Goal: Task Accomplishment & Management: Manage account settings

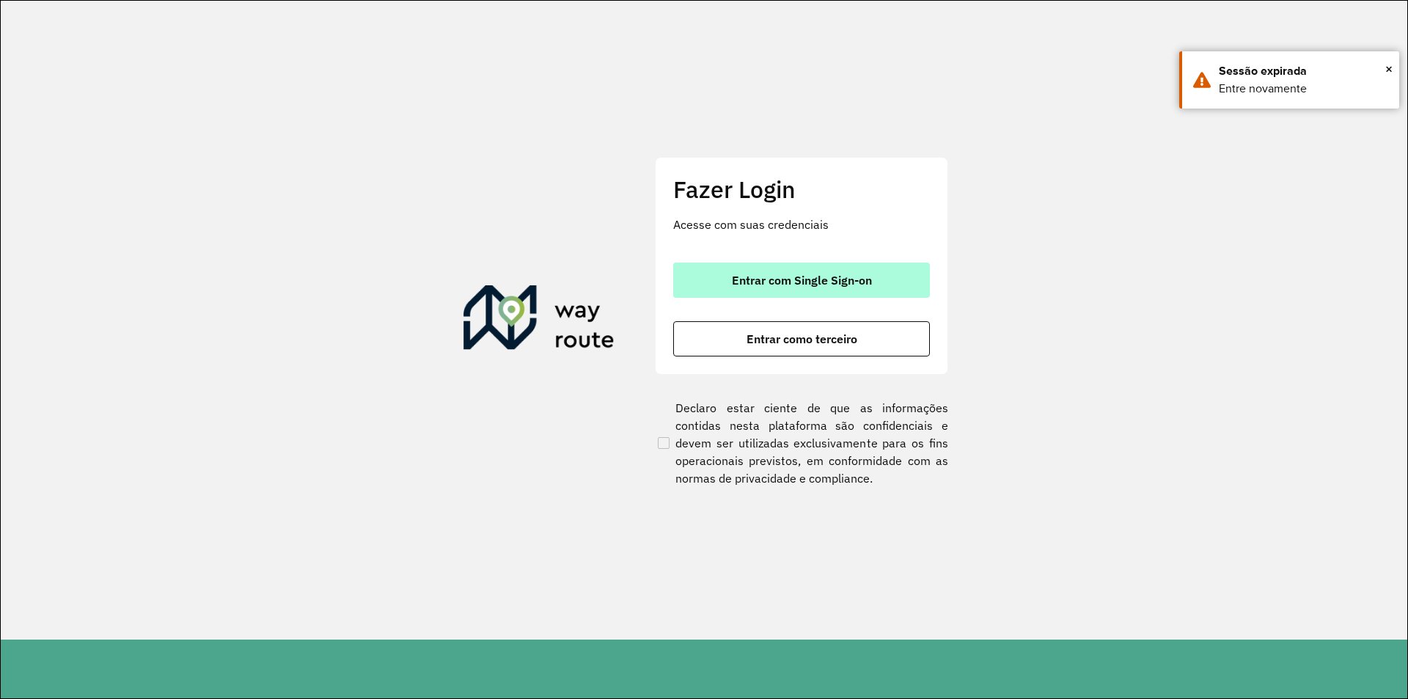
click at [738, 286] on span "Entrar com Single Sign-on" at bounding box center [802, 280] width 140 height 12
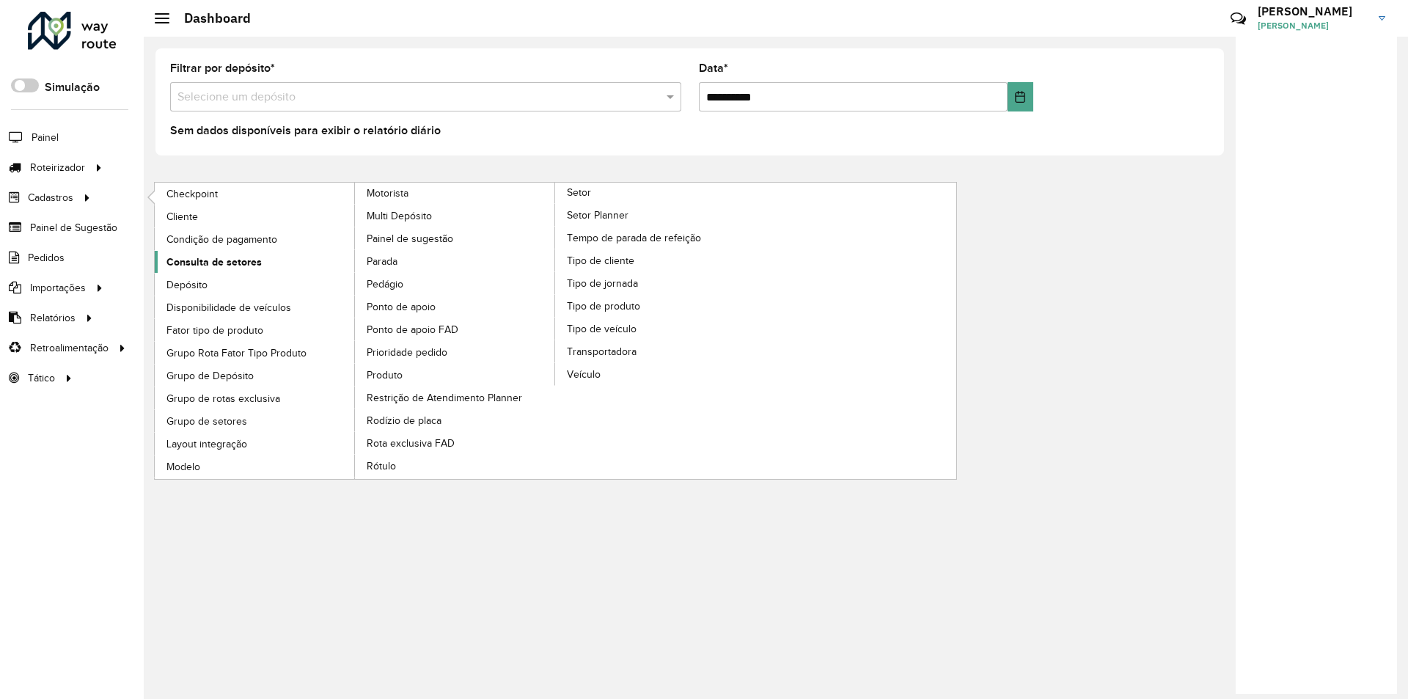
click at [221, 267] on span "Consulta de setores" at bounding box center [213, 261] width 95 height 15
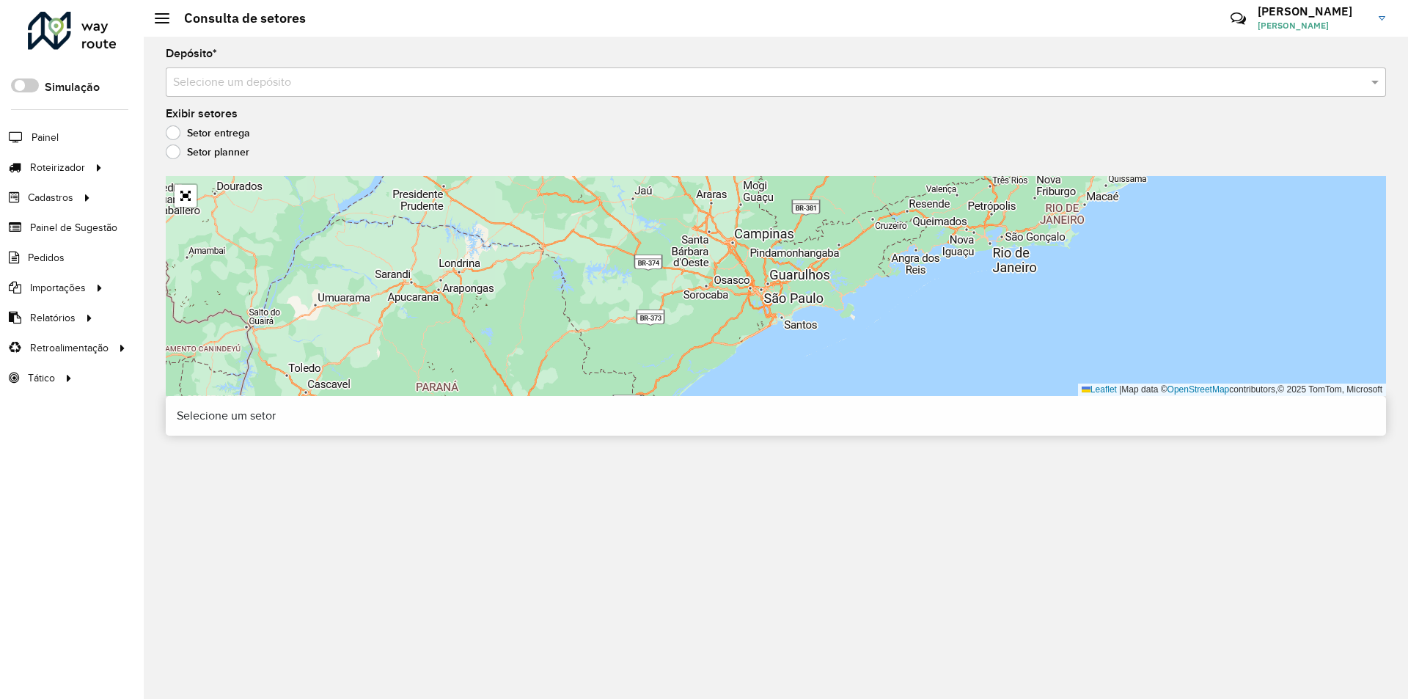
click at [235, 87] on input "text" at bounding box center [761, 83] width 1176 height 18
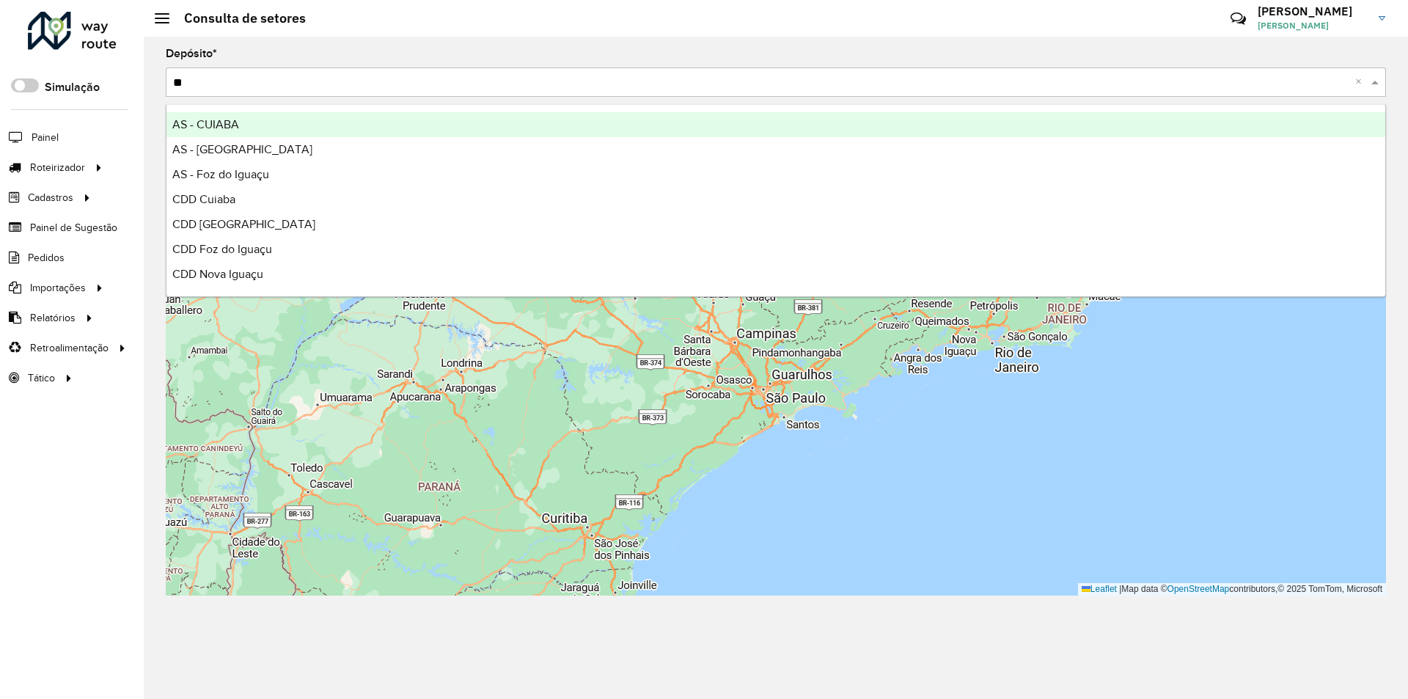
type input "***"
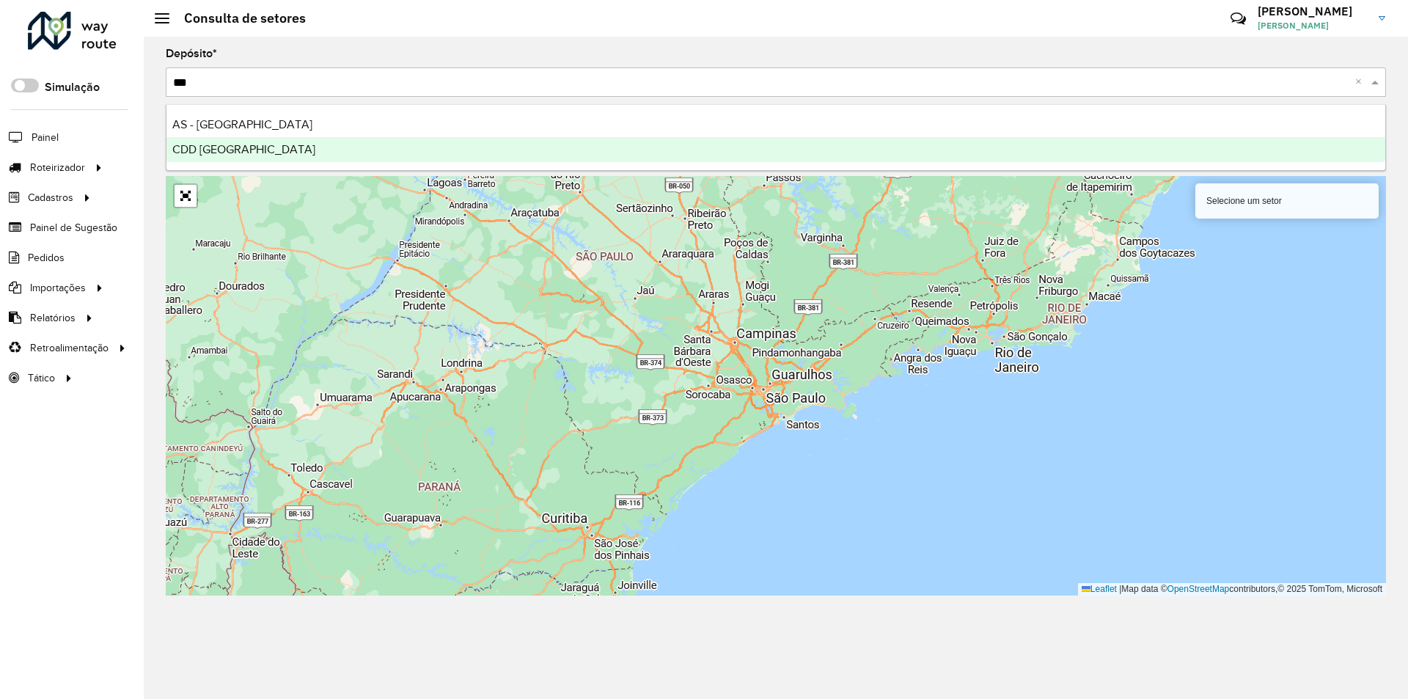
click at [196, 158] on div "CDD [GEOGRAPHIC_DATA]" at bounding box center [775, 149] width 1219 height 25
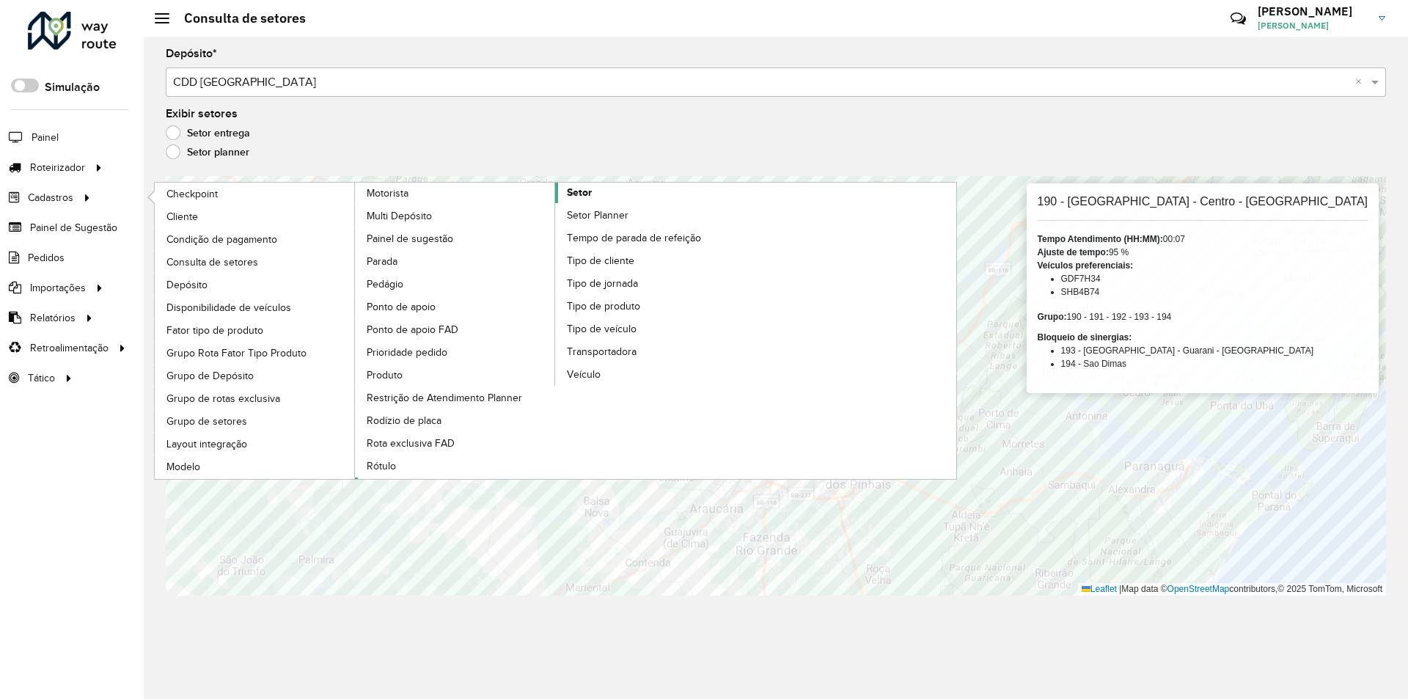
click at [591, 193] on span "Setor" at bounding box center [579, 192] width 25 height 15
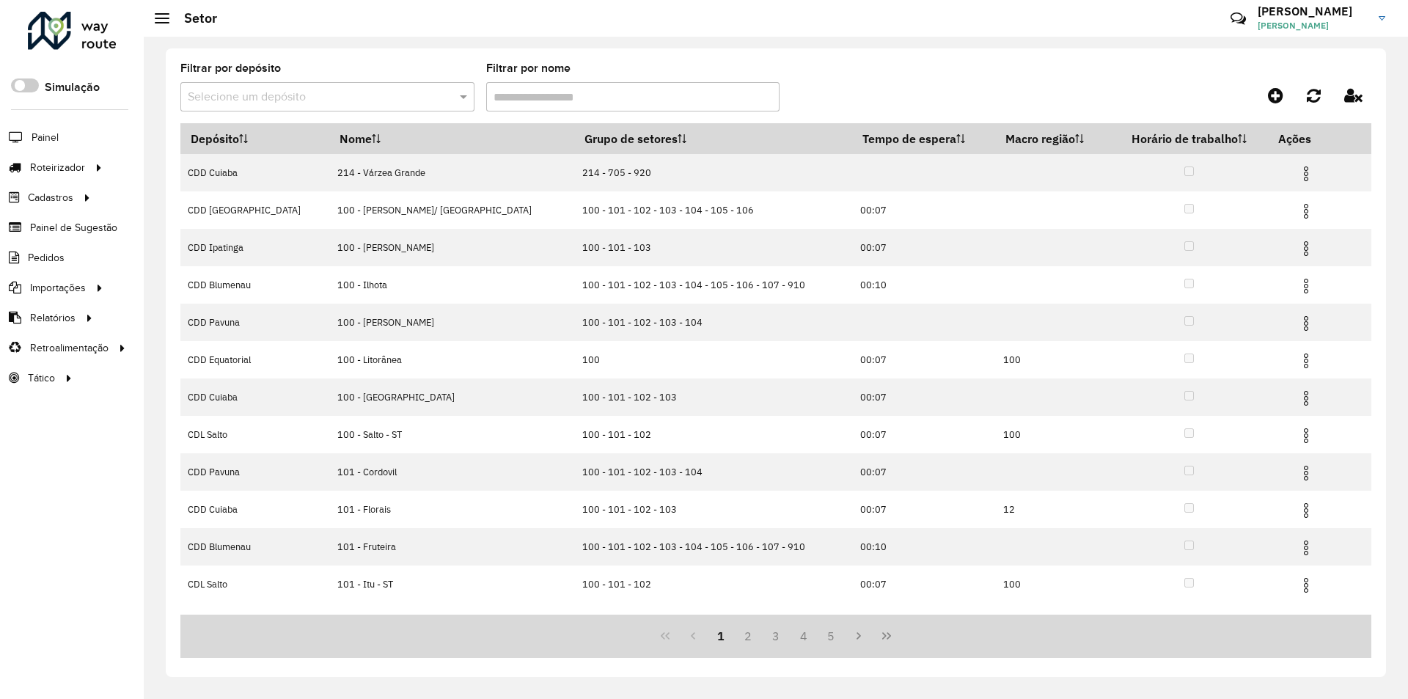
click at [210, 91] on input "text" at bounding box center [313, 98] width 250 height 18
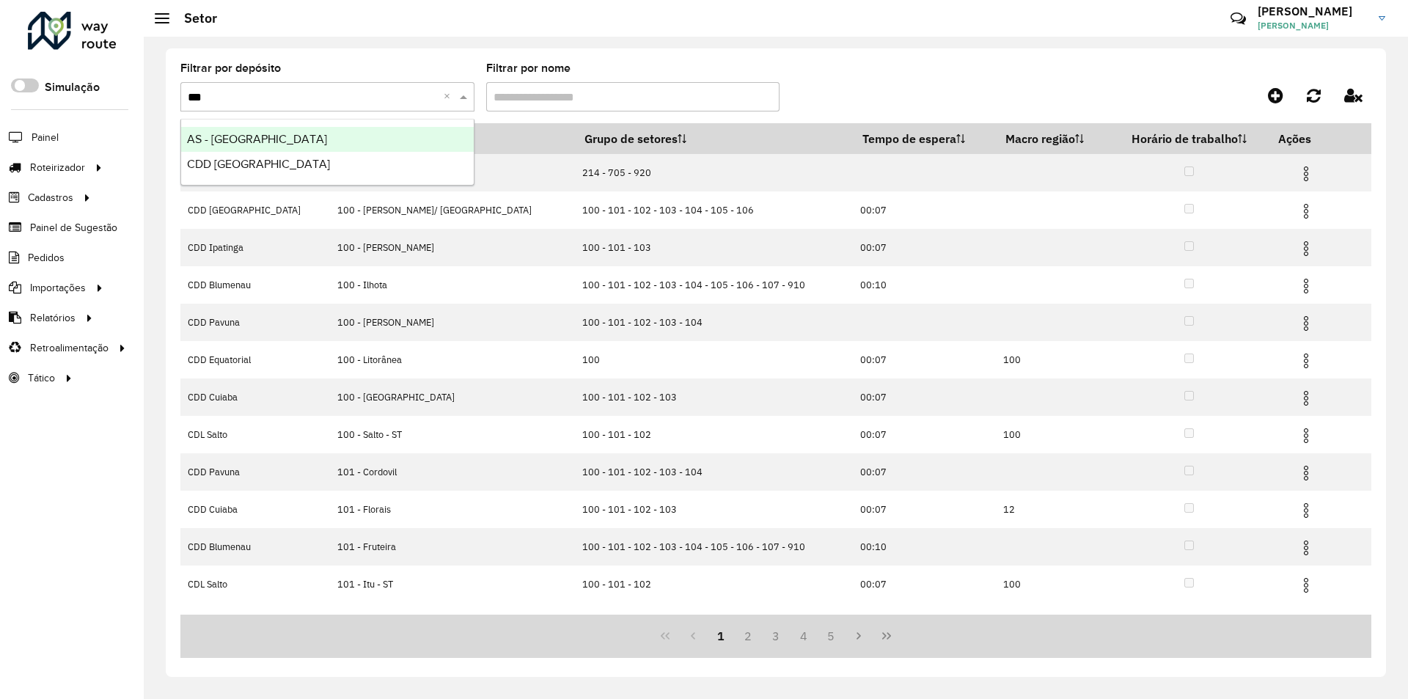
type input "****"
click at [245, 158] on span "CDD [GEOGRAPHIC_DATA]" at bounding box center [258, 164] width 143 height 12
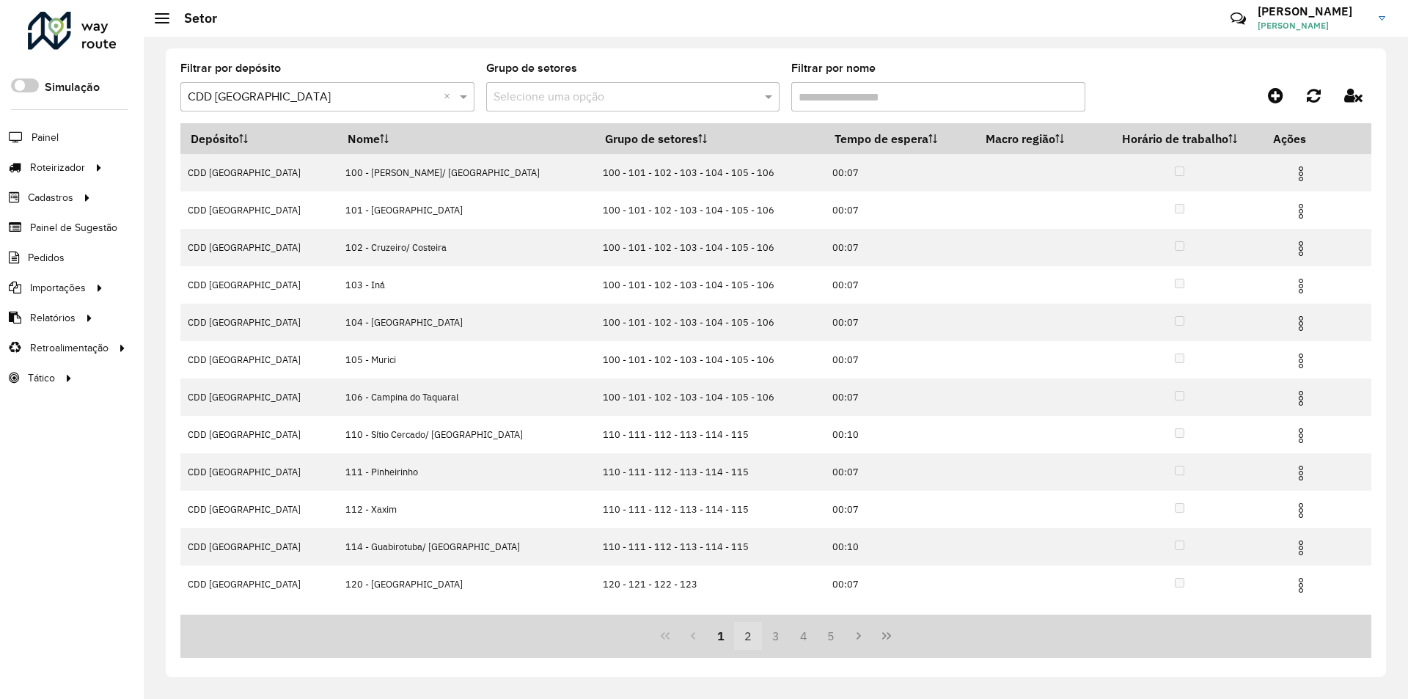
click at [752, 632] on button "2" at bounding box center [748, 636] width 28 height 28
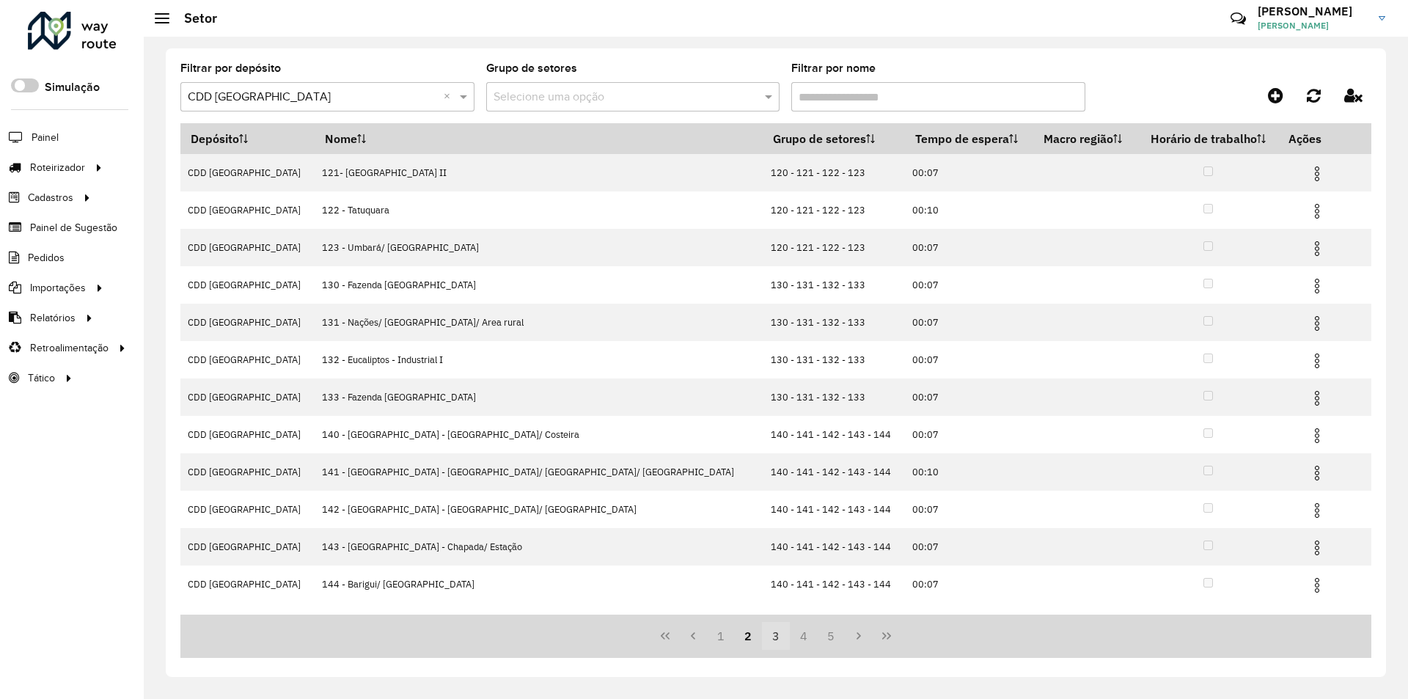
click at [769, 632] on button "3" at bounding box center [776, 636] width 28 height 28
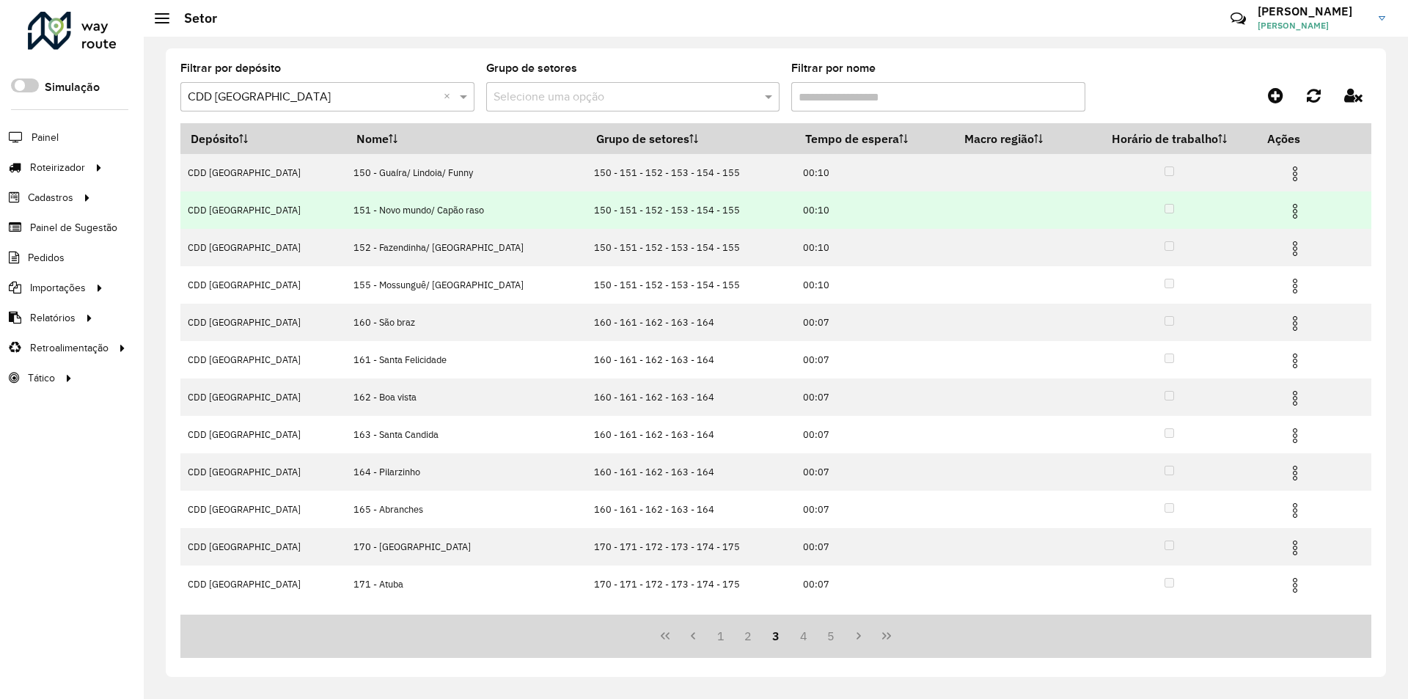
click at [1286, 204] on img at bounding box center [1295, 211] width 18 height 18
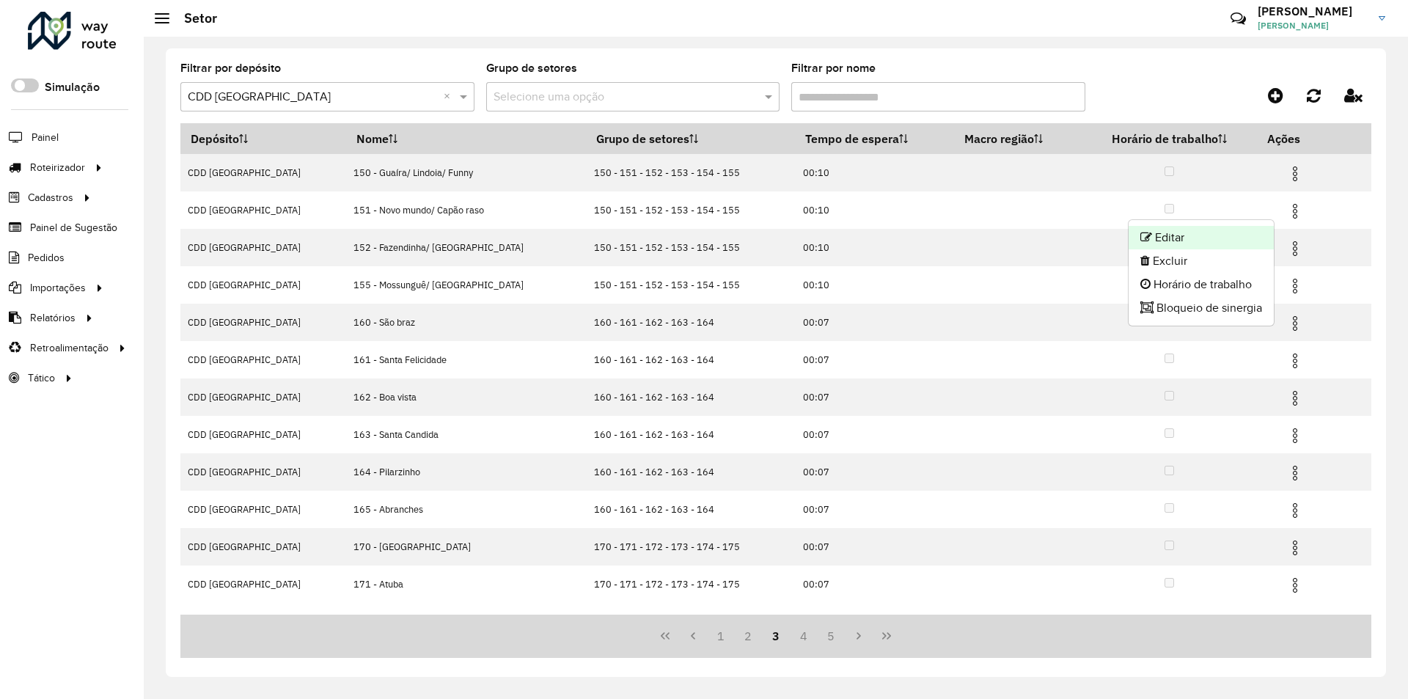
click at [1185, 235] on li "Editar" at bounding box center [1200, 237] width 145 height 23
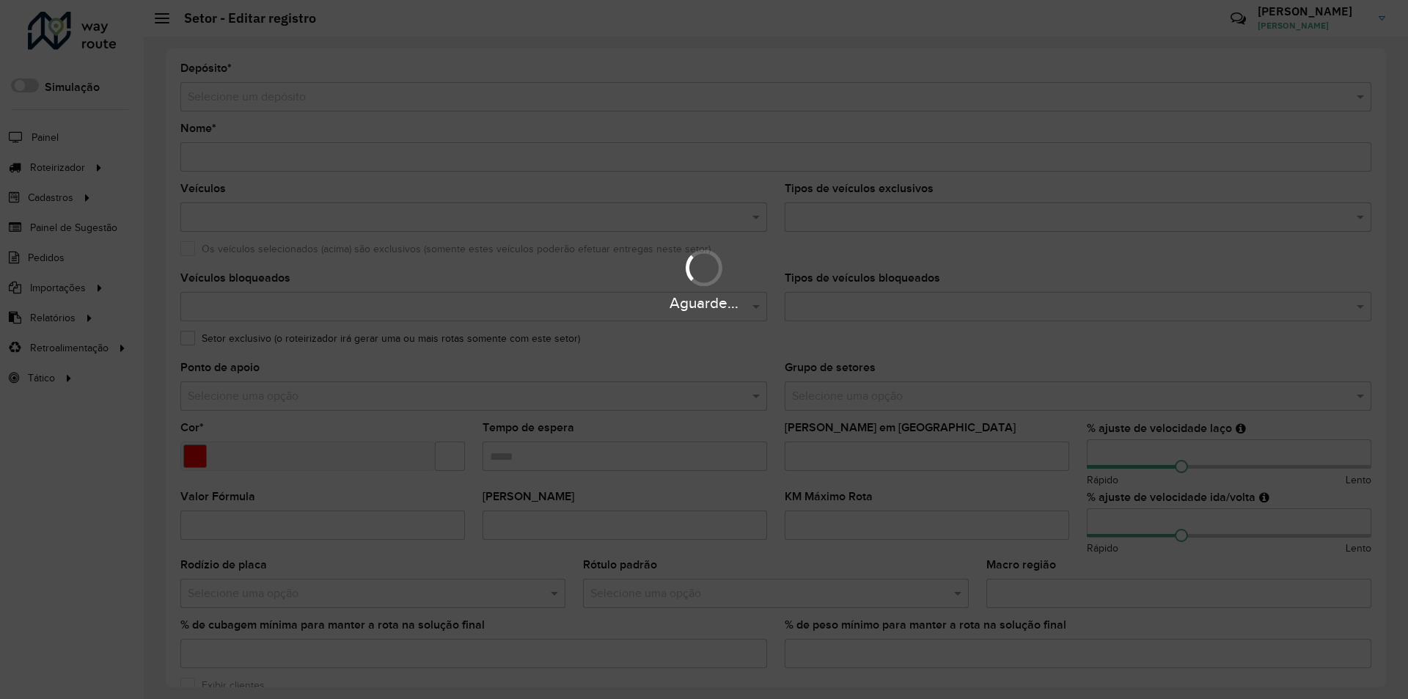
type input "**********"
type input "*******"
type input "*****"
type input "**"
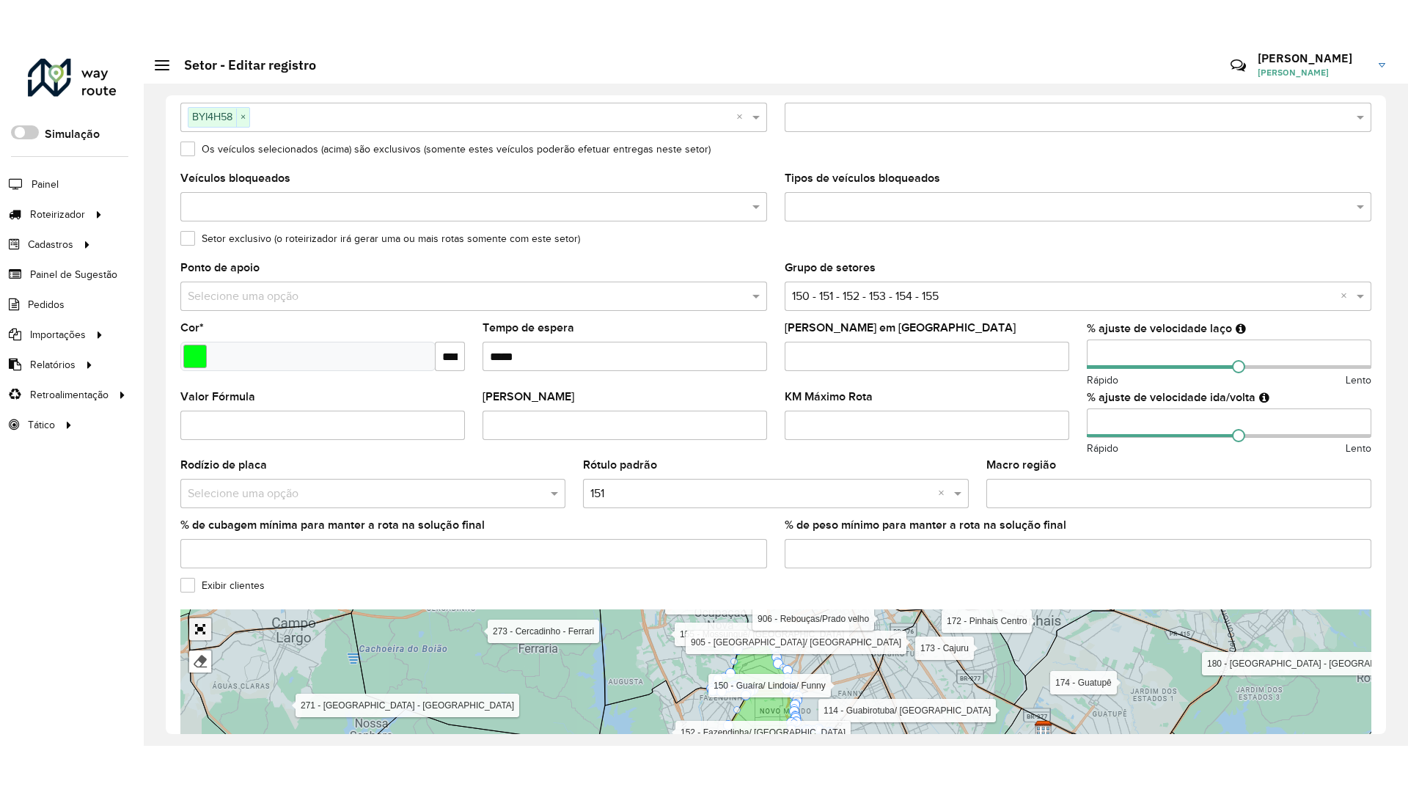
scroll to position [242, 0]
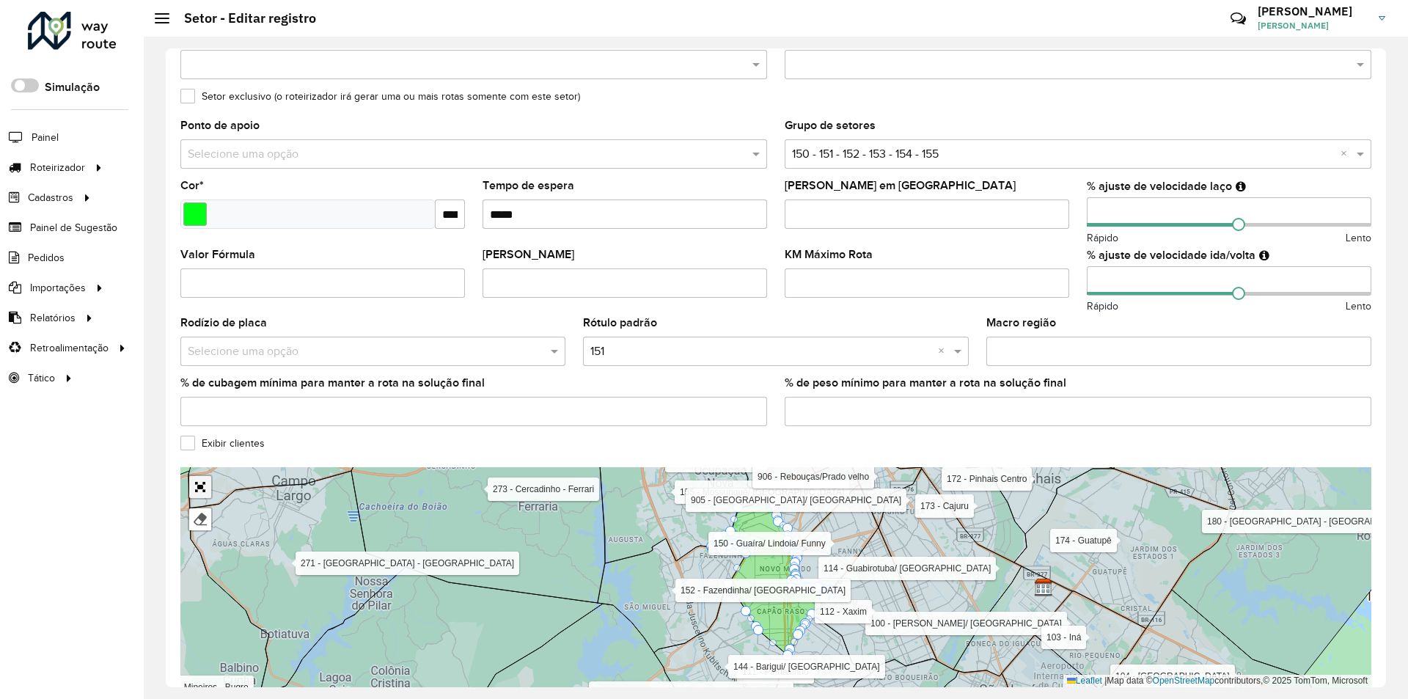
click at [202, 575] on div "100 - Afonso pena/ Cidade Jardim 101 - São Jose dos Pinhais 102 - Cruzeiro/ Cos…" at bounding box center [775, 577] width 1191 height 220
click at [194, 487] on link "Abrir mapa em tela cheia" at bounding box center [200, 487] width 22 height 22
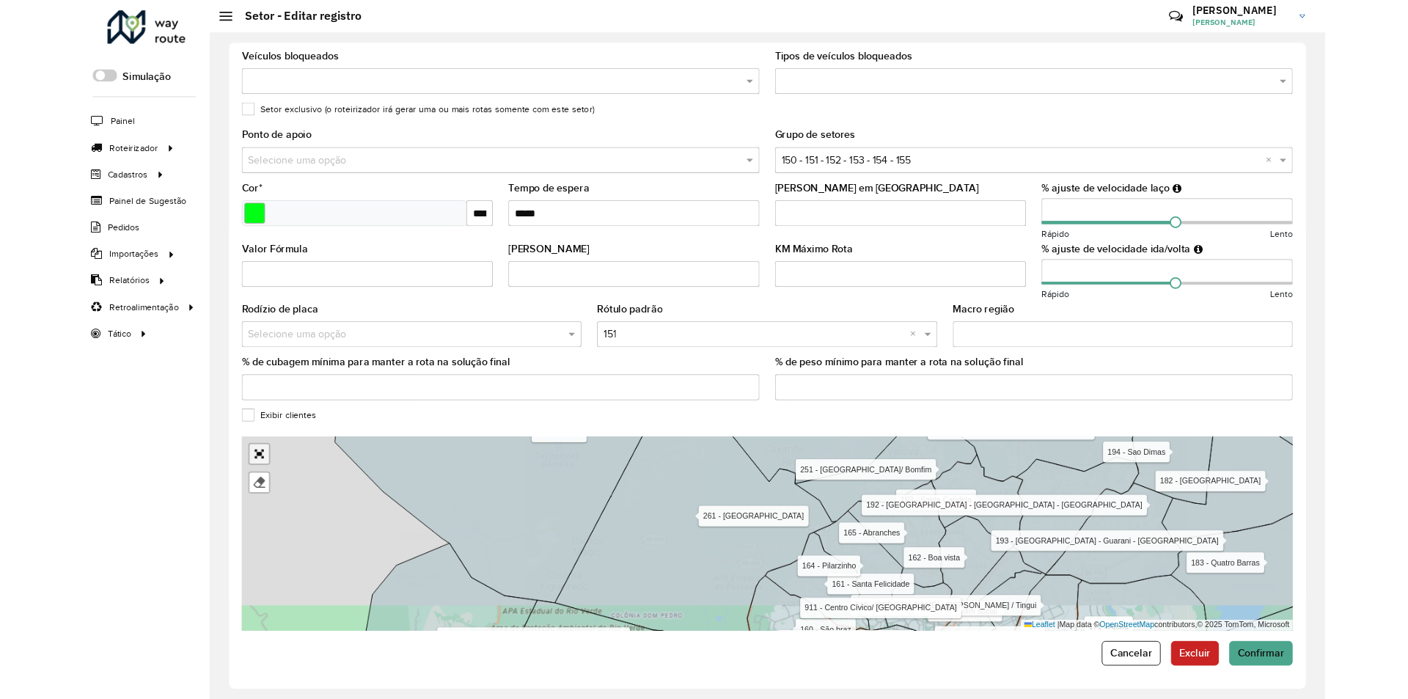
scroll to position [0, 0]
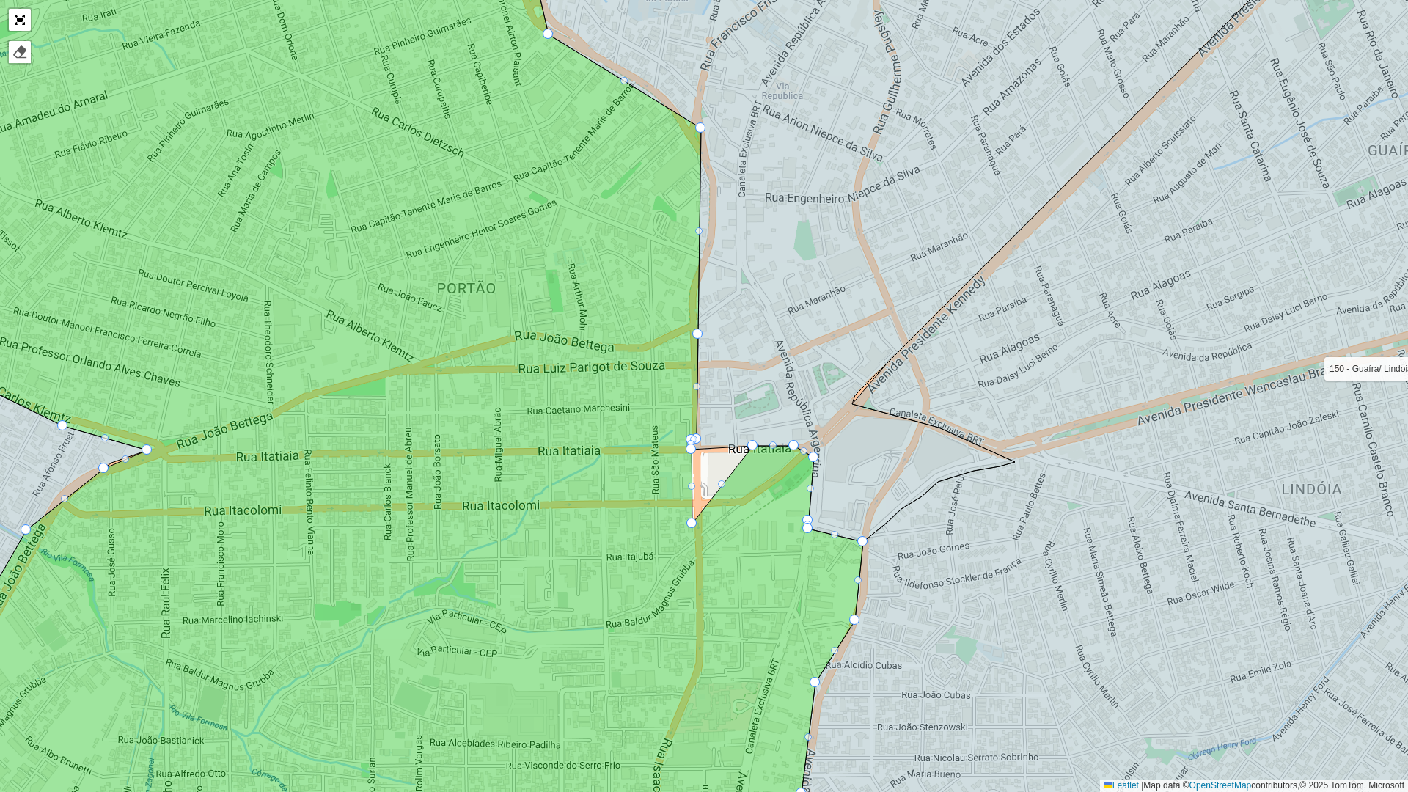
drag, startPoint x: 712, startPoint y: 447, endPoint x: 691, endPoint y: 523, distance: 78.3
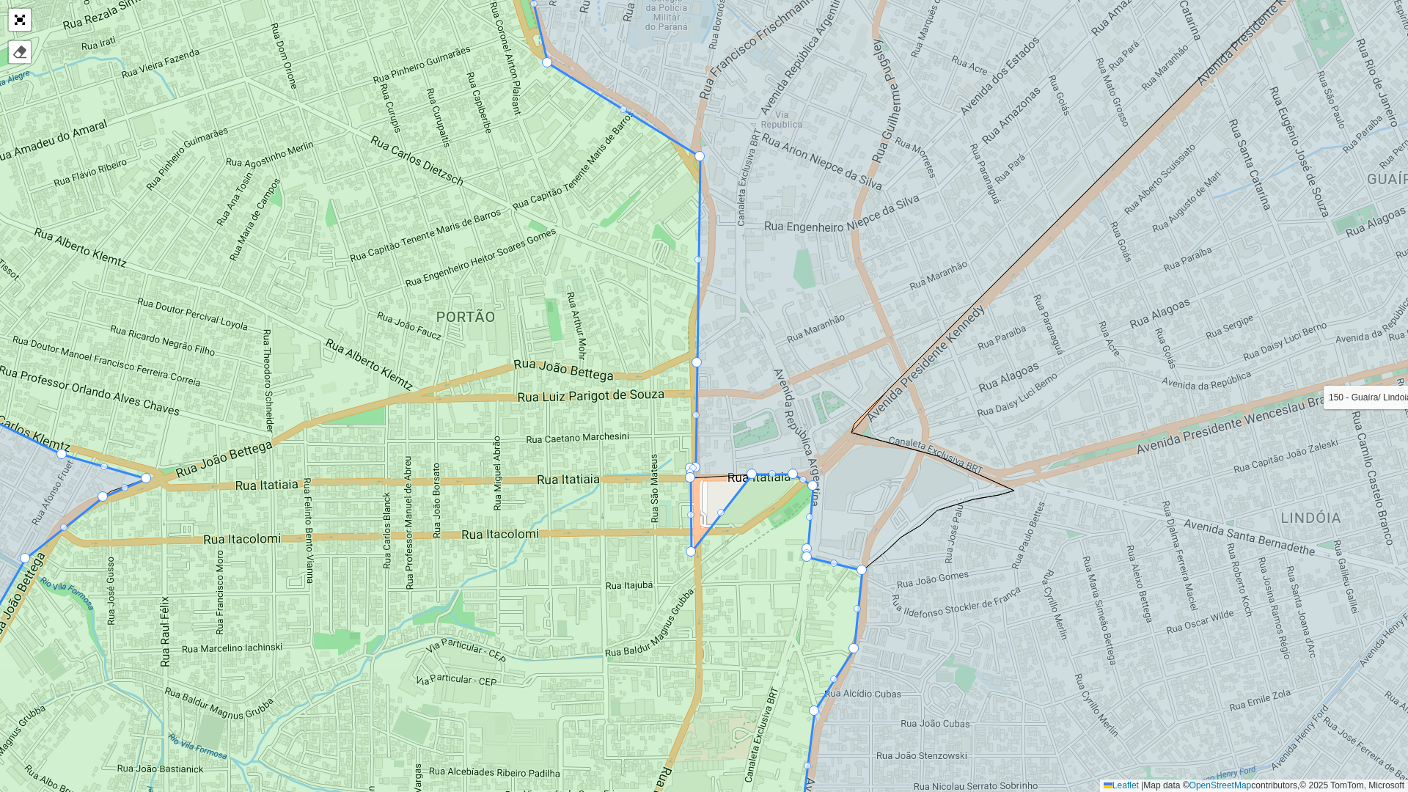
drag, startPoint x: 691, startPoint y: 454, endPoint x: 690, endPoint y: 482, distance: 28.6
click at [690, 482] on icon at bounding box center [359, 424] width 1006 height 955
drag, startPoint x: 689, startPoint y: 475, endPoint x: 686, endPoint y: 514, distance: 38.9
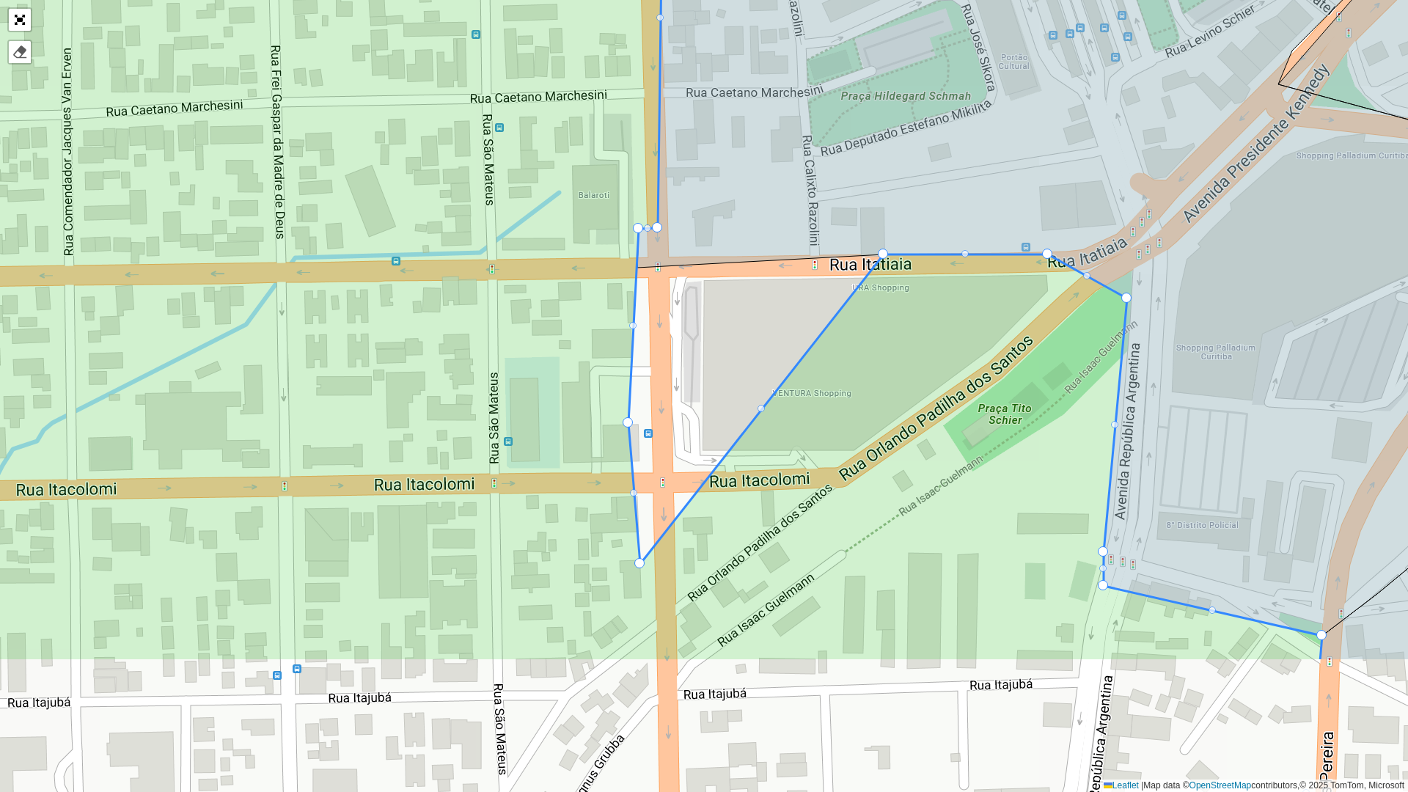
drag, startPoint x: 799, startPoint y: 490, endPoint x: 754, endPoint y: 267, distance: 227.5
click at [754, 268] on div "100 - Afonso pena/ Cidade Jardim 101 - São Jose dos Pinhais 102 - Cruzeiro/ Cos…" at bounding box center [704, 396] width 1408 height 792
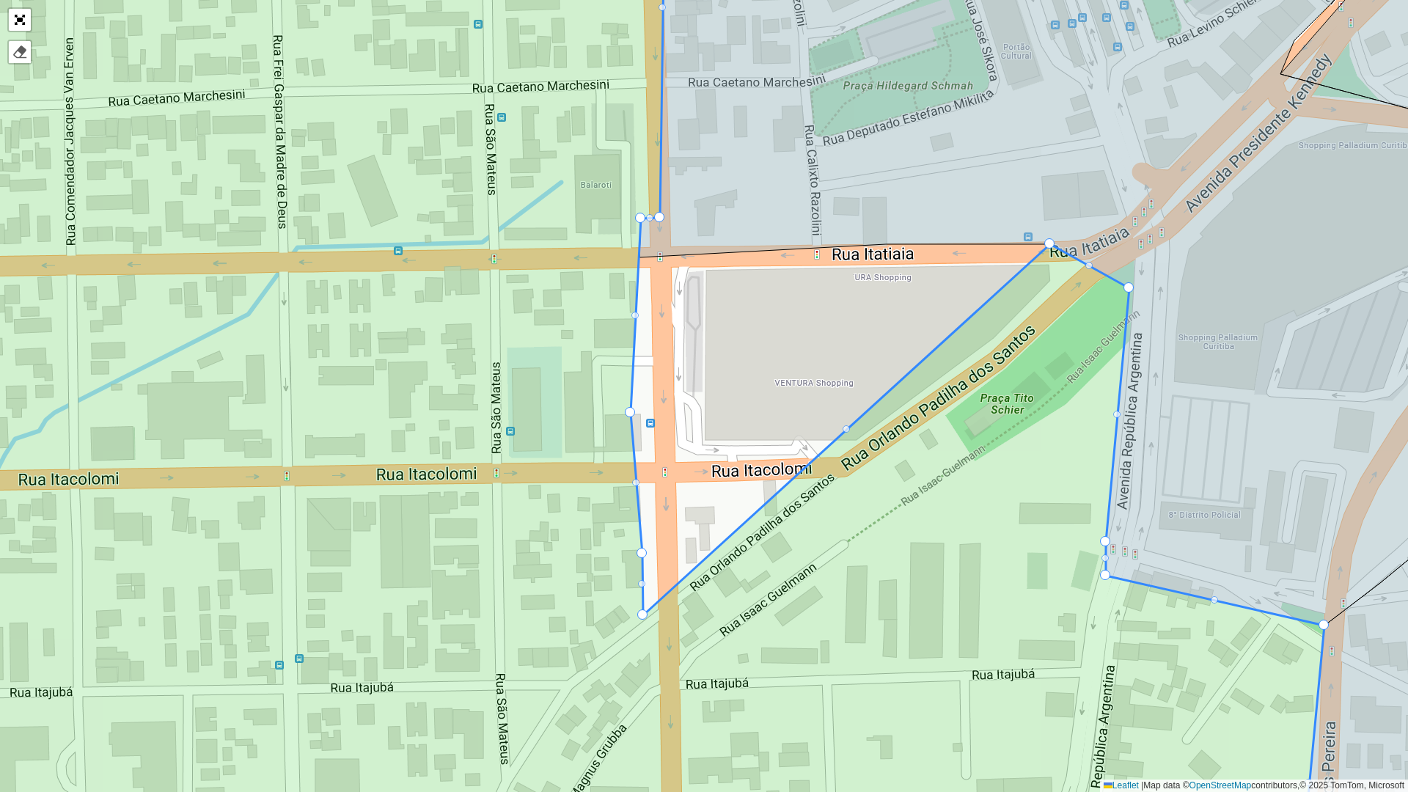
drag, startPoint x: 887, startPoint y: 243, endPoint x: 644, endPoint y: 615, distance: 444.4
drag, startPoint x: 638, startPoint y: 216, endPoint x: 627, endPoint y: 222, distance: 12.8
drag, startPoint x: 640, startPoint y: 219, endPoint x: 628, endPoint y: 222, distance: 13.0
click at [632, 314] on div at bounding box center [634, 315] width 7 height 7
drag, startPoint x: 635, startPoint y: 317, endPoint x: 636, endPoint y: 260, distance: 56.5
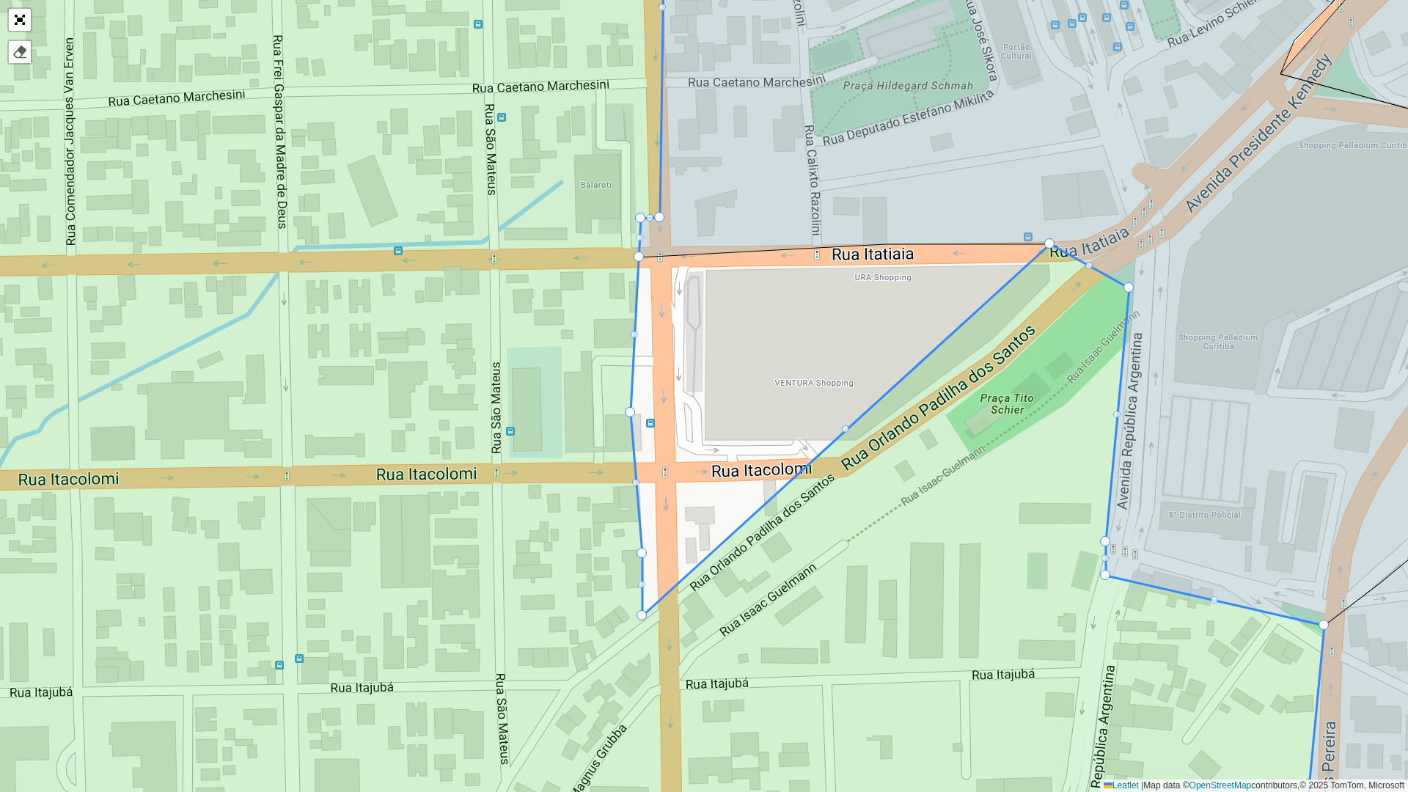
click at [1051, 246] on div at bounding box center [1049, 243] width 10 height 10
click at [1048, 244] on div at bounding box center [1049, 243] width 10 height 10
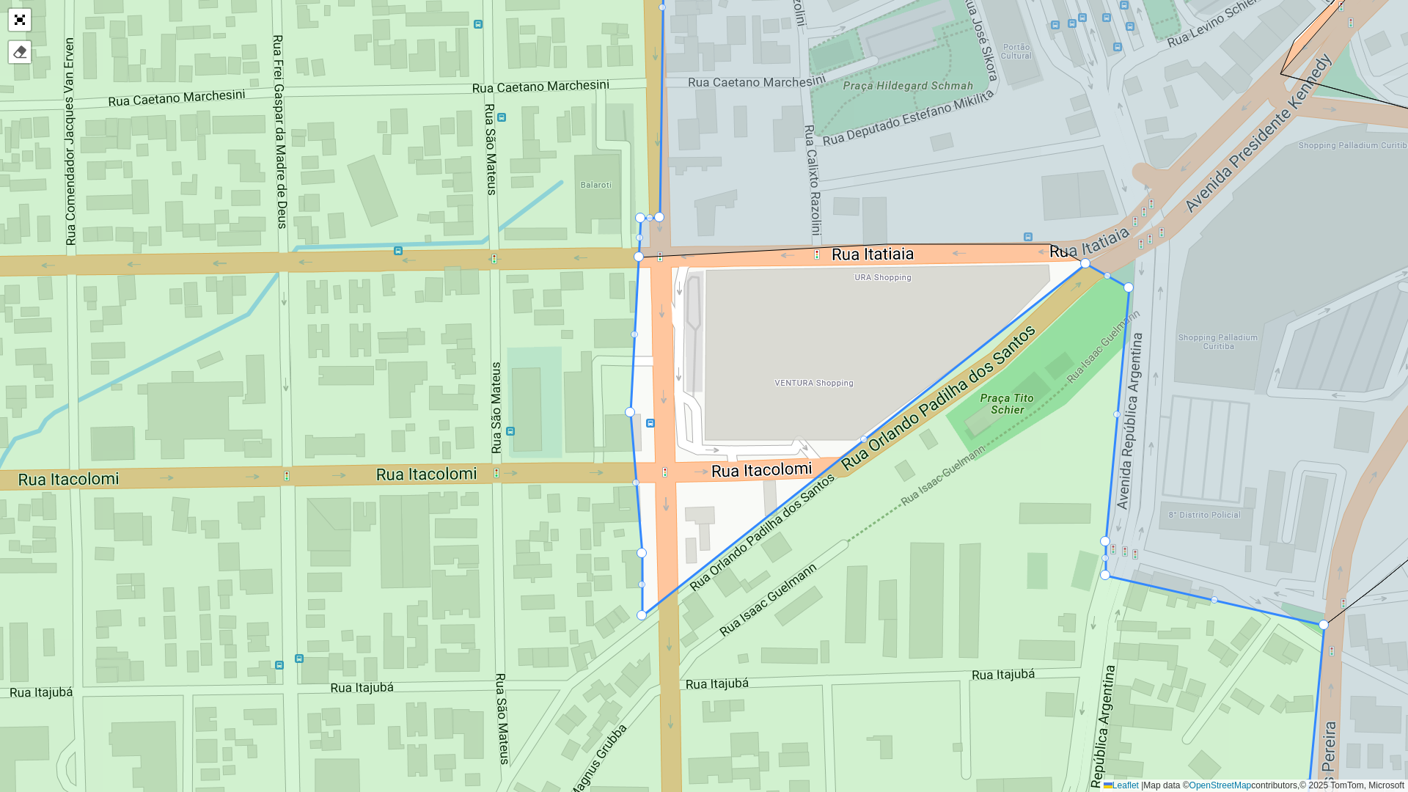
drag, startPoint x: 1046, startPoint y: 243, endPoint x: 1078, endPoint y: 272, distance: 42.6
click at [864, 441] on div at bounding box center [861, 441] width 7 height 7
drag, startPoint x: 863, startPoint y: 440, endPoint x: 893, endPoint y: 427, distance: 32.8
click at [17, 18] on link "Abrir mapa em tela cheia" at bounding box center [20, 20] width 22 height 22
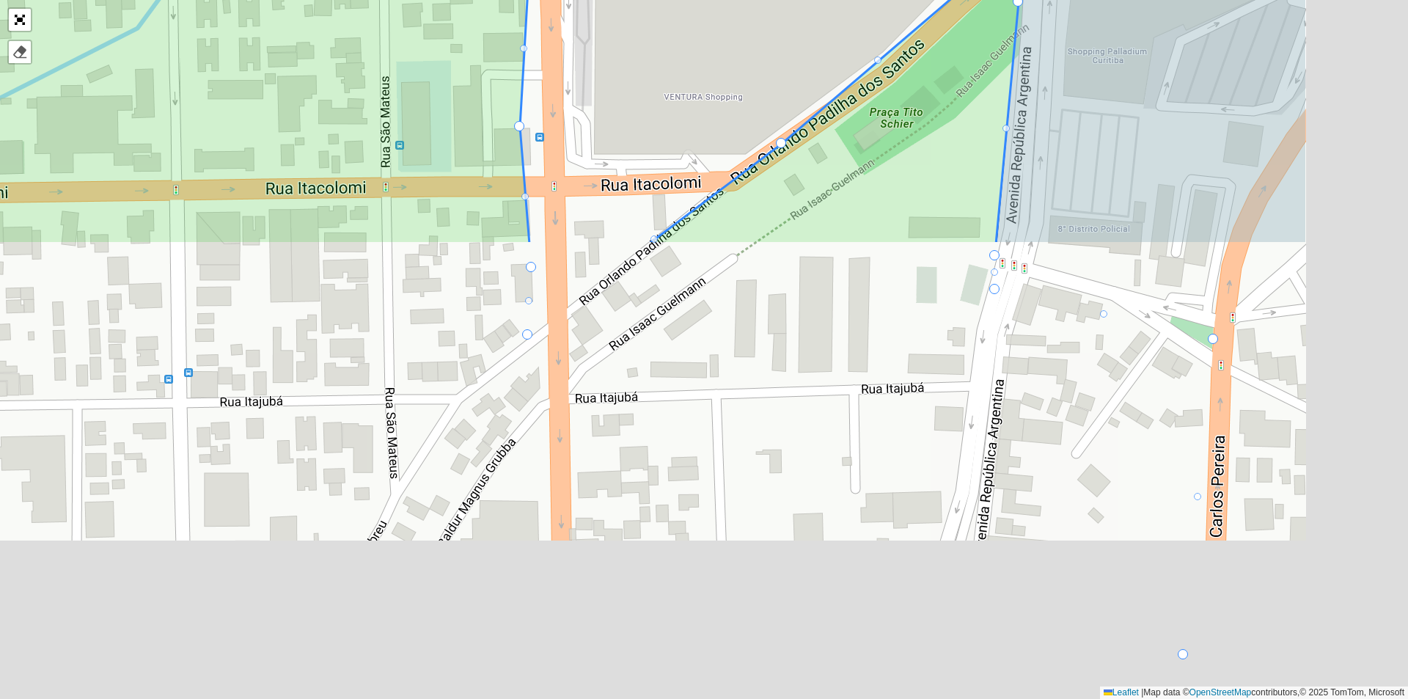
click at [184, 684] on label "Exibir clientes" at bounding box center [222, 685] width 84 height 15
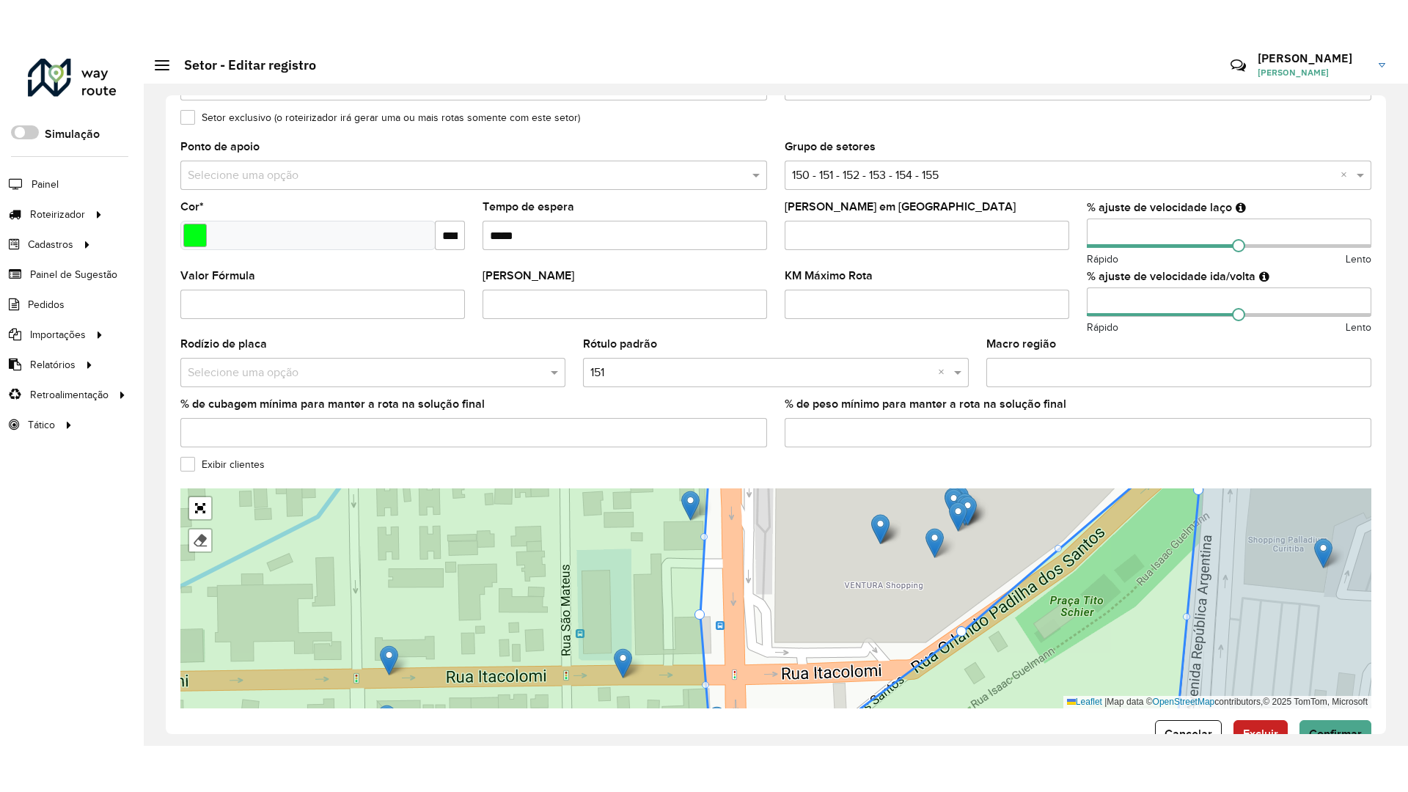
scroll to position [281, 0]
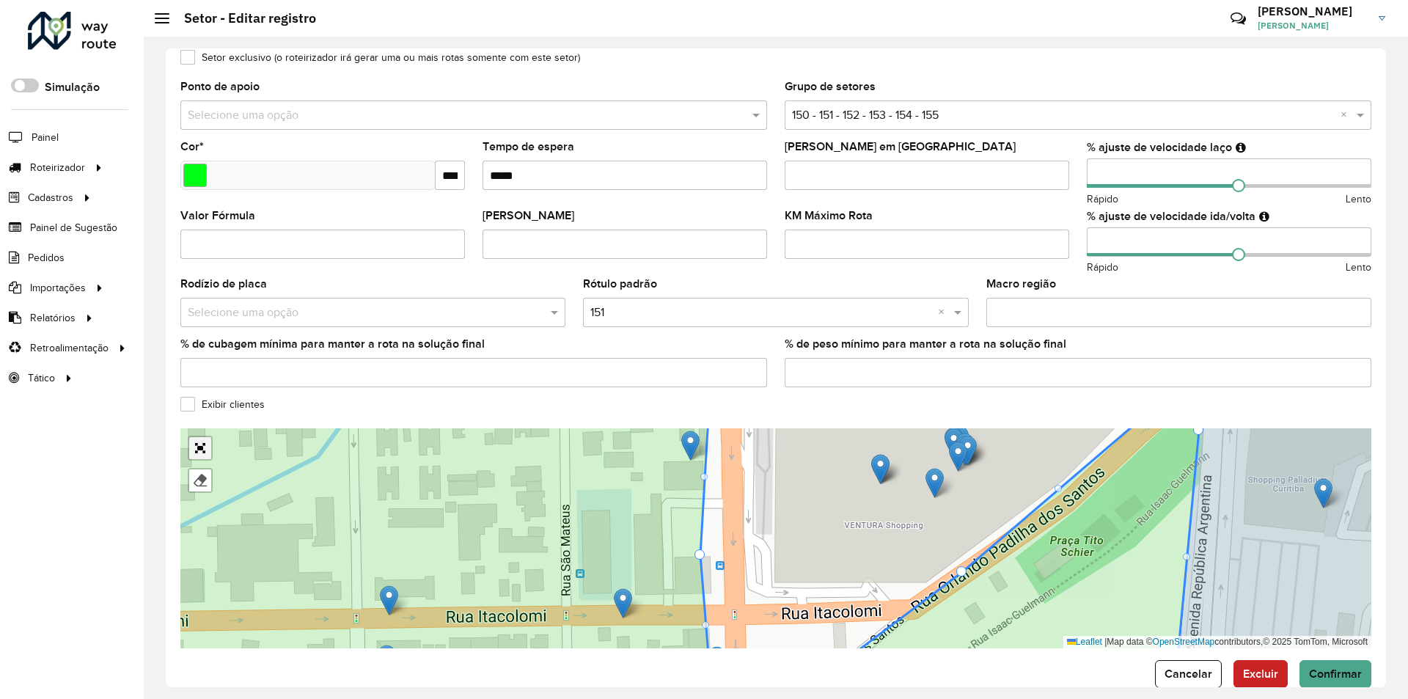
click at [201, 447] on link "Abrir mapa em tela cheia" at bounding box center [200, 448] width 22 height 22
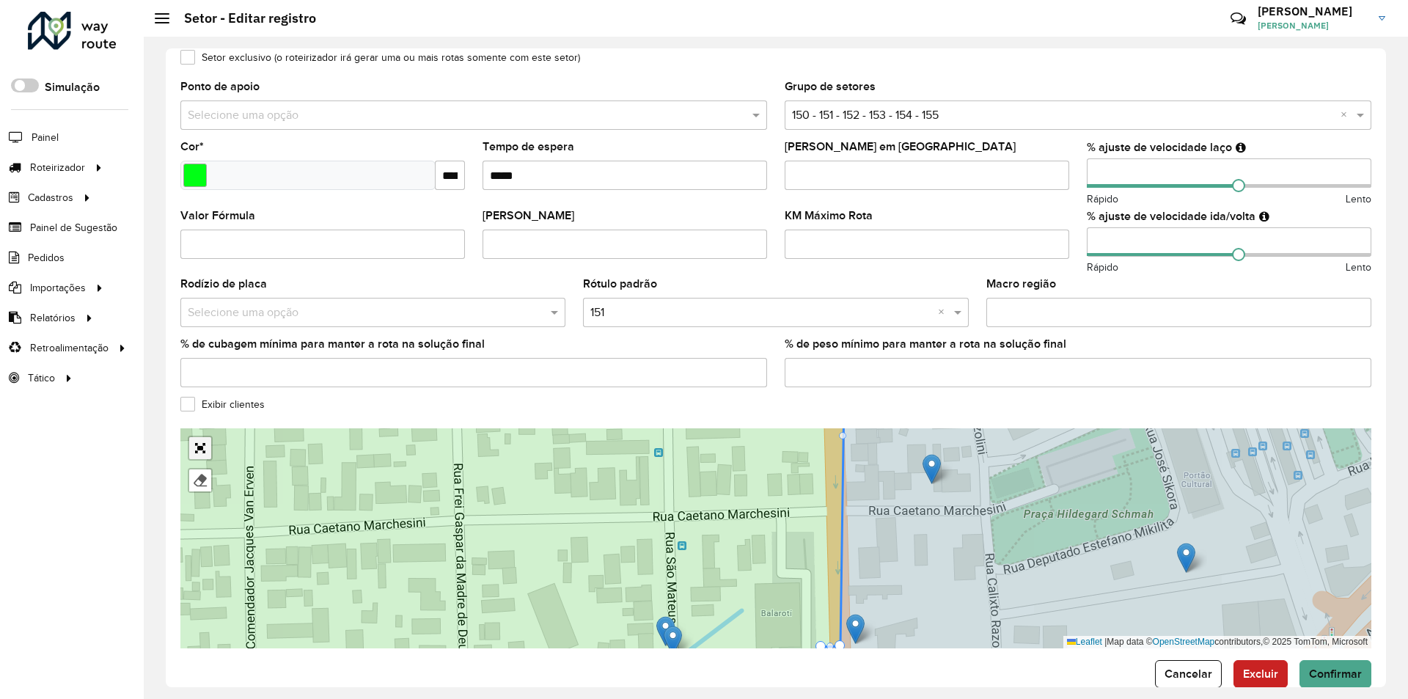
scroll to position [0, 0]
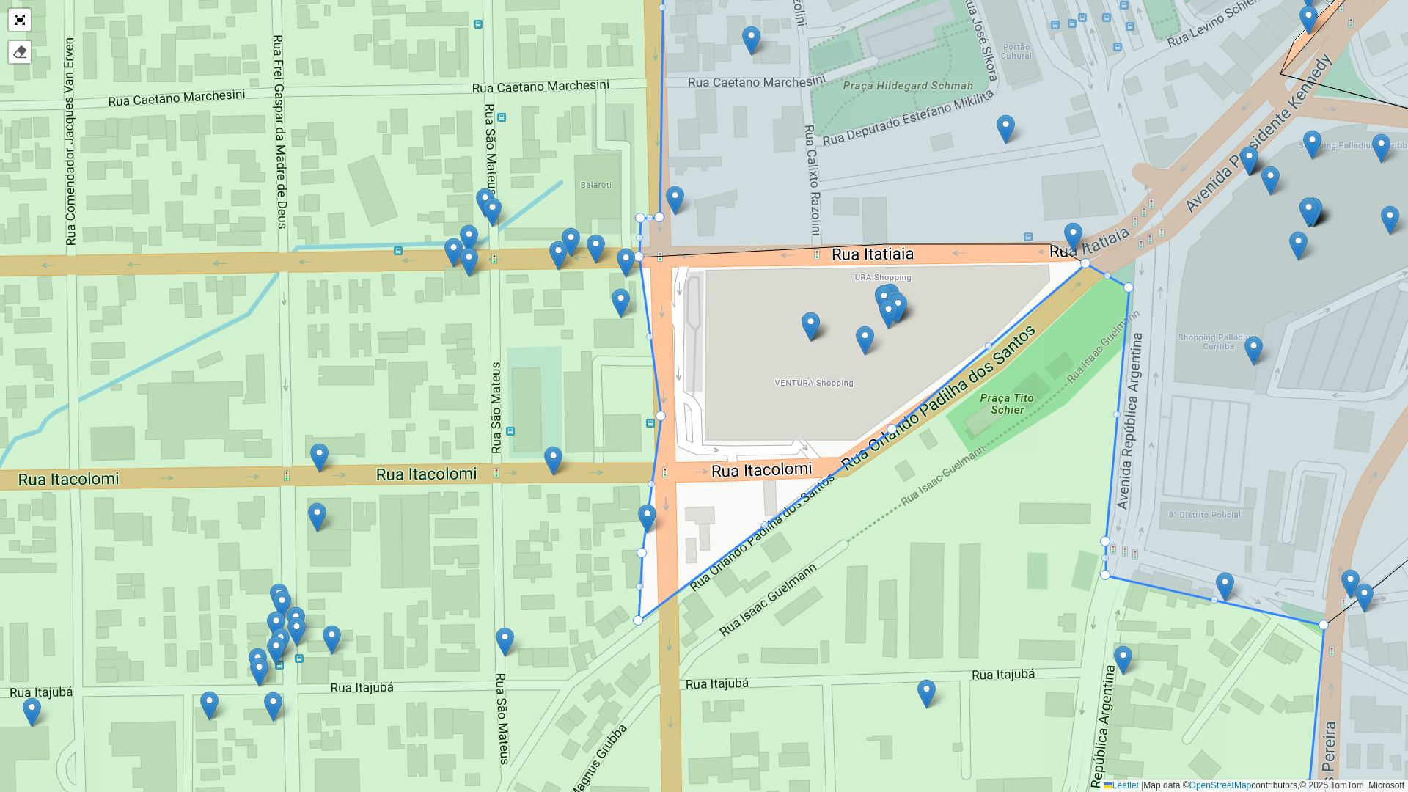
drag, startPoint x: 629, startPoint y: 414, endPoint x: 660, endPoint y: 417, distance: 31.0
drag, startPoint x: 640, startPoint y: 555, endPoint x: 666, endPoint y: 535, distance: 32.4
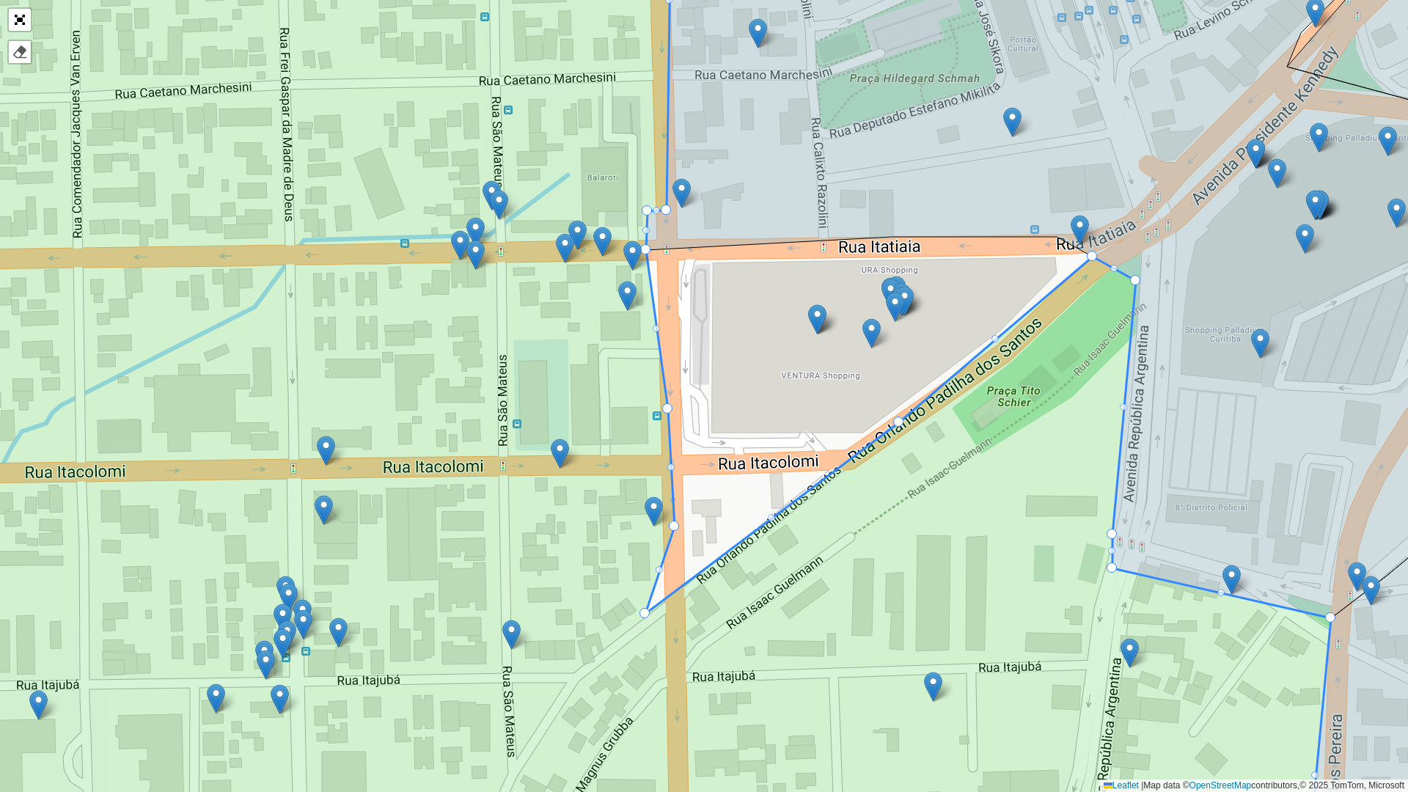
drag, startPoint x: 641, startPoint y: 612, endPoint x: 650, endPoint y: 606, distance: 10.6
click at [650, 606] on icon at bounding box center [597, 388] width 1467 height 955
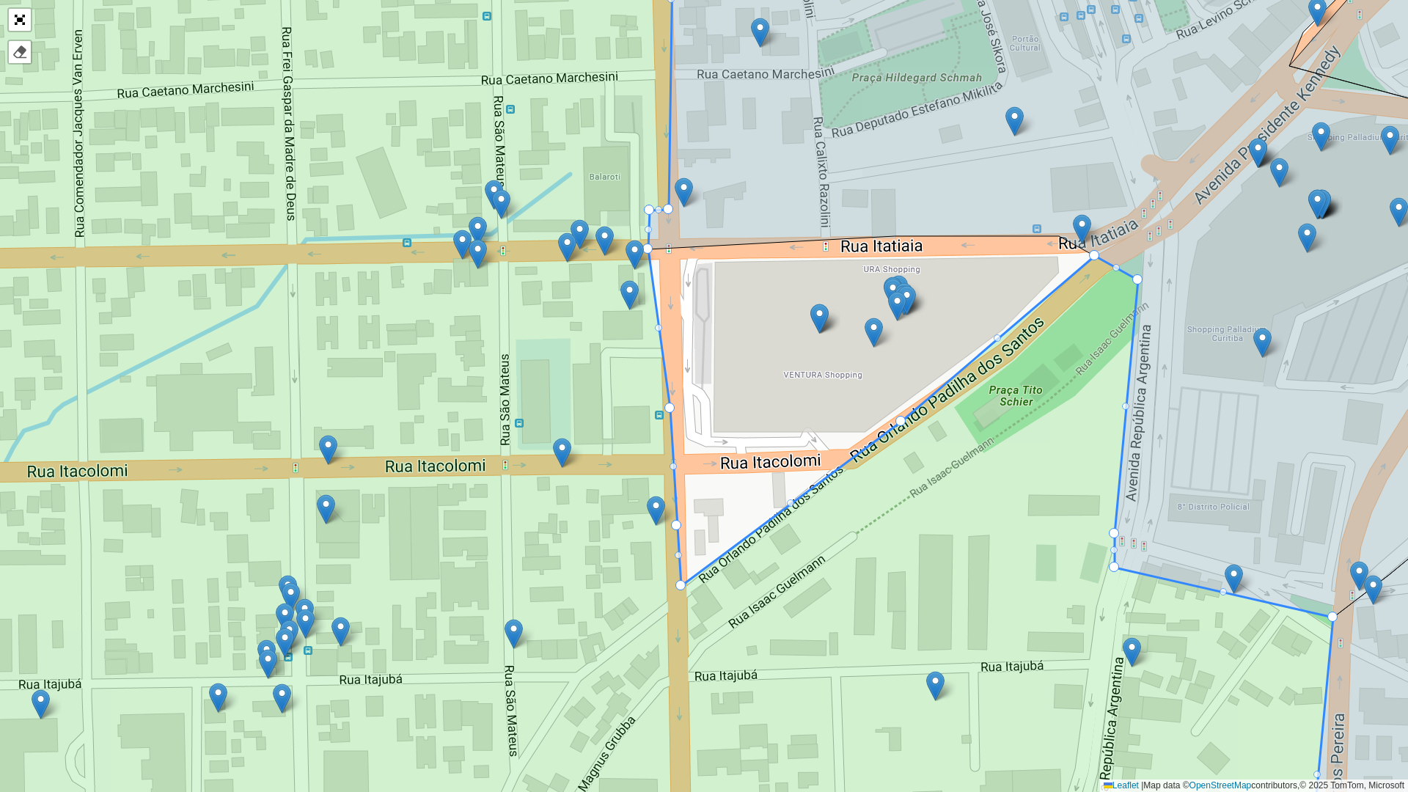
drag, startPoint x: 646, startPoint y: 612, endPoint x: 680, endPoint y: 585, distance: 43.3
drag, startPoint x: 646, startPoint y: 250, endPoint x: 664, endPoint y: 284, distance: 38.4
click at [683, 229] on icon at bounding box center [1098, 268] width 901 height 697
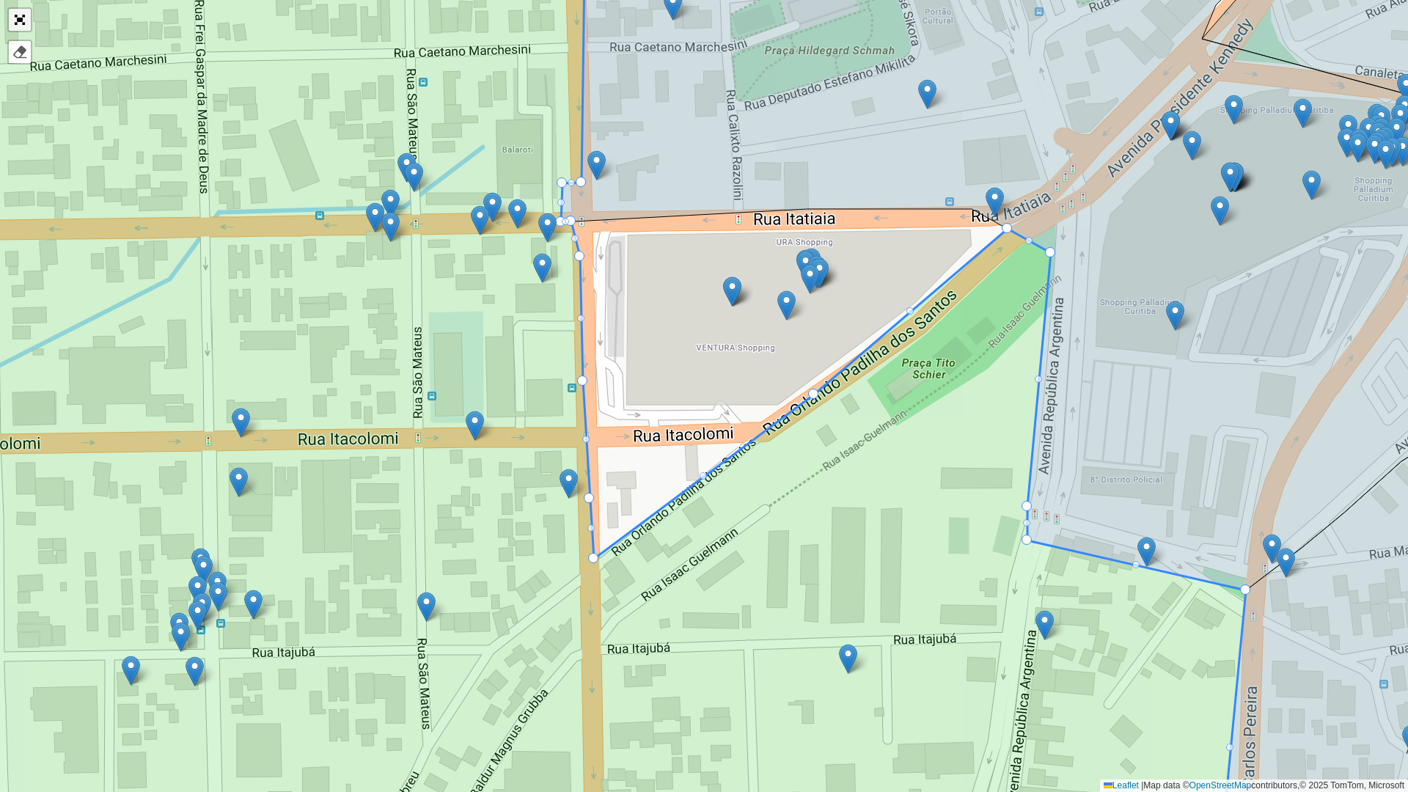
click at [18, 17] on link "Abrir mapa em tela cheia" at bounding box center [20, 20] width 22 height 22
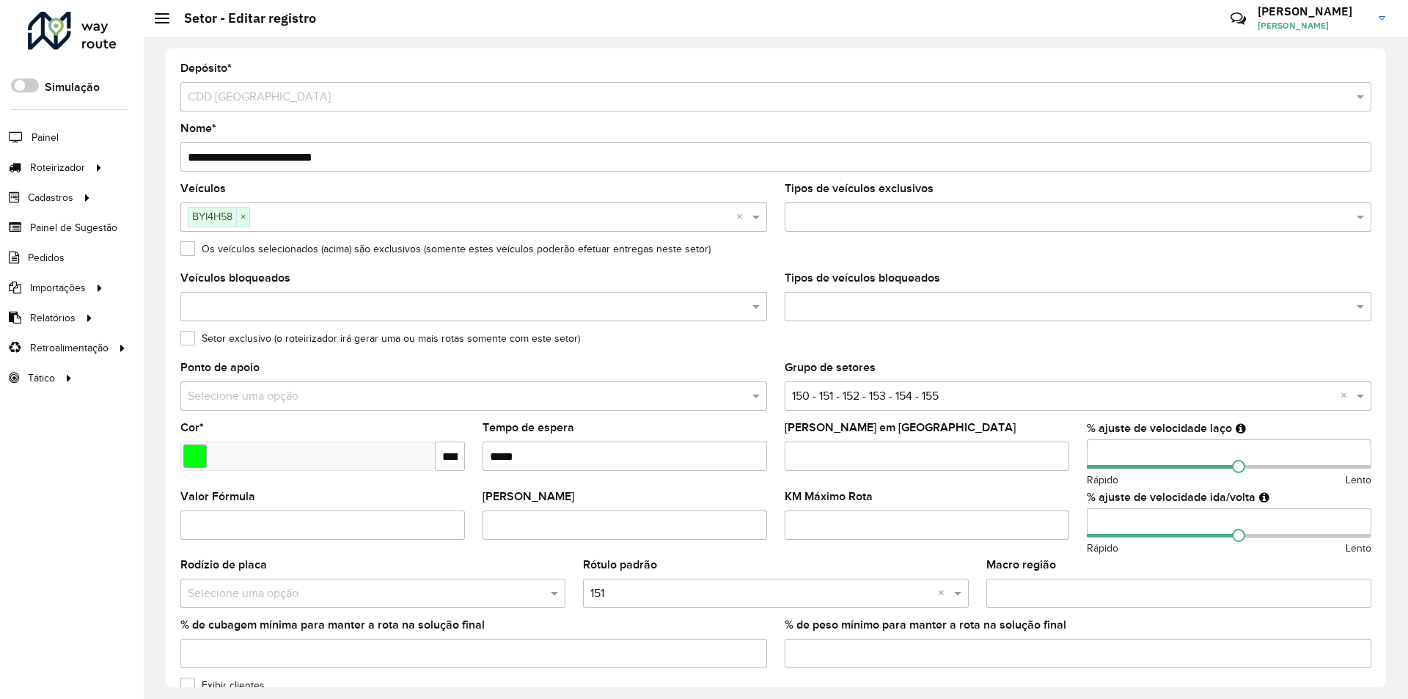
drag, startPoint x: 1380, startPoint y: 434, endPoint x: 1381, endPoint y: 476, distance: 41.8
click at [1381, 476] on div "**********" at bounding box center [776, 367] width 1220 height 639
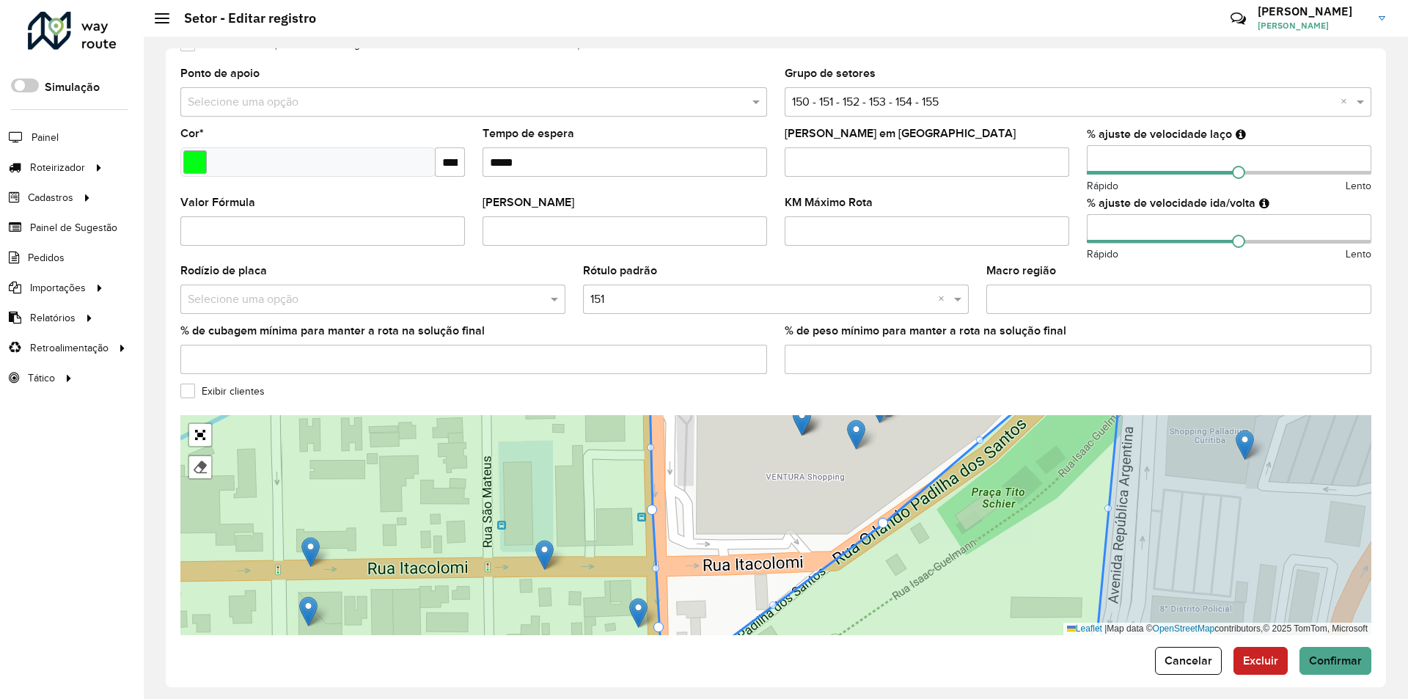
scroll to position [308, 0]
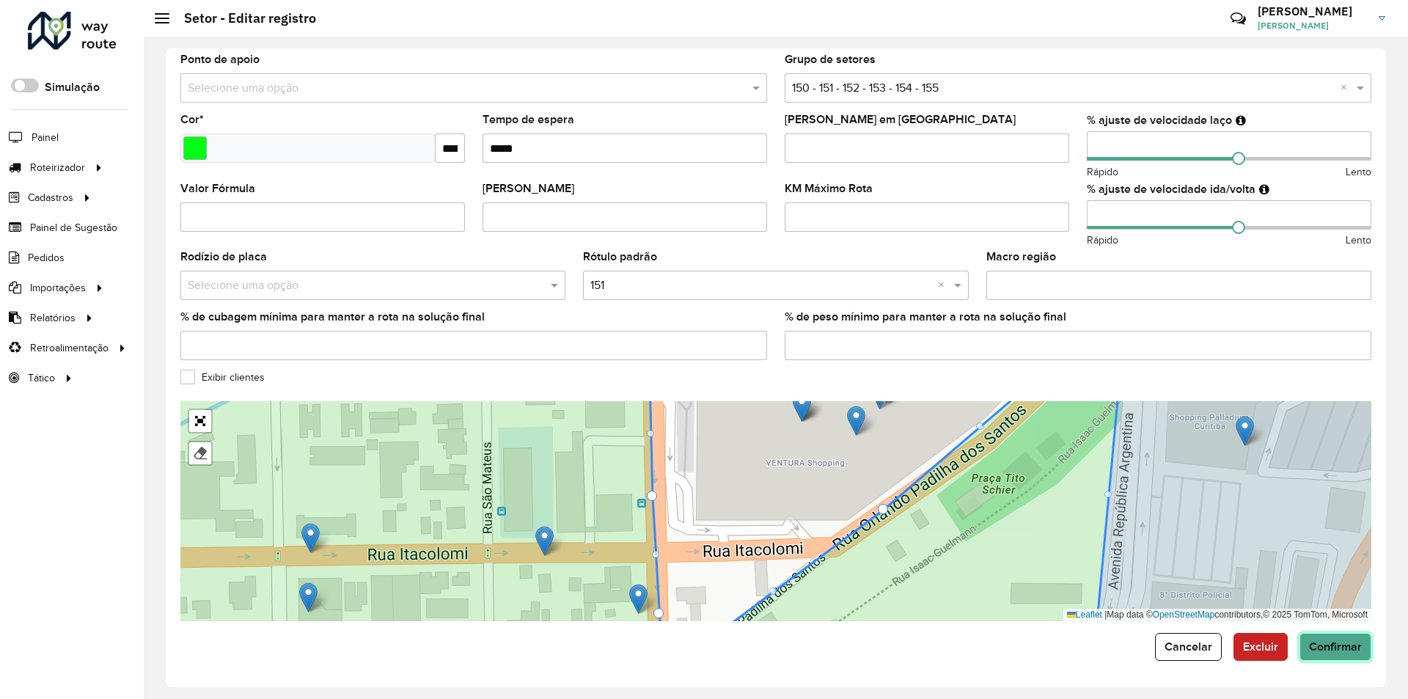
click at [1329, 642] on span "Confirmar" at bounding box center [1335, 646] width 53 height 12
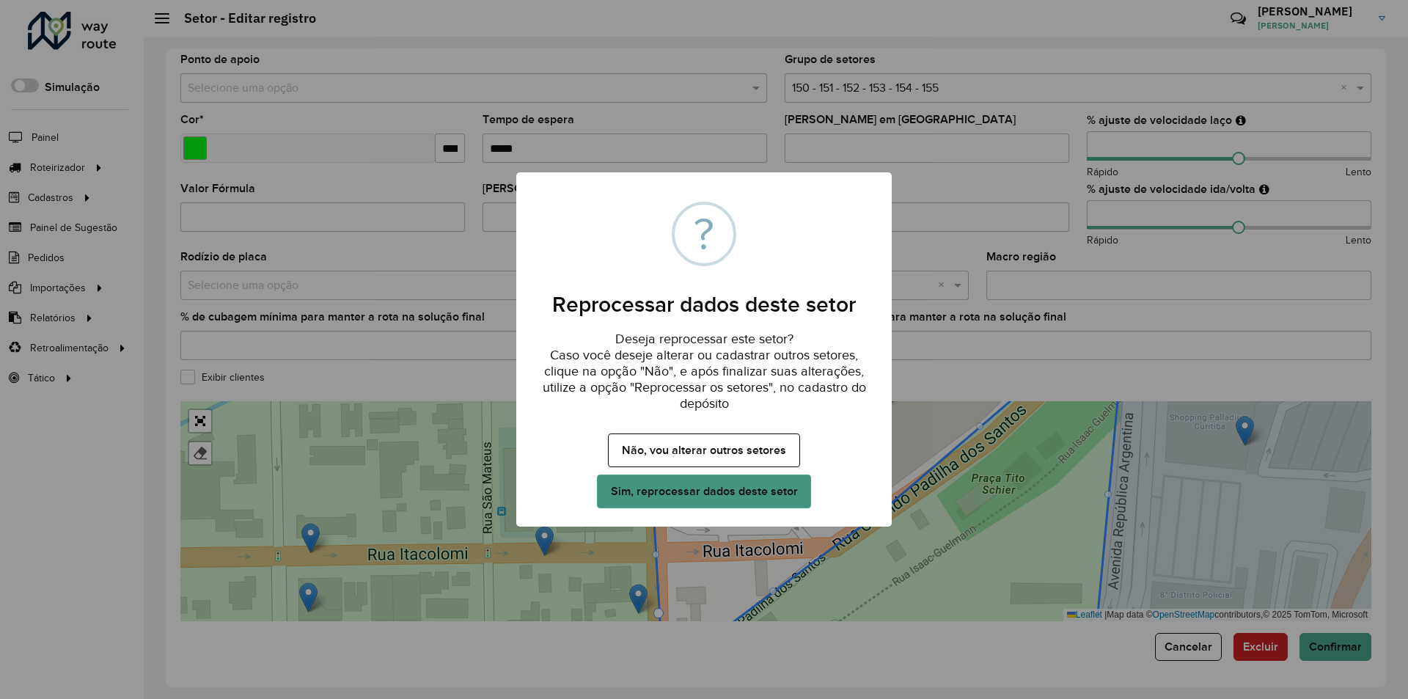
click at [709, 490] on button "Sim, reprocessar dados deste setor" at bounding box center [704, 491] width 214 height 34
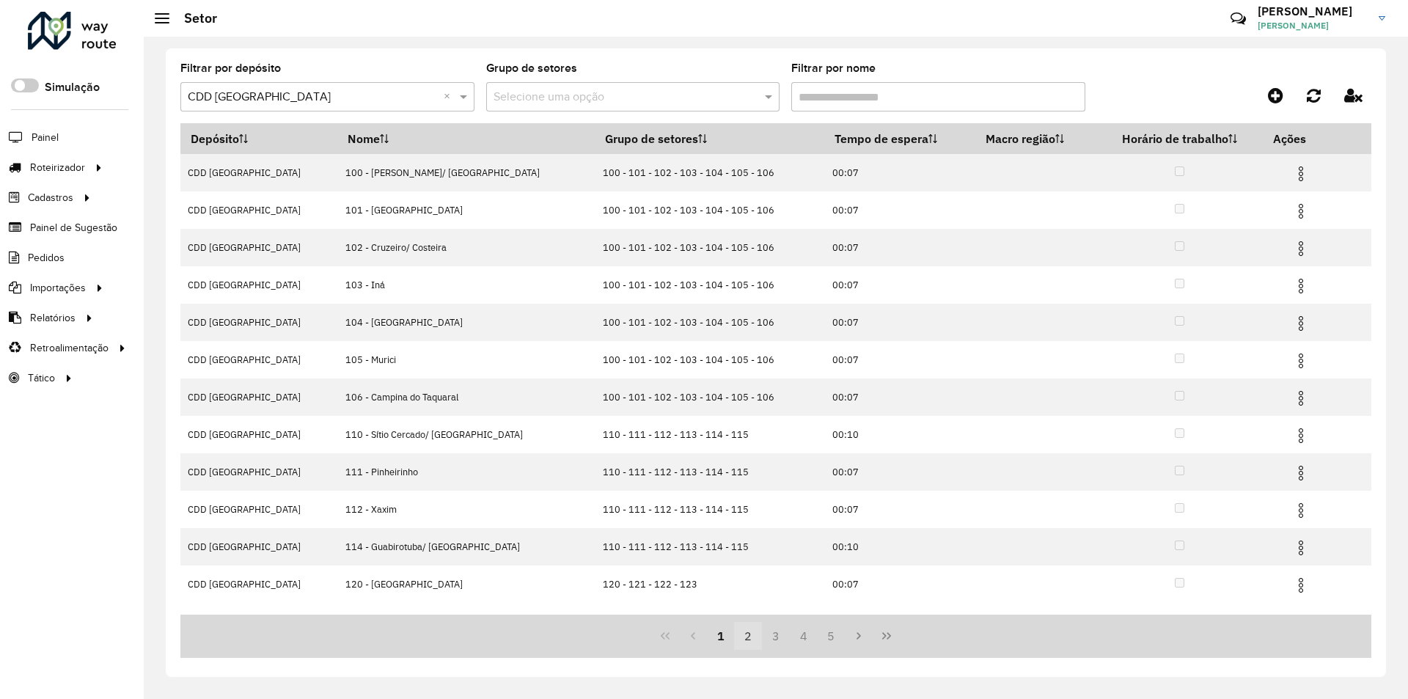
click at [750, 637] on button "2" at bounding box center [748, 636] width 28 height 28
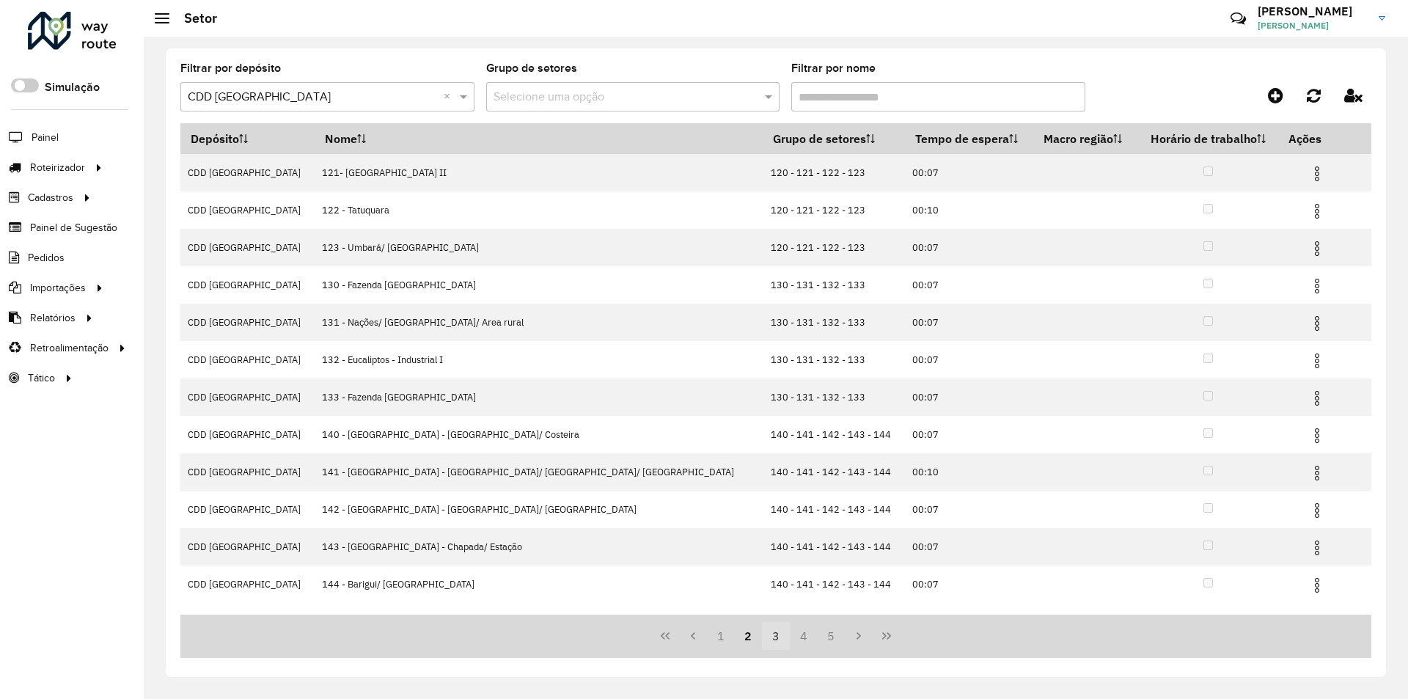
click at [771, 634] on button "3" at bounding box center [776, 636] width 28 height 28
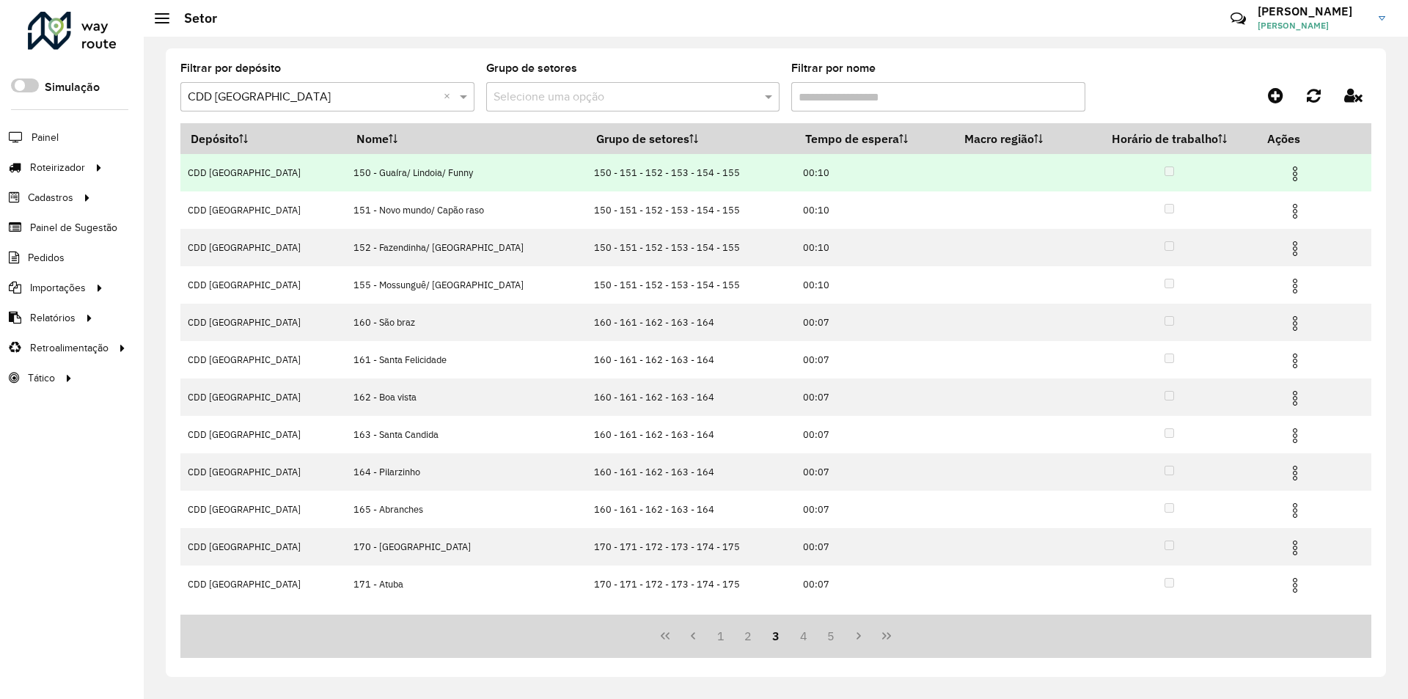
click at [1286, 166] on img at bounding box center [1295, 174] width 18 height 18
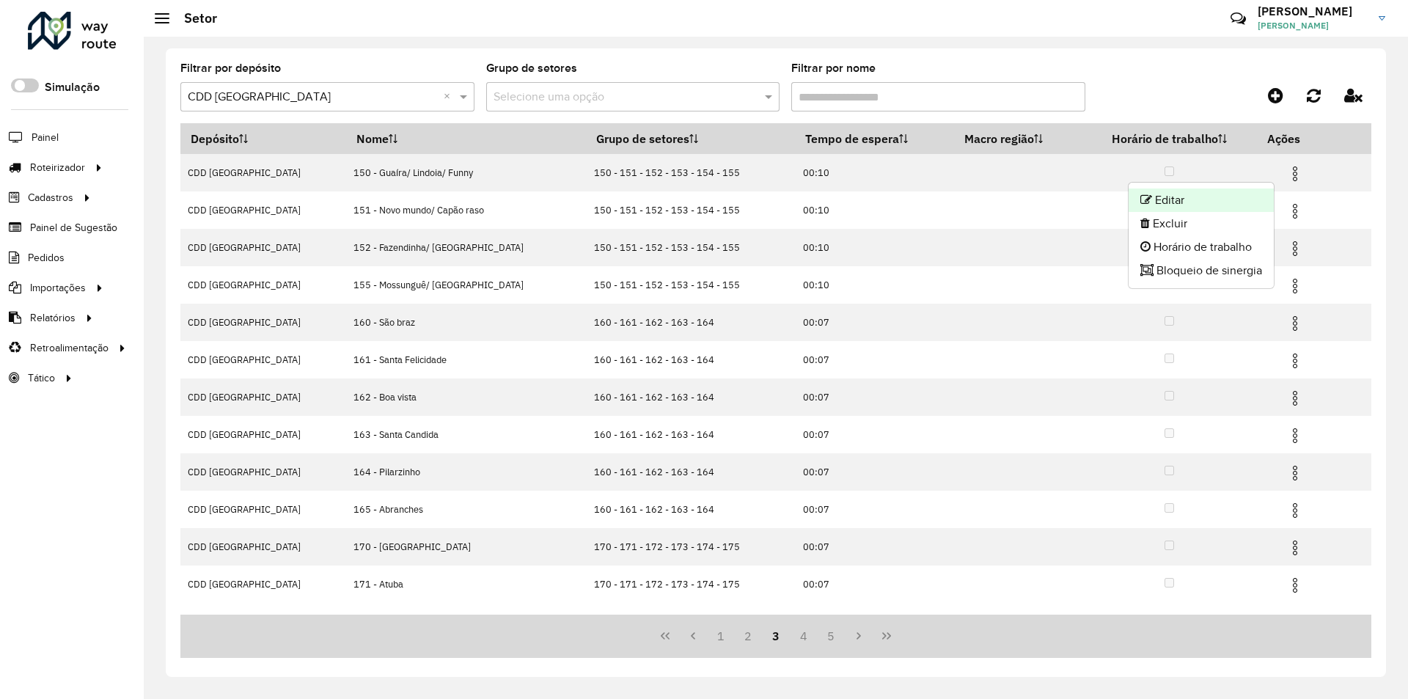
click at [1173, 198] on li "Editar" at bounding box center [1200, 199] width 145 height 23
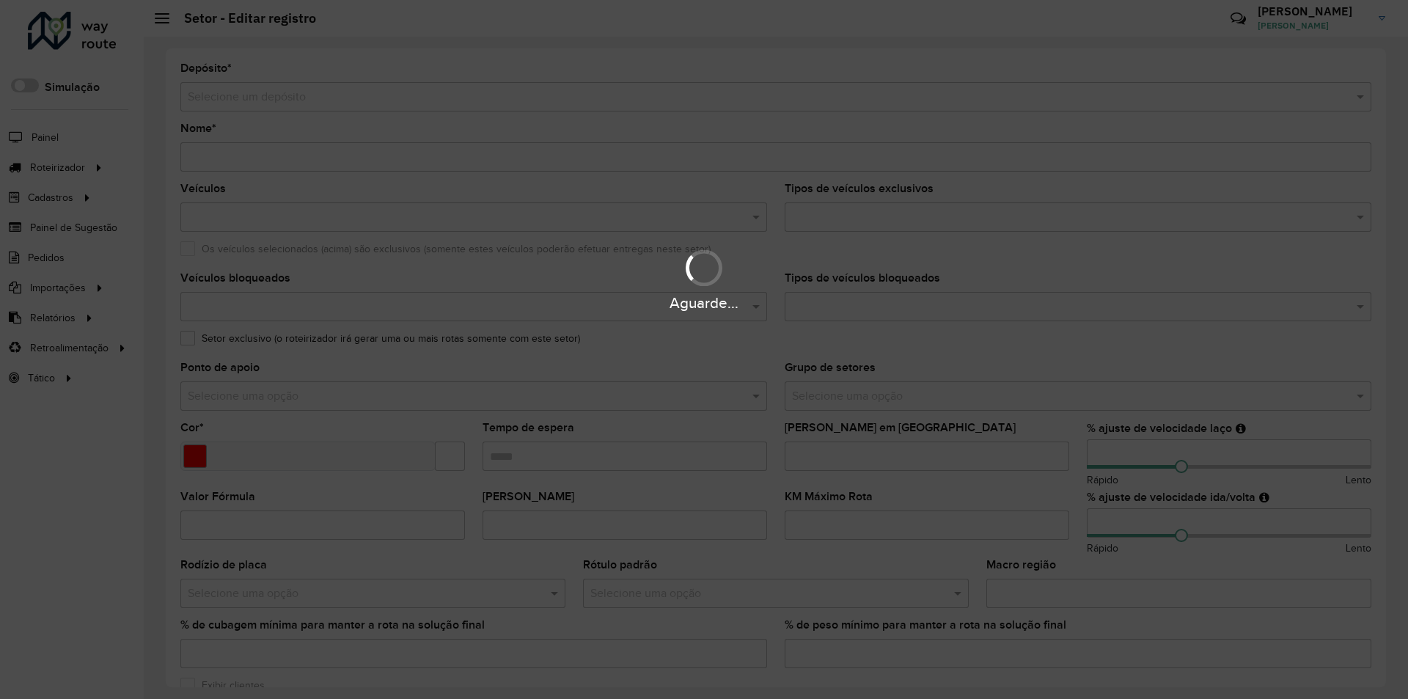
type input "**********"
type input "*******"
type input "*****"
type input "**"
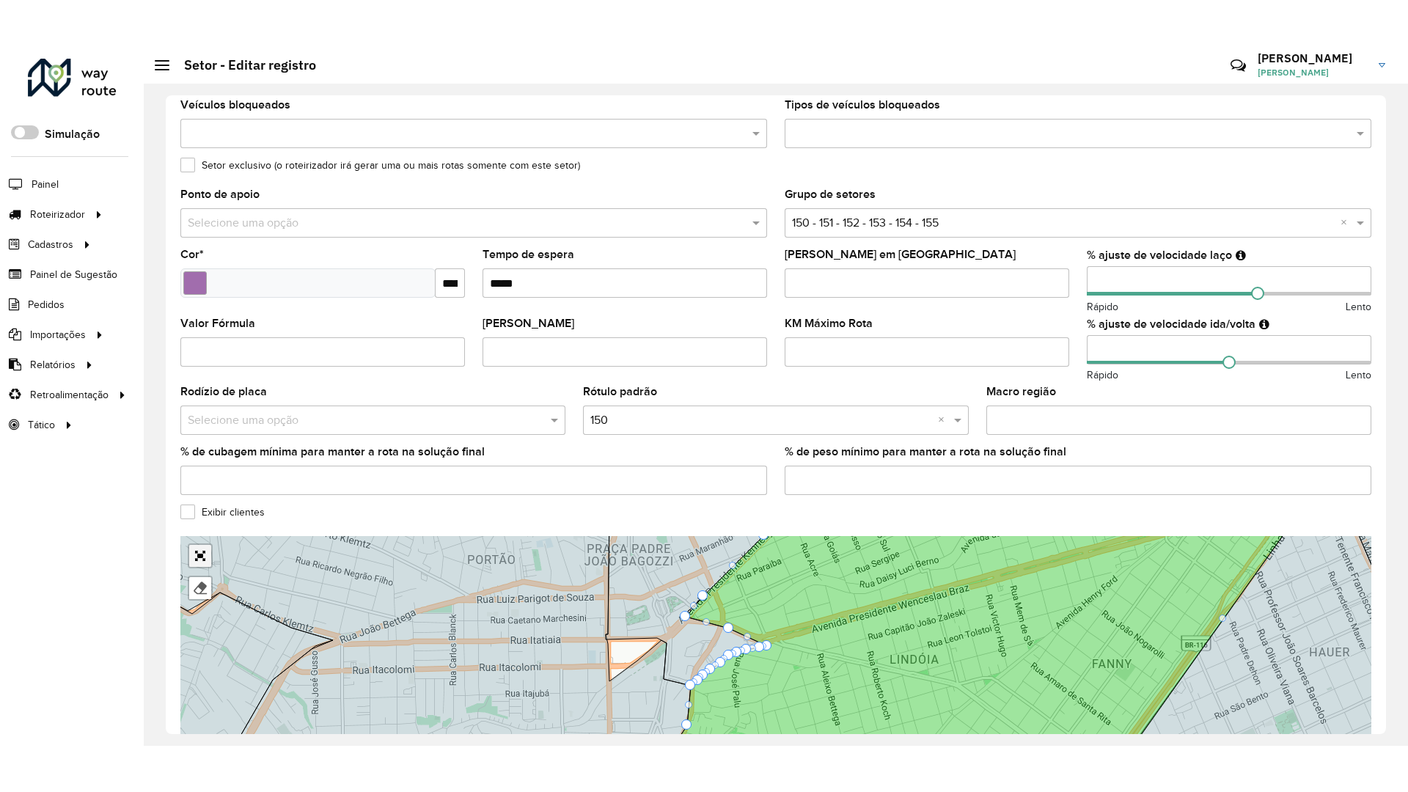
scroll to position [242, 0]
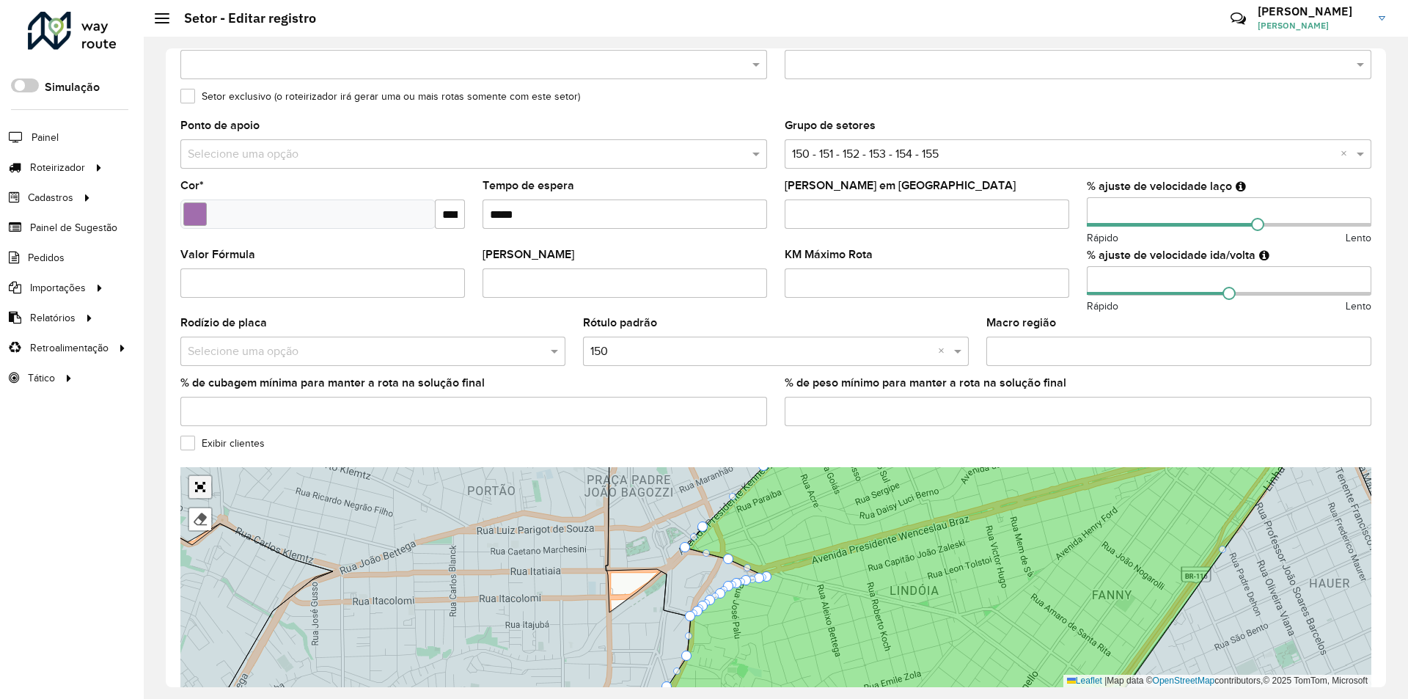
click at [194, 510] on div "Finalizar" at bounding box center [196, 499] width 32 height 65
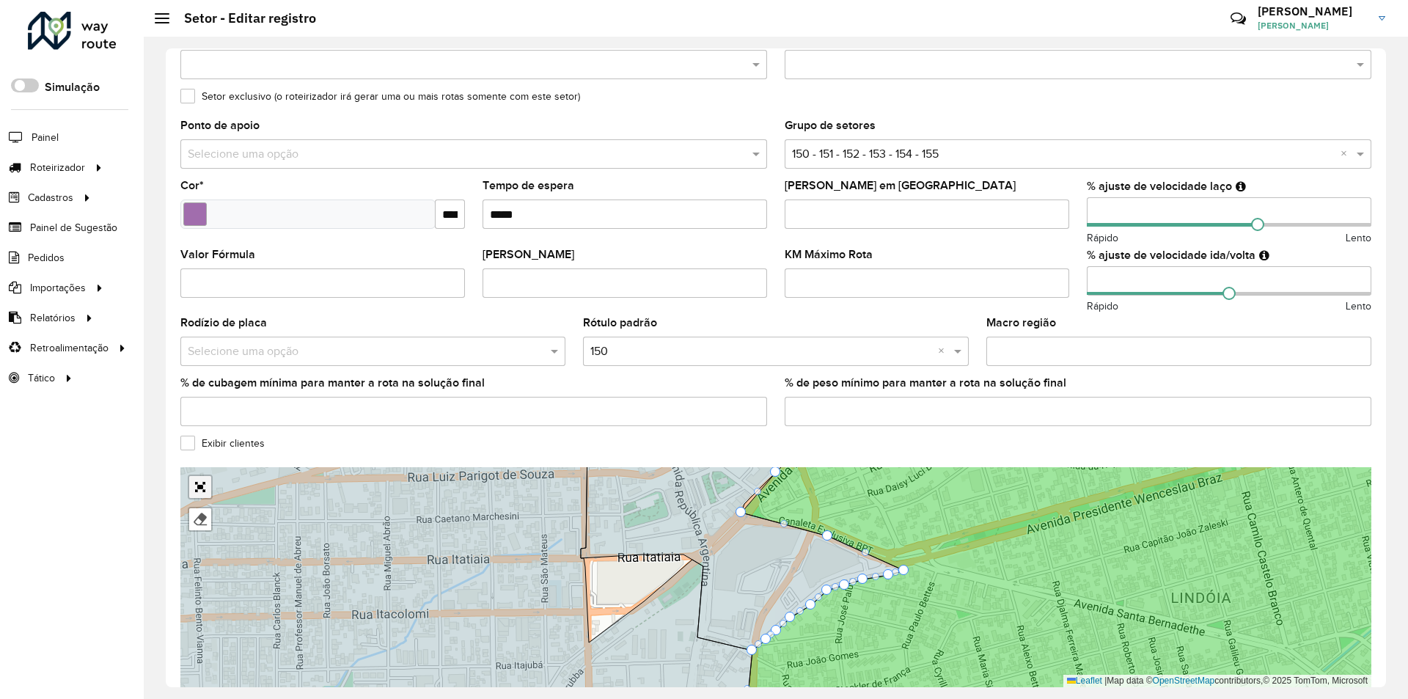
click at [203, 485] on link "Abrir mapa em tela cheia" at bounding box center [200, 487] width 22 height 22
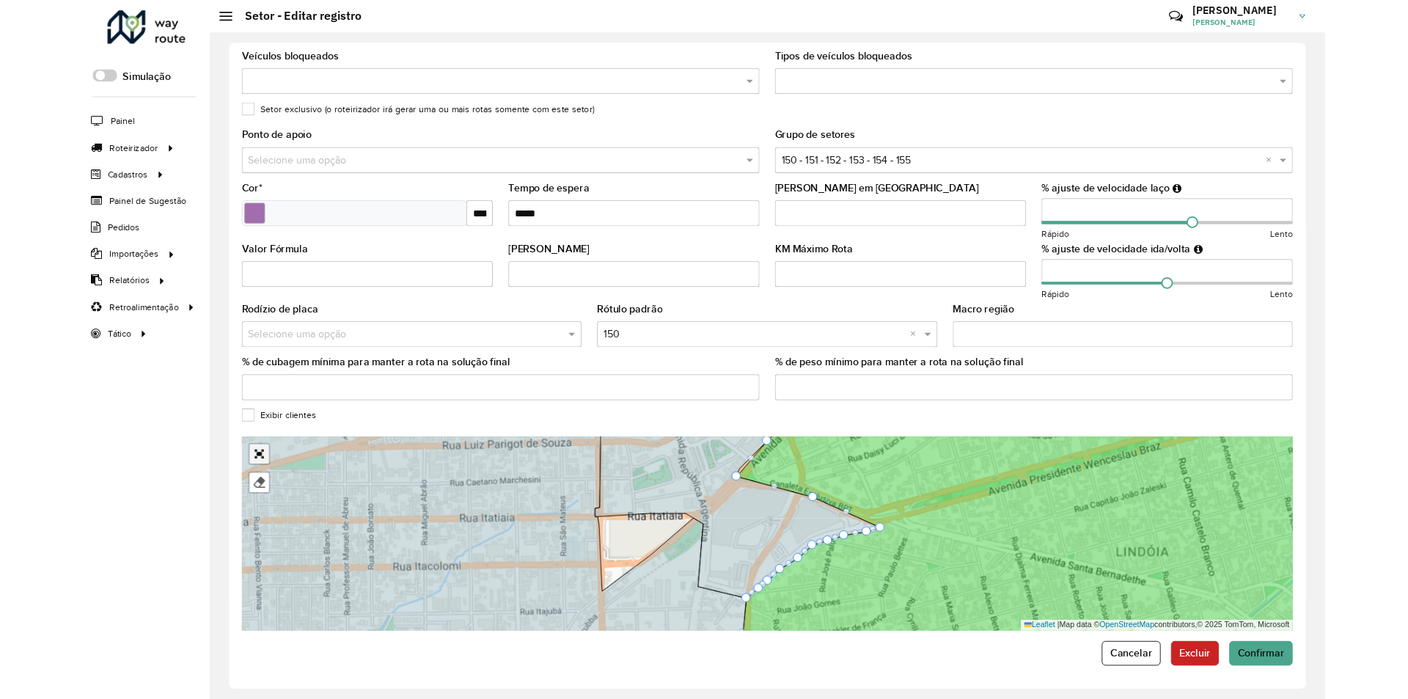
scroll to position [0, 0]
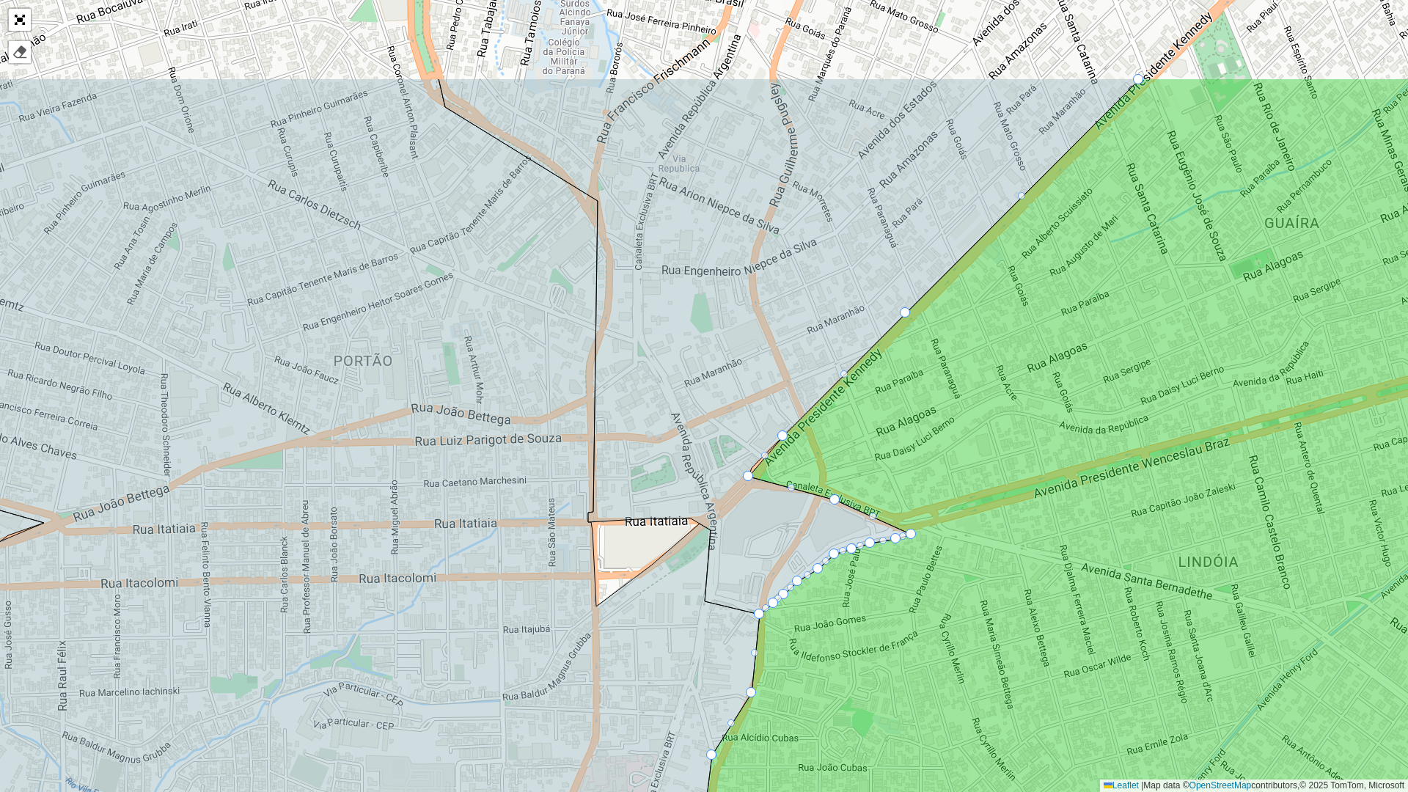
drag, startPoint x: 609, startPoint y: 259, endPoint x: 719, endPoint y: 417, distance: 193.2
click at [719, 417] on icon at bounding box center [789, 346] width 702 height 536
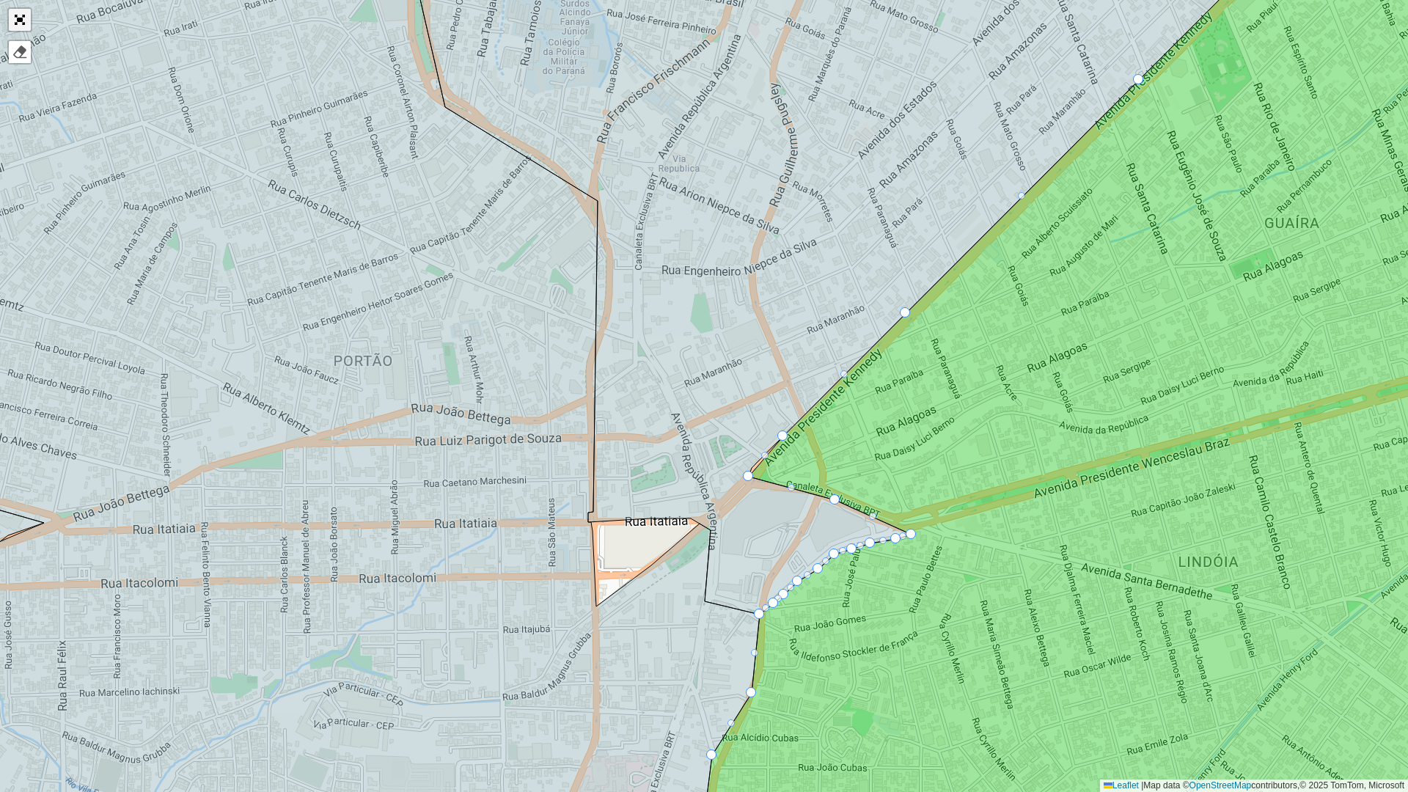
click at [23, 16] on link "Abrir mapa em tela cheia" at bounding box center [20, 20] width 22 height 22
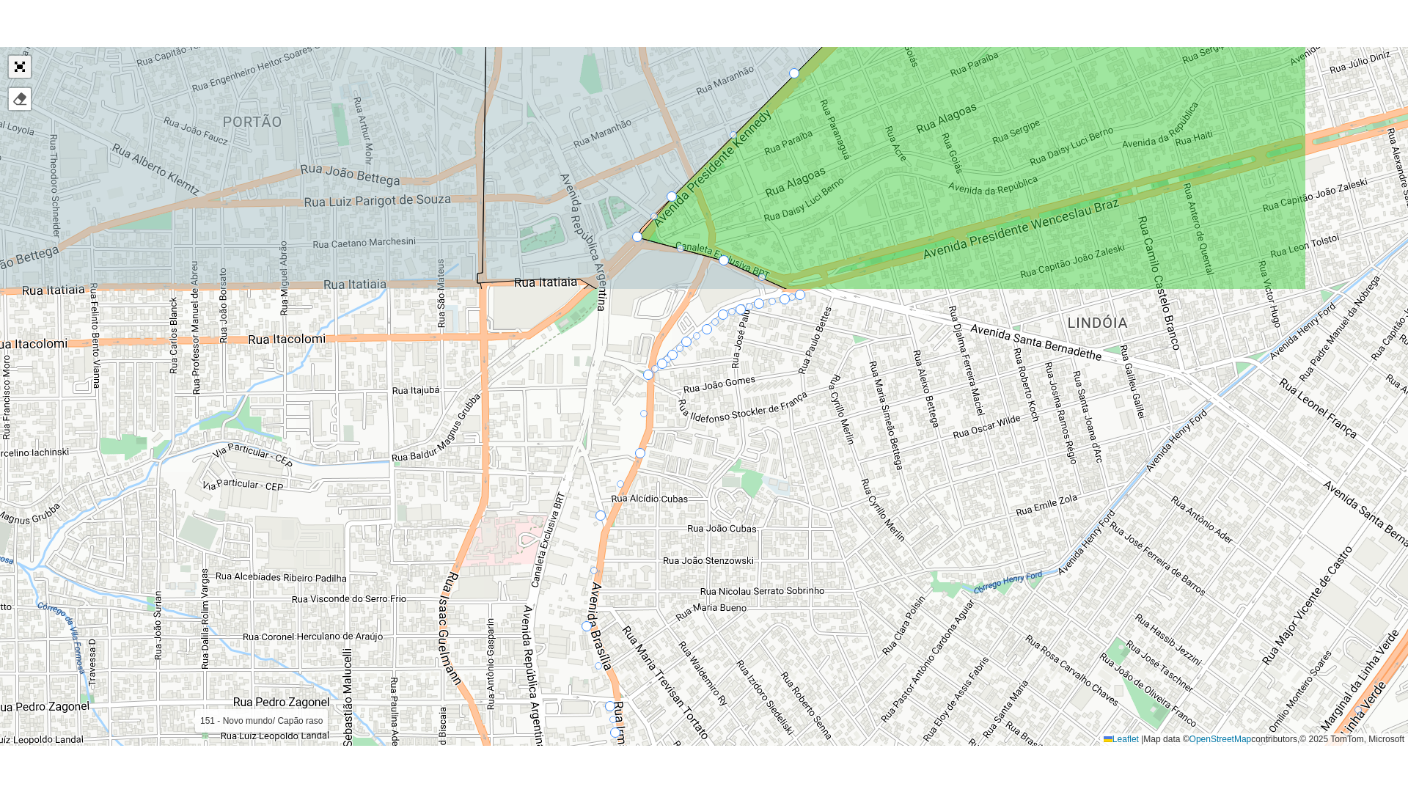
scroll to position [308, 0]
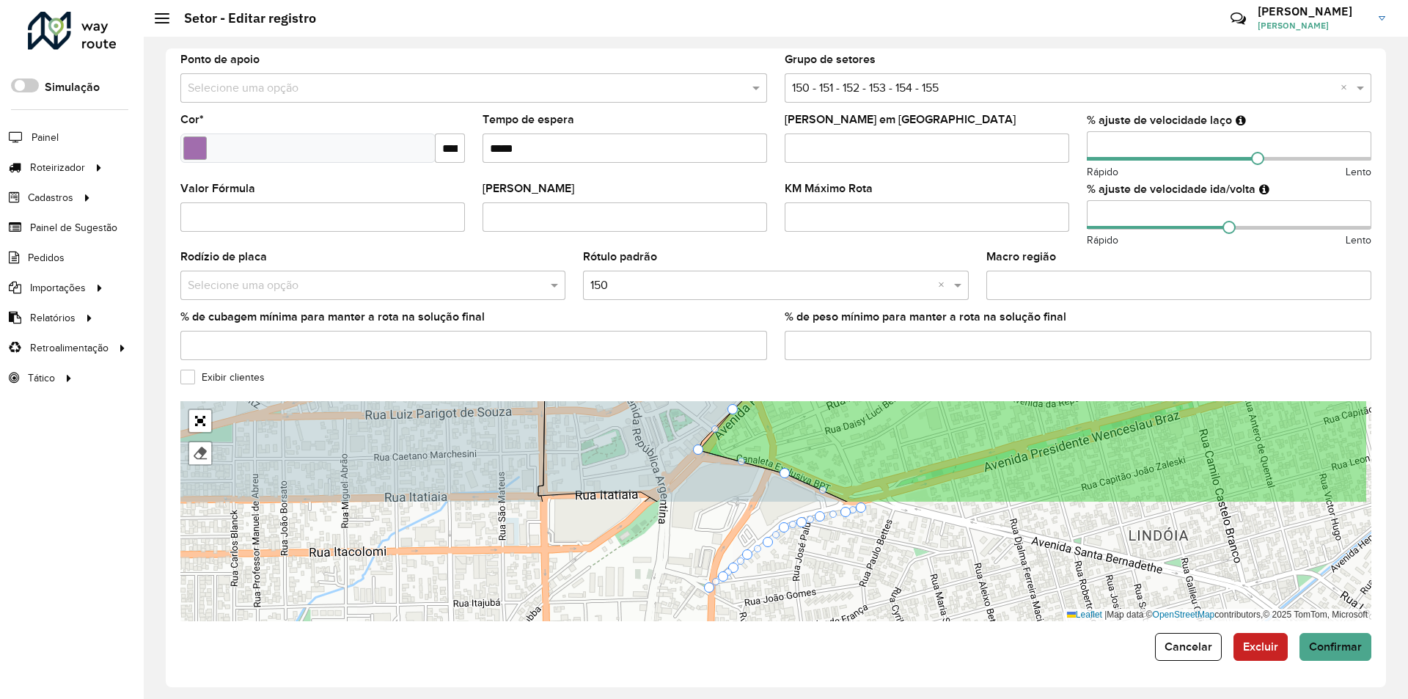
drag, startPoint x: 808, startPoint y: 514, endPoint x: 691, endPoint y: 375, distance: 181.7
click at [691, 375] on formly-group "**********" at bounding box center [775, 188] width 1191 height 866
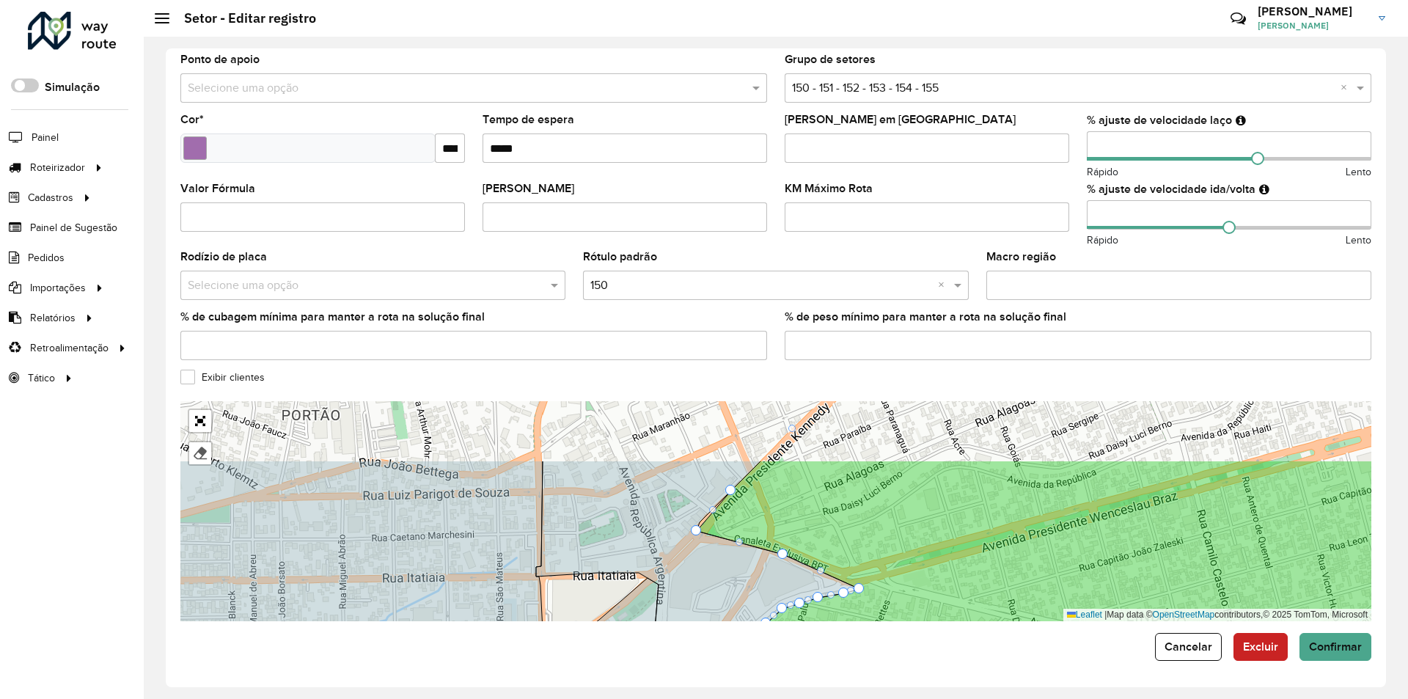
drag, startPoint x: 649, startPoint y: 438, endPoint x: 624, endPoint y: 490, distance: 57.1
click at [620, 503] on icon at bounding box center [697, 564] width 323 height 208
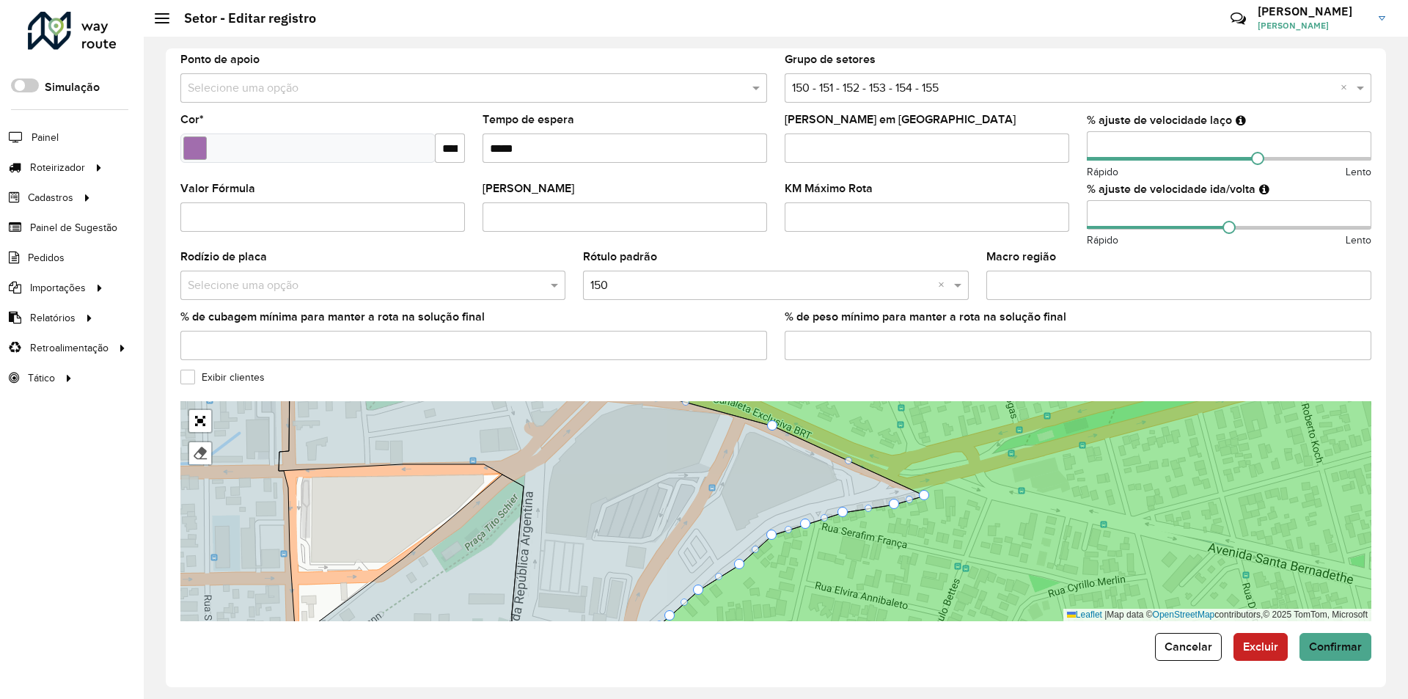
click at [189, 379] on label "Exibir clientes" at bounding box center [222, 377] width 84 height 15
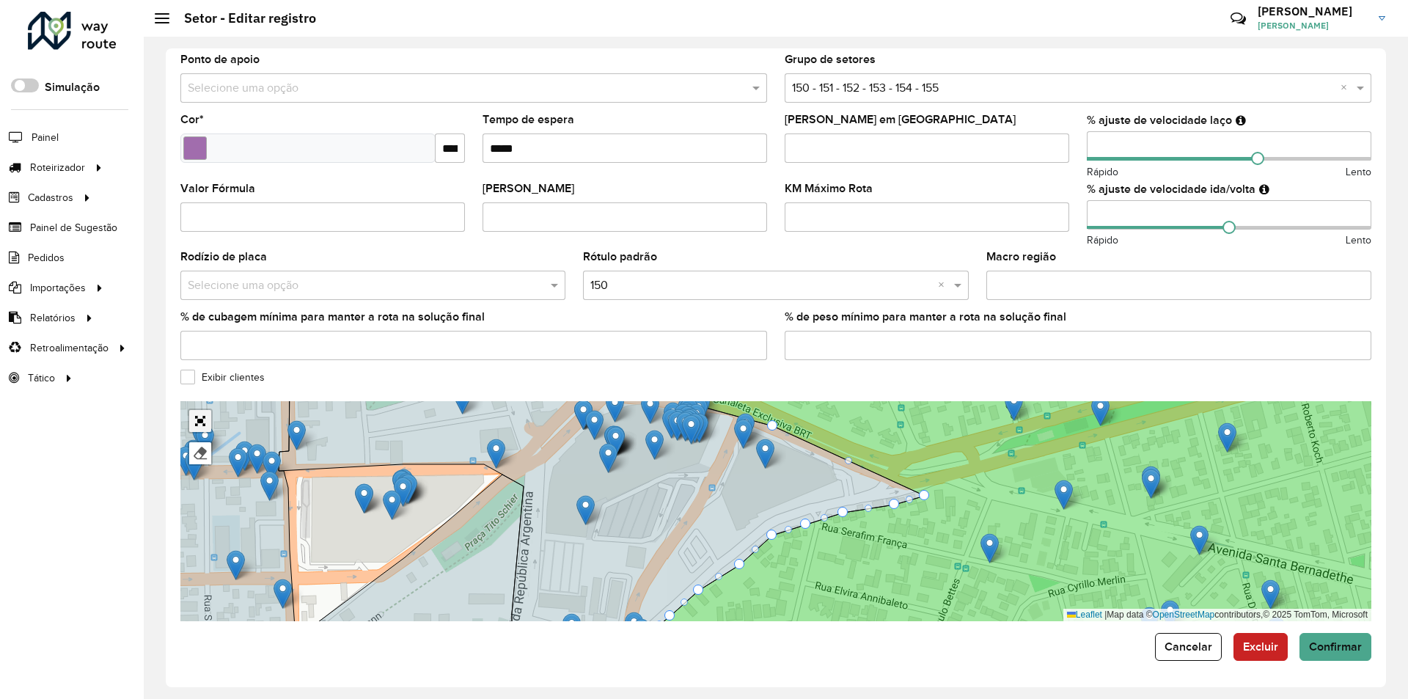
click at [203, 414] on link "Abrir mapa em tela cheia" at bounding box center [200, 421] width 22 height 22
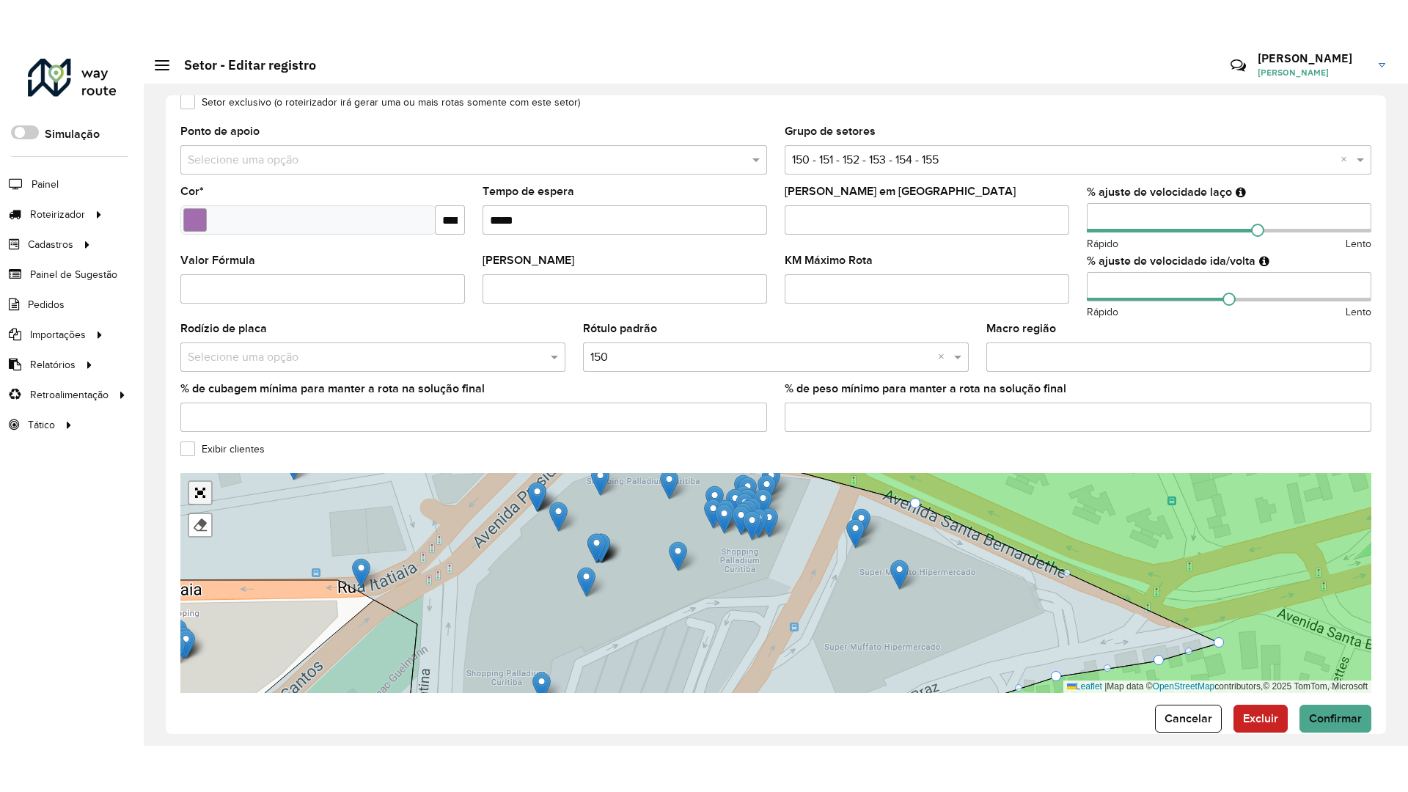
scroll to position [293, 0]
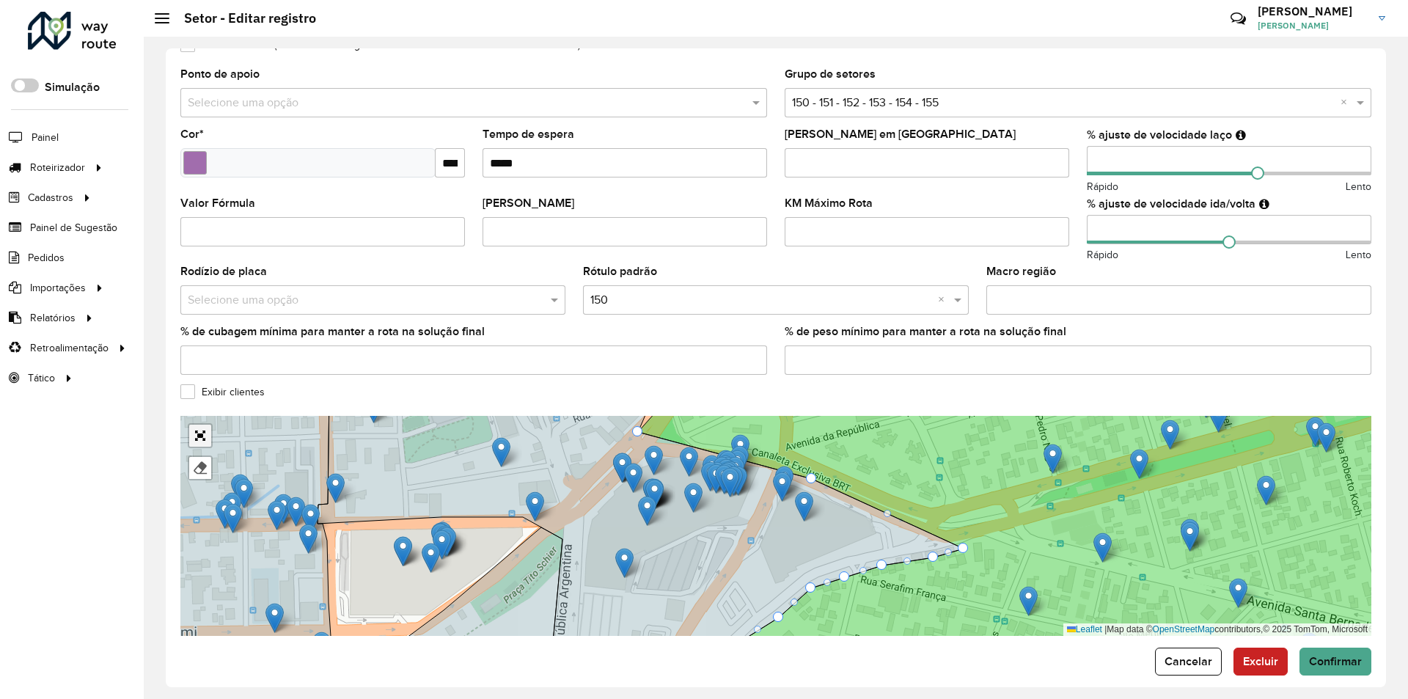
click at [194, 430] on link "Abrir mapa em tela cheia" at bounding box center [200, 436] width 22 height 22
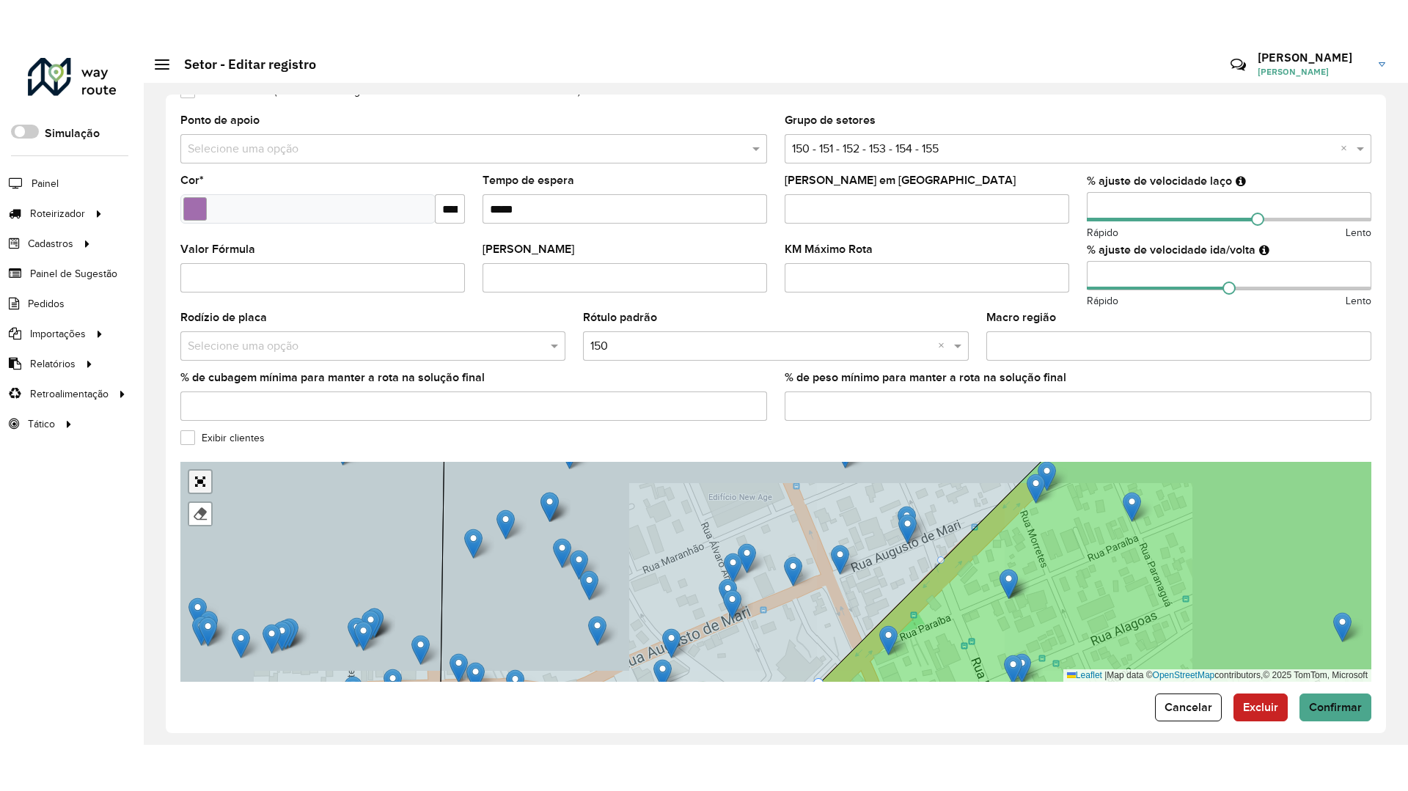
scroll to position [0, 0]
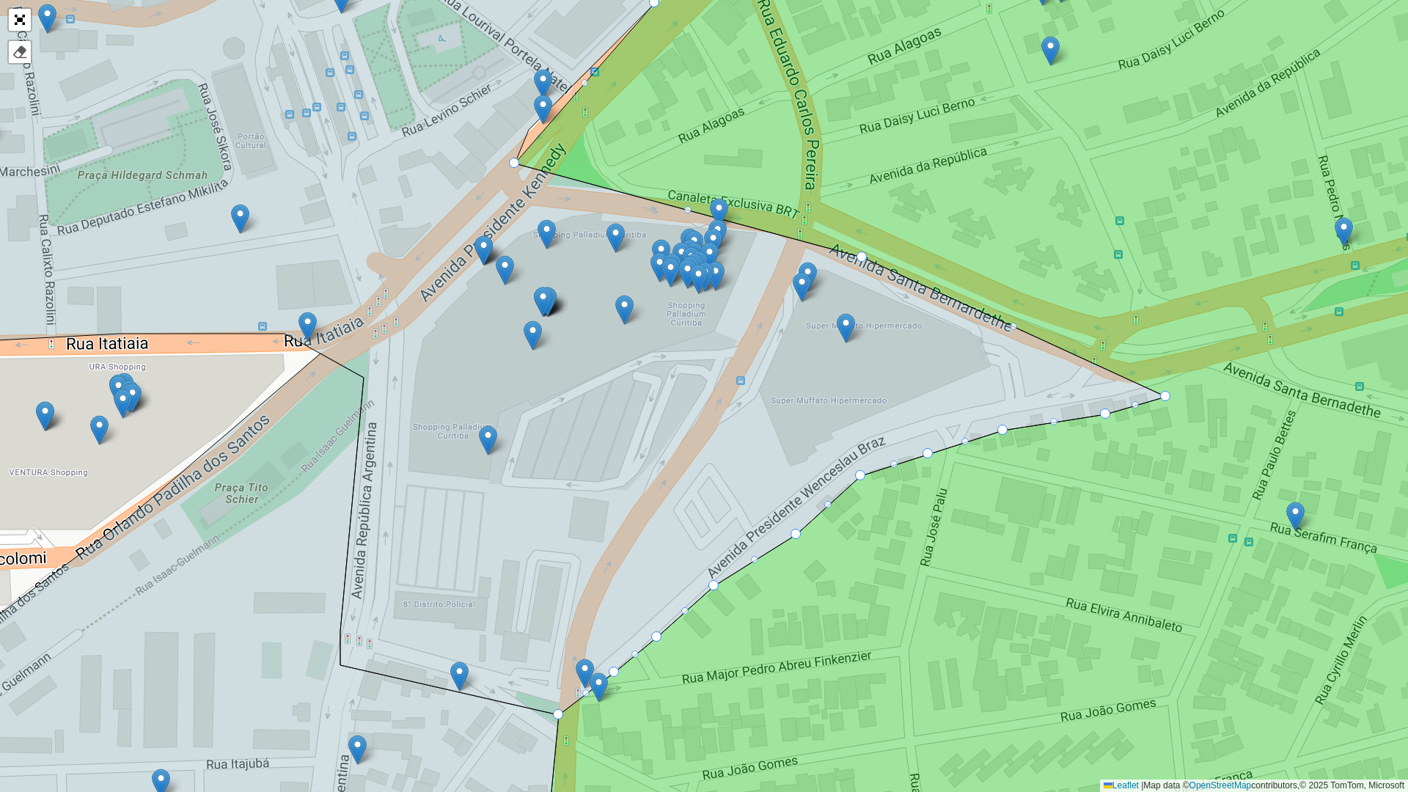
drag, startPoint x: 631, startPoint y: 527, endPoint x: 620, endPoint y: 490, distance: 39.0
click at [614, 499] on icon at bounding box center [520, 304] width 1292 height 822
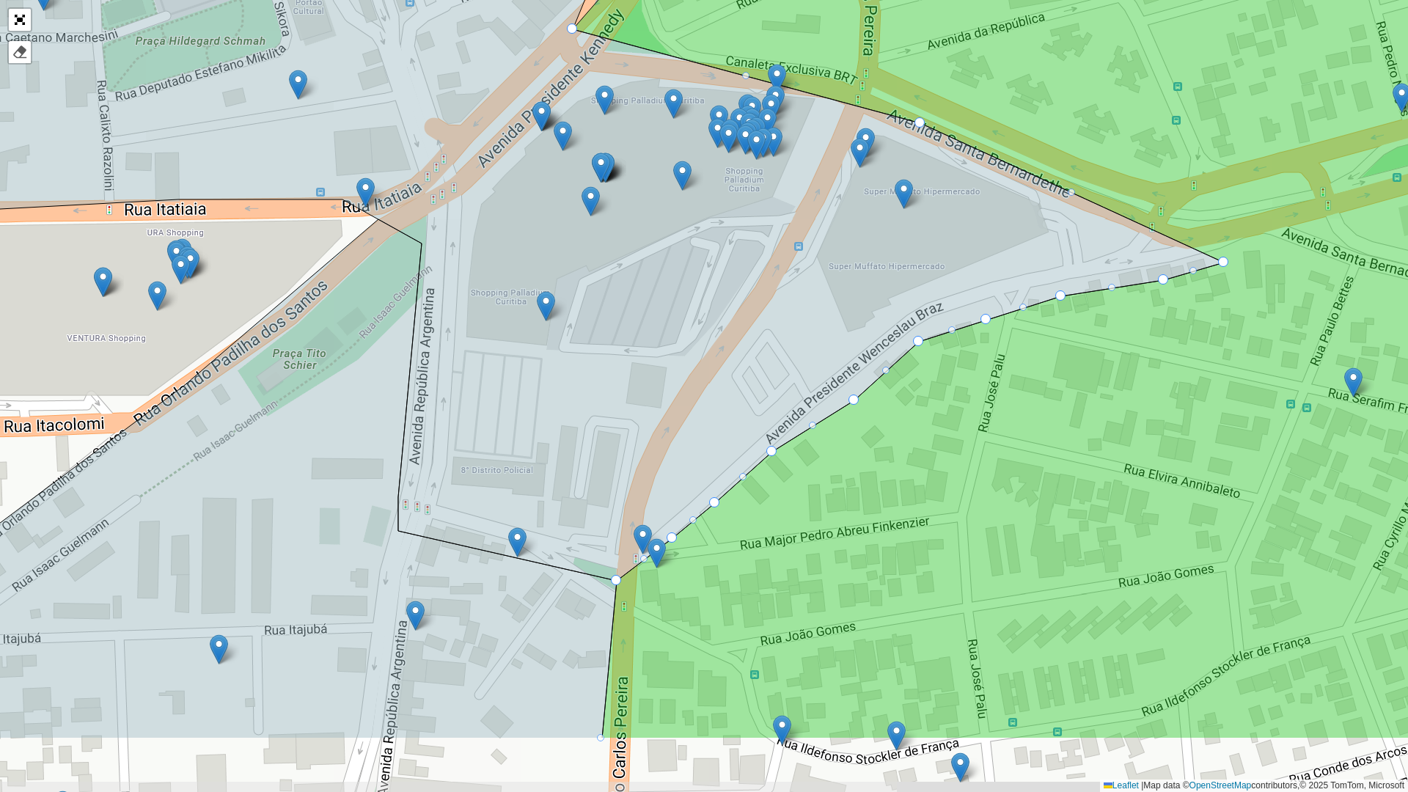
drag, startPoint x: 597, startPoint y: 620, endPoint x: 656, endPoint y: 487, distance: 145.8
click at [656, 487] on icon at bounding box center [578, 184] width 1292 height 794
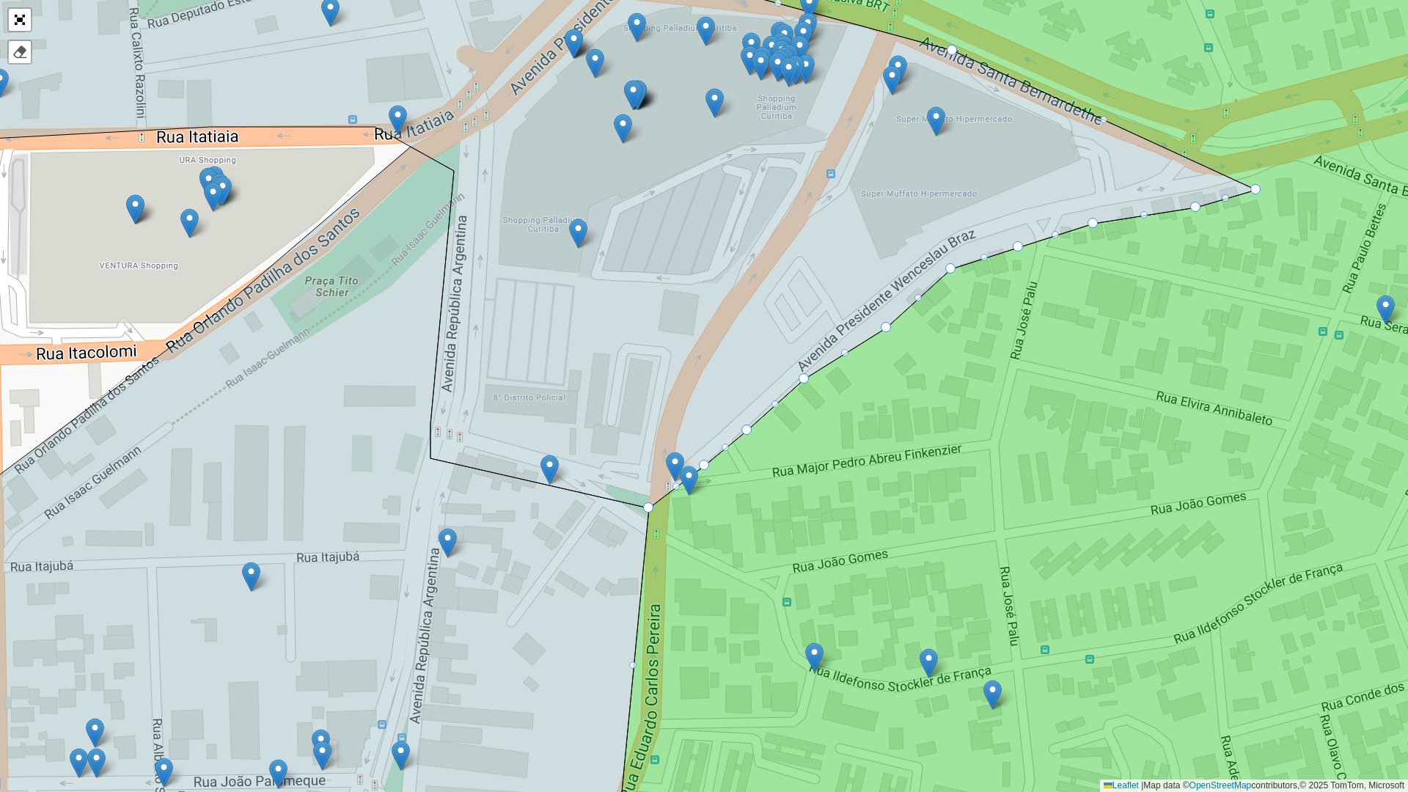
drag, startPoint x: 597, startPoint y: 476, endPoint x: 623, endPoint y: 407, distance: 73.5
click at [623, 408] on icon at bounding box center [610, 177] width 1292 height 661
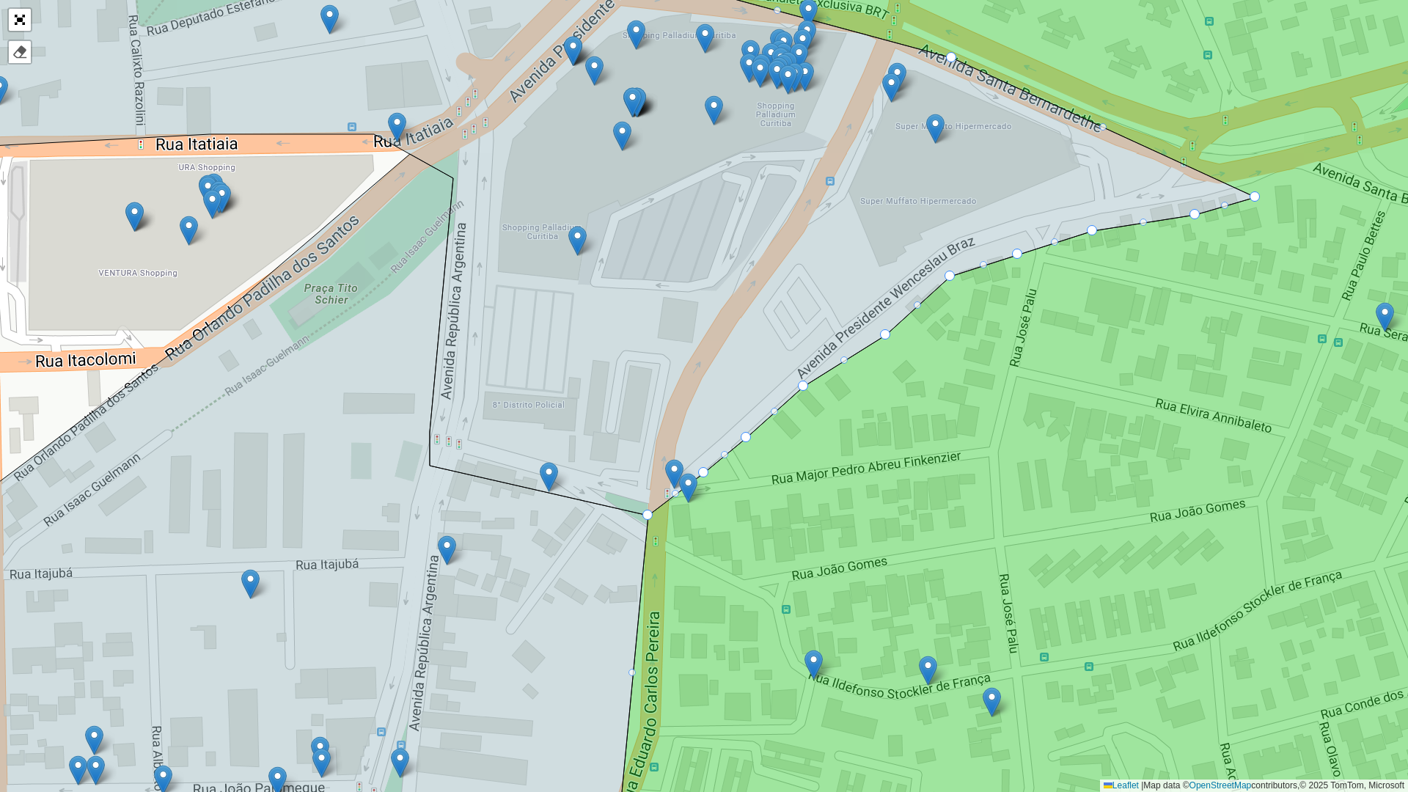
drag, startPoint x: 601, startPoint y: 370, endPoint x: 601, endPoint y: 430, distance: 59.4
click at [602, 432] on icon at bounding box center [609, 247] width 1292 height 537
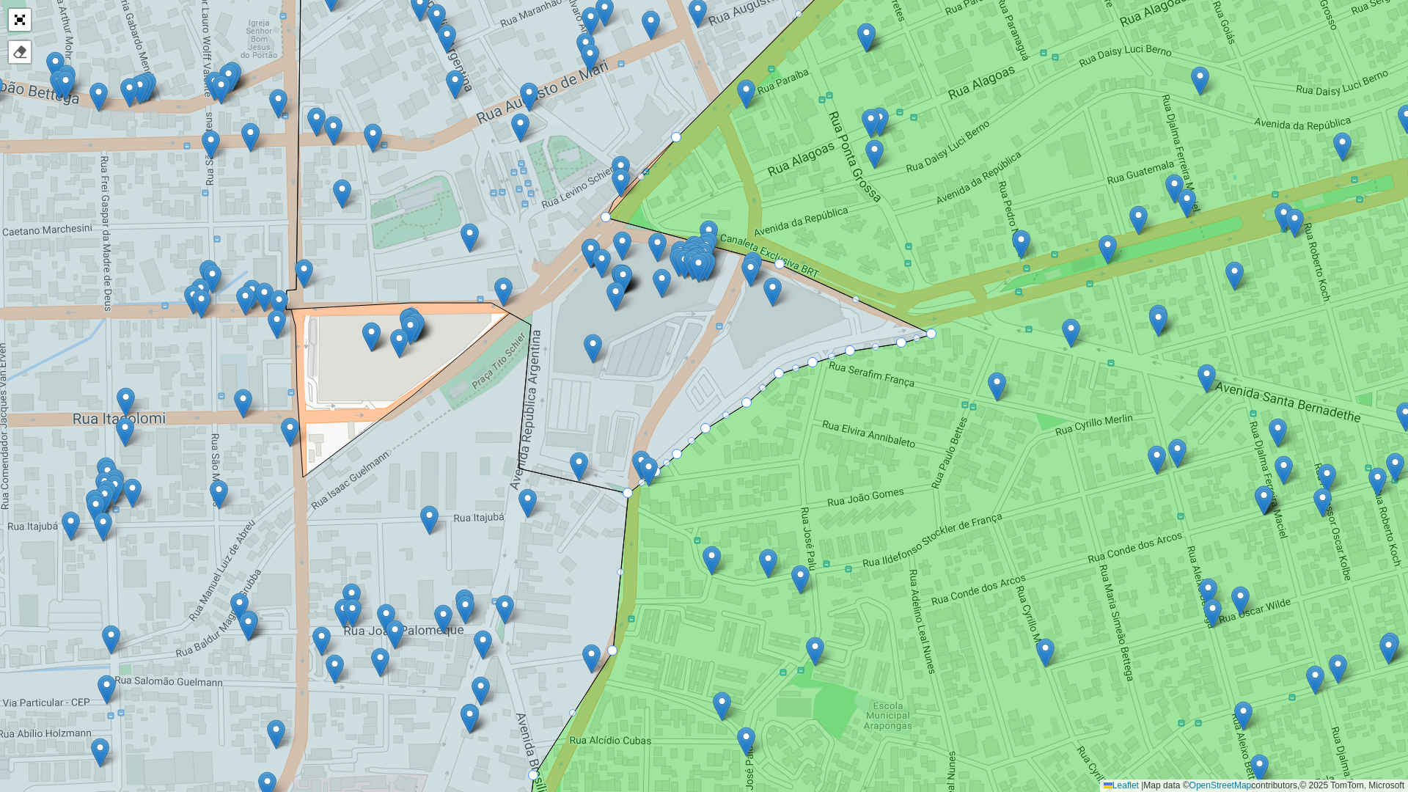
drag, startPoint x: 535, startPoint y: 229, endPoint x: 576, endPoint y: 402, distance: 177.7
click at [575, 402] on icon at bounding box center [609, 218] width 646 height 549
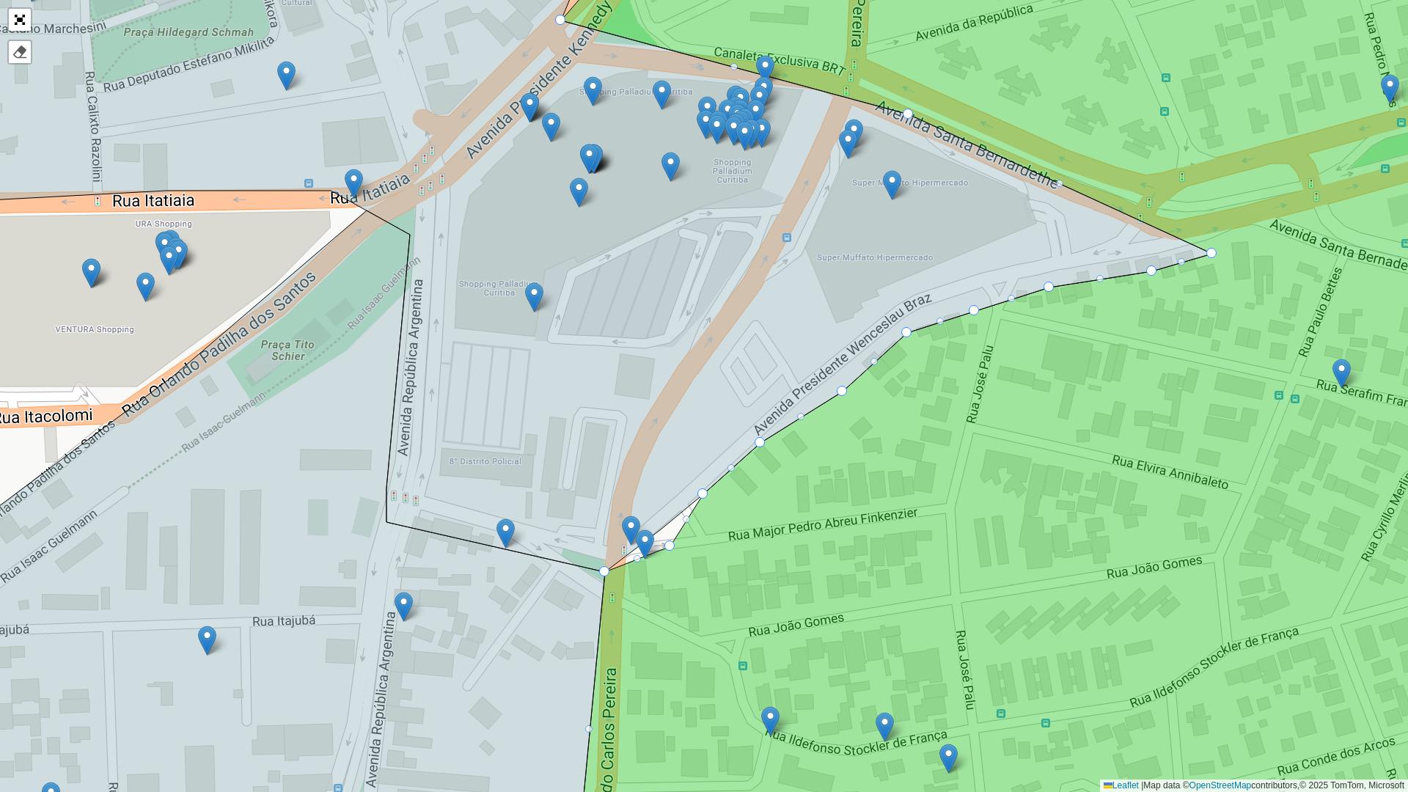
drag, startPoint x: 658, startPoint y: 529, endPoint x: 668, endPoint y: 546, distance: 19.4
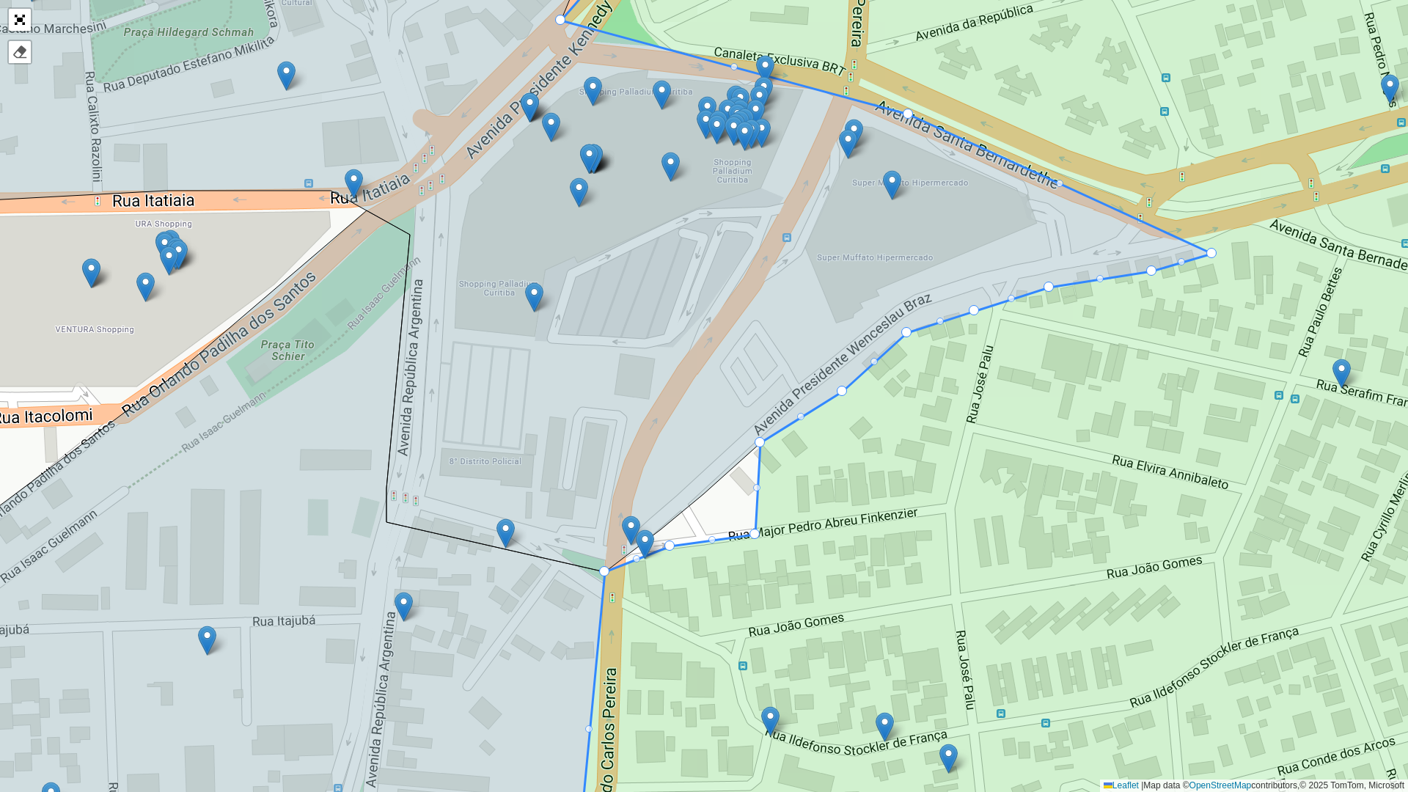
drag, startPoint x: 702, startPoint y: 490, endPoint x: 757, endPoint y: 532, distance: 68.5
drag, startPoint x: 670, startPoint y: 545, endPoint x: 670, endPoint y: 556, distance: 11.0
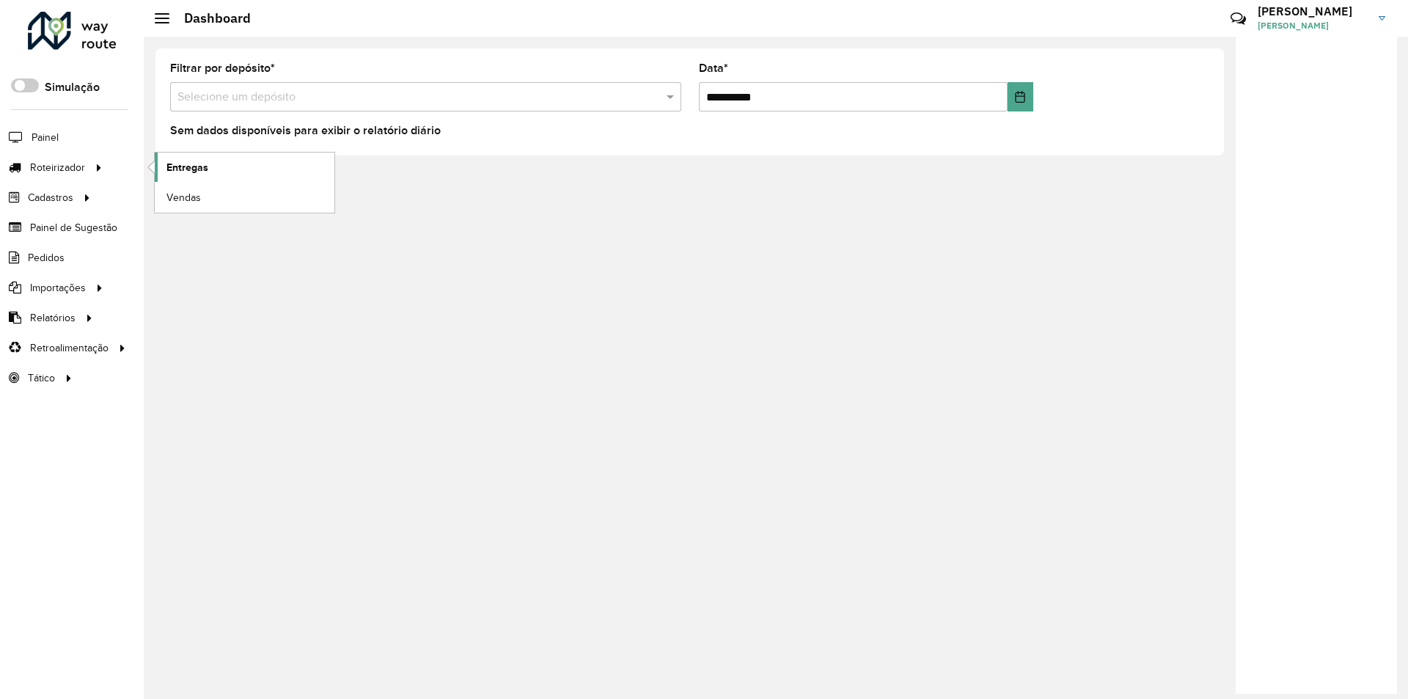
click at [177, 169] on span "Entregas" at bounding box center [187, 167] width 42 height 15
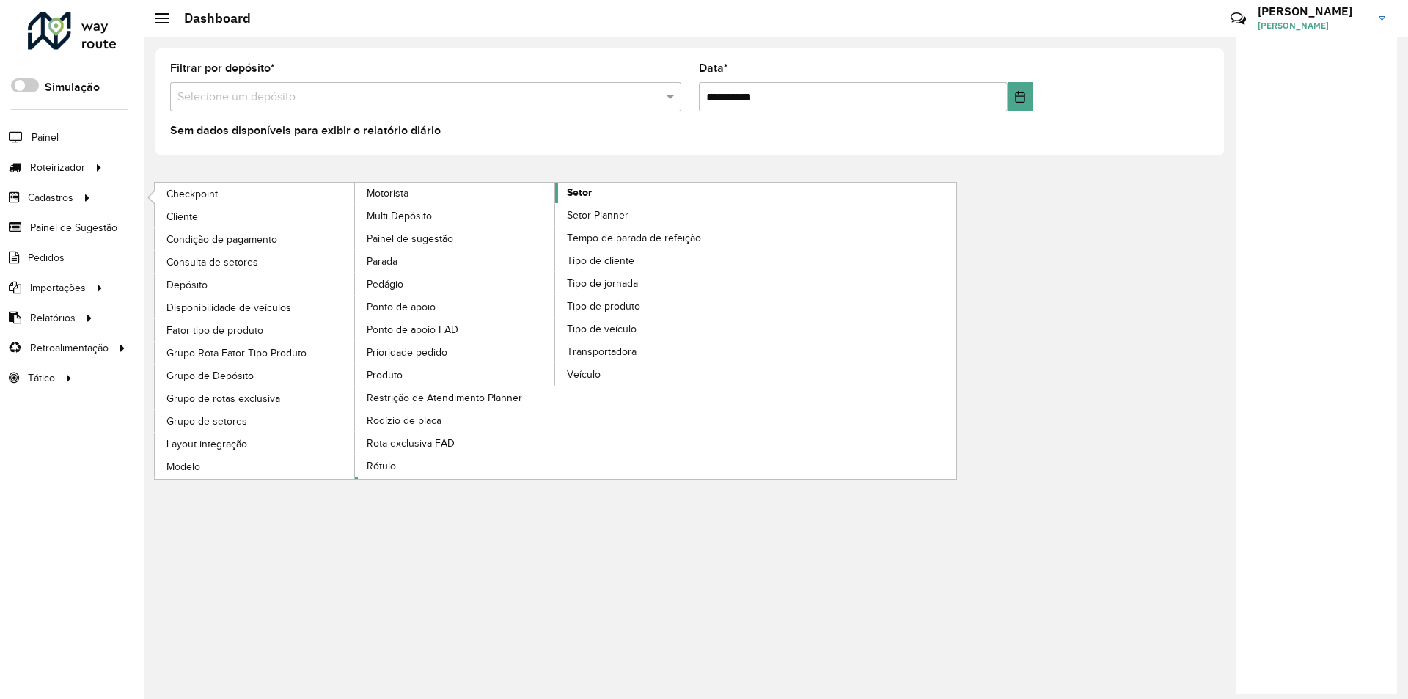
click at [586, 191] on span "Setor" at bounding box center [579, 192] width 25 height 15
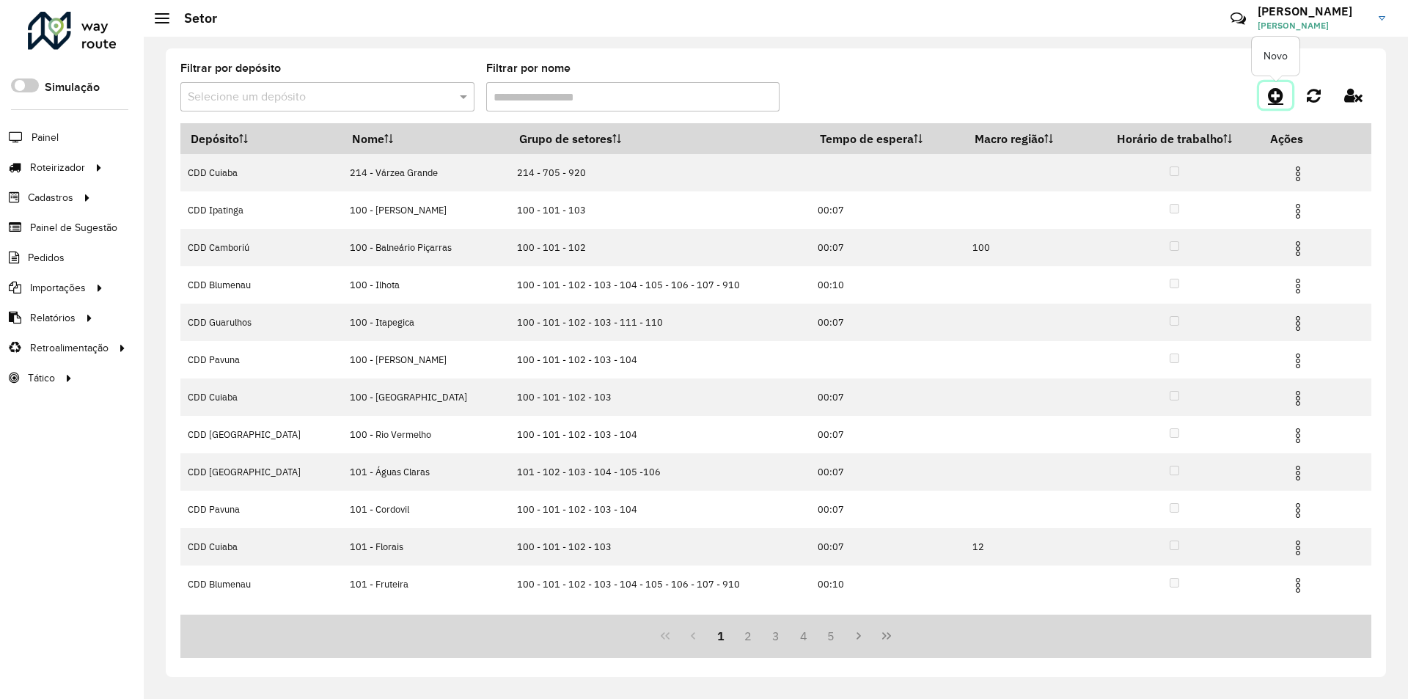
click at [1276, 100] on icon at bounding box center [1275, 96] width 15 height 18
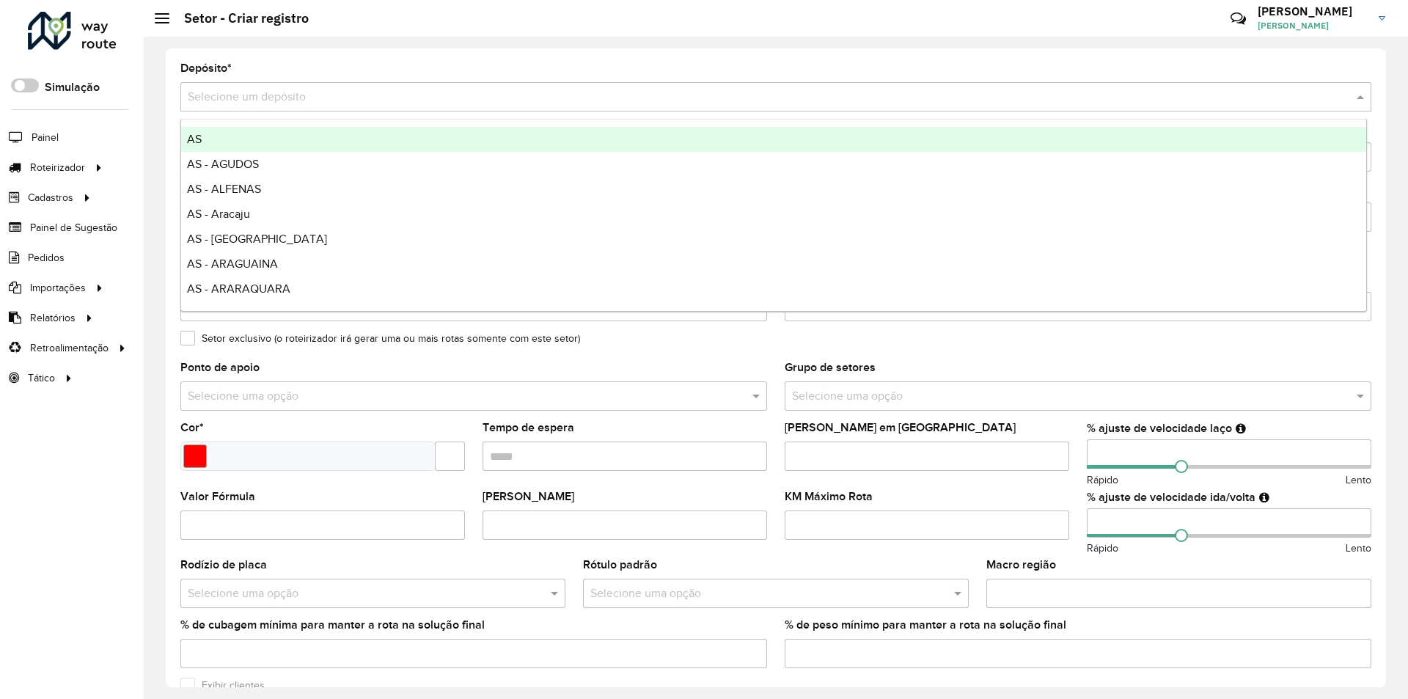
click at [221, 92] on input "text" at bounding box center [761, 98] width 1147 height 18
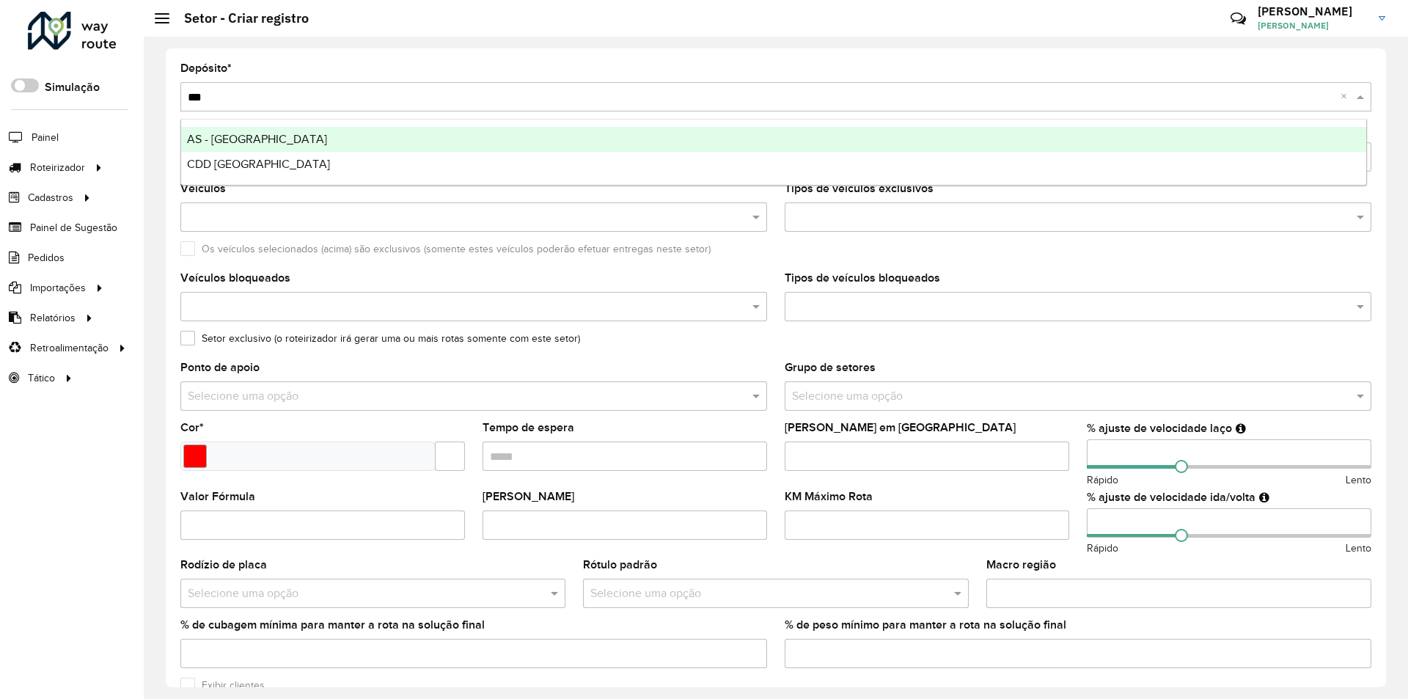
type input "****"
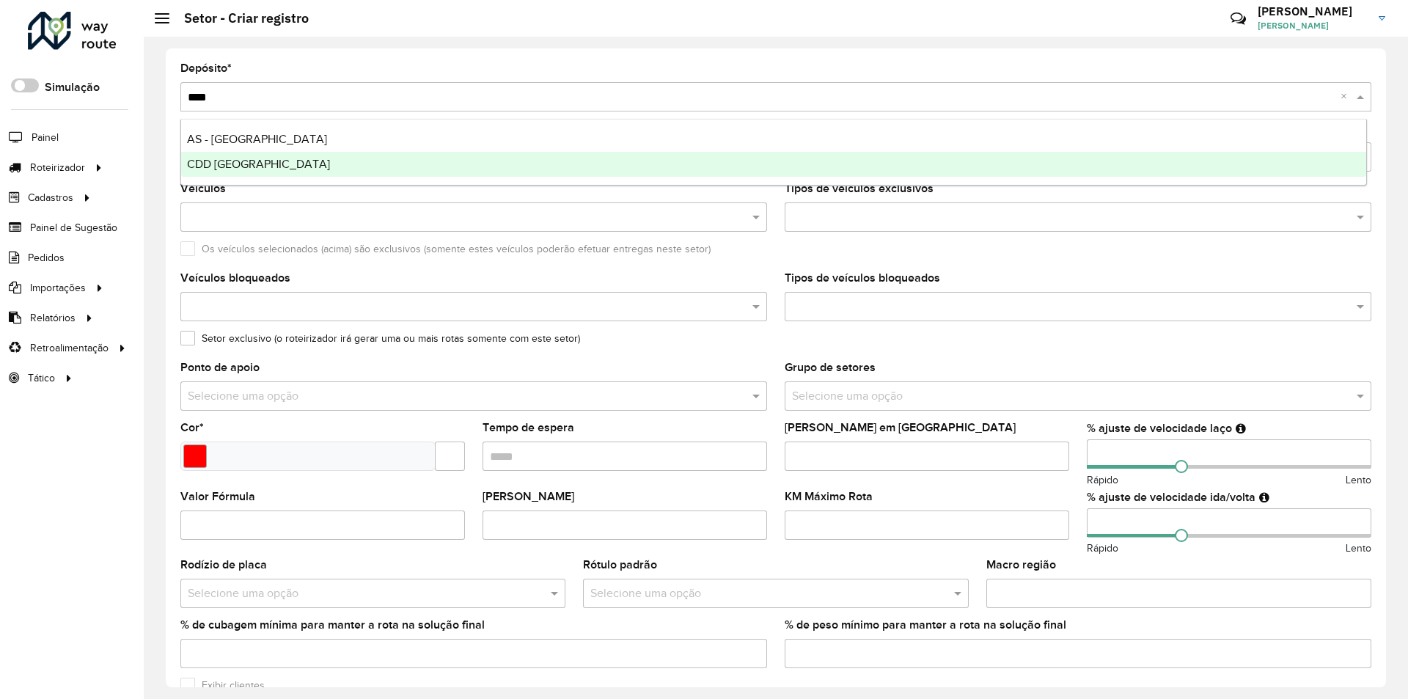
click at [227, 162] on span "CDD [GEOGRAPHIC_DATA]" at bounding box center [258, 164] width 143 height 12
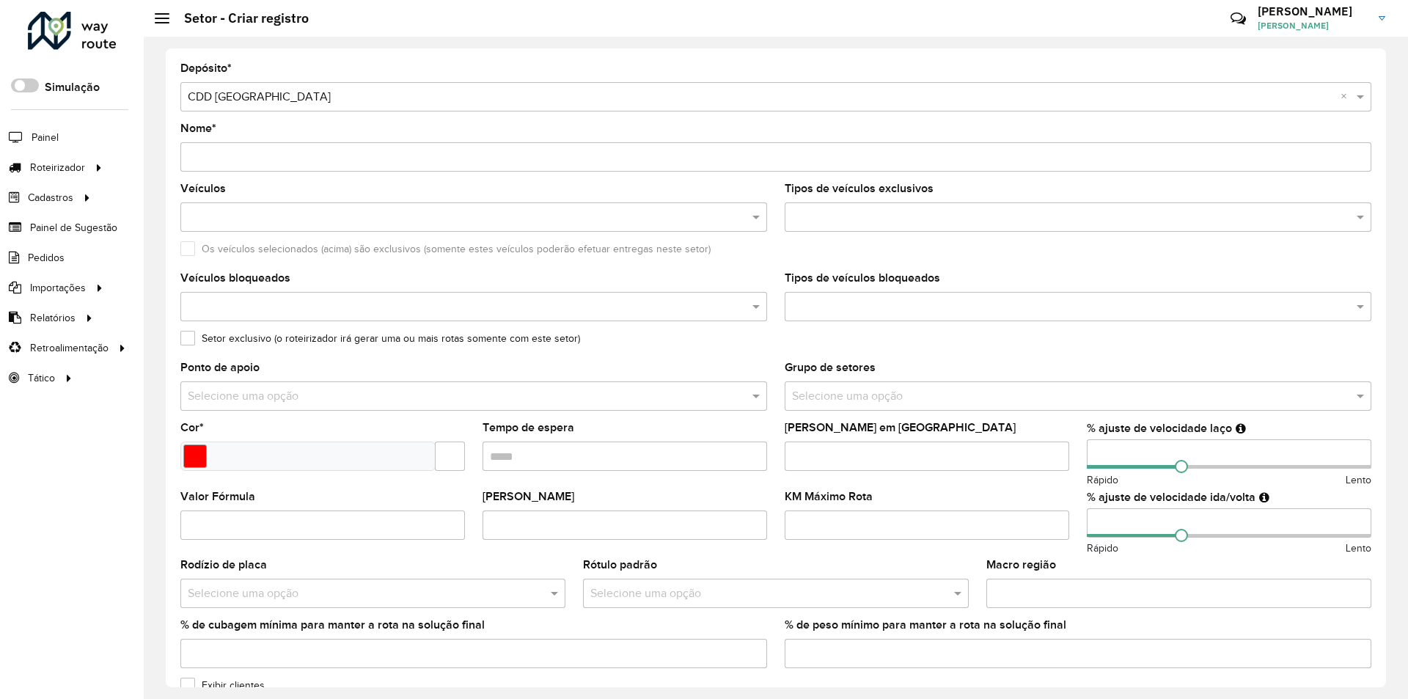
click at [279, 160] on input "Nome *" at bounding box center [775, 156] width 1191 height 29
click at [187, 153] on input "**********" at bounding box center [775, 156] width 1191 height 29
click at [243, 153] on input "**********" at bounding box center [775, 156] width 1191 height 29
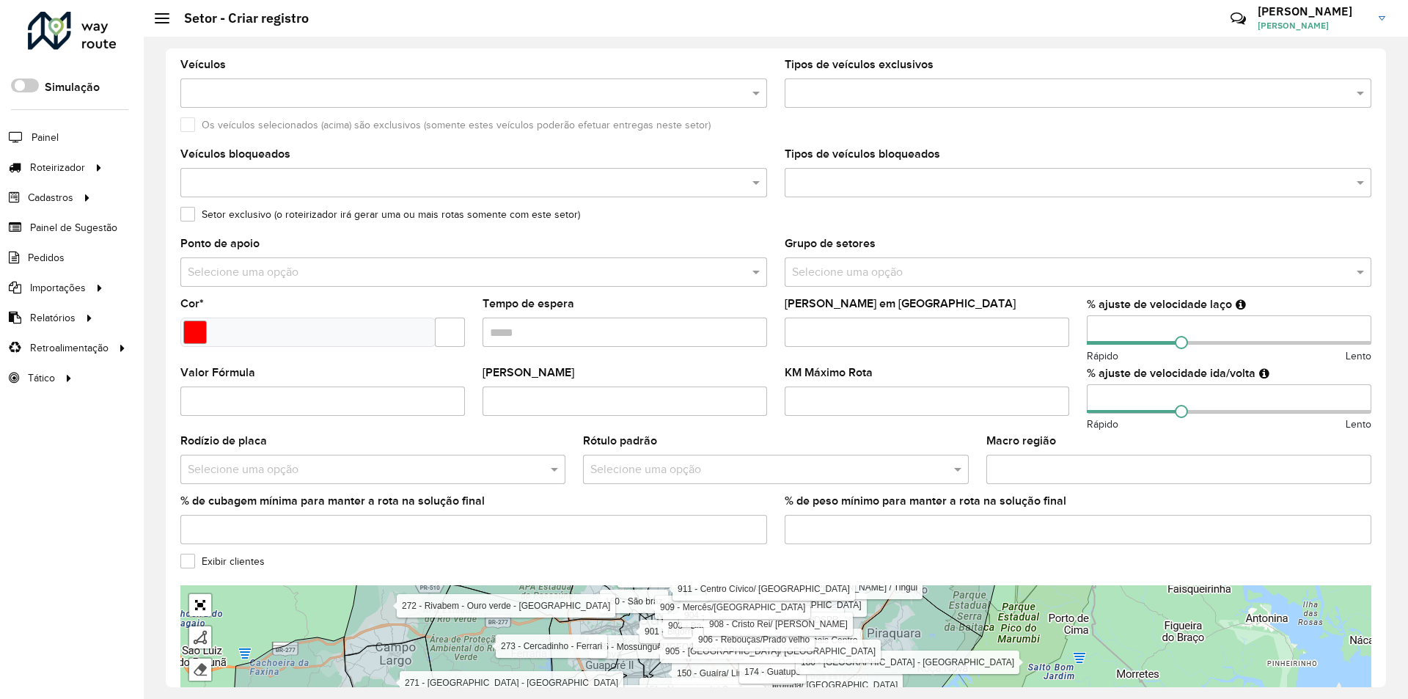
scroll to position [147, 0]
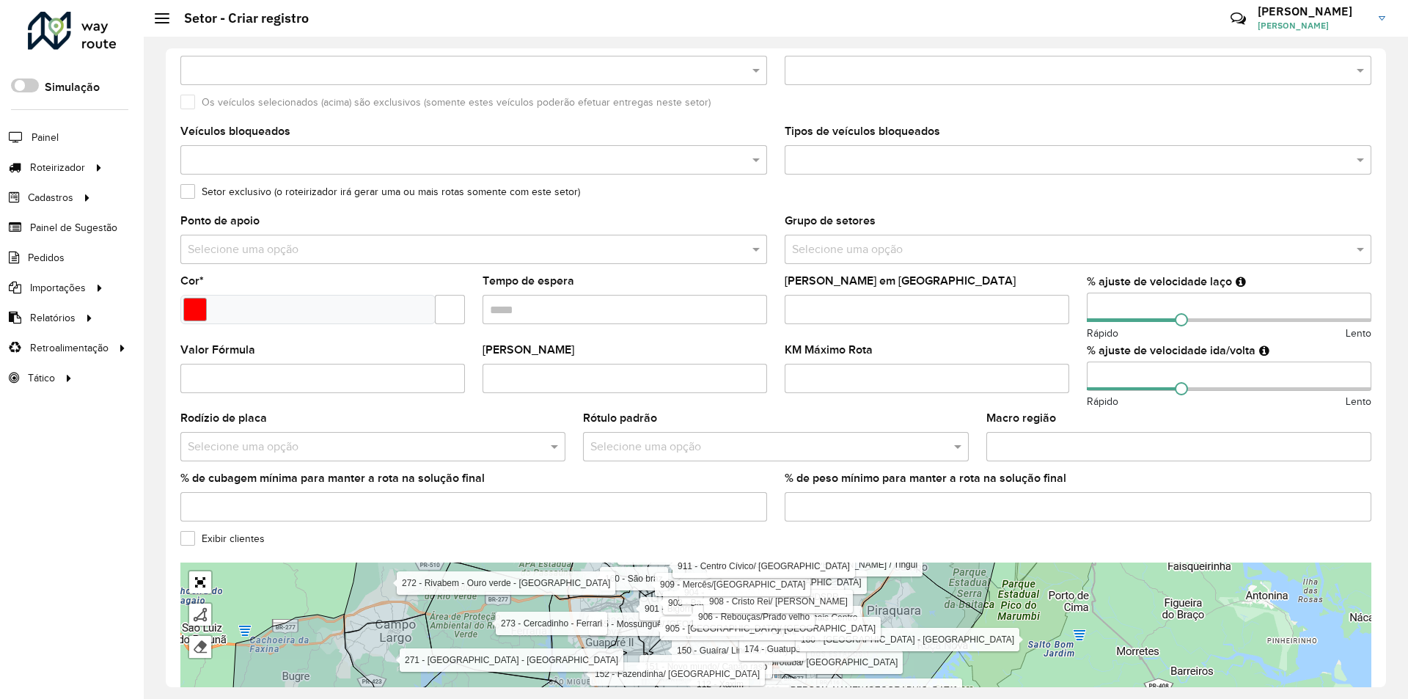
type input "**********"
click at [192, 302] on input "Select a color" at bounding box center [194, 309] width 23 height 23
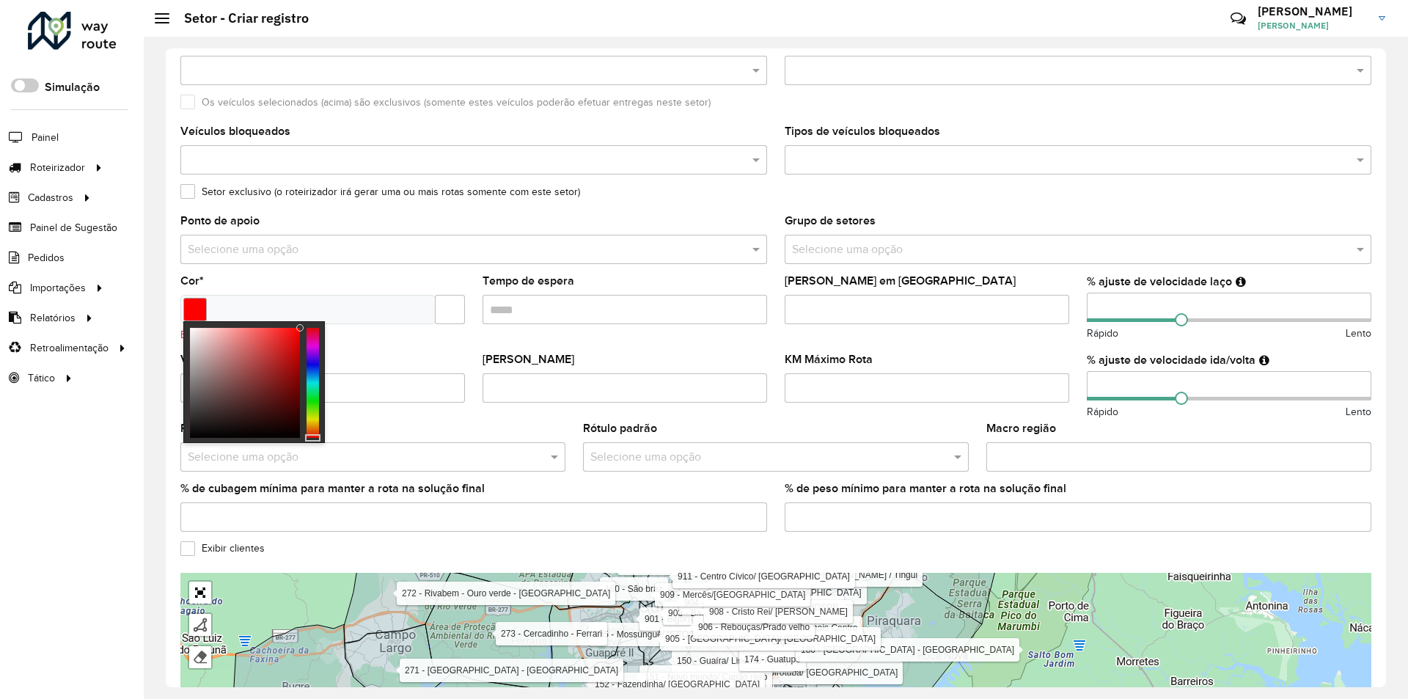
type input "*******"
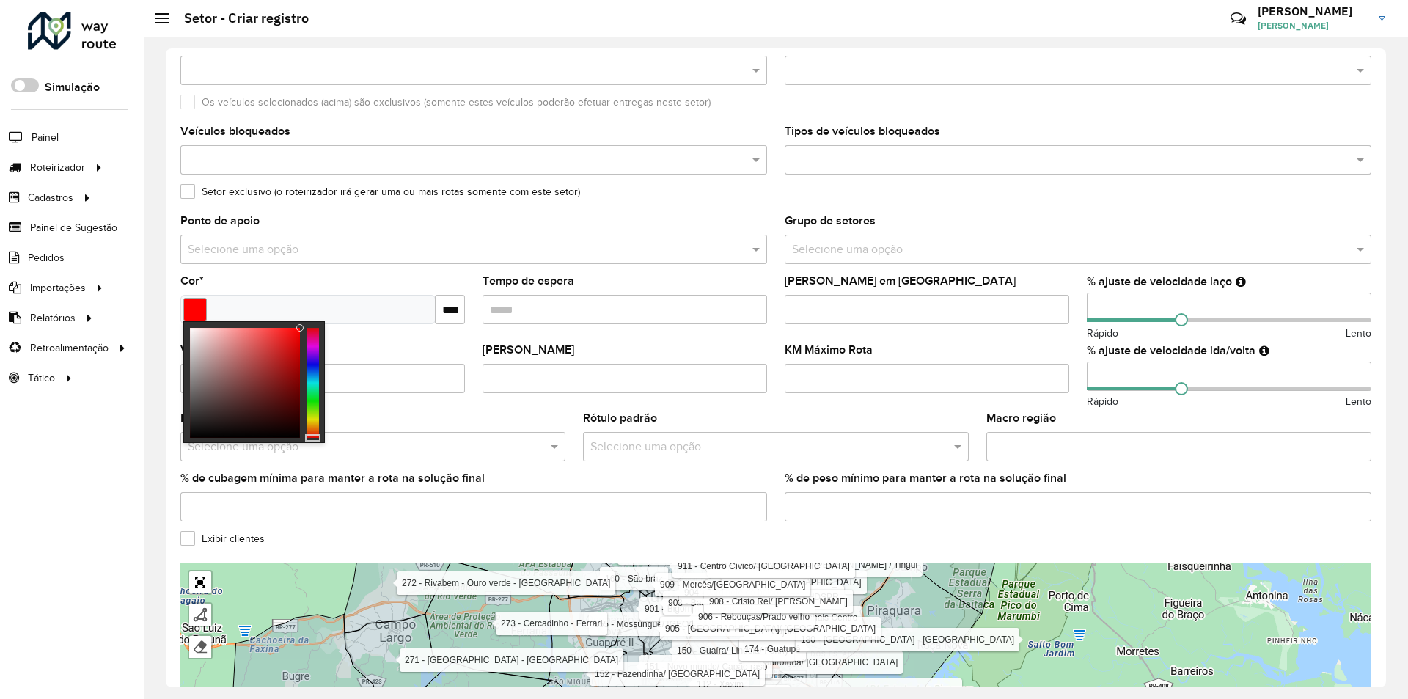
click at [301, 327] on div at bounding box center [299, 327] width 7 height 7
drag, startPoint x: 451, startPoint y: 307, endPoint x: 469, endPoint y: 309, distance: 18.5
click at [469, 309] on formly-field "Cor * *******" at bounding box center [323, 310] width 302 height 69
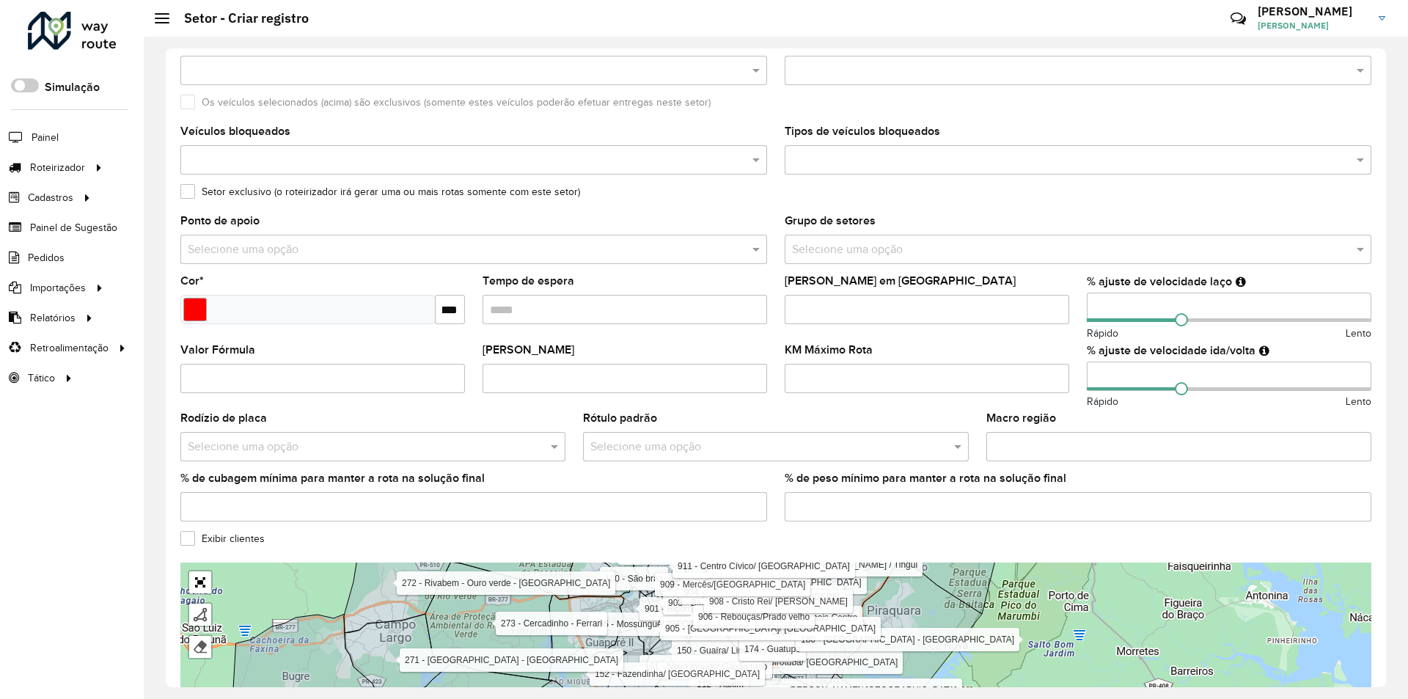
scroll to position [0, 0]
click at [466, 253] on input "text" at bounding box center [459, 250] width 543 height 18
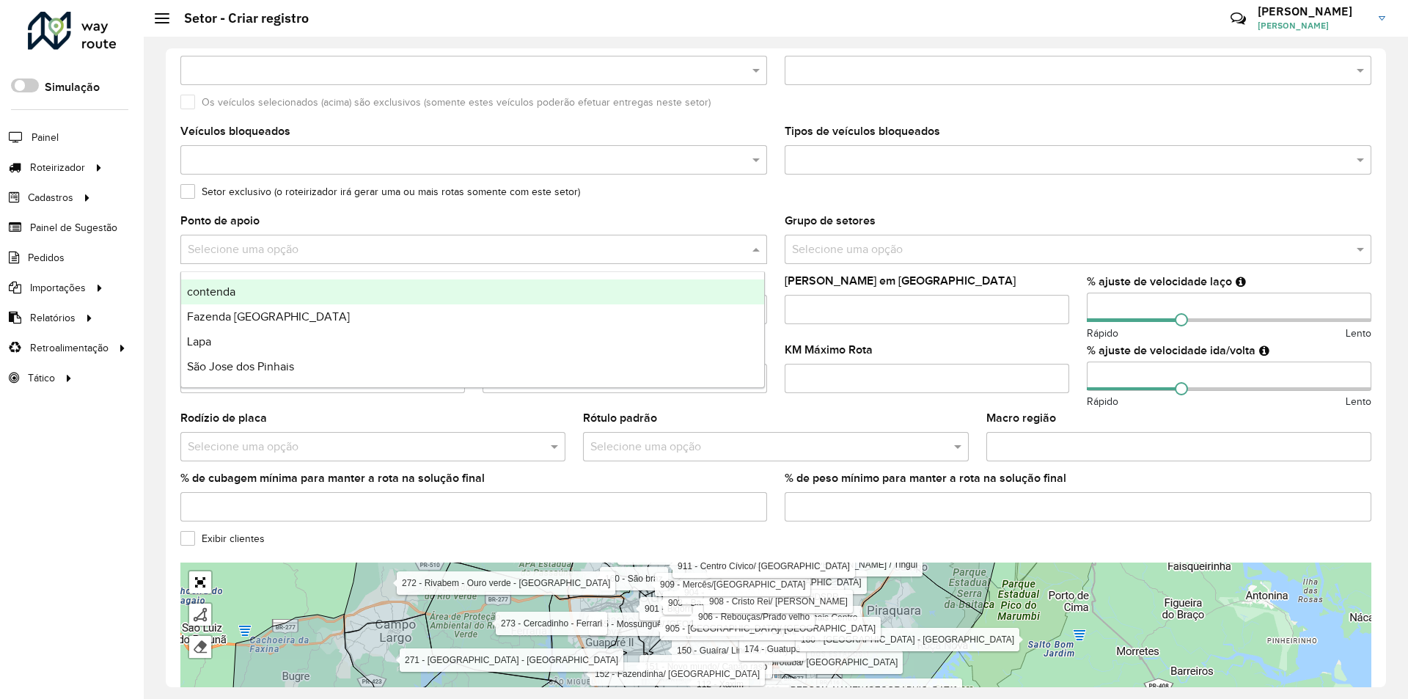
click at [736, 112] on div "Os veículos selecionados (acima) são exclusivos (somente estes veículos poderão…" at bounding box center [775, 106] width 1191 height 18
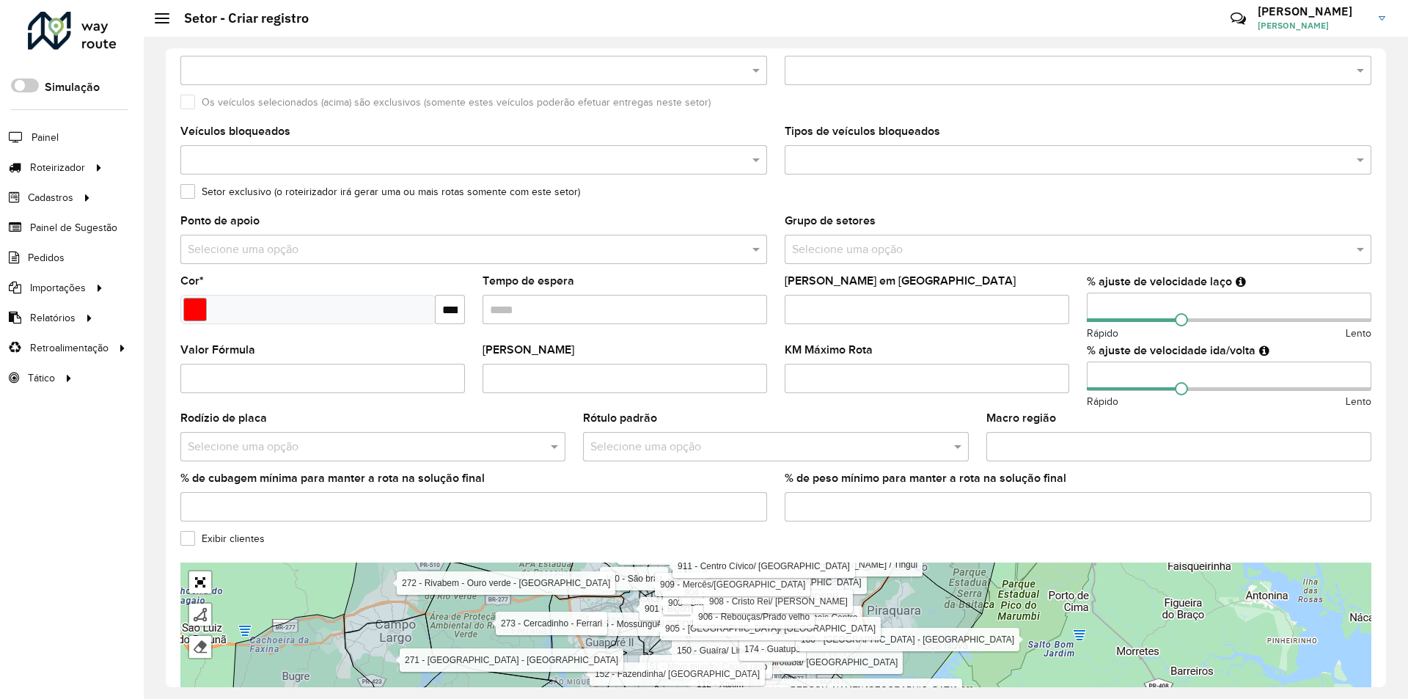
click at [1186, 317] on input "number" at bounding box center [1229, 307] width 284 height 29
type input "**"
drag, startPoint x: 1180, startPoint y: 317, endPoint x: 1214, endPoint y: 320, distance: 33.9
click at [1214, 320] on span at bounding box center [1216, 319] width 13 height 13
type input "**"
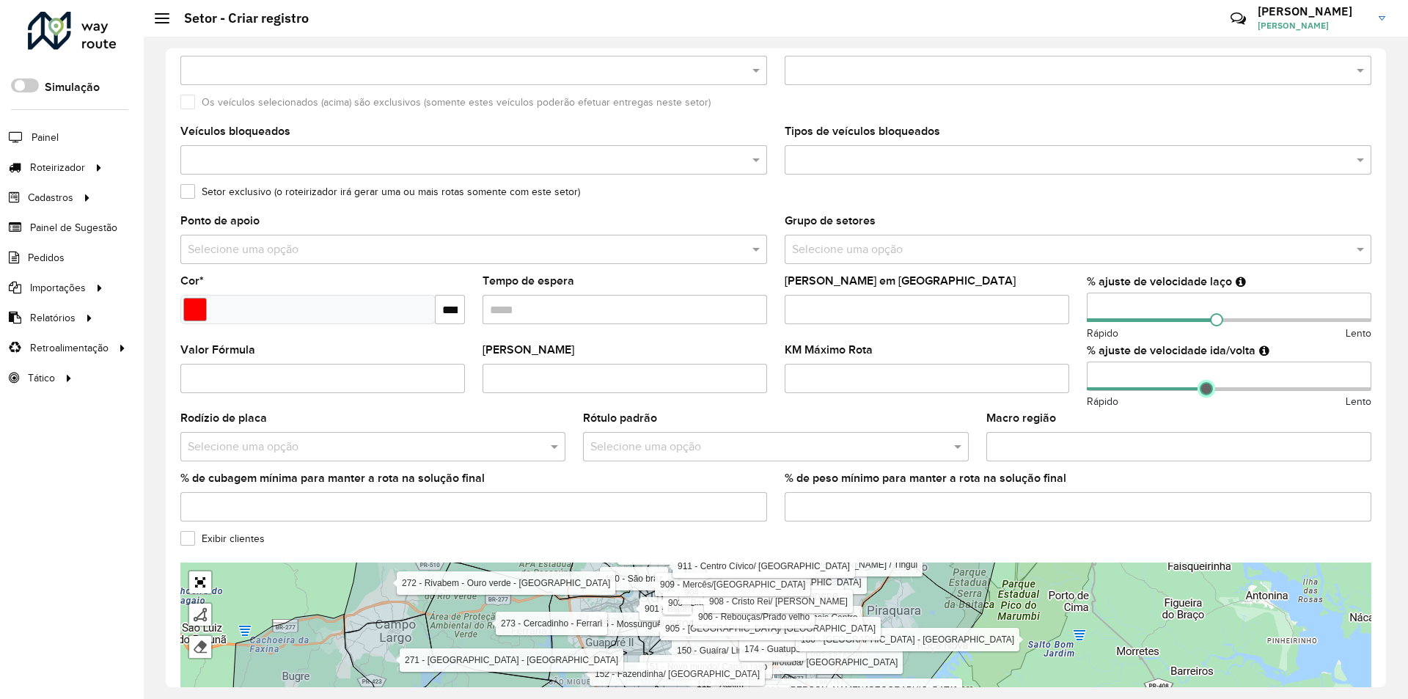
drag, startPoint x: 1178, startPoint y: 391, endPoint x: 1203, endPoint y: 390, distance: 24.2
click at [1203, 390] on span at bounding box center [1206, 388] width 13 height 13
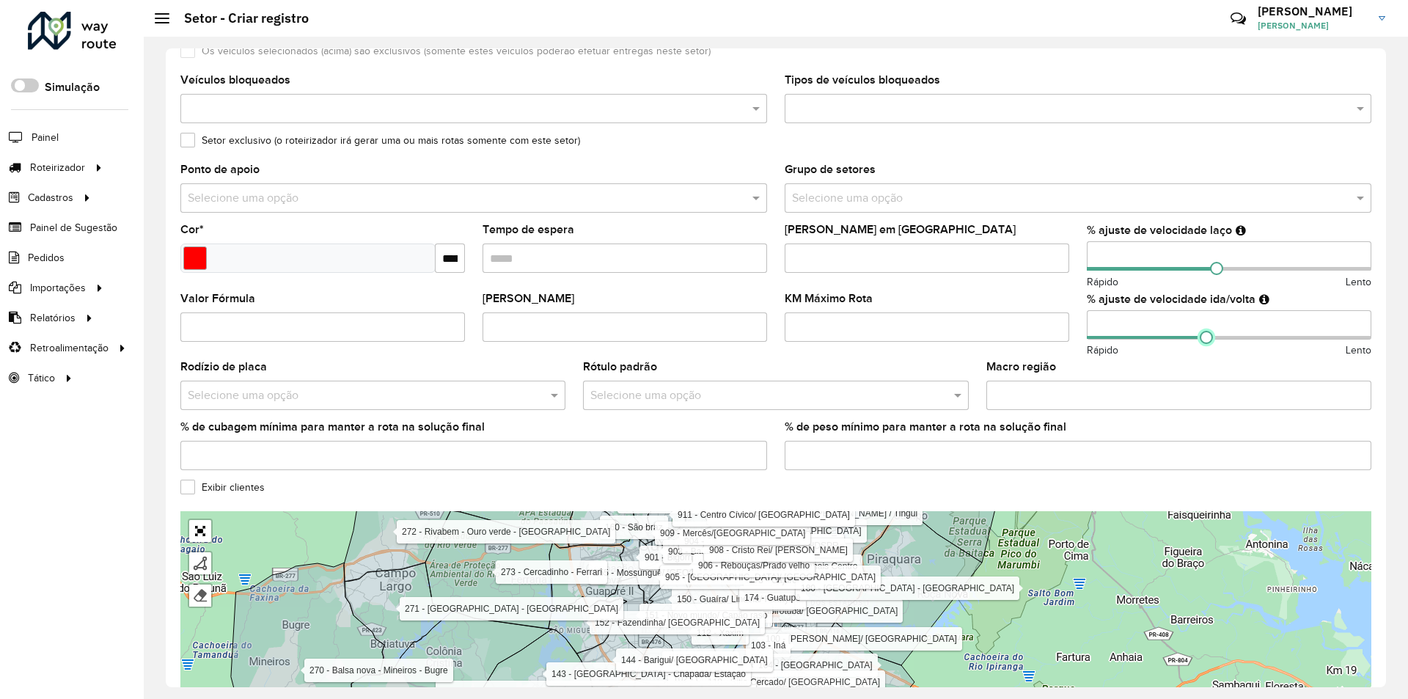
scroll to position [220, 0]
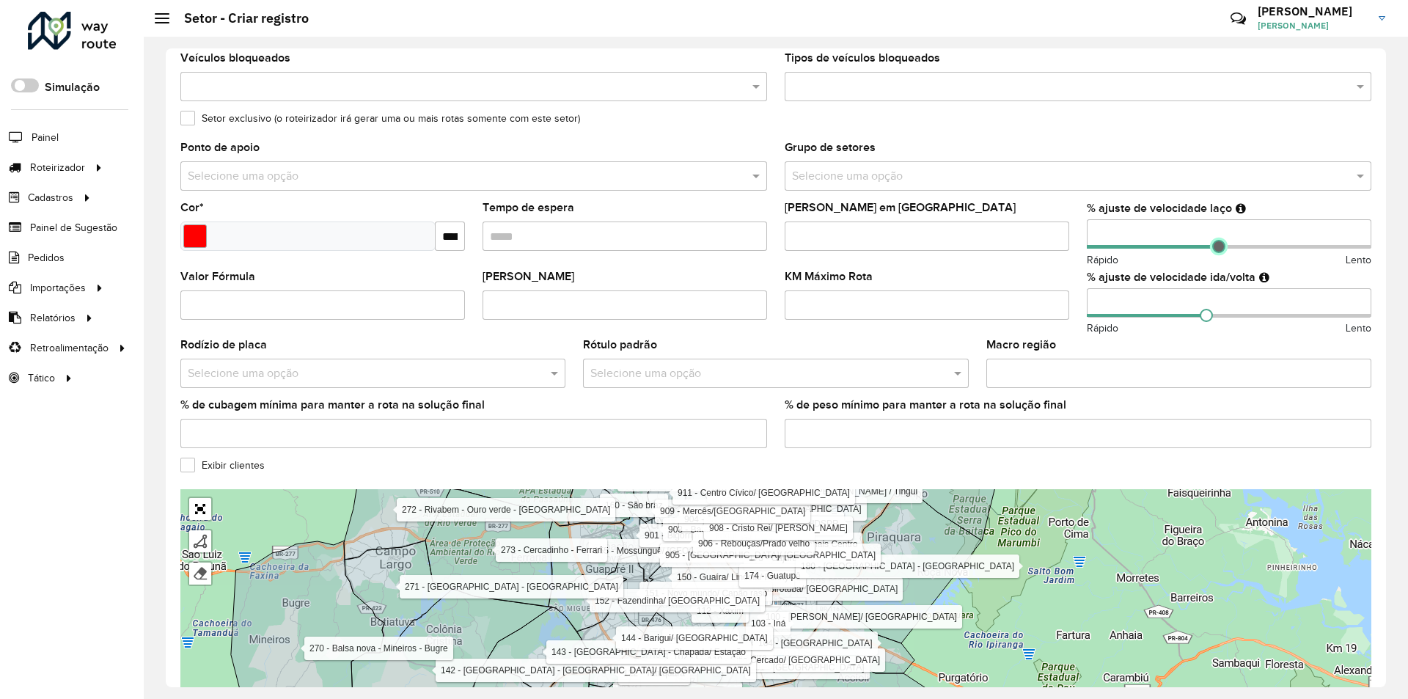
click at [1214, 246] on span at bounding box center [1218, 246] width 13 height 13
type input "**"
drag, startPoint x: 1214, startPoint y: 251, endPoint x: 1203, endPoint y: 257, distance: 12.5
click at [1203, 257] on div "% ajuste de velocidade laço ** Rápido Lento" at bounding box center [1229, 234] width 284 height 65
type input "**"
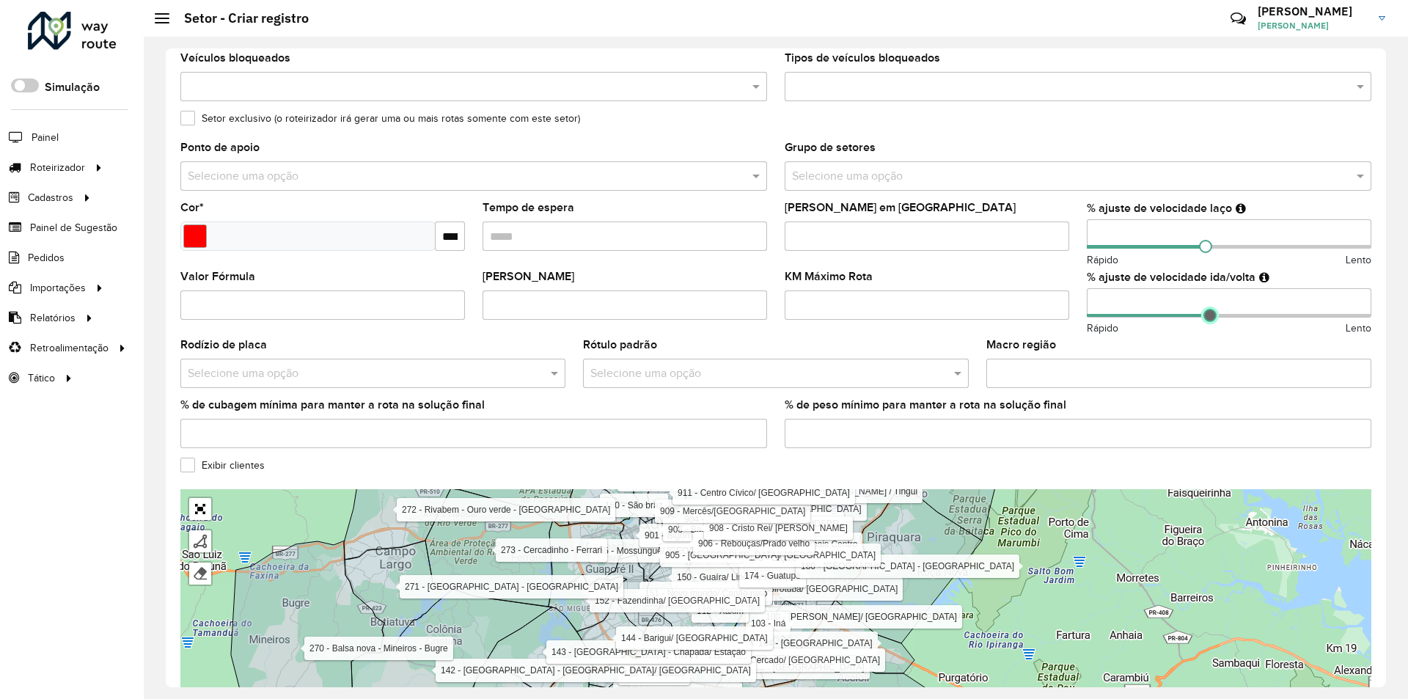
click at [1206, 318] on span at bounding box center [1209, 315] width 13 height 13
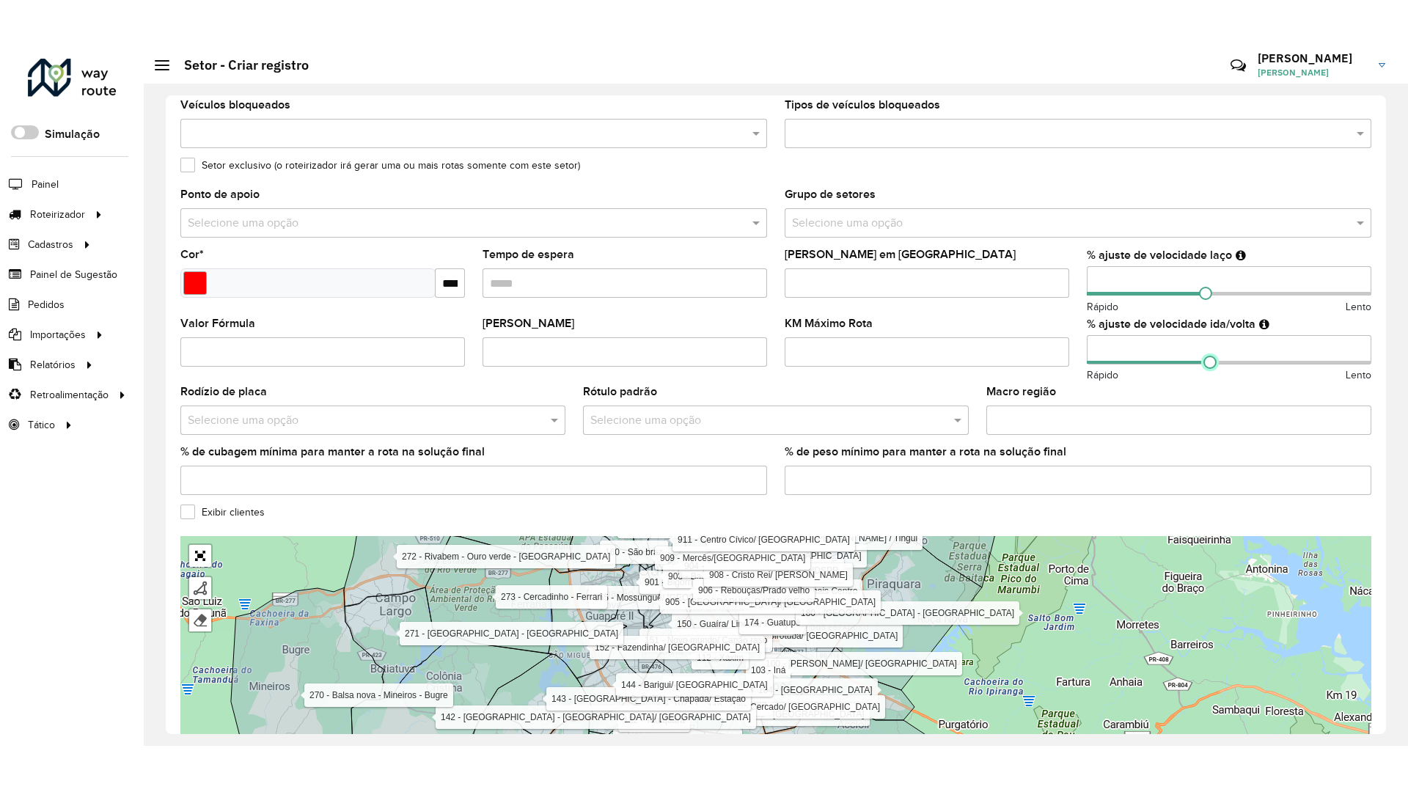
scroll to position [293, 0]
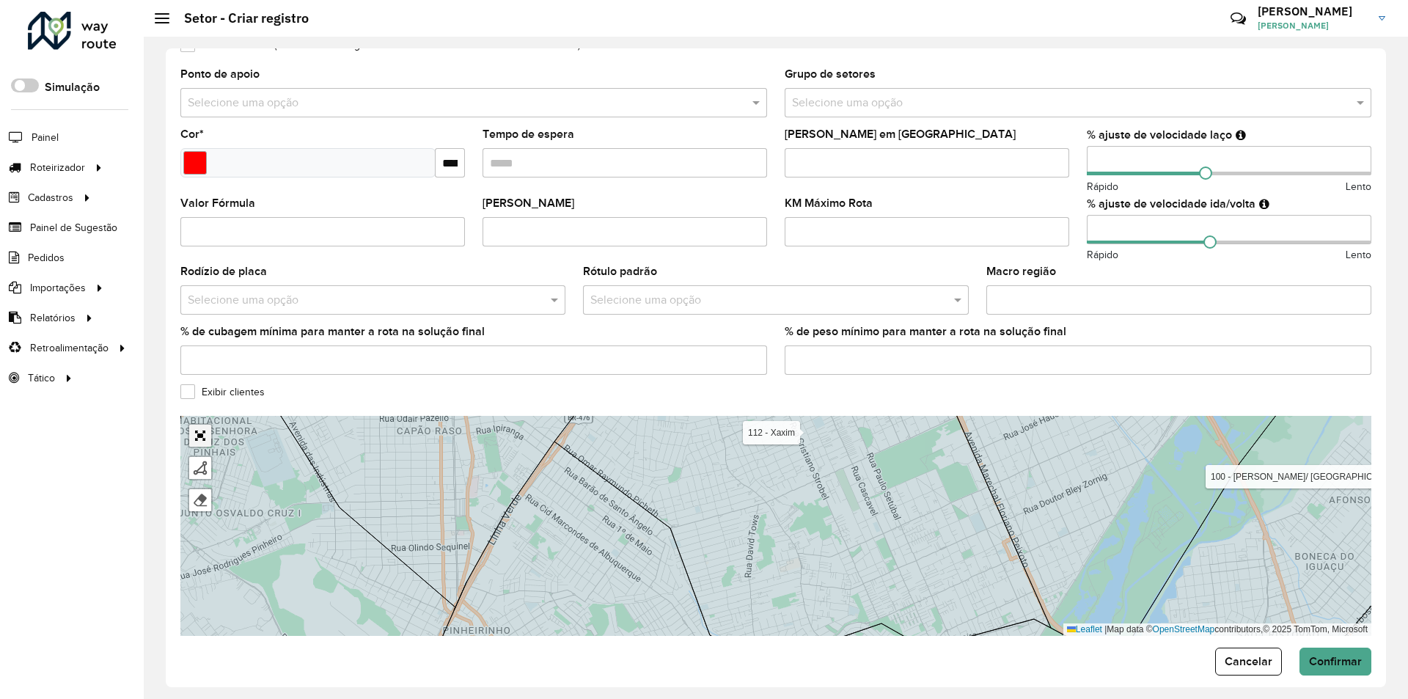
click at [196, 430] on link "Abrir mapa em tela cheia" at bounding box center [200, 436] width 22 height 22
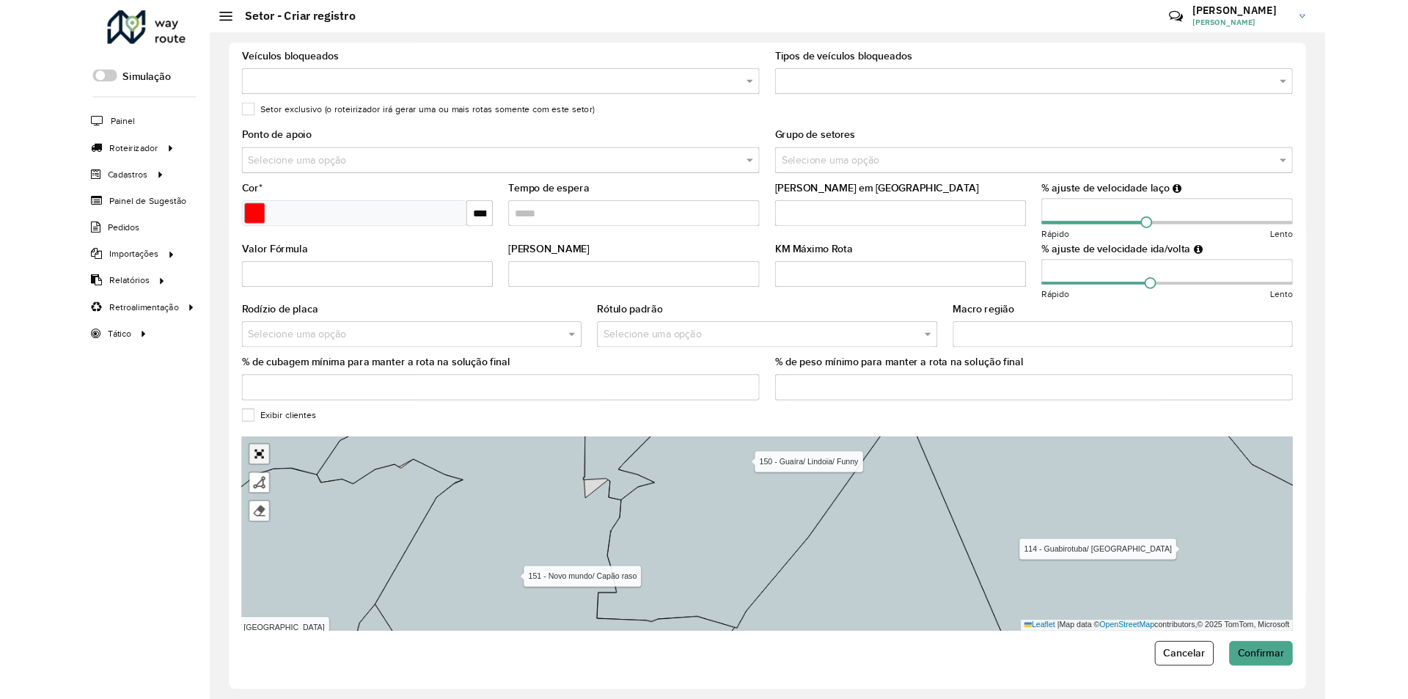
scroll to position [0, 0]
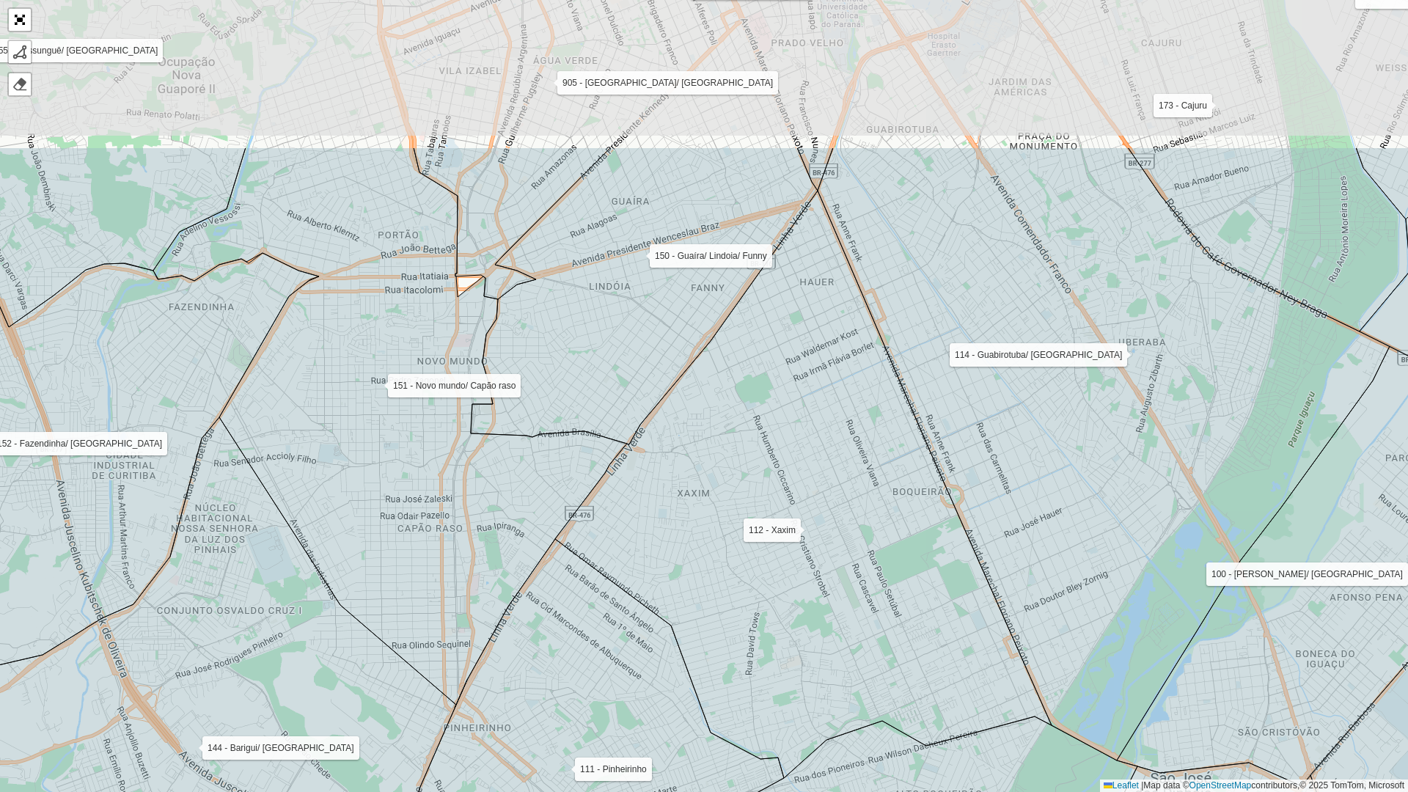
drag, startPoint x: 427, startPoint y: 155, endPoint x: 510, endPoint y: 397, distance: 256.7
click at [509, 396] on icon at bounding box center [644, 295] width 347 height 297
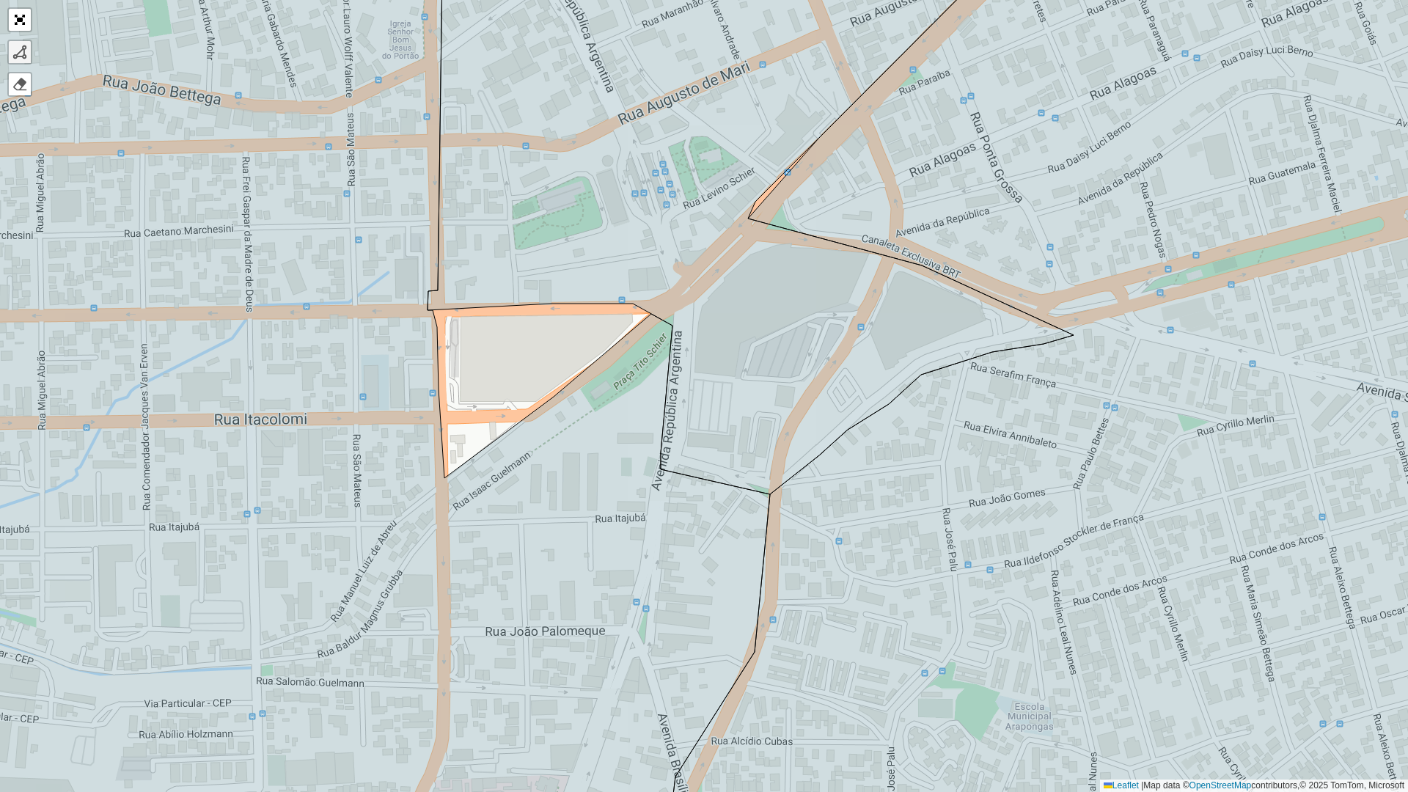
click at [12, 49] on div at bounding box center [19, 52] width 15 height 15
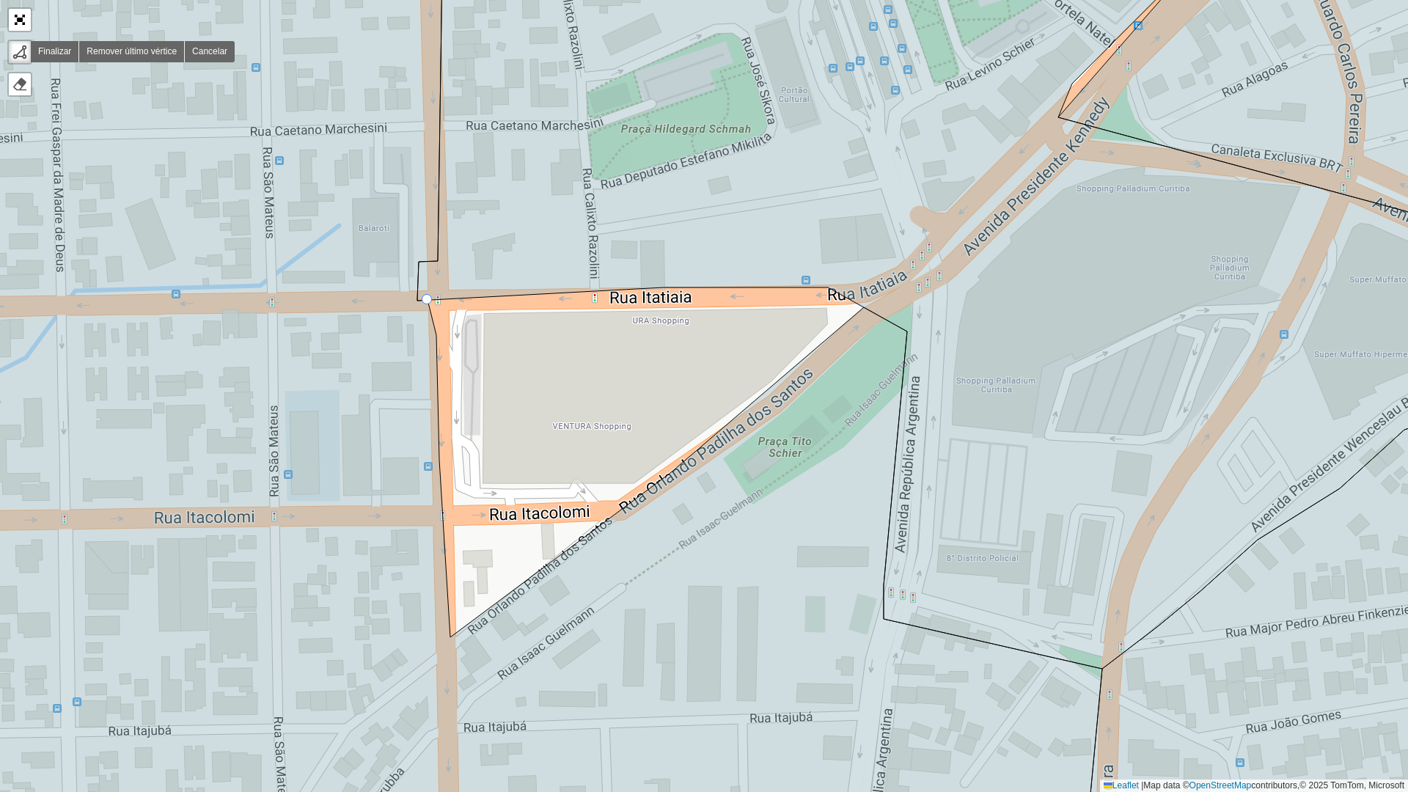
click at [430, 305] on div "100 - Afonso pena/ Cidade Jardim 101 - São Jose dos Pinhais 102 - Cruzeiro/ Cos…" at bounding box center [704, 396] width 1408 height 792
click at [439, 344] on div "100 - Afonso pena/ Cidade Jardim 101 - São Jose dos Pinhais 102 - Cruzeiro/ Cos…" at bounding box center [704, 396] width 1408 height 792
click at [447, 633] on icon at bounding box center [480, 396] width 1244 height 952
click at [862, 312] on icon at bounding box center [480, 396] width 1244 height 952
click at [826, 284] on icon at bounding box center [983, 294] width 1132 height 749
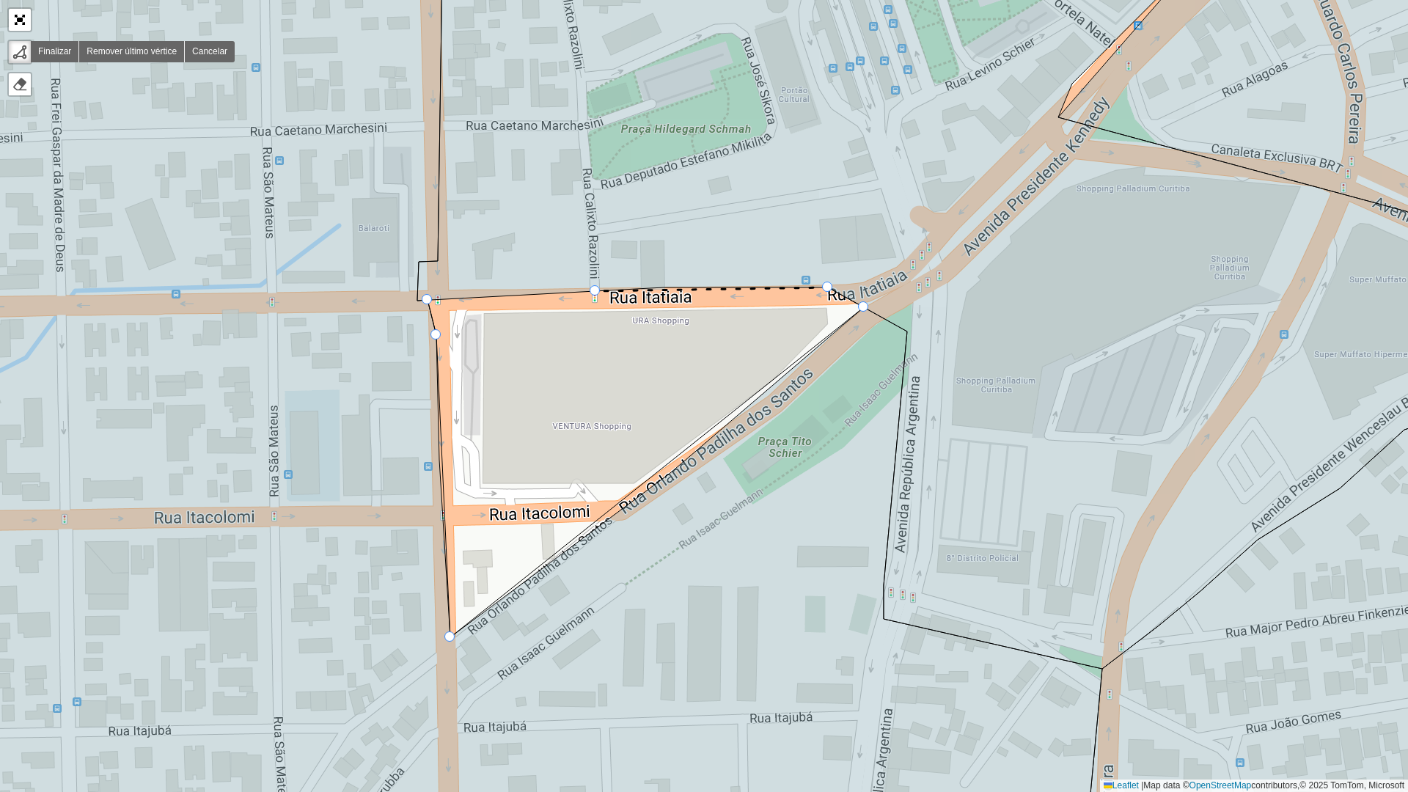
click at [595, 289] on icon at bounding box center [983, 294] width 1132 height 749
click at [428, 299] on div at bounding box center [427, 299] width 10 height 10
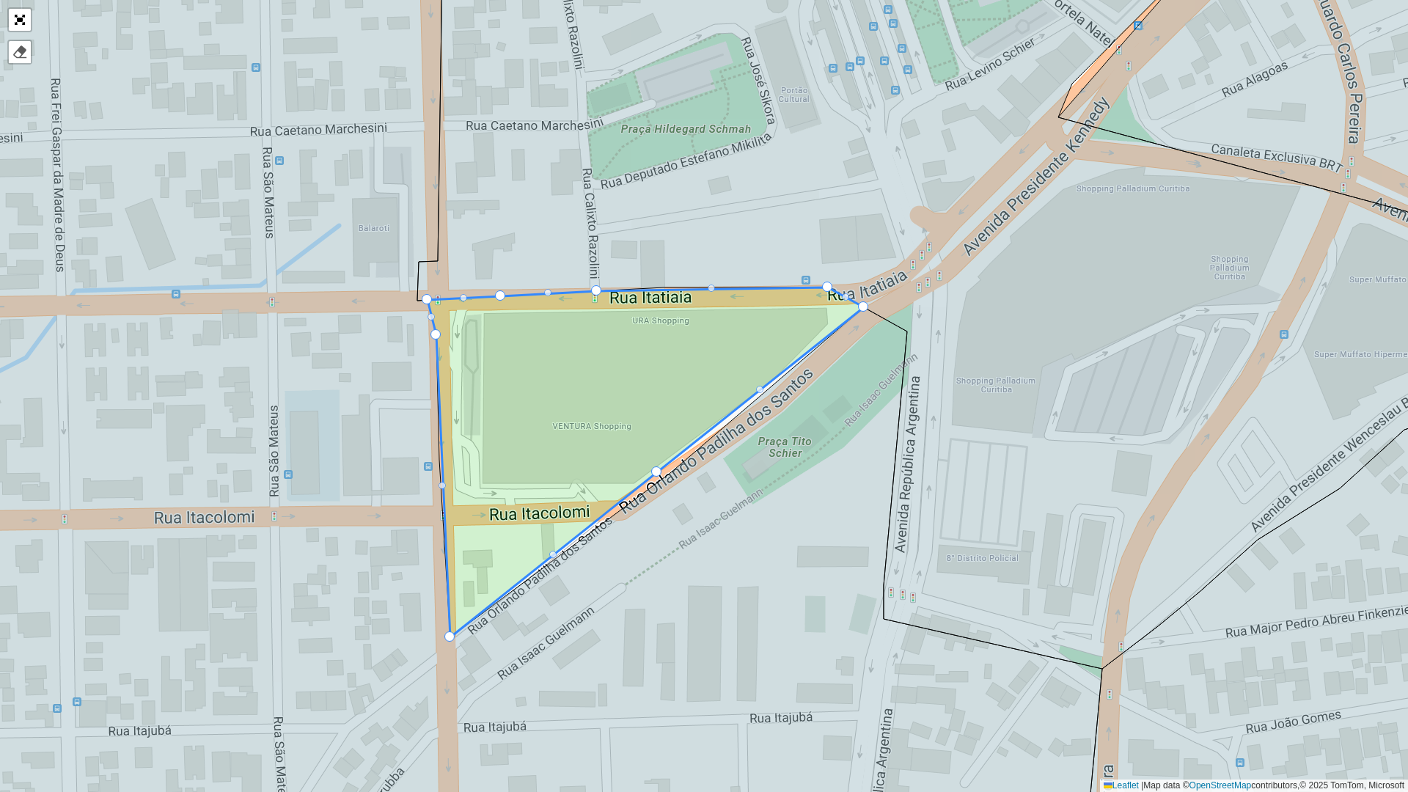
drag, startPoint x: 656, startPoint y: 470, endPoint x: 658, endPoint y: 477, distance: 7.7
click at [655, 471] on div at bounding box center [656, 471] width 10 height 10
drag, startPoint x: 668, startPoint y: 468, endPoint x: 661, endPoint y: 463, distance: 7.9
drag, startPoint x: 661, startPoint y: 463, endPoint x: 669, endPoint y: 471, distance: 10.9
click at [667, 471] on div at bounding box center [669, 472] width 10 height 10
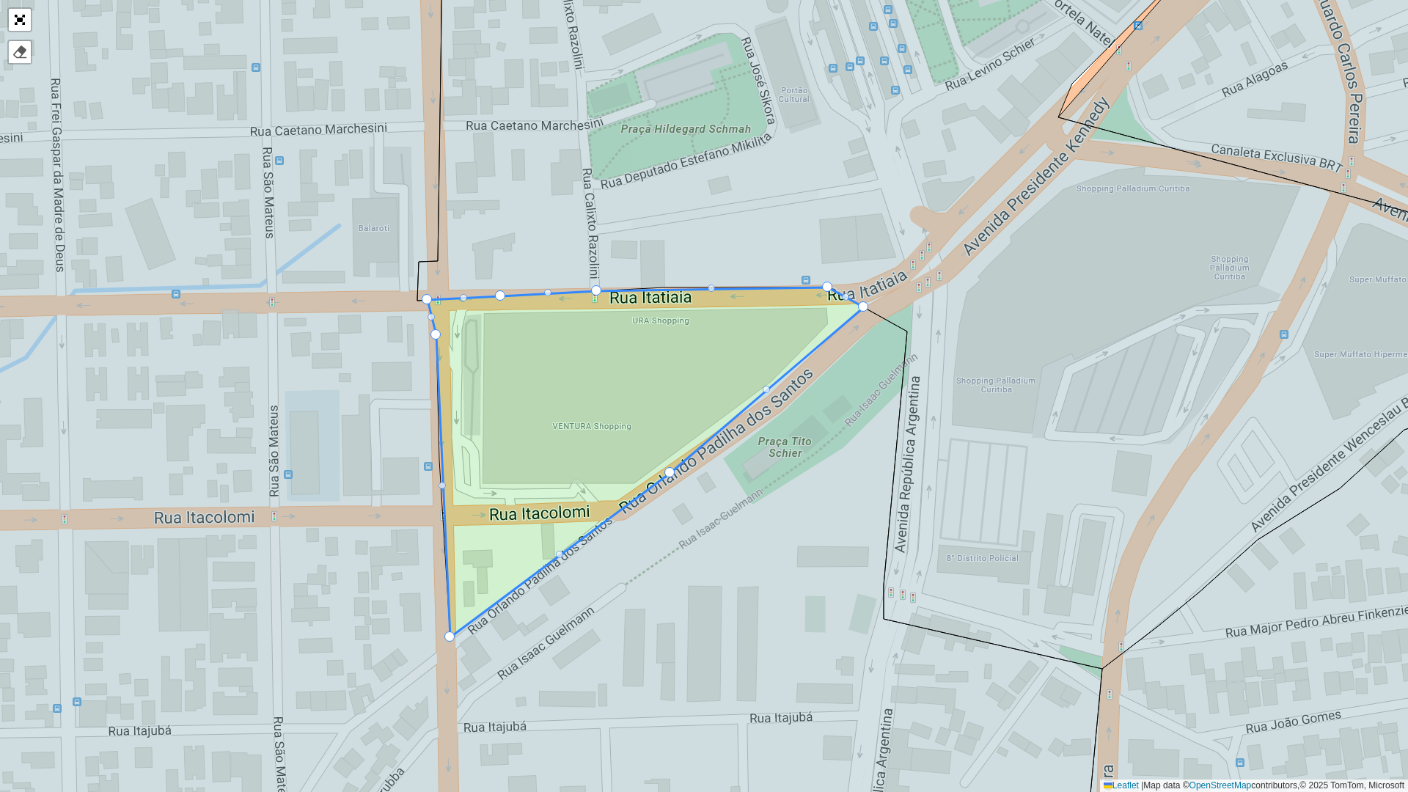
click at [680, 422] on icon at bounding box center [645, 462] width 436 height 350
drag, startPoint x: 667, startPoint y: 471, endPoint x: 642, endPoint y: 474, distance: 25.8
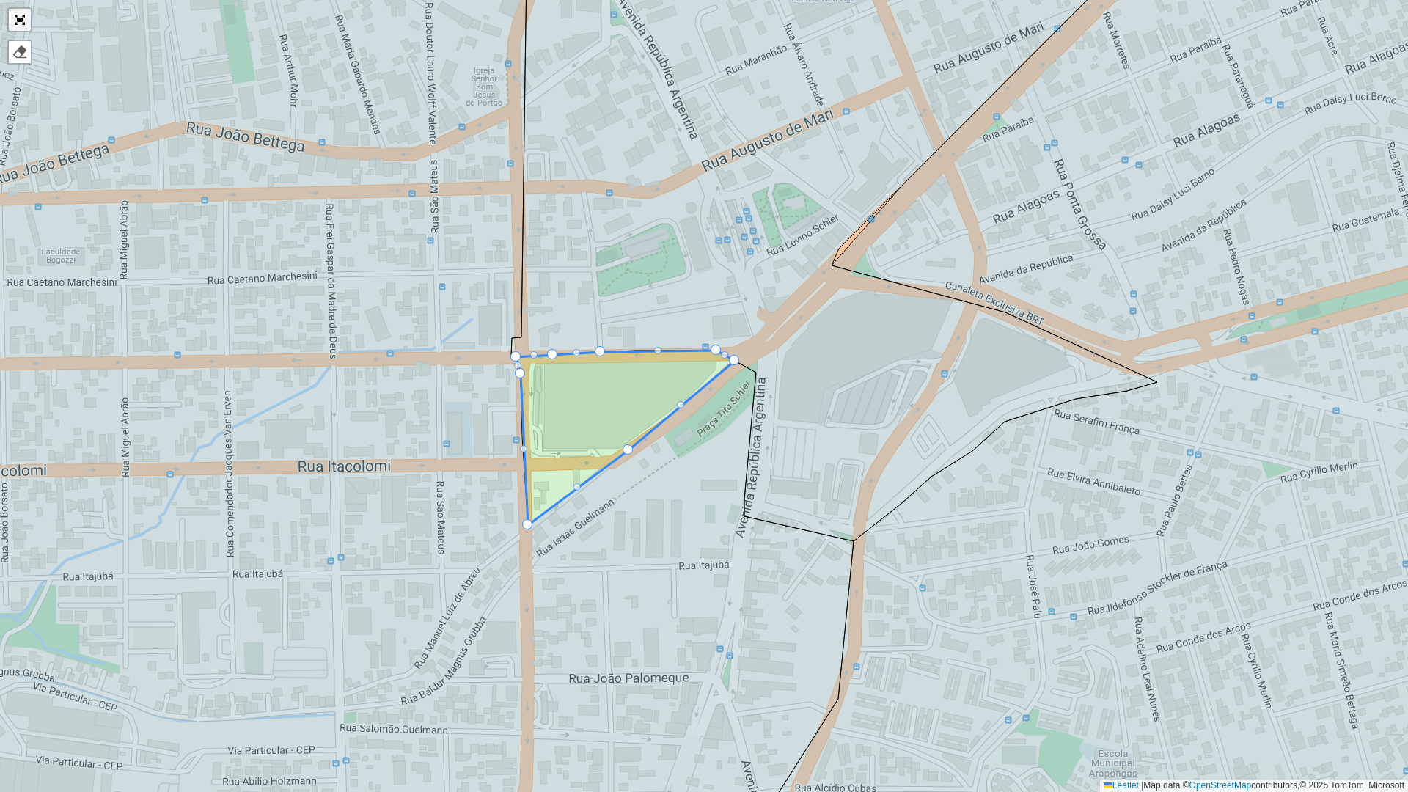
click at [17, 14] on link "Abrir mapa em tela cheia" at bounding box center [20, 20] width 22 height 22
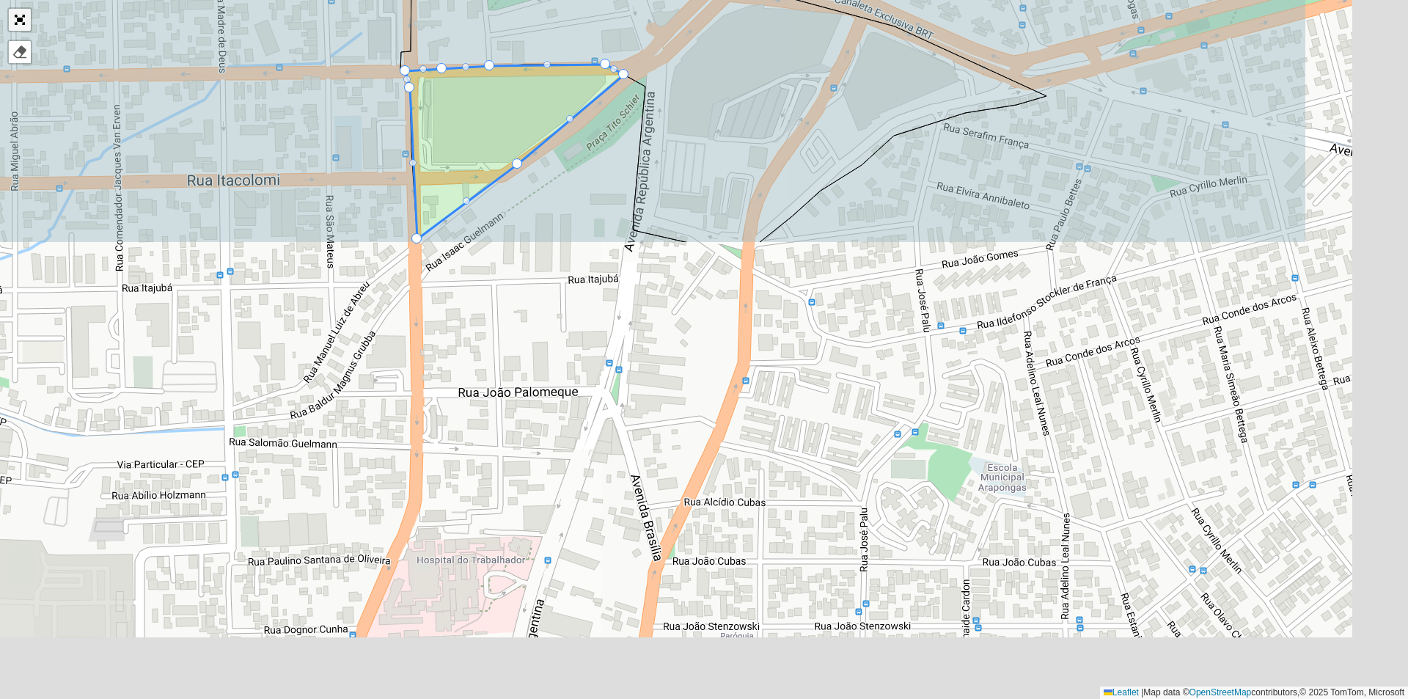
scroll to position [73, 0]
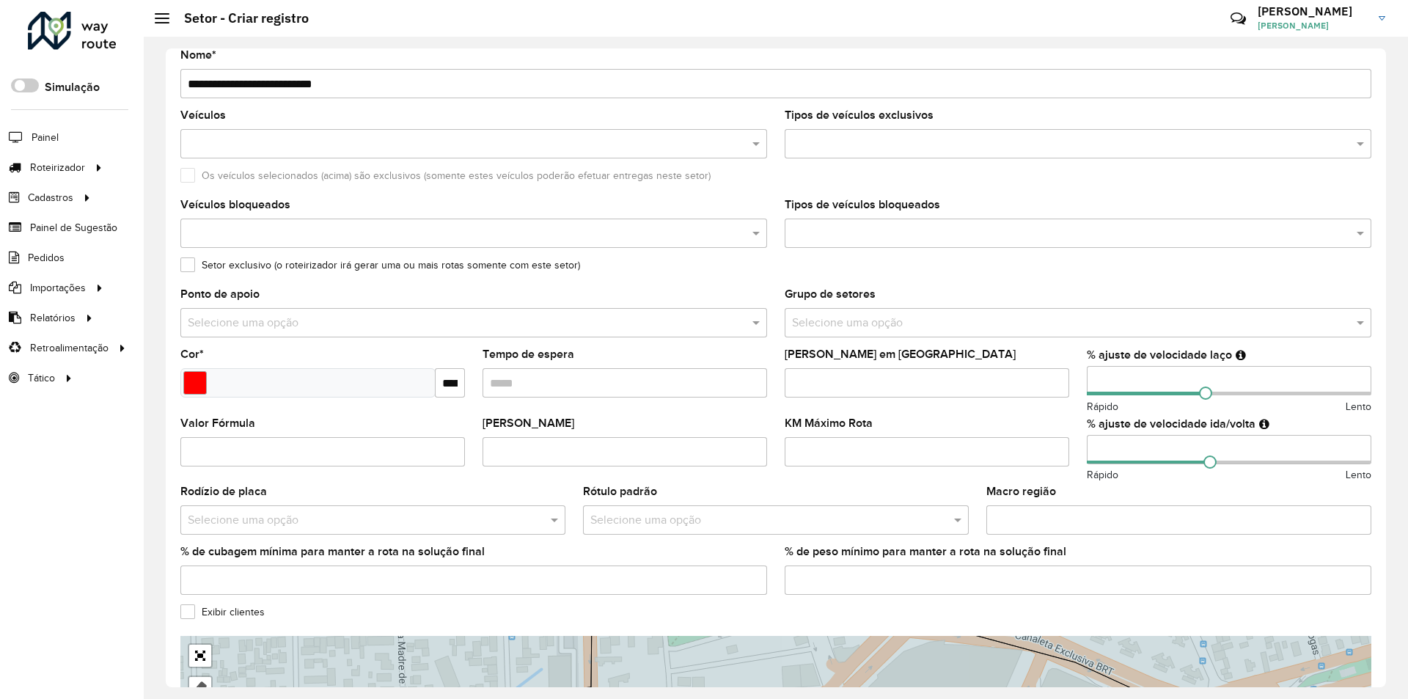
click at [664, 514] on input "text" at bounding box center [760, 521] width 341 height 18
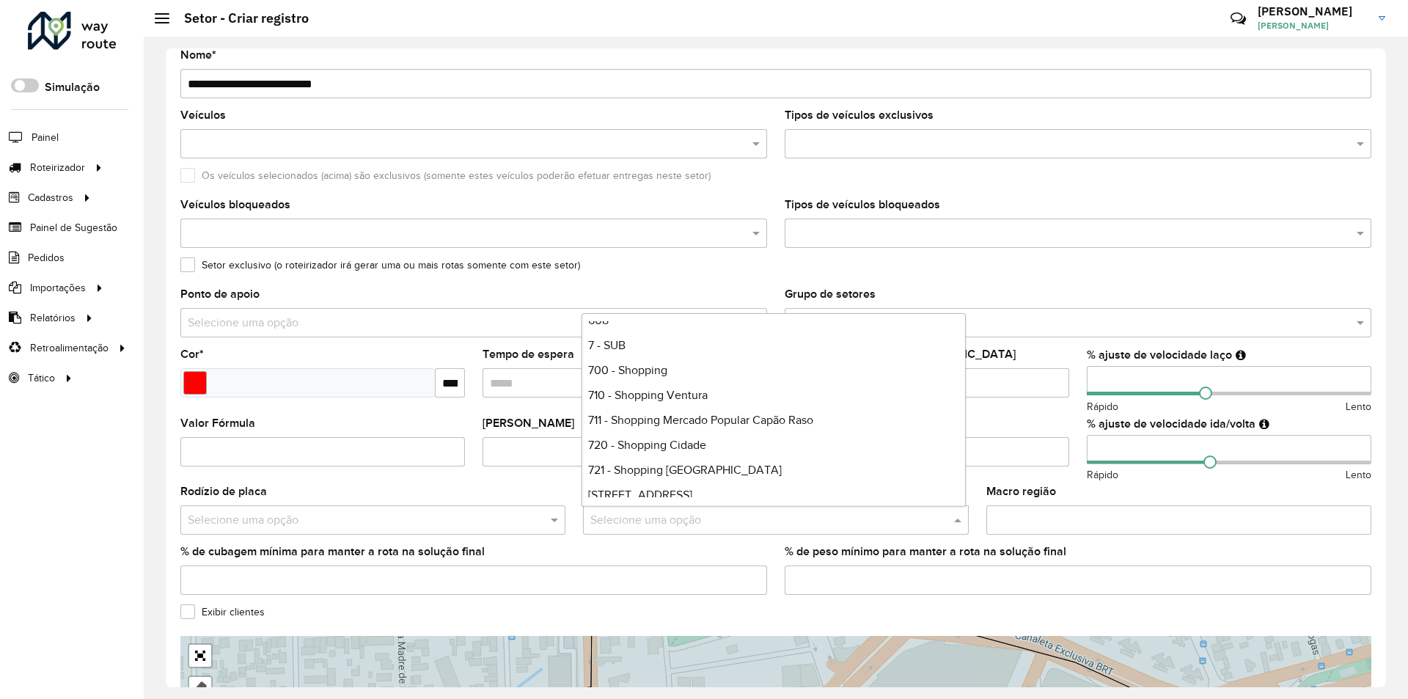
scroll to position [3687, 0]
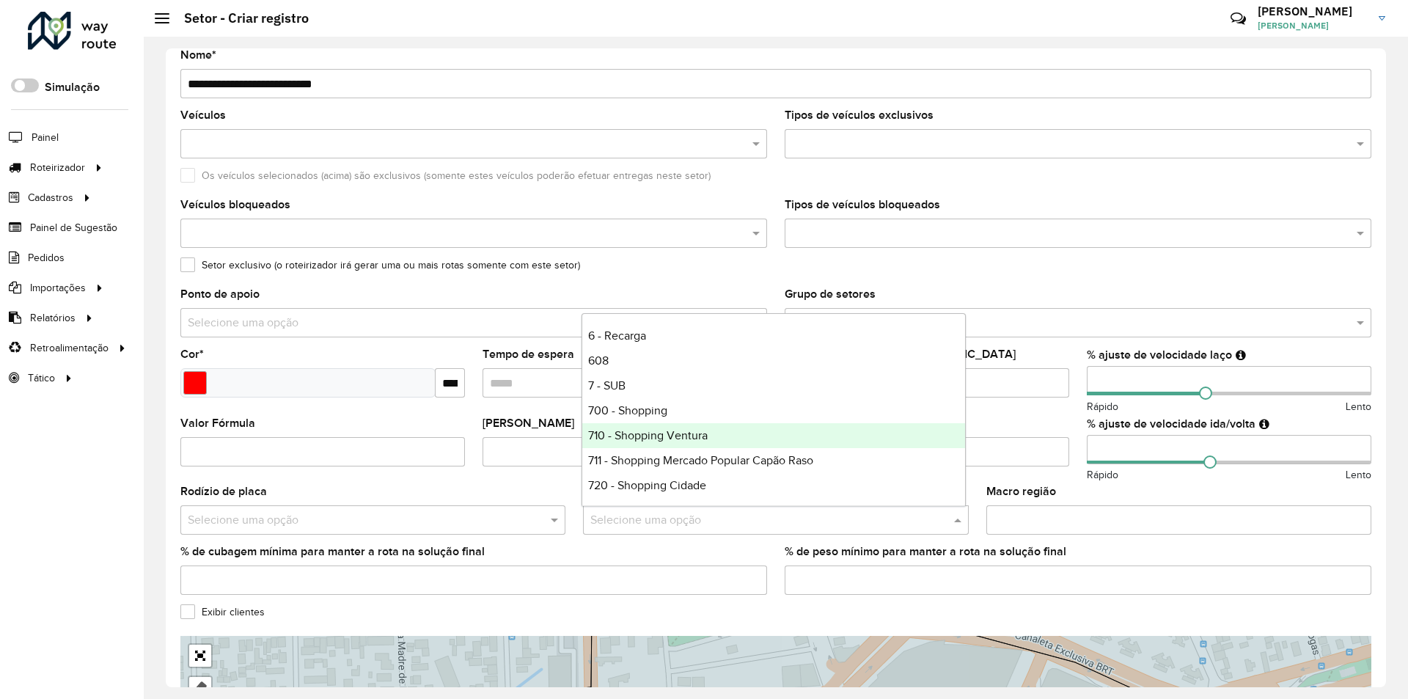
click at [692, 435] on span "710 - Shopping Ventura" at bounding box center [648, 435] width 120 height 12
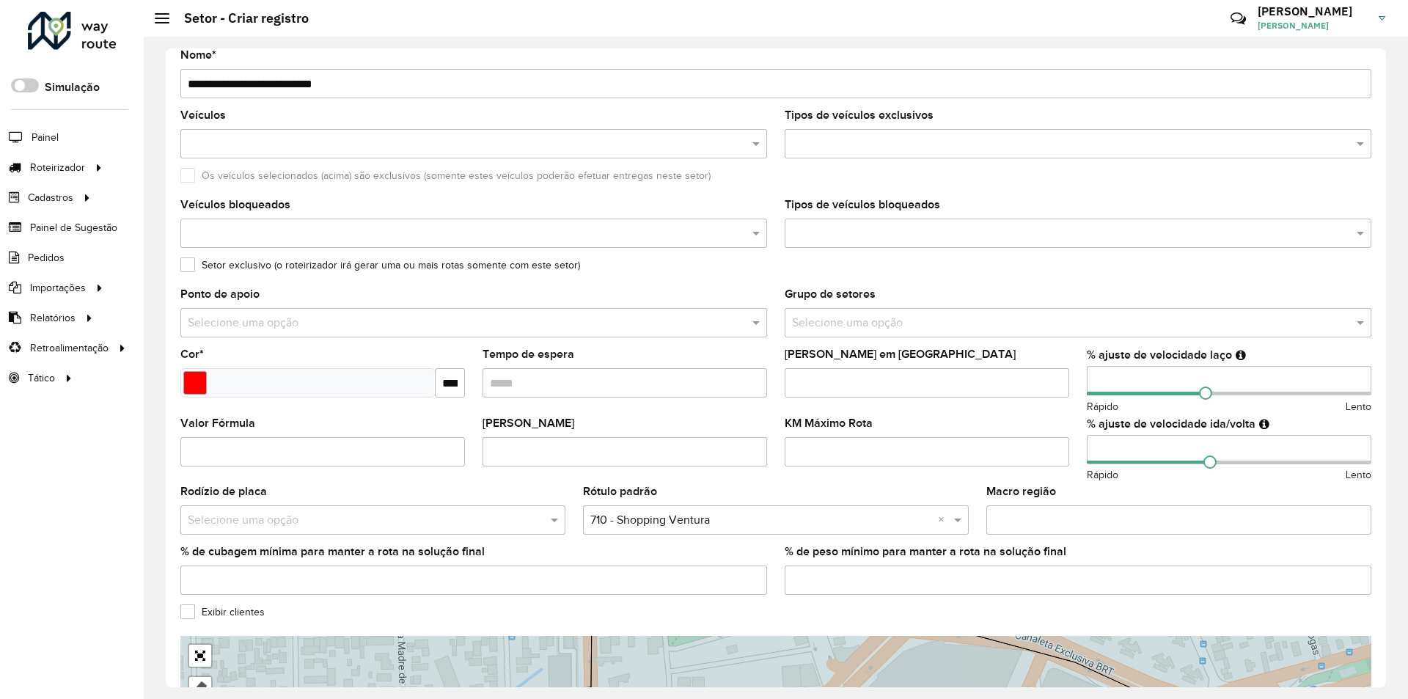
click at [687, 408] on formly-field "Tempo de espera" at bounding box center [625, 383] width 302 height 69
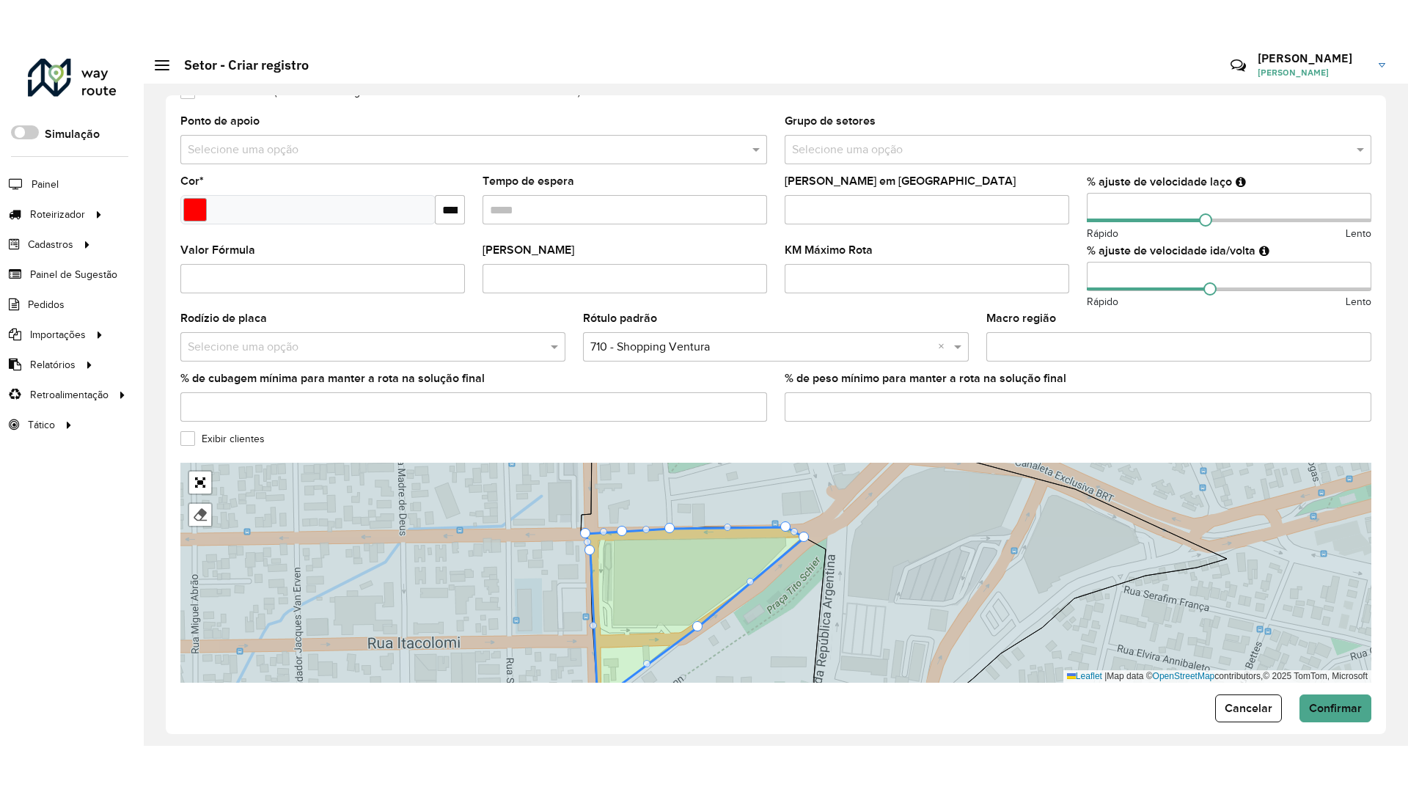
scroll to position [308, 0]
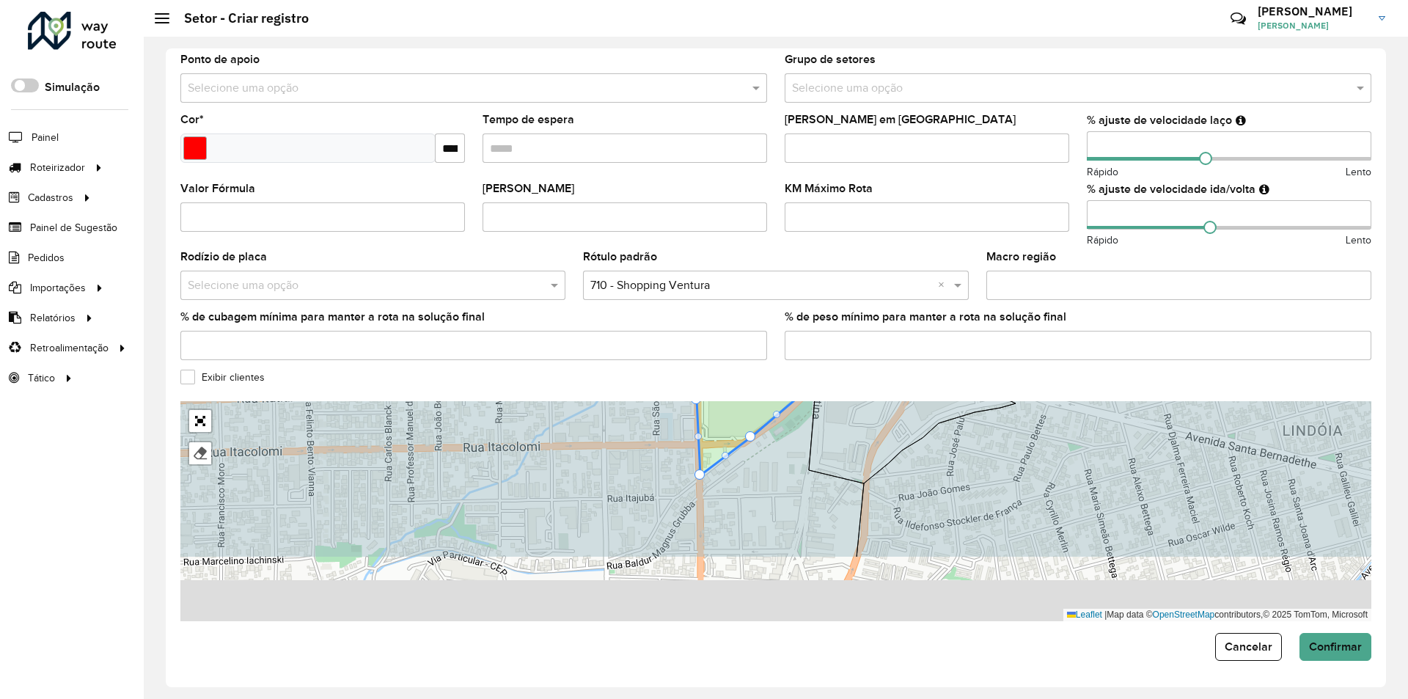
drag, startPoint x: 944, startPoint y: 496, endPoint x: 867, endPoint y: 397, distance: 125.0
click at [867, 397] on form "**********" at bounding box center [775, 208] width 1191 height 906
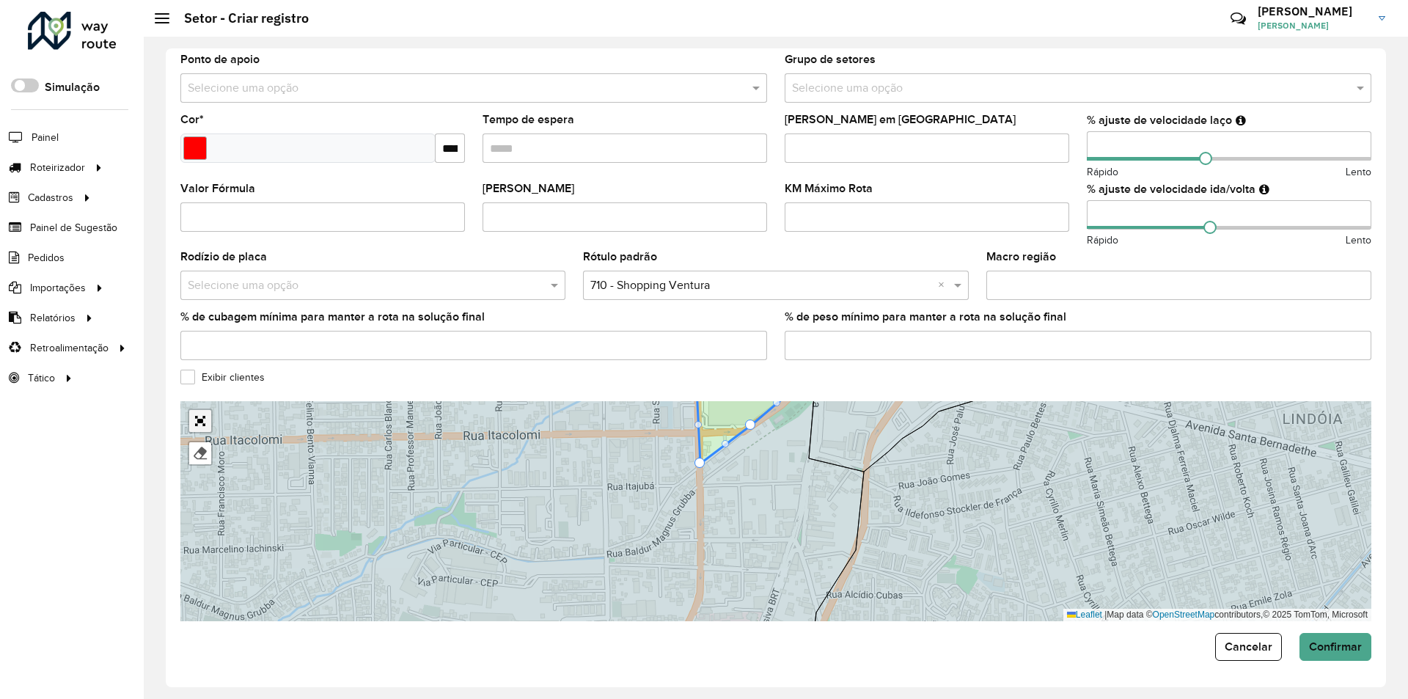
click at [205, 418] on link "Abrir mapa em tela cheia" at bounding box center [200, 421] width 22 height 22
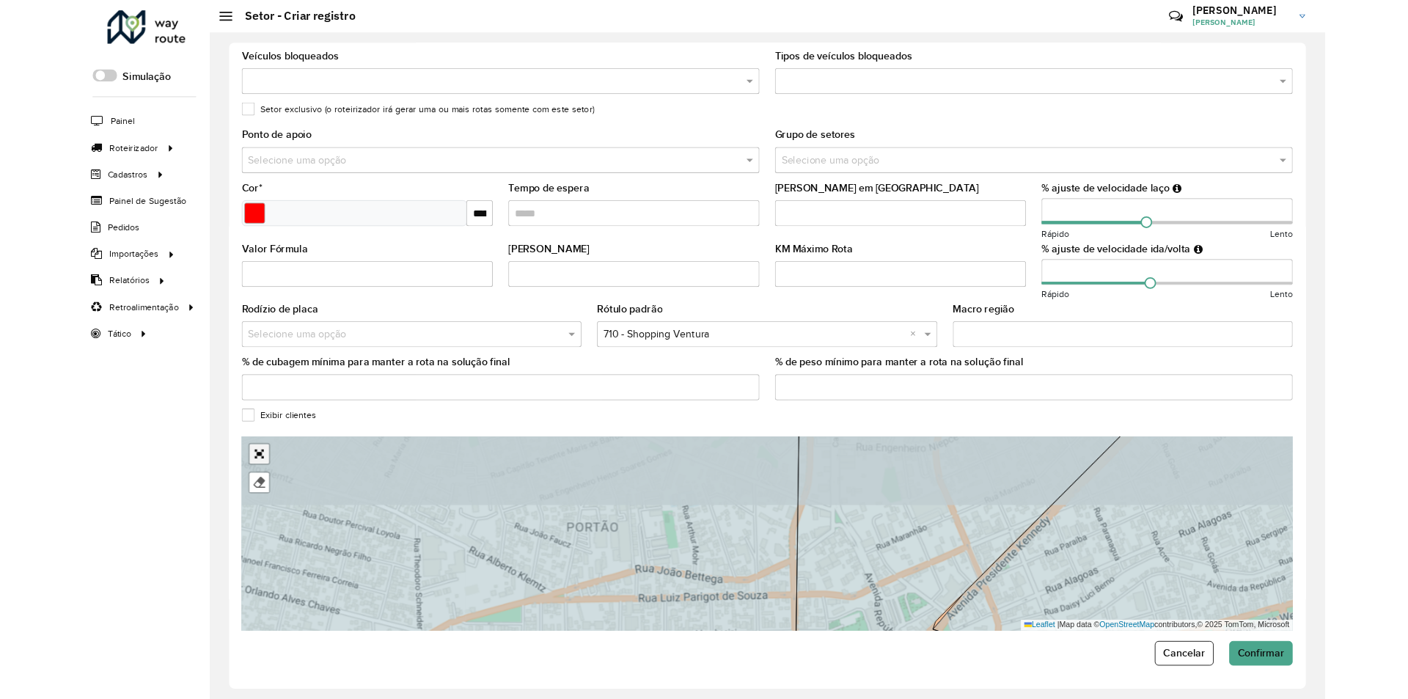
scroll to position [0, 0]
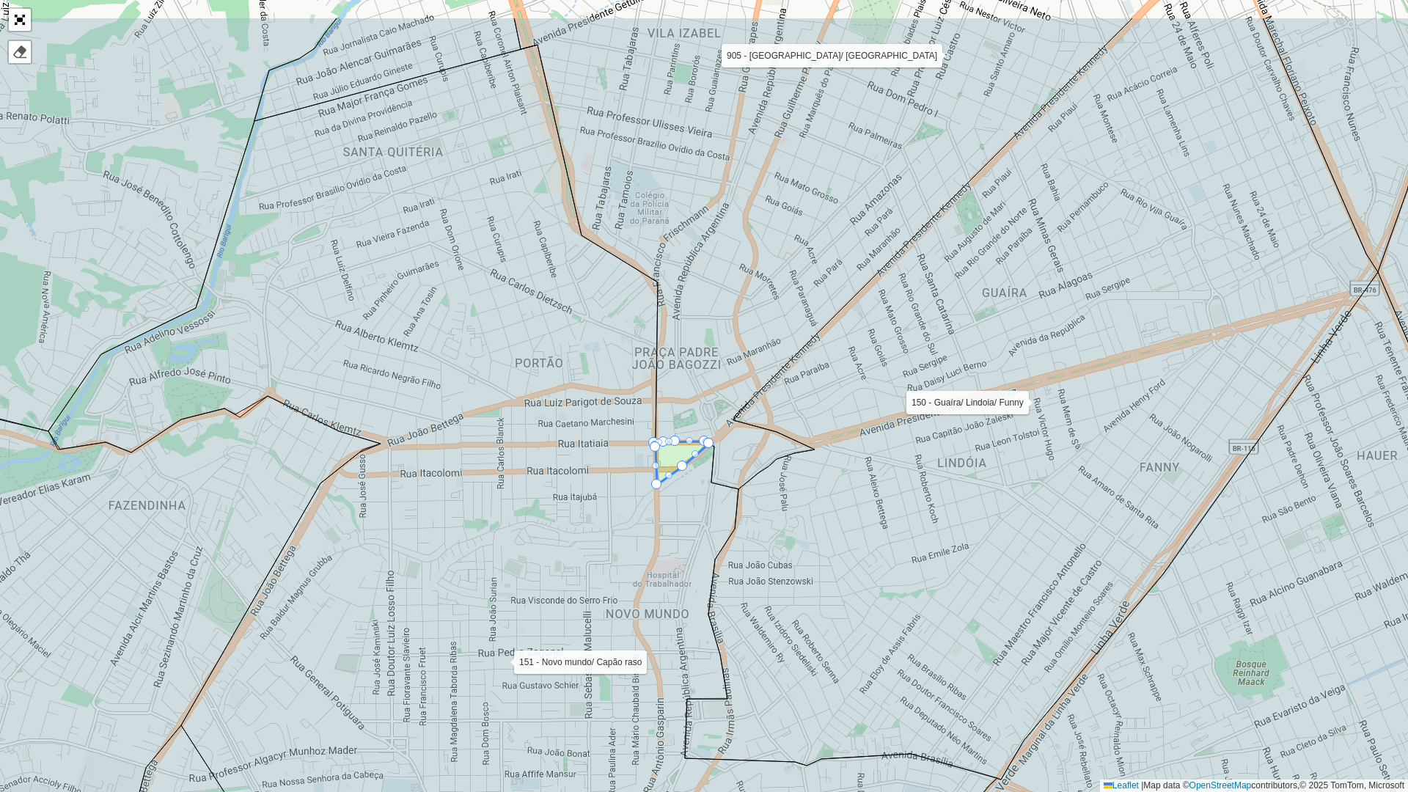
drag, startPoint x: 745, startPoint y: 276, endPoint x: 745, endPoint y: 309, distance: 33.0
click at [745, 309] on icon at bounding box center [823, 253] width 619 height 471
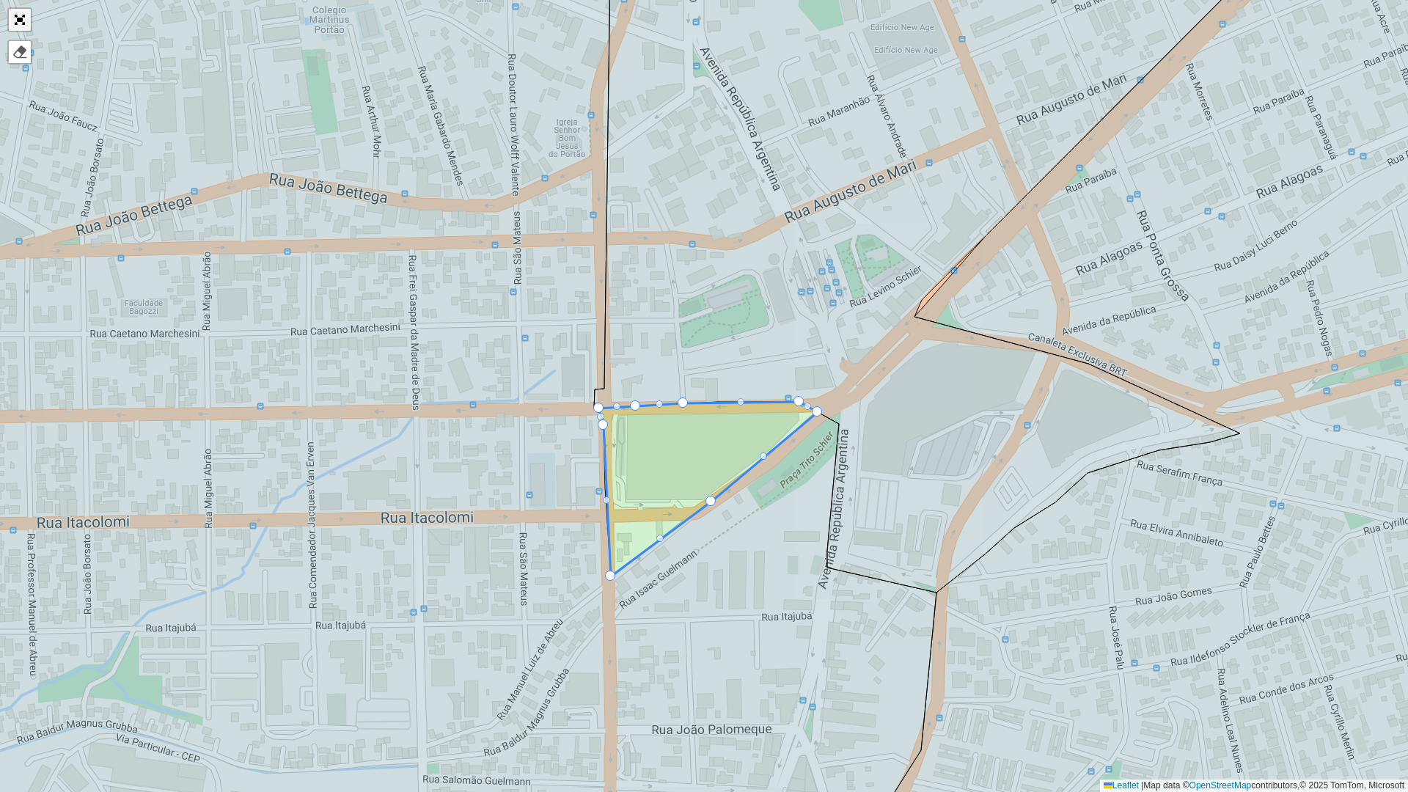
click at [15, 19] on link "Abrir mapa em tela cheia" at bounding box center [20, 20] width 22 height 22
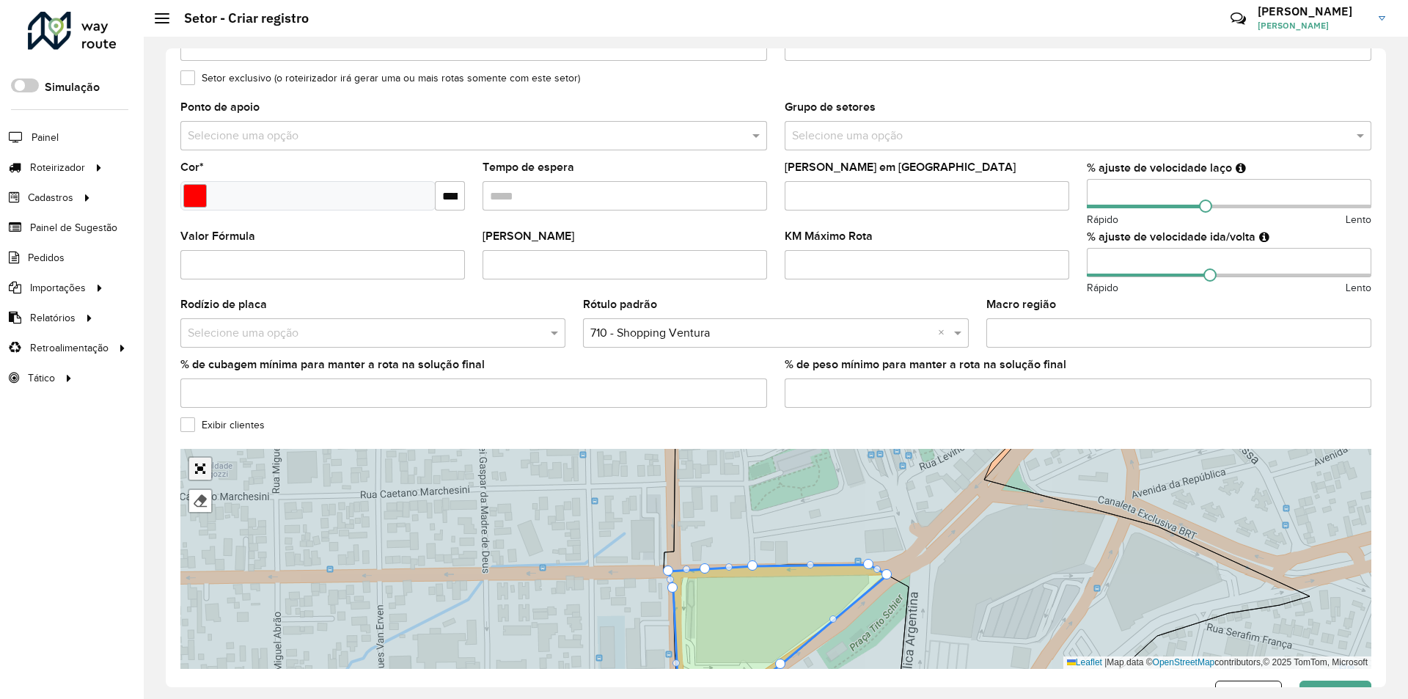
scroll to position [308, 0]
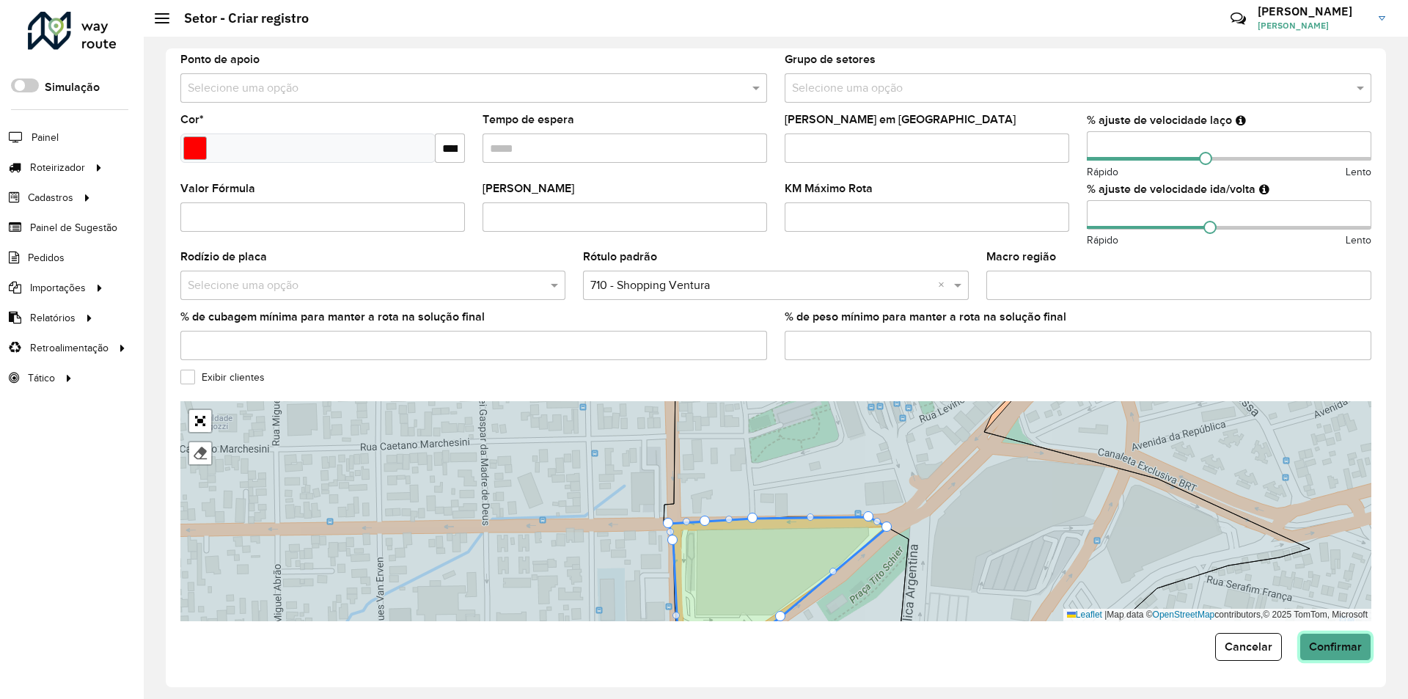
click at [1328, 637] on button "Confirmar" at bounding box center [1335, 647] width 72 height 28
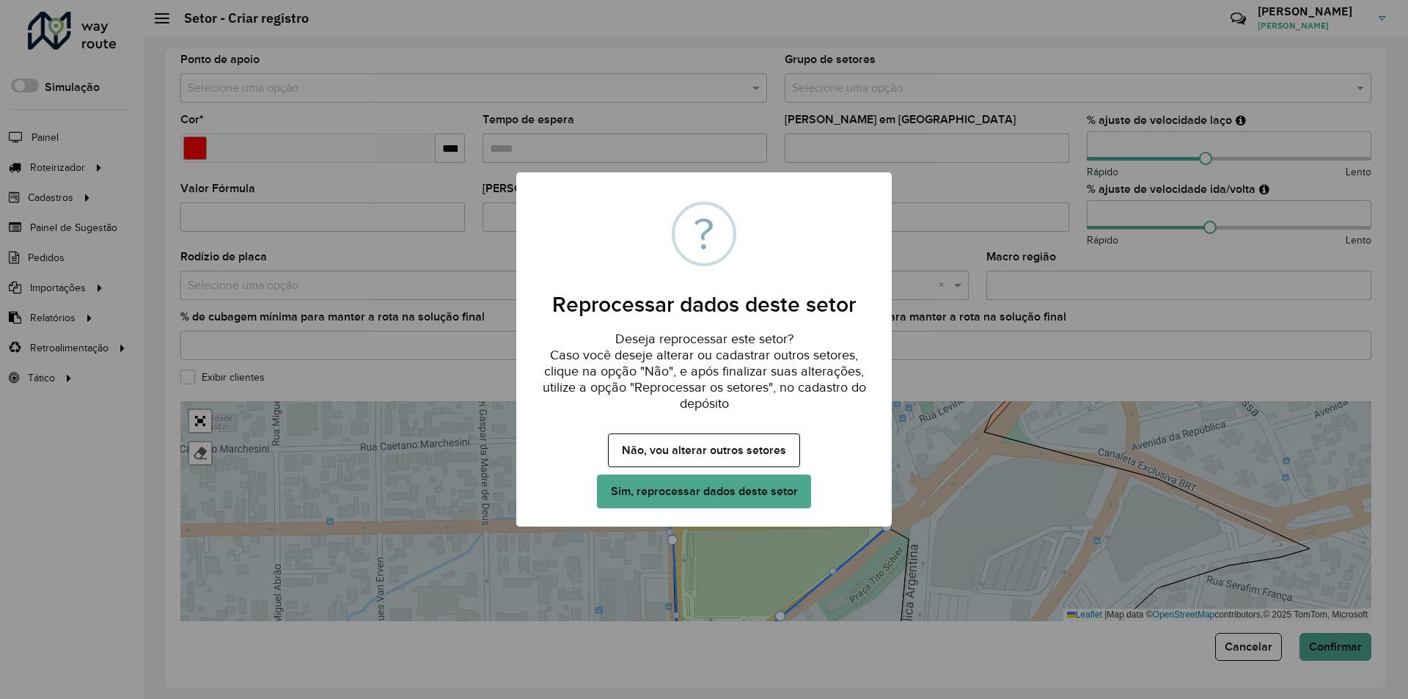
click at [683, 489] on button "Sim, reprocessar dados deste setor" at bounding box center [704, 491] width 214 height 34
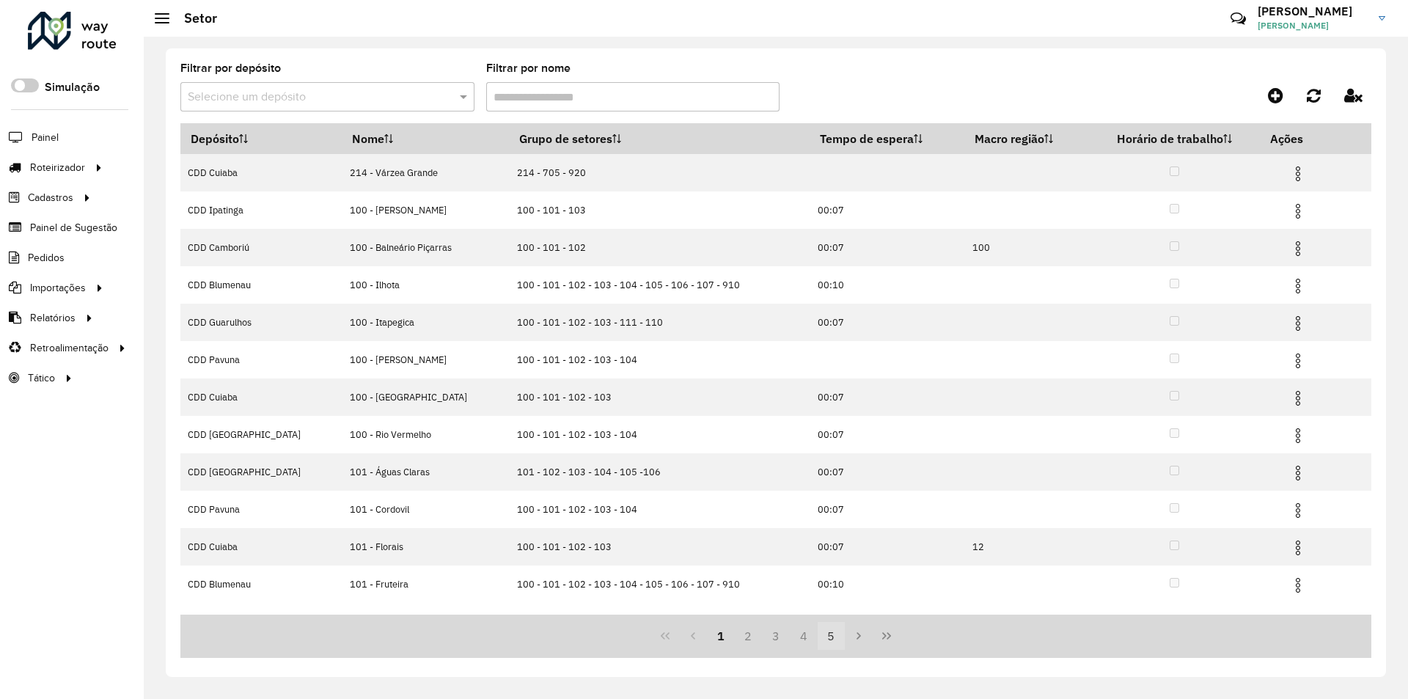
click at [829, 633] on button "5" at bounding box center [832, 636] width 28 height 28
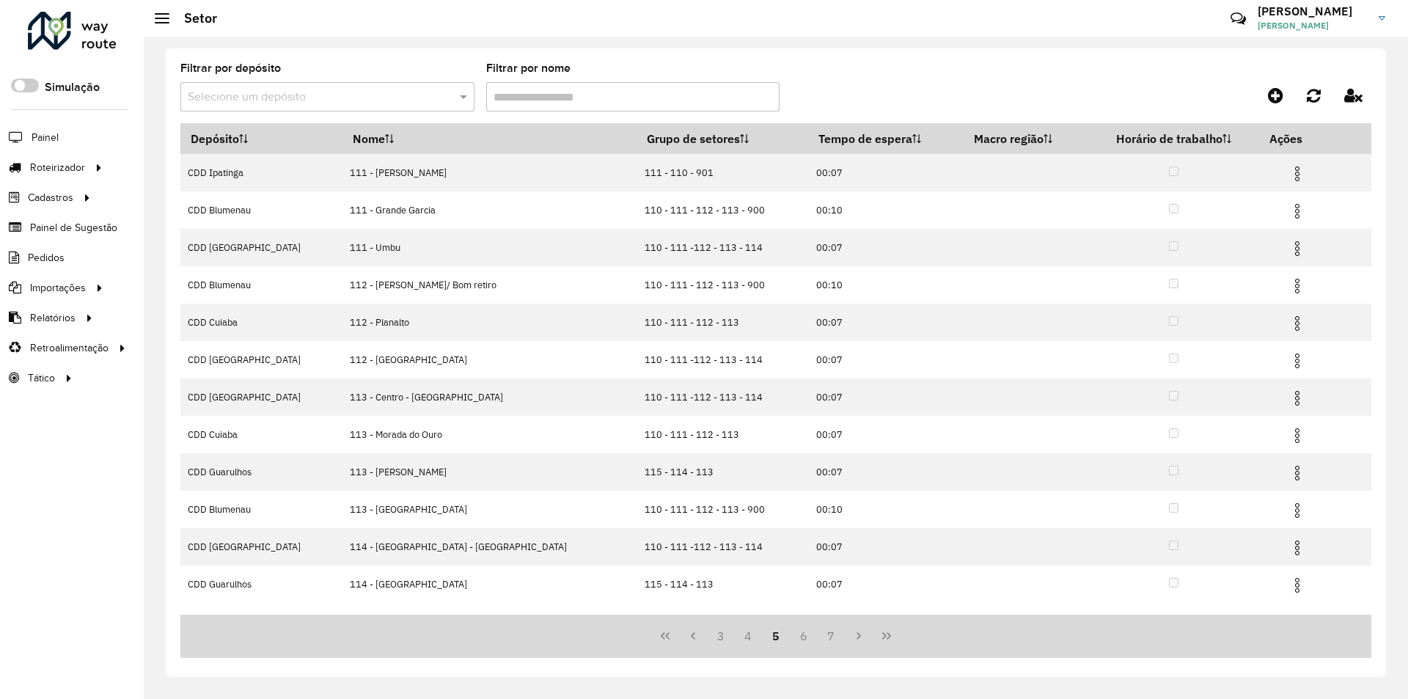
click at [889, 632] on icon "Last Page" at bounding box center [887, 636] width 12 height 12
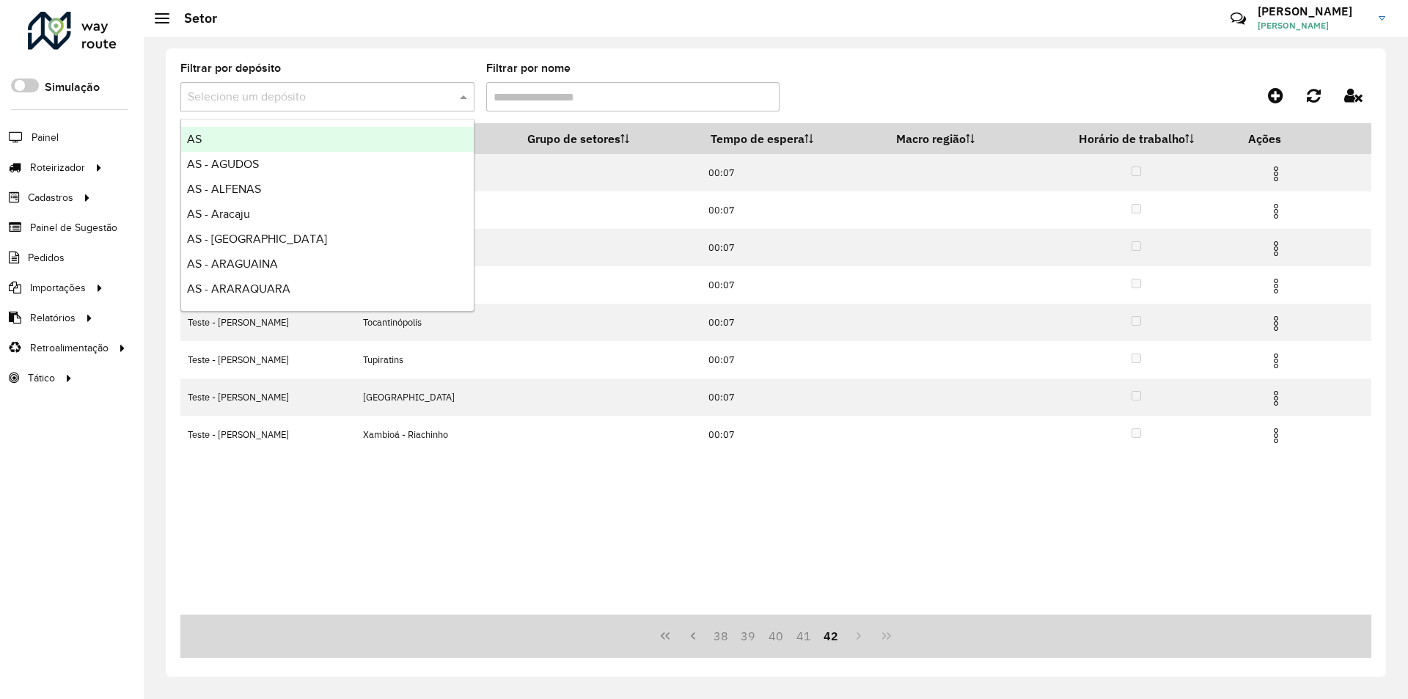
click at [245, 95] on input "text" at bounding box center [313, 98] width 250 height 18
click at [244, 89] on input "text" at bounding box center [313, 98] width 250 height 18
click at [976, 482] on div "Depósito Nome Grupo de setores Tempo de espera Macro região Horário de trabalho…" at bounding box center [775, 368] width 1191 height 491
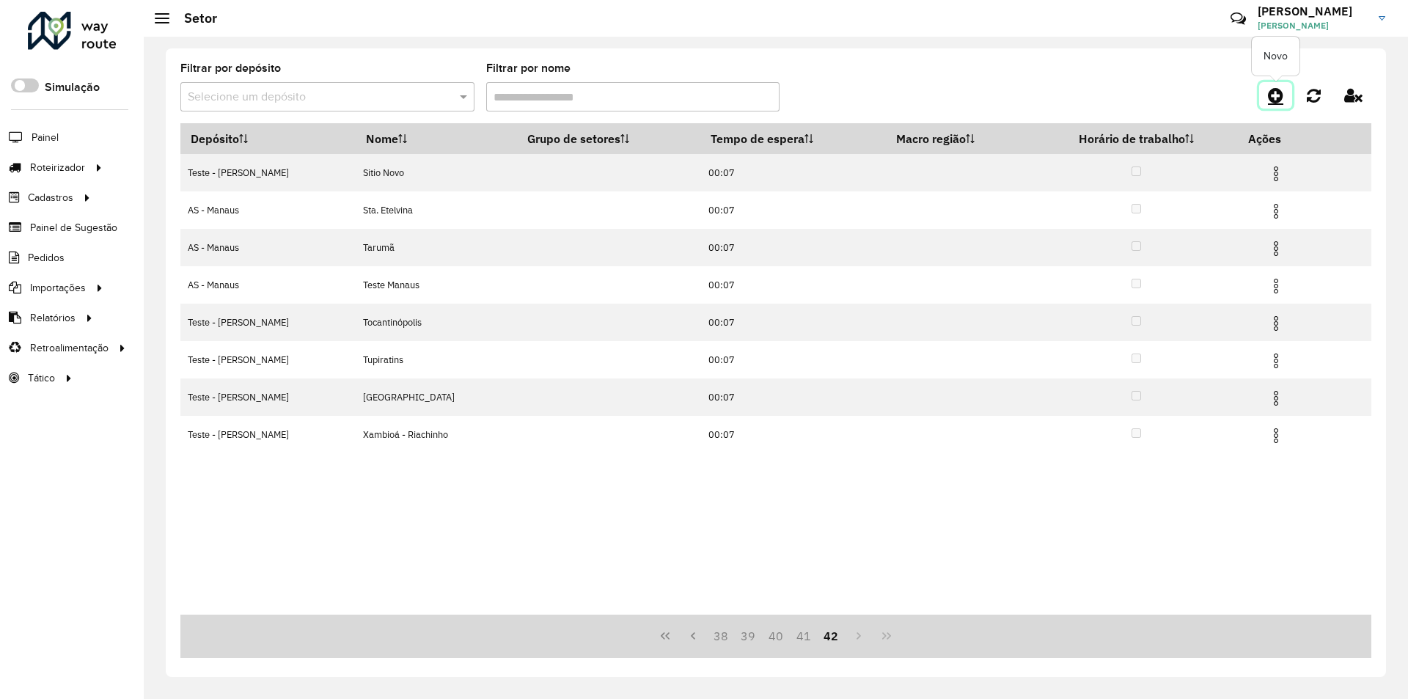
click at [1277, 89] on icon at bounding box center [1275, 96] width 15 height 18
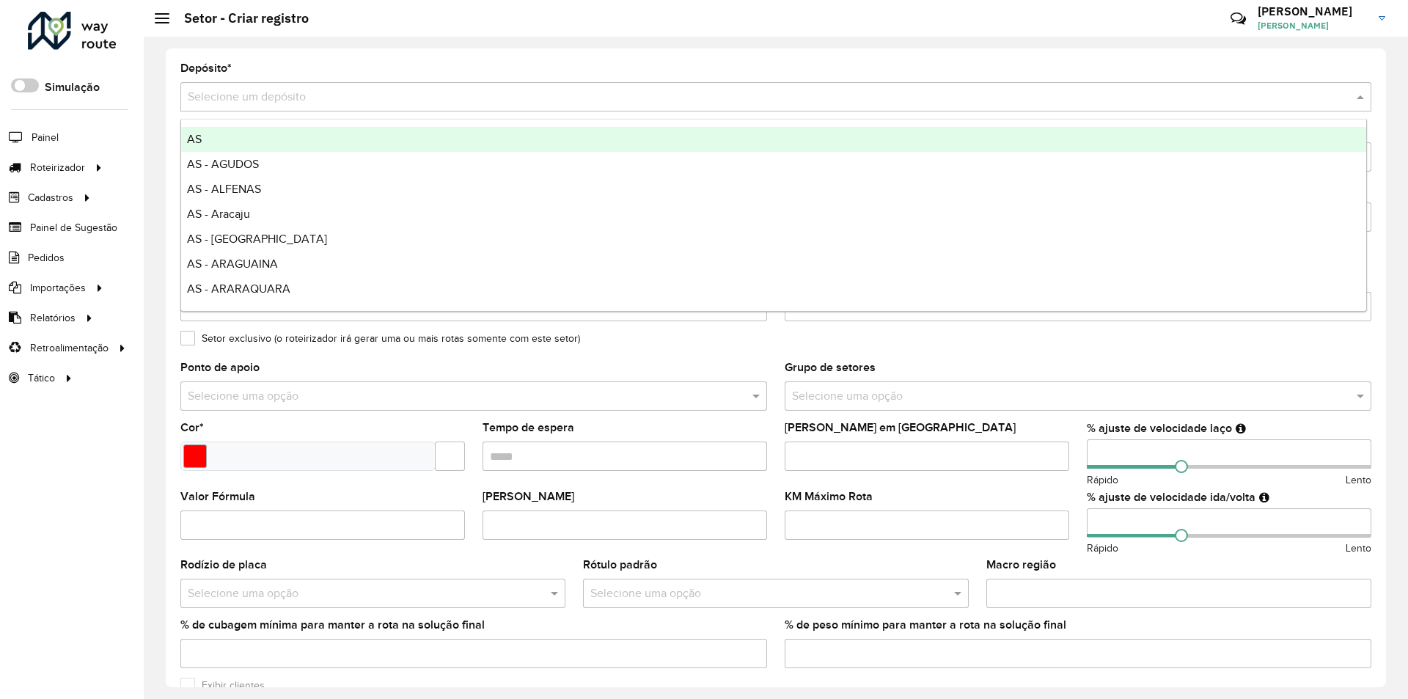
click at [241, 97] on input "text" at bounding box center [761, 98] width 1147 height 18
type input "***"
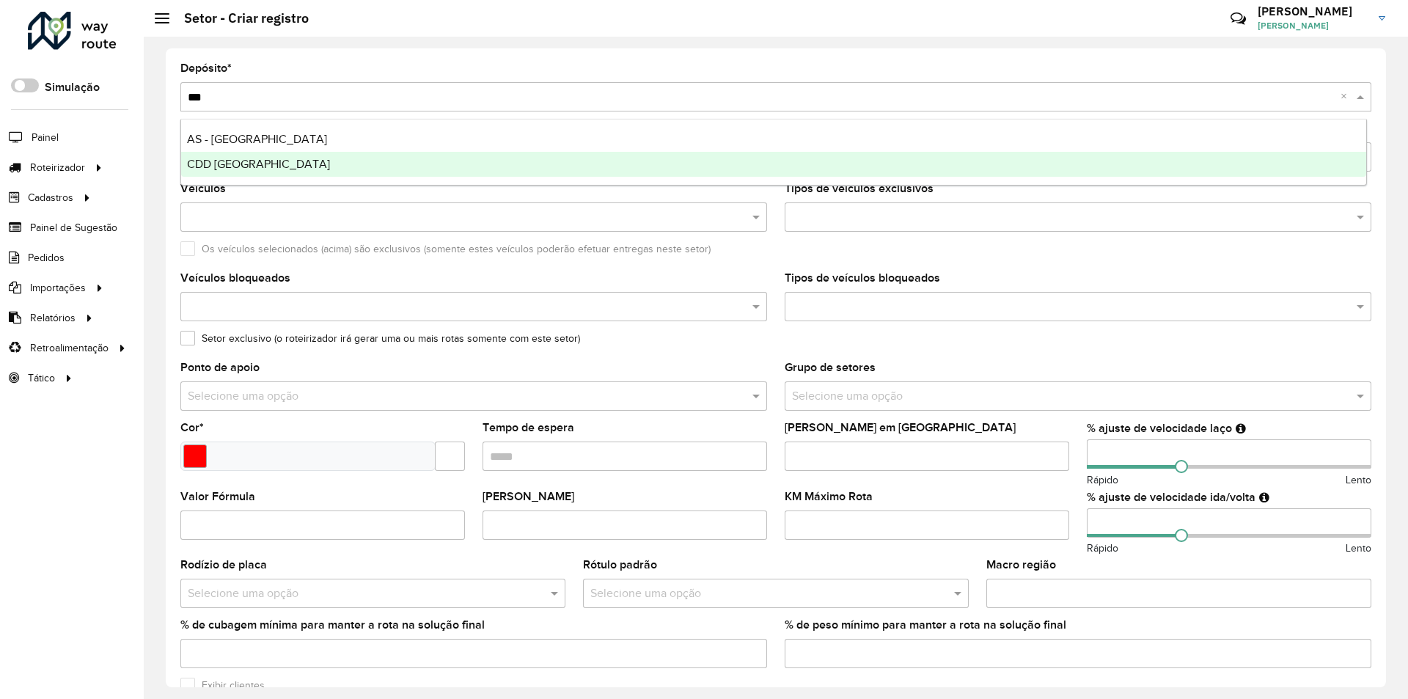
click at [245, 165] on span "CDD [GEOGRAPHIC_DATA]" at bounding box center [258, 164] width 143 height 12
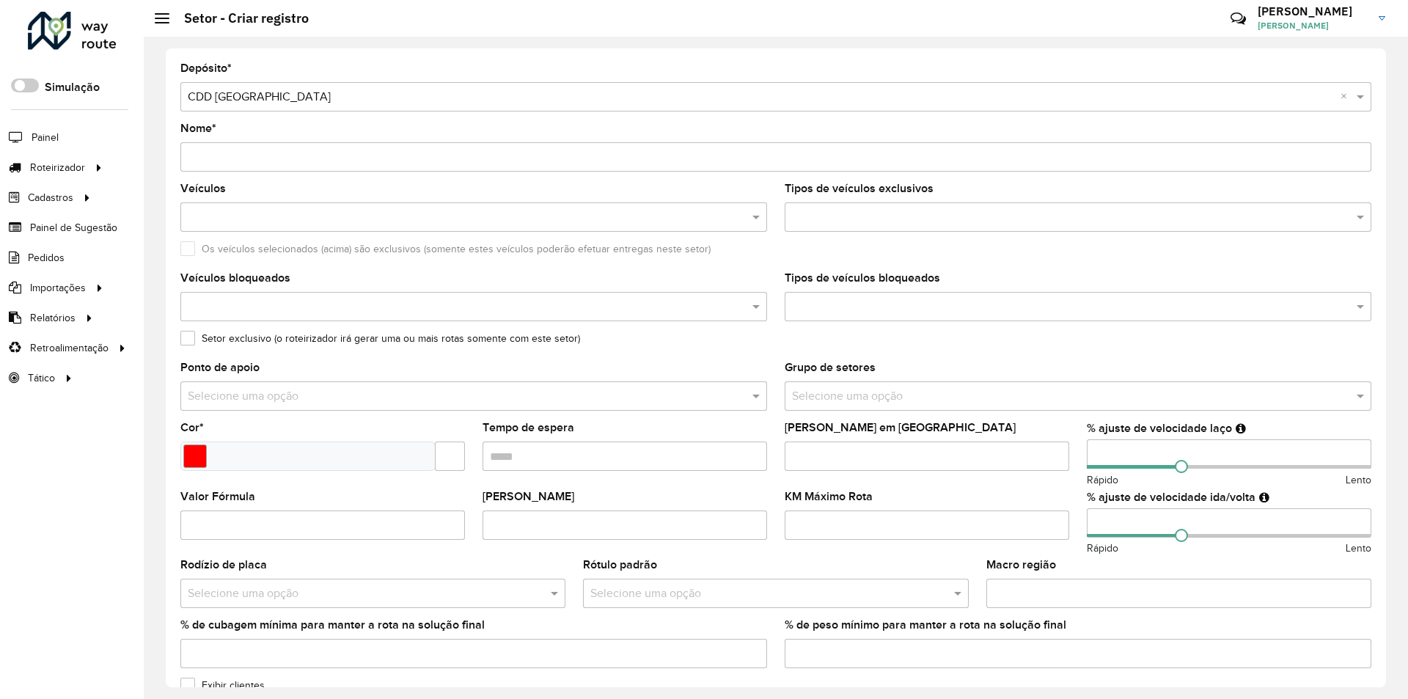
click at [238, 154] on input "Nome *" at bounding box center [775, 156] width 1191 height 29
paste input "**********"
type input "**********"
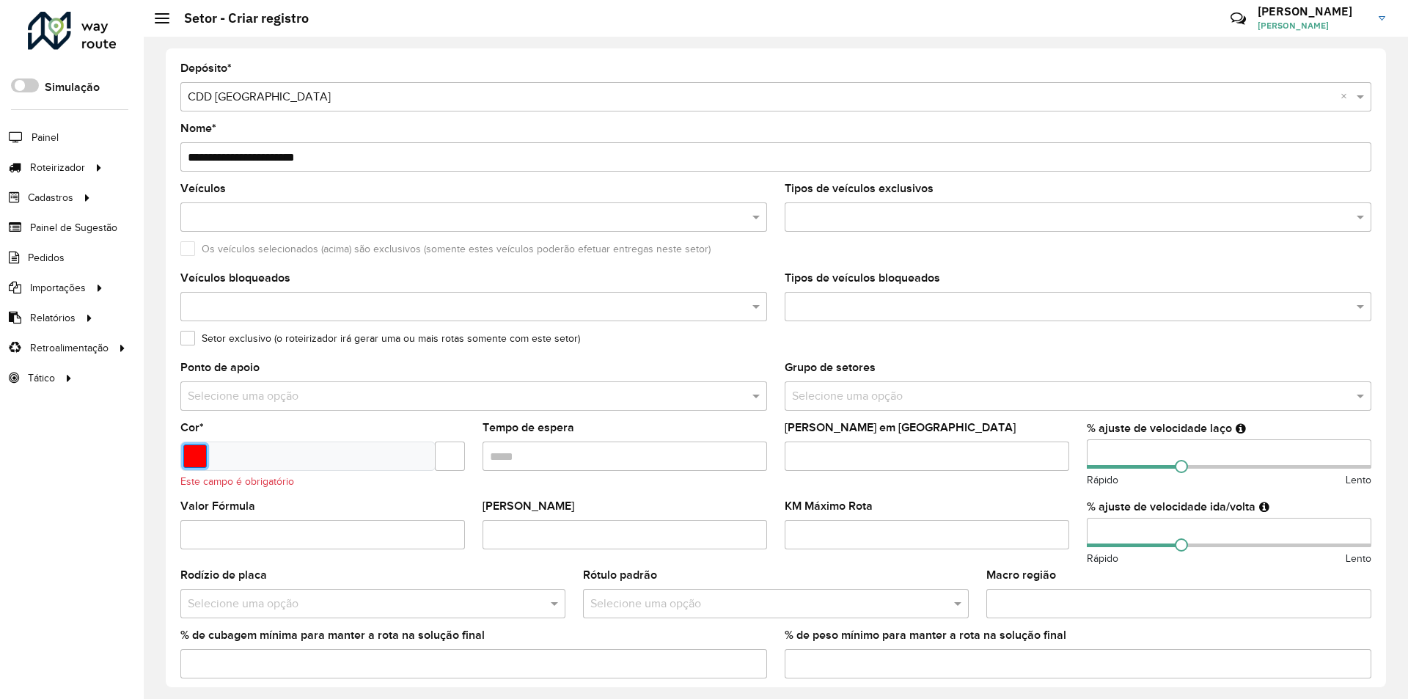
click at [204, 450] on input "Select a color" at bounding box center [194, 455] width 23 height 23
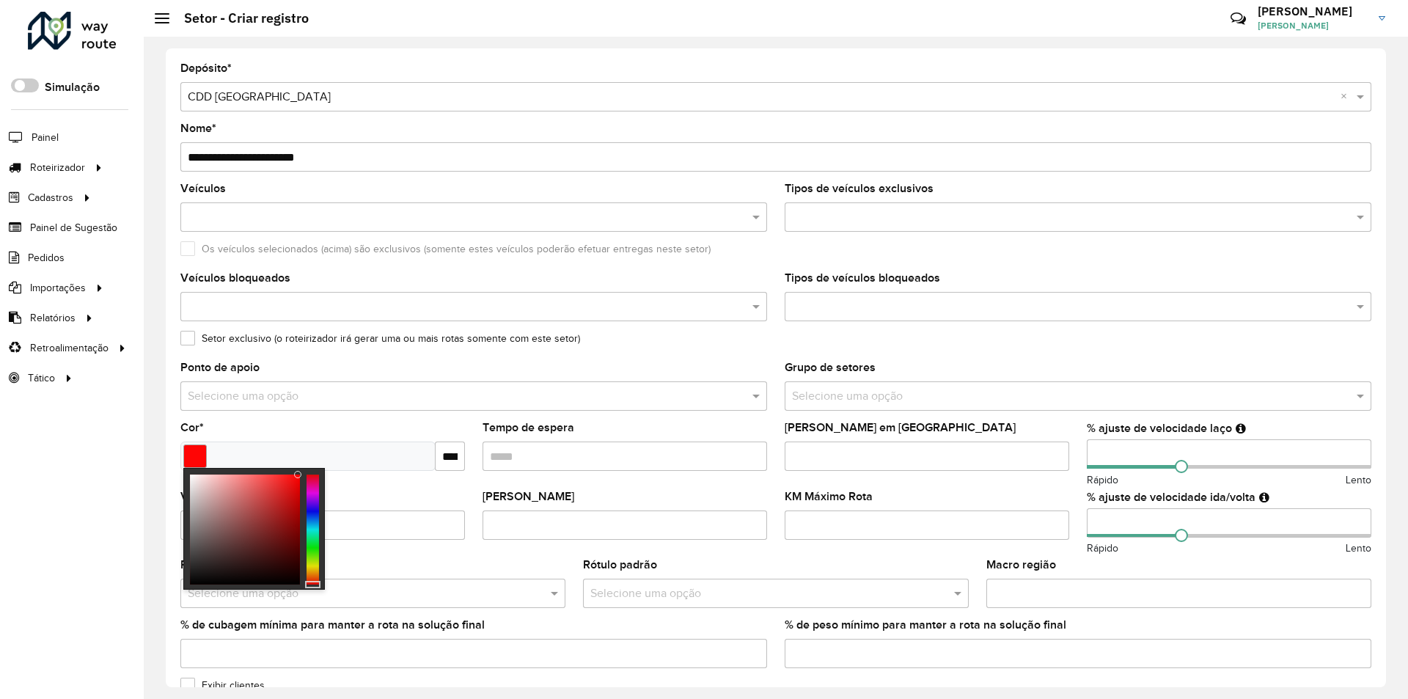
click at [298, 472] on div at bounding box center [297, 474] width 7 height 7
drag, startPoint x: 448, startPoint y: 455, endPoint x: 369, endPoint y: 445, distance: 79.8
click at [456, 457] on input "*******" at bounding box center [450, 455] width 30 height 29
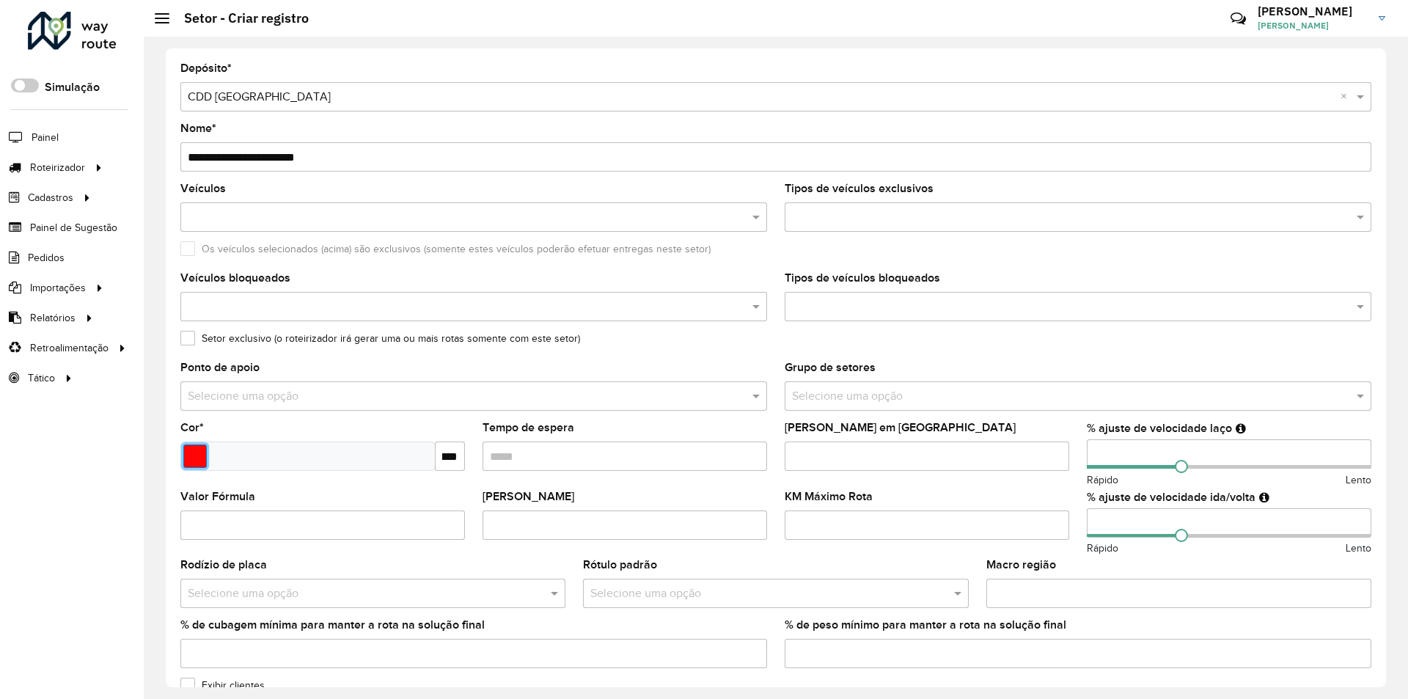
click at [195, 452] on input "Select a color" at bounding box center [194, 455] width 23 height 23
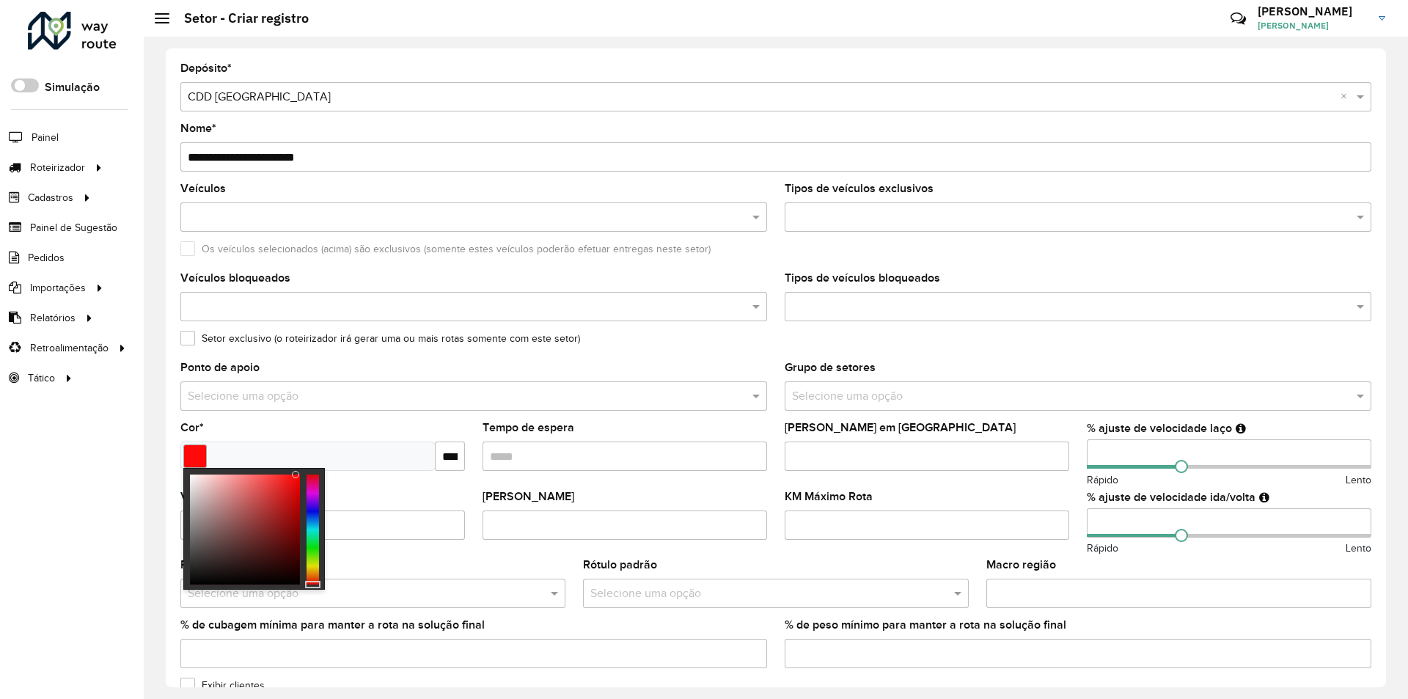
type input "*******"
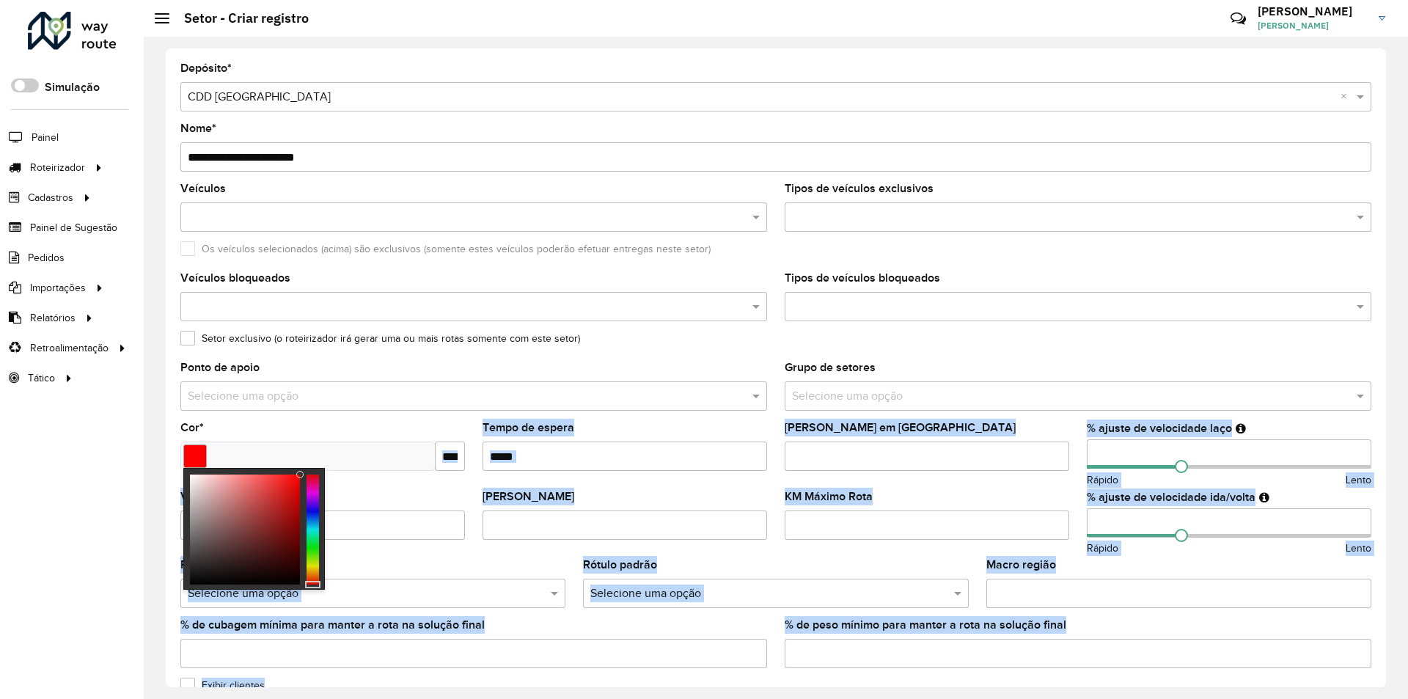
drag, startPoint x: 296, startPoint y: 472, endPoint x: 326, endPoint y: 466, distance: 29.9
click at [326, 466] on body "Aguarde... Pop-up bloqueado! Seu navegador bloqueou automáticamente a abertura …" at bounding box center [704, 349] width 1408 height 699
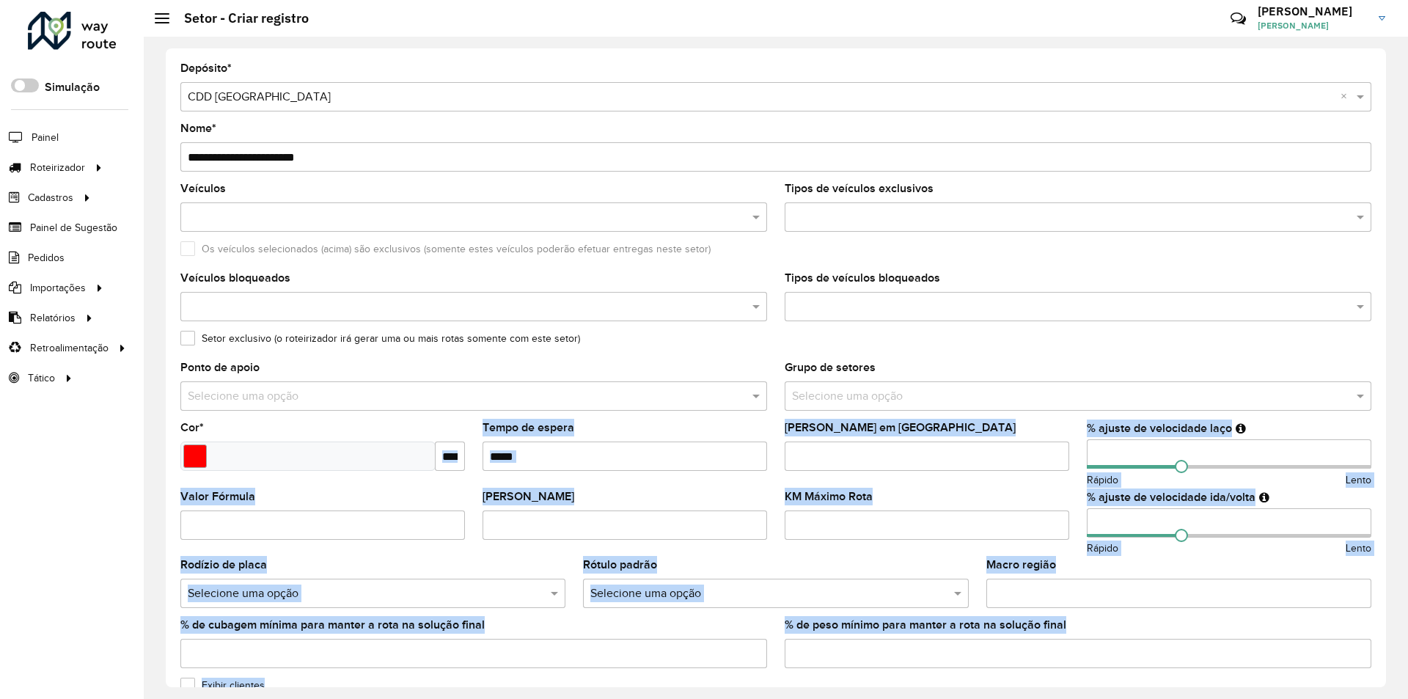
click at [443, 450] on input "*******" at bounding box center [450, 455] width 30 height 29
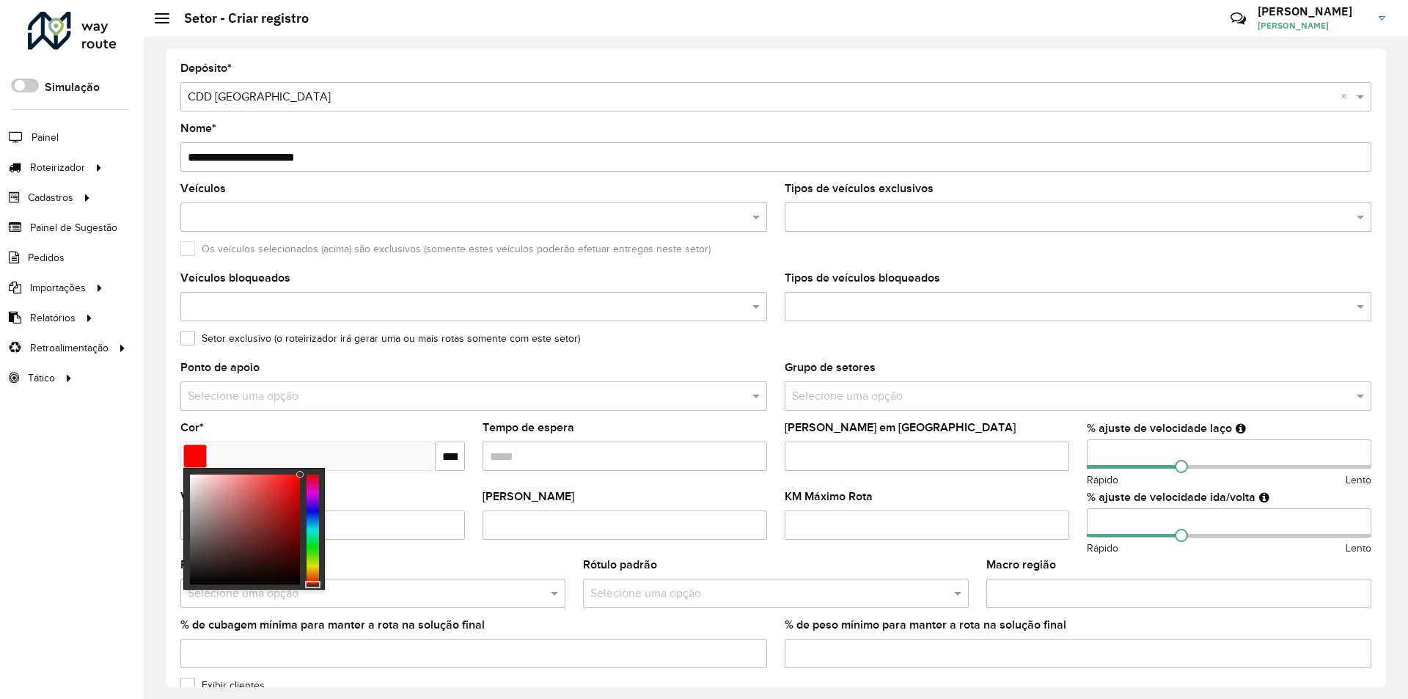
scroll to position [0, 27]
drag, startPoint x: 443, startPoint y: 450, endPoint x: 473, endPoint y: 451, distance: 30.1
click at [473, 451] on formly-group "Veículos Tipos de veículos exclusivos Os veículos selecionados (acima) são excl…" at bounding box center [776, 431] width 1208 height 496
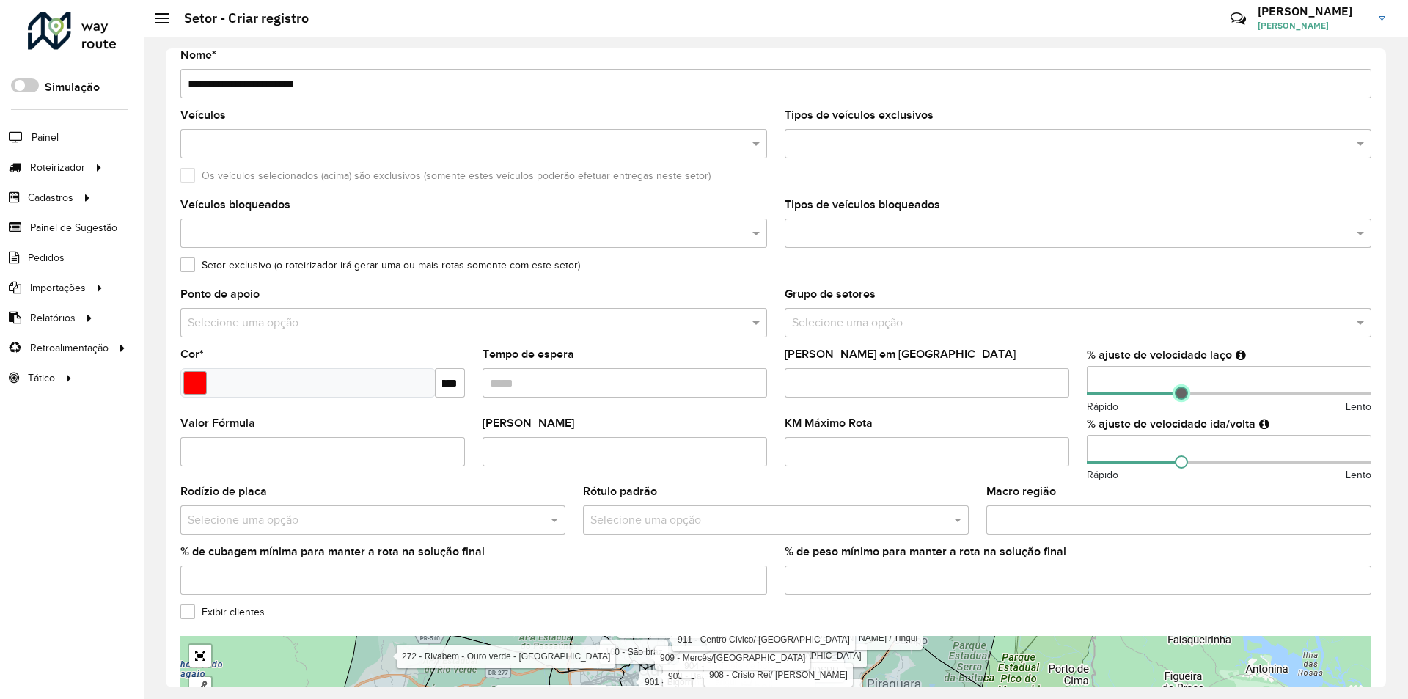
scroll to position [0, 0]
click at [1183, 393] on span at bounding box center [1181, 392] width 13 height 13
type input "**"
drag, startPoint x: 1181, startPoint y: 394, endPoint x: 1202, endPoint y: 397, distance: 21.6
click at [1202, 397] on span at bounding box center [1205, 392] width 13 height 13
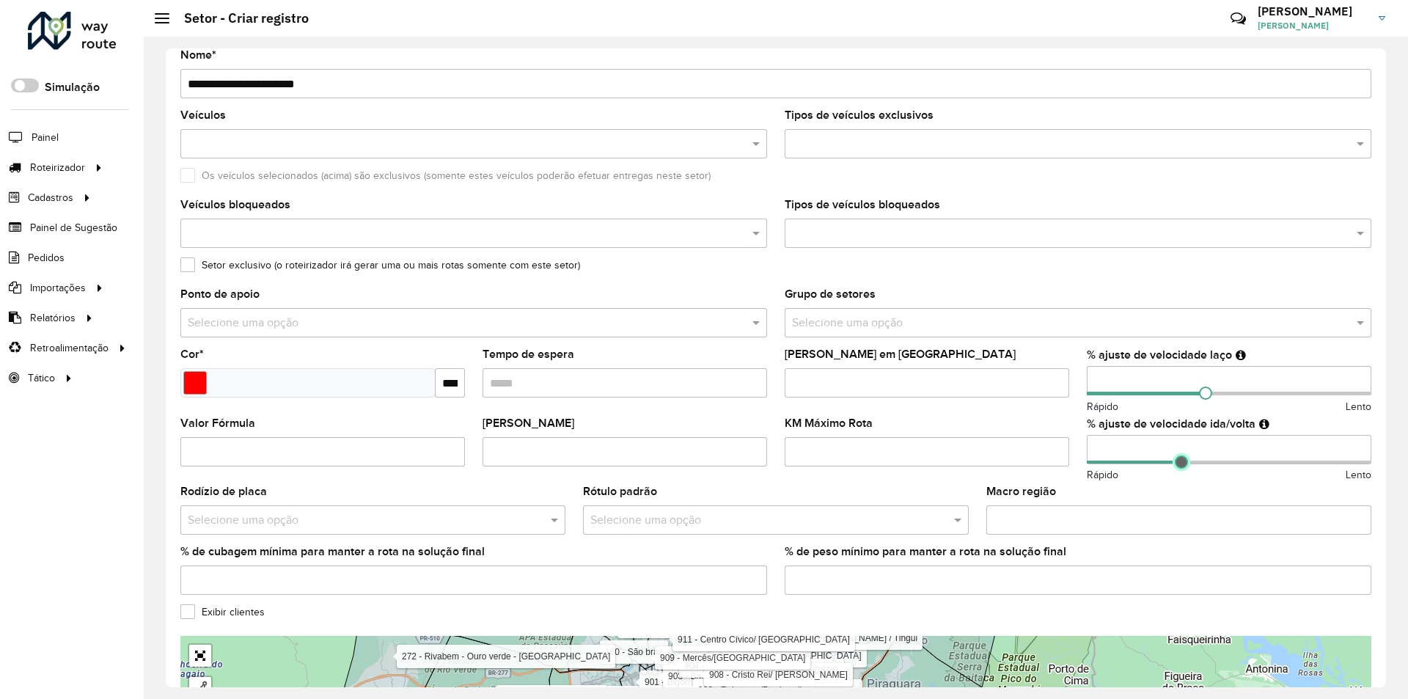
click at [1178, 461] on span at bounding box center [1181, 461] width 13 height 13
type input "**"
drag, startPoint x: 1182, startPoint y: 466, endPoint x: 1216, endPoint y: 467, distance: 34.5
click at [1216, 467] on span at bounding box center [1219, 461] width 13 height 13
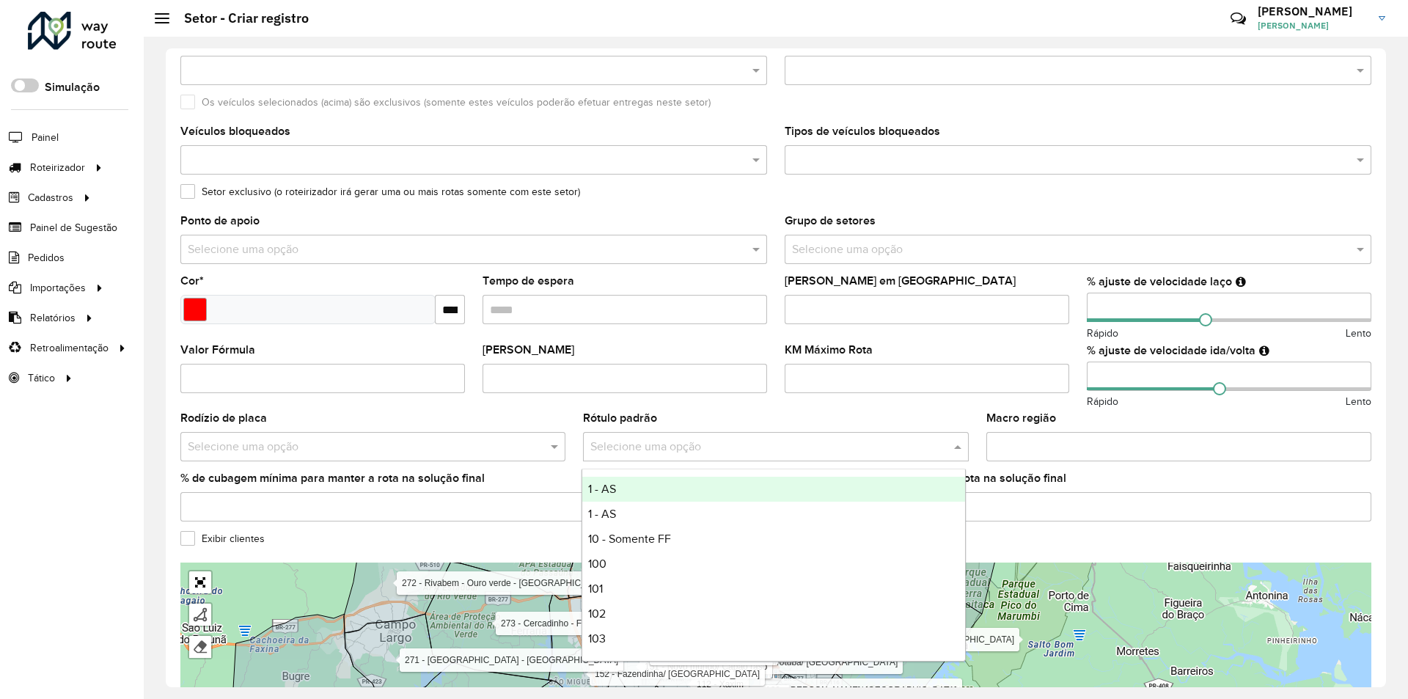
click at [955, 444] on span at bounding box center [959, 447] width 18 height 18
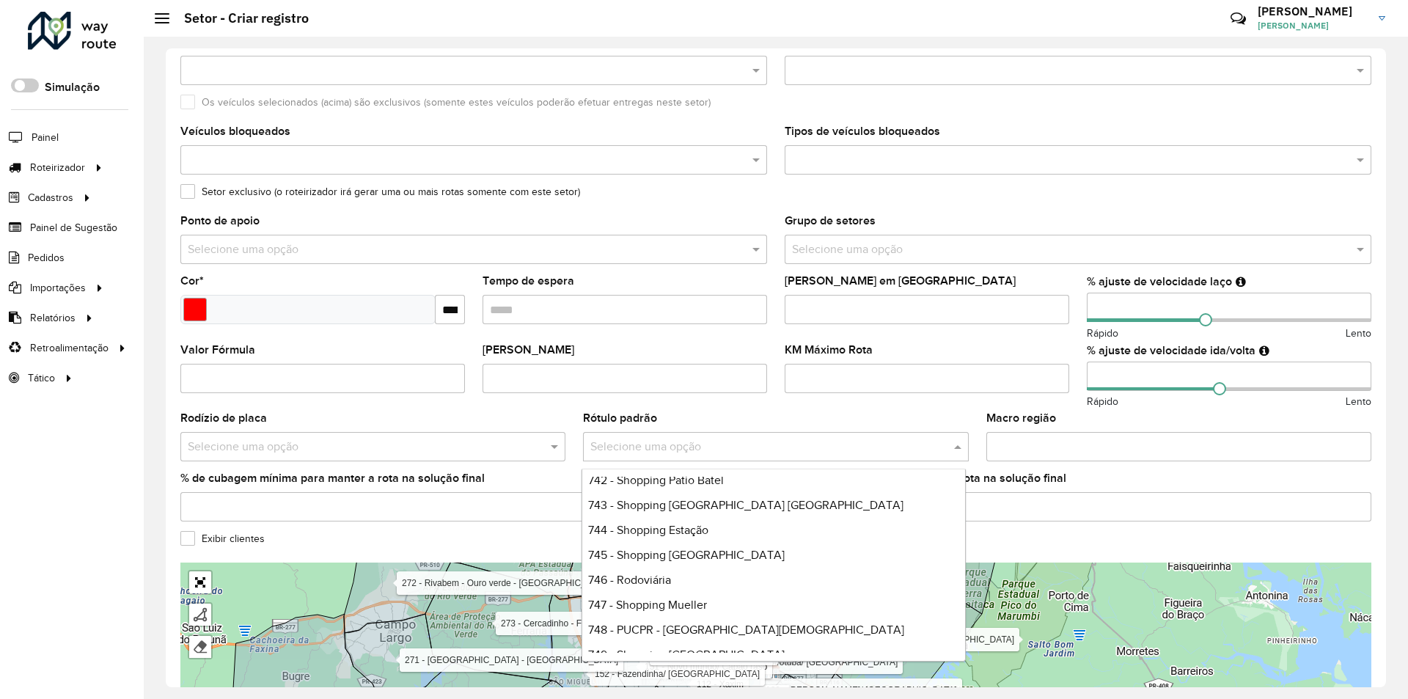
scroll to position [3832, 0]
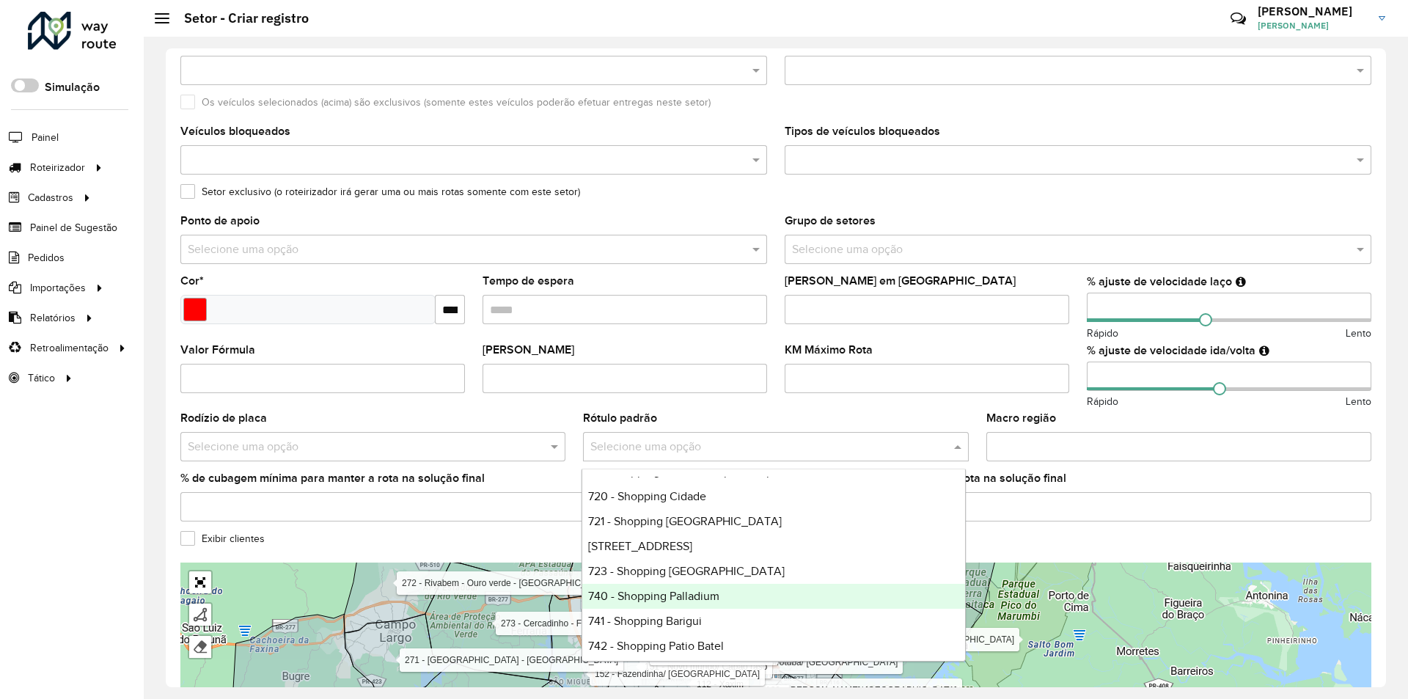
click at [678, 598] on span "740 - Shopping Palladium" at bounding box center [653, 596] width 131 height 12
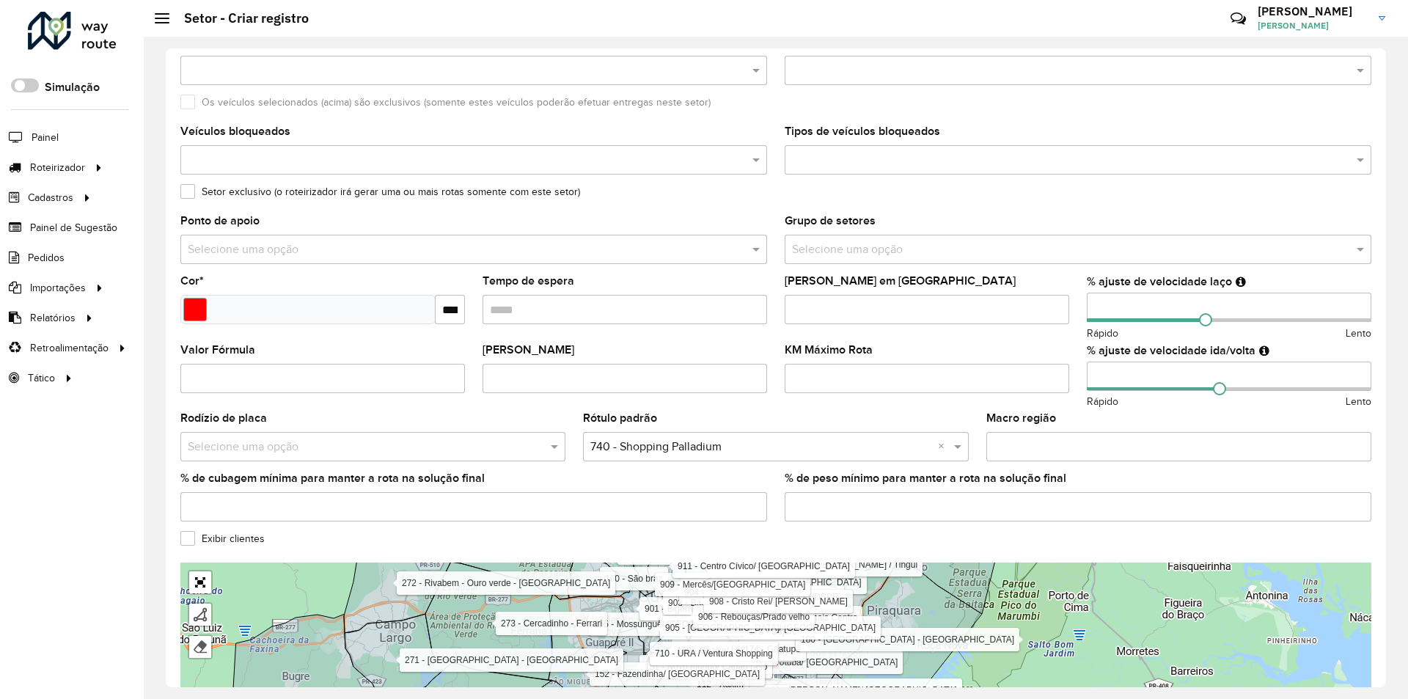
click at [183, 533] on label "Exibir clientes" at bounding box center [222, 538] width 84 height 15
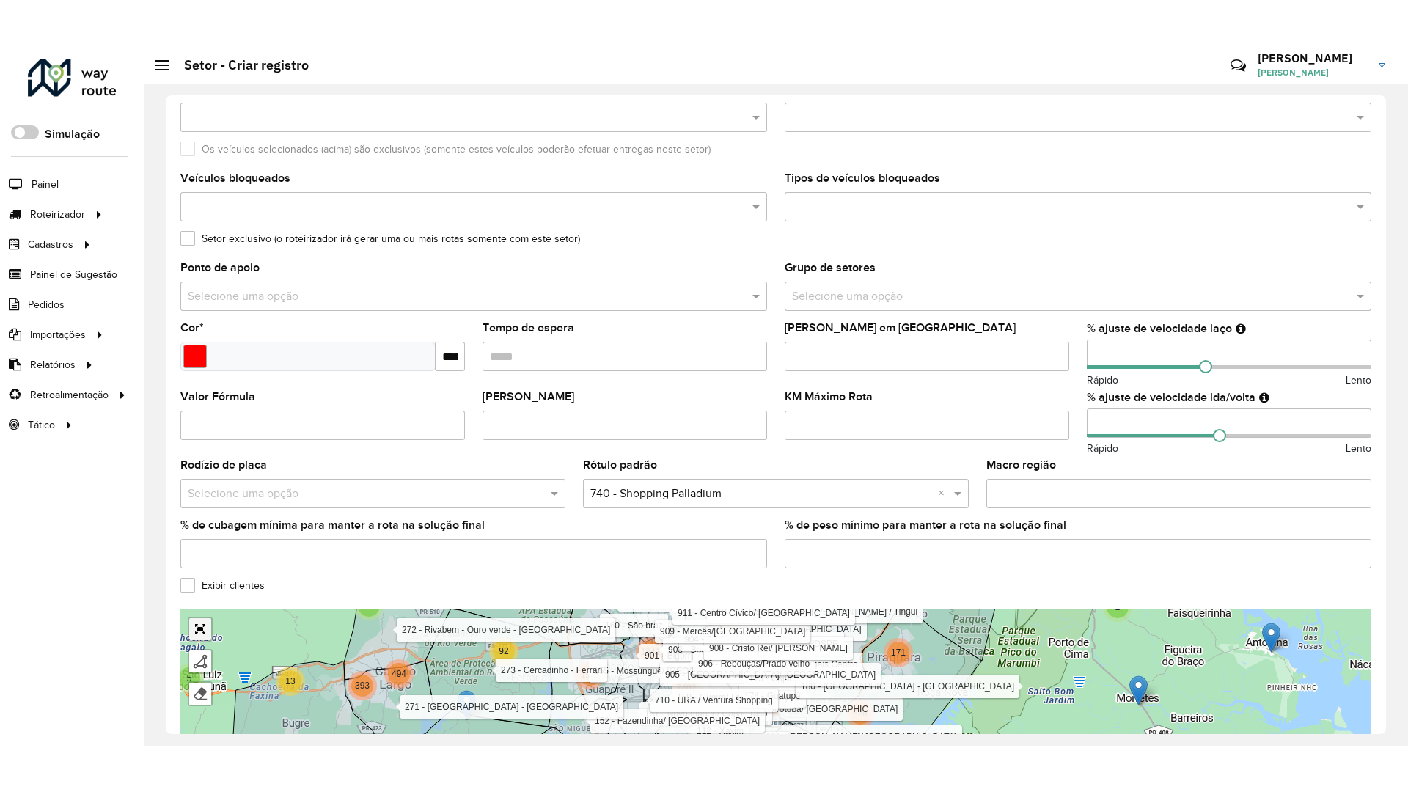
scroll to position [242, 0]
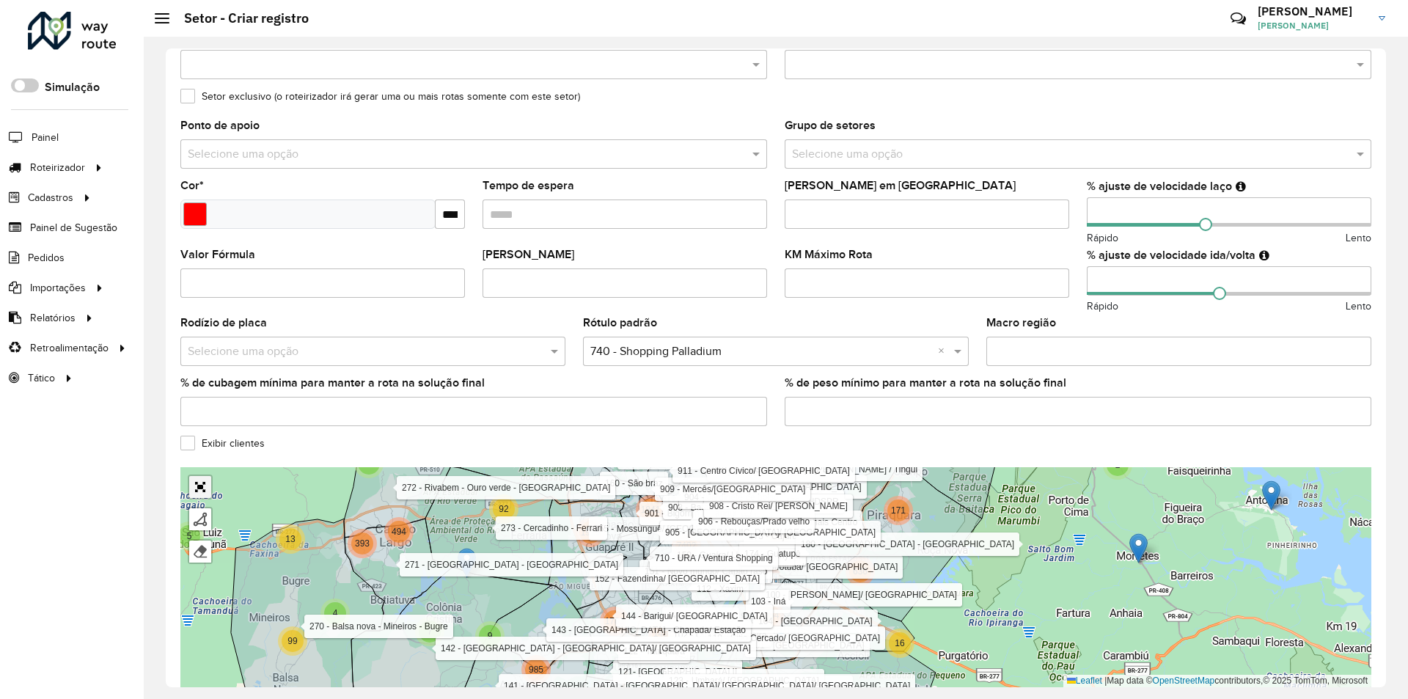
click at [199, 582] on div "3 2 7 6 7 2 130 59 10 355 4 35 6 30 54 2 2 37 99 46 17 130 613 2 5 7 9 2 46 124…" at bounding box center [775, 577] width 1191 height 220
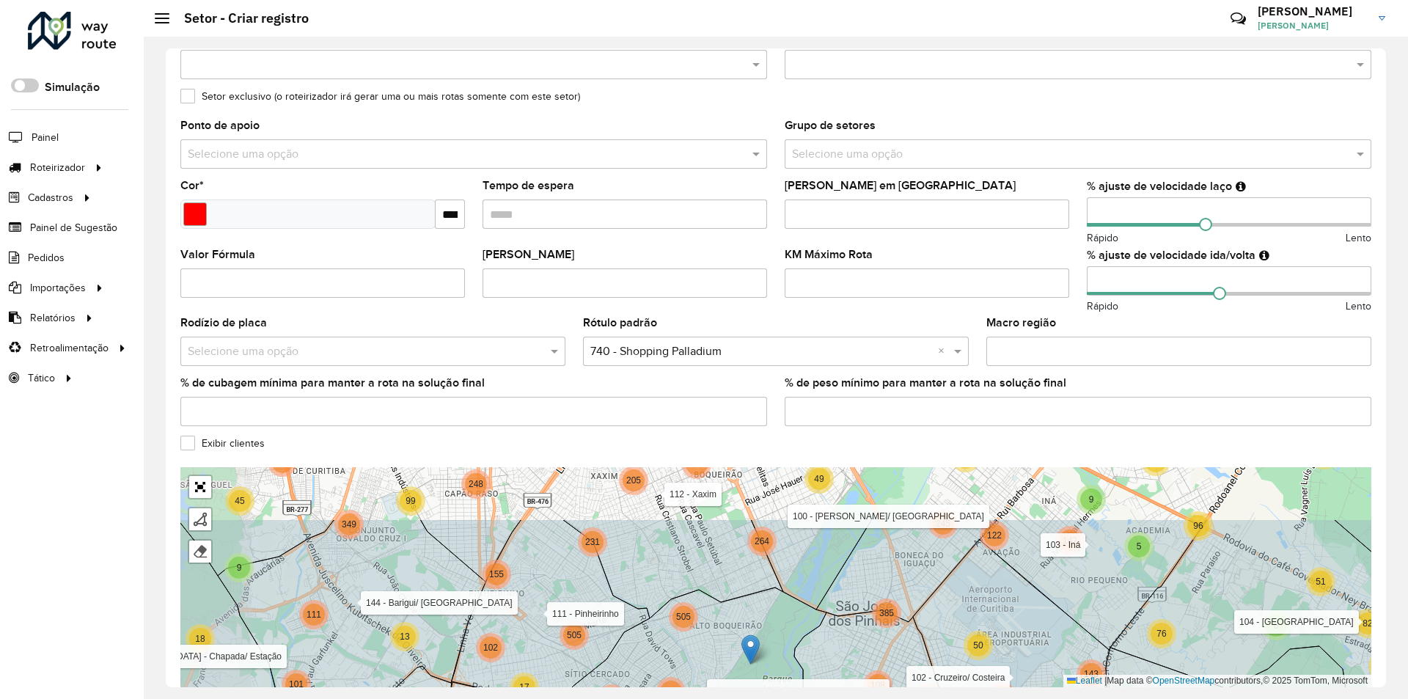
drag, startPoint x: 614, startPoint y: 568, endPoint x: 708, endPoint y: 661, distance: 131.7
click at [708, 661] on icon at bounding box center [682, 685] width 288 height 197
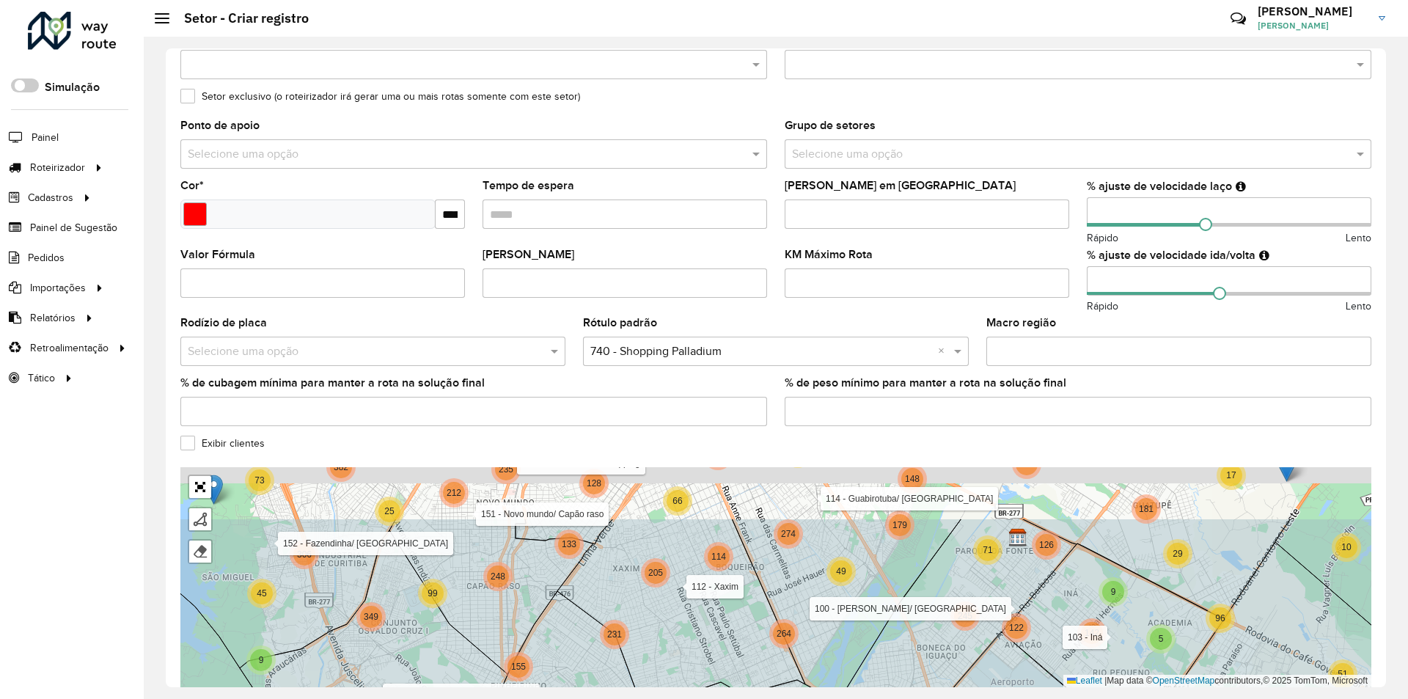
drag, startPoint x: 653, startPoint y: 574, endPoint x: 691, endPoint y: 727, distance: 157.9
click at [691, 698] on html "Aguarde... Pop-up bloqueado! Seu navegador bloqueou automáticamente a abertura …" at bounding box center [704, 349] width 1408 height 699
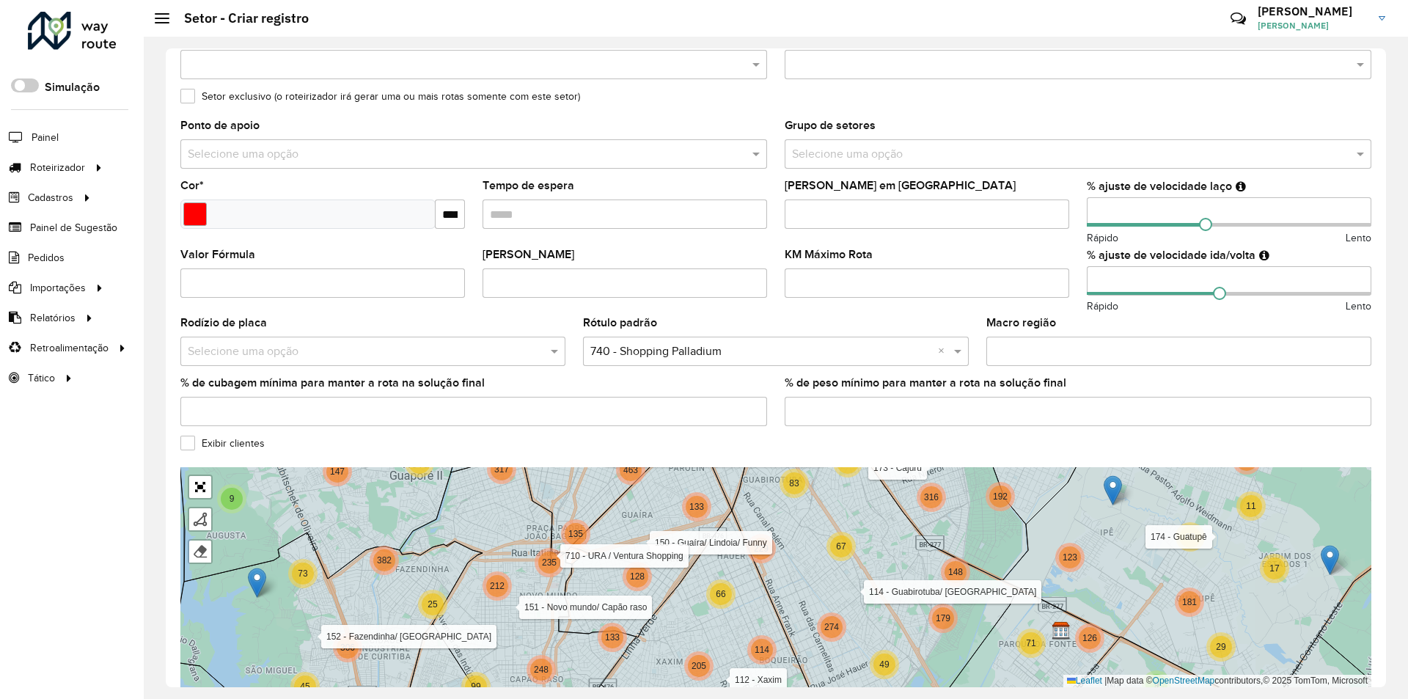
drag, startPoint x: 568, startPoint y: 490, endPoint x: 584, endPoint y: 480, distance: 18.1
click at [584, 480] on icon at bounding box center [597, 494] width 169 height 119
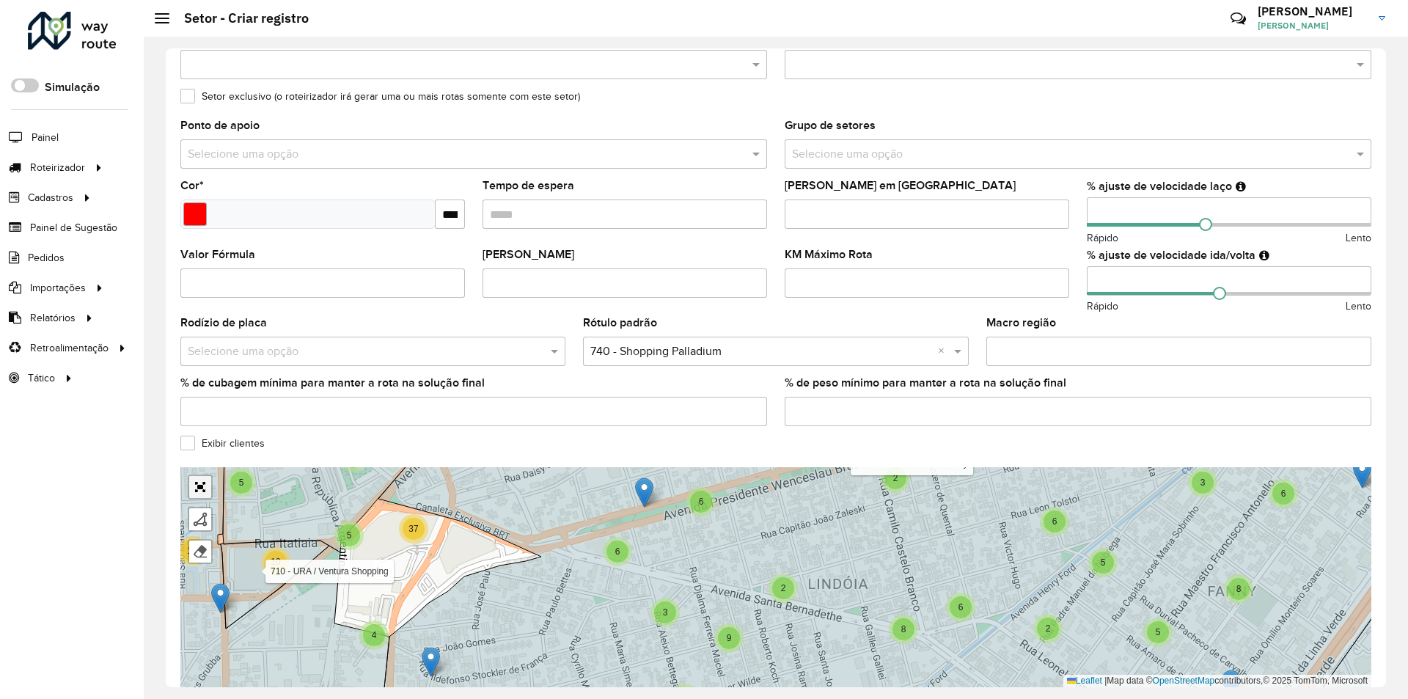
click at [194, 480] on link "Abrir mapa em tela cheia" at bounding box center [200, 487] width 22 height 22
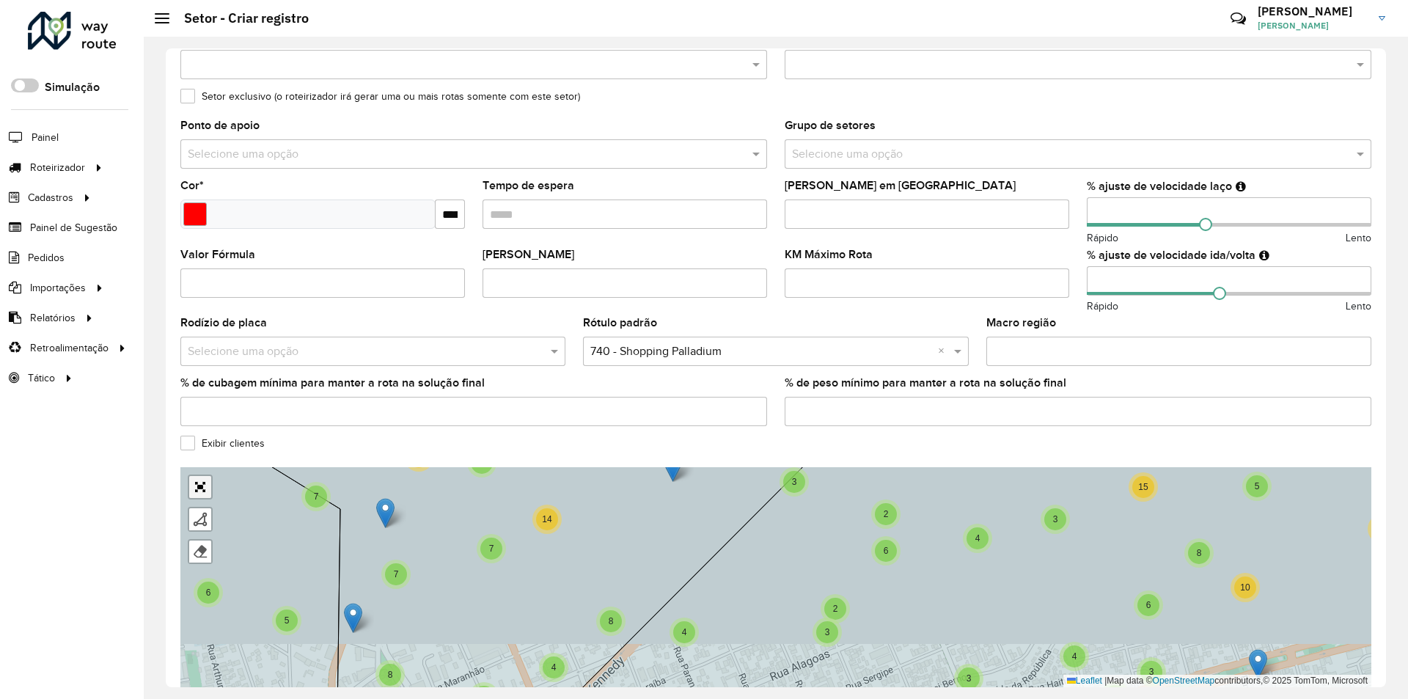
scroll to position [0, 0]
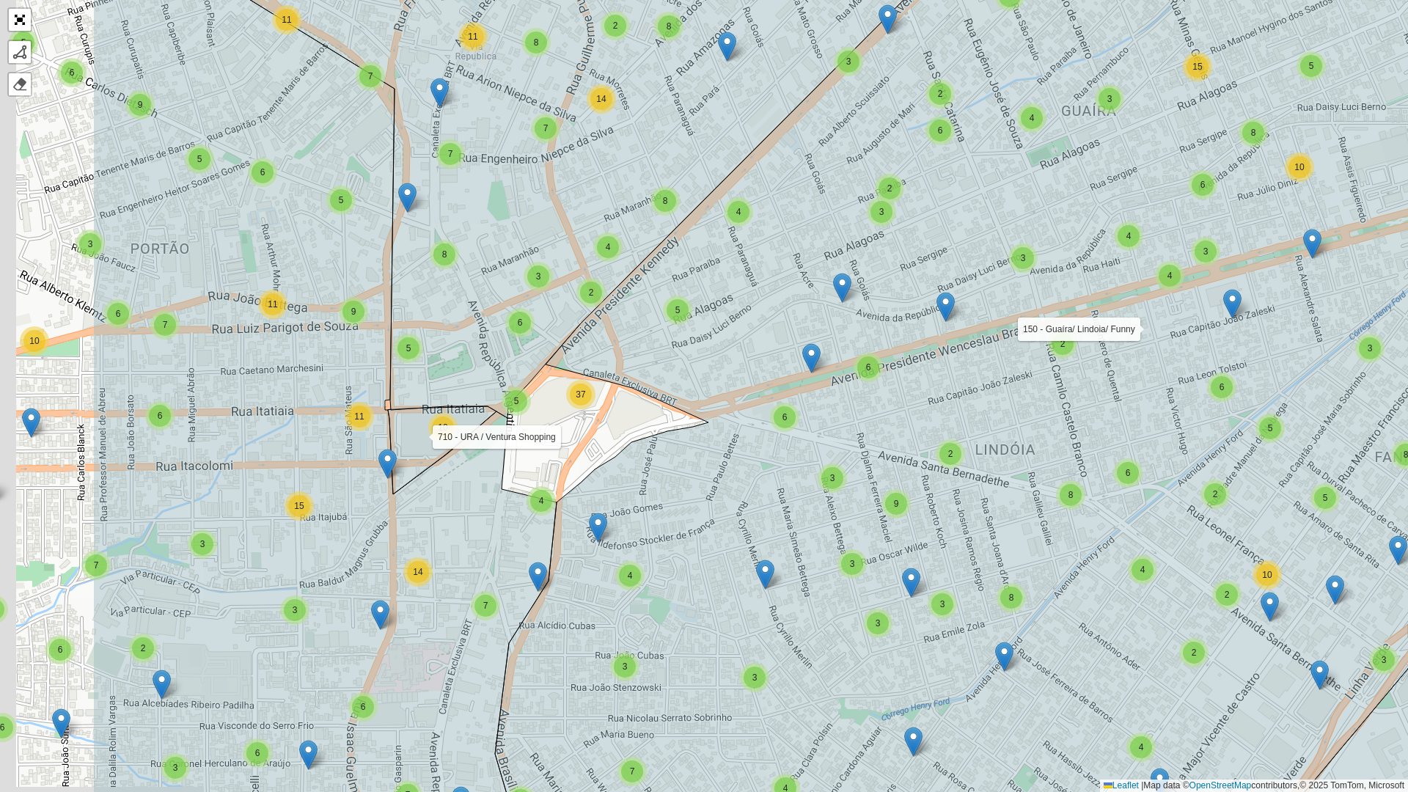
drag, startPoint x: 467, startPoint y: 287, endPoint x: 697, endPoint y: 347, distance: 238.0
click at [706, 329] on icon at bounding box center [1139, 443] width 1289 height 952
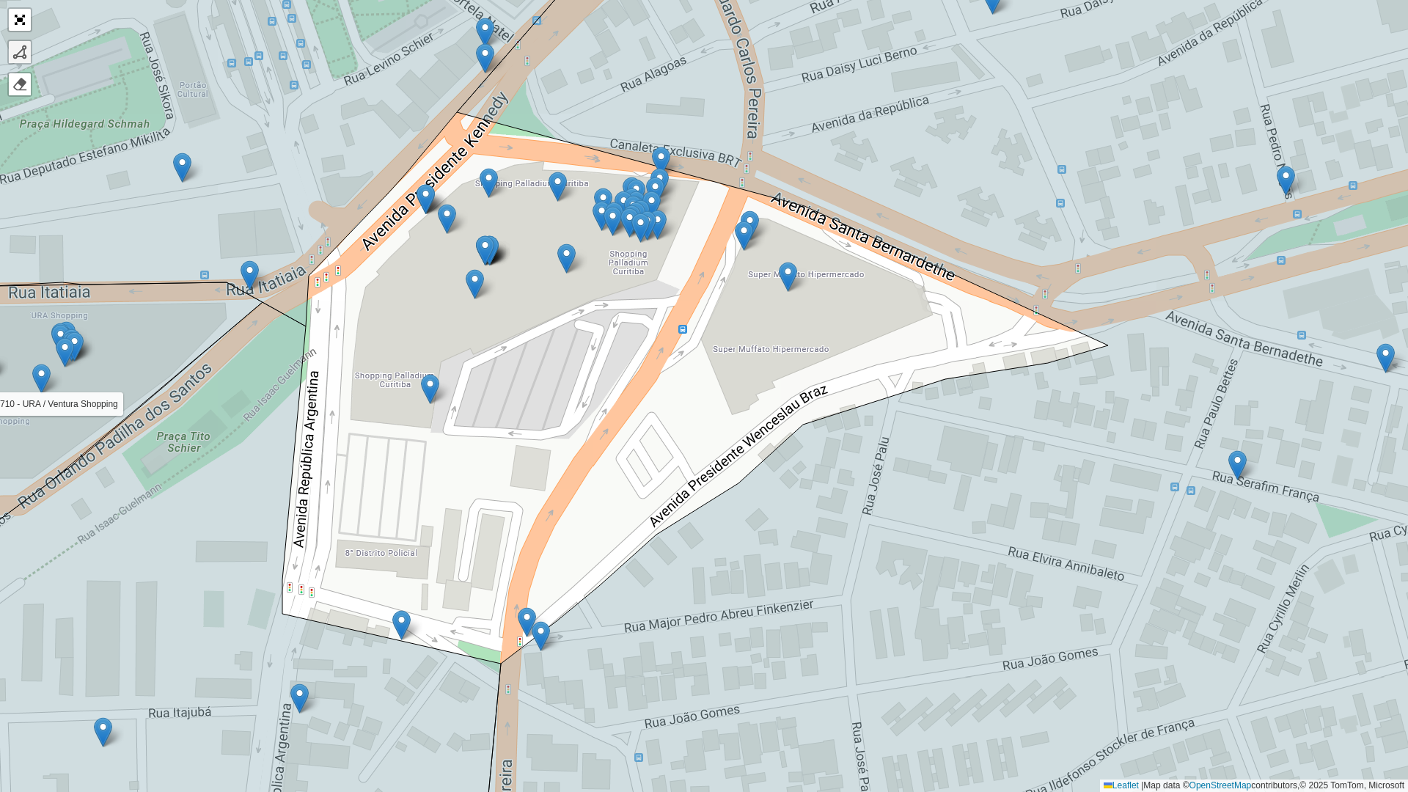
click at [18, 60] on link at bounding box center [20, 52] width 22 height 22
click at [464, 117] on div "100 - Afonso pena/ Cidade Jardim 101 - São Jose dos Pinhais 102 - Cruzeiro/ Cos…" at bounding box center [704, 396] width 1408 height 792
click at [730, 178] on icon at bounding box center [1003, 396] width 1093 height 952
click at [805, 206] on icon at bounding box center [1003, 396] width 1093 height 952
click at [1106, 347] on icon at bounding box center [1003, 396] width 1093 height 952
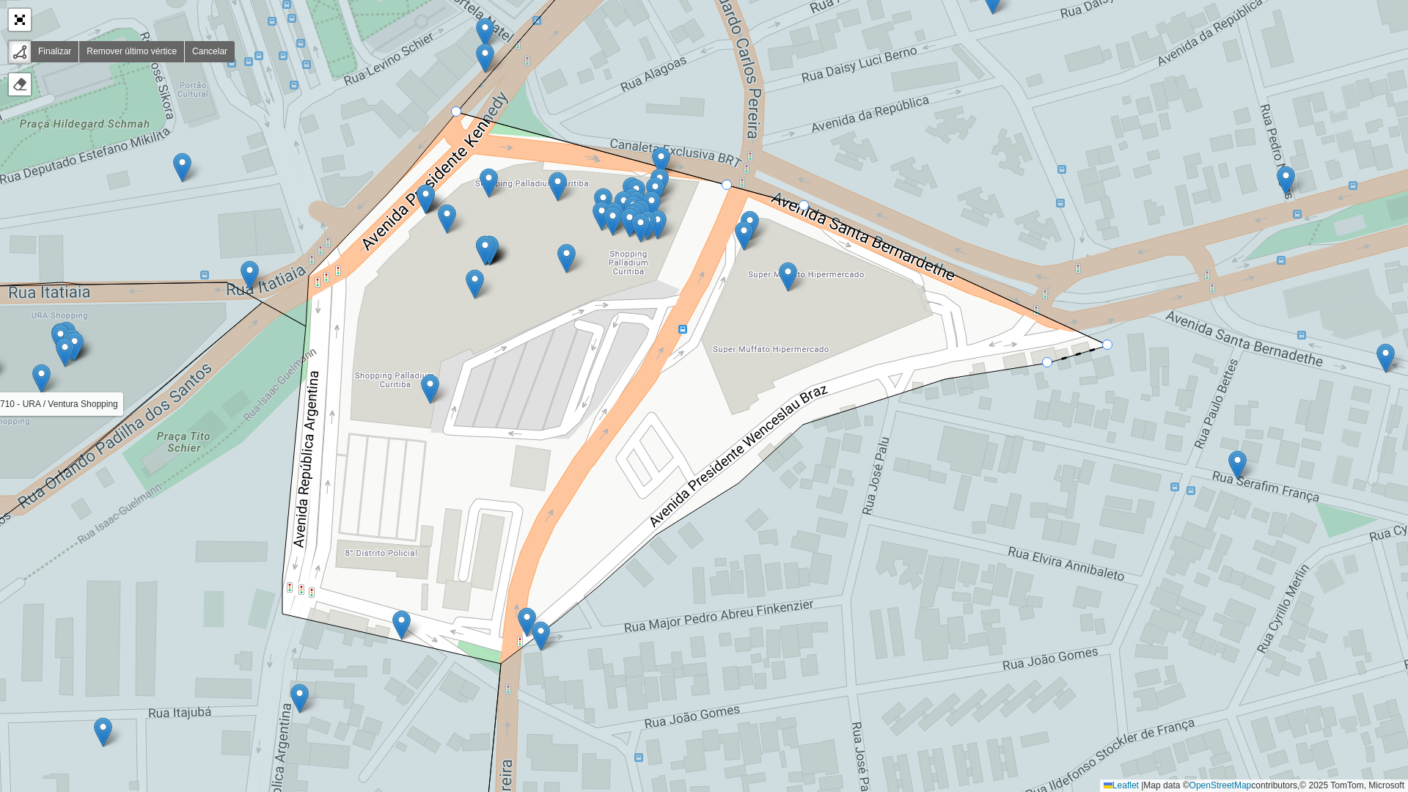
click at [1040, 366] on icon at bounding box center [1003, 396] width 1093 height 952
click at [941, 378] on div "100 - Afonso pena/ Cidade Jardim 101 - São Jose dos Pinhais 102 - Cruzeiro/ Cos…" at bounding box center [704, 396] width 1408 height 792
click at [805, 425] on icon at bounding box center [1003, 396] width 1093 height 952
click at [735, 491] on icon at bounding box center [1003, 396] width 1093 height 952
click at [661, 535] on icon at bounding box center [1003, 396] width 1093 height 952
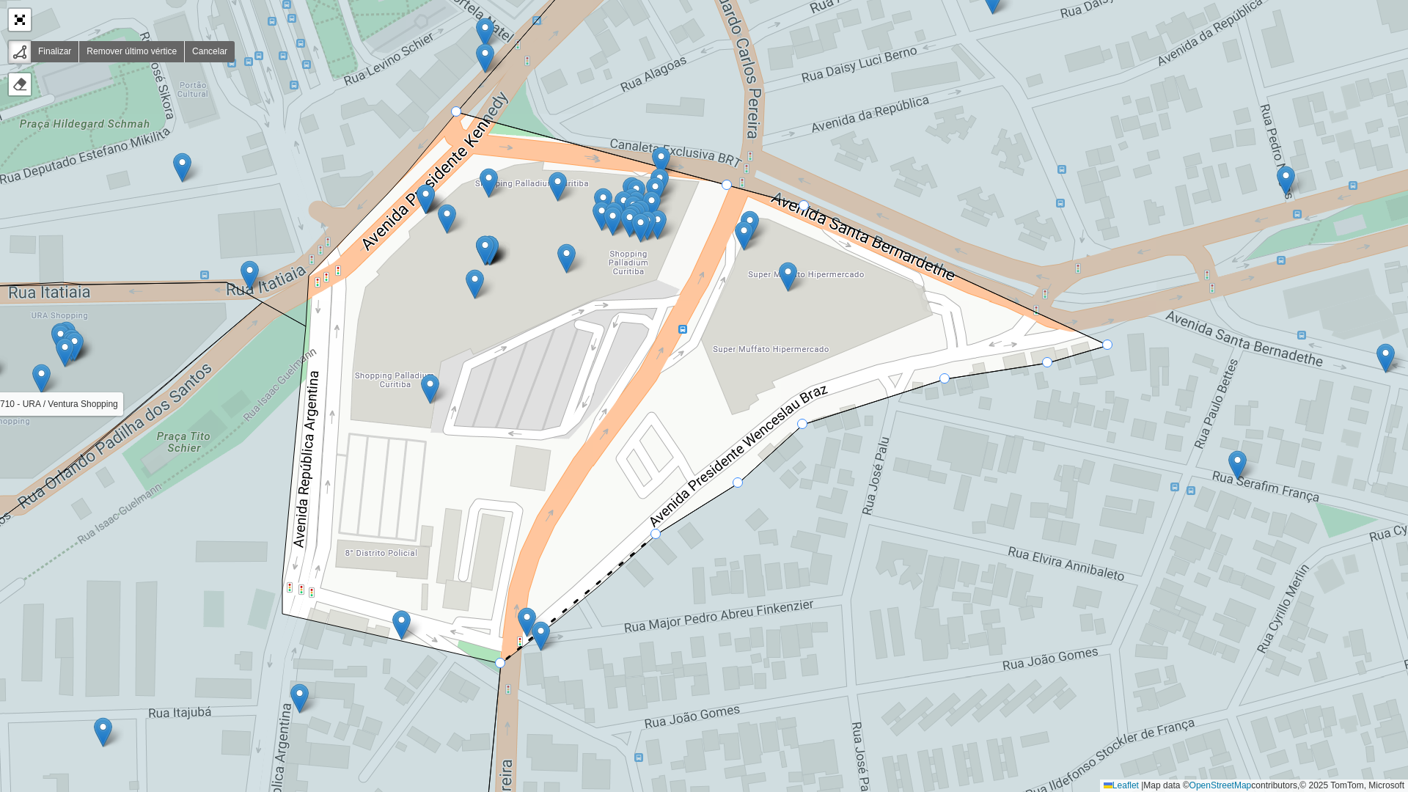
click at [501, 663] on div "100 - Afonso pena/ Cidade Jardim 101 - São Jose dos Pinhais 102 - Cruzeiro/ Cos…" at bounding box center [704, 396] width 1408 height 792
click at [287, 619] on icon at bounding box center [179, 587] width 642 height 570
click at [284, 580] on div "100 - Afonso pena/ Cidade Jardim 101 - São Jose dos Pinhais 102 - Cruzeiro/ Cos…" at bounding box center [704, 396] width 1408 height 792
click at [310, 332] on div "100 - Afonso pena/ Cidade Jardim 101 - São Jose dos Pinhais 102 - Cruzeiro/ Cos…" at bounding box center [704, 396] width 1408 height 792
click at [309, 282] on icon at bounding box center [307, 301] width 3 height 51
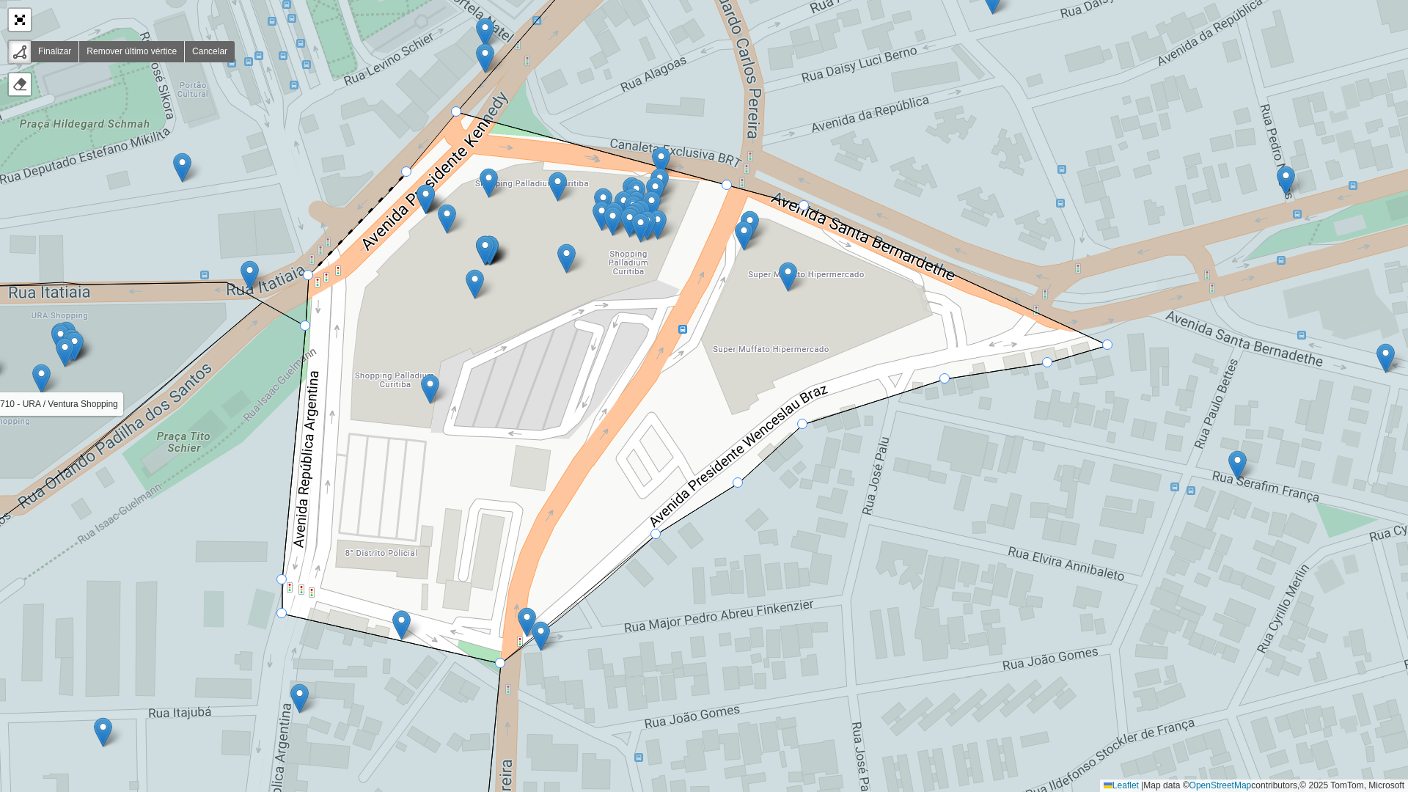
click at [422, 171] on div "100 - Afonso pena/ Cidade Jardim 101 - São Jose dos Pinhais 102 - Cruzeiro/ Cos…" at bounding box center [704, 396] width 1408 height 792
click at [457, 114] on div at bounding box center [456, 111] width 10 height 10
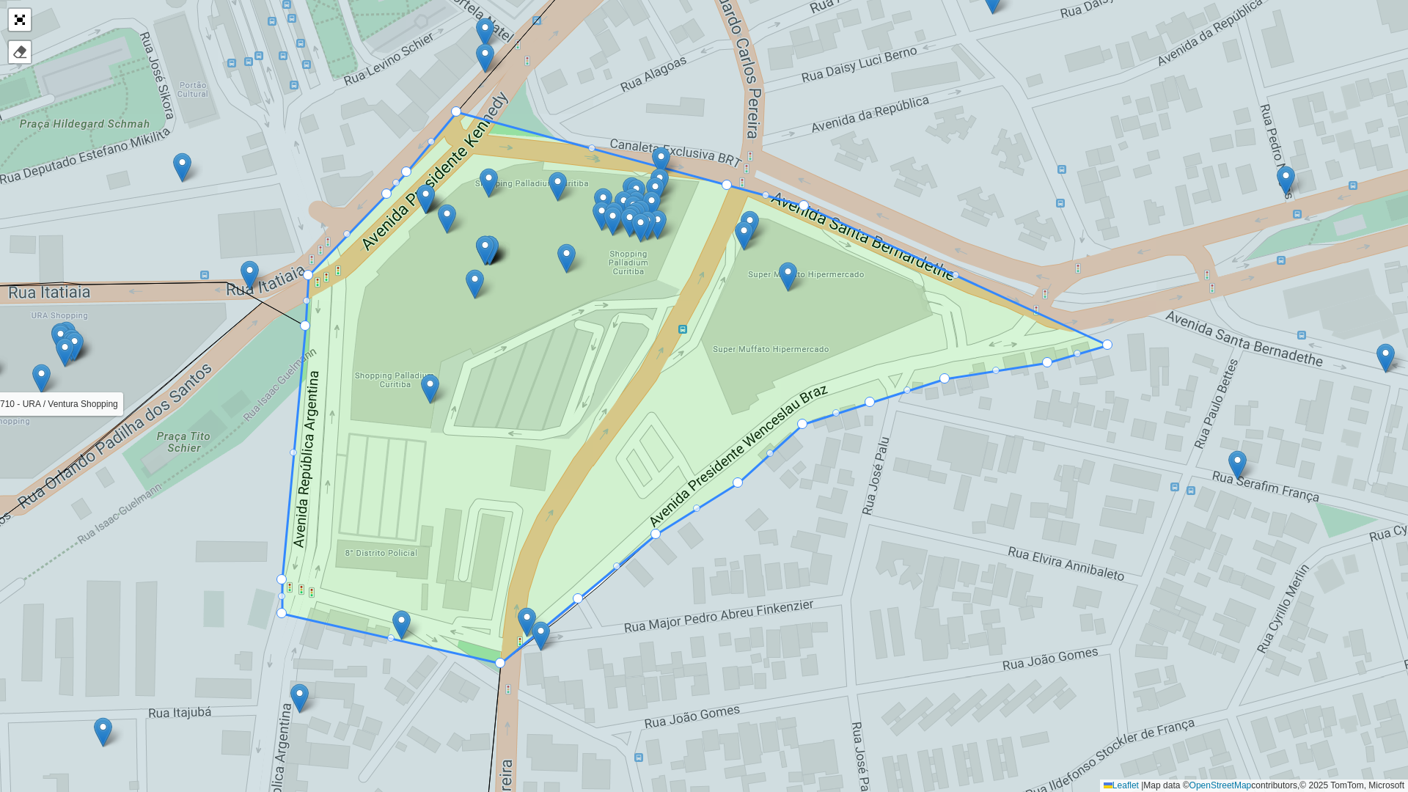
drag, startPoint x: 577, startPoint y: 598, endPoint x: 584, endPoint y: 607, distance: 12.0
click at [576, 598] on div at bounding box center [578, 598] width 10 height 10
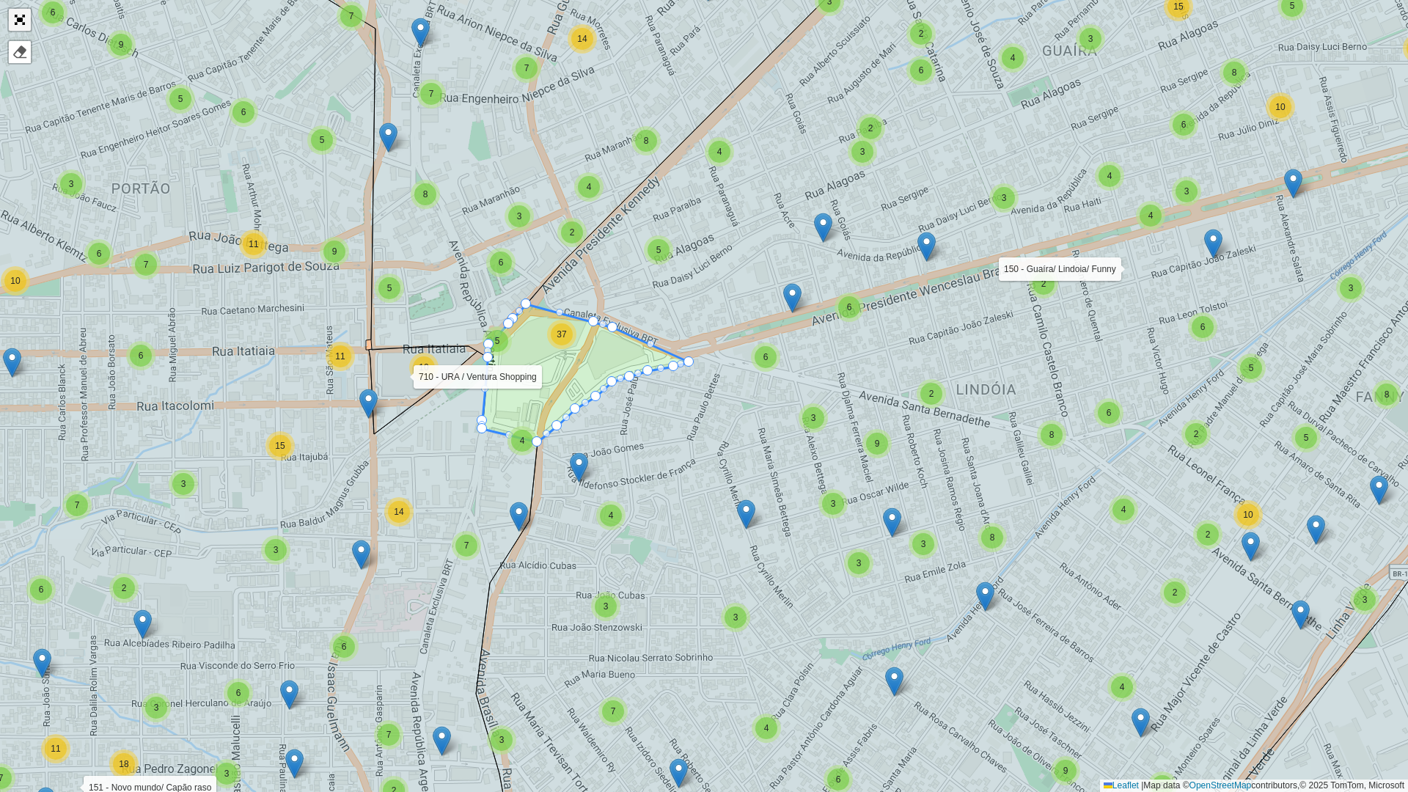
click at [21, 23] on link "Abrir mapa em tela cheia" at bounding box center [20, 20] width 22 height 22
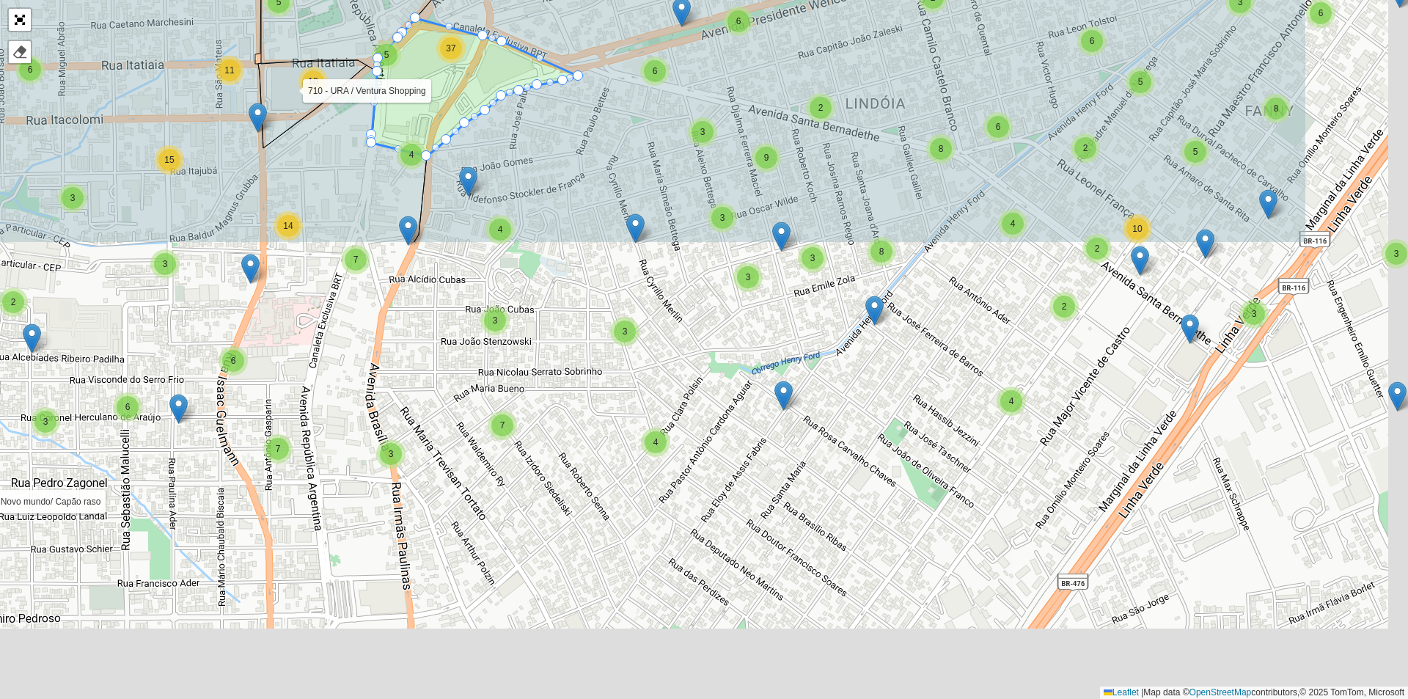
click at [1379, 391] on div "**********" at bounding box center [776, 367] width 1220 height 639
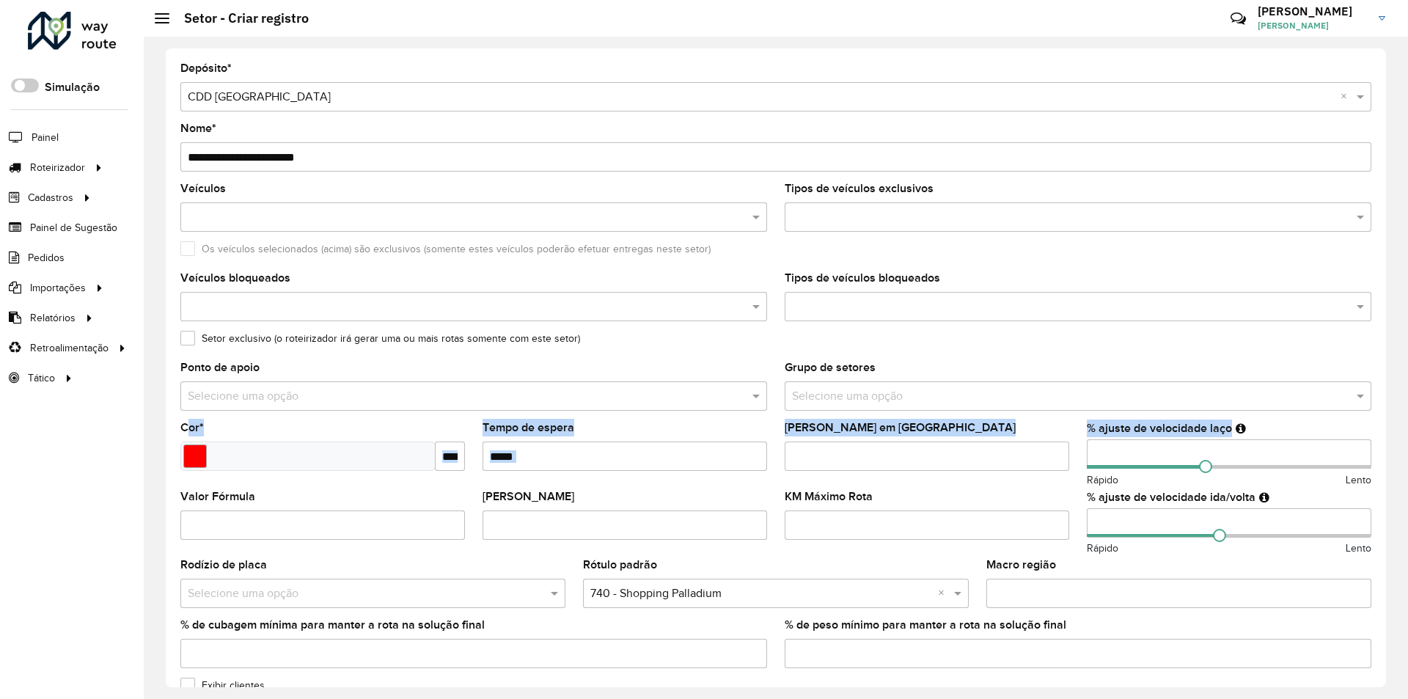
drag, startPoint x: 1386, startPoint y: 405, endPoint x: 1395, endPoint y: 433, distance: 28.5
click at [1395, 433] on div "**********" at bounding box center [776, 368] width 1264 height 662
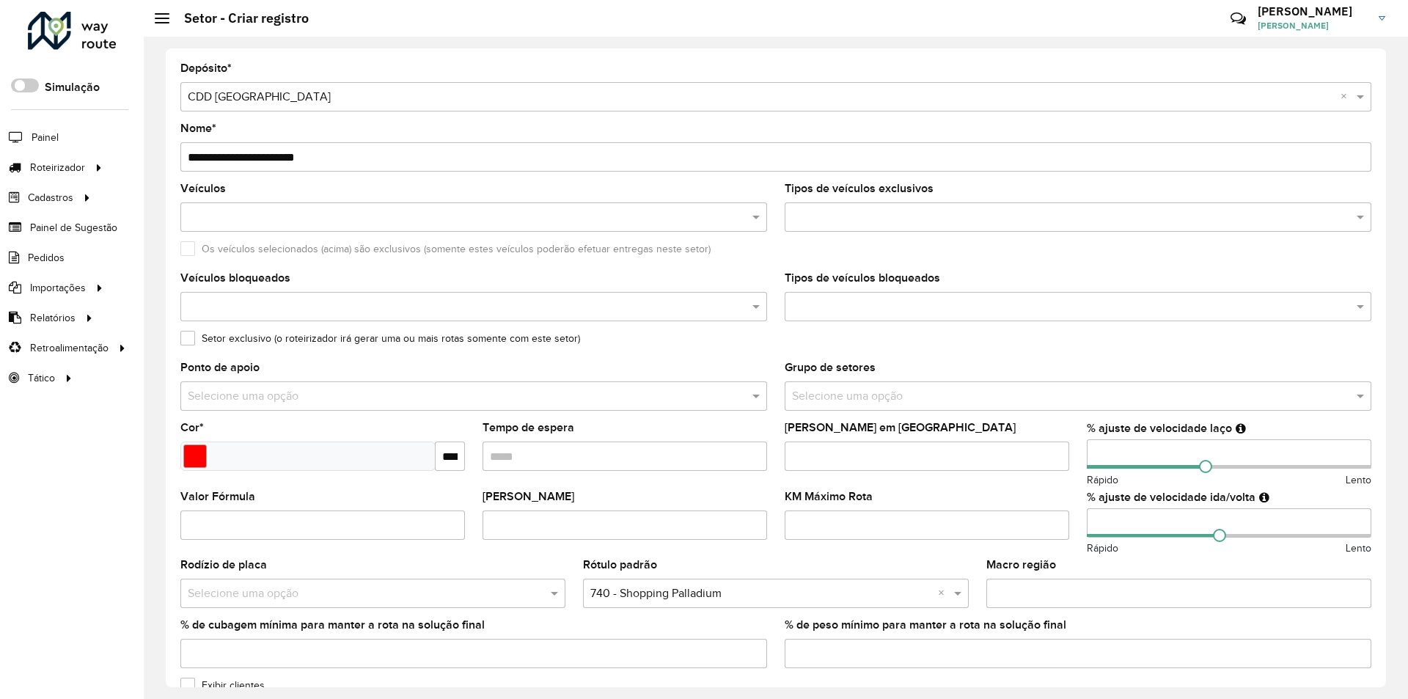
click at [1128, 258] on div "Os veículos selecionados (acima) são exclusivos (somente estes veículos poderão…" at bounding box center [775, 252] width 1191 height 18
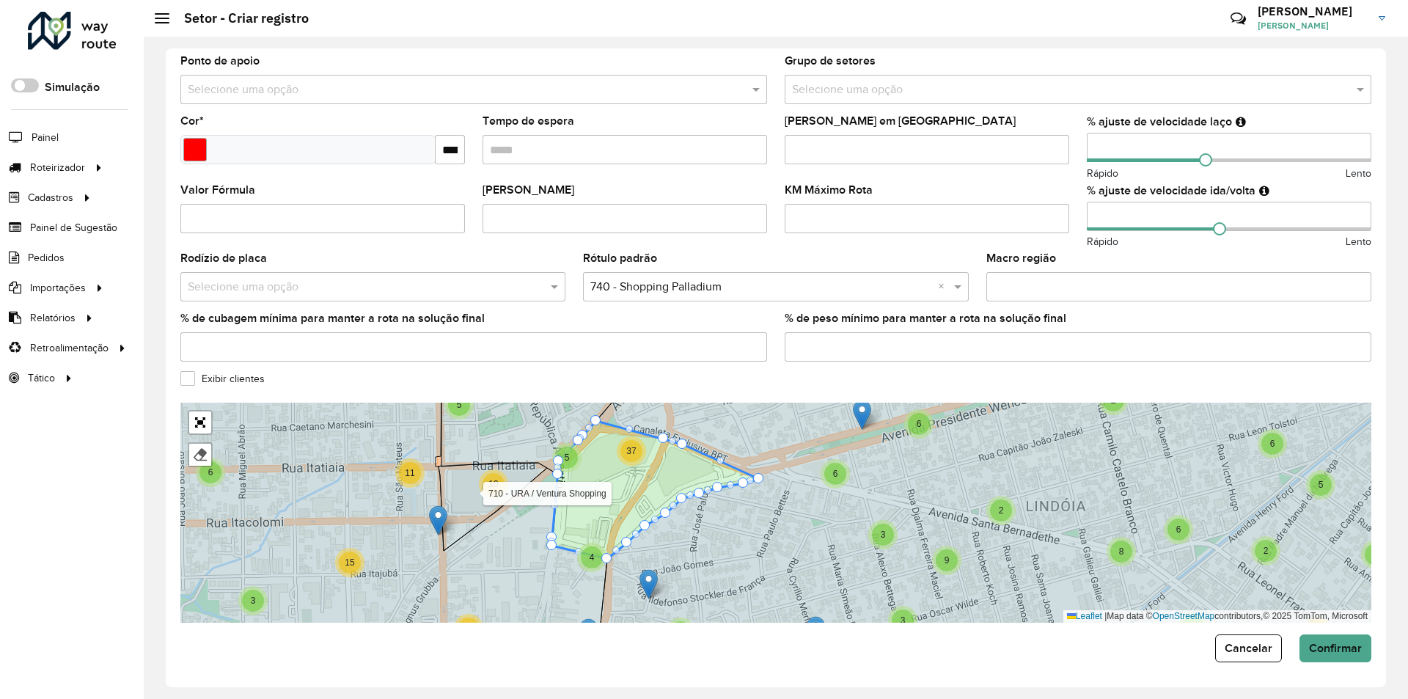
scroll to position [308, 0]
click at [1326, 645] on span "Confirmar" at bounding box center [1335, 646] width 53 height 12
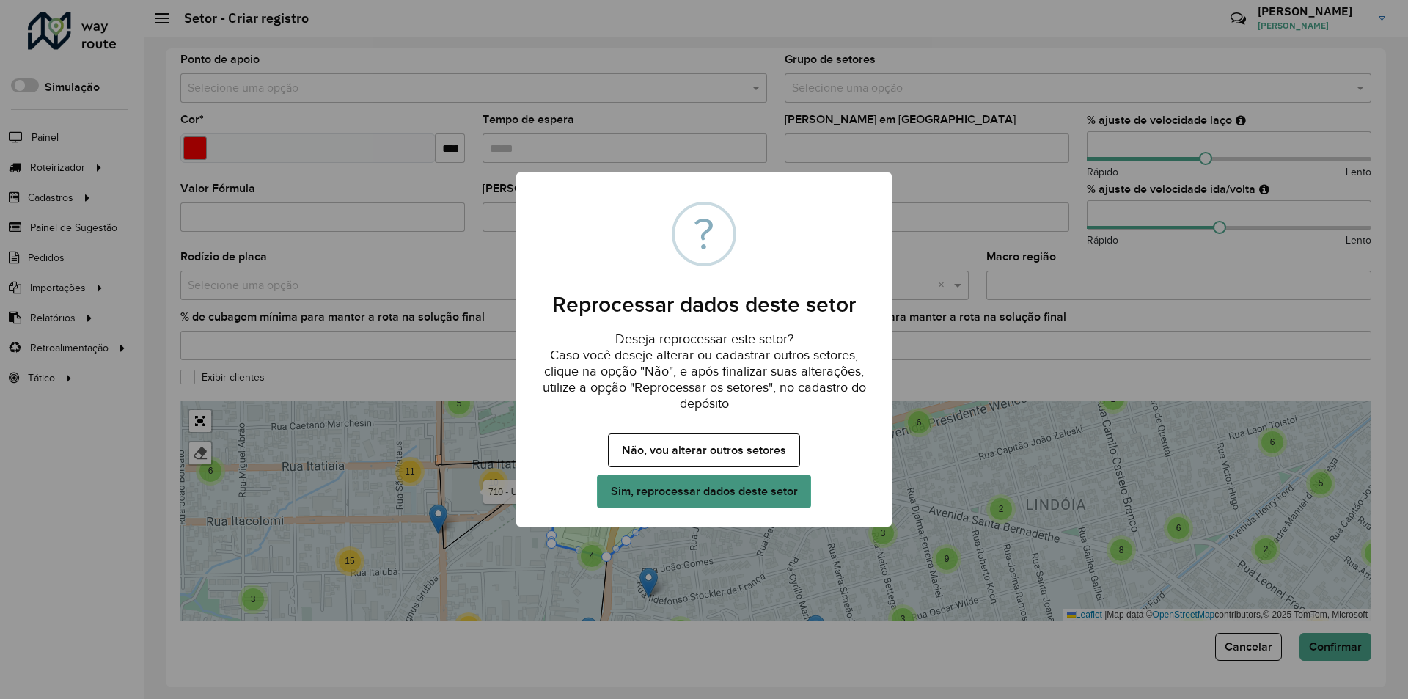
click at [647, 487] on button "Sim, reprocessar dados deste setor" at bounding box center [704, 491] width 214 height 34
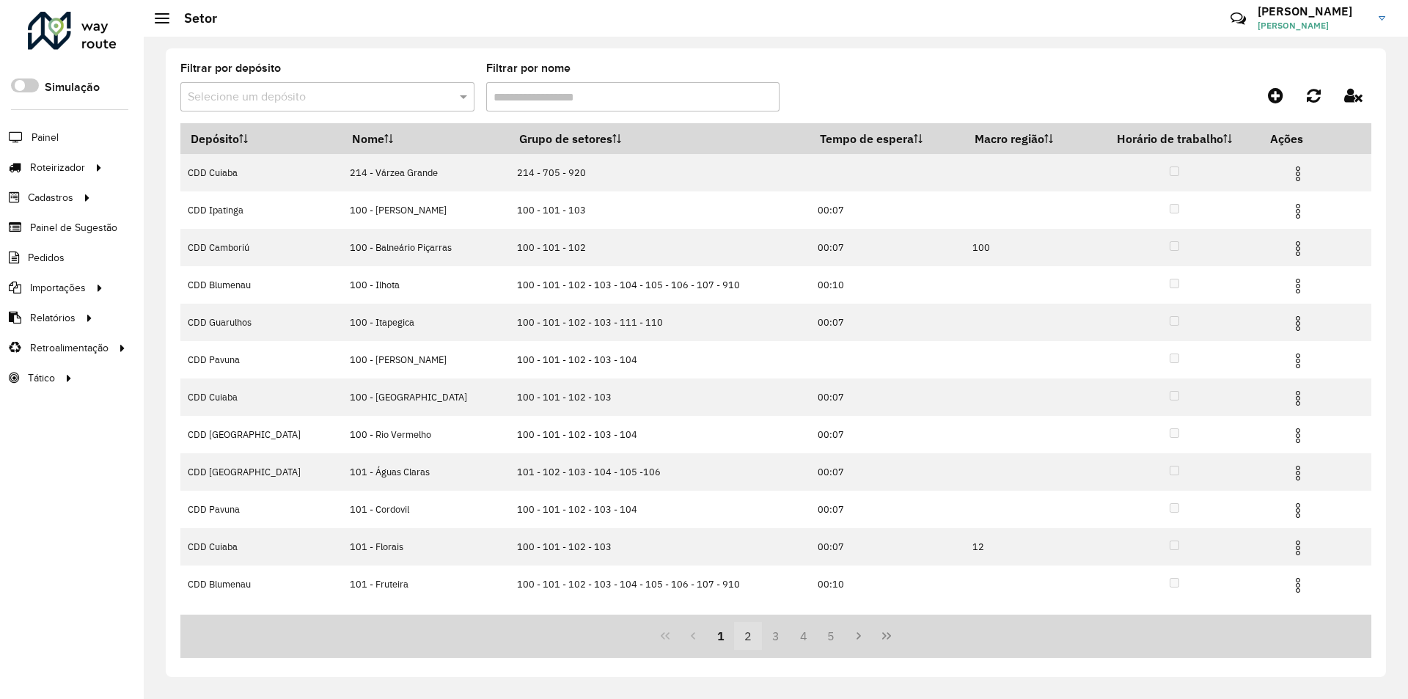
click at [741, 638] on button "2" at bounding box center [748, 636] width 28 height 28
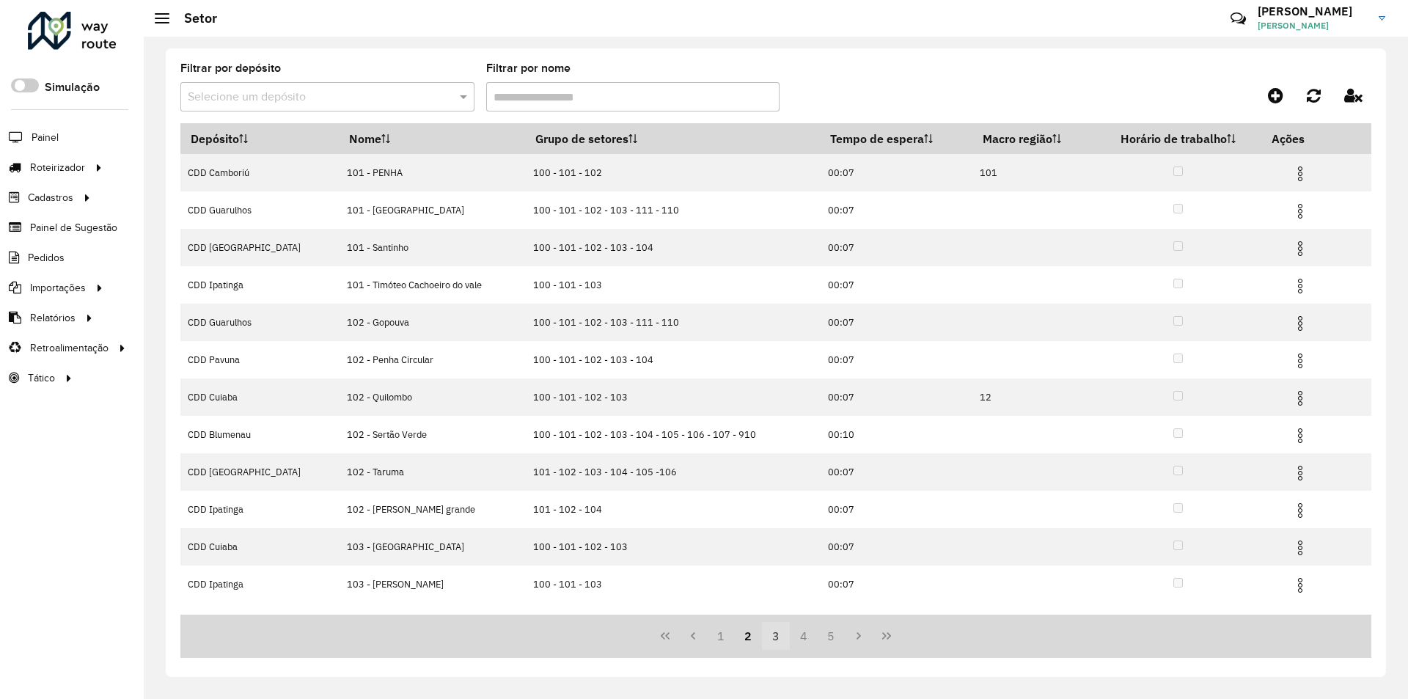
click at [771, 637] on button "3" at bounding box center [776, 636] width 28 height 28
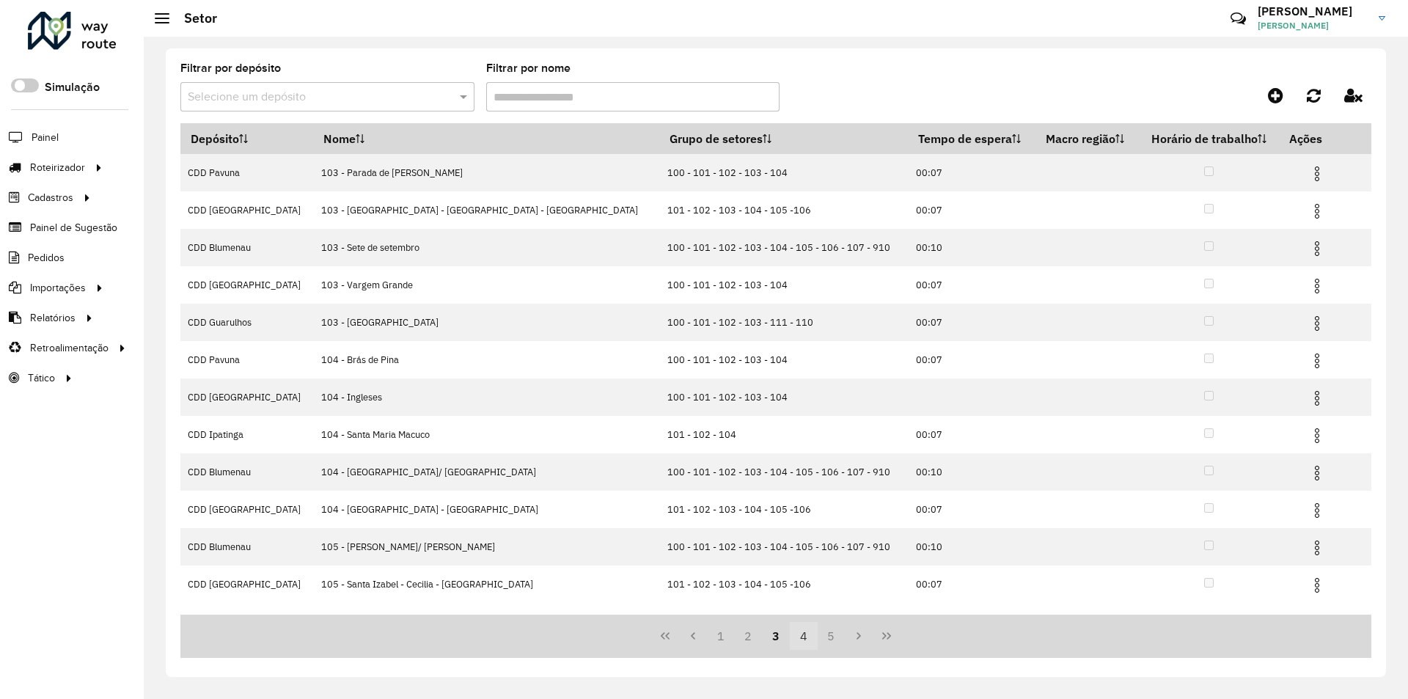
click at [790, 634] on button "4" at bounding box center [804, 636] width 28 height 28
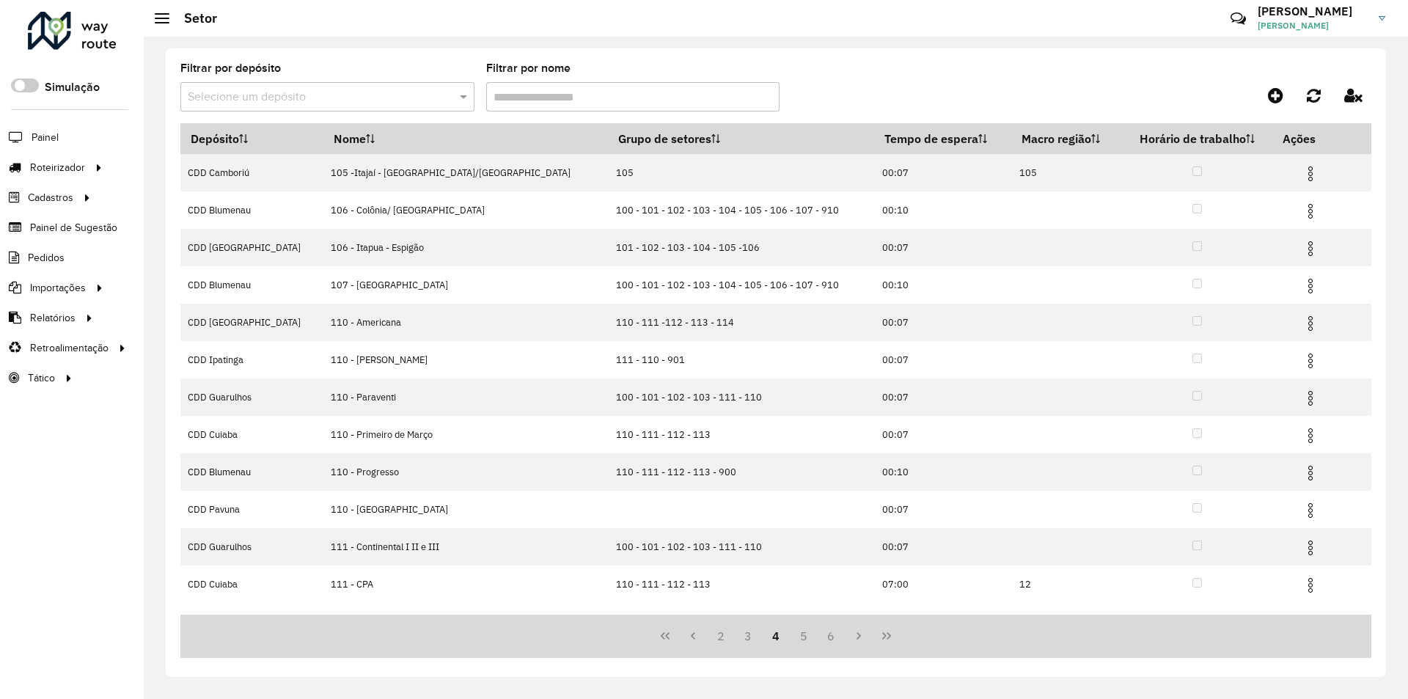
click at [295, 94] on input "text" at bounding box center [313, 98] width 250 height 18
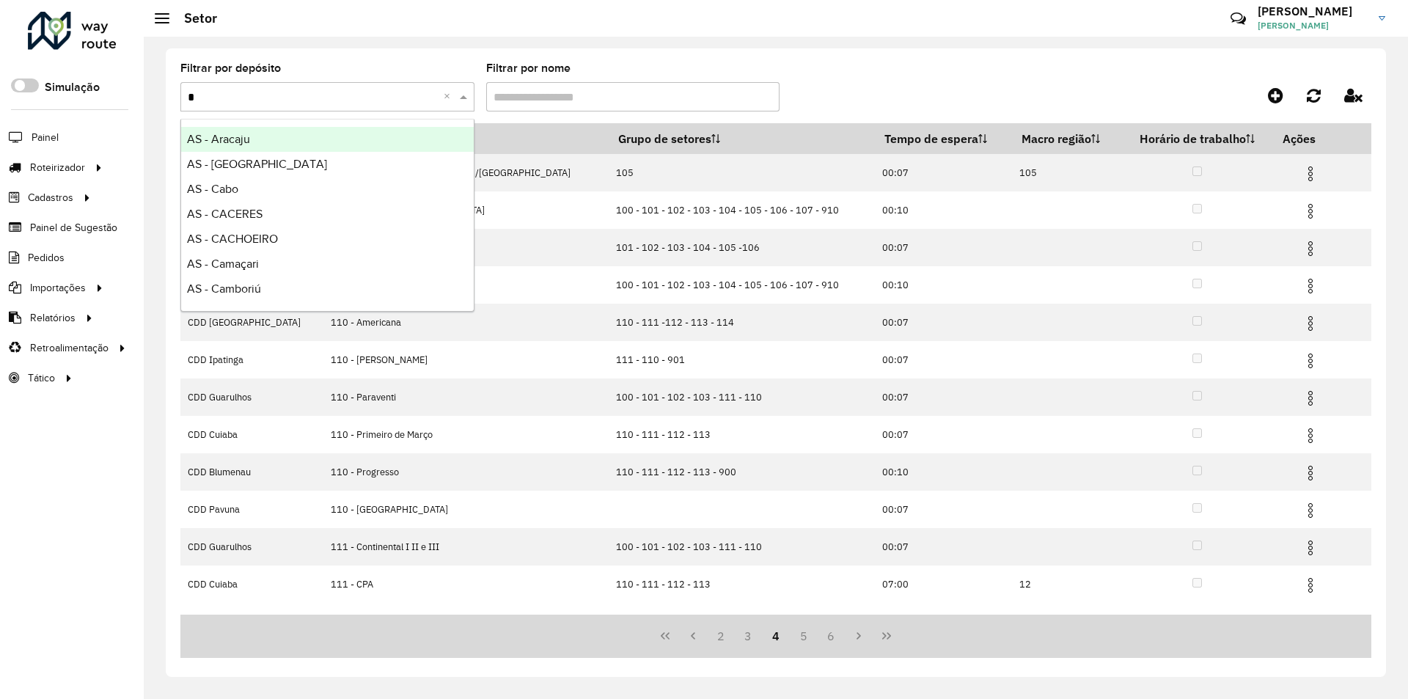
type input "*"
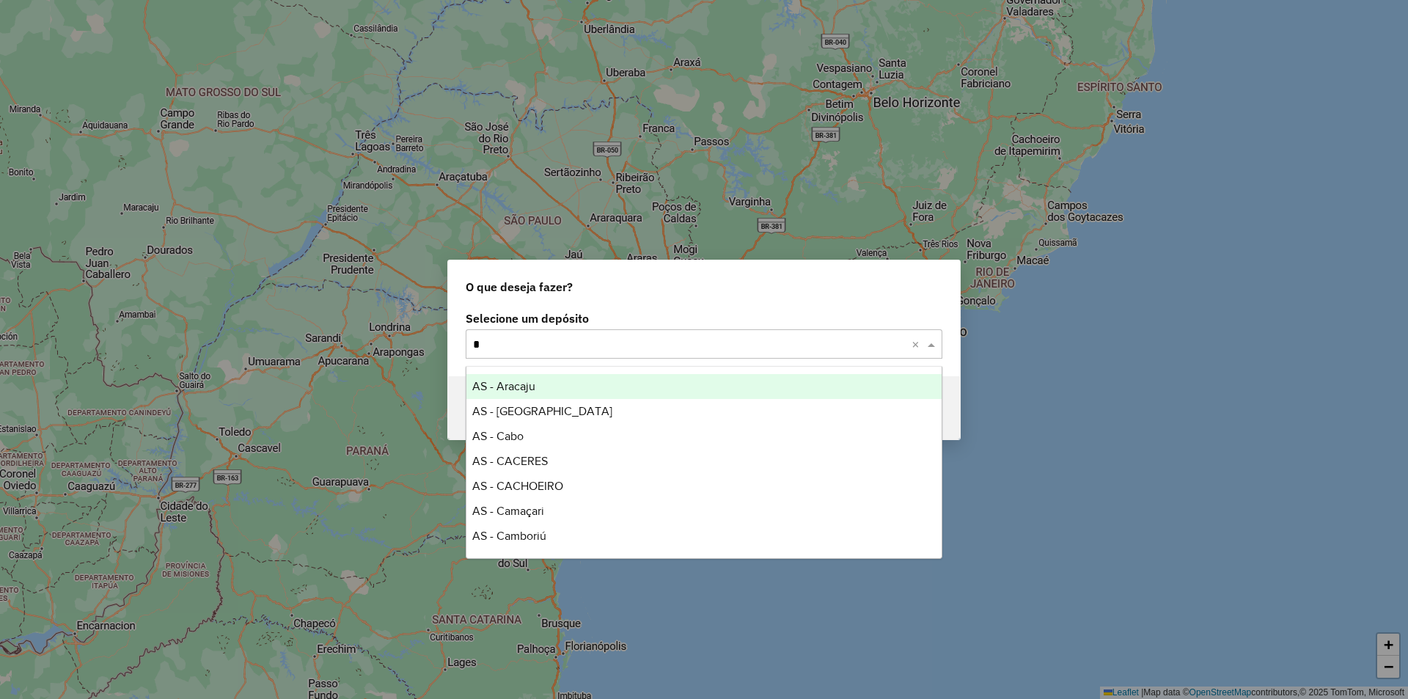
type input "**"
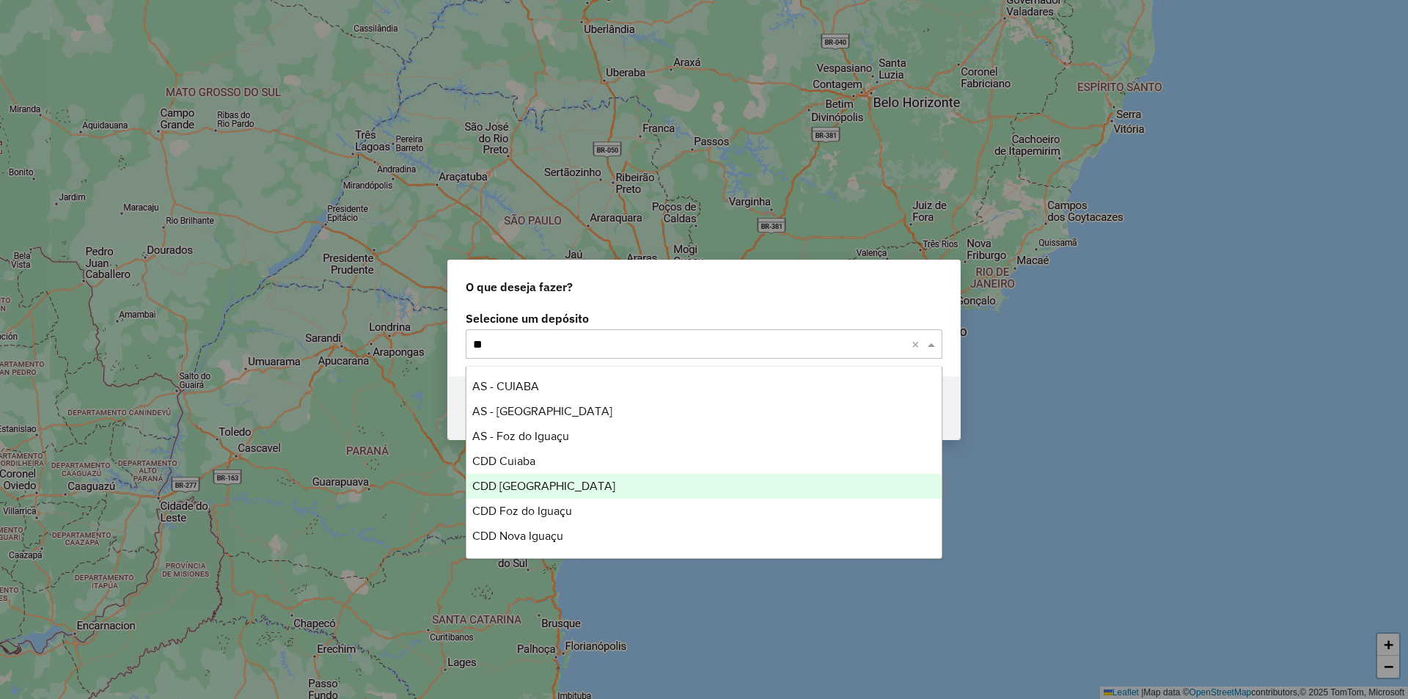
click at [516, 485] on span "CDD [GEOGRAPHIC_DATA]" at bounding box center [543, 486] width 143 height 12
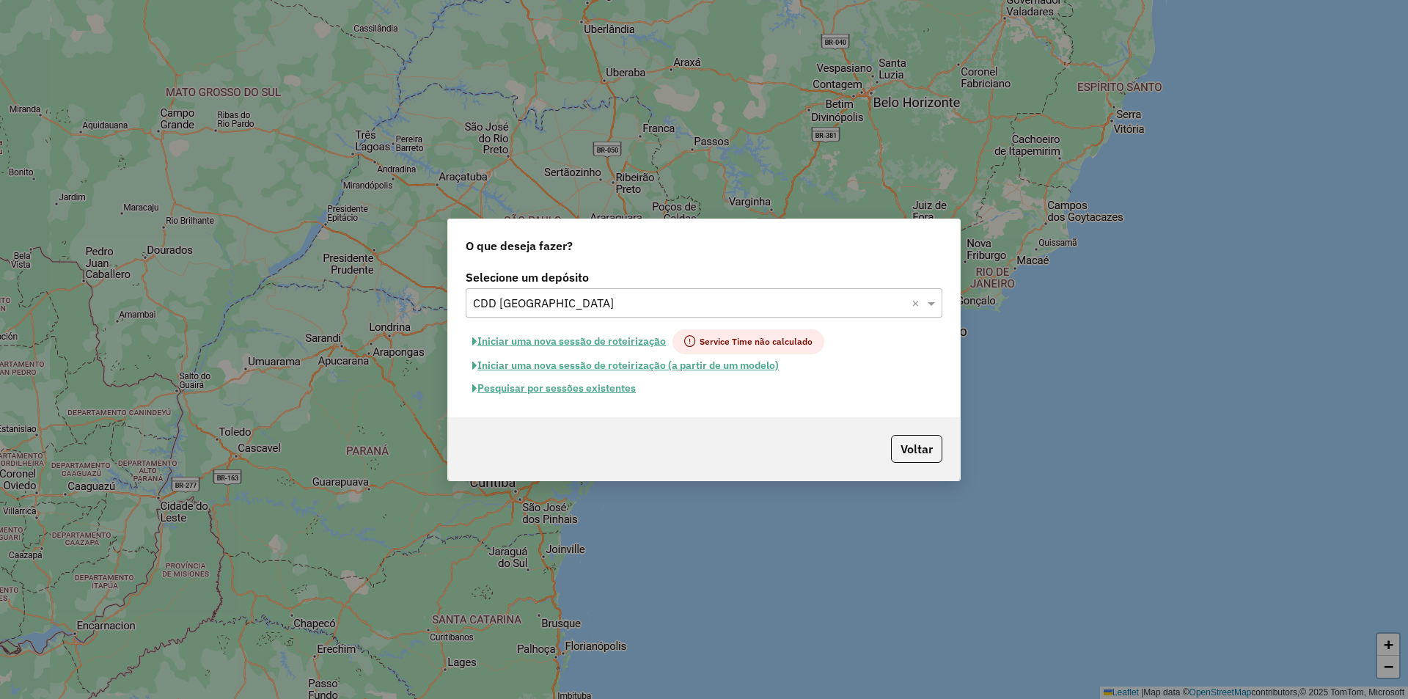
click at [606, 387] on button "Pesquisar por sessões existentes" at bounding box center [554, 388] width 177 height 23
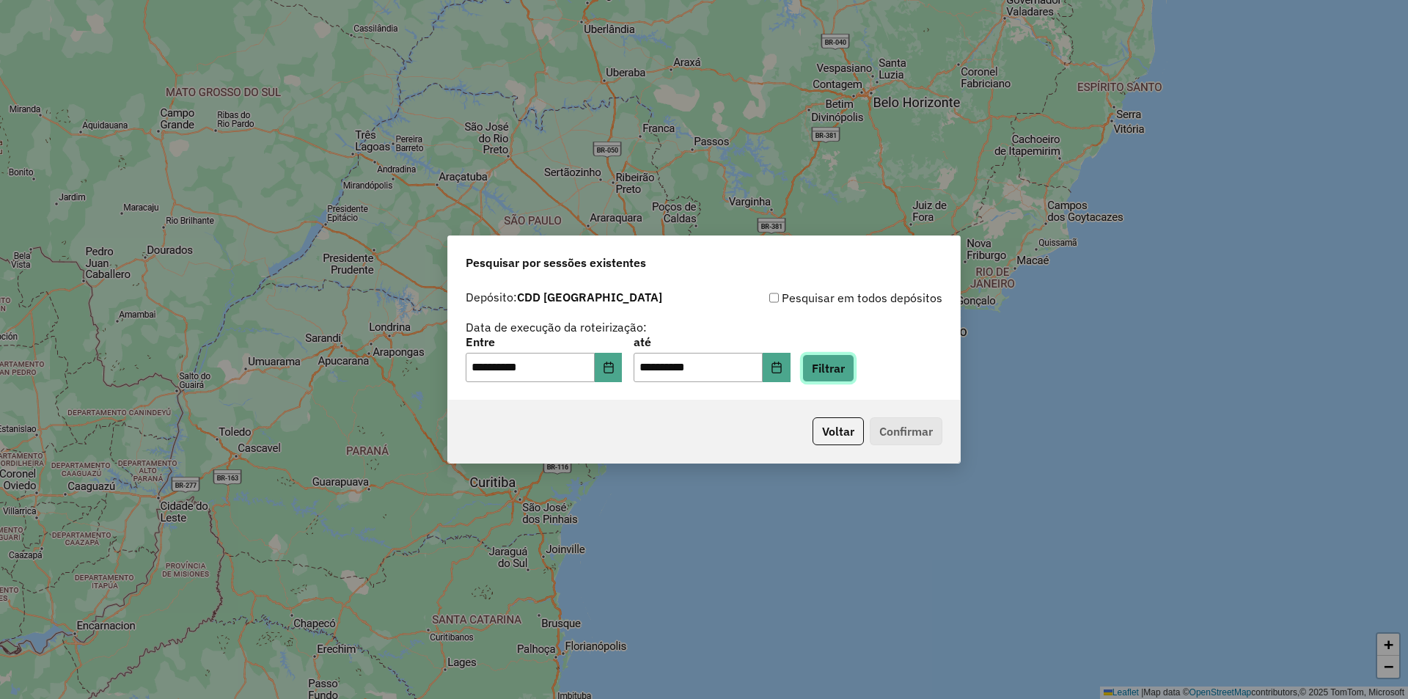
click at [853, 363] on button "Filtrar" at bounding box center [828, 368] width 52 height 28
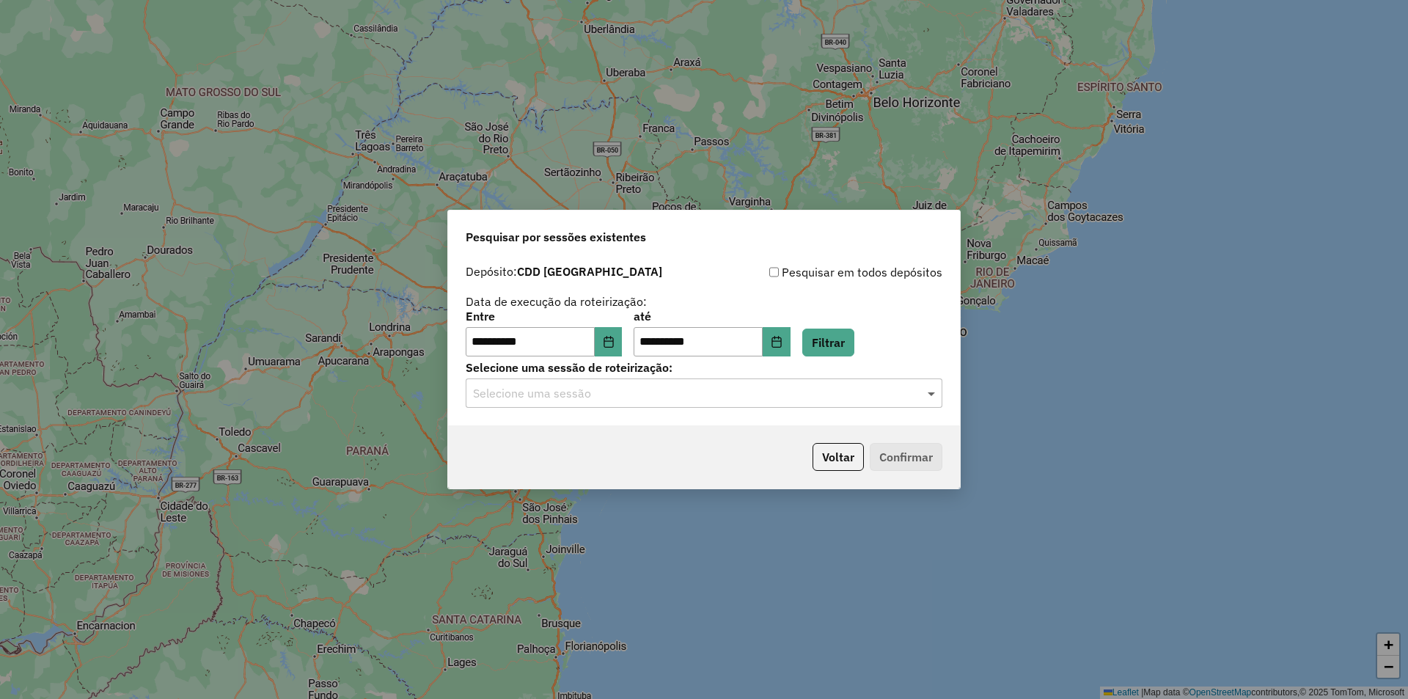
click at [928, 394] on span at bounding box center [933, 393] width 18 height 18
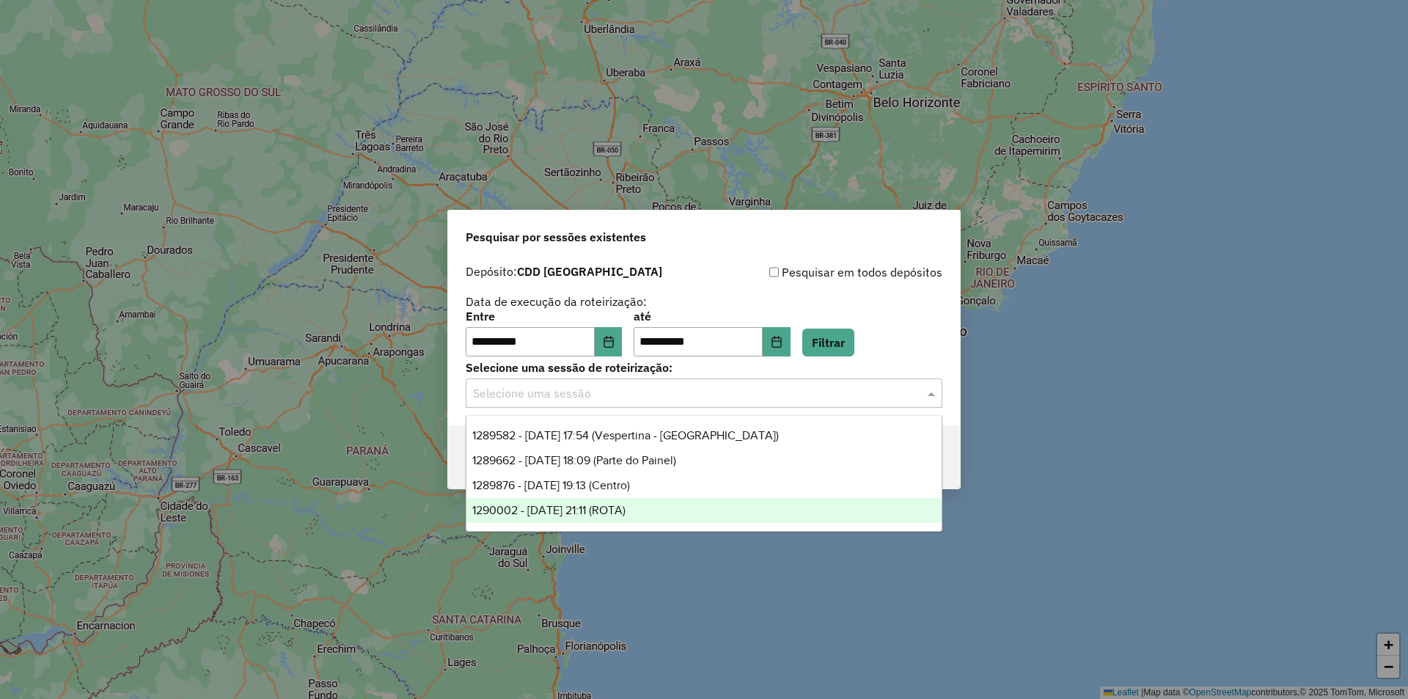
click at [625, 509] on span "1290002 - 07/10/2025 21:11 (ROTA)" at bounding box center [548, 510] width 153 height 12
click at [934, 392] on span at bounding box center [933, 393] width 18 height 18
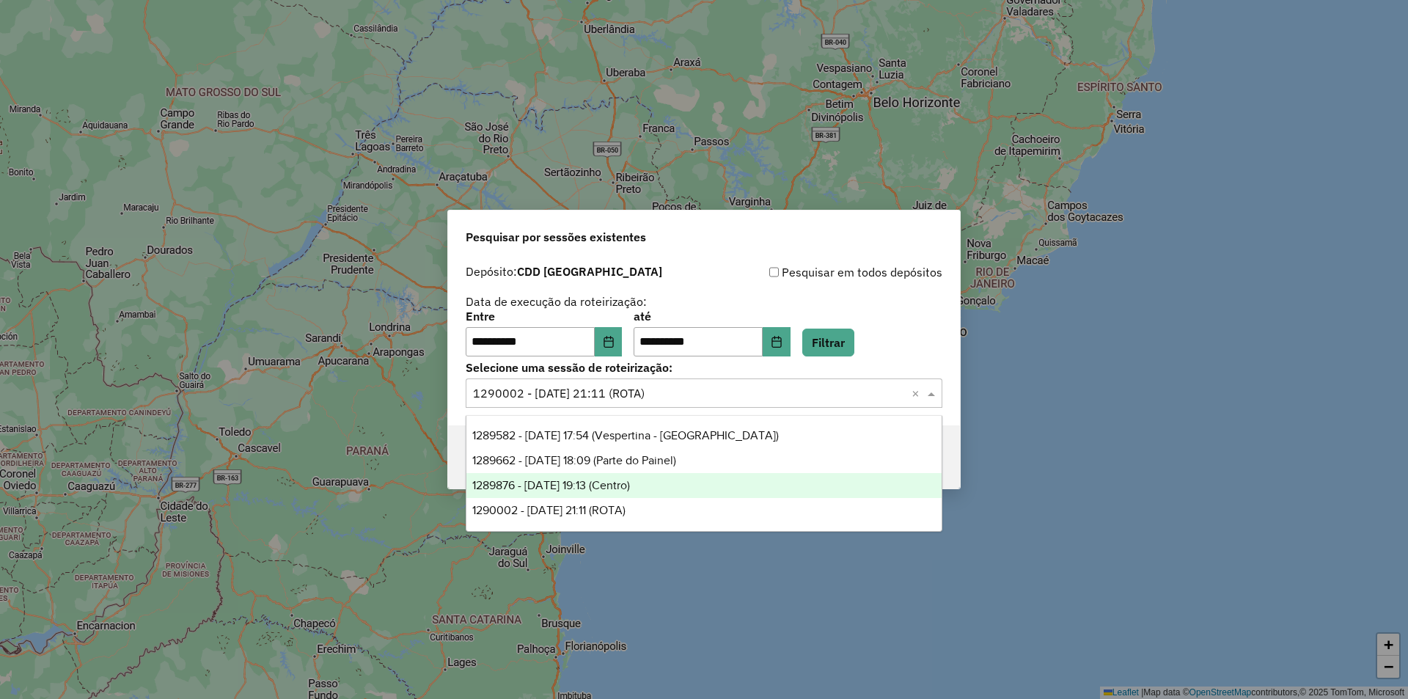
click at [630, 484] on span "1289876 - 07/10/2025 19:13 (Centro)" at bounding box center [551, 485] width 158 height 12
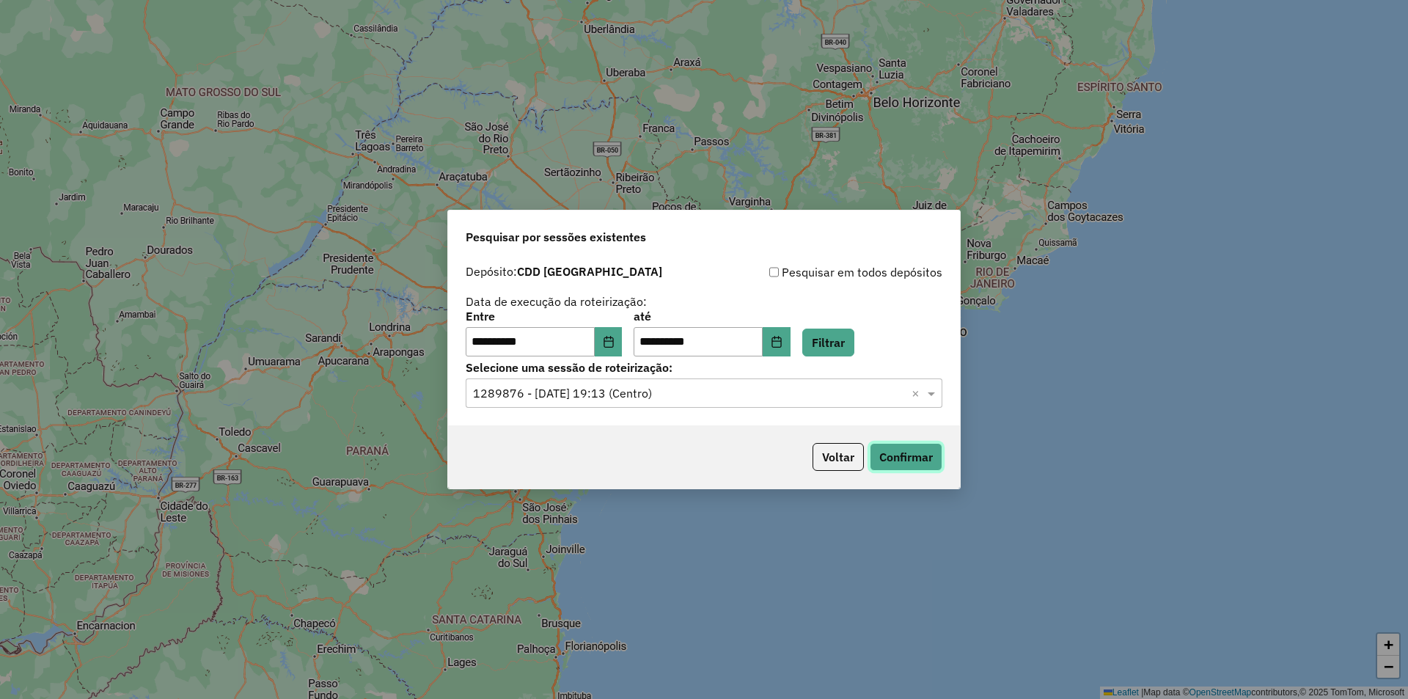
click at [897, 452] on button "Confirmar" at bounding box center [906, 457] width 73 height 28
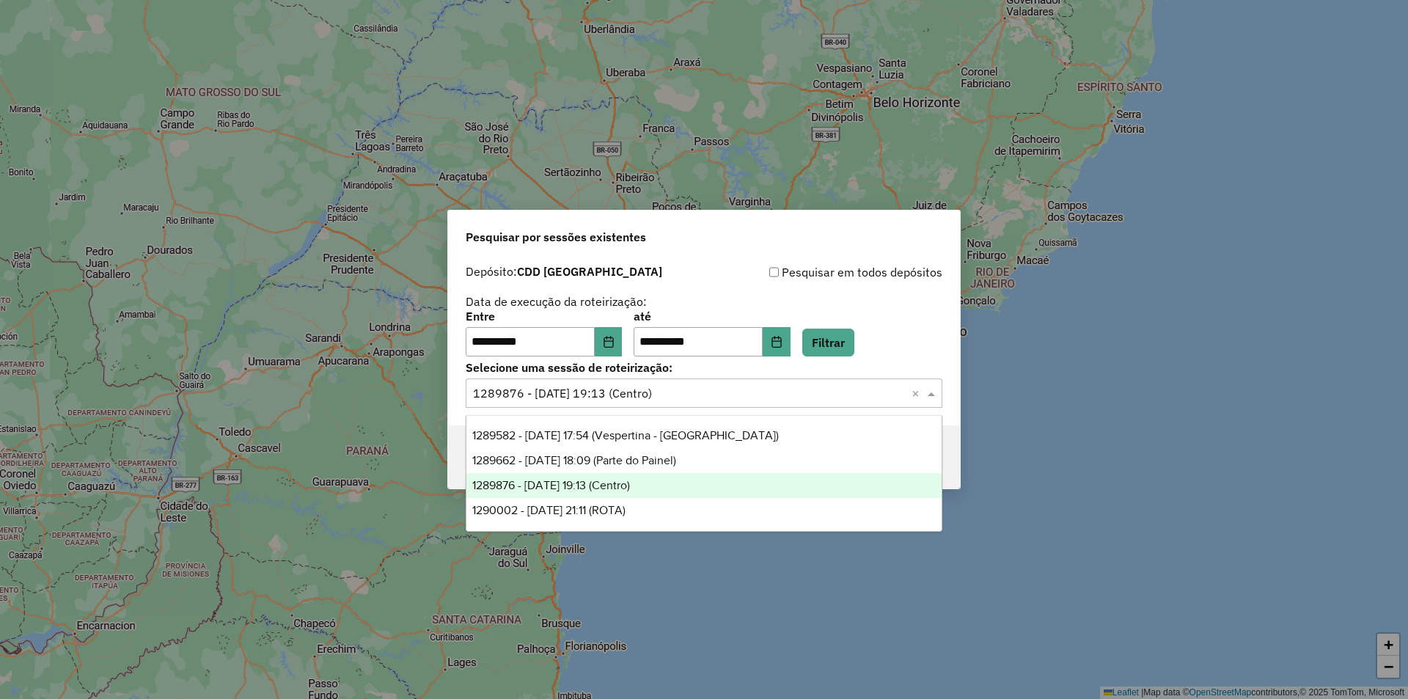
click at [936, 391] on span at bounding box center [933, 393] width 18 height 18
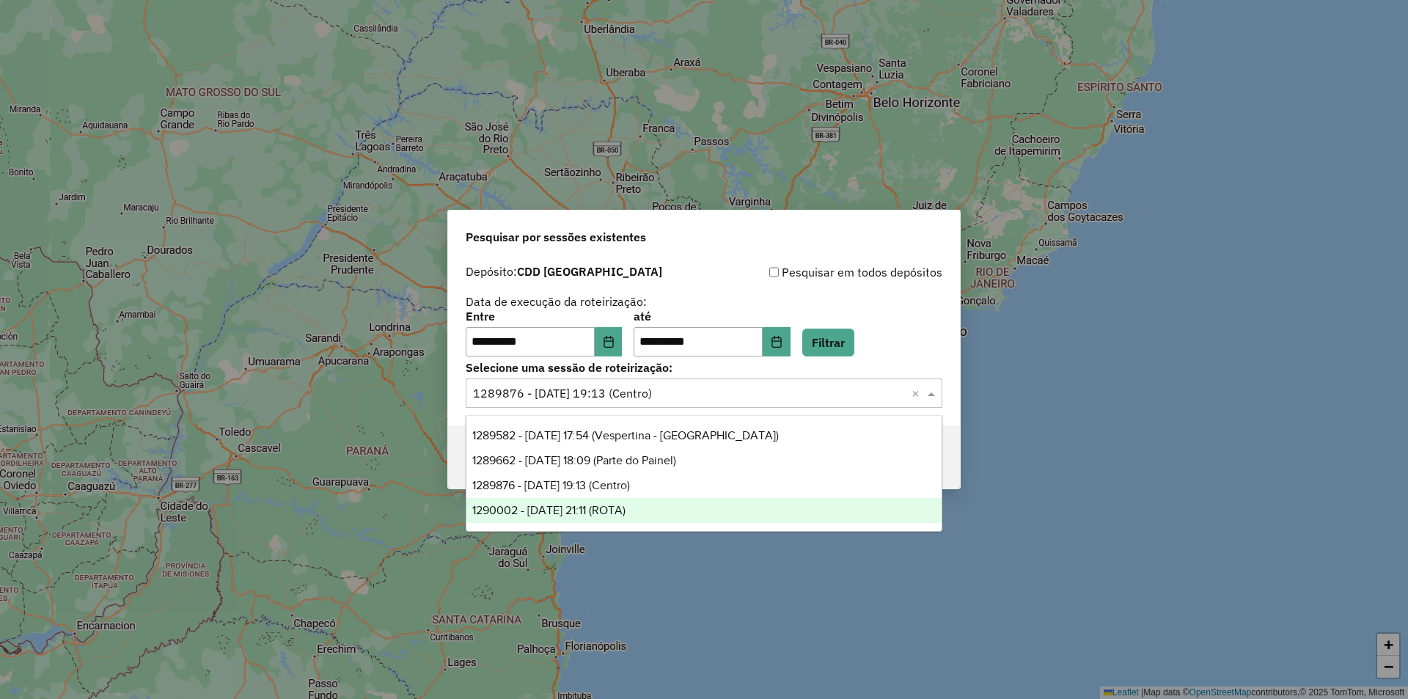
click at [625, 507] on span "1290002 - 07/10/2025 21:11 (ROTA)" at bounding box center [548, 510] width 153 height 12
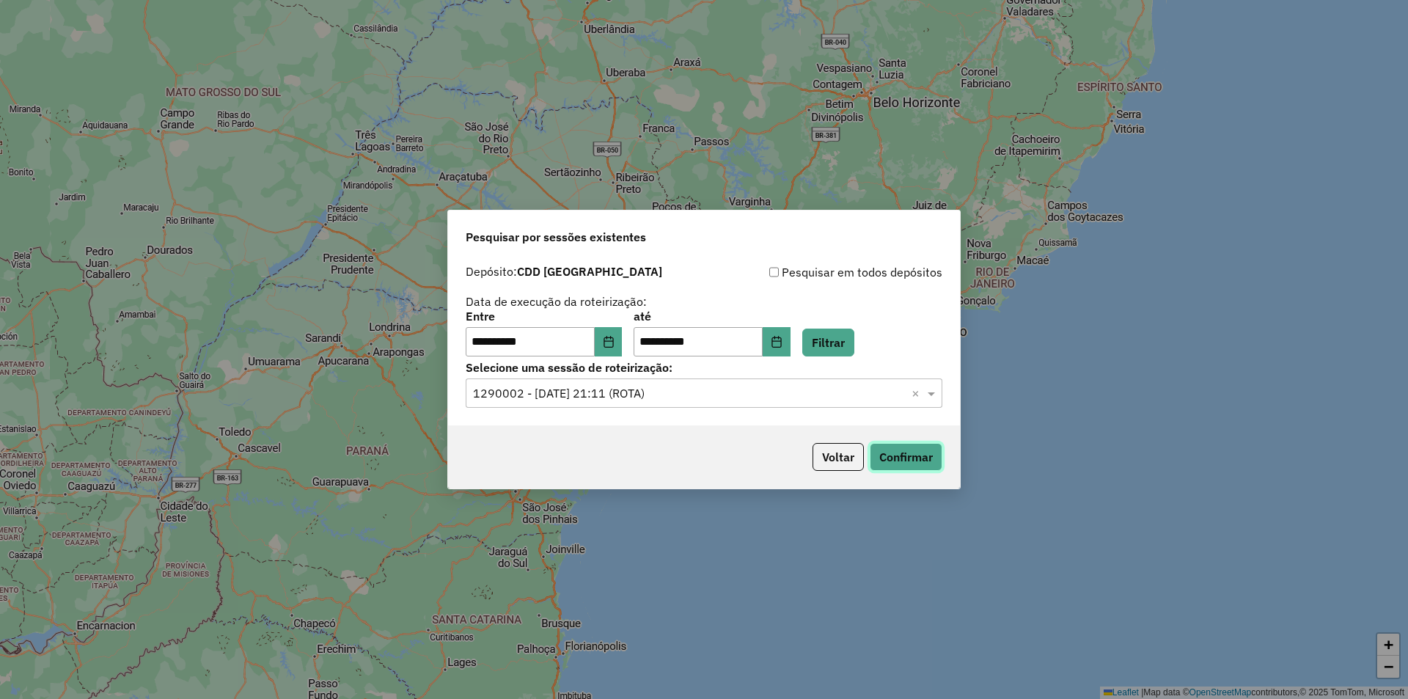
click at [914, 461] on button "Confirmar" at bounding box center [906, 457] width 73 height 28
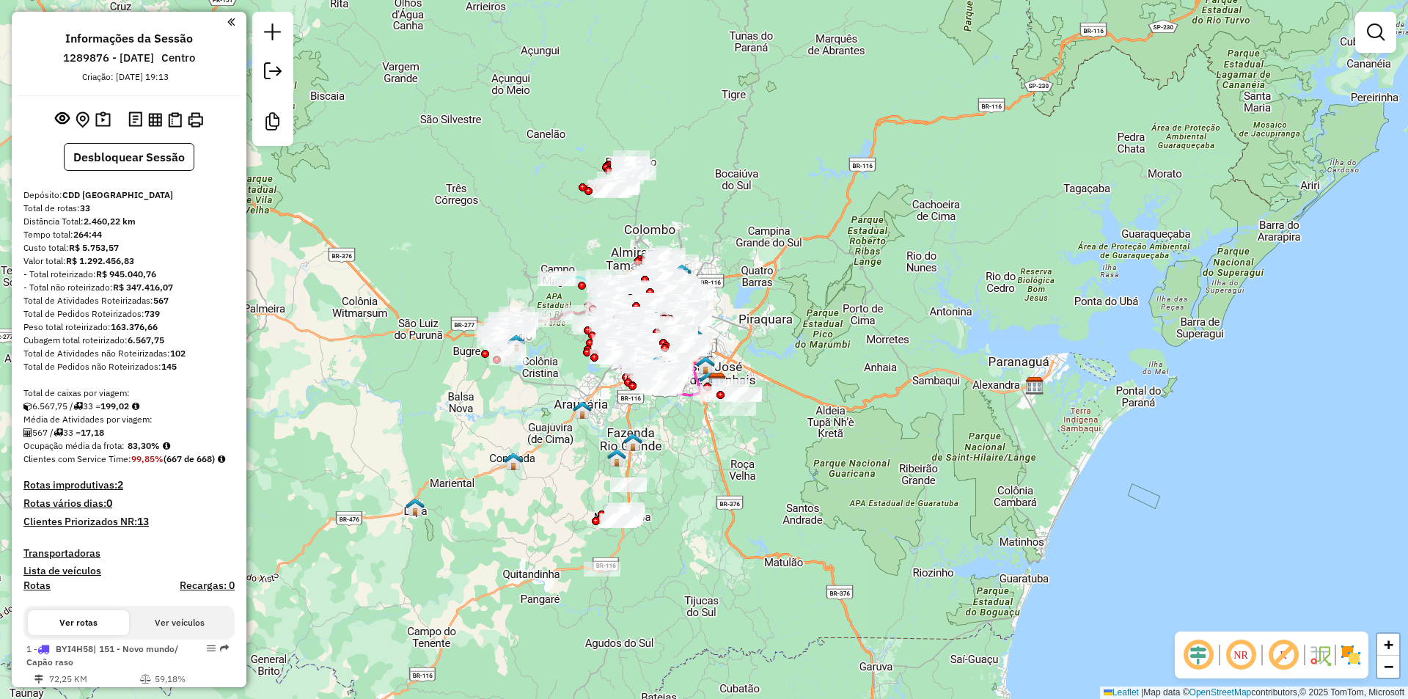
click at [1205, 656] on em at bounding box center [1198, 654] width 35 height 35
drag, startPoint x: 1277, startPoint y: 650, endPoint x: 543, endPoint y: 355, distance: 791.2
click at [1277, 650] on em at bounding box center [1283, 654] width 35 height 35
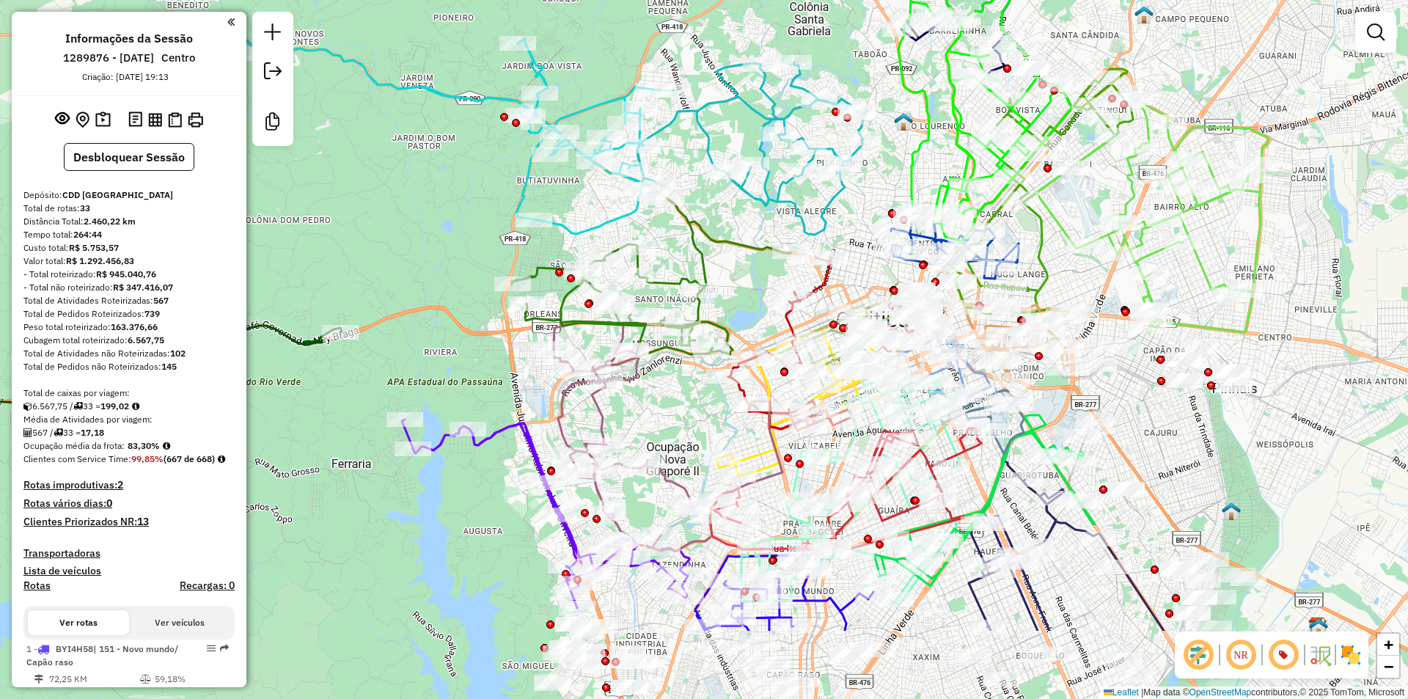
drag, startPoint x: 777, startPoint y: 414, endPoint x: 747, endPoint y: 290, distance: 126.6
click at [759, 274] on div "Janela de atendimento Grade de atendimento Capacidade Transportadoras Veículos …" at bounding box center [704, 349] width 1408 height 699
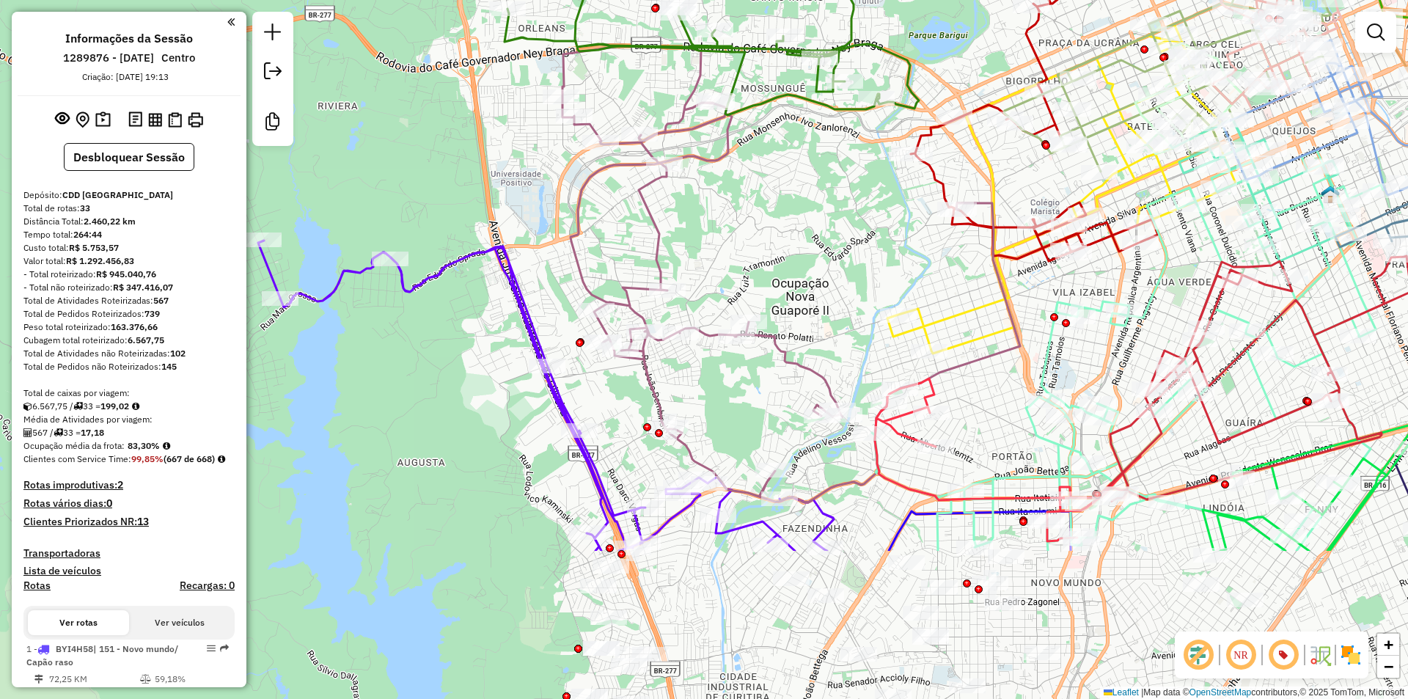
drag, startPoint x: 674, startPoint y: 427, endPoint x: 853, endPoint y: 208, distance: 284.0
click at [853, 208] on div "Janela de atendimento Grade de atendimento Capacidade Transportadoras Veículos …" at bounding box center [704, 349] width 1408 height 699
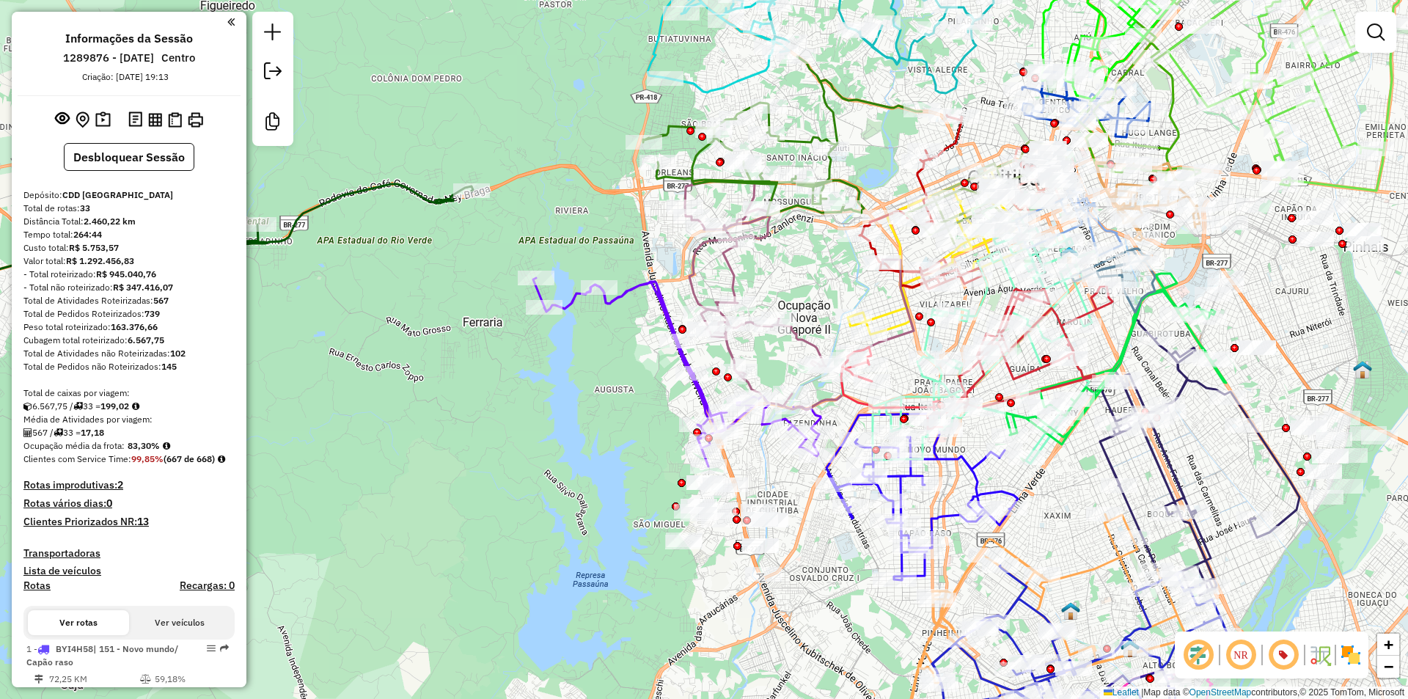
drag, startPoint x: 832, startPoint y: 229, endPoint x: 821, endPoint y: 293, distance: 65.5
click at [821, 293] on div "Janela de atendimento Grade de atendimento Capacidade Transportadoras Veículos …" at bounding box center [704, 349] width 1408 height 699
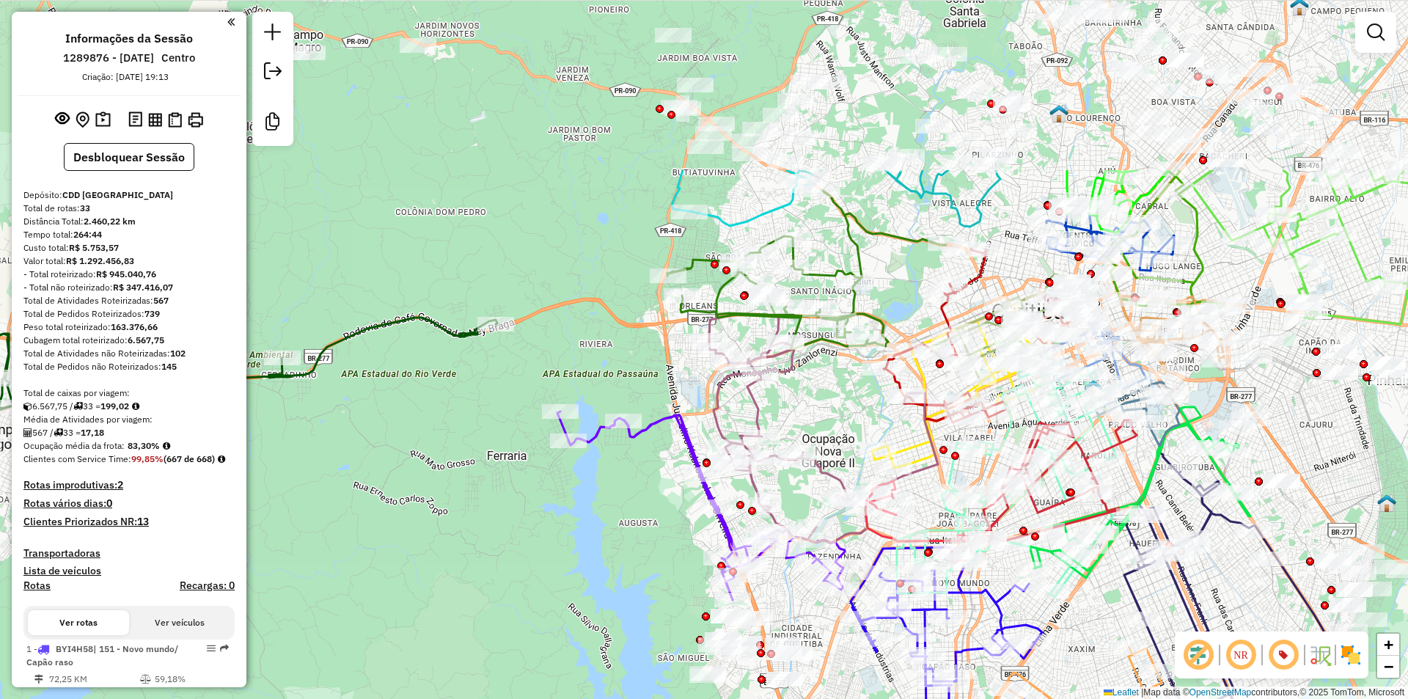
drag, startPoint x: 838, startPoint y: 175, endPoint x: 832, endPoint y: 455, distance: 280.2
click at [830, 465] on div "Janela de atendimento Grade de atendimento Capacidade Transportadoras Veículos …" at bounding box center [704, 349] width 1408 height 699
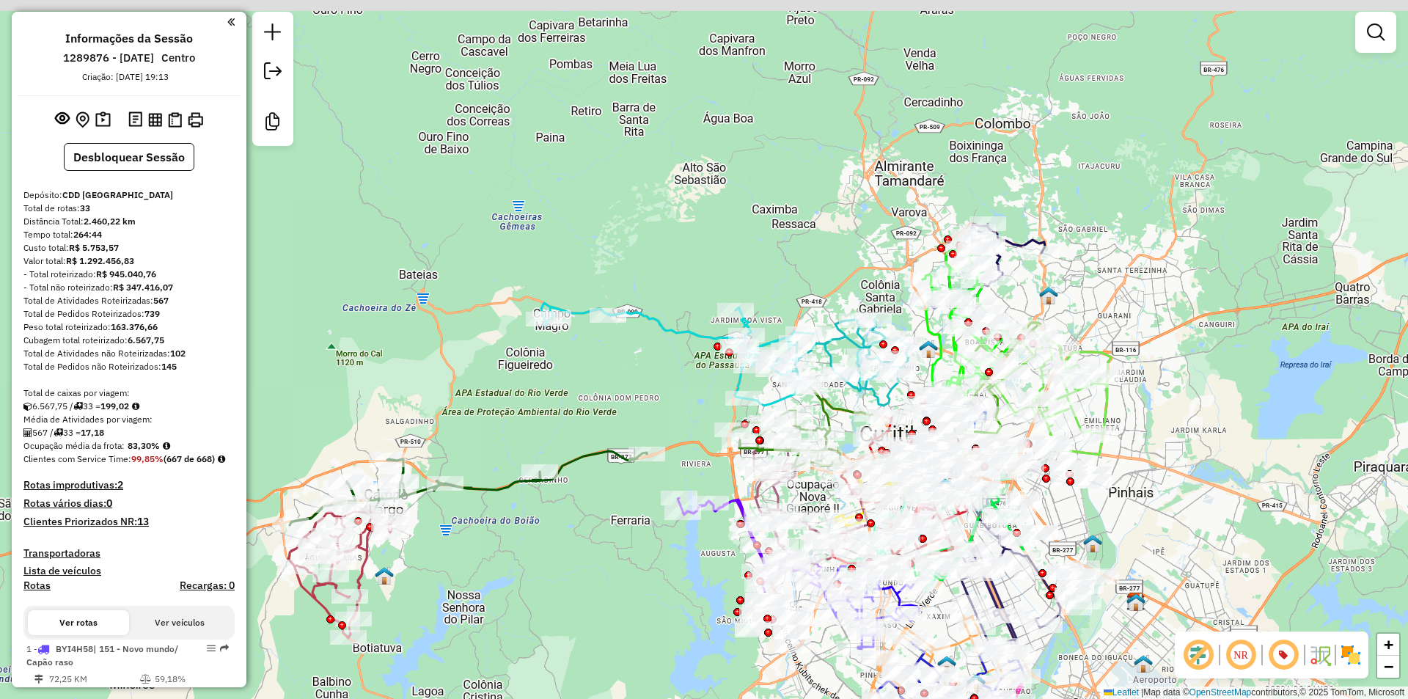
drag, startPoint x: 903, startPoint y: 180, endPoint x: 890, endPoint y: 331, distance: 152.4
click at [890, 331] on div "Janela de atendimento Grade de atendimento Capacidade Transportadoras Veículos …" at bounding box center [704, 349] width 1408 height 699
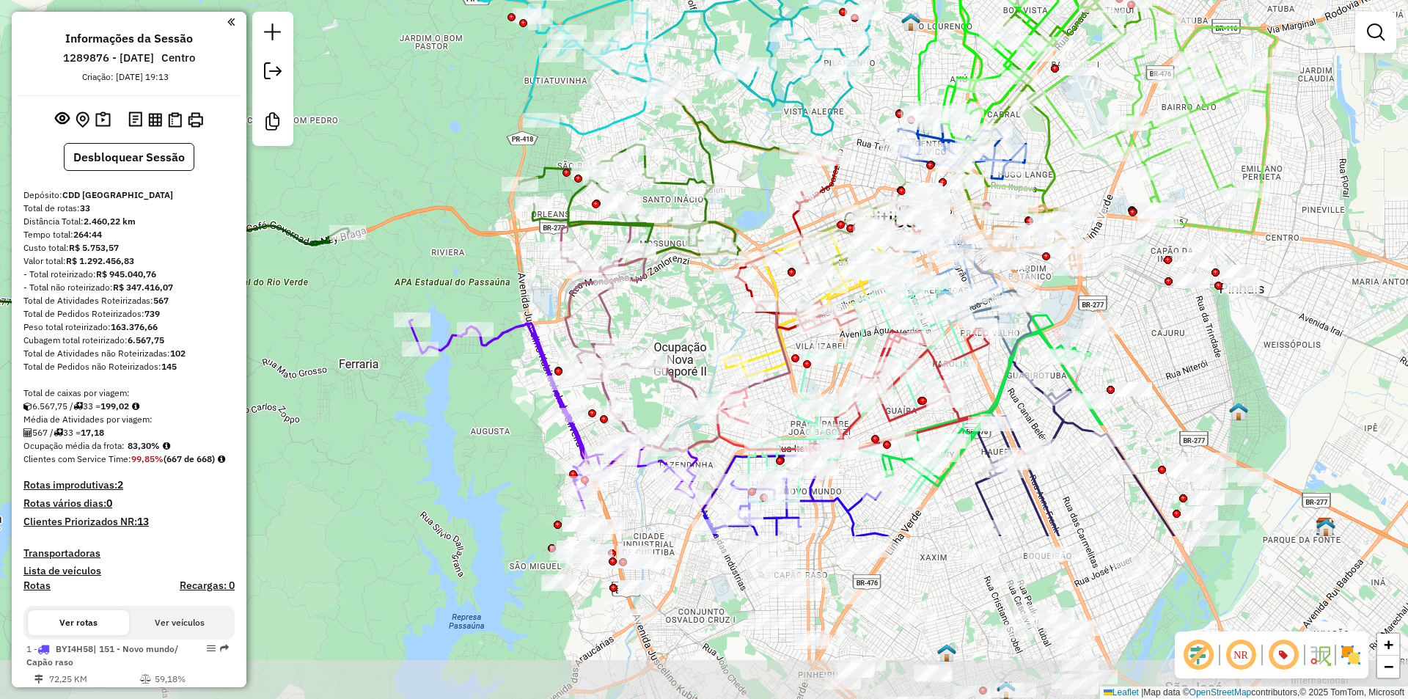
drag, startPoint x: 909, startPoint y: 425, endPoint x: 766, endPoint y: 191, distance: 273.9
click at [766, 191] on div "Janela de atendimento Grade de atendimento Capacidade Transportadoras Veículos …" at bounding box center [704, 349] width 1408 height 699
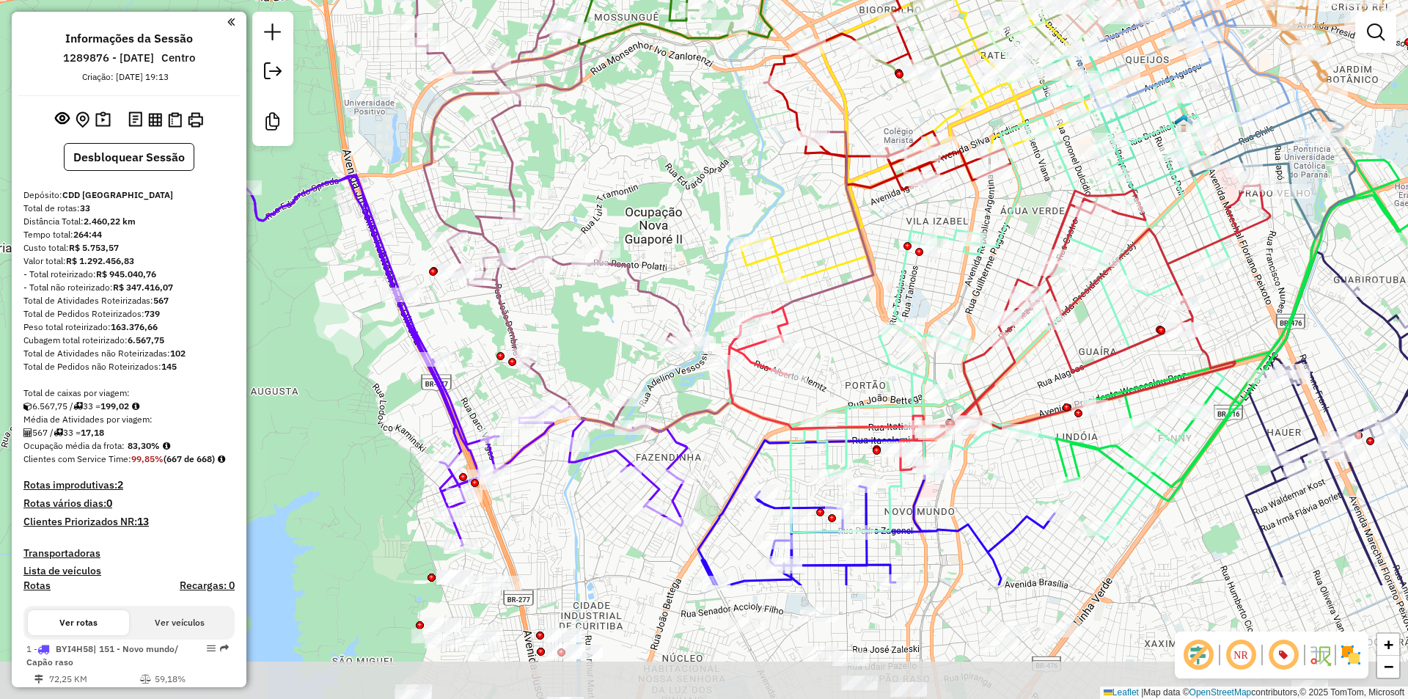
drag, startPoint x: 640, startPoint y: 294, endPoint x: 653, endPoint y: 110, distance: 184.5
click at [653, 110] on div "Janela de atendimento Grade de atendimento Capacidade Transportadoras Veículos …" at bounding box center [704, 349] width 1408 height 699
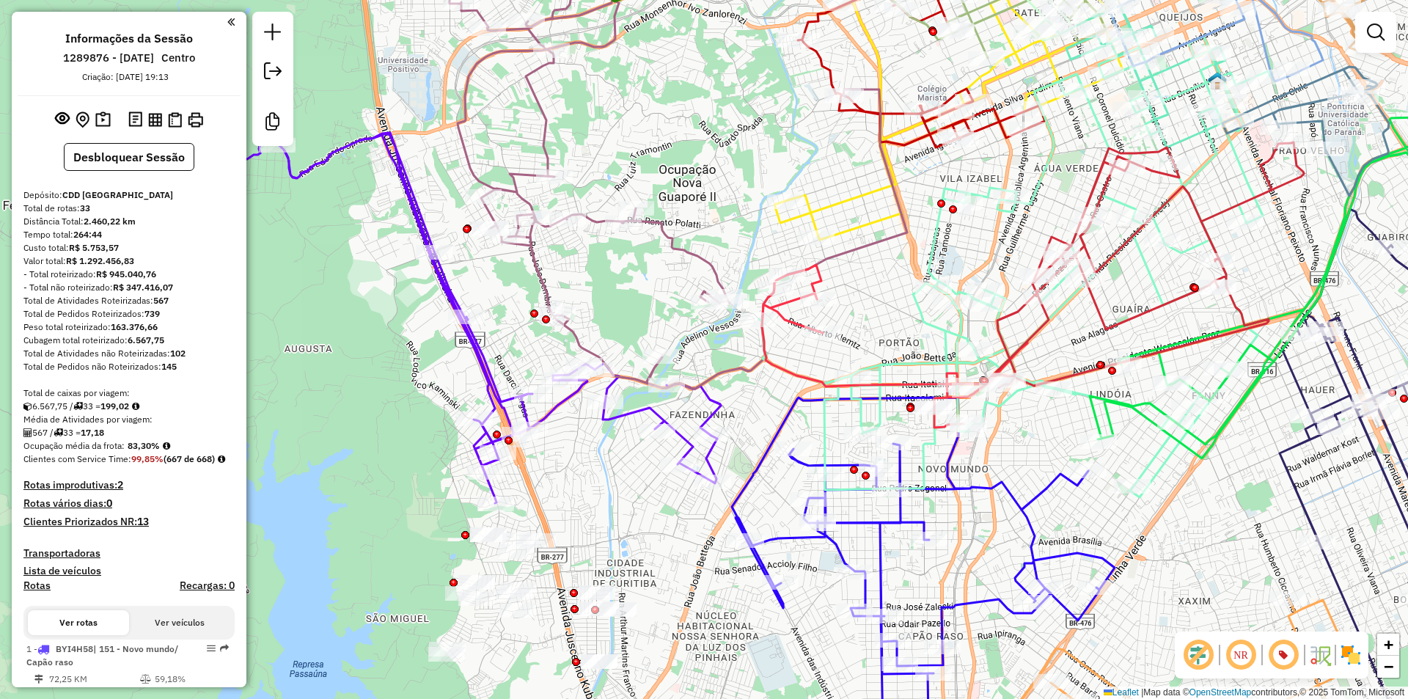
drag, startPoint x: 785, startPoint y: 435, endPoint x: 730, endPoint y: 441, distance: 55.3
click at [730, 441] on div "Janela de atendimento Grade de atendimento Capacidade Transportadoras Veículos …" at bounding box center [704, 349] width 1408 height 699
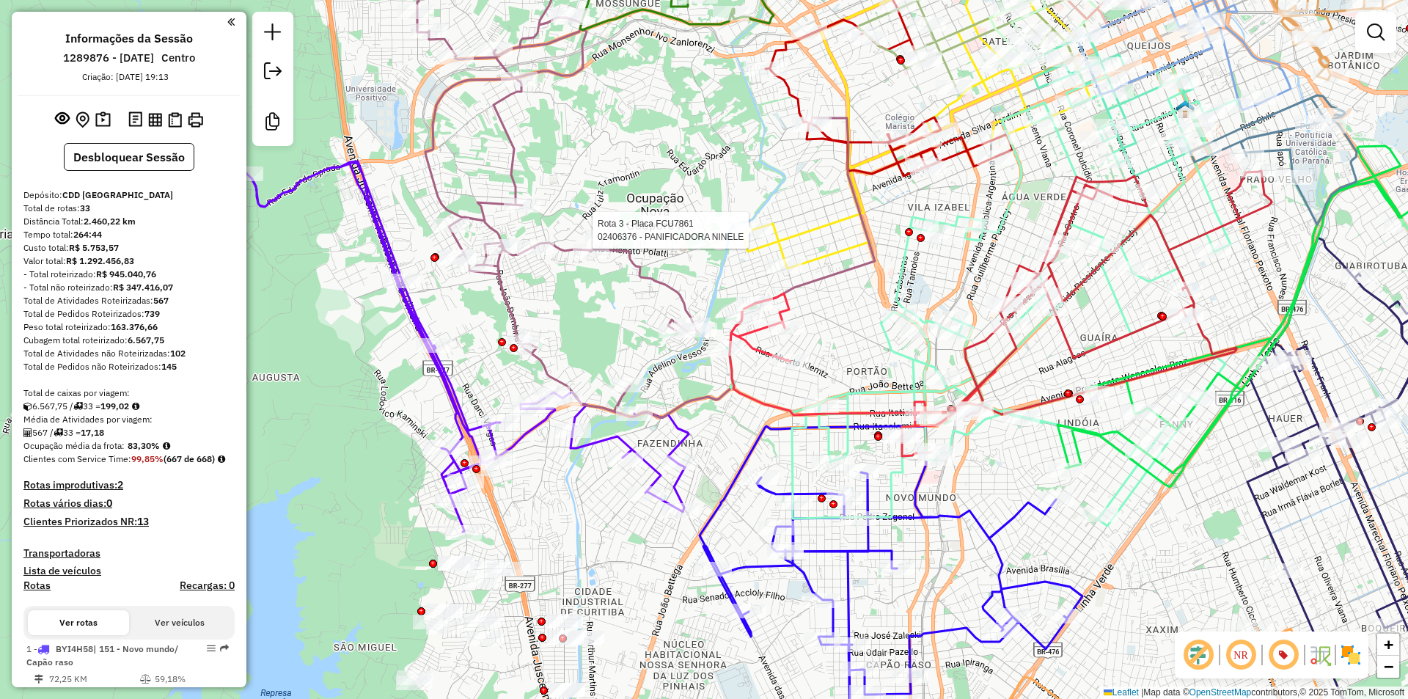
select select "**********"
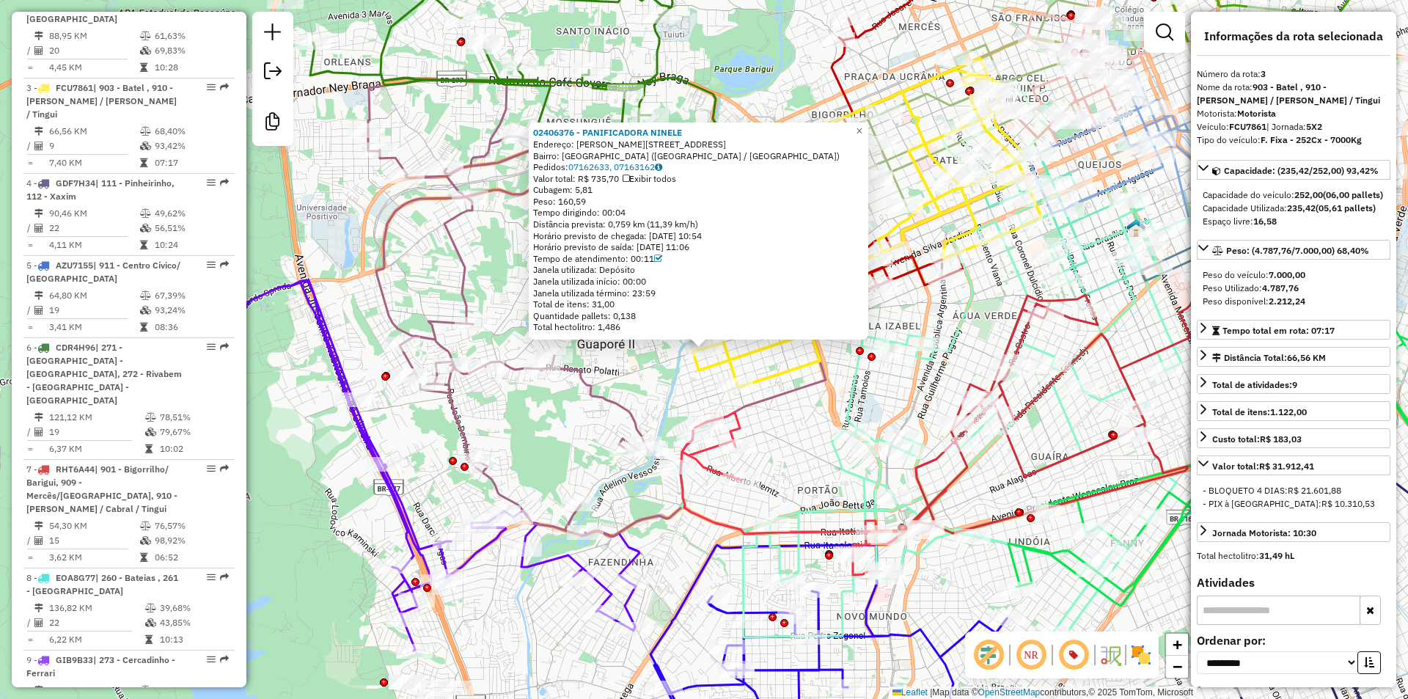
scroll to position [805, 0]
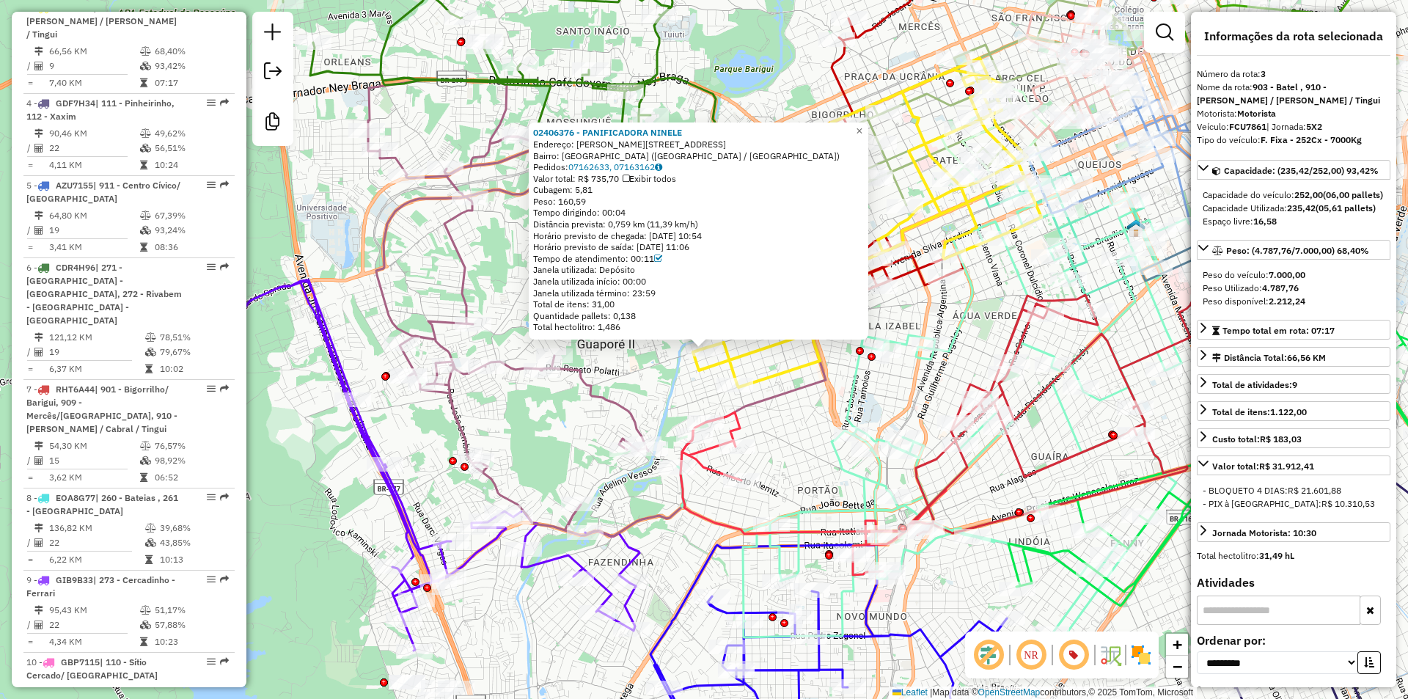
click at [797, 362] on icon at bounding box center [867, 222] width 348 height 329
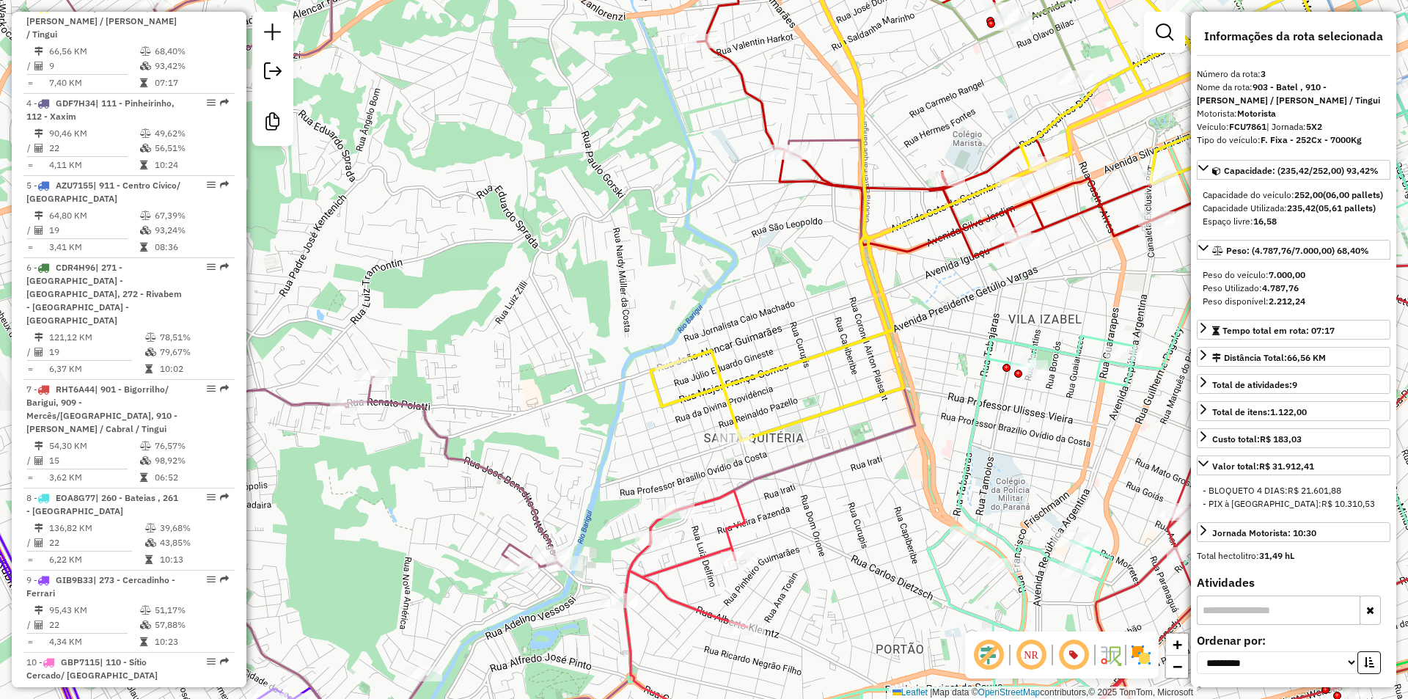
click at [1078, 654] on em at bounding box center [1073, 654] width 35 height 35
click at [1148, 655] on img at bounding box center [1140, 654] width 23 height 23
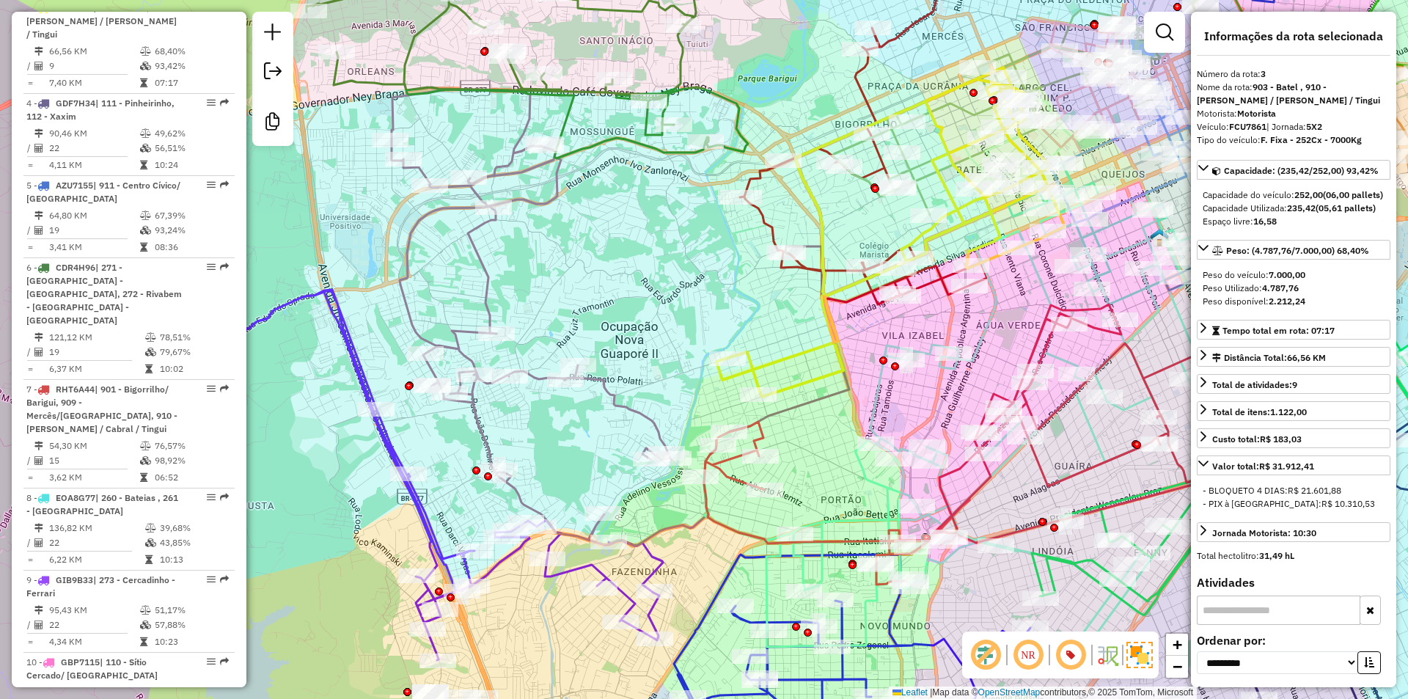
click at [798, 386] on icon at bounding box center [890, 231] width 348 height 329
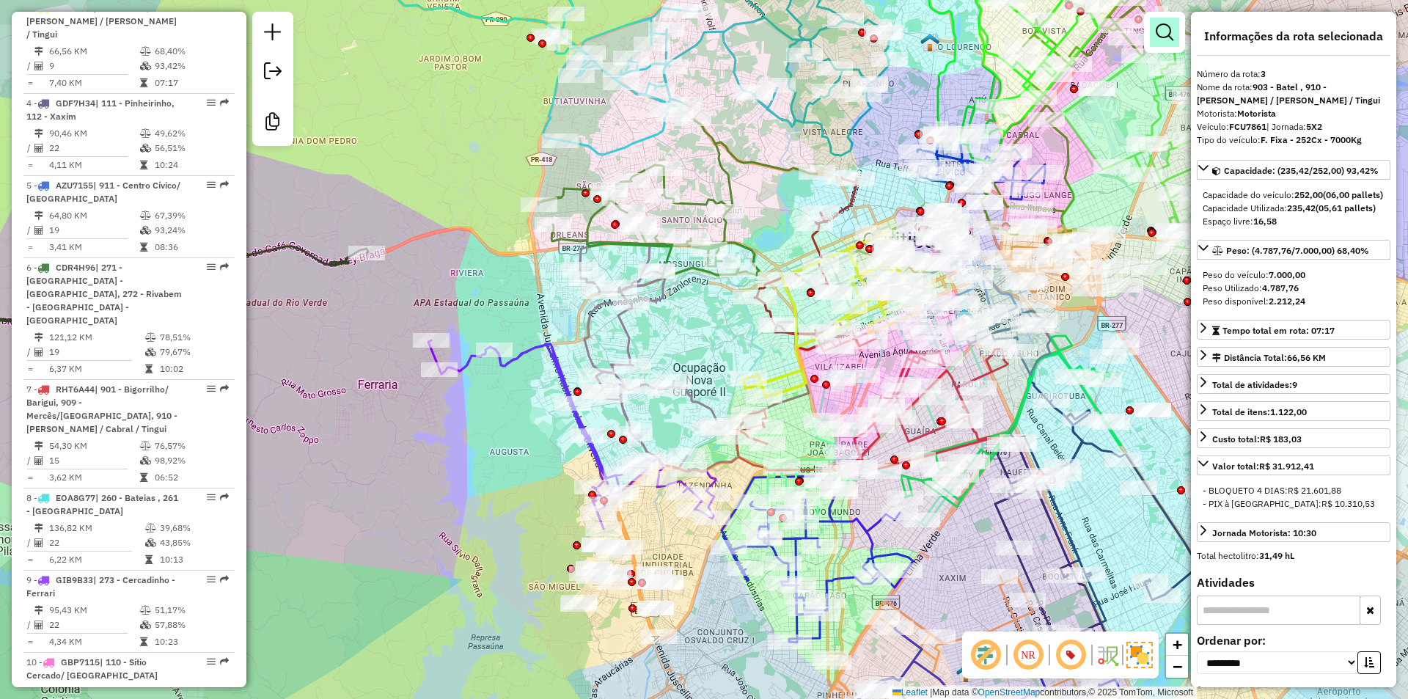
click at [1164, 30] on em at bounding box center [1165, 32] width 18 height 18
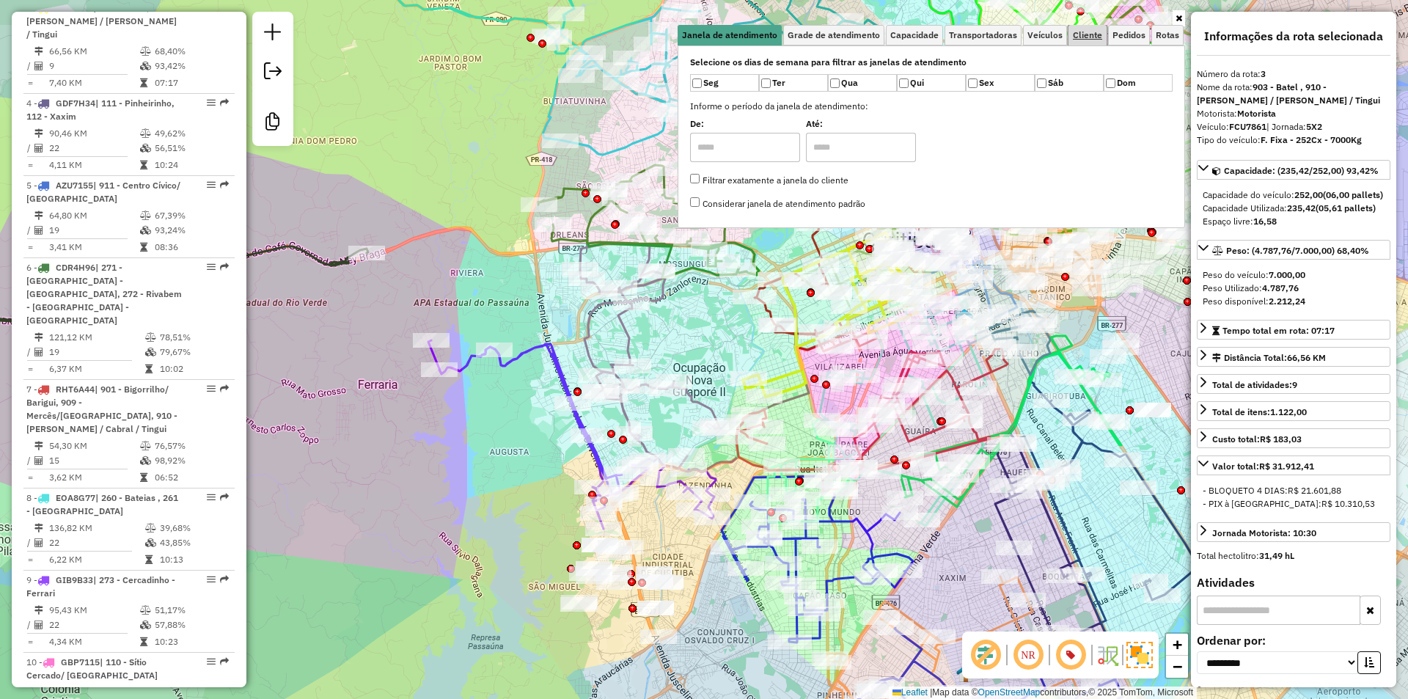
click at [1075, 31] on span "Cliente" at bounding box center [1087, 35] width 29 height 9
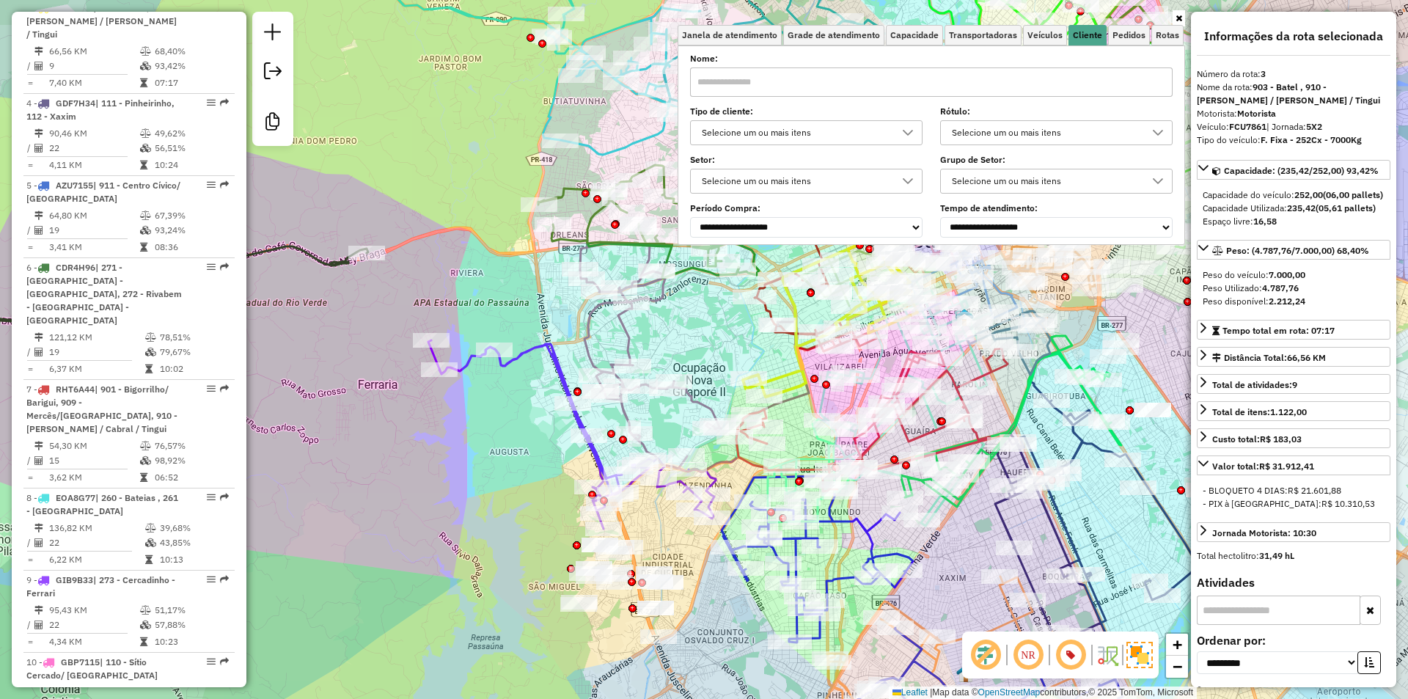
click at [773, 73] on input "text" at bounding box center [931, 81] width 482 height 29
click at [779, 133] on div "Selecione um ou mais itens" at bounding box center [795, 132] width 197 height 23
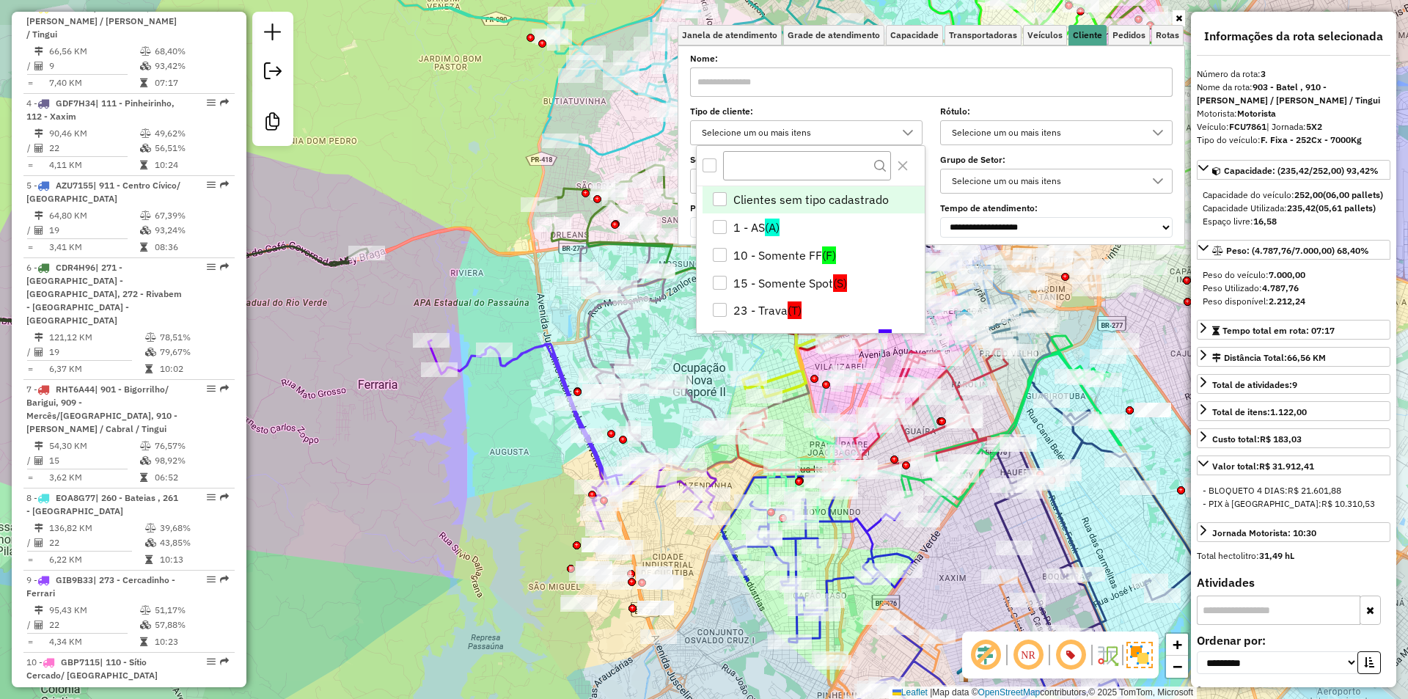
scroll to position [9, 51]
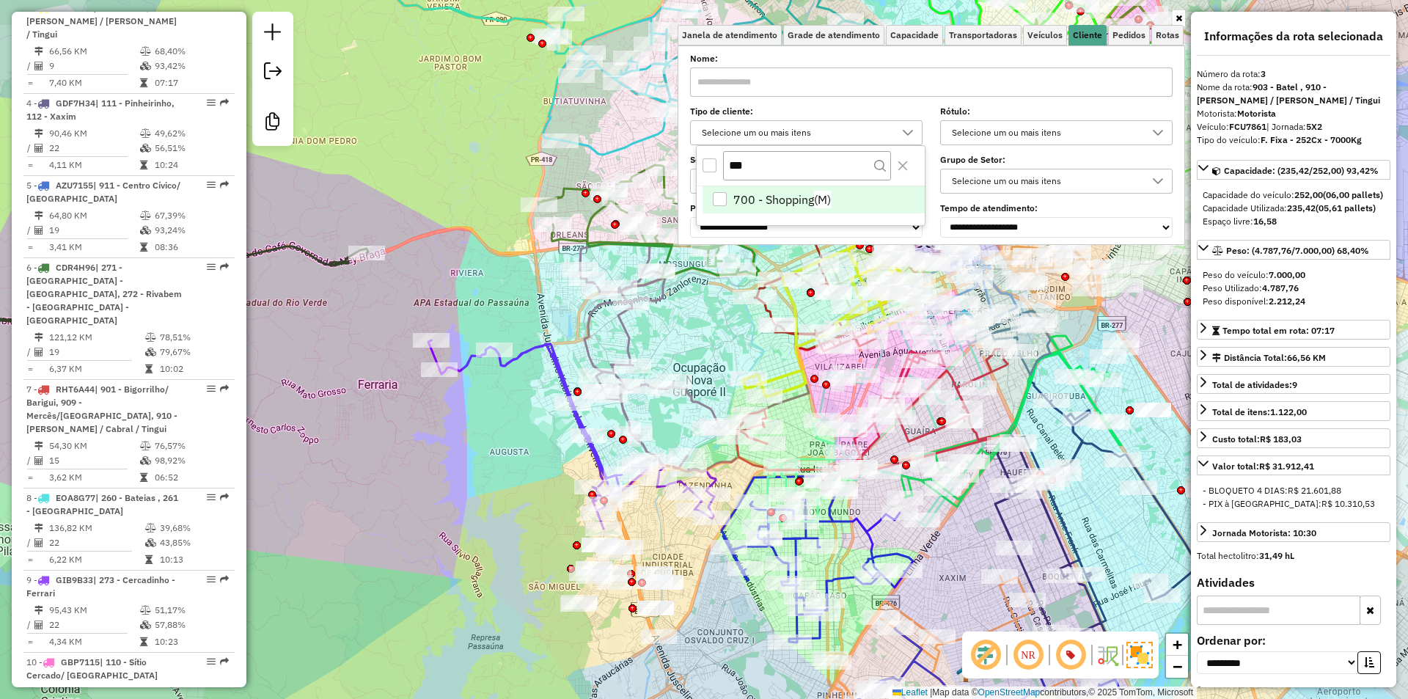
type input "***"
click at [717, 197] on div "700 - Shopping" at bounding box center [720, 199] width 14 height 14
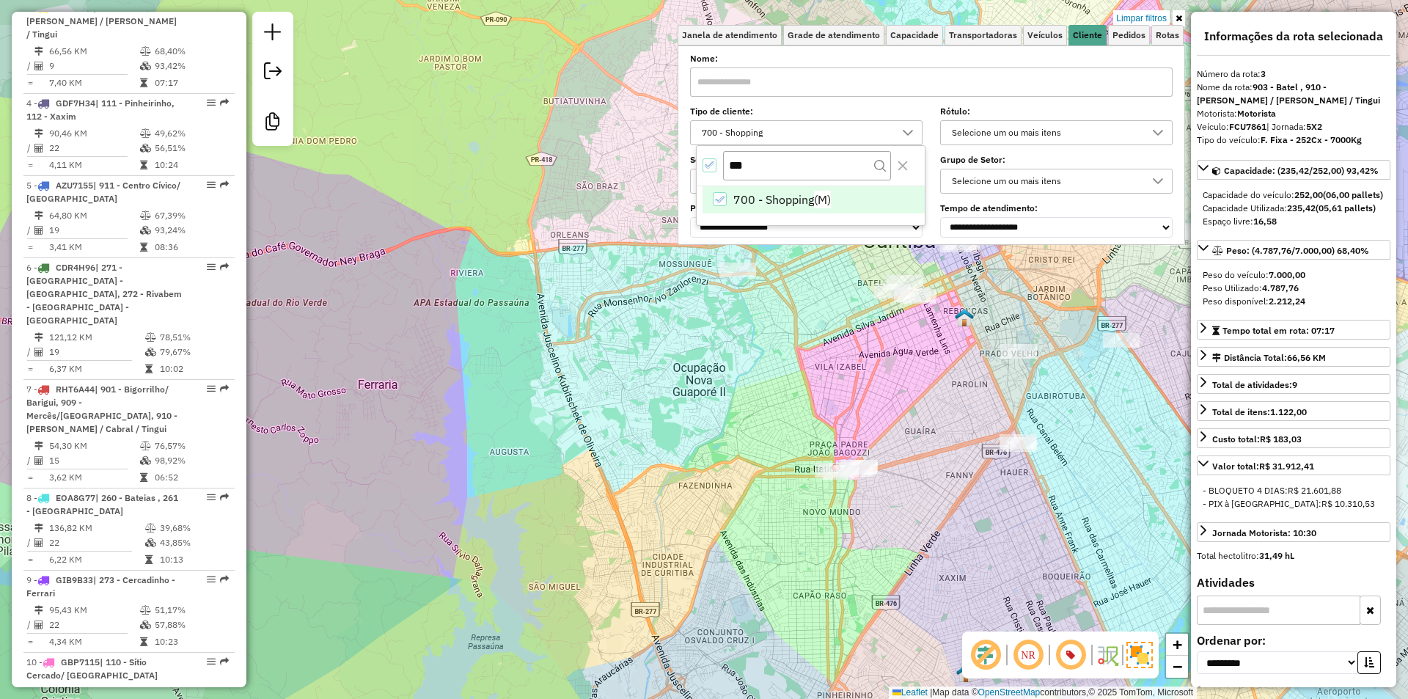
click at [422, 124] on div "Limpar filtros Janela de atendimento Grade de atendimento Capacidade Transporta…" at bounding box center [704, 349] width 1408 height 699
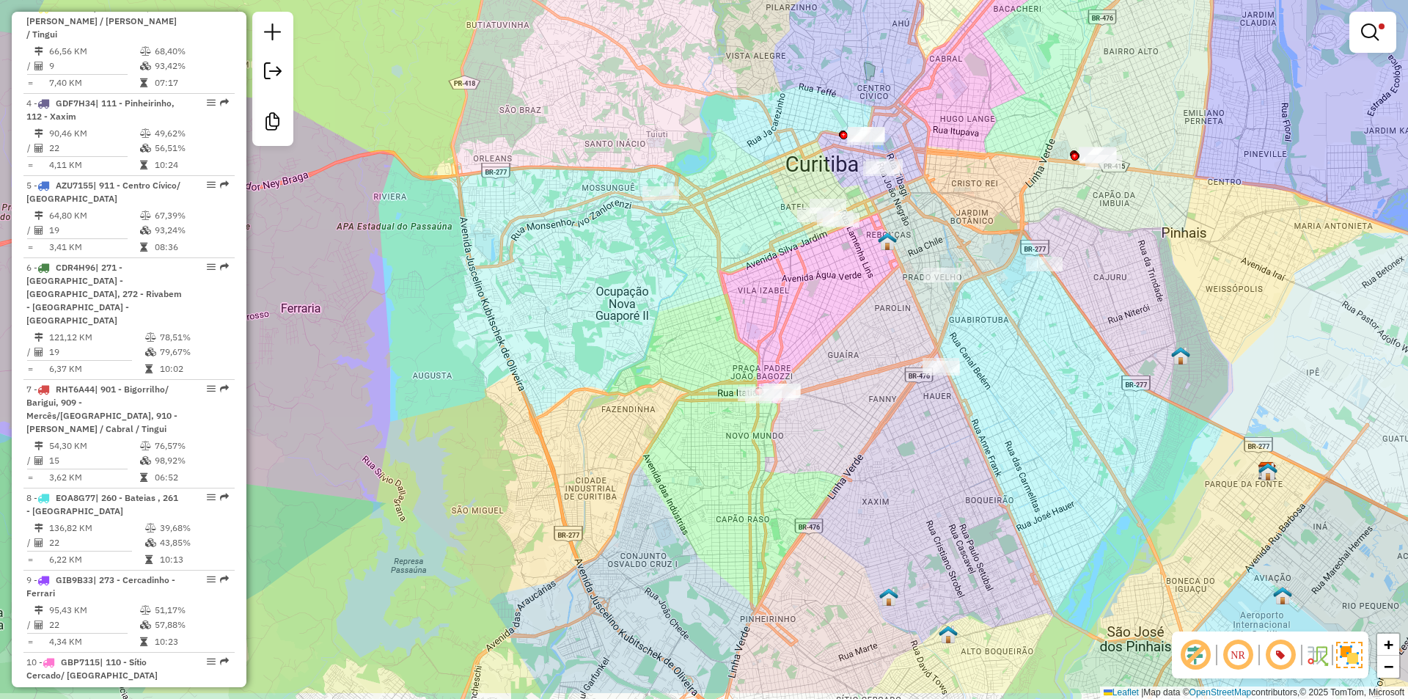
drag, startPoint x: 1018, startPoint y: 268, endPoint x: 953, endPoint y: 194, distance: 98.2
click at [953, 194] on div "Limpar filtros Janela de atendimento Grade de atendimento Capacidade Transporta…" at bounding box center [704, 349] width 1408 height 699
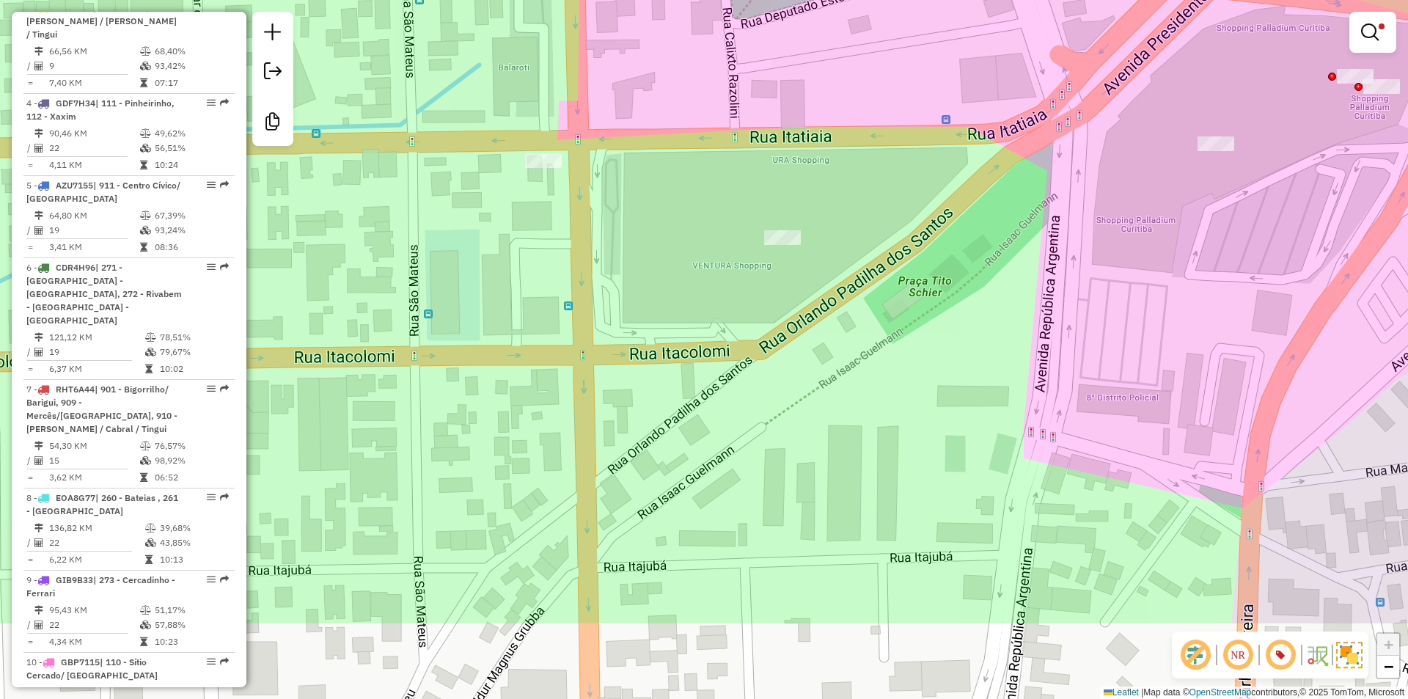
drag, startPoint x: 686, startPoint y: 325, endPoint x: 653, endPoint y: 188, distance: 140.3
click at [653, 188] on div "Limpar filtros Janela de atendimento Grade de atendimento Capacidade Transporta…" at bounding box center [704, 349] width 1408 height 699
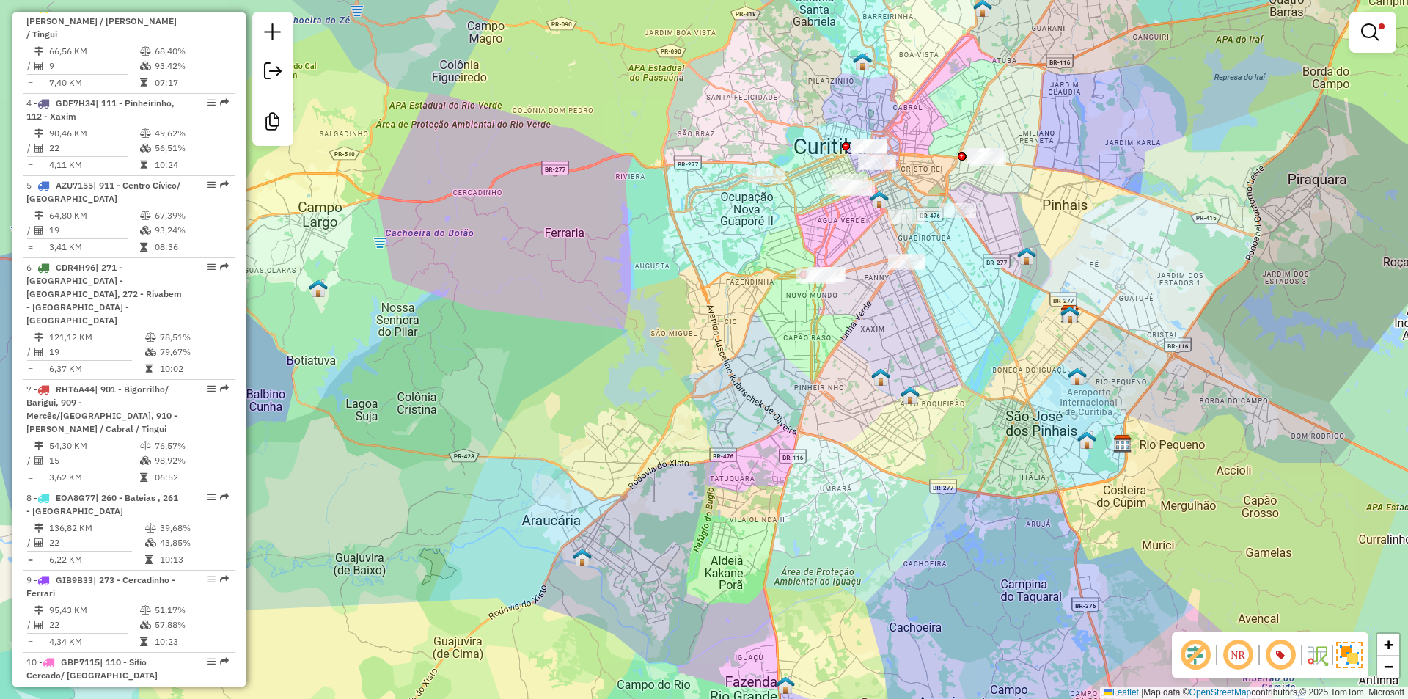
drag, startPoint x: 994, startPoint y: 226, endPoint x: 946, endPoint y: 274, distance: 67.9
click at [957, 282] on div "Limpar filtros Janela de atendimento Grade de atendimento Capacidade Transporta…" at bounding box center [704, 349] width 1408 height 699
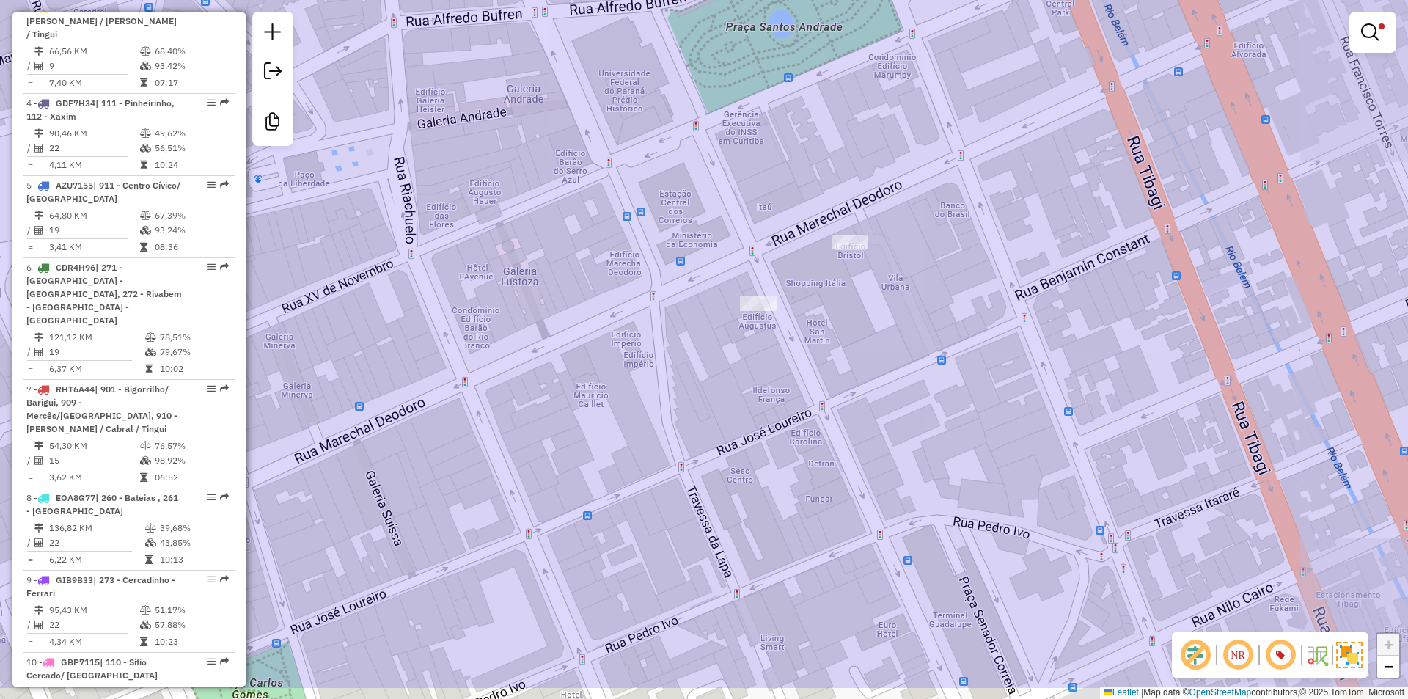
drag, startPoint x: 987, startPoint y: 385, endPoint x: 846, endPoint y: 296, distance: 166.4
click at [875, 300] on div "Limpar filtros Janela de atendimento Grade de atendimento Capacidade Transporta…" at bounding box center [704, 349] width 1408 height 699
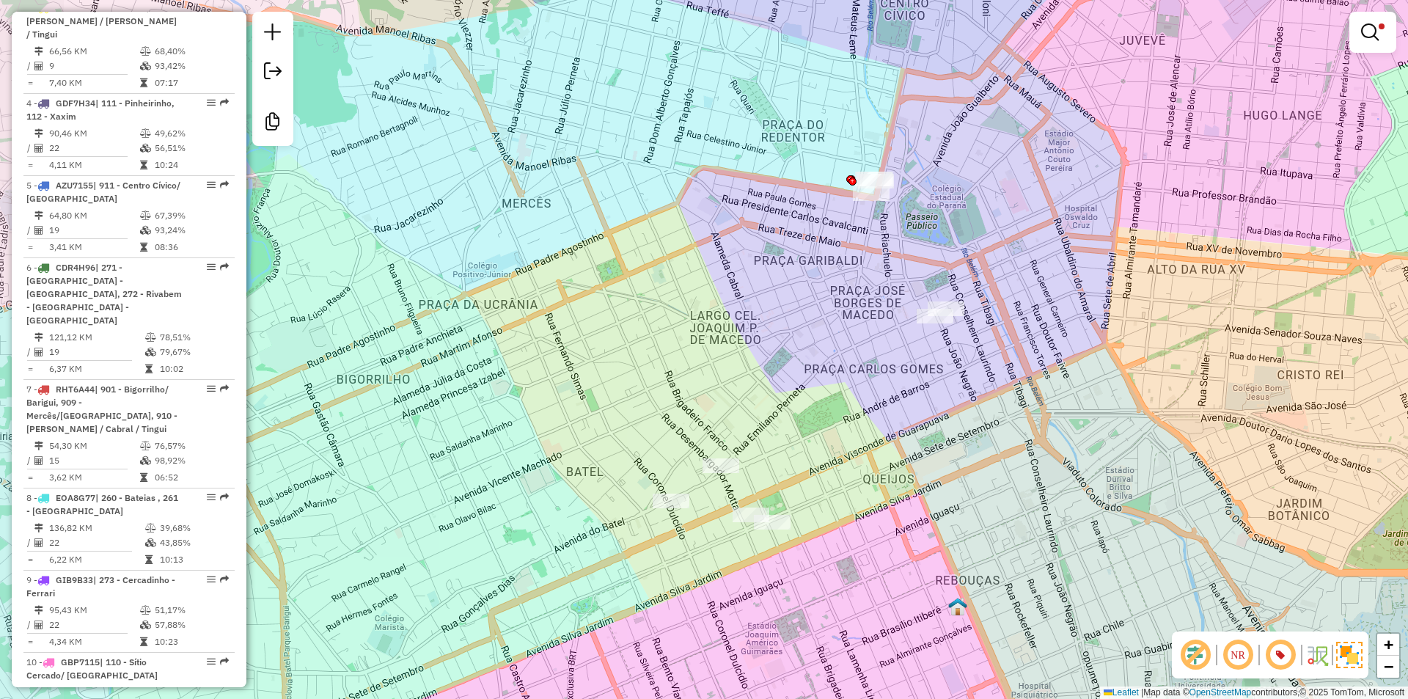
drag, startPoint x: 909, startPoint y: 286, endPoint x: 949, endPoint y: 289, distance: 39.7
click at [949, 289] on div "Limpar filtros Janela de atendimento Grade de atendimento Capacidade Transporta…" at bounding box center [704, 349] width 1408 height 699
click at [1370, 32] on em at bounding box center [1370, 32] width 18 height 18
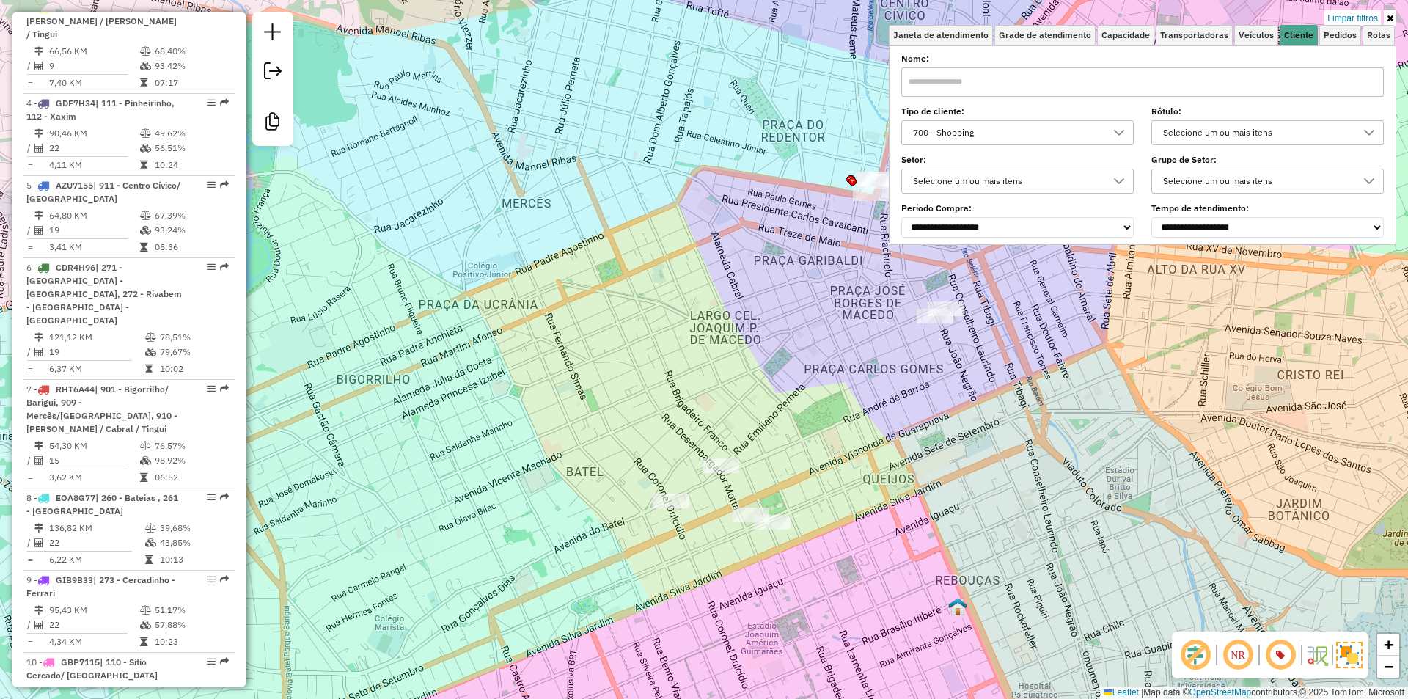
click at [1094, 335] on div "Limpar filtros Janela de atendimento Grade de atendimento Capacidade Transporta…" at bounding box center [704, 349] width 1408 height 699
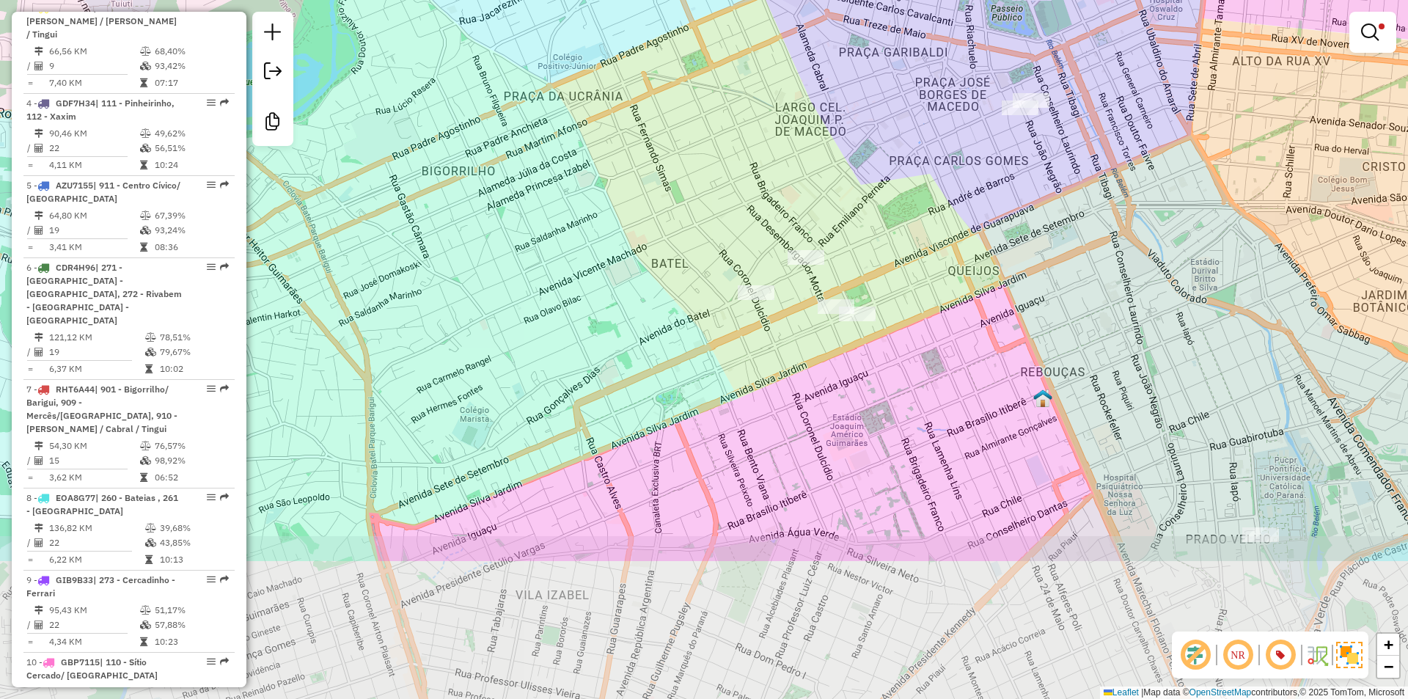
drag, startPoint x: 876, startPoint y: 405, endPoint x: 931, endPoint y: 257, distance: 158.0
click at [931, 257] on div "Limpar filtros Janela de atendimento Grade de atendimento Capacidade Transporta…" at bounding box center [704, 349] width 1408 height 699
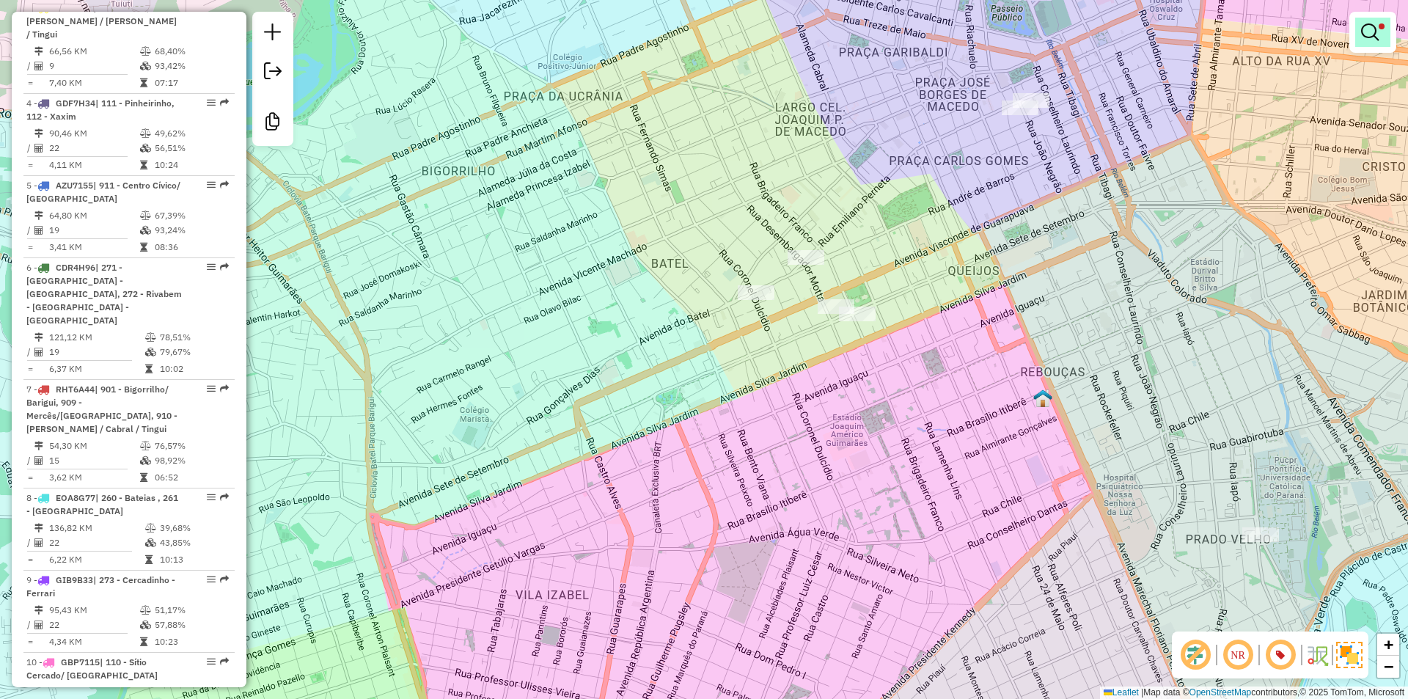
click at [1372, 29] on em at bounding box center [1370, 32] width 18 height 18
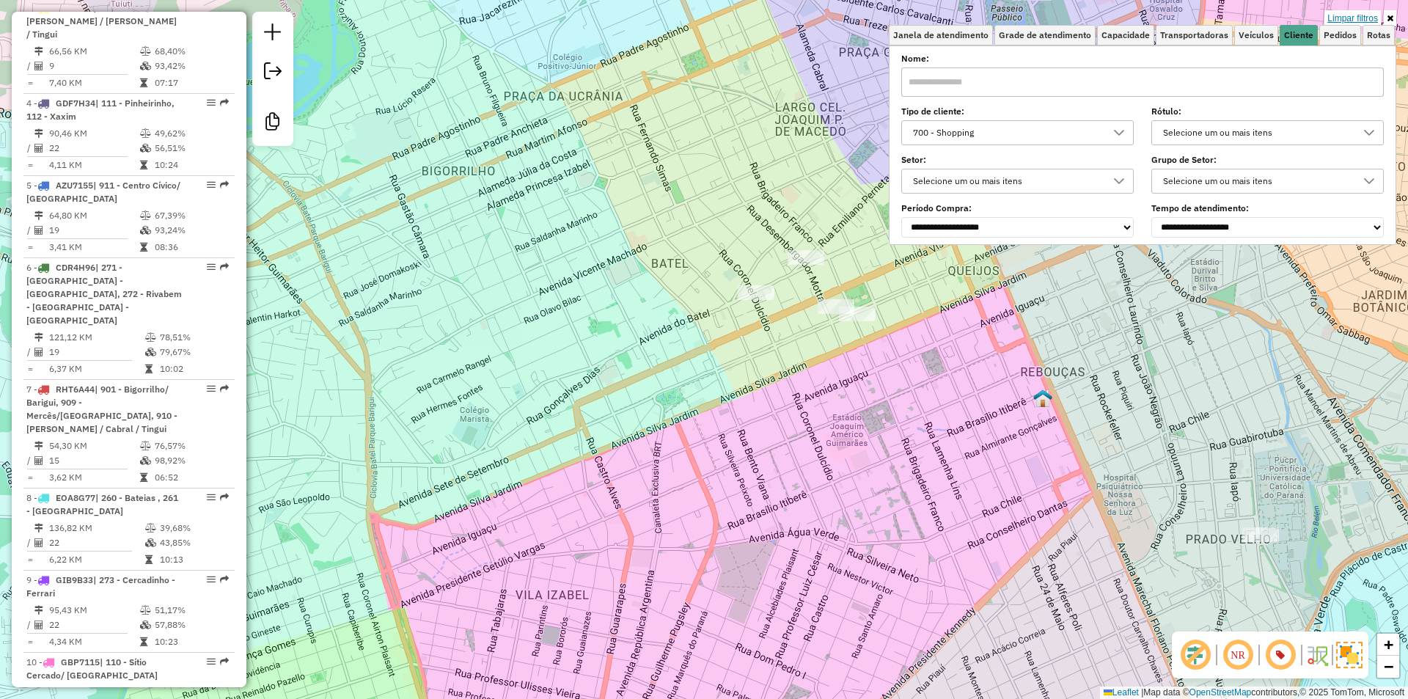
click at [1357, 16] on link "Limpar filtros" at bounding box center [1352, 18] width 56 height 16
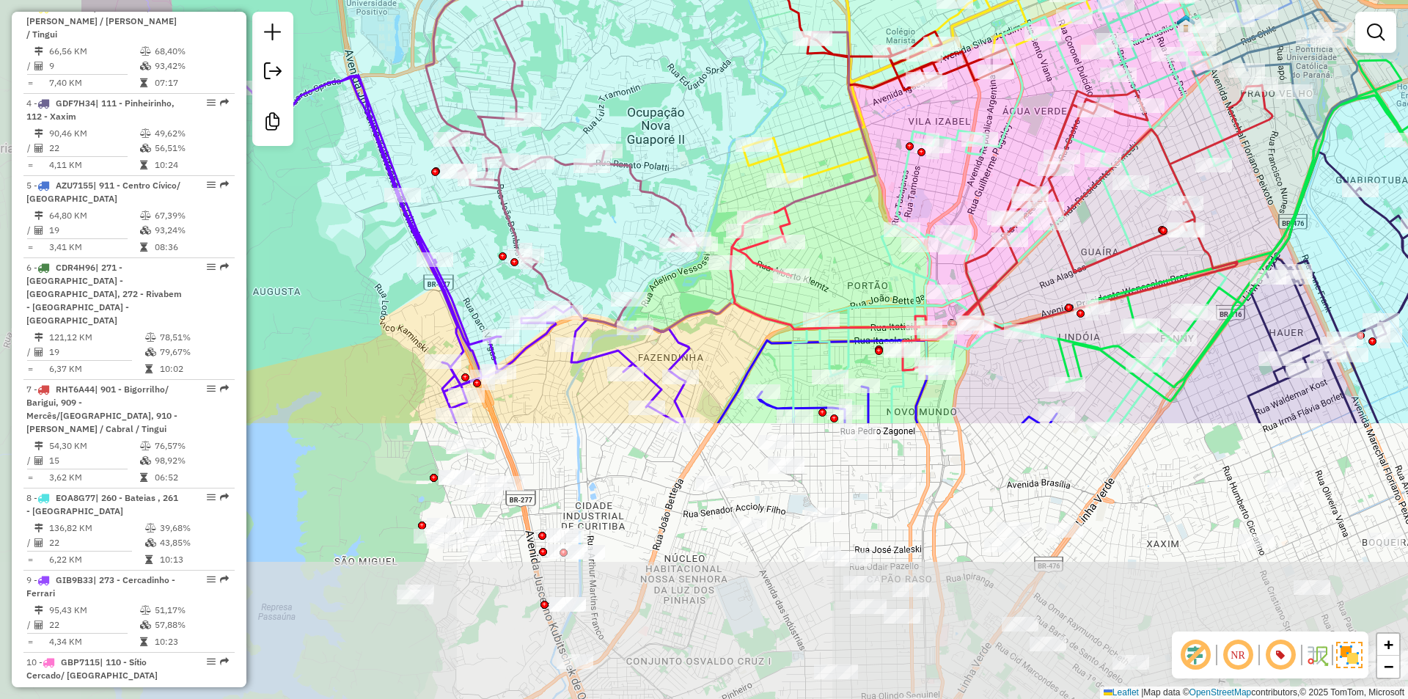
drag, startPoint x: 507, startPoint y: 419, endPoint x: 716, endPoint y: 98, distance: 382.8
click at [716, 98] on div "Janela de atendimento Grade de atendimento Capacidade Transportadoras Veículos …" at bounding box center [704, 349] width 1408 height 699
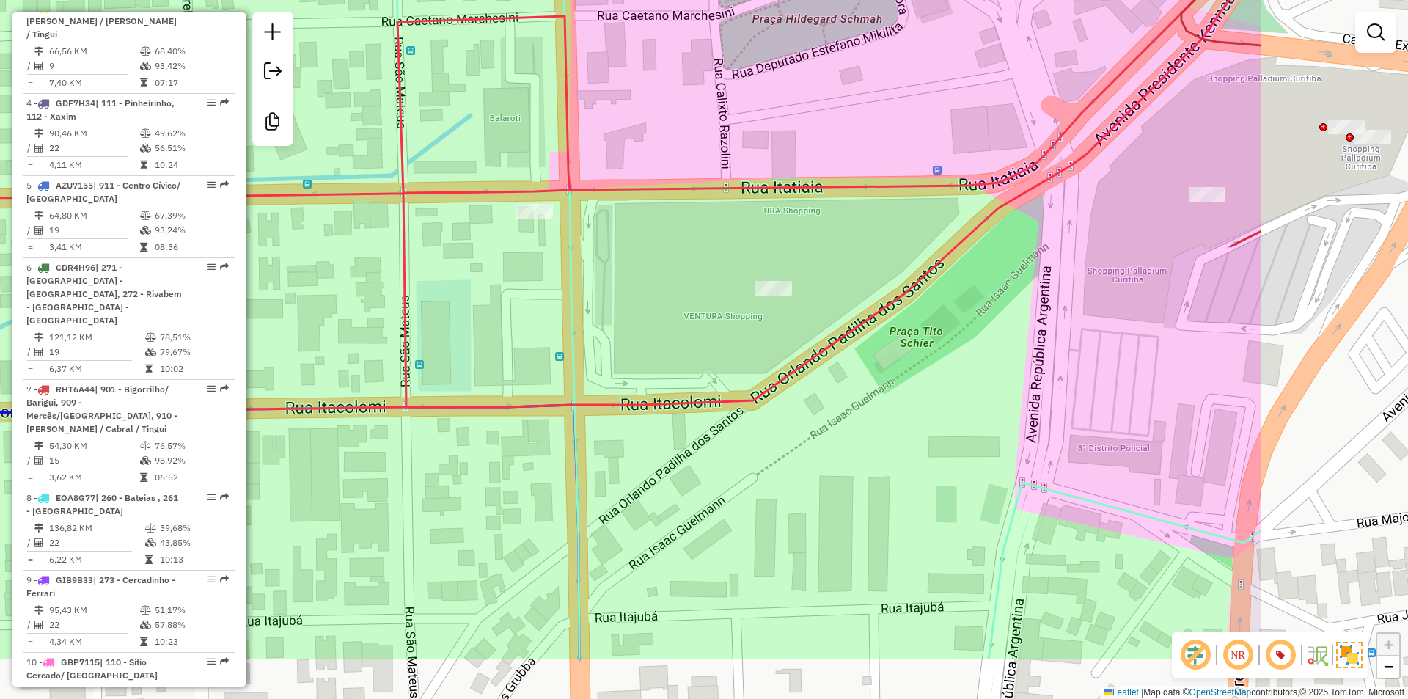
drag, startPoint x: 1005, startPoint y: 362, endPoint x: 743, endPoint y: 255, distance: 282.8
click at [743, 255] on div "Janela de atendimento Grade de atendimento Capacidade Transportadoras Veículos …" at bounding box center [704, 349] width 1408 height 699
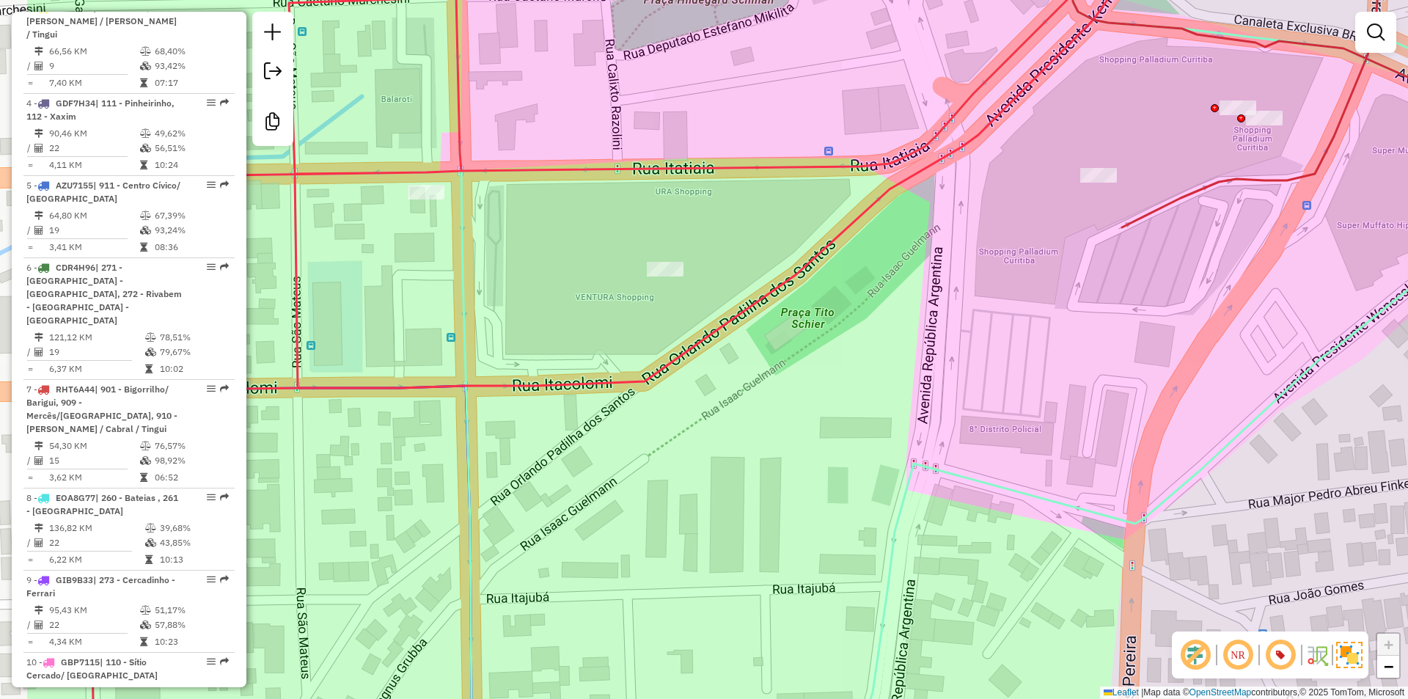
drag, startPoint x: 552, startPoint y: 288, endPoint x: 720, endPoint y: 220, distance: 181.2
click at [720, 220] on div "Janela de atendimento Grade de atendimento Capacidade Transportadoras Veículos …" at bounding box center [704, 349] width 1408 height 699
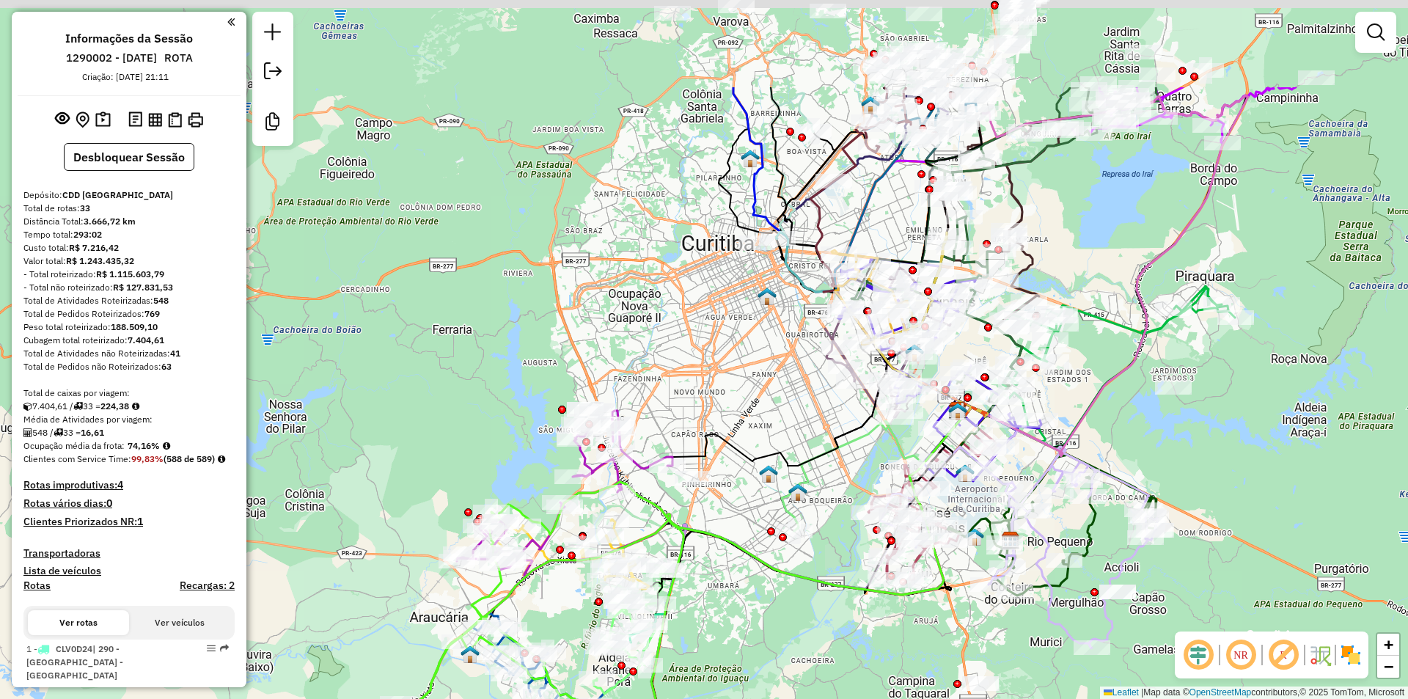
drag, startPoint x: 742, startPoint y: 212, endPoint x: 713, endPoint y: 392, distance: 182.7
click at [713, 392] on div "Janela de atendimento Grade de atendimento Capacidade Transportadoras Veículos …" at bounding box center [704, 349] width 1408 height 699
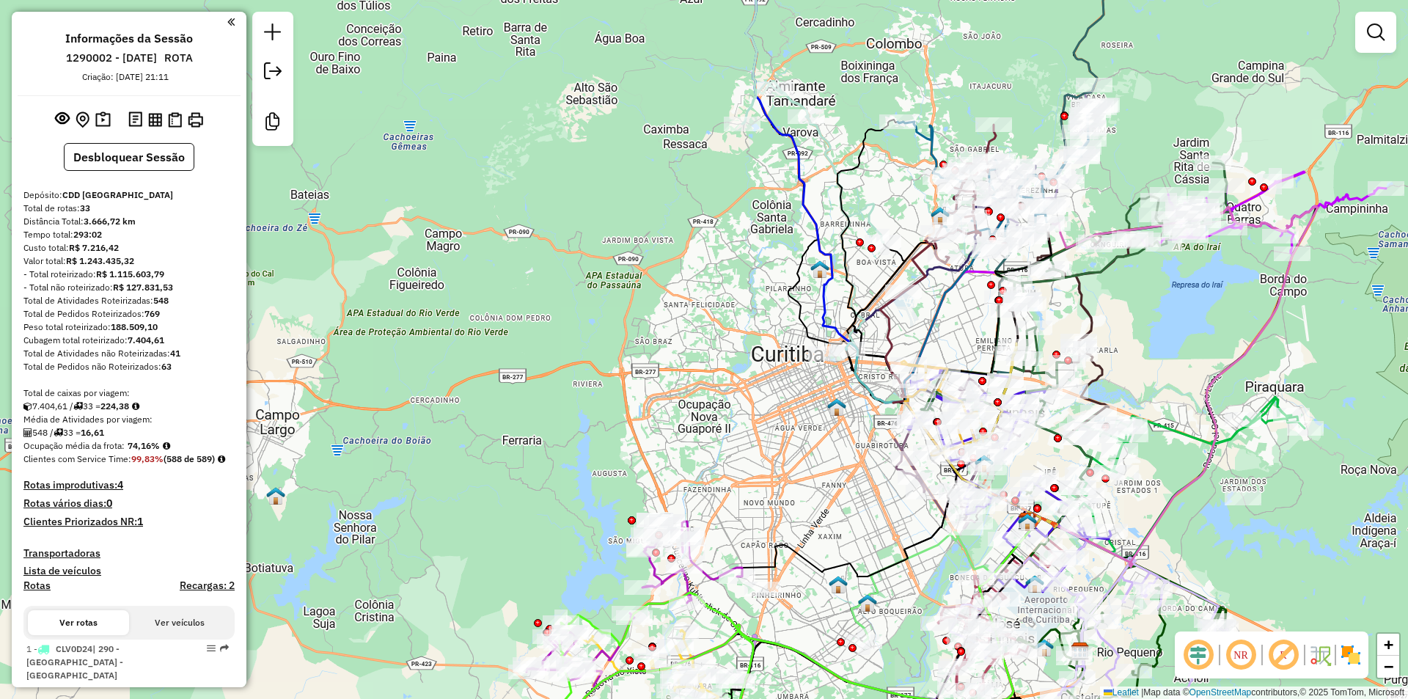
drag, startPoint x: 744, startPoint y: 166, endPoint x: 770, endPoint y: 221, distance: 61.0
click at [770, 221] on div "Janela de atendimento Grade de atendimento Capacidade Transportadoras Veículos …" at bounding box center [704, 349] width 1408 height 699
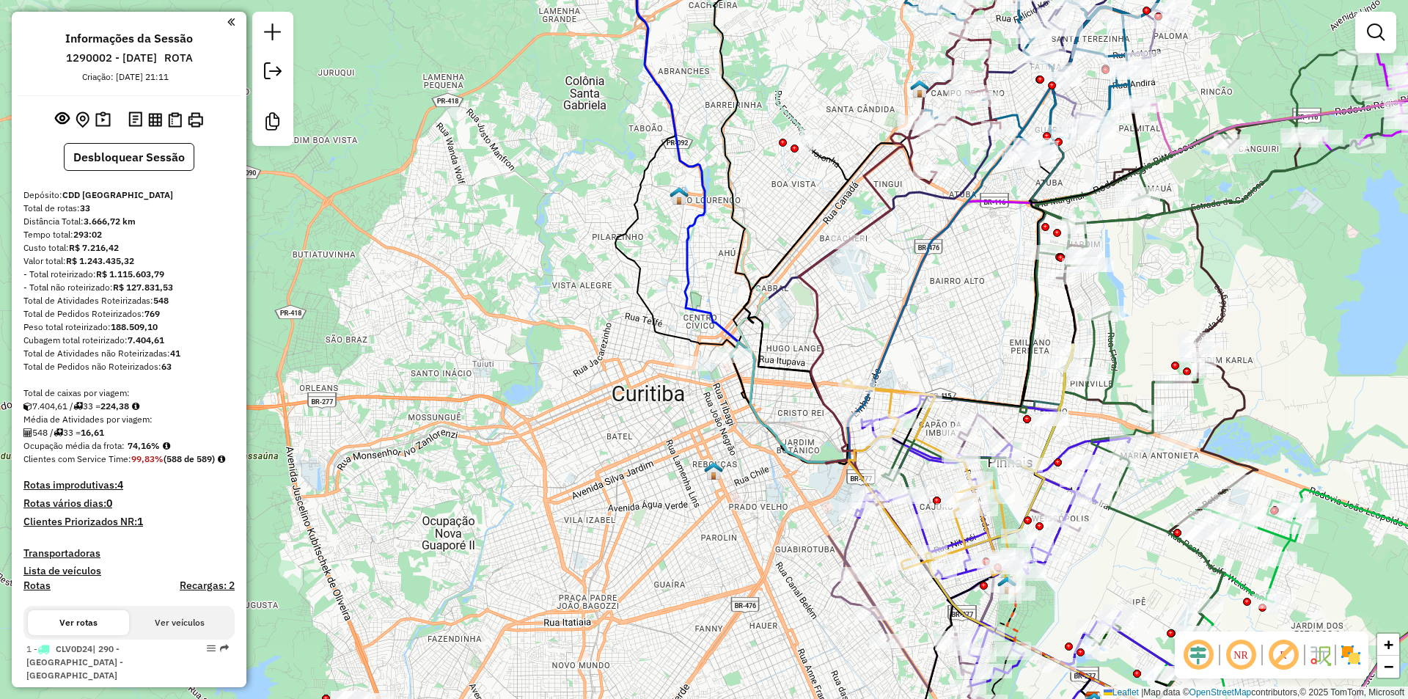
drag, startPoint x: 1049, startPoint y: 341, endPoint x: 952, endPoint y: 345, distance: 96.9
click at [952, 345] on div "Janela de atendimento Grade de atendimento Capacidade Transportadoras Veículos …" at bounding box center [704, 349] width 1408 height 699
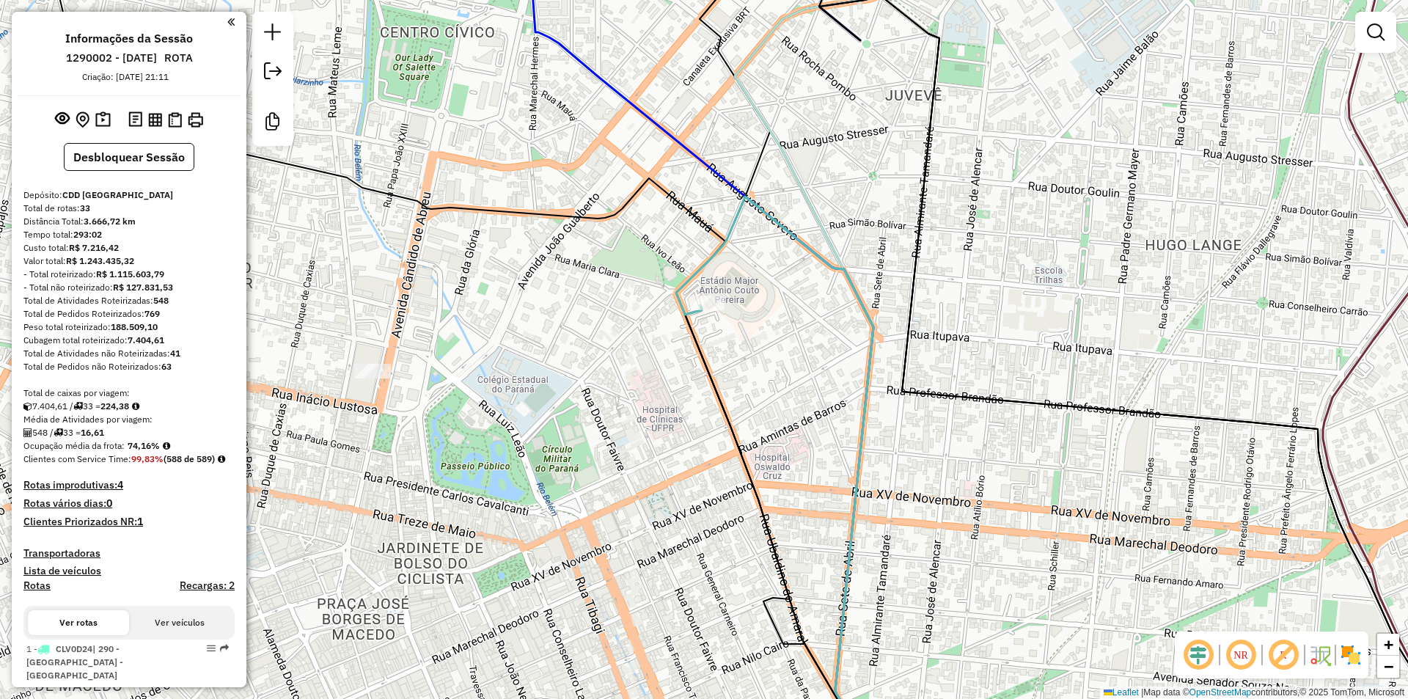
drag, startPoint x: 653, startPoint y: 455, endPoint x: 653, endPoint y: 413, distance: 42.5
click at [653, 413] on div "Janela de atendimento Grade de atendimento Capacidade Transportadoras Veículos …" at bounding box center [704, 349] width 1408 height 699
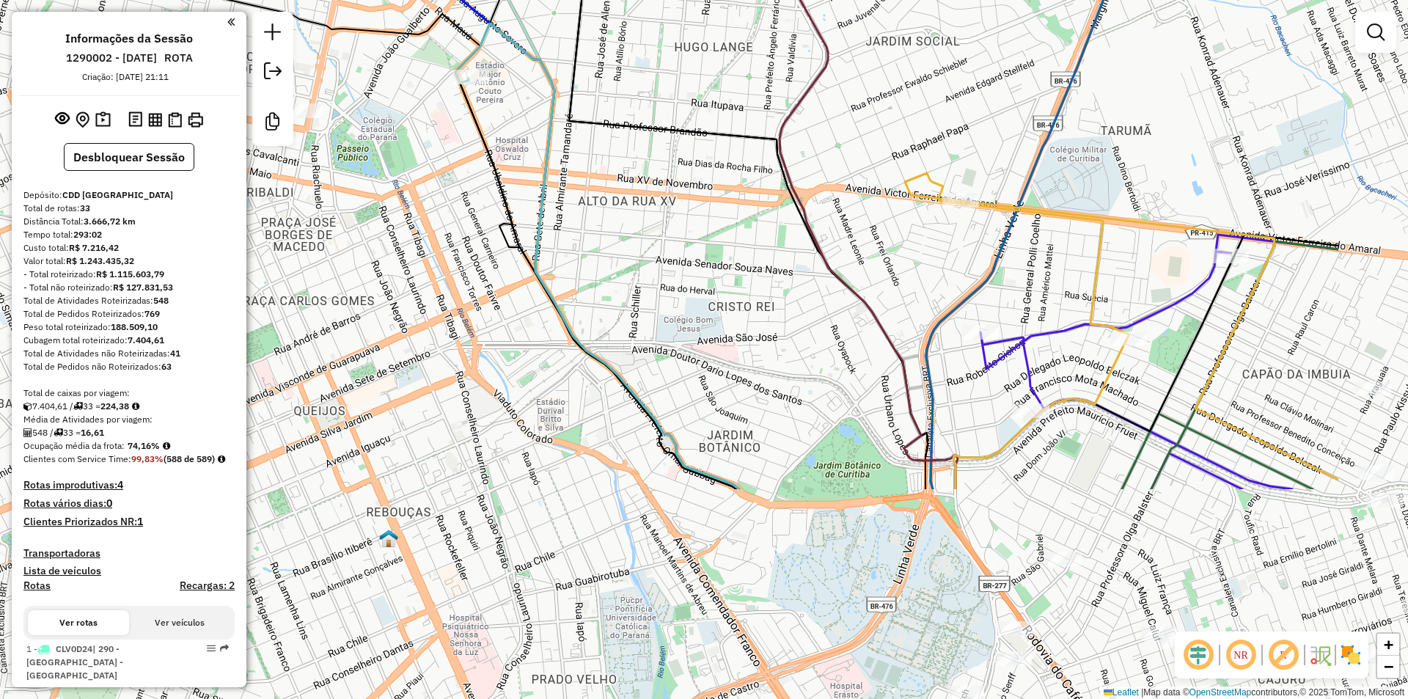
drag, startPoint x: 773, startPoint y: 484, endPoint x: 562, endPoint y: 204, distance: 350.3
click at [562, 204] on div "Janela de atendimento Grade de atendimento Capacidade Transportadoras Veículos …" at bounding box center [704, 349] width 1408 height 699
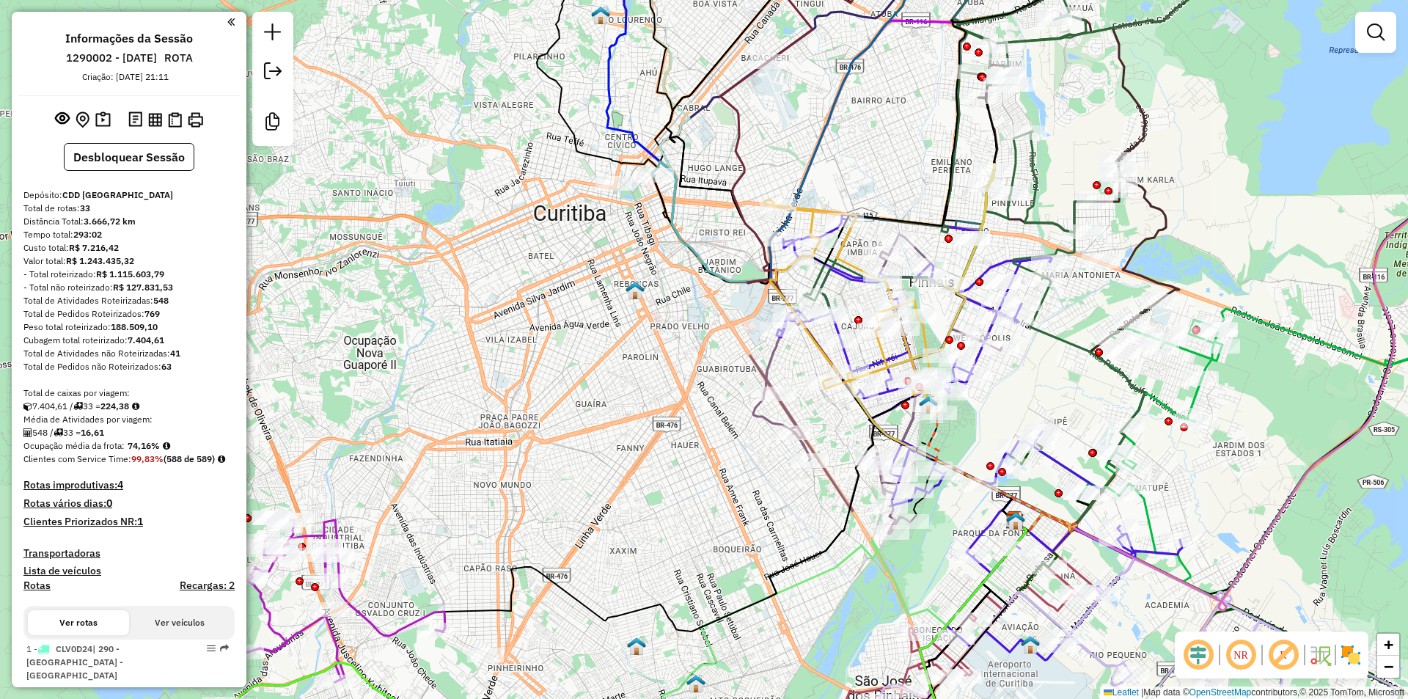
drag, startPoint x: 761, startPoint y: 133, endPoint x: 964, endPoint y: 74, distance: 211.4
click at [964, 74] on div "Janela de atendimento Grade de atendimento Capacidade Transportadoras Veículos …" at bounding box center [704, 349] width 1408 height 699
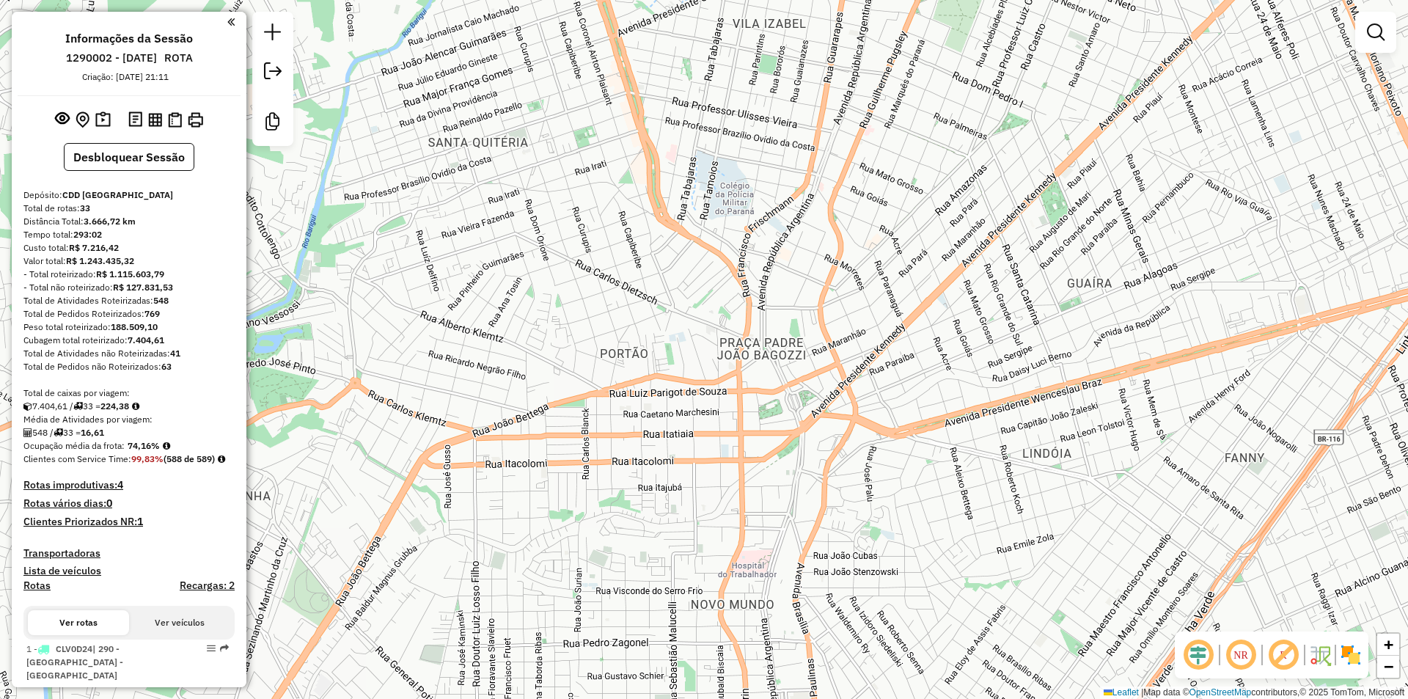
drag, startPoint x: 705, startPoint y: 473, endPoint x: 671, endPoint y: 221, distance: 253.9
click at [671, 221] on div "Janela de atendimento Grade de atendimento Capacidade Transportadoras Veículos …" at bounding box center [704, 349] width 1408 height 699
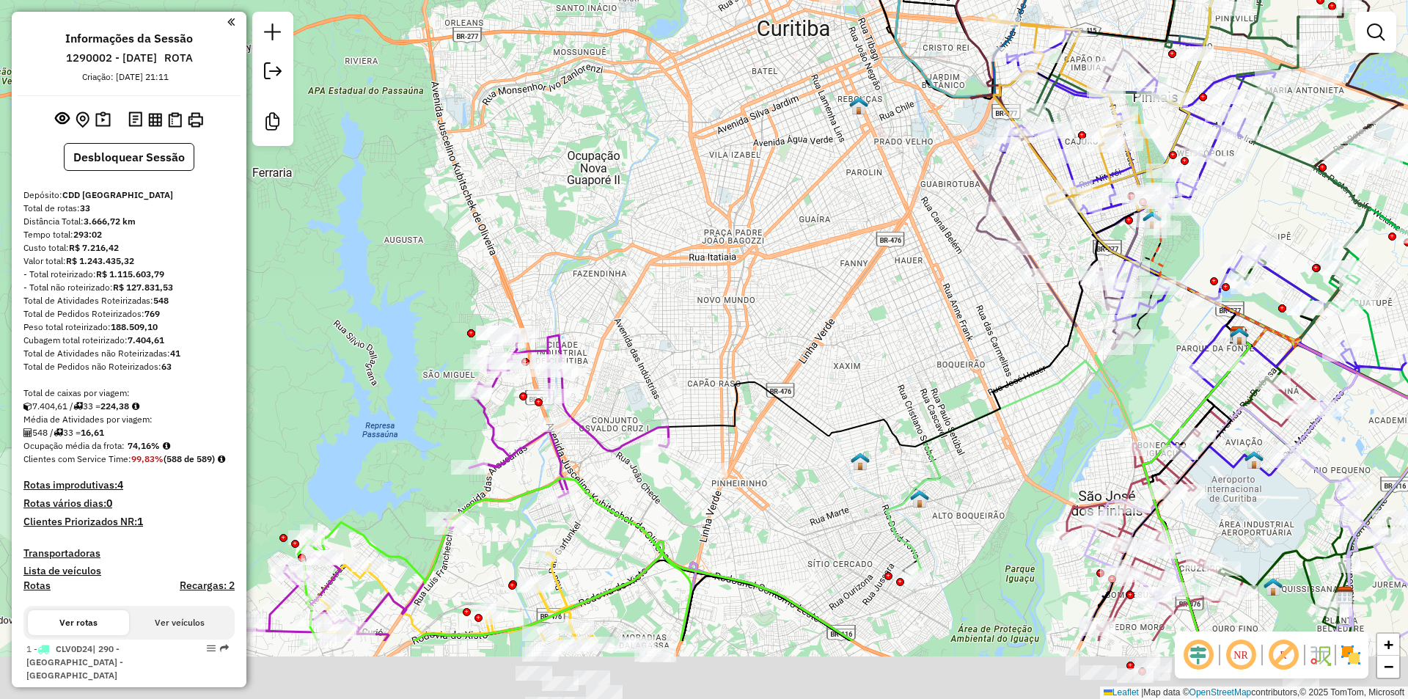
drag, startPoint x: 658, startPoint y: 501, endPoint x: 658, endPoint y: 329, distance: 171.6
click at [672, 324] on div "Janela de atendimento Grade de atendimento Capacidade Transportadoras Veículos …" at bounding box center [704, 349] width 1408 height 699
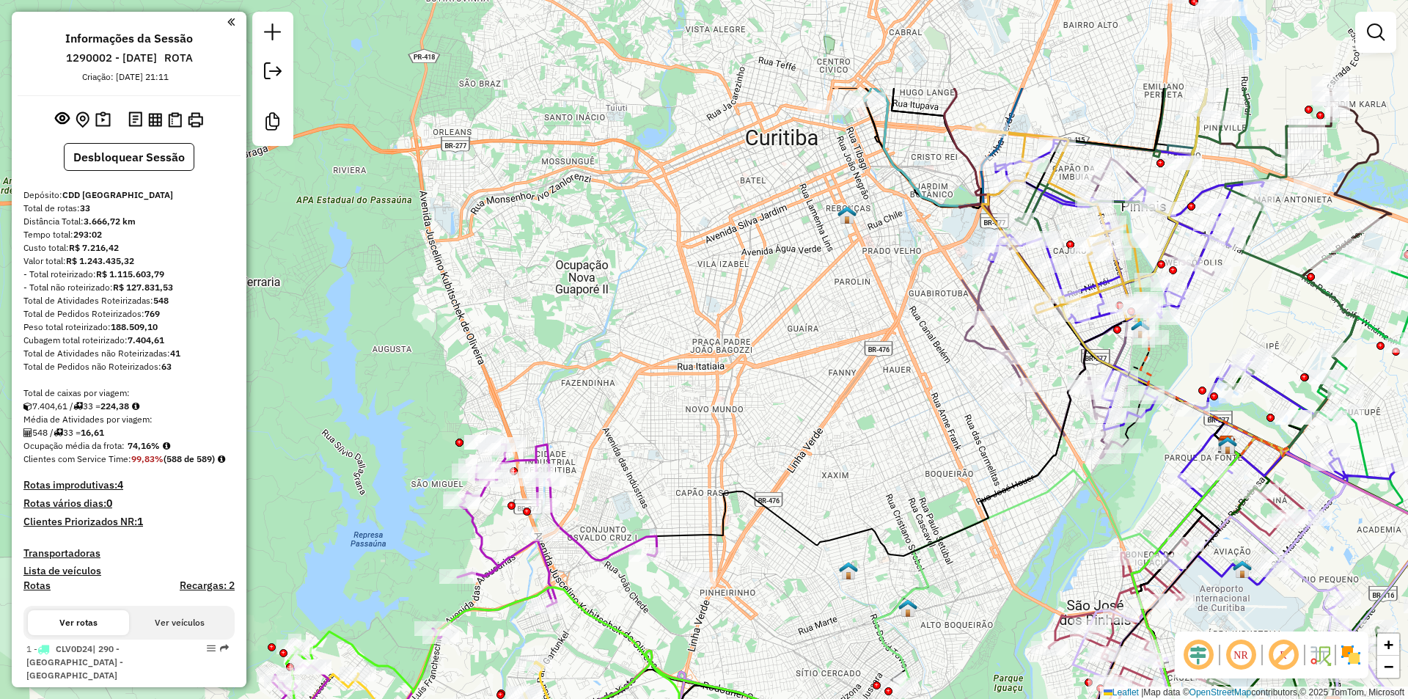
drag, startPoint x: 939, startPoint y: 230, endPoint x: 917, endPoint y: 361, distance: 133.0
click at [922, 375] on div "Janela de atendimento Grade de atendimento Capacidade Transportadoras Veículos …" at bounding box center [704, 349] width 1408 height 699
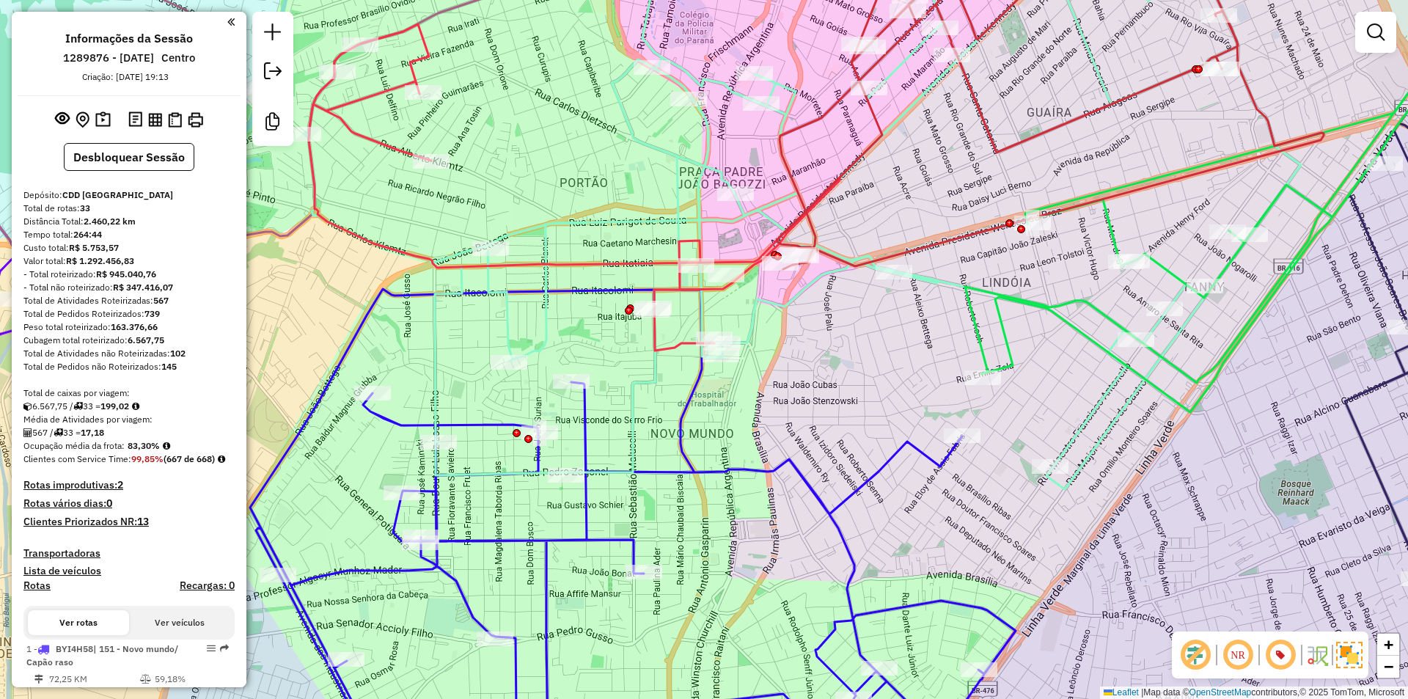
scroll to position [805, 0]
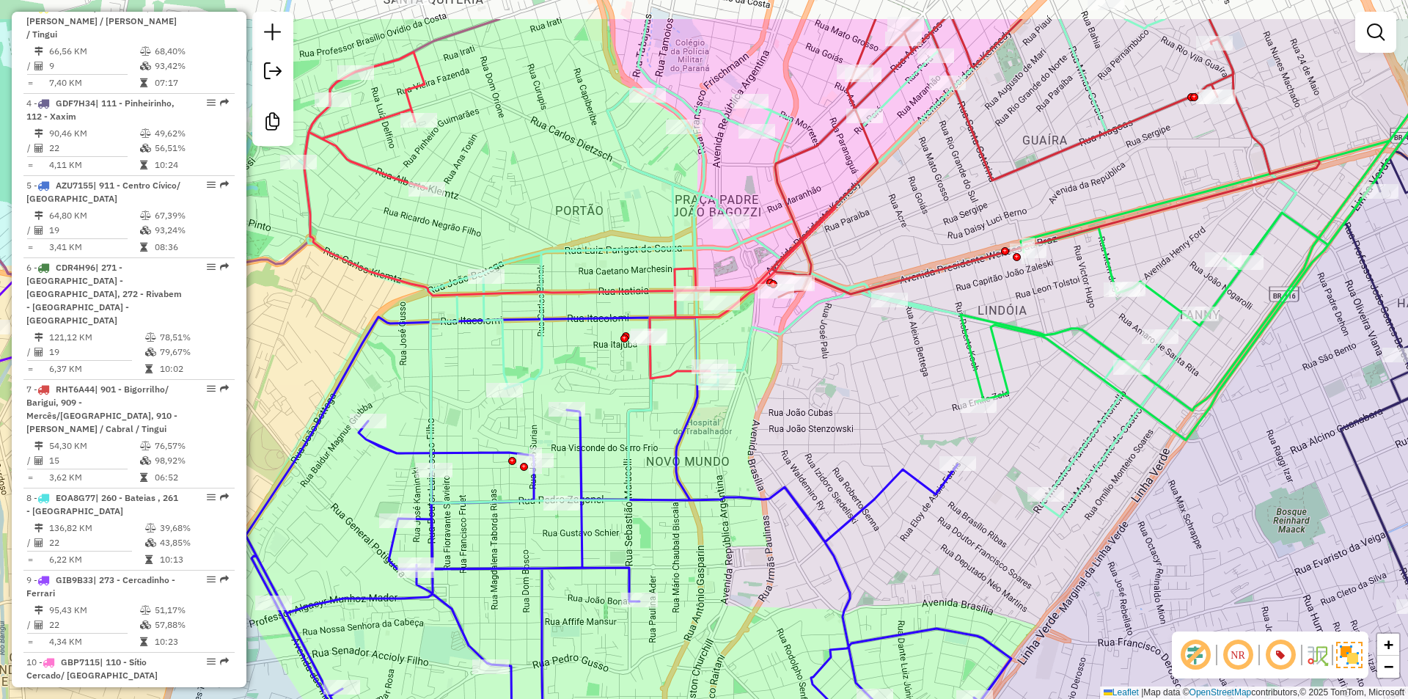
click at [878, 243] on div "Janela de atendimento Grade de atendimento Capacidade Transportadoras Veículos …" at bounding box center [704, 349] width 1408 height 699
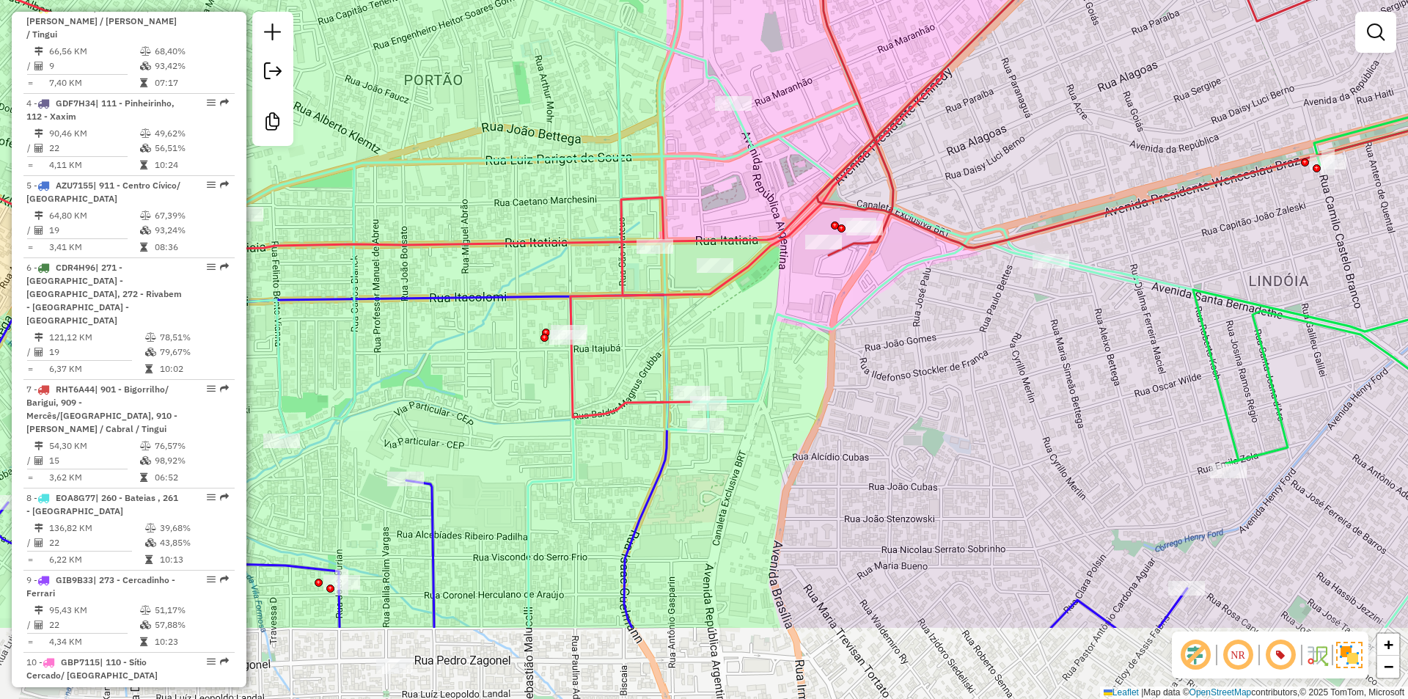
drag, startPoint x: 833, startPoint y: 336, endPoint x: 782, endPoint y: 192, distance: 152.6
click at [782, 192] on div "Janela de atendimento Grade de atendimento Capacidade Transportadoras Veículos …" at bounding box center [704, 349] width 1408 height 699
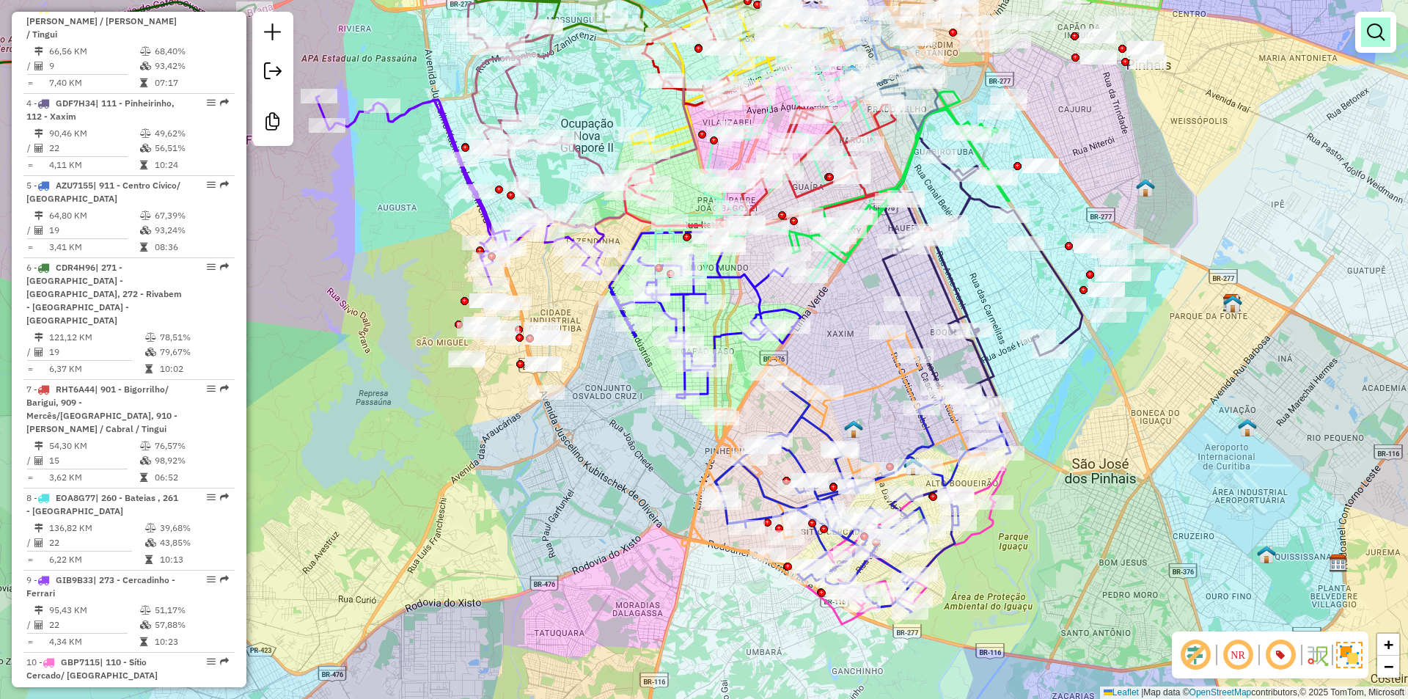
click at [1368, 31] on em at bounding box center [1376, 32] width 18 height 18
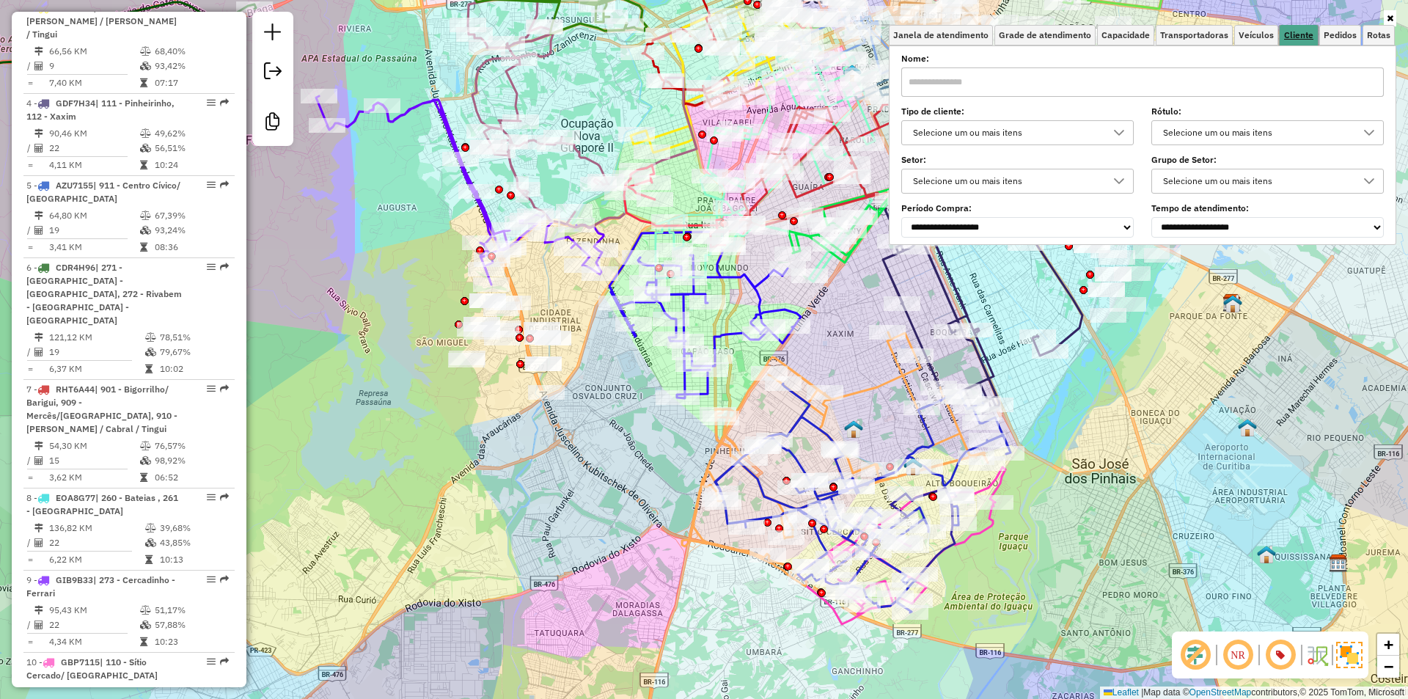
click at [1311, 33] on span "Cliente" at bounding box center [1298, 35] width 29 height 9
click at [1000, 127] on div "Selecione um ou mais itens" at bounding box center [1006, 132] width 197 height 23
click at [930, 198] on div "700 - Shopping" at bounding box center [931, 199] width 14 height 14
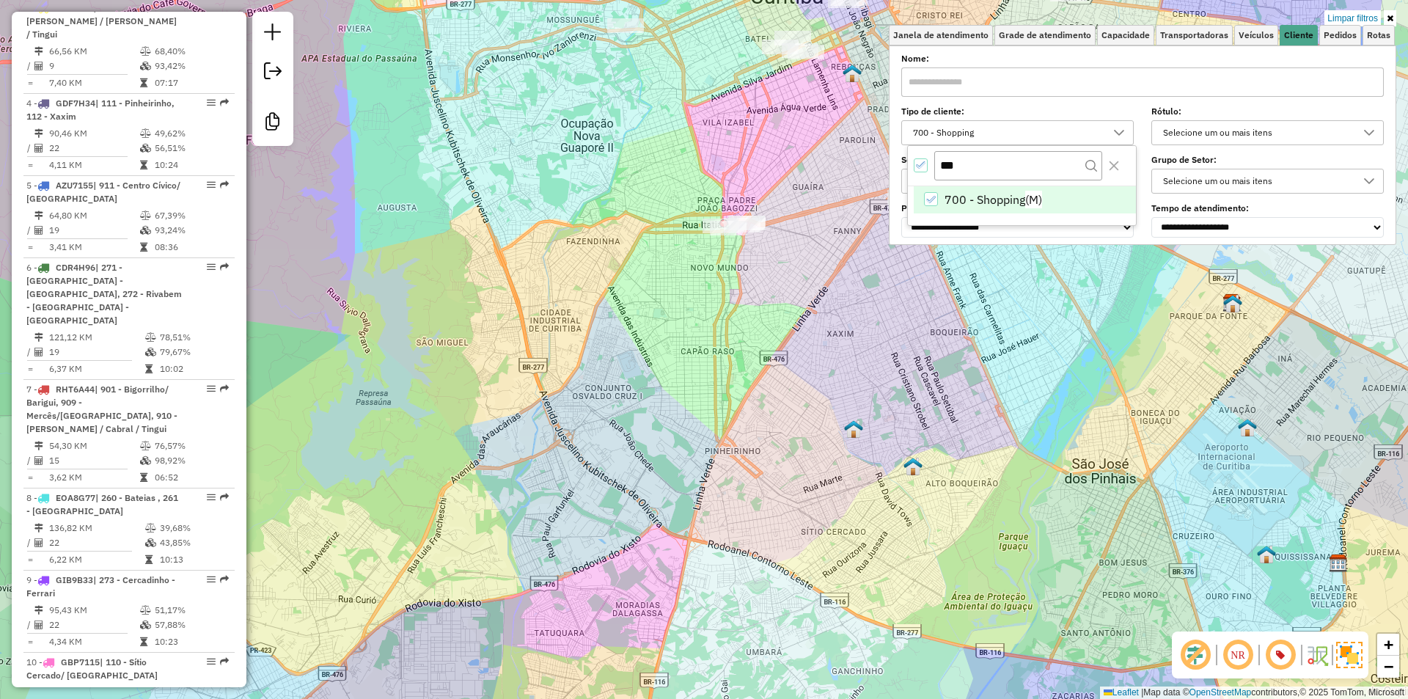
click at [584, 106] on div "Limpar filtros Janela de atendimento Grade de atendimento Capacidade Transporta…" at bounding box center [704, 349] width 1408 height 699
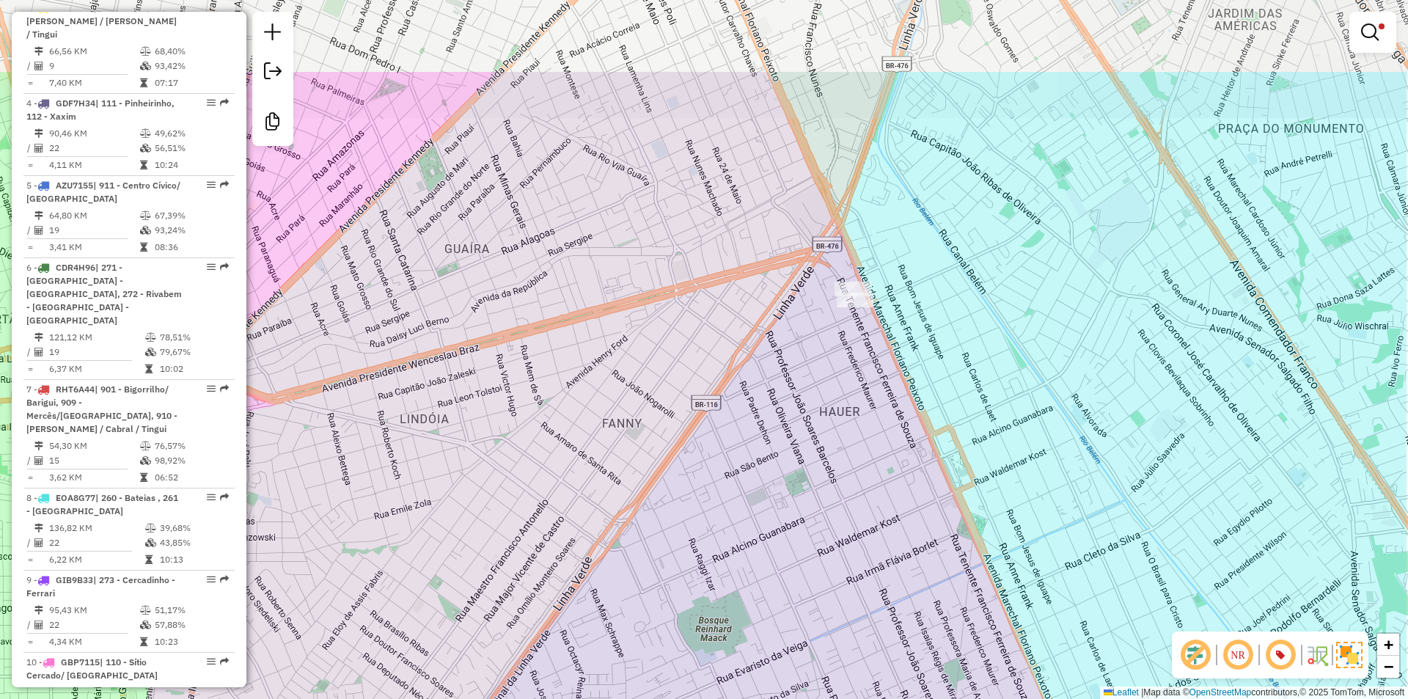
drag, startPoint x: 1000, startPoint y: 162, endPoint x: 888, endPoint y: 295, distance: 174.3
click at [888, 295] on div "Limpar filtros Janela de atendimento Grade de atendimento Capacidade Transporta…" at bounding box center [704, 349] width 1408 height 699
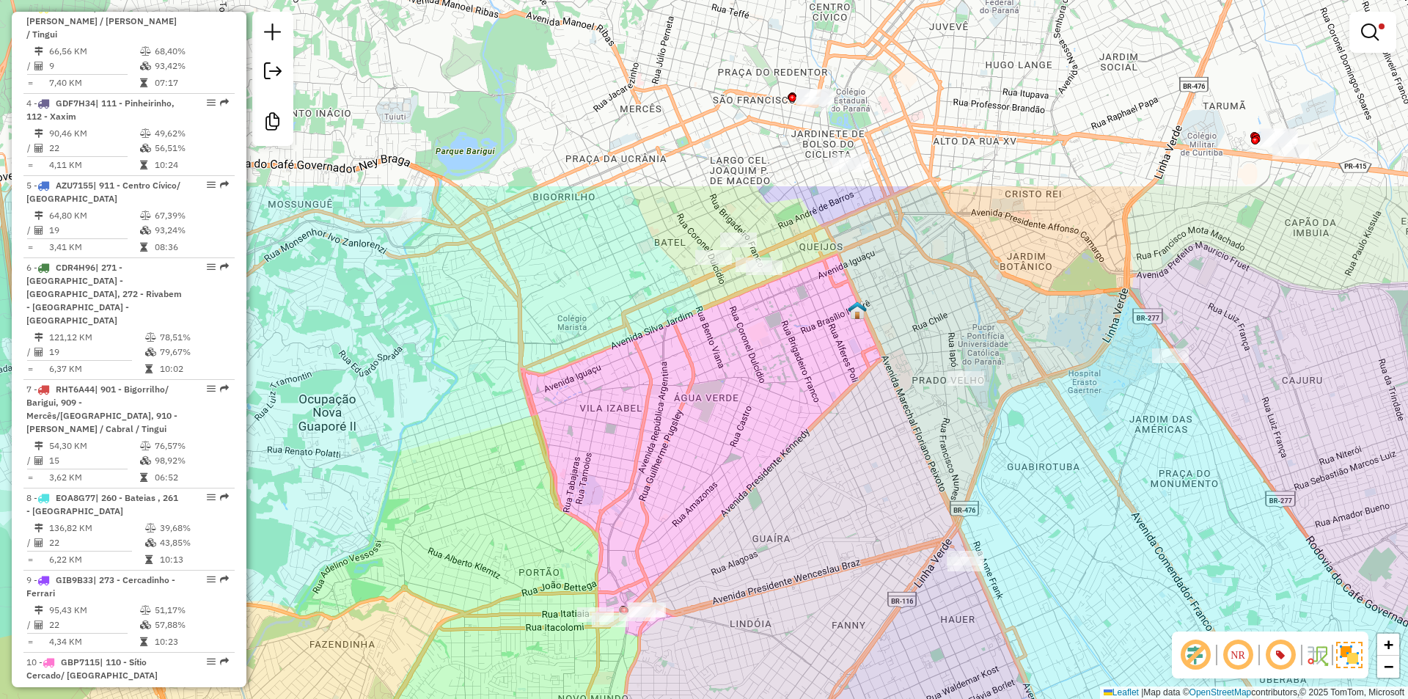
drag, startPoint x: 722, startPoint y: 147, endPoint x: 836, endPoint y: 437, distance: 311.4
click at [835, 438] on div "Limpar filtros Janela de atendimento Grade de atendimento Capacidade Transporta…" at bounding box center [704, 349] width 1408 height 699
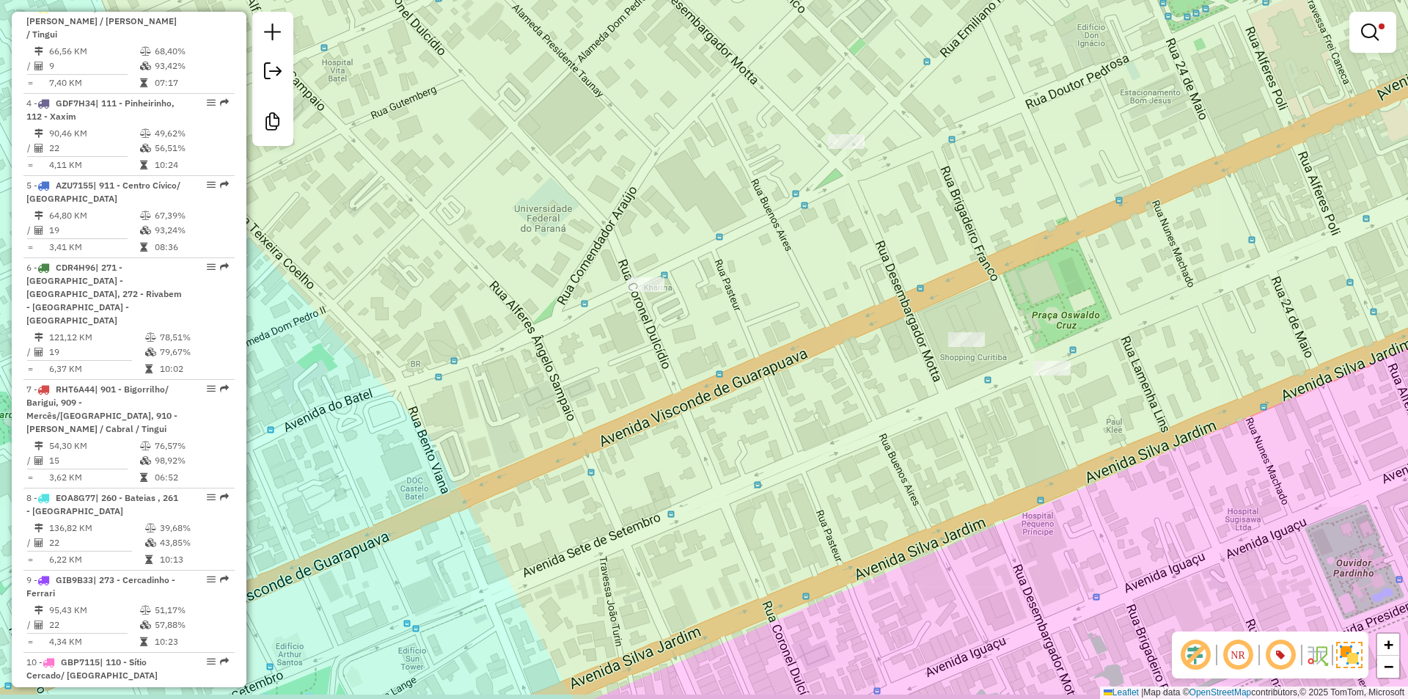
drag, startPoint x: 752, startPoint y: 310, endPoint x: 829, endPoint y: 218, distance: 120.3
click at [831, 218] on div "Limpar filtros Janela de atendimento Grade de atendimento Capacidade Transporta…" at bounding box center [704, 349] width 1408 height 699
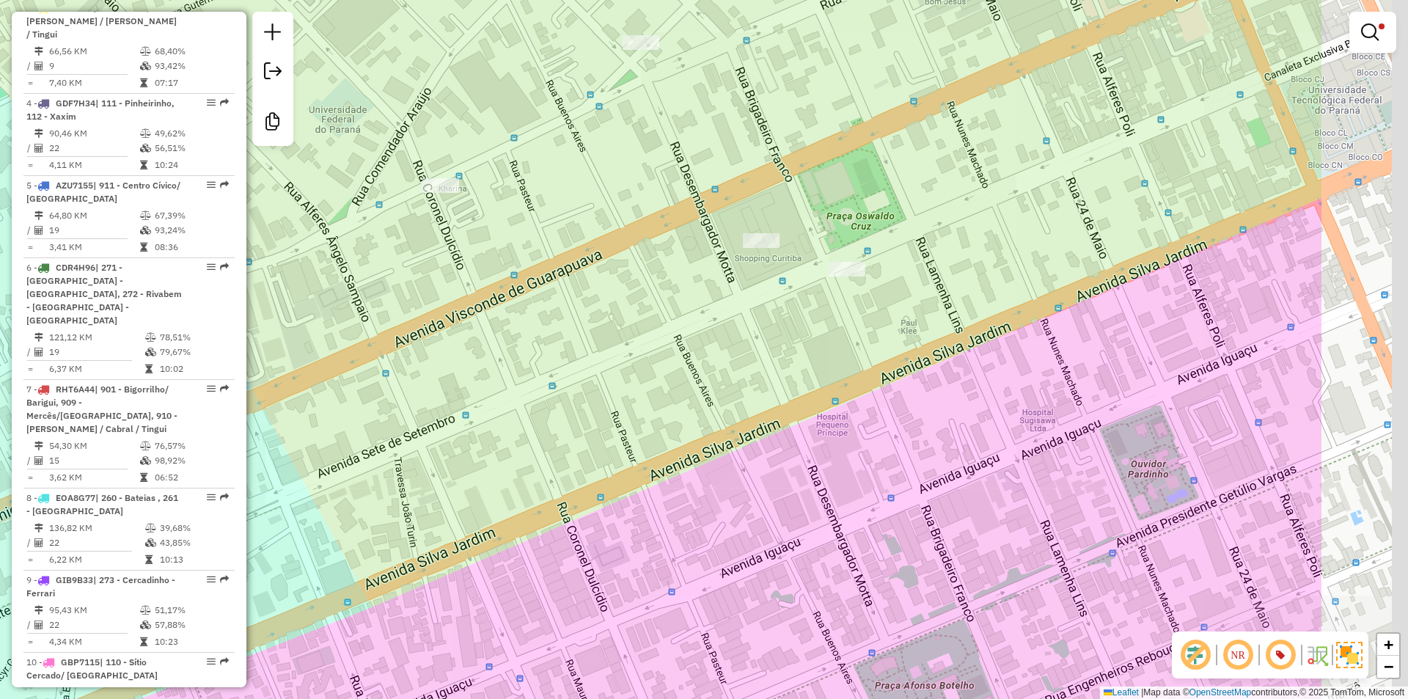
drag, startPoint x: 1043, startPoint y: 287, endPoint x: 826, endPoint y: 230, distance: 224.4
click at [826, 230] on div "Limpar filtros Janela de atendimento Grade de atendimento Capacidade Transporta…" at bounding box center [704, 349] width 1408 height 699
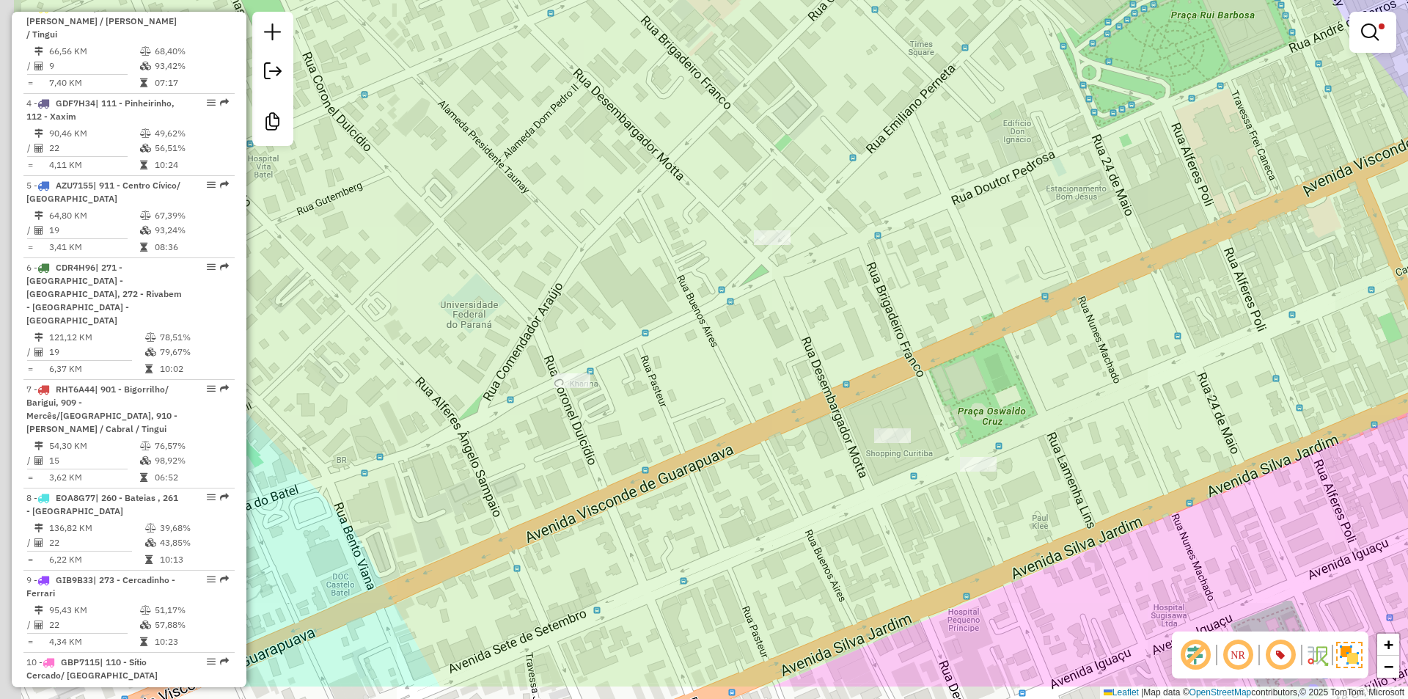
drag, startPoint x: 518, startPoint y: 445, endPoint x: 716, endPoint y: 337, distance: 225.4
click at [716, 338] on div "Limpar filtros Janela de atendimento Grade de atendimento Capacidade Transporta…" at bounding box center [704, 349] width 1408 height 699
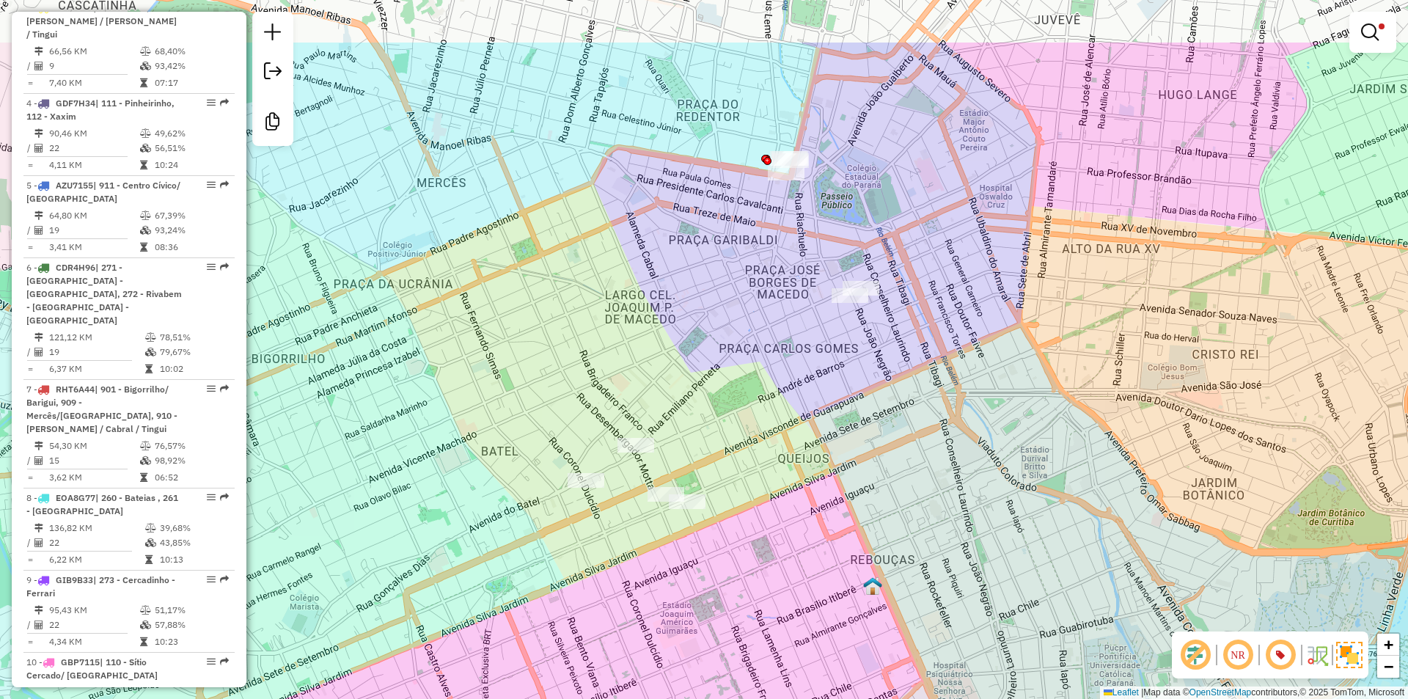
drag, startPoint x: 760, startPoint y: 141, endPoint x: 686, endPoint y: 356, distance: 227.2
click at [686, 356] on div "Limpar filtros Janela de atendimento Grade de atendimento Capacidade Transporta…" at bounding box center [704, 349] width 1408 height 699
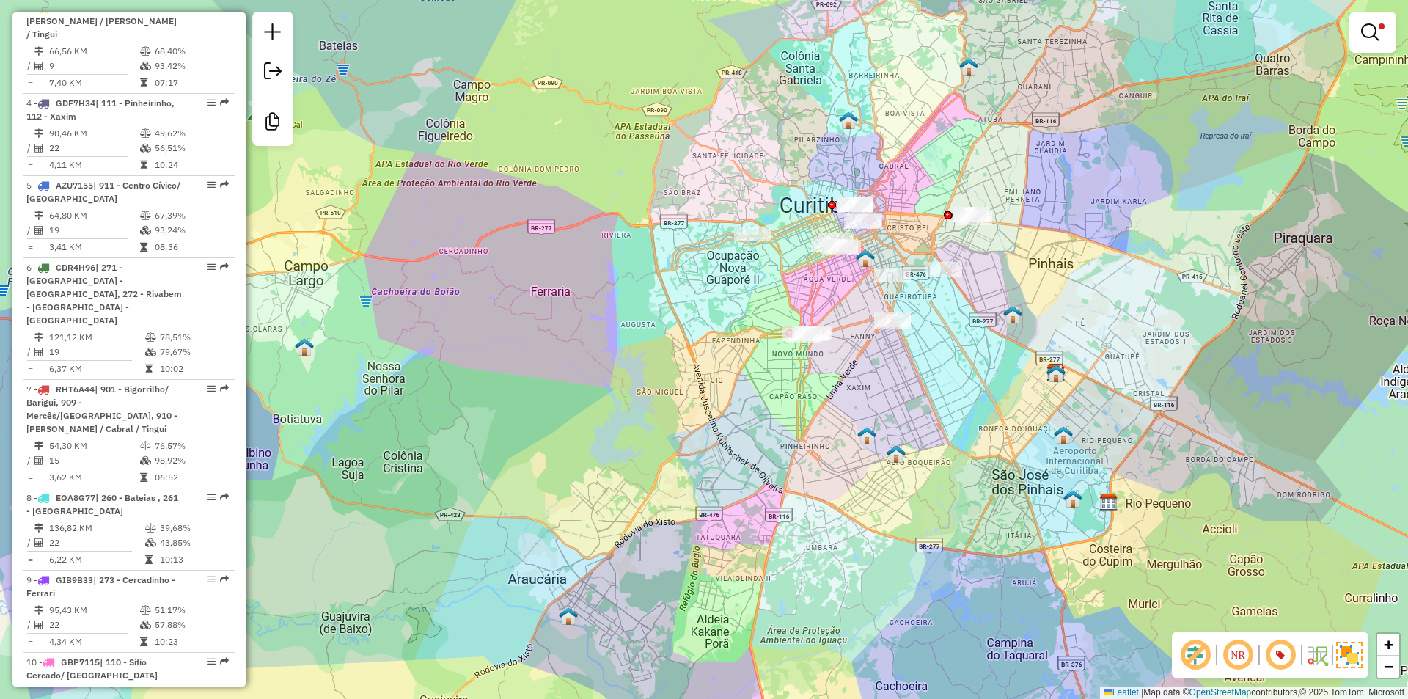
drag, startPoint x: 755, startPoint y: 399, endPoint x: 853, endPoint y: 357, distance: 106.8
click at [853, 357] on div "Limpar filtros Janela de atendimento Grade de atendimento Capacidade Transporta…" at bounding box center [704, 349] width 1408 height 699
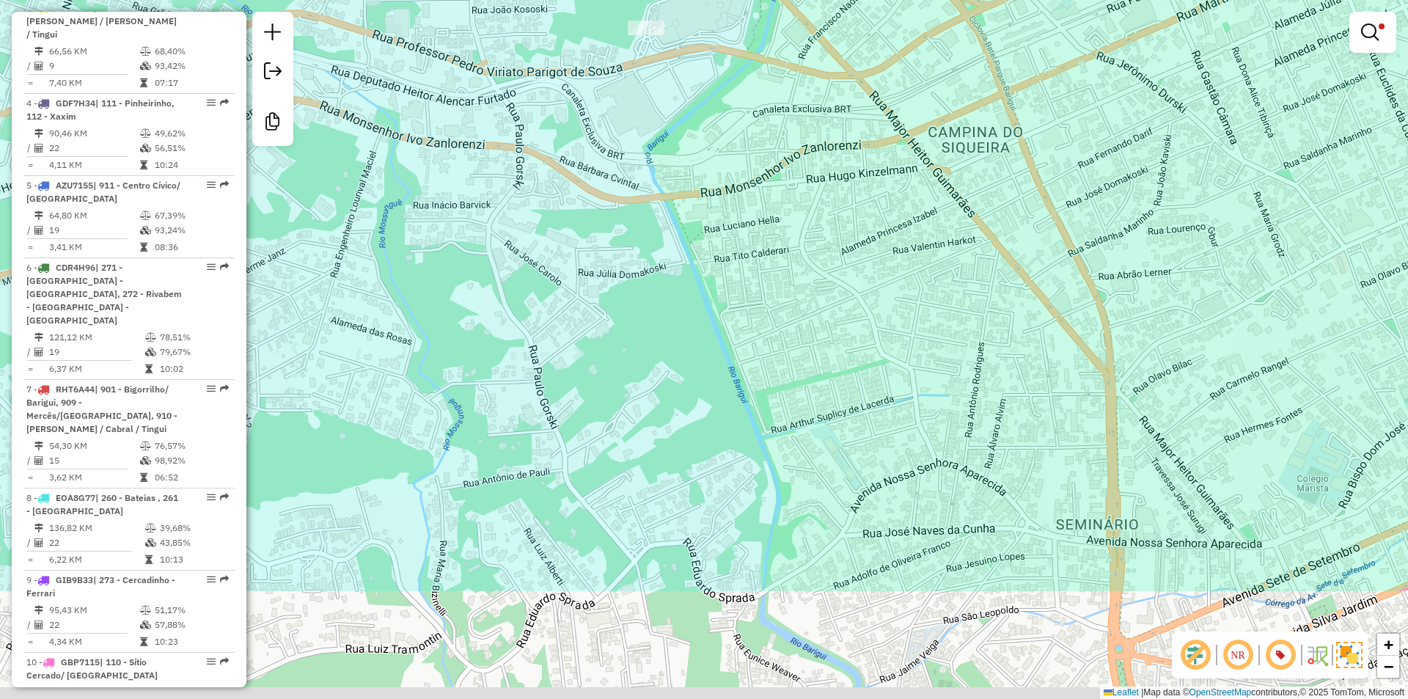
drag, startPoint x: 796, startPoint y: 342, endPoint x: 641, endPoint y: 124, distance: 267.1
click at [641, 124] on div "Limpar filtros Janela de atendimento Grade de atendimento Capacidade Transporta…" at bounding box center [704, 349] width 1408 height 699
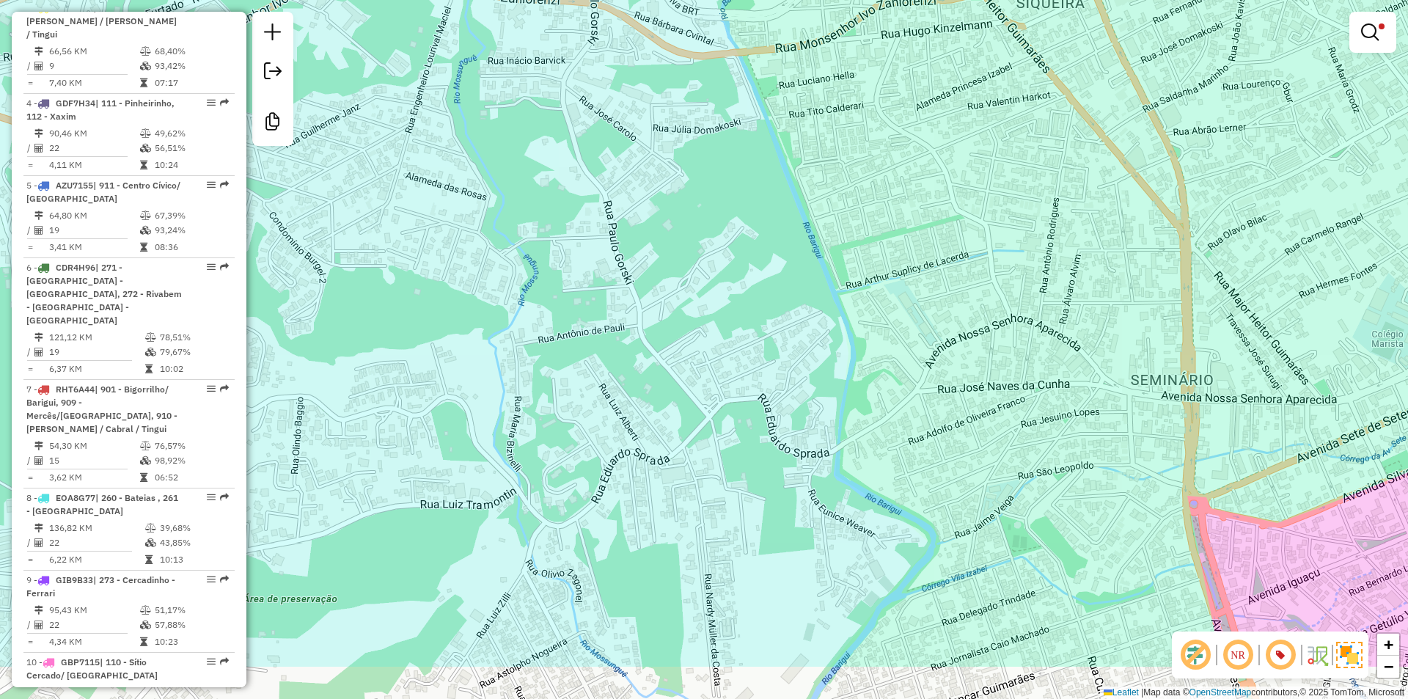
drag, startPoint x: 926, startPoint y: 334, endPoint x: 963, endPoint y: 231, distance: 109.3
click at [963, 231] on div "Limpar filtros Janela de atendimento Grade de atendimento Capacidade Transporta…" at bounding box center [704, 349] width 1408 height 699
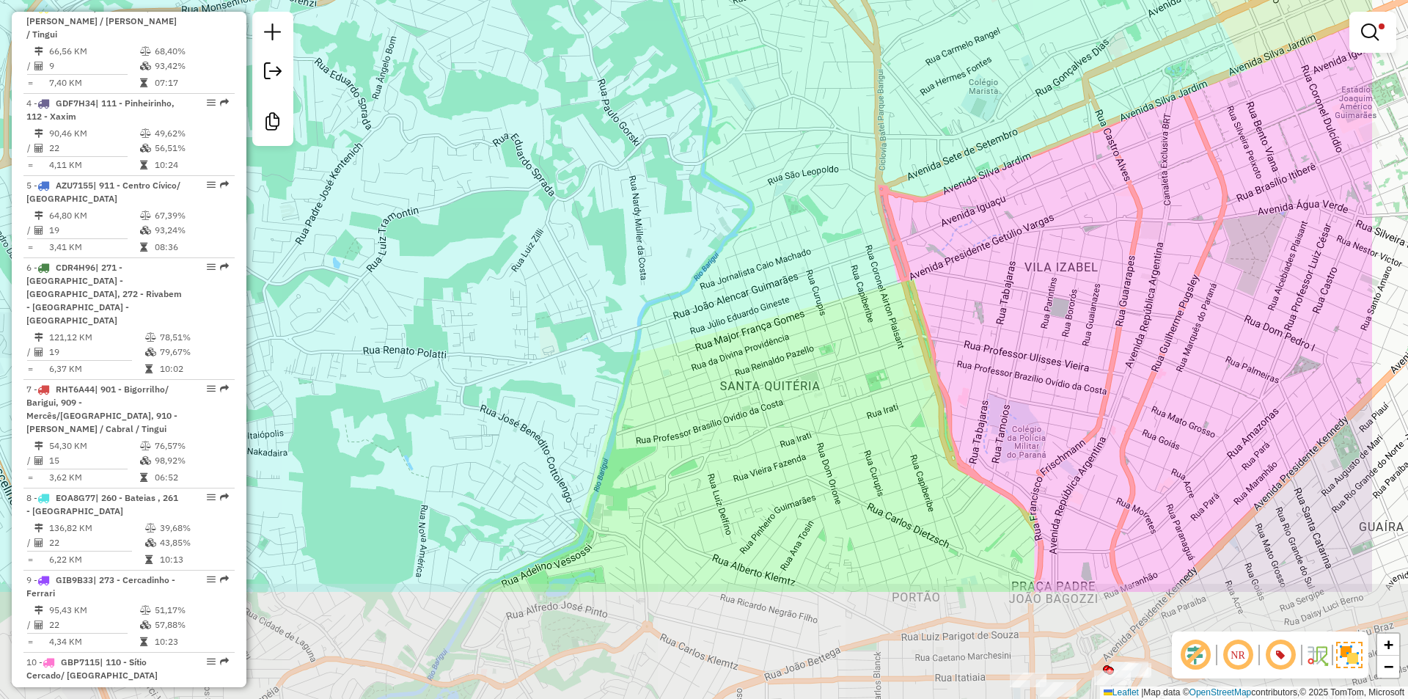
drag, startPoint x: 954, startPoint y: 295, endPoint x: 796, endPoint y: 128, distance: 229.8
click at [797, 128] on div "Limpar filtros Janela de atendimento Grade de atendimento Capacidade Transporta…" at bounding box center [704, 349] width 1408 height 699
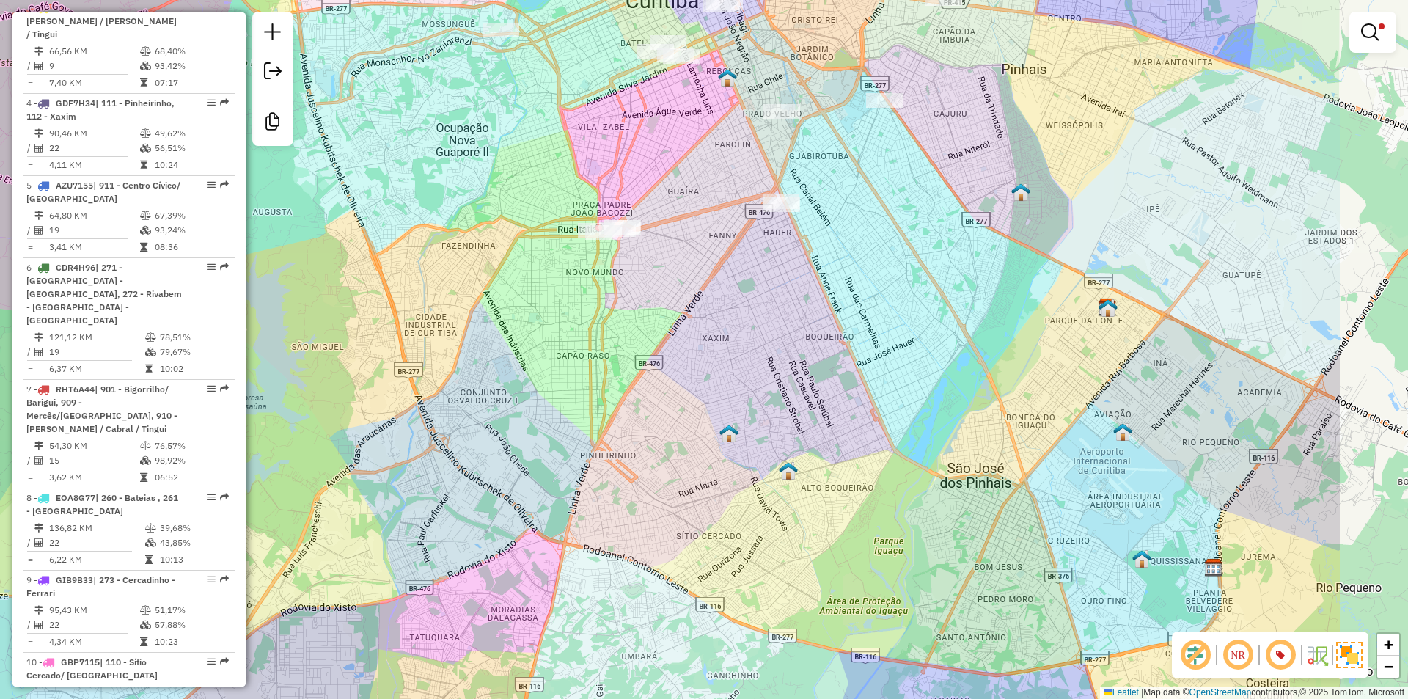
drag, startPoint x: 928, startPoint y: 316, endPoint x: 719, endPoint y: 269, distance: 213.5
click at [719, 269] on div "Limpar filtros Janela de atendimento Grade de atendimento Capacidade Transporta…" at bounding box center [704, 349] width 1408 height 699
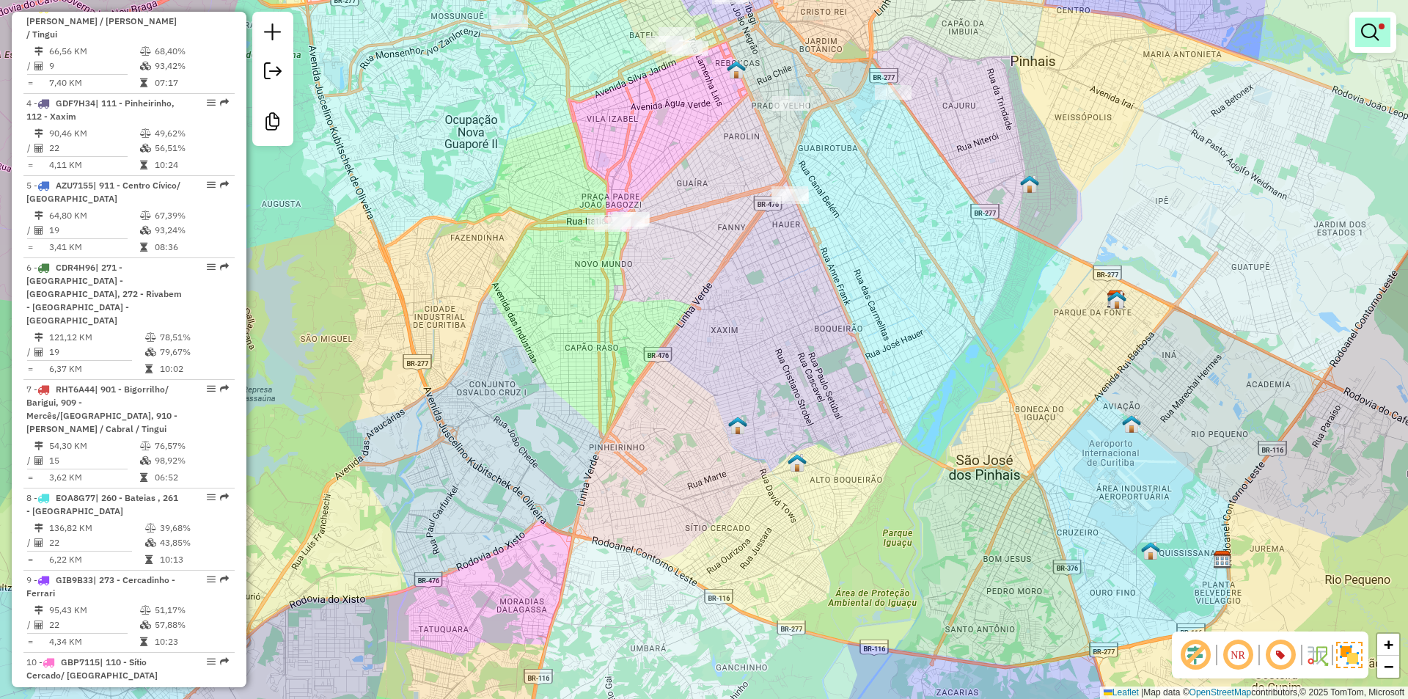
click at [1372, 23] on em at bounding box center [1370, 32] width 18 height 18
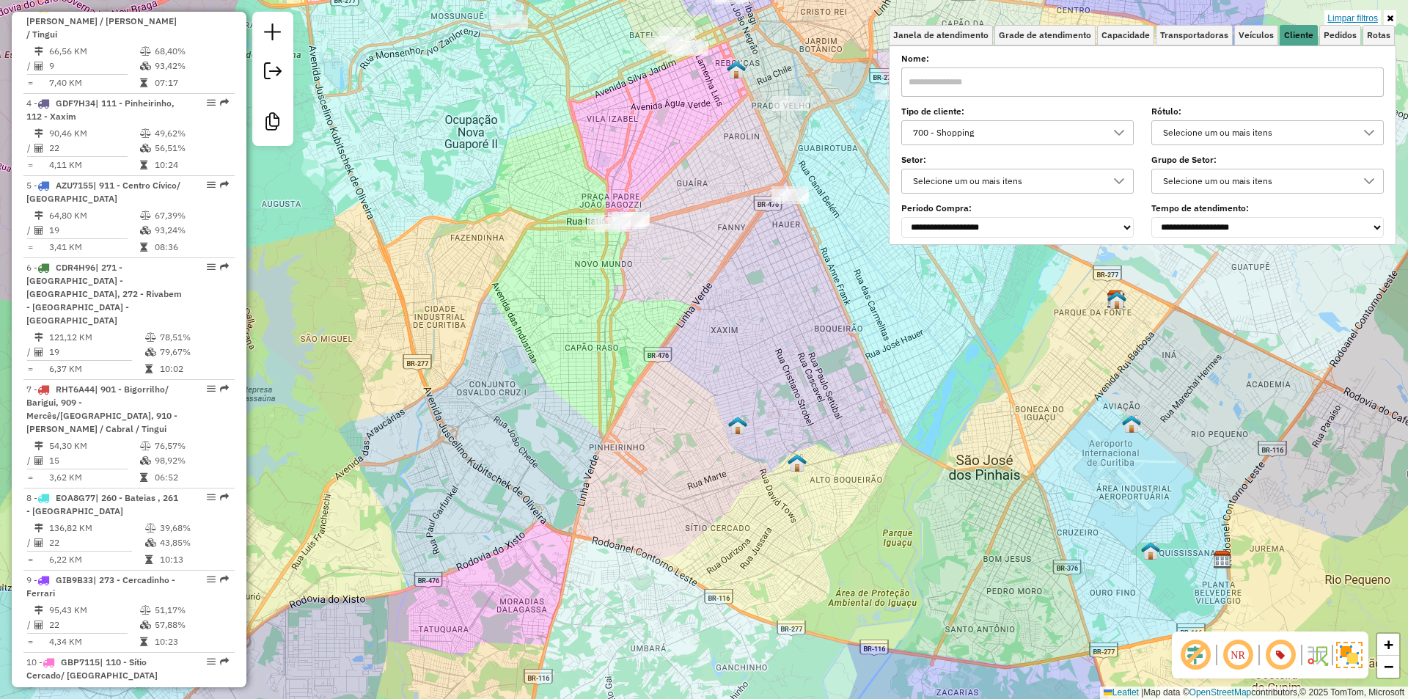
click at [1340, 16] on link "Limpar filtros" at bounding box center [1352, 18] width 56 height 16
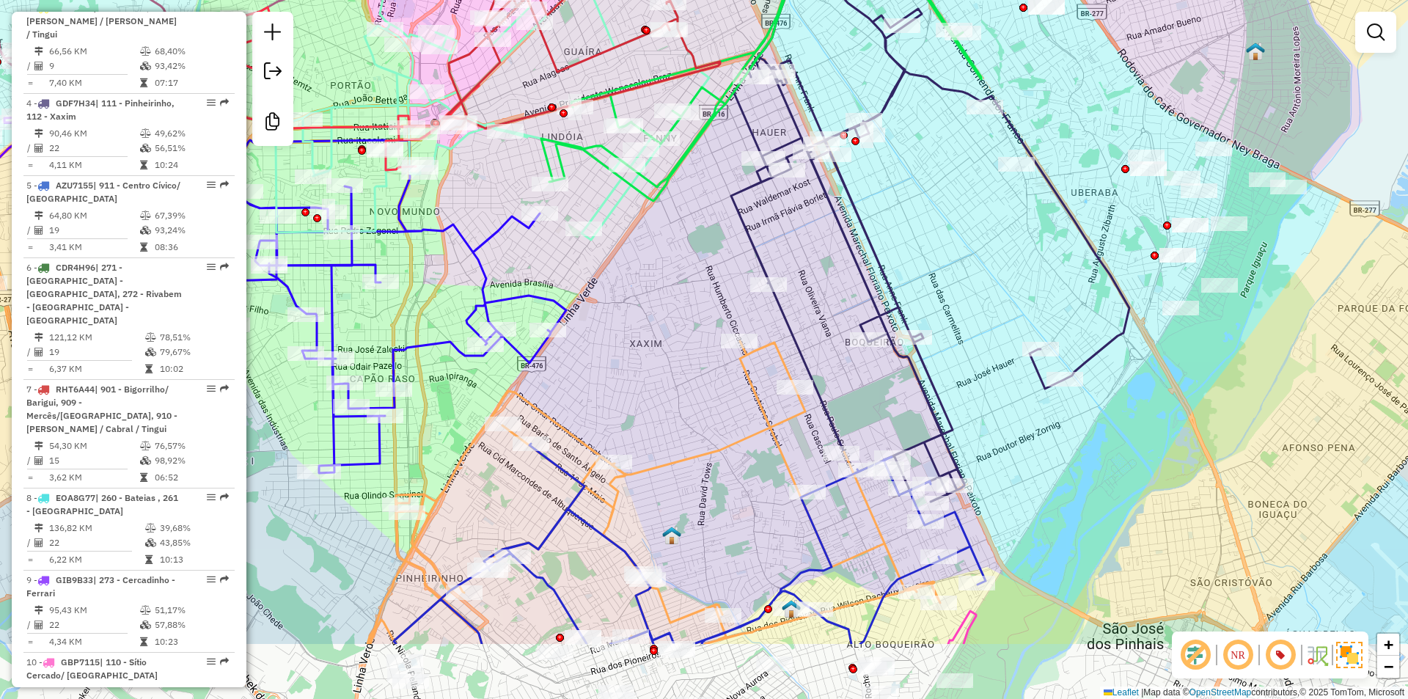
drag, startPoint x: 806, startPoint y: 411, endPoint x: 790, endPoint y: 284, distance: 127.8
click at [790, 284] on div "Janela de atendimento Grade de atendimento Capacidade Transportadoras Veículos …" at bounding box center [704, 349] width 1408 height 699
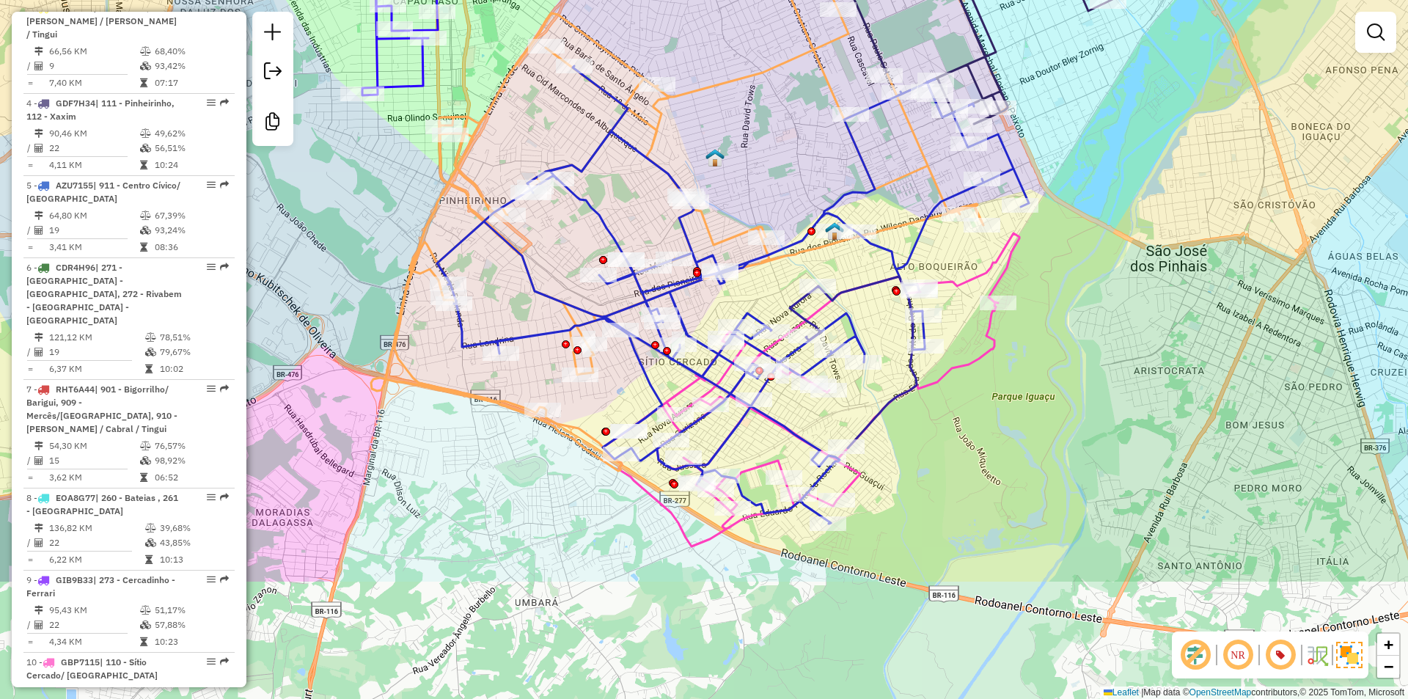
drag, startPoint x: 780, startPoint y: 466, endPoint x: 771, endPoint y: 279, distance: 187.9
click at [771, 279] on div "Janela de atendimento Grade de atendimento Capacidade Transportadoras Veículos …" at bounding box center [704, 349] width 1408 height 699
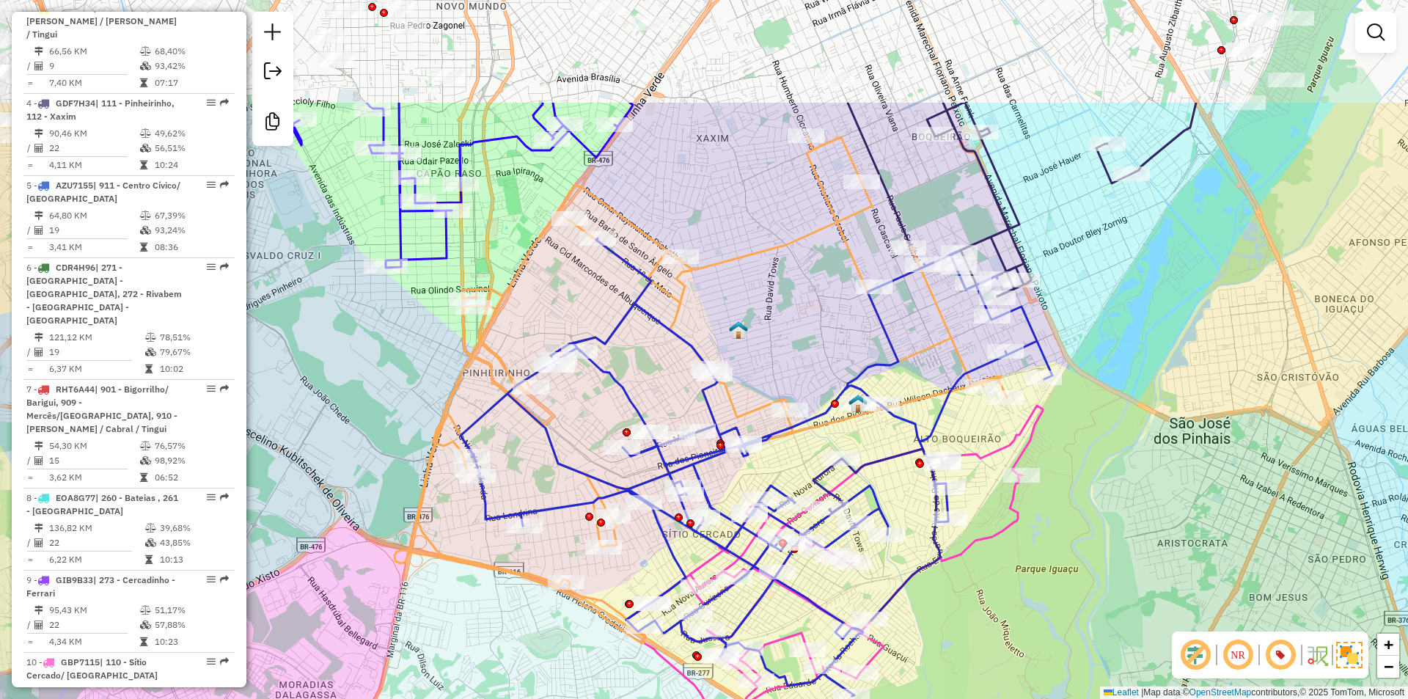
drag, startPoint x: 750, startPoint y: 158, endPoint x: 774, endPoint y: 335, distance: 179.0
click at [774, 337] on div "Janela de atendimento Grade de atendimento Capacidade Transportadoras Veículos …" at bounding box center [704, 349] width 1408 height 699
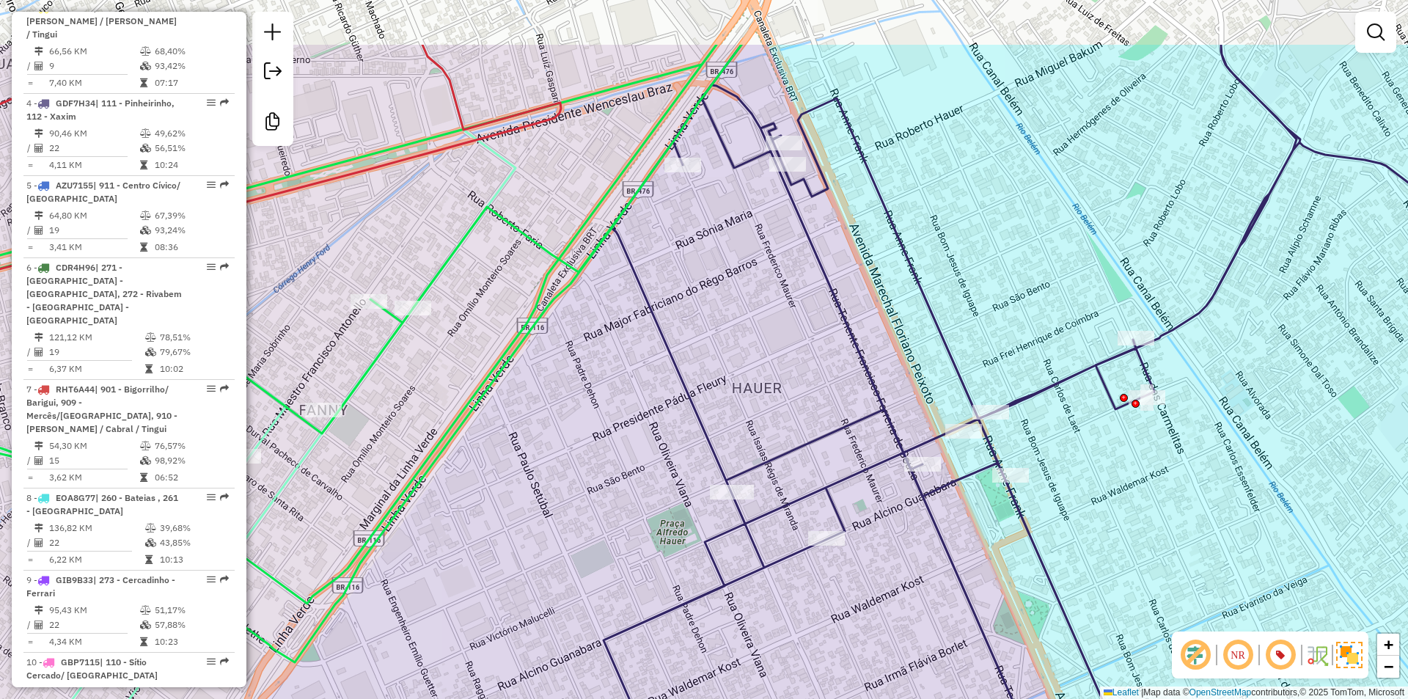
drag, startPoint x: 765, startPoint y: 110, endPoint x: 776, endPoint y: 289, distance: 179.2
click at [776, 289] on div "Janela de atendimento Grade de atendimento Capacidade Transportadoras Veículos …" at bounding box center [704, 349] width 1408 height 699
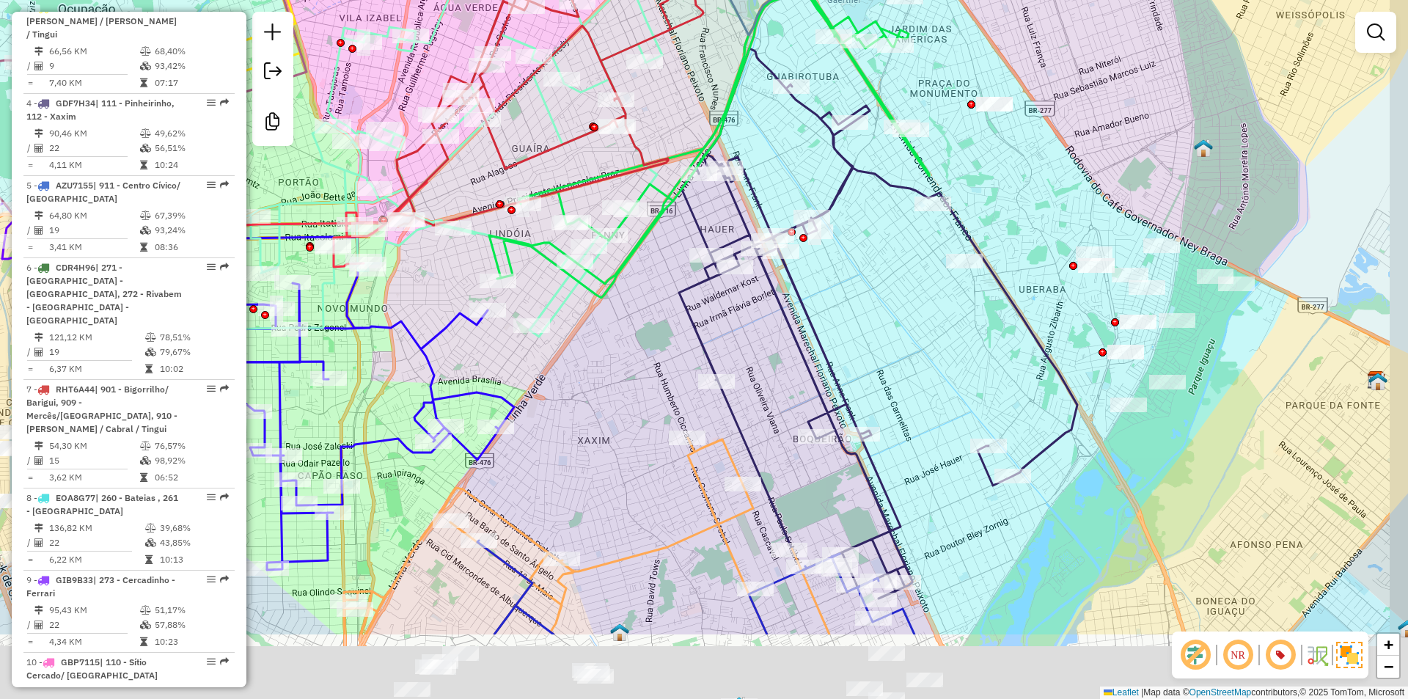
drag, startPoint x: 794, startPoint y: 444, endPoint x: 747, endPoint y: 218, distance: 230.7
click at [749, 220] on div "Janela de atendimento Grade de atendimento Capacidade Transportadoras Veículos …" at bounding box center [704, 349] width 1408 height 699
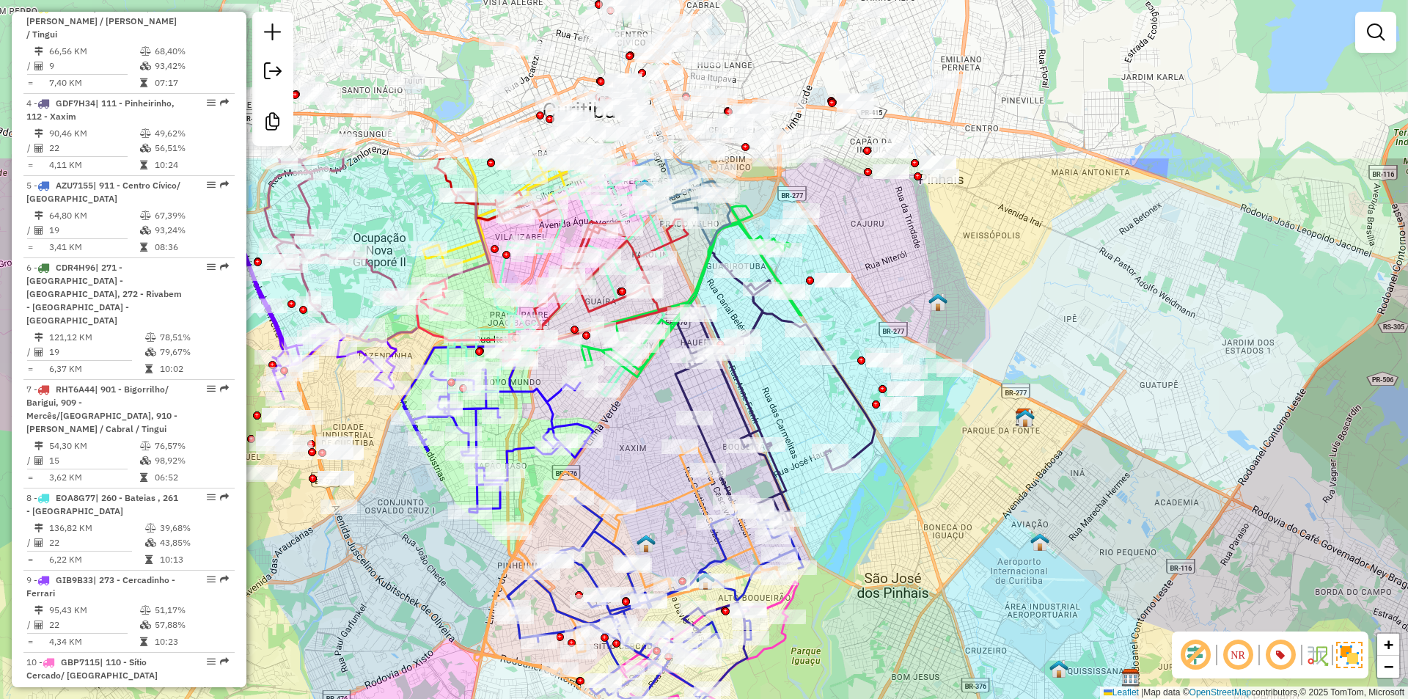
drag, startPoint x: 939, startPoint y: 296, endPoint x: 906, endPoint y: 497, distance: 203.5
click at [906, 497] on div "Janela de atendimento Grade de atendimento Capacidade Transportadoras Veículos …" at bounding box center [704, 349] width 1408 height 699
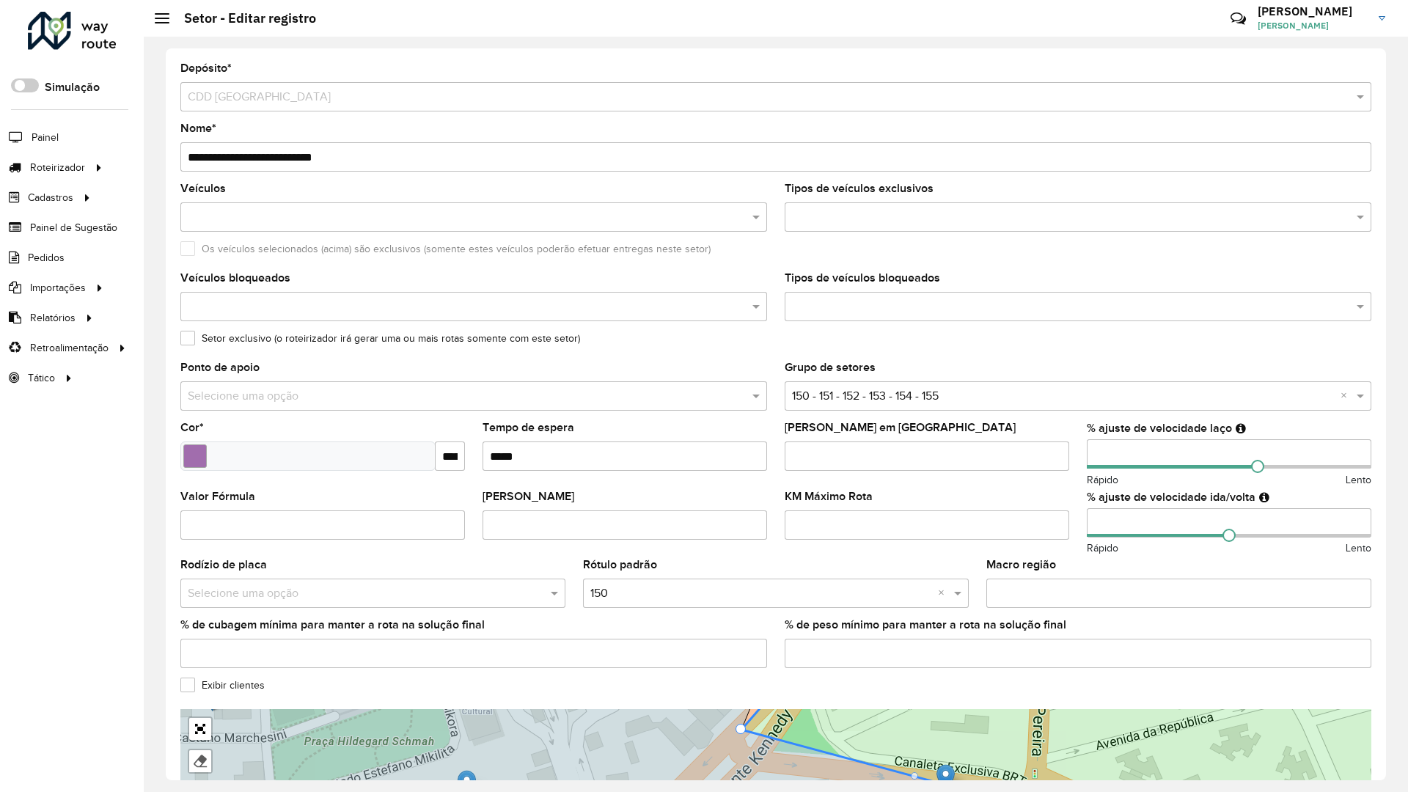
drag, startPoint x: 754, startPoint y: 530, endPoint x: 677, endPoint y: 518, distance: 77.9
drag, startPoint x: 668, startPoint y: 559, endPoint x: 635, endPoint y: 552, distance: 33.6
drag, startPoint x: 845, startPoint y: 388, endPoint x: 834, endPoint y: 381, distance: 12.8
drag, startPoint x: 839, startPoint y: 390, endPoint x: 832, endPoint y: 373, distance: 18.4
drag, startPoint x: 842, startPoint y: 387, endPoint x: 830, endPoint y: 373, distance: 18.2
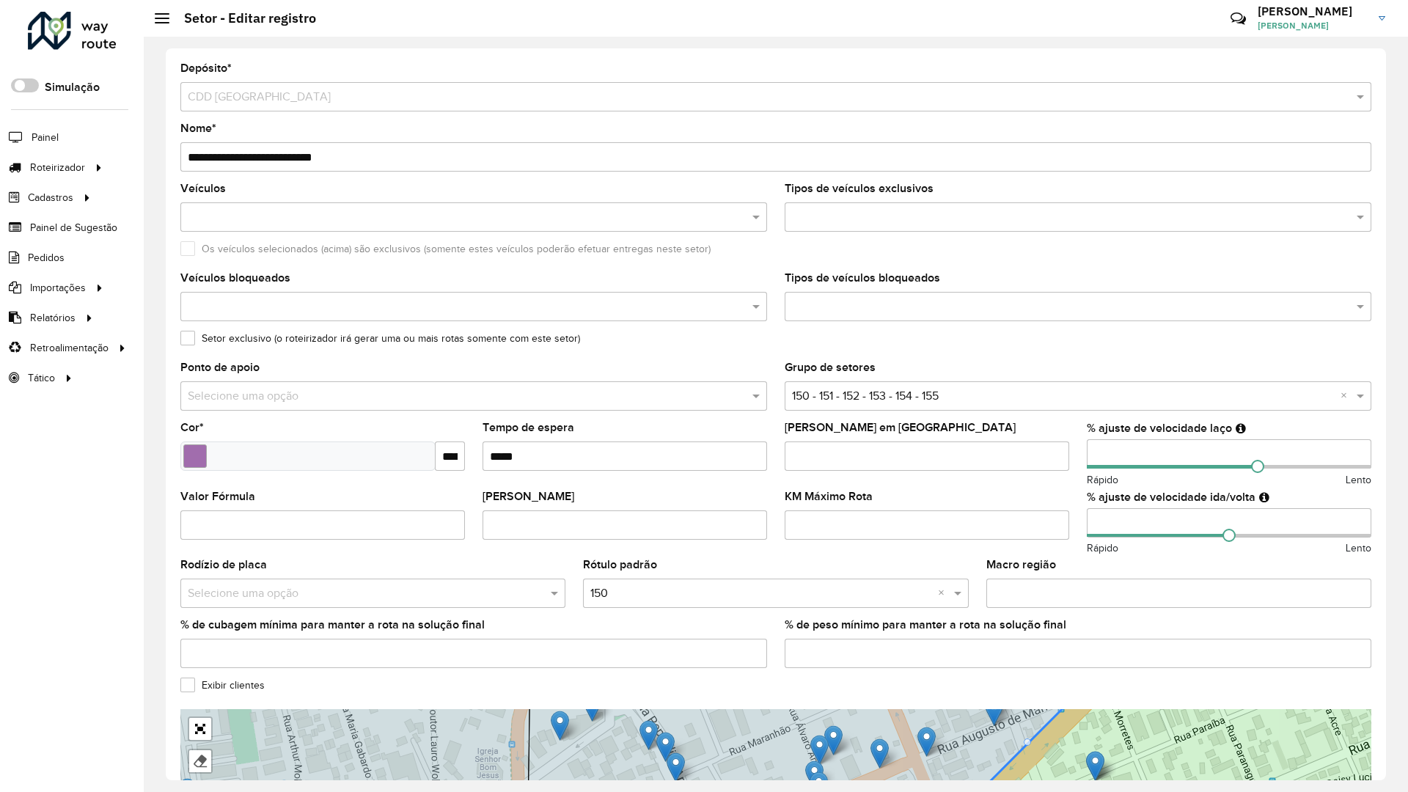
drag, startPoint x: 712, startPoint y: 350, endPoint x: 719, endPoint y: 386, distance: 36.7
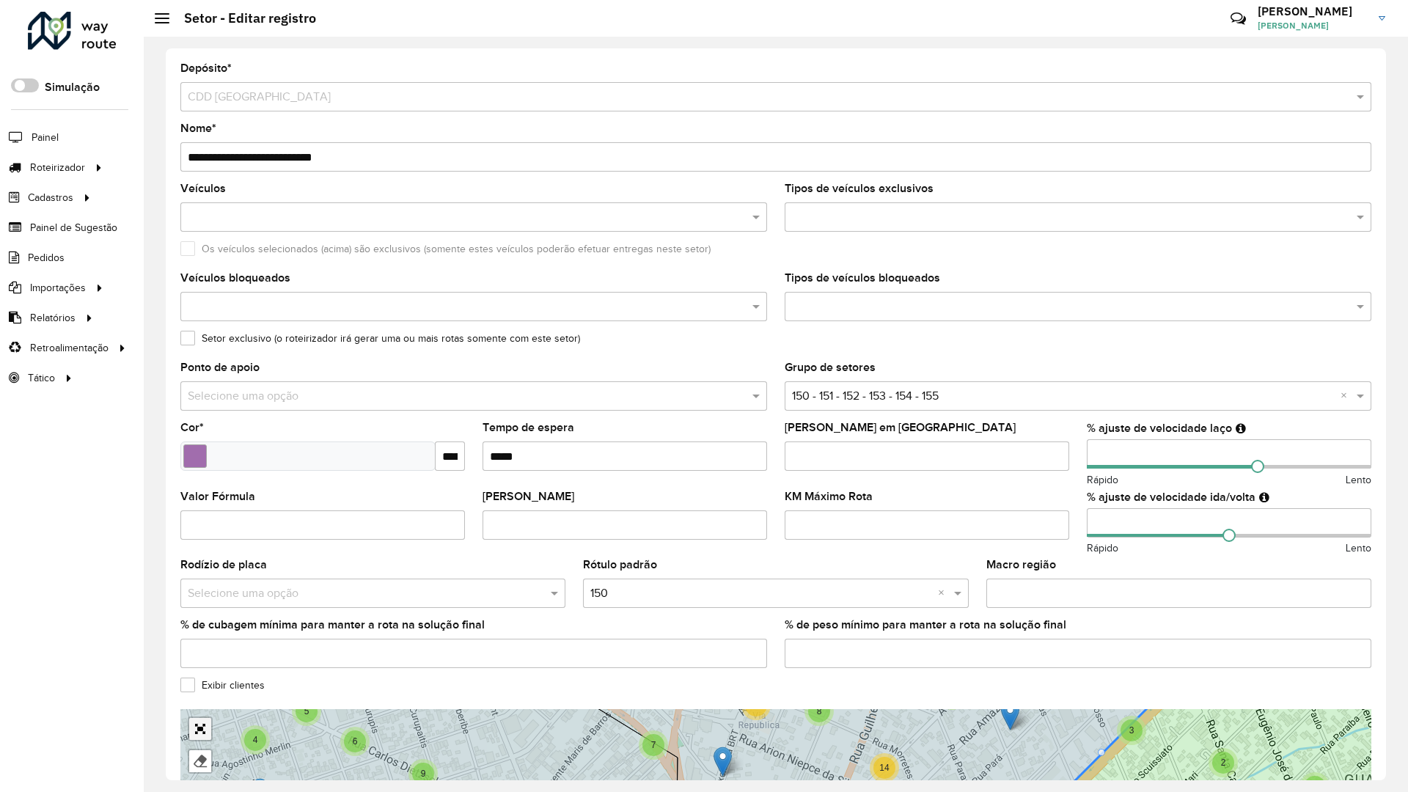
click at [189, 718] on link "Abrir mapa em tela cheia" at bounding box center [200, 729] width 22 height 22
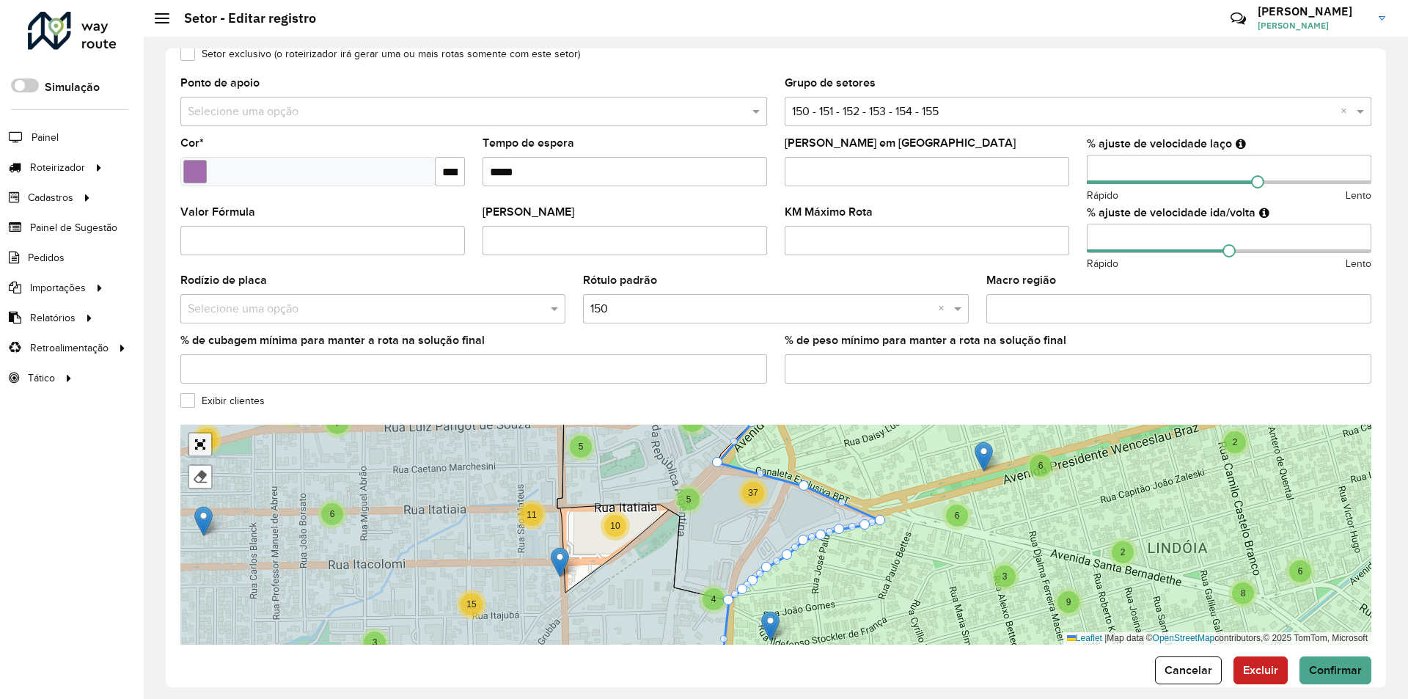
scroll to position [308, 0]
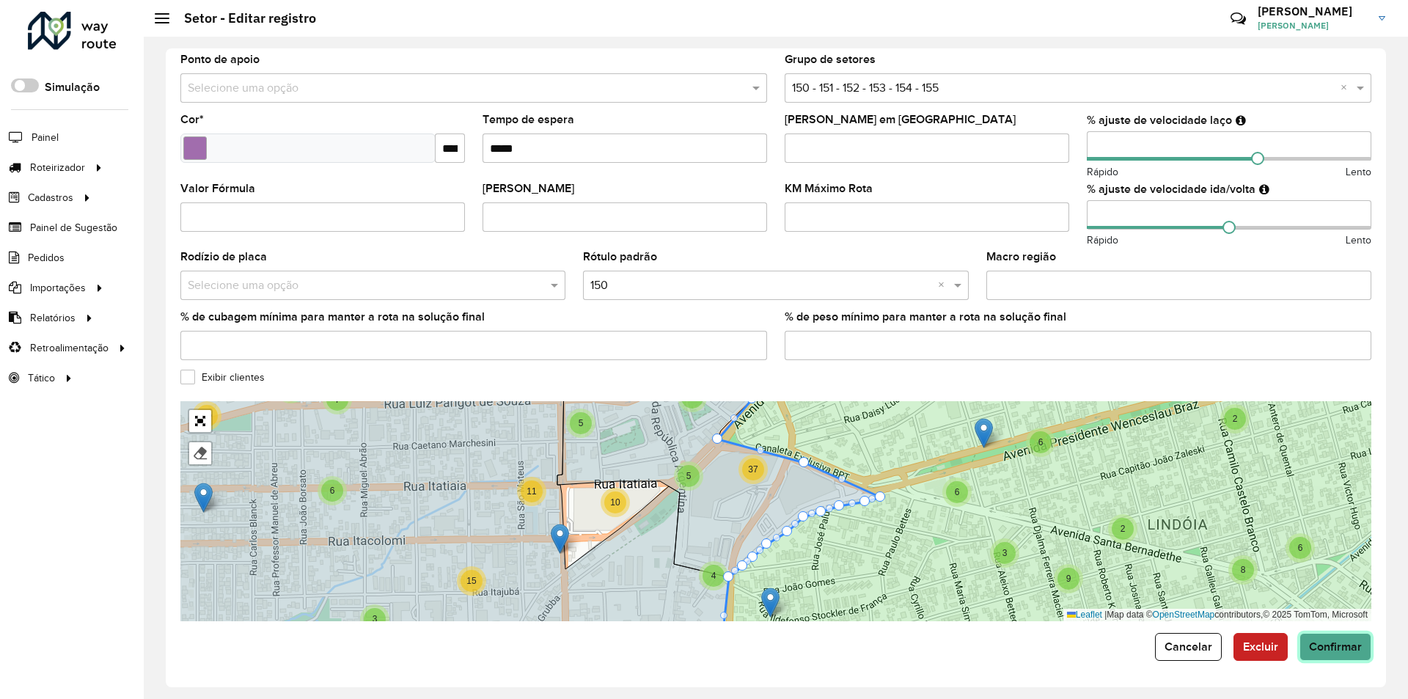
click at [1324, 640] on span "Confirmar" at bounding box center [1335, 646] width 53 height 12
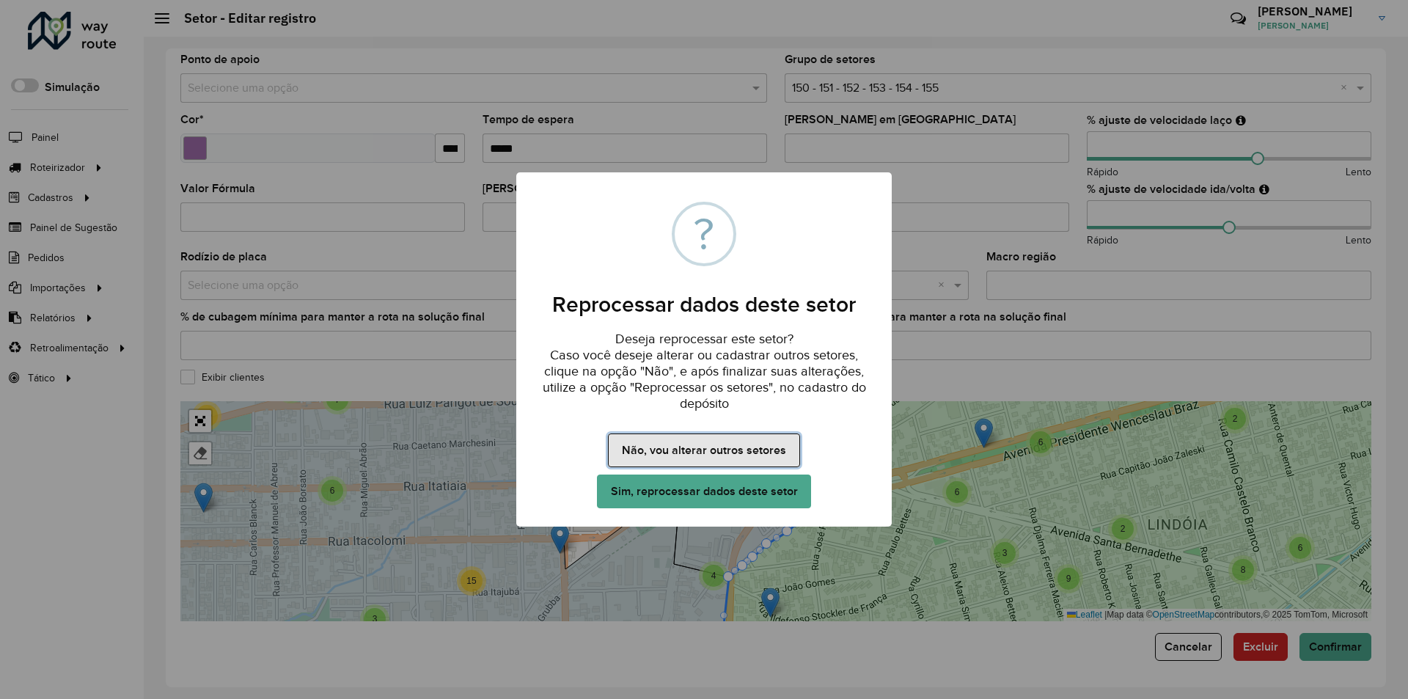
click at [696, 450] on button "Não, vou alterar outros setores" at bounding box center [703, 450] width 191 height 34
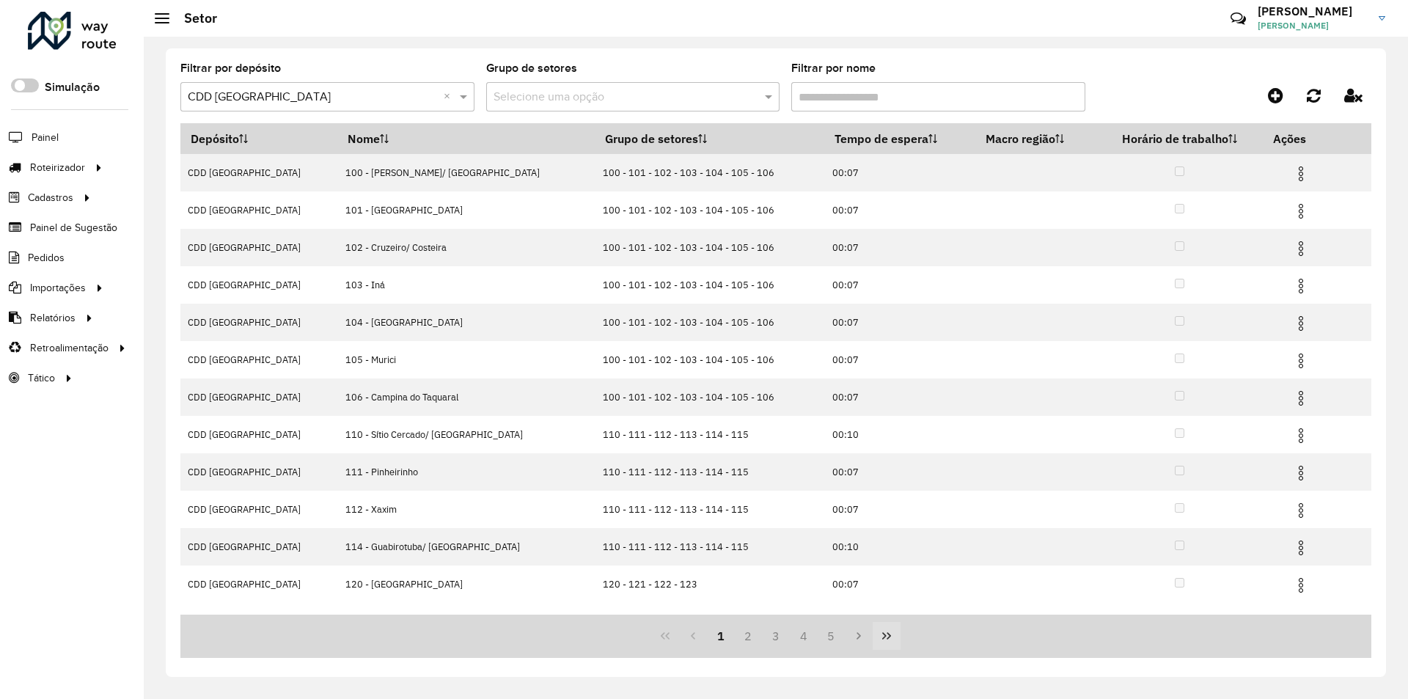
click at [886, 635] on icon "Last Page" at bounding box center [887, 636] width 12 height 12
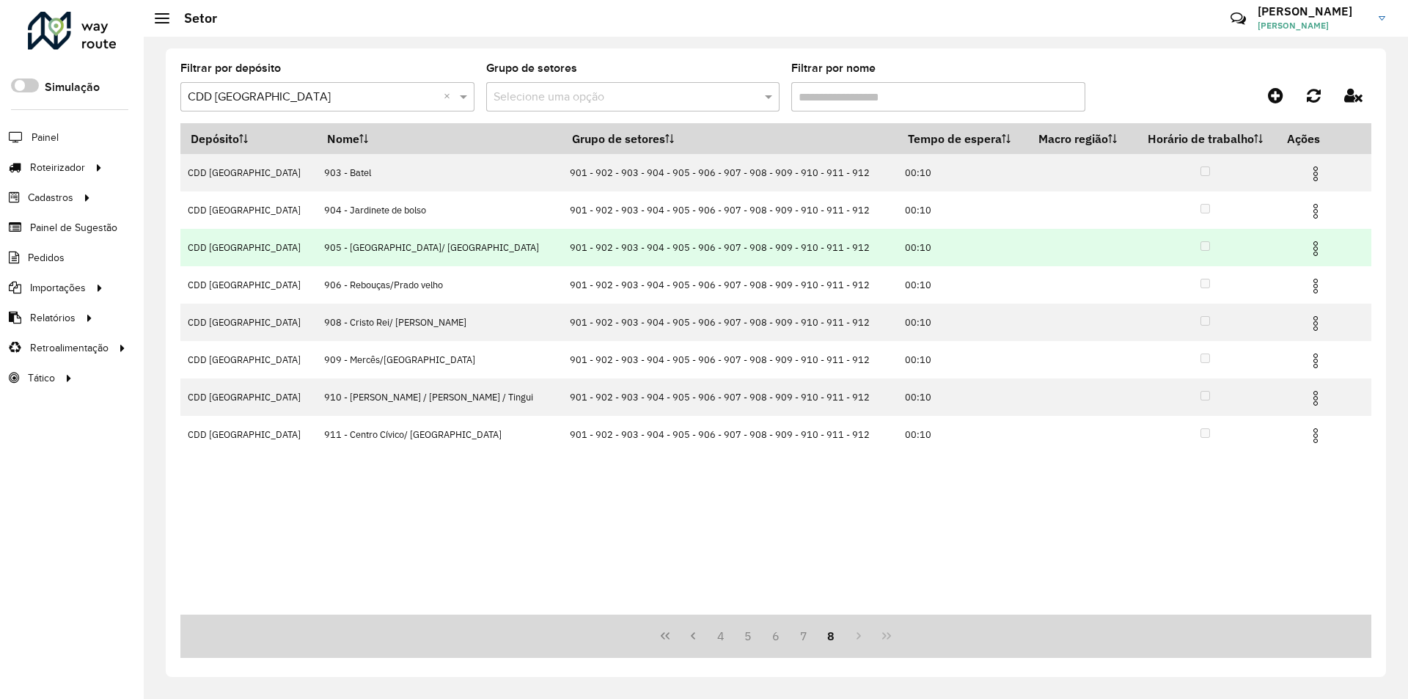
click at [1307, 241] on img at bounding box center [1316, 249] width 18 height 18
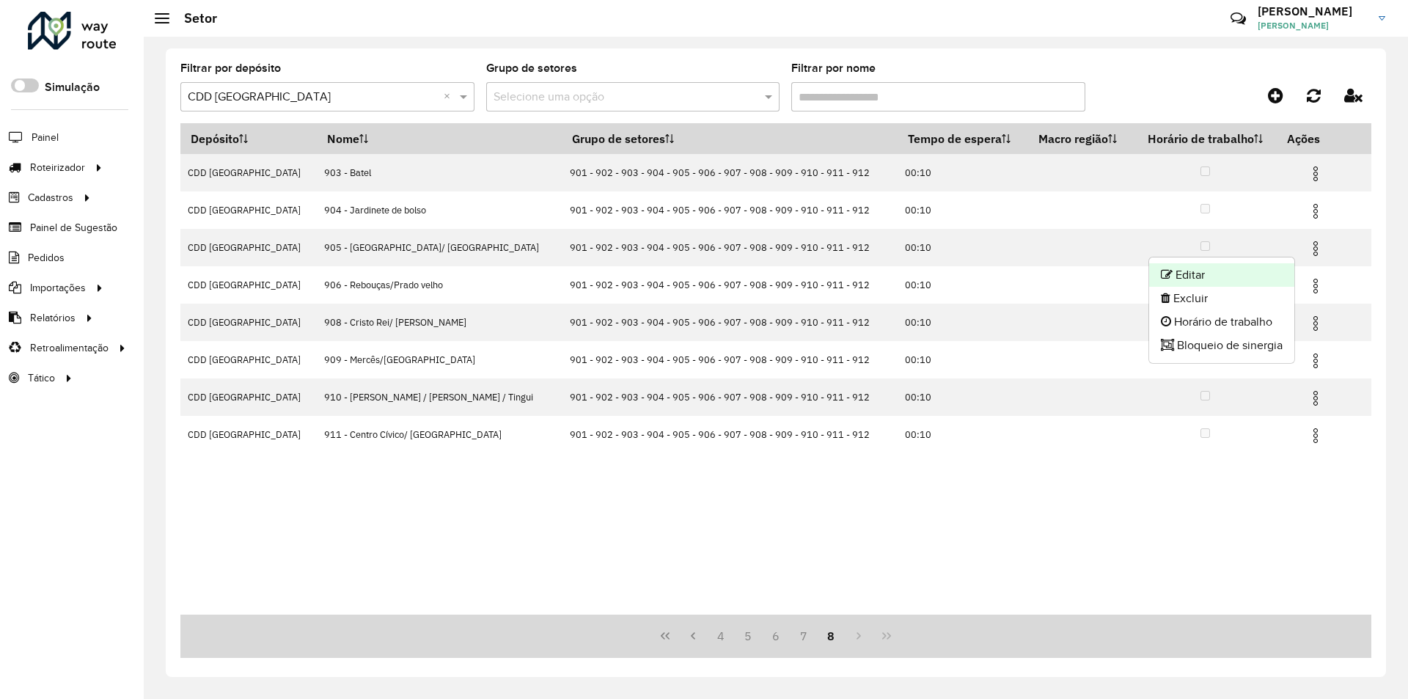
click at [1205, 272] on li "Editar" at bounding box center [1221, 274] width 145 height 23
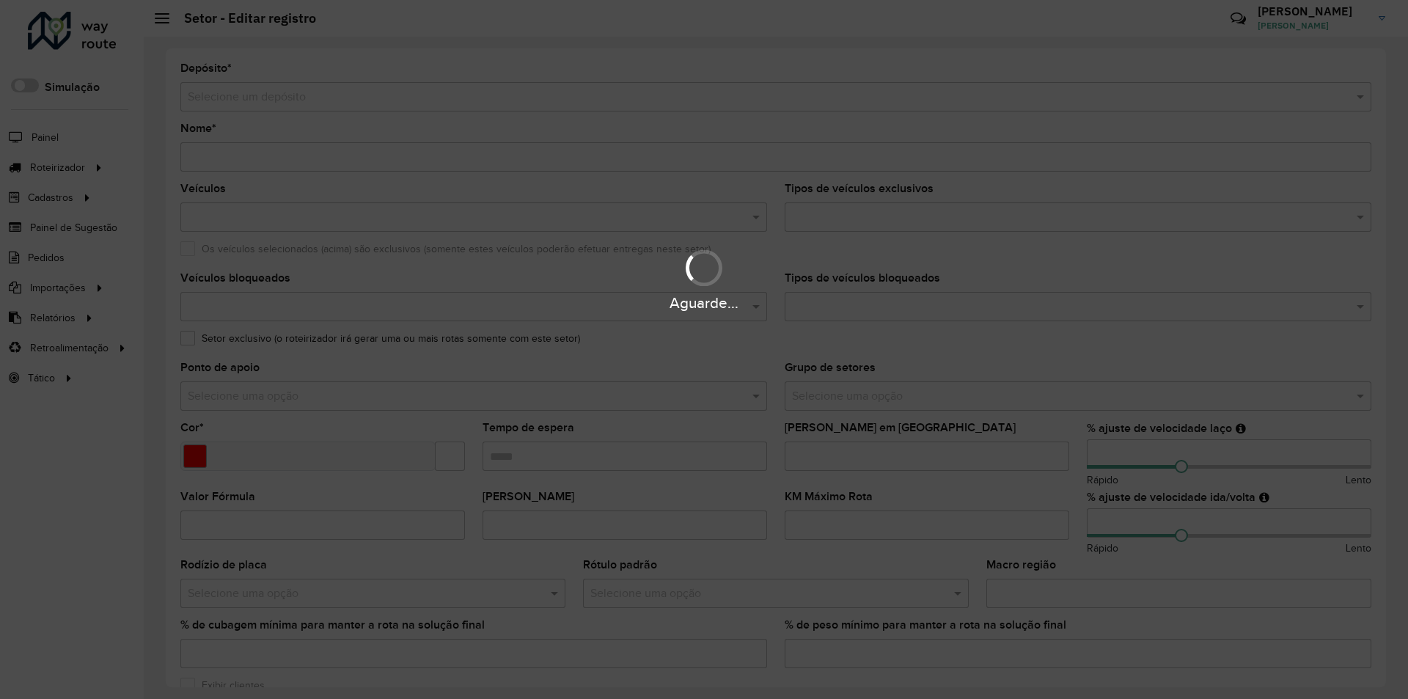
type input "**********"
type input "*******"
type input "*****"
type input "**"
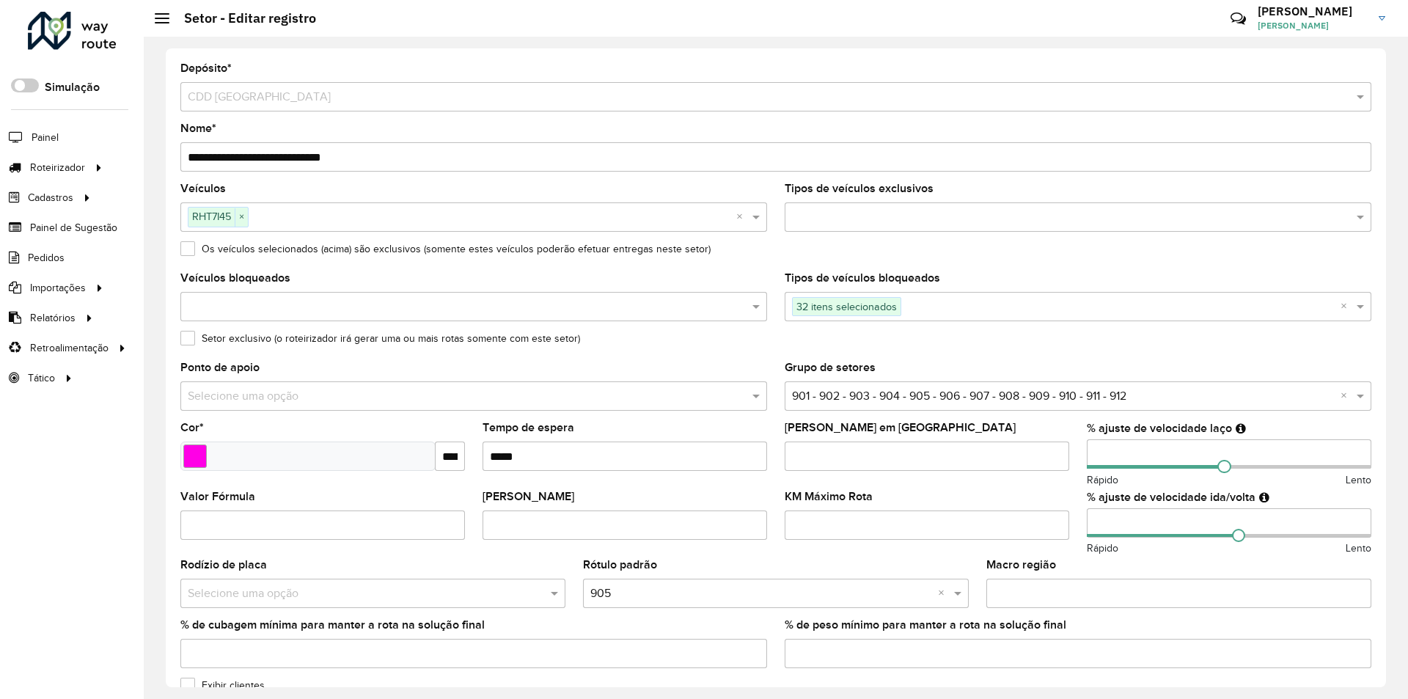
click at [193, 684] on label "Exibir clientes" at bounding box center [222, 685] width 84 height 15
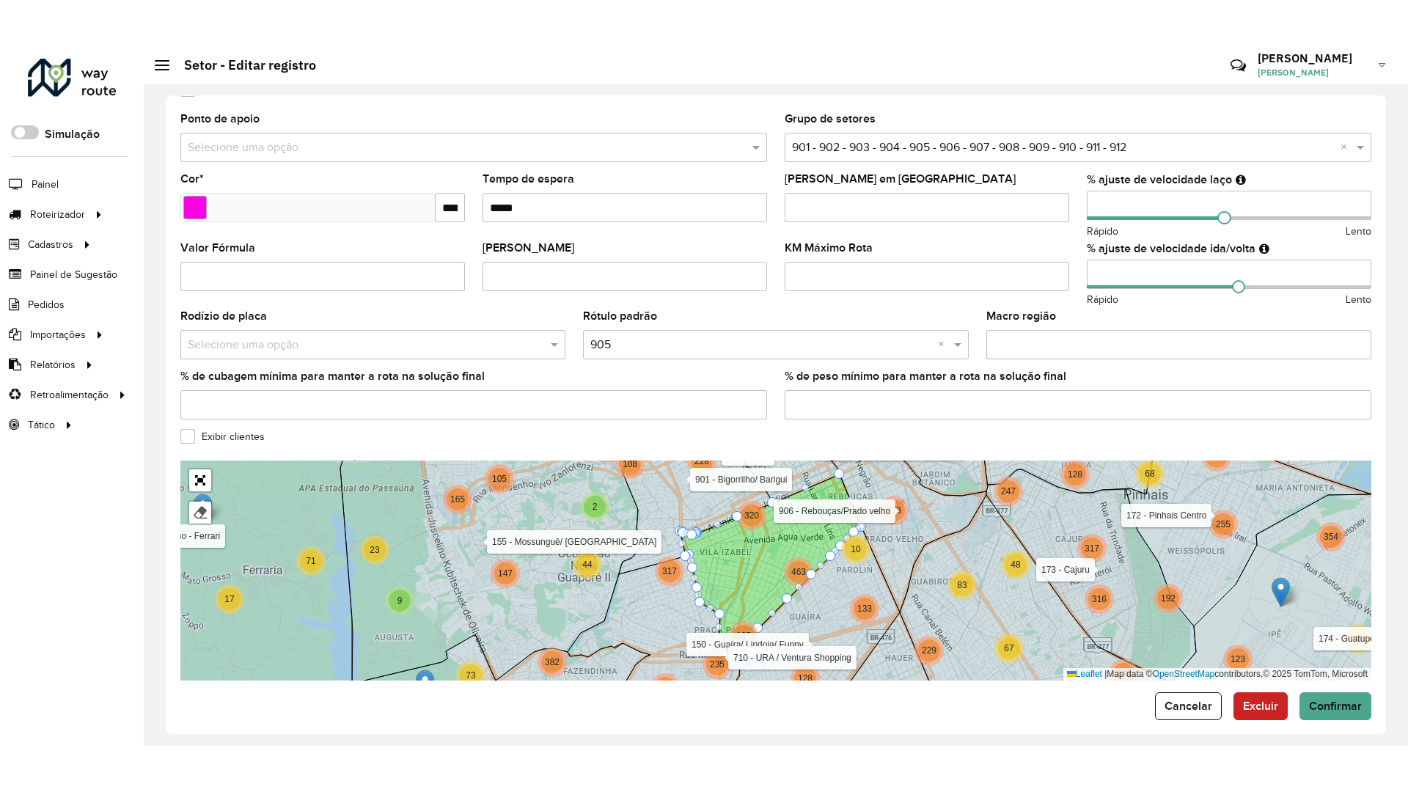
scroll to position [308, 0]
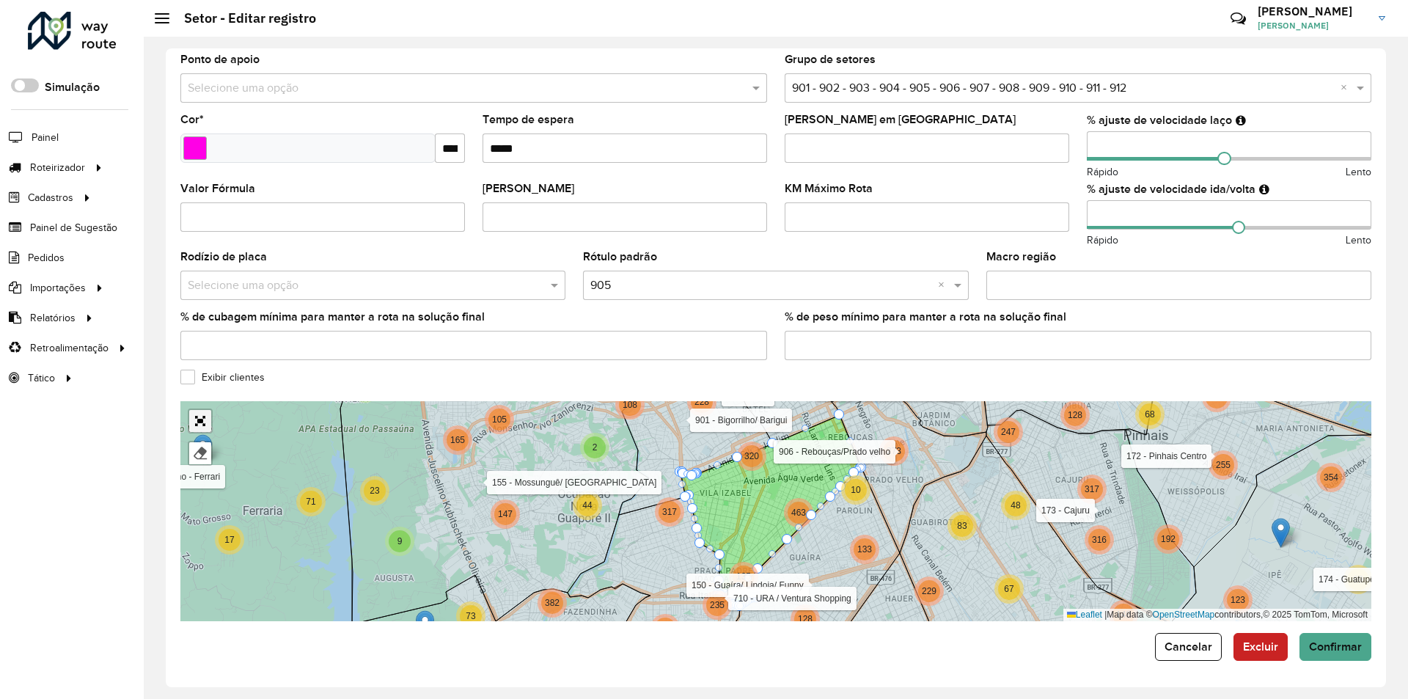
drag, startPoint x: 194, startPoint y: 418, endPoint x: 194, endPoint y: 480, distance: 62.3
click at [194, 417] on link "Abrir mapa em tela cheia" at bounding box center [200, 421] width 22 height 22
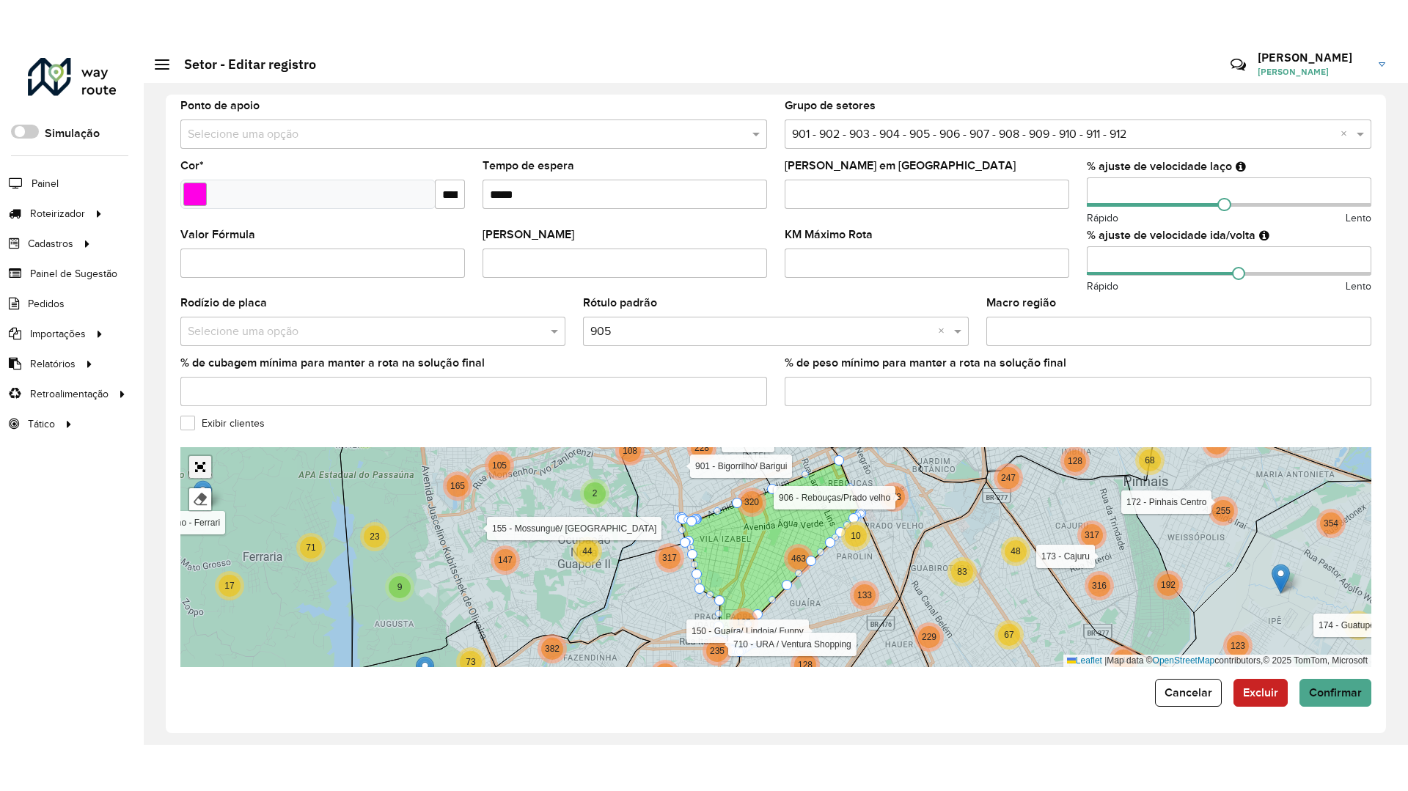
scroll to position [0, 0]
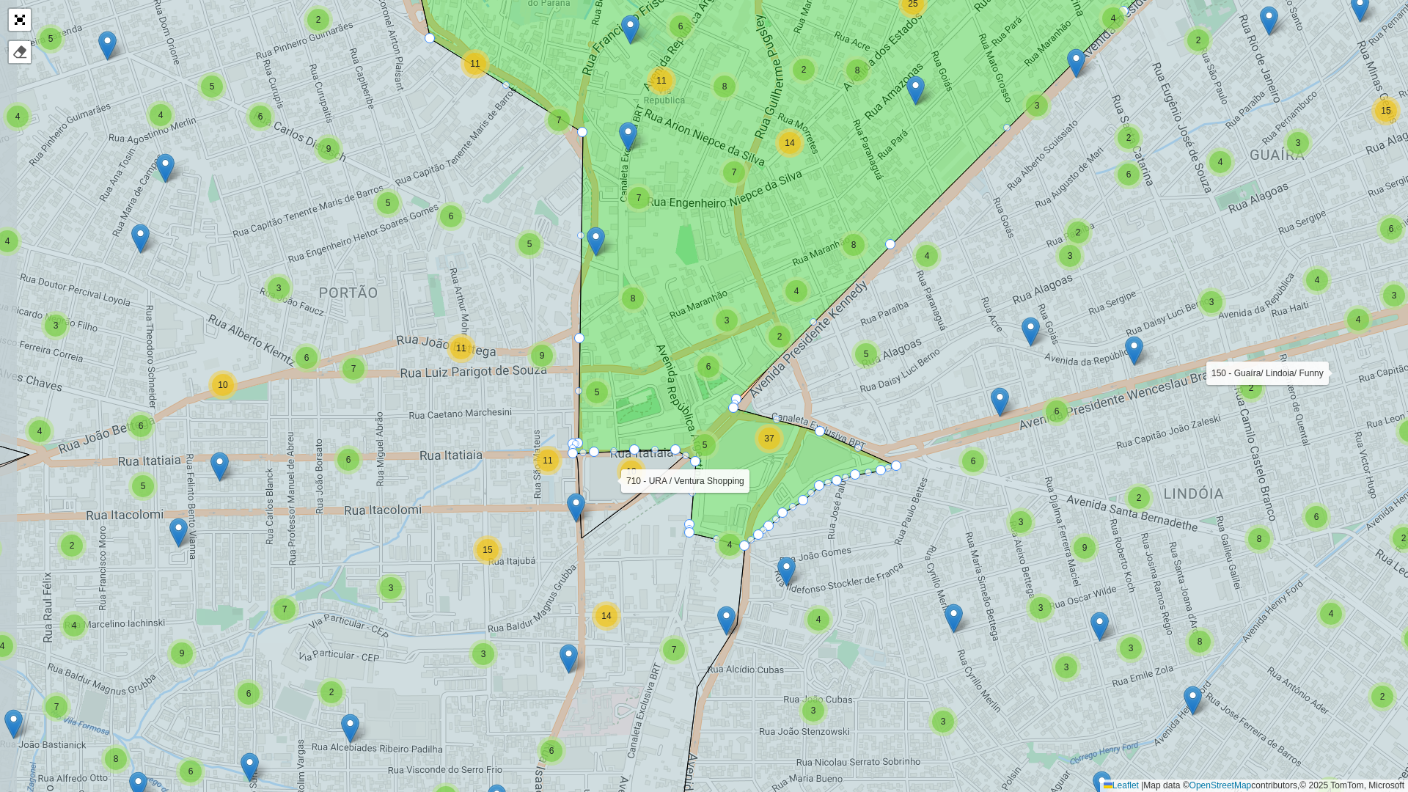
drag, startPoint x: 748, startPoint y: 443, endPoint x: 816, endPoint y: 386, distance: 89.0
click at [816, 386] on icon at bounding box center [1150, 339] width 934 height 952
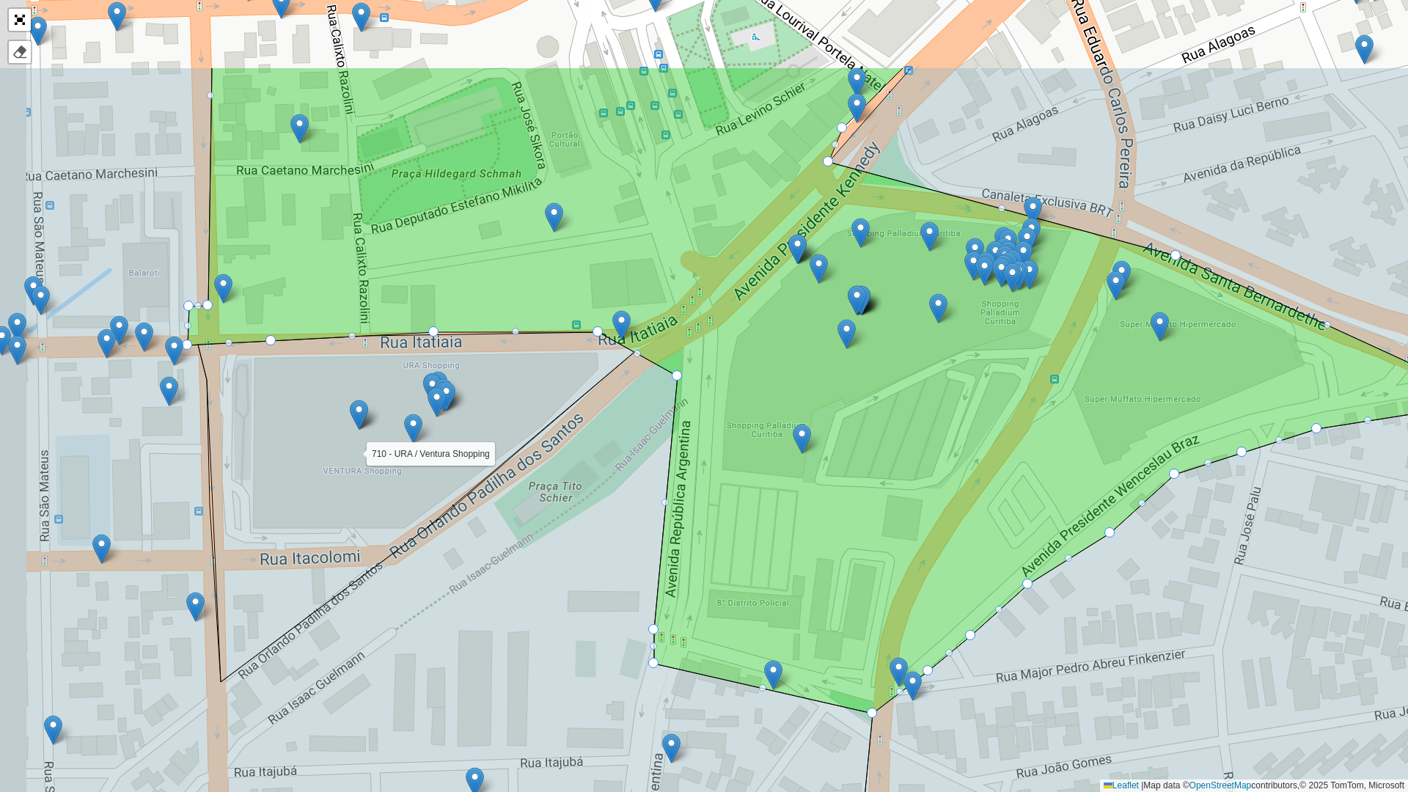
drag, startPoint x: 730, startPoint y: 423, endPoint x: 888, endPoint y: 576, distance: 219.9
click at [910, 590] on icon at bounding box center [834, 390] width 1292 height 646
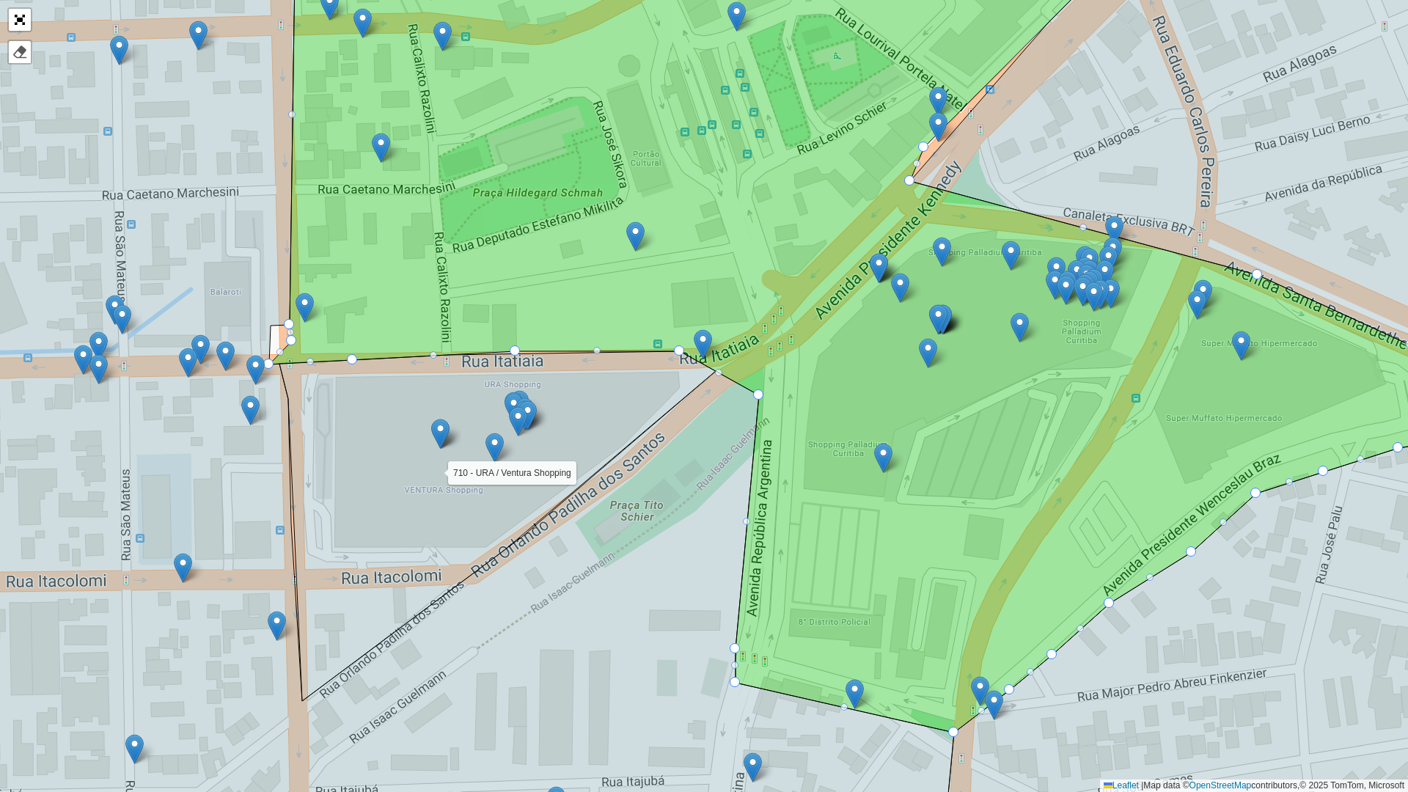
drag, startPoint x: 268, startPoint y: 324, endPoint x: 290, endPoint y: 339, distance: 26.3
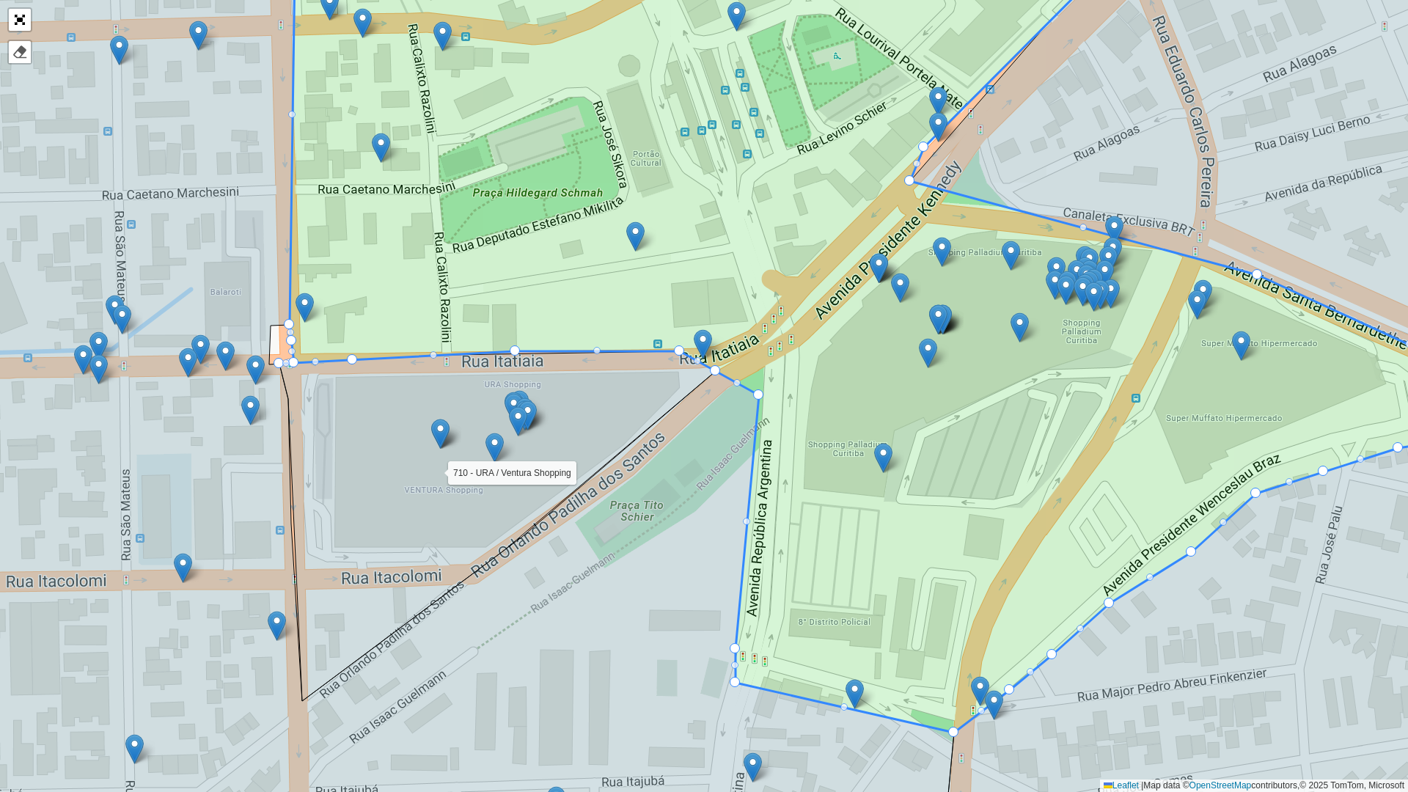
drag, startPoint x: 267, startPoint y: 363, endPoint x: 291, endPoint y: 353, distance: 26.0
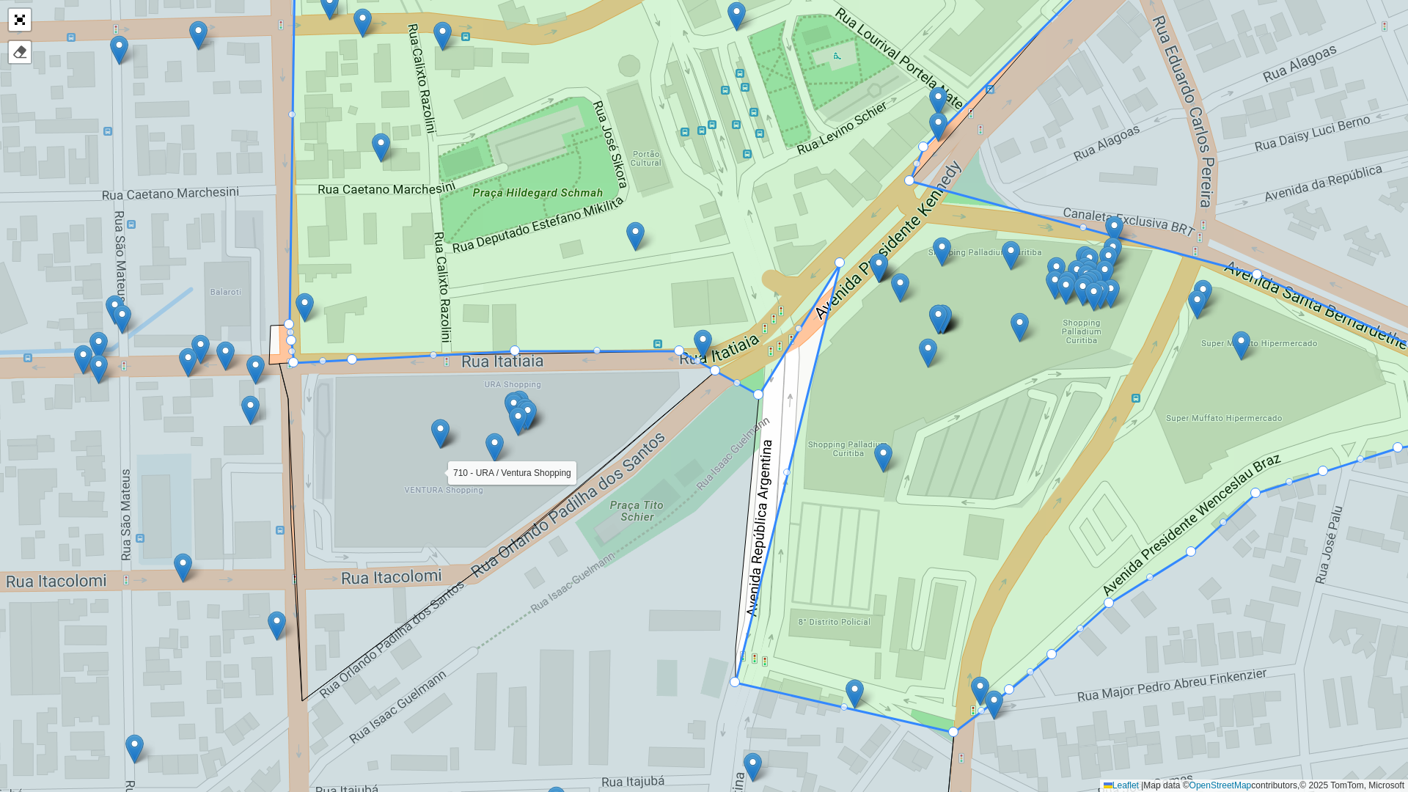
drag, startPoint x: 738, startPoint y: 646, endPoint x: 842, endPoint y: 260, distance: 399.7
drag, startPoint x: 756, startPoint y: 398, endPoint x: 785, endPoint y: 315, distance: 88.6
drag, startPoint x: 713, startPoint y: 370, endPoint x: 741, endPoint y: 334, distance: 45.0
drag, startPoint x: 679, startPoint y: 350, endPoint x: 720, endPoint y: 364, distance: 43.1
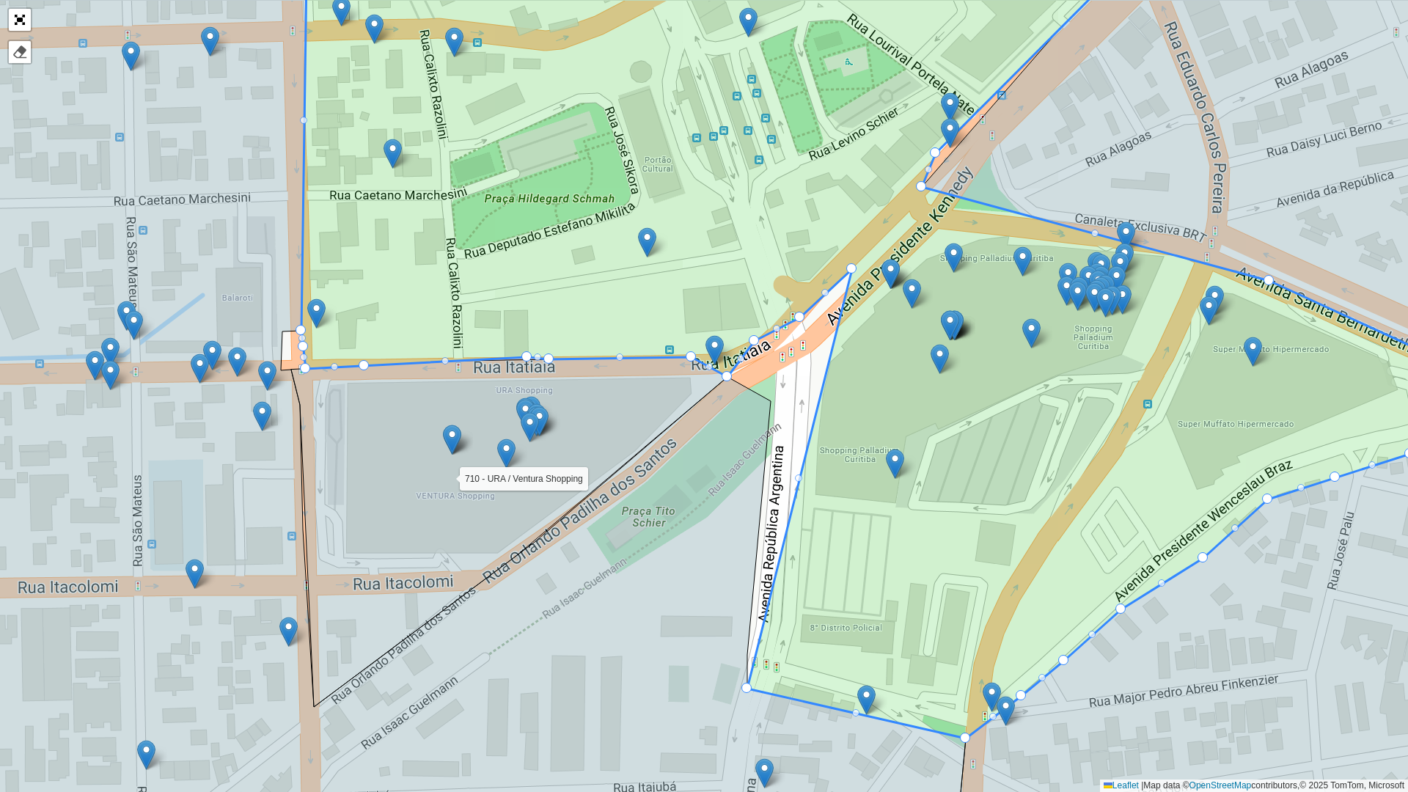
drag, startPoint x: 736, startPoint y: 333, endPoint x: 748, endPoint y: 339, distance: 13.1
click at [748, 339] on icon at bounding box center [931, 331] width 1261 height 814
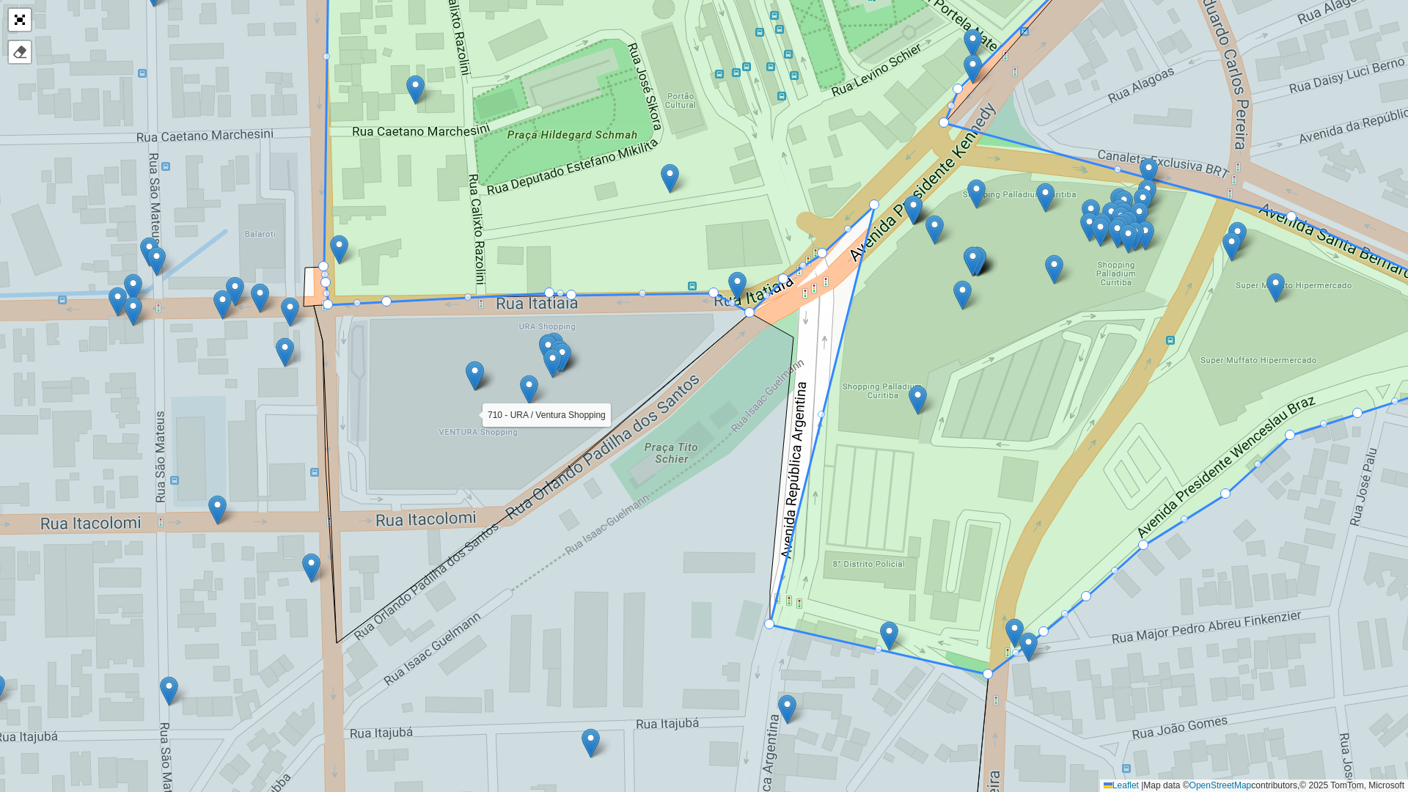
drag, startPoint x: 741, startPoint y: 683, endPoint x: 721, endPoint y: 631, distance: 55.7
click at [722, 632] on icon at bounding box center [434, 332] width 1107 height 952
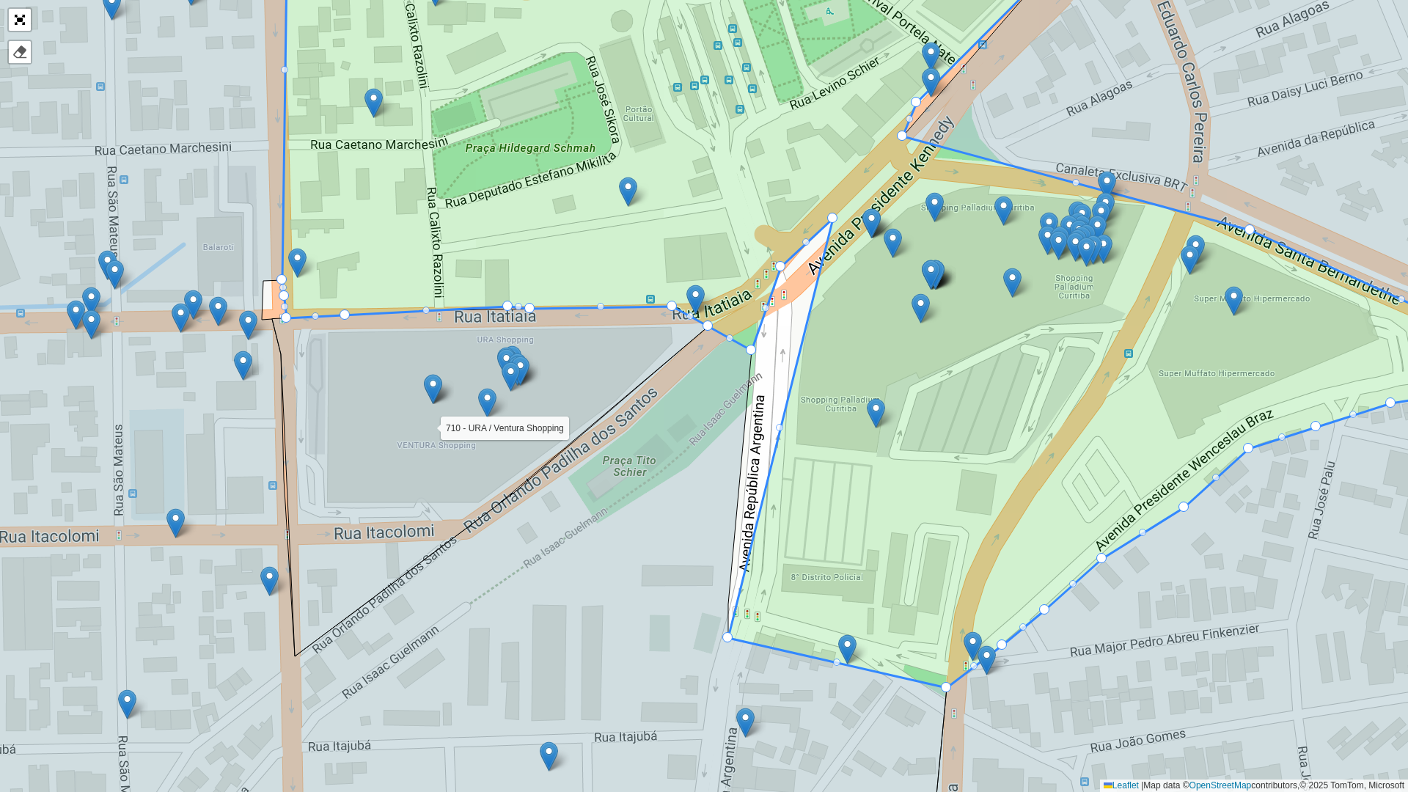
drag, startPoint x: 738, startPoint y: 290, endPoint x: 747, endPoint y: 342, distance: 52.8
click at [783, 273] on div "100 - [GEOGRAPHIC_DATA]/ [GEOGRAPHIC_DATA] 101 - [GEOGRAPHIC_DATA] 102 - [GEOGR…" at bounding box center [704, 396] width 1408 height 792
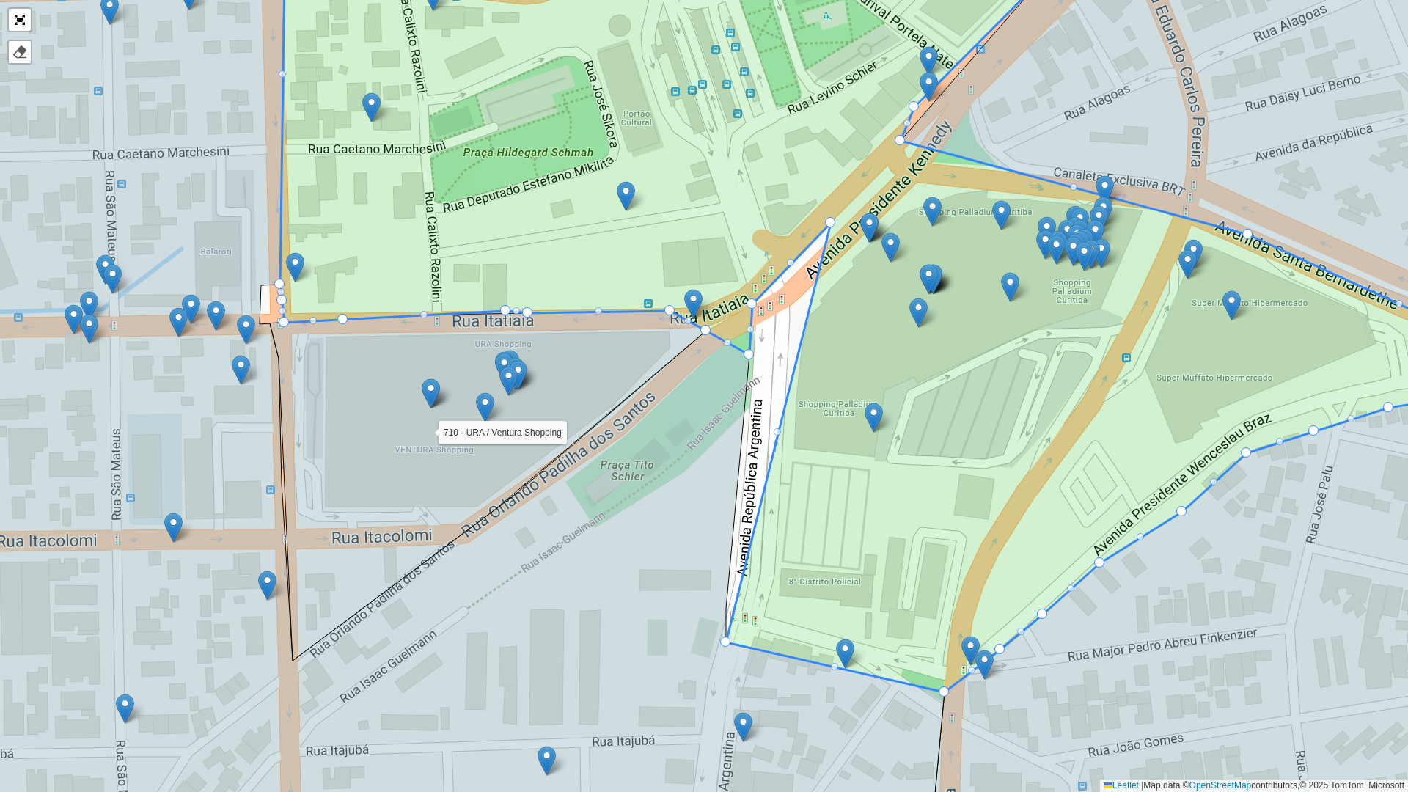
drag, startPoint x: 776, startPoint y: 271, endPoint x: 749, endPoint y: 304, distance: 42.3
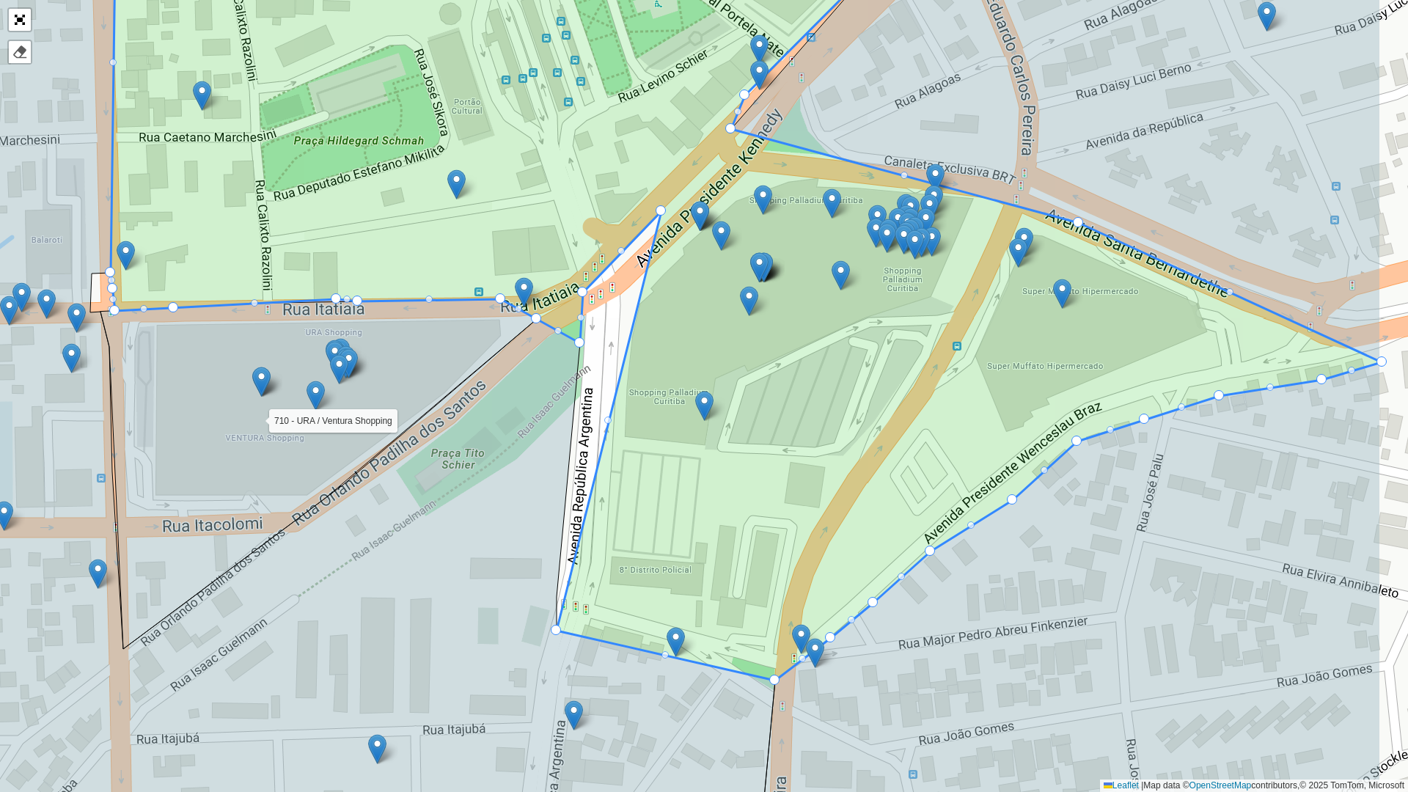
drag, startPoint x: 719, startPoint y: 639, endPoint x: 545, endPoint y: 622, distance: 175.3
click at [550, 624] on icon at bounding box center [232, 384] width 1086 height 952
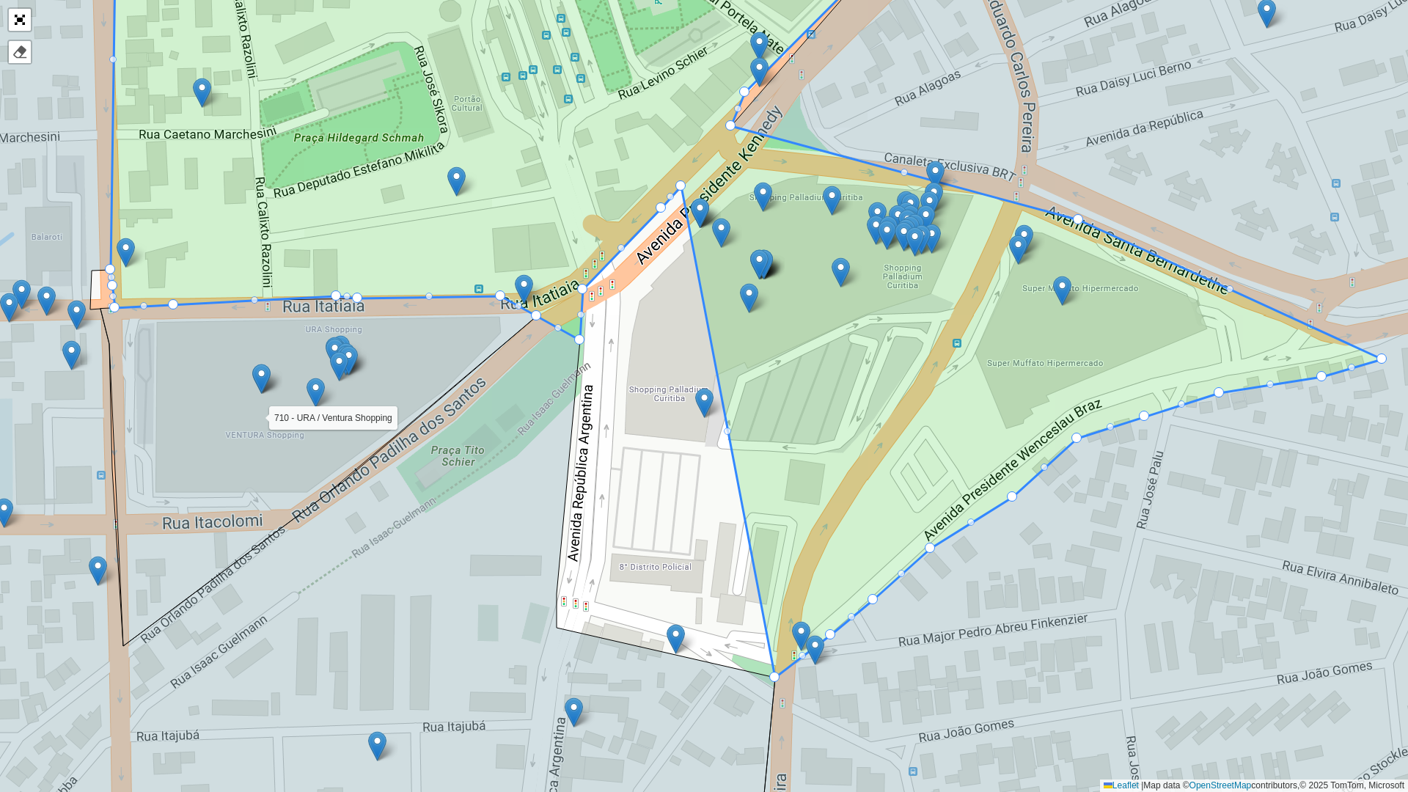
drag, startPoint x: 558, startPoint y: 628, endPoint x: 678, endPoint y: 186, distance: 457.5
drag, startPoint x: 743, startPoint y: 89, endPoint x: 794, endPoint y: 103, distance: 53.2
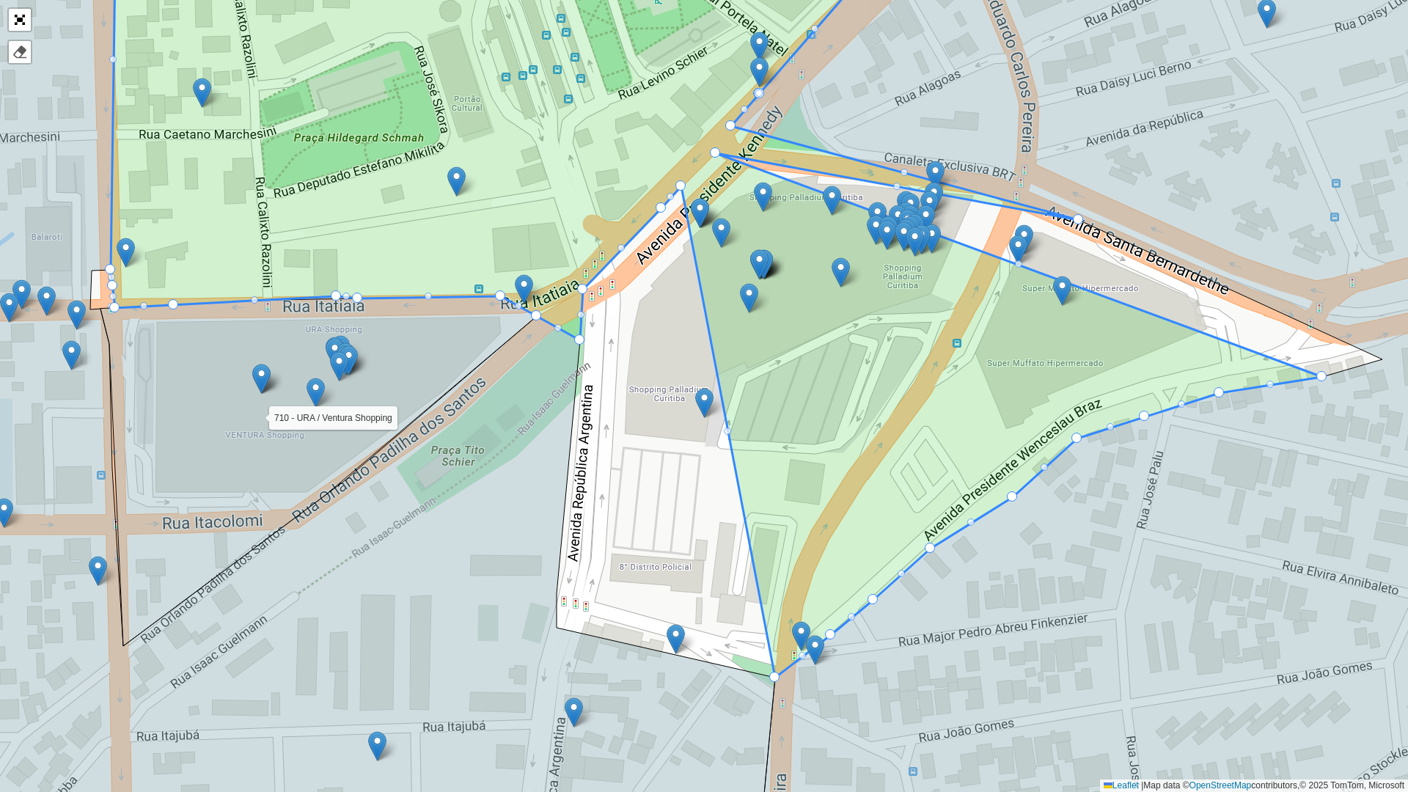
drag, startPoint x: 1381, startPoint y: 357, endPoint x: 714, endPoint y: 151, distance: 697.6
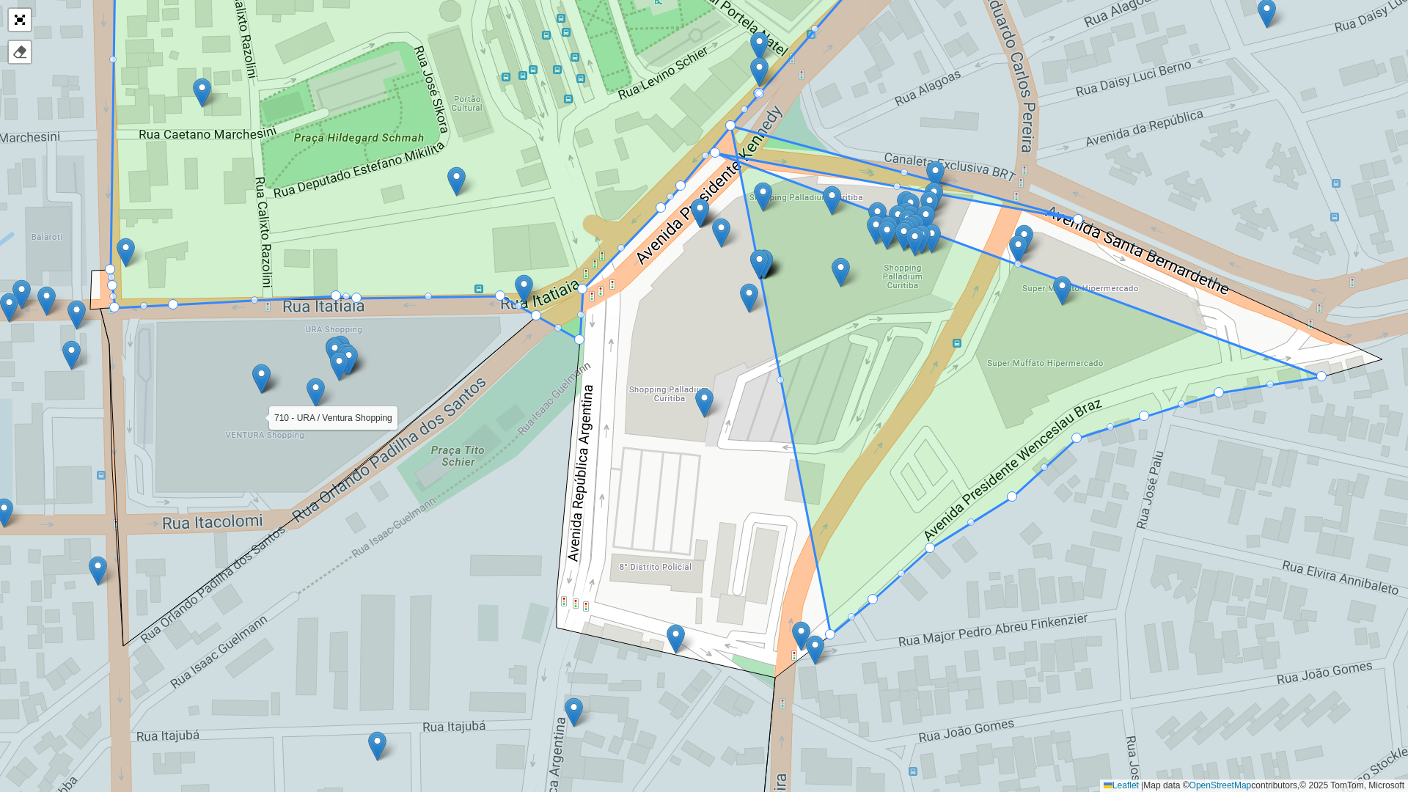
drag, startPoint x: 776, startPoint y: 675, endPoint x: 728, endPoint y: 128, distance: 549.8
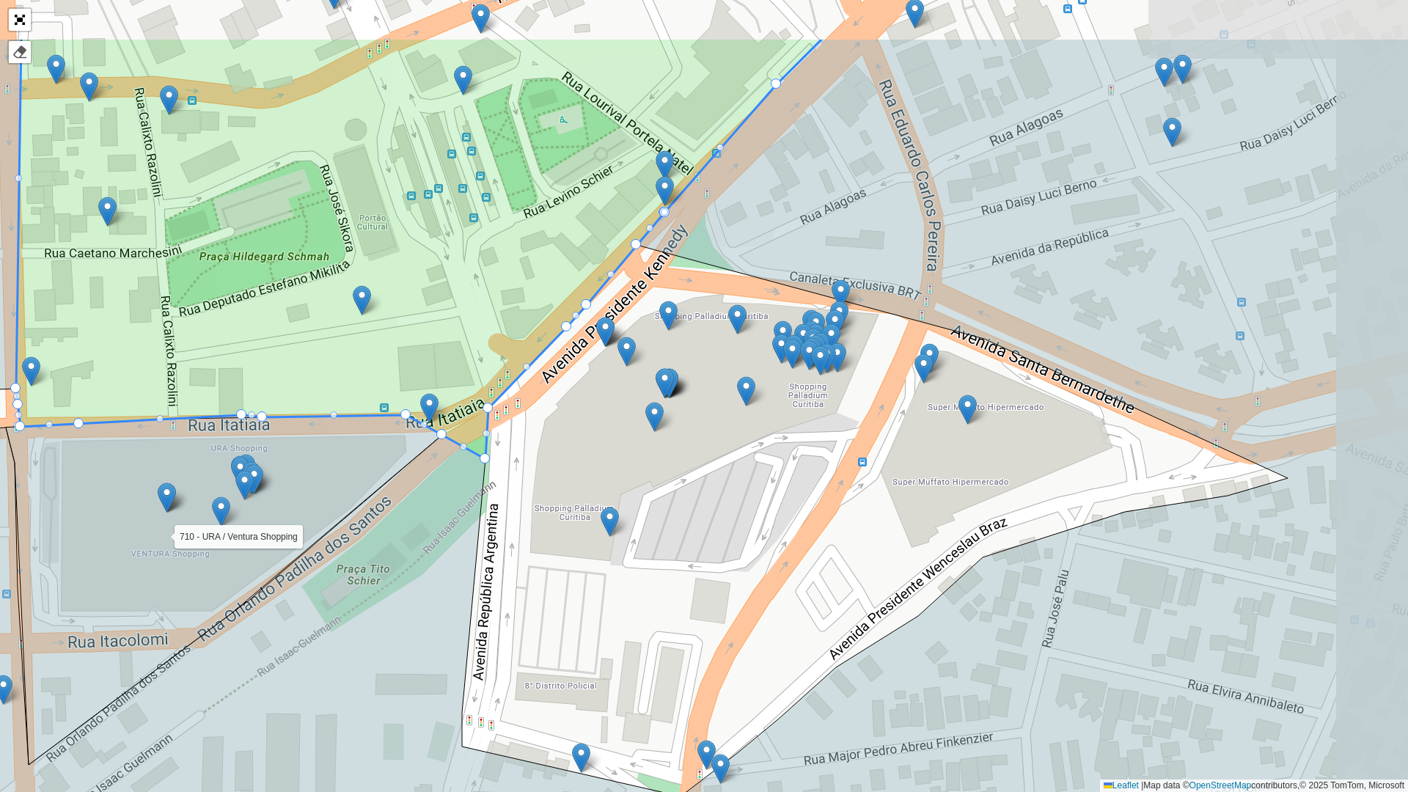
drag, startPoint x: 846, startPoint y: 326, endPoint x: 763, endPoint y: 436, distance: 138.7
click at [765, 432] on div "100 - [GEOGRAPHIC_DATA]/ [GEOGRAPHIC_DATA] 101 - [GEOGRAPHIC_DATA] 102 - [GEOGR…" at bounding box center [704, 396] width 1408 height 792
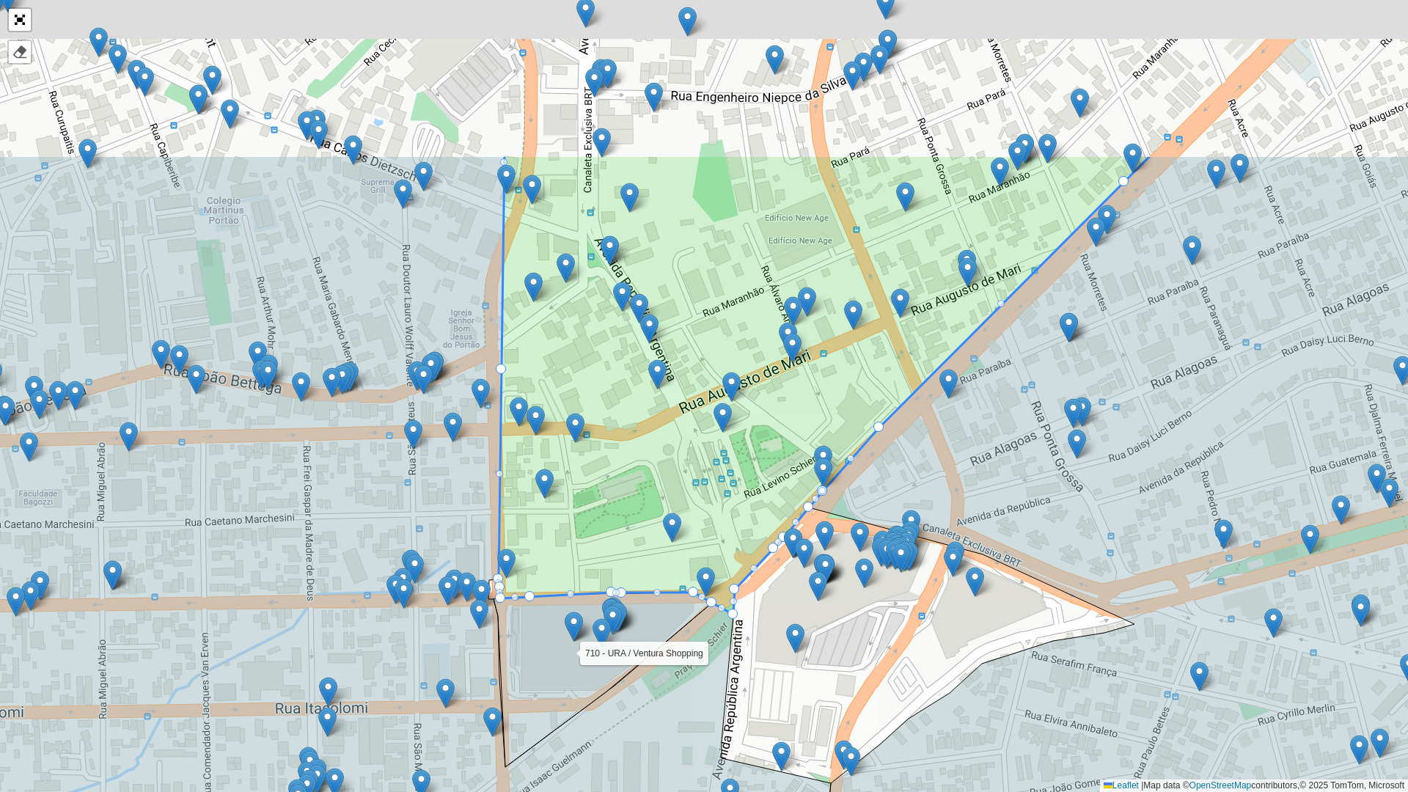
drag, startPoint x: 805, startPoint y: 236, endPoint x: 612, endPoint y: 334, distance: 216.4
click at [931, 479] on icon at bounding box center [1198, 632] width 935 height 952
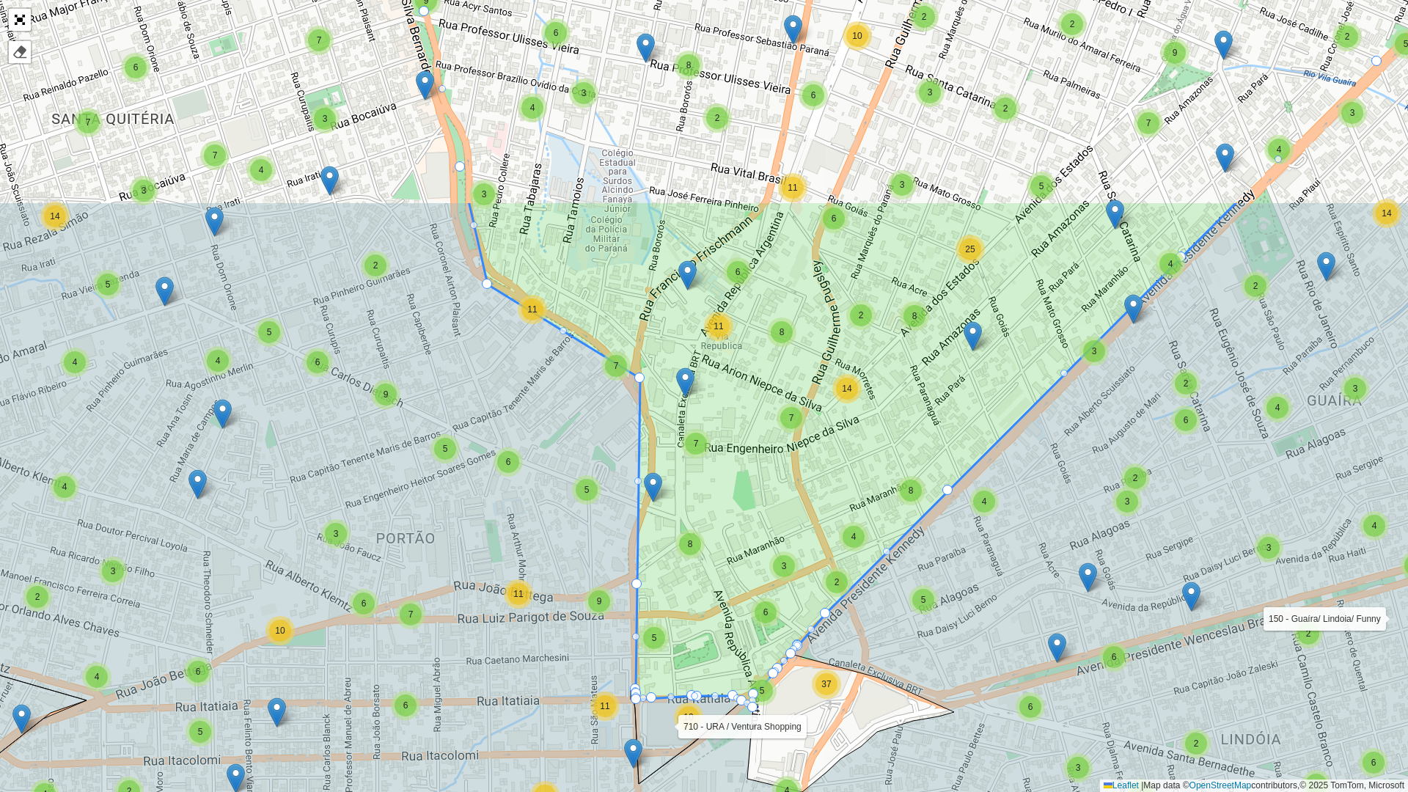
drag, startPoint x: 612, startPoint y: 246, endPoint x: 652, endPoint y: 410, distance: 169.0
click at [733, 507] on icon at bounding box center [853, 454] width 769 height 507
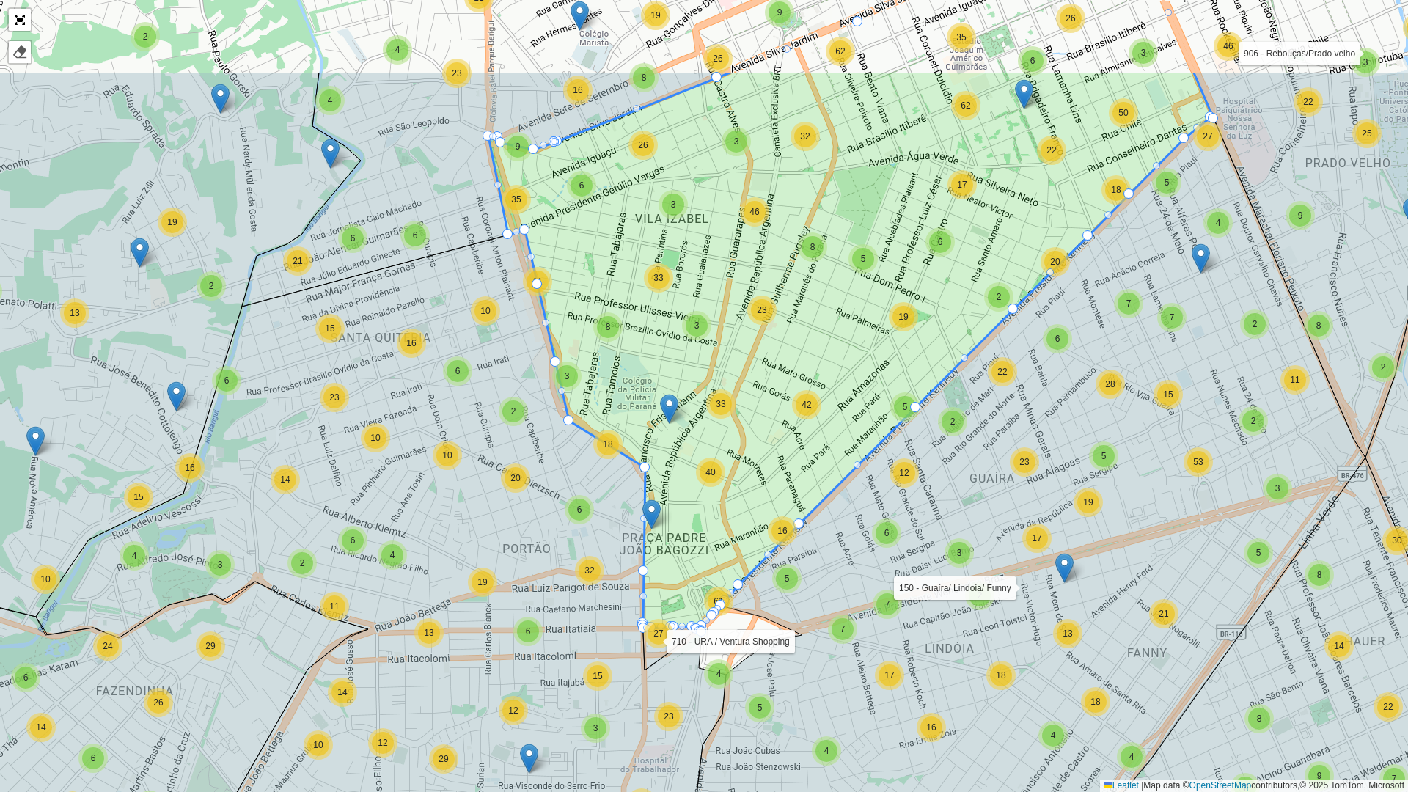
drag, startPoint x: 597, startPoint y: 210, endPoint x: 641, endPoint y: 363, distance: 158.7
click at [641, 363] on icon at bounding box center [850, 351] width 725 height 561
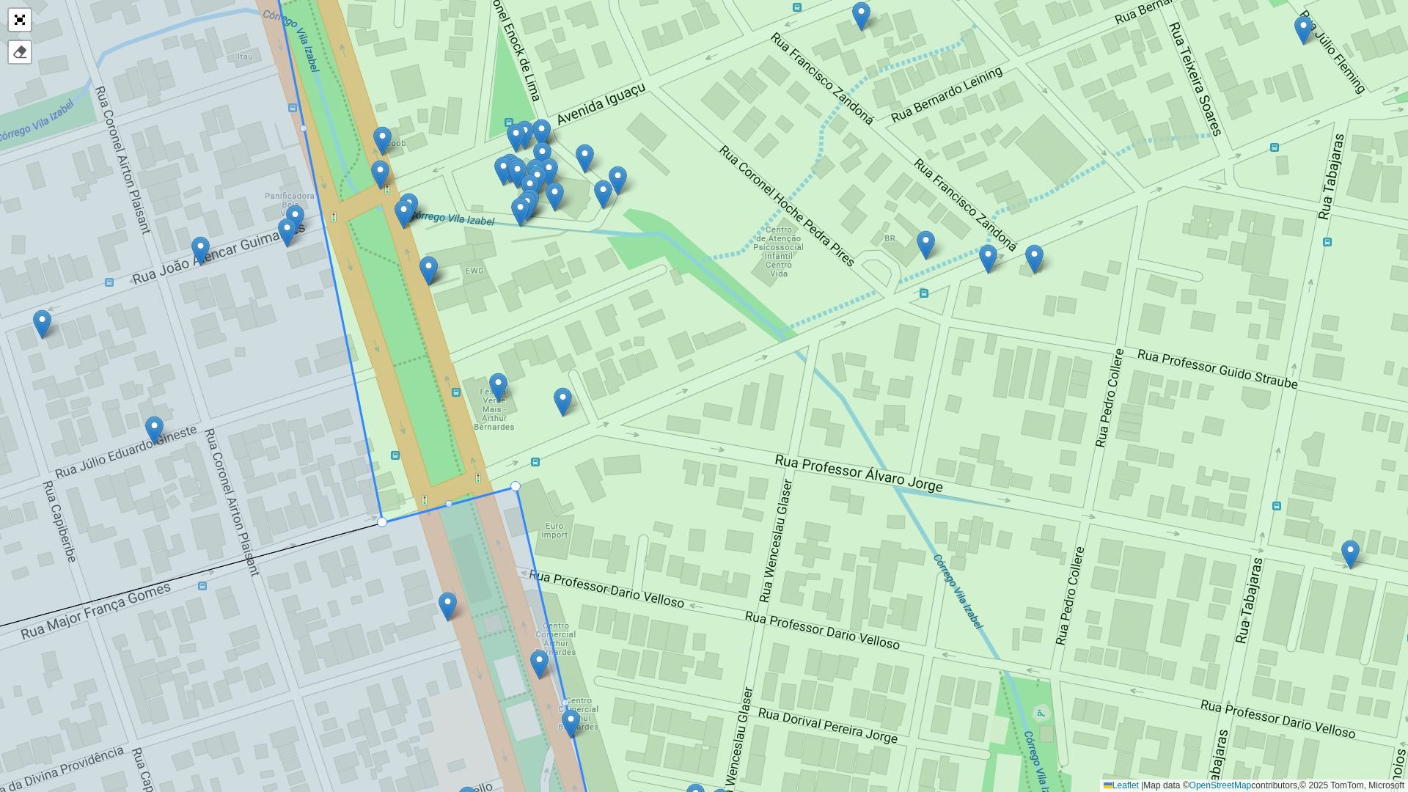
click at [561, 177] on icon at bounding box center [907, 396] width 1288 height 955
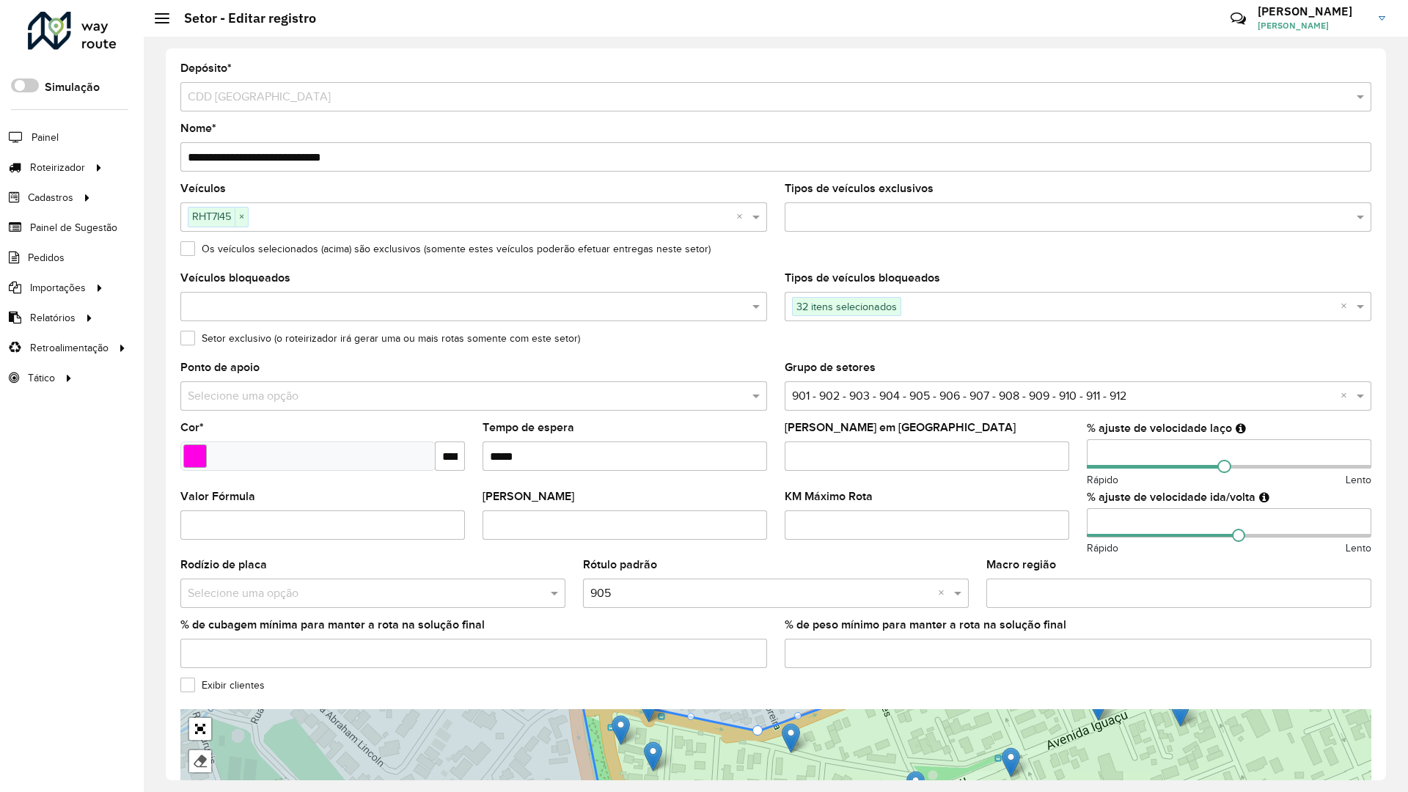
drag, startPoint x: 603, startPoint y: 167, endPoint x: 628, endPoint y: 227, distance: 64.1
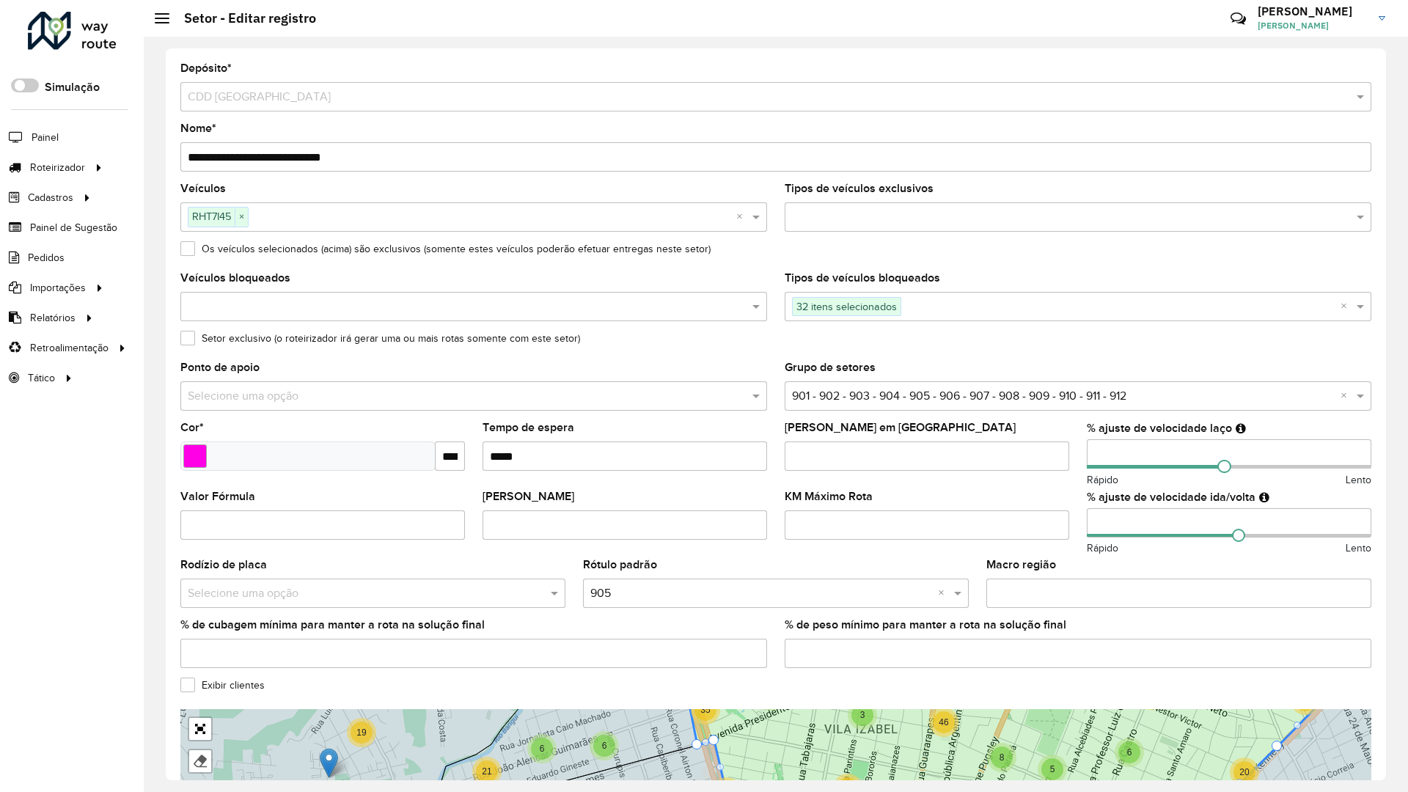
drag, startPoint x: 724, startPoint y: 546, endPoint x: 705, endPoint y: 372, distance: 174.1
click at [694, 418] on icon at bounding box center [1040, 780] width 725 height 724
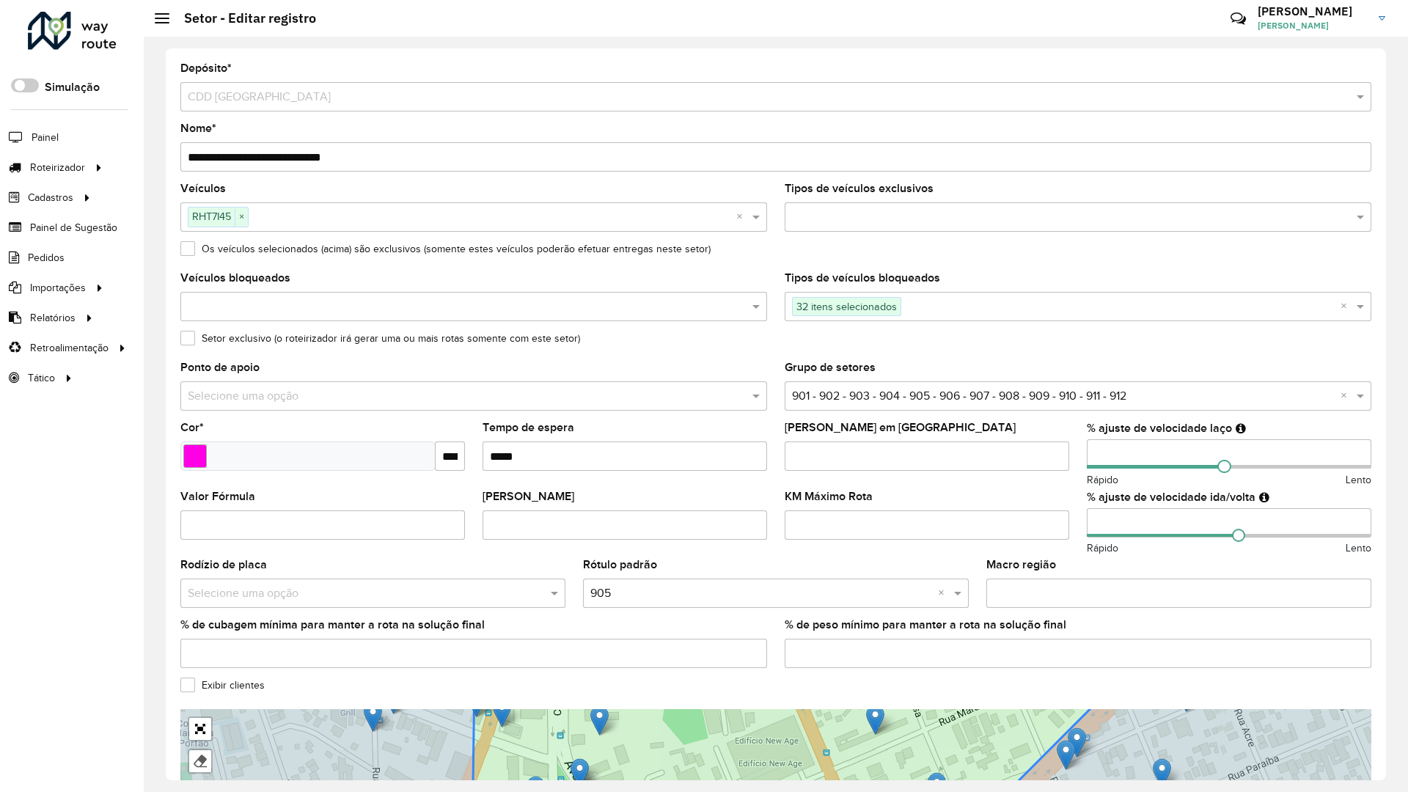
drag, startPoint x: 1040, startPoint y: 381, endPoint x: 565, endPoint y: 257, distance: 491.7
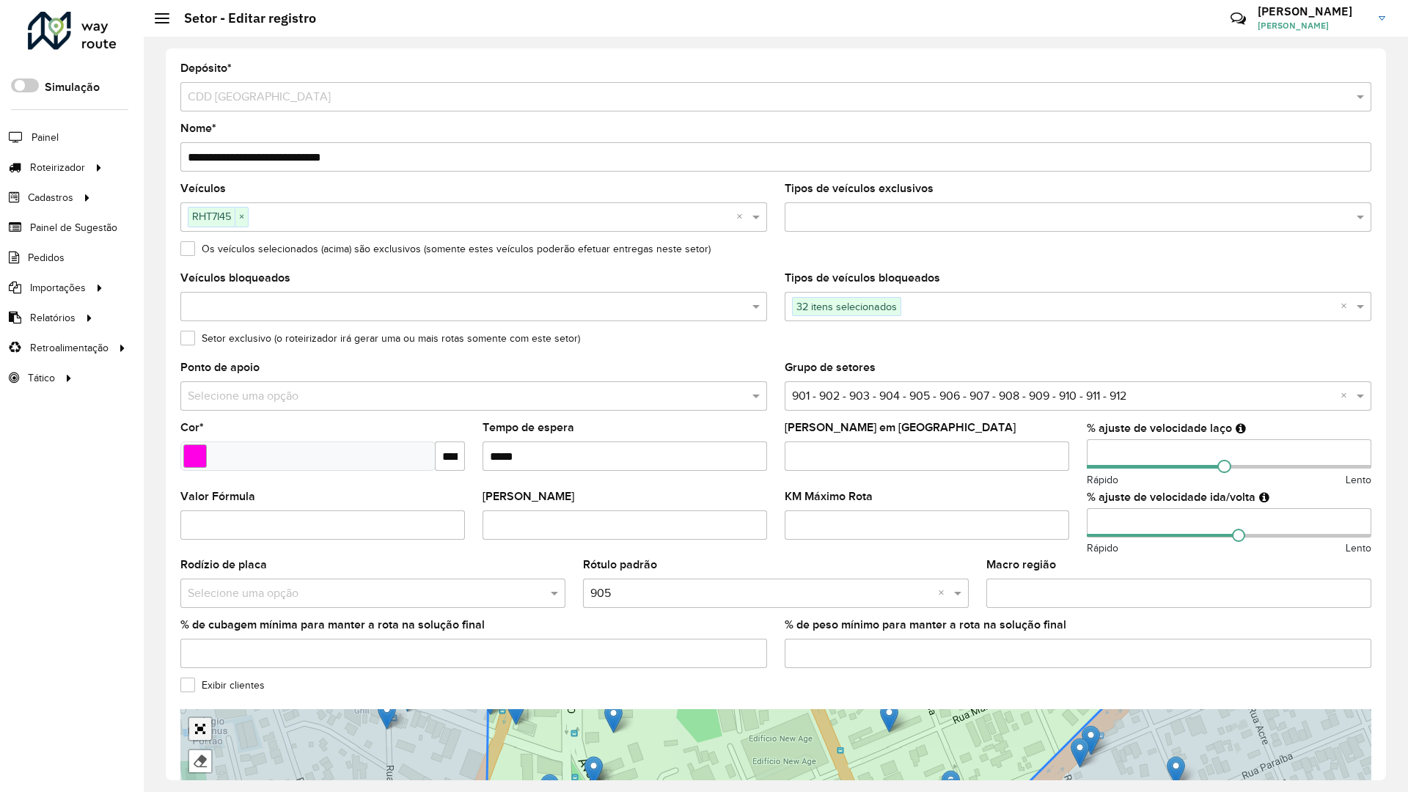
click at [189, 718] on link "Abrir mapa em tela cheia" at bounding box center [200, 729] width 22 height 22
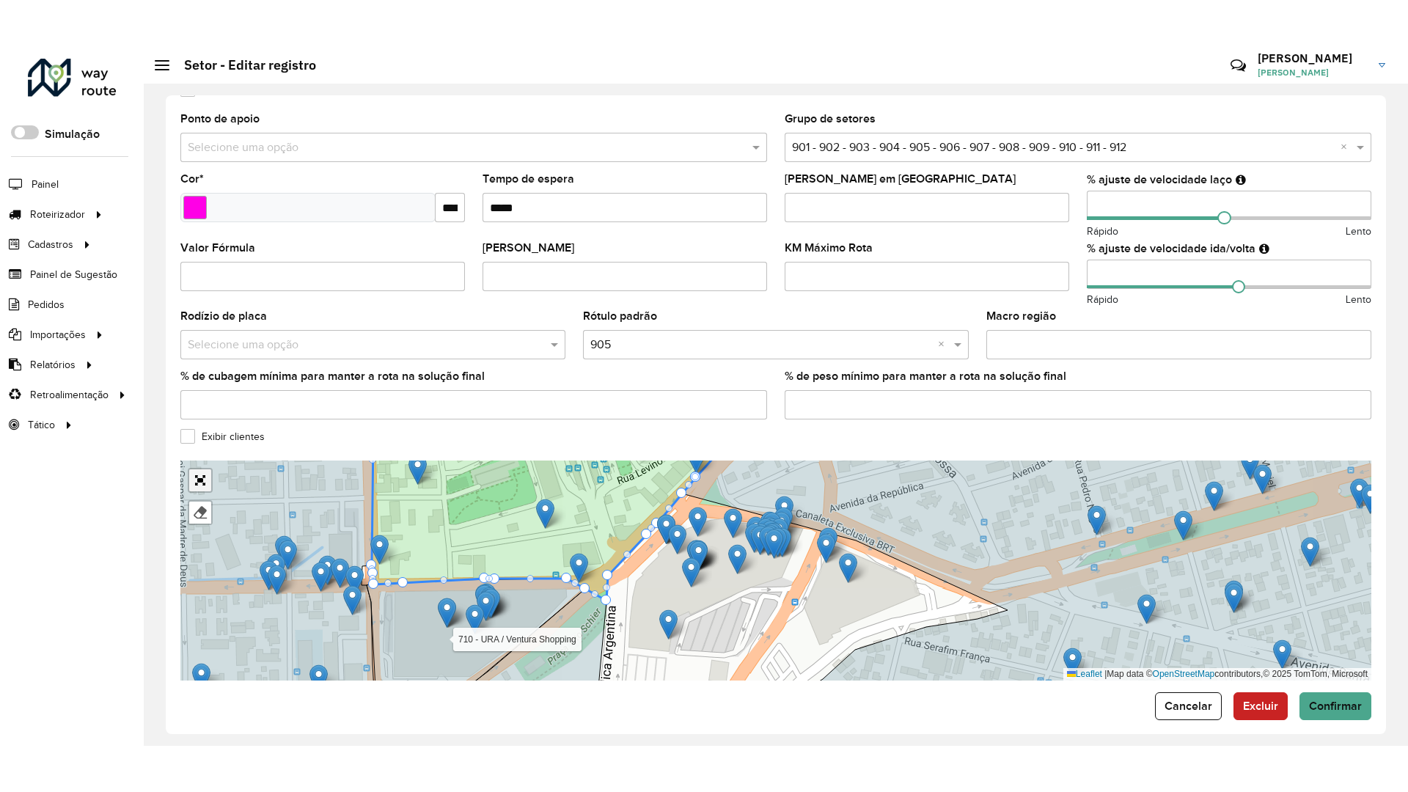
scroll to position [304, 0]
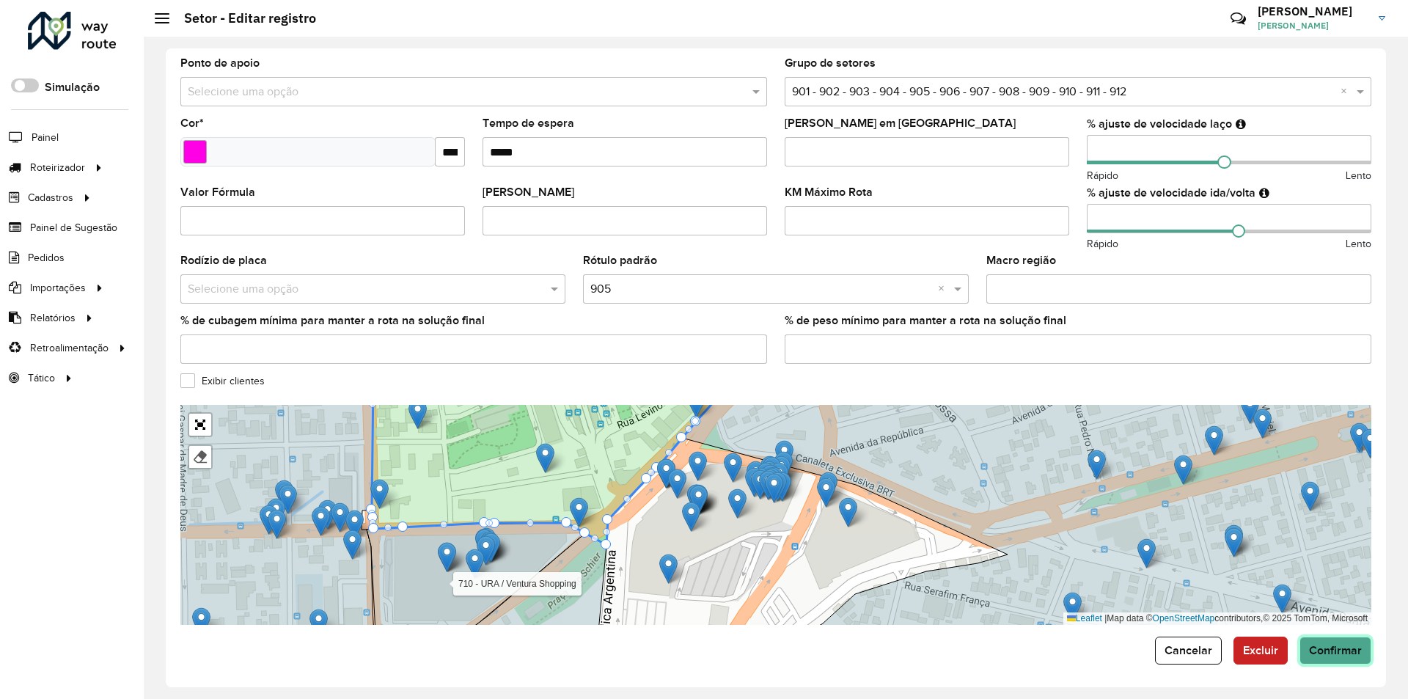
click at [1332, 647] on span "Confirmar" at bounding box center [1335, 650] width 53 height 12
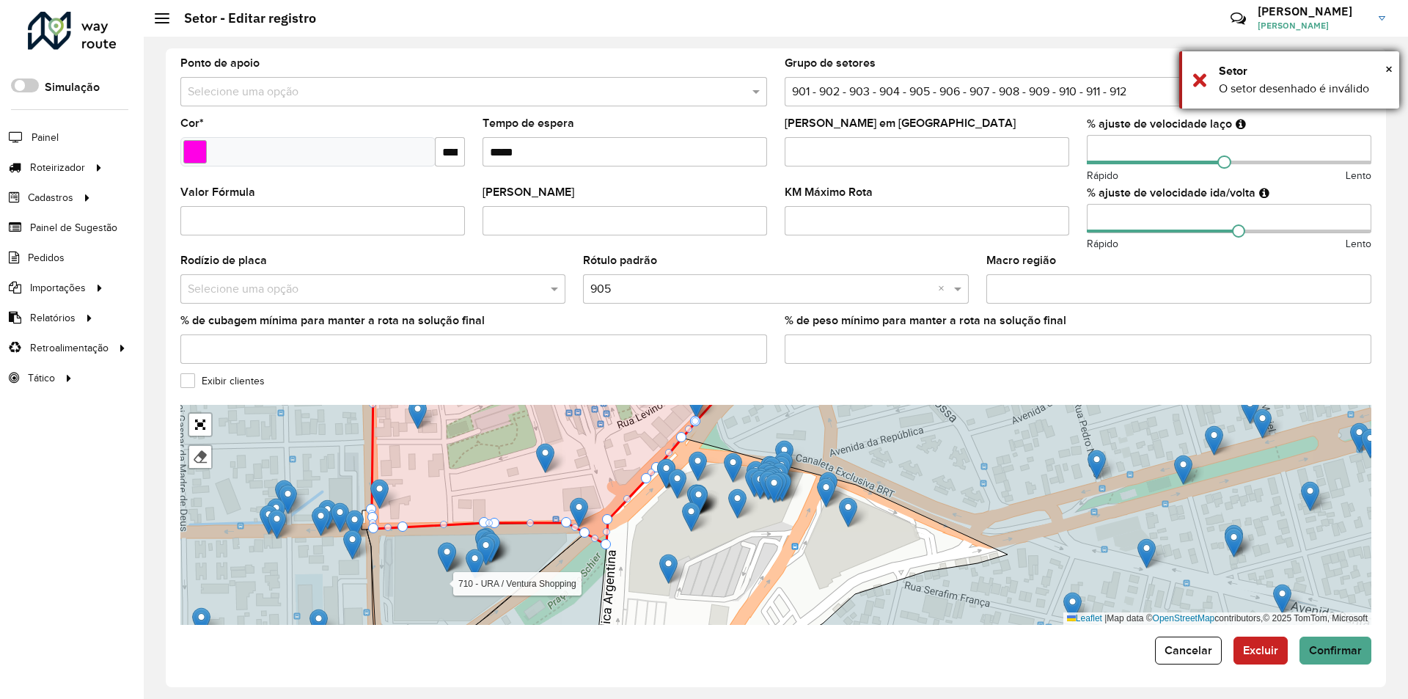
drag, startPoint x: 1192, startPoint y: 76, endPoint x: 1192, endPoint y: 86, distance: 9.5
click at [1193, 76] on div "× Setor O setor desenhado é inválido" at bounding box center [1289, 79] width 220 height 57
click at [715, 425] on icon at bounding box center [1084, 514] width 804 height 265
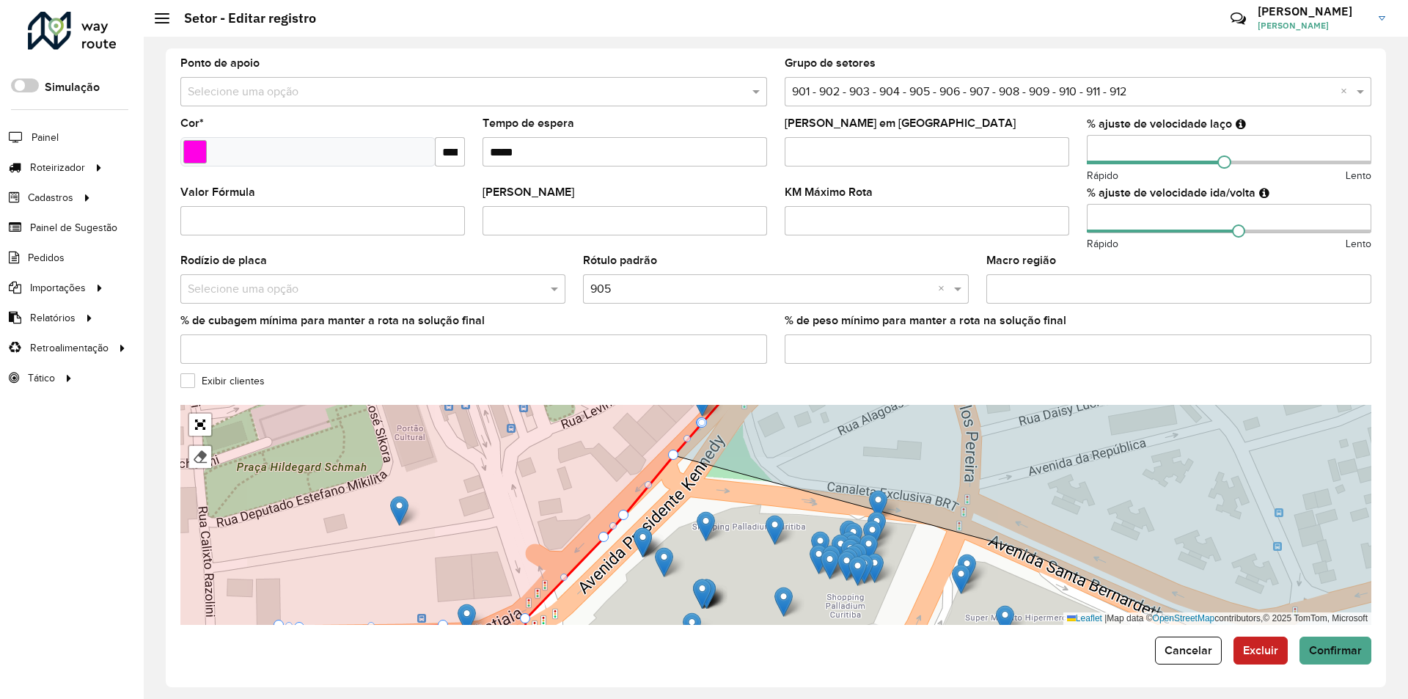
click at [702, 422] on div at bounding box center [701, 422] width 7 height 7
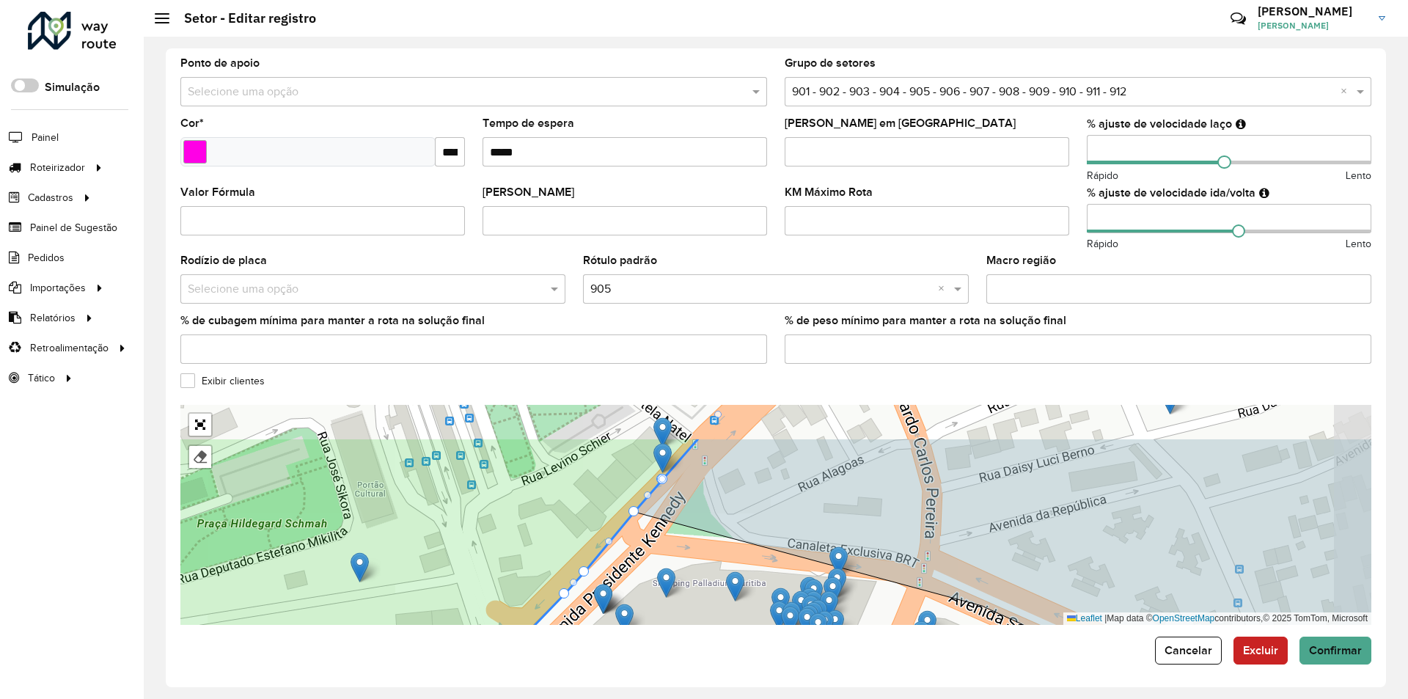
drag, startPoint x: 735, startPoint y: 433, endPoint x: 705, endPoint y: 484, distance: 59.2
click at [705, 484] on icon at bounding box center [1040, 570] width 812 height 265
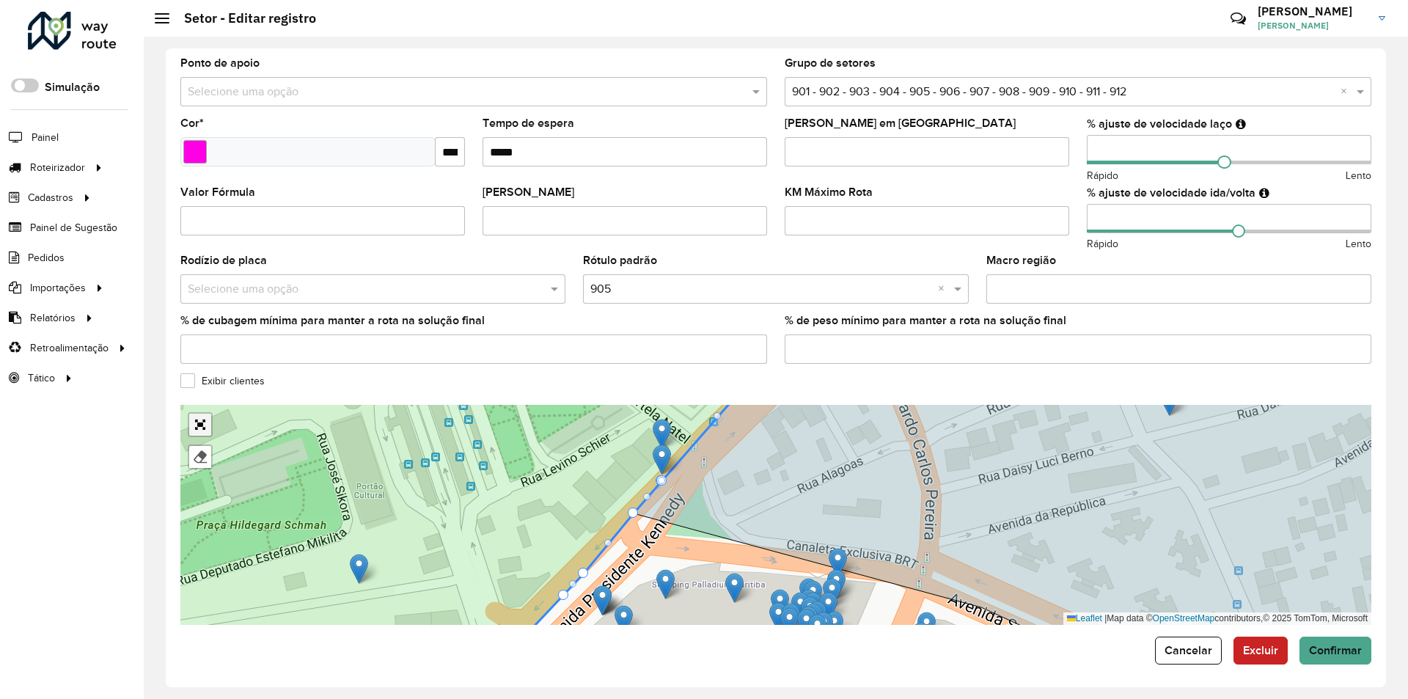
click at [191, 420] on link "Abrir mapa em tela cheia" at bounding box center [200, 425] width 22 height 22
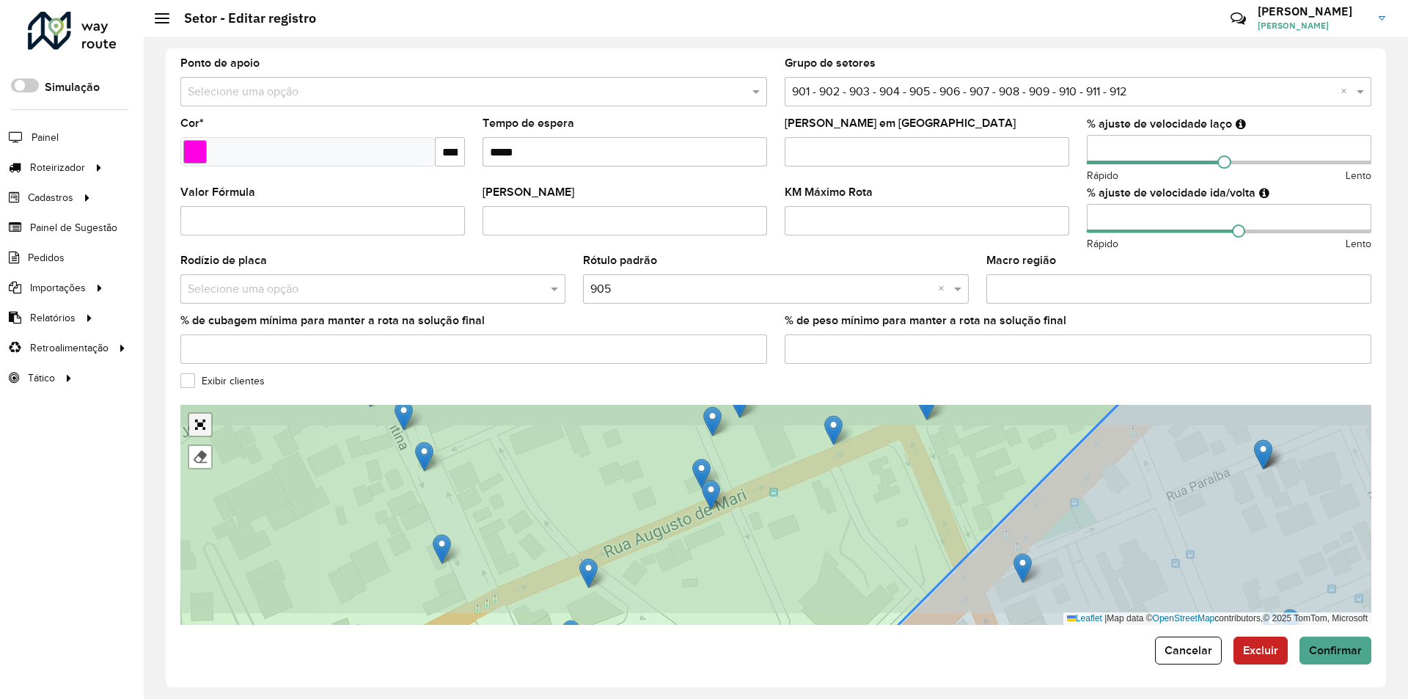
scroll to position [0, 0]
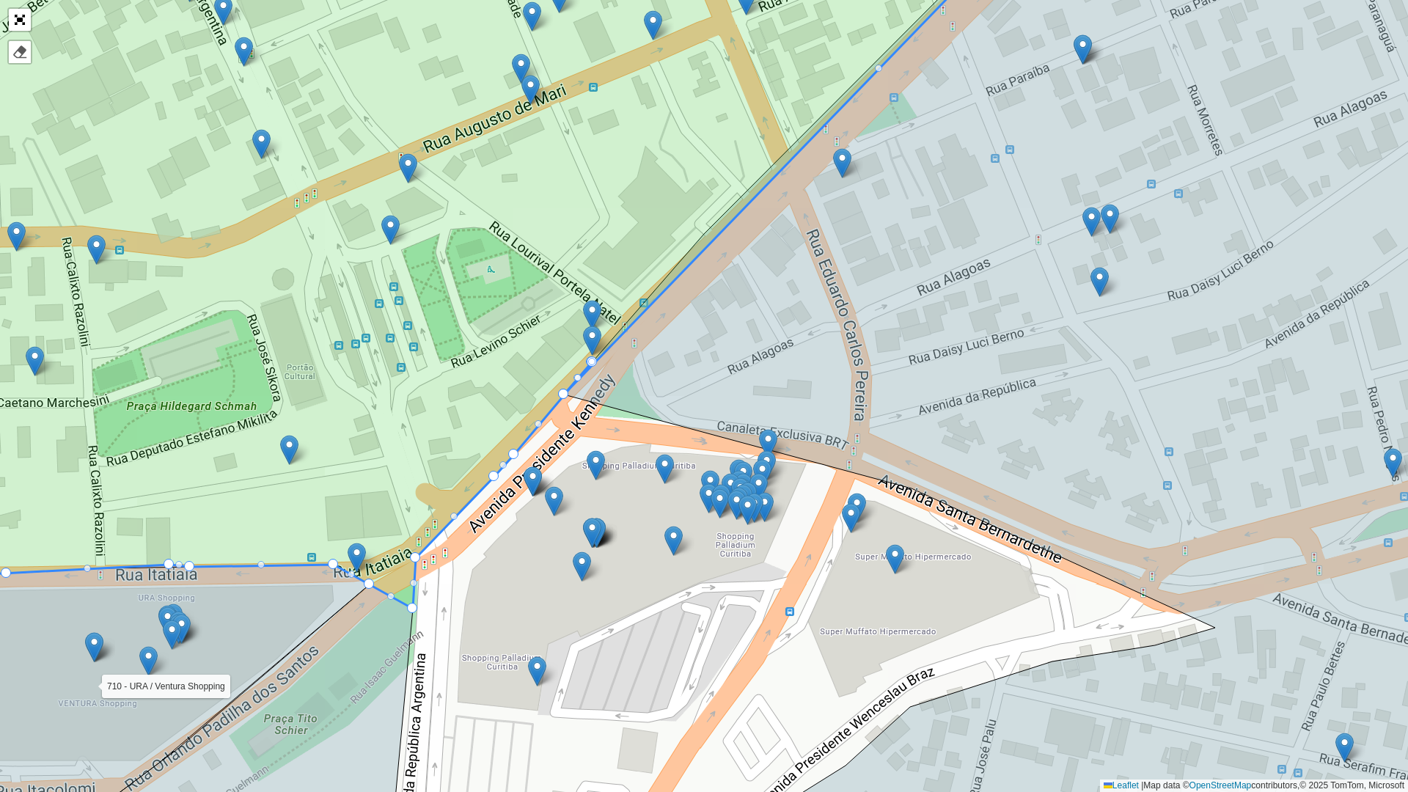
drag, startPoint x: 702, startPoint y: 230, endPoint x: 563, endPoint y: 397, distance: 217.6
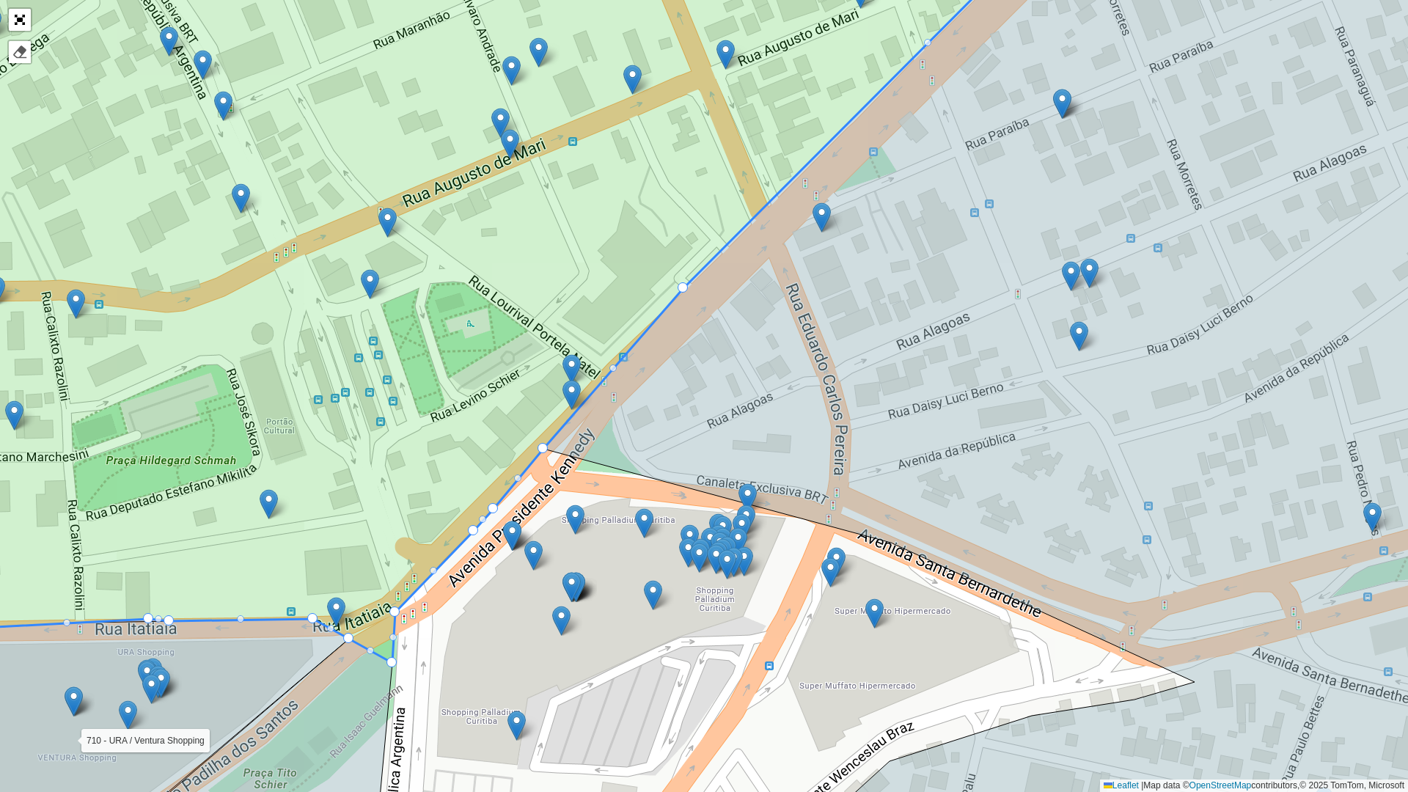
drag, startPoint x: 708, startPoint y: 304, endPoint x: 686, endPoint y: 372, distance: 71.0
click at [680, 375] on icon at bounding box center [1035, 450] width 985 height 952
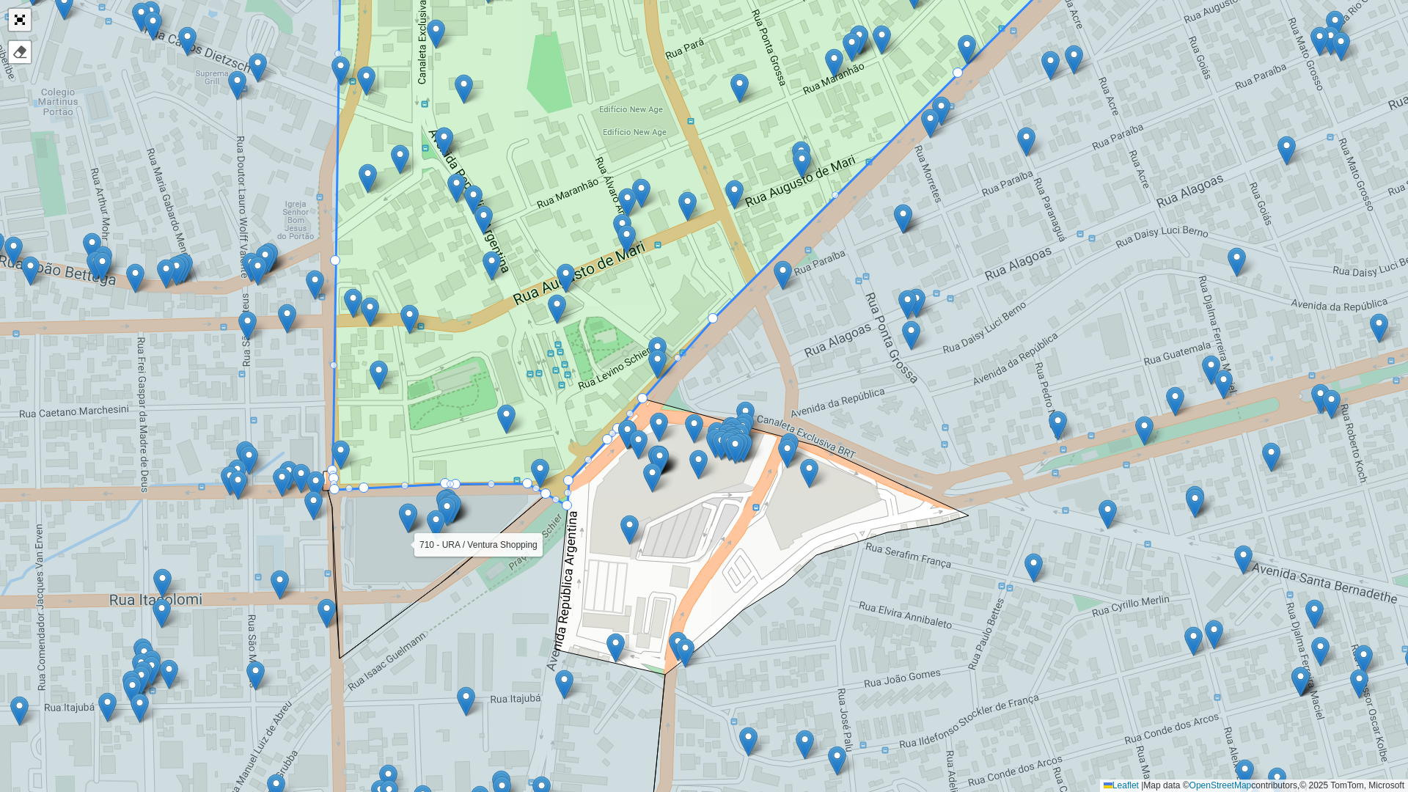
click at [18, 20] on link "Abrir mapa em tela cheia" at bounding box center [20, 20] width 22 height 22
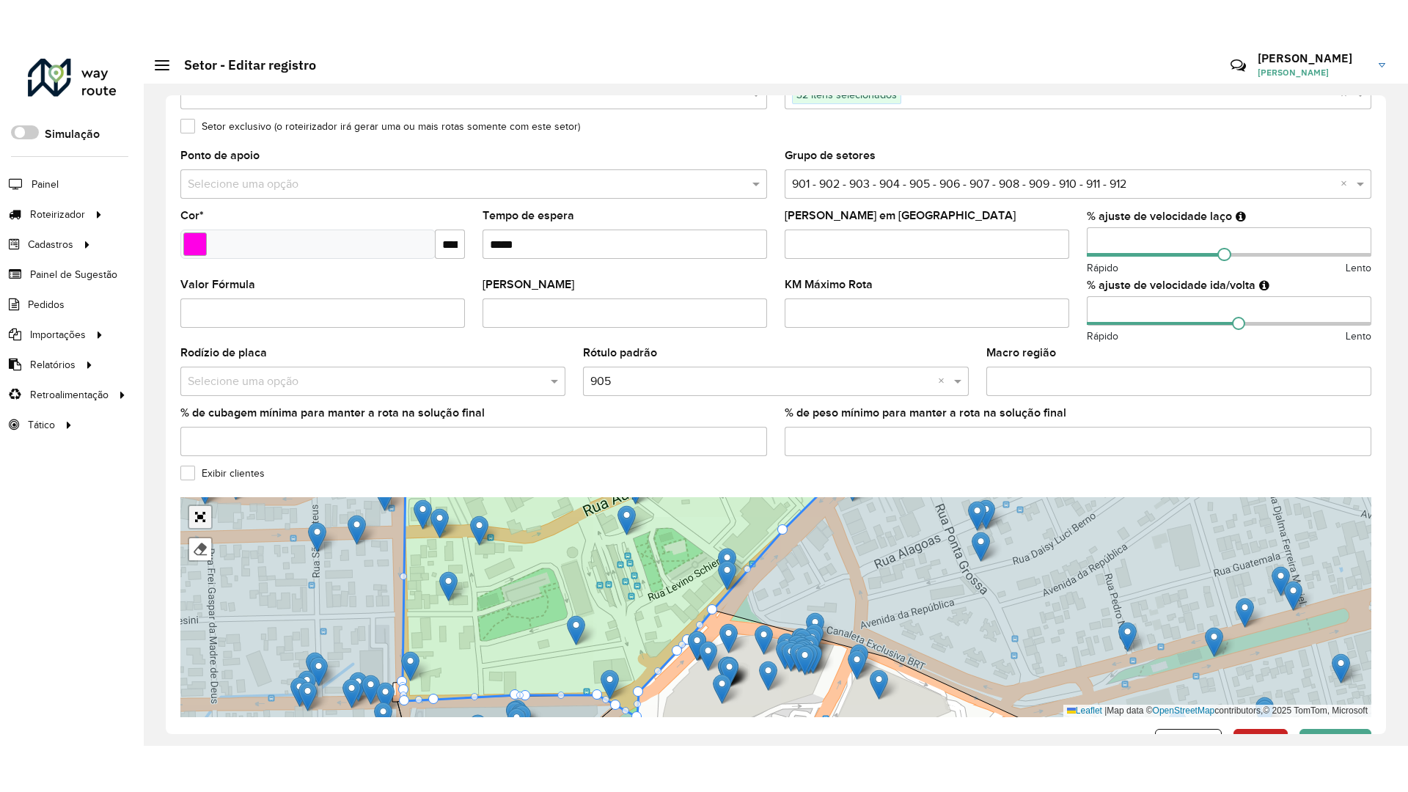
scroll to position [308, 0]
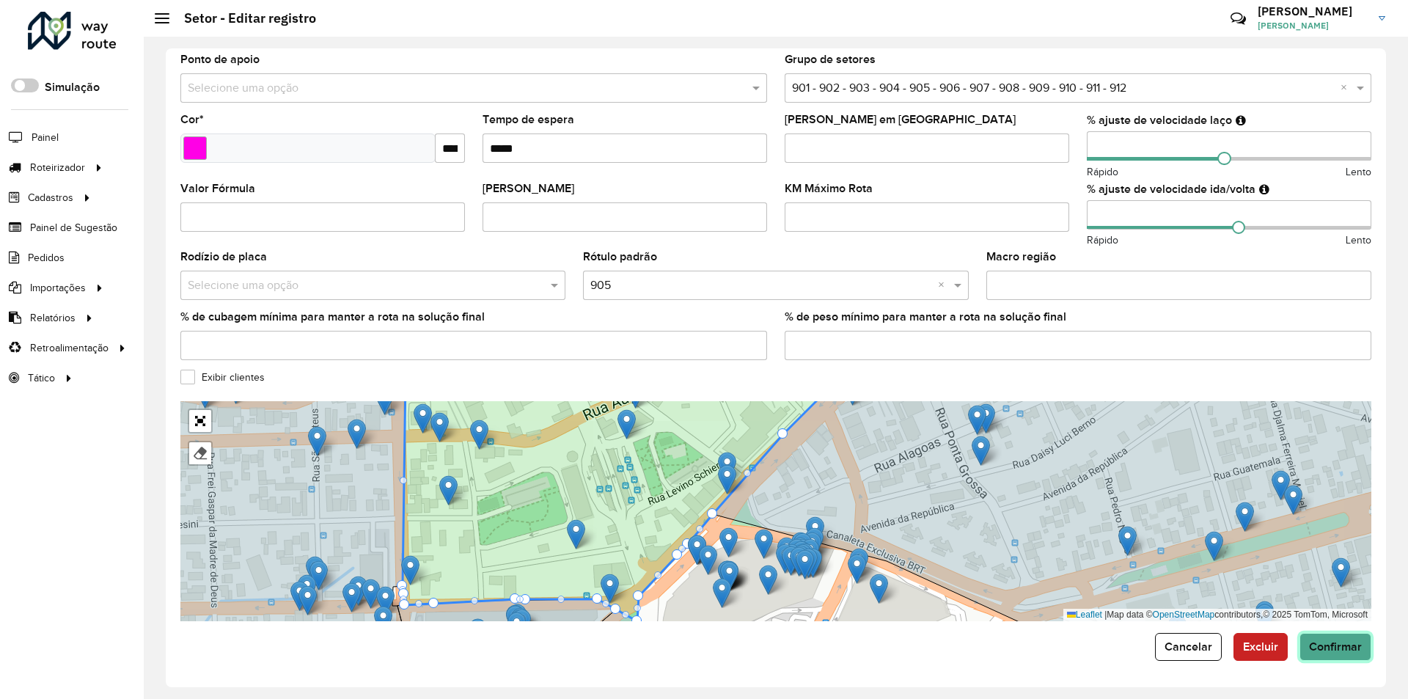
click at [1343, 641] on span "Confirmar" at bounding box center [1335, 646] width 53 height 12
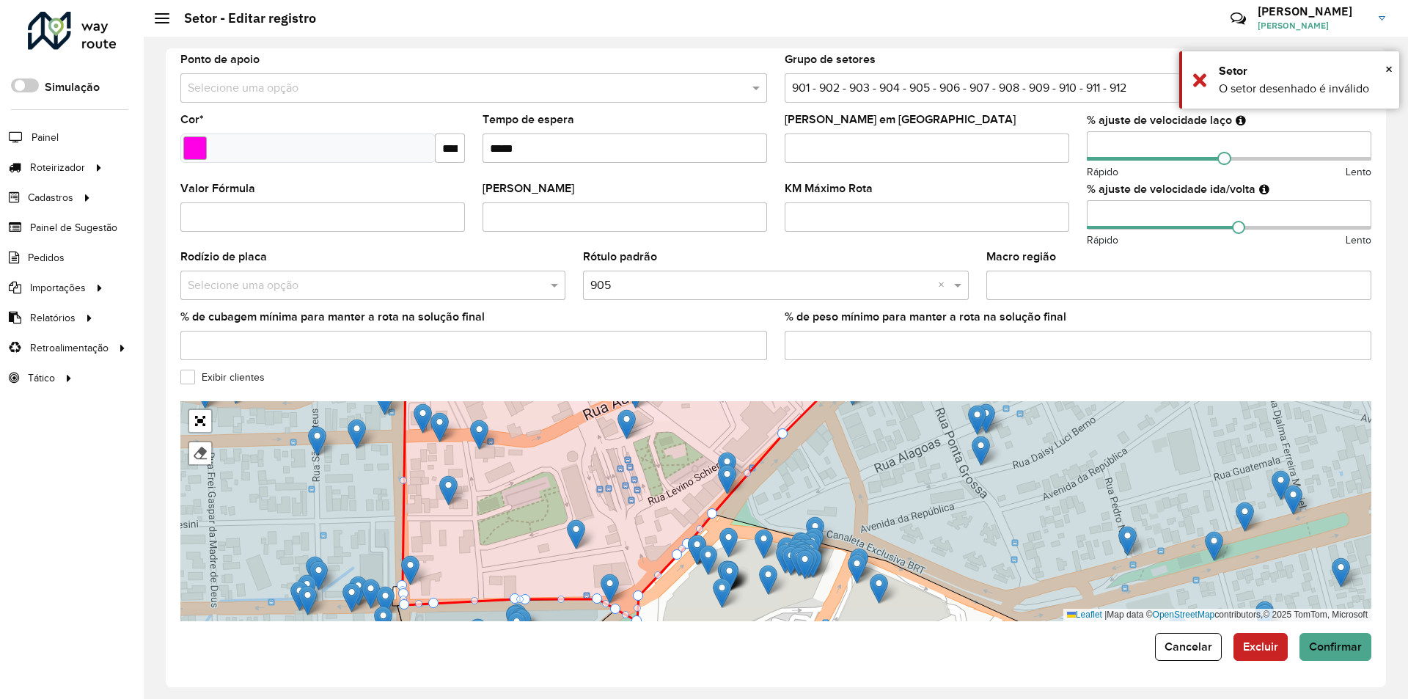
click at [815, 484] on icon at bounding box center [1100, 510] width 774 height 265
drag, startPoint x: 483, startPoint y: 498, endPoint x: 508, endPoint y: 607, distance: 112.1
click at [508, 607] on icon at bounding box center [622, 499] width 438 height 244
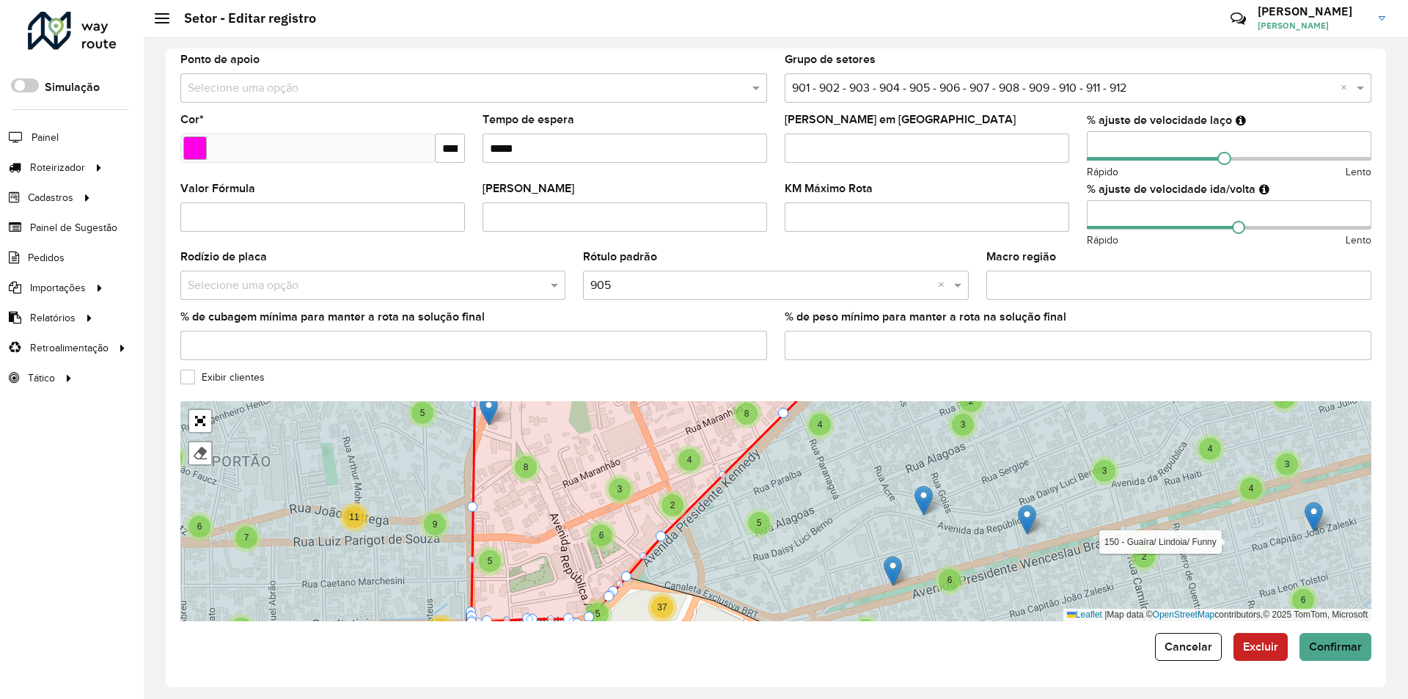
click at [660, 532] on div at bounding box center [661, 536] width 10 height 10
click at [658, 535] on div at bounding box center [661, 536] width 10 height 10
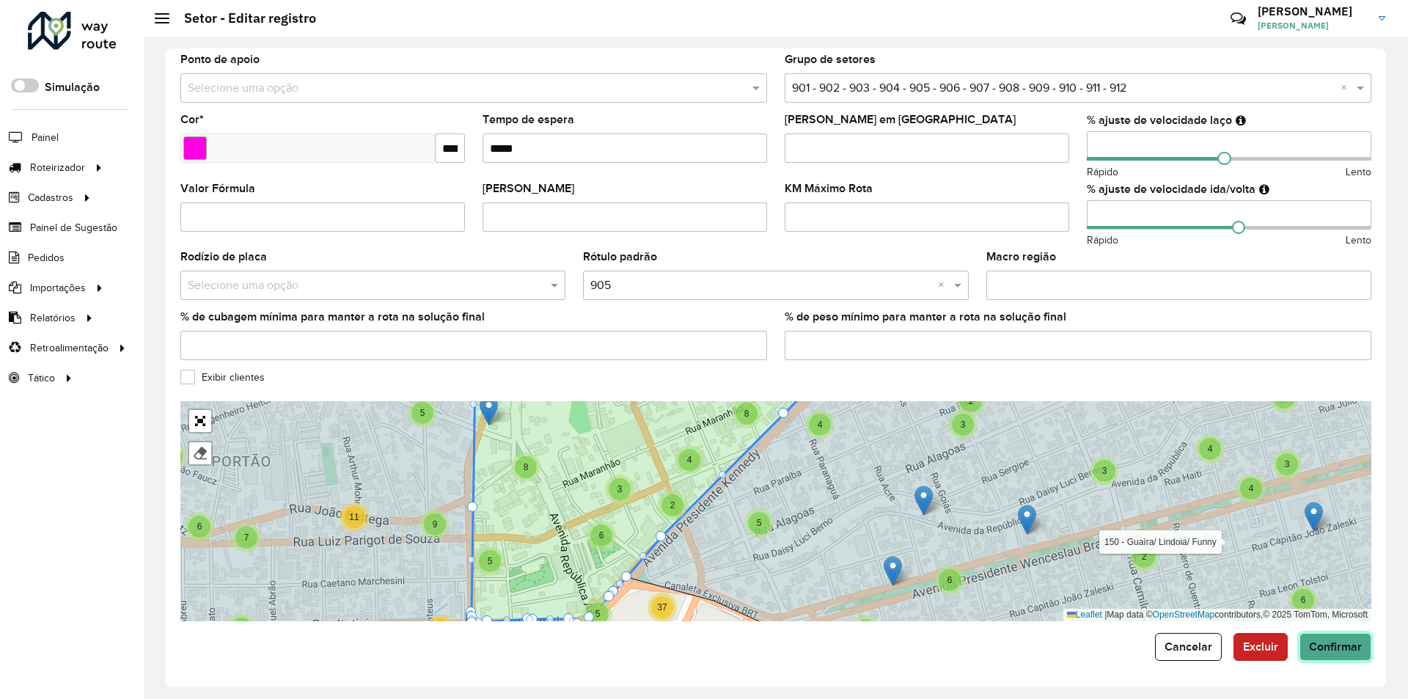
click at [1329, 647] on span "Confirmar" at bounding box center [1335, 646] width 53 height 12
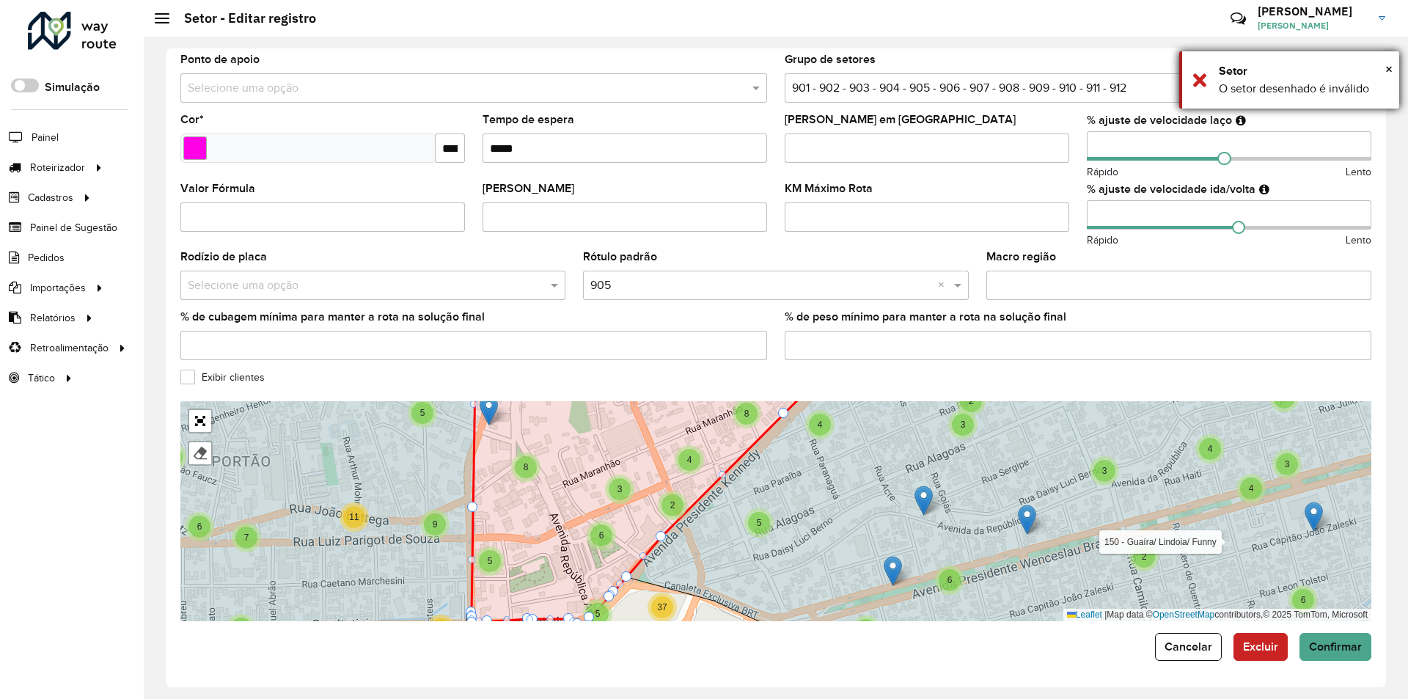
click at [1197, 78] on div "× Setor O setor desenhado é inválido" at bounding box center [1289, 79] width 220 height 57
click at [194, 416] on link "Abrir mapa em tela cheia" at bounding box center [200, 421] width 22 height 22
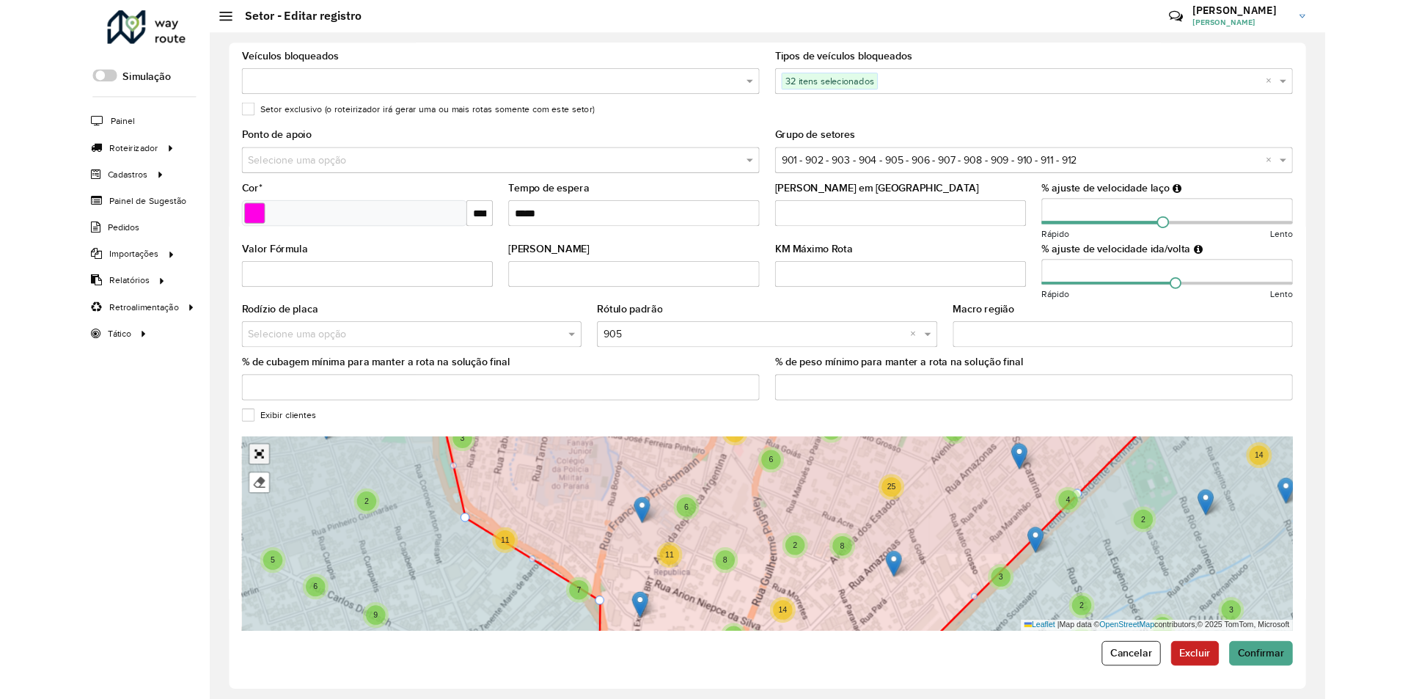
scroll to position [0, 0]
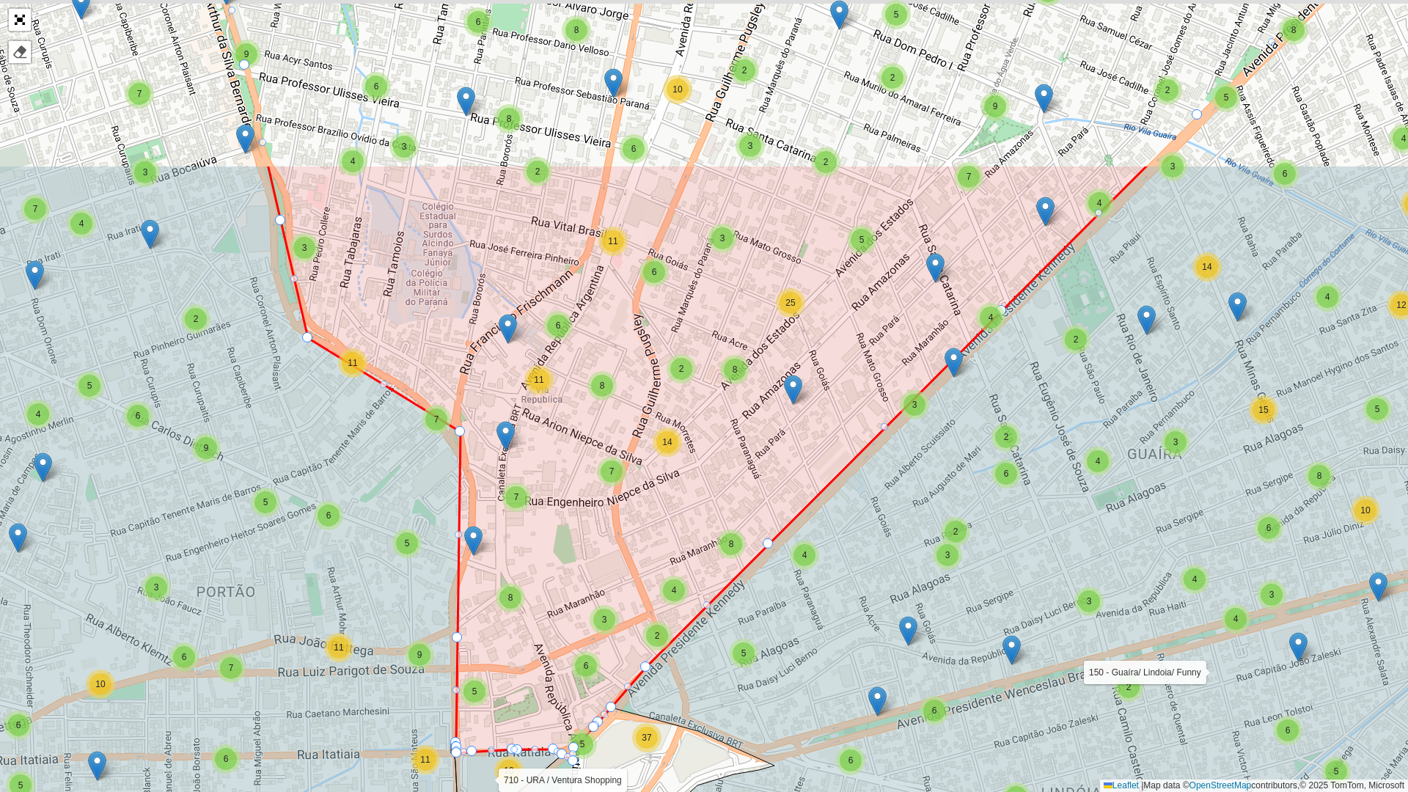
drag, startPoint x: 669, startPoint y: 378, endPoint x: 704, endPoint y: 623, distance: 248.0
click at [723, 625] on icon at bounding box center [1082, 642] width 1043 height 952
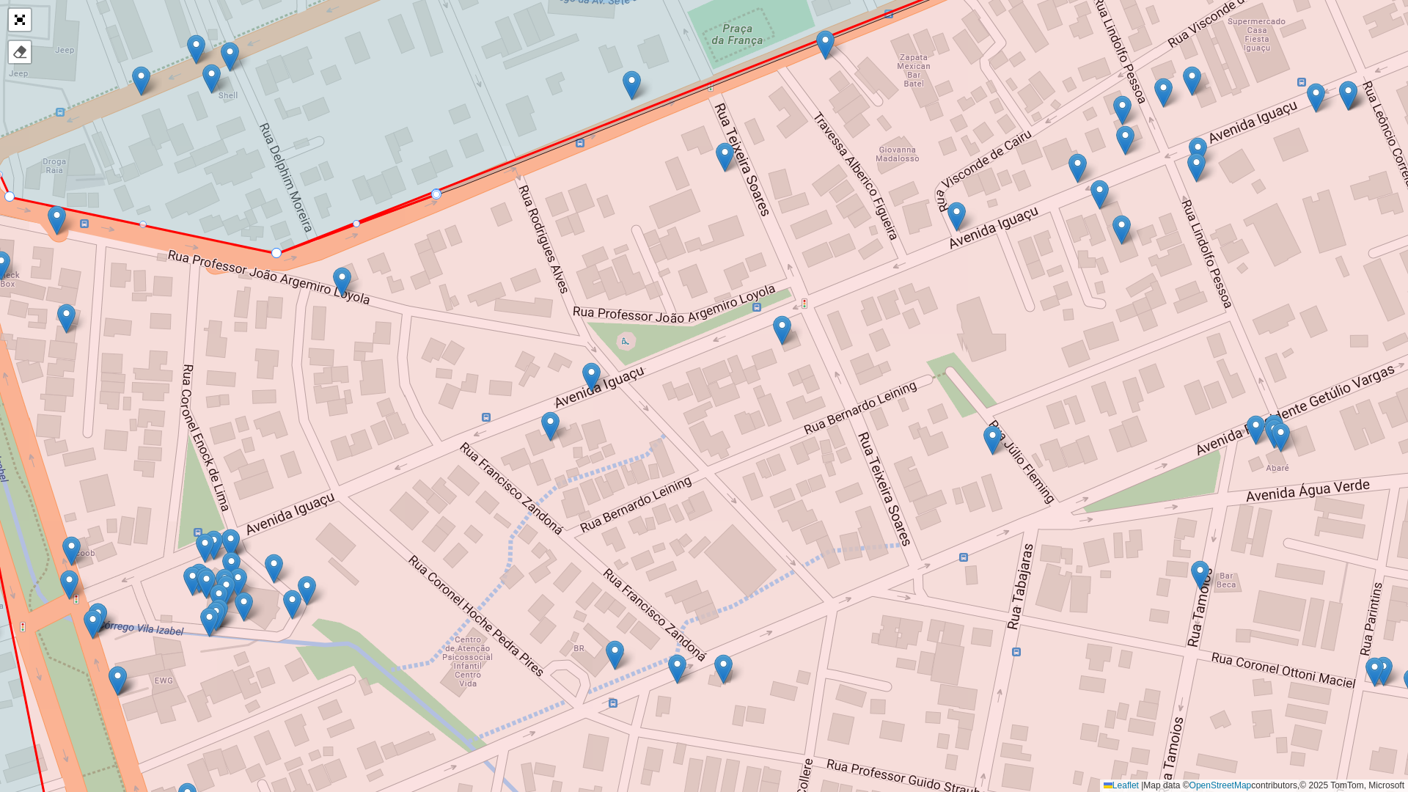
drag, startPoint x: 463, startPoint y: 184, endPoint x: 275, endPoint y: 254, distance: 200.9
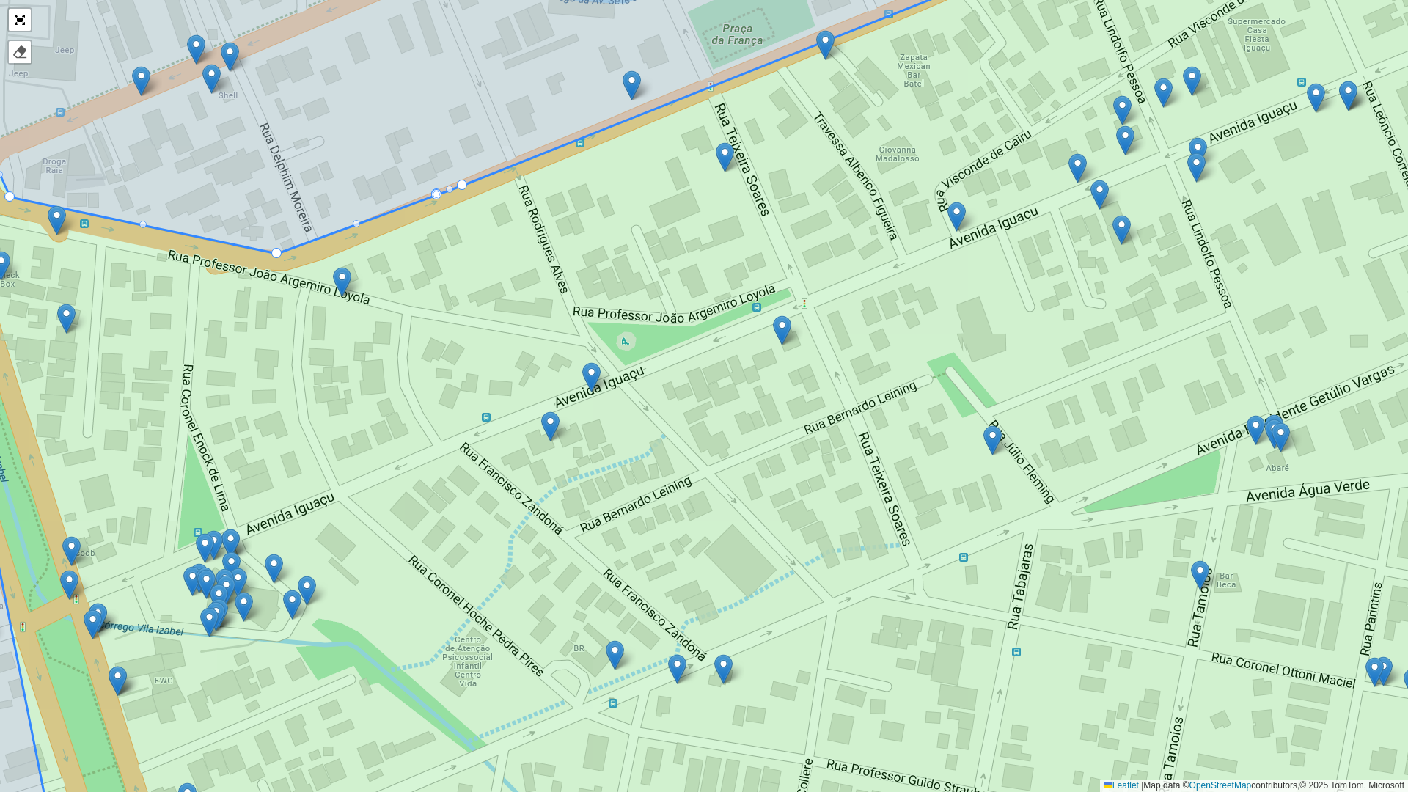
click at [272, 249] on icon at bounding box center [493, 396] width 1271 height 952
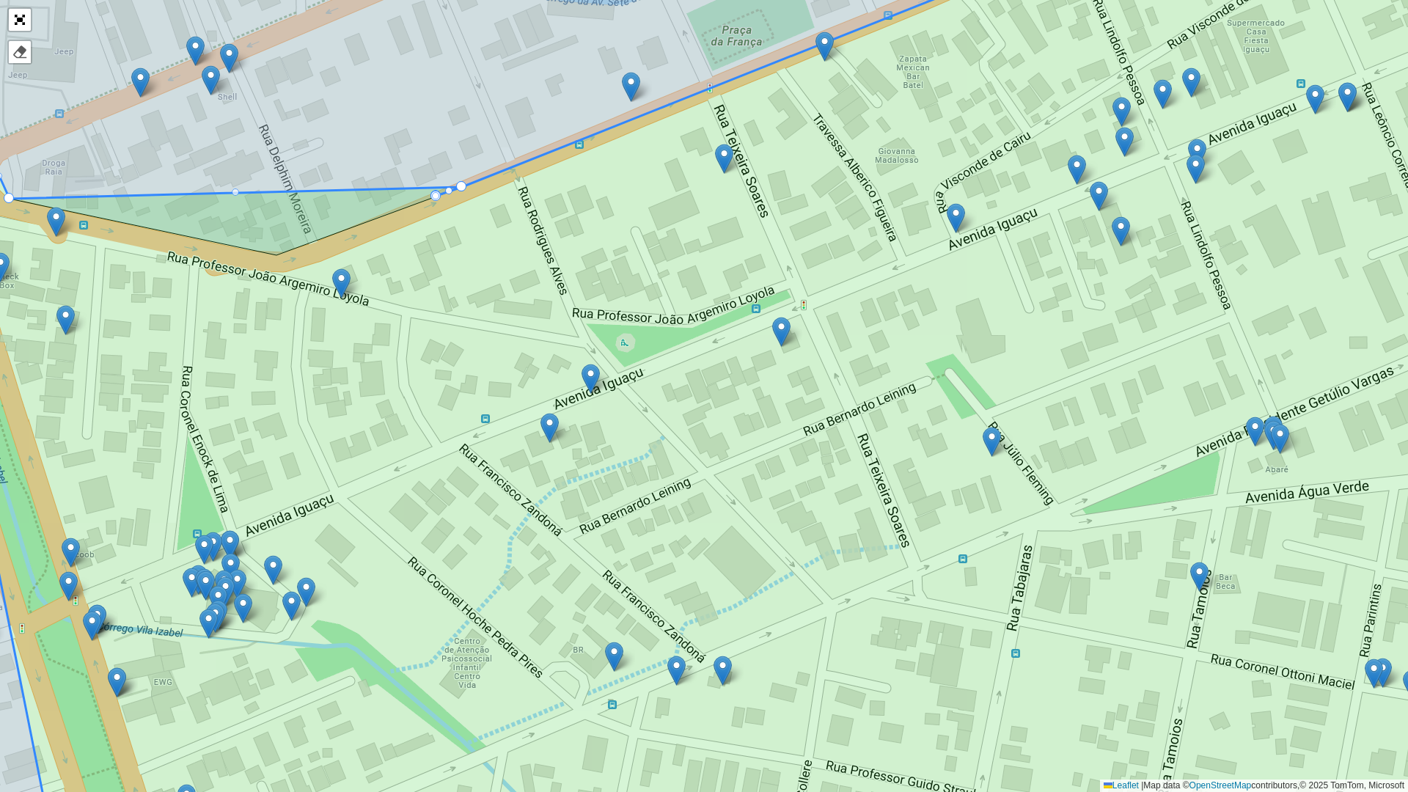
drag, startPoint x: 272, startPoint y: 252, endPoint x: 465, endPoint y: 186, distance: 203.8
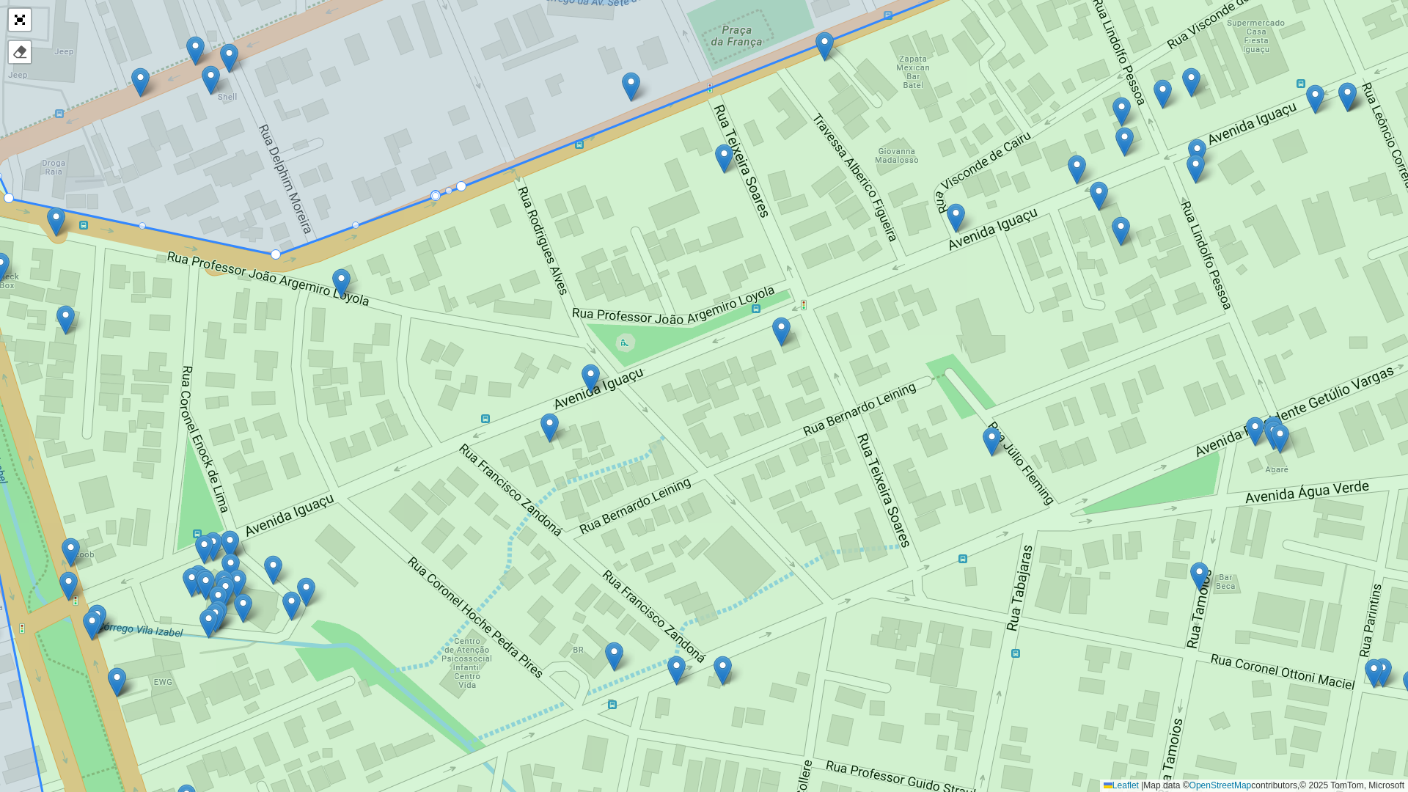
click at [433, 193] on div at bounding box center [435, 195] width 7 height 7
drag, startPoint x: 437, startPoint y: 194, endPoint x: 416, endPoint y: 205, distance: 23.9
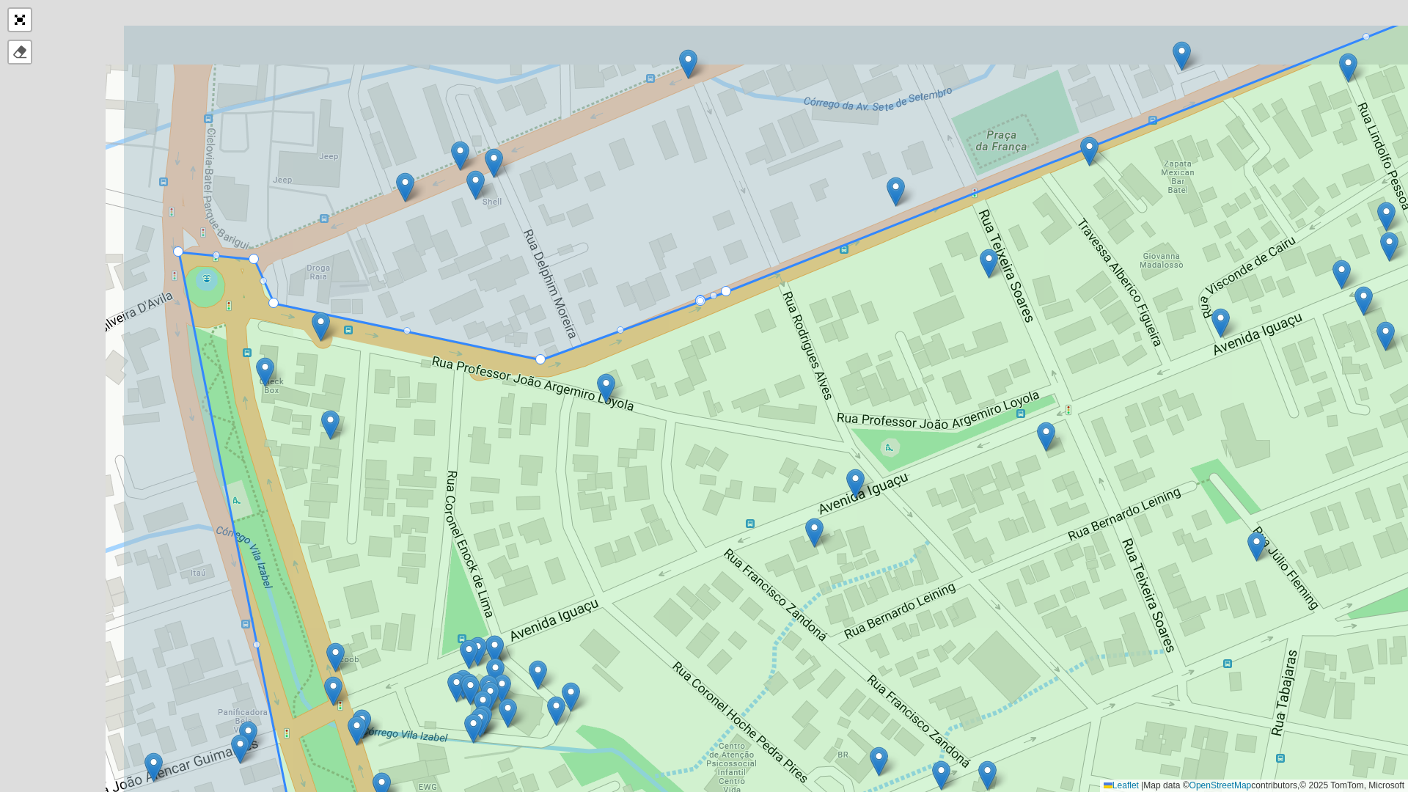
drag, startPoint x: 449, startPoint y: 144, endPoint x: 717, endPoint y: 276, distance: 299.1
click at [738, 272] on icon at bounding box center [760, 501] width 1274 height 952
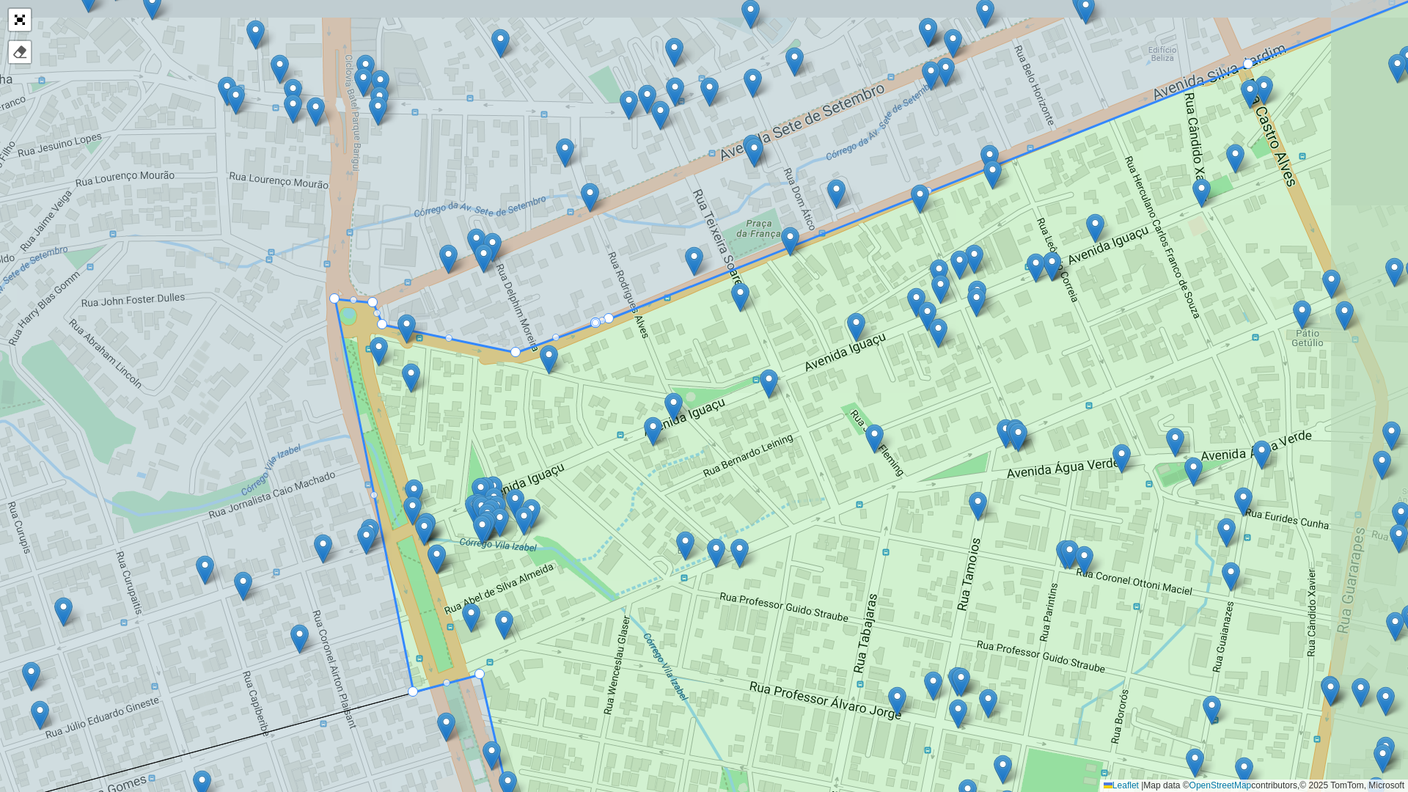
drag, startPoint x: 699, startPoint y: 202, endPoint x: 619, endPoint y: 238, distance: 87.6
click at [633, 231] on icon at bounding box center [603, 417] width 1691 height 906
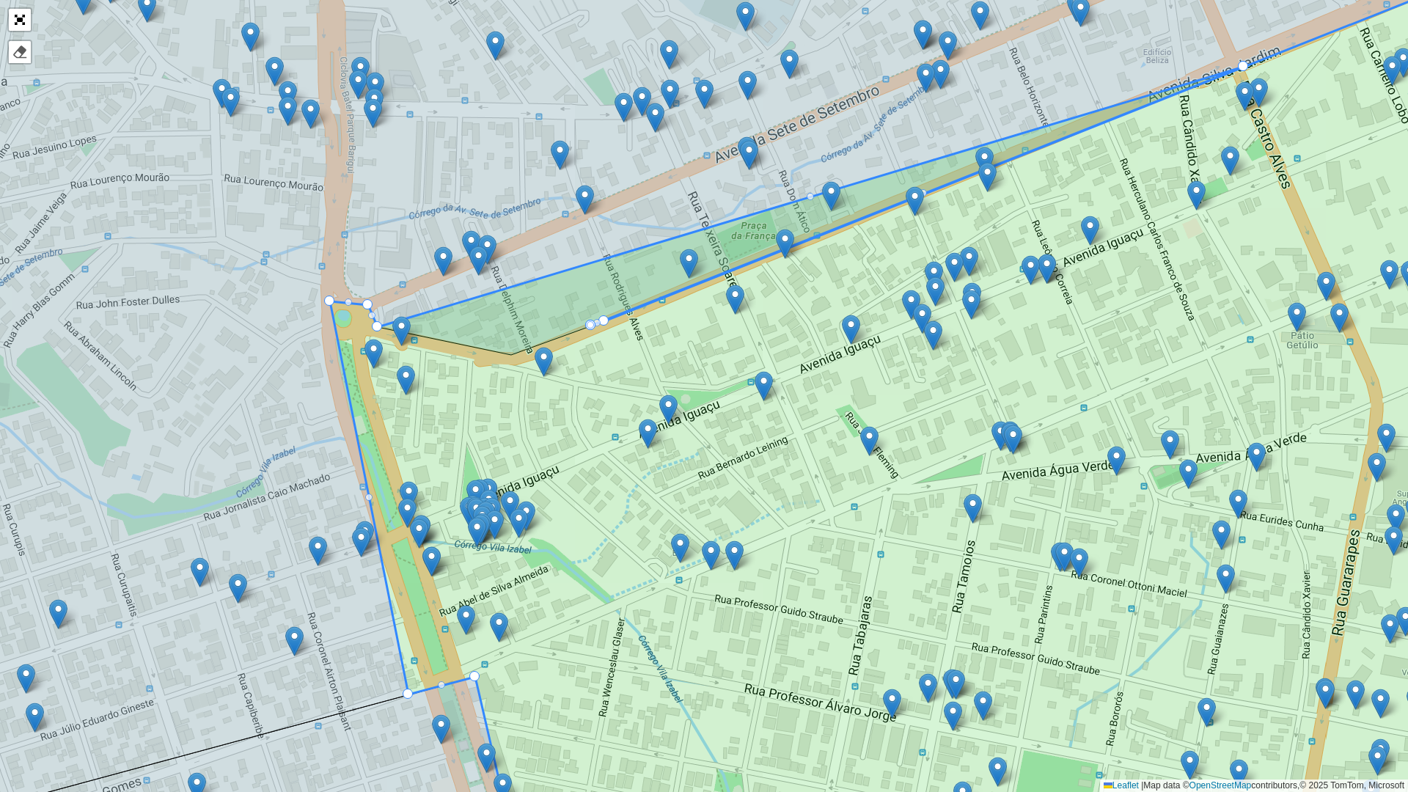
drag, startPoint x: 513, startPoint y: 358, endPoint x: 1242, endPoint y: 67, distance: 784.6
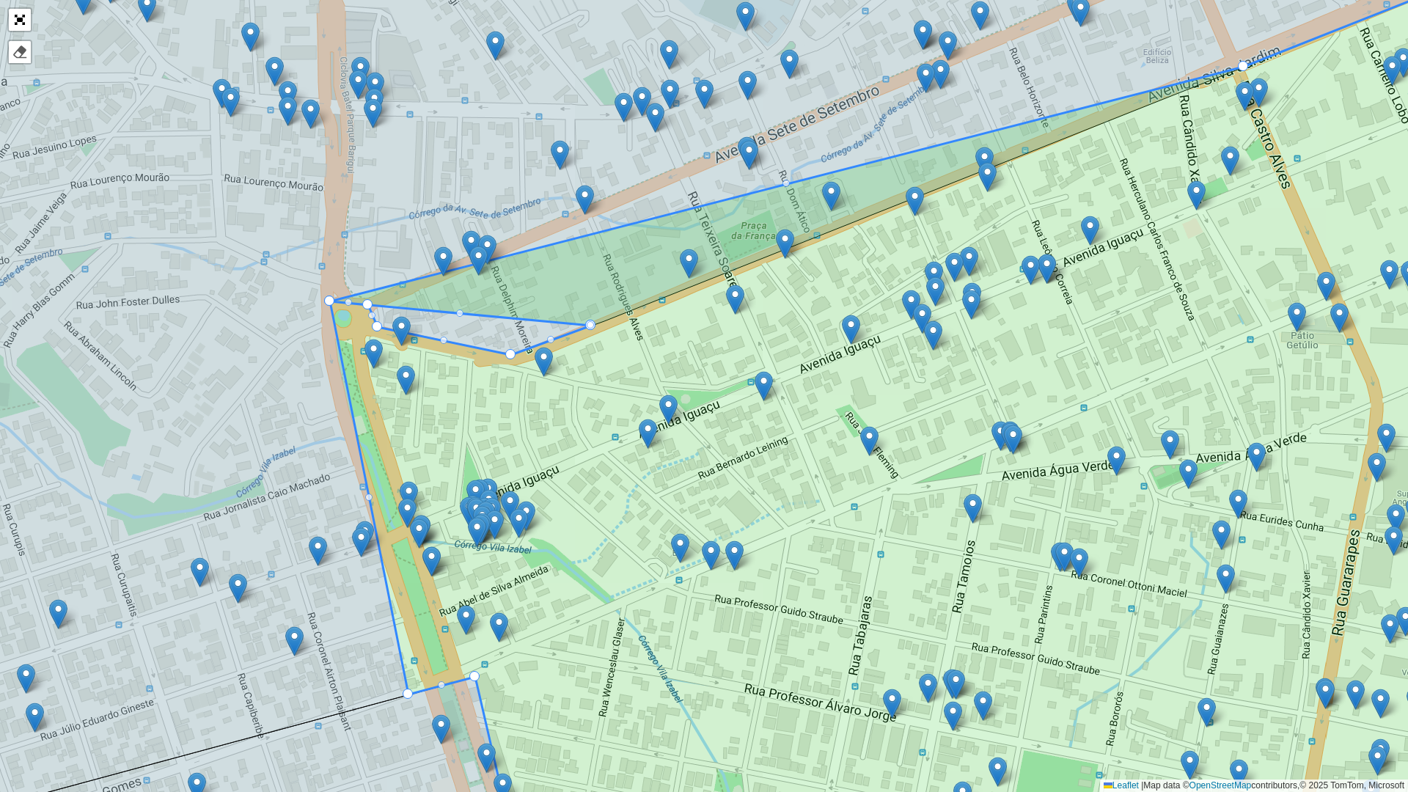
drag, startPoint x: 606, startPoint y: 317, endPoint x: 328, endPoint y: 299, distance: 278.5
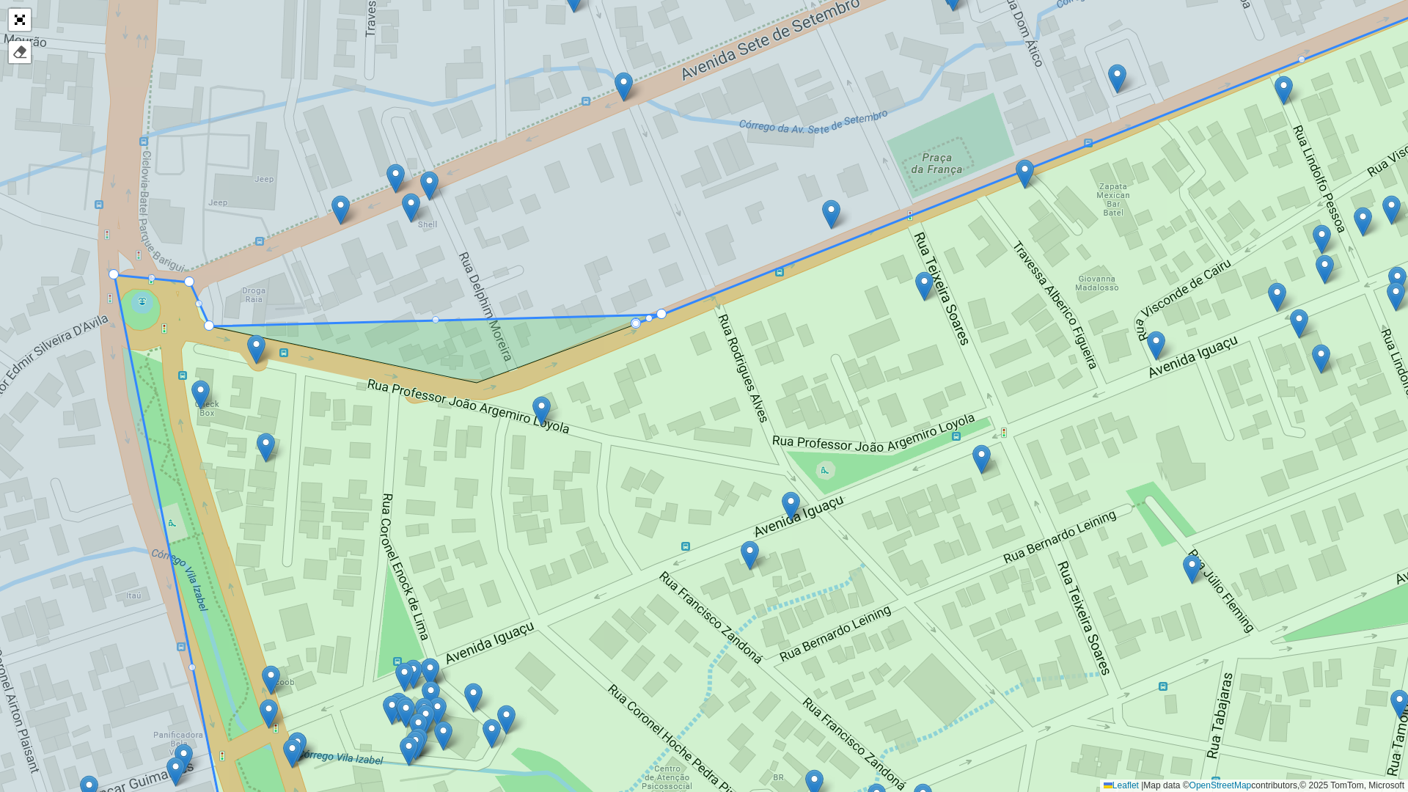
drag, startPoint x: 472, startPoint y: 383, endPoint x: 664, endPoint y: 315, distance: 203.6
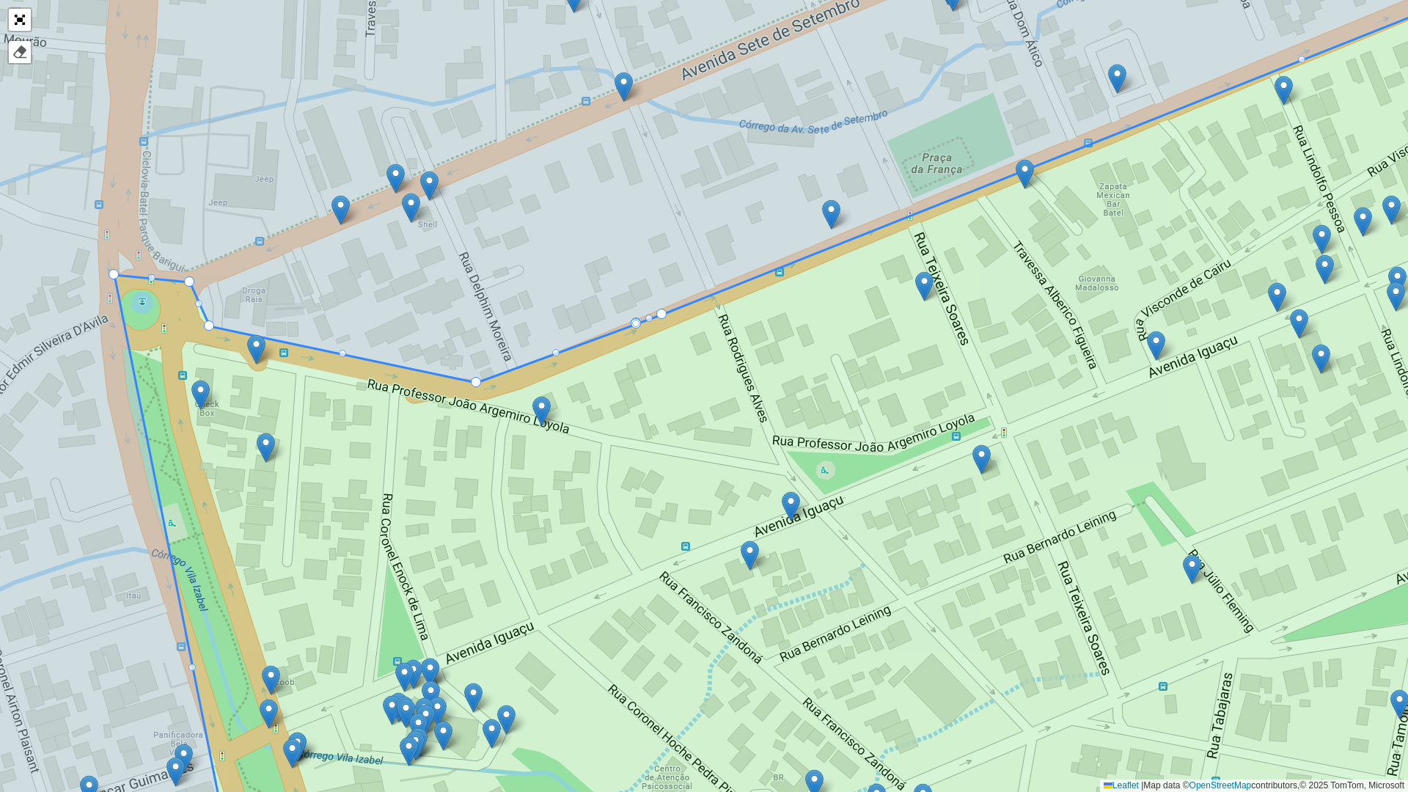
click at [648, 319] on div at bounding box center [648, 318] width 7 height 7
drag, startPoint x: 648, startPoint y: 319, endPoint x: 477, endPoint y: 383, distance: 182.4
click at [634, 325] on div at bounding box center [635, 323] width 7 height 7
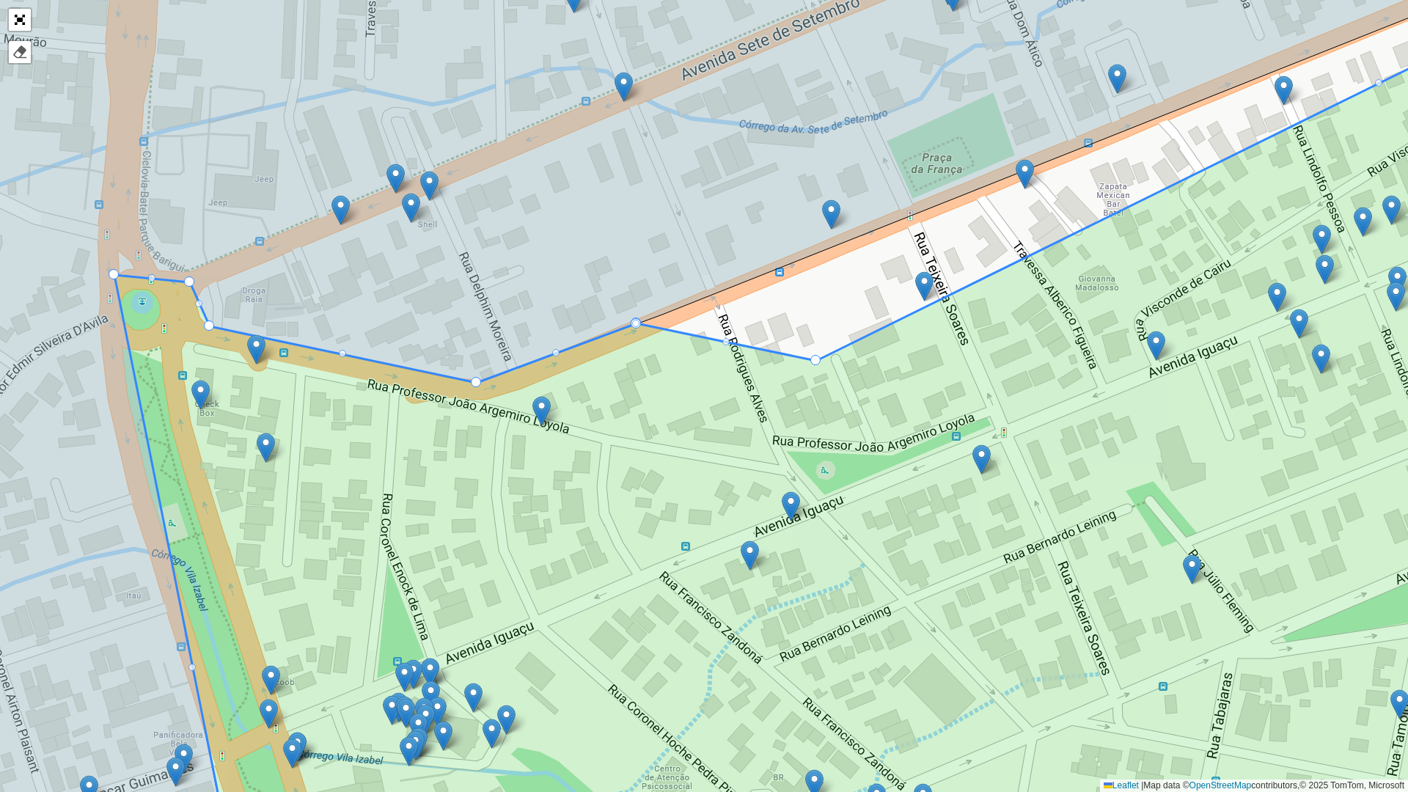
drag, startPoint x: 663, startPoint y: 311, endPoint x: 821, endPoint y: 355, distance: 164.4
click at [633, 321] on div at bounding box center [635, 323] width 7 height 7
drag, startPoint x: 632, startPoint y: 323, endPoint x: 639, endPoint y: 355, distance: 32.4
click at [818, 360] on div at bounding box center [820, 358] width 10 height 10
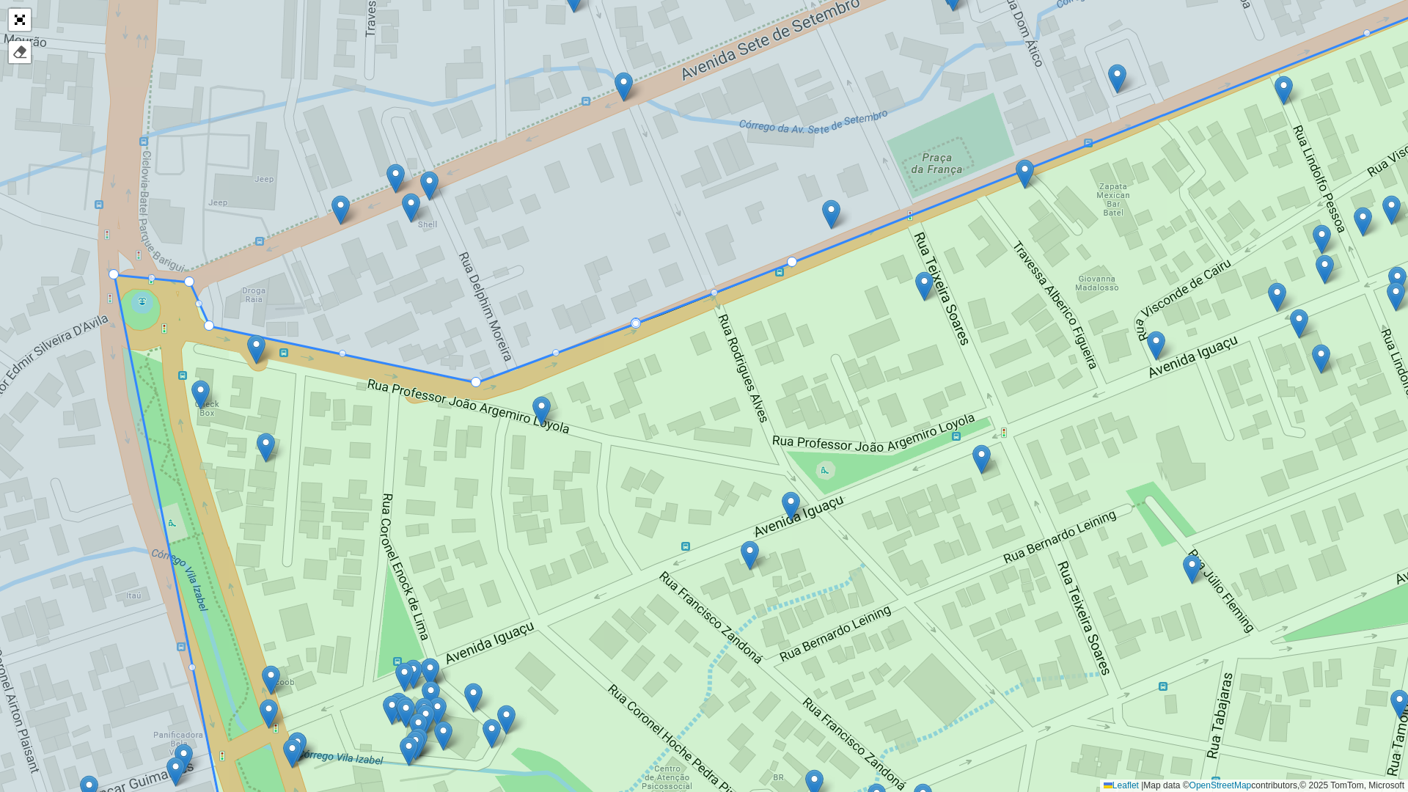
drag, startPoint x: 818, startPoint y: 356, endPoint x: 791, endPoint y: 262, distance: 98.4
click at [635, 324] on div at bounding box center [635, 323] width 7 height 7
drag, startPoint x: 635, startPoint y: 324, endPoint x: 636, endPoint y: 339, distance: 15.4
click at [661, 313] on div at bounding box center [661, 314] width 10 height 10
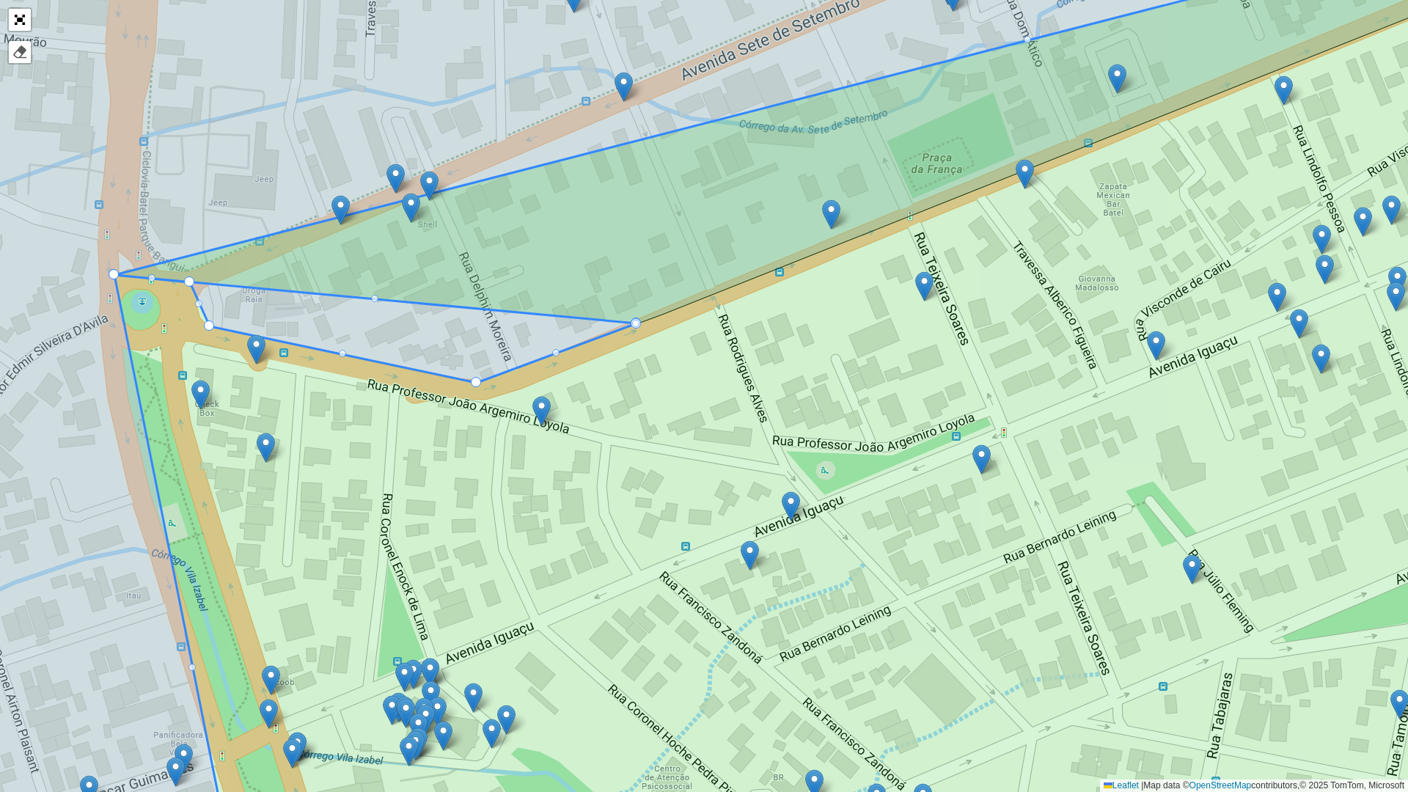
drag, startPoint x: 662, startPoint y: 314, endPoint x: 115, endPoint y: 275, distance: 548.4
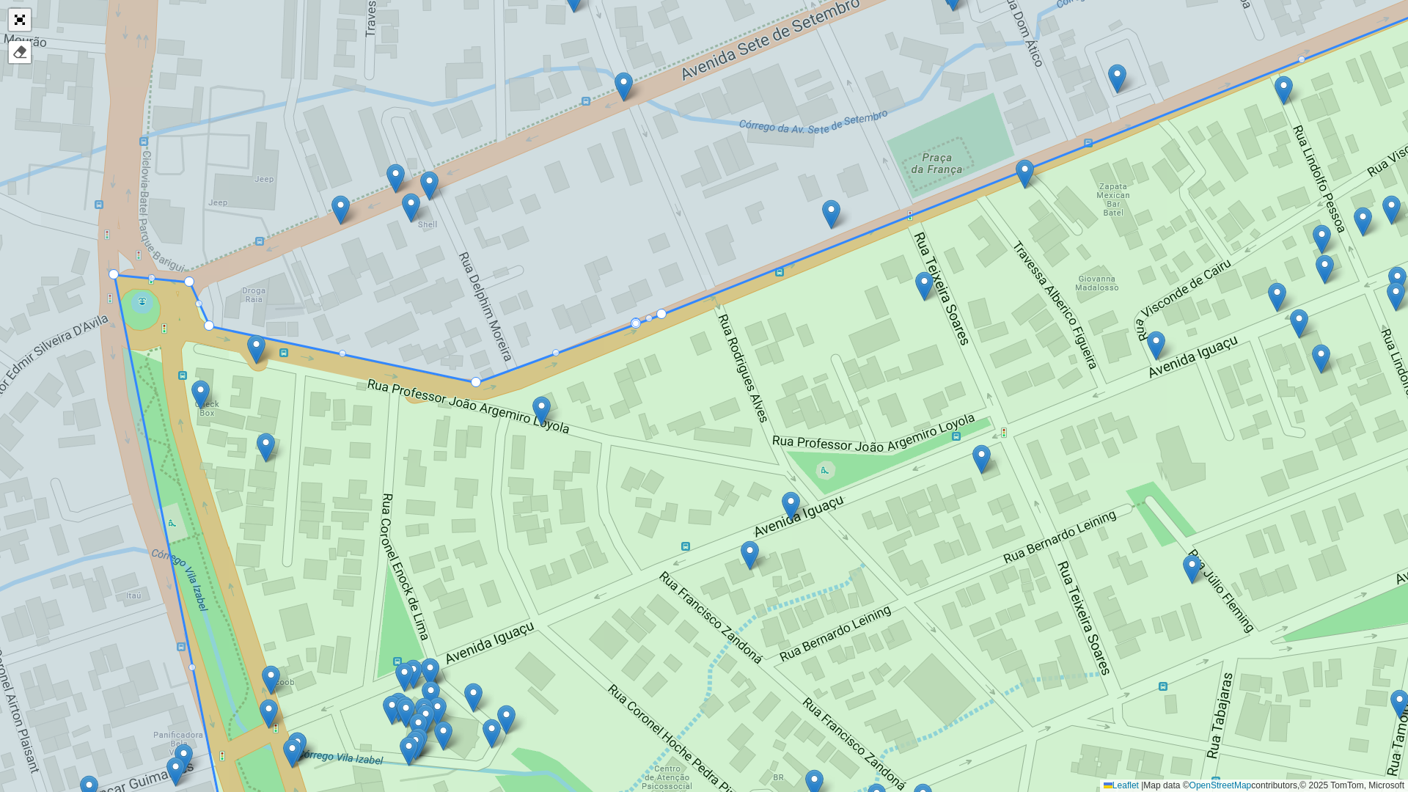
click at [15, 18] on link "Abrir mapa em tela cheia" at bounding box center [20, 20] width 22 height 22
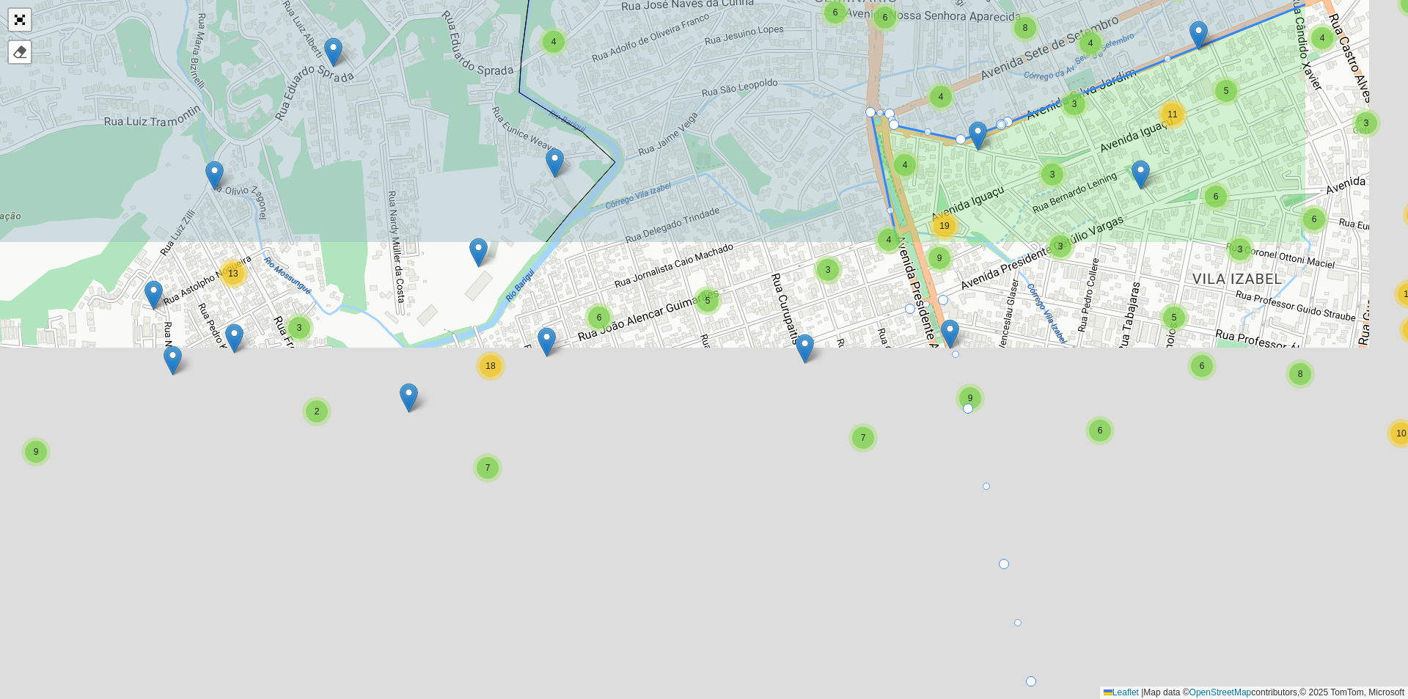
scroll to position [308, 0]
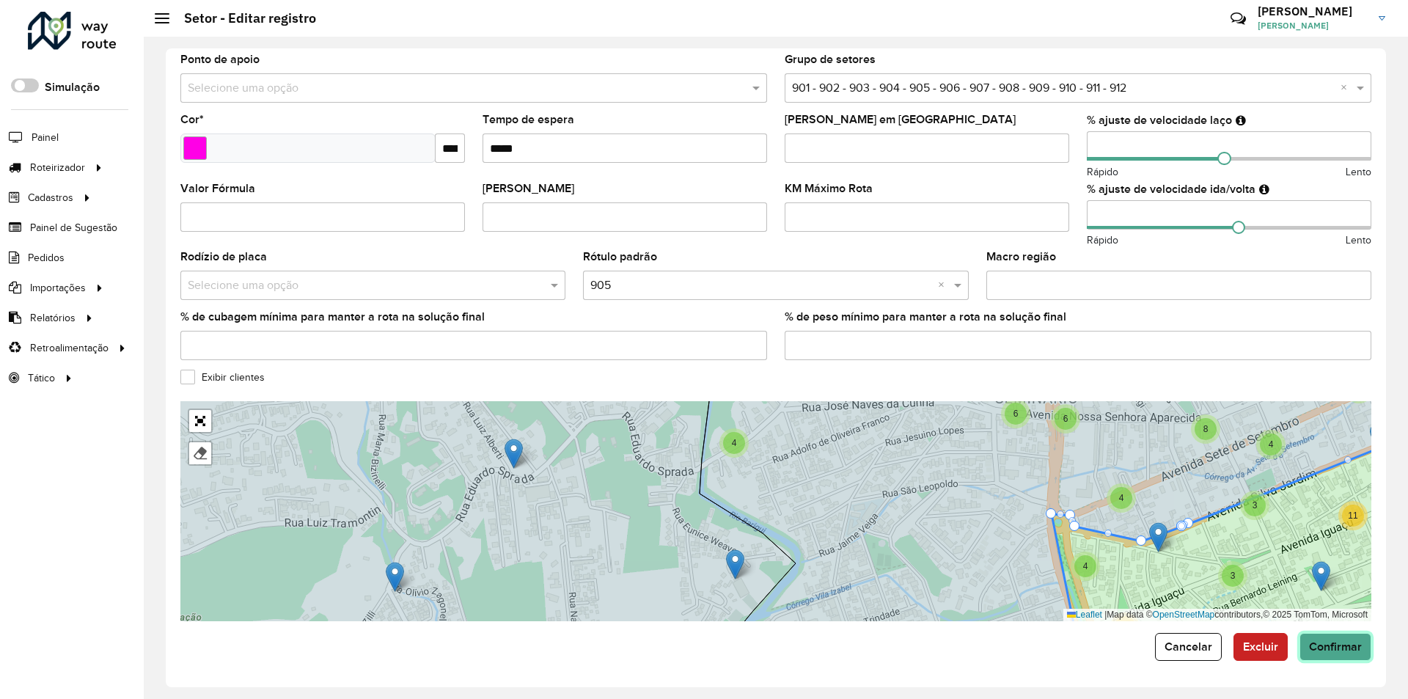
click at [1335, 647] on span "Confirmar" at bounding box center [1335, 646] width 53 height 12
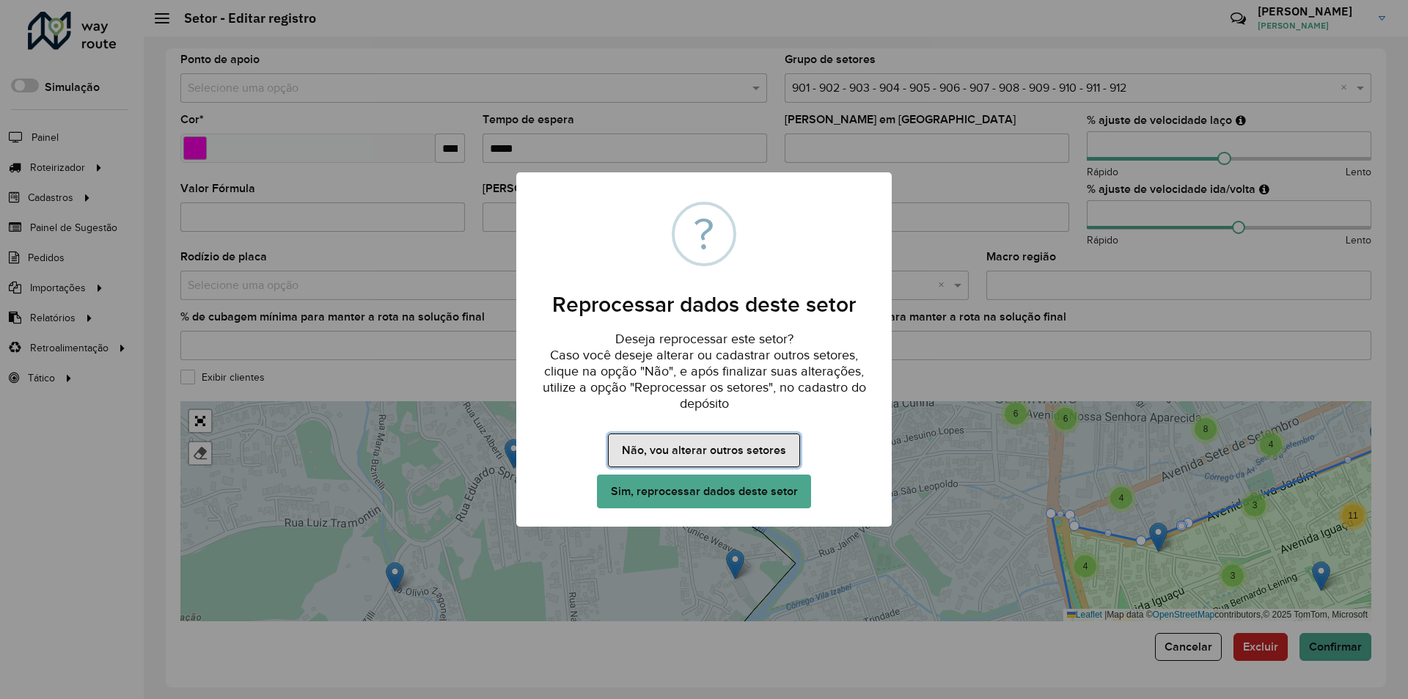
click at [678, 449] on button "Não, vou alterar outros setores" at bounding box center [703, 450] width 191 height 34
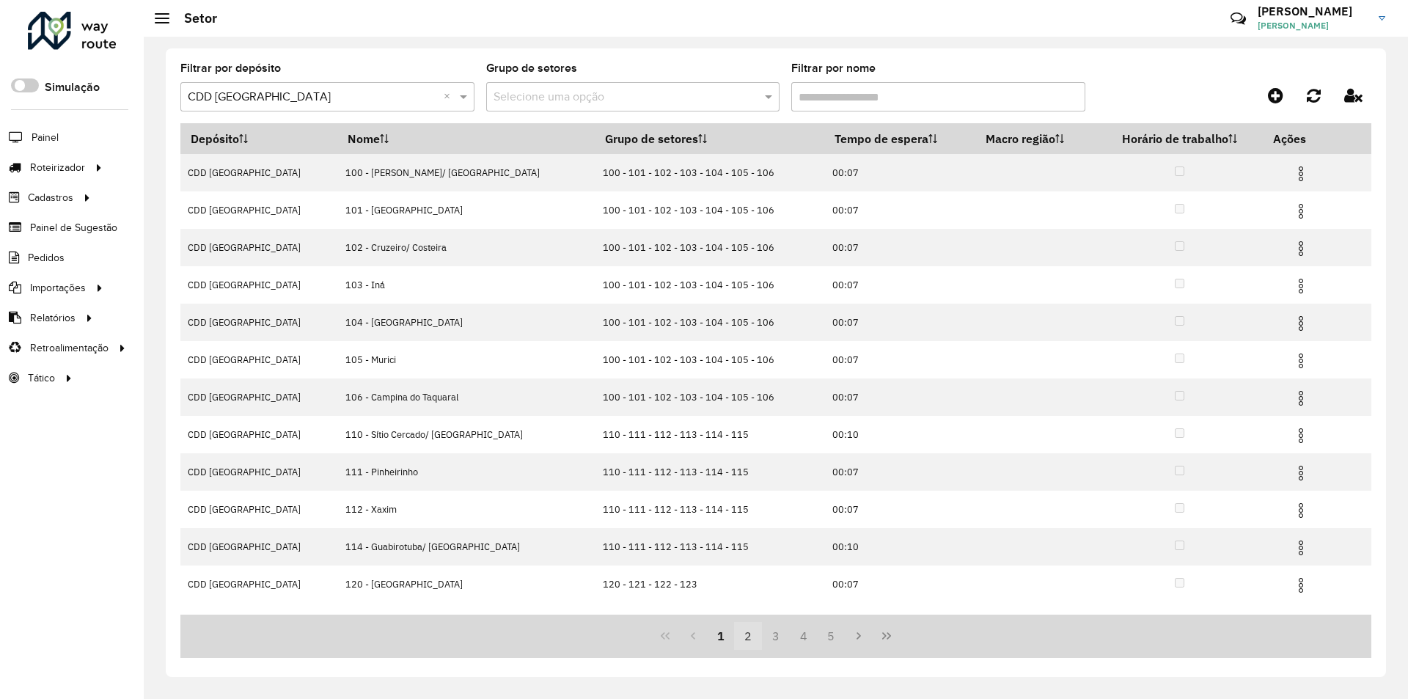
click at [749, 636] on button "2" at bounding box center [748, 636] width 28 height 28
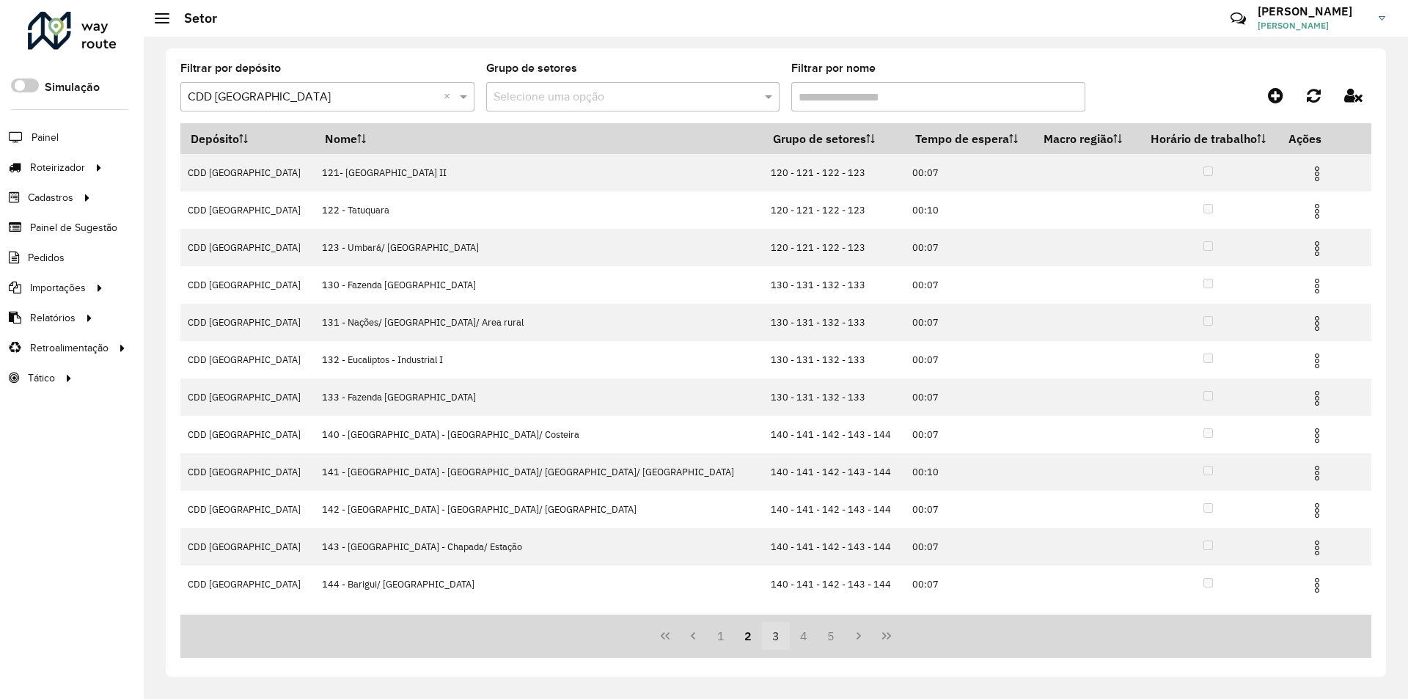
drag, startPoint x: 773, startPoint y: 633, endPoint x: 769, endPoint y: 623, distance: 10.9
click at [774, 633] on button "3" at bounding box center [776, 636] width 28 height 28
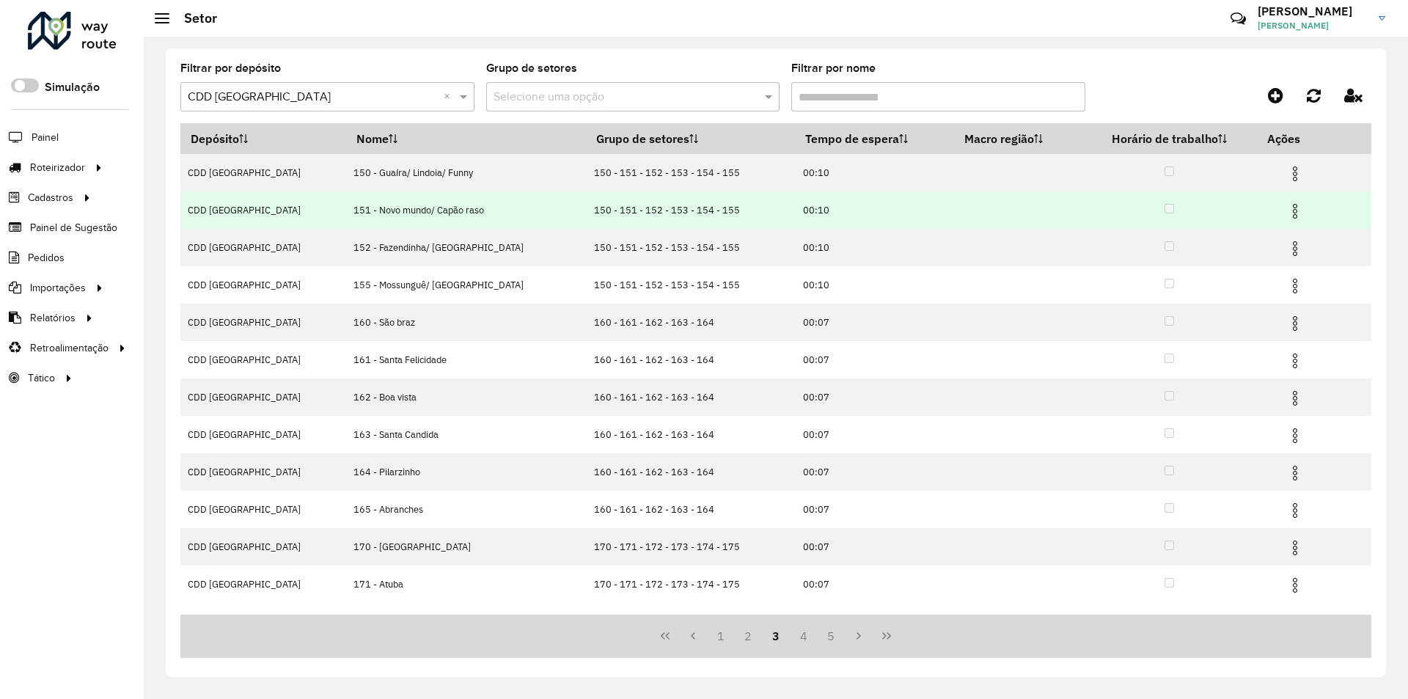
click at [1286, 205] on img at bounding box center [1295, 211] width 18 height 18
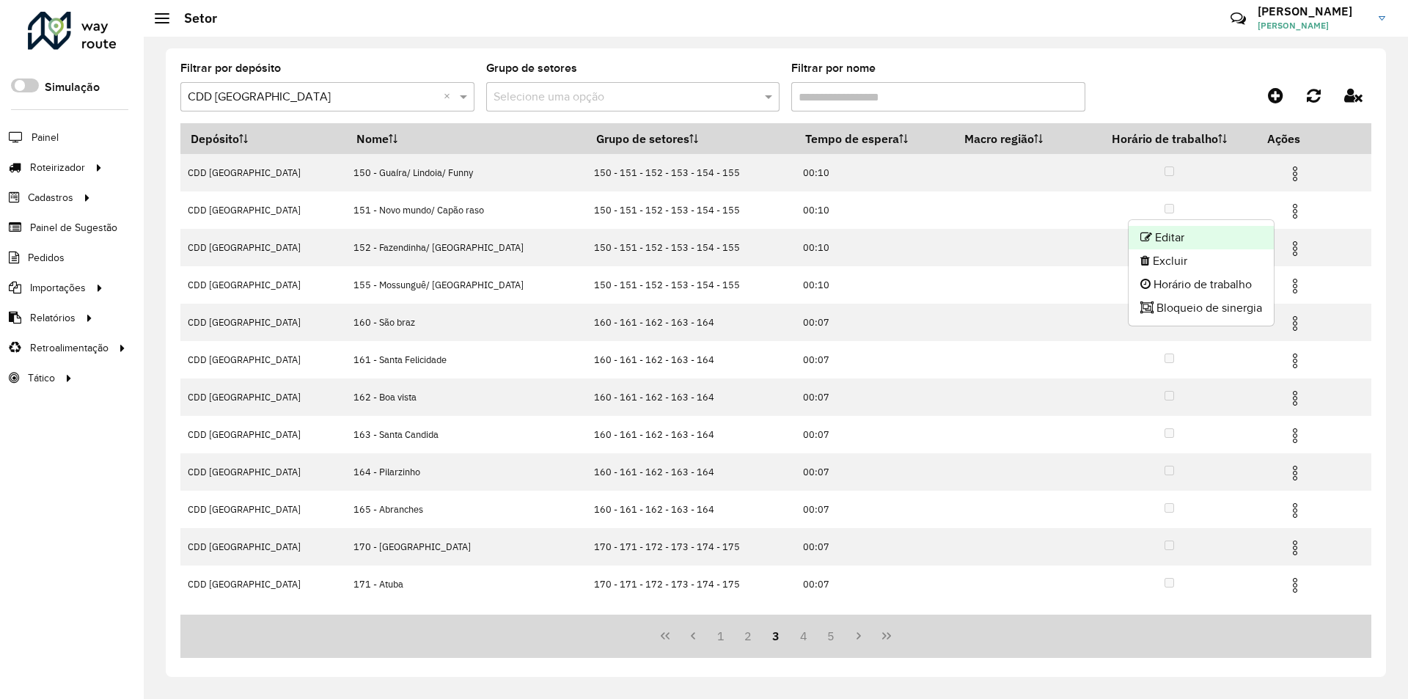
click at [1190, 237] on li "Editar" at bounding box center [1200, 237] width 145 height 23
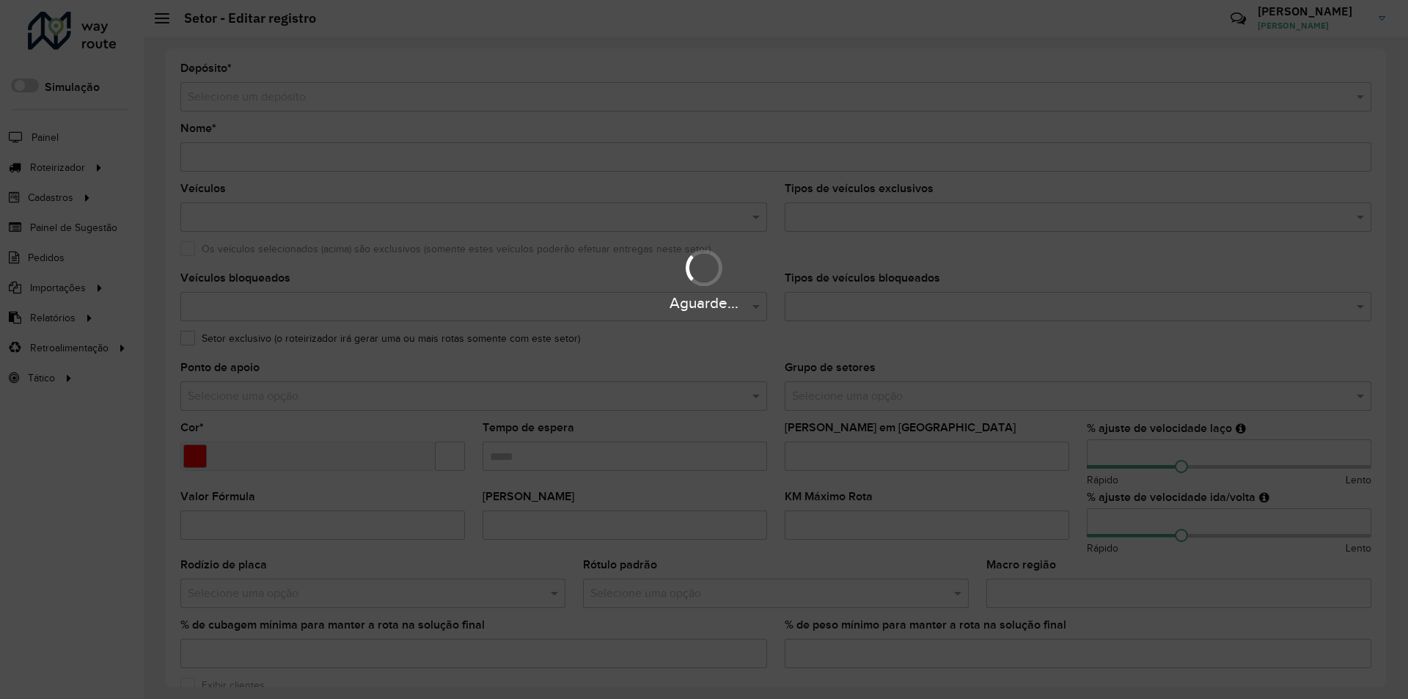
type input "**********"
type input "*******"
type input "*****"
type input "**"
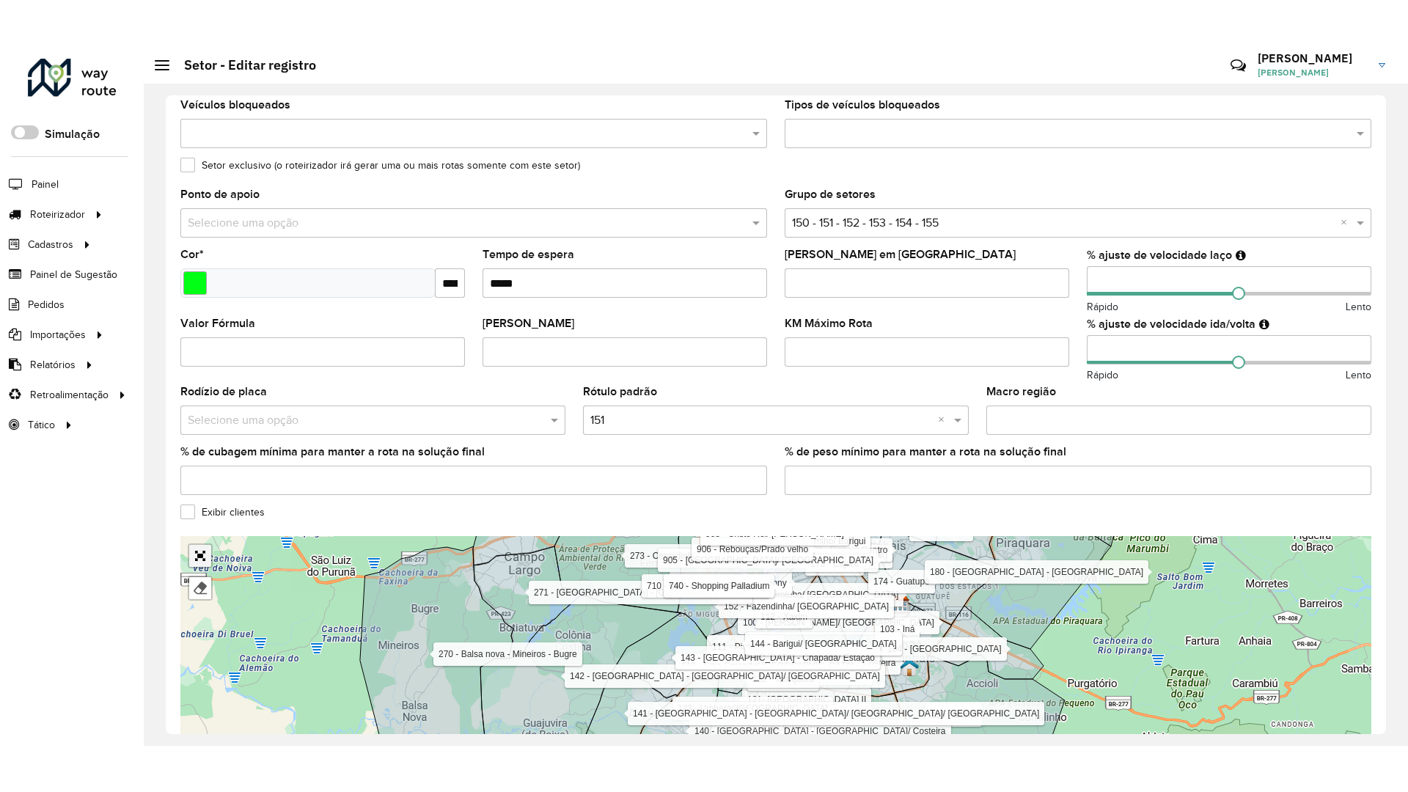
scroll to position [242, 0]
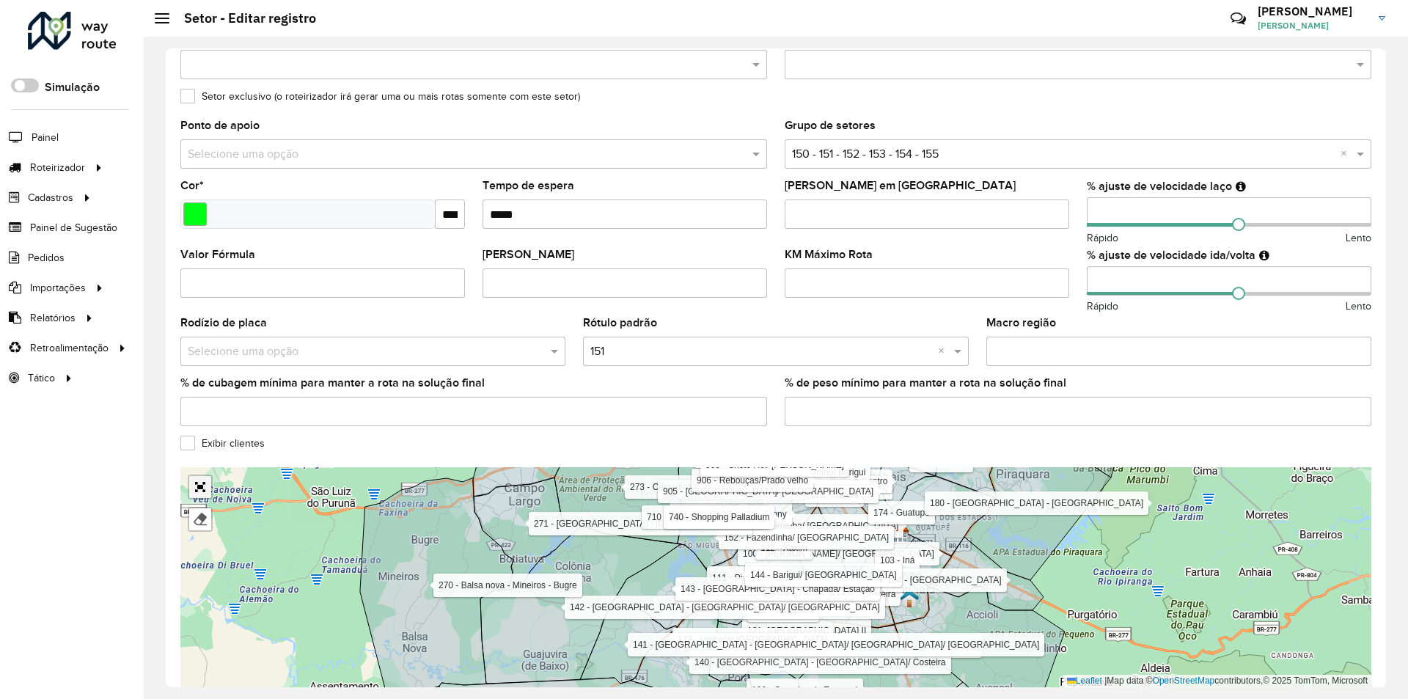
click at [199, 505] on div "100 - [GEOGRAPHIC_DATA]/ [GEOGRAPHIC_DATA] 101 - [GEOGRAPHIC_DATA] 102 - [GEOGR…" at bounding box center [775, 577] width 1191 height 220
click at [201, 493] on link "Abrir mapa em tela cheia" at bounding box center [200, 487] width 22 height 22
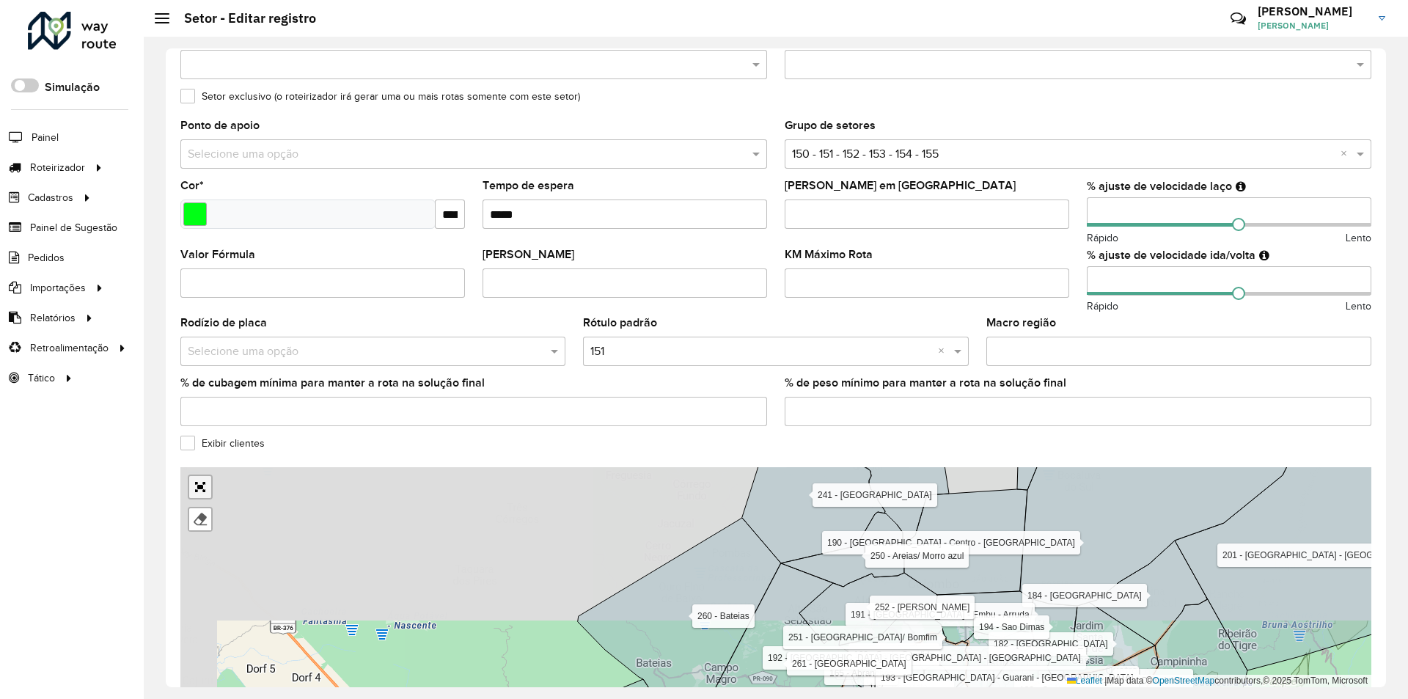
scroll to position [0, 0]
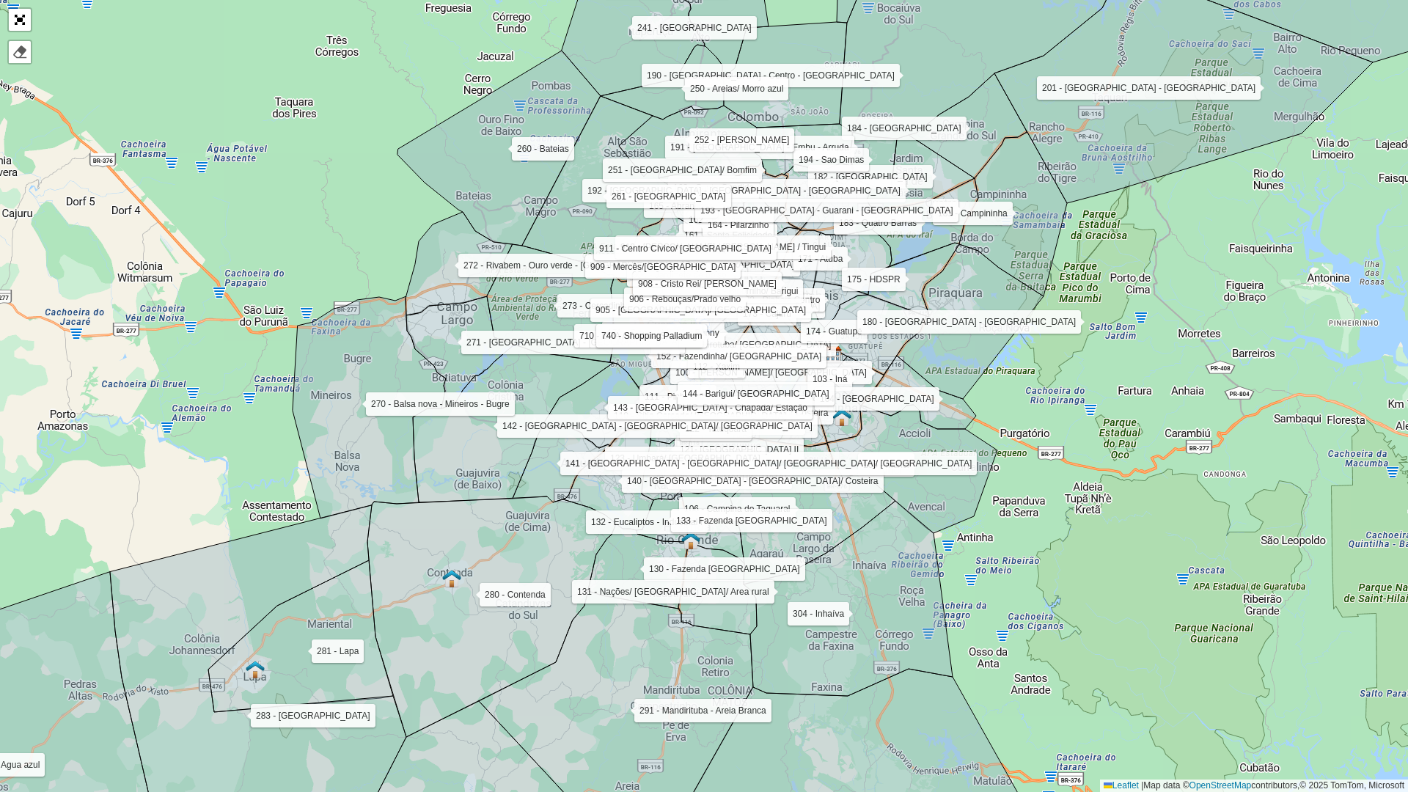
click at [19, 31] on div at bounding box center [19, 19] width 25 height 25
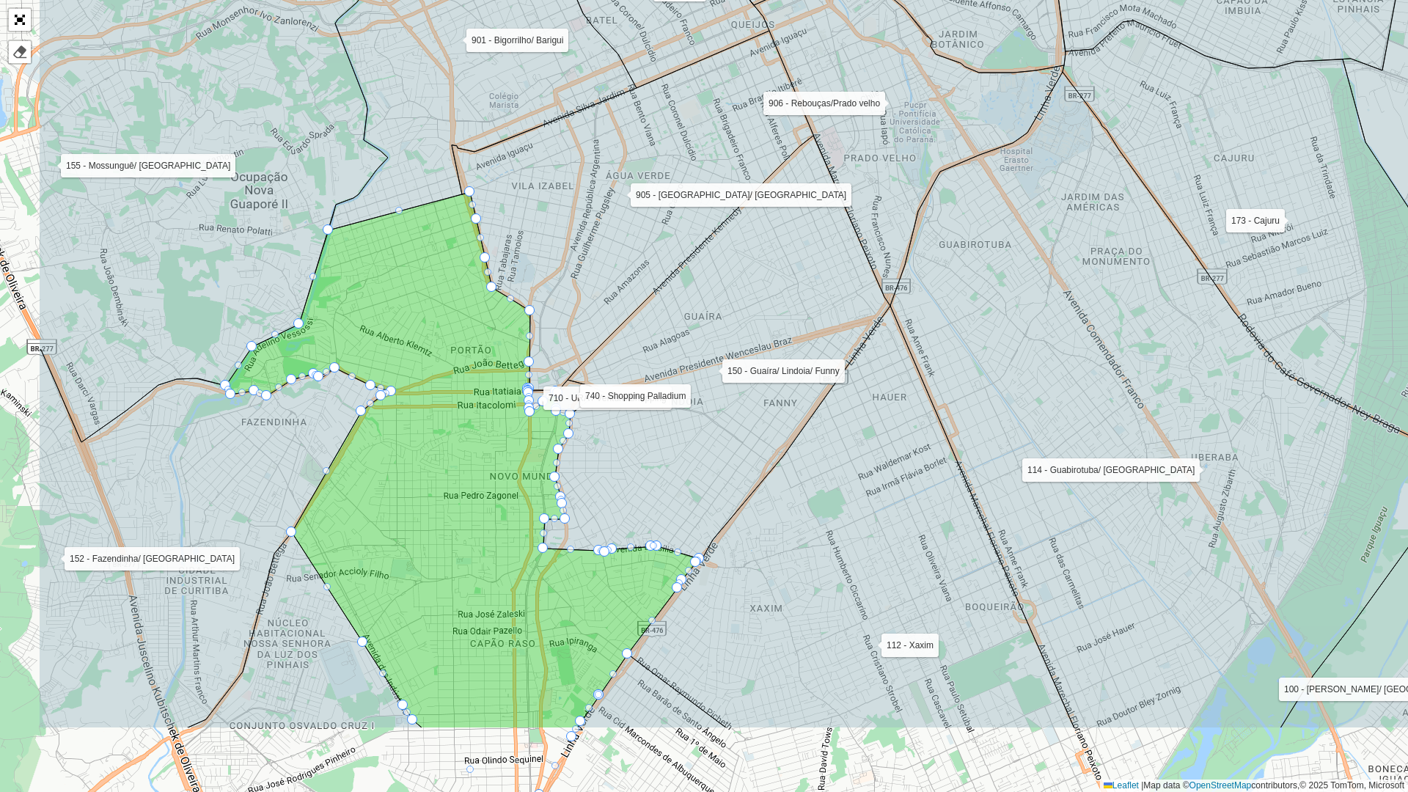
drag, startPoint x: 528, startPoint y: 228, endPoint x: 713, endPoint y: 76, distance: 239.6
click at [711, 76] on icon at bounding box center [633, 212] width 362 height 362
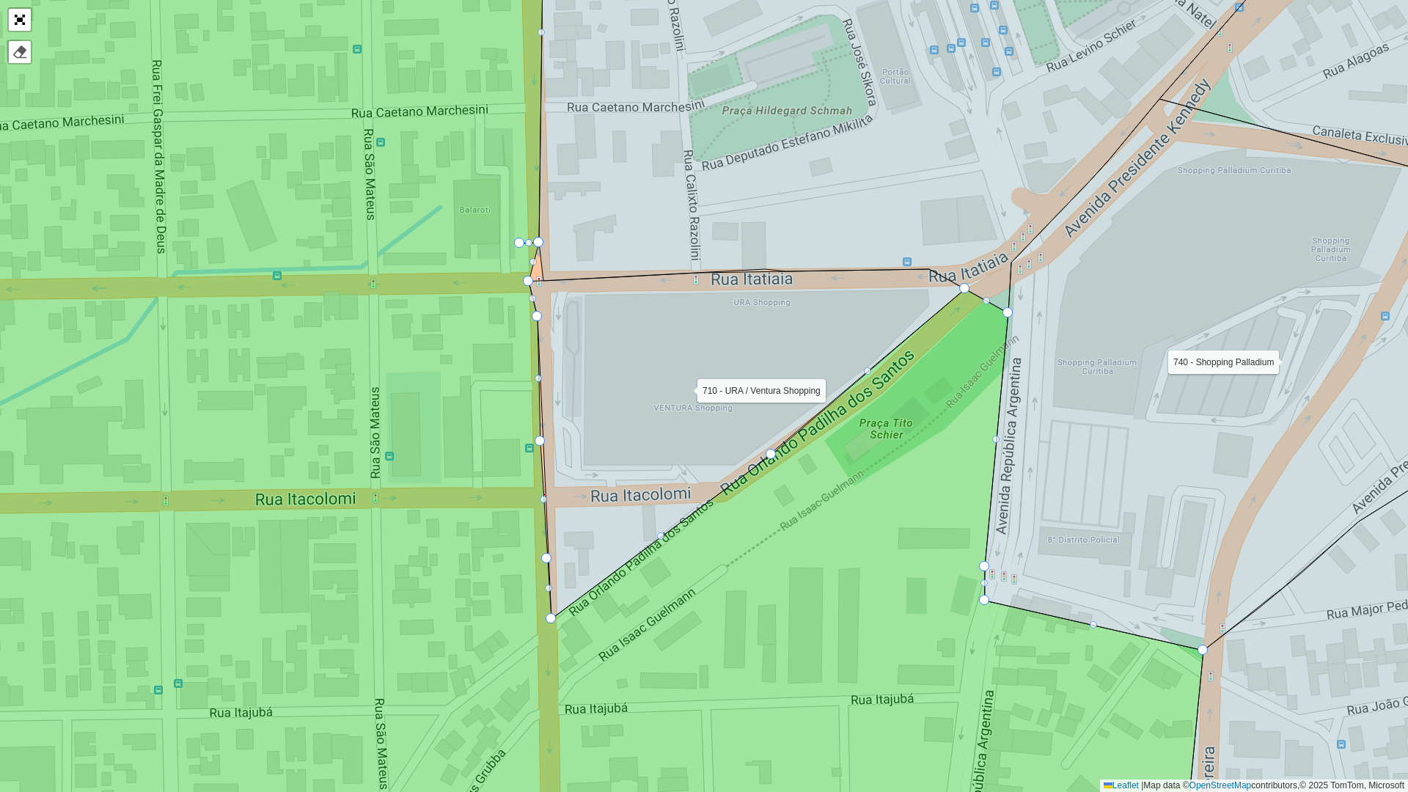
drag, startPoint x: 518, startPoint y: 279, endPoint x: 542, endPoint y: 238, distance: 47.7
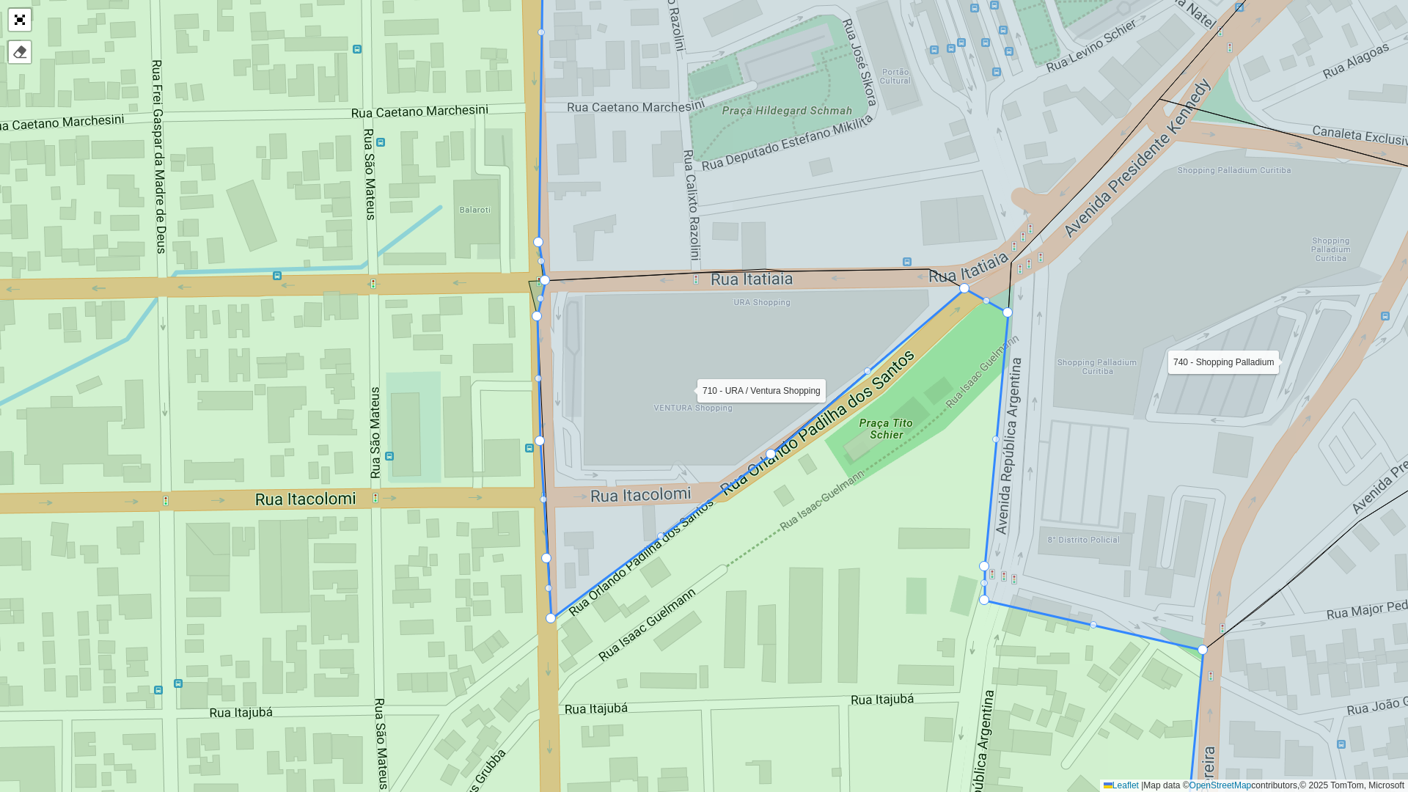
drag, startPoint x: 524, startPoint y: 279, endPoint x: 541, endPoint y: 280, distance: 16.9
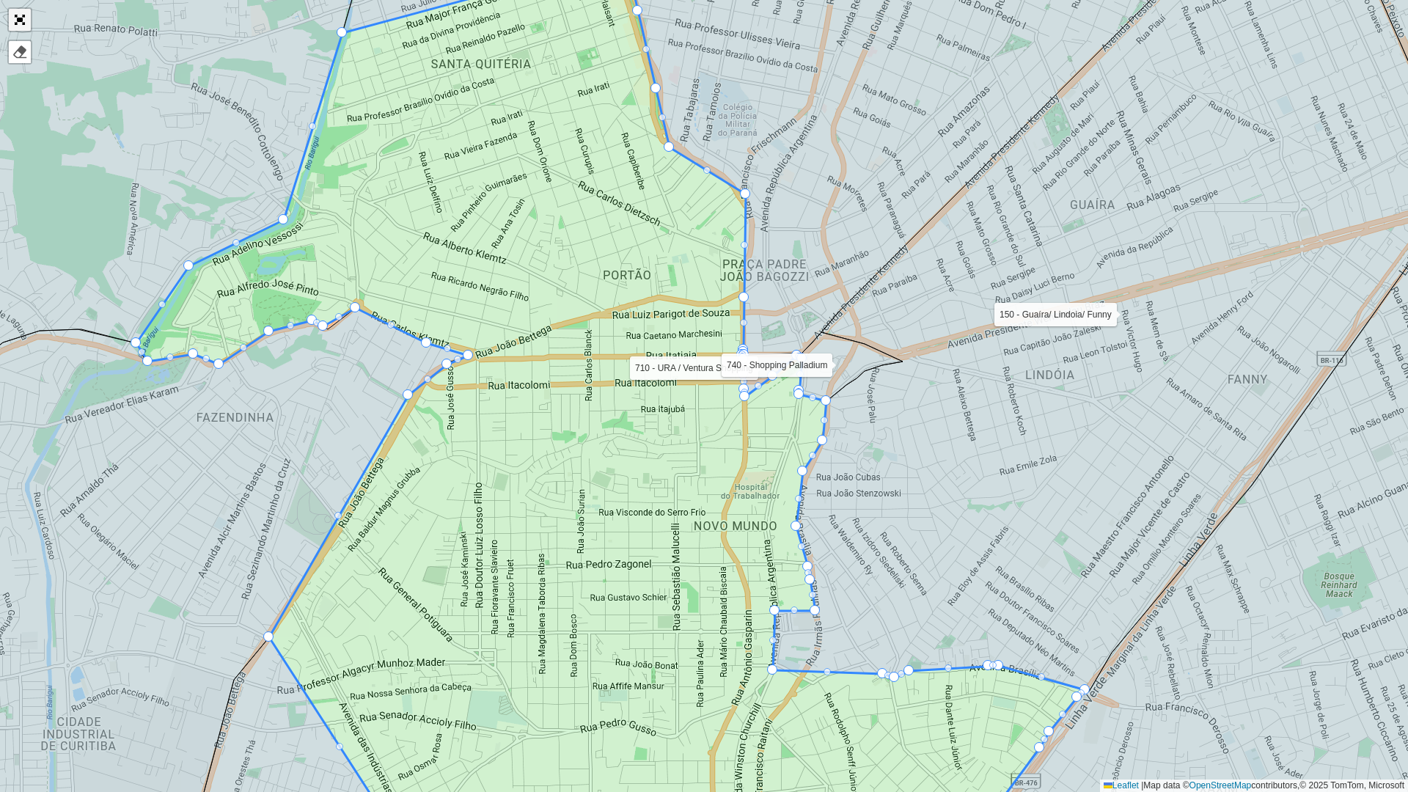
click at [16, 15] on link "Abrir mapa em tela cheia" at bounding box center [20, 20] width 22 height 22
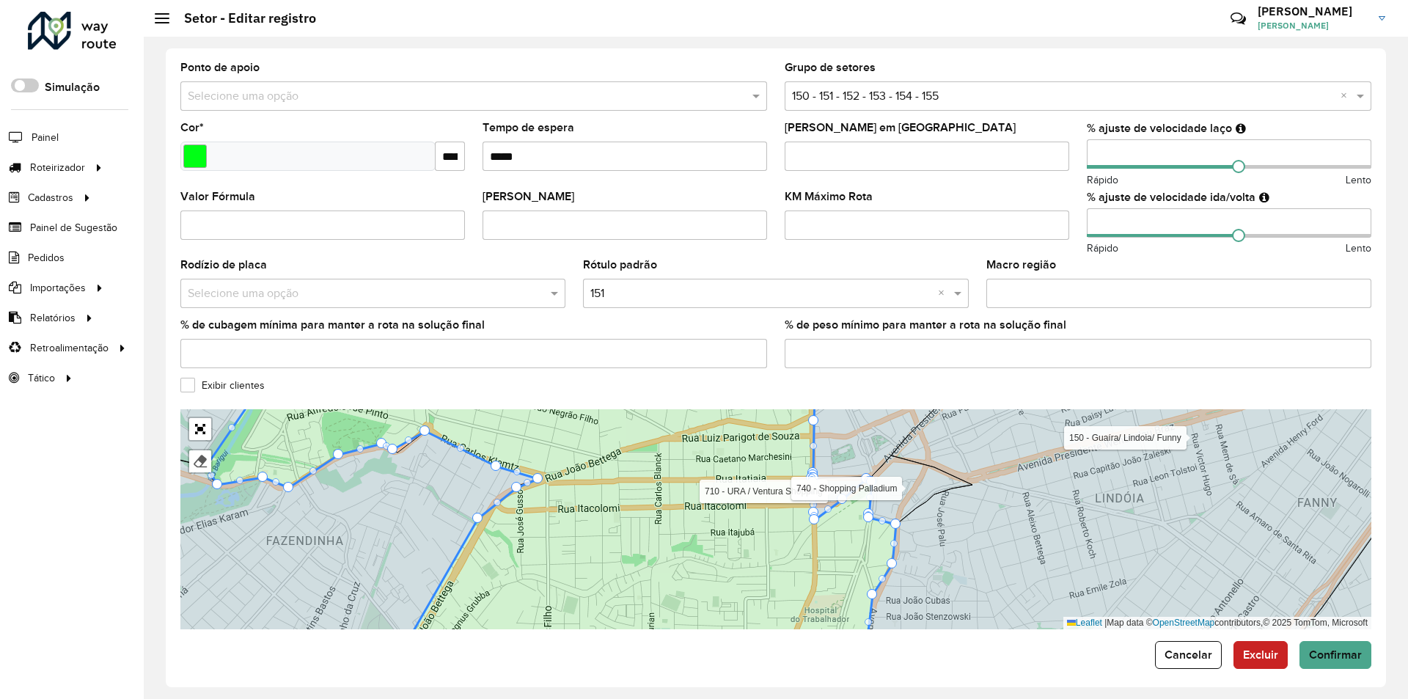
scroll to position [308, 0]
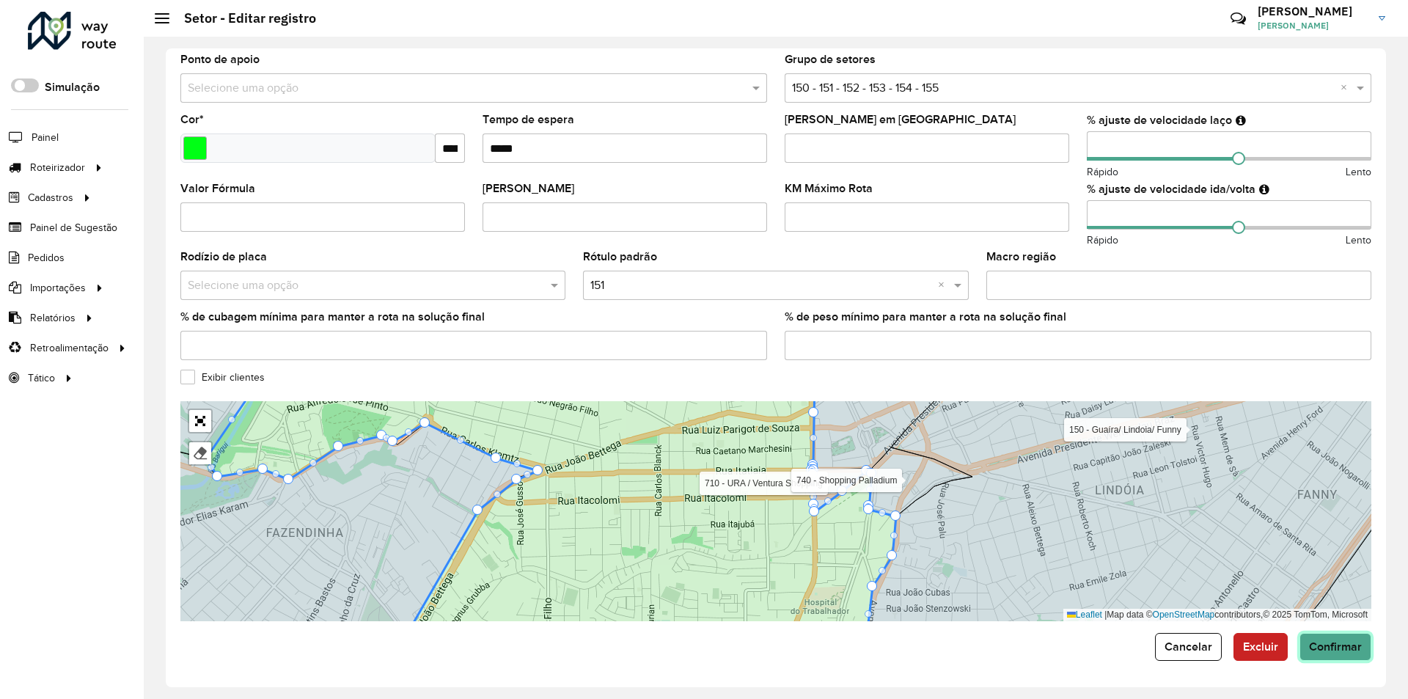
click at [1331, 649] on span "Confirmar" at bounding box center [1335, 646] width 53 height 12
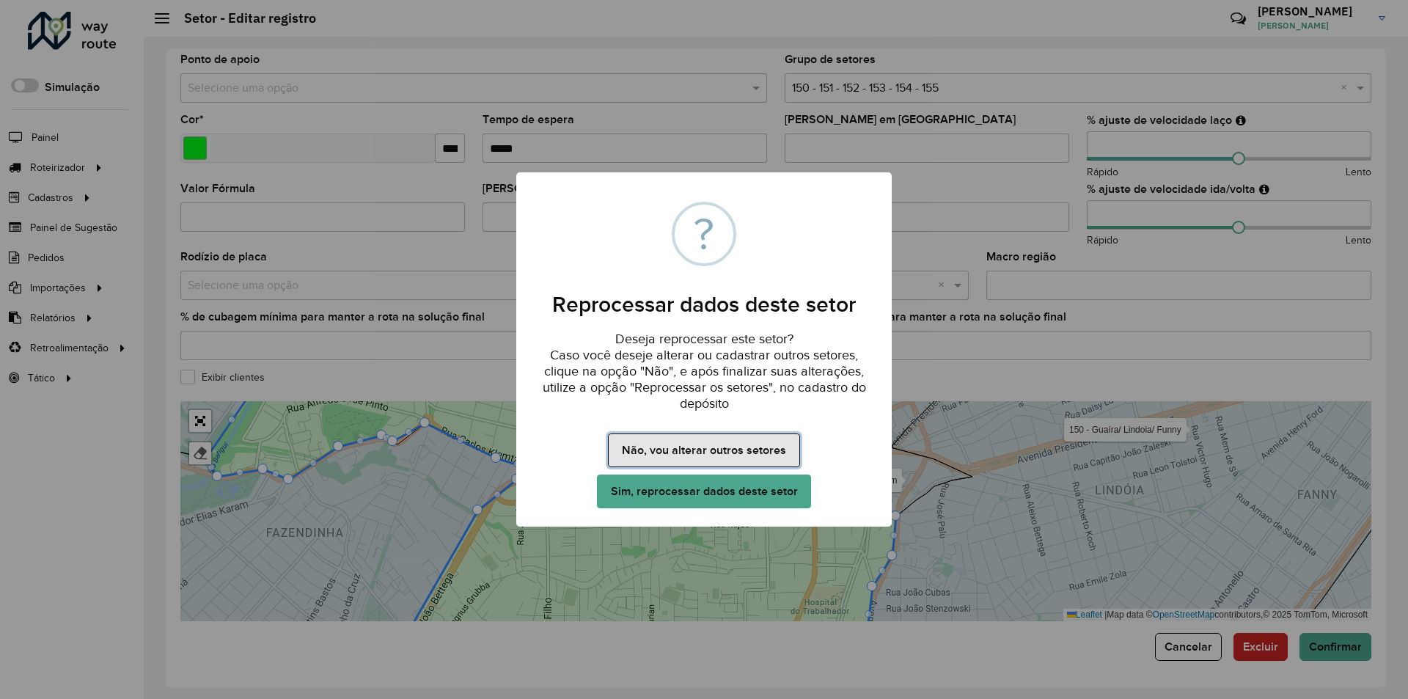
click at [674, 452] on button "Não, vou alterar outros setores" at bounding box center [703, 450] width 191 height 34
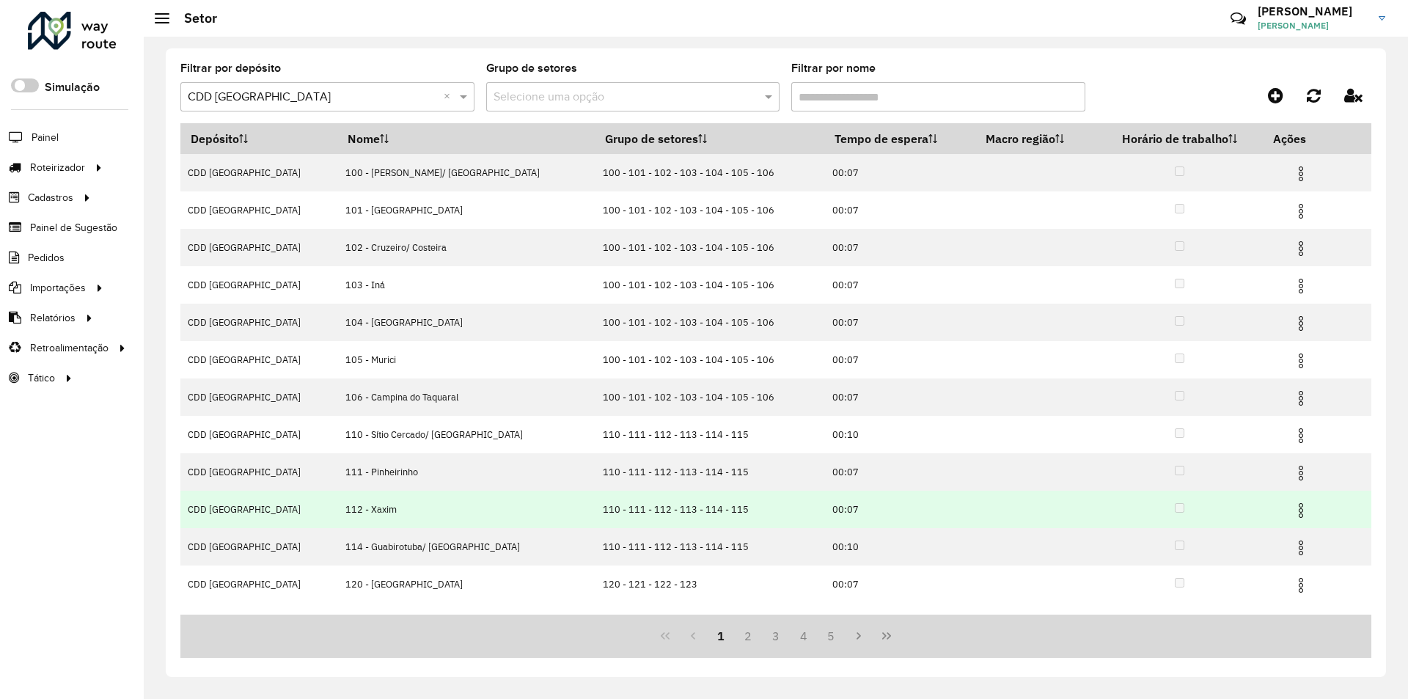
click at [1293, 507] on img at bounding box center [1301, 511] width 18 height 18
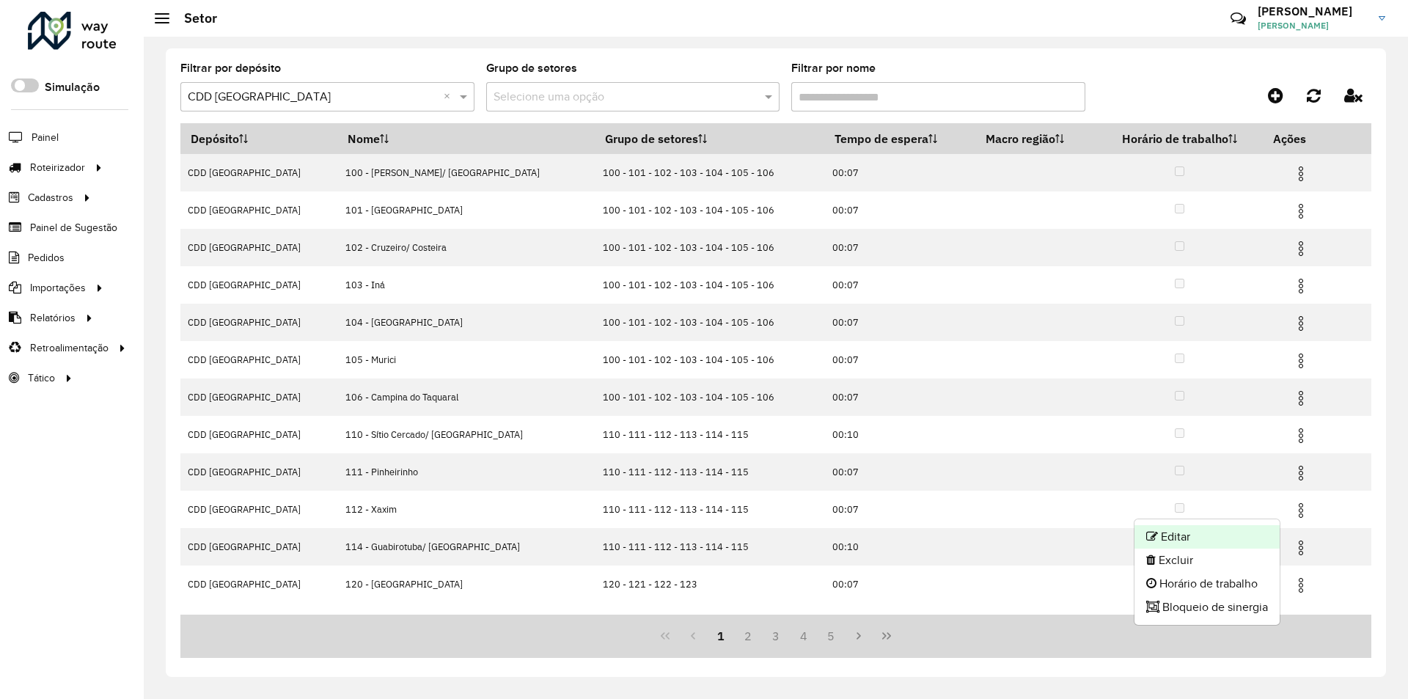
click at [1187, 535] on li "Editar" at bounding box center [1206, 536] width 145 height 23
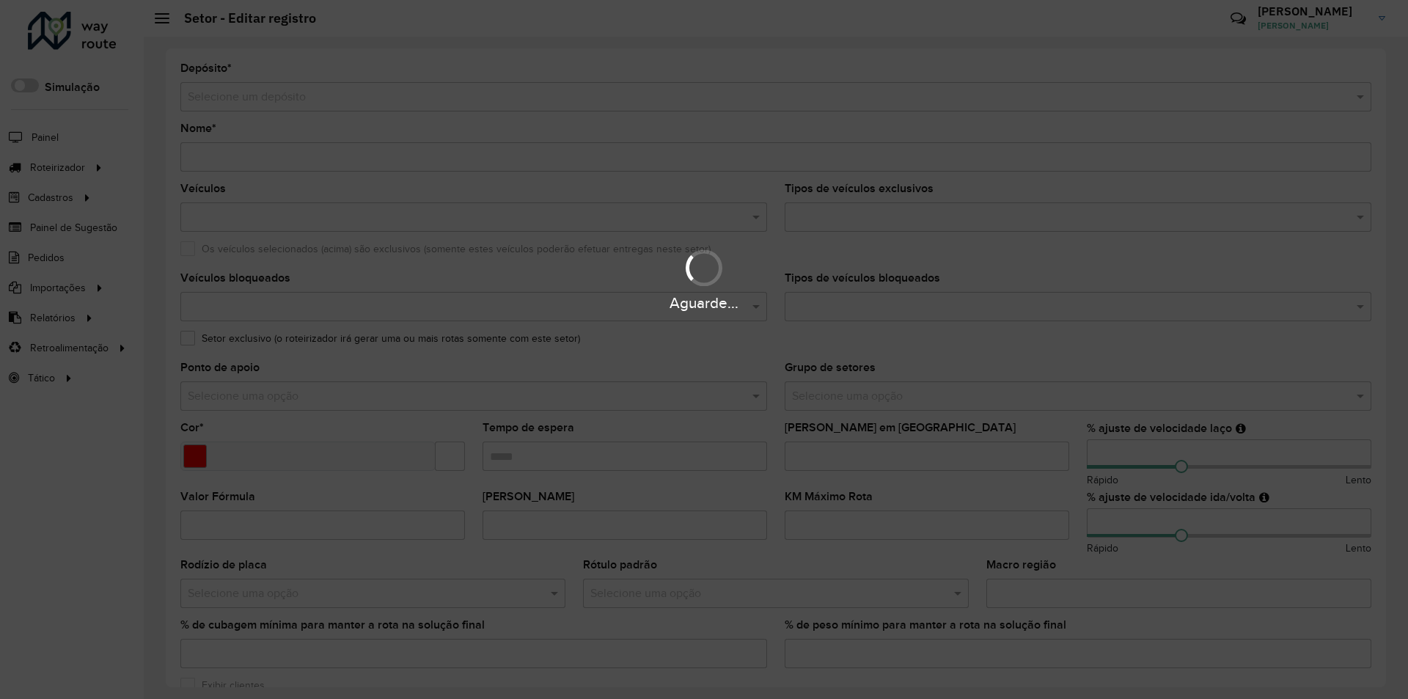
type input "**********"
type input "*******"
type input "*****"
type input "**"
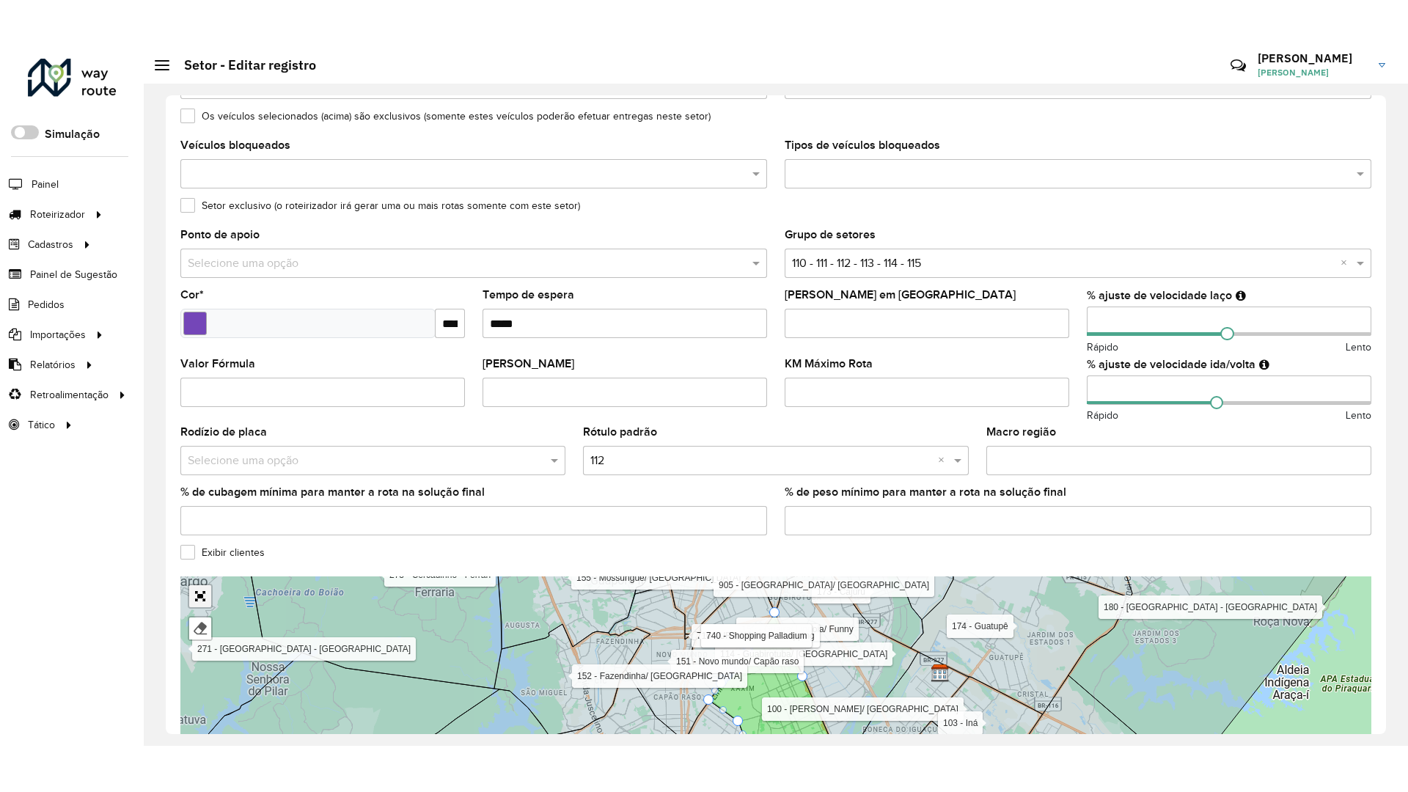
scroll to position [242, 0]
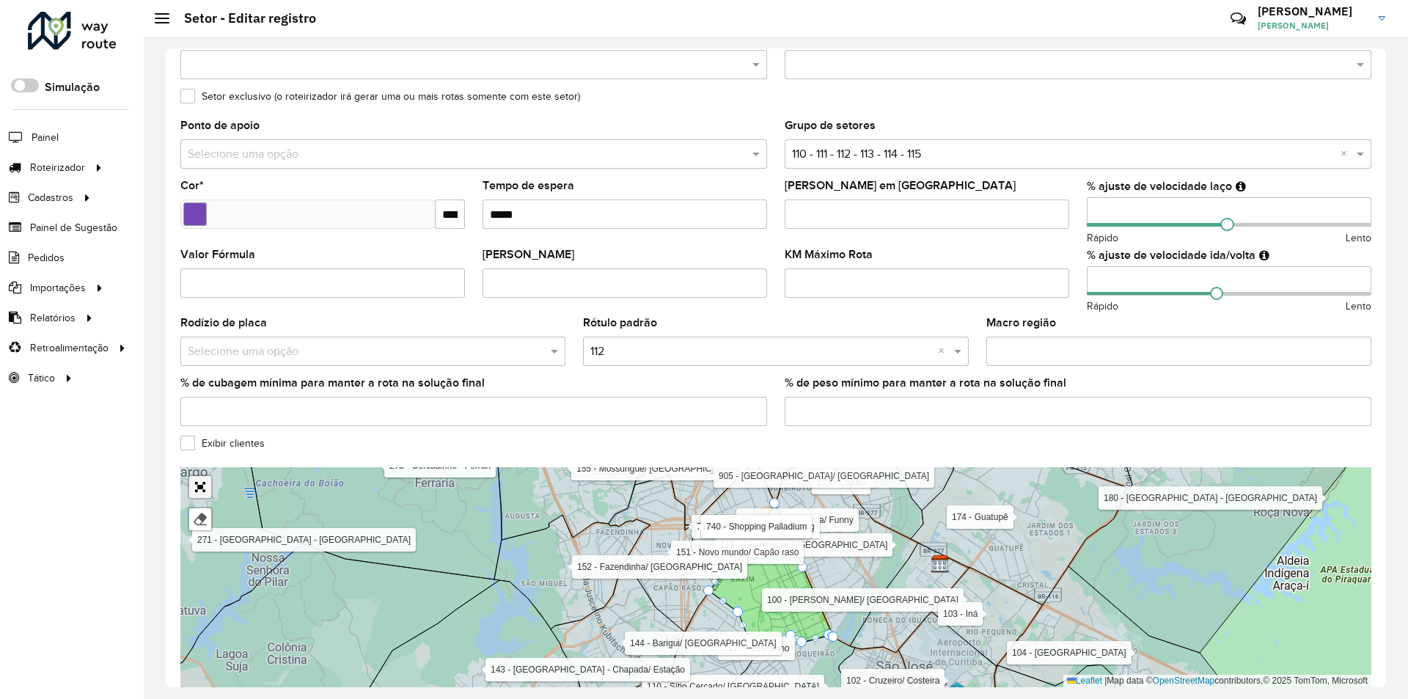
click at [191, 546] on div "100 - [GEOGRAPHIC_DATA]/ [GEOGRAPHIC_DATA] 101 - [GEOGRAPHIC_DATA] 102 - [GEOGR…" at bounding box center [775, 577] width 1191 height 220
click at [193, 489] on link "Abrir mapa em tela cheia" at bounding box center [200, 487] width 22 height 22
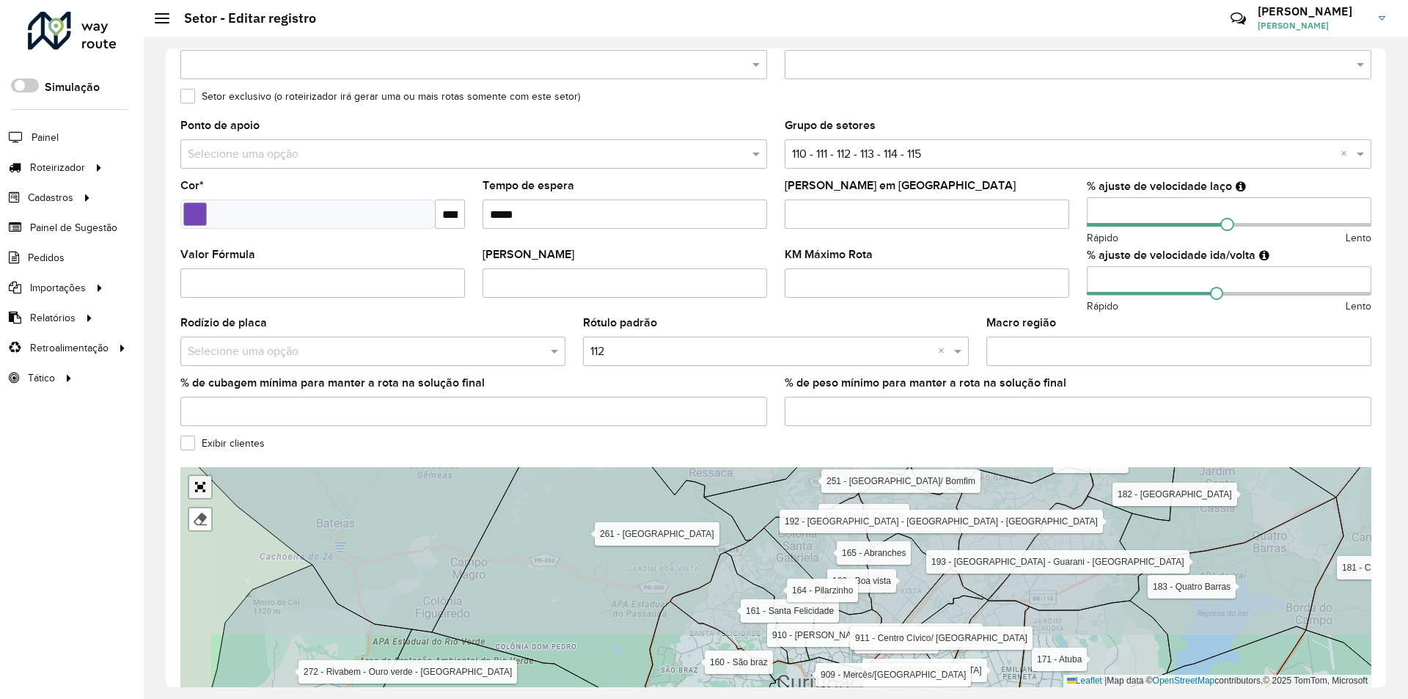
scroll to position [0, 0]
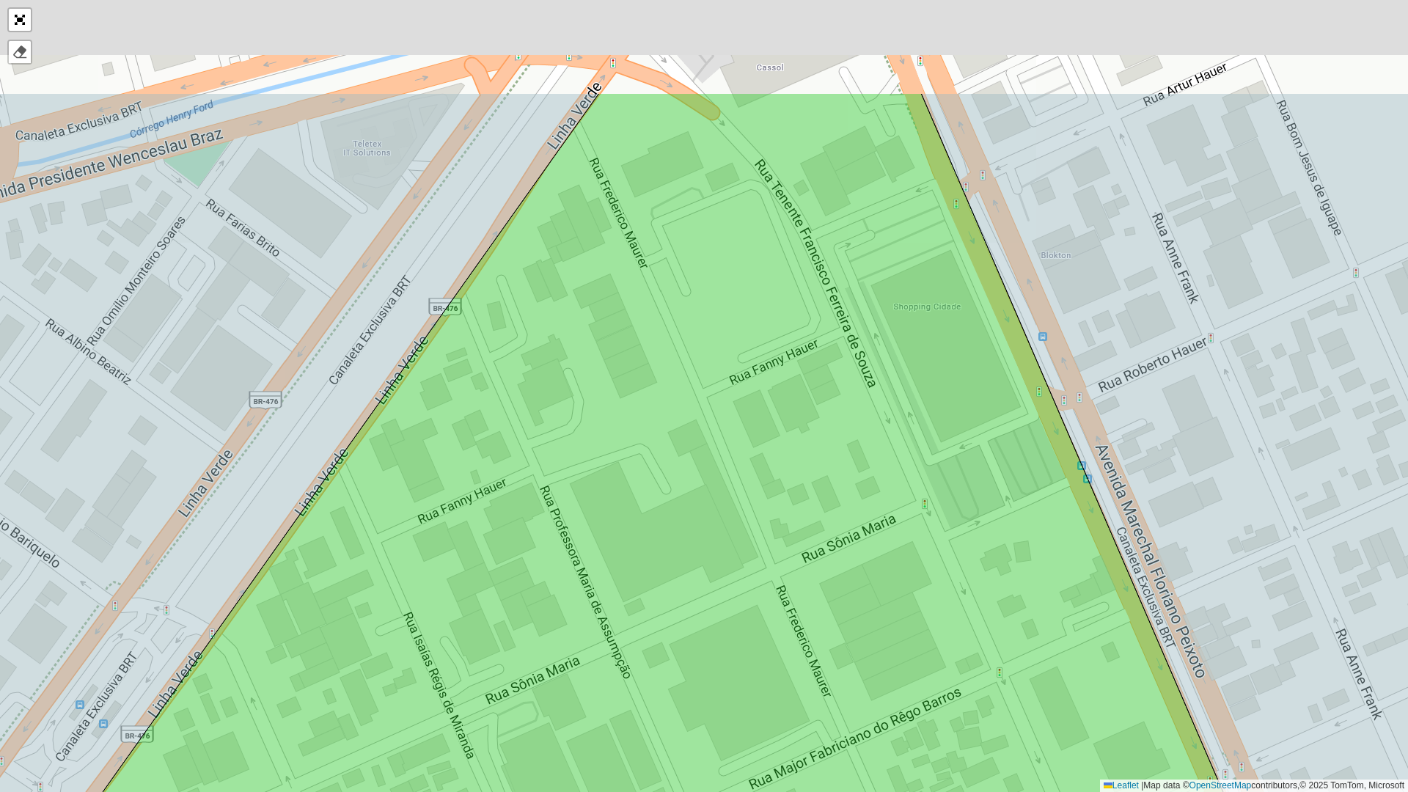
drag, startPoint x: 713, startPoint y: 139, endPoint x: 755, endPoint y: 312, distance: 178.0
click at [755, 312] on icon at bounding box center [627, 569] width 1409 height 952
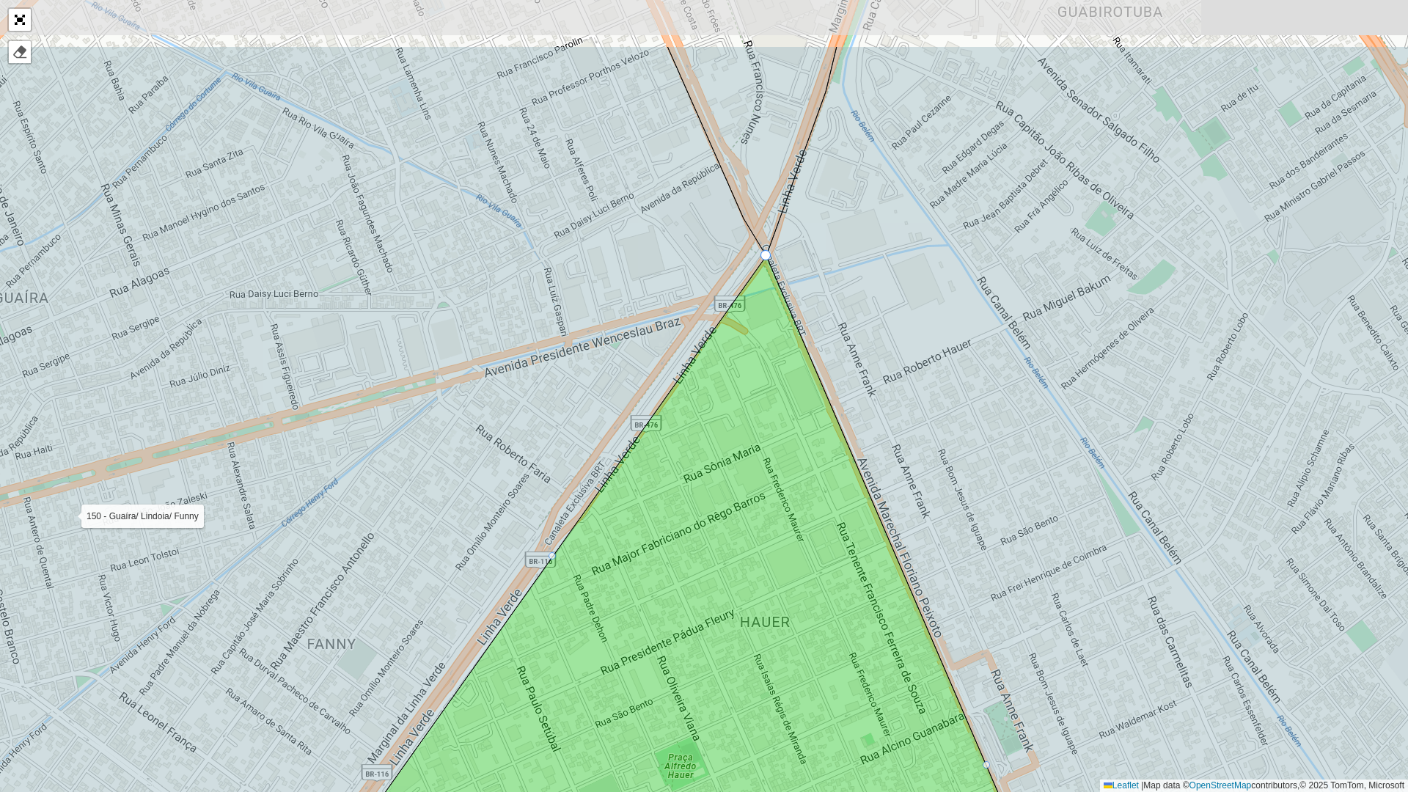
drag, startPoint x: 920, startPoint y: 133, endPoint x: 902, endPoint y: 257, distance: 126.0
click at [902, 257] on icon at bounding box center [1148, 522] width 765 height 952
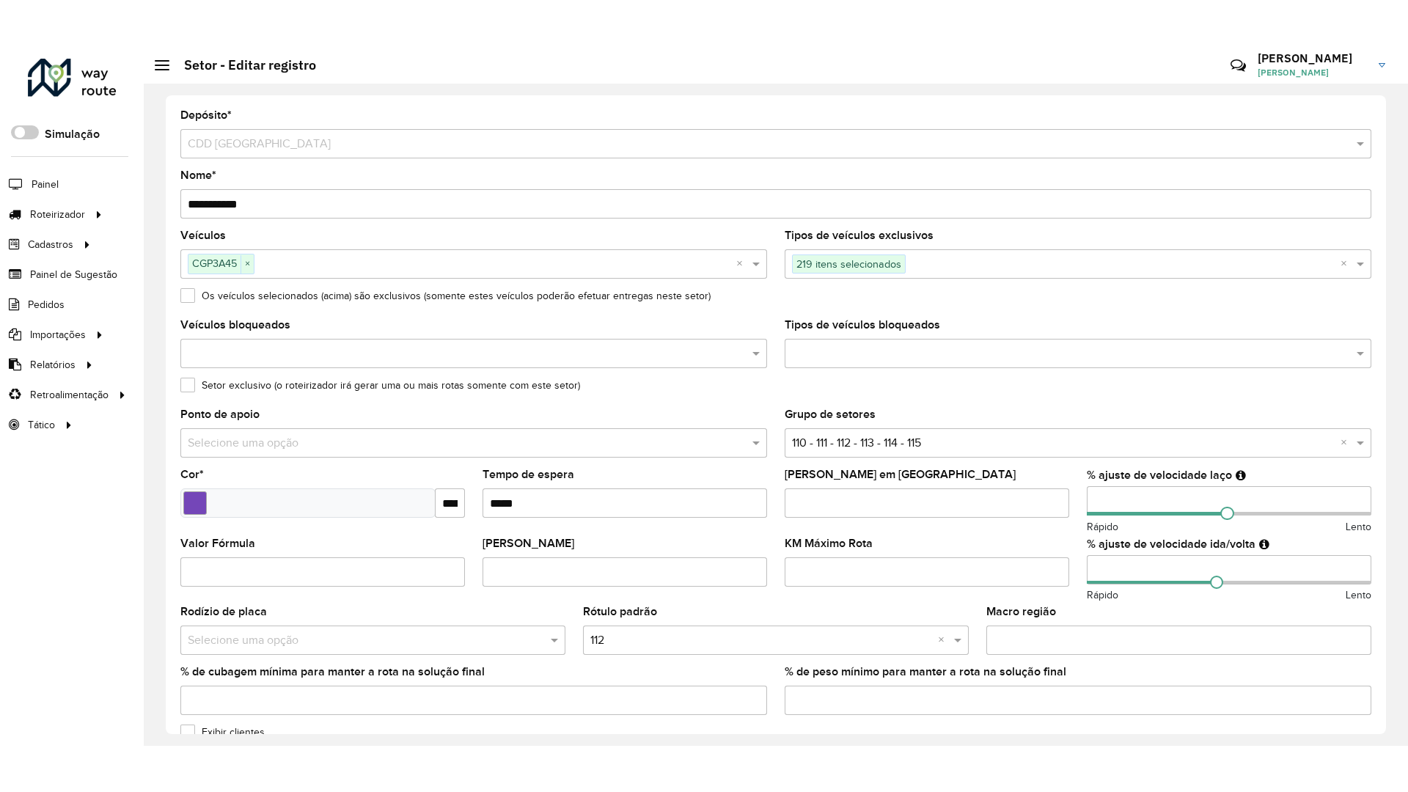
scroll to position [220, 0]
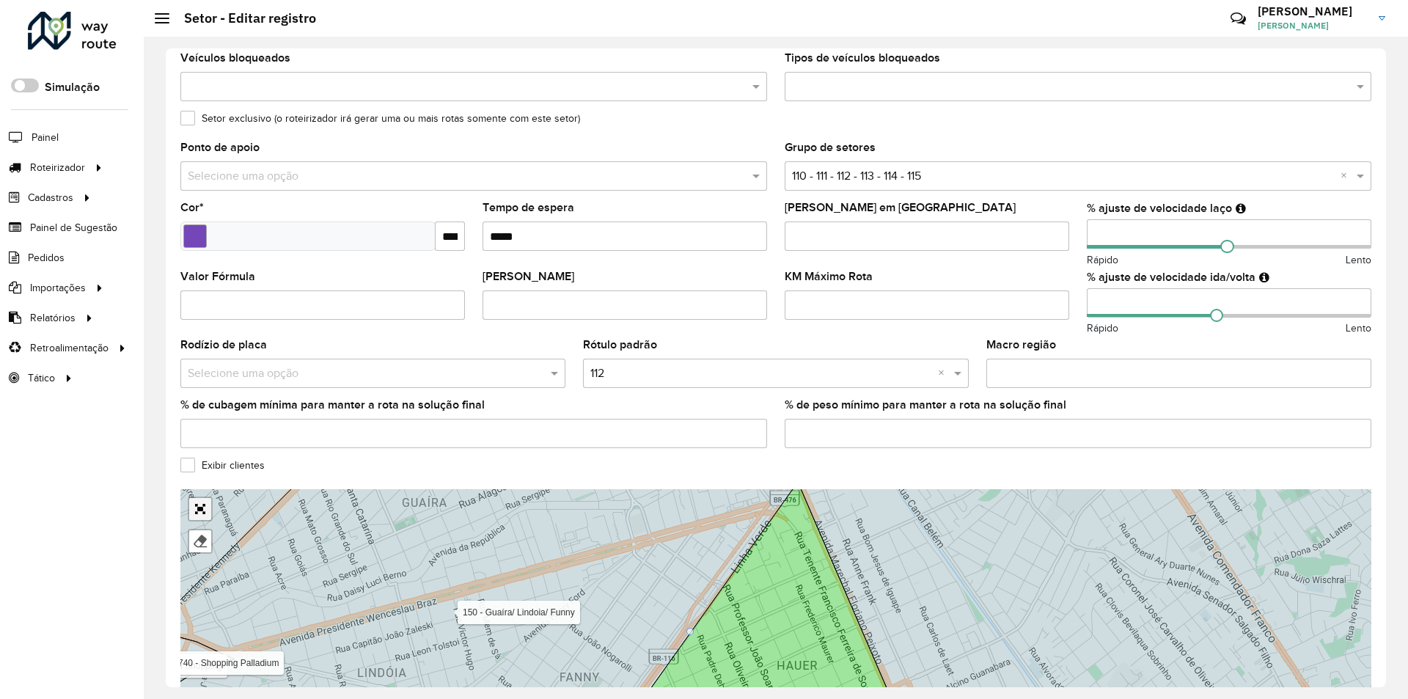
click at [194, 507] on link "Abrir mapa em tela cheia" at bounding box center [200, 509] width 22 height 22
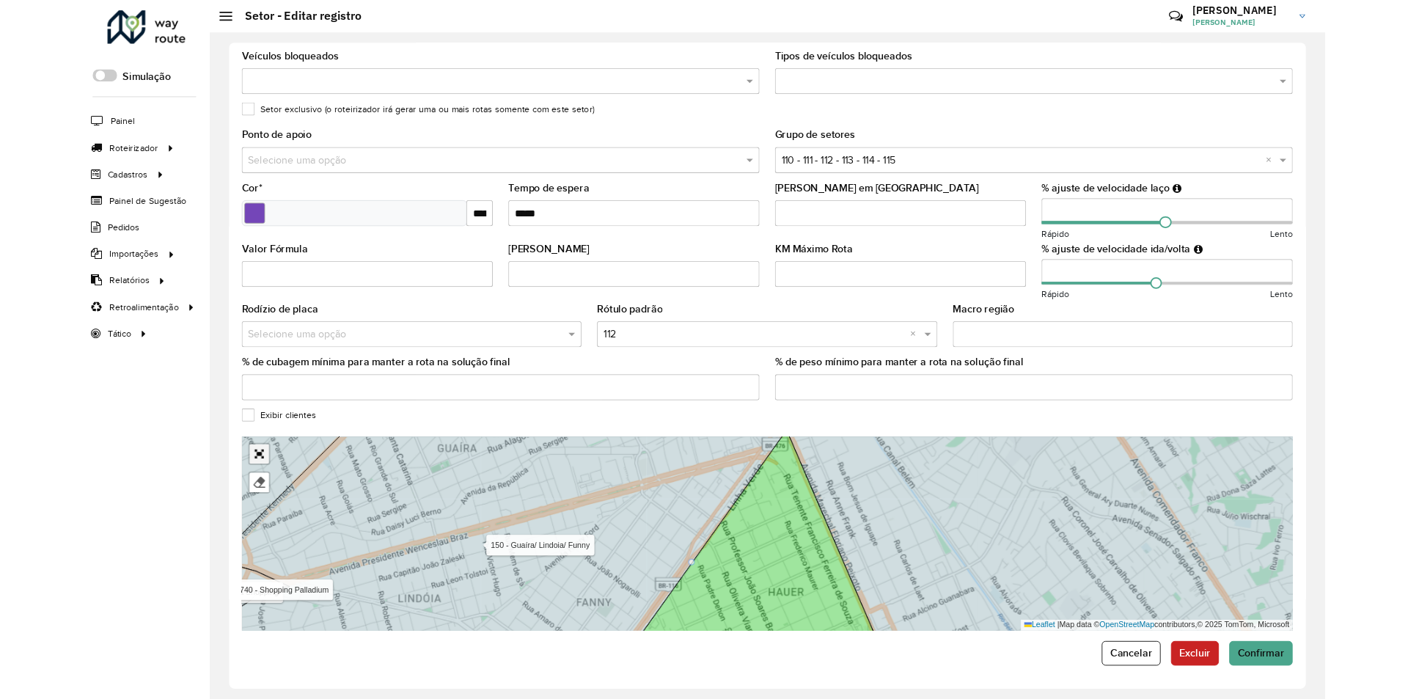
scroll to position [0, 0]
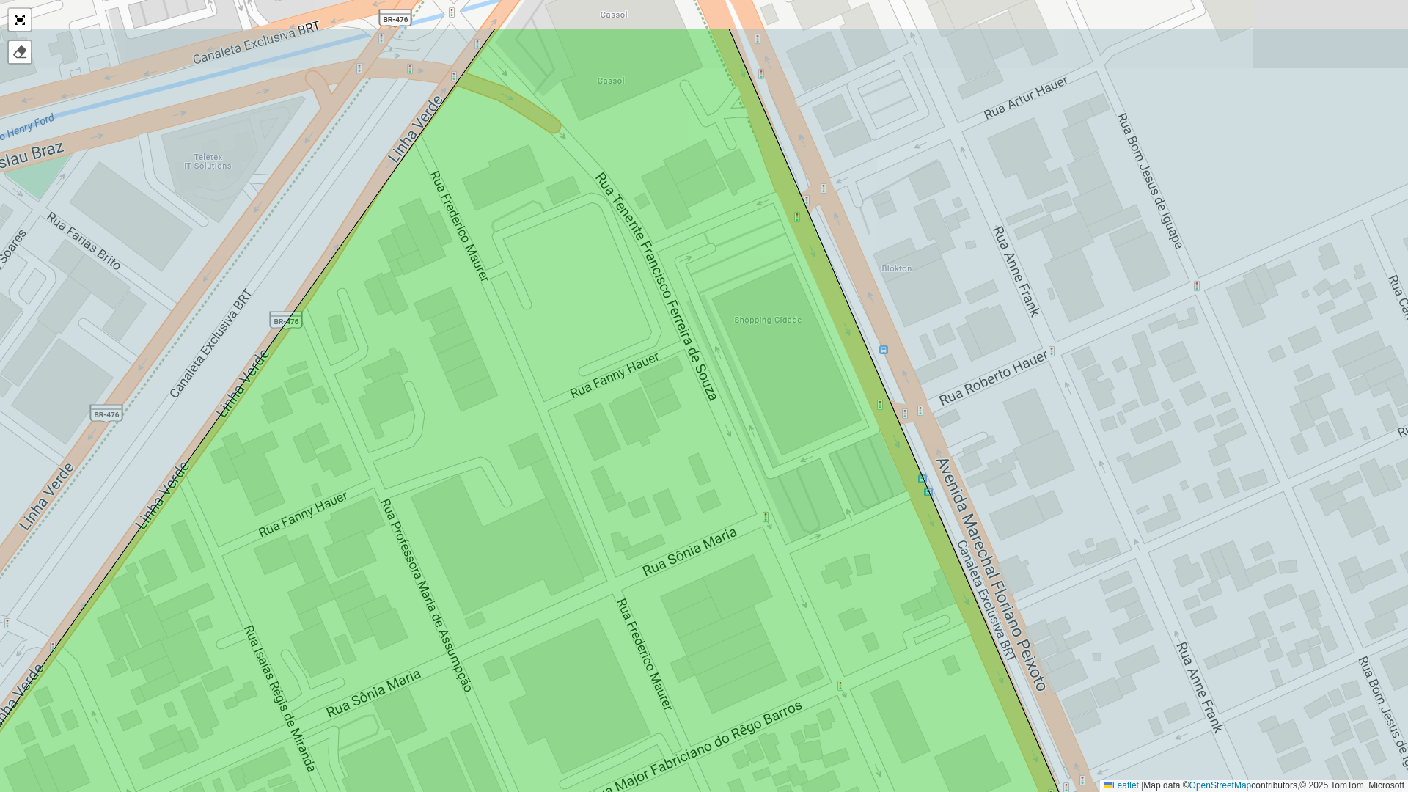
drag, startPoint x: 746, startPoint y: 244, endPoint x: 769, endPoint y: 356, distance: 113.9
click at [769, 356] on icon at bounding box center [510, 505] width 1259 height 952
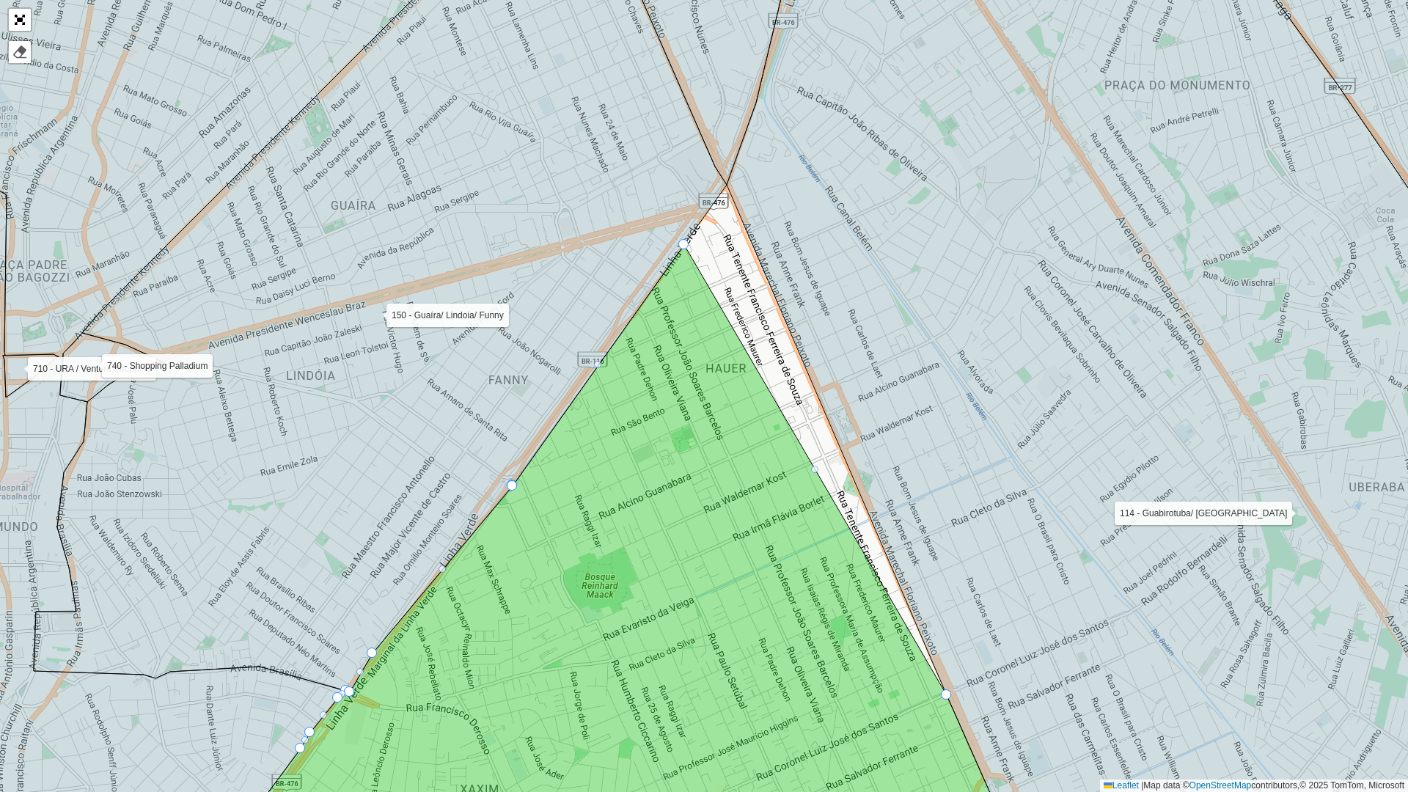
drag, startPoint x: 723, startPoint y: 185, endPoint x: 685, endPoint y: 249, distance: 74.3
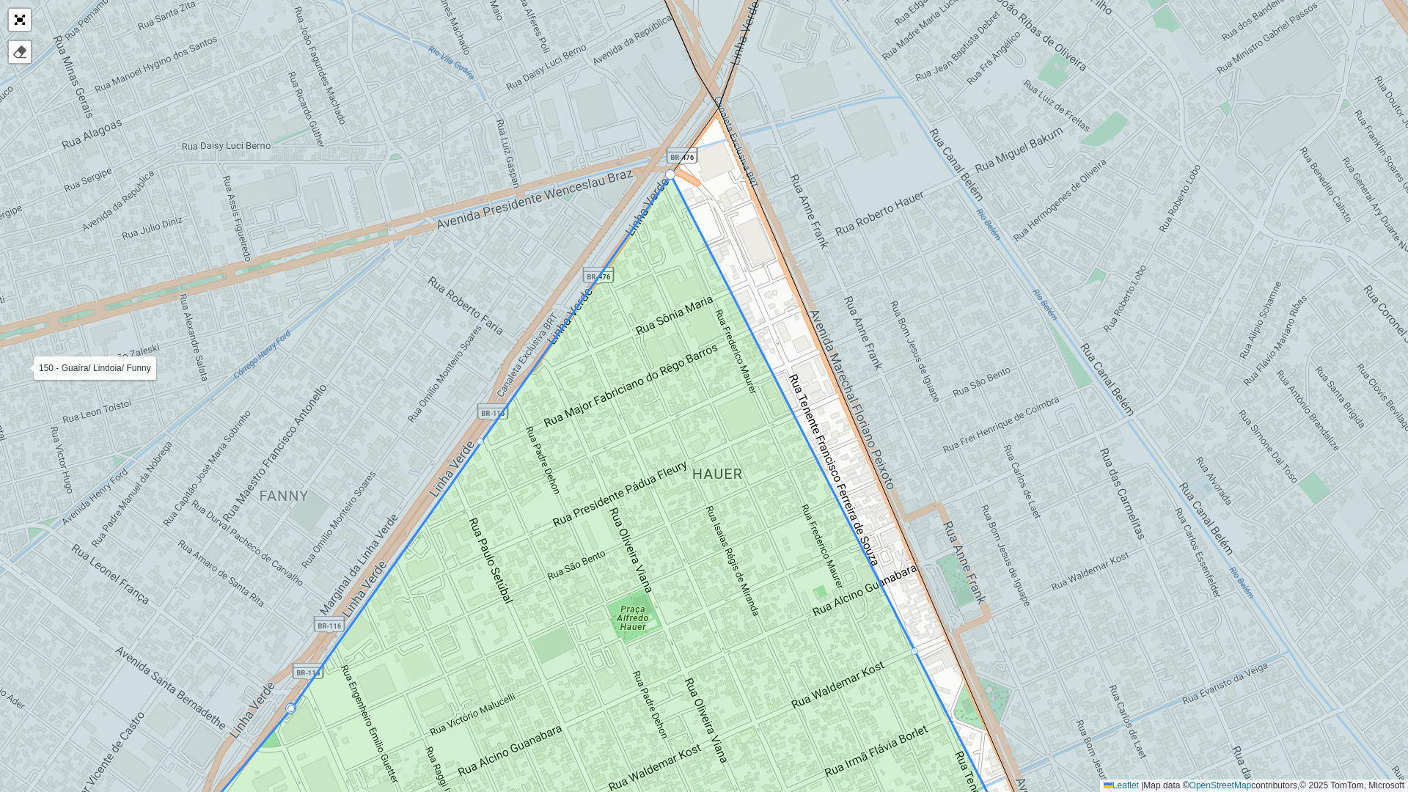
drag, startPoint x: 630, startPoint y: 227, endPoint x: 673, endPoint y: 179, distance: 64.4
drag, startPoint x: 667, startPoint y: 179, endPoint x: 676, endPoint y: 177, distance: 9.8
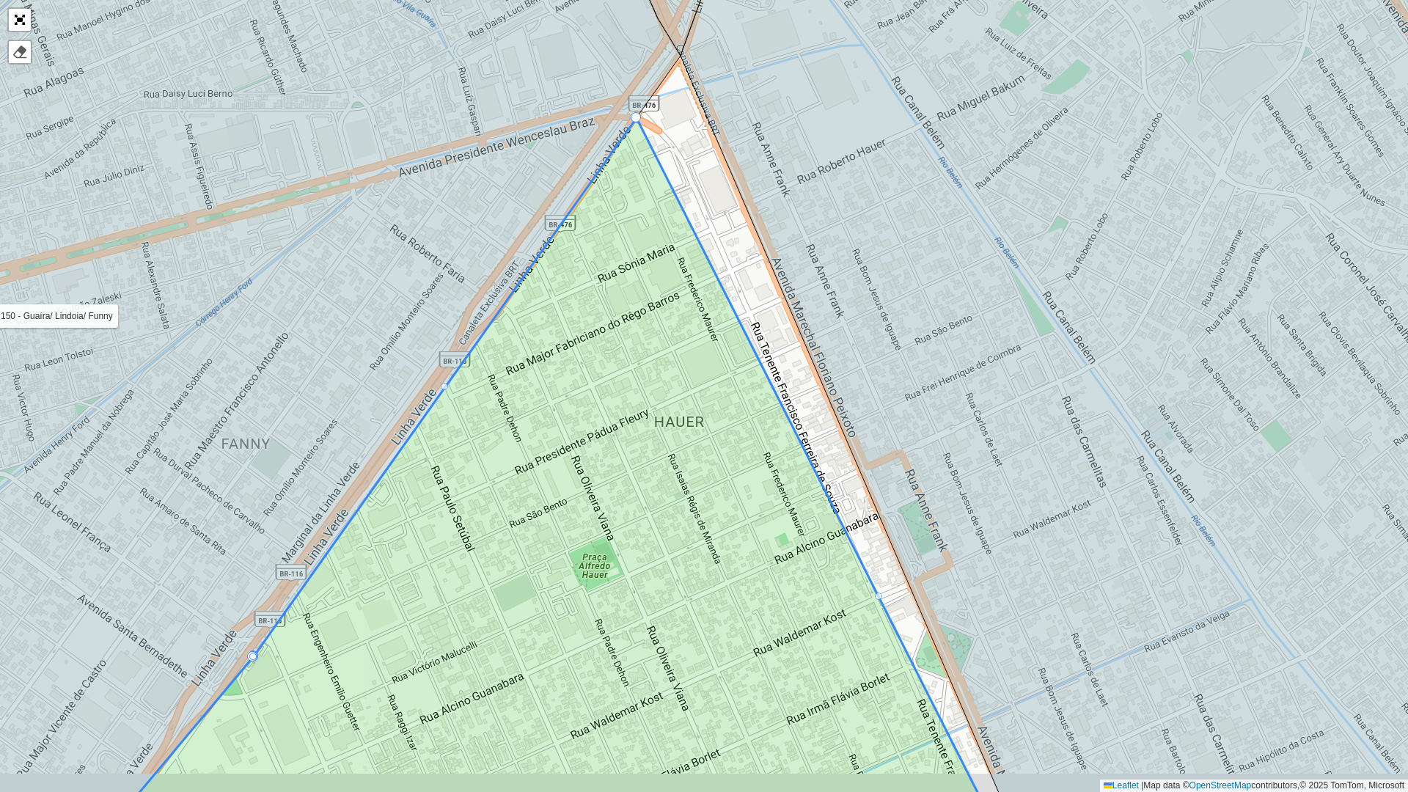
drag, startPoint x: 922, startPoint y: 471, endPoint x: 832, endPoint y: 292, distance: 200.7
click at [832, 293] on icon at bounding box center [1095, 344] width 831 height 952
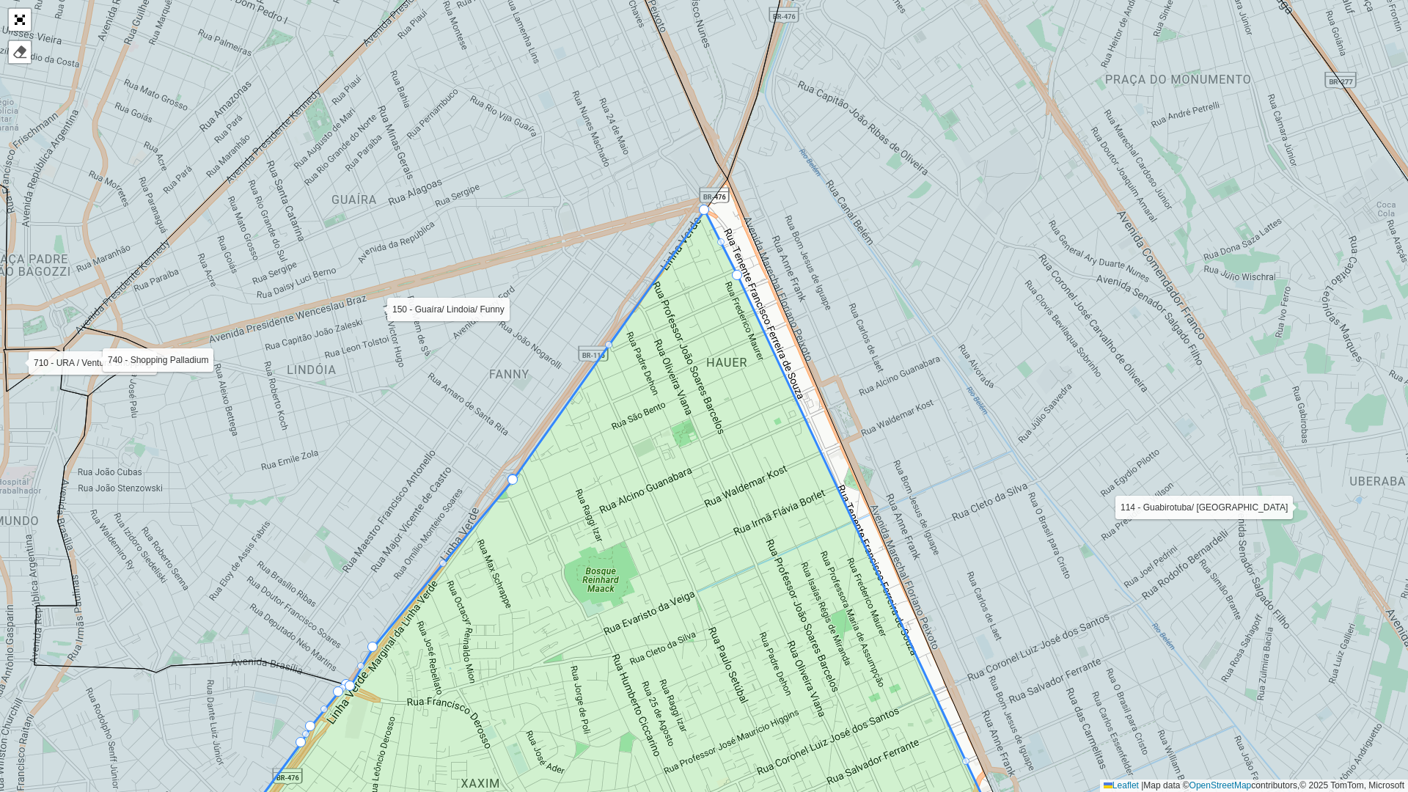
drag, startPoint x: 946, startPoint y: 688, endPoint x: 736, endPoint y: 274, distance: 463.7
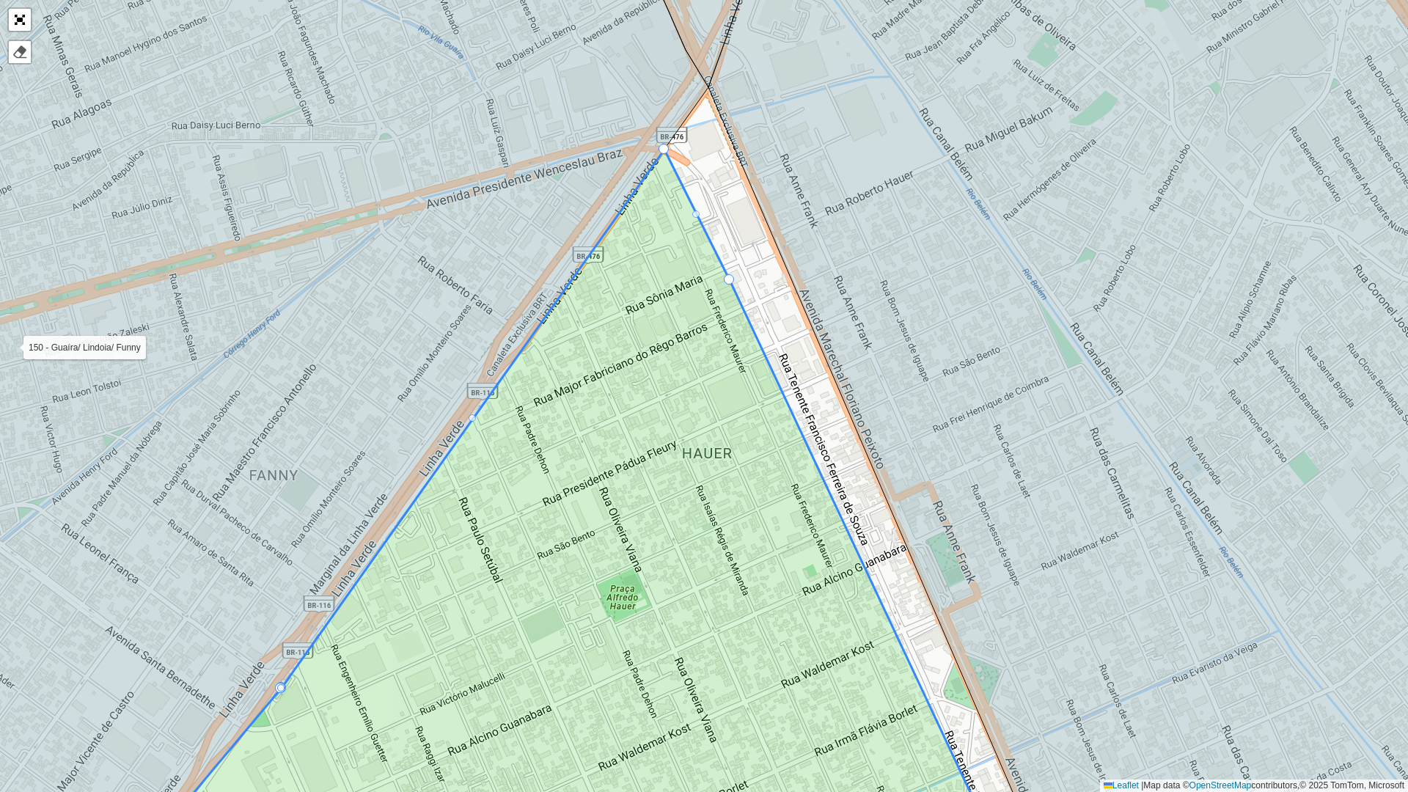
click at [693, 217] on div at bounding box center [695, 213] width 7 height 7
drag, startPoint x: 691, startPoint y: 216, endPoint x: 695, endPoint y: 196, distance: 20.1
drag, startPoint x: 662, startPoint y: 145, endPoint x: 704, endPoint y: 95, distance: 65.1
click at [704, 140] on div at bounding box center [703, 139] width 7 height 7
drag, startPoint x: 704, startPoint y: 140, endPoint x: 731, endPoint y: 175, distance: 44.4
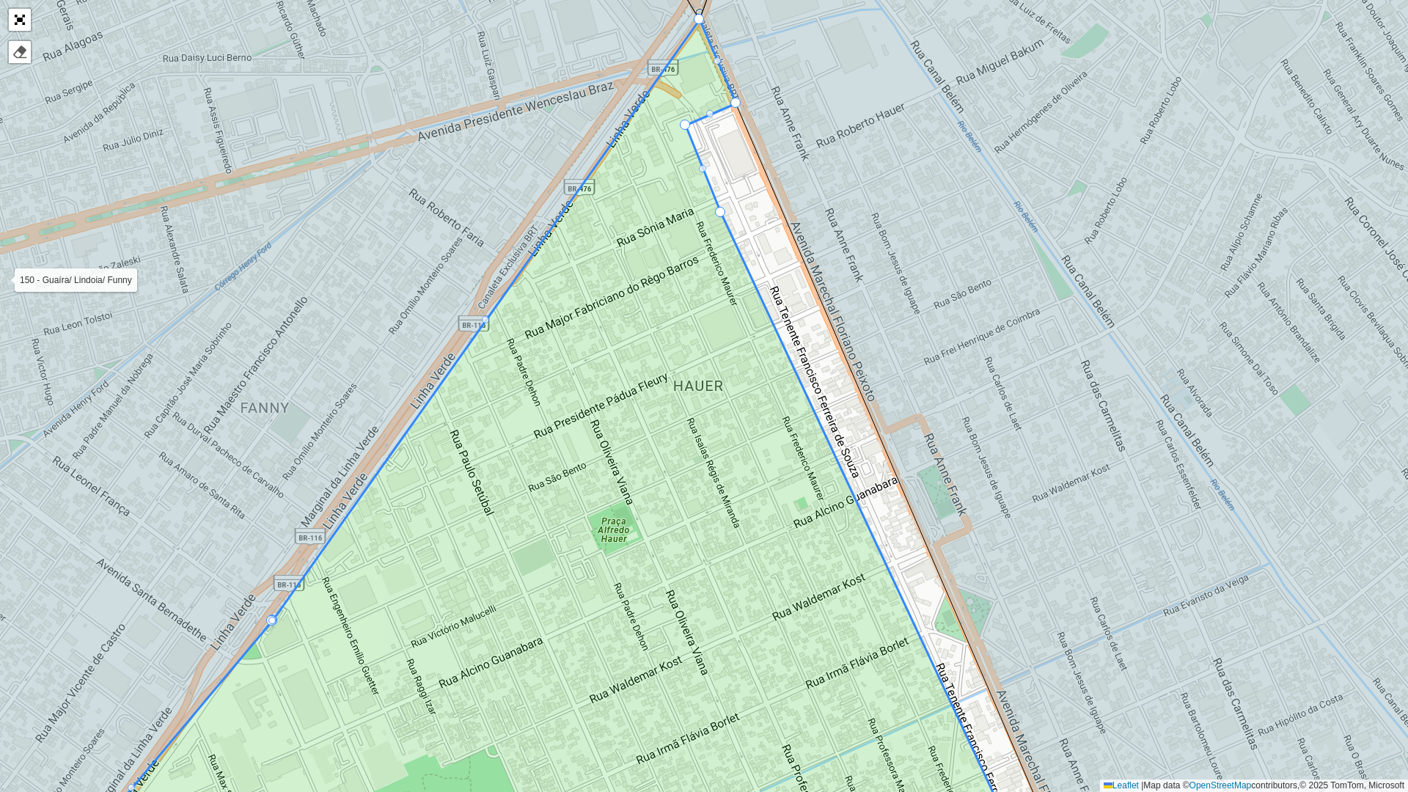
drag, startPoint x: 872, startPoint y: 321, endPoint x: 828, endPoint y: 204, distance: 125.3
click at [828, 205] on icon at bounding box center [1119, 371] width 839 height 952
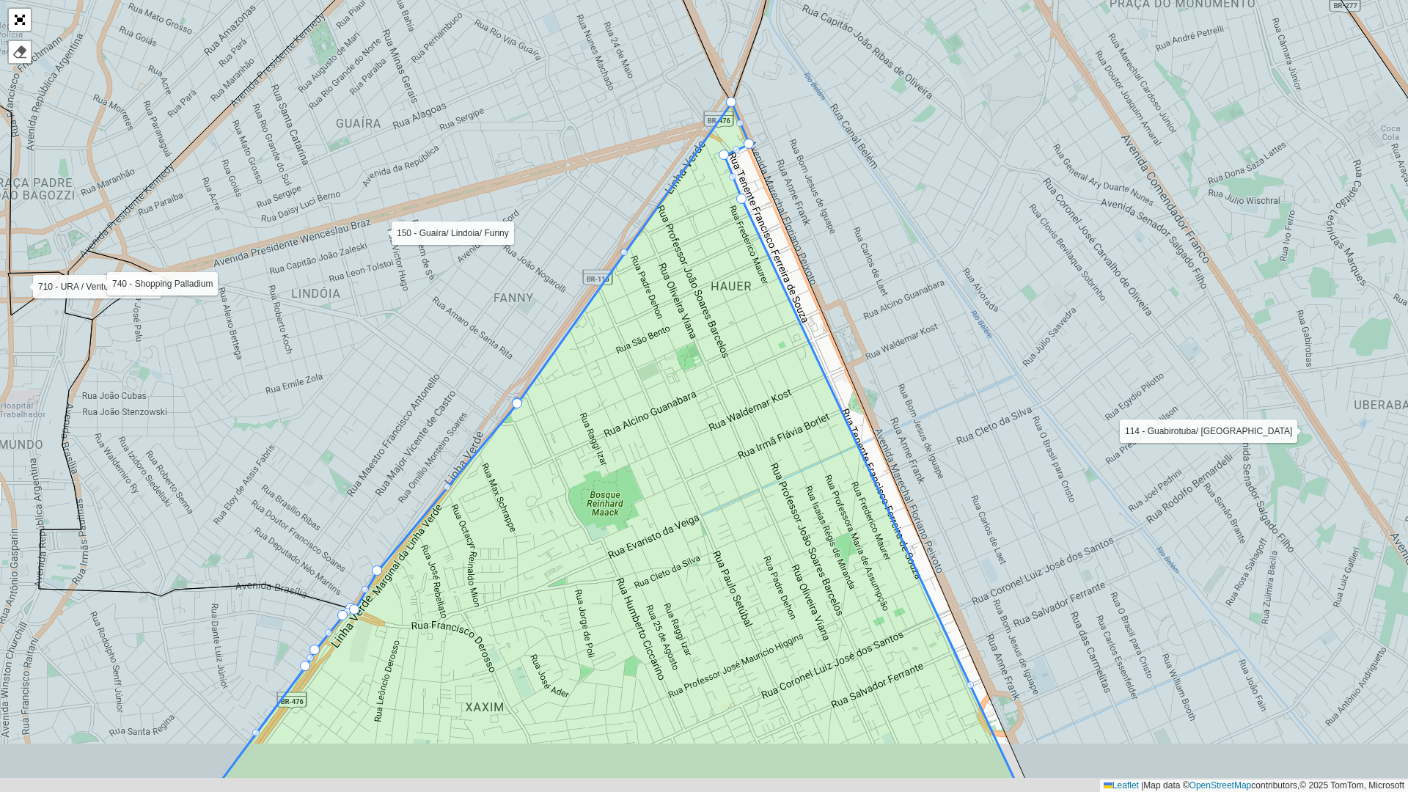
drag, startPoint x: 994, startPoint y: 590, endPoint x: 913, endPoint y: 449, distance: 162.0
click at [913, 449] on icon at bounding box center [1115, 303] width 767 height 952
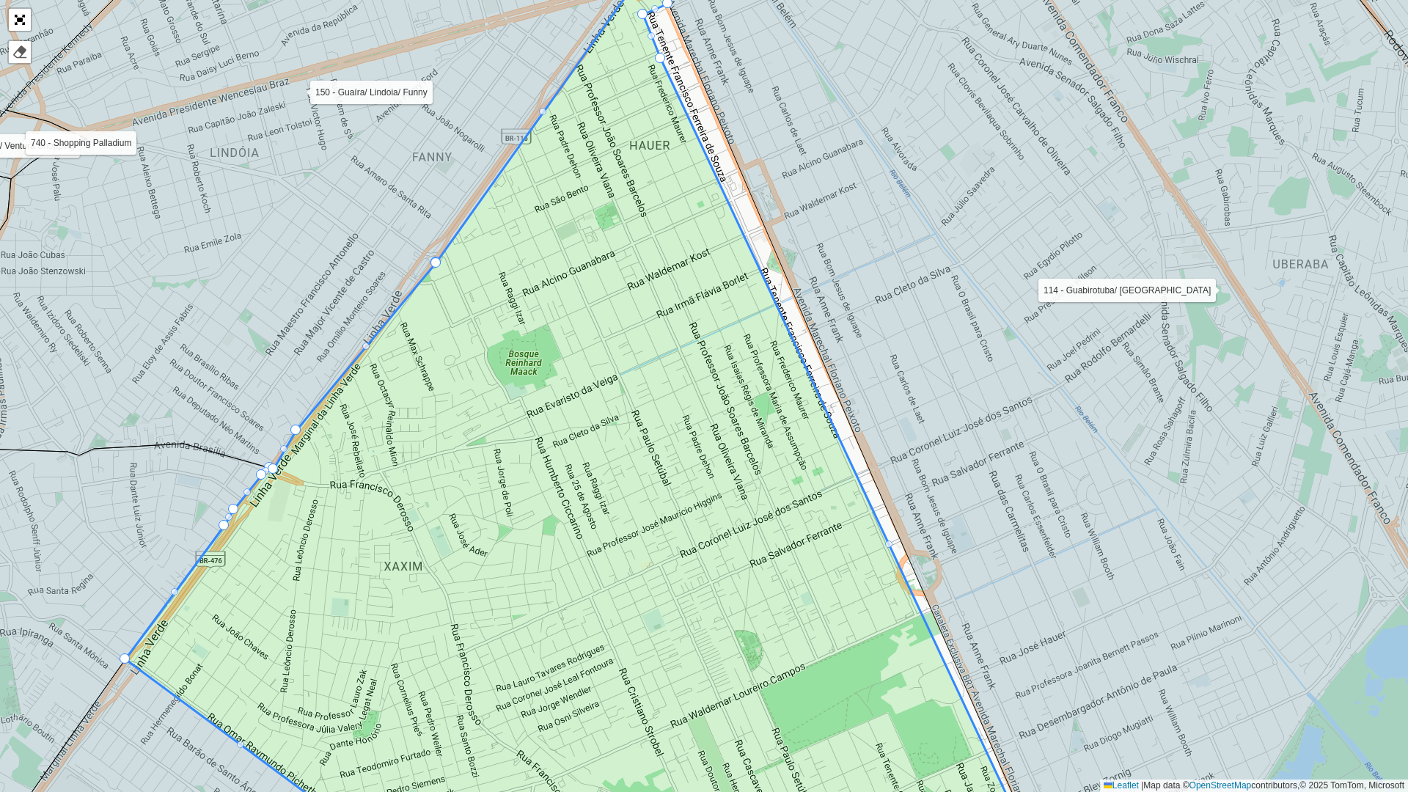
click at [892, 548] on div "100 - [GEOGRAPHIC_DATA]/ [GEOGRAPHIC_DATA] 101 - [GEOGRAPHIC_DATA] 102 - [GEOGR…" at bounding box center [704, 396] width 1408 height 792
drag, startPoint x: 889, startPoint y: 546, endPoint x: 873, endPoint y: 484, distance: 63.7
click at [887, 544] on div at bounding box center [888, 544] width 10 height 10
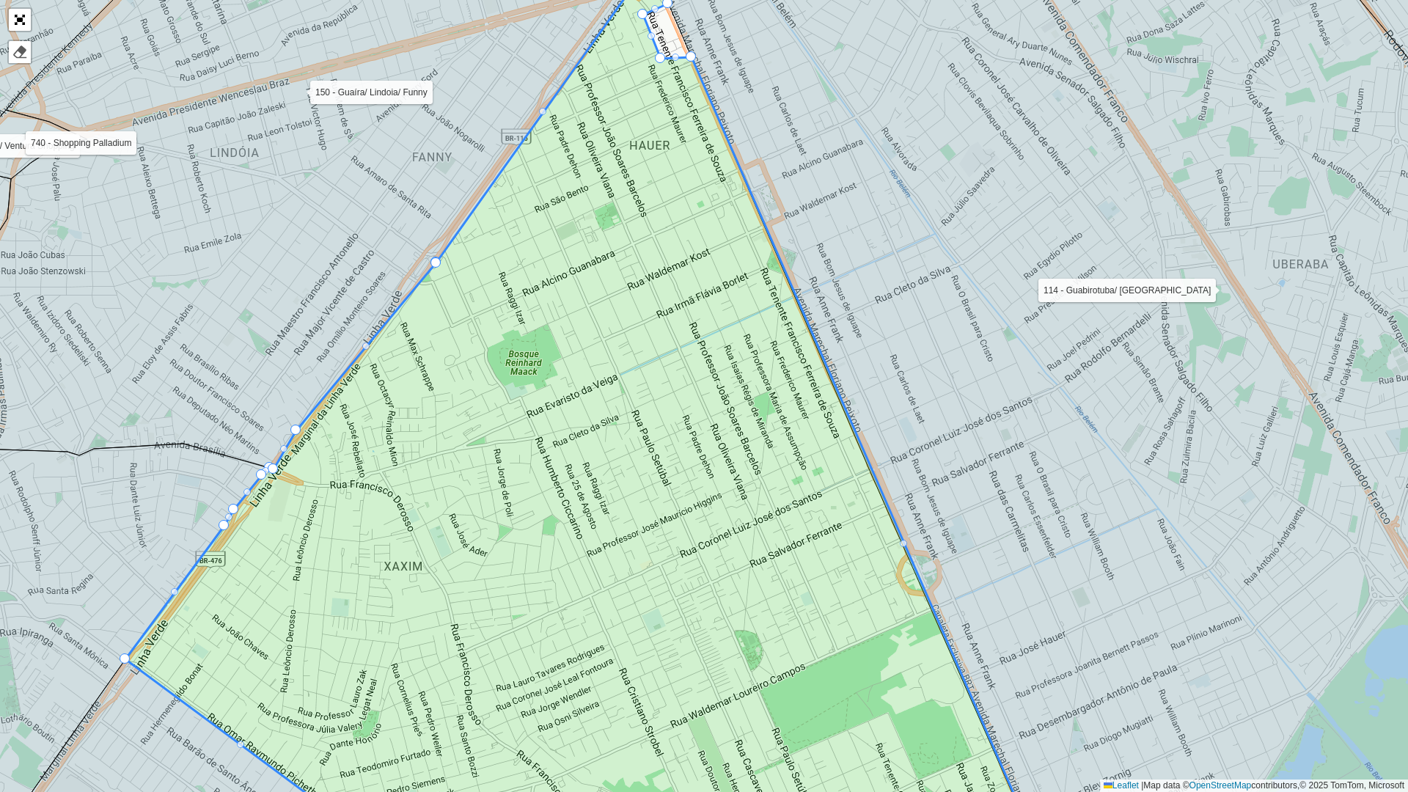
drag, startPoint x: 888, startPoint y: 545, endPoint x: 684, endPoint y: 61, distance: 525.1
drag, startPoint x: 659, startPoint y: 59, endPoint x: 663, endPoint y: 73, distance: 13.7
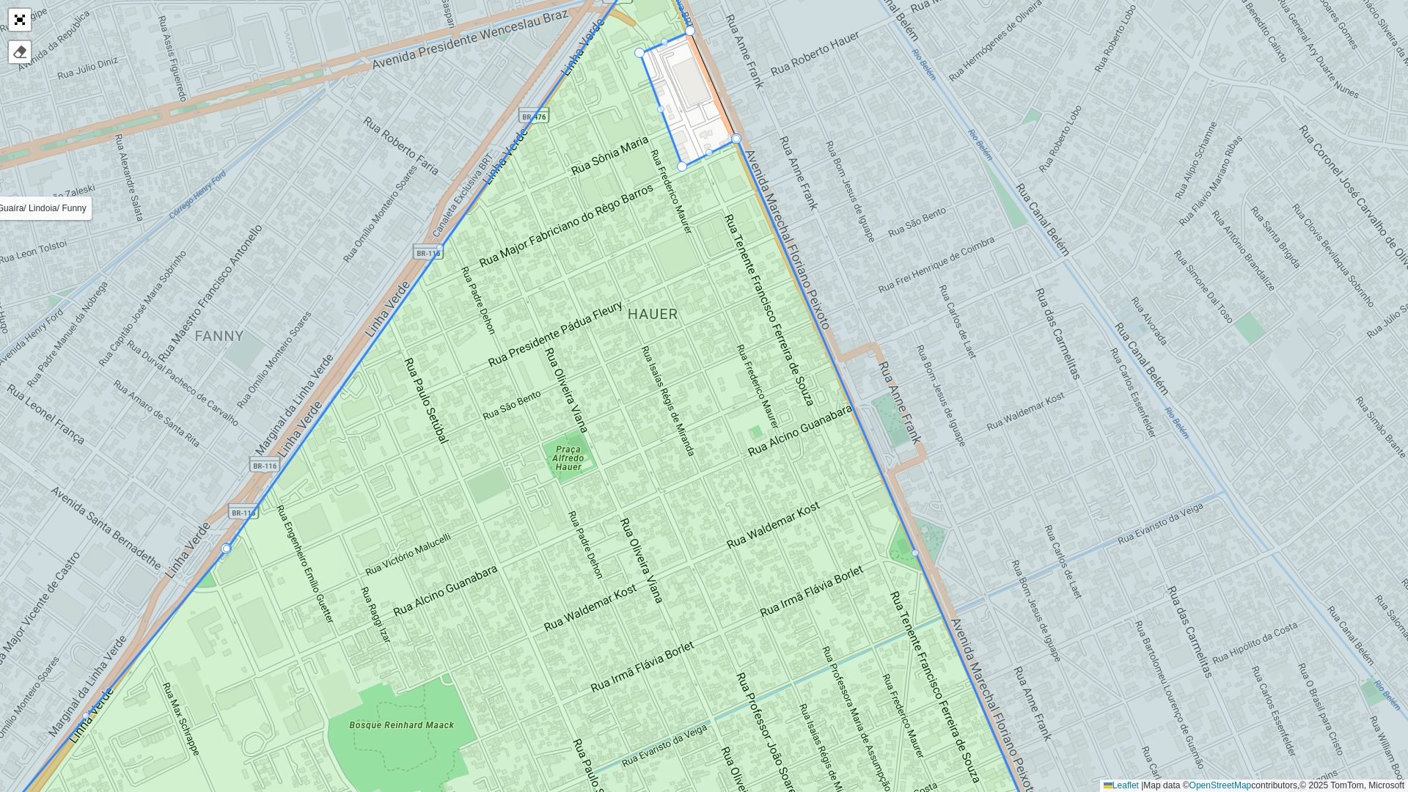
drag, startPoint x: 672, startPoint y: 46, endPoint x: 760, endPoint y: 265, distance: 236.0
click at [759, 265] on div "100 - [GEOGRAPHIC_DATA]/ [GEOGRAPHIC_DATA] 101 - [GEOGRAPHIC_DATA] 102 - [GEOGR…" at bounding box center [704, 396] width 1408 height 792
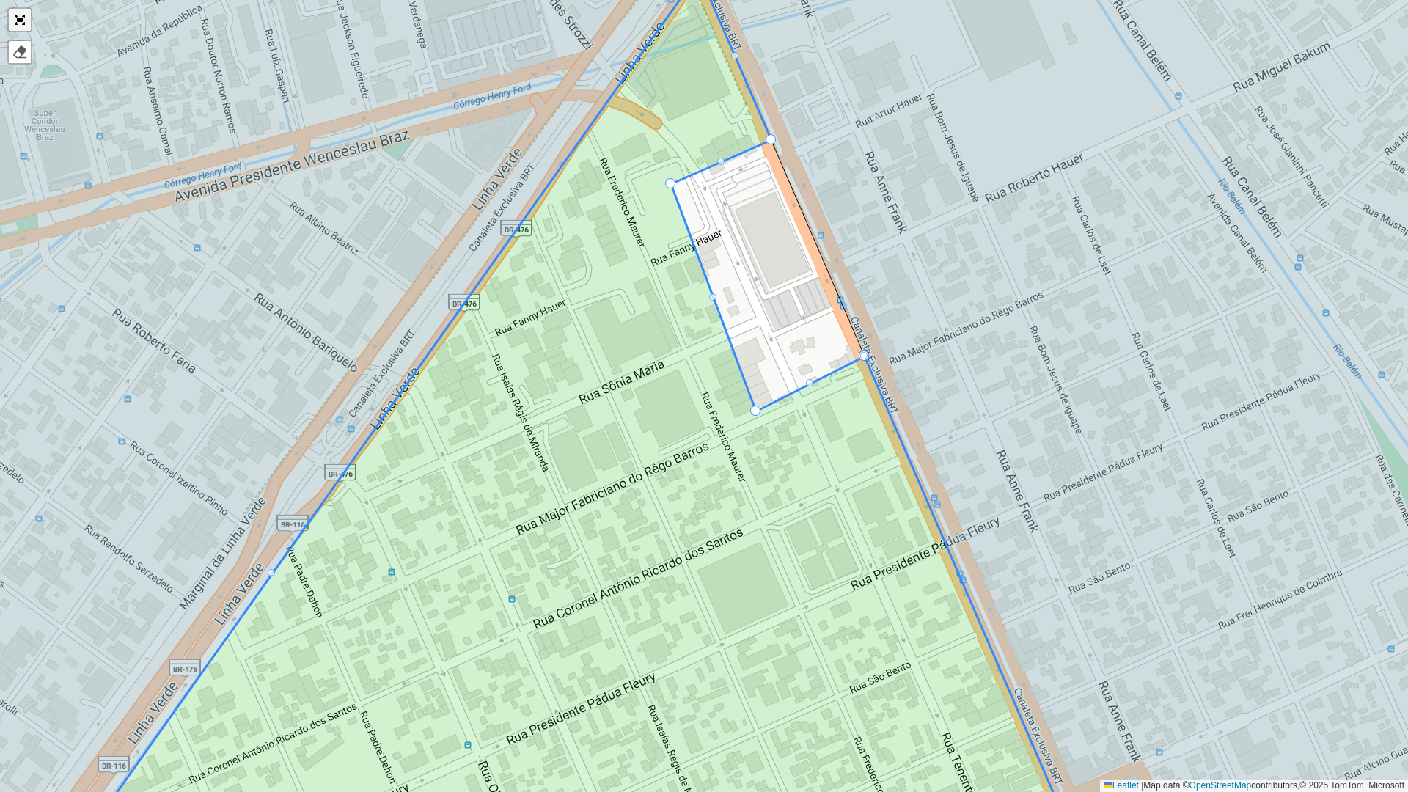
click at [15, 12] on link "Abrir mapa em tela cheia" at bounding box center [20, 20] width 22 height 22
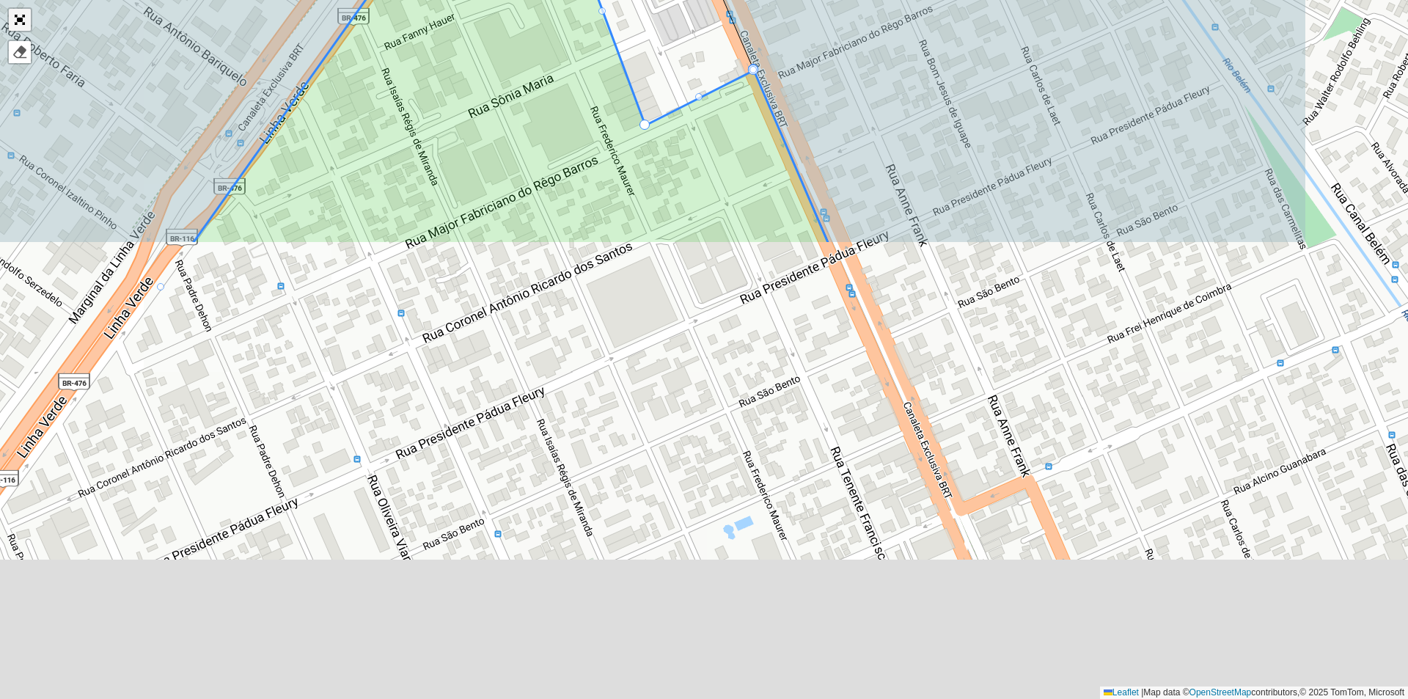
scroll to position [147, 0]
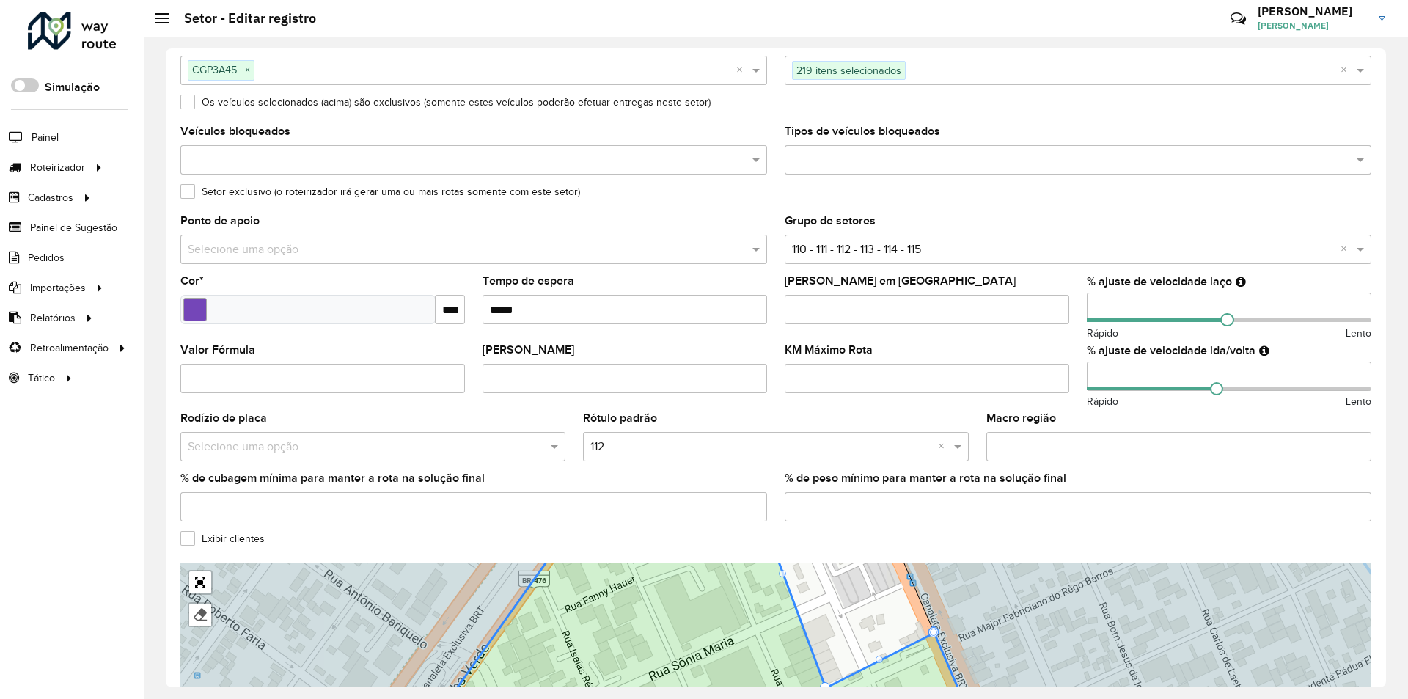
click at [190, 537] on label "Exibir clientes" at bounding box center [222, 538] width 84 height 15
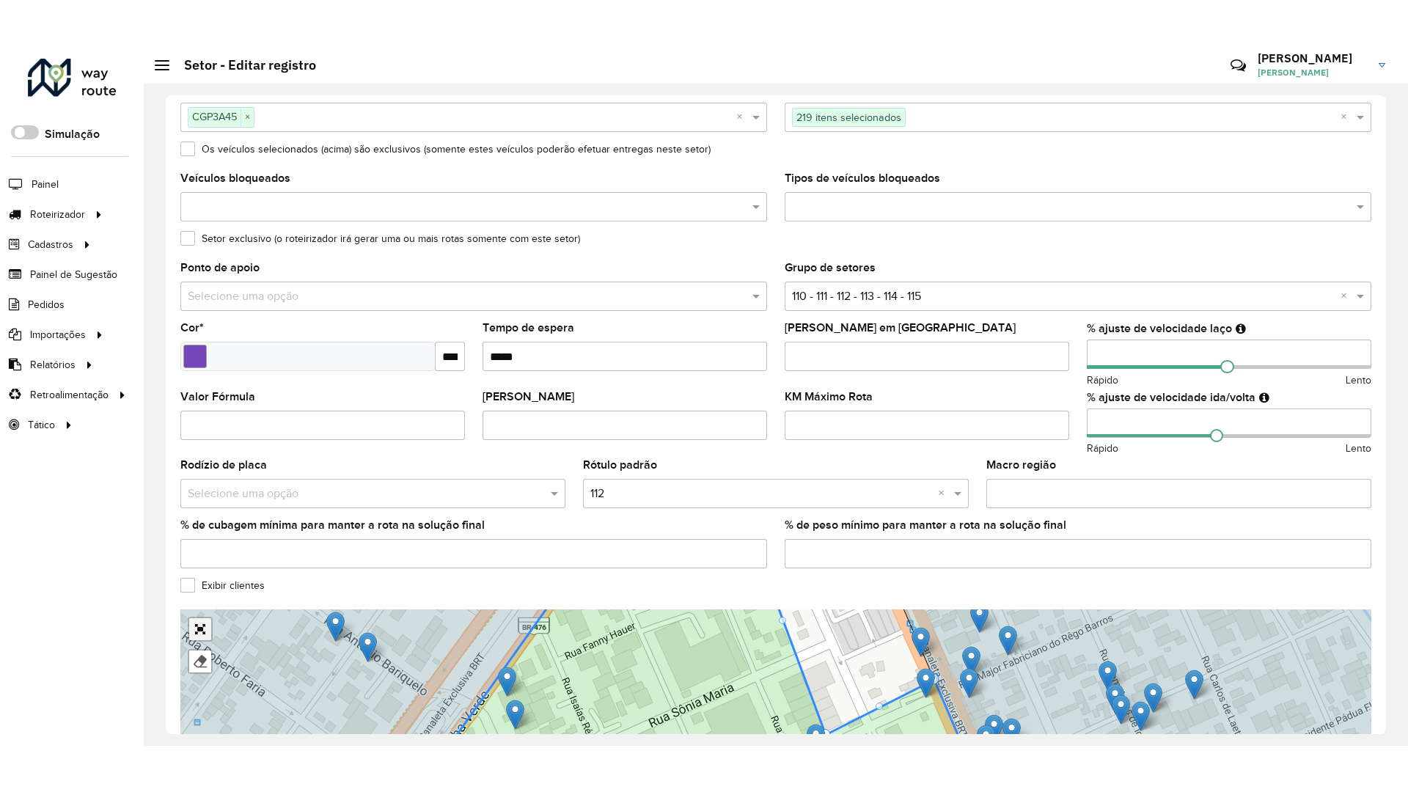
scroll to position [242, 0]
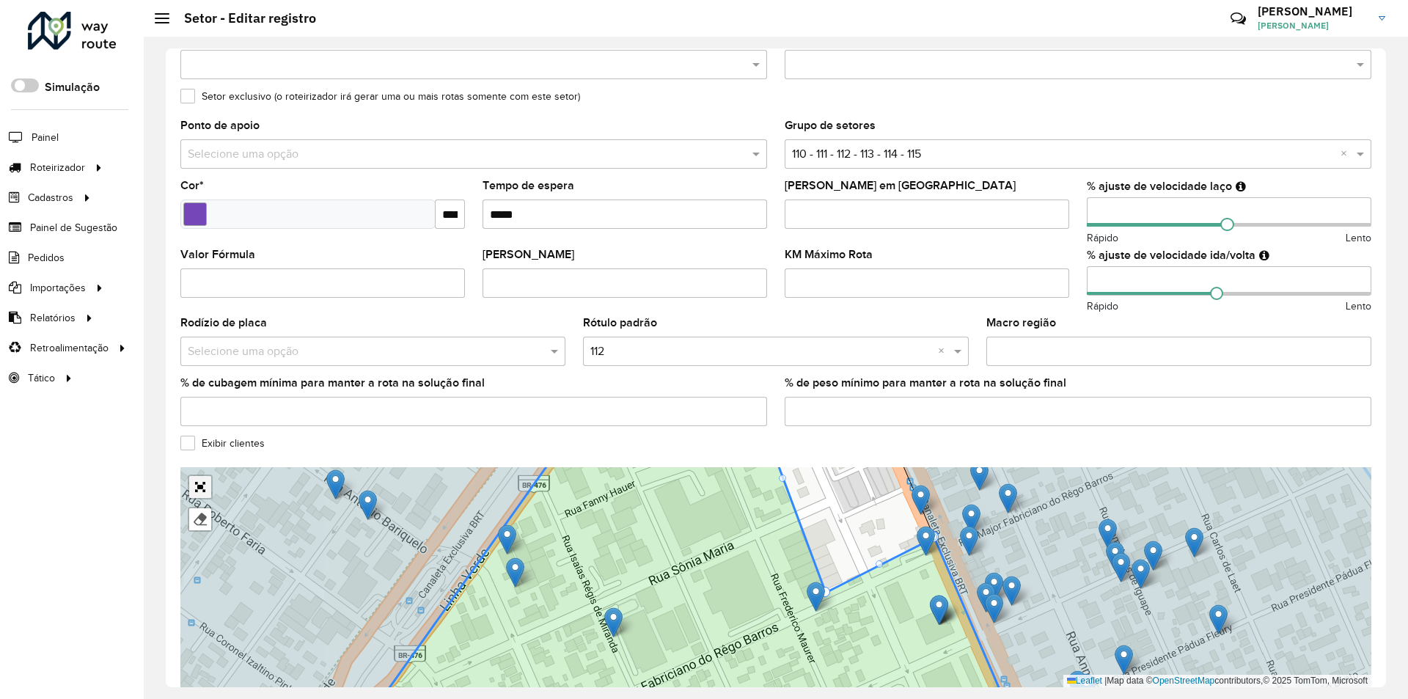
click at [191, 585] on div "100 - [GEOGRAPHIC_DATA]/ [GEOGRAPHIC_DATA] 101 - [GEOGRAPHIC_DATA] 102 - [GEOGR…" at bounding box center [775, 577] width 1191 height 220
click at [194, 487] on link "Abrir mapa em tela cheia" at bounding box center [200, 487] width 22 height 22
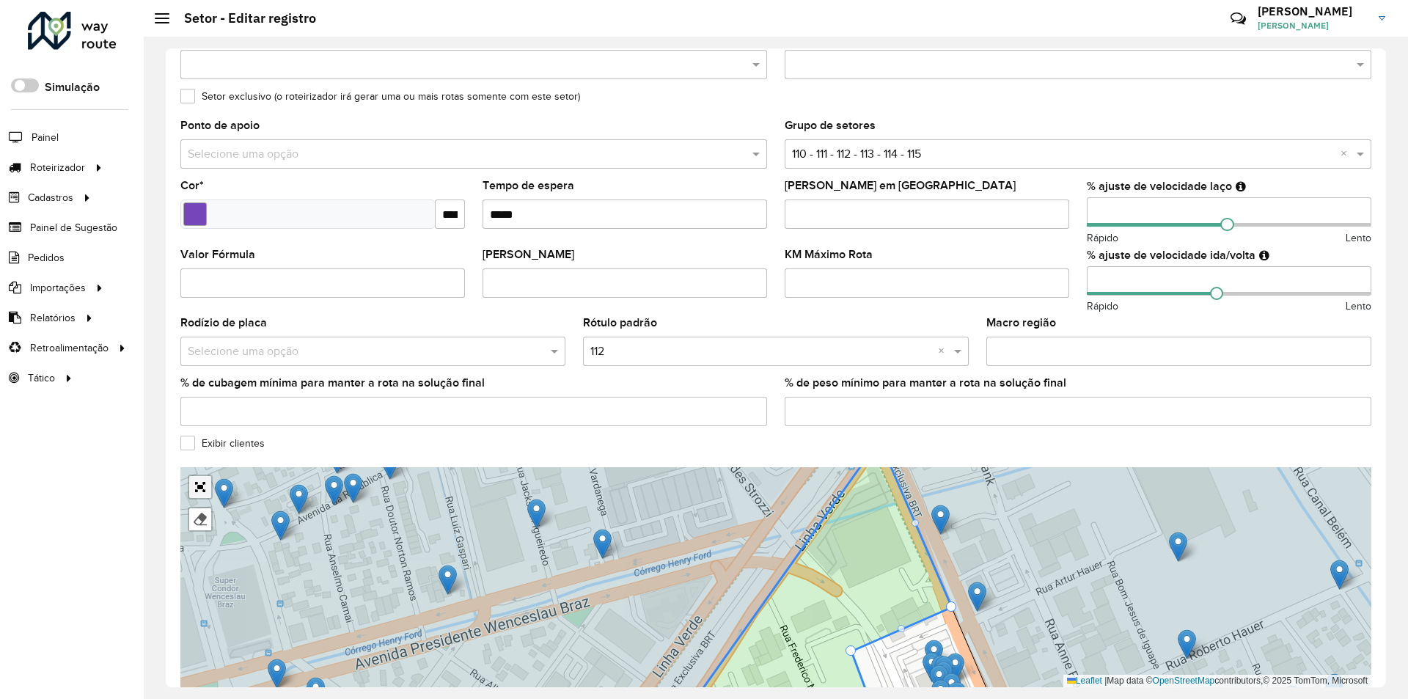
scroll to position [0, 0]
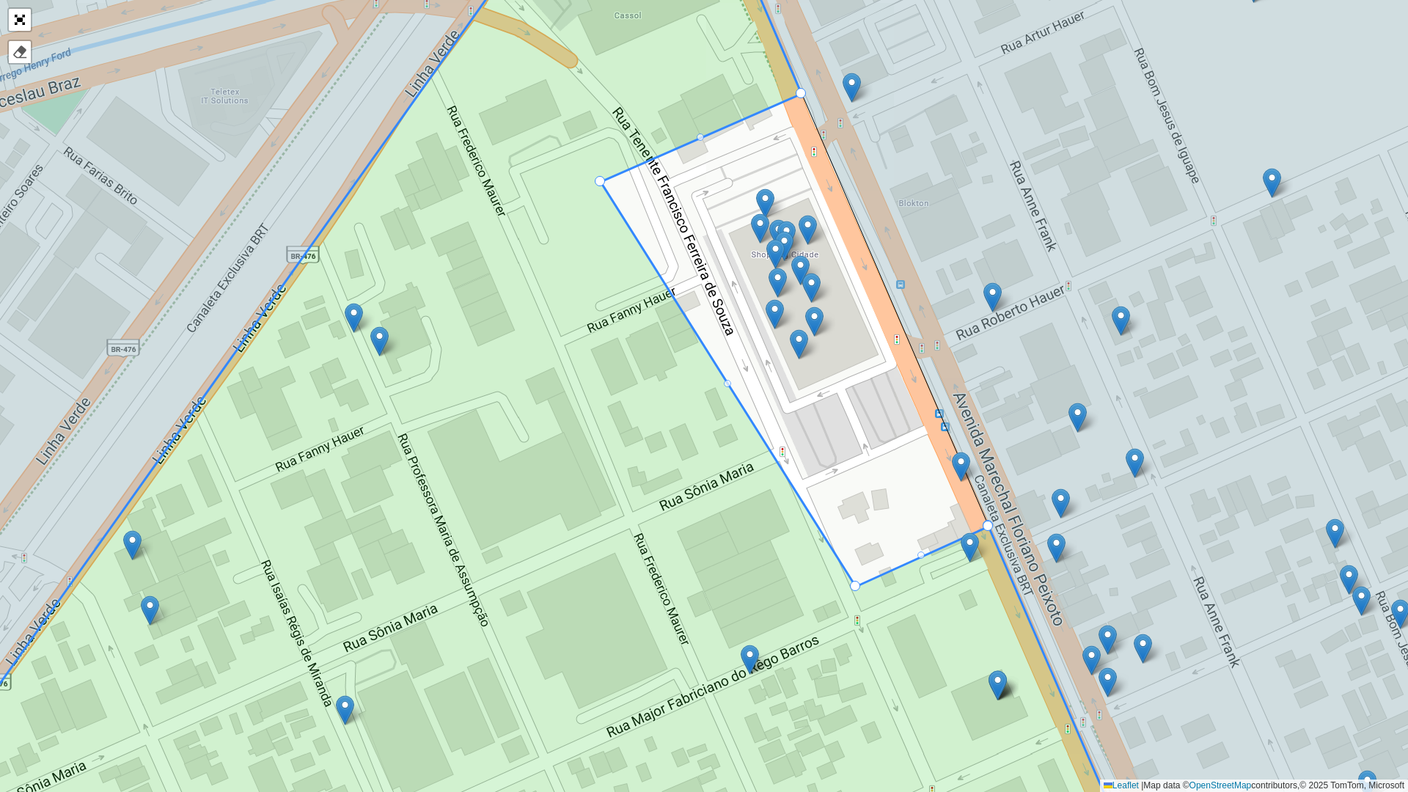
drag, startPoint x: 771, startPoint y: 634, endPoint x: 856, endPoint y: 584, distance: 98.6
click at [987, 519] on icon at bounding box center [1138, 396] width 823 height 952
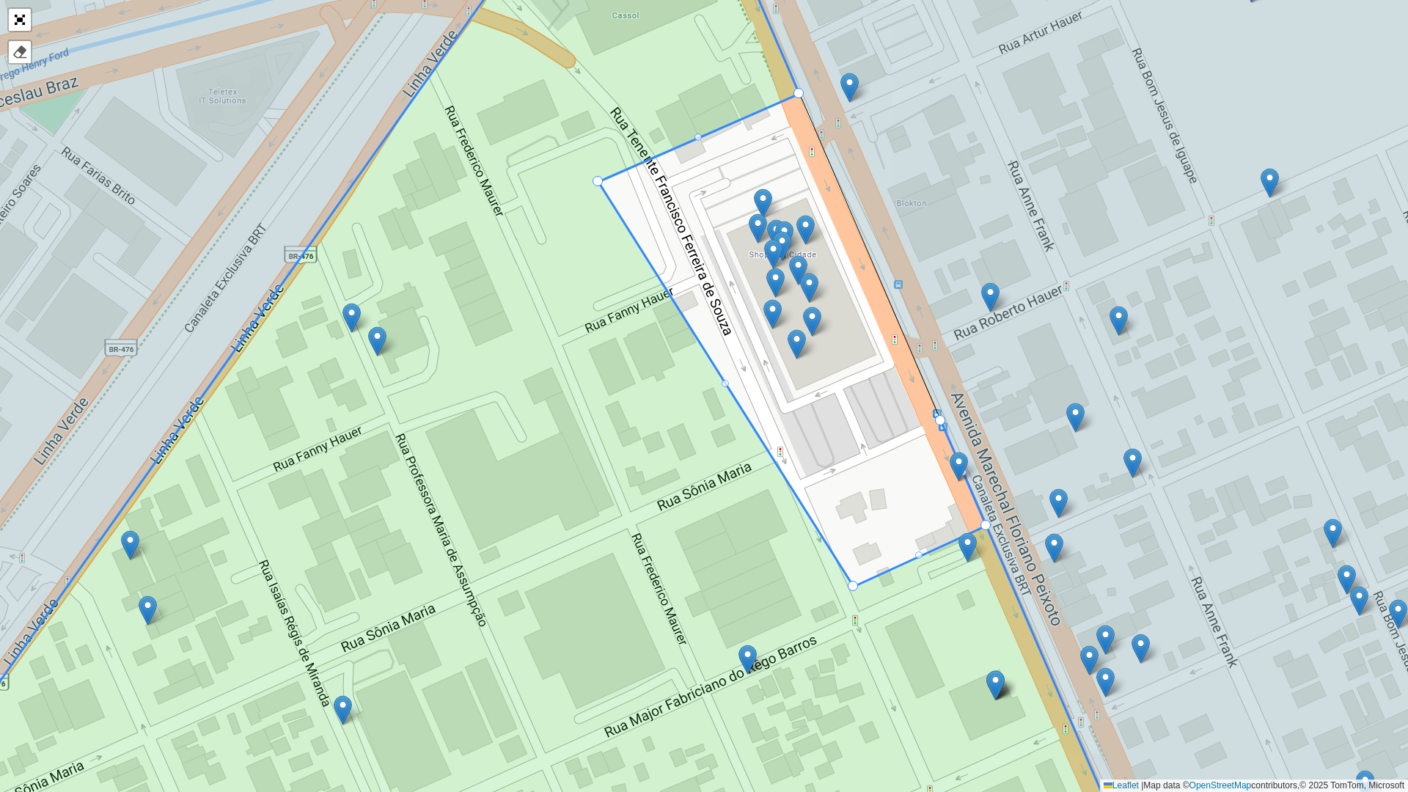
drag, startPoint x: 984, startPoint y: 524, endPoint x: 941, endPoint y: 418, distance: 114.8
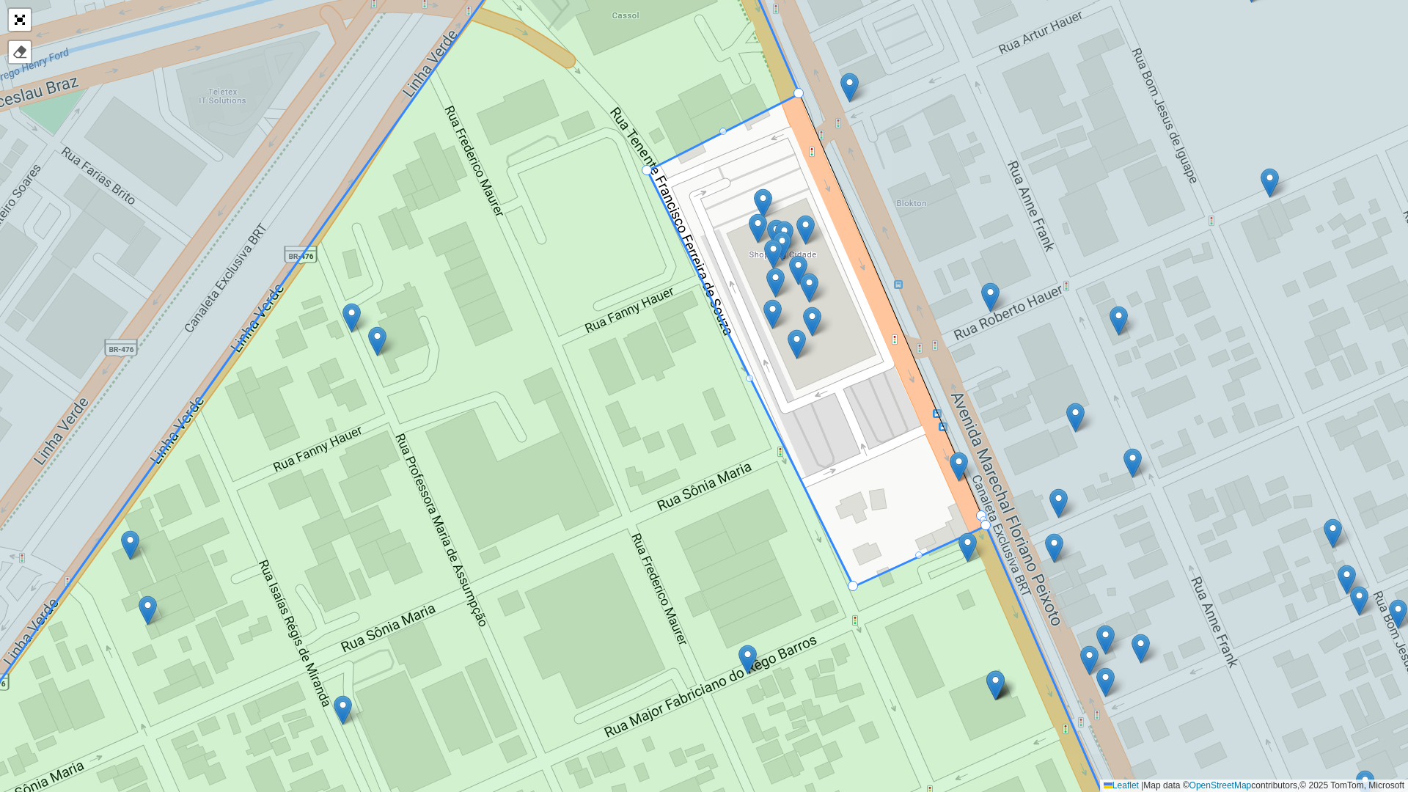
drag, startPoint x: 594, startPoint y: 178, endPoint x: 643, endPoint y: 167, distance: 50.3
drag, startPoint x: 798, startPoint y: 94, endPoint x: 799, endPoint y: 109, distance: 14.7
drag, startPoint x: 851, startPoint y: 585, endPoint x: 830, endPoint y: 590, distance: 21.9
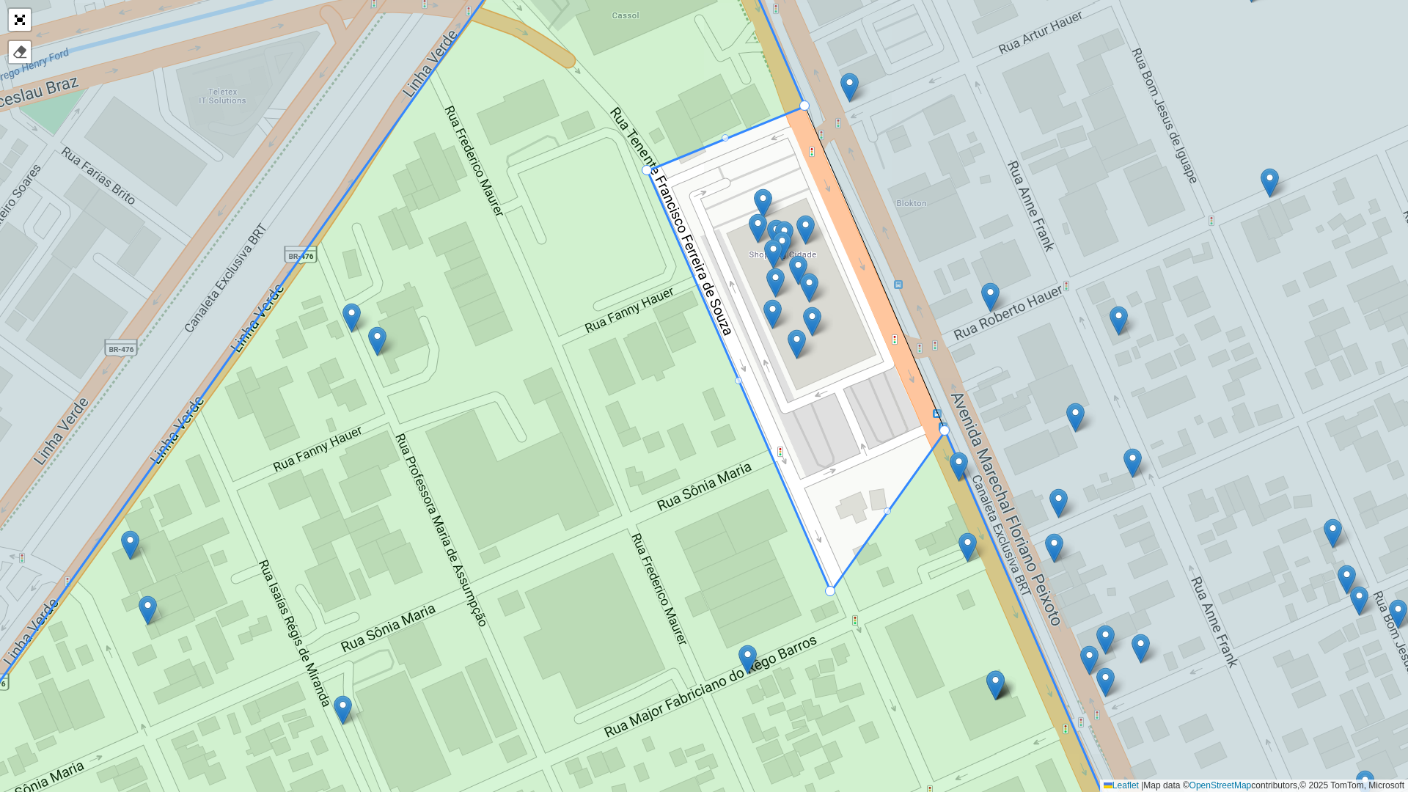
drag, startPoint x: 983, startPoint y: 524, endPoint x: 947, endPoint y: 427, distance: 103.2
drag, startPoint x: 830, startPoint y: 588, endPoint x: 794, endPoint y: 499, distance: 95.7
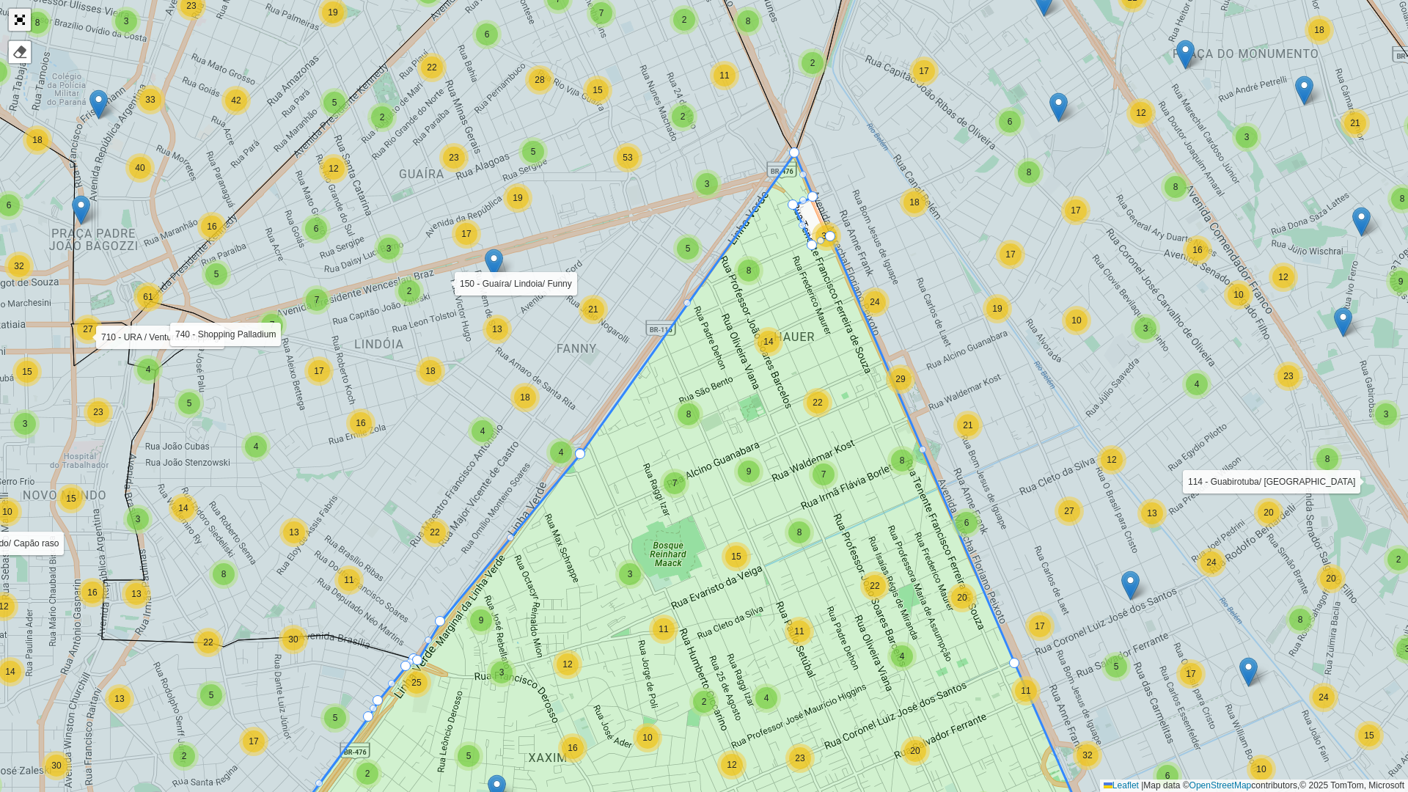
click at [22, 16] on link "Abrir mapa em tela cheia" at bounding box center [20, 20] width 22 height 22
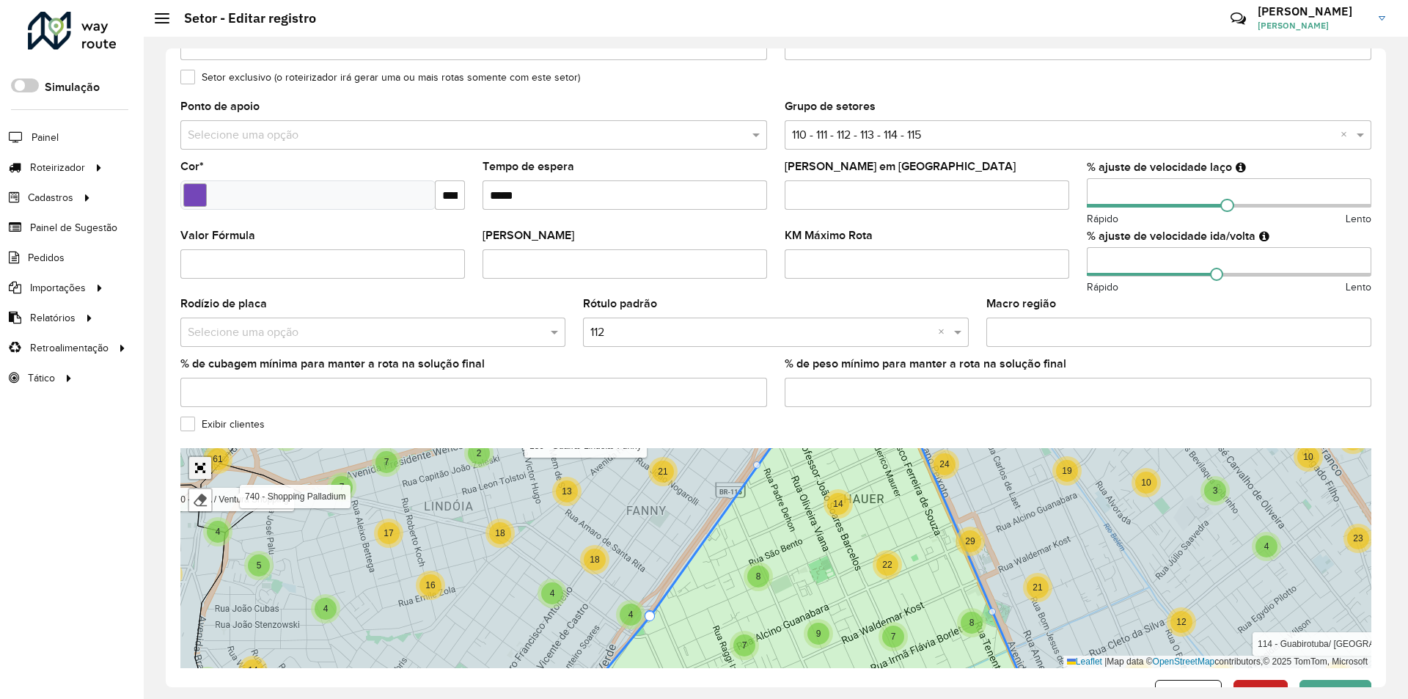
scroll to position [308, 0]
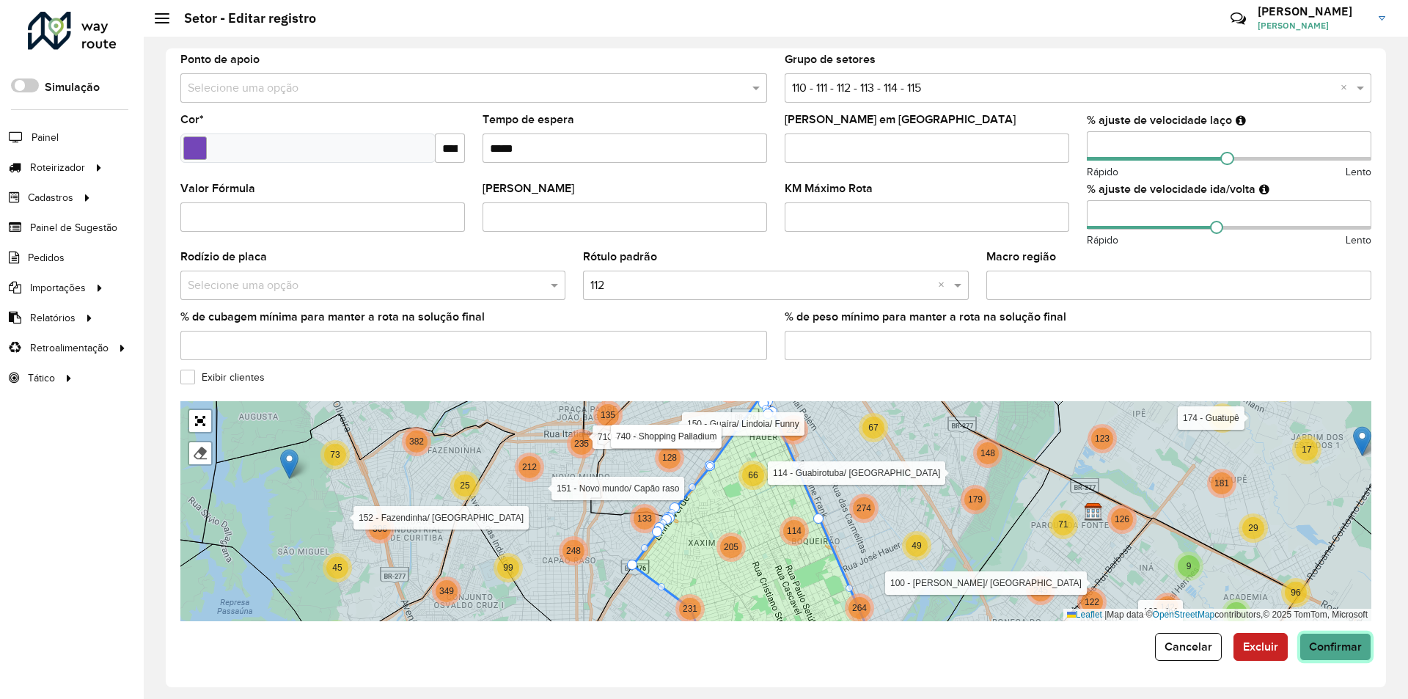
click at [1334, 650] on span "Confirmar" at bounding box center [1335, 646] width 53 height 12
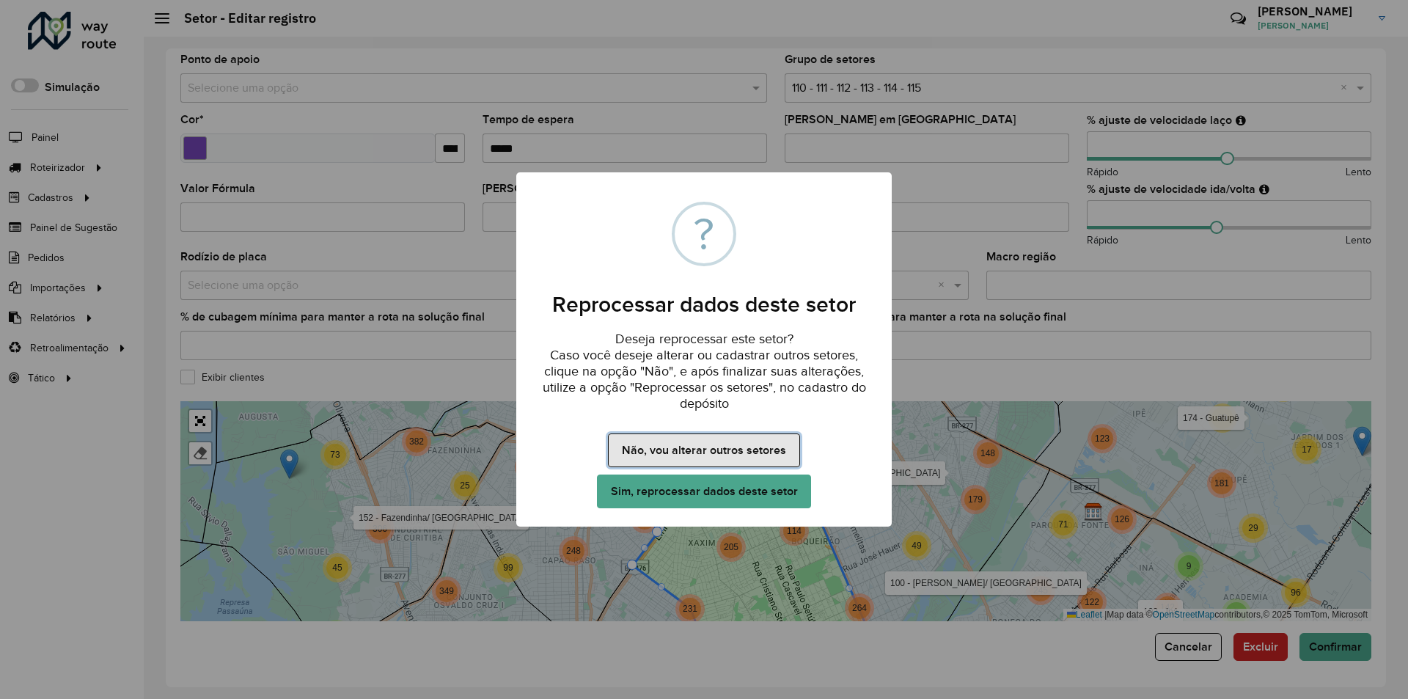
click at [680, 447] on button "Não, vou alterar outros setores" at bounding box center [703, 450] width 191 height 34
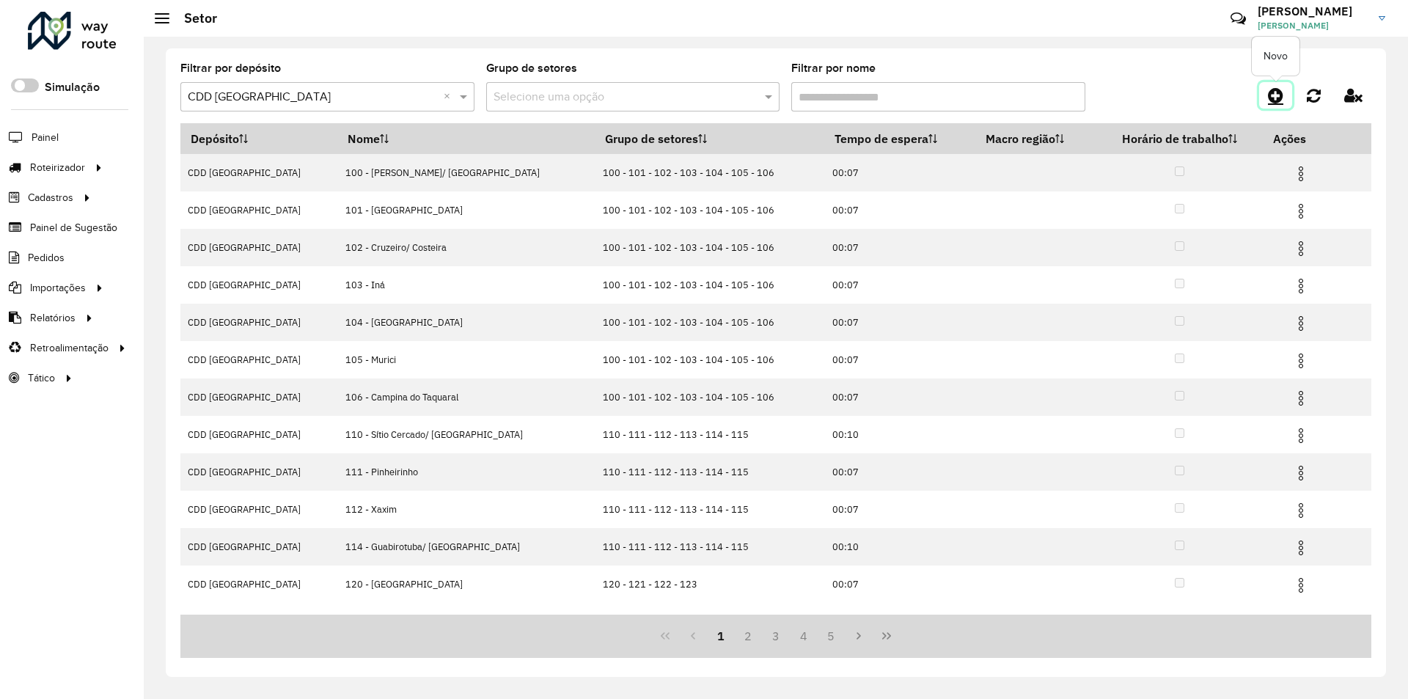
click at [1279, 93] on icon at bounding box center [1275, 96] width 15 height 18
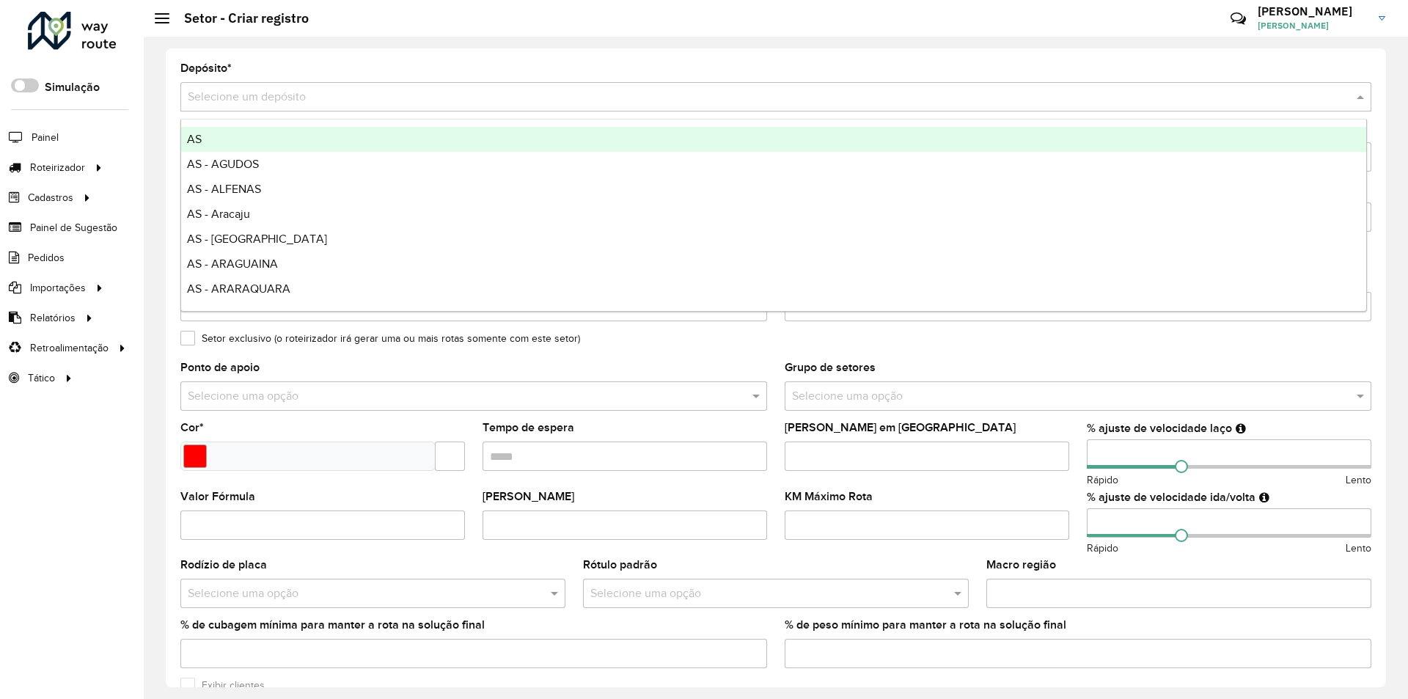
click at [336, 89] on input "text" at bounding box center [761, 98] width 1147 height 18
type input "***"
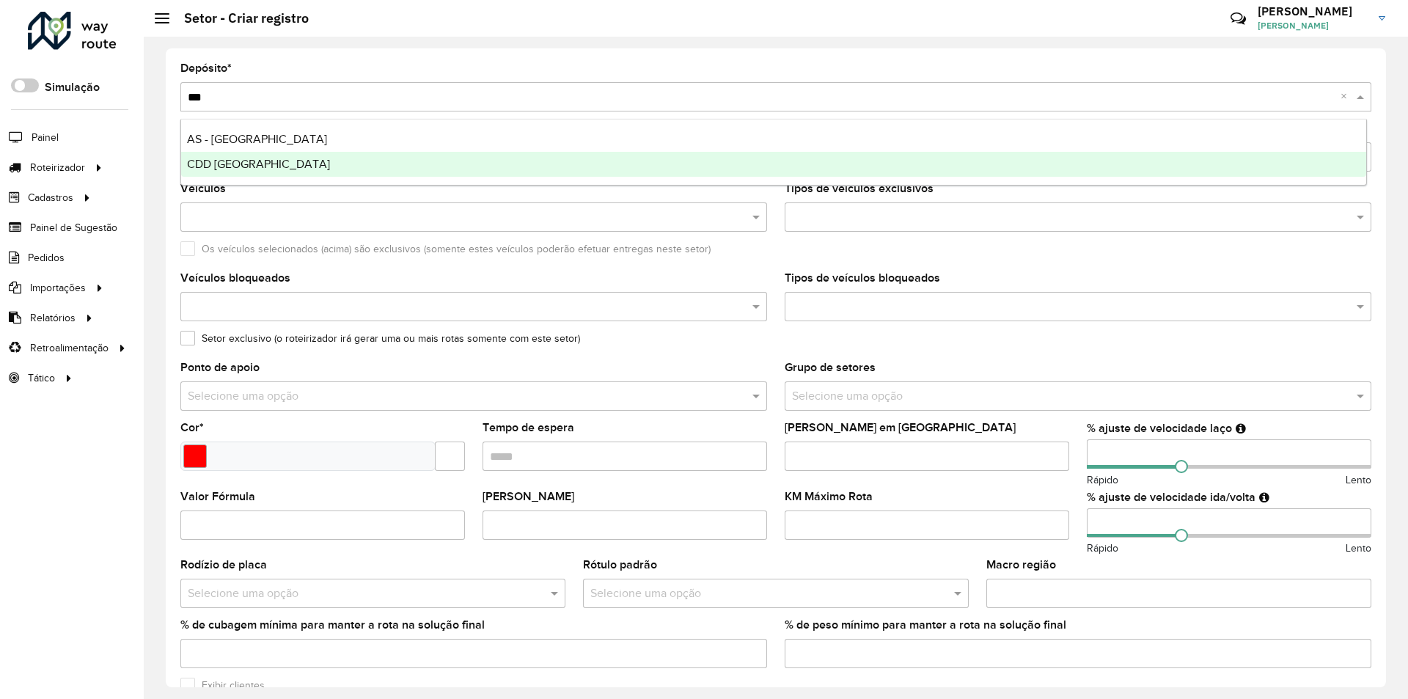
click at [246, 165] on span "CDD [GEOGRAPHIC_DATA]" at bounding box center [258, 164] width 143 height 12
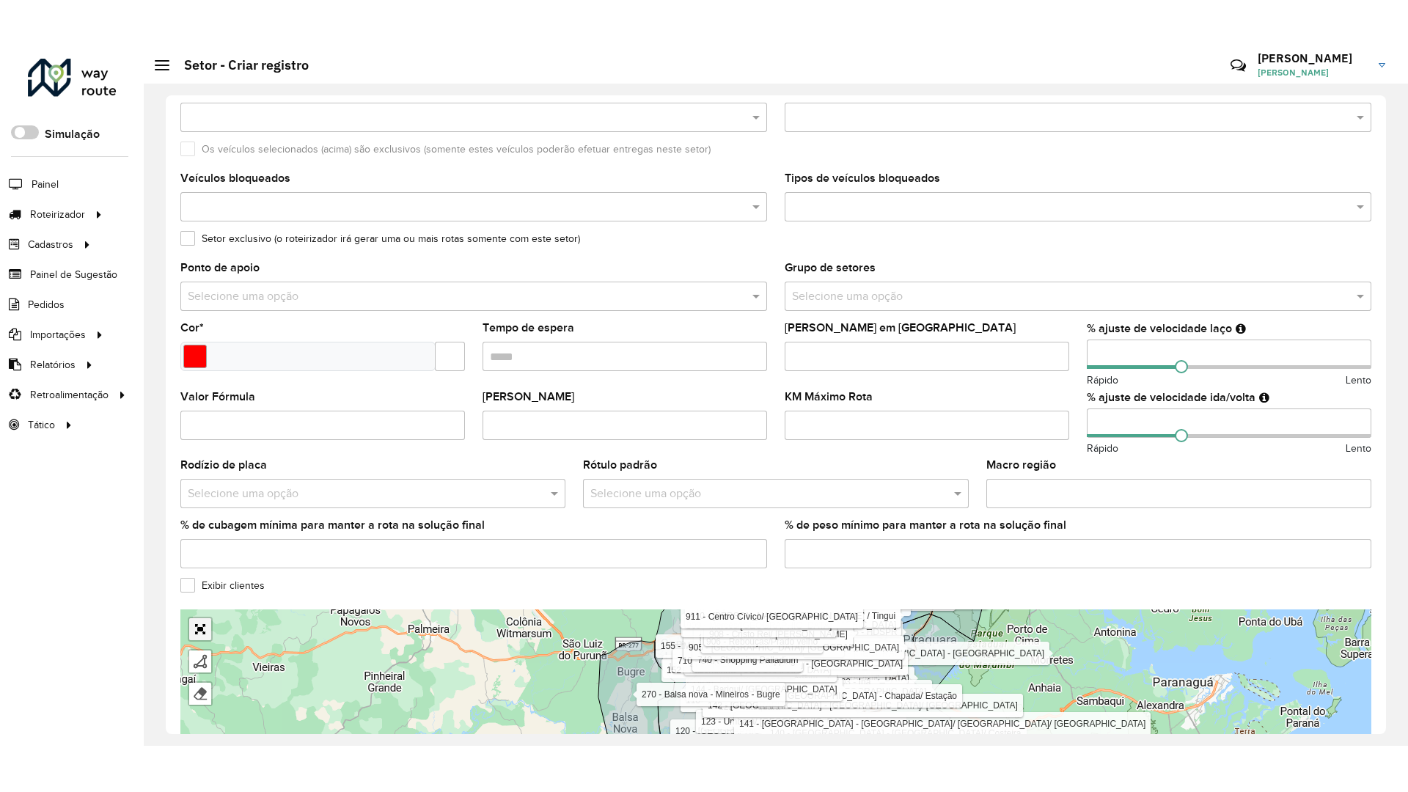
scroll to position [242, 0]
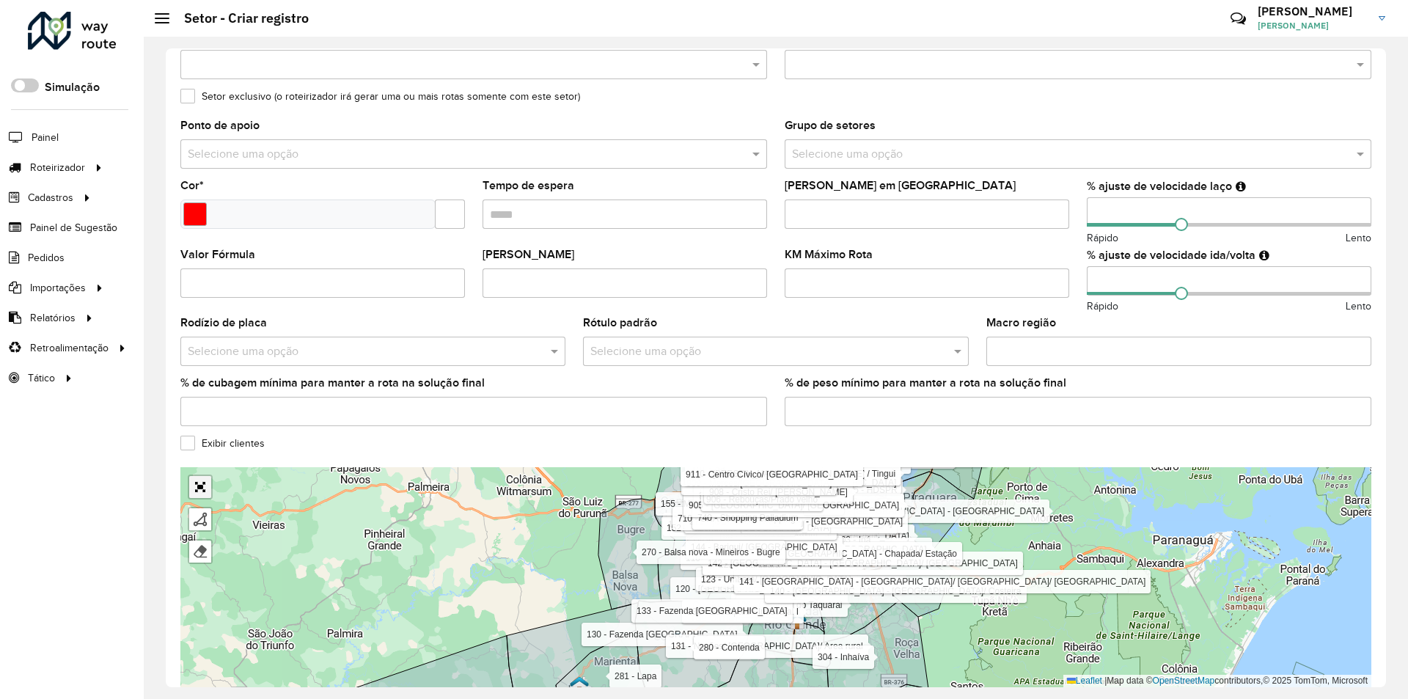
click at [197, 587] on div "100 - Afonso pena/ Cidade Jardim 101 - São Jose dos Pinhais 102 - Cruzeiro/ Cos…" at bounding box center [775, 577] width 1191 height 220
click at [188, 435] on formly-group "Depósito * Selecione um depósito × CDD Curitiba × Nome * Veículos Tipos de veíc…" at bounding box center [775, 254] width 1191 height 866
click at [186, 445] on label "Exibir clientes" at bounding box center [222, 443] width 84 height 15
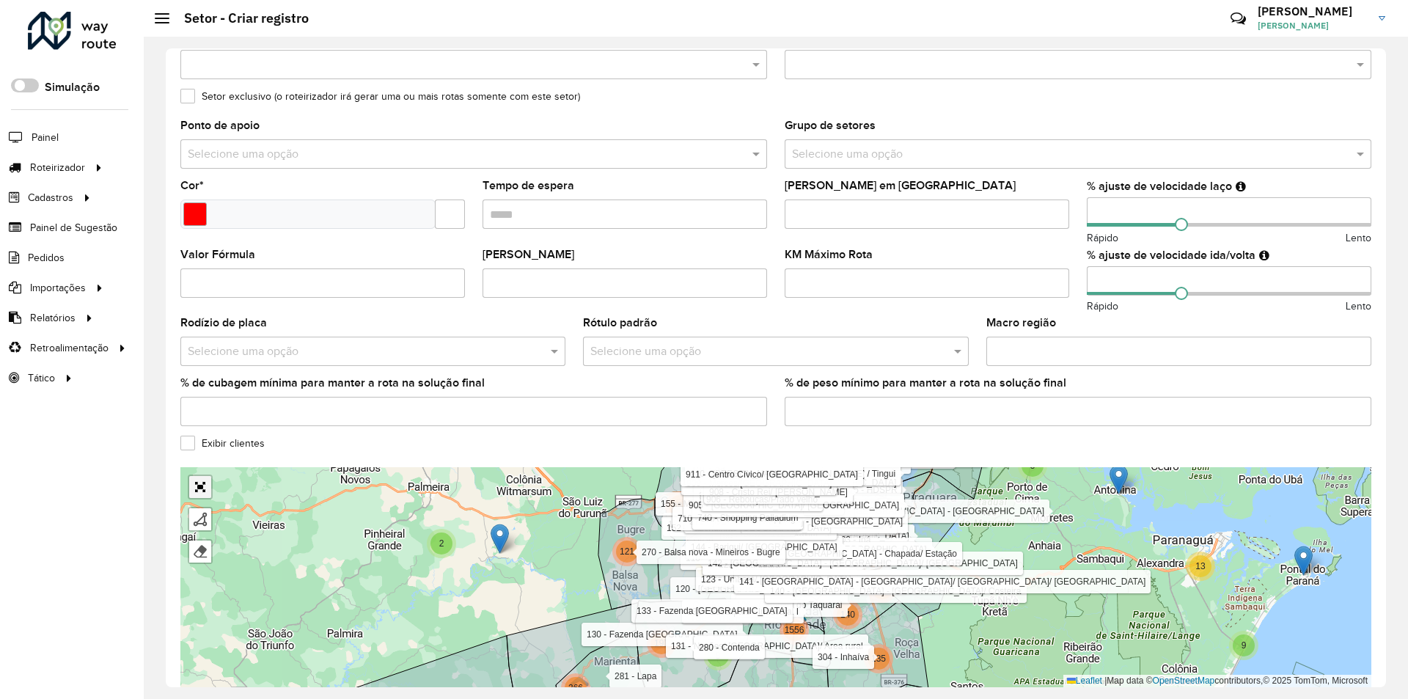
click at [202, 485] on link "Abrir mapa em tela cheia" at bounding box center [200, 487] width 22 height 22
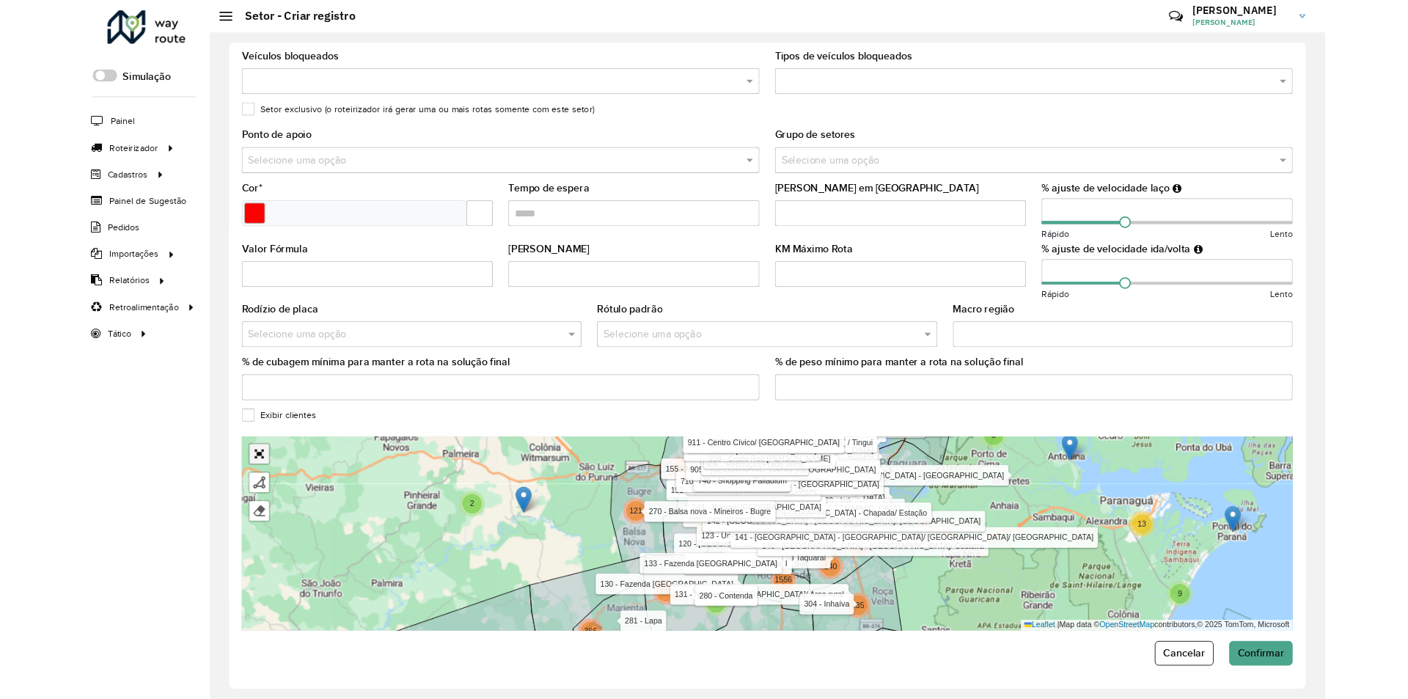
scroll to position [0, 0]
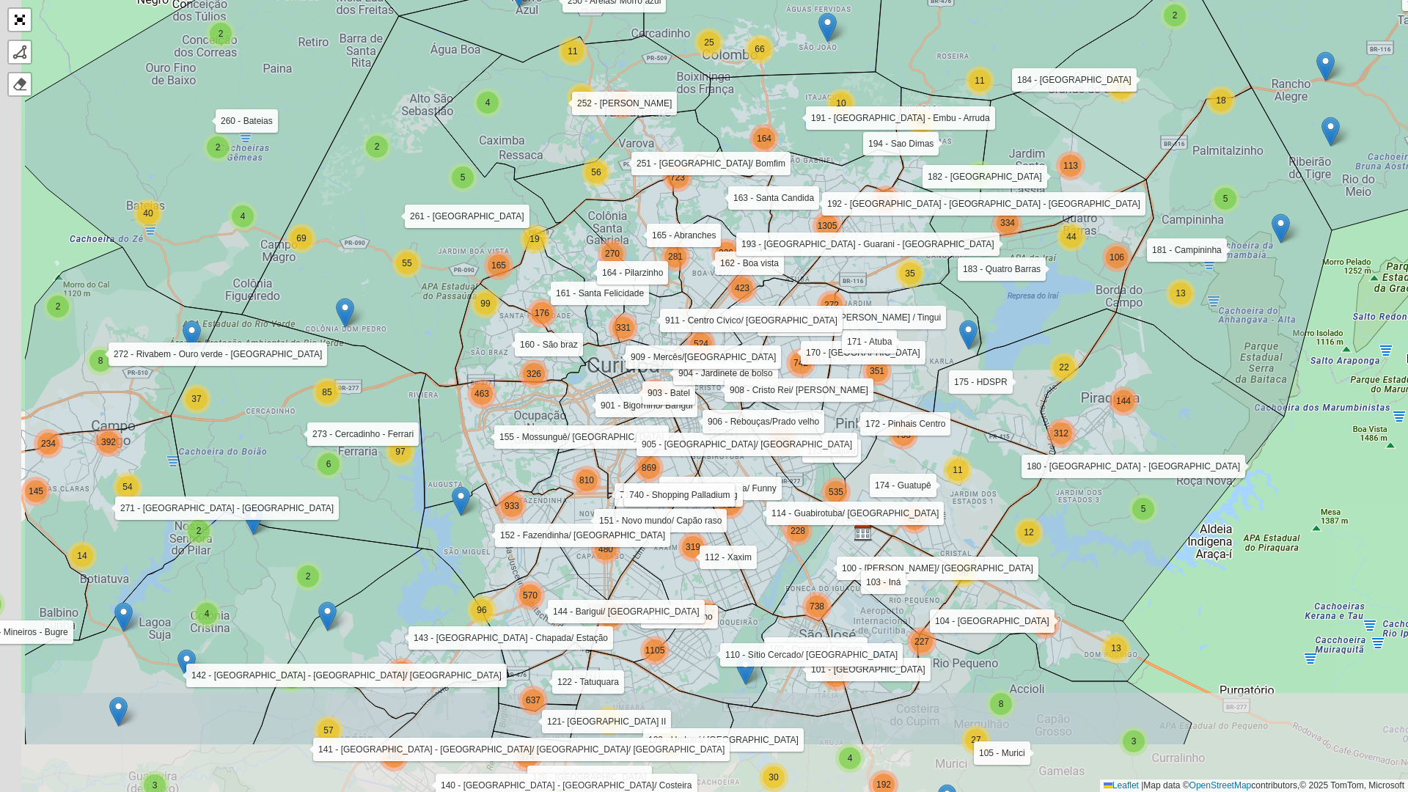
drag, startPoint x: 812, startPoint y: 579, endPoint x: 894, endPoint y: 424, distance: 175.8
click at [979, 451] on icon at bounding box center [942, 494] width 216 height 160
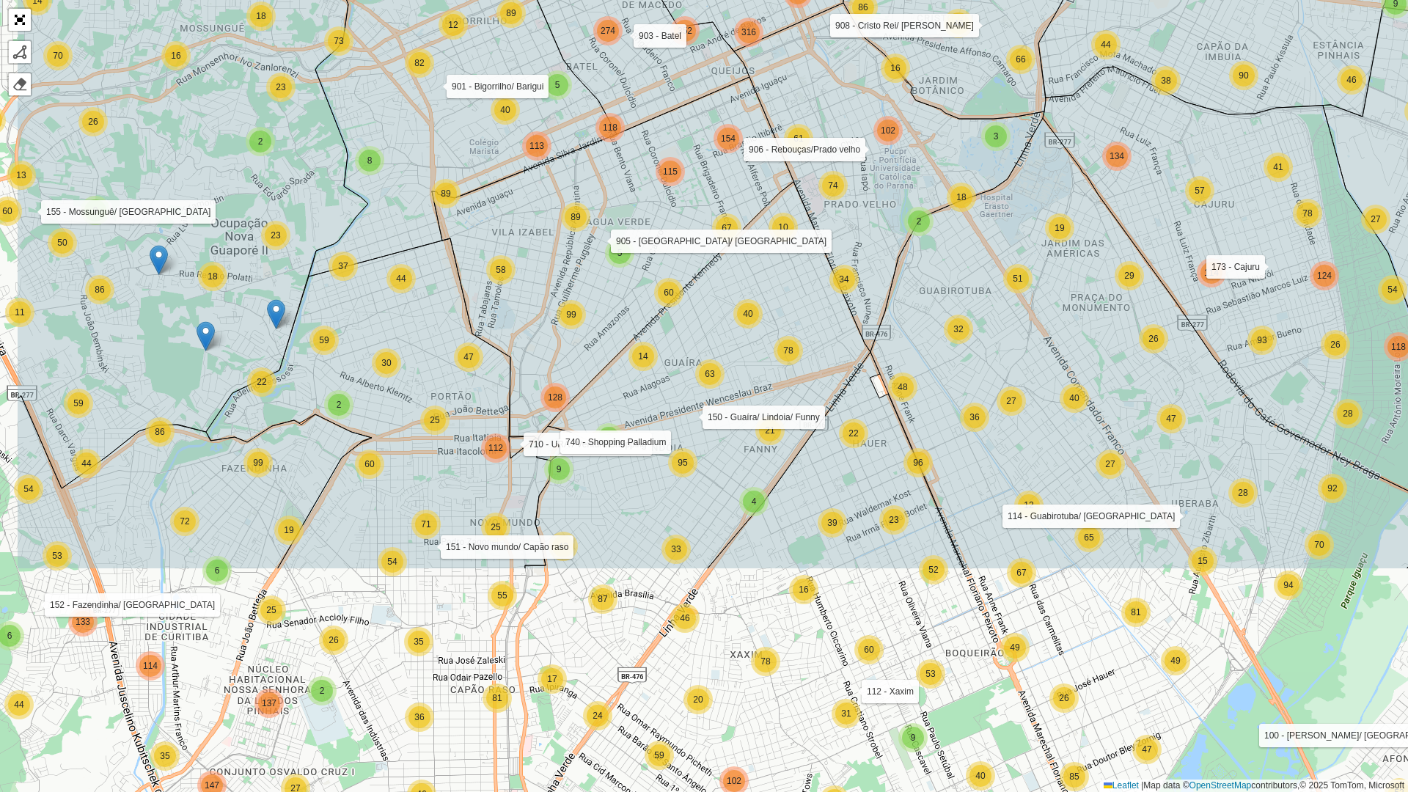
drag, startPoint x: 658, startPoint y: 417, endPoint x: 817, endPoint y: 114, distance: 341.7
click at [817, 114] on icon at bounding box center [886, 177] width 315 height 349
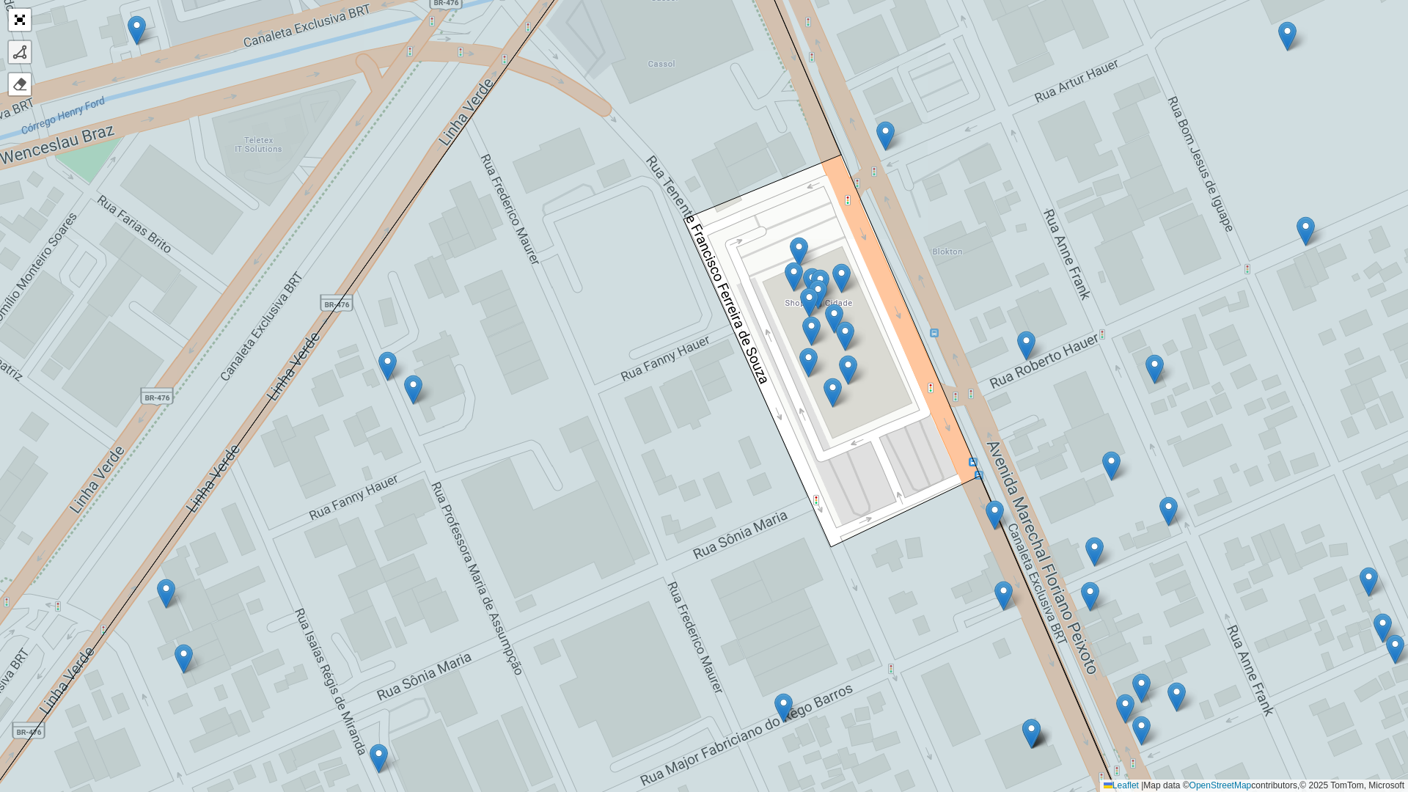
click at [15, 48] on div at bounding box center [19, 52] width 15 height 15
click at [840, 158] on div "100 - Afonso pena/ Cidade Jardim 101 - São Jose dos Pinhais 102 - Cruzeiro/ Cos…" at bounding box center [704, 396] width 1408 height 792
click at [980, 477] on icon at bounding box center [1145, 396] width 810 height 952
click at [836, 551] on icon at bounding box center [543, 396] width 1216 height 952
click at [686, 221] on div "100 - Afonso pena/ Cidade Jardim 101 - São Jose dos Pinhais 102 - Cruzeiro/ Cos…" at bounding box center [704, 396] width 1408 height 792
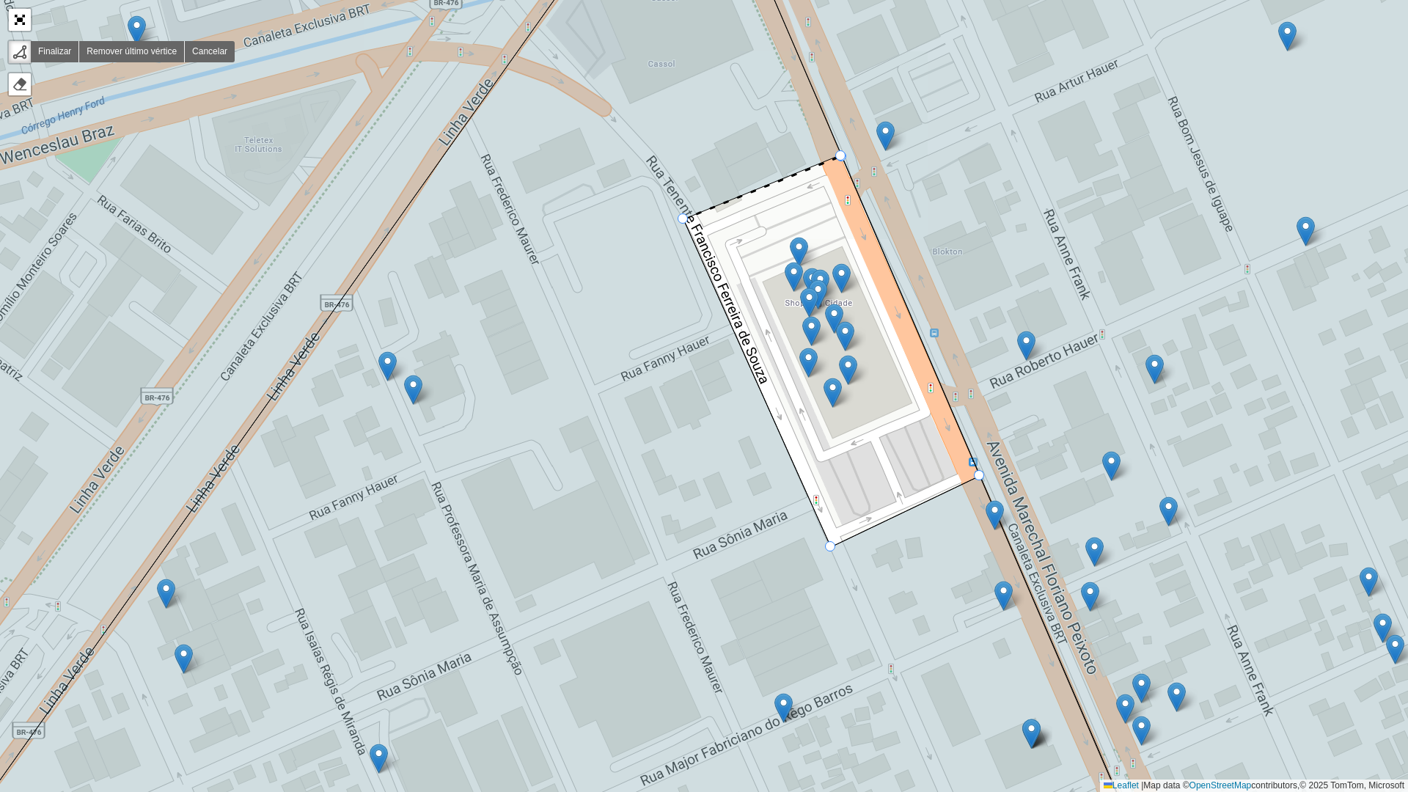
click at [841, 156] on div at bounding box center [841, 156] width 10 height 10
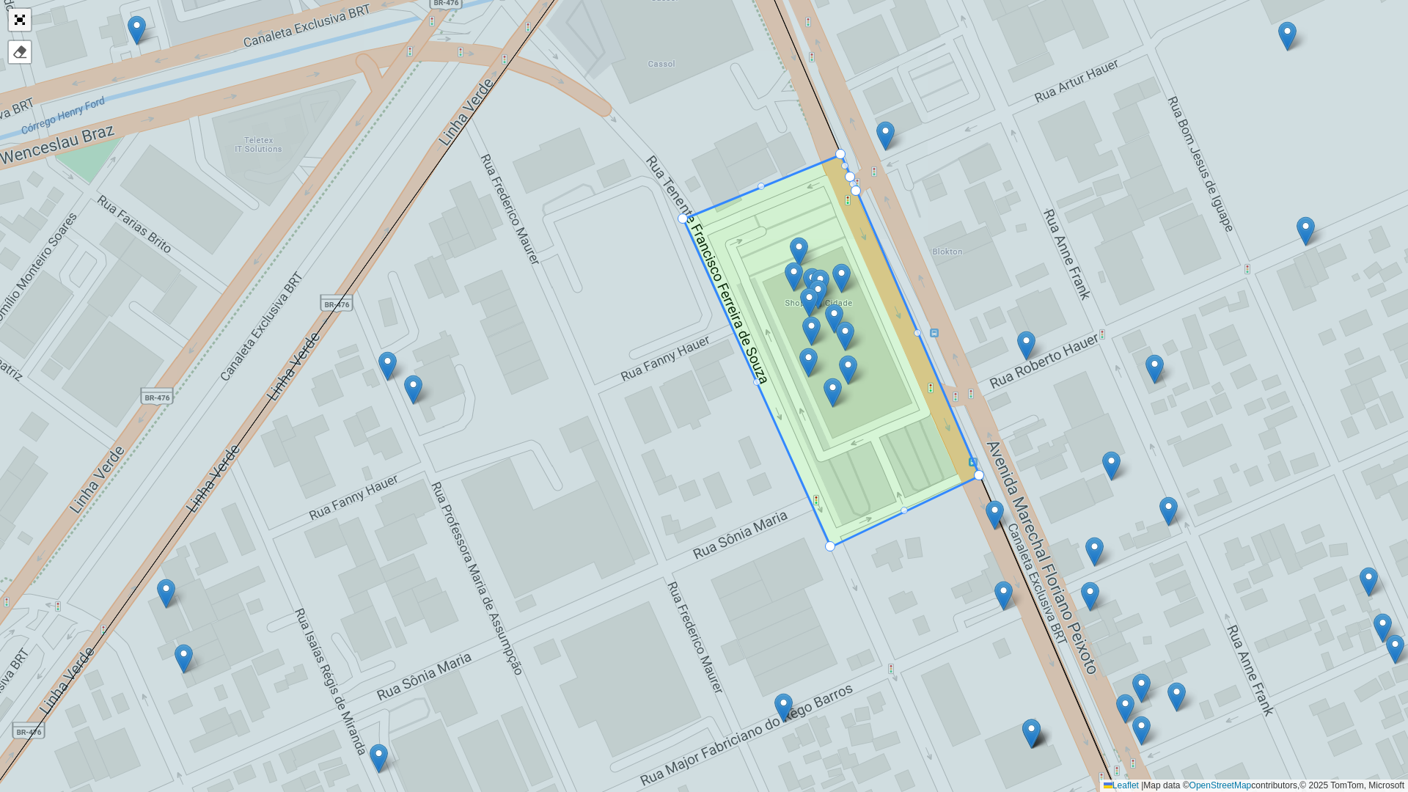
click at [15, 17] on link "Abrir mapa em tela cheia" at bounding box center [20, 20] width 22 height 22
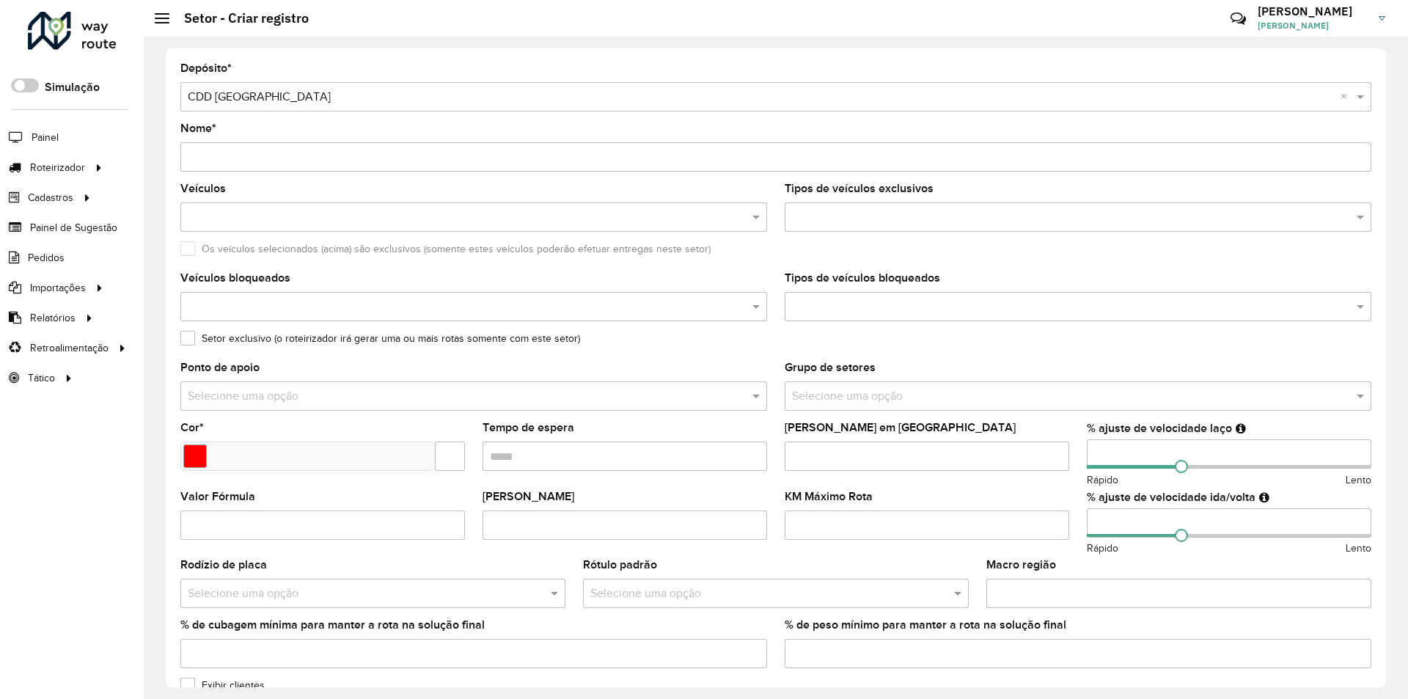
drag, startPoint x: 709, startPoint y: 588, endPoint x: 733, endPoint y: 585, distance: 23.6
click at [711, 588] on input "text" at bounding box center [760, 594] width 341 height 18
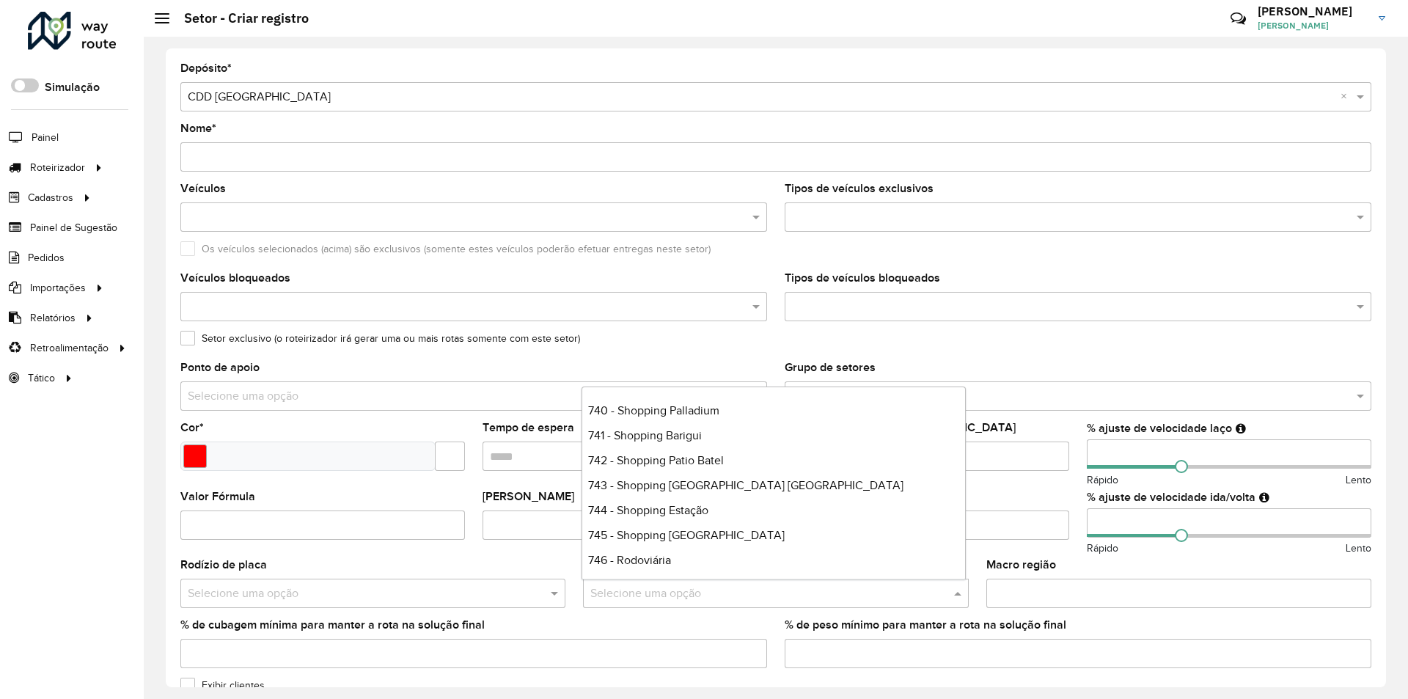
scroll to position [3790, 0]
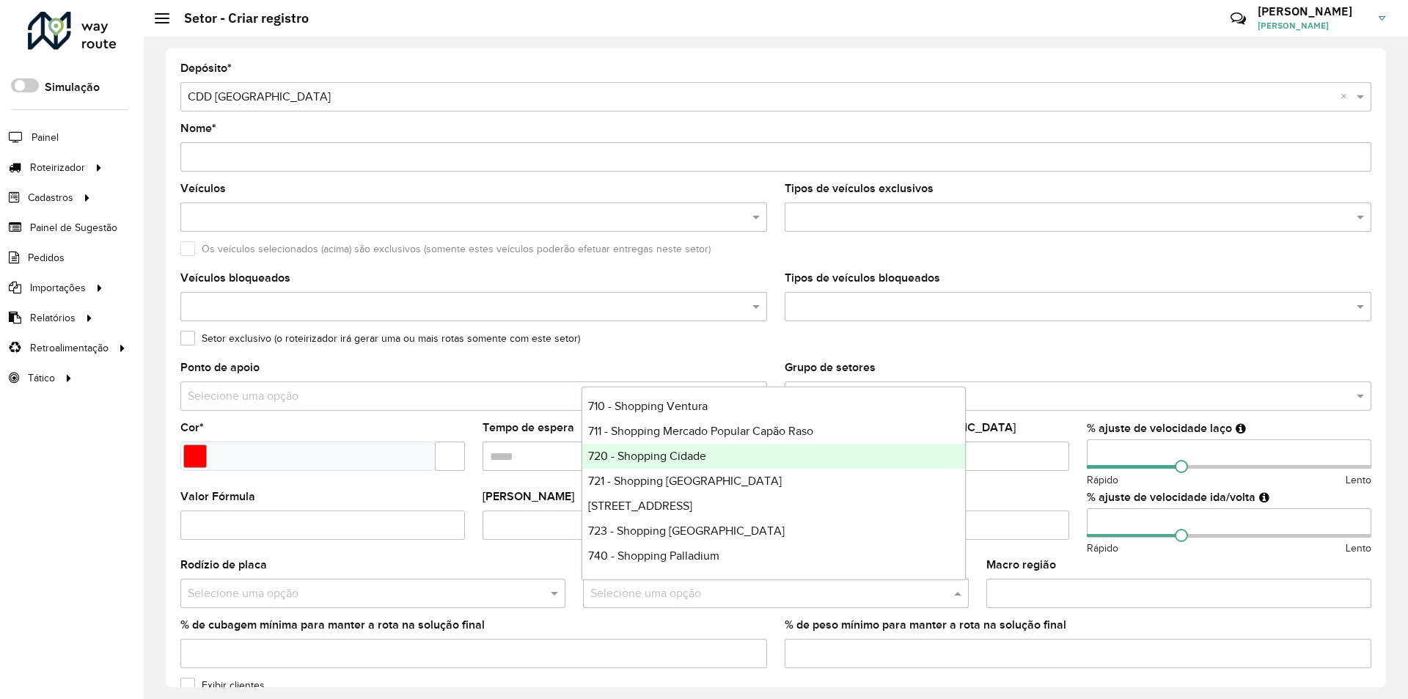
click at [649, 454] on span "720 - Shopping Cidade" at bounding box center [647, 455] width 118 height 12
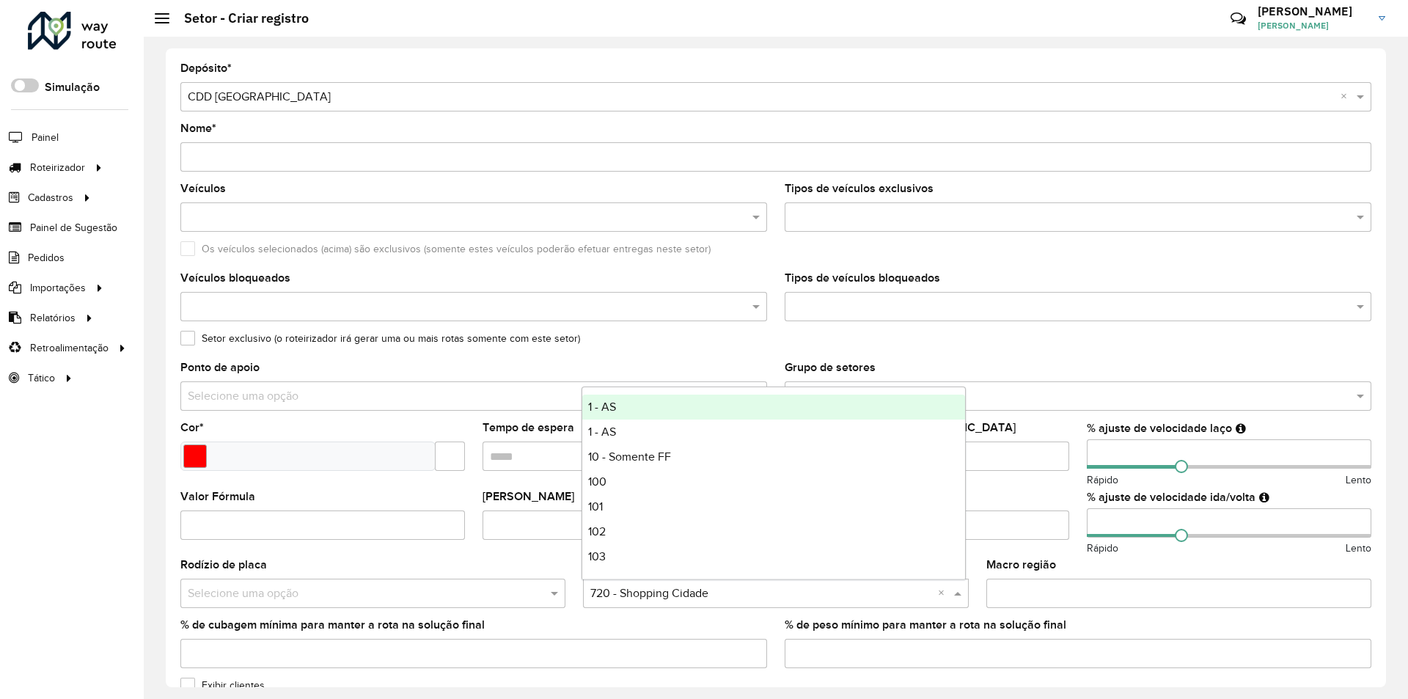
drag, startPoint x: 707, startPoint y: 589, endPoint x: 597, endPoint y: 592, distance: 110.0
click at [597, 592] on input "text" at bounding box center [760, 594] width 341 height 18
click at [1013, 324] on formly-field "Tipos de veículos bloqueados" at bounding box center [1078, 303] width 604 height 60
drag, startPoint x: 588, startPoint y: 594, endPoint x: 713, endPoint y: 584, distance: 125.0
click at [708, 591] on div at bounding box center [775, 593] width 385 height 18
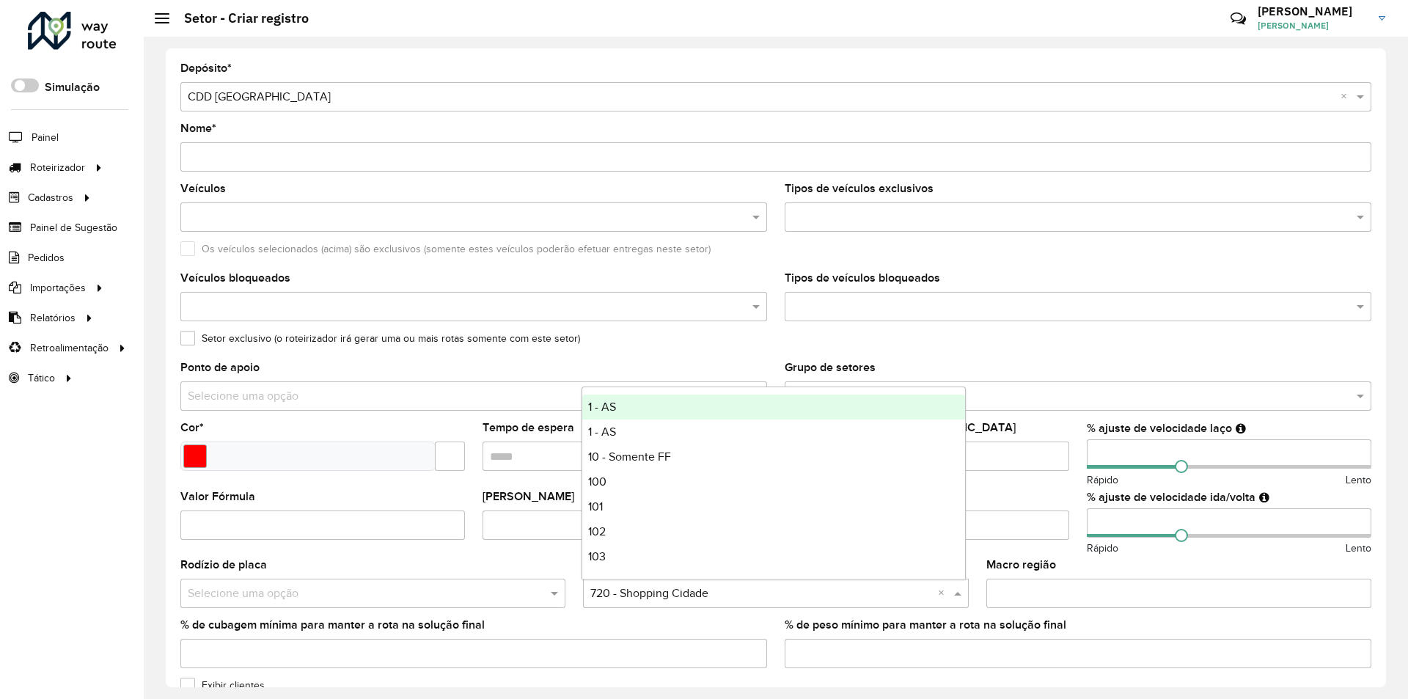
click at [1093, 254] on div "Os veículos selecionados (acima) são exclusivos (somente estes veículos poderão…" at bounding box center [775, 252] width 1191 height 18
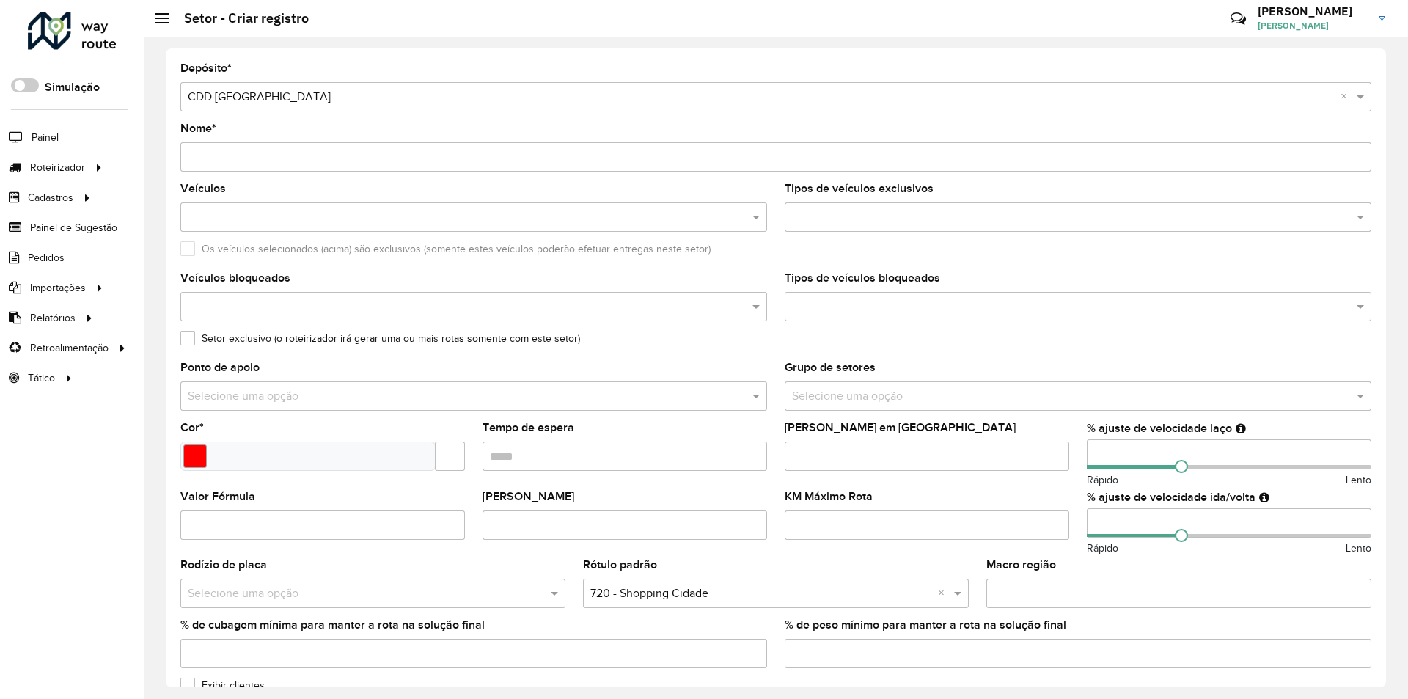
click at [258, 155] on input "Nome *" at bounding box center [775, 156] width 1191 height 29
type input "**********"
click at [191, 452] on input "Select a color" at bounding box center [194, 455] width 23 height 23
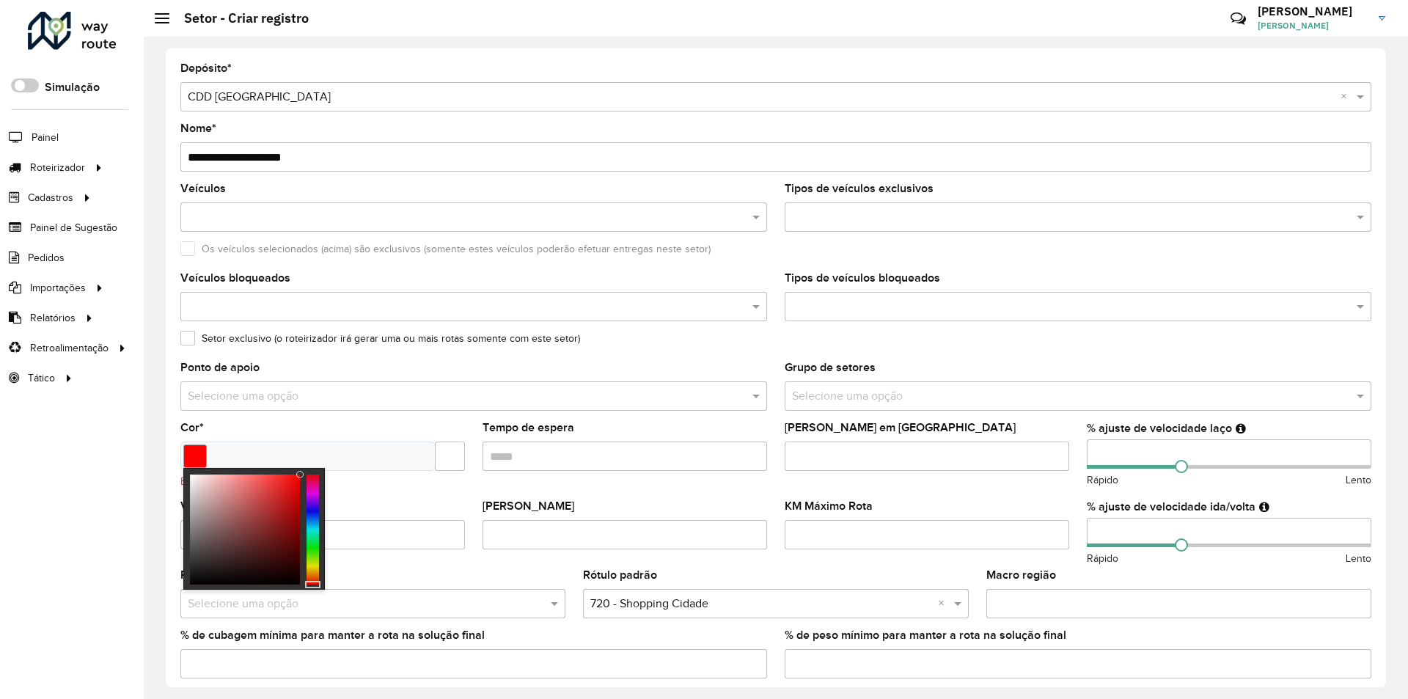
type input "*******"
click at [301, 471] on div at bounding box center [299, 474] width 7 height 7
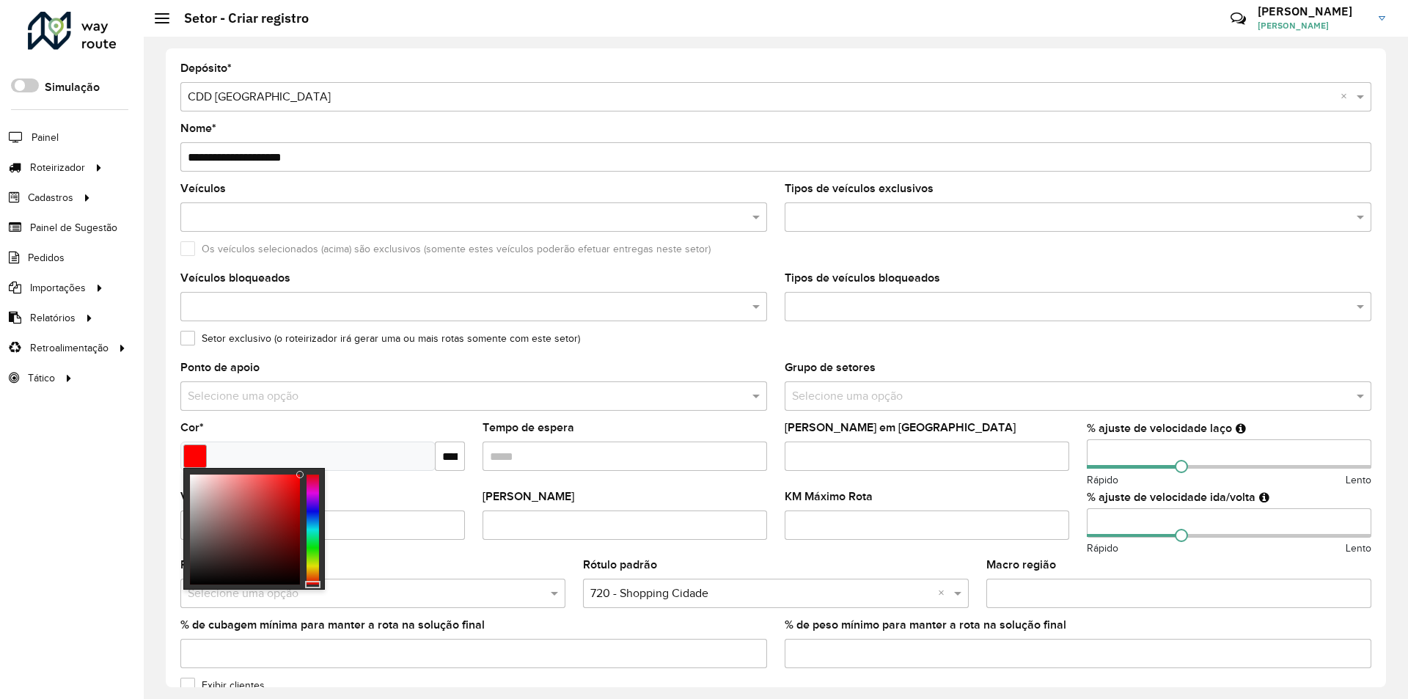
scroll to position [0, 27]
drag, startPoint x: 443, startPoint y: 452, endPoint x: 462, endPoint y: 453, distance: 19.1
click at [467, 454] on formly-field "Cor * *******" at bounding box center [323, 456] width 302 height 69
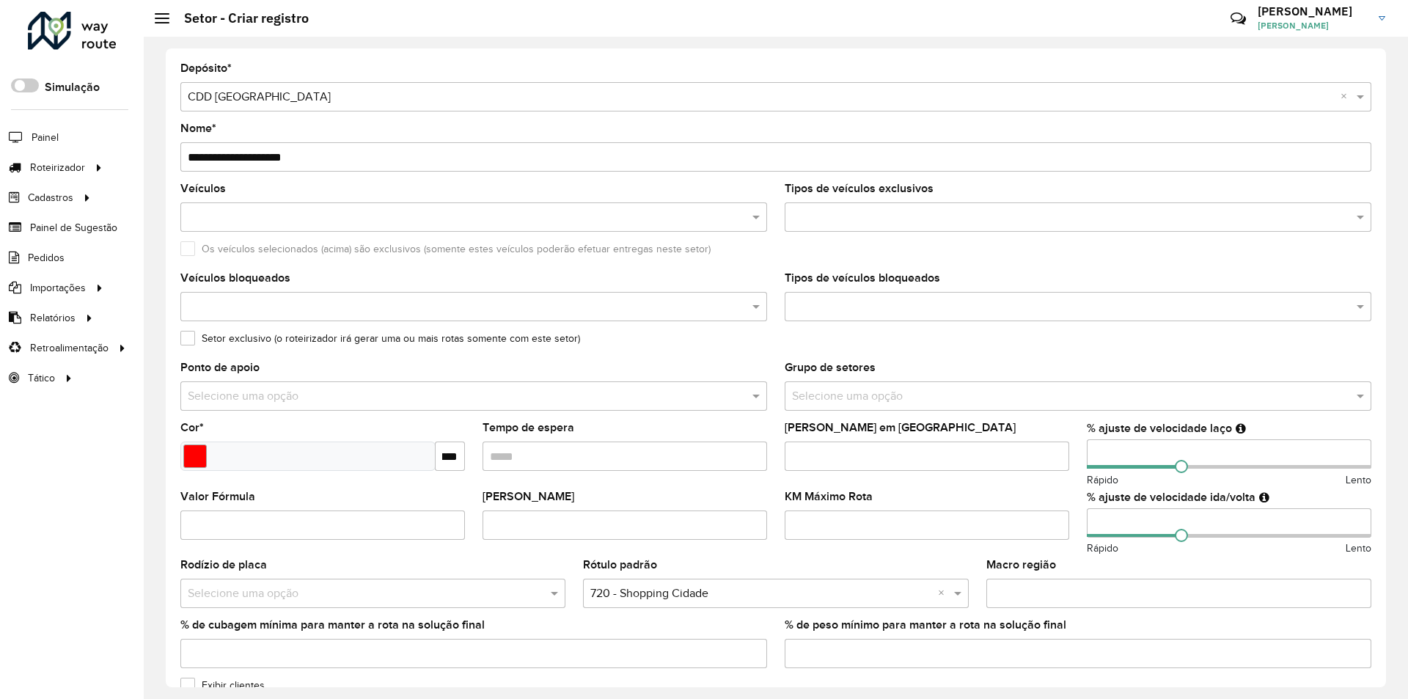
scroll to position [0, 0]
click at [458, 361] on formly-field "Setor exclusivo (o roteirizador irá gerar uma ou mais rotas somente com este se…" at bounding box center [776, 347] width 1208 height 29
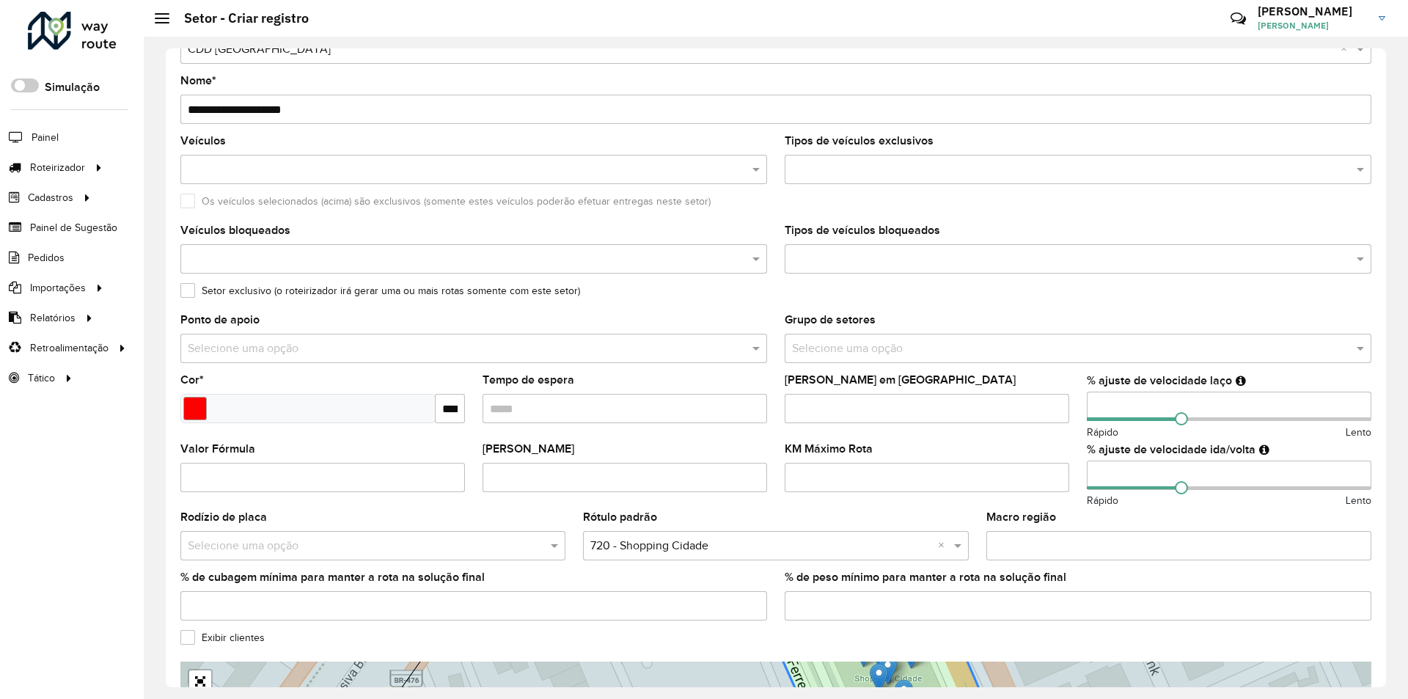
scroll to position [73, 0]
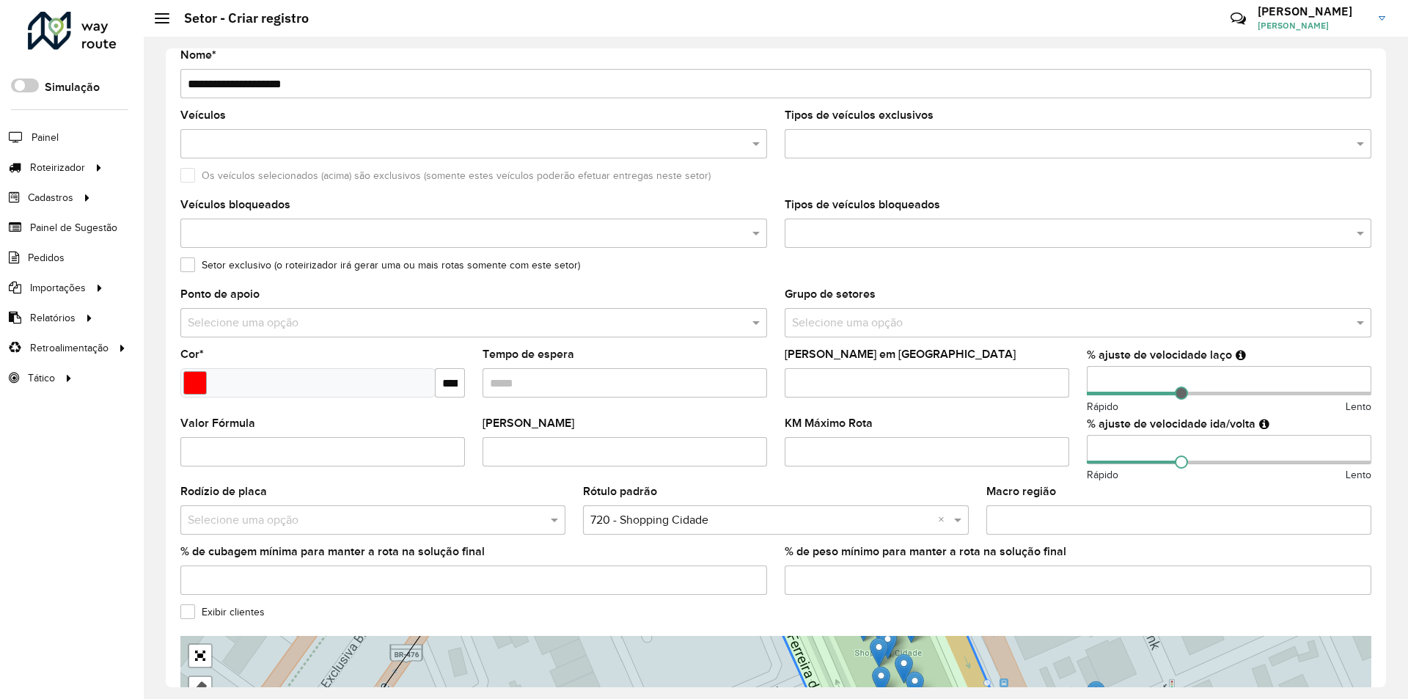
click at [1192, 392] on div at bounding box center [1229, 394] width 284 height 4
type input "**"
drag, startPoint x: 1194, startPoint y: 394, endPoint x: 1211, endPoint y: 397, distance: 17.0
click at [1211, 397] on span at bounding box center [1214, 392] width 13 height 13
type input "**"
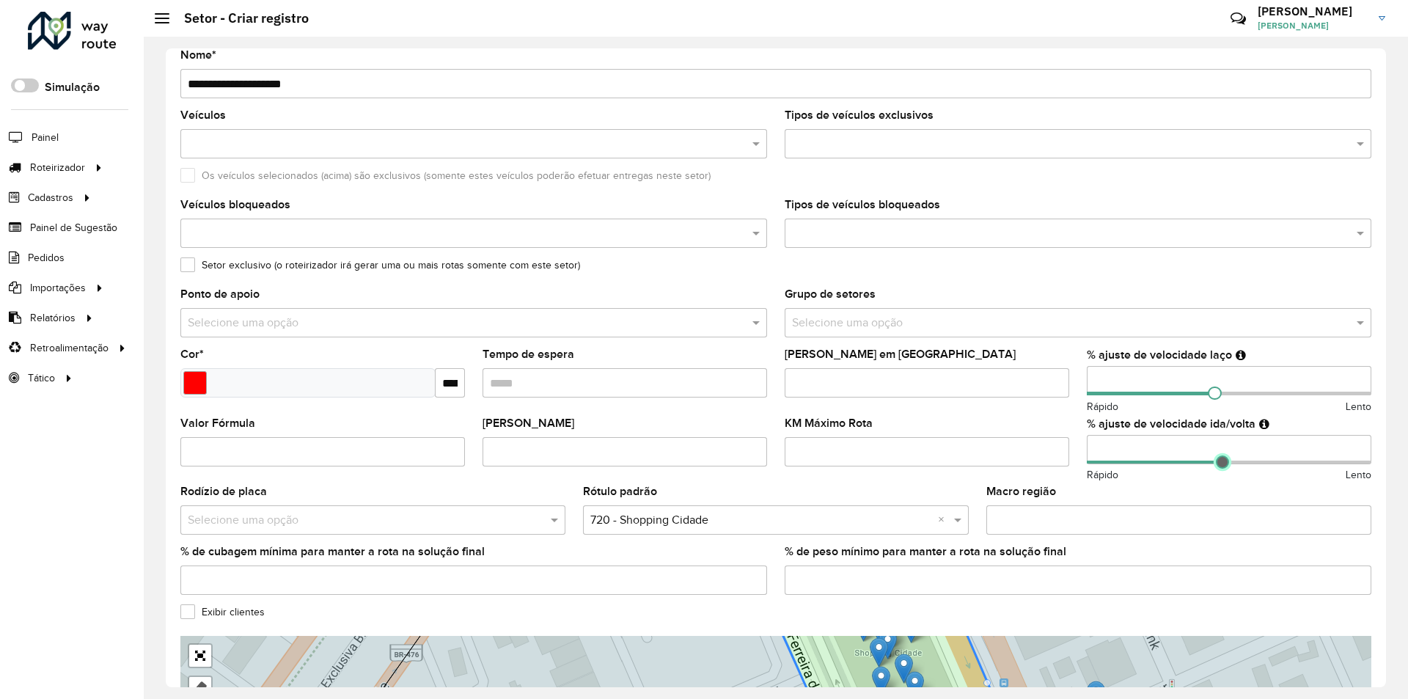
drag, startPoint x: 1178, startPoint y: 463, endPoint x: 1219, endPoint y: 459, distance: 41.2
click at [1219, 459] on span at bounding box center [1222, 461] width 13 height 13
type input "**"
drag, startPoint x: 1210, startPoint y: 397, endPoint x: 1194, endPoint y: 397, distance: 15.4
click at [1194, 397] on span at bounding box center [1197, 392] width 13 height 13
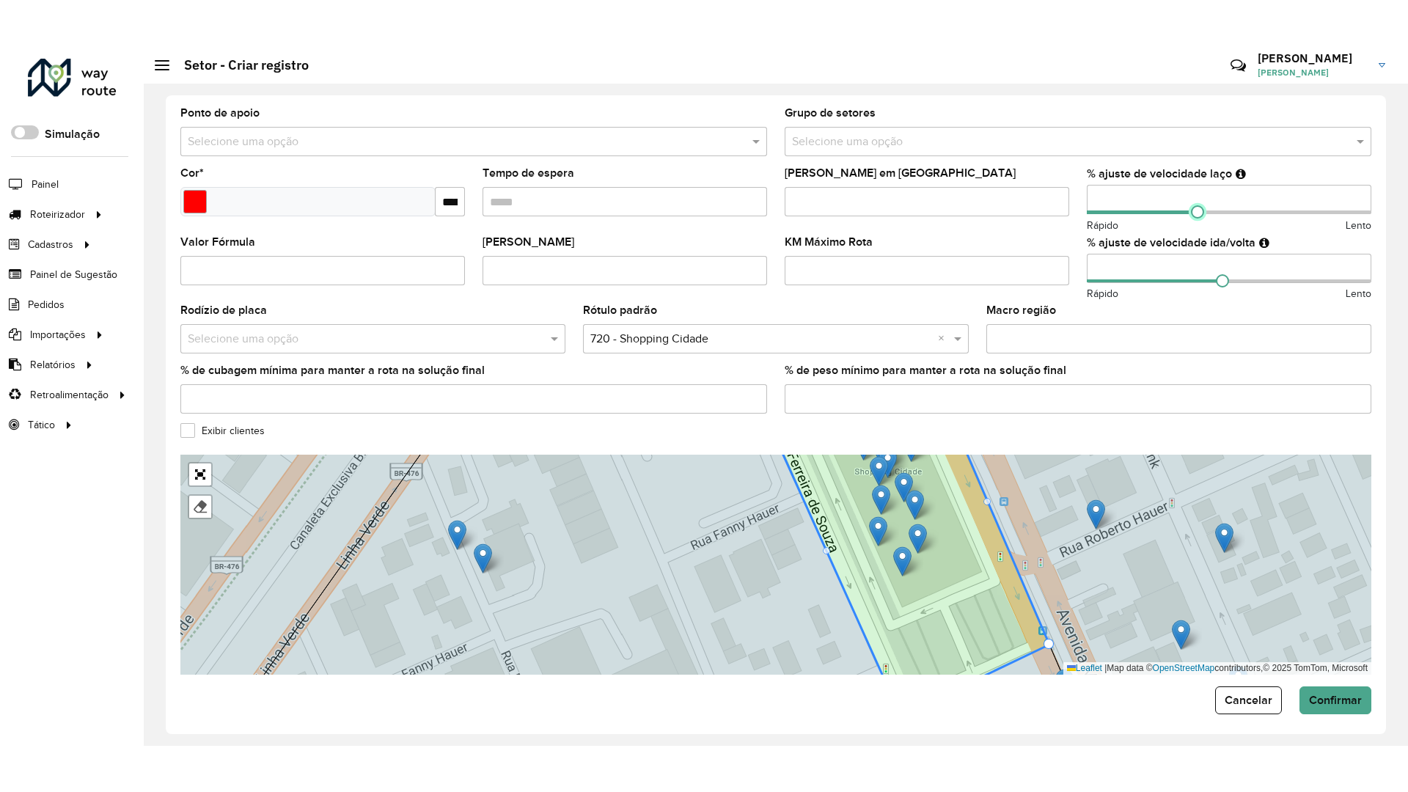
scroll to position [307, 0]
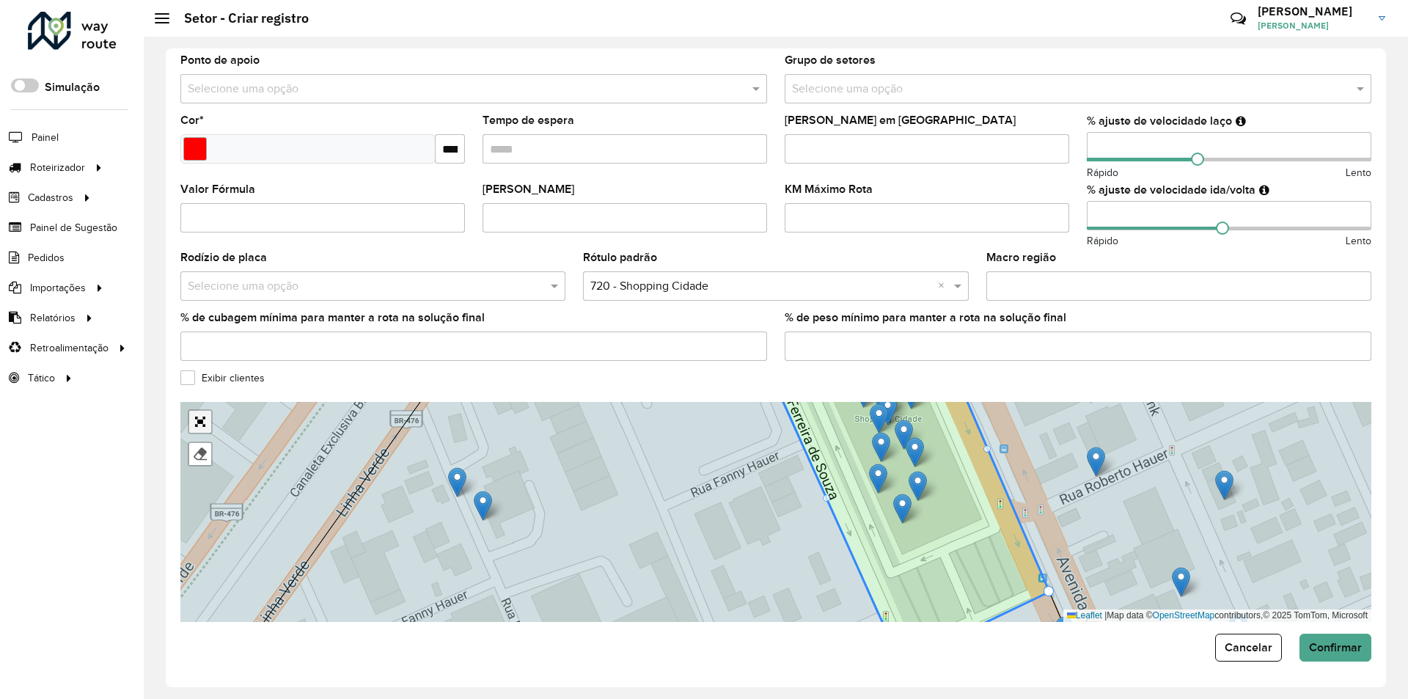
click at [200, 417] on link "Abrir mapa em tela cheia" at bounding box center [200, 422] width 22 height 22
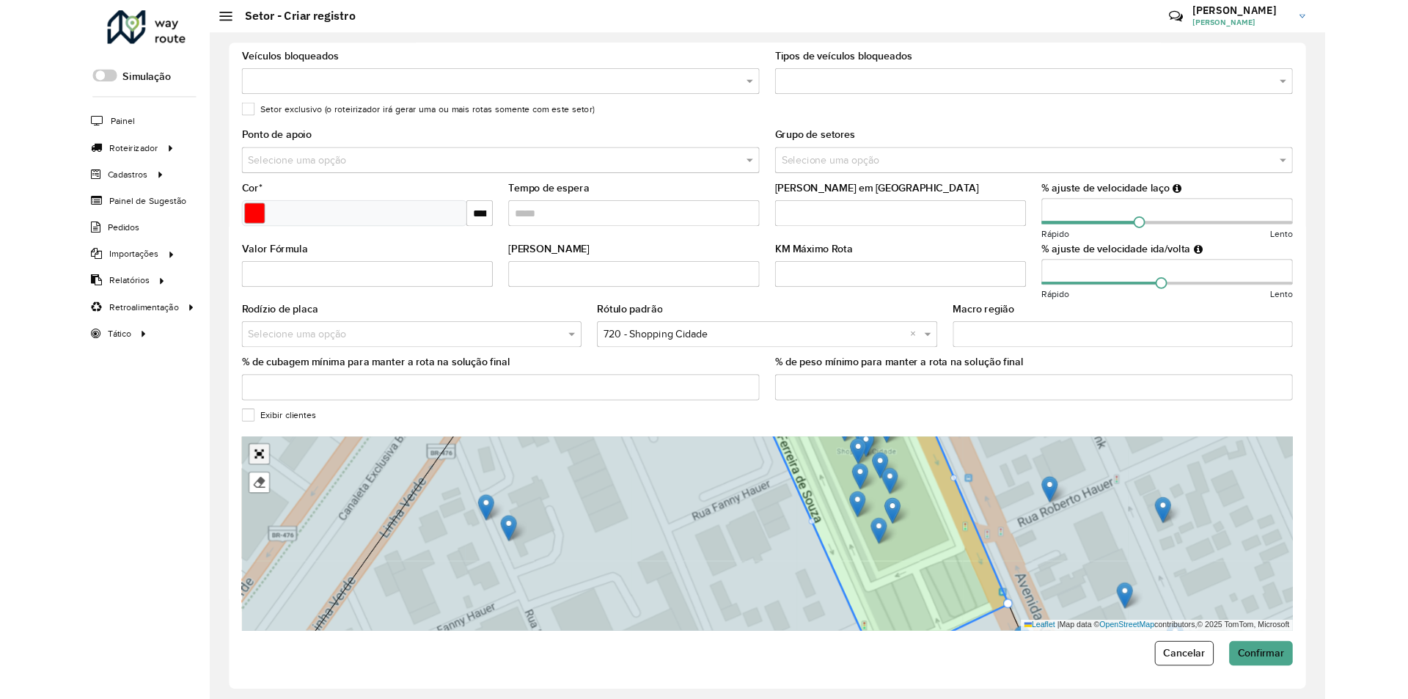
scroll to position [0, 0]
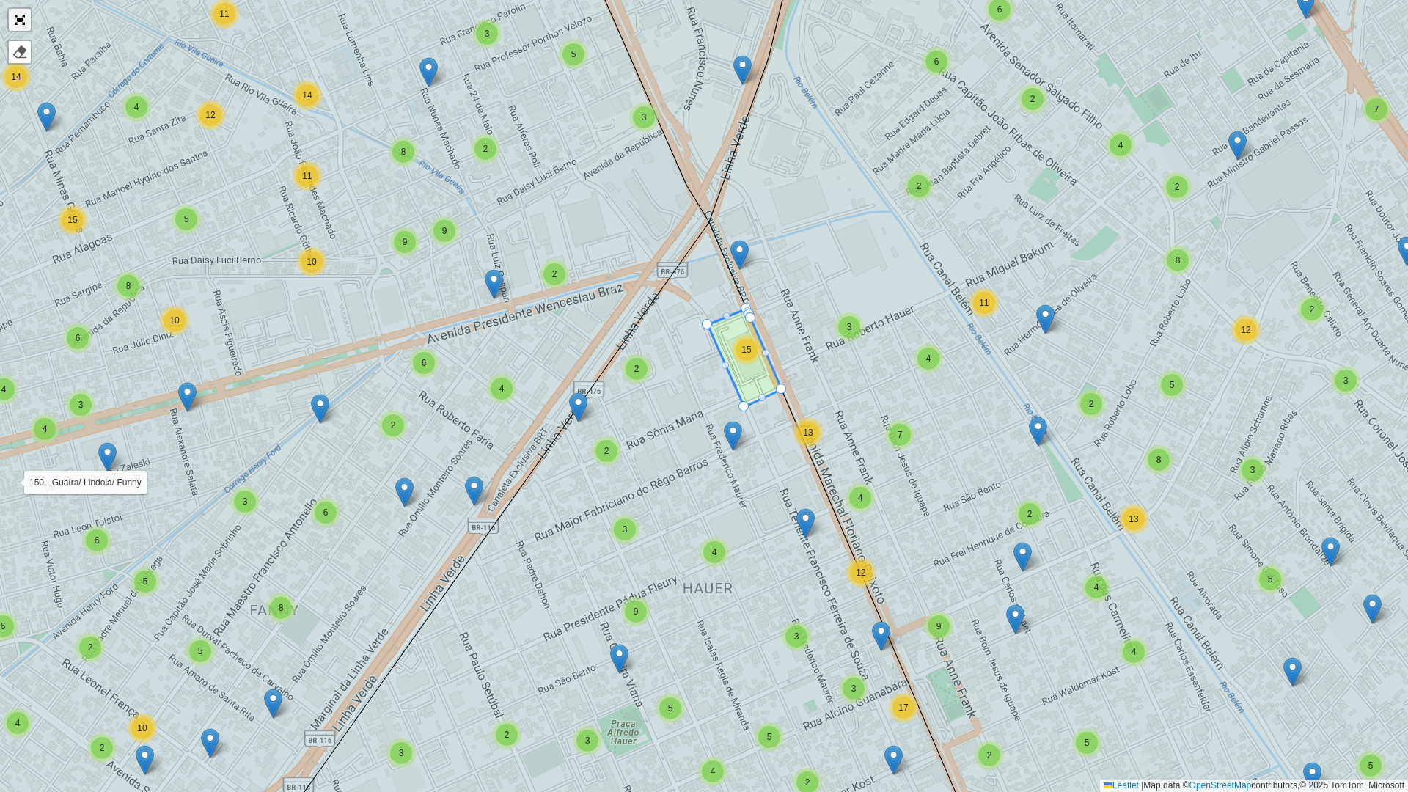
click at [17, 16] on link "Abrir mapa em tela cheia" at bounding box center [20, 20] width 22 height 22
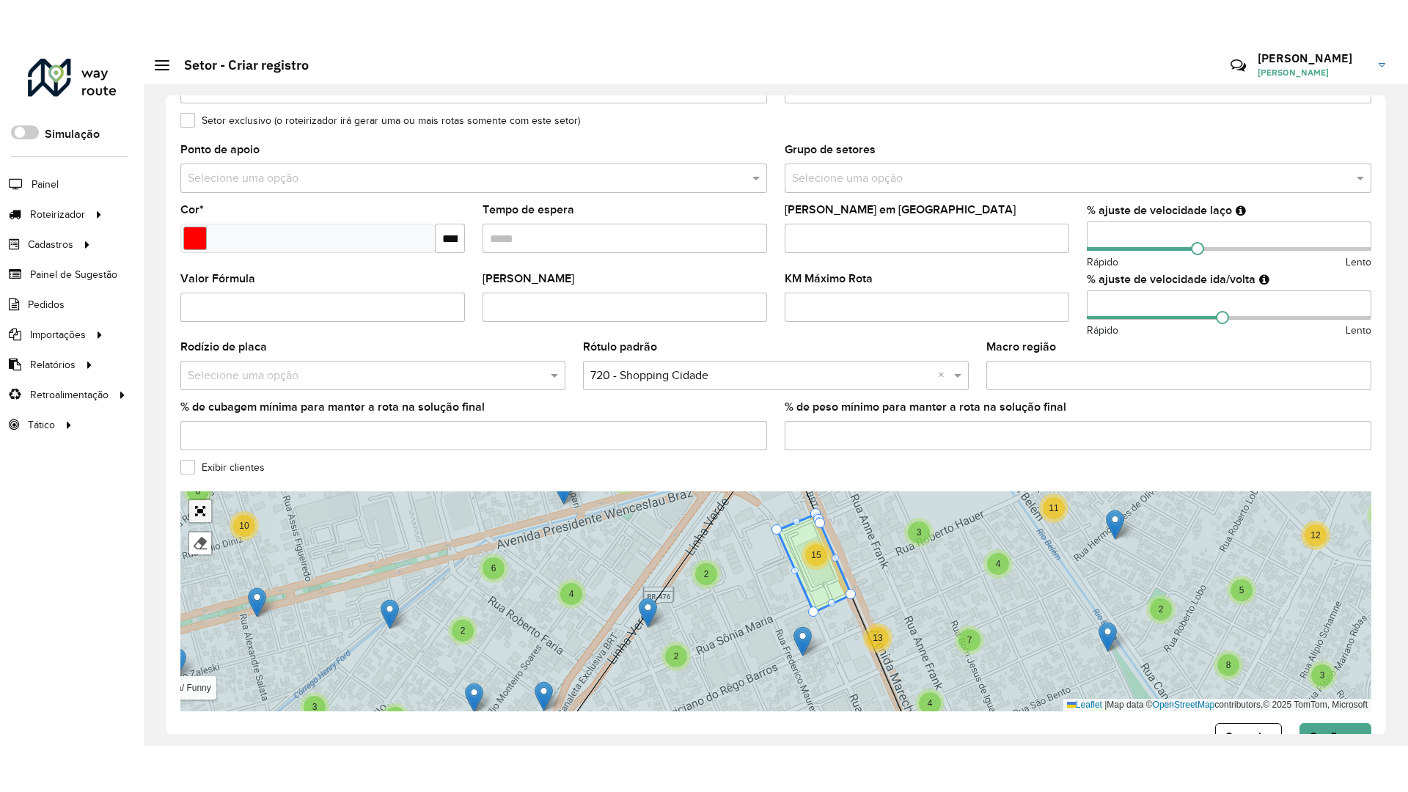
scroll to position [308, 0]
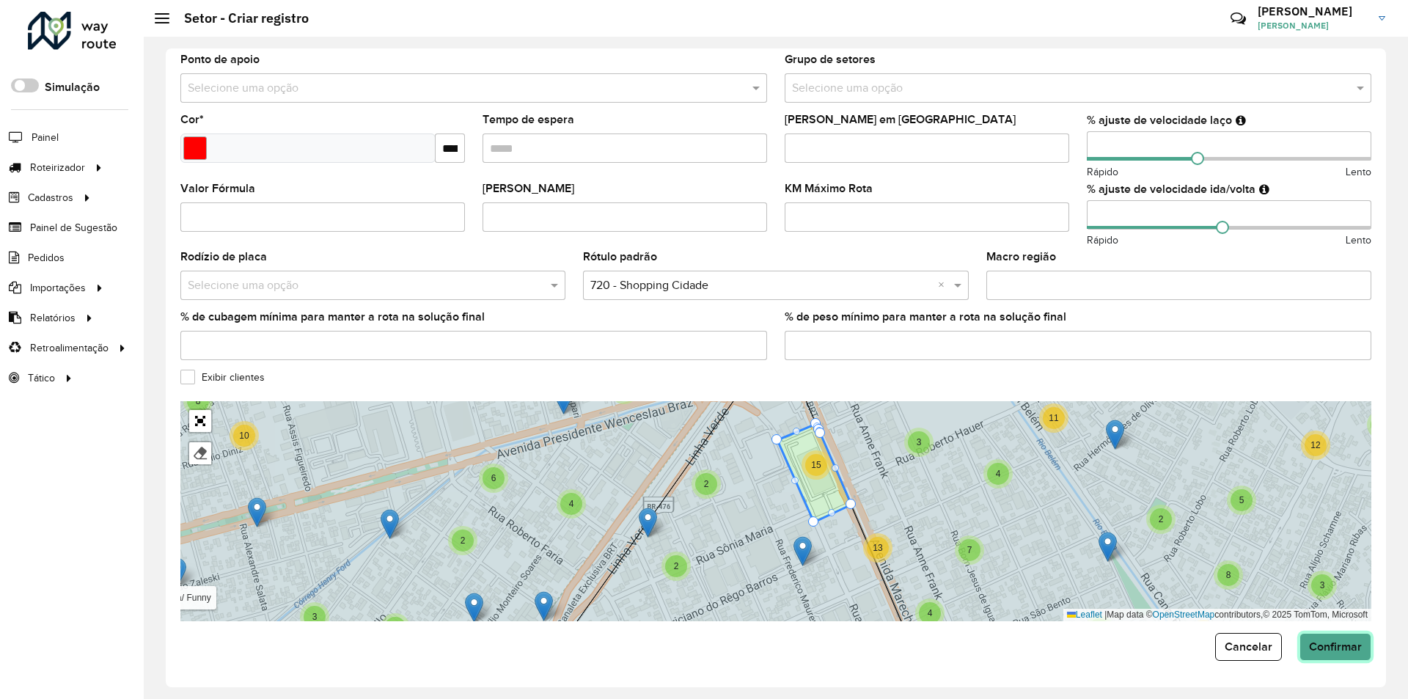
click at [1326, 650] on span "Confirmar" at bounding box center [1335, 646] width 53 height 12
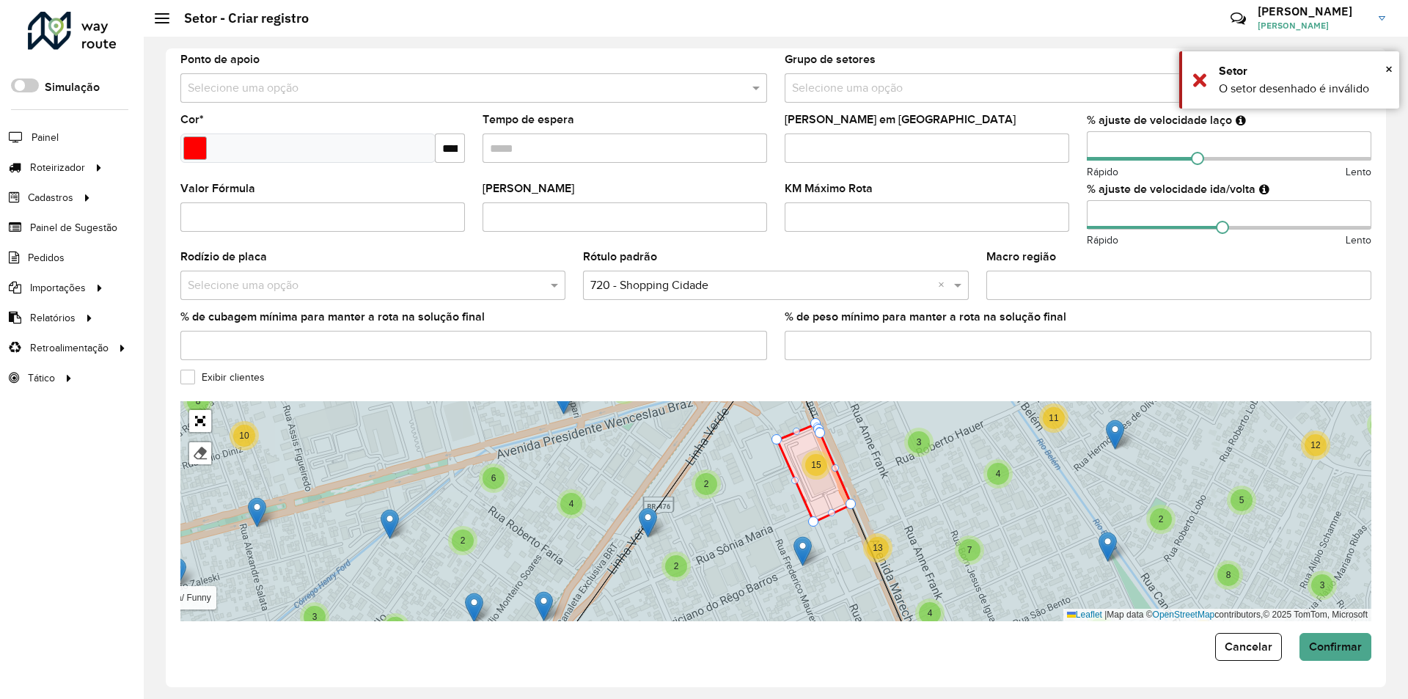
click at [853, 503] on div at bounding box center [850, 504] width 10 height 10
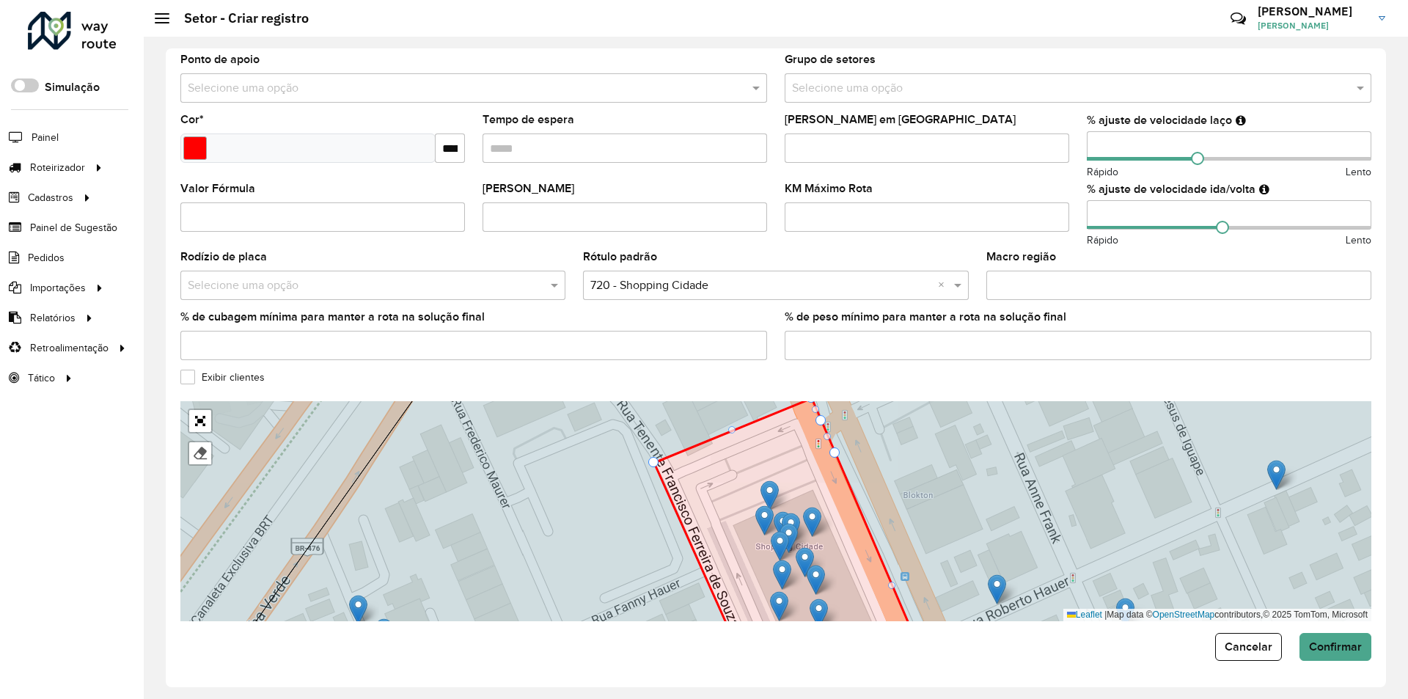
drag, startPoint x: 829, startPoint y: 433, endPoint x: 837, endPoint y: 451, distance: 19.7
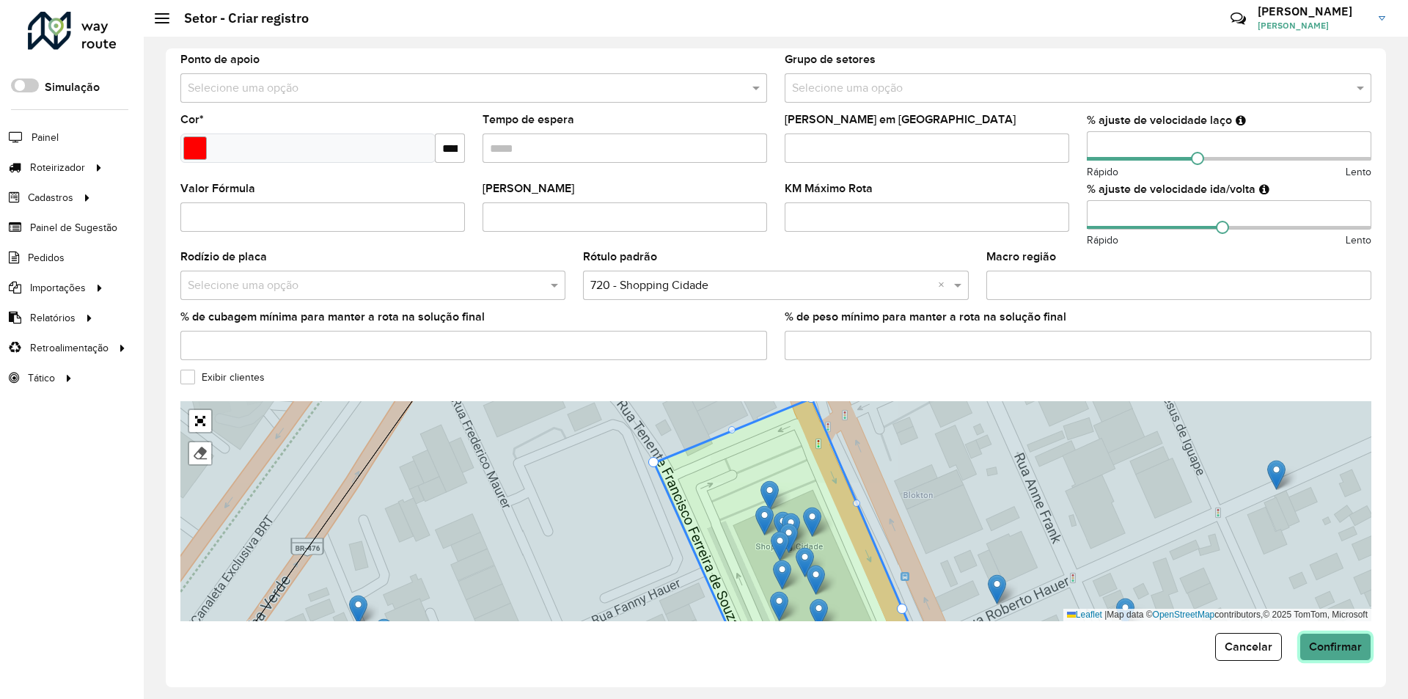
click at [1336, 642] on span "Confirmar" at bounding box center [1335, 646] width 53 height 12
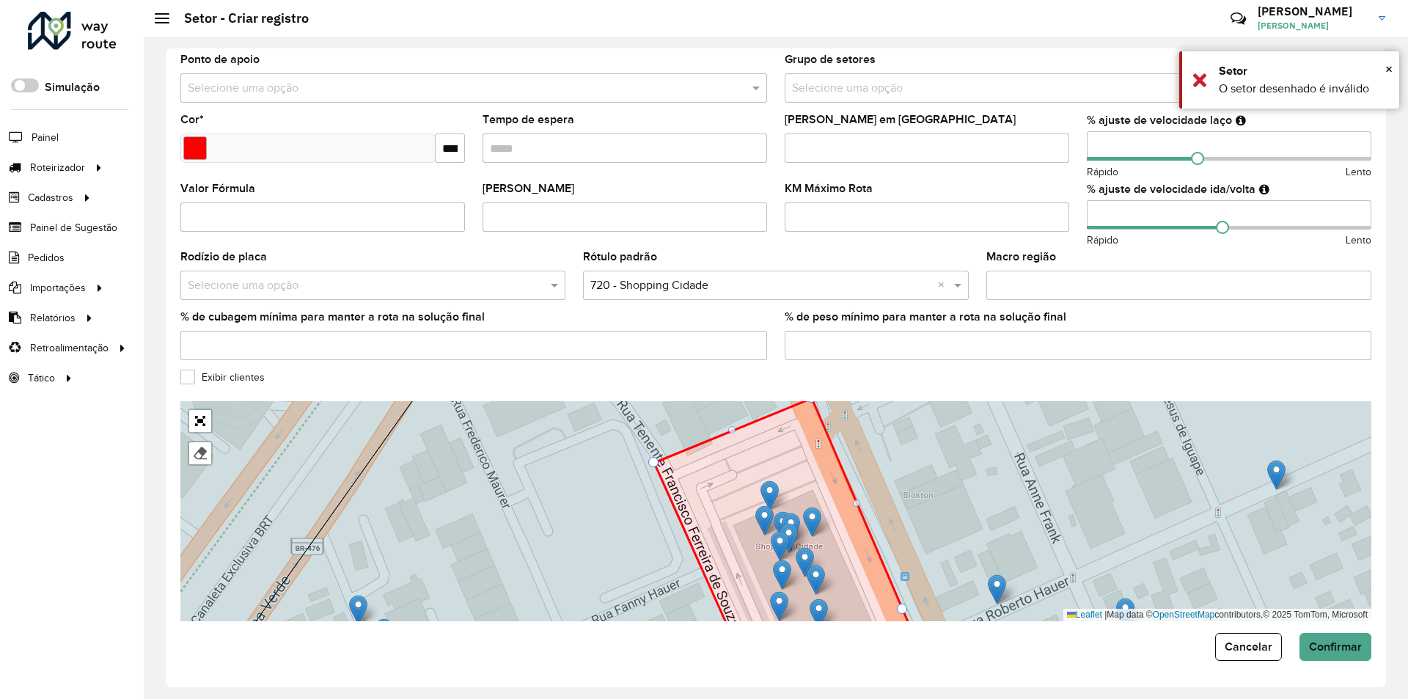
click at [840, 485] on icon at bounding box center [786, 521] width 264 height 247
click at [659, 459] on icon at bounding box center [526, 510] width 572 height 265
click at [655, 463] on div at bounding box center [653, 462] width 10 height 10
click at [1335, 645] on span "Confirmar" at bounding box center [1335, 646] width 53 height 12
click at [200, 419] on link "Abrir mapa em tela cheia" at bounding box center [200, 421] width 22 height 22
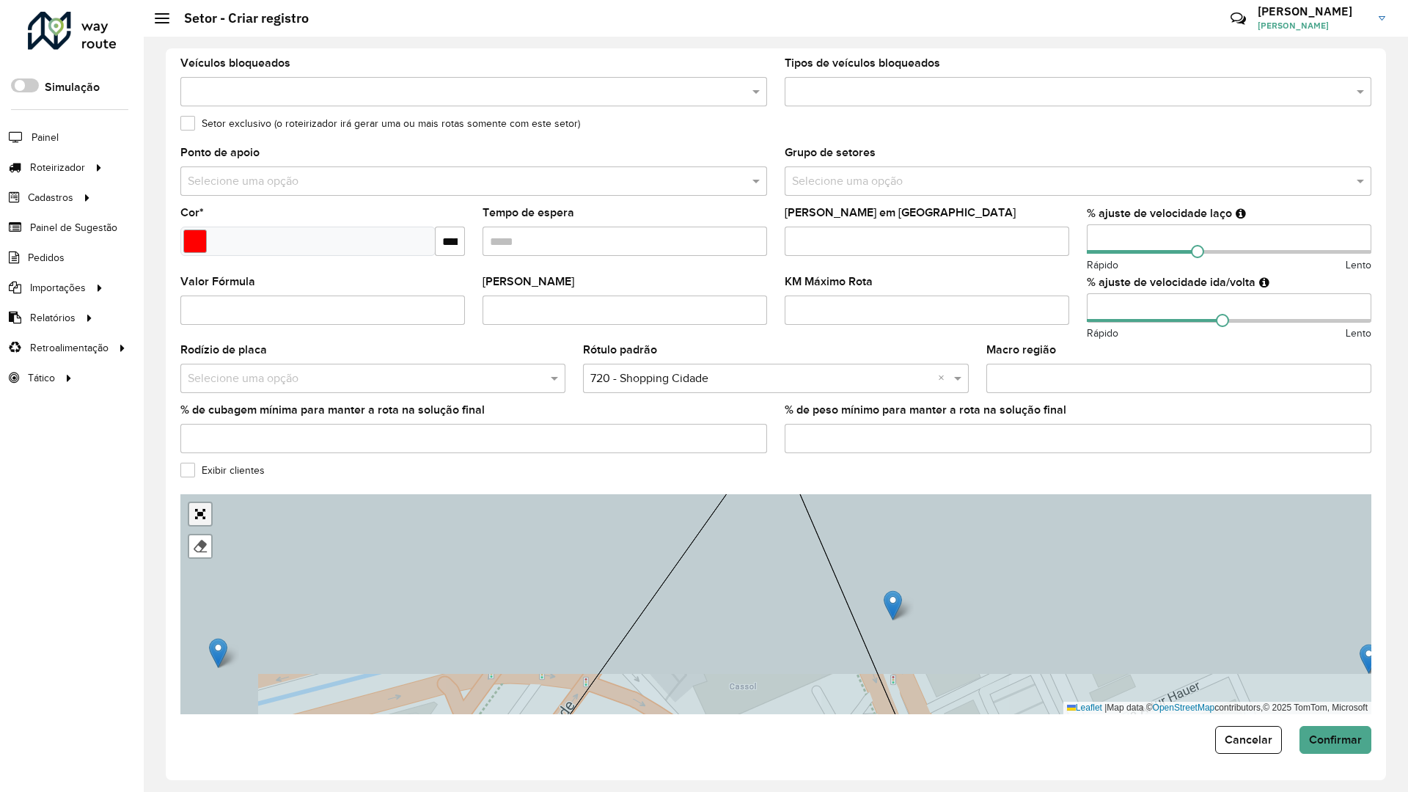
scroll to position [0, 0]
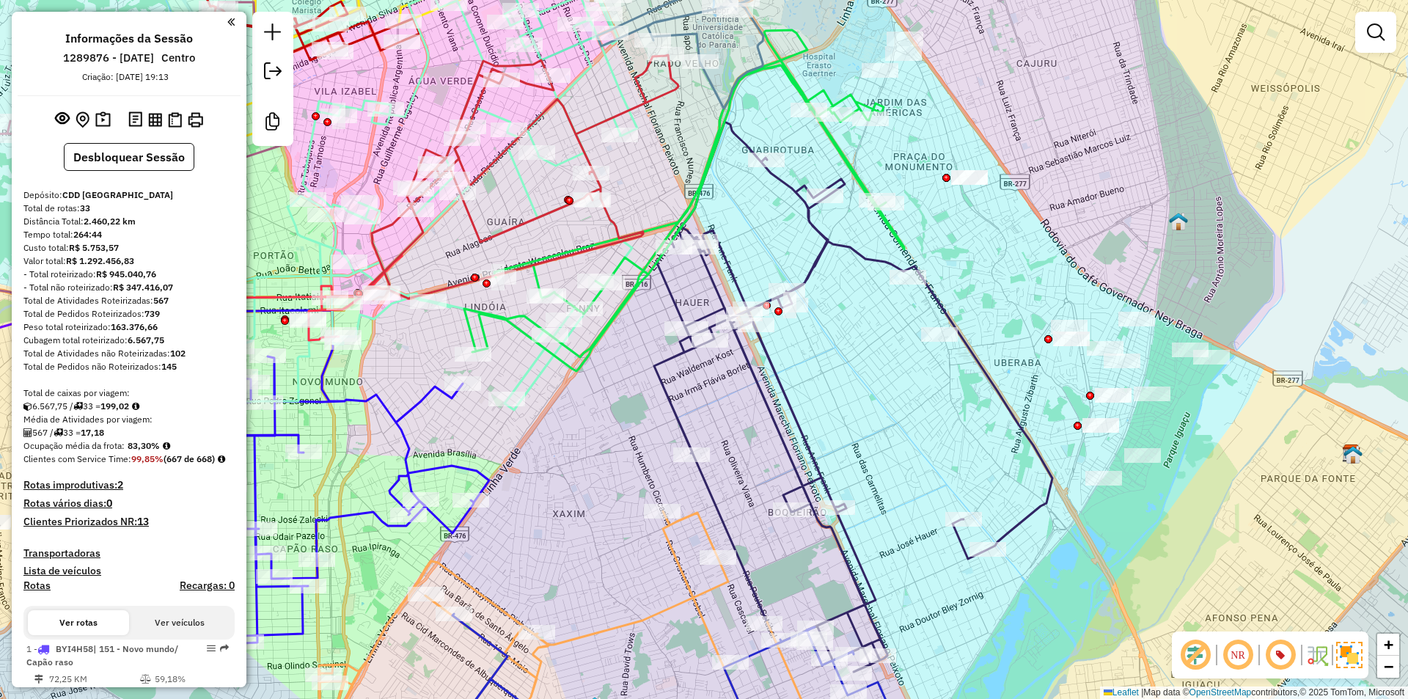
scroll to position [805, 0]
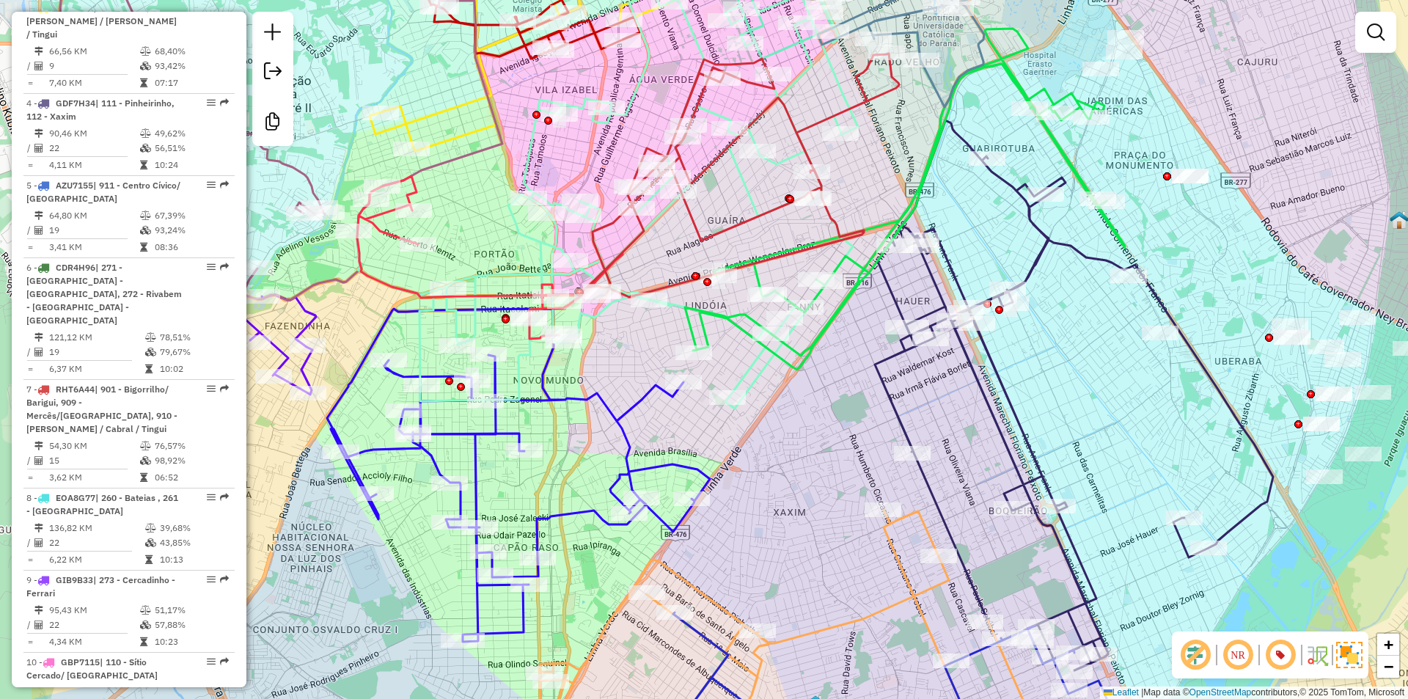
drag, startPoint x: 733, startPoint y: 163, endPoint x: 906, endPoint y: 148, distance: 172.9
click at [906, 148] on div "Janela de atendimento Grade de atendimento Capacidade Transportadoras Veículos …" at bounding box center [704, 349] width 1408 height 699
click at [1379, 23] on em at bounding box center [1376, 32] width 18 height 18
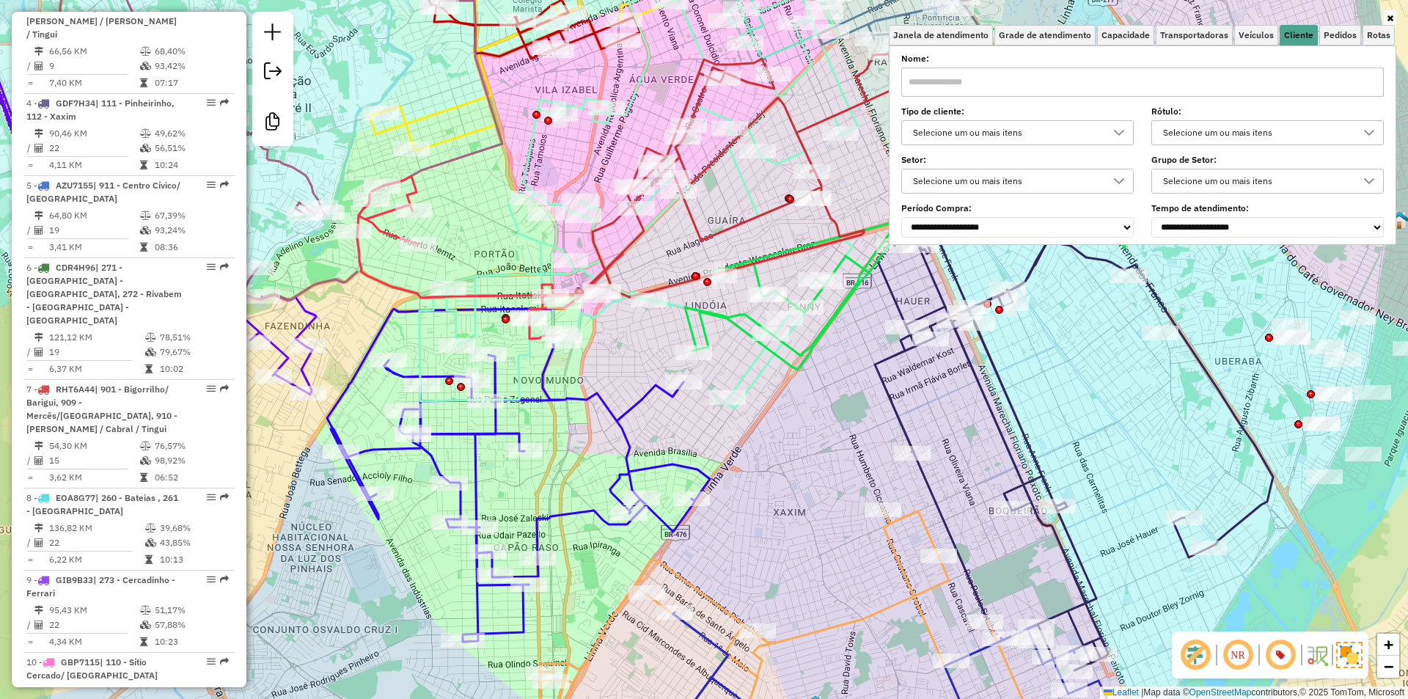
click at [997, 132] on div "Selecione um ou mais itens" at bounding box center [1006, 132] width 197 height 23
click at [933, 199] on div "700 - Shopping" at bounding box center [931, 199] width 14 height 14
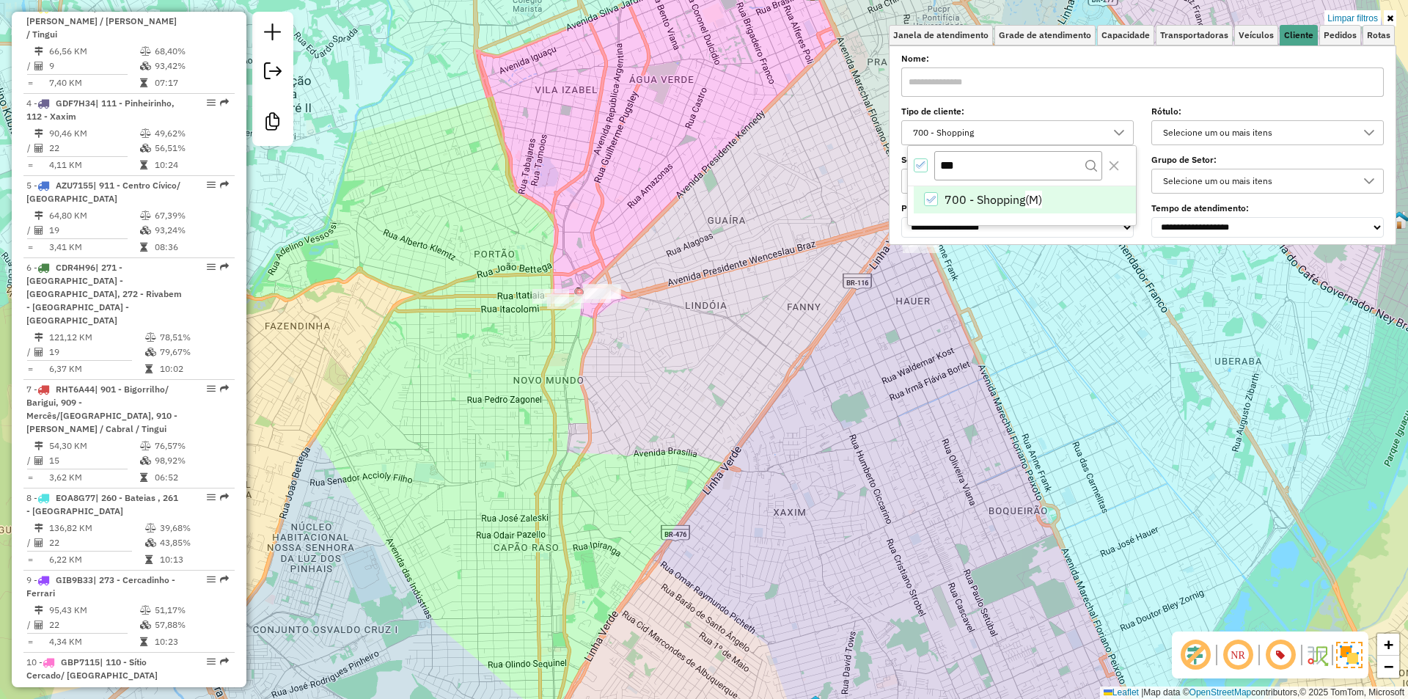
click at [722, 211] on div "Limpar filtros Janela de atendimento Grade de atendimento Capacidade Transporta…" at bounding box center [704, 349] width 1408 height 699
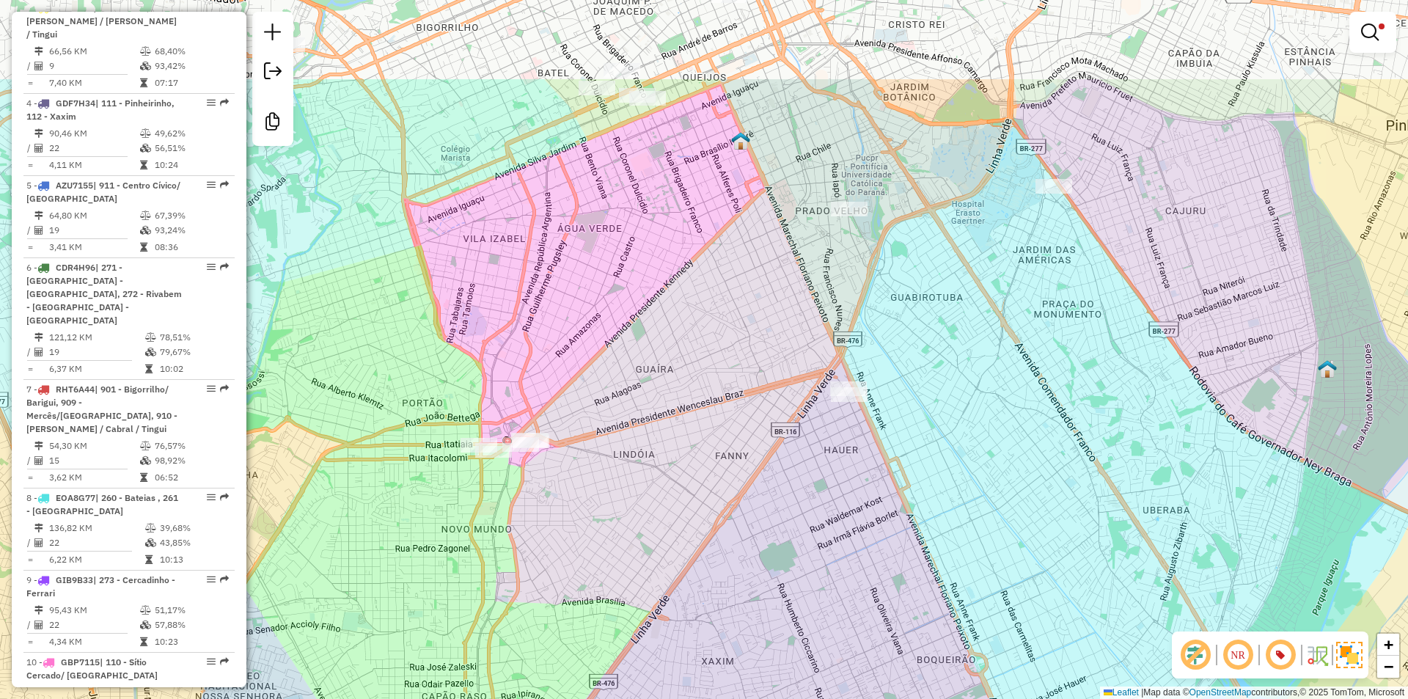
drag, startPoint x: 820, startPoint y: 158, endPoint x: 718, endPoint y: 346, distance: 213.6
click at [718, 346] on div "Limpar filtros Janela de atendimento Grade de atendimento Capacidade Transporta…" at bounding box center [704, 349] width 1408 height 699
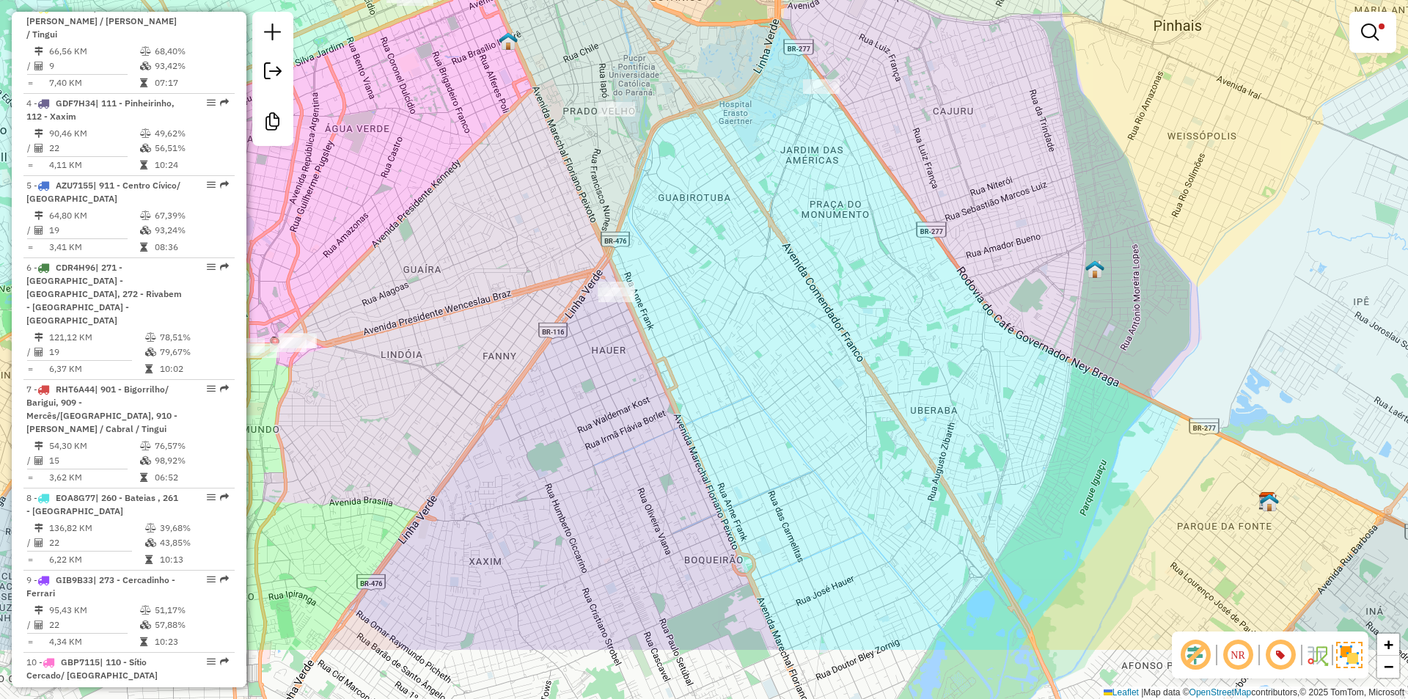
drag, startPoint x: 929, startPoint y: 348, endPoint x: 871, endPoint y: 230, distance: 132.2
click at [872, 232] on div "Limpar filtros Janela de atendimento Grade de atendimento Capacidade Transporta…" at bounding box center [704, 349] width 1408 height 699
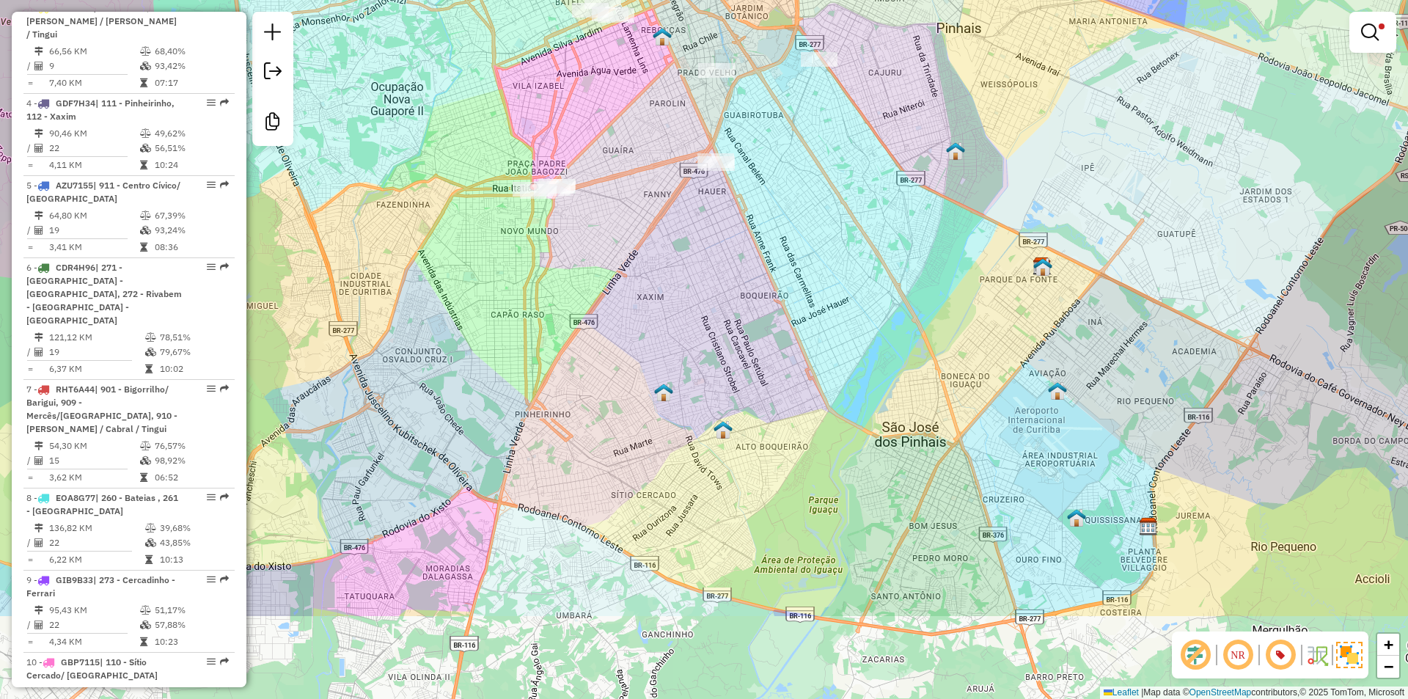
drag, startPoint x: 812, startPoint y: 365, endPoint x: 805, endPoint y: 226, distance: 139.5
click at [805, 226] on div "Limpar filtros Janela de atendimento Grade de atendimento Capacidade Transporta…" at bounding box center [704, 349] width 1408 height 699
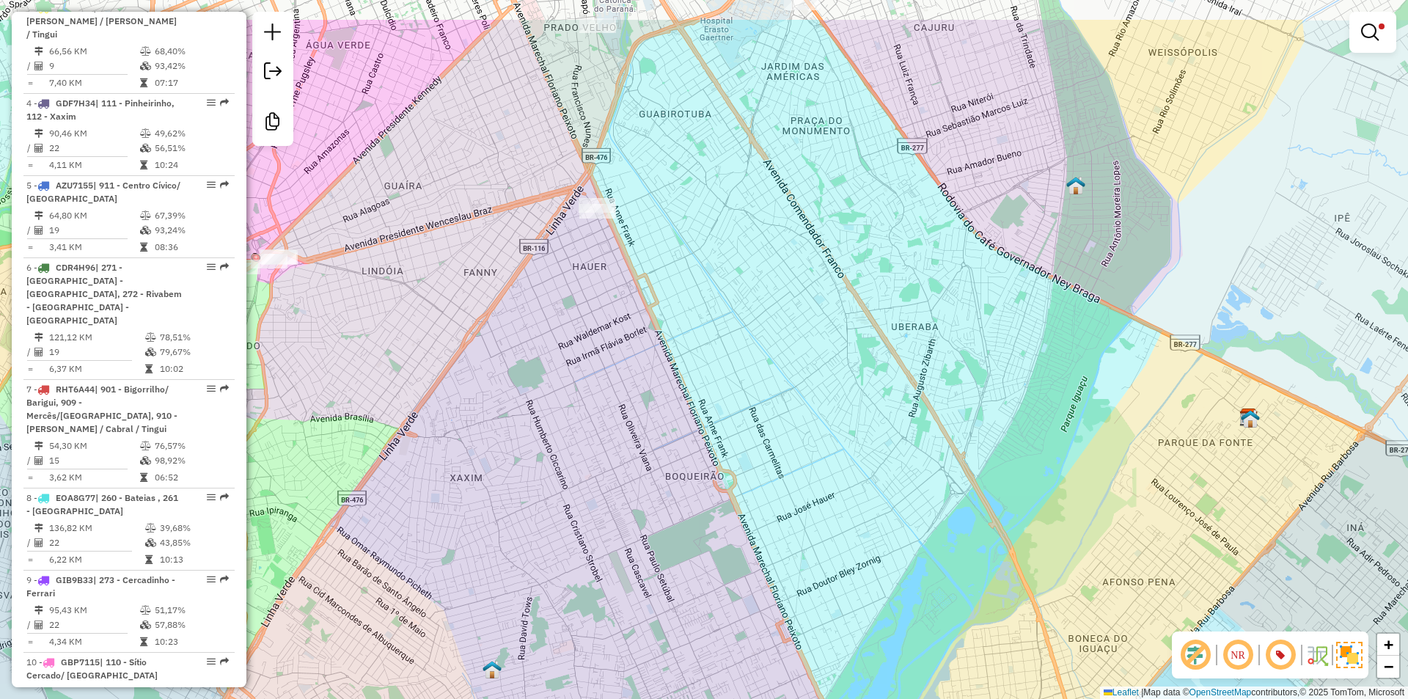
drag, startPoint x: 845, startPoint y: 235, endPoint x: 809, endPoint y: 356, distance: 126.4
click at [809, 356] on div "Limpar filtros Janela de atendimento Grade de atendimento Capacidade Transporta…" at bounding box center [704, 349] width 1408 height 699
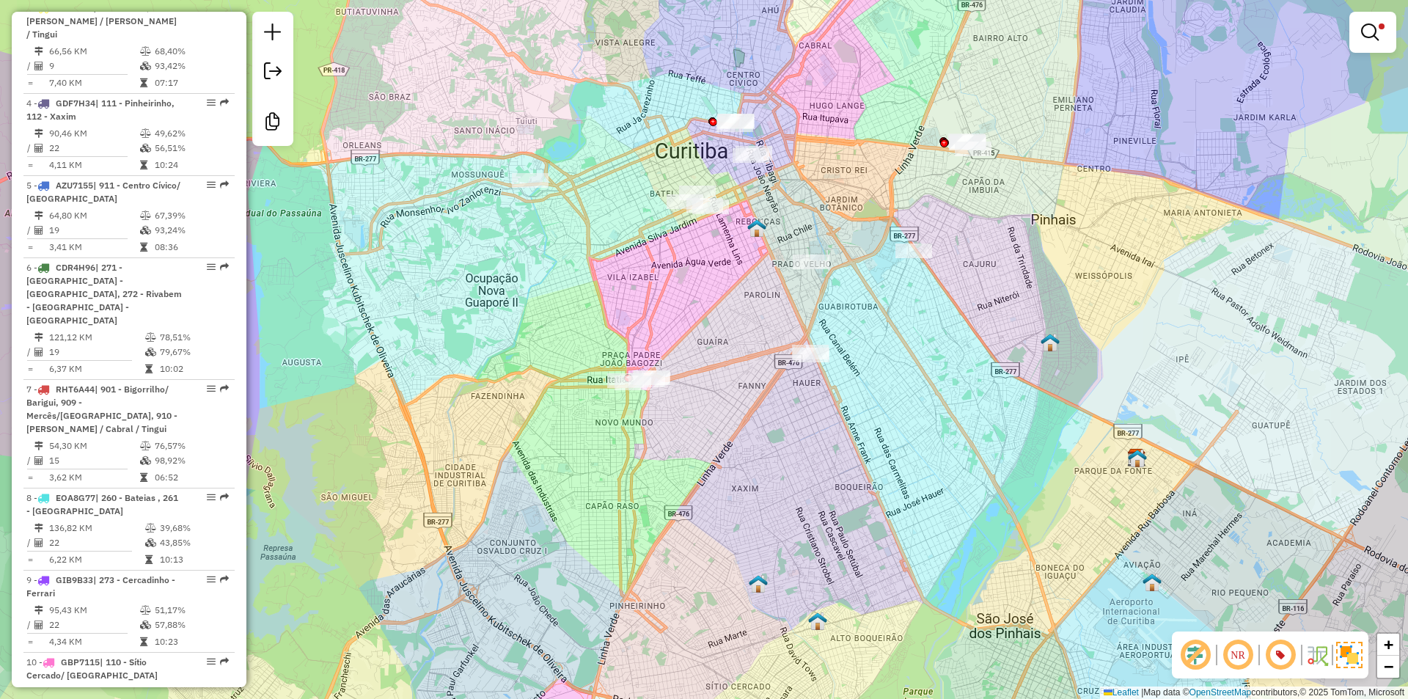
drag, startPoint x: 841, startPoint y: 270, endPoint x: 972, endPoint y: 333, distance: 145.0
click at [972, 333] on div "Limpar filtros Janela de atendimento Grade de atendimento Capacidade Transporta…" at bounding box center [704, 349] width 1408 height 699
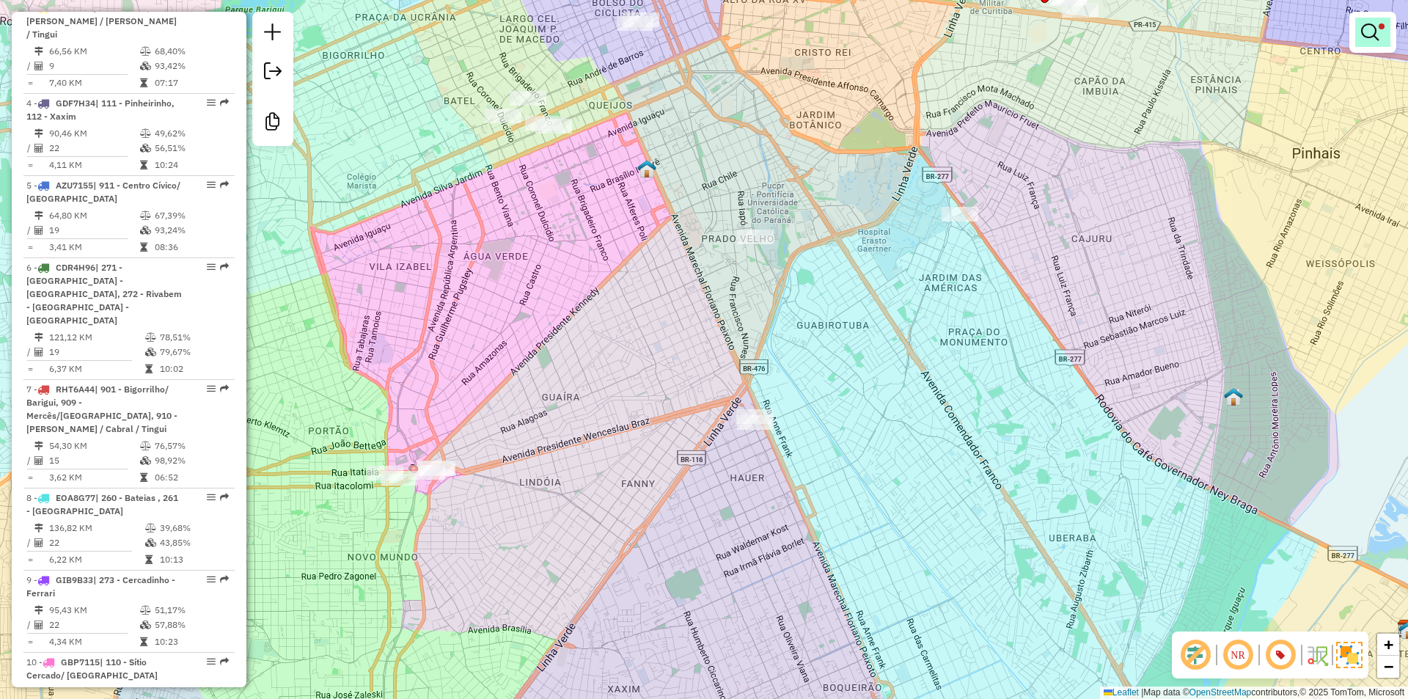
click at [1381, 31] on link at bounding box center [1372, 32] width 35 height 29
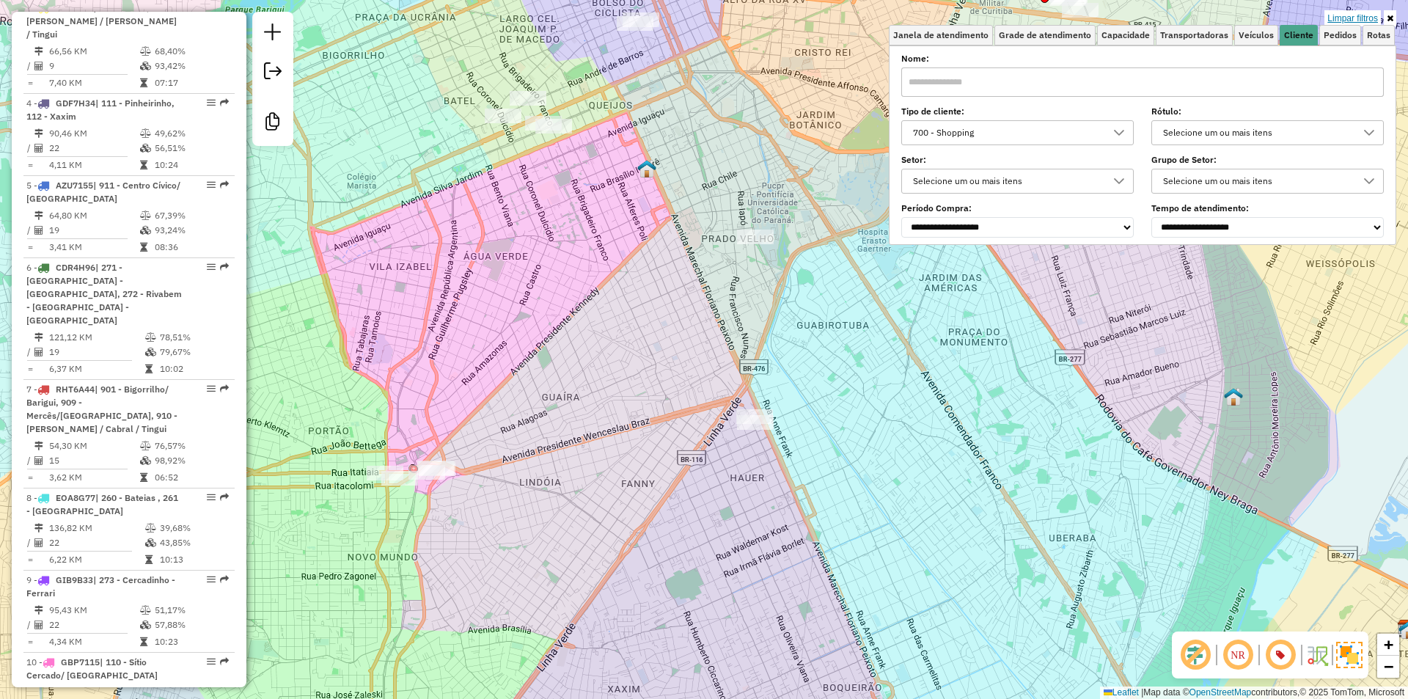
click at [1340, 19] on link "Limpar filtros" at bounding box center [1352, 18] width 56 height 16
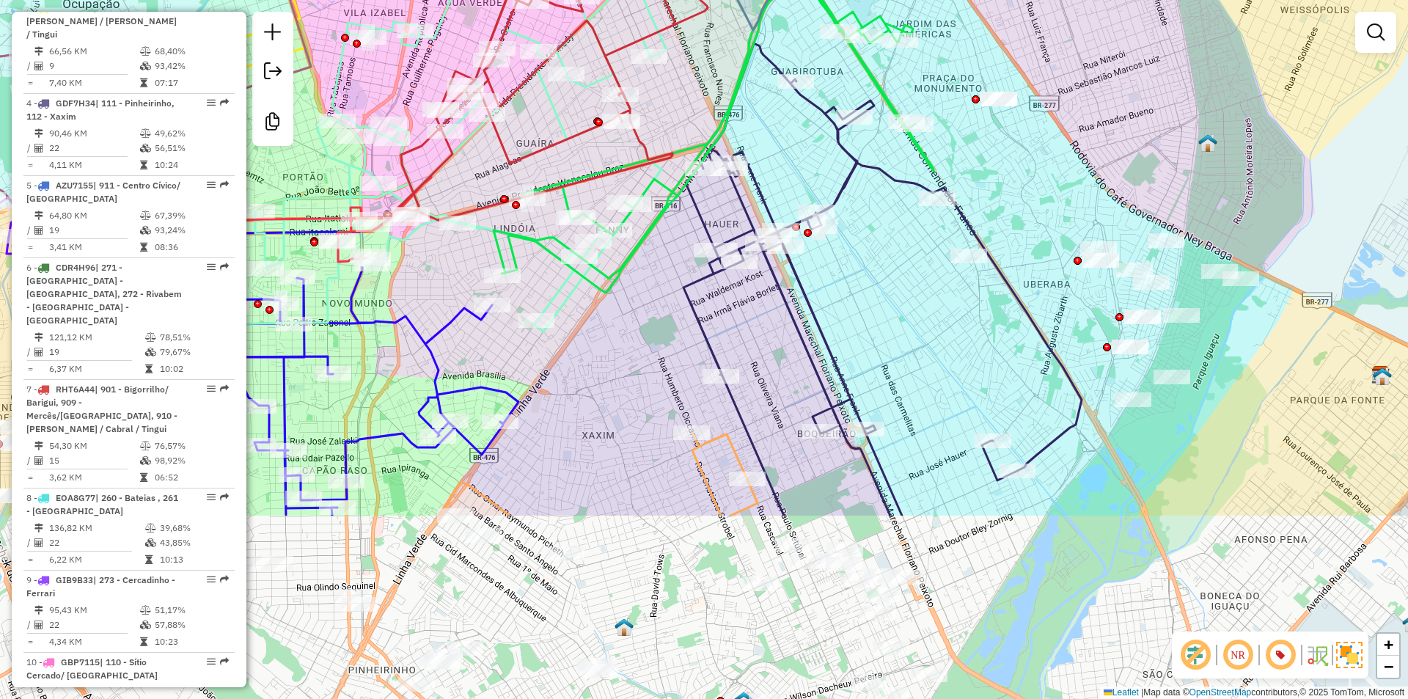
drag, startPoint x: 910, startPoint y: 536, endPoint x: 884, endPoint y: 277, distance: 260.1
click at [884, 277] on div "Janela de atendimento Grade de atendimento Capacidade Transportadoras Veículos …" at bounding box center [704, 349] width 1408 height 699
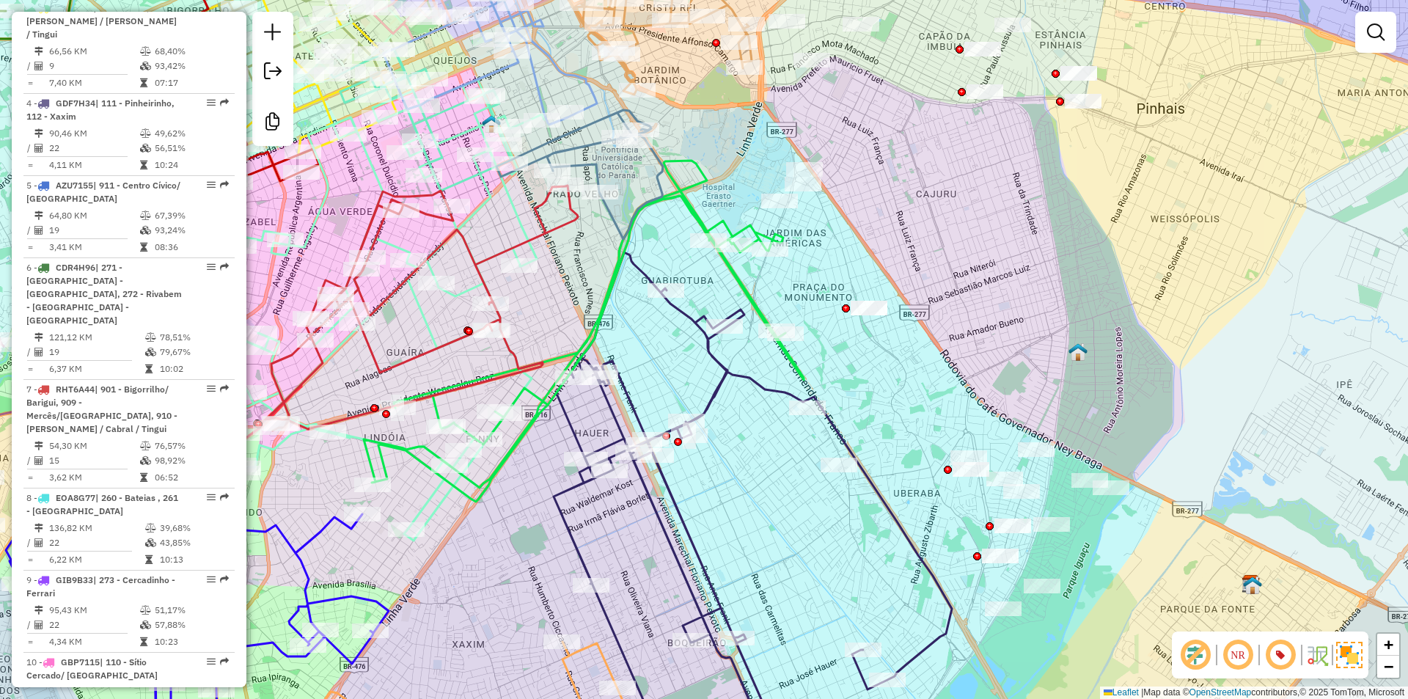
drag, startPoint x: 974, startPoint y: 178, endPoint x: 954, endPoint y: 279, distance: 102.4
click at [955, 277] on div "Janela de atendimento Grade de atendimento Capacidade Transportadoras Veículos …" at bounding box center [704, 349] width 1408 height 699
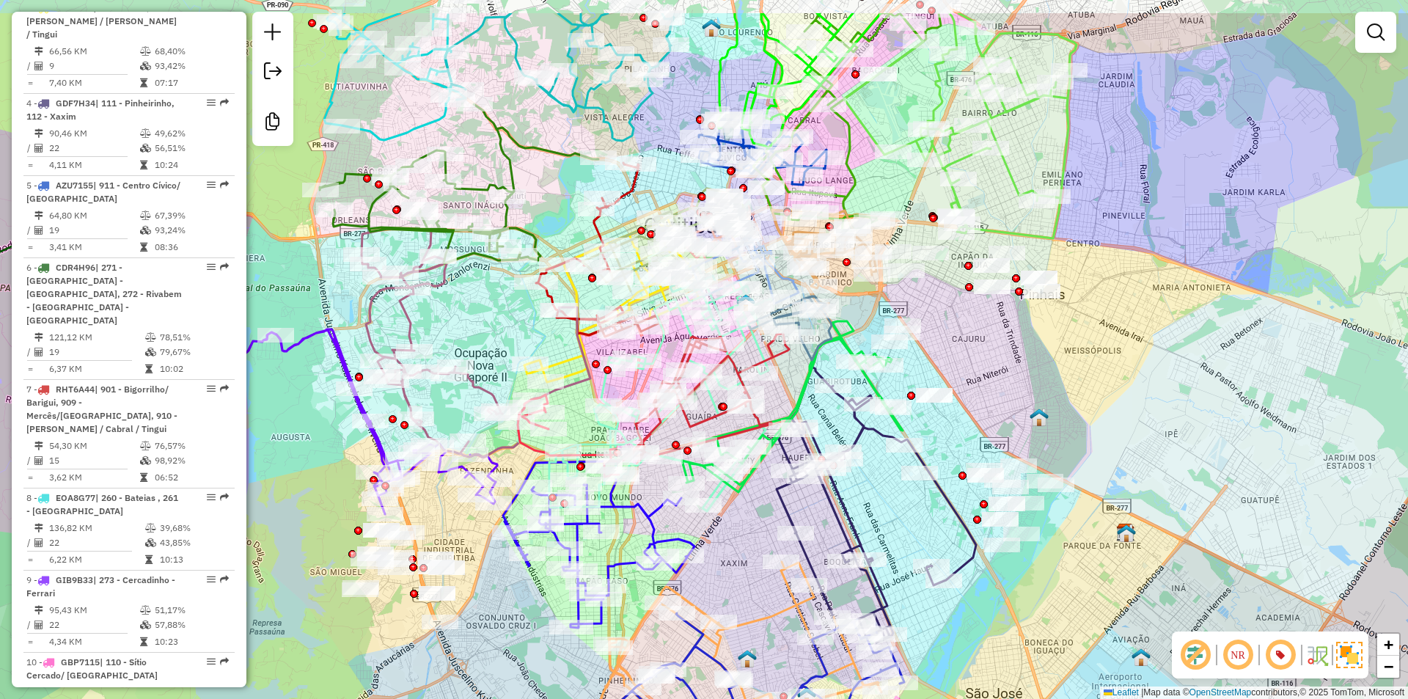
drag, startPoint x: 829, startPoint y: 56, endPoint x: 856, endPoint y: 138, distance: 86.5
click at [858, 138] on icon at bounding box center [847, 122] width 188 height 218
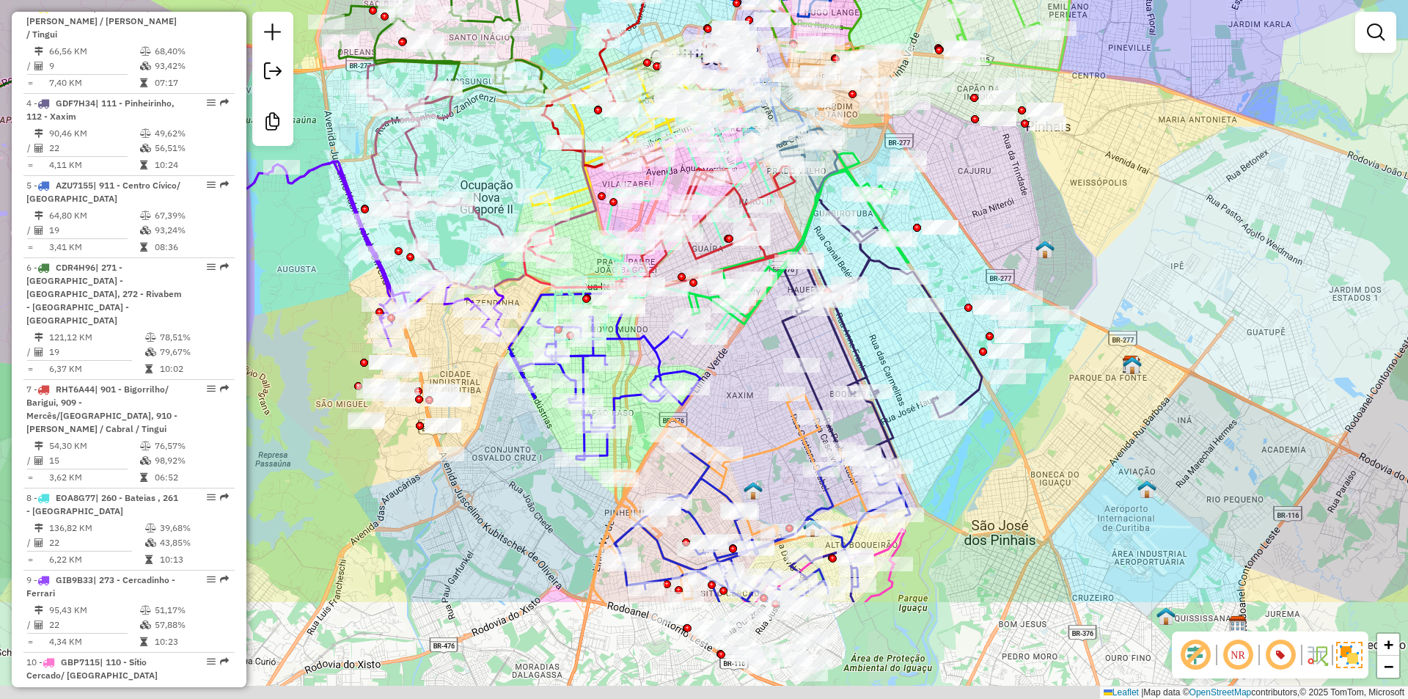
drag, startPoint x: 870, startPoint y: 507, endPoint x: 876, endPoint y: 265, distance: 242.1
click at [876, 271] on div "Janela de atendimento Grade de atendimento Capacidade Transportadoras Veículos …" at bounding box center [704, 349] width 1408 height 699
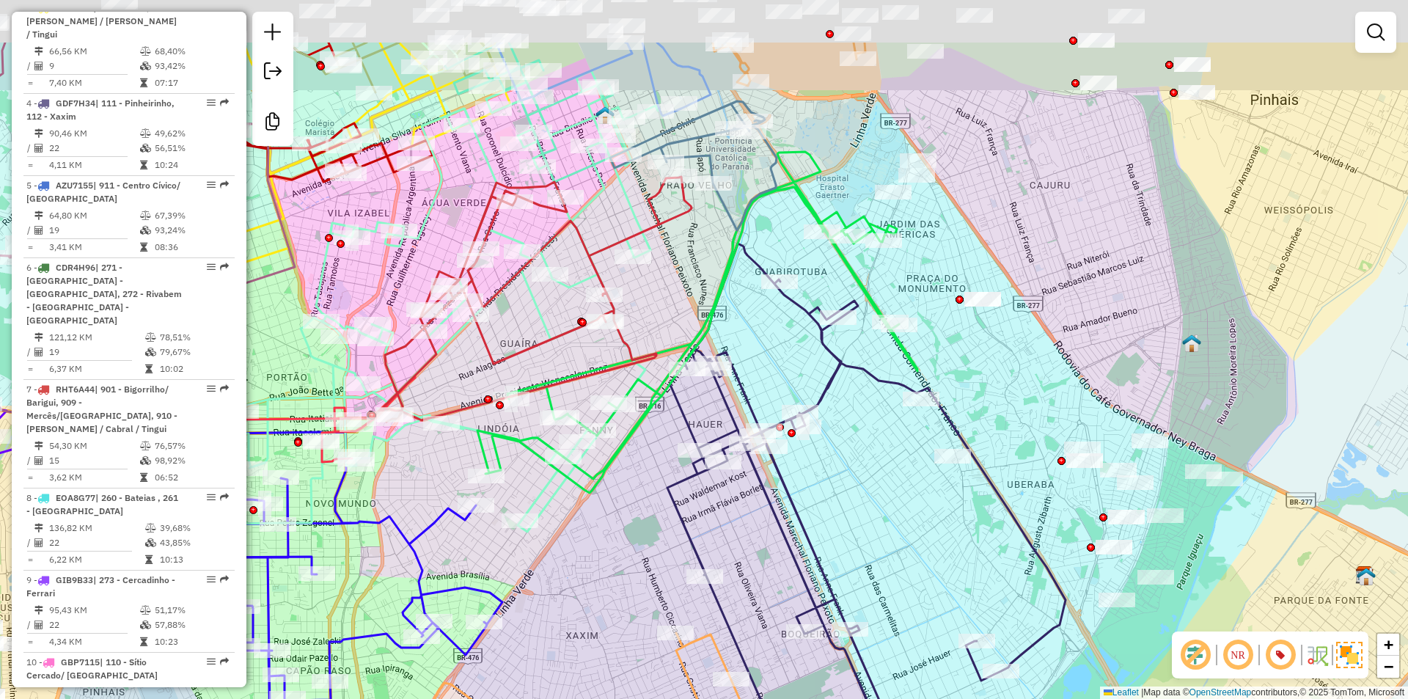
drag, startPoint x: 941, startPoint y: 131, endPoint x: 925, endPoint y: 312, distance: 181.8
click at [925, 312] on div "Janela de atendimento Grade de atendimento Capacidade Transportadoras Veículos …" at bounding box center [704, 349] width 1408 height 699
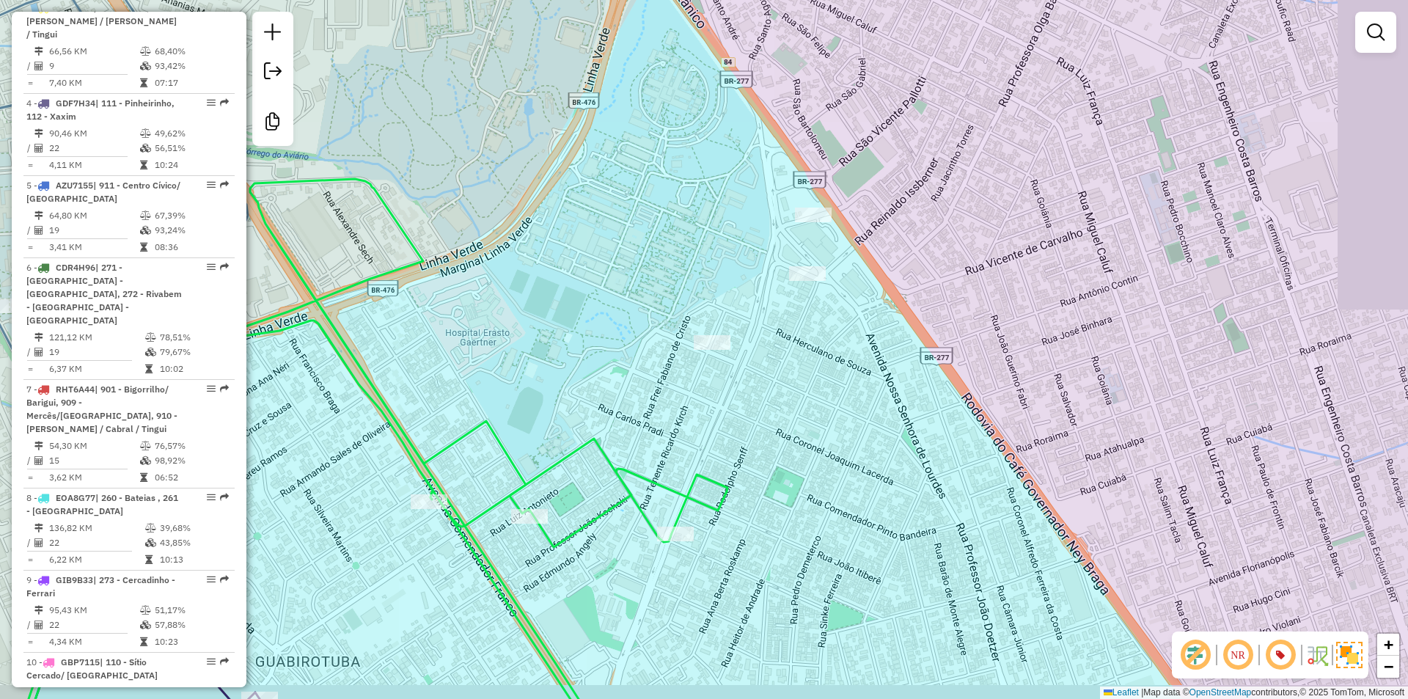
drag, startPoint x: 922, startPoint y: 279, endPoint x: 831, endPoint y: 247, distance: 97.2
click at [834, 250] on div "Janela de atendimento Grade de atendimento Capacidade Transportadoras Veículos …" at bounding box center [704, 349] width 1408 height 699
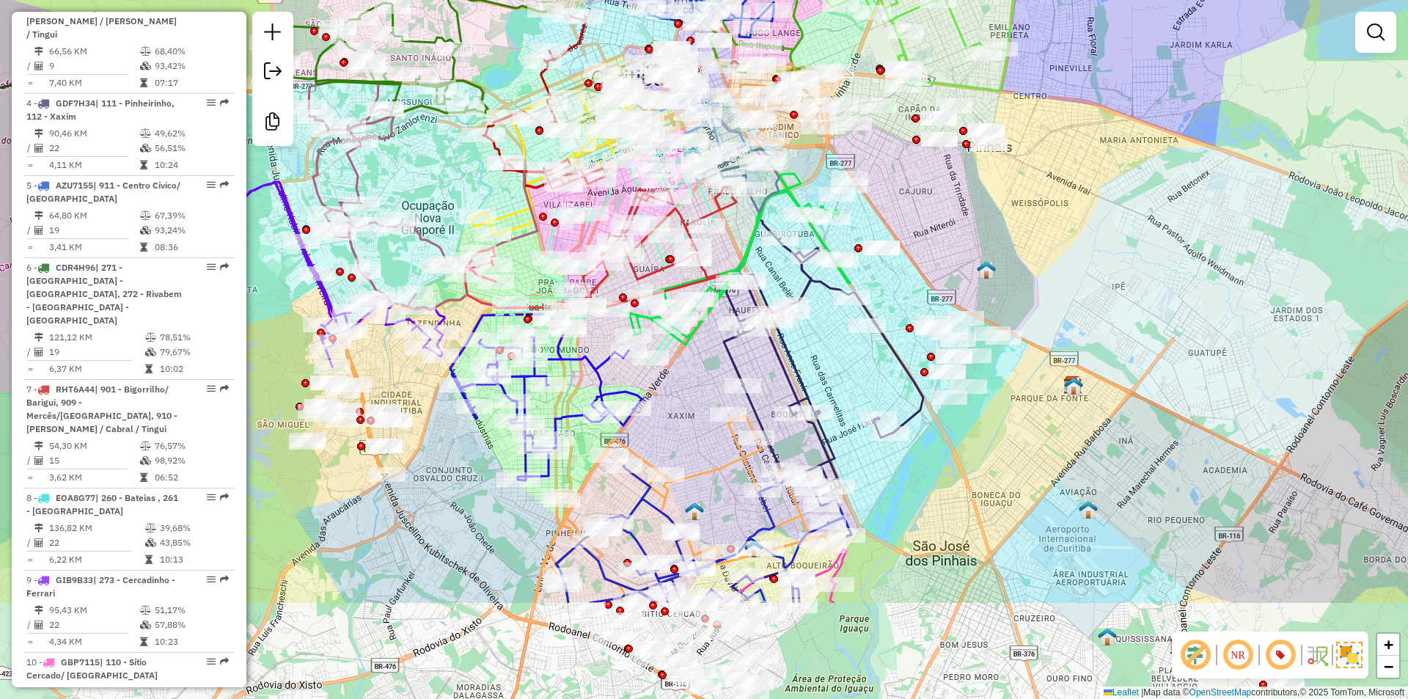
drag, startPoint x: 863, startPoint y: 536, endPoint x: 880, endPoint y: 212, distance: 324.5
click at [880, 212] on div "Janela de atendimento Grade de atendimento Capacidade Transportadoras Veículos …" at bounding box center [704, 349] width 1408 height 699
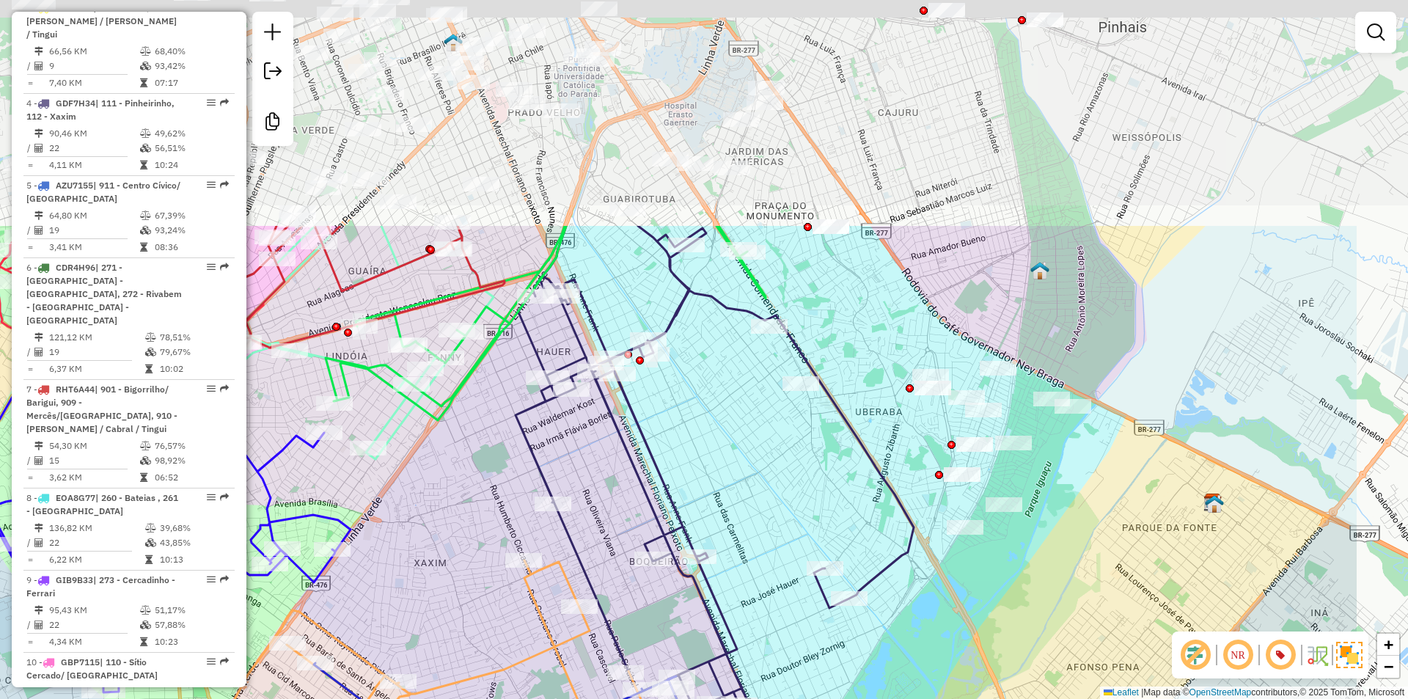
drag, startPoint x: 991, startPoint y: 130, endPoint x: 801, endPoint y: 431, distance: 355.8
click at [795, 435] on div "Janela de atendimento Grade de atendimento Capacidade Transportadoras Veículos …" at bounding box center [704, 349] width 1408 height 699
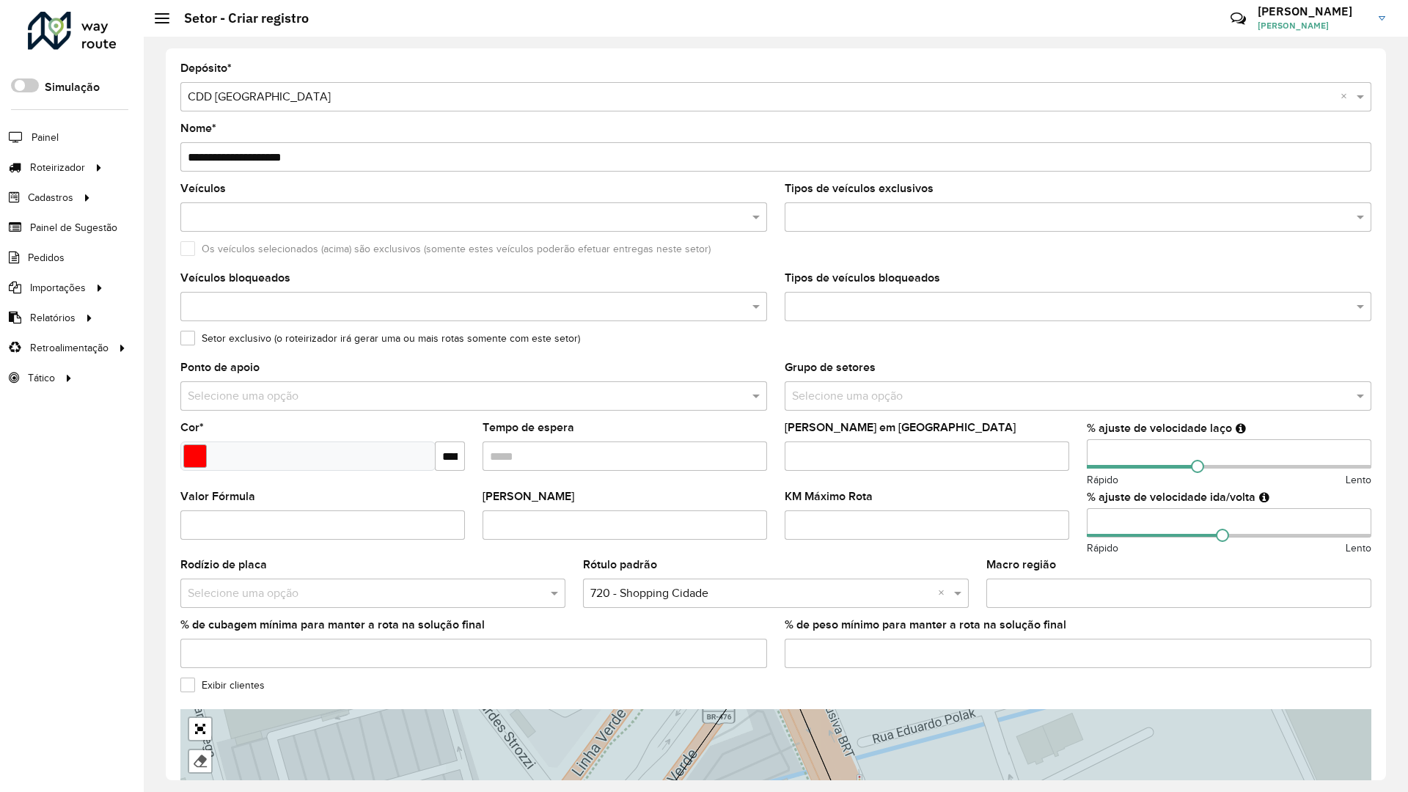
drag, startPoint x: 724, startPoint y: 291, endPoint x: 738, endPoint y: 292, distance: 13.2
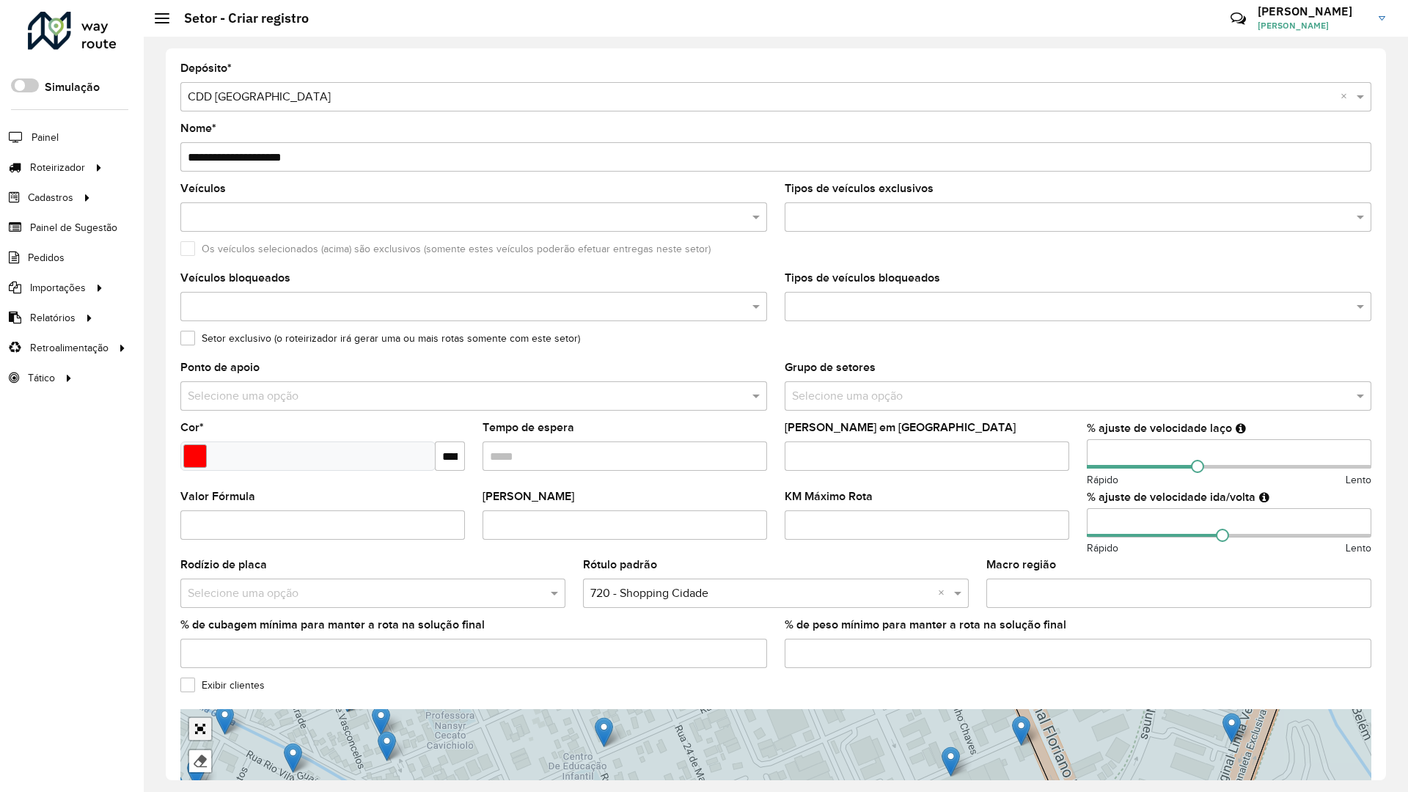
click at [189, 718] on link "Abrir mapa em tela cheia" at bounding box center [200, 729] width 22 height 22
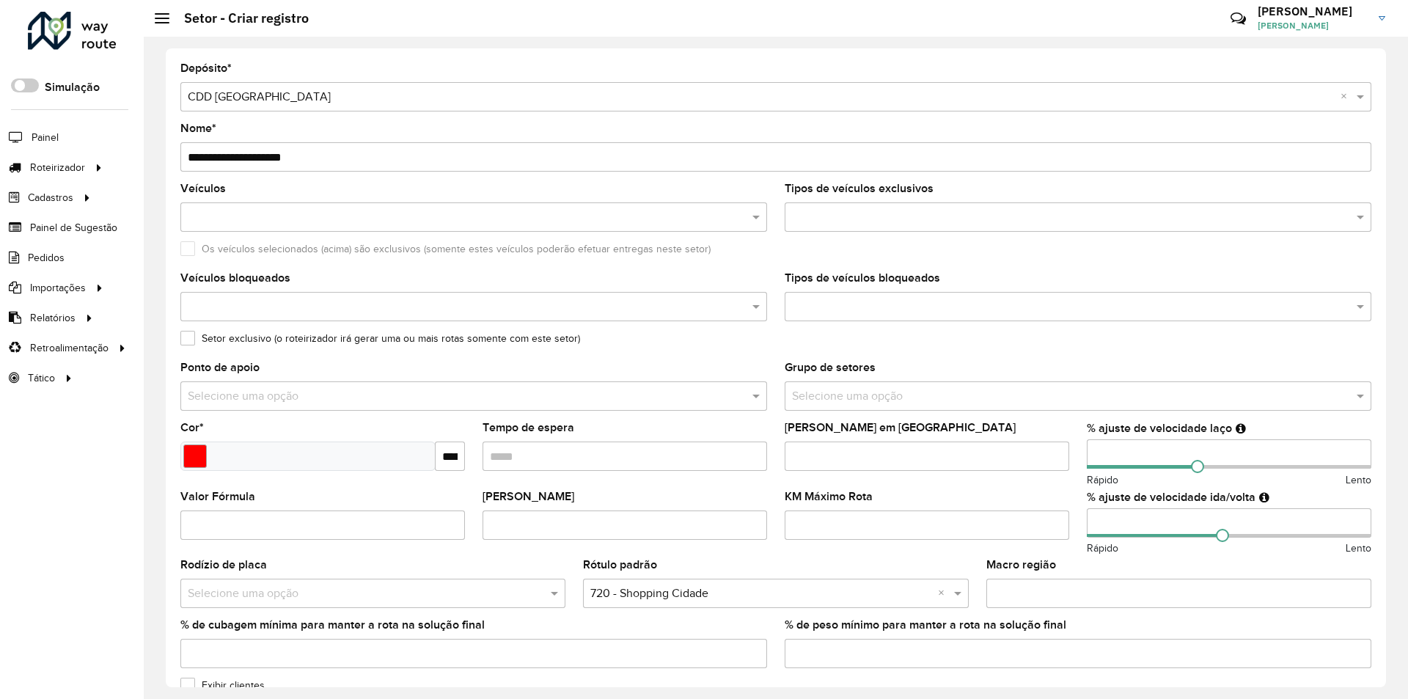
drag, startPoint x: 1386, startPoint y: 460, endPoint x: 1394, endPoint y: 588, distance: 128.6
click at [1394, 588] on div "**********" at bounding box center [776, 368] width 1264 height 662
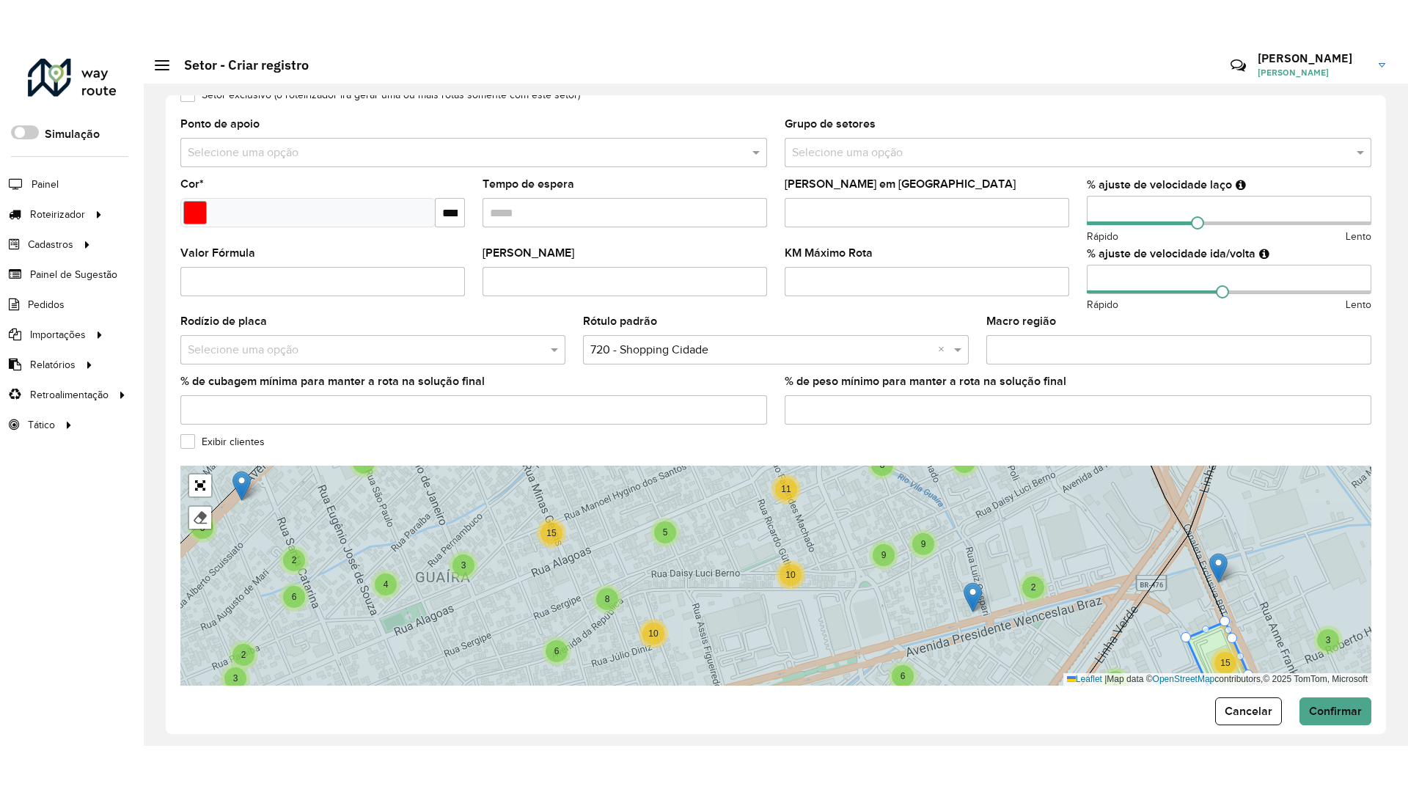
scroll to position [308, 0]
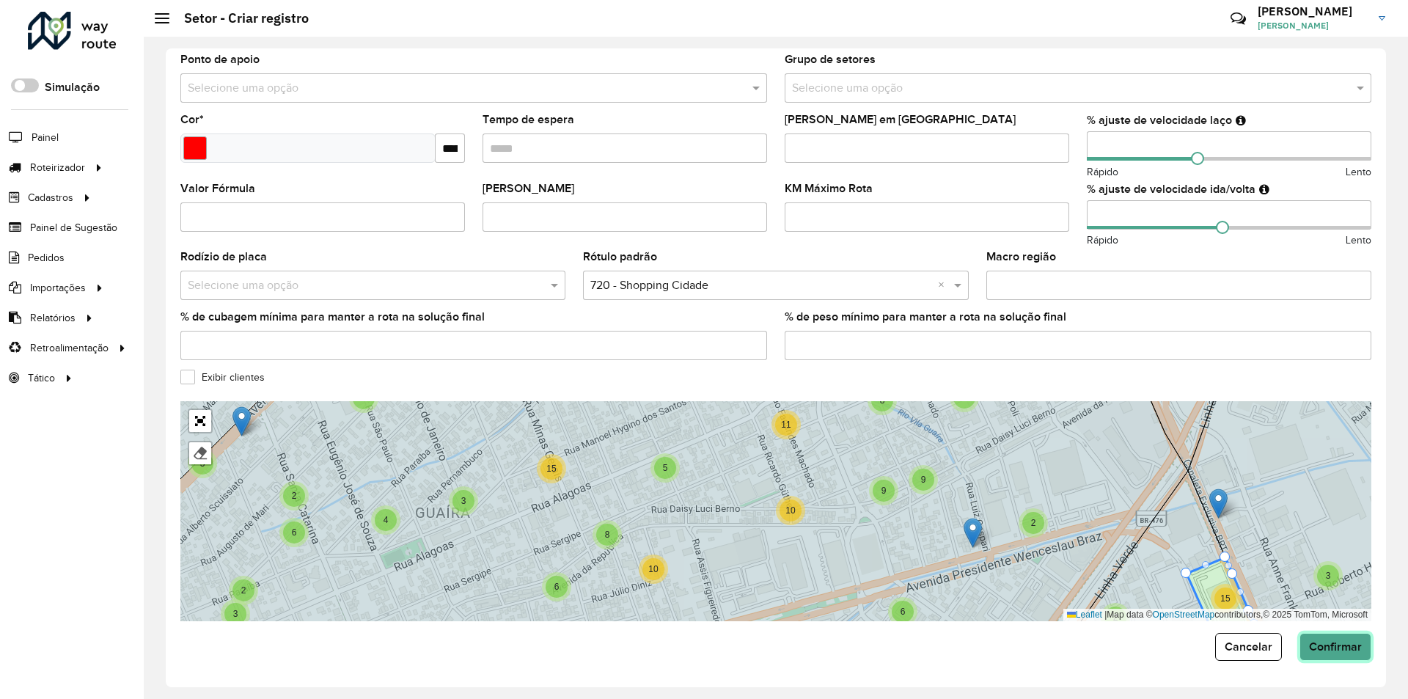
click at [1323, 647] on span "Confirmar" at bounding box center [1335, 646] width 53 height 12
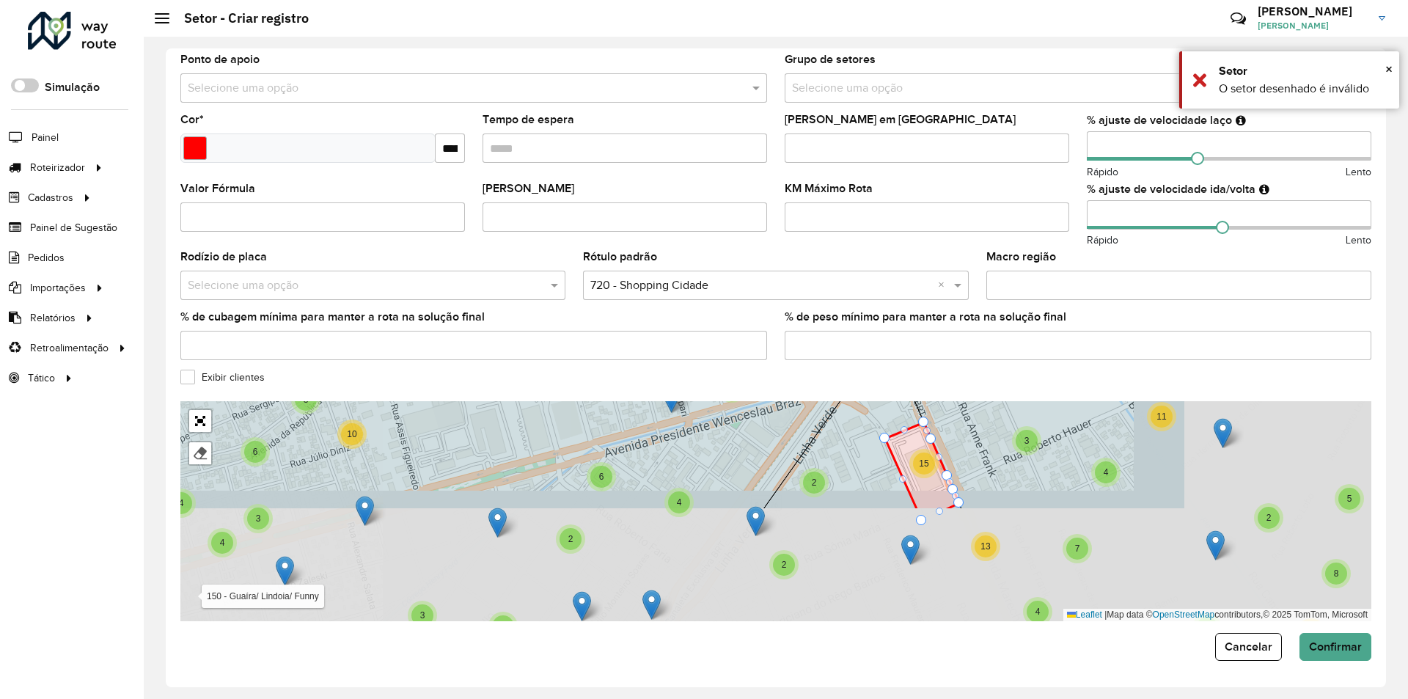
drag, startPoint x: 1109, startPoint y: 524, endPoint x: 801, endPoint y: 366, distance: 347.0
click at [801, 366] on formly-group "**********" at bounding box center [775, 188] width 1191 height 866
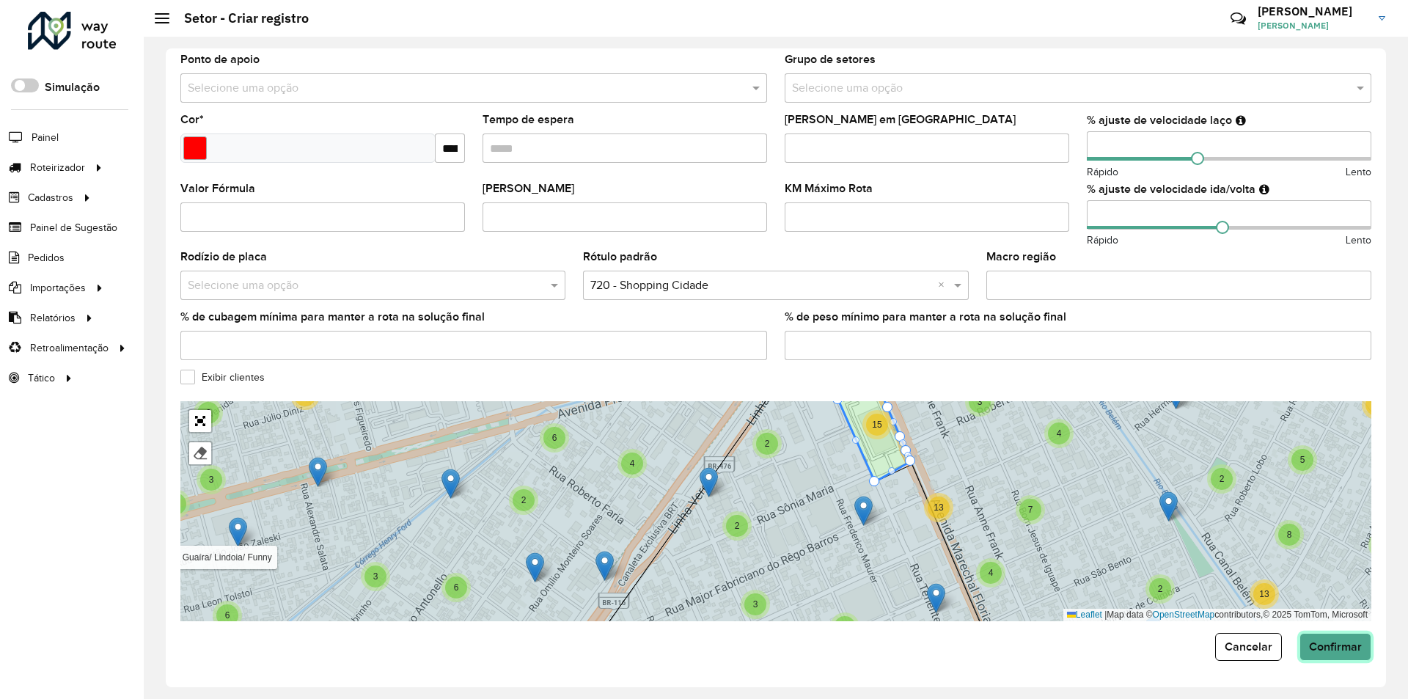
click at [1329, 638] on button "Confirmar" at bounding box center [1335, 647] width 72 height 28
drag, startPoint x: 204, startPoint y: 417, endPoint x: 383, endPoint y: 481, distance: 190.6
click at [203, 417] on link "Abrir mapa em tela cheia" at bounding box center [200, 421] width 22 height 22
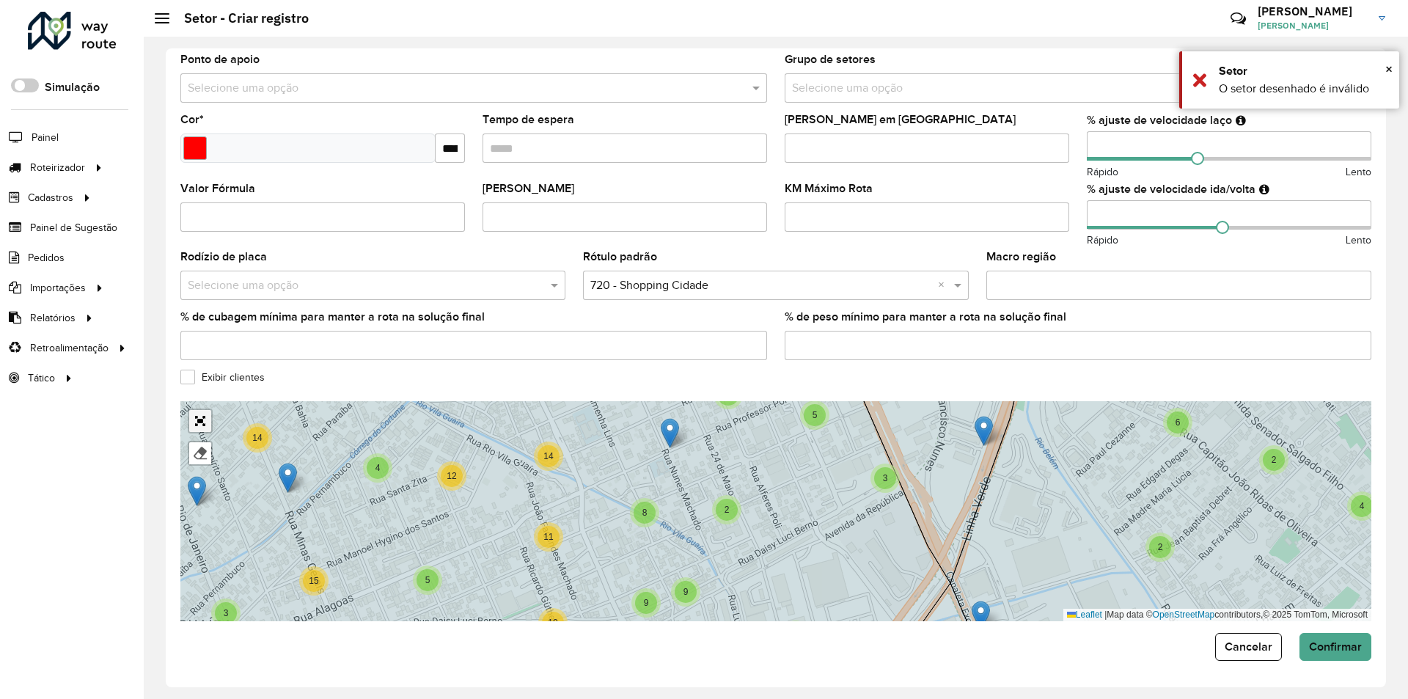
scroll to position [0, 0]
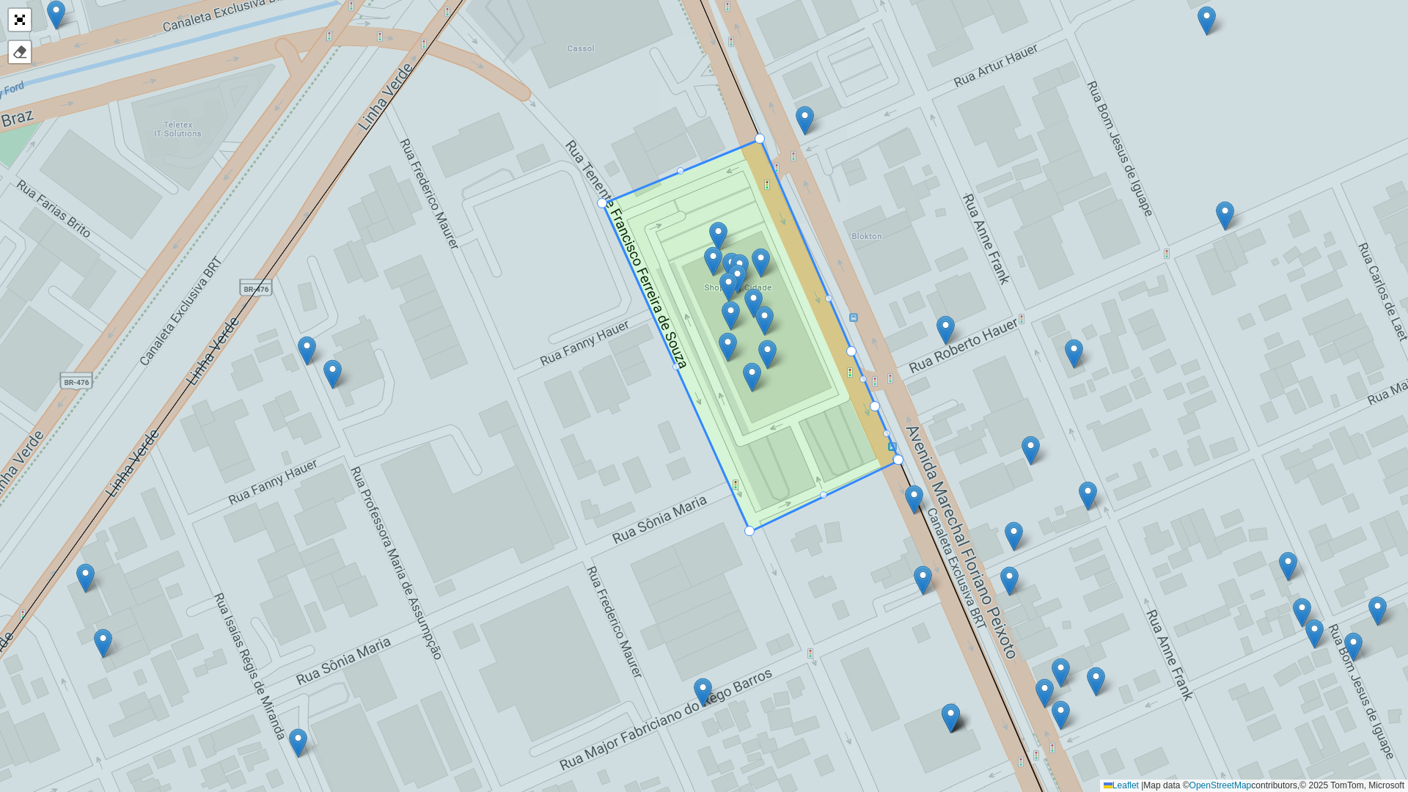
drag, startPoint x: 818, startPoint y: 274, endPoint x: 899, endPoint y: 458, distance: 200.9
click at [14, 19] on link "Abrir mapa em tela cheia" at bounding box center [20, 20] width 22 height 22
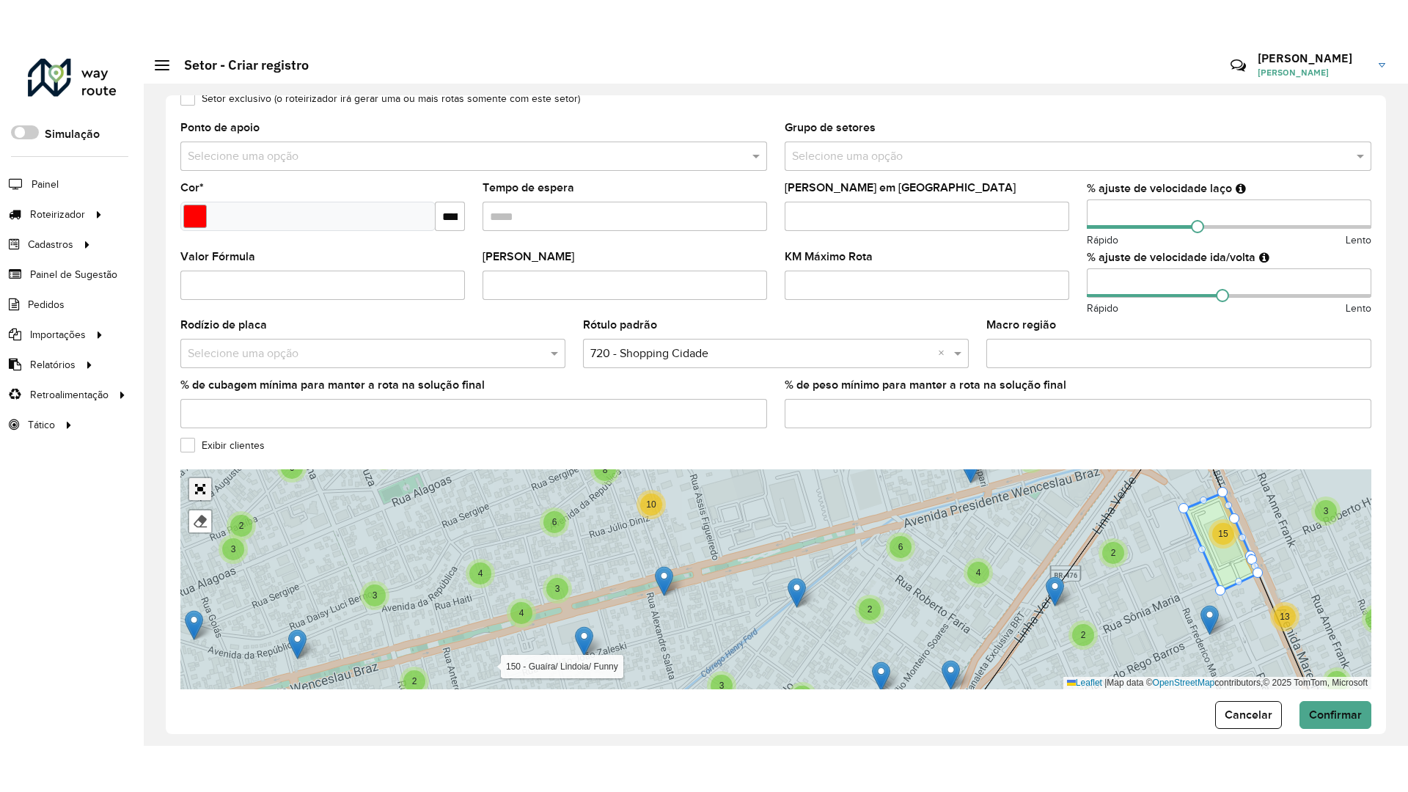
scroll to position [295, 0]
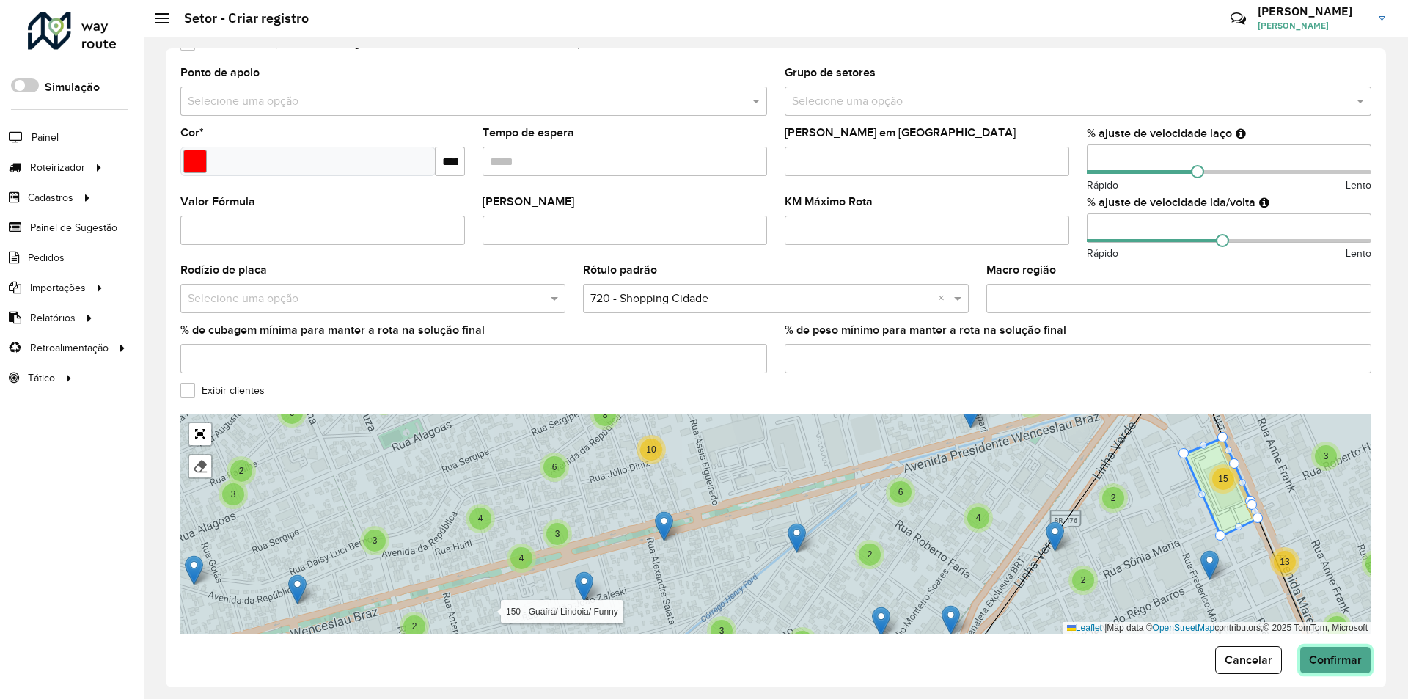
click at [1346, 656] on span "Confirmar" at bounding box center [1335, 659] width 53 height 12
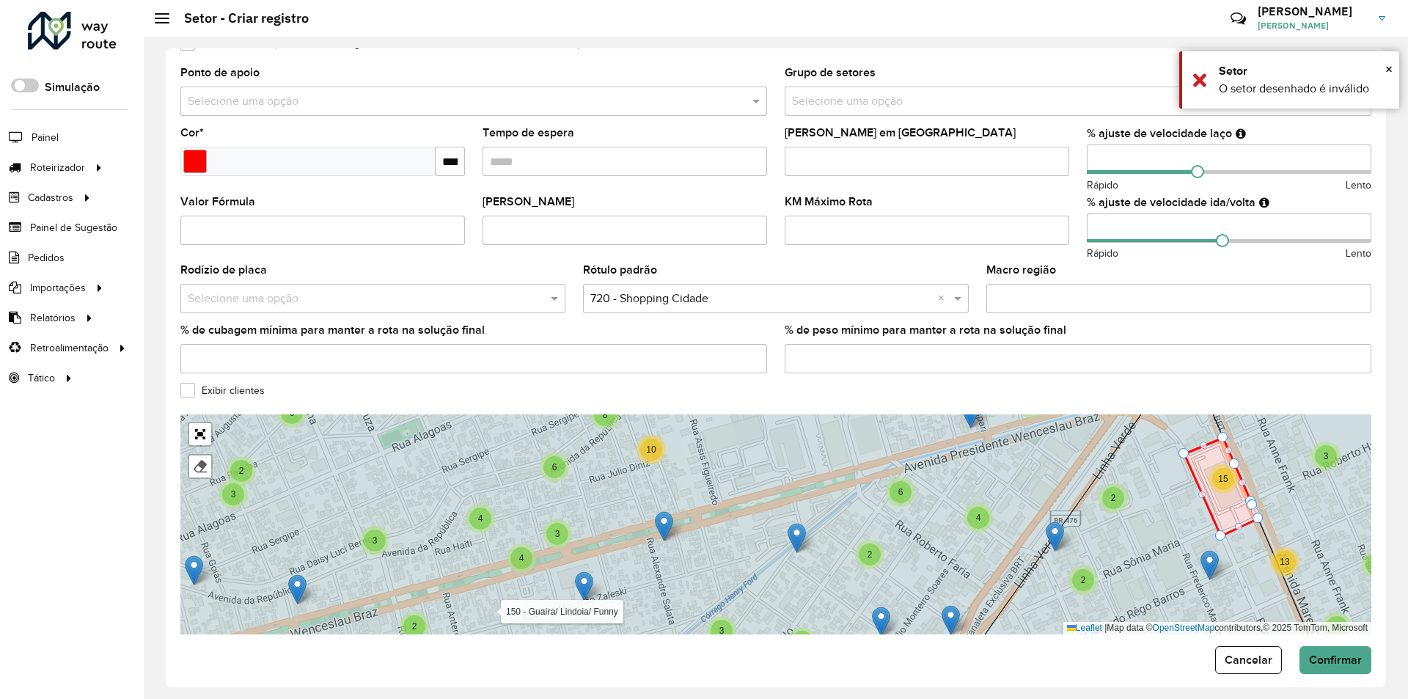
click at [1174, 480] on icon at bounding box center [1144, 524] width 350 height 265
click at [199, 433] on link "Abrir mapa em tela cheia" at bounding box center [200, 434] width 22 height 22
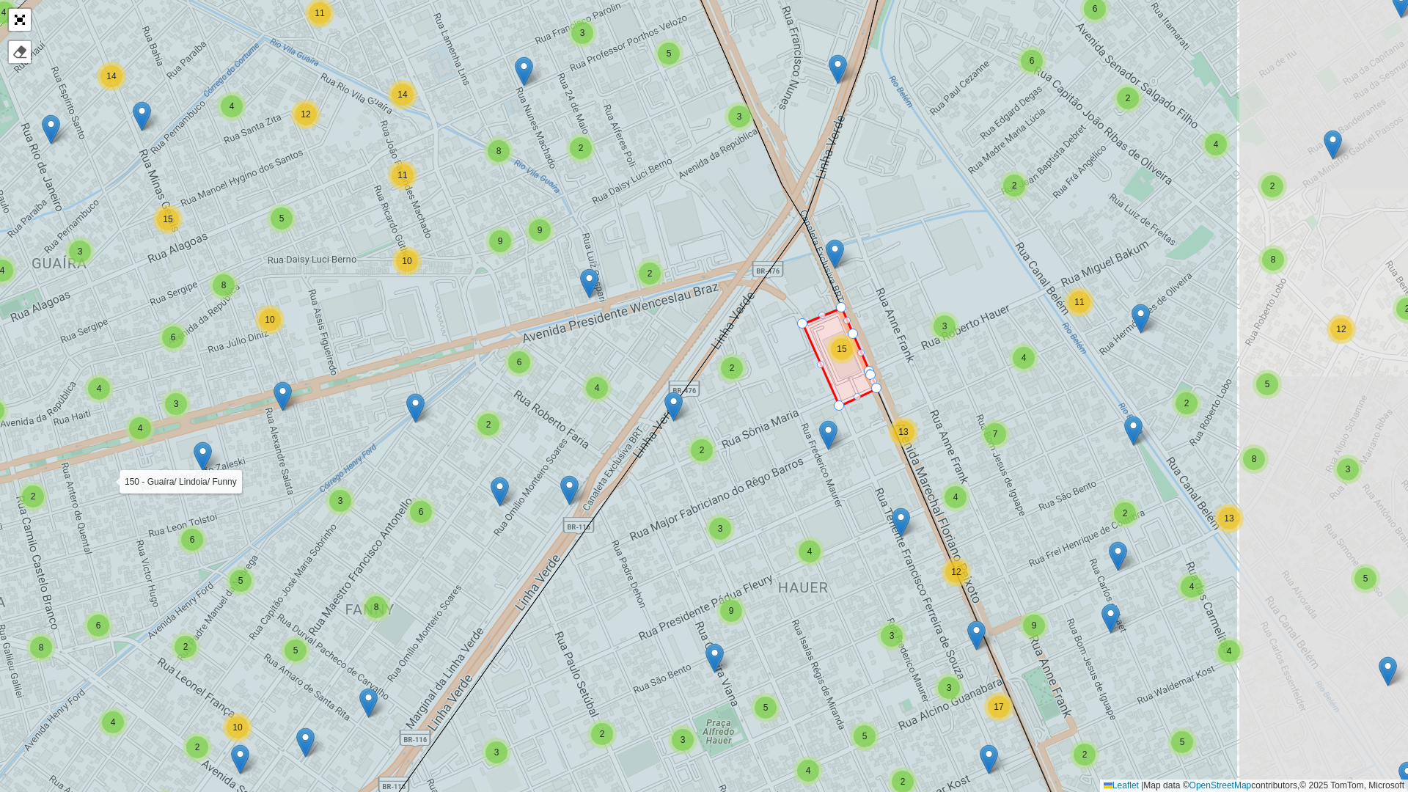
drag, startPoint x: 1171, startPoint y: 340, endPoint x: 911, endPoint y: 341, distance: 259.6
click at [915, 340] on icon at bounding box center [1020, 395] width 433 height 952
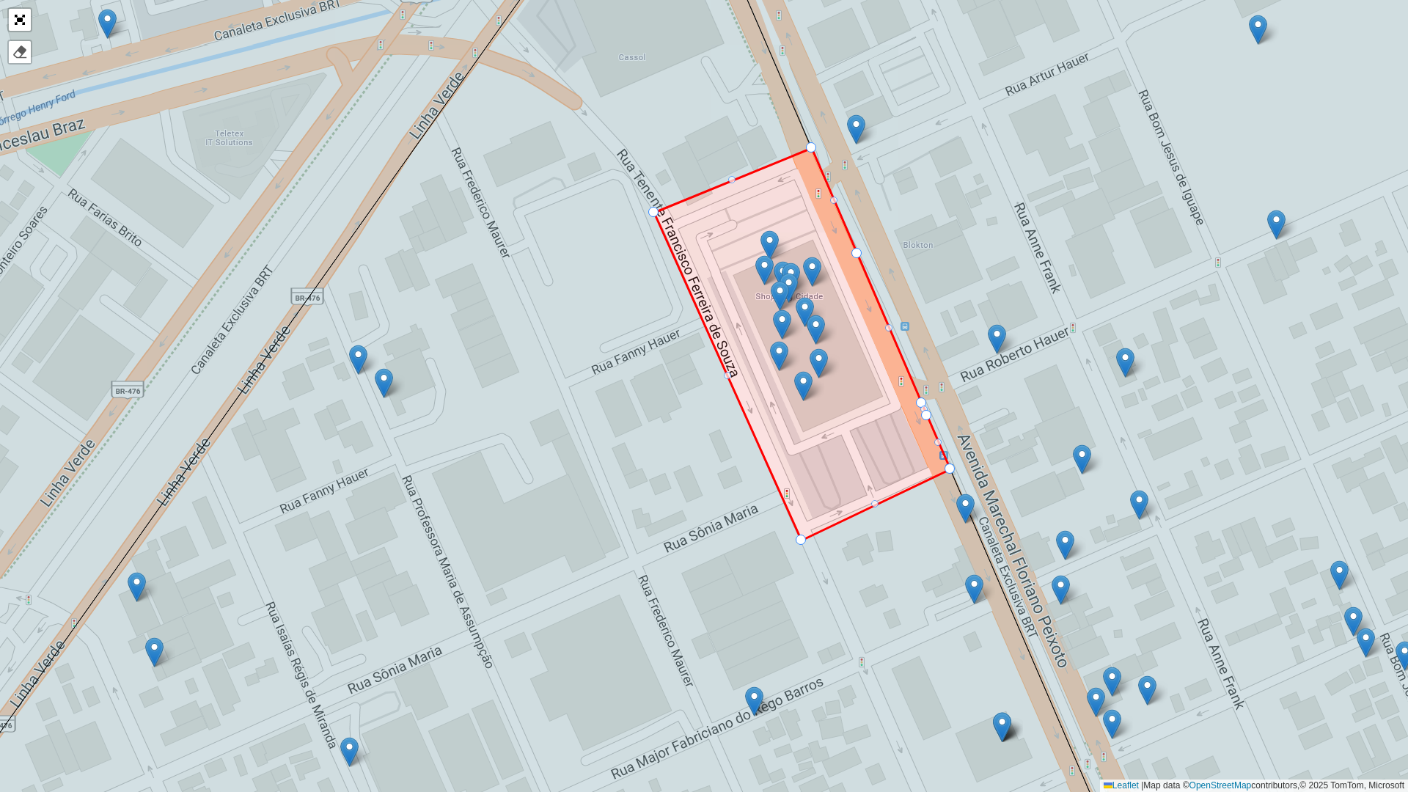
drag, startPoint x: 799, startPoint y: 536, endPoint x: 804, endPoint y: 521, distance: 16.2
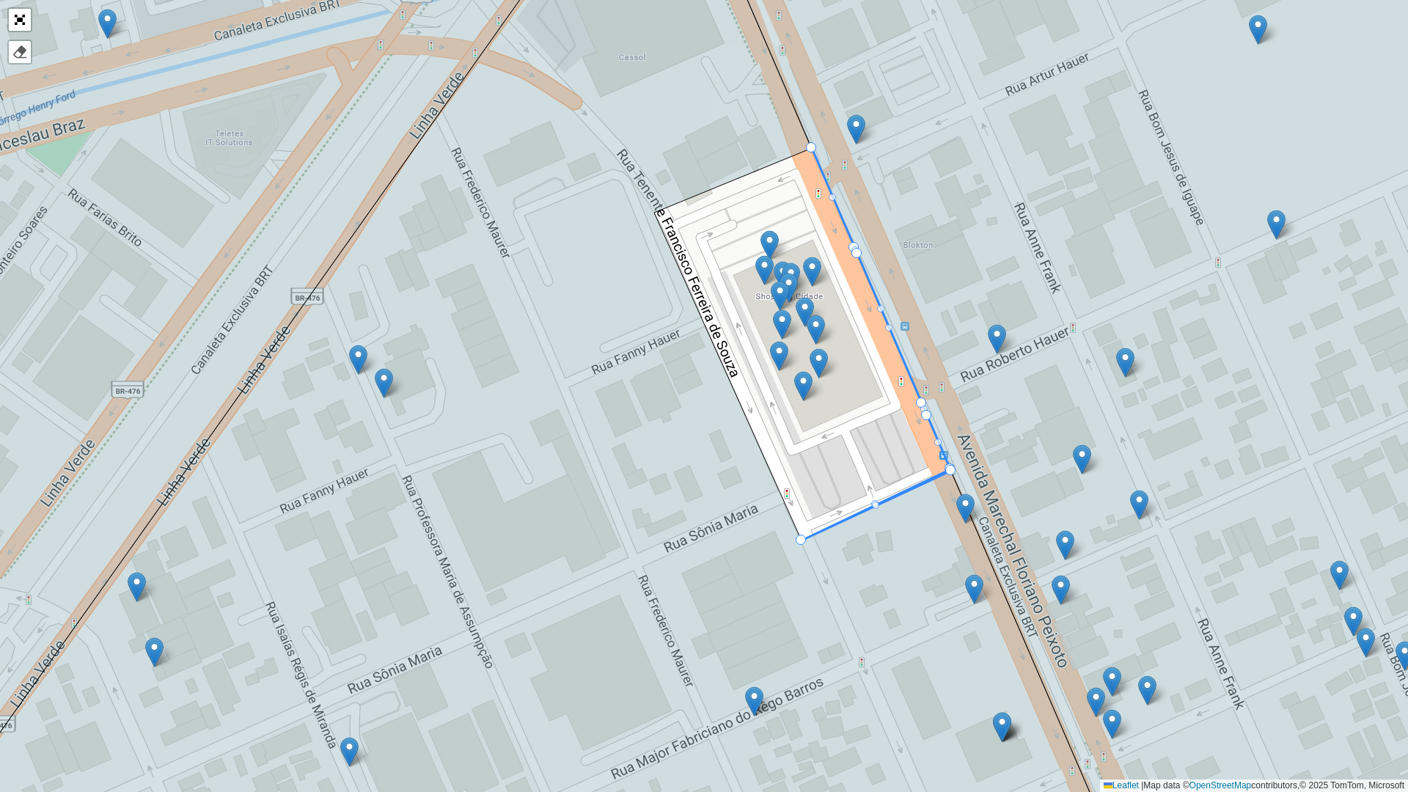
drag, startPoint x: 653, startPoint y: 213, endPoint x: 958, endPoint y: 470, distance: 399.1
drag, startPoint x: 827, startPoint y: 186, endPoint x: 952, endPoint y: 476, distance: 316.0
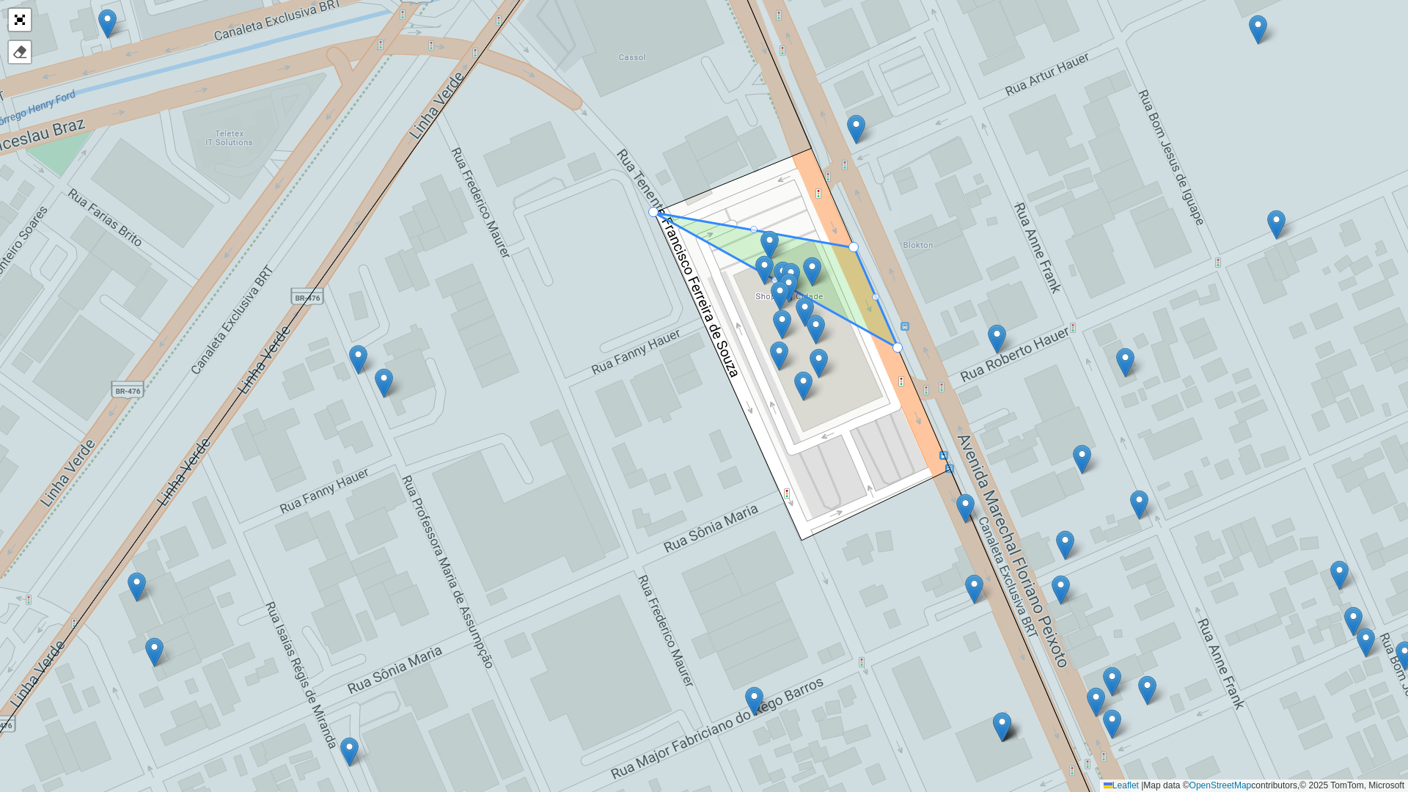
drag, startPoint x: 856, startPoint y: 254, endPoint x: 664, endPoint y: 219, distance: 196.2
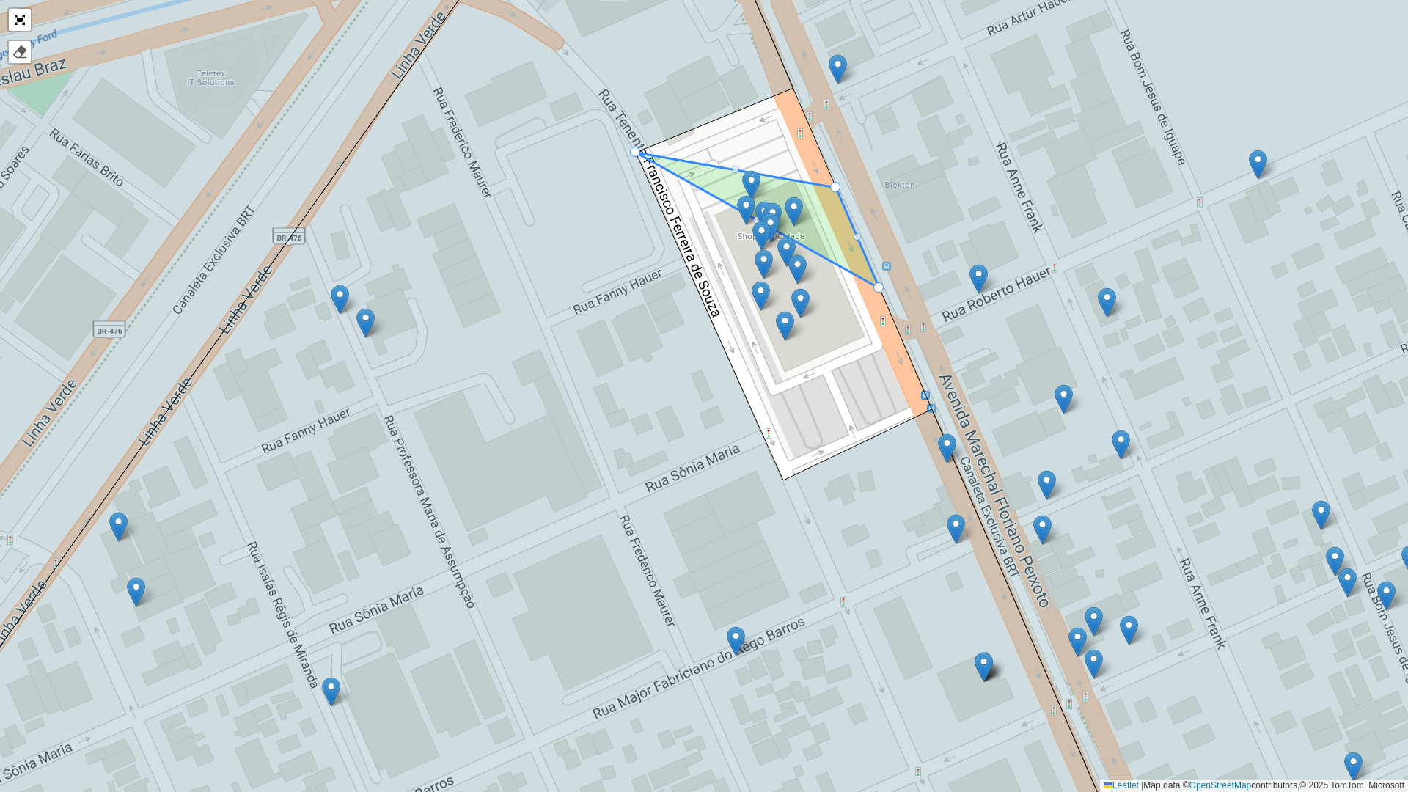
drag, startPoint x: 848, startPoint y: 246, endPoint x: 845, endPoint y: 227, distance: 19.9
click at [840, 222] on icon at bounding box center [757, 221] width 243 height 136
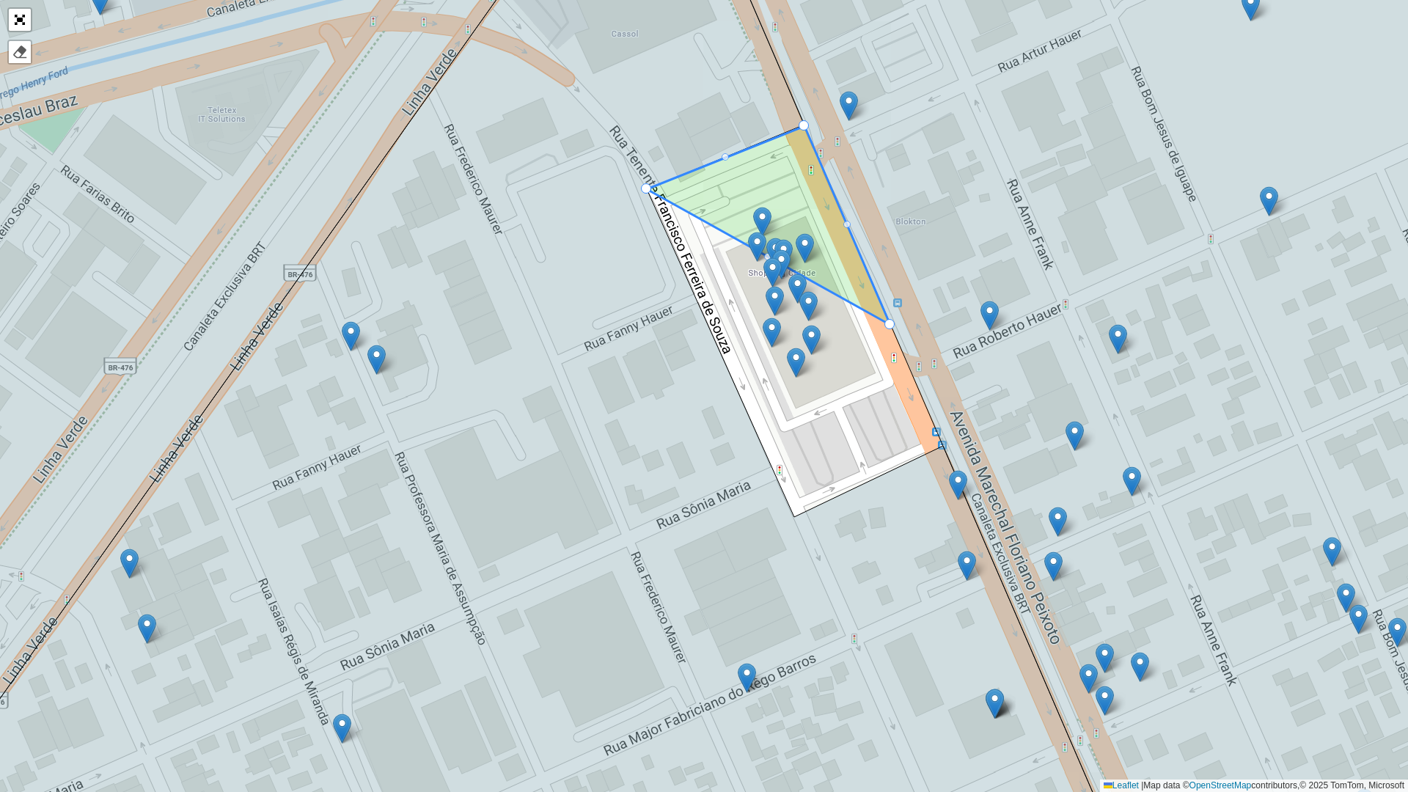
drag, startPoint x: 848, startPoint y: 220, endPoint x: 808, endPoint y: 120, distance: 107.3
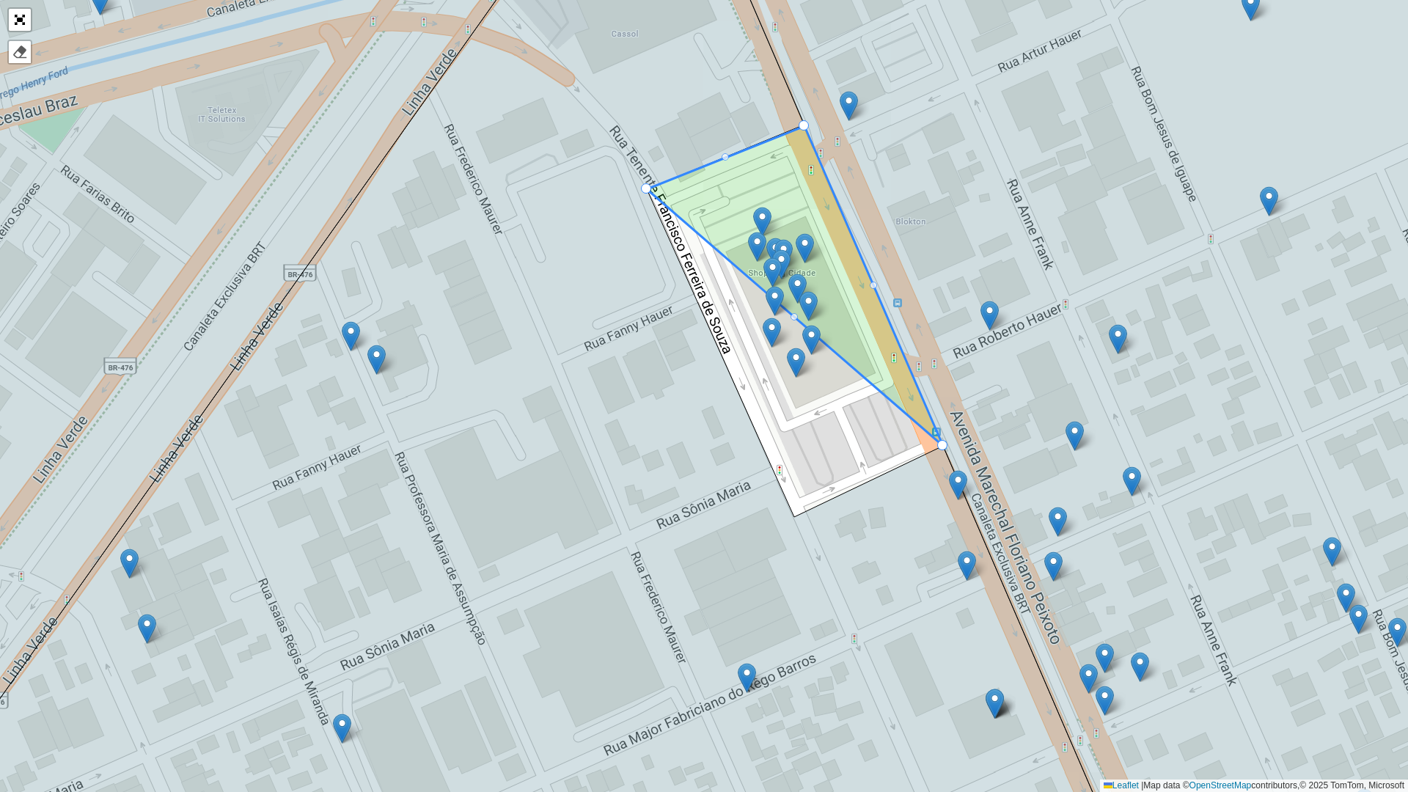
drag, startPoint x: 886, startPoint y: 326, endPoint x: 931, endPoint y: 447, distance: 129.9
click at [795, 323] on div "100 - Afonso pena/ Cidade Jardim 101 - São Jose dos Pinhais 102 - Cruzeiro/ Cos…" at bounding box center [704, 396] width 1408 height 792
click at [794, 318] on div at bounding box center [793, 316] width 7 height 7
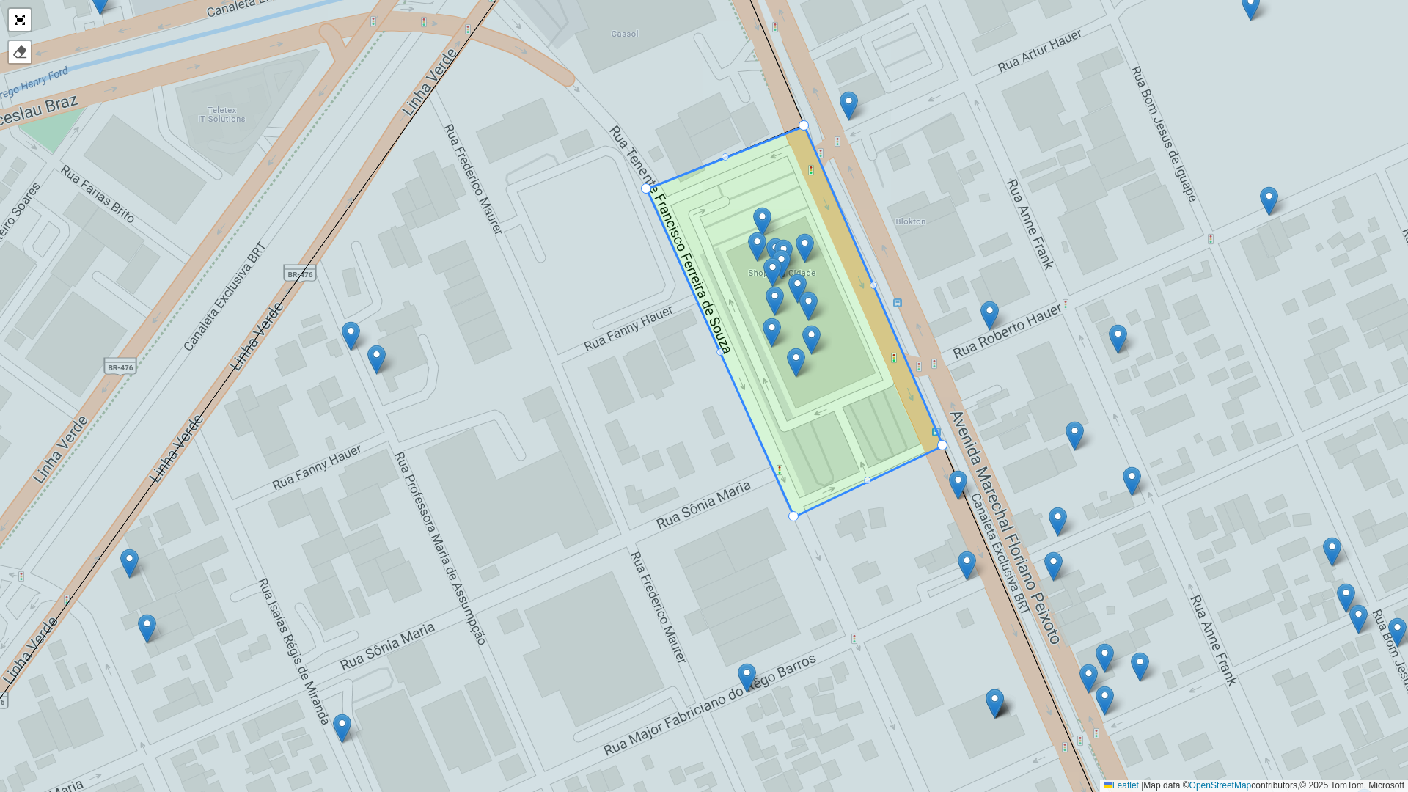
drag, startPoint x: 796, startPoint y: 318, endPoint x: 800, endPoint y: 517, distance: 198.7
click at [13, 11] on link "Abrir mapa em tela cheia" at bounding box center [20, 20] width 22 height 22
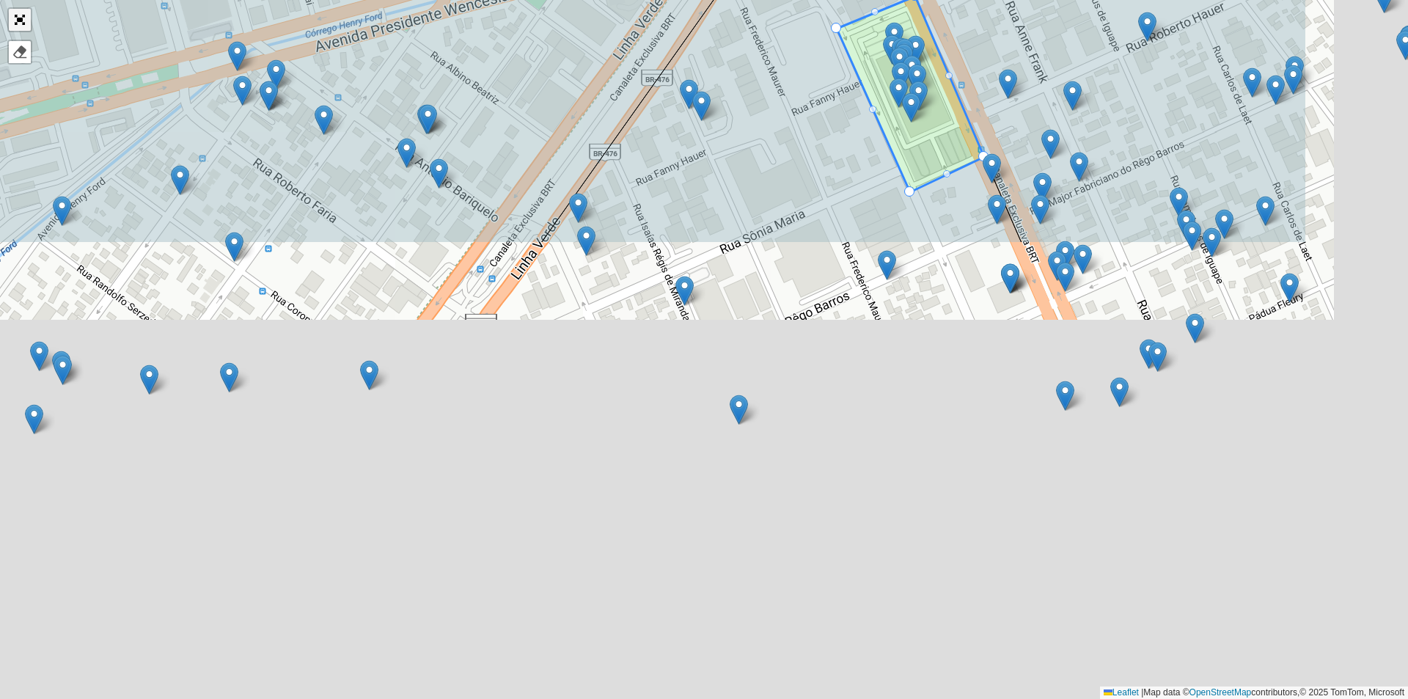
scroll to position [307, 0]
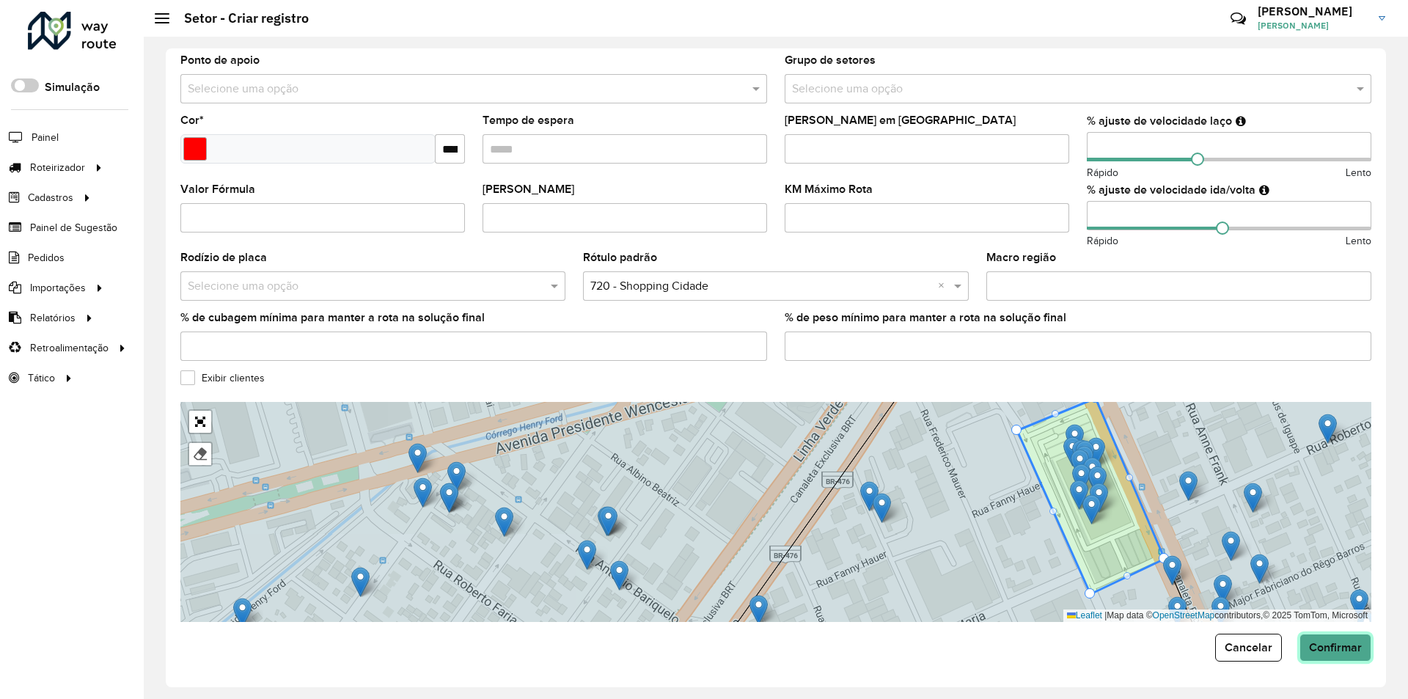
click at [1352, 642] on span "Confirmar" at bounding box center [1335, 647] width 53 height 12
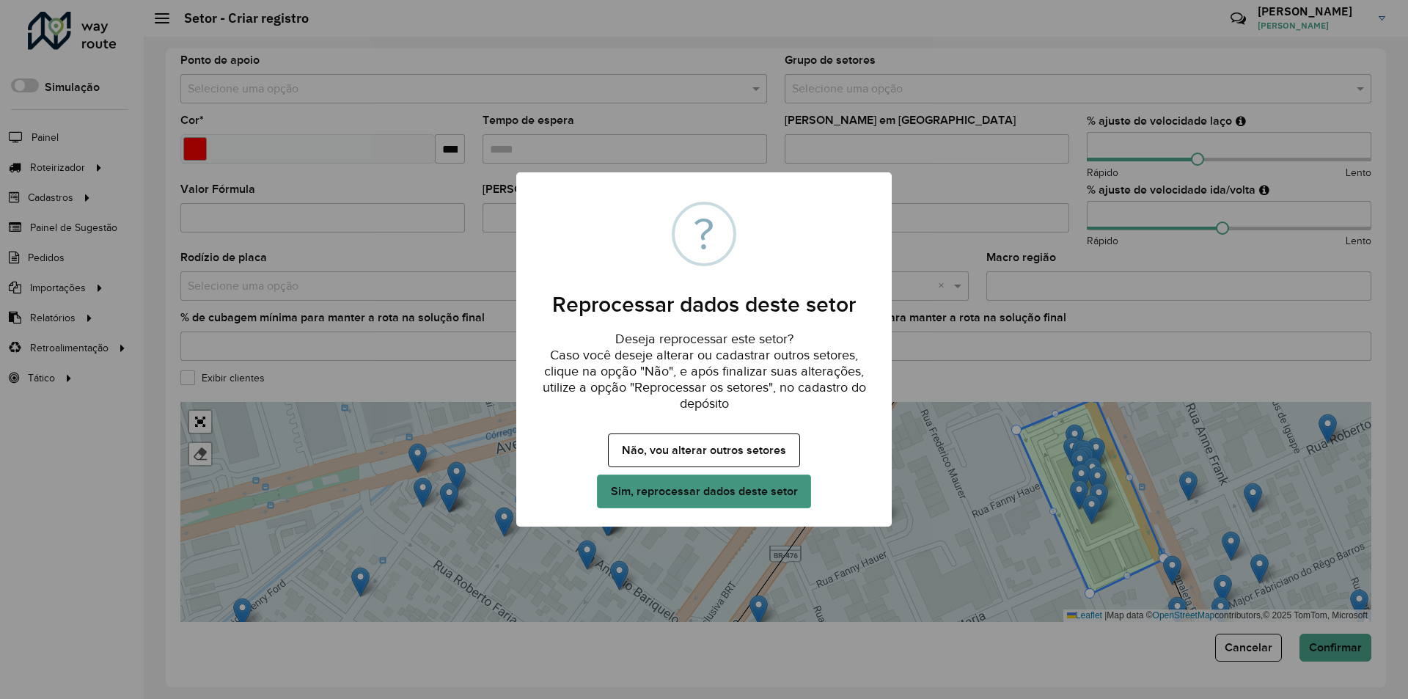
click at [699, 493] on button "Sim, reprocessar dados deste setor" at bounding box center [704, 491] width 214 height 34
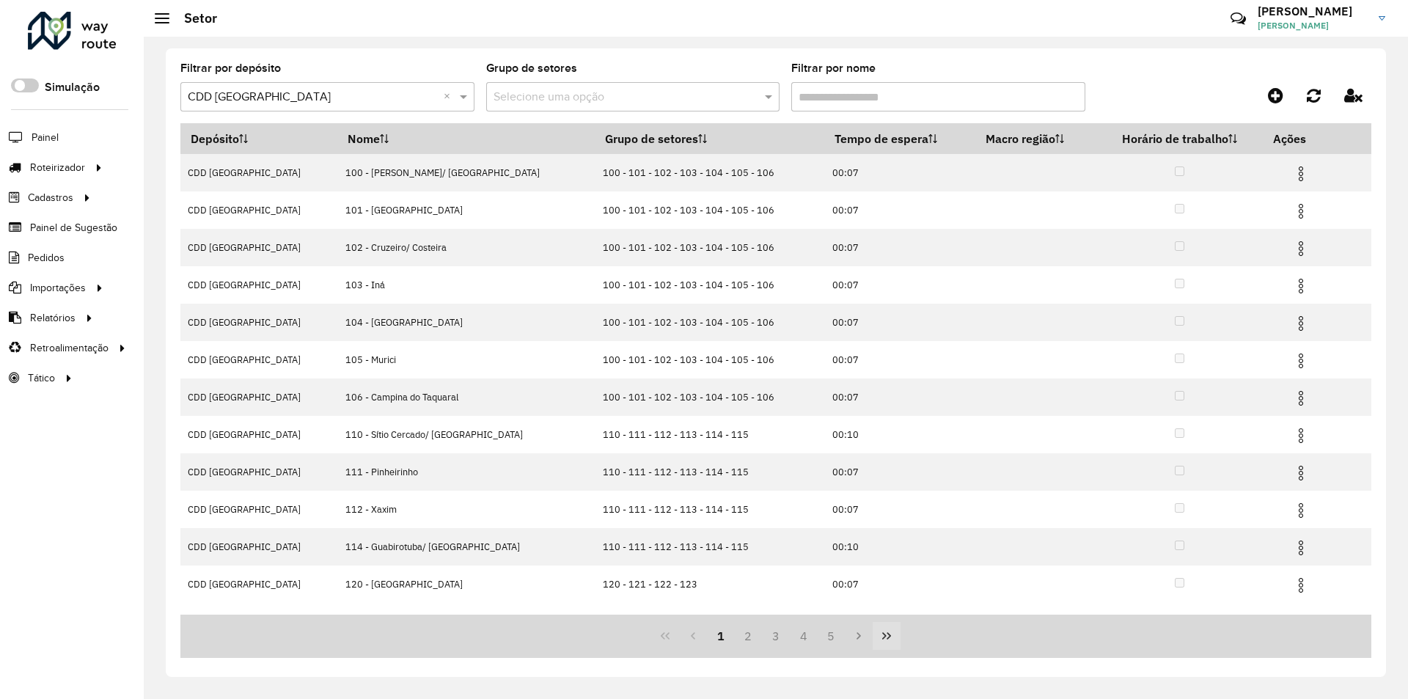
click at [888, 635] on icon "Last Page" at bounding box center [887, 636] width 12 height 12
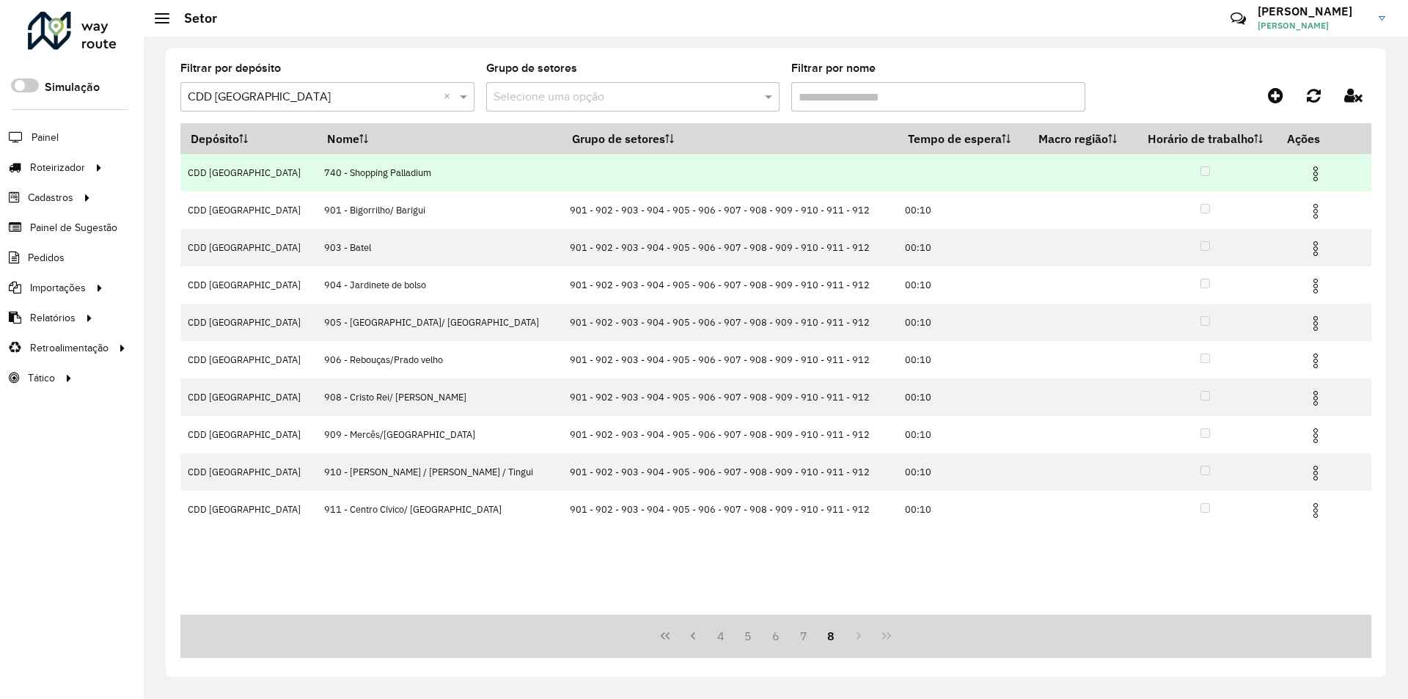
click at [1307, 165] on img at bounding box center [1316, 174] width 18 height 18
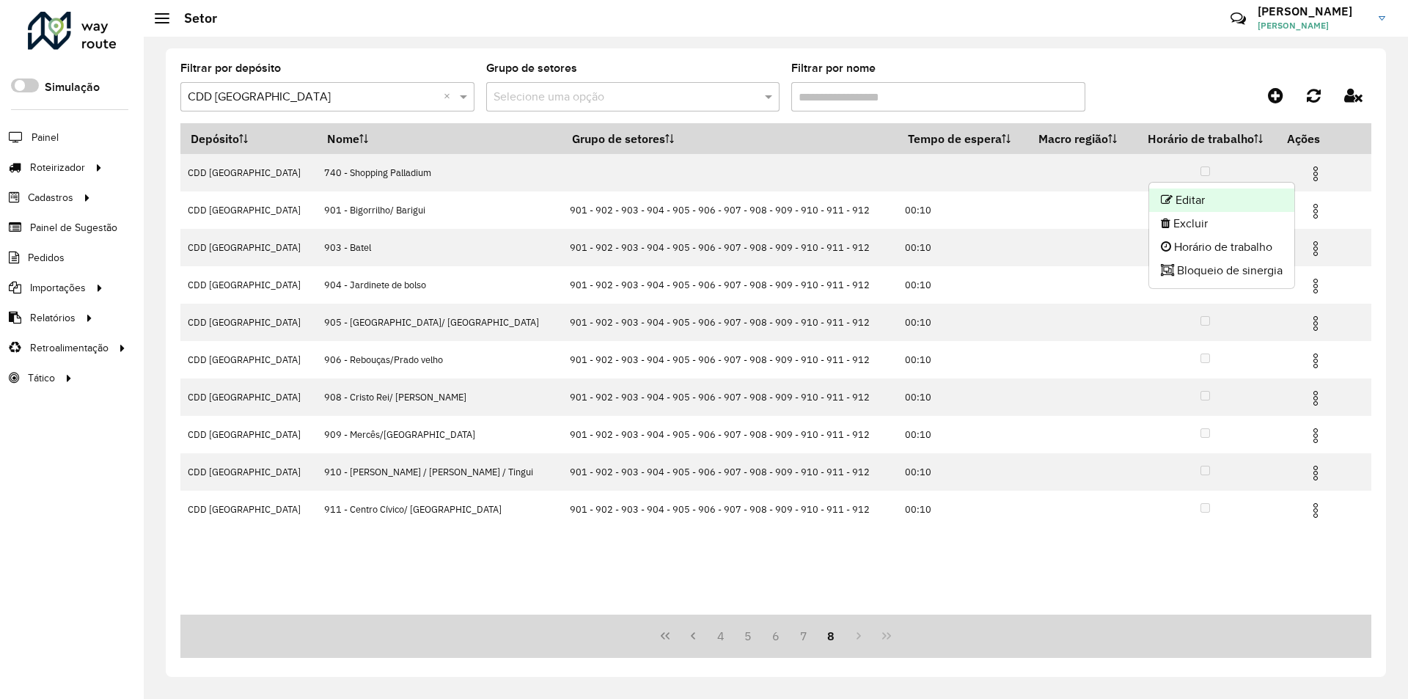
click at [1177, 199] on li "Editar" at bounding box center [1221, 199] width 145 height 23
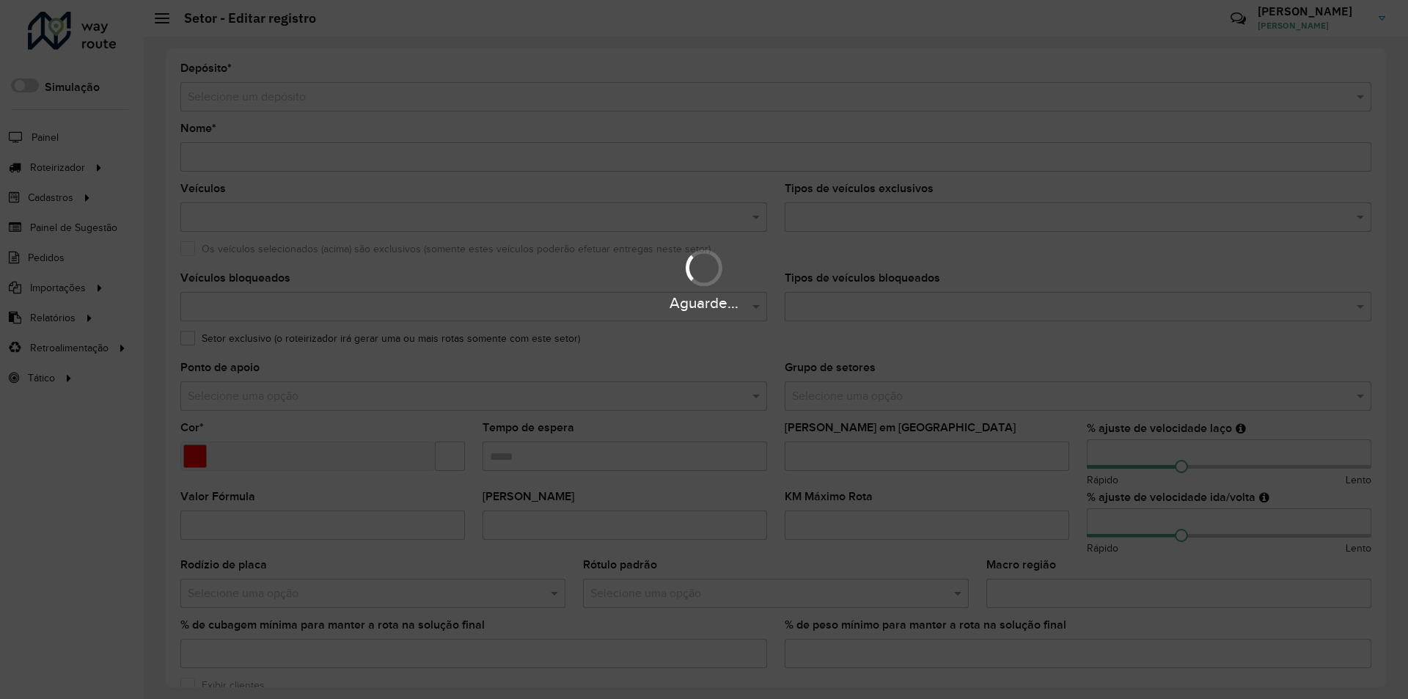
type input "**********"
type input "*******"
type input "**"
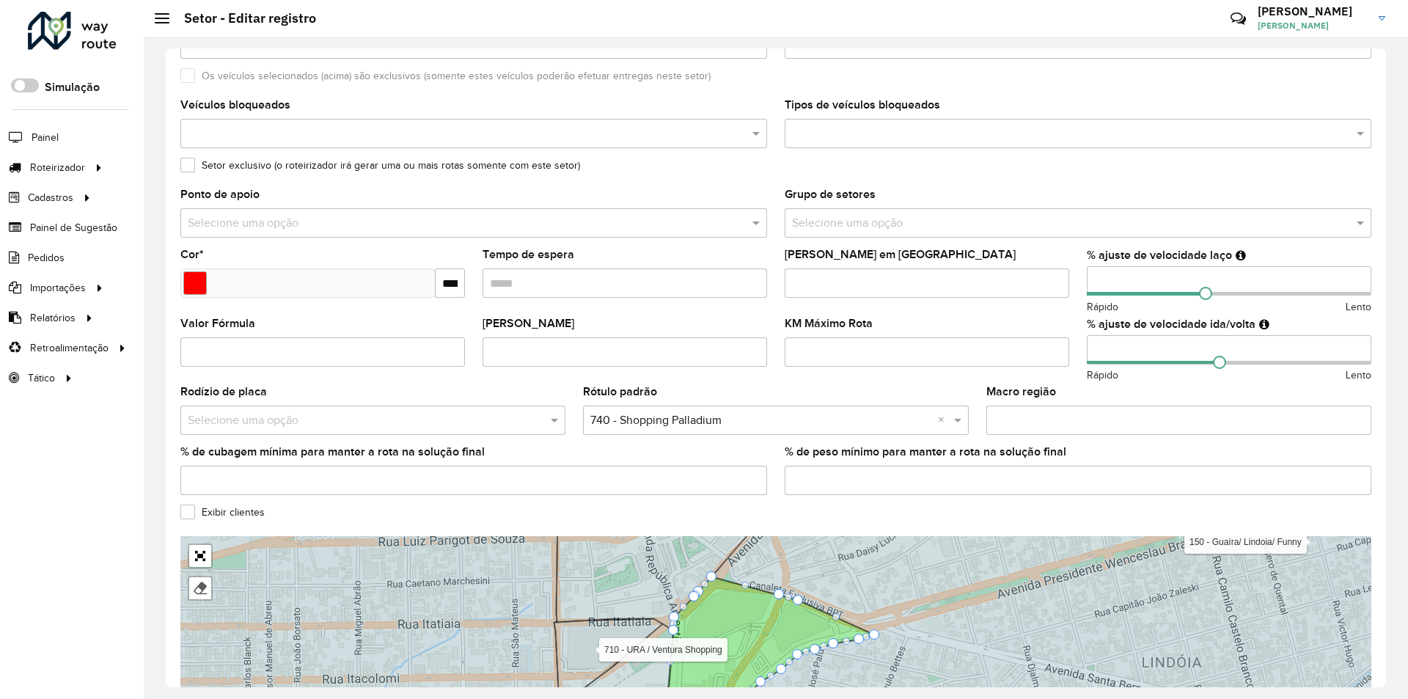
scroll to position [269, 0]
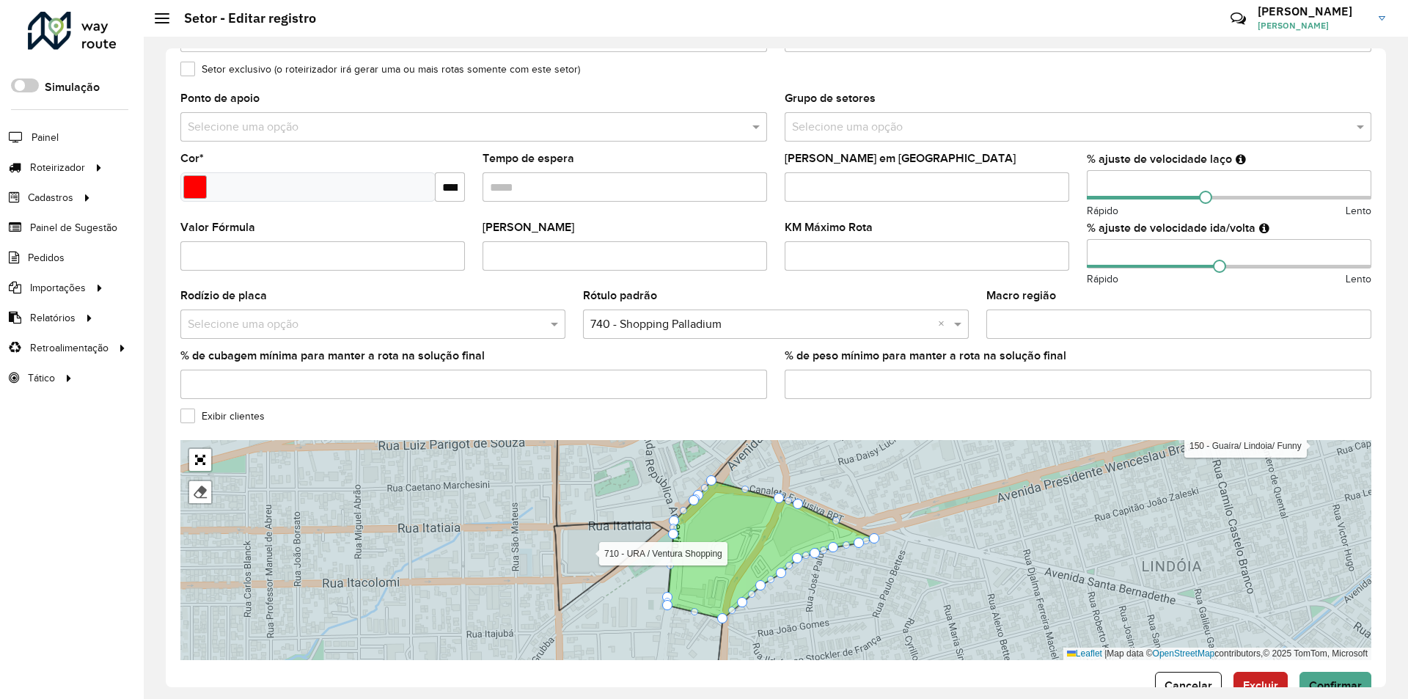
click at [1183, 684] on span "Cancelar" at bounding box center [1188, 685] width 48 height 12
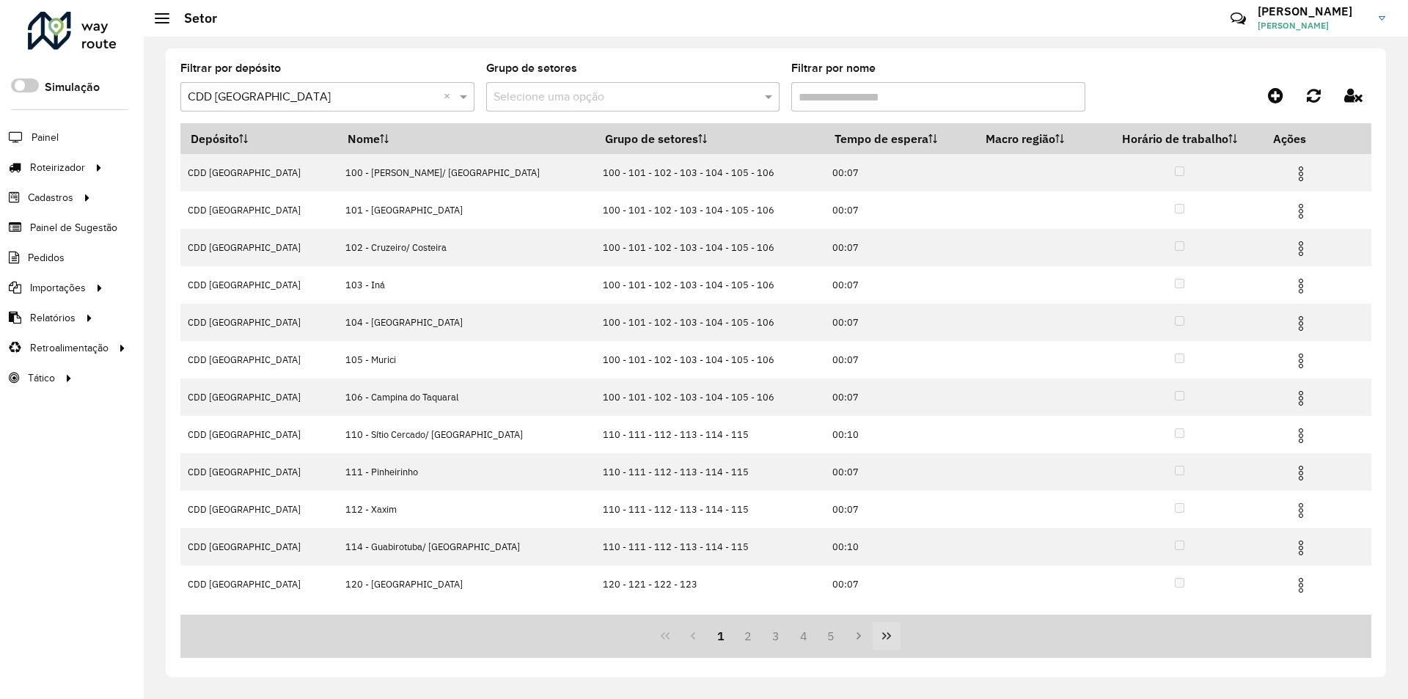
click at [891, 632] on icon "Last Page" at bounding box center [887, 636] width 12 height 12
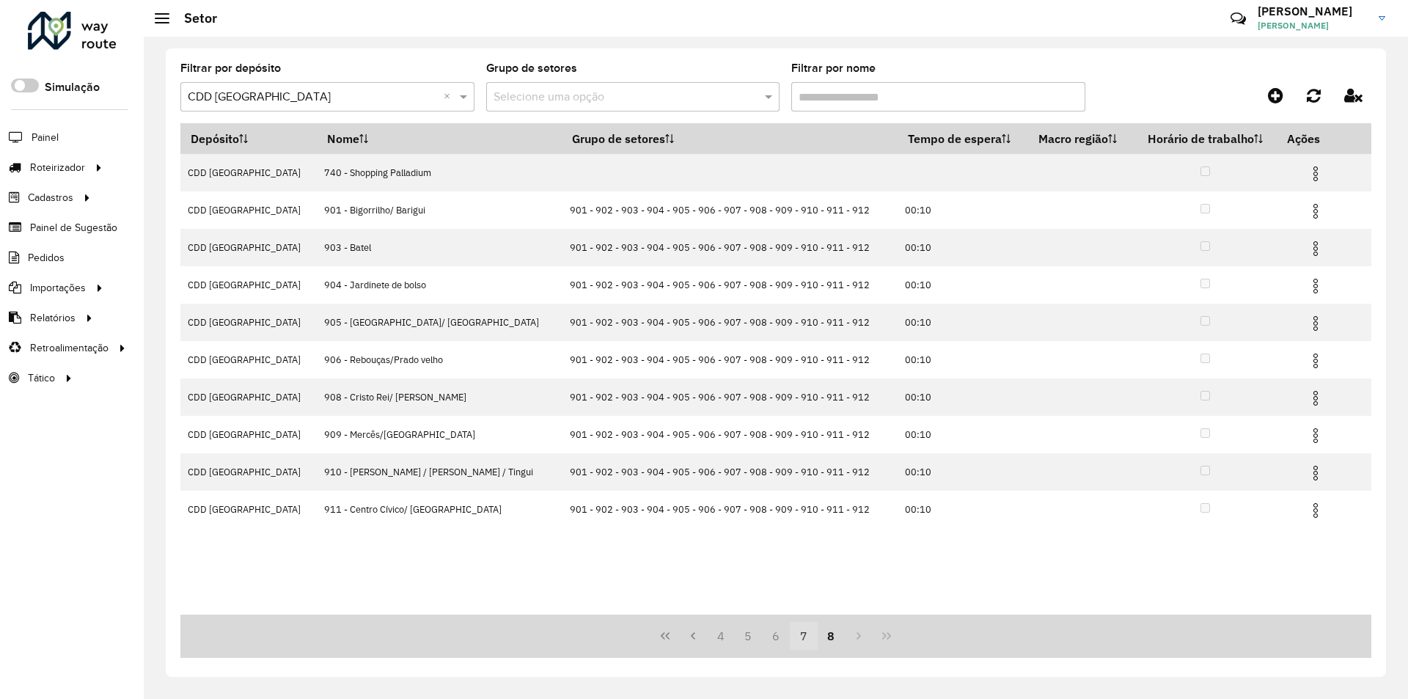
drag, startPoint x: 809, startPoint y: 641, endPoint x: 796, endPoint y: 631, distance: 15.7
click at [807, 639] on button "7" at bounding box center [804, 636] width 28 height 28
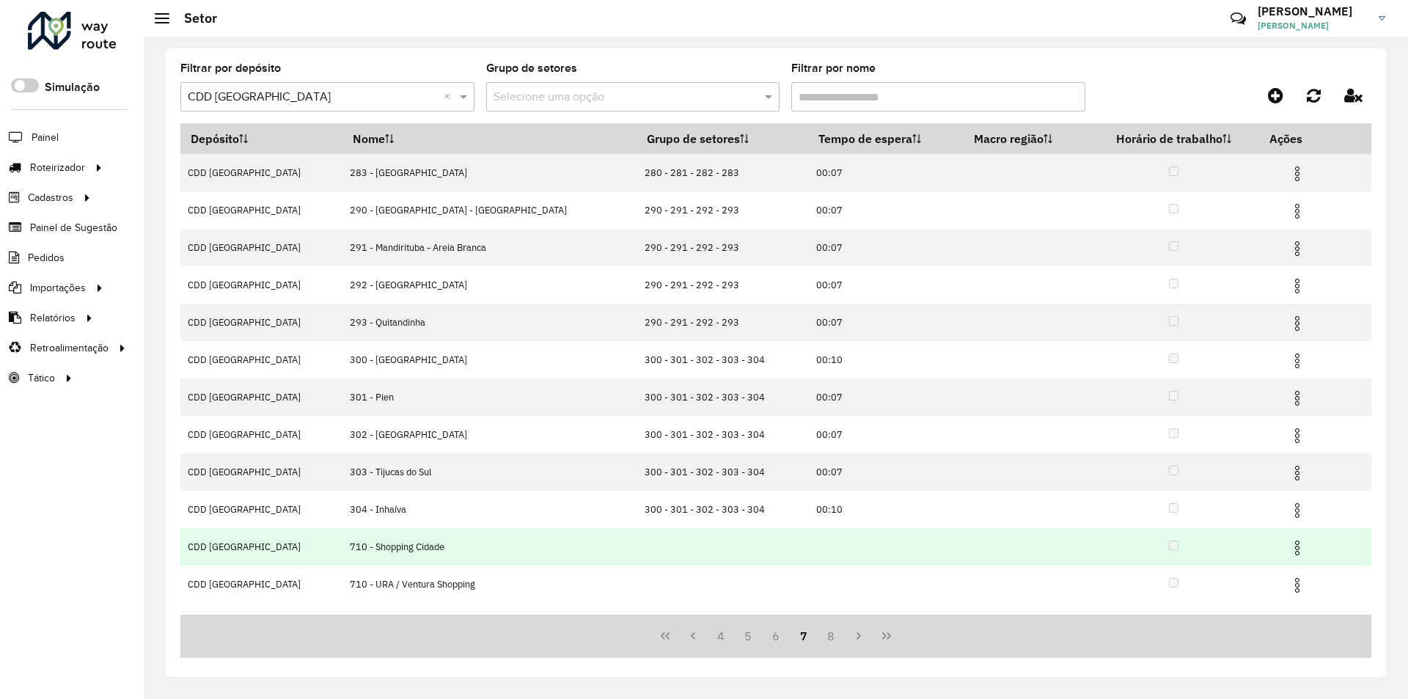
click at [1288, 545] on img at bounding box center [1297, 548] width 18 height 18
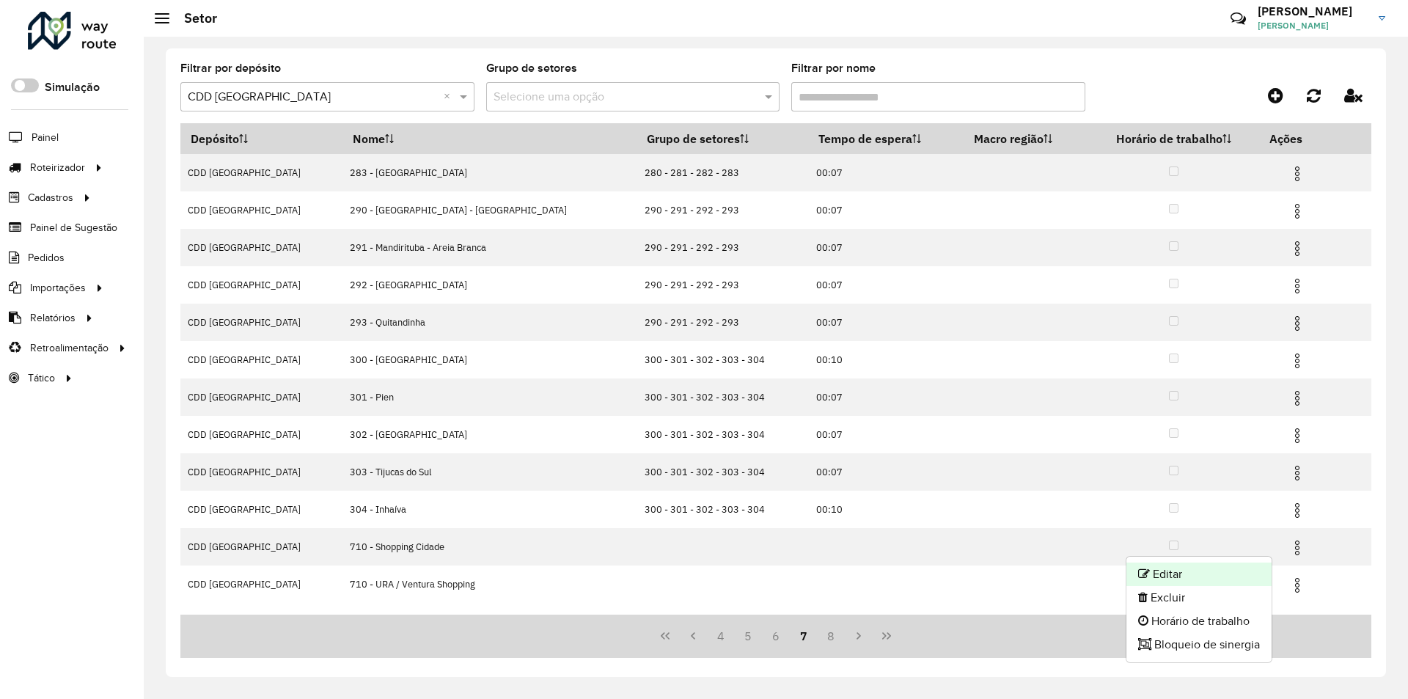
click at [1153, 573] on li "Editar" at bounding box center [1198, 573] width 145 height 23
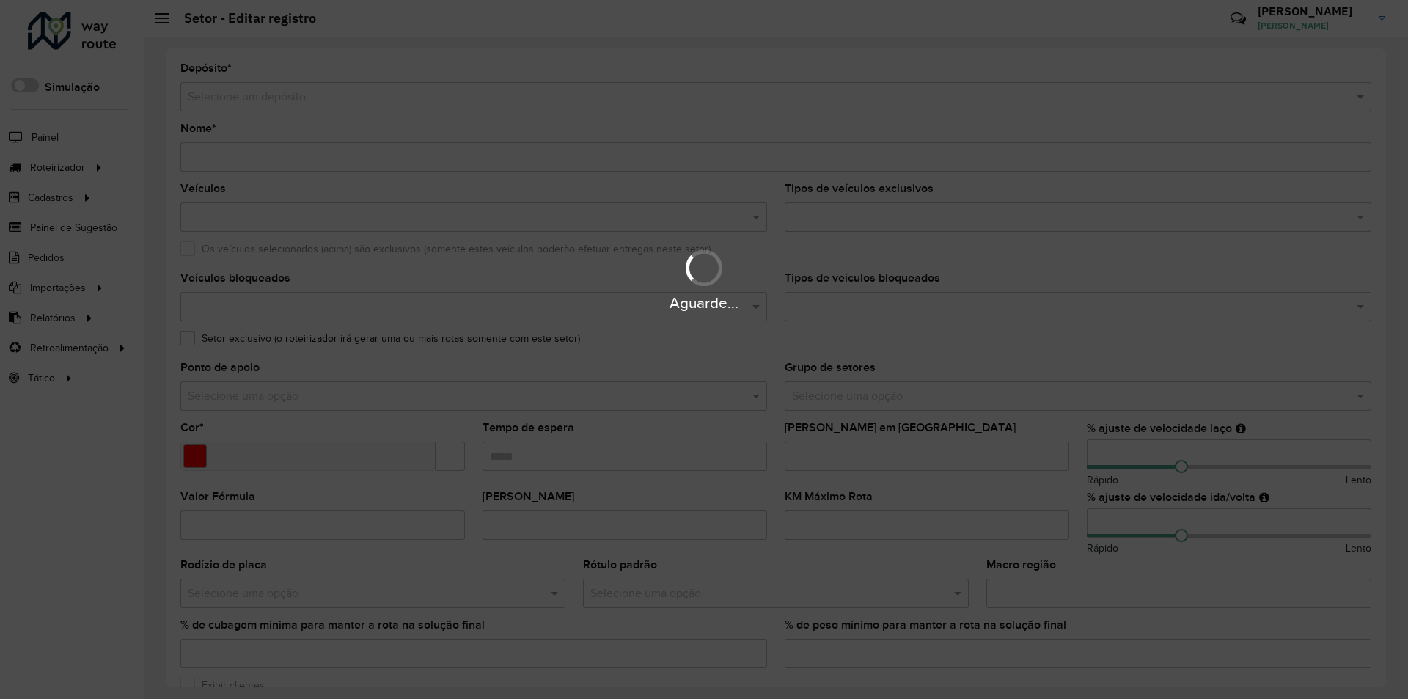
type input "**********"
type input "*******"
type input "**"
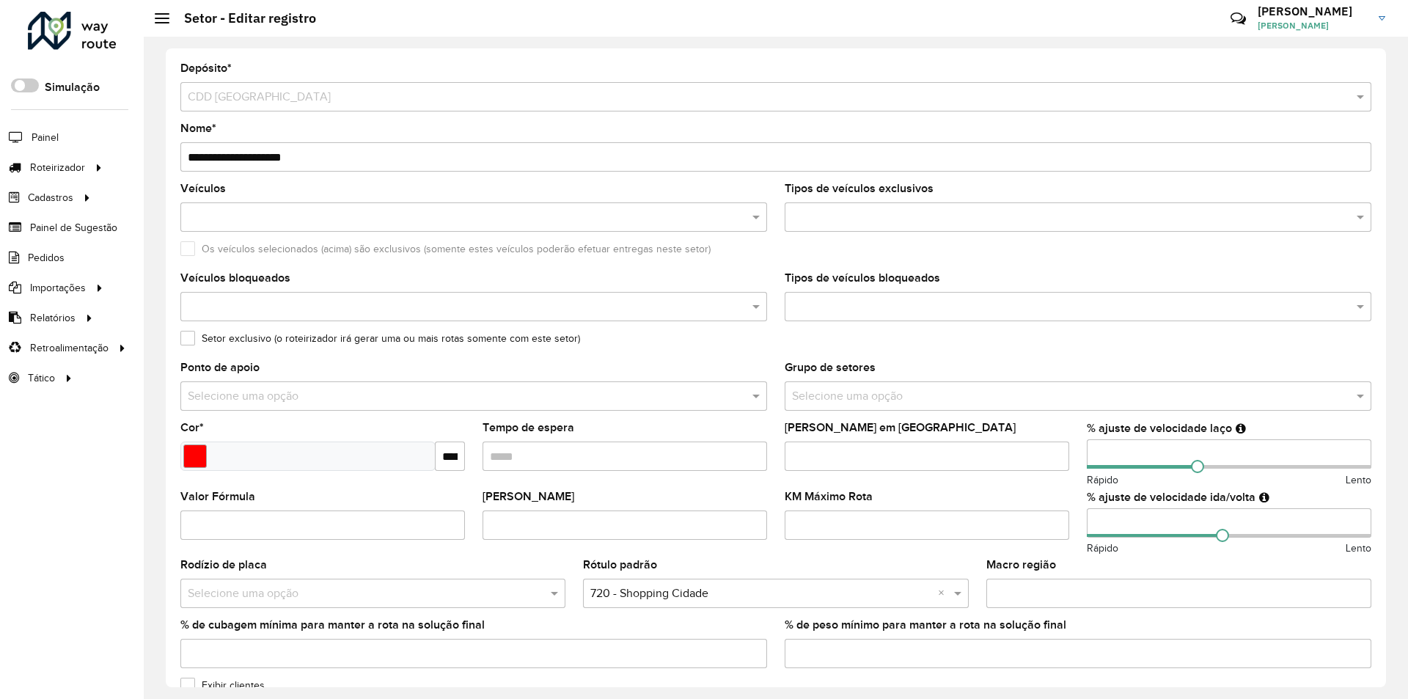
drag, startPoint x: 206, startPoint y: 159, endPoint x: 184, endPoint y: 158, distance: 22.0
click at [185, 158] on input "**********" at bounding box center [775, 156] width 1191 height 29
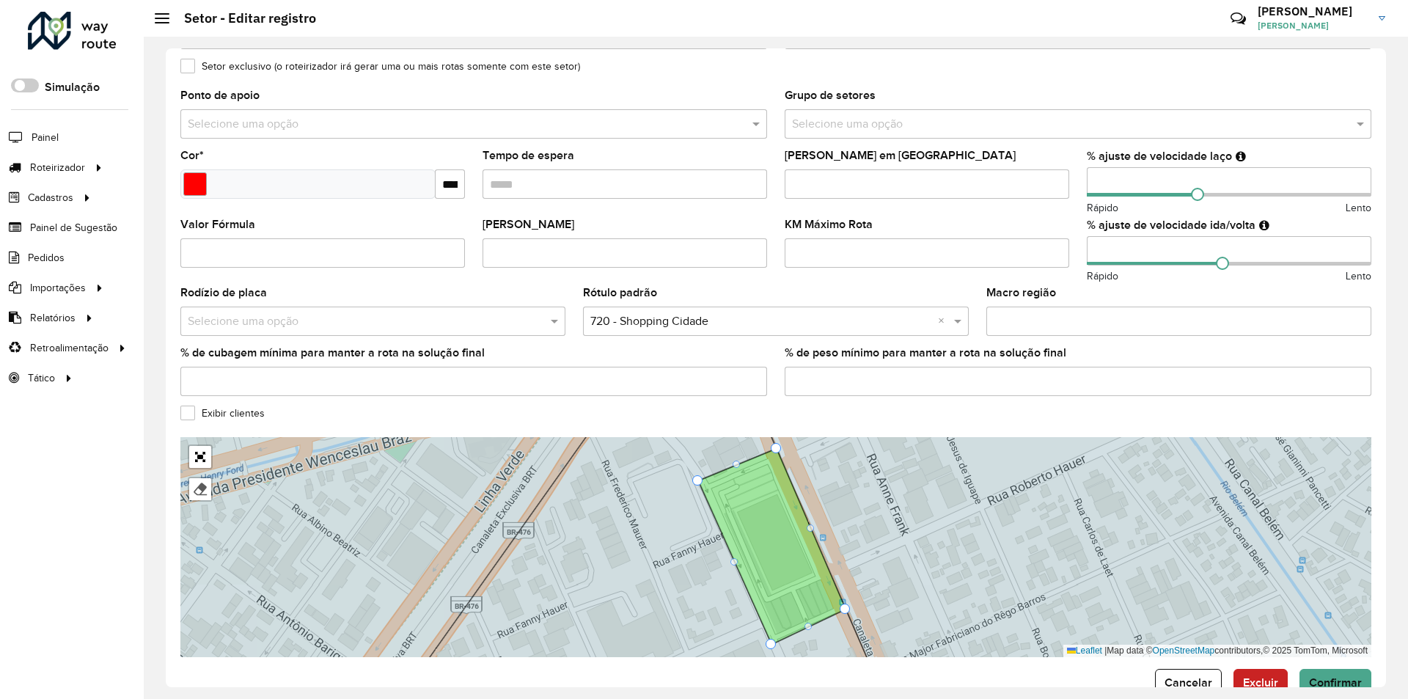
scroll to position [308, 0]
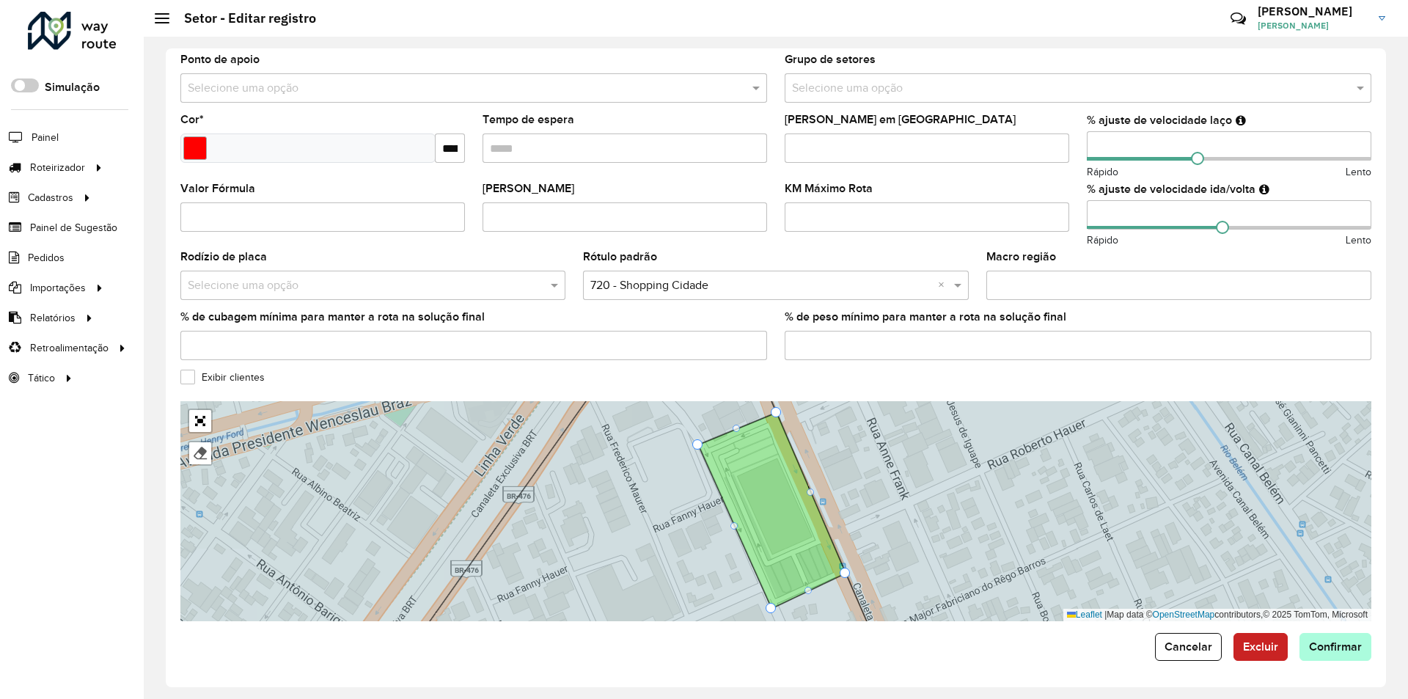
type input "**********"
click at [1313, 643] on span "Confirmar" at bounding box center [1335, 646] width 53 height 12
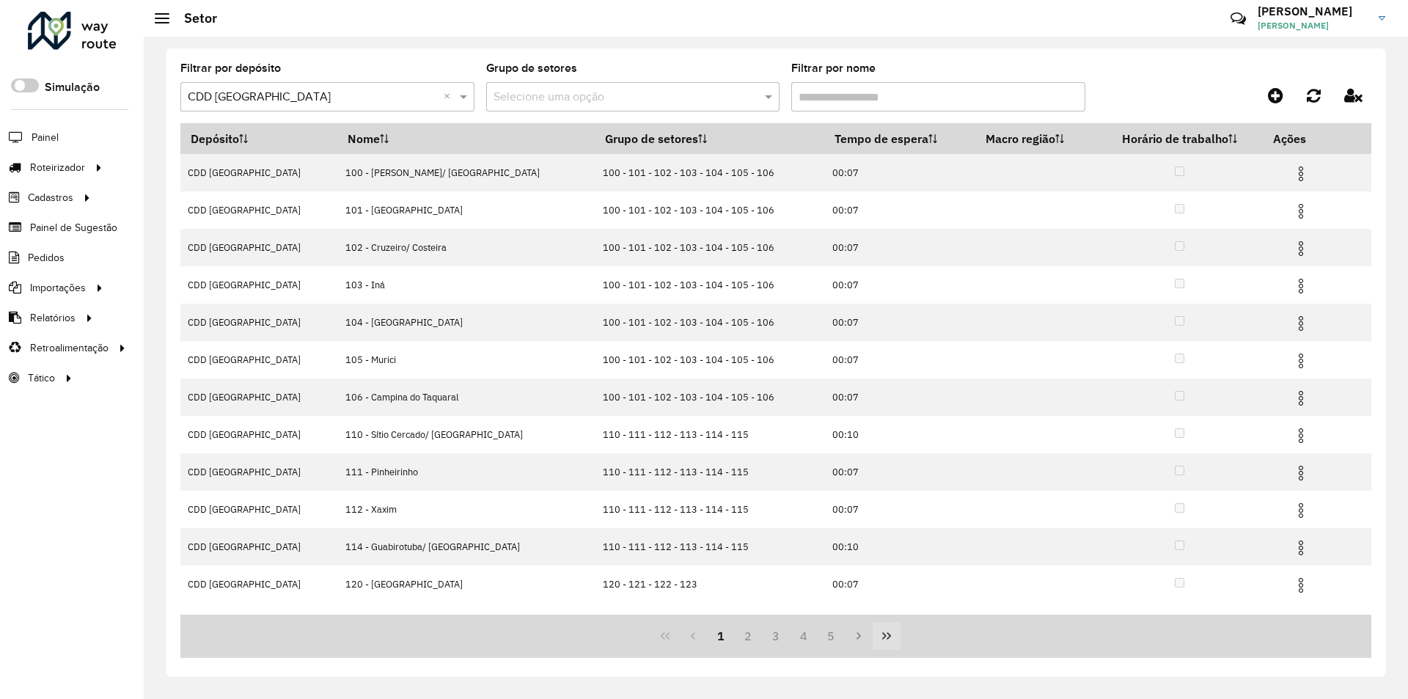
click at [884, 632] on icon "Last Page" at bounding box center [887, 636] width 12 height 12
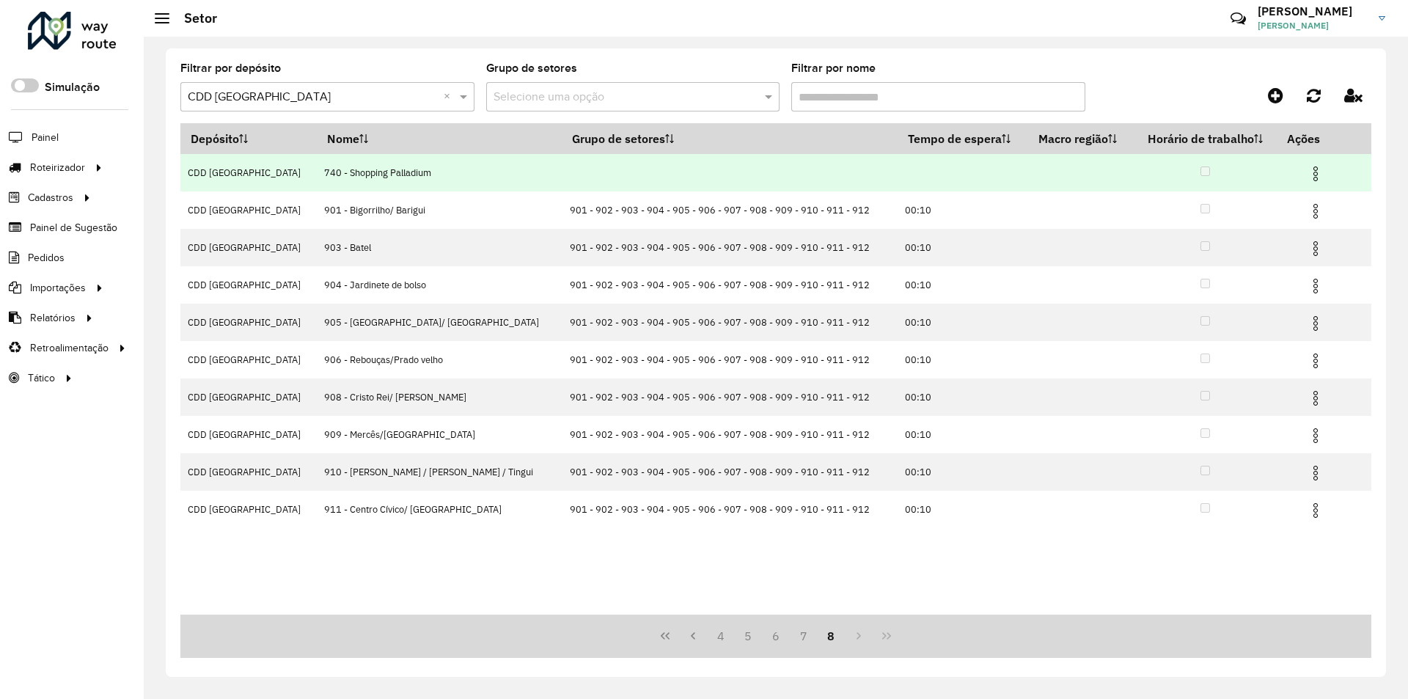
click at [1307, 175] on img at bounding box center [1316, 174] width 18 height 18
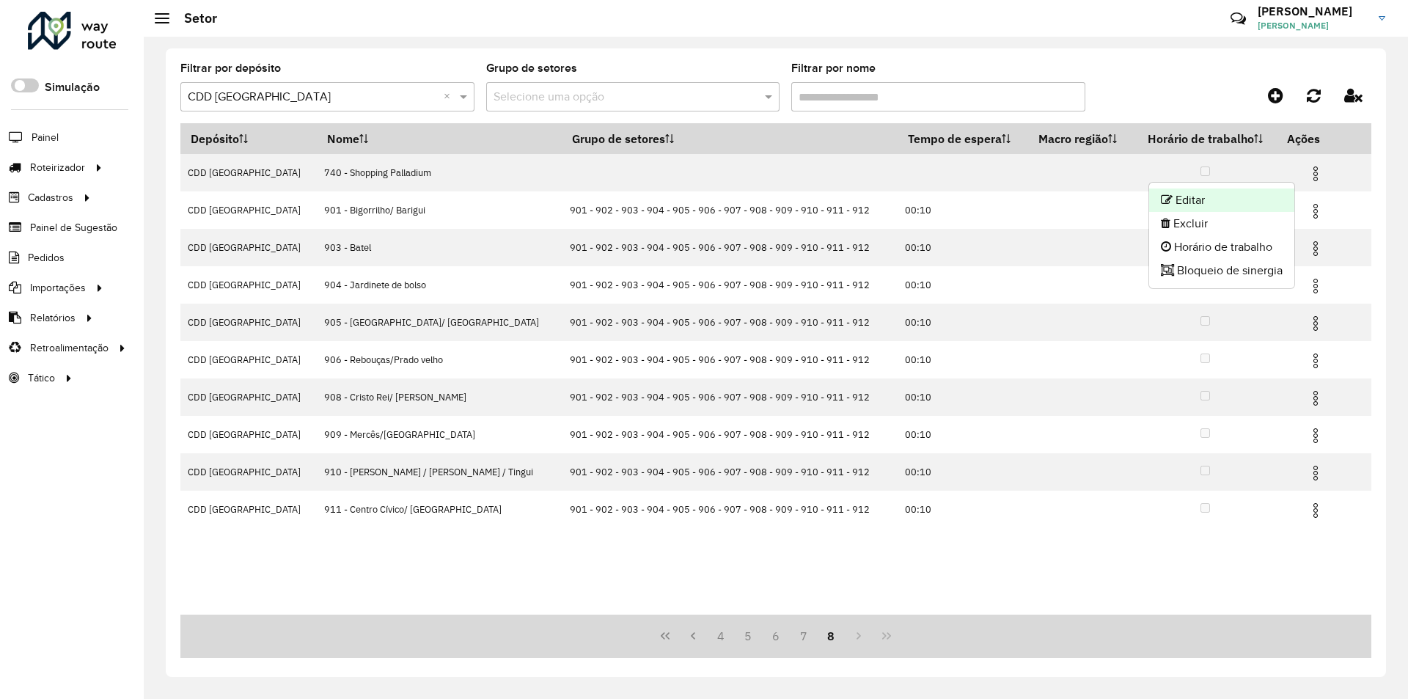
click at [1209, 202] on li "Editar" at bounding box center [1221, 199] width 145 height 23
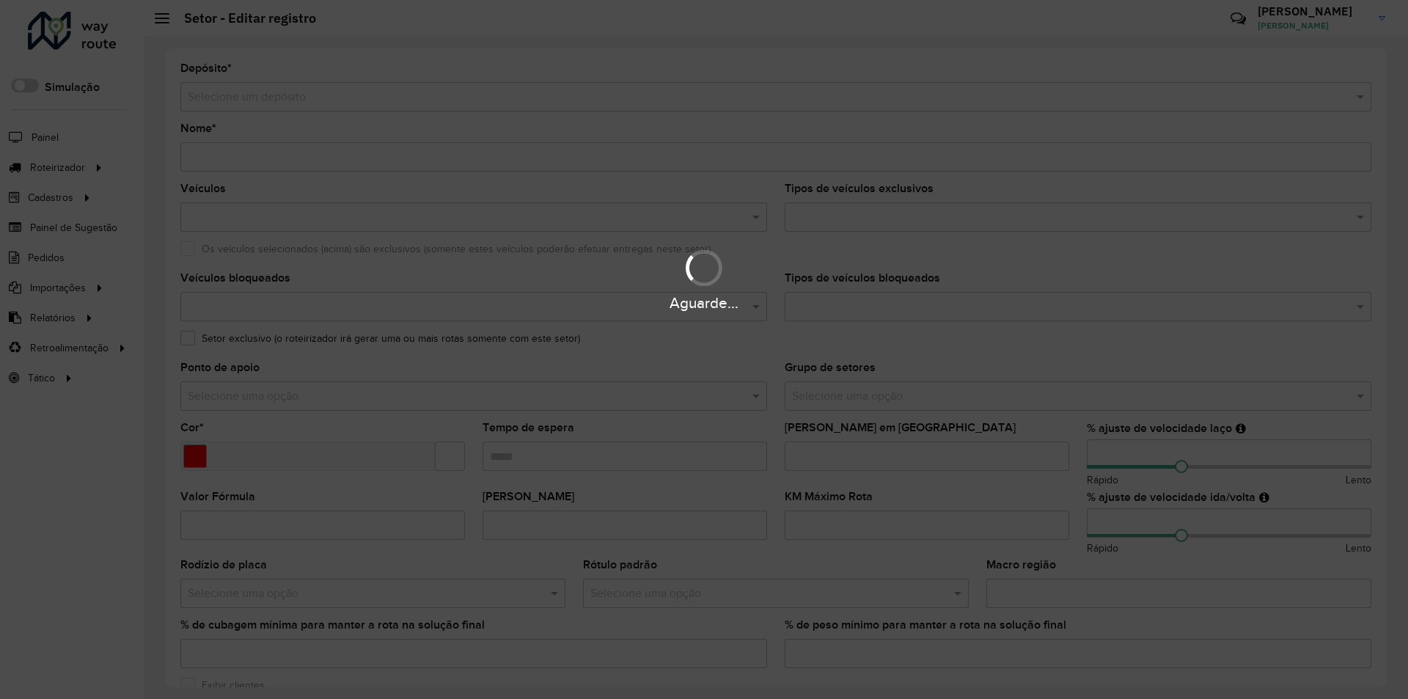
type input "**********"
type input "*******"
type input "**"
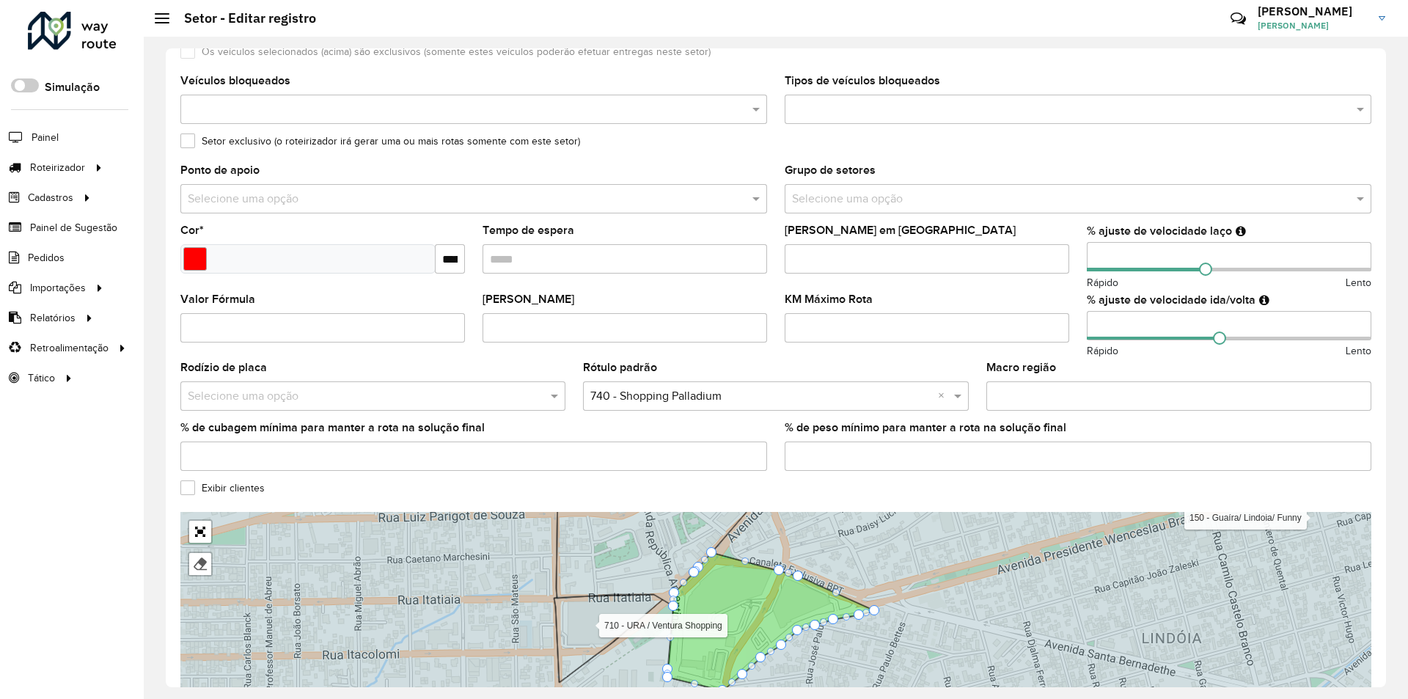
scroll to position [293, 0]
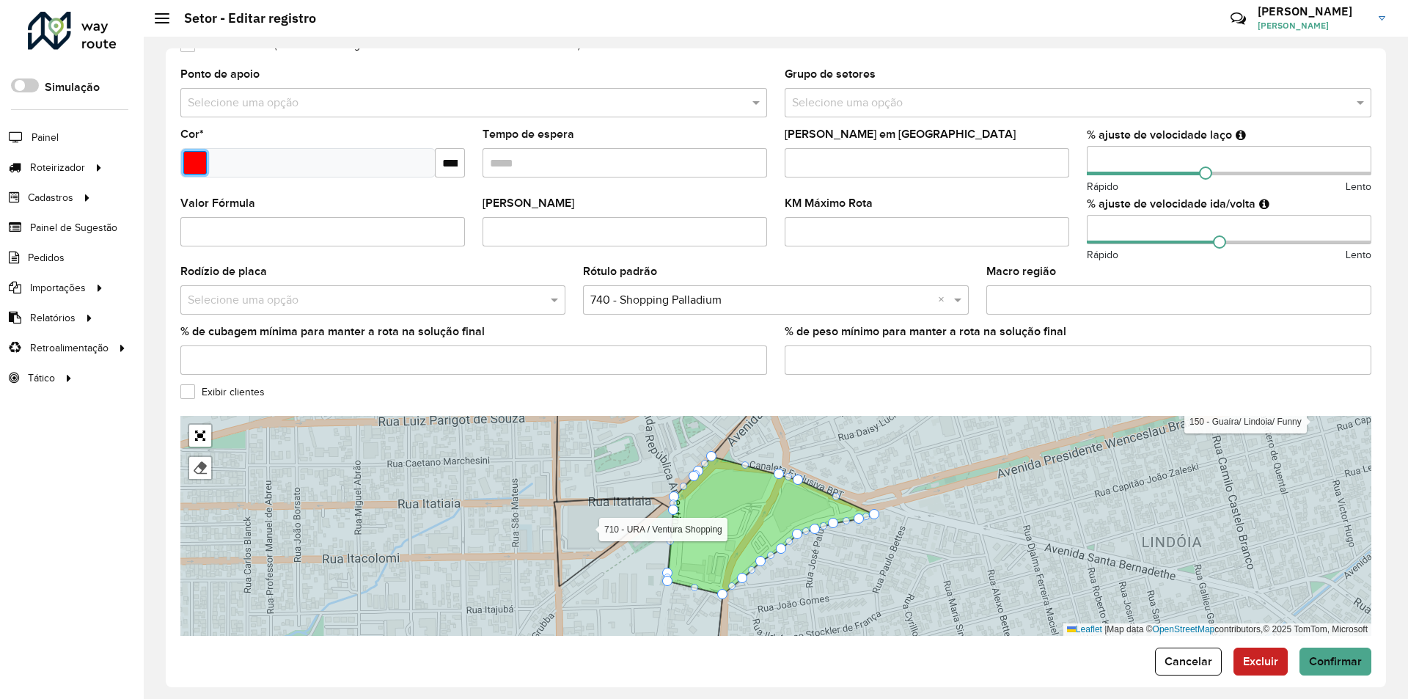
click at [188, 154] on input "Select a color" at bounding box center [194, 162] width 23 height 23
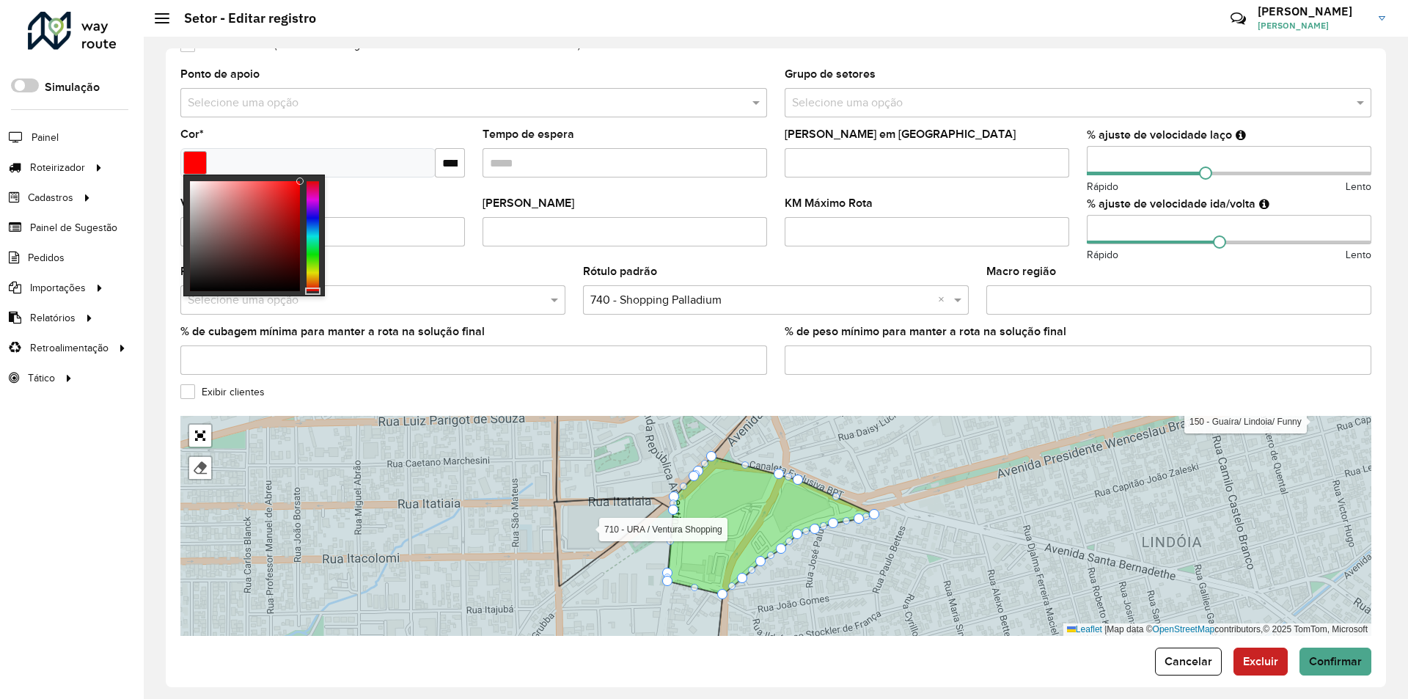
type input "*******"
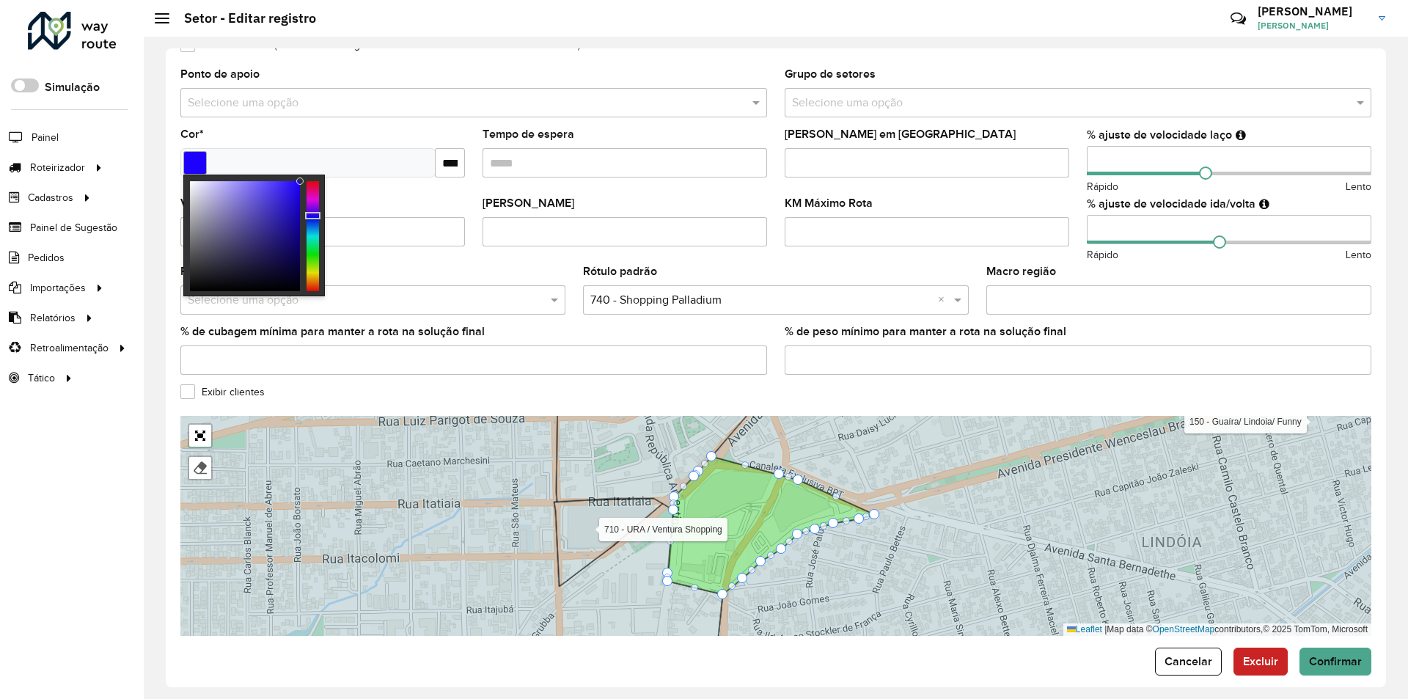
click at [309, 216] on div at bounding box center [312, 236] width 12 height 110
click at [1326, 656] on span "Confirmar" at bounding box center [1335, 661] width 53 height 12
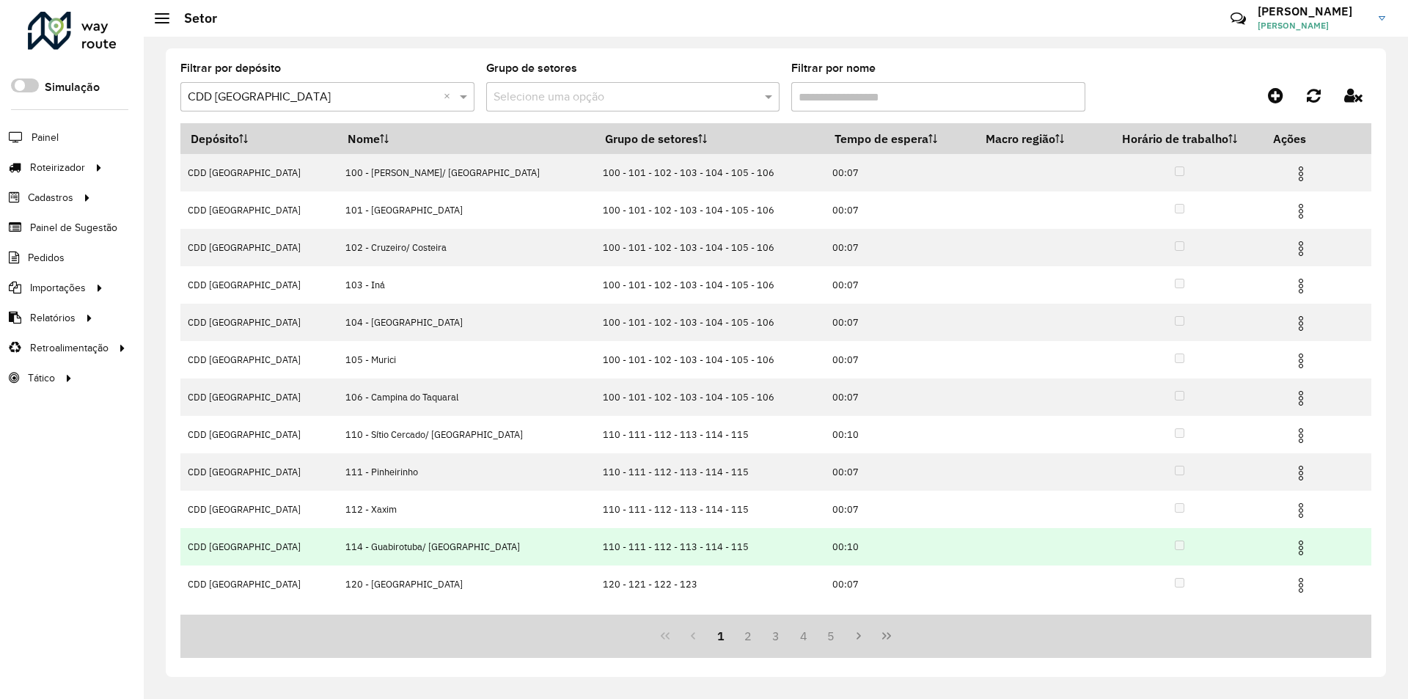
click at [1292, 548] on img at bounding box center [1301, 548] width 18 height 18
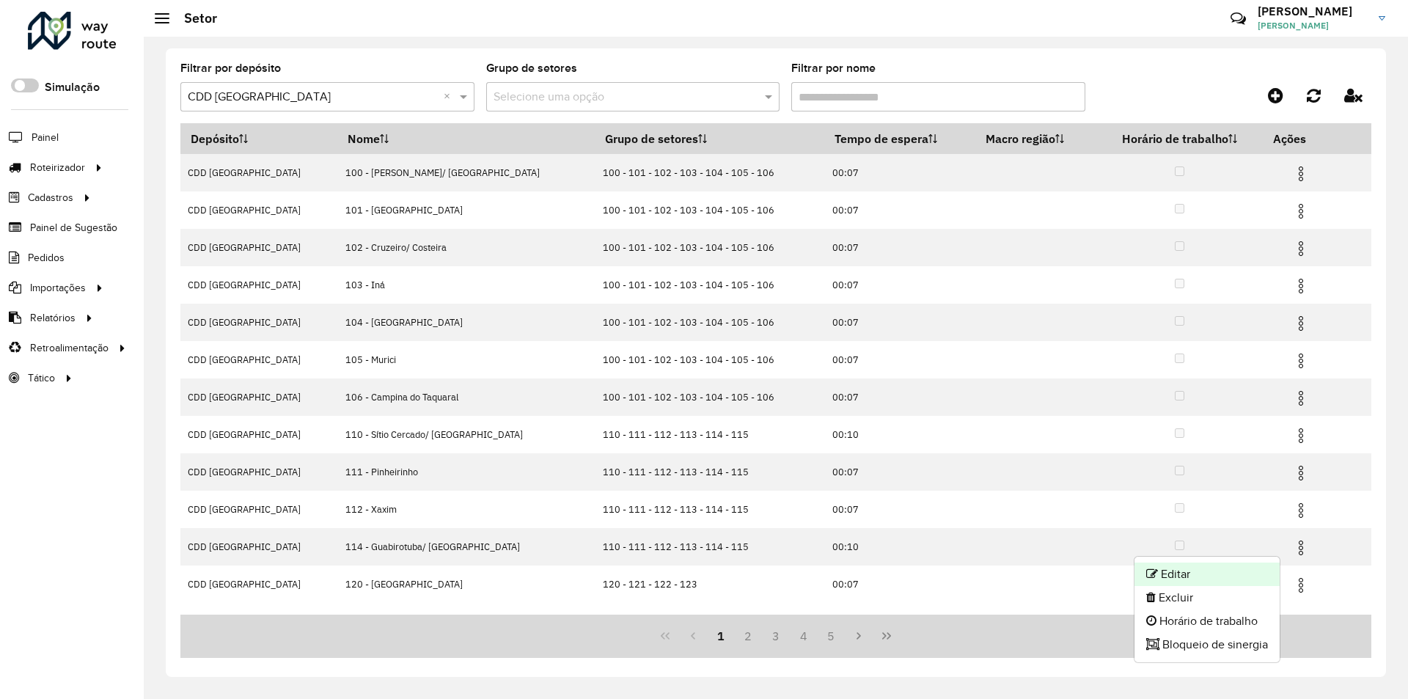
click at [1183, 574] on li "Editar" at bounding box center [1206, 573] width 145 height 23
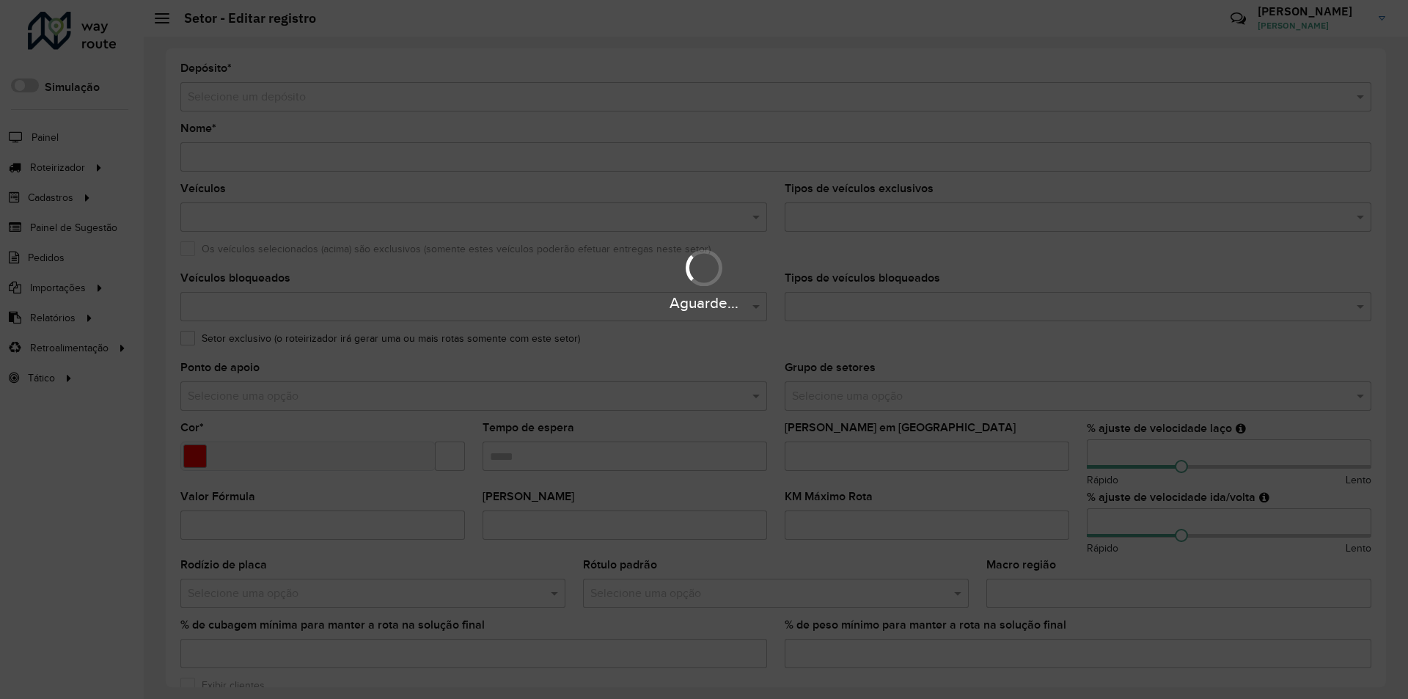
type input "**********"
type input "*******"
type input "*****"
type input "**"
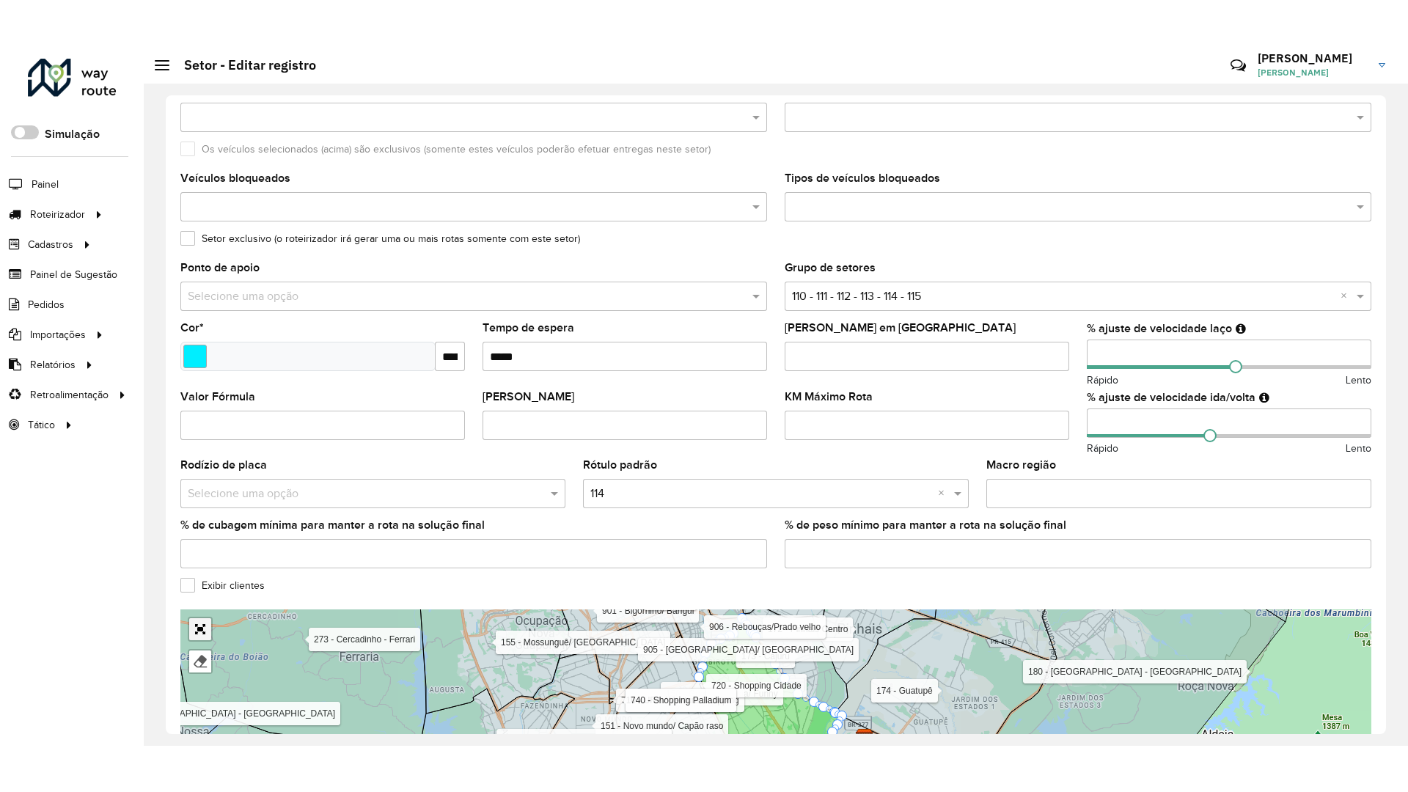
scroll to position [242, 0]
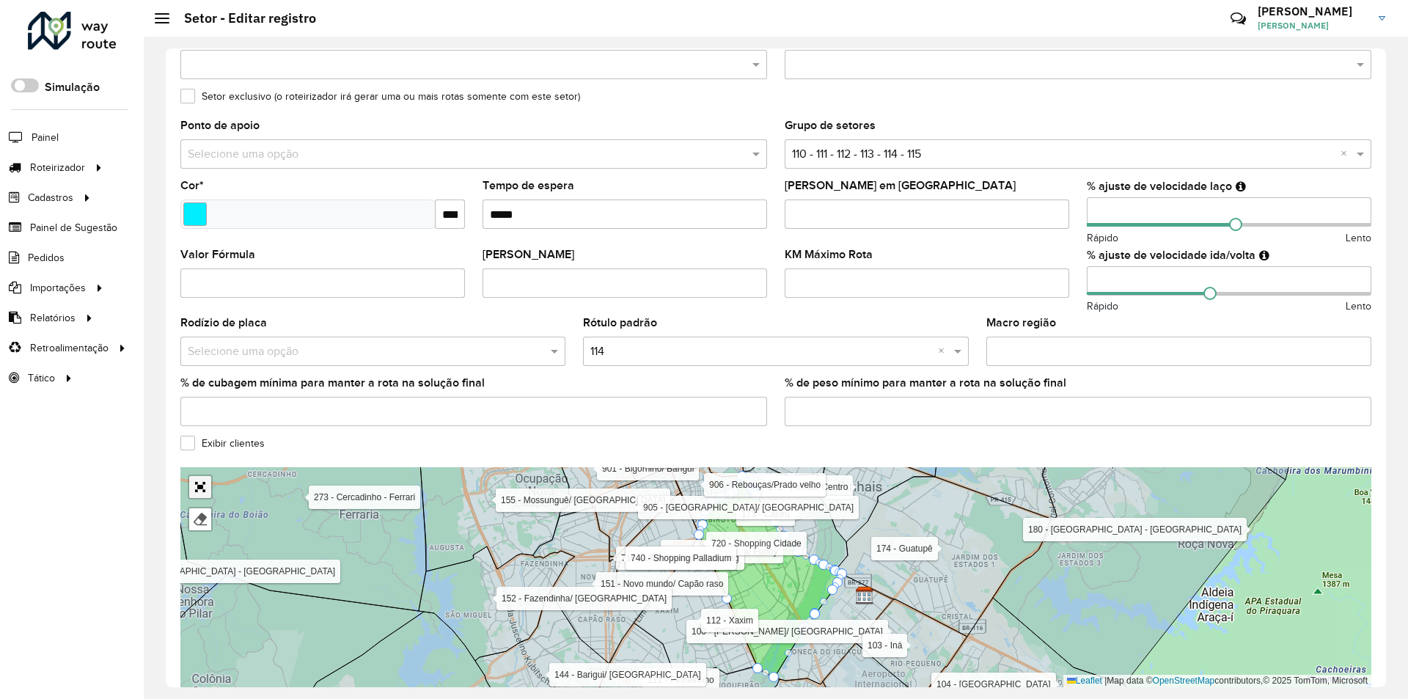
click at [194, 584] on div "100 - [GEOGRAPHIC_DATA]/ [GEOGRAPHIC_DATA] 101 - [GEOGRAPHIC_DATA] 102 - [GEOGR…" at bounding box center [775, 577] width 1191 height 220
click at [205, 485] on link "Abrir mapa em tela cheia" at bounding box center [200, 487] width 22 height 22
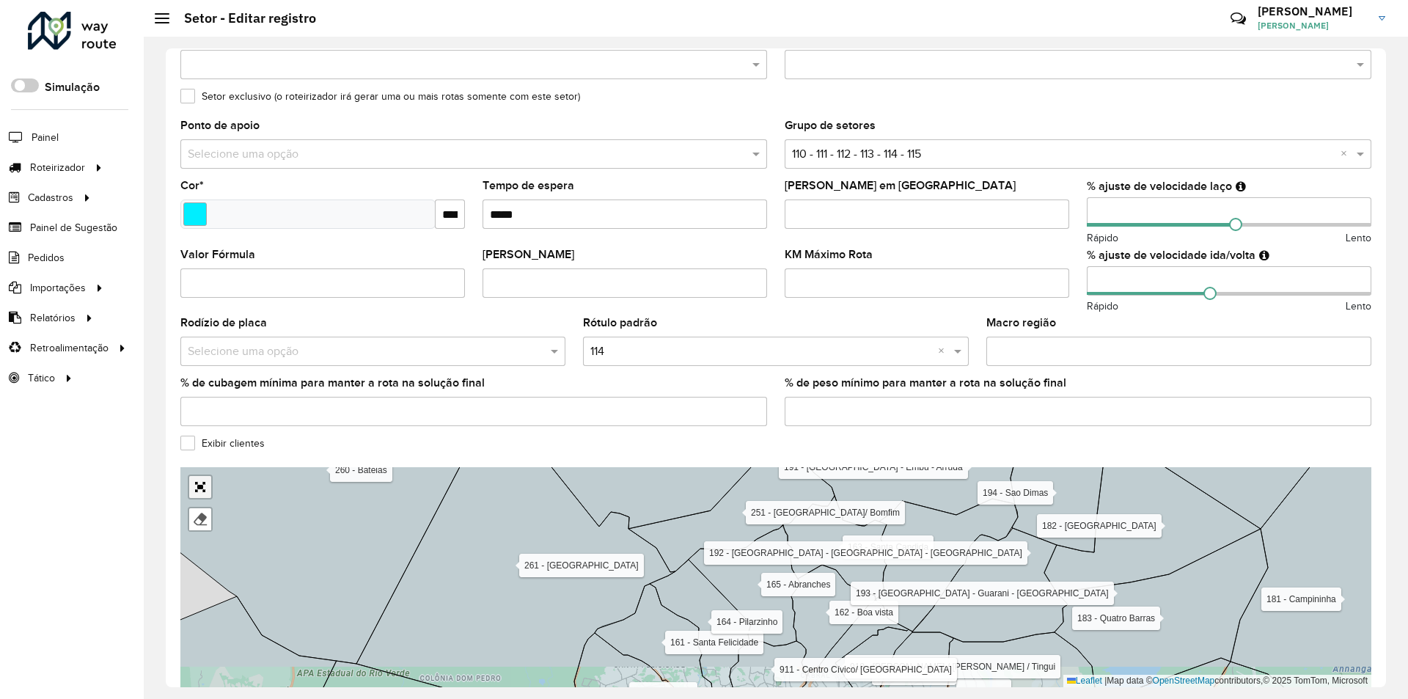
scroll to position [0, 0]
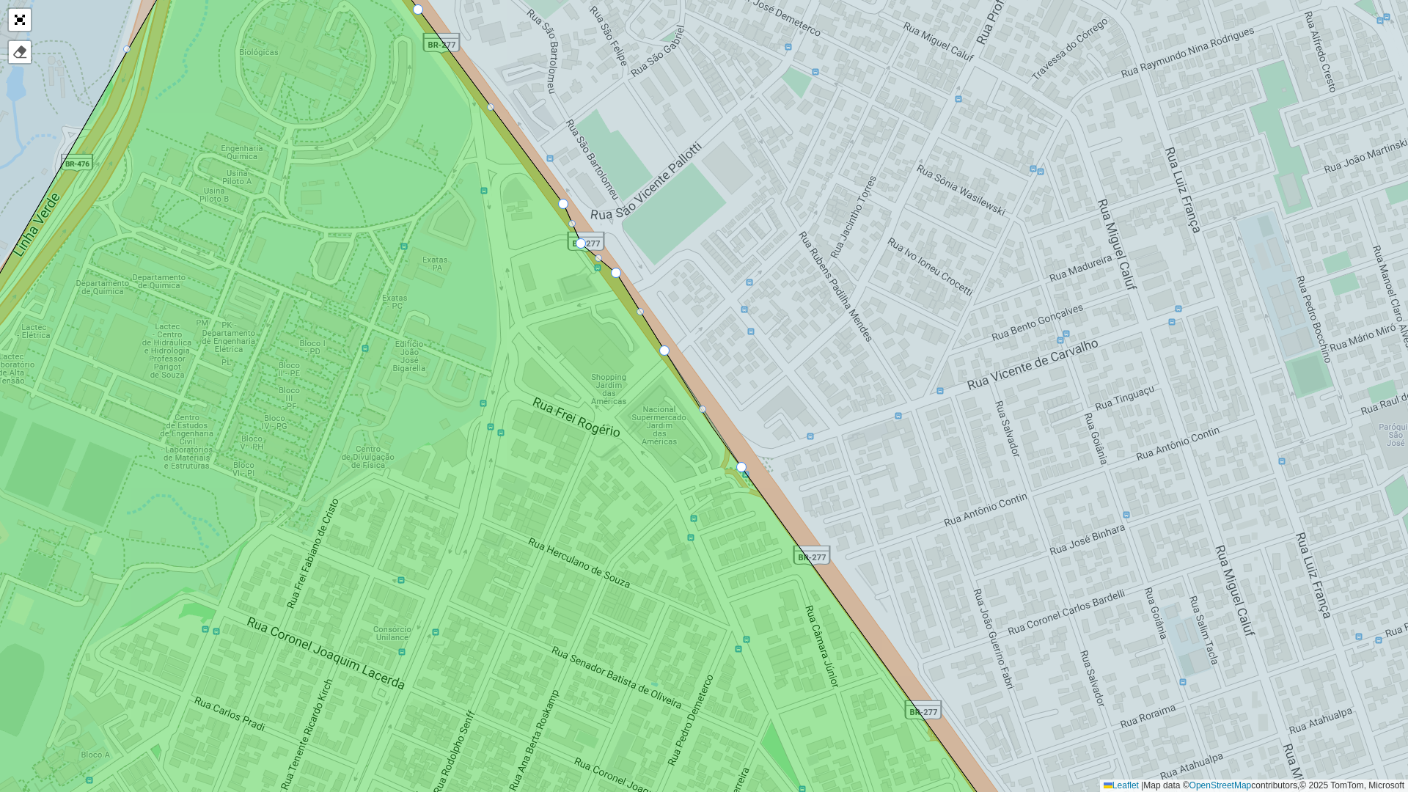
drag, startPoint x: 711, startPoint y: 426, endPoint x: 737, endPoint y: 455, distance: 38.9
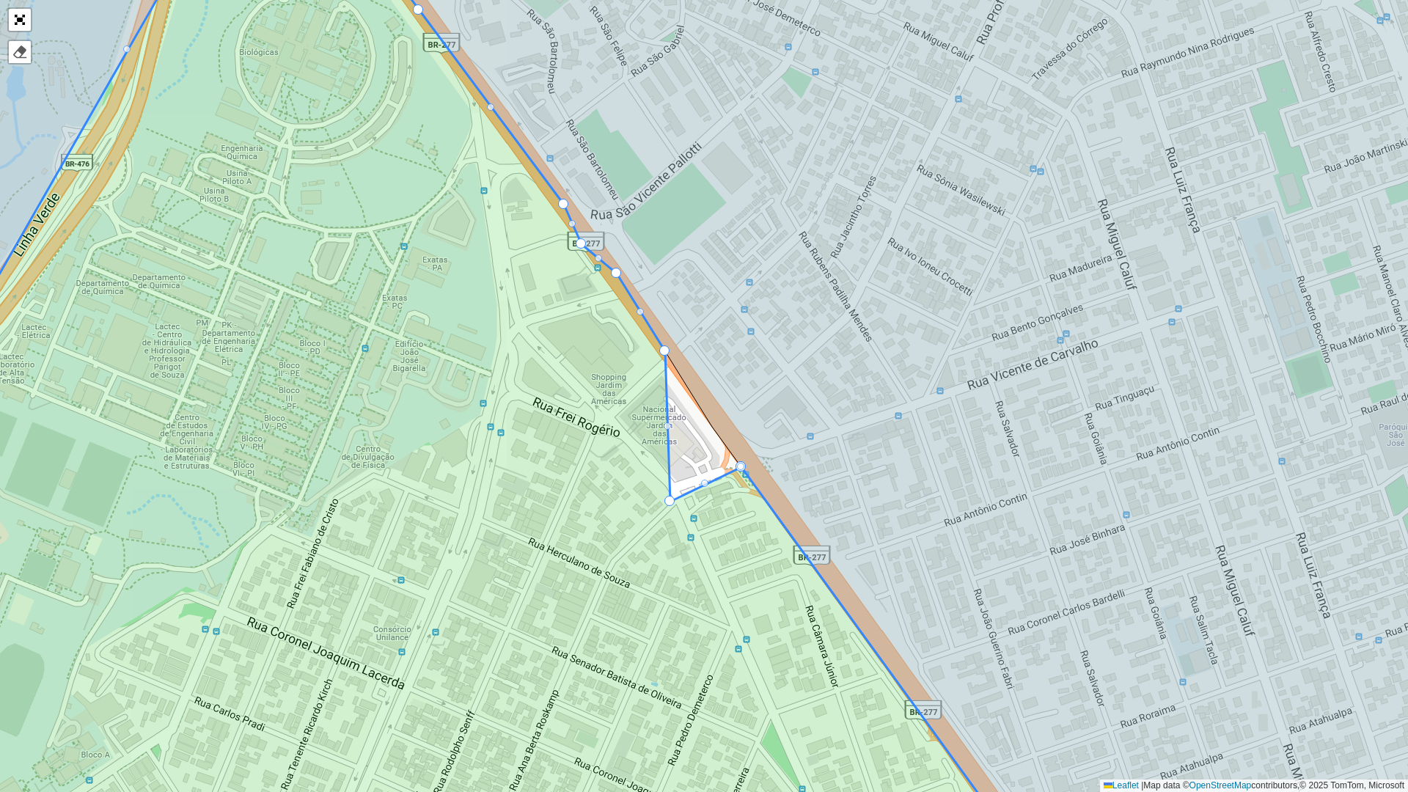
drag, startPoint x: 711, startPoint y: 423, endPoint x: 669, endPoint y: 498, distance: 85.7
click at [661, 348] on icon at bounding box center [948, 397] width 1197 height 952
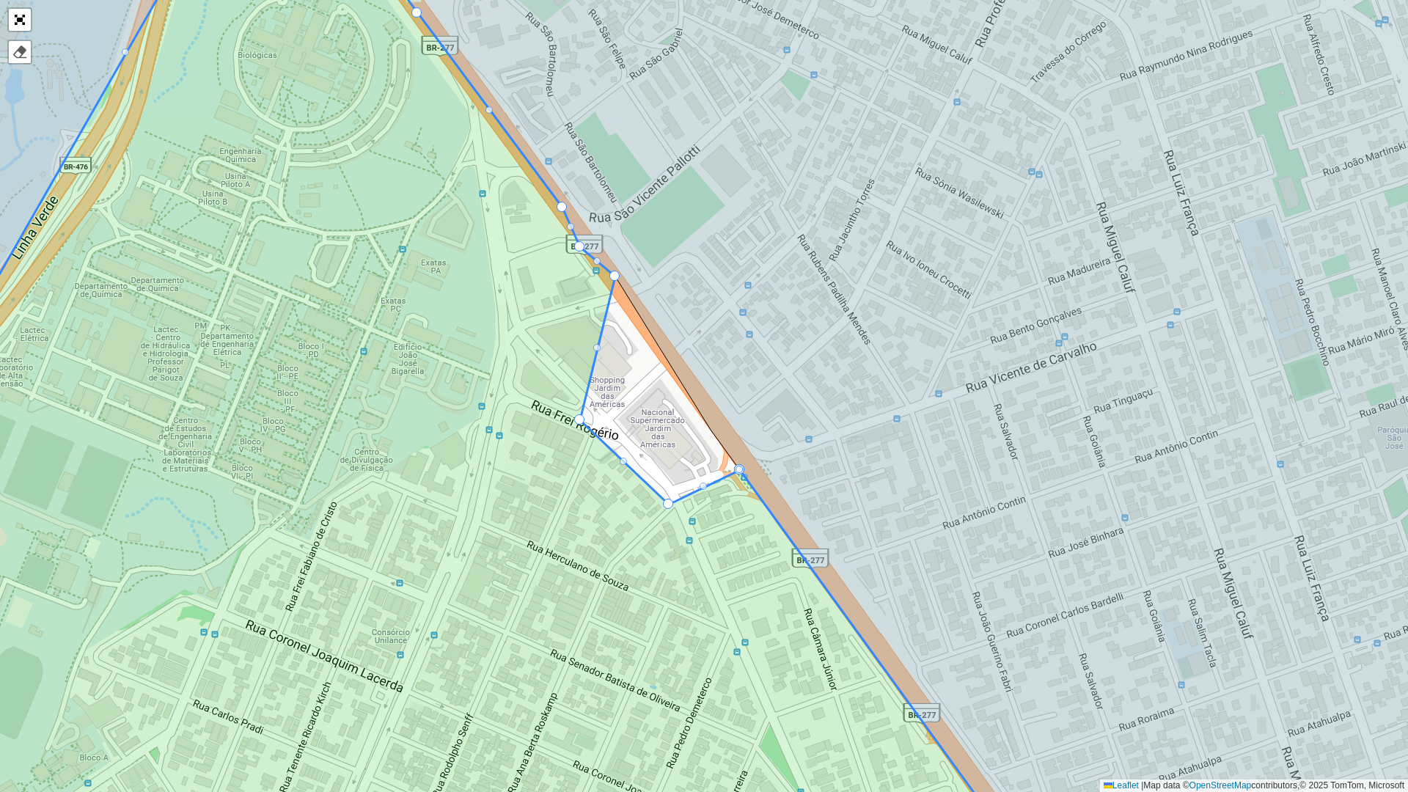
drag, startPoint x: 663, startPoint y: 353, endPoint x: 579, endPoint y: 415, distance: 104.3
drag, startPoint x: 612, startPoint y: 274, endPoint x: 503, endPoint y: 346, distance: 130.6
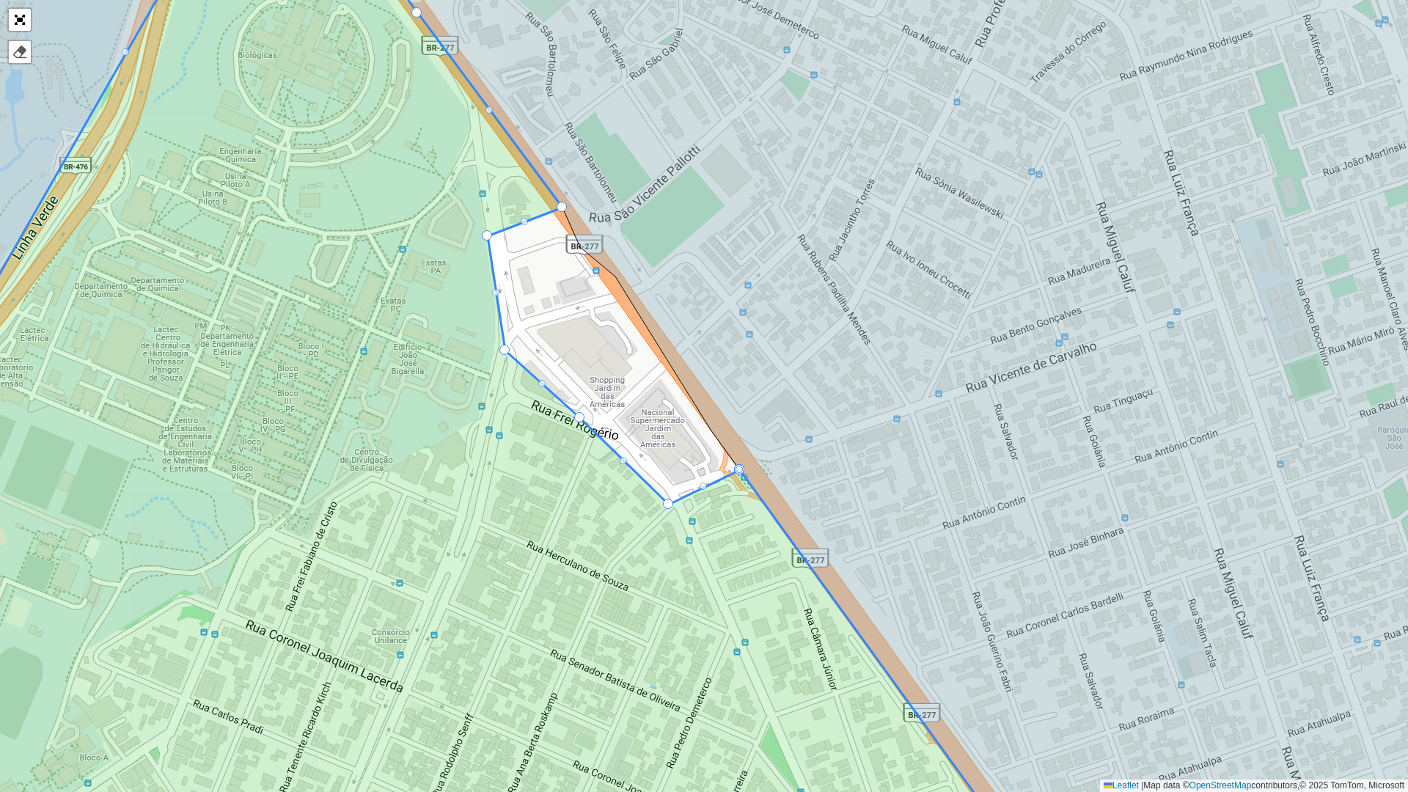
drag, startPoint x: 580, startPoint y: 250, endPoint x: 487, endPoint y: 240, distance: 93.7
drag, startPoint x: 559, startPoint y: 203, endPoint x: 453, endPoint y: 76, distance: 165.0
click at [17, 17] on link "Abrir mapa em tela cheia" at bounding box center [20, 20] width 22 height 22
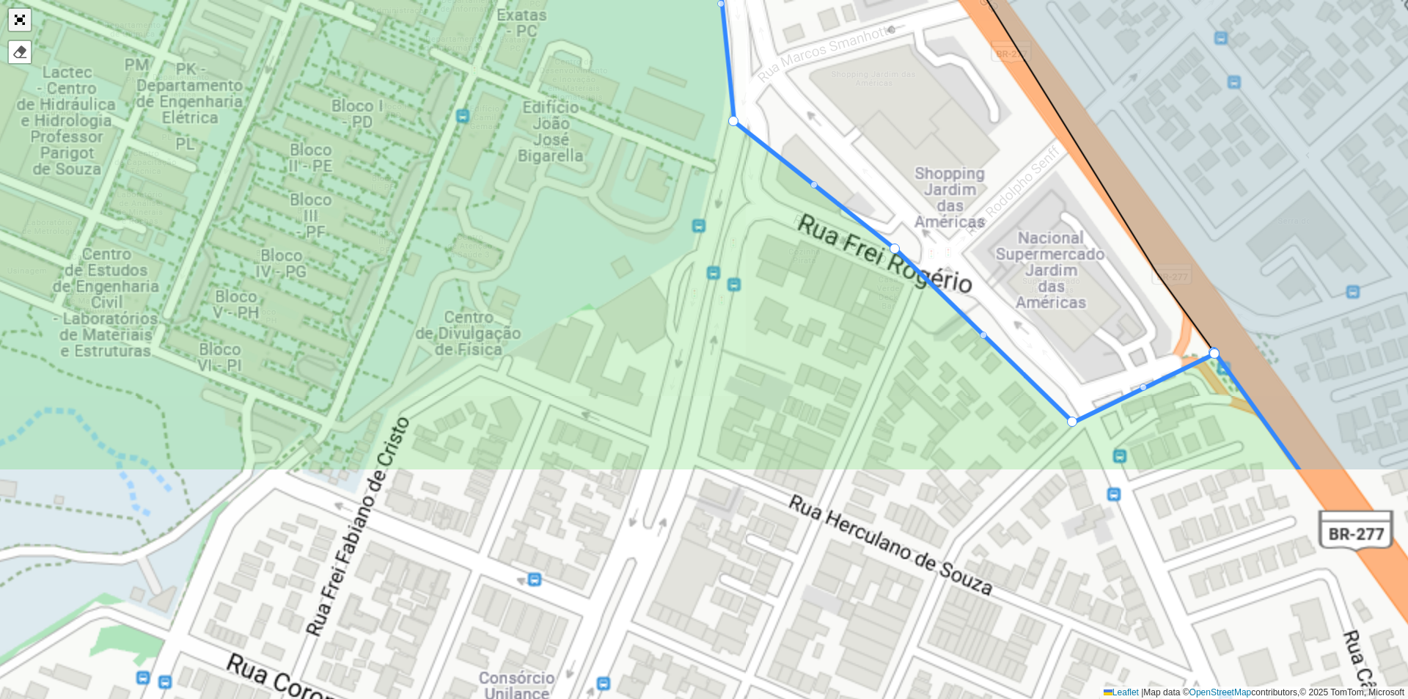
scroll to position [220, 0]
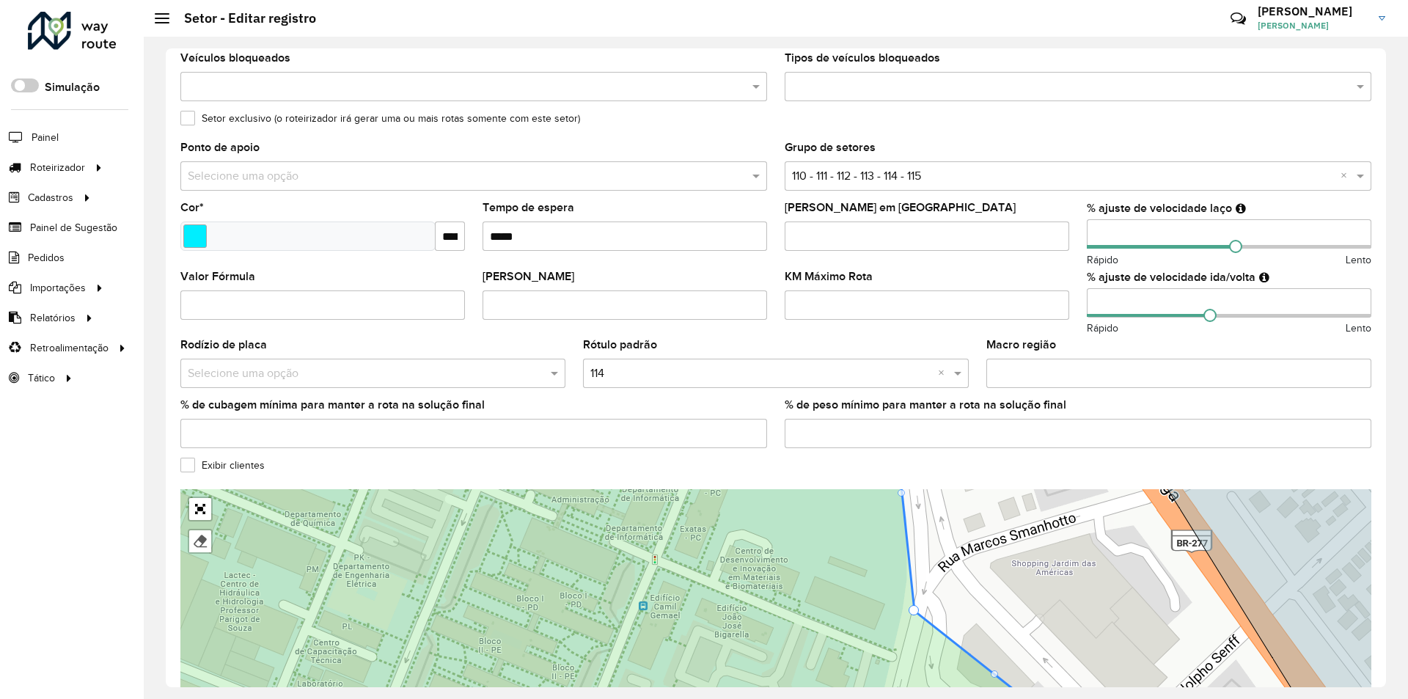
click at [187, 465] on label "Exibir clientes" at bounding box center [222, 465] width 84 height 15
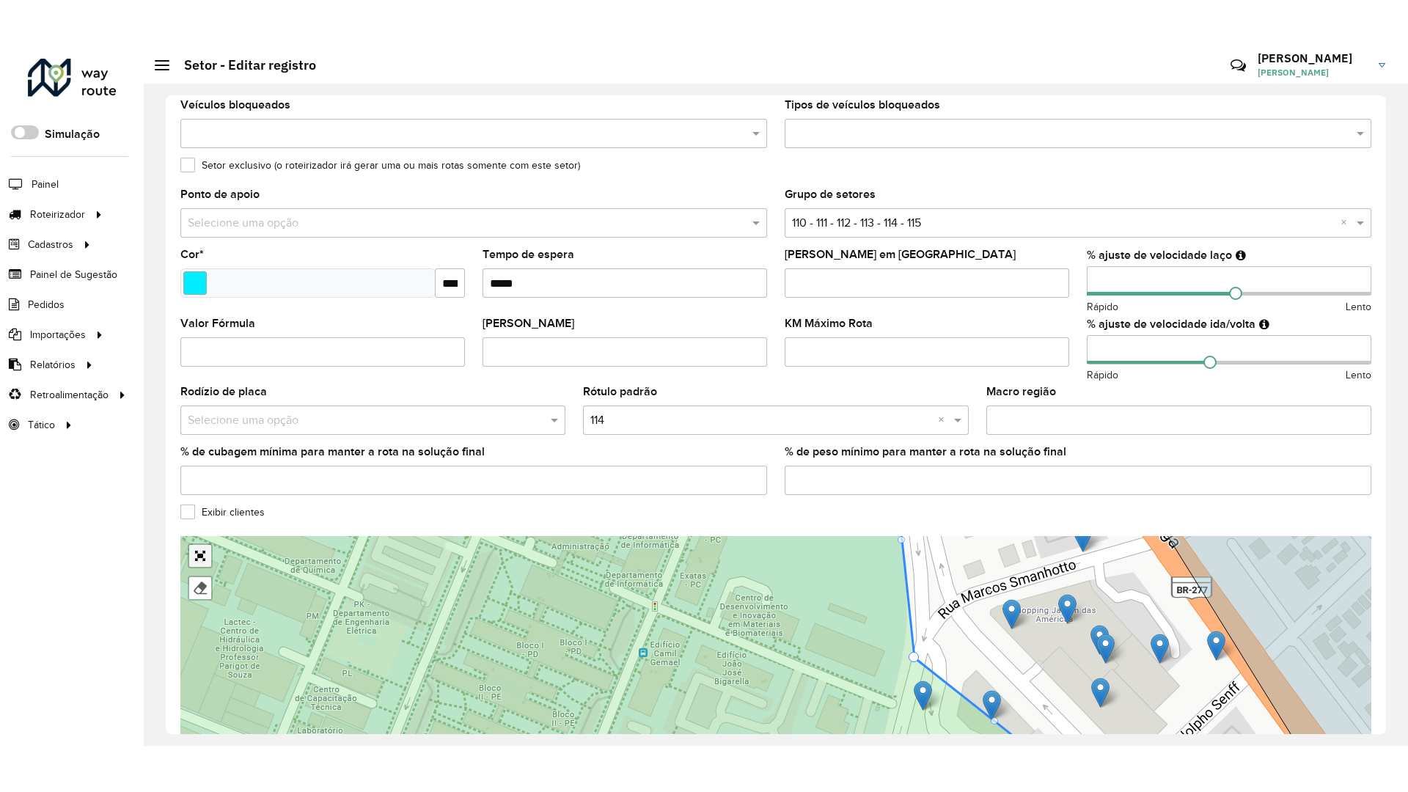
scroll to position [242, 0]
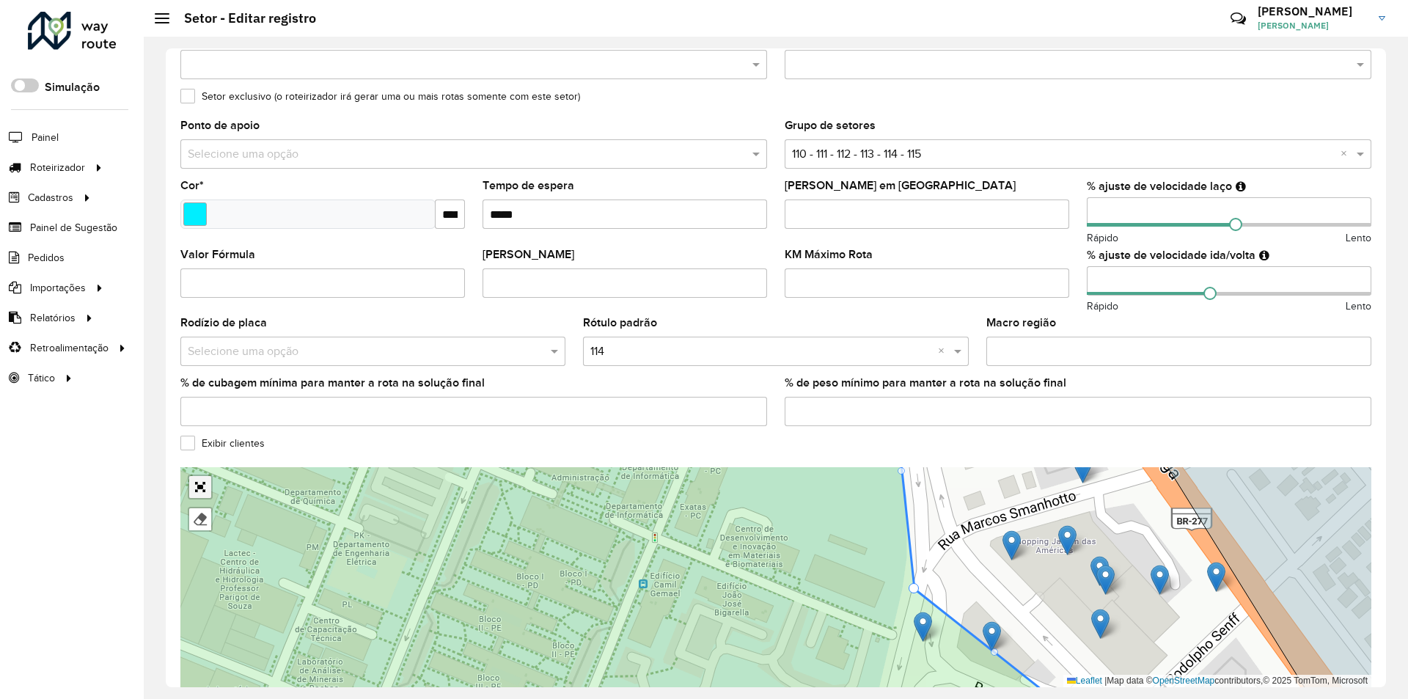
click at [201, 506] on div "100 - [GEOGRAPHIC_DATA]/ [GEOGRAPHIC_DATA] 101 - [GEOGRAPHIC_DATA] 102 - [GEOGR…" at bounding box center [775, 577] width 1191 height 220
click at [197, 482] on link "Abrir mapa em tela cheia" at bounding box center [200, 487] width 22 height 22
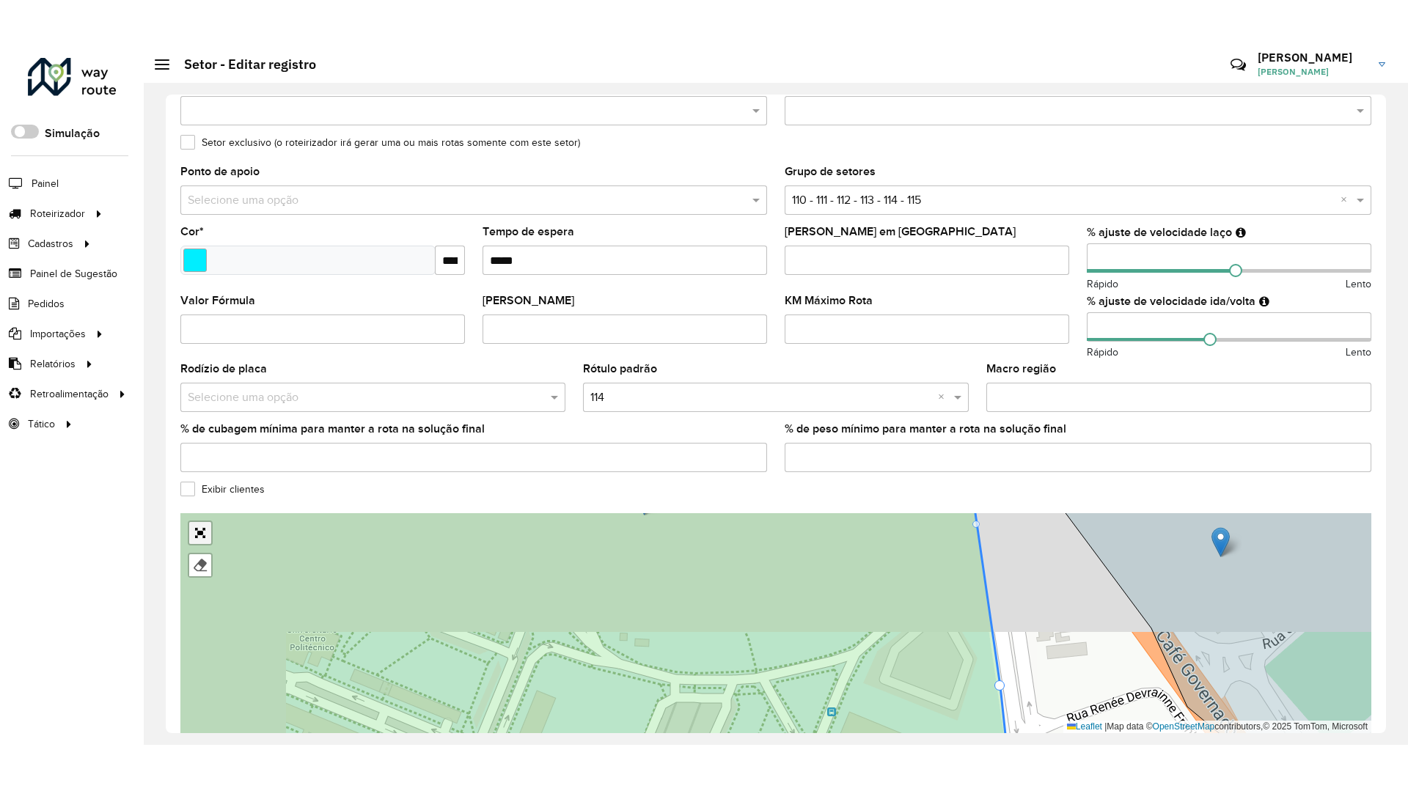
scroll to position [0, 0]
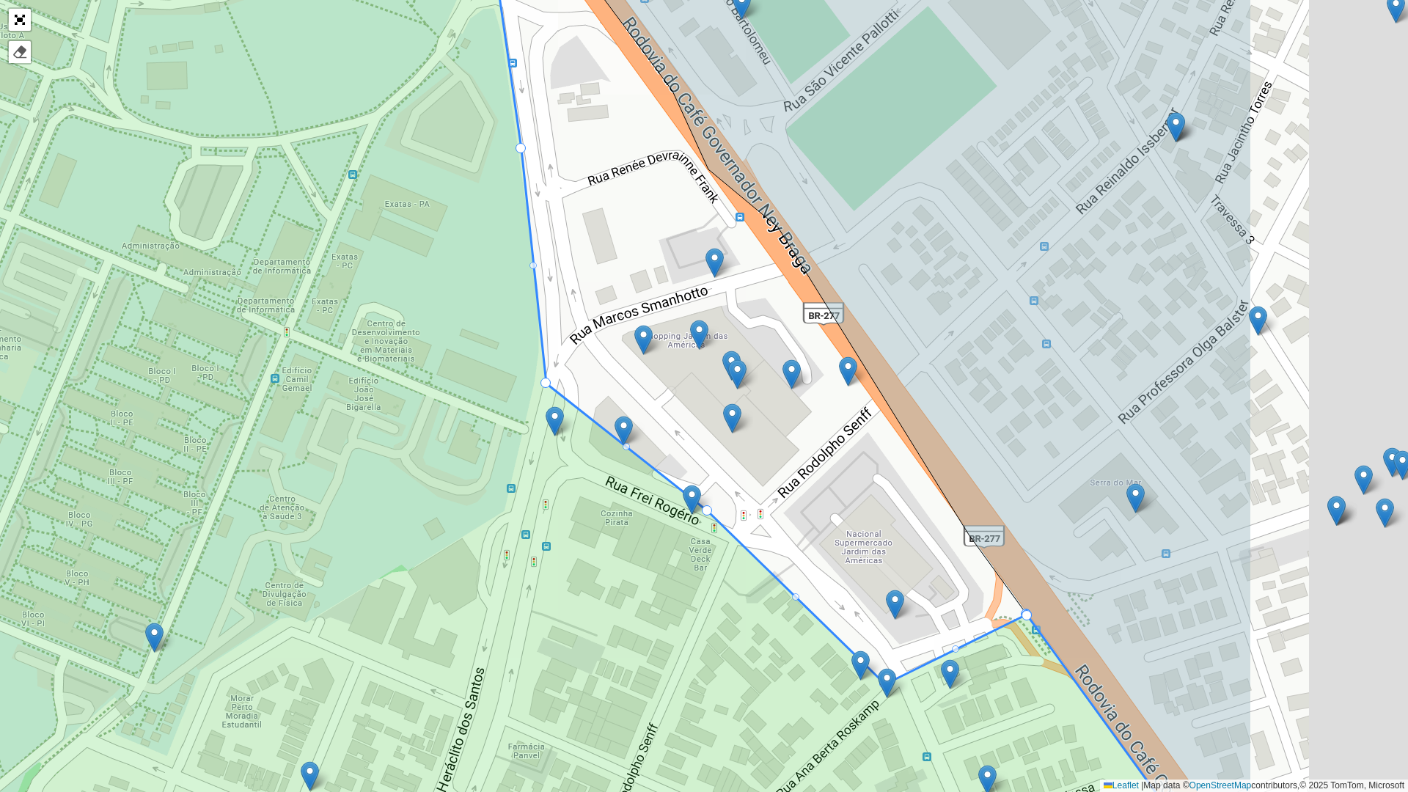
drag, startPoint x: 939, startPoint y: 400, endPoint x: 647, endPoint y: 373, distance: 293.1
click at [647, 373] on div "100 - [GEOGRAPHIC_DATA]/ [GEOGRAPHIC_DATA] 101 - [GEOGRAPHIC_DATA] 102 - [GEOGR…" at bounding box center [704, 396] width 1408 height 792
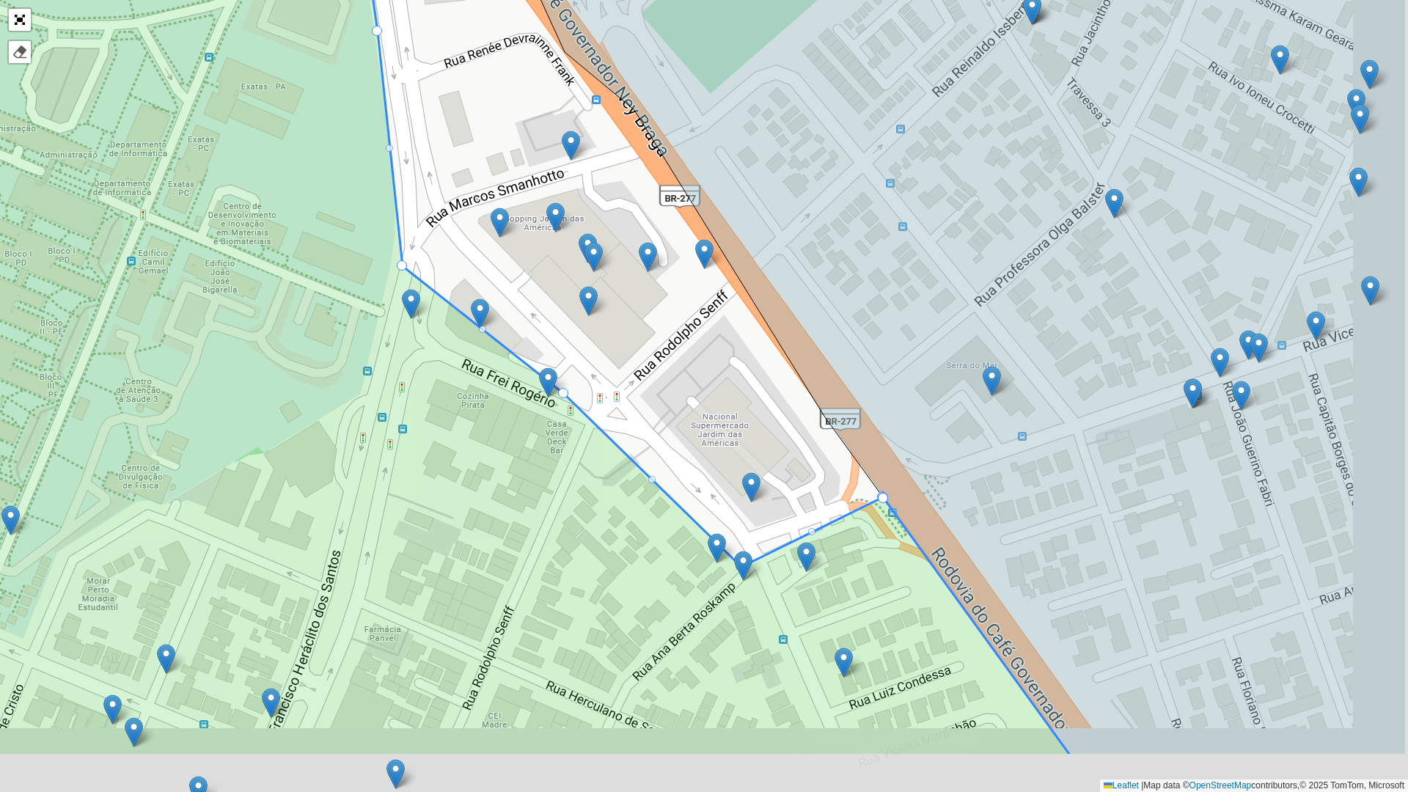
drag, startPoint x: 951, startPoint y: 616, endPoint x: 767, endPoint y: 478, distance: 229.9
click at [778, 478] on div "100 - [GEOGRAPHIC_DATA]/ [GEOGRAPHIC_DATA] 101 - [GEOGRAPHIC_DATA] 102 - [GEOGR…" at bounding box center [704, 396] width 1408 height 792
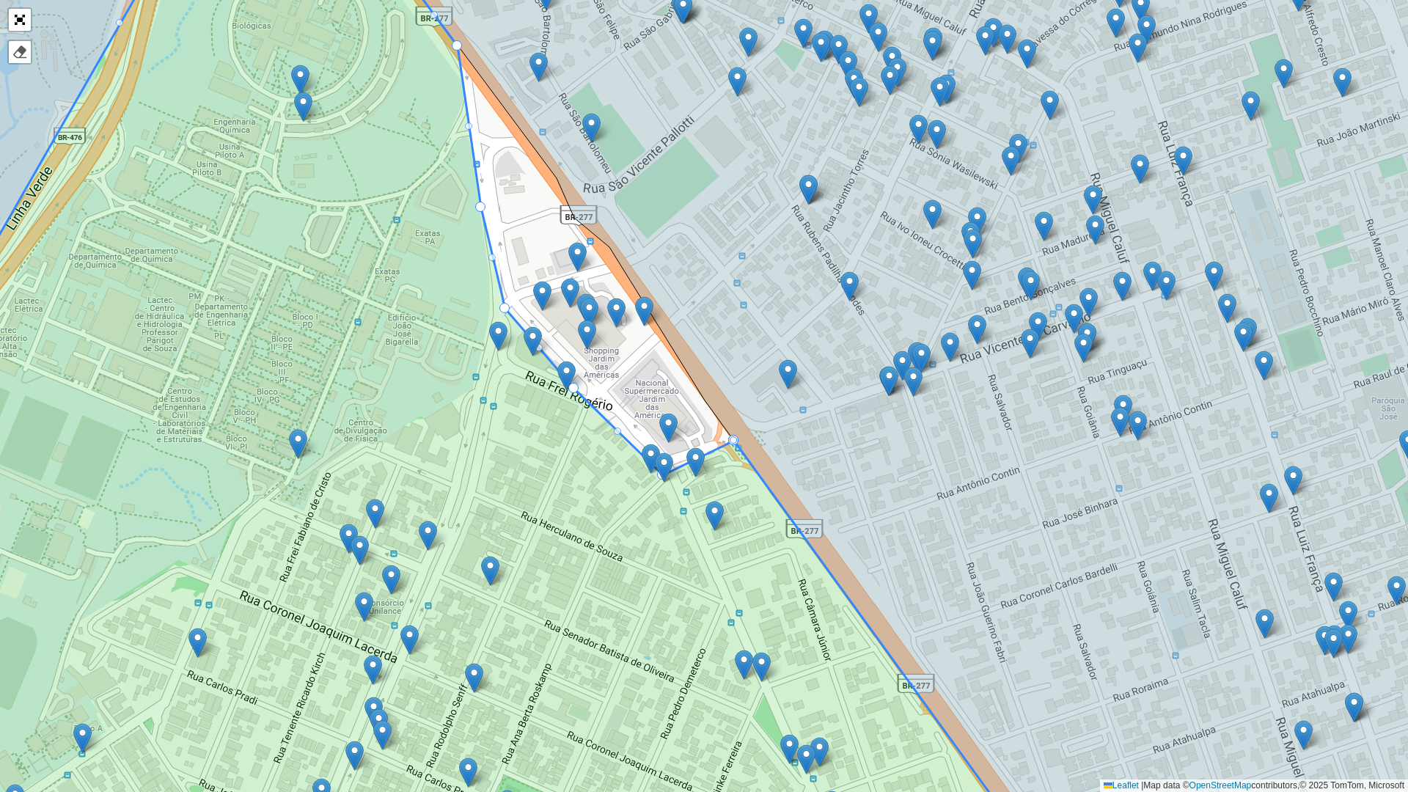
drag, startPoint x: 488, startPoint y: 323, endPoint x: 500, endPoint y: 307, distance: 19.9
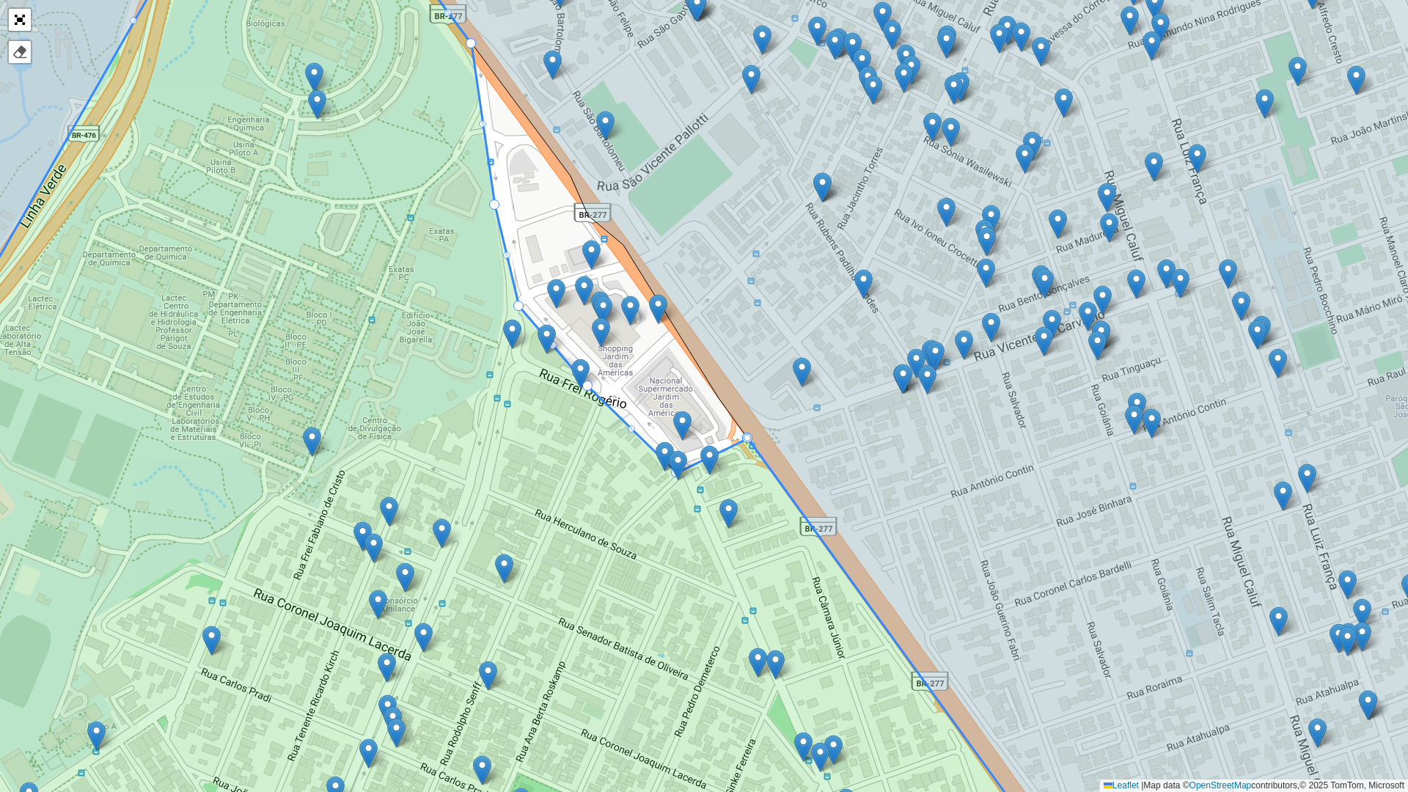
drag, startPoint x: 577, startPoint y: 393, endPoint x: 591, endPoint y: 391, distance: 14.1
click at [591, 391] on icon at bounding box center [466, 393] width 1191 height 955
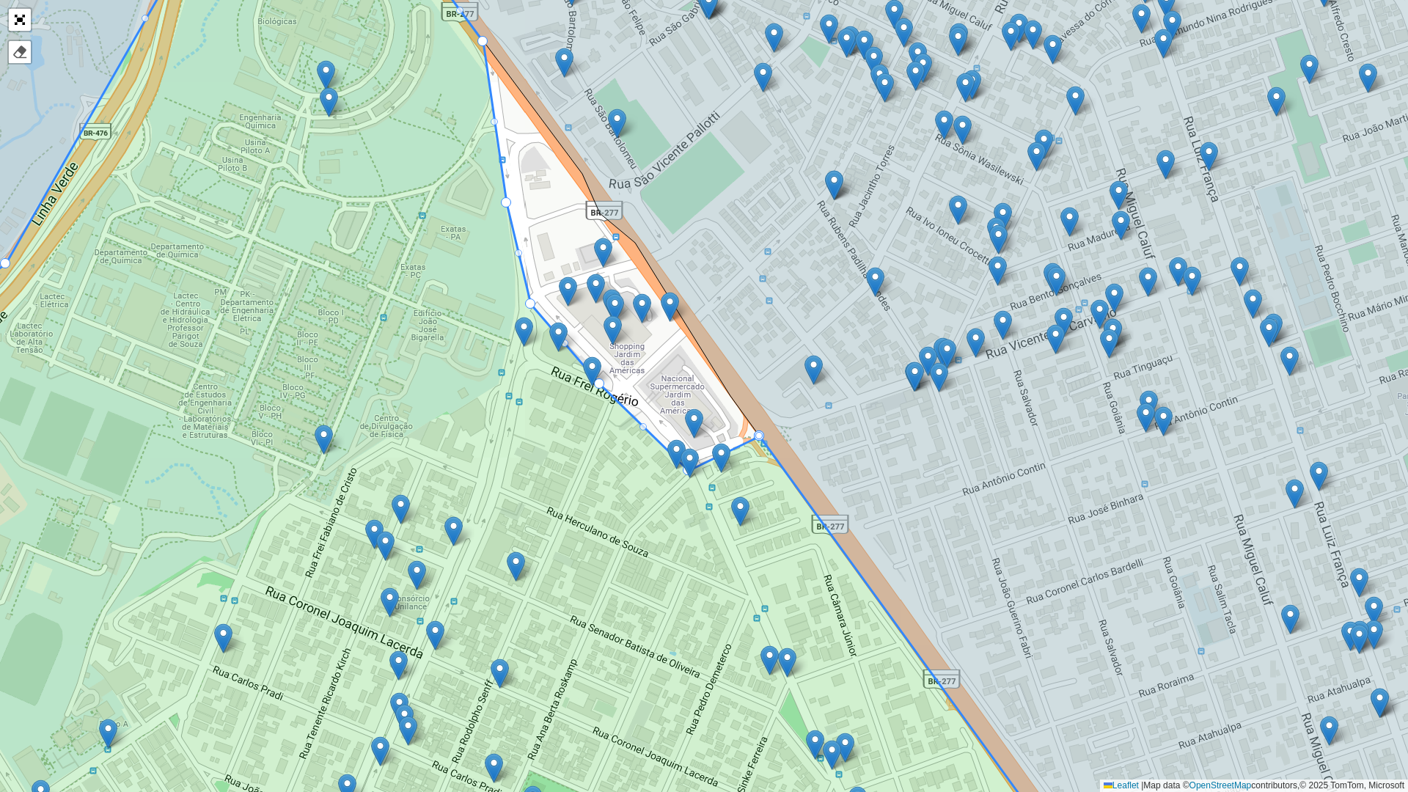
drag, startPoint x: 587, startPoint y: 386, endPoint x: 599, endPoint y: 383, distance: 11.9
click at [599, 383] on img at bounding box center [592, 371] width 18 height 30
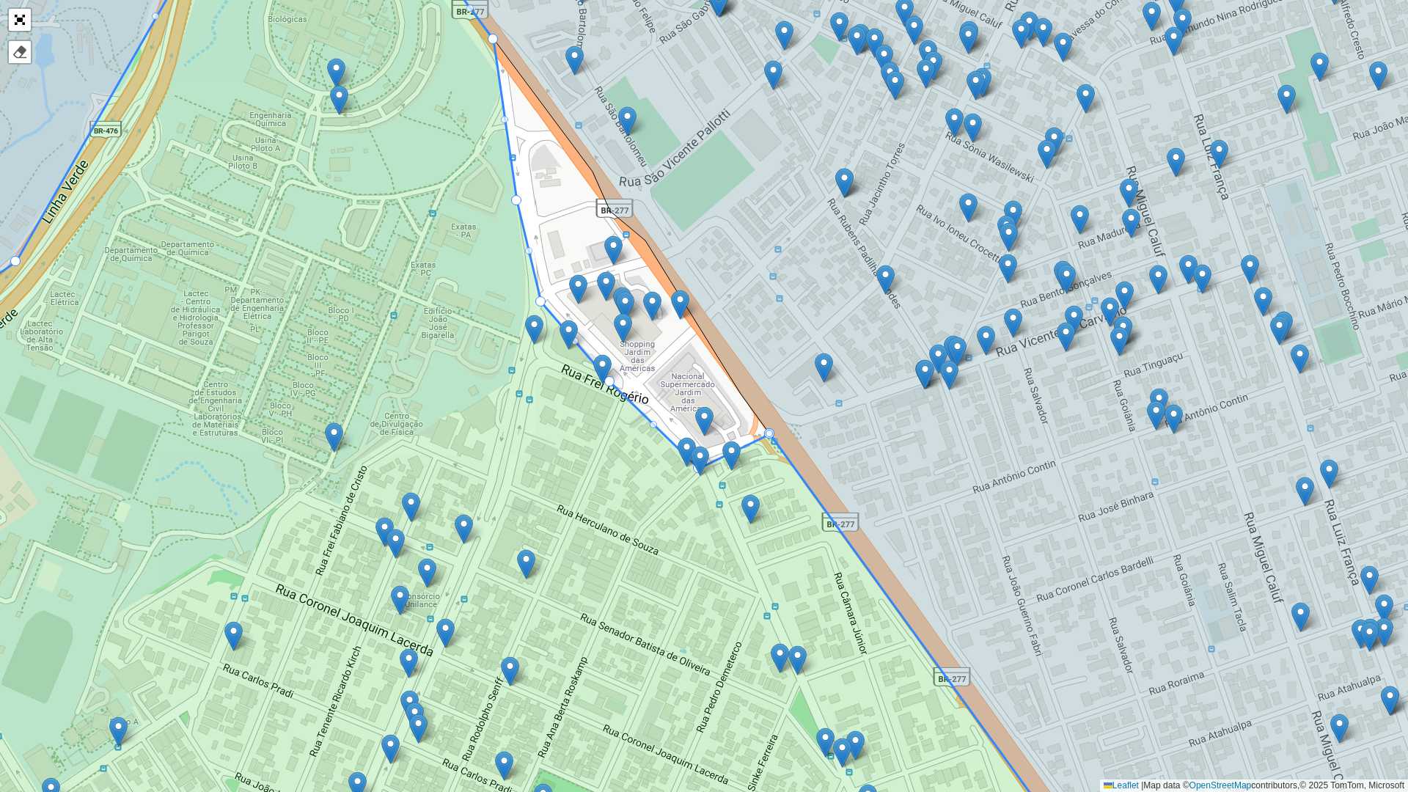
drag, startPoint x: 601, startPoint y: 383, endPoint x: 610, endPoint y: 381, distance: 9.8
click at [610, 381] on img at bounding box center [602, 369] width 18 height 30
drag, startPoint x: 612, startPoint y: 381, endPoint x: 617, endPoint y: 373, distance: 9.0
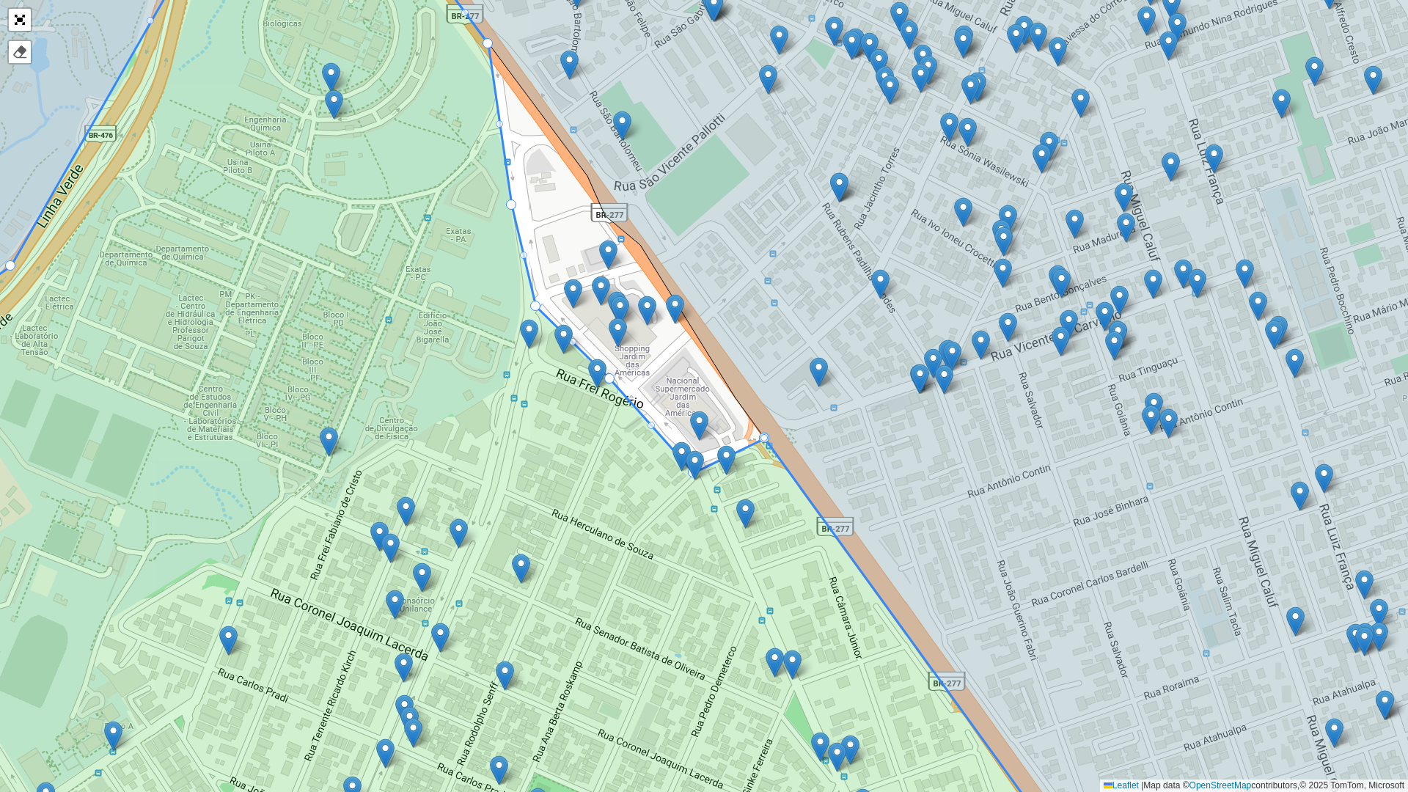
drag, startPoint x: 682, startPoint y: 484, endPoint x: 689, endPoint y: 474, distance: 12.2
click at [689, 474] on img at bounding box center [695, 465] width 18 height 30
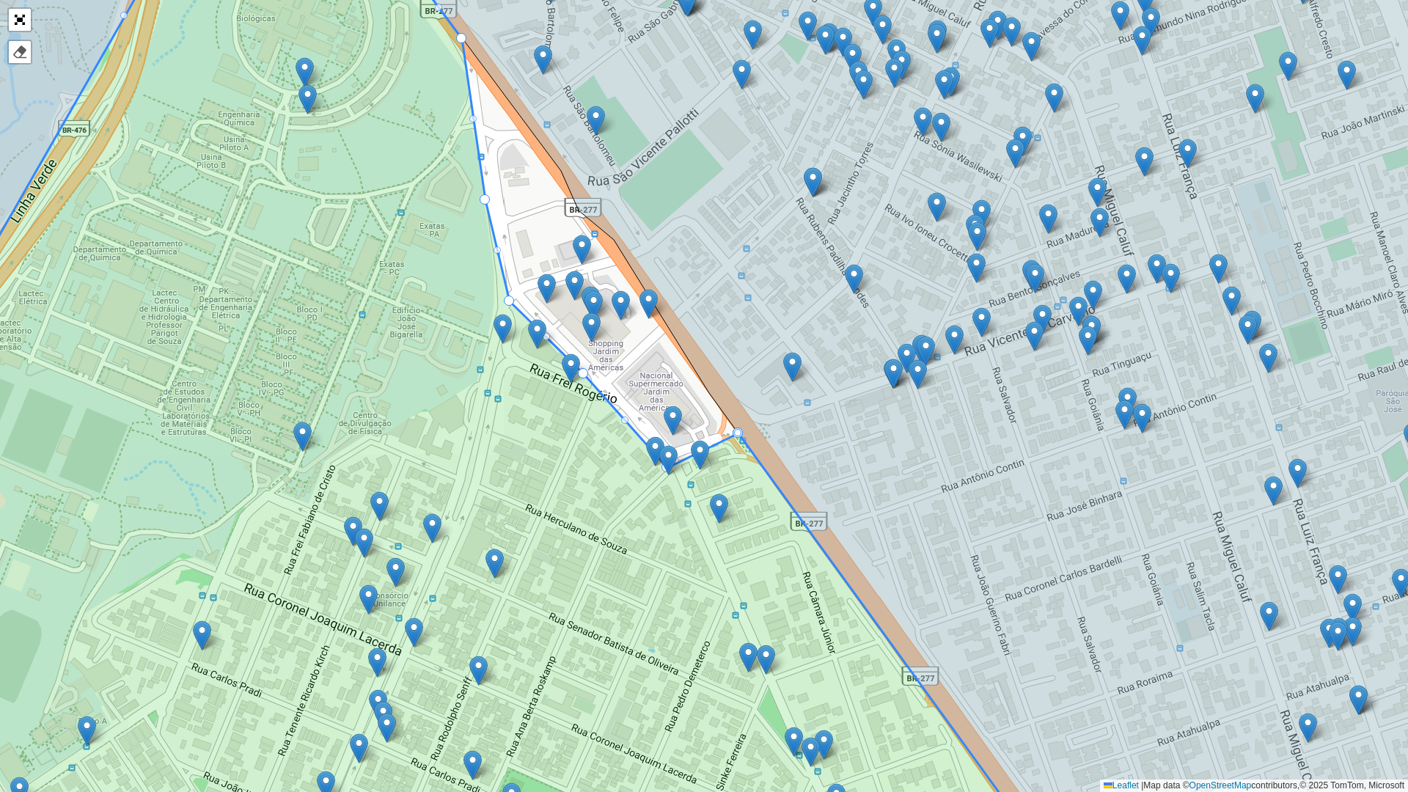
drag, startPoint x: 689, startPoint y: 471, endPoint x: 653, endPoint y: 477, distance: 36.3
click at [659, 474] on img at bounding box center [668, 460] width 18 height 30
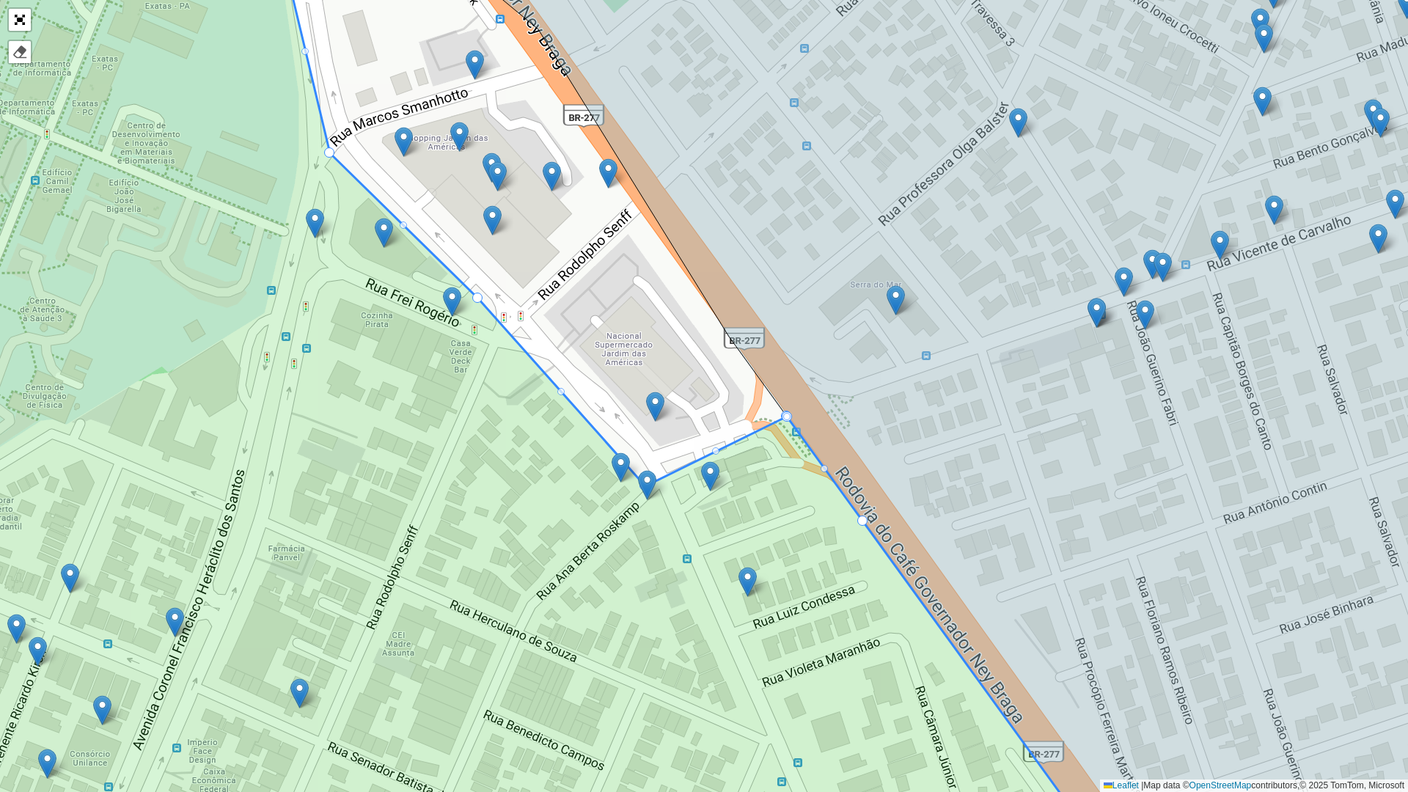
drag, startPoint x: 788, startPoint y: 419, endPoint x: 857, endPoint y: 525, distance: 127.1
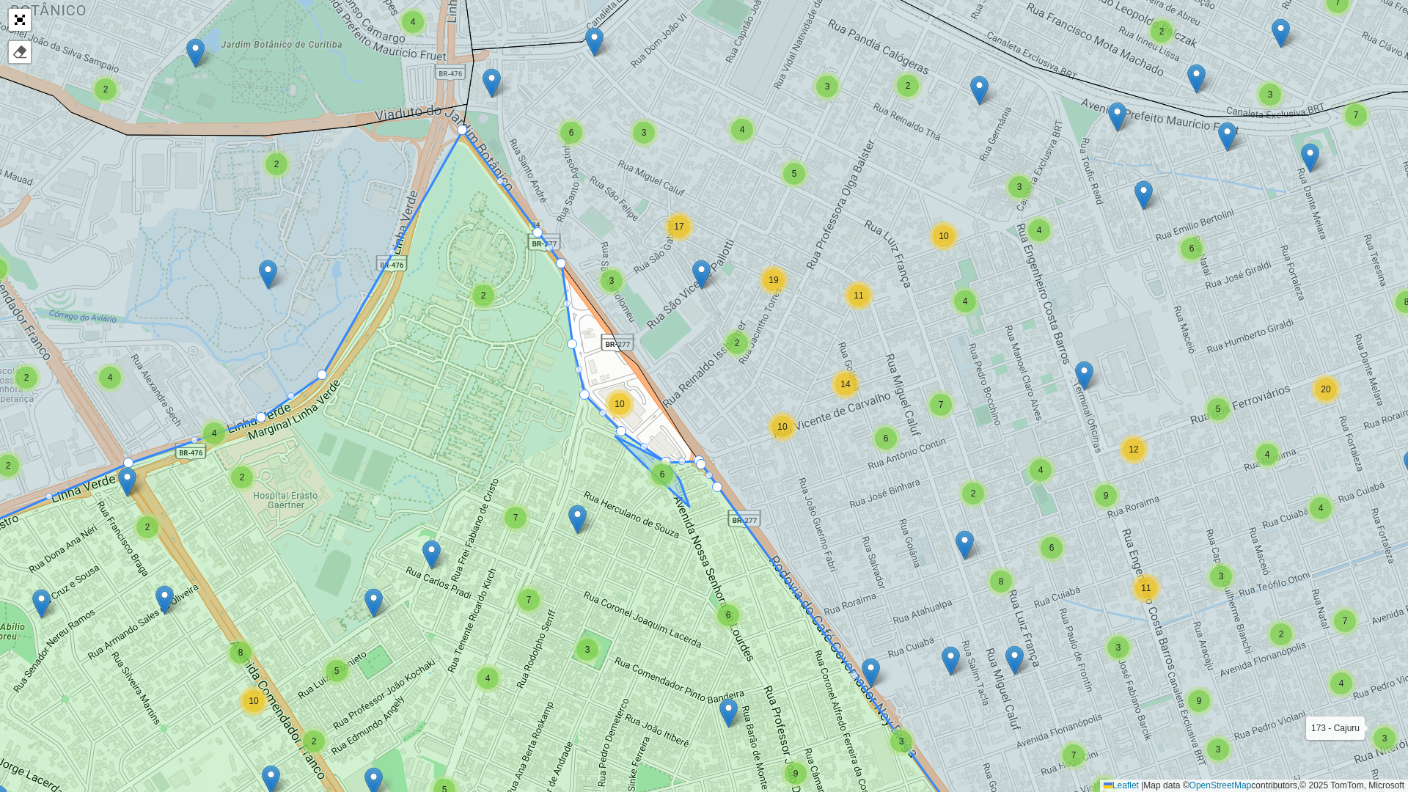
drag, startPoint x: 662, startPoint y: 481, endPoint x: 668, endPoint y: 476, distance: 7.8
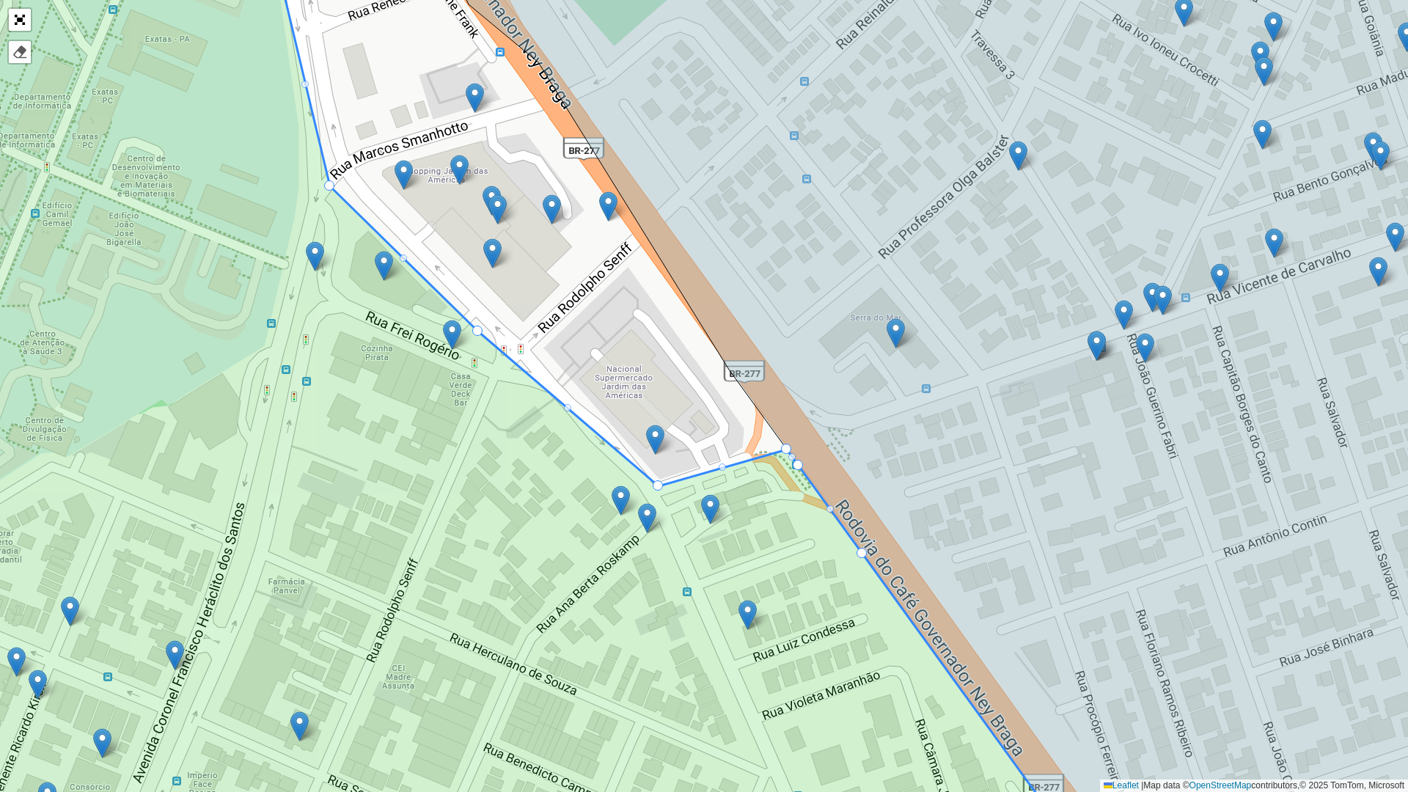
drag, startPoint x: 651, startPoint y: 455, endPoint x: 655, endPoint y: 487, distance: 31.7
drag, startPoint x: 473, startPoint y: 334, endPoint x: 508, endPoint y: 339, distance: 35.7
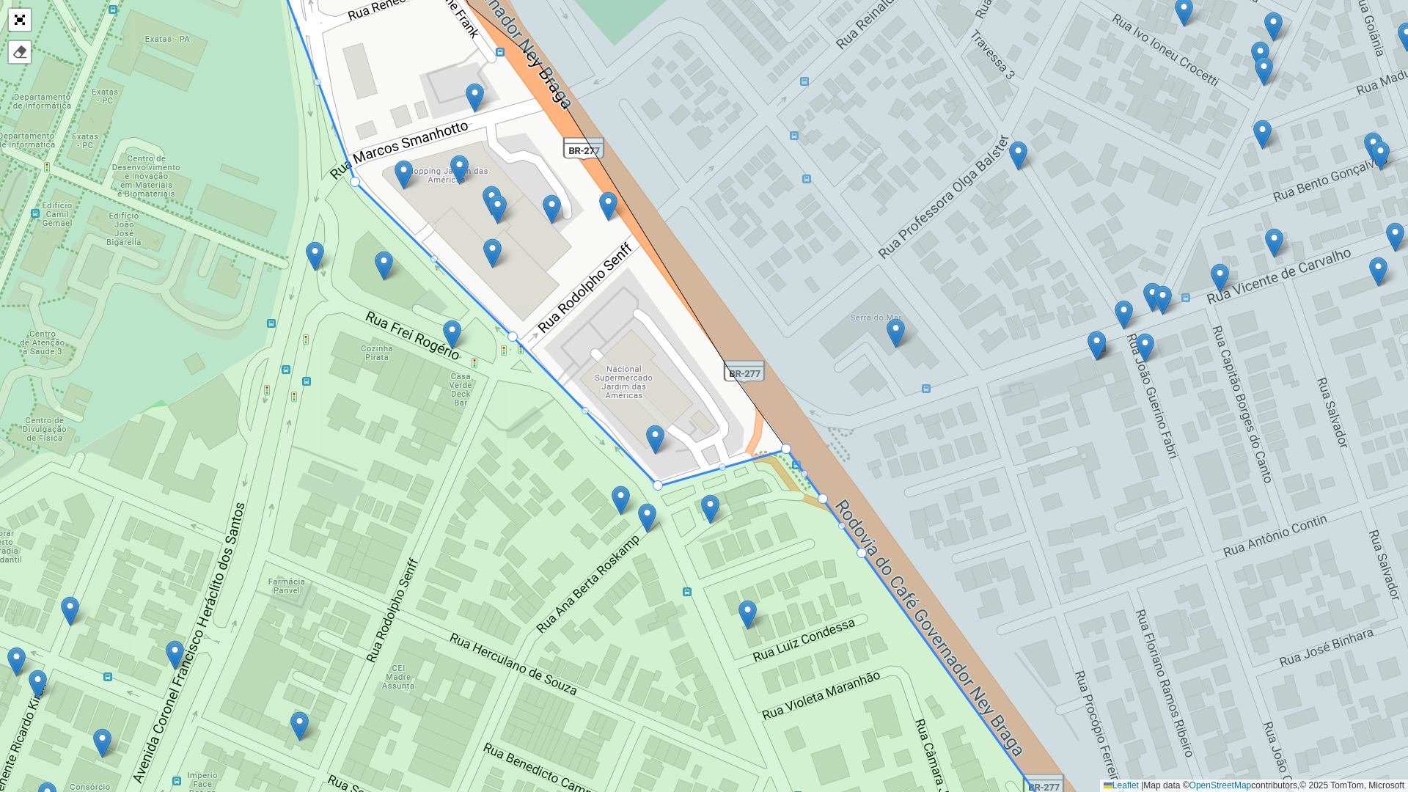
drag, startPoint x: 326, startPoint y: 183, endPoint x: 352, endPoint y: 180, distance: 25.9
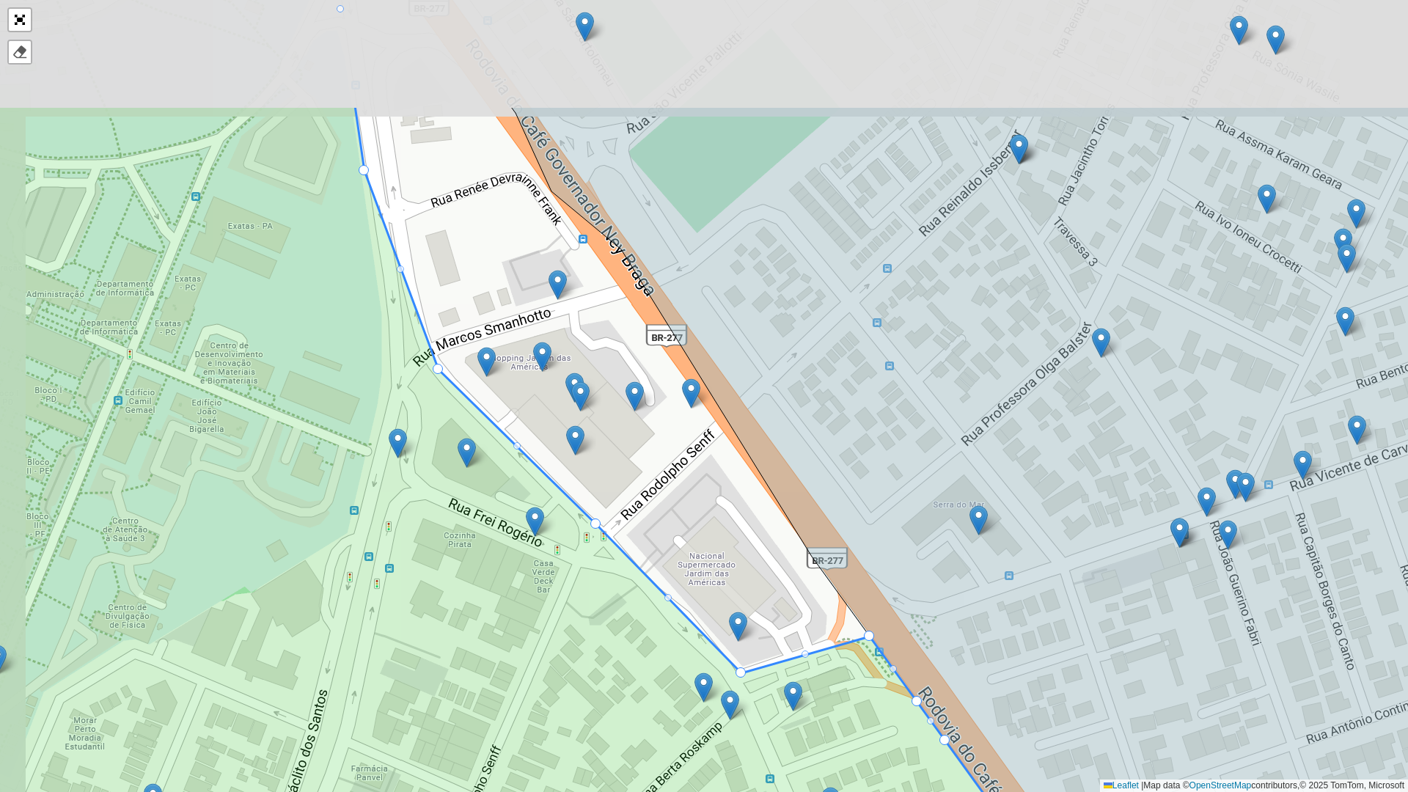
drag, startPoint x: 378, startPoint y: 161, endPoint x: 463, endPoint y: 314, distance: 174.9
click at [463, 348] on div "100 - Afonso pena/ Cidade Jardim 101 - São Jose dos Pinhais 102 - Cruzeiro/ Cos…" at bounding box center [704, 396] width 1408 height 792
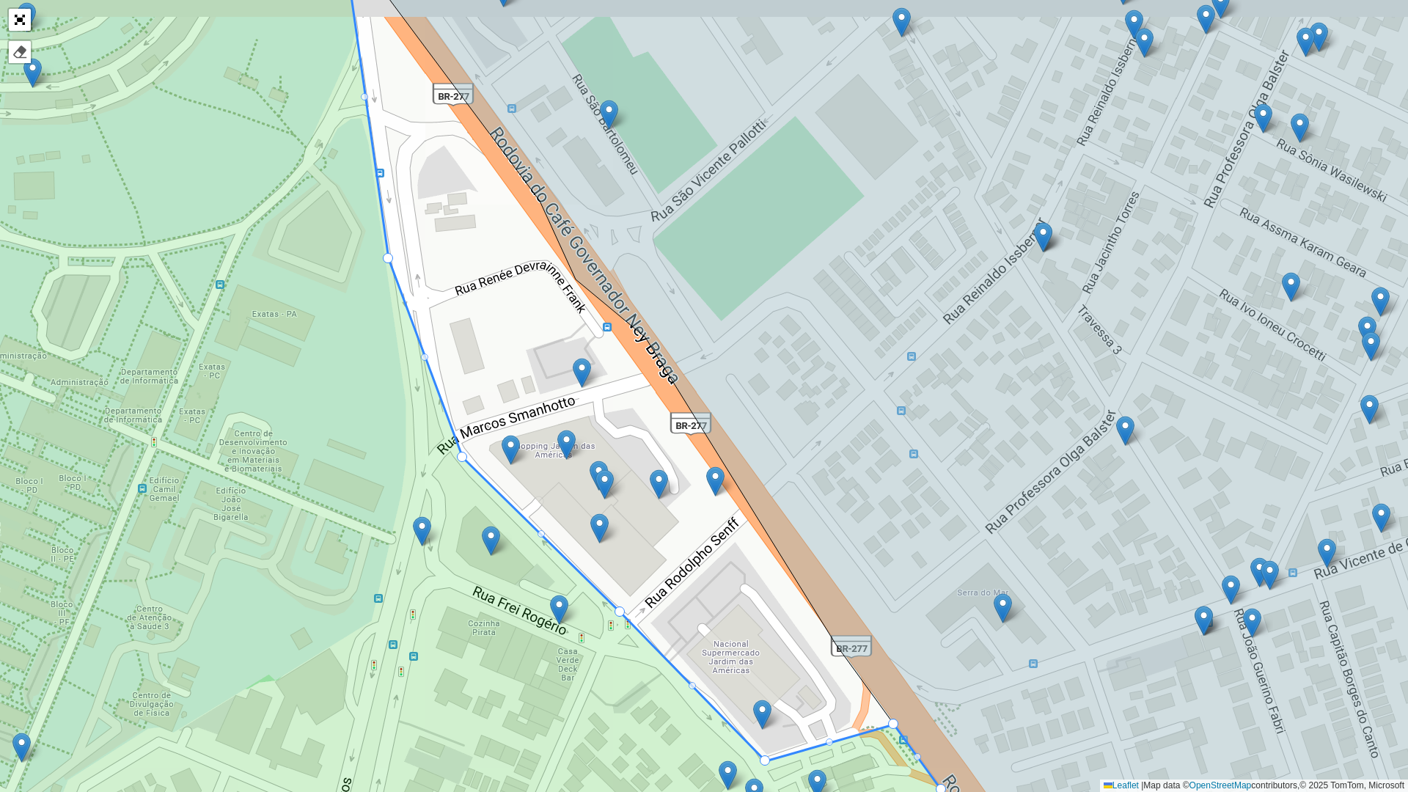
drag, startPoint x: 437, startPoint y: 186, endPoint x: 488, endPoint y: 375, distance: 195.1
click at [488, 375] on div "100 - Afonso pena/ Cidade Jardim 101 - São Jose dos Pinhais 102 - Cruzeiro/ Cos…" at bounding box center [704, 396] width 1408 height 792
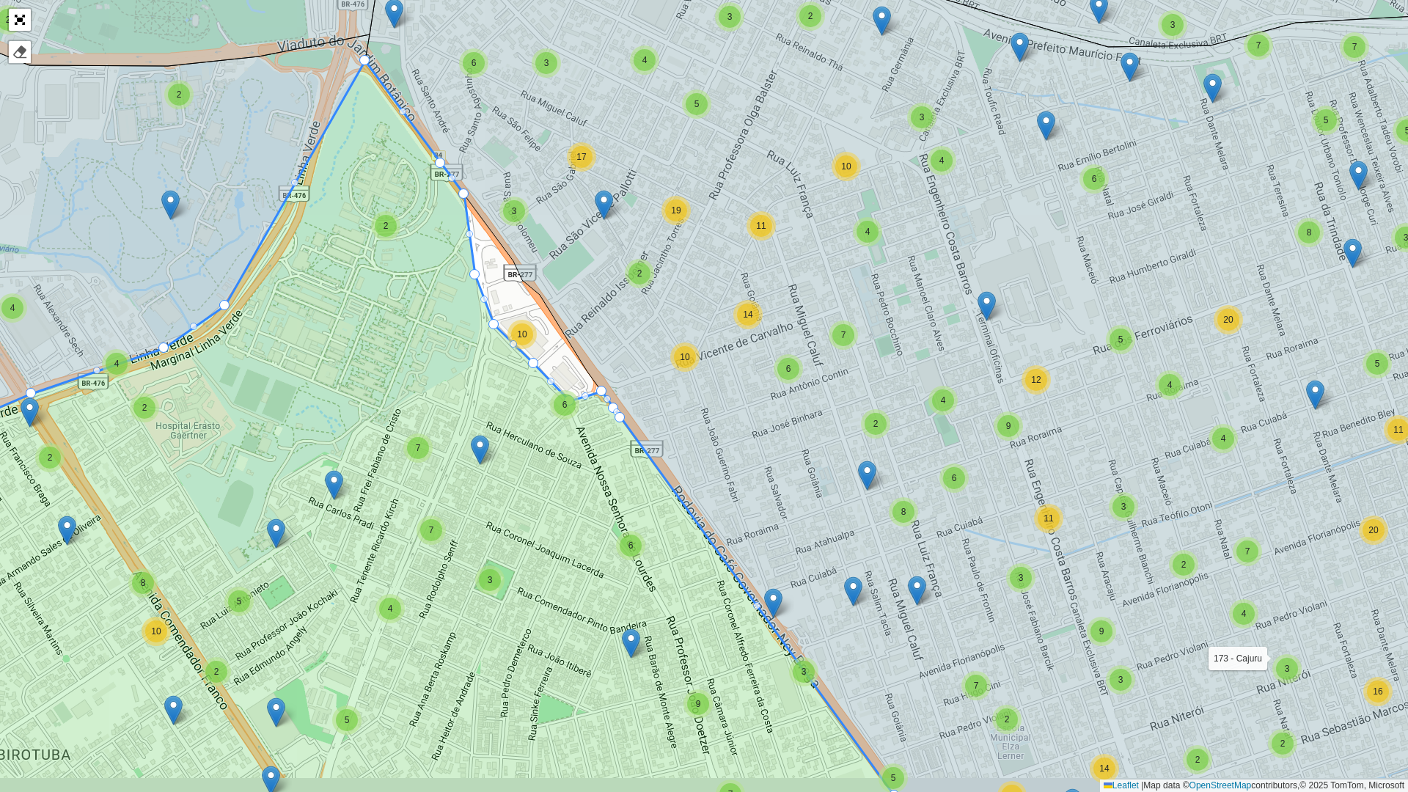
drag, startPoint x: 705, startPoint y: 489, endPoint x: 650, endPoint y: 416, distance: 91.1
click at [685, 430] on icon at bounding box center [947, 329] width 1164 height 944
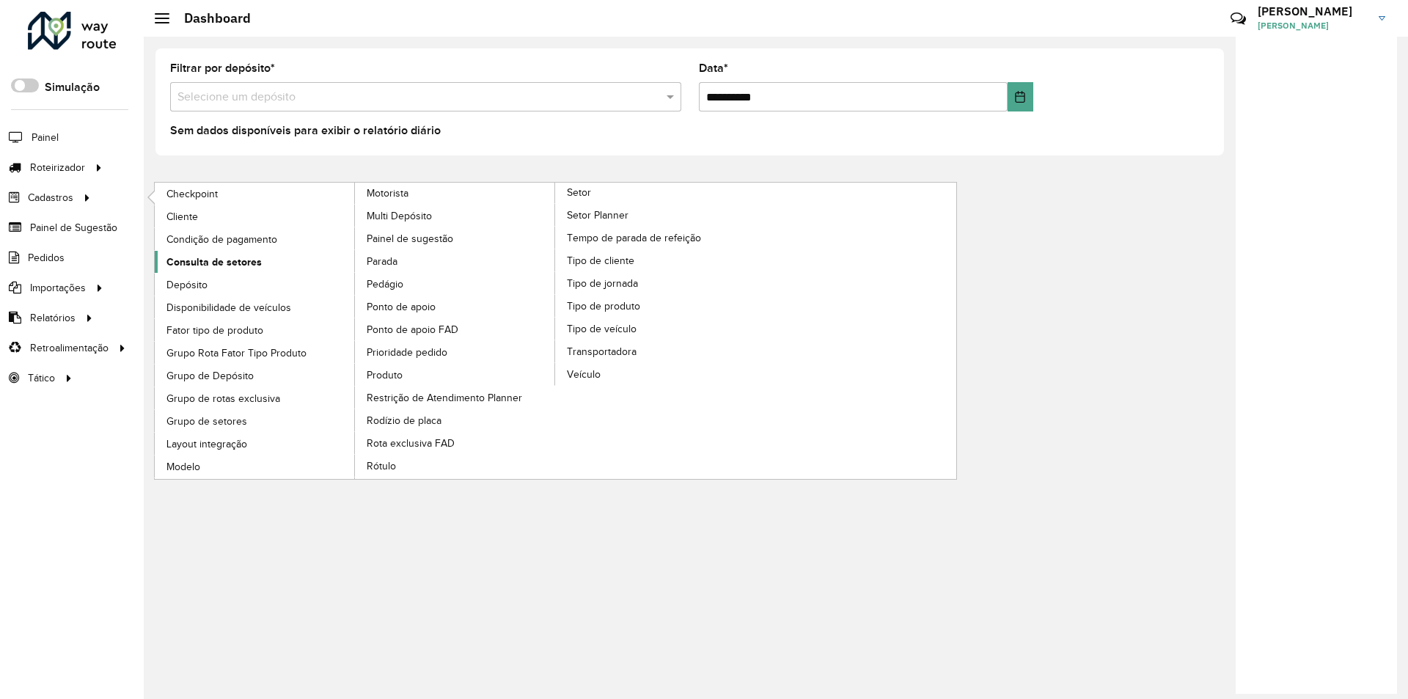
click at [208, 262] on span "Consulta de setores" at bounding box center [213, 261] width 95 height 15
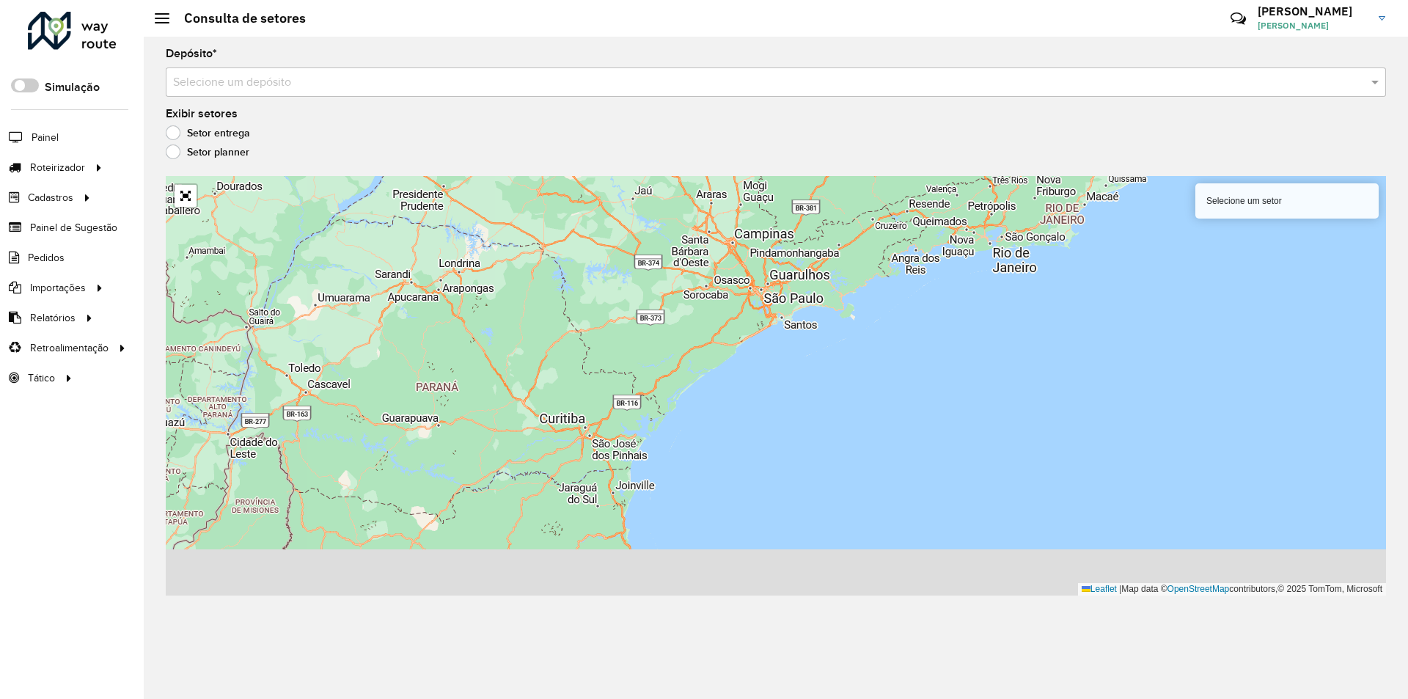
click at [252, 87] on input "text" at bounding box center [761, 83] width 1176 height 18
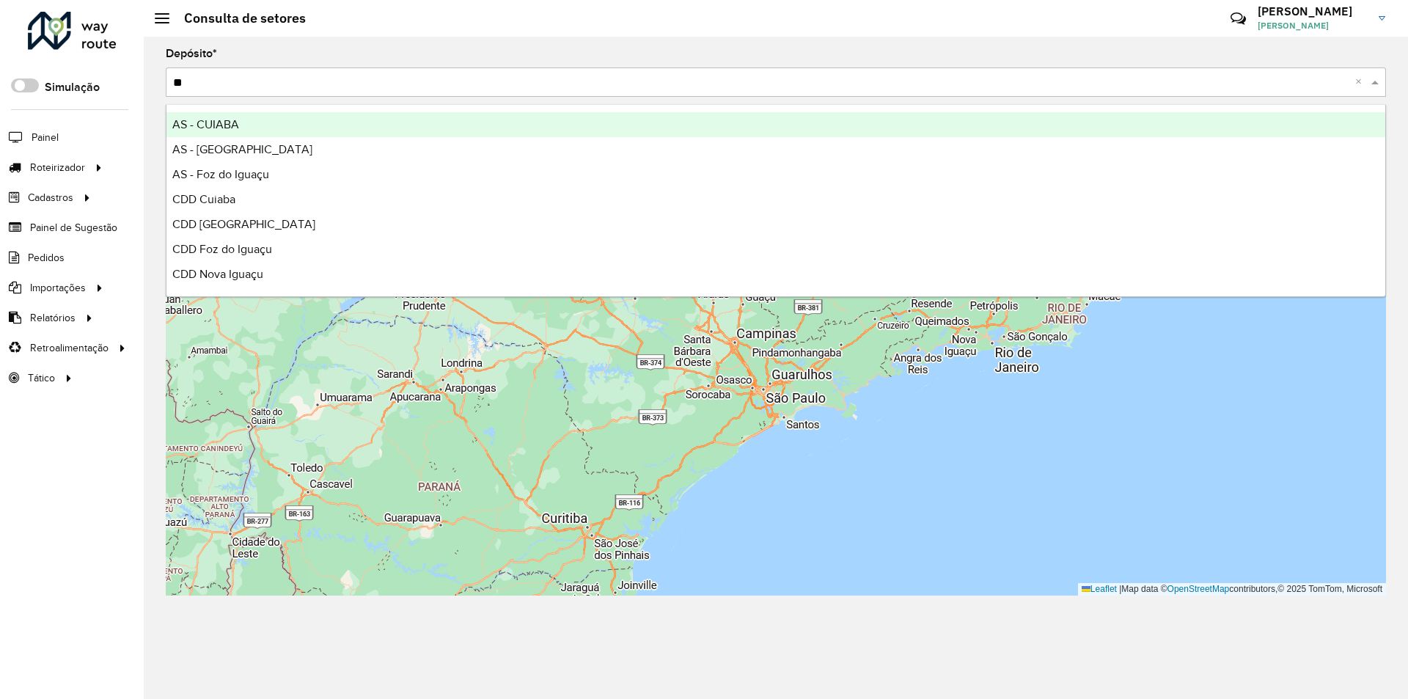
type input "***"
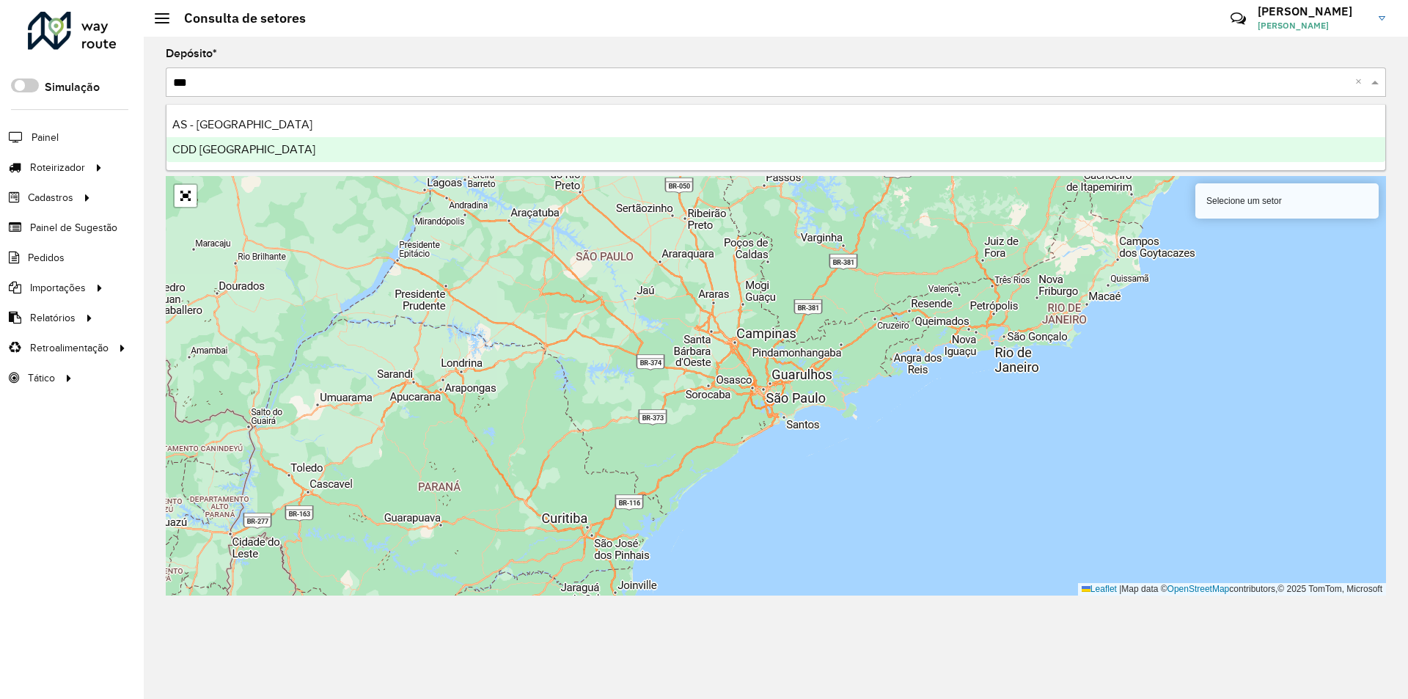
click at [219, 146] on span "CDD [GEOGRAPHIC_DATA]" at bounding box center [243, 149] width 143 height 12
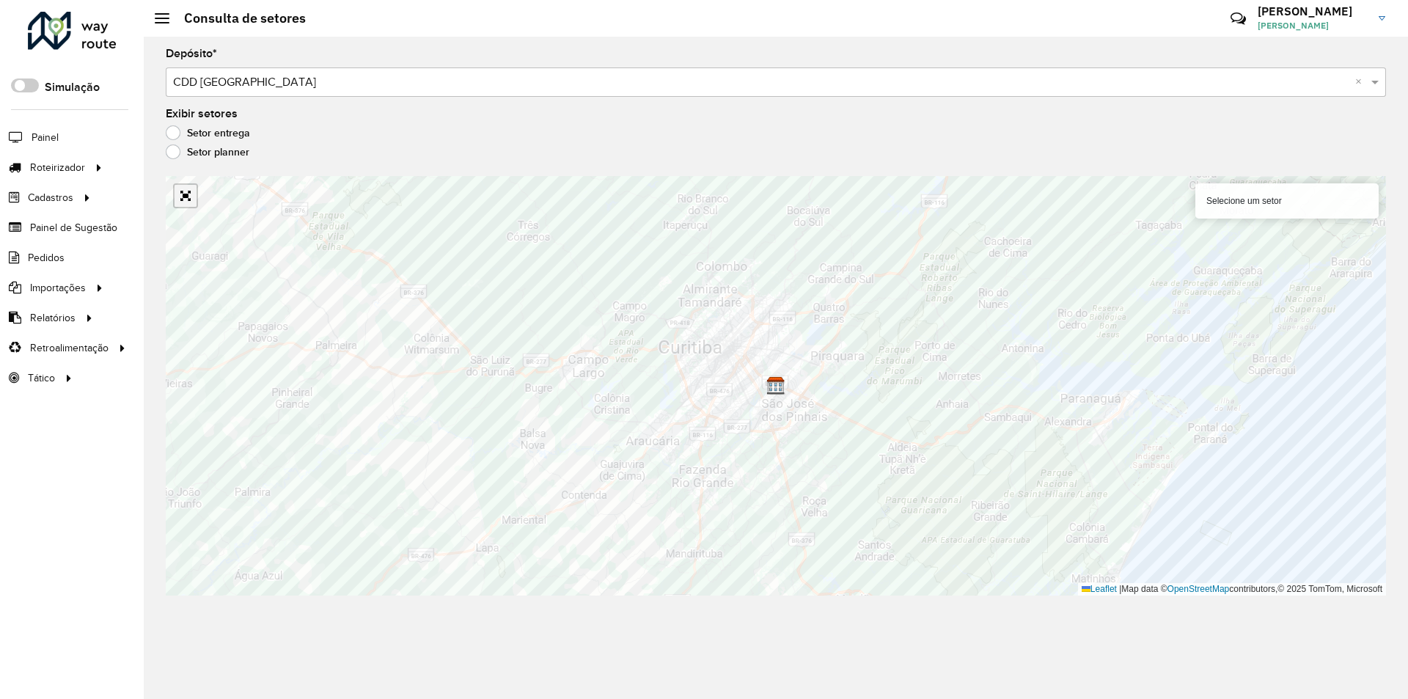
click at [186, 200] on link "Abrir mapa em tela cheia" at bounding box center [186, 196] width 22 height 22
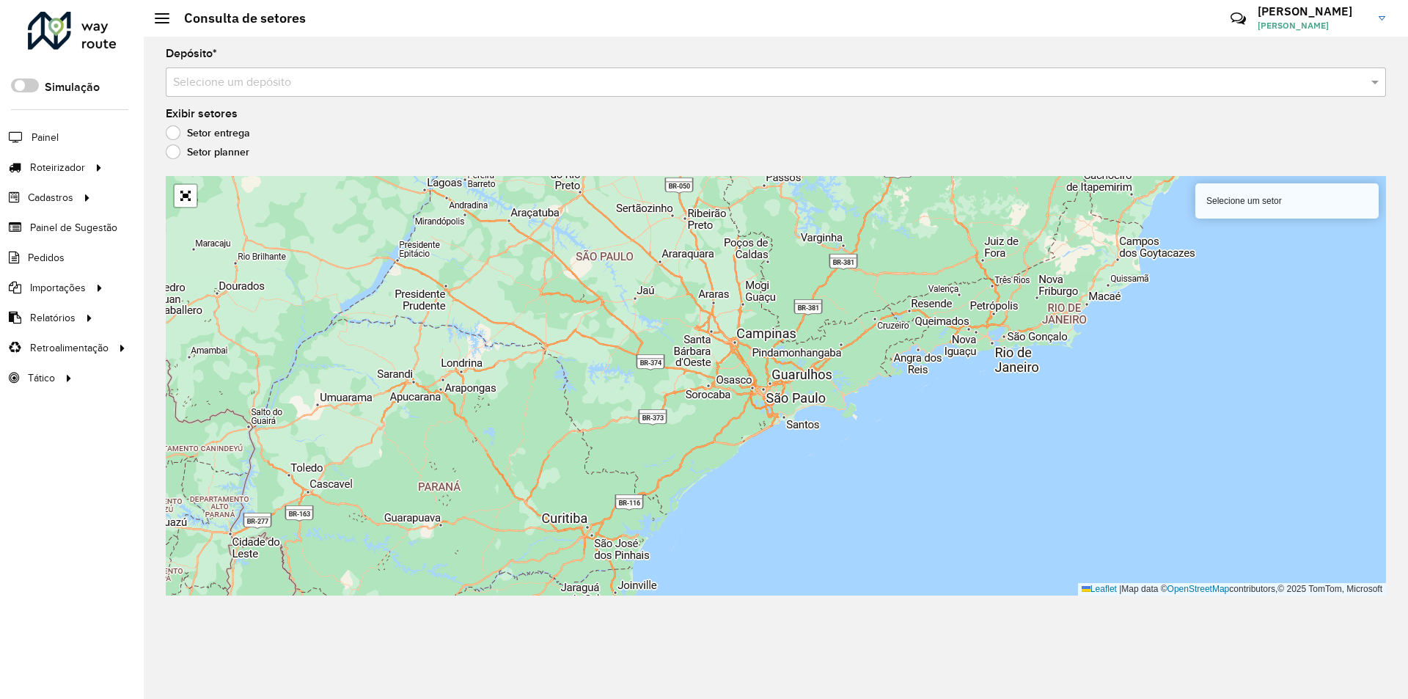
click at [239, 80] on input "text" at bounding box center [761, 83] width 1176 height 18
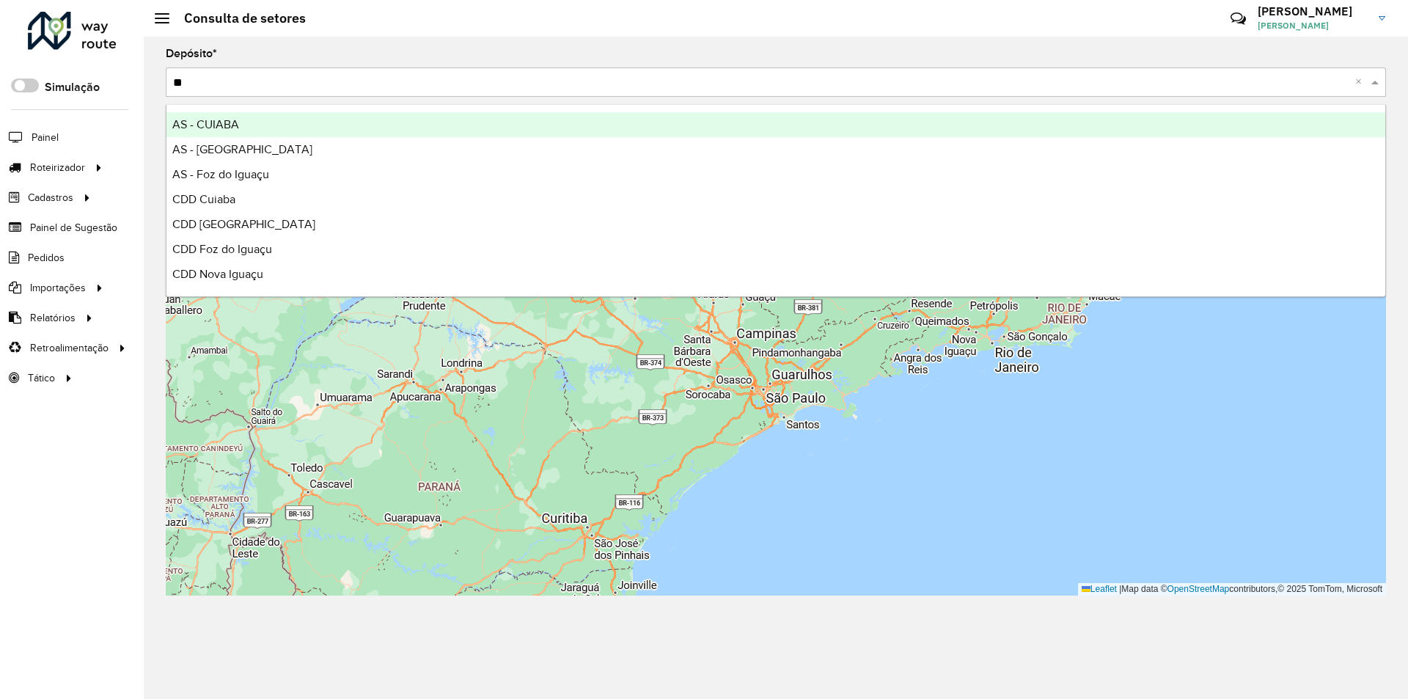
type input "***"
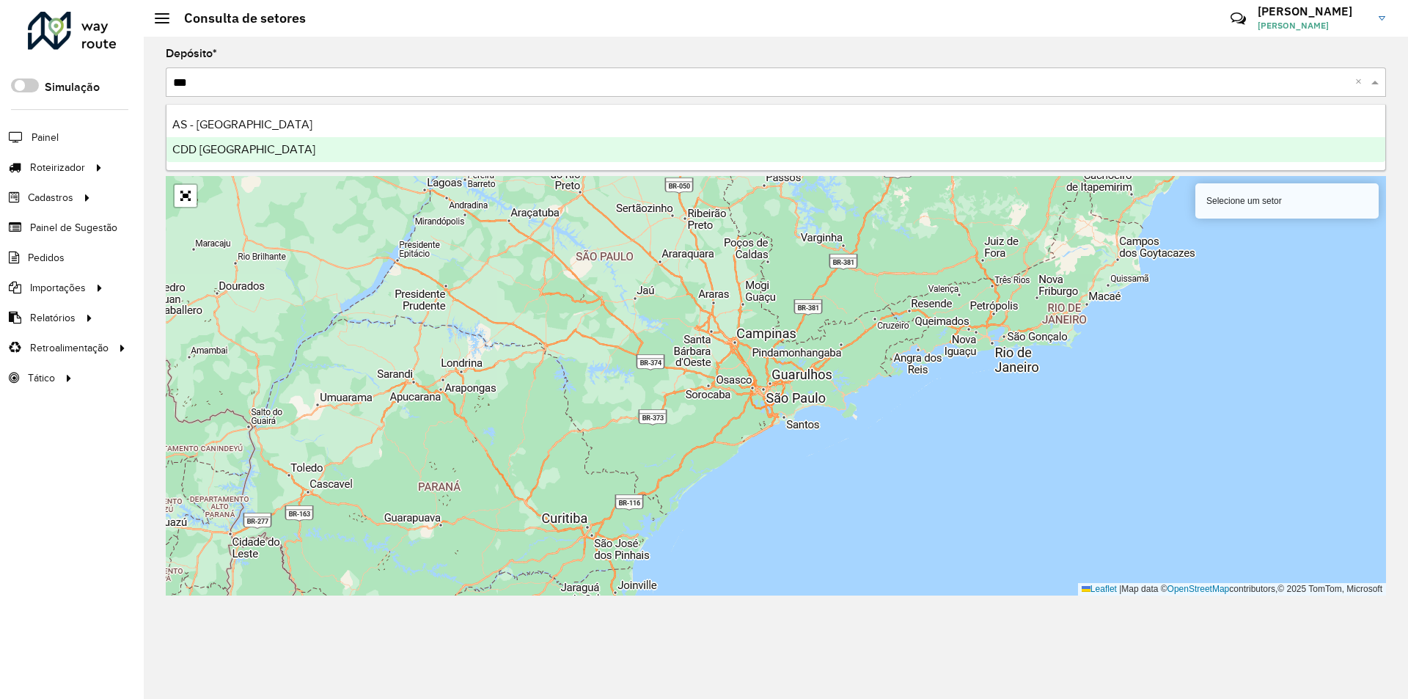
click at [210, 151] on span "CDD [GEOGRAPHIC_DATA]" at bounding box center [243, 149] width 143 height 12
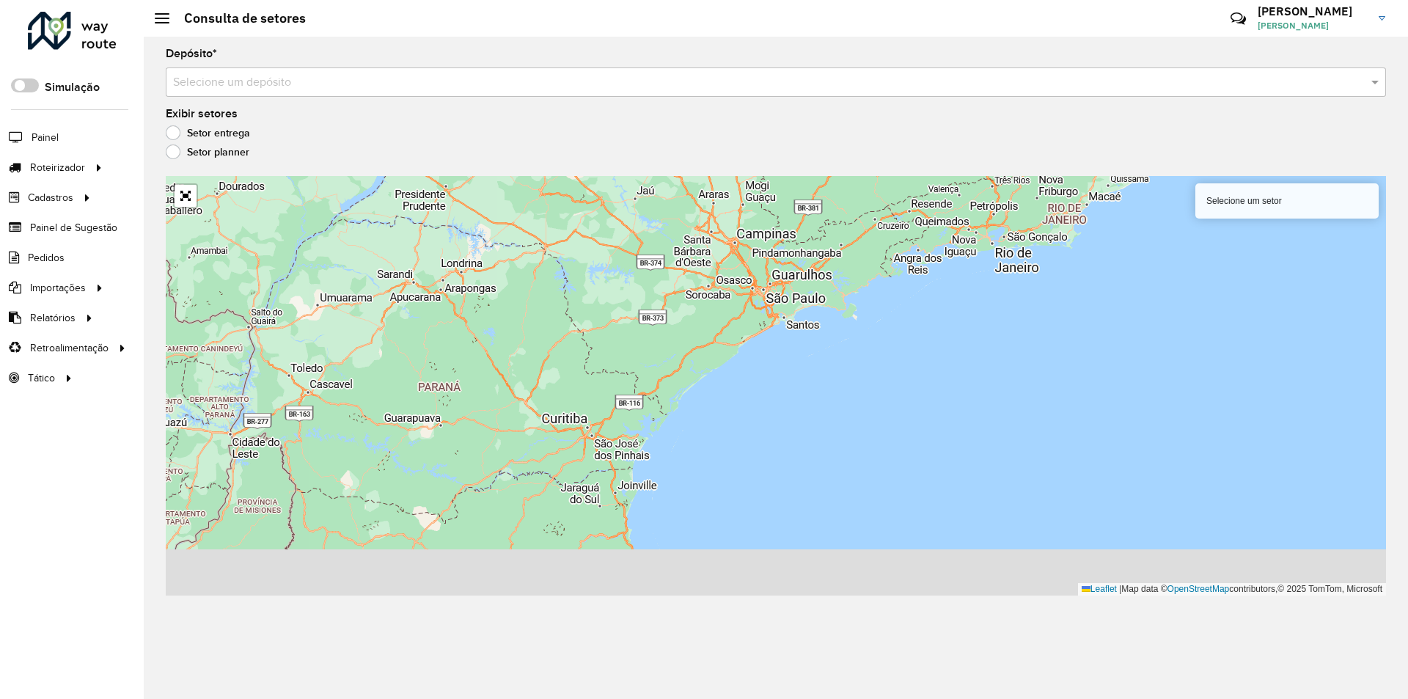
click at [221, 74] on div "Selecione um depósito" at bounding box center [776, 81] width 1220 height 29
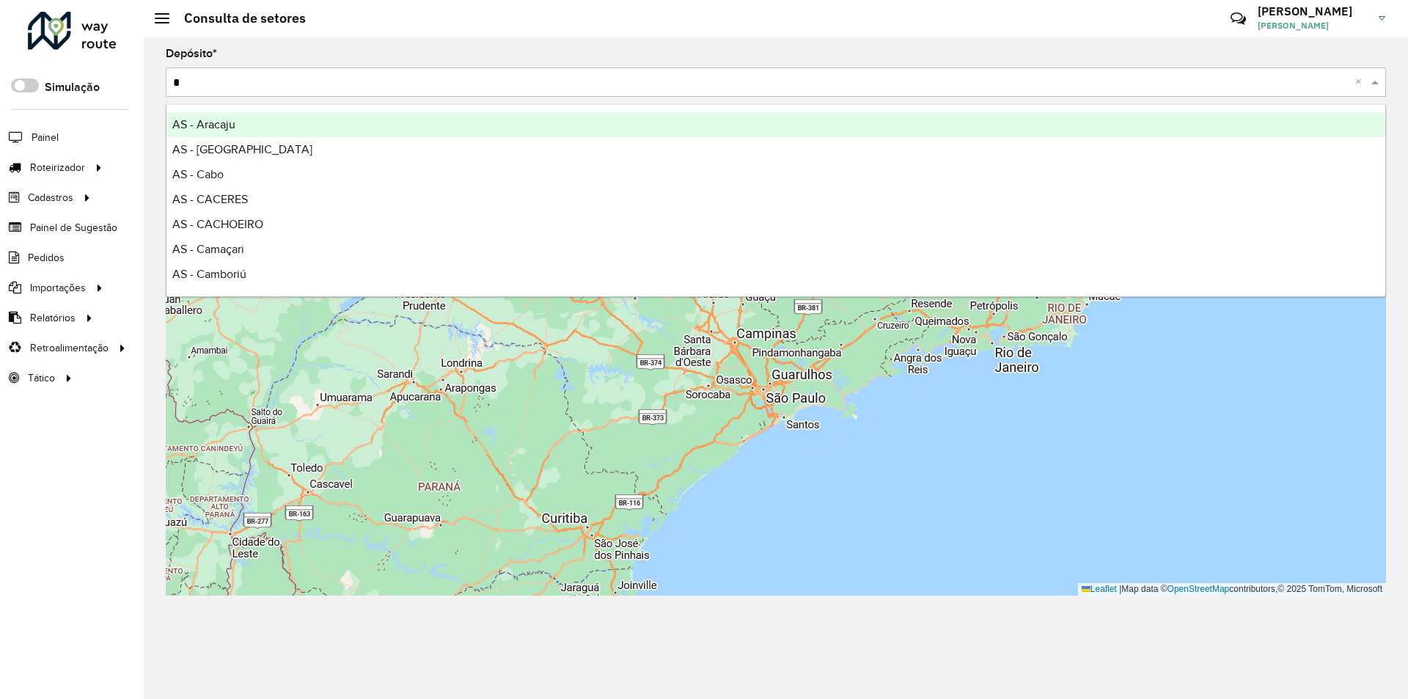
type input "**"
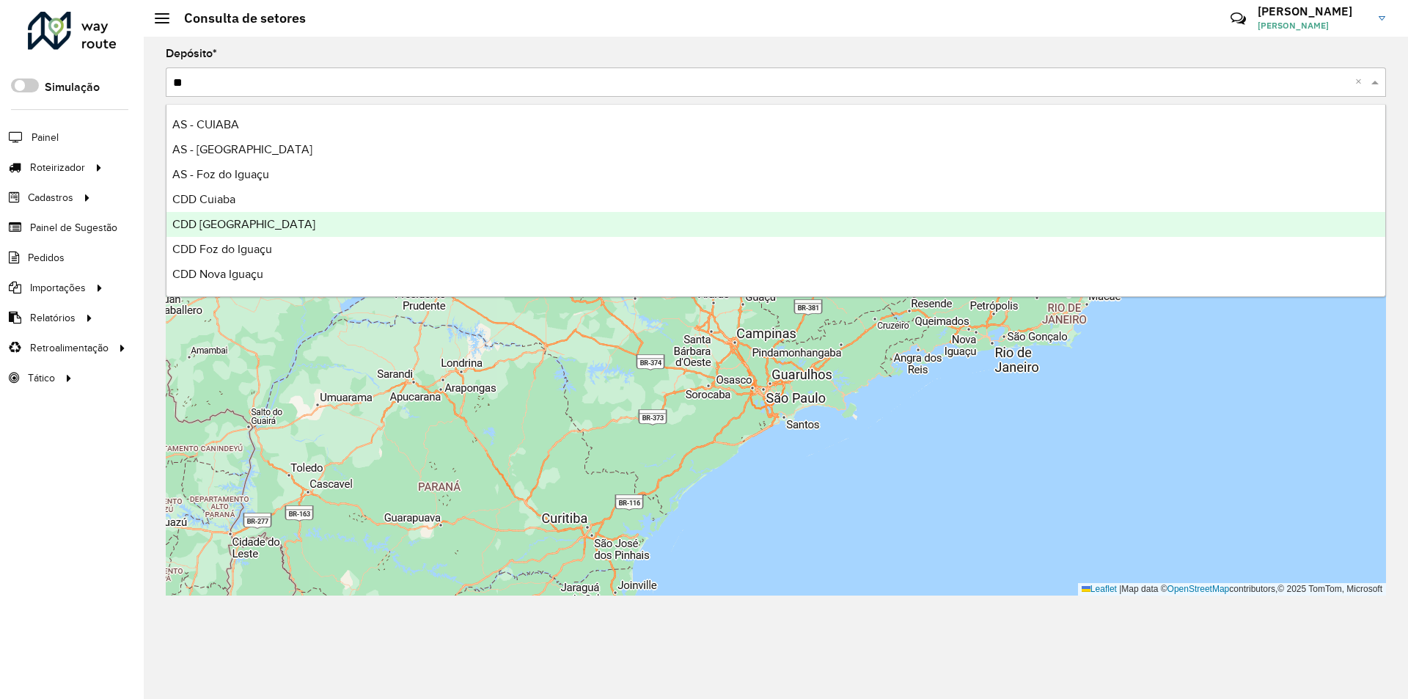
click at [221, 224] on span "CDD [GEOGRAPHIC_DATA]" at bounding box center [243, 224] width 143 height 12
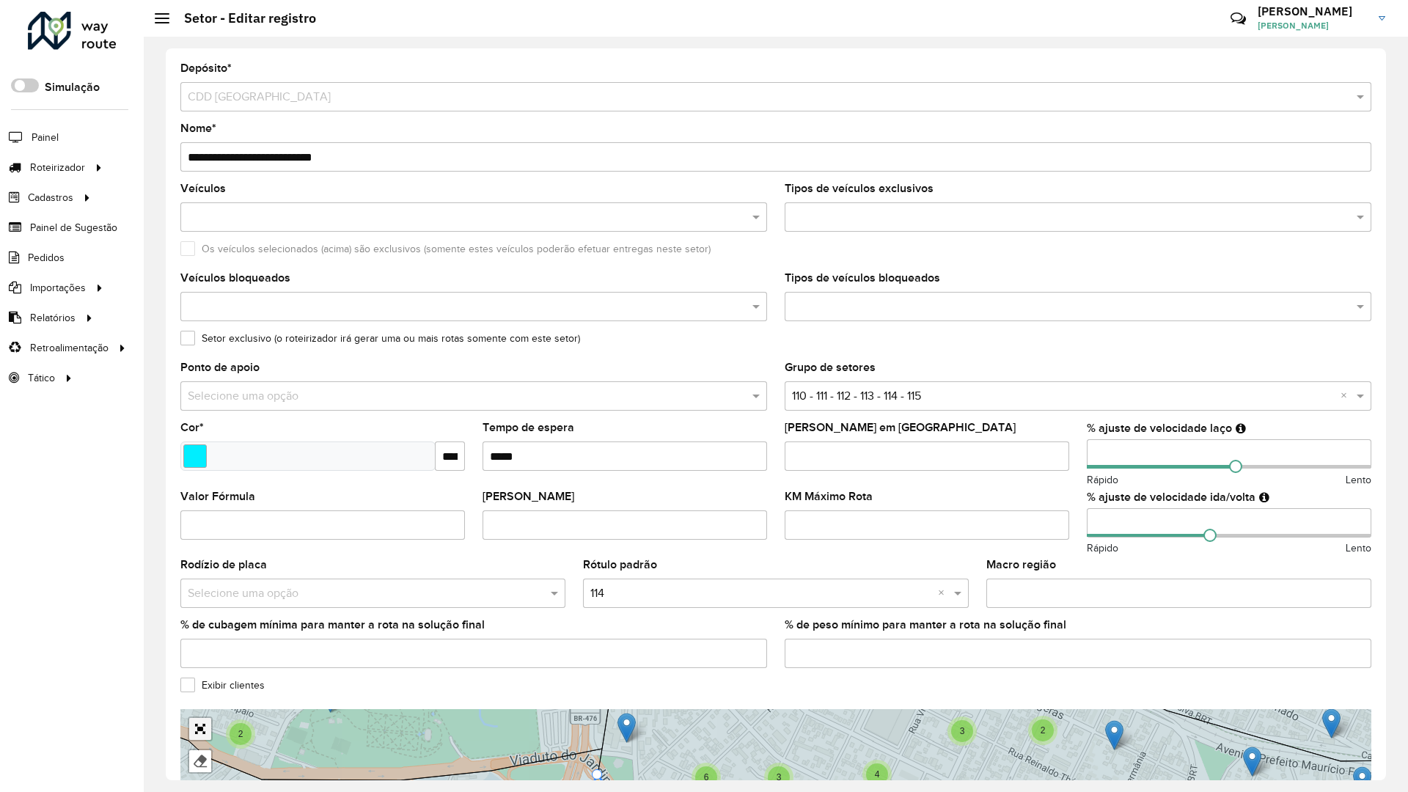
click at [189, 718] on link "Abrir mapa em tela cheia" at bounding box center [200, 729] width 22 height 22
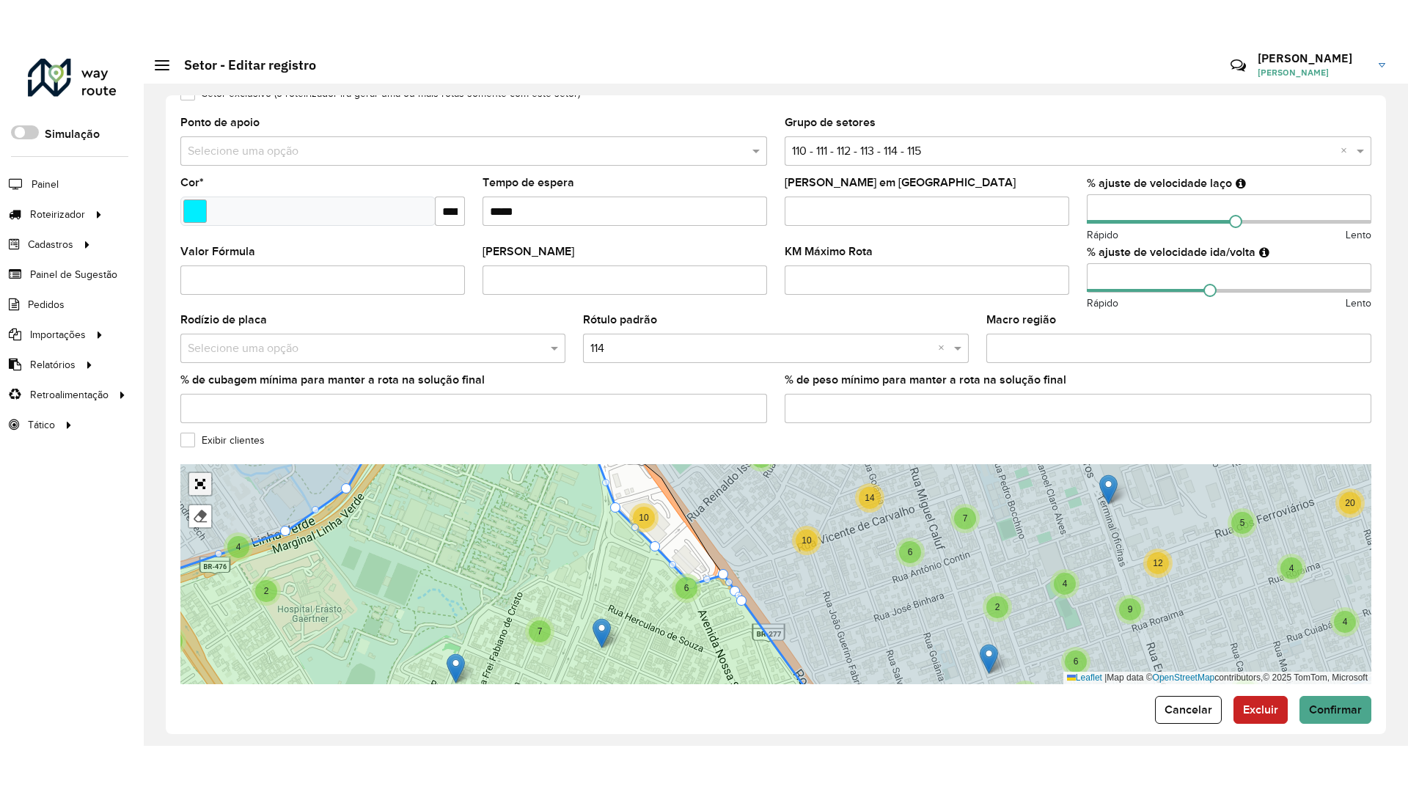
scroll to position [308, 0]
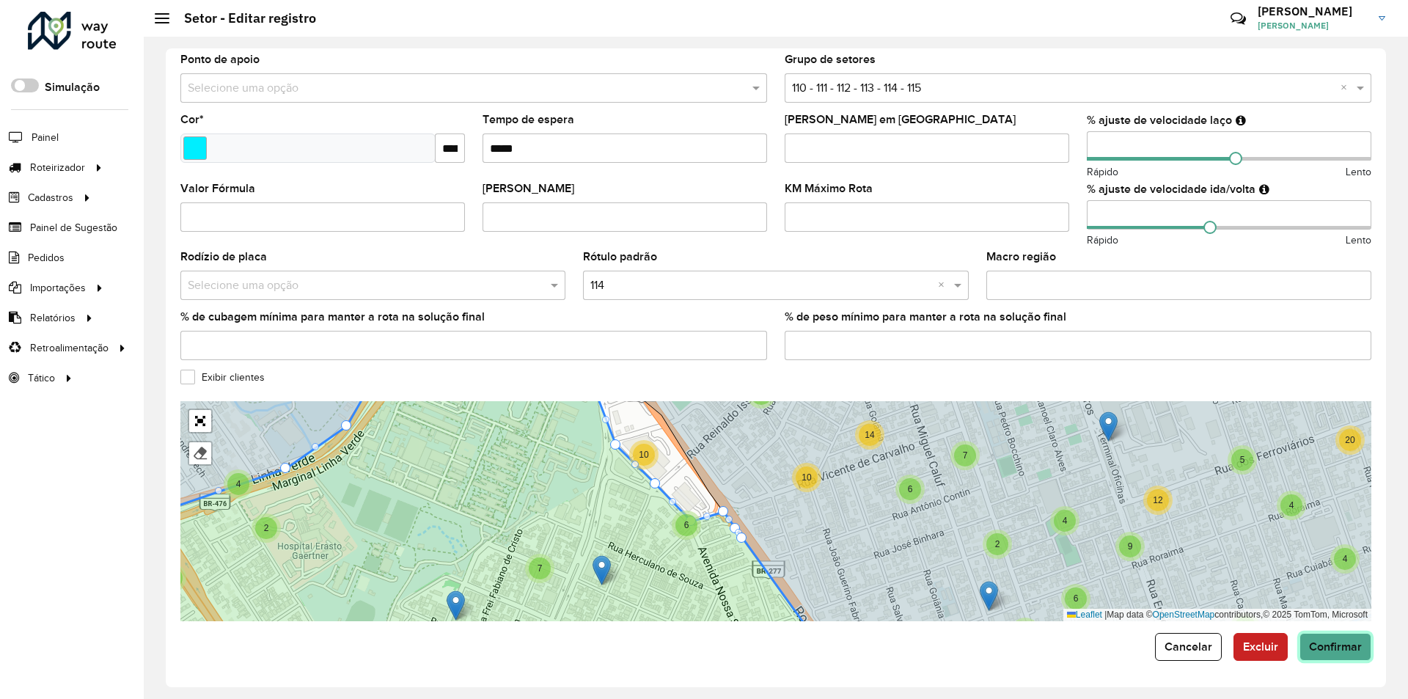
click at [1327, 641] on span "Confirmar" at bounding box center [1335, 646] width 53 height 12
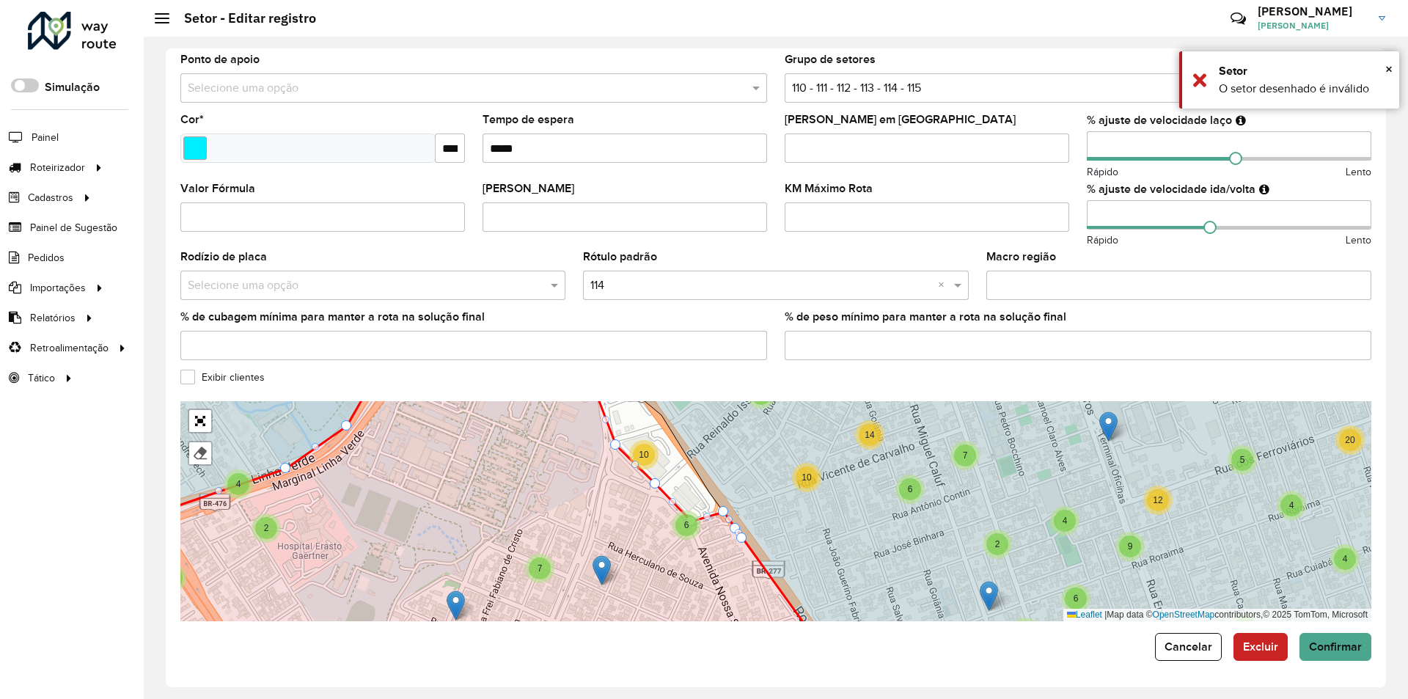
click at [722, 510] on div at bounding box center [723, 511] width 10 height 10
drag, startPoint x: 743, startPoint y: 538, endPoint x: 762, endPoint y: 555, distance: 25.5
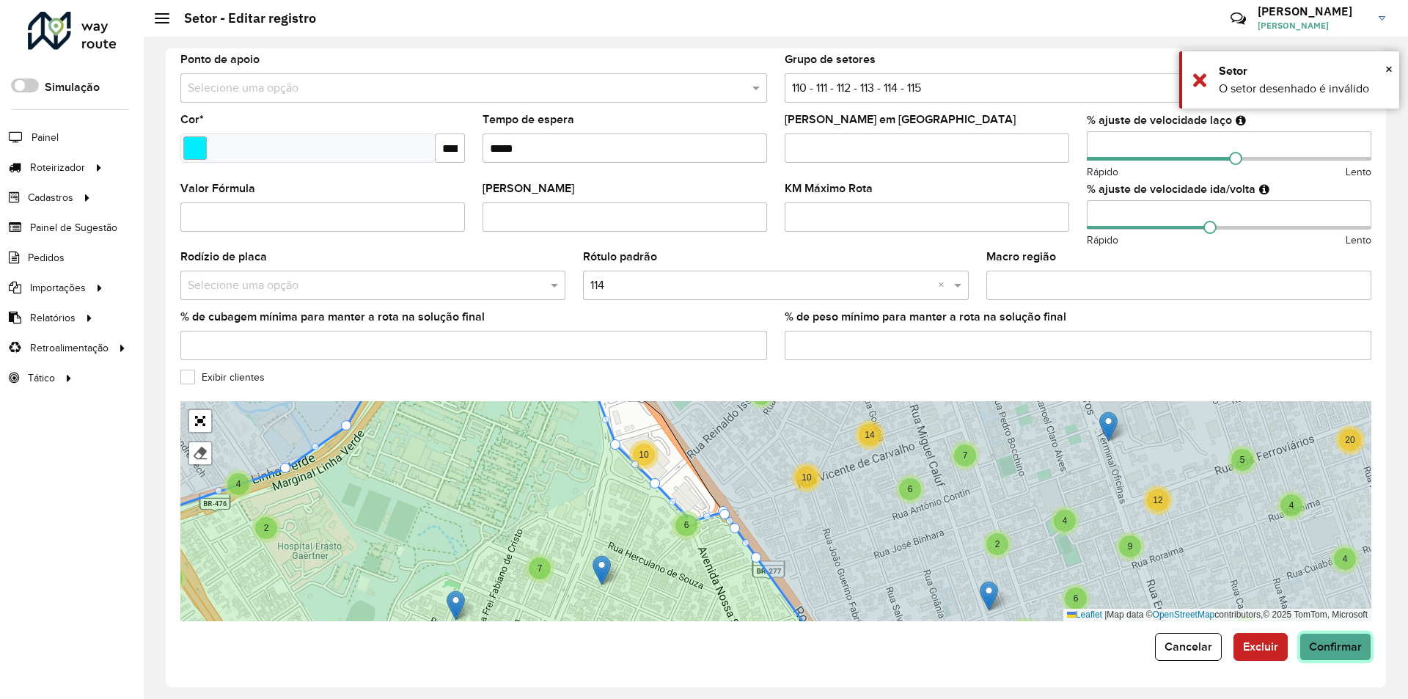
click at [1324, 643] on span "Confirmar" at bounding box center [1335, 646] width 53 height 12
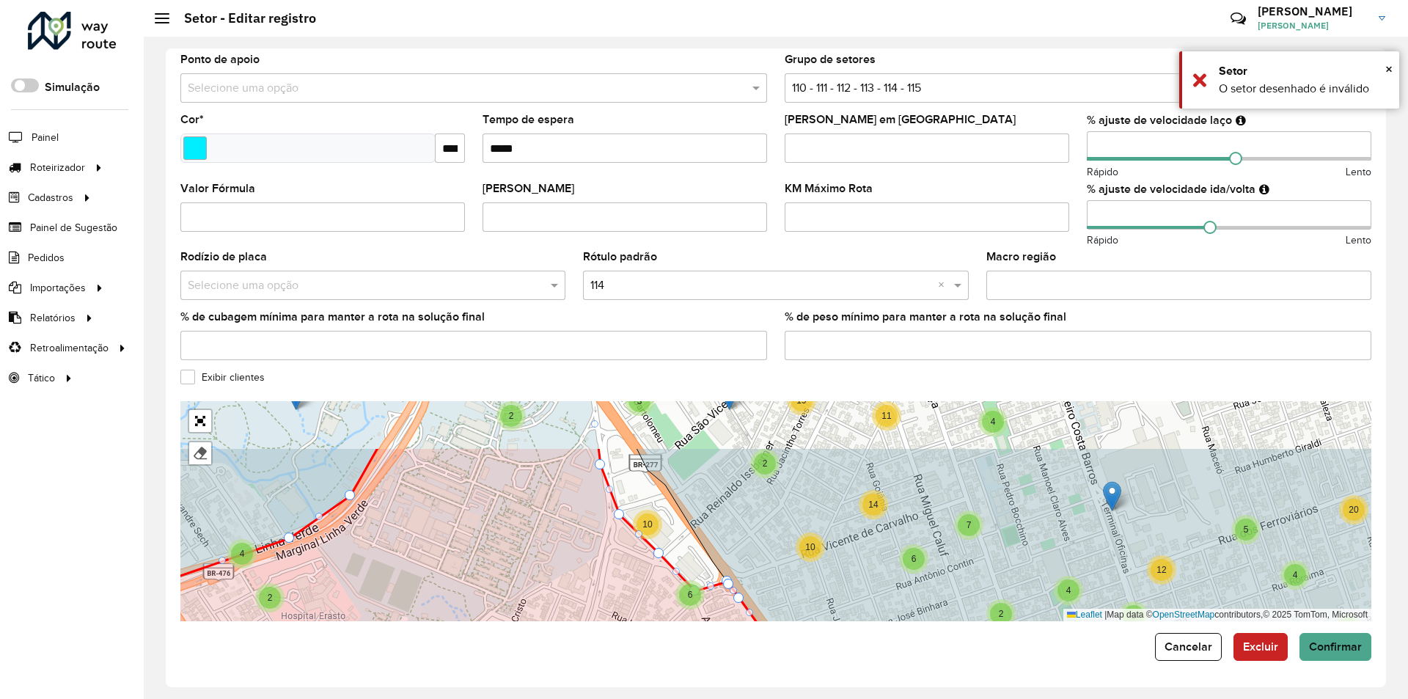
drag, startPoint x: 636, startPoint y: 430, endPoint x: 653, endPoint y: 557, distance: 127.9
click at [651, 555] on div "3 4 5 3 2 5 2 2 4 3 2 2 4 11 7 15 3 5 3 8 13 6 25 2 2 2 4 4 2 2 12 3 9 2 24 3 4…" at bounding box center [775, 511] width 1191 height 220
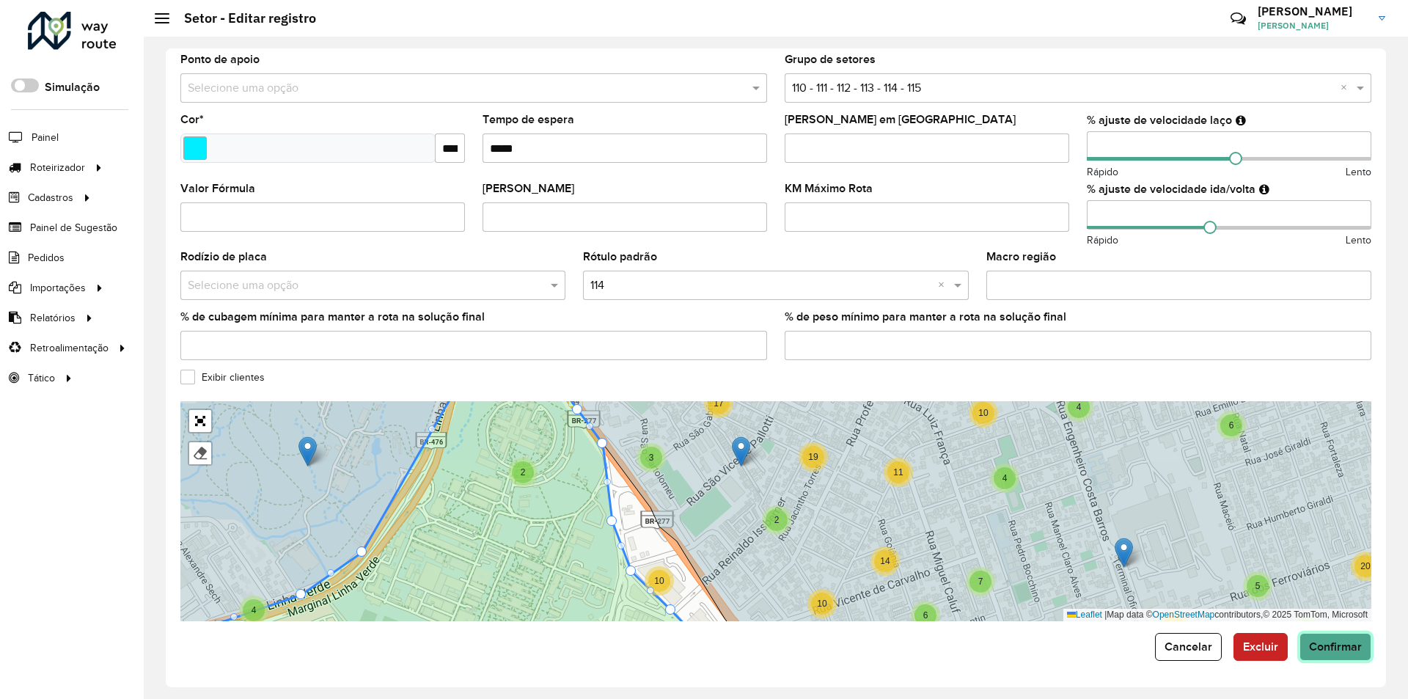
drag, startPoint x: 1357, startPoint y: 656, endPoint x: 1343, endPoint y: 650, distance: 15.8
click at [1358, 656] on button "Confirmar" at bounding box center [1335, 647] width 72 height 28
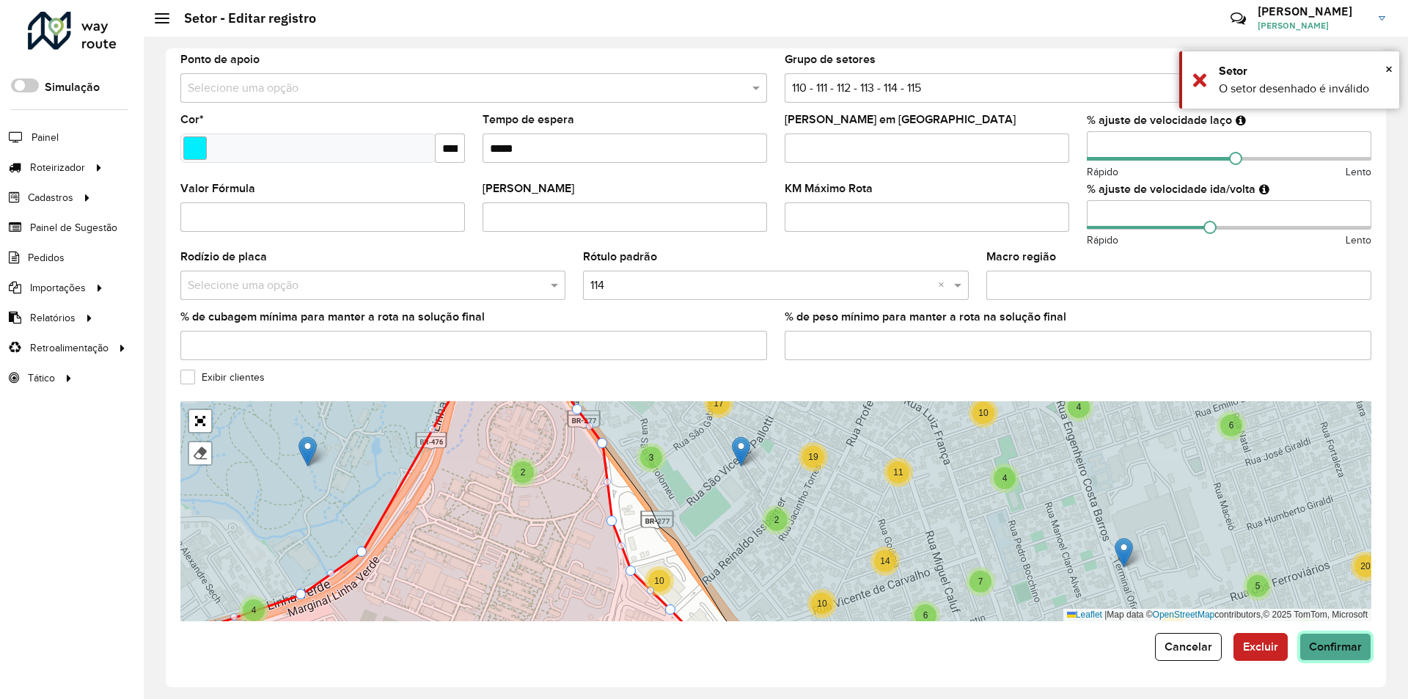
click at [1324, 640] on span "Confirmar" at bounding box center [1335, 646] width 53 height 12
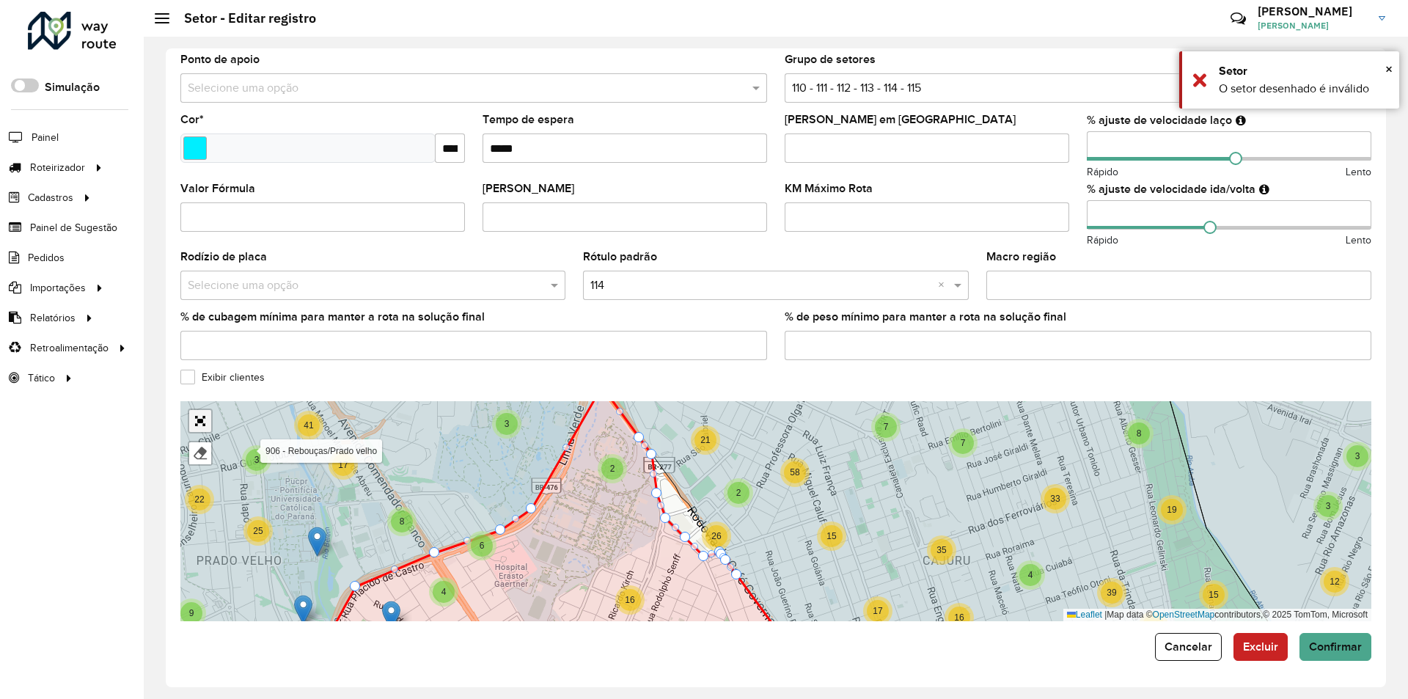
click at [197, 419] on link "Abrir mapa em tela cheia" at bounding box center [200, 421] width 22 height 22
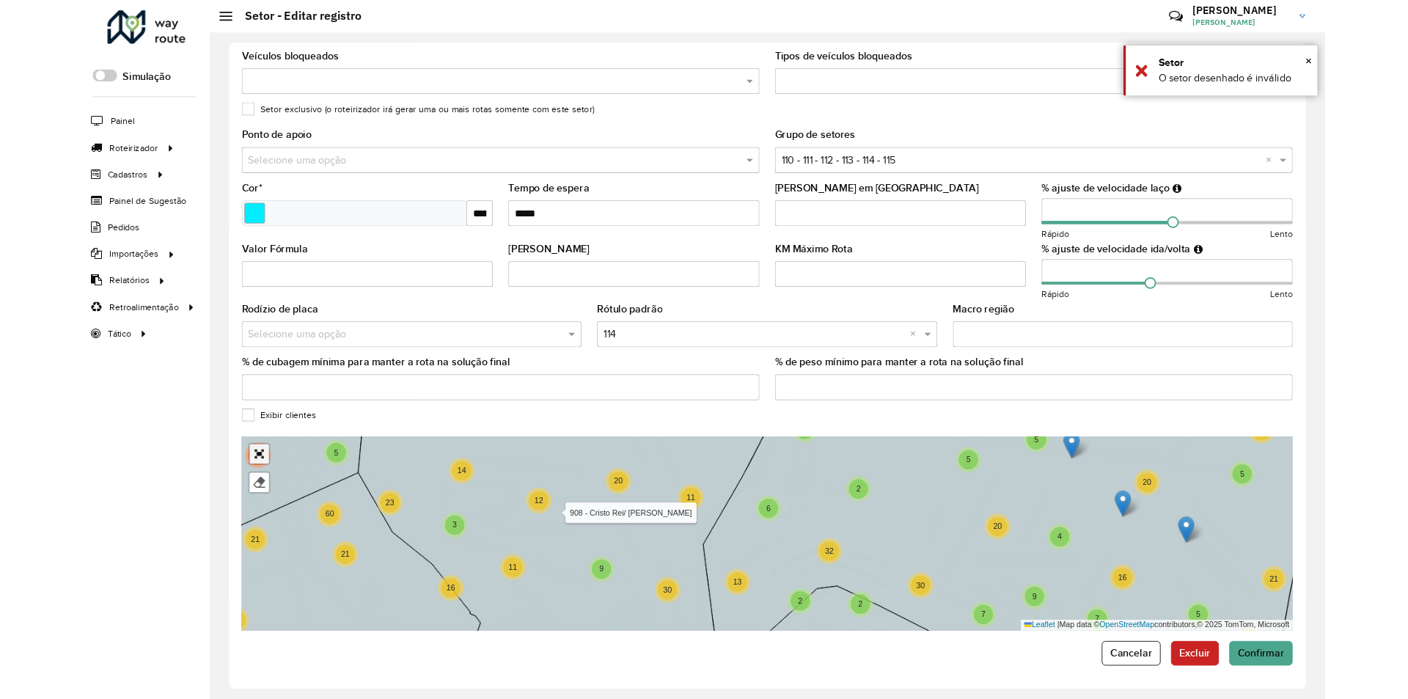
scroll to position [0, 0]
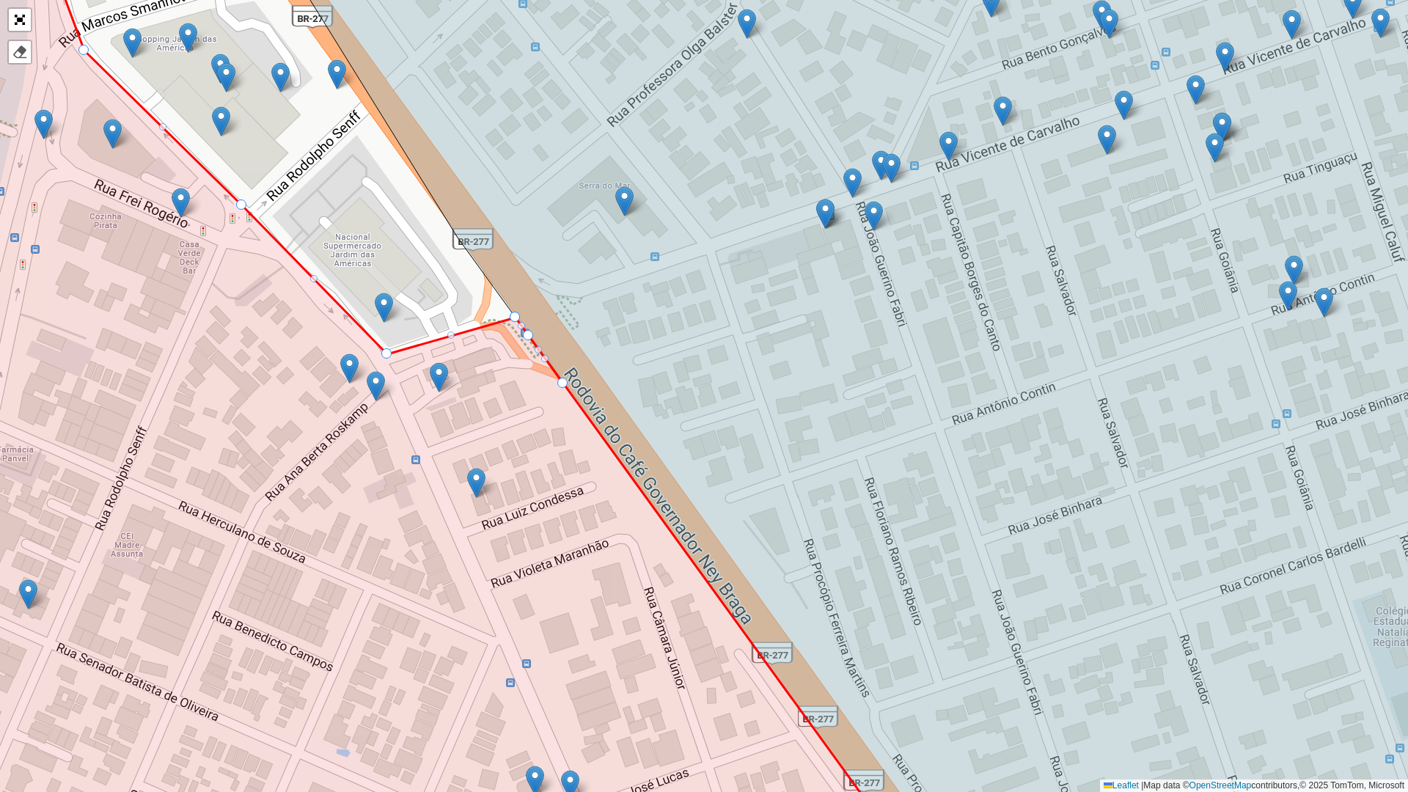
drag, startPoint x: 645, startPoint y: 497, endPoint x: 508, endPoint y: 315, distance: 227.7
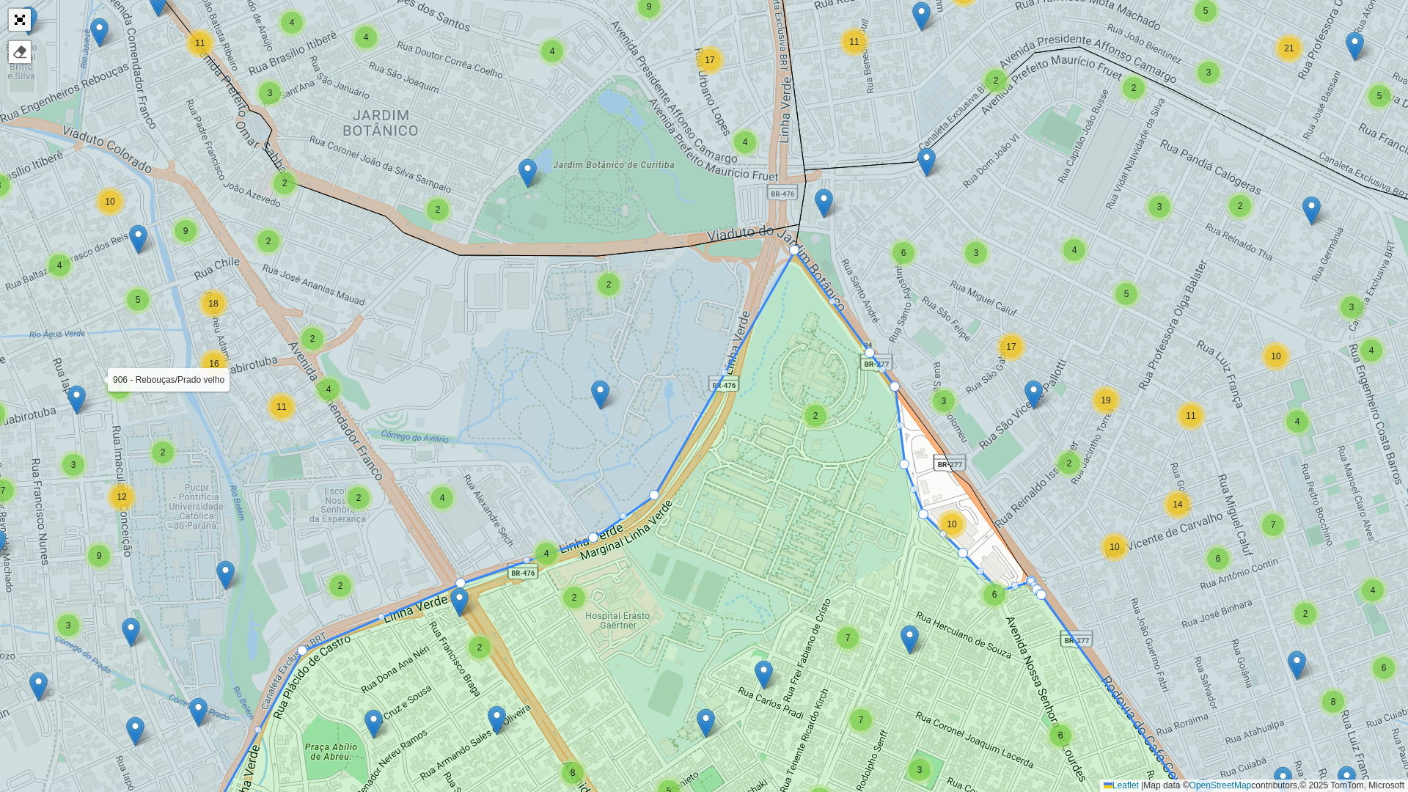
click at [15, 19] on link "Abrir mapa em tela cheia" at bounding box center [20, 20] width 22 height 22
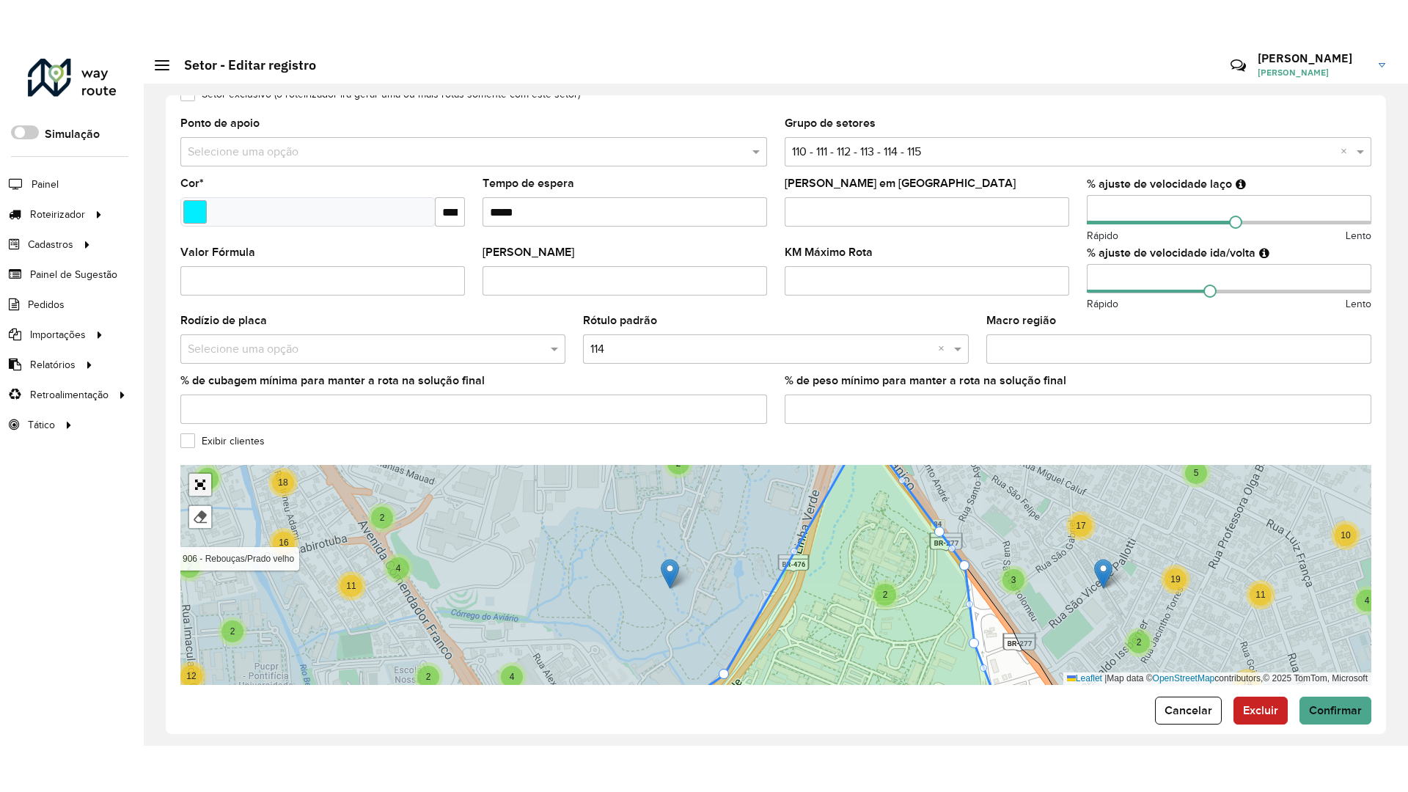
scroll to position [308, 0]
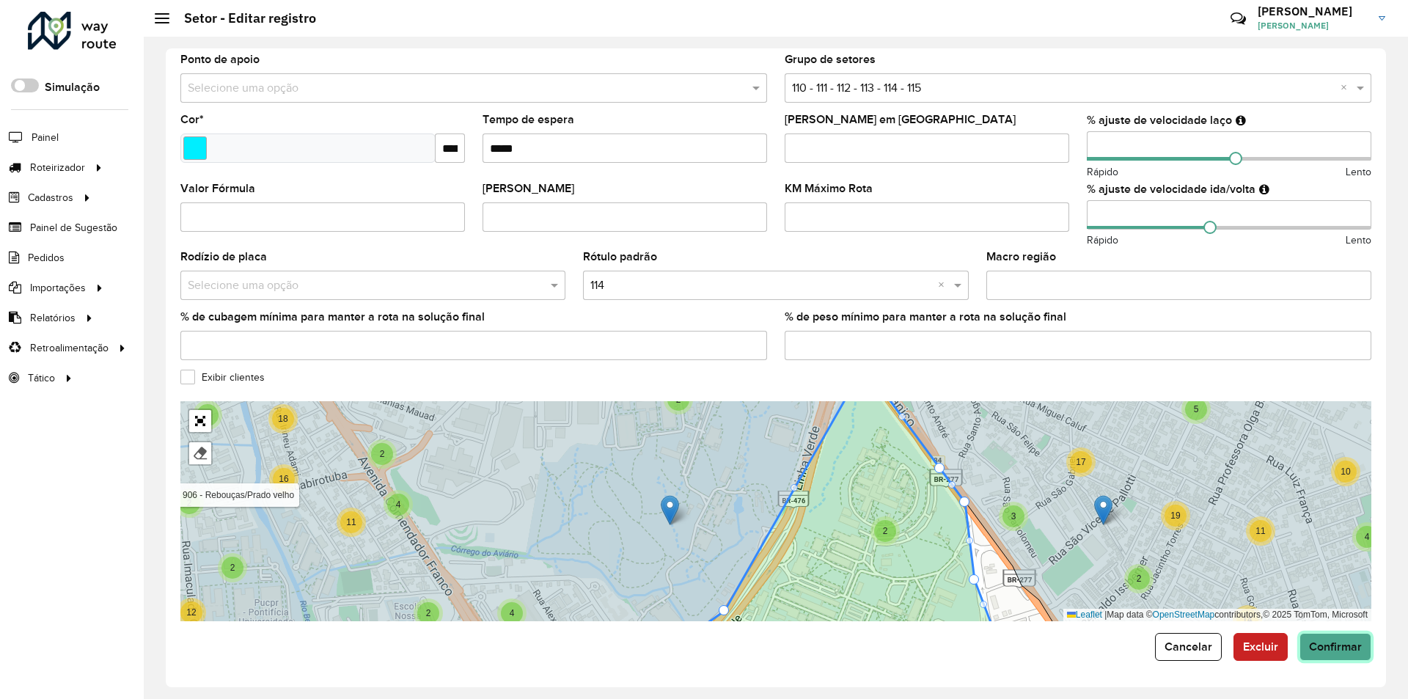
click at [1352, 647] on span "Confirmar" at bounding box center [1335, 646] width 53 height 12
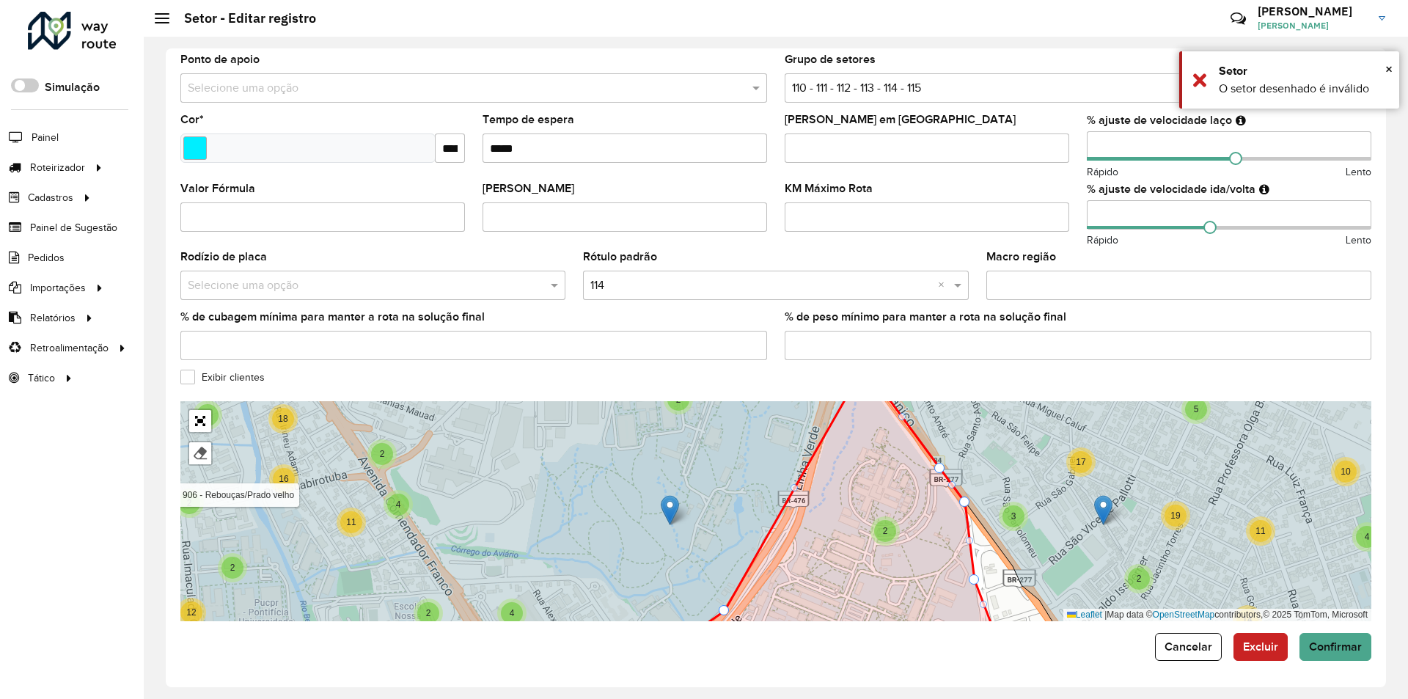
click at [961, 461] on icon at bounding box center [1180, 510] width 612 height 265
click at [192, 423] on link "Abrir mapa em tela cheia" at bounding box center [200, 421] width 22 height 22
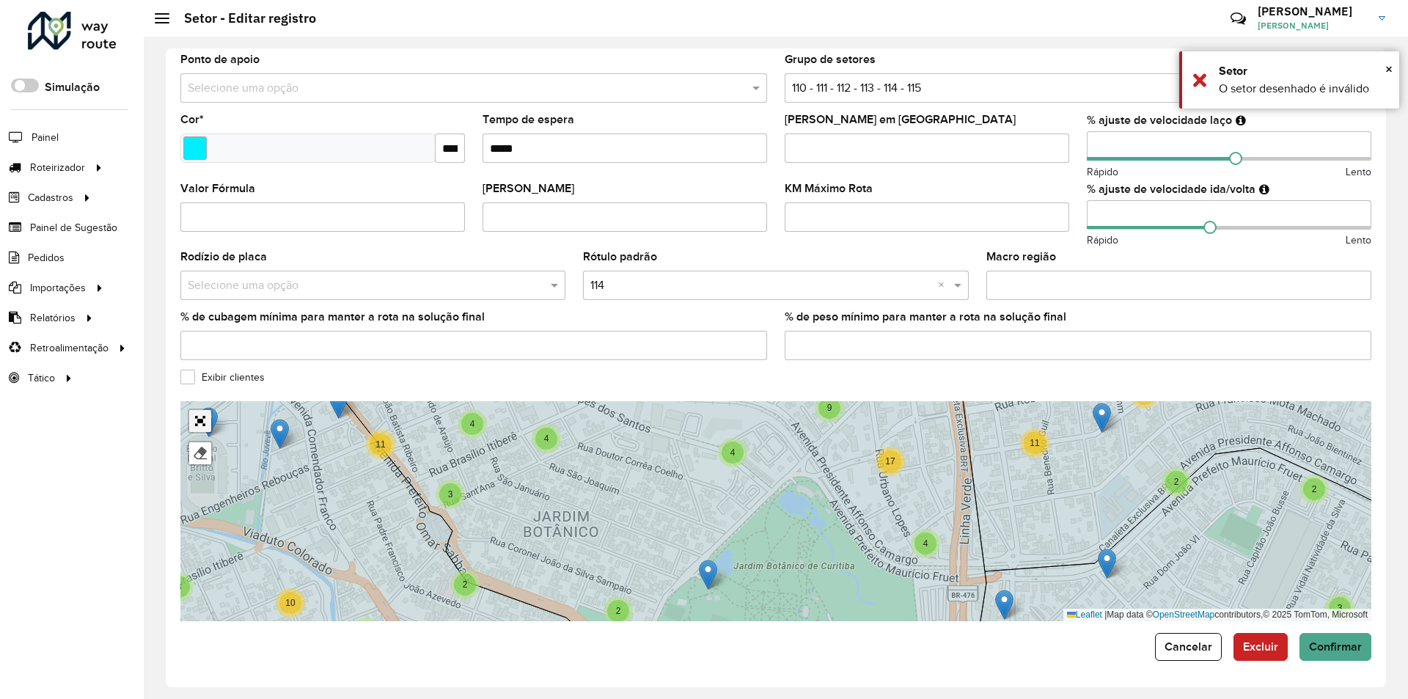
scroll to position [0, 0]
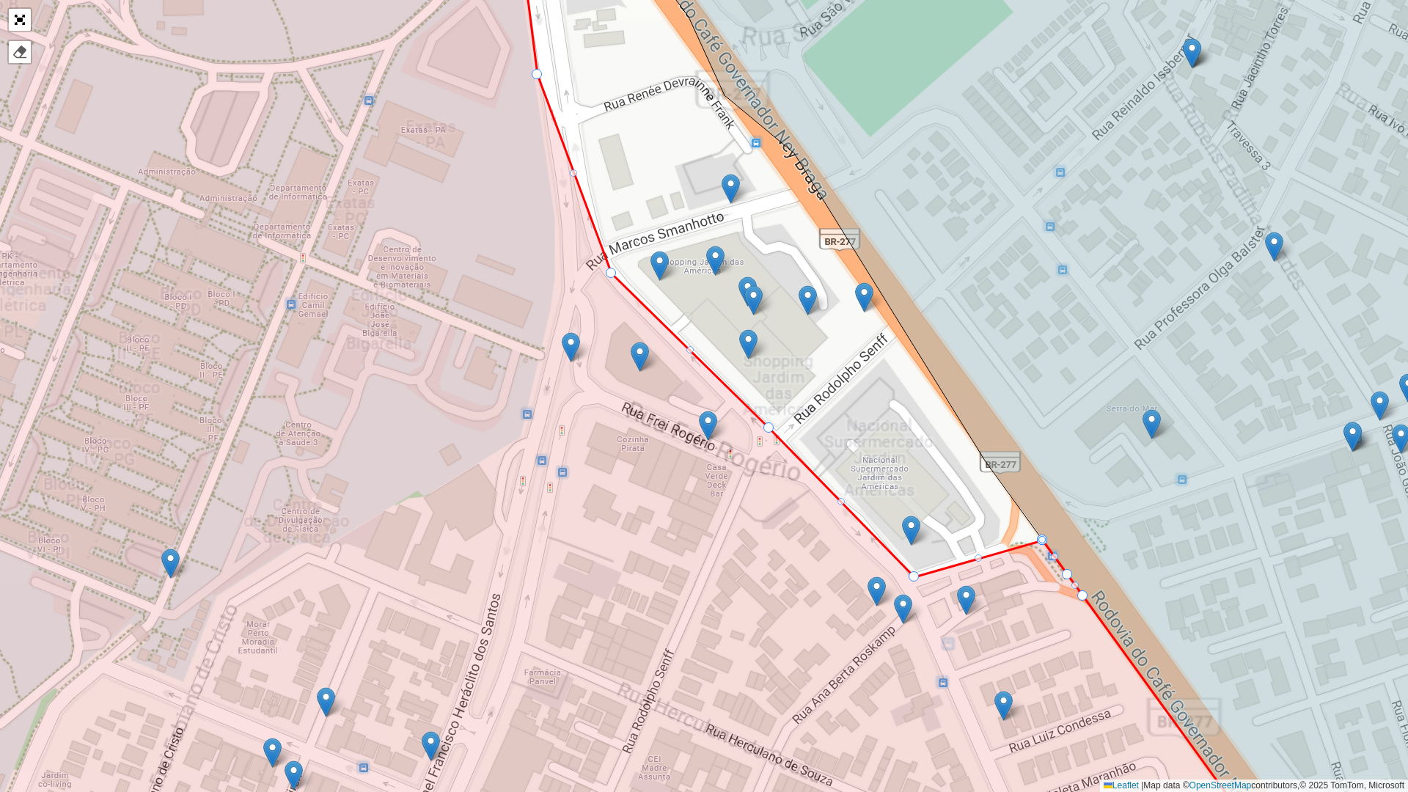
drag, startPoint x: 952, startPoint y: 452, endPoint x: 702, endPoint y: 310, distance: 287.7
click at [702, 310] on div "100 - Afonso pena/ Cidade Jardim 101 - São Jose dos Pinhais 102 - Cruzeiro/ Cos…" at bounding box center [704, 396] width 1408 height 792
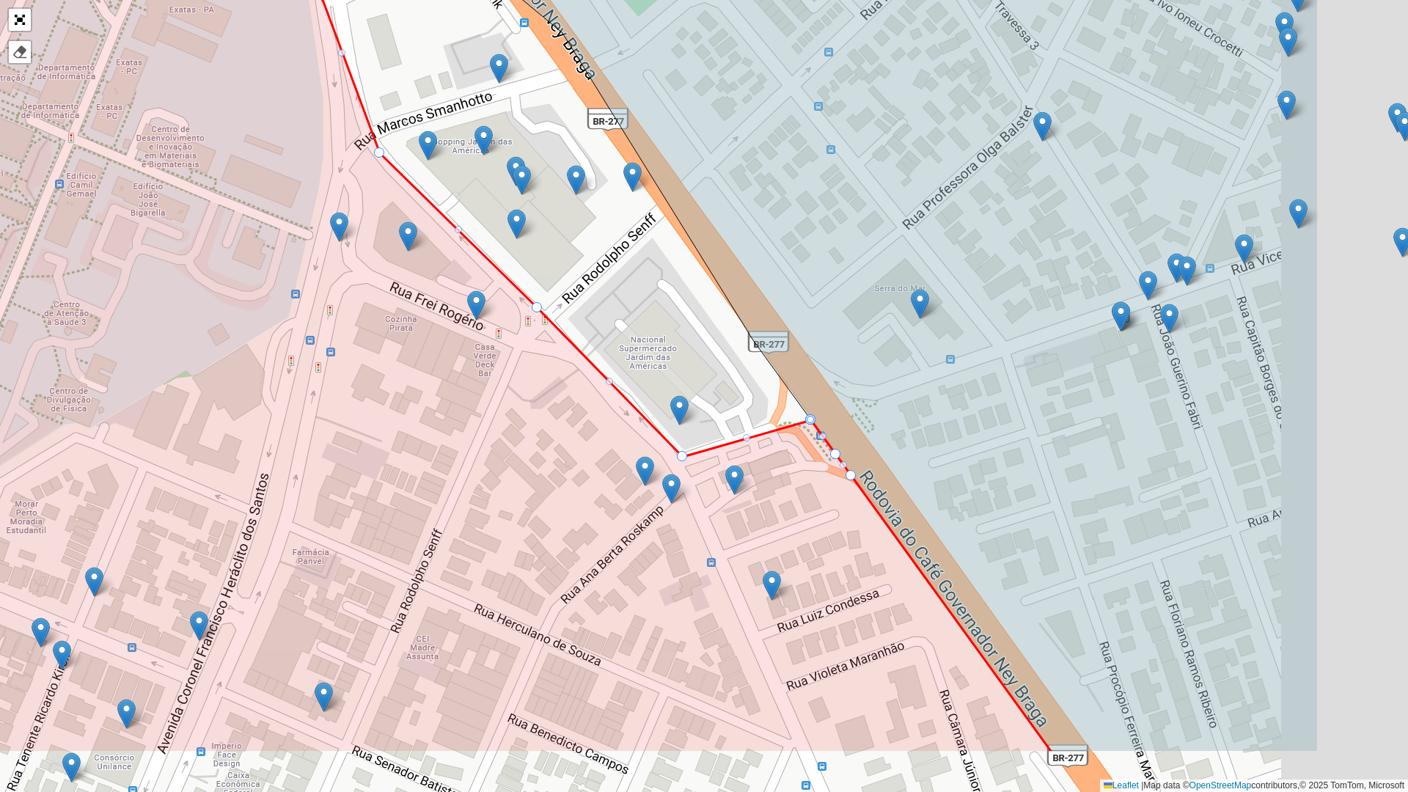
drag, startPoint x: 1016, startPoint y: 482, endPoint x: 757, endPoint y: 331, distance: 299.4
click at [757, 332] on icon at bounding box center [851, 276] width 933 height 952
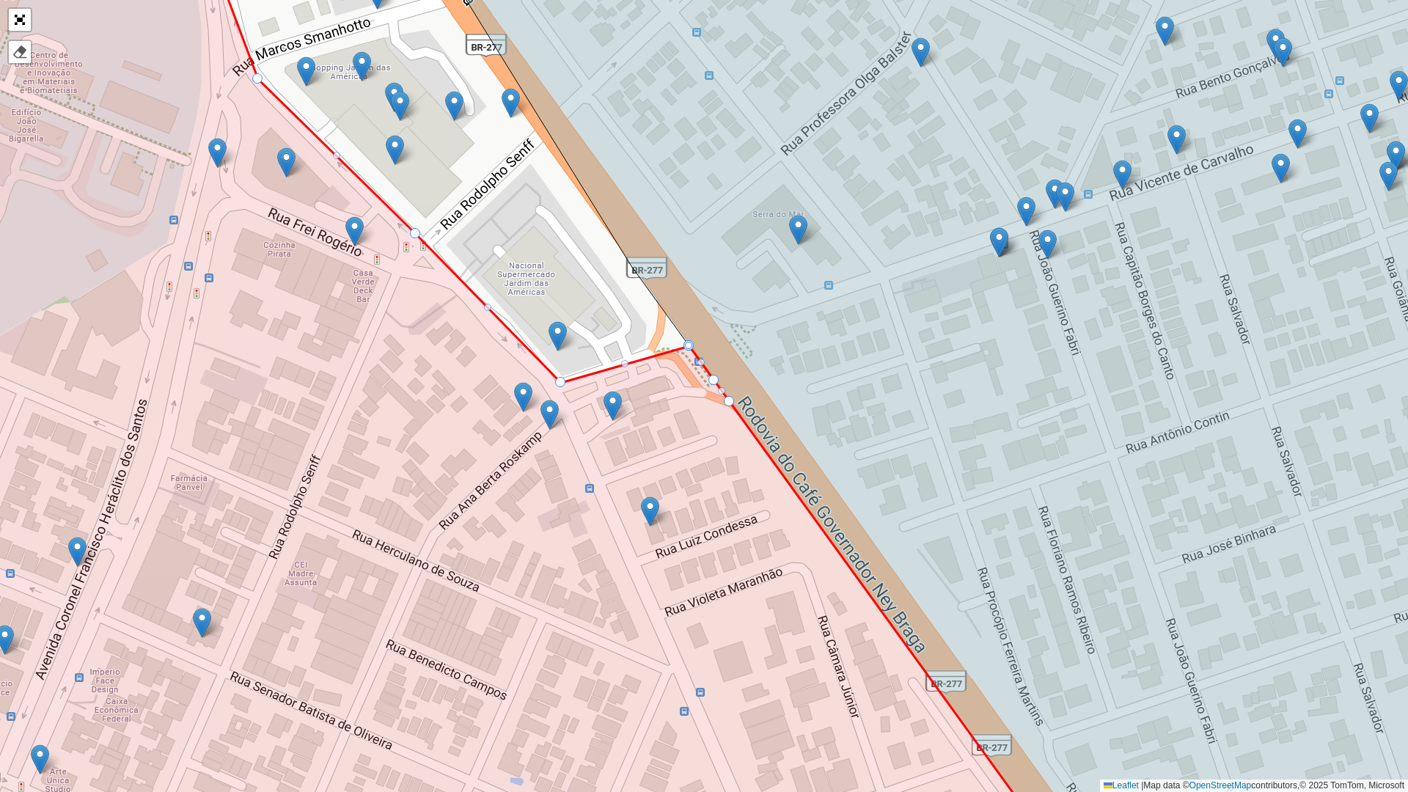
click at [686, 339] on icon at bounding box center [972, 396] width 1156 height 952
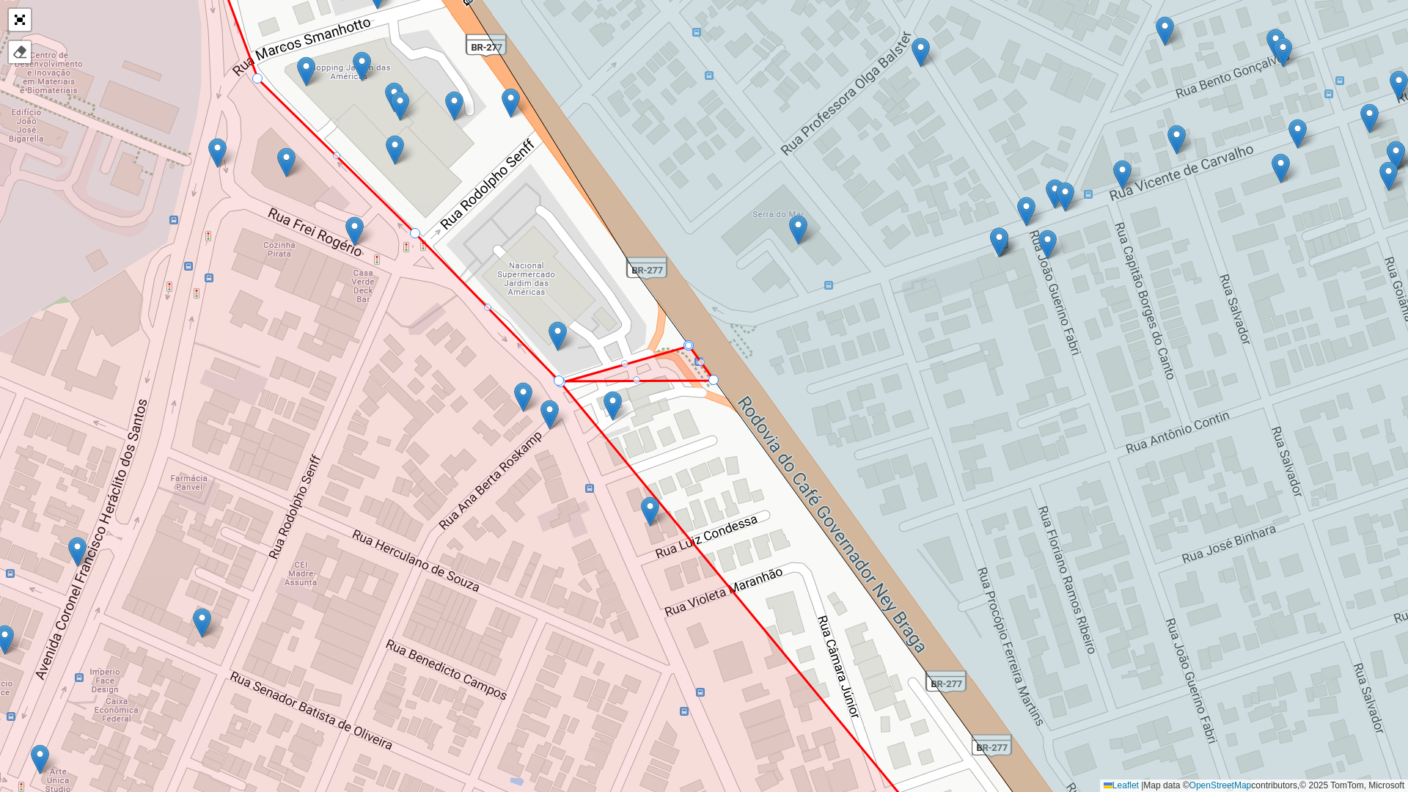
drag, startPoint x: 729, startPoint y: 401, endPoint x: 559, endPoint y: 381, distance: 171.3
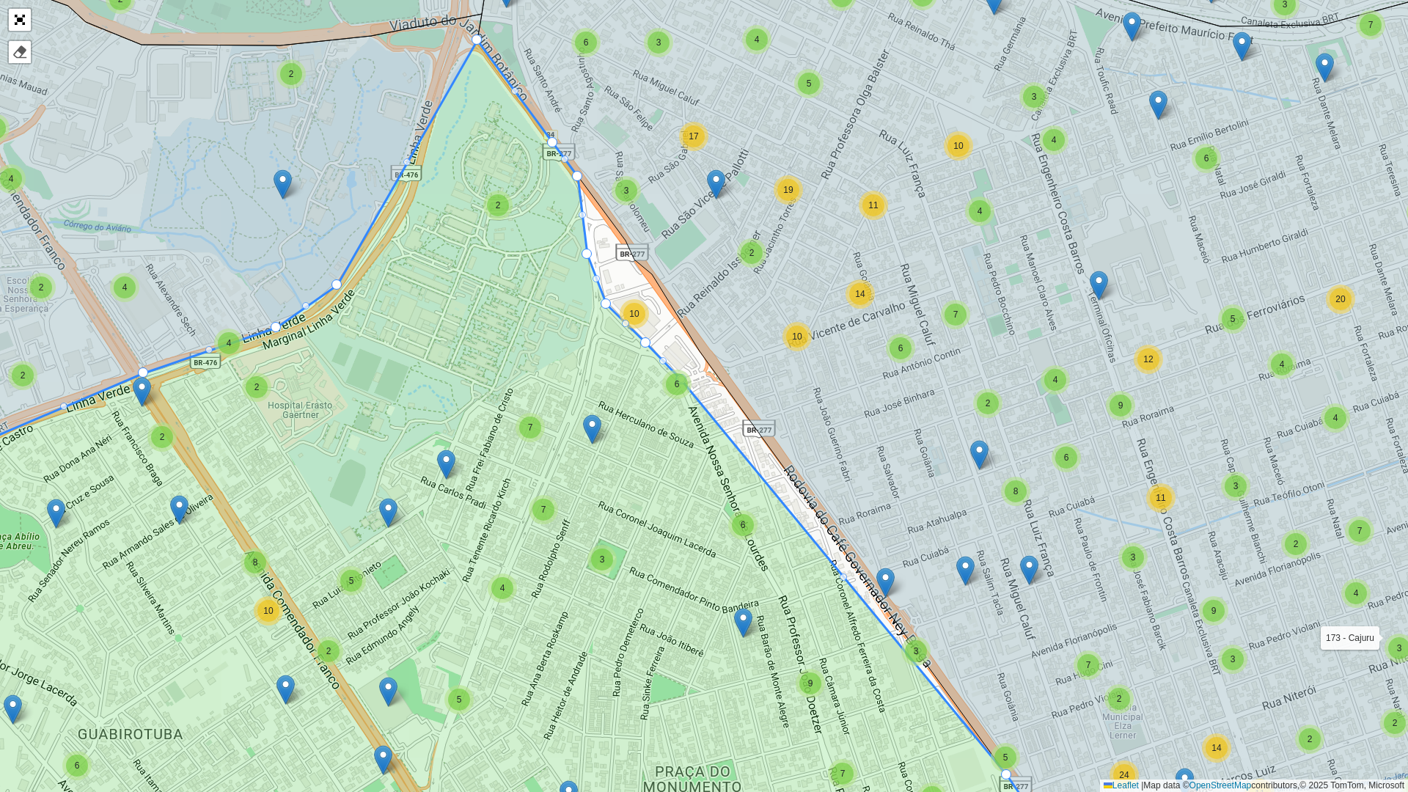
click at [845, 580] on div at bounding box center [843, 576] width 7 height 7
drag, startPoint x: 845, startPoint y: 580, endPoint x: 589, endPoint y: 257, distance: 412.4
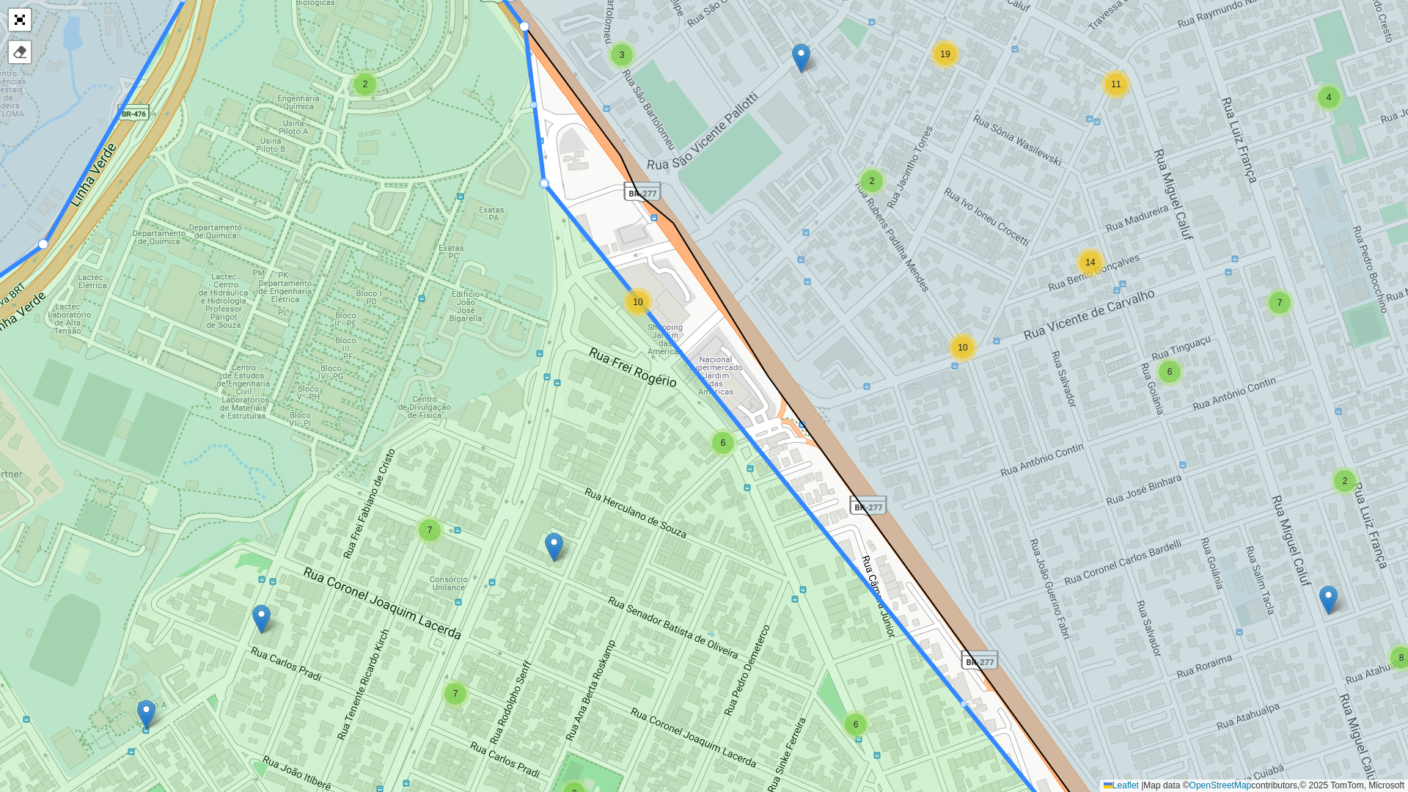
click at [541, 183] on div at bounding box center [543, 183] width 7 height 7
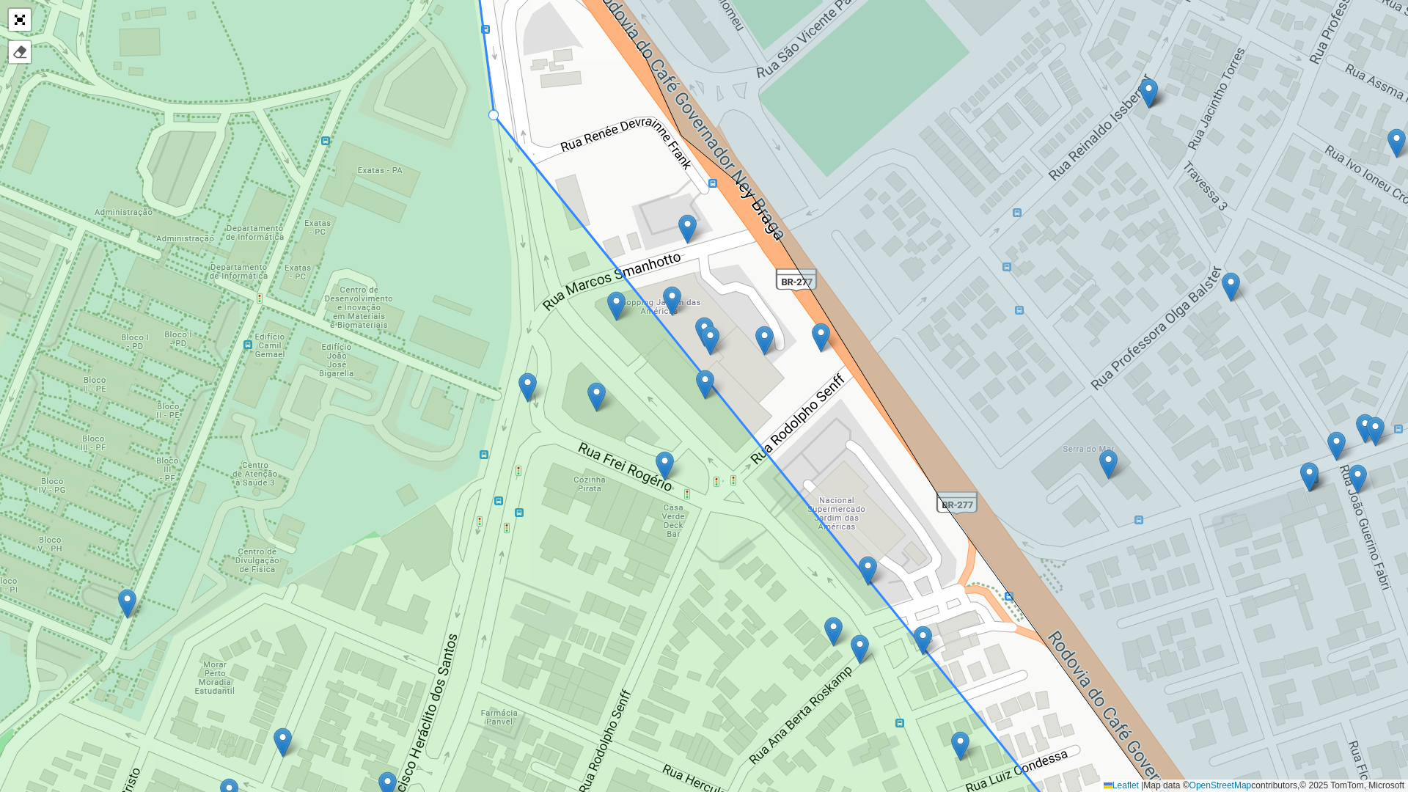
click at [491, 115] on div at bounding box center [493, 115] width 10 height 10
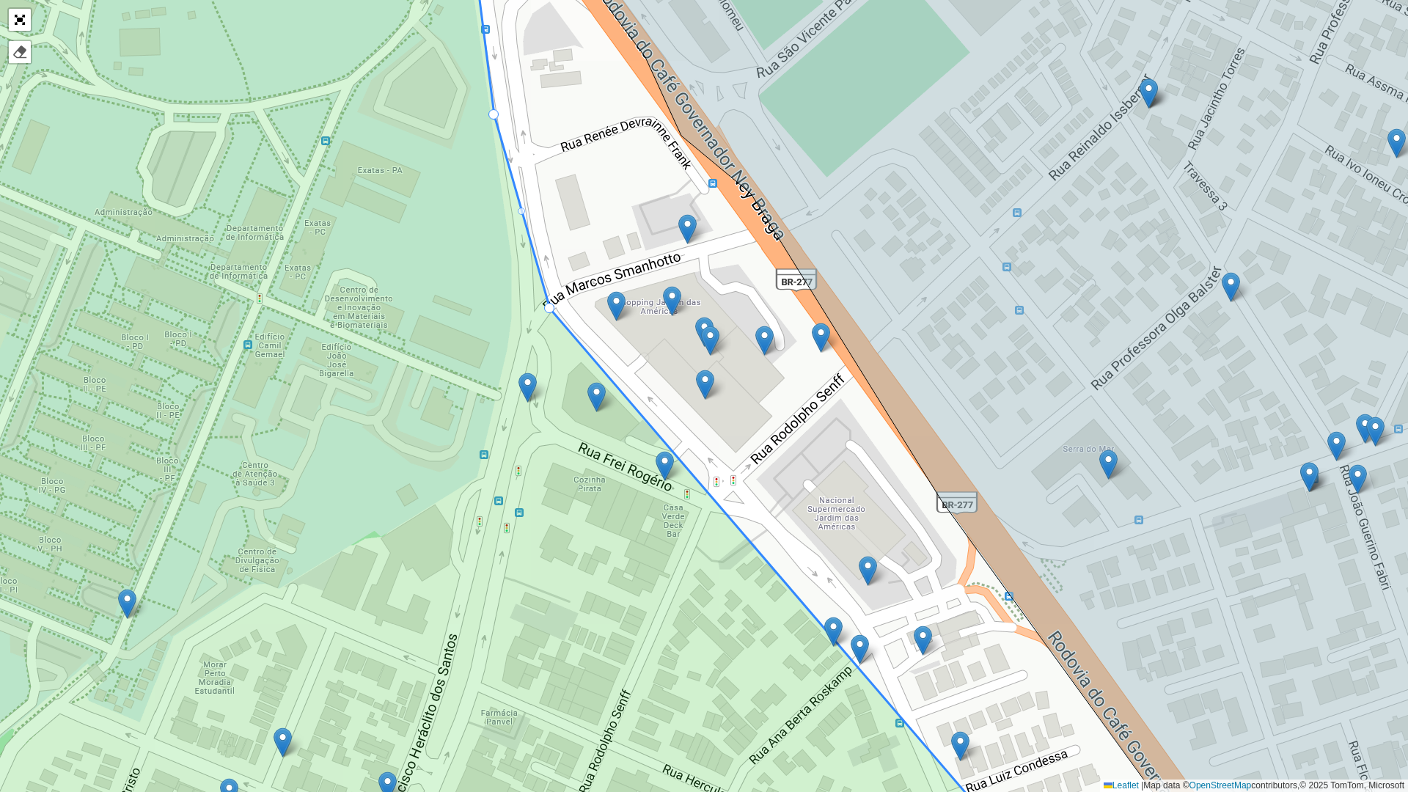
drag, startPoint x: 492, startPoint y: 116, endPoint x: 547, endPoint y: 309, distance: 200.5
drag, startPoint x: 493, startPoint y: 117, endPoint x: 511, endPoint y: 115, distance: 17.7
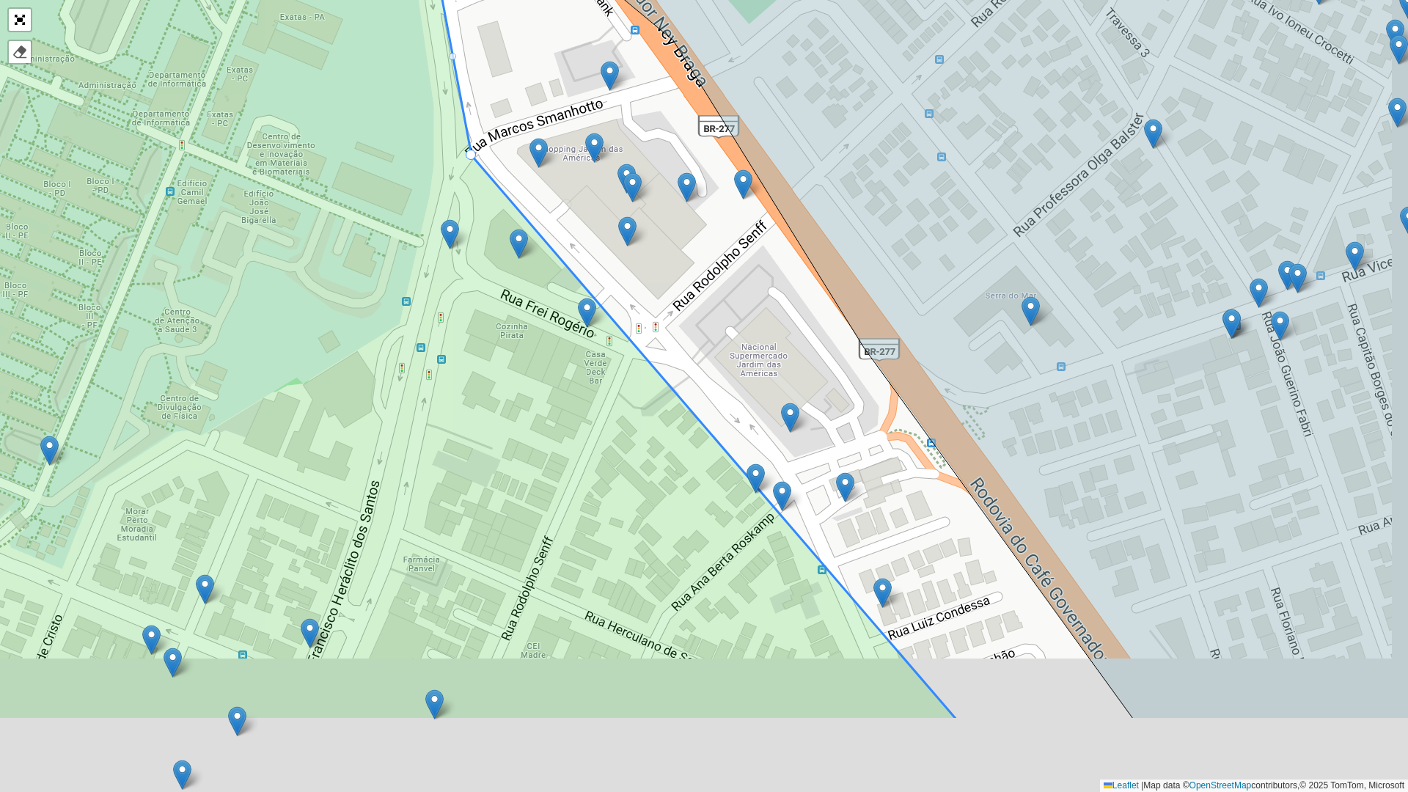
drag, startPoint x: 760, startPoint y: 444, endPoint x: 621, endPoint y: 213, distance: 270.4
click at [621, 213] on div "100 - Afonso pena/ Cidade Jardim 101 - São Jose dos Pinhais 102 - Cruzeiro/ Cos…" at bounding box center [704, 396] width 1408 height 792
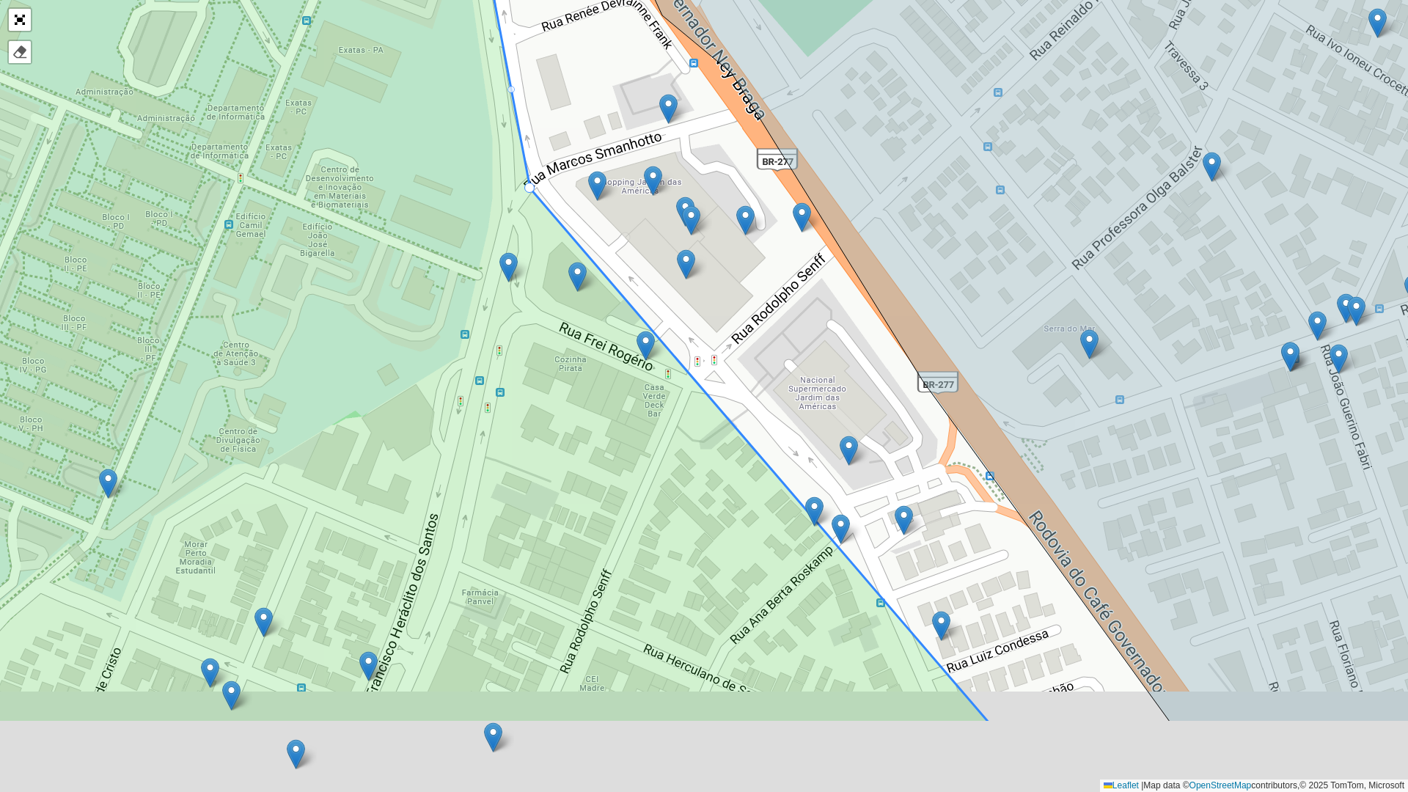
drag, startPoint x: 893, startPoint y: 526, endPoint x: 680, endPoint y: 260, distance: 340.7
click at [680, 261] on div "100 - Afonso pena/ Cidade Jardim 101 - São Jose dos Pinhais 102 - Cruzeiro/ Cos…" at bounding box center [704, 396] width 1408 height 792
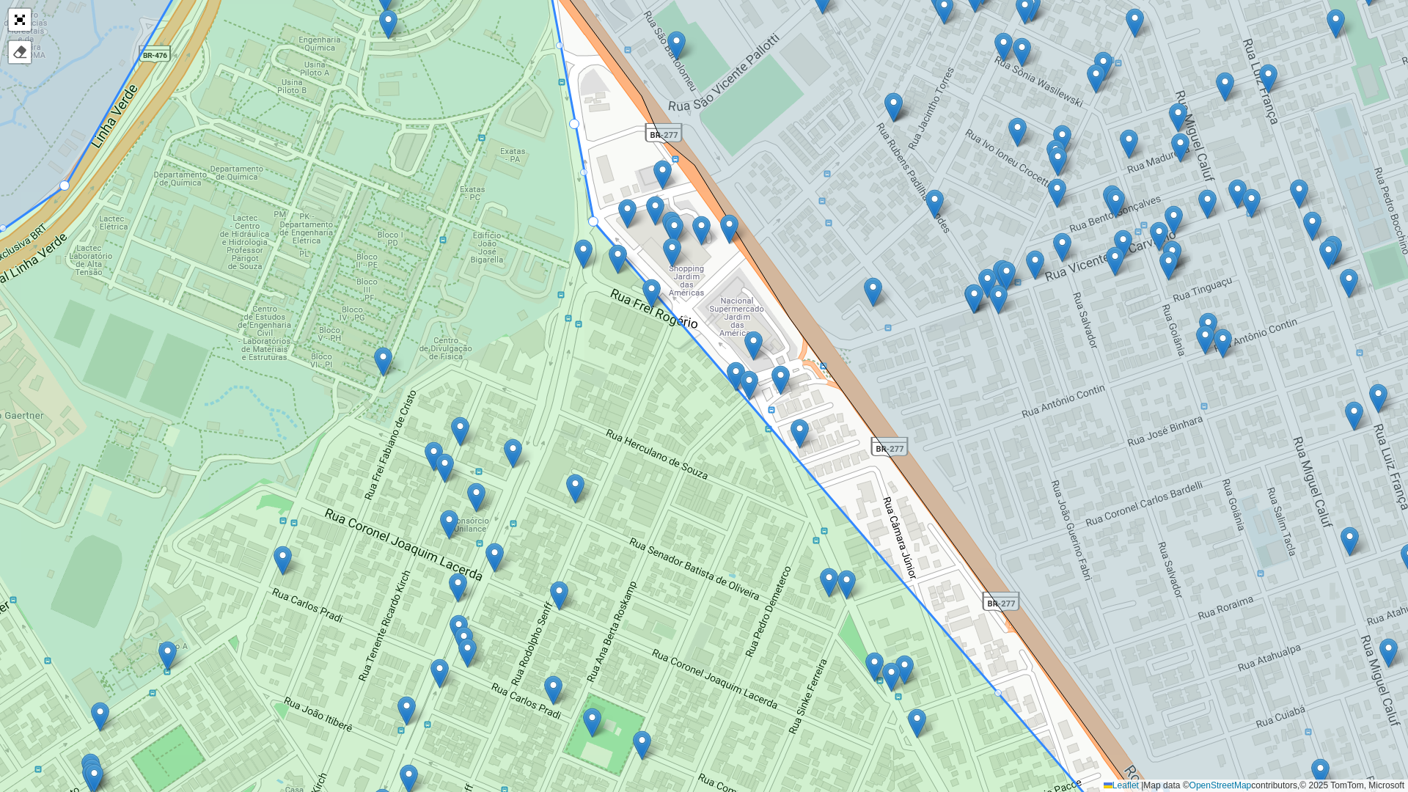
click at [848, 518] on icon at bounding box center [505, 396] width 1296 height 955
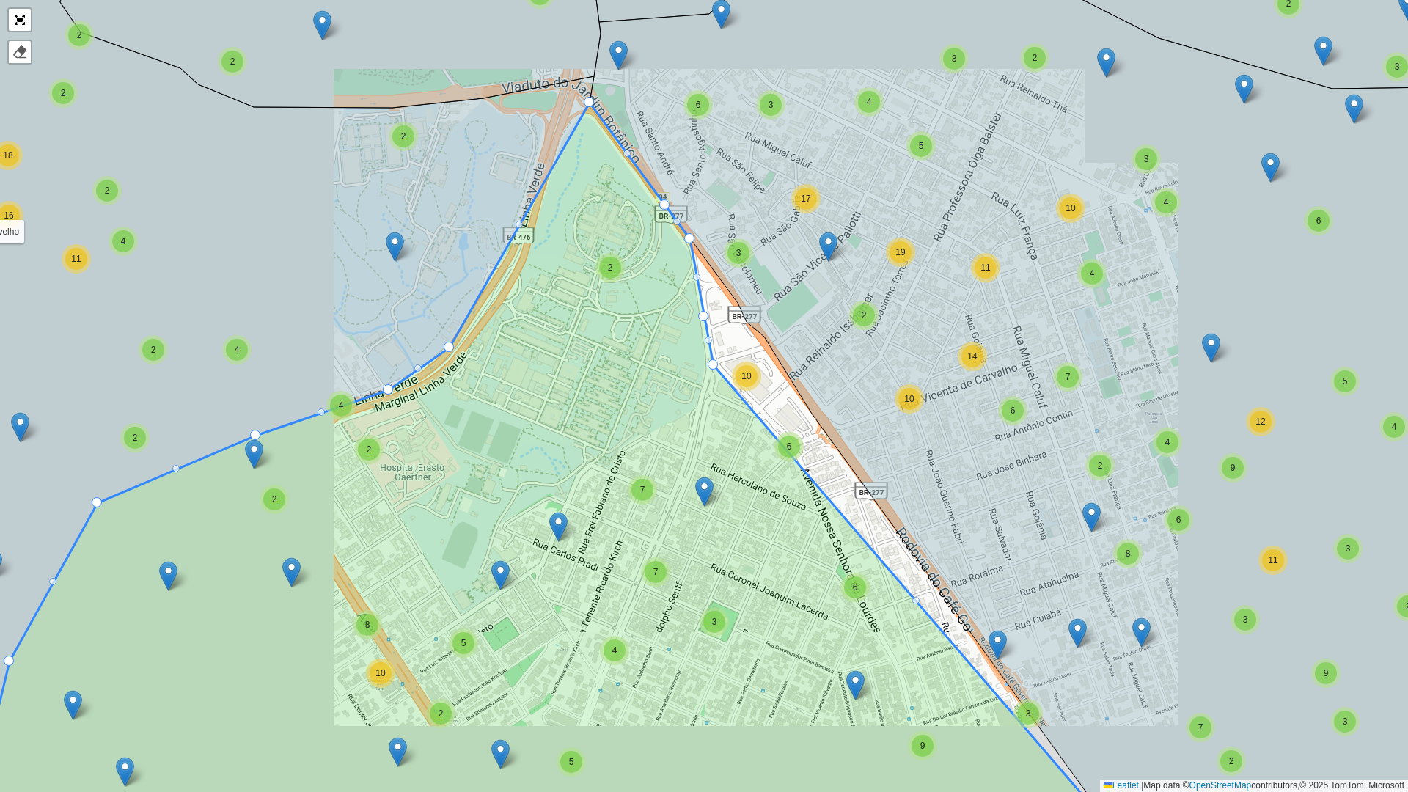
click at [916, 602] on div at bounding box center [915, 600] width 7 height 7
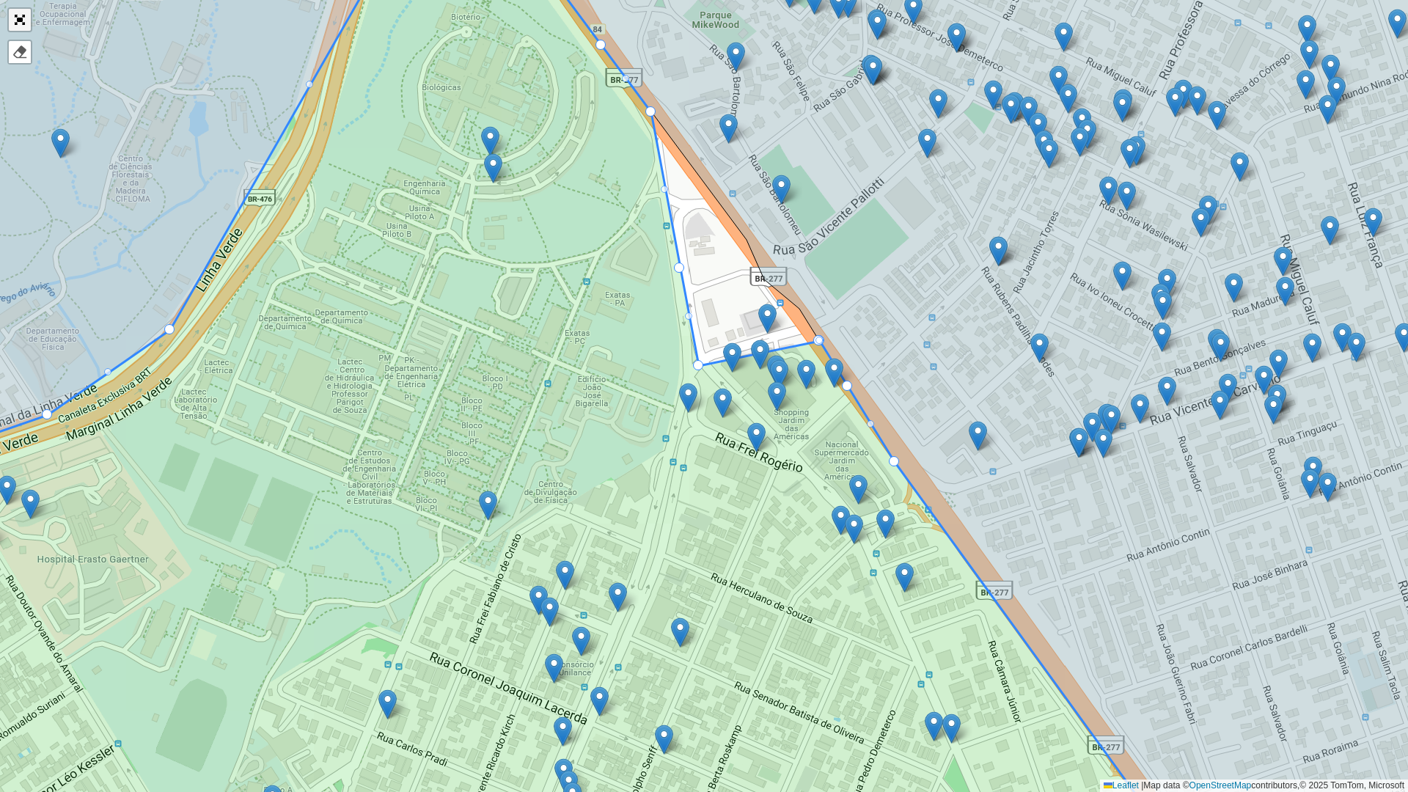
click at [14, 21] on link "Abrir mapa em tela cheia" at bounding box center [20, 20] width 22 height 22
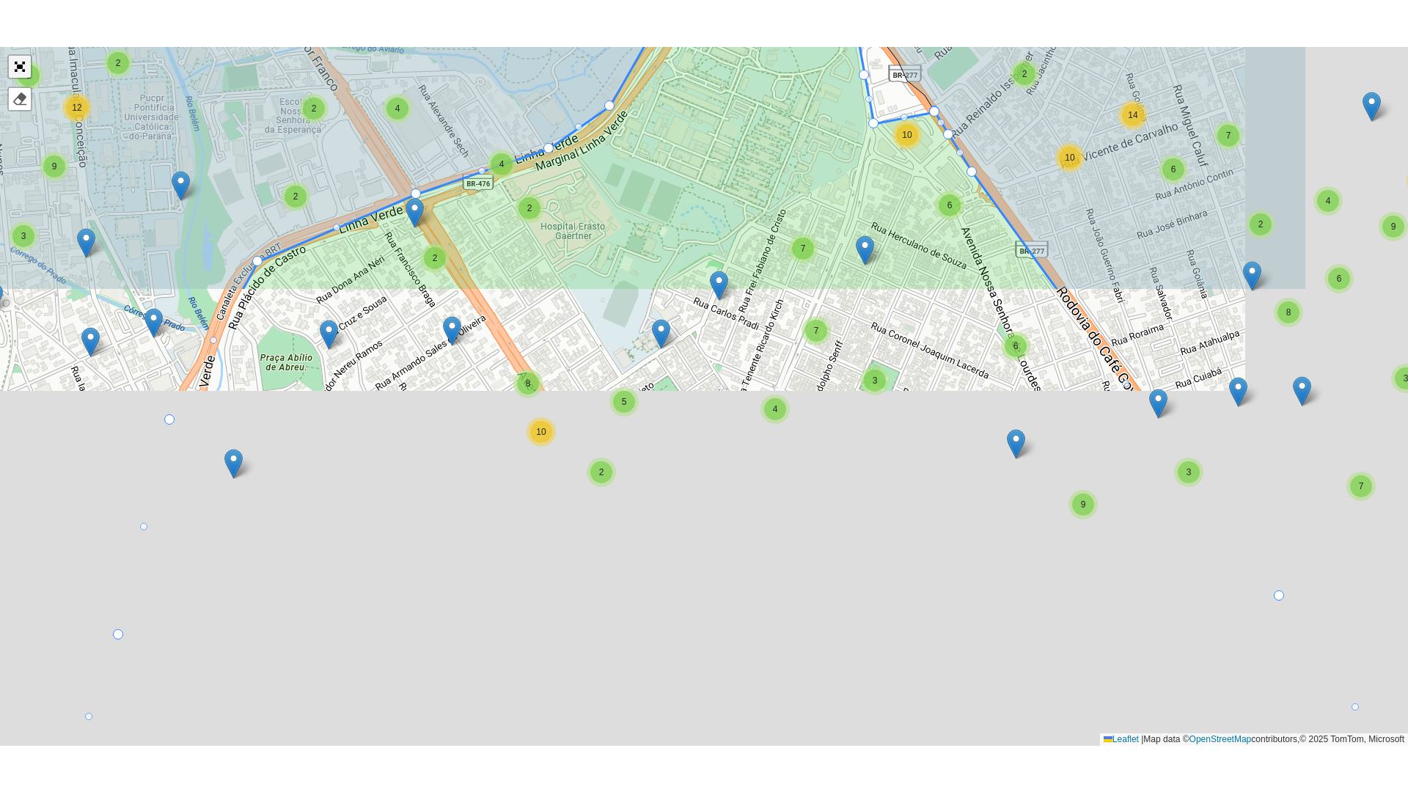
scroll to position [298, 0]
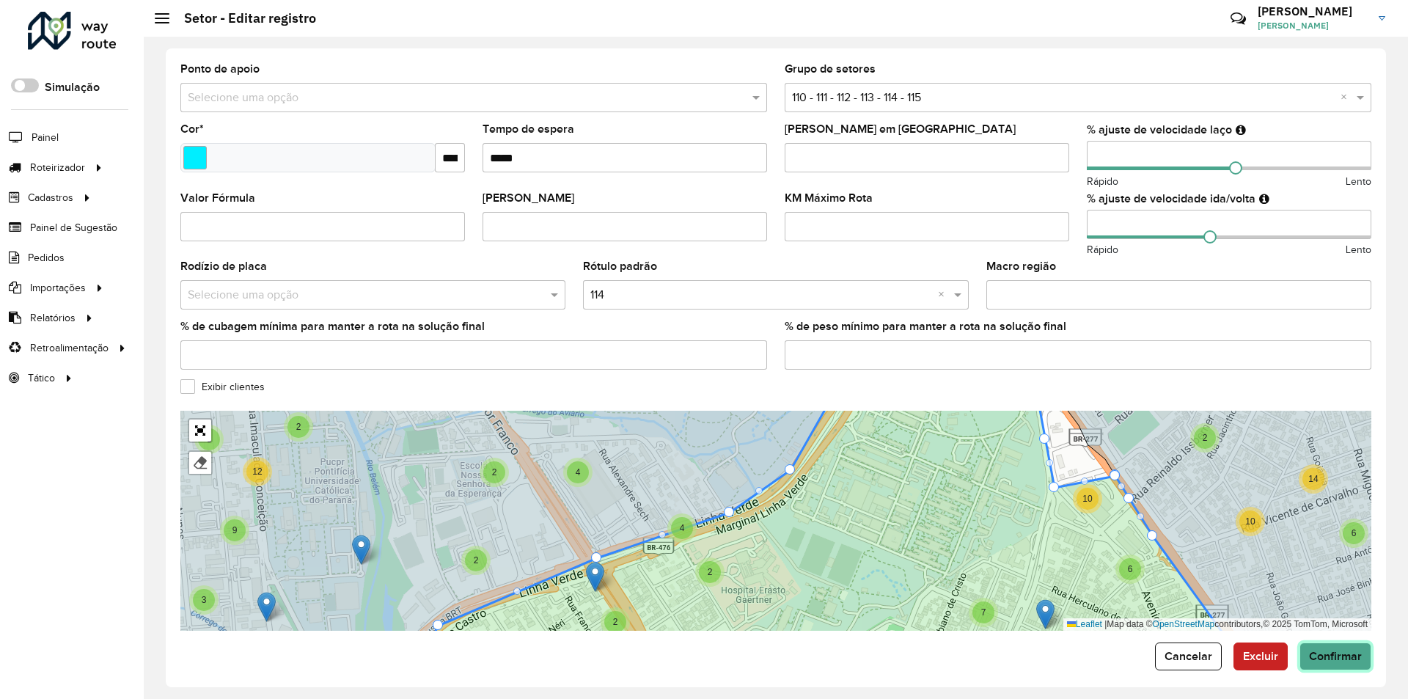
click at [1332, 656] on span "Confirmar" at bounding box center [1335, 656] width 53 height 12
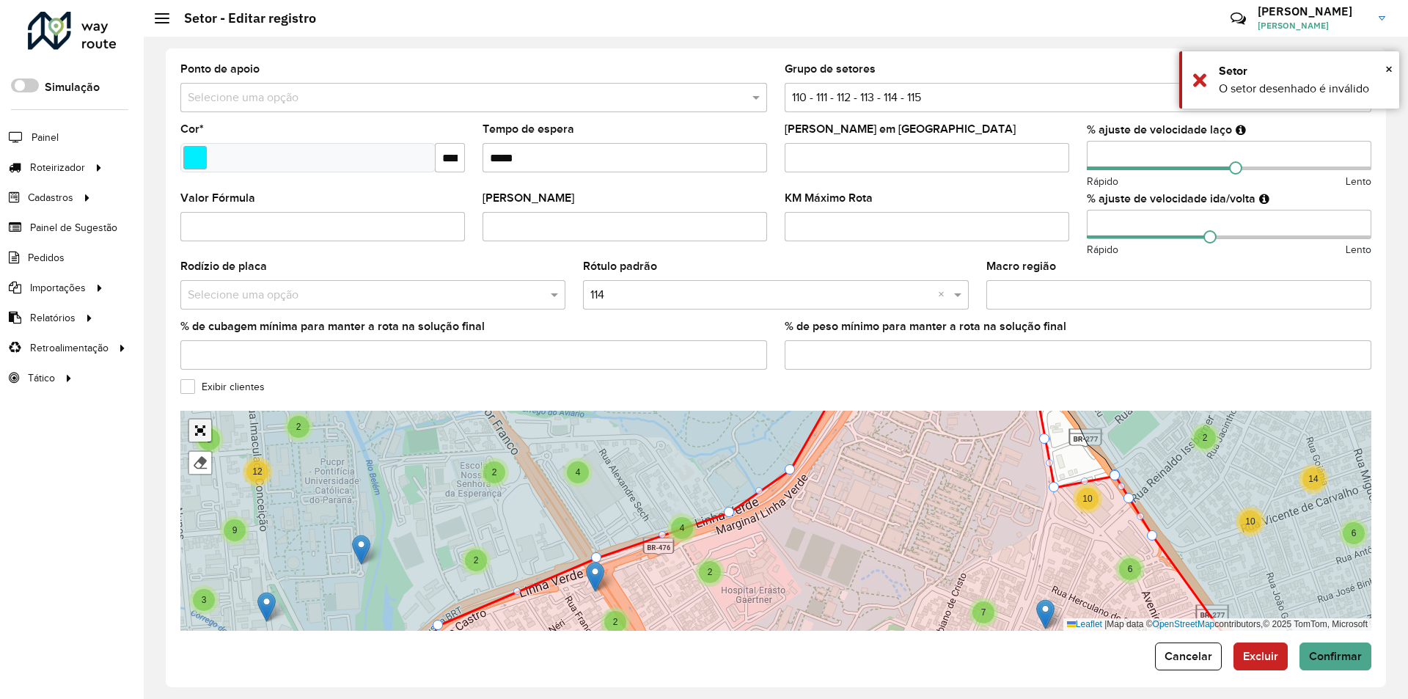
click at [197, 431] on link "Abrir mapa em tela cheia" at bounding box center [200, 430] width 22 height 22
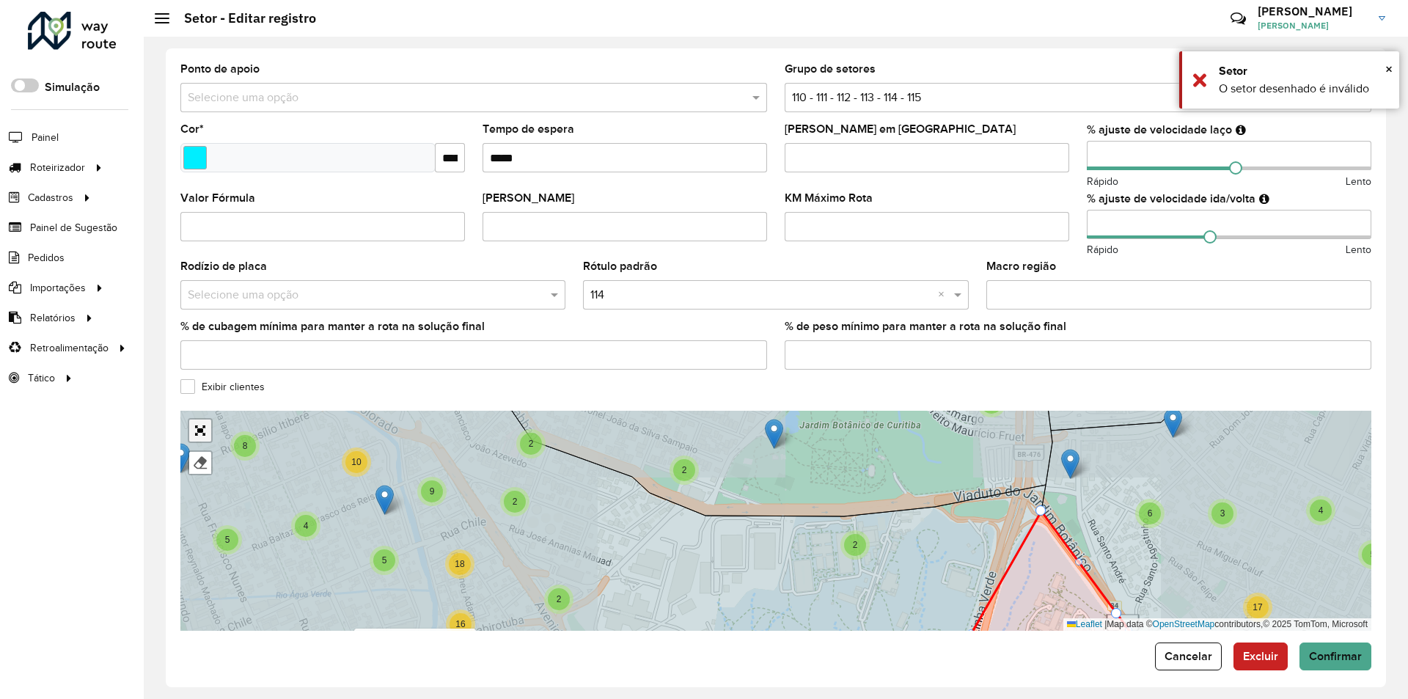
scroll to position [0, 0]
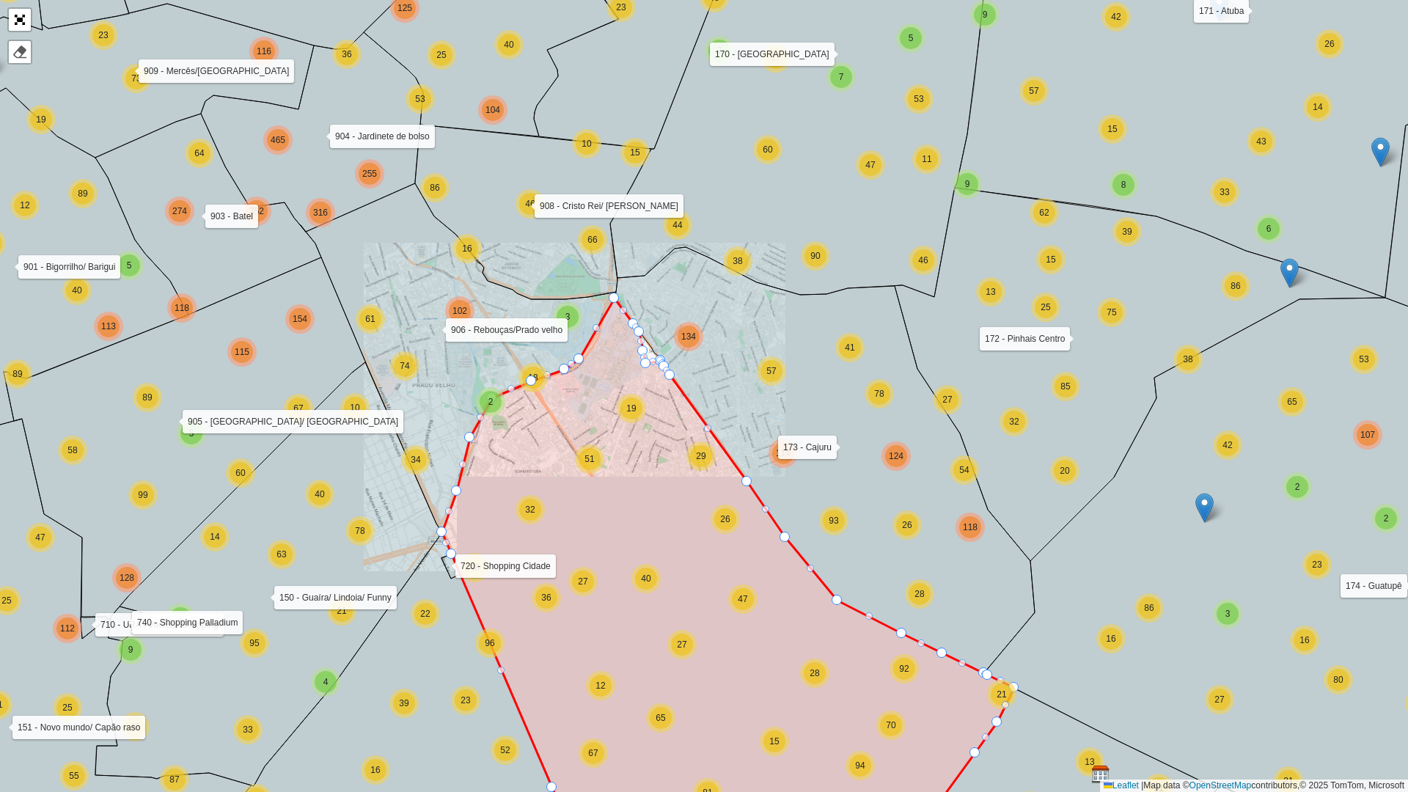
drag, startPoint x: 511, startPoint y: 419, endPoint x: 515, endPoint y: 367, distance: 52.2
click at [512, 371] on g at bounding box center [315, 374] width 2469 height 997
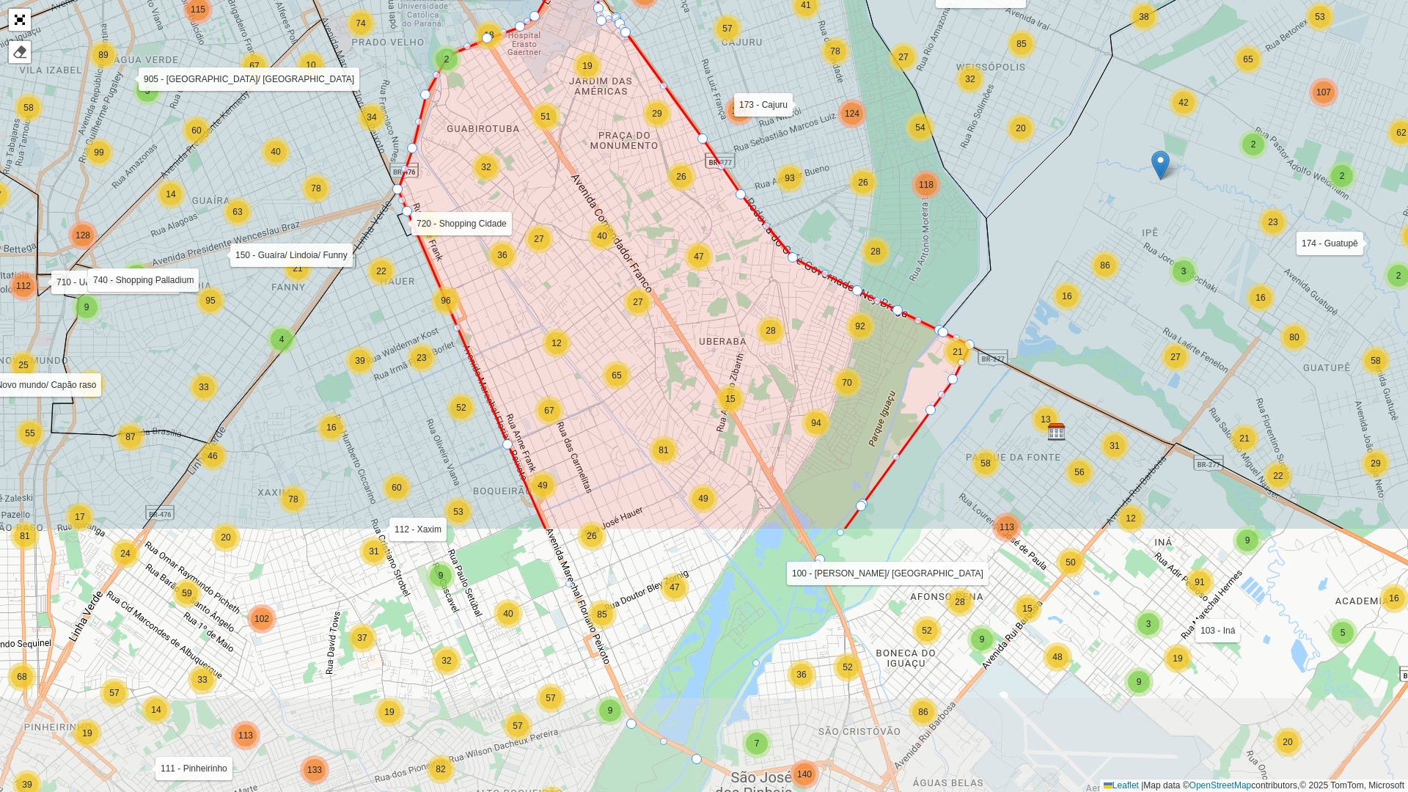
drag, startPoint x: 777, startPoint y: 591, endPoint x: 737, endPoint y: 230, distance: 363.7
click at [737, 230] on icon at bounding box center [684, 243] width 572 height 575
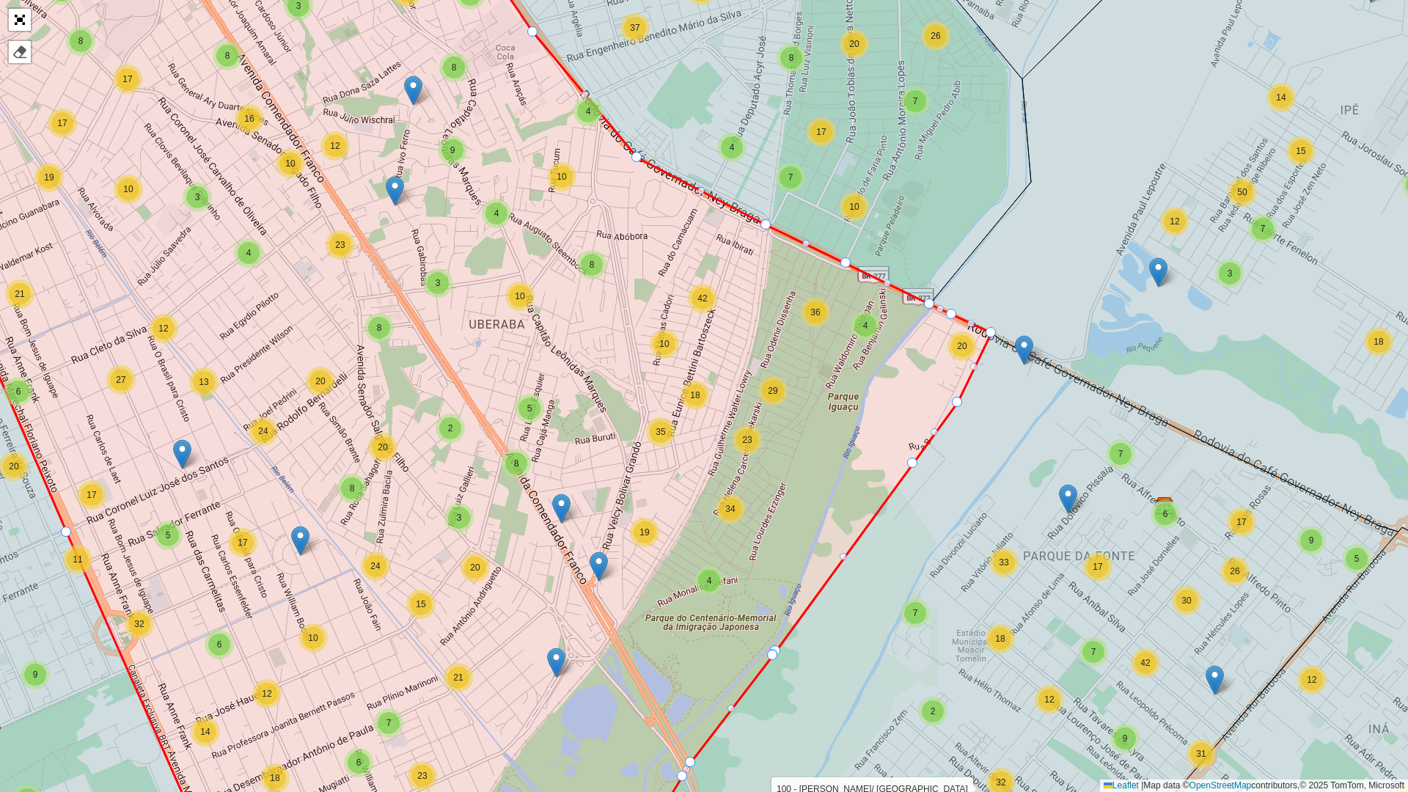
drag, startPoint x: 936, startPoint y: 305, endPoint x: 950, endPoint y: 314, distance: 16.5
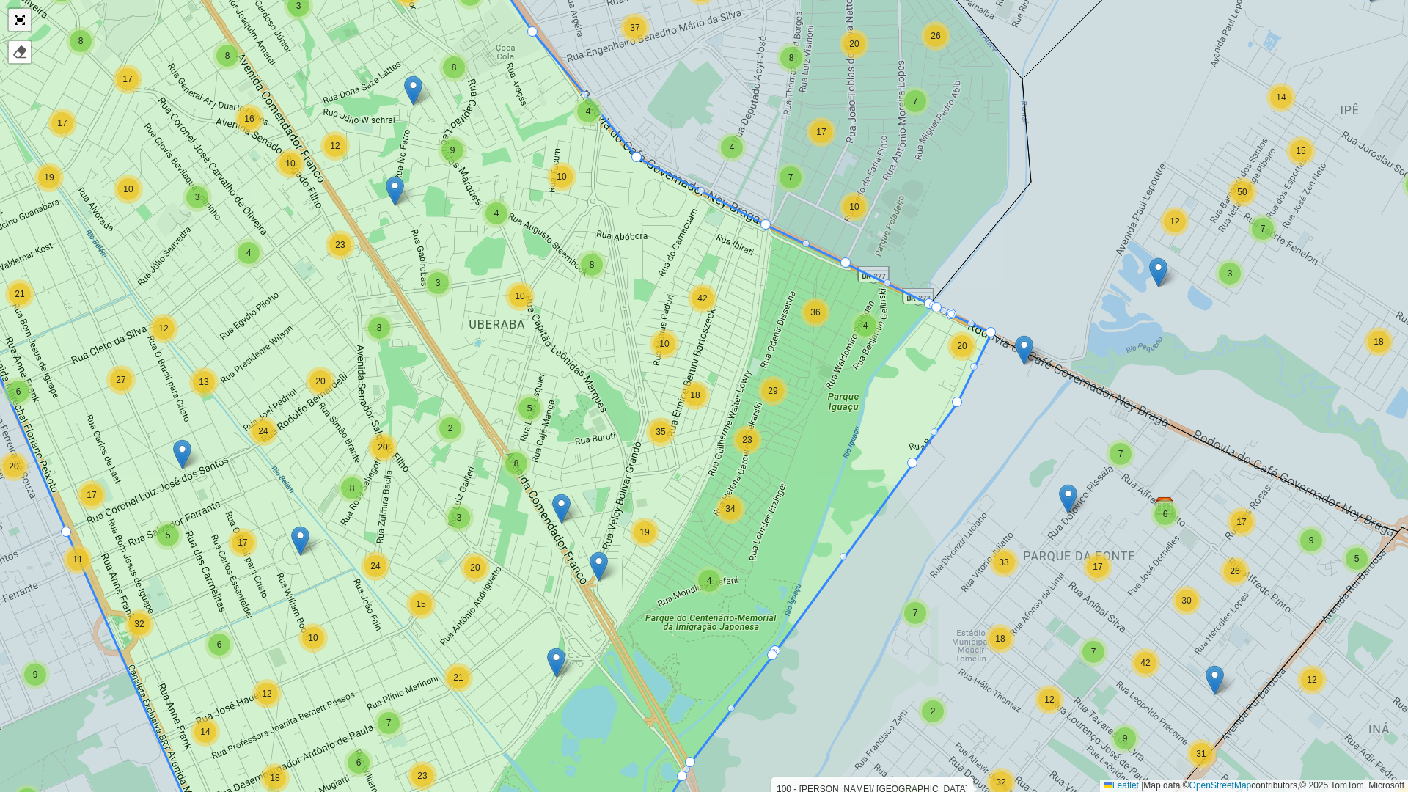
click at [21, 17] on link "Abrir mapa em tela cheia" at bounding box center [20, 20] width 22 height 22
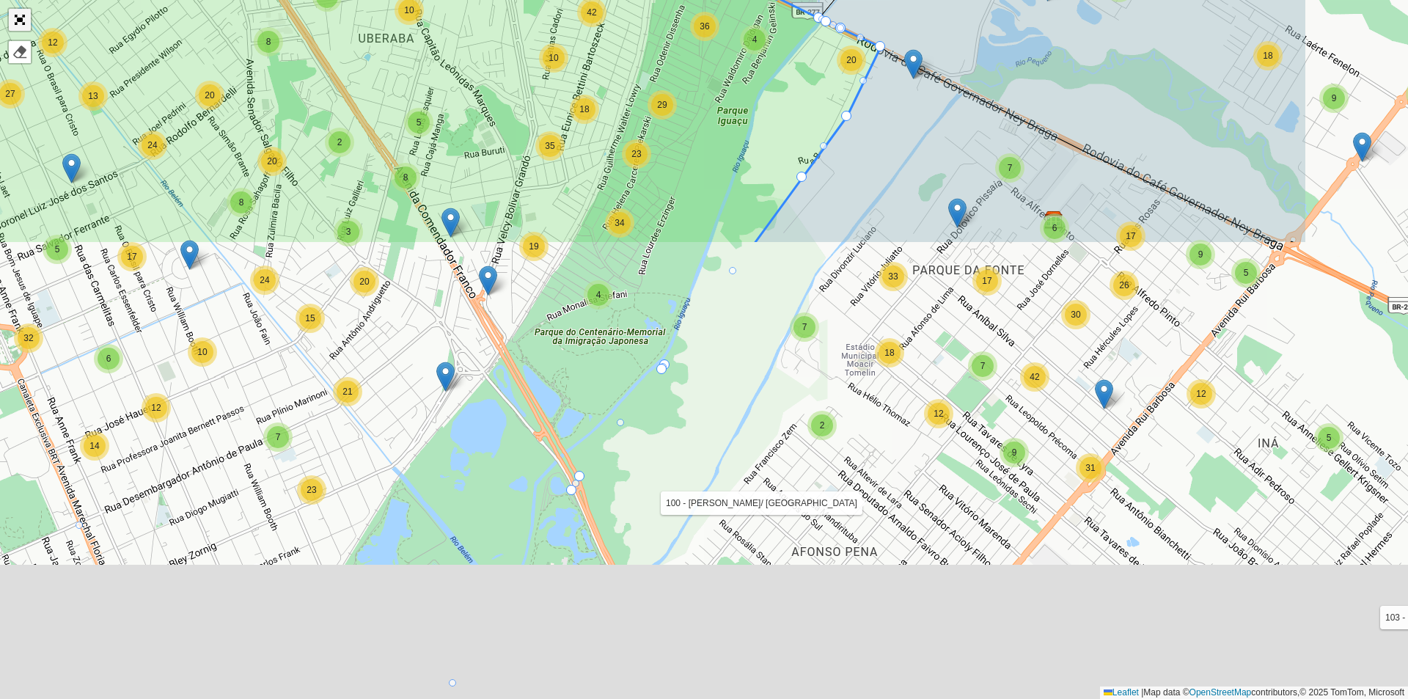
scroll to position [308, 0]
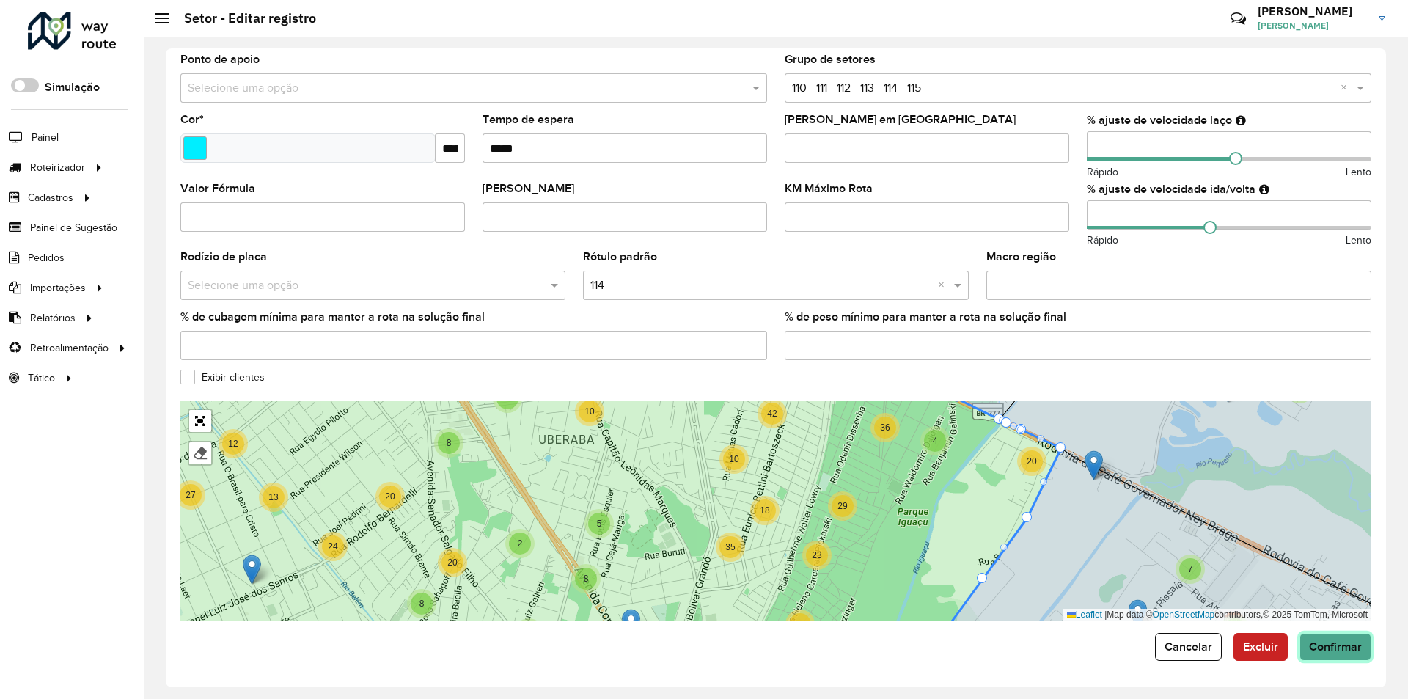
click at [1324, 644] on span "Confirmar" at bounding box center [1335, 646] width 53 height 12
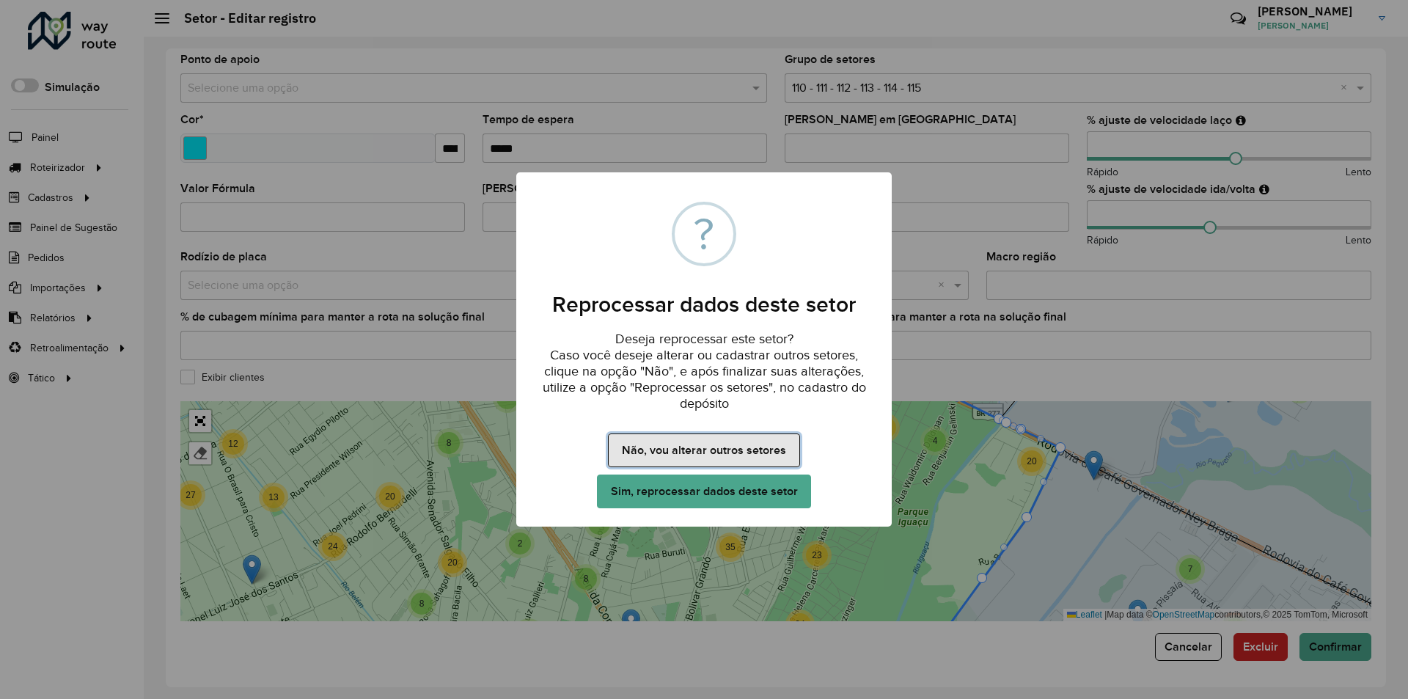
click at [691, 450] on button "Não, vou alterar outros setores" at bounding box center [703, 450] width 191 height 34
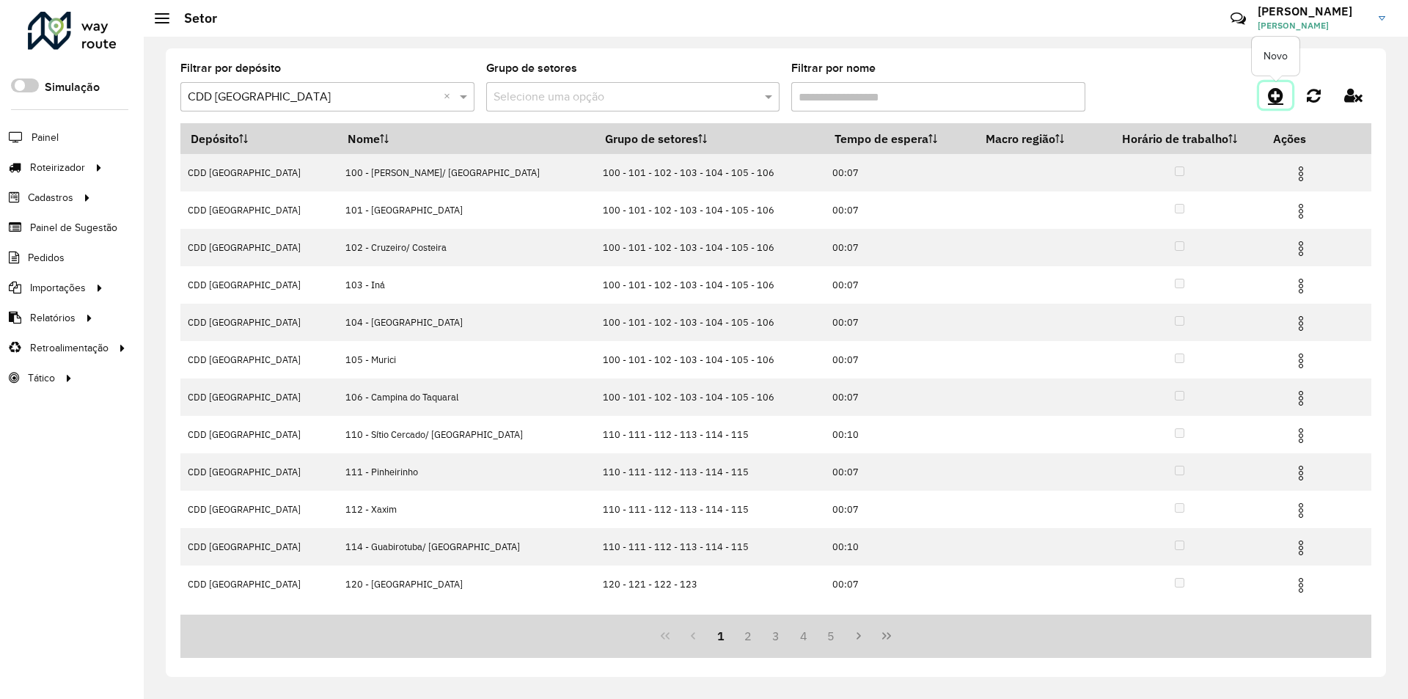
click at [1280, 92] on icon at bounding box center [1275, 96] width 15 height 18
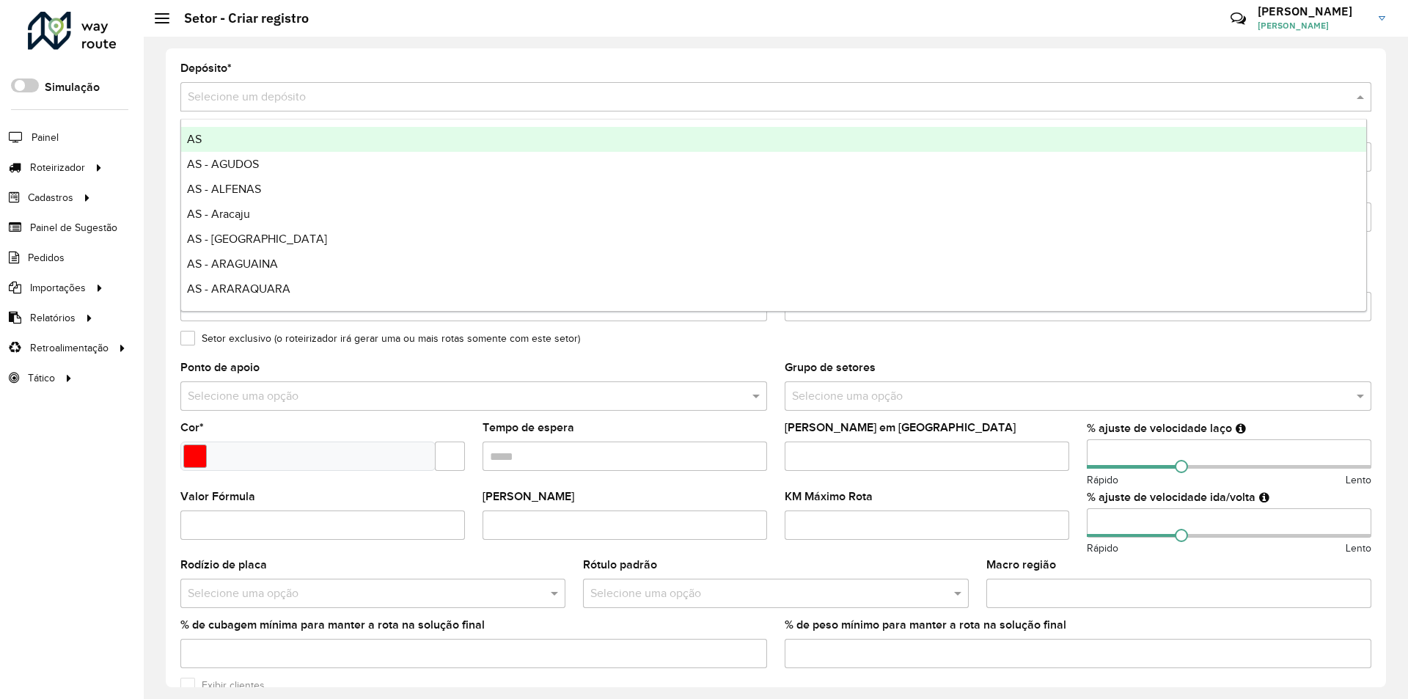
click at [282, 98] on input "text" at bounding box center [761, 98] width 1147 height 18
type input "**"
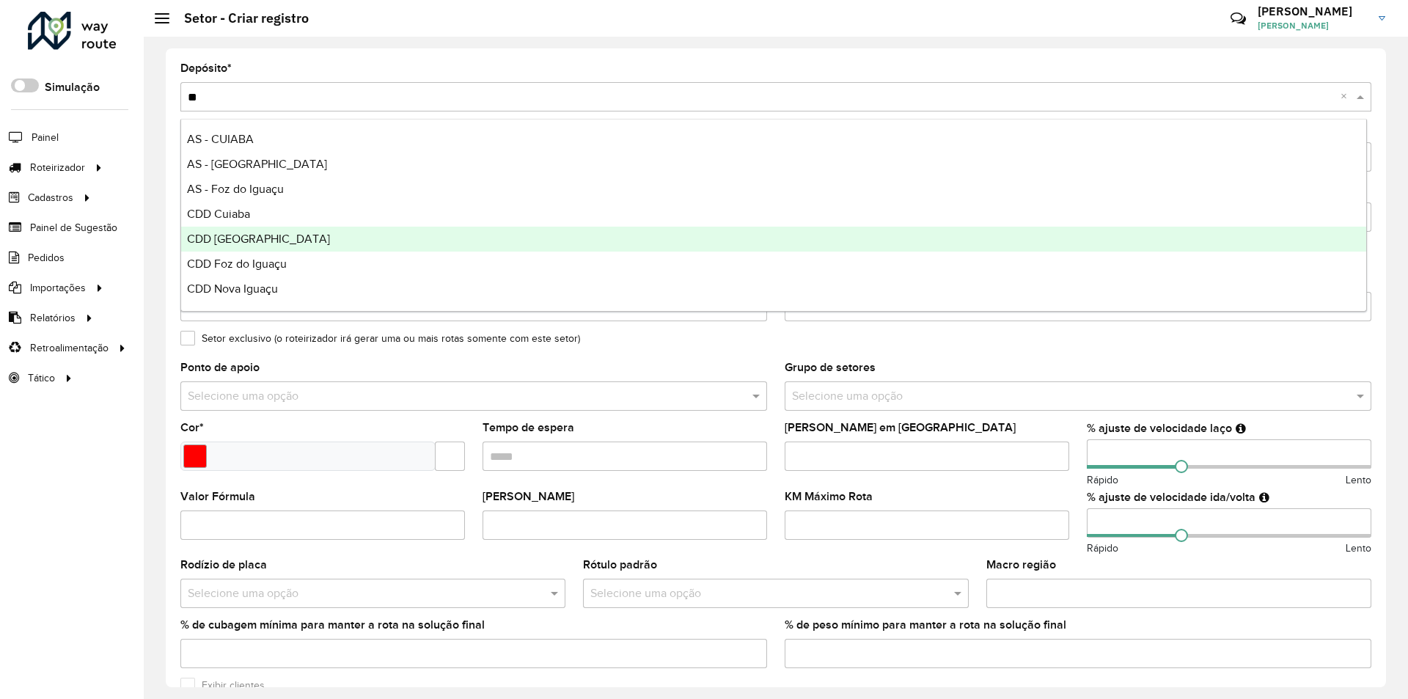
click at [257, 244] on div "CDD [GEOGRAPHIC_DATA]" at bounding box center [773, 239] width 1185 height 25
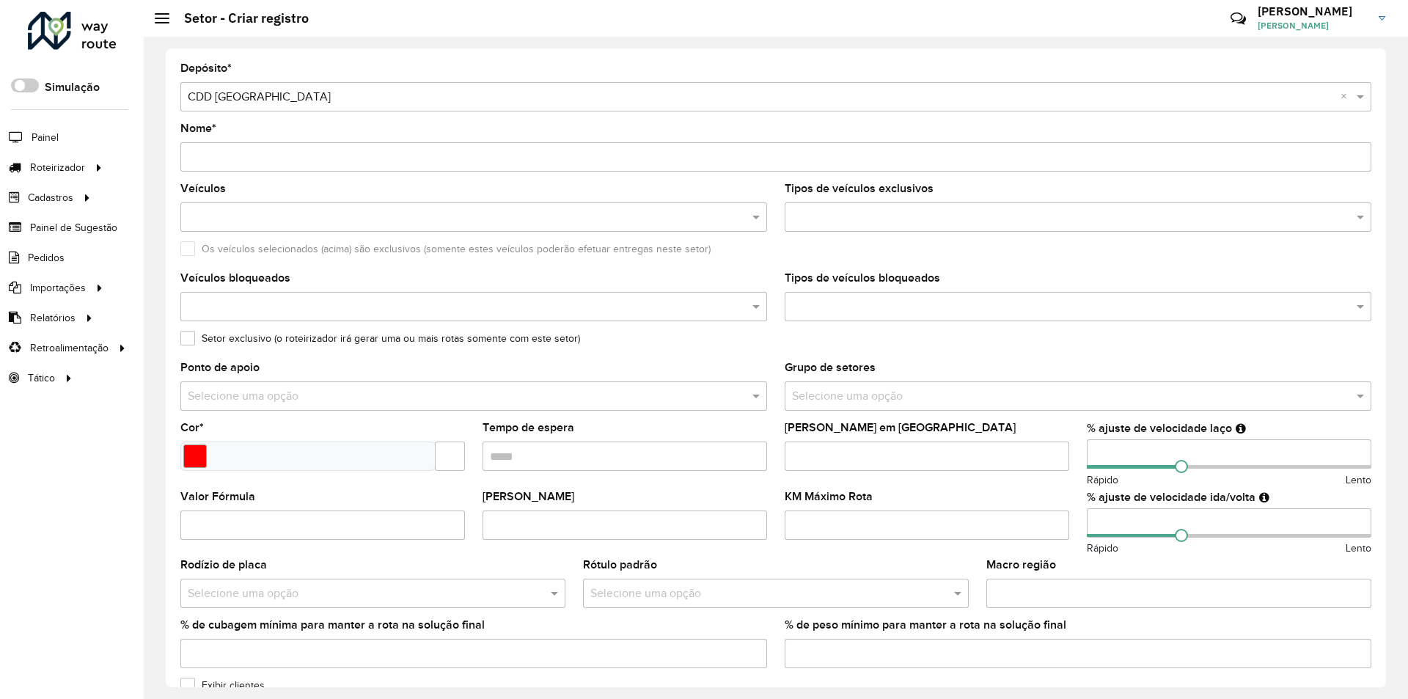
click at [261, 158] on input "Nome *" at bounding box center [775, 156] width 1191 height 29
paste input "**********"
type input "**********"
click at [812, 589] on input "text" at bounding box center [760, 594] width 341 height 18
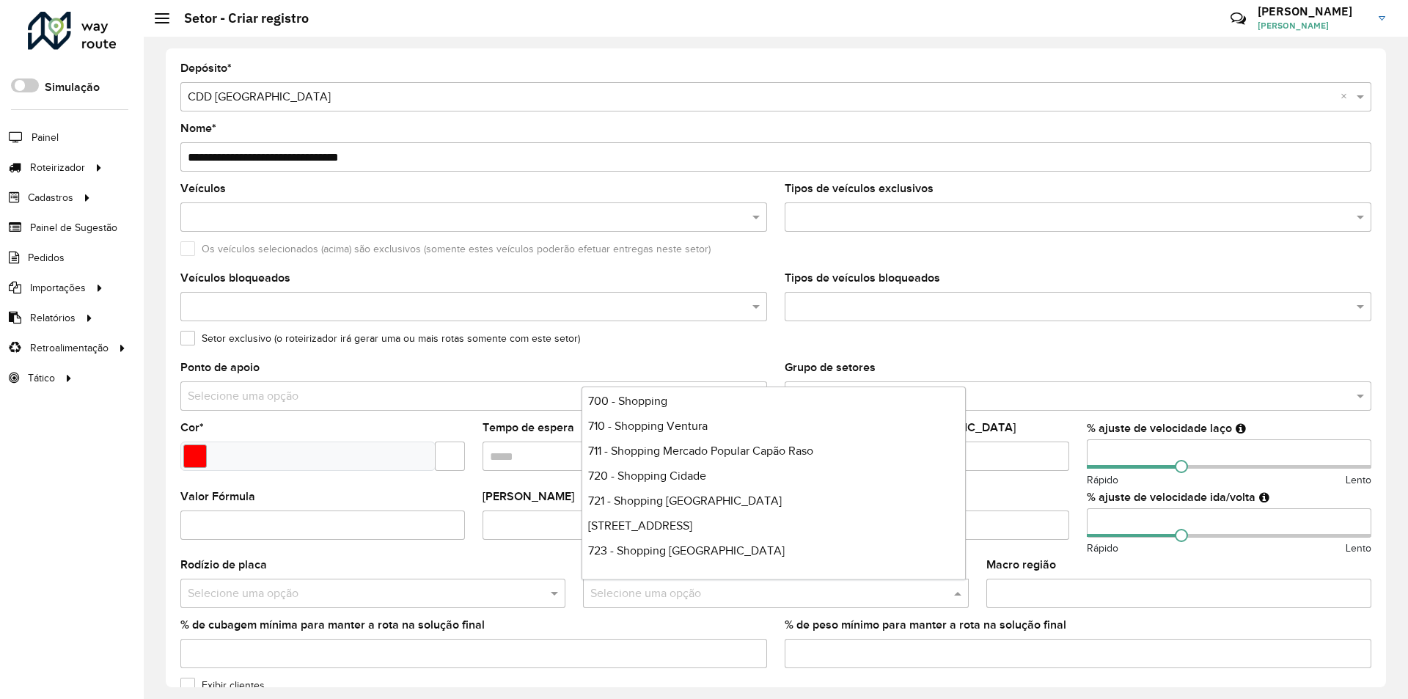
scroll to position [3811, 0]
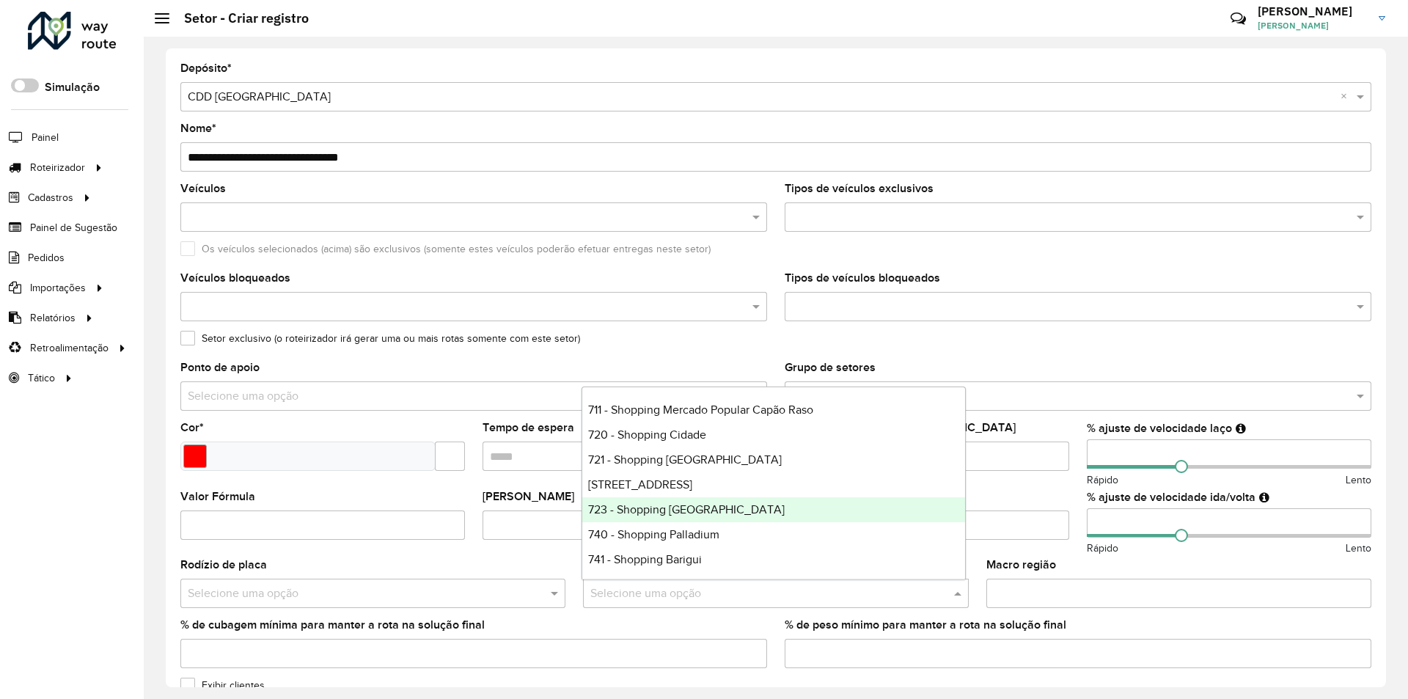
click at [705, 508] on span "723 - Shopping Jardim das Americas" at bounding box center [686, 509] width 197 height 12
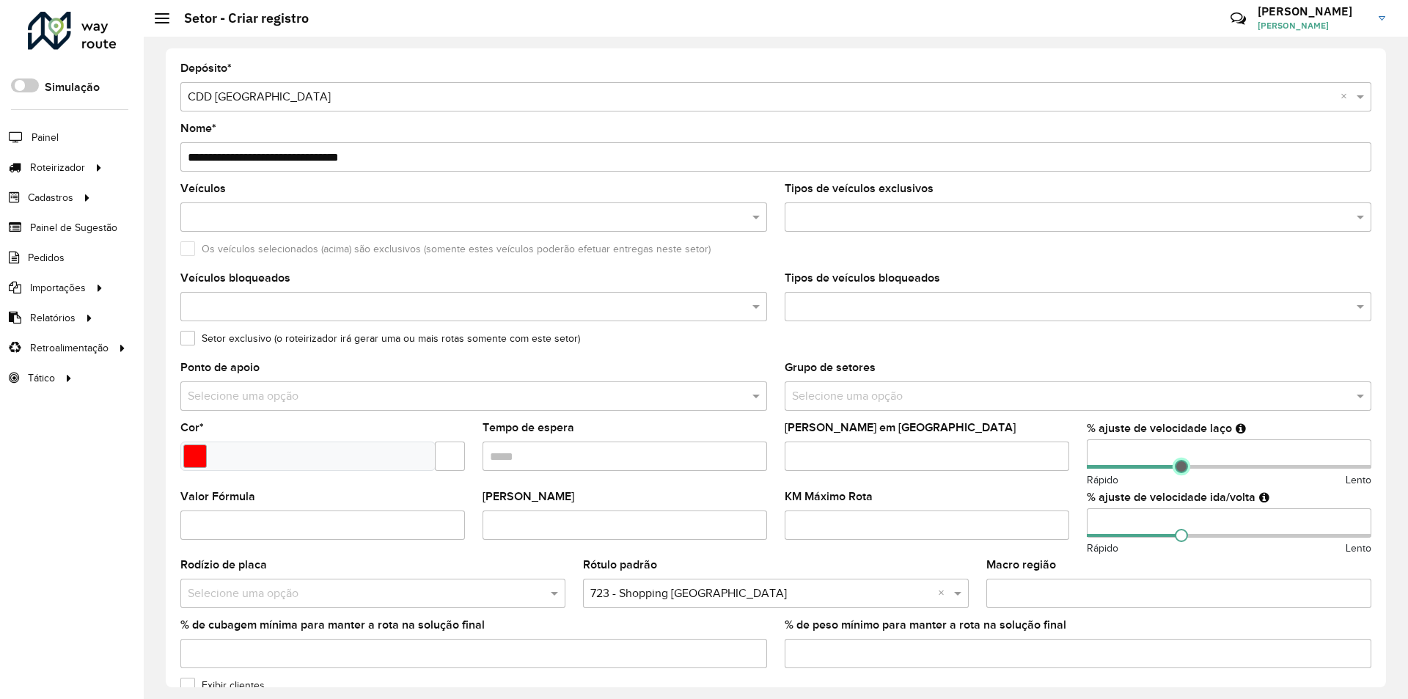
type input "**"
drag, startPoint x: 1178, startPoint y: 469, endPoint x: 1189, endPoint y: 467, distance: 11.9
click at [1189, 467] on span at bounding box center [1192, 466] width 13 height 13
click at [1175, 538] on span at bounding box center [1181, 535] width 13 height 13
type input "**"
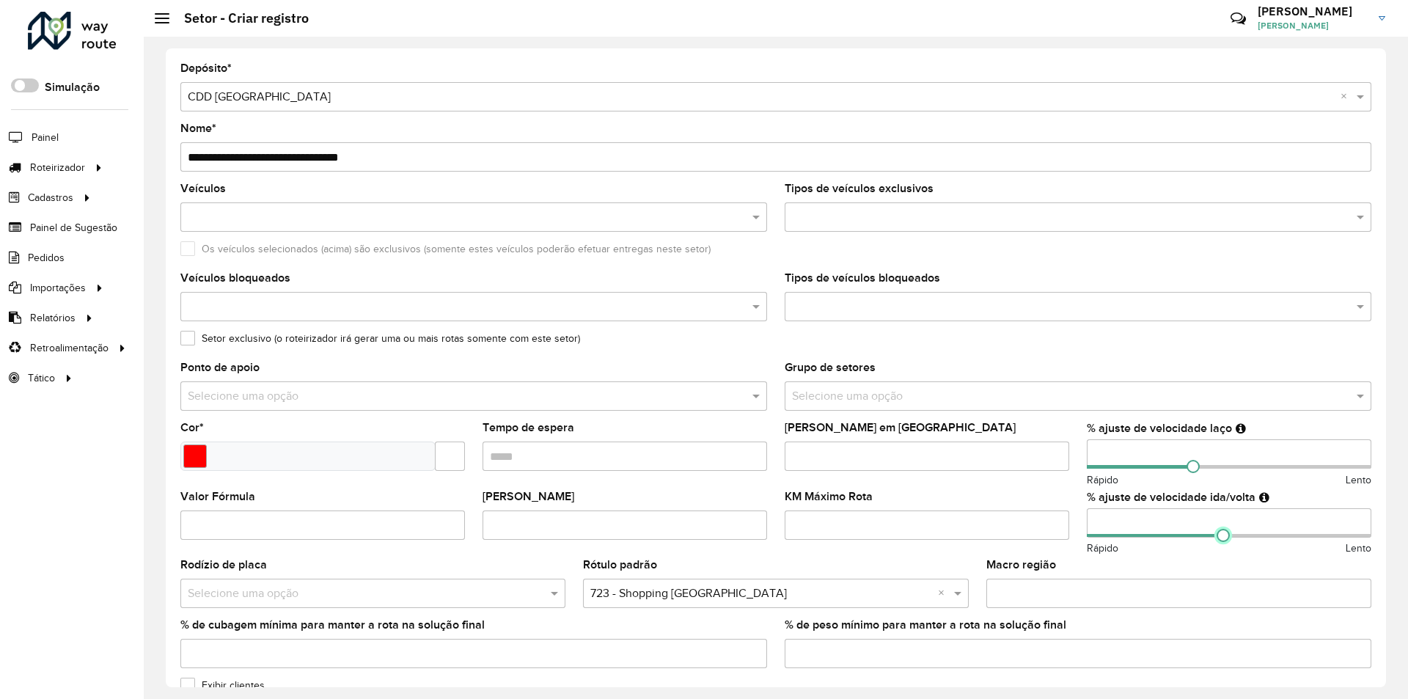
drag, startPoint x: 1181, startPoint y: 537, endPoint x: 1219, endPoint y: 545, distance: 38.1
click at [1219, 545] on div "% ajuste de velocidade ida/volta ** Rápido Lento" at bounding box center [1229, 523] width 284 height 65
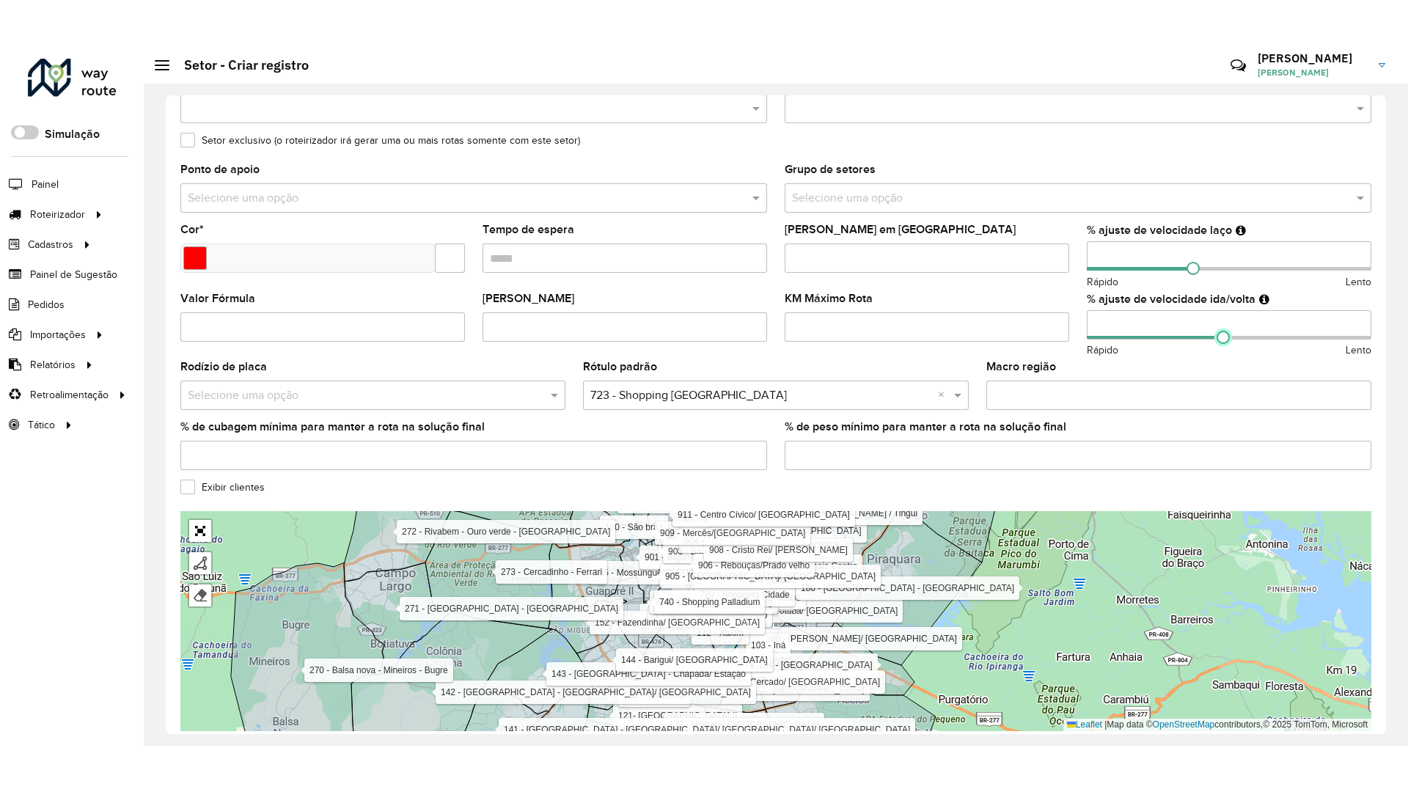
scroll to position [308, 0]
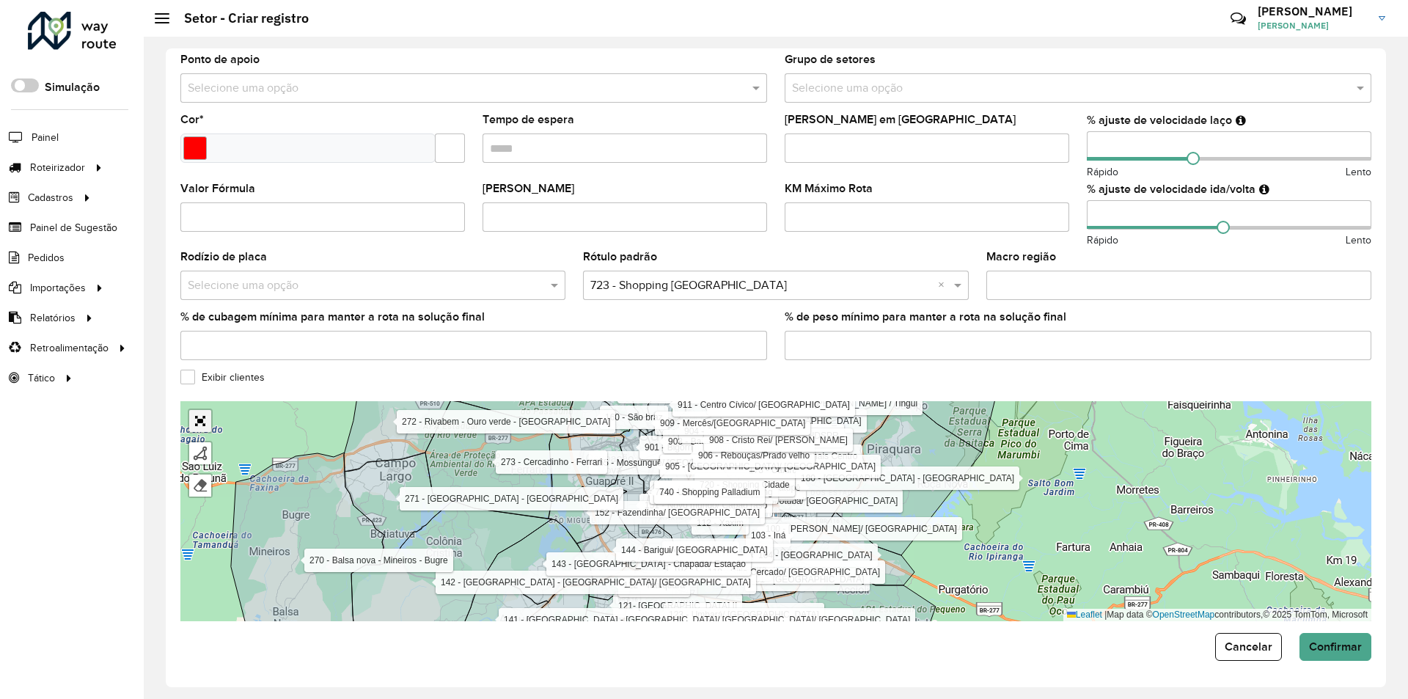
click at [202, 427] on link "Abrir mapa em tela cheia" at bounding box center [200, 421] width 22 height 22
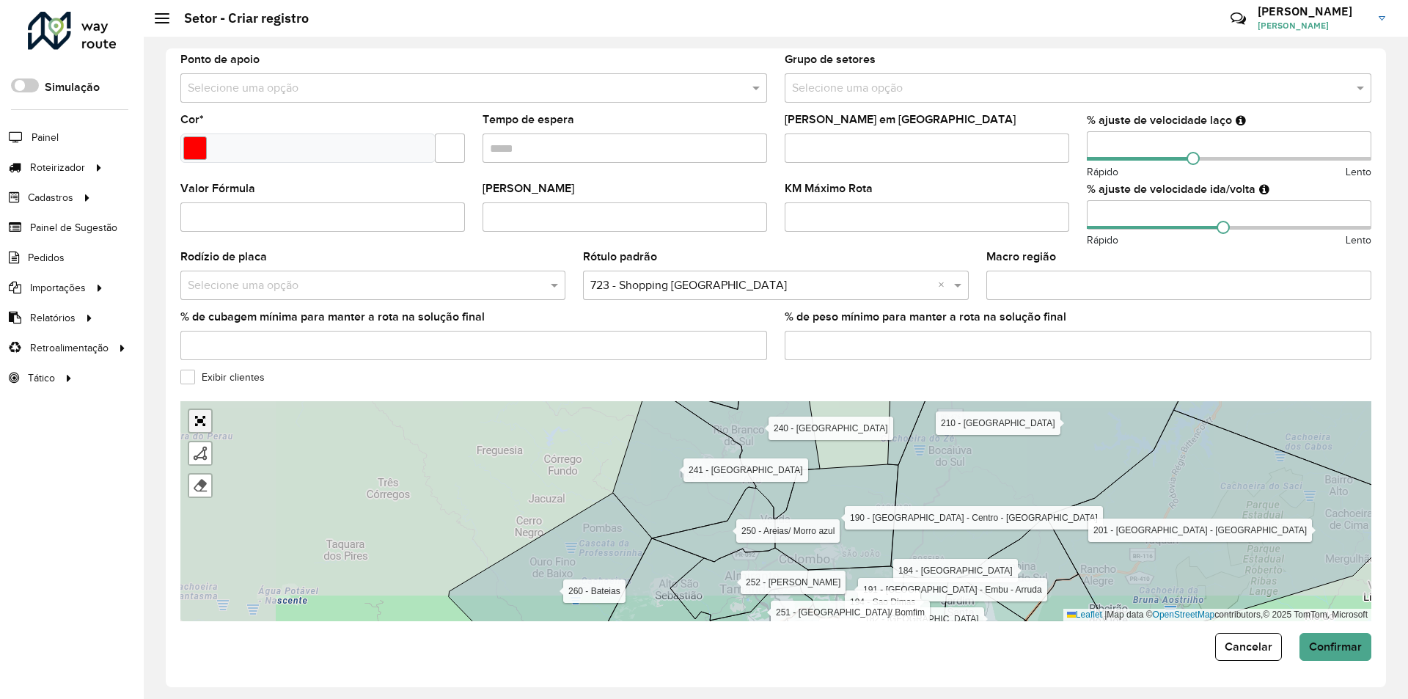
scroll to position [0, 0]
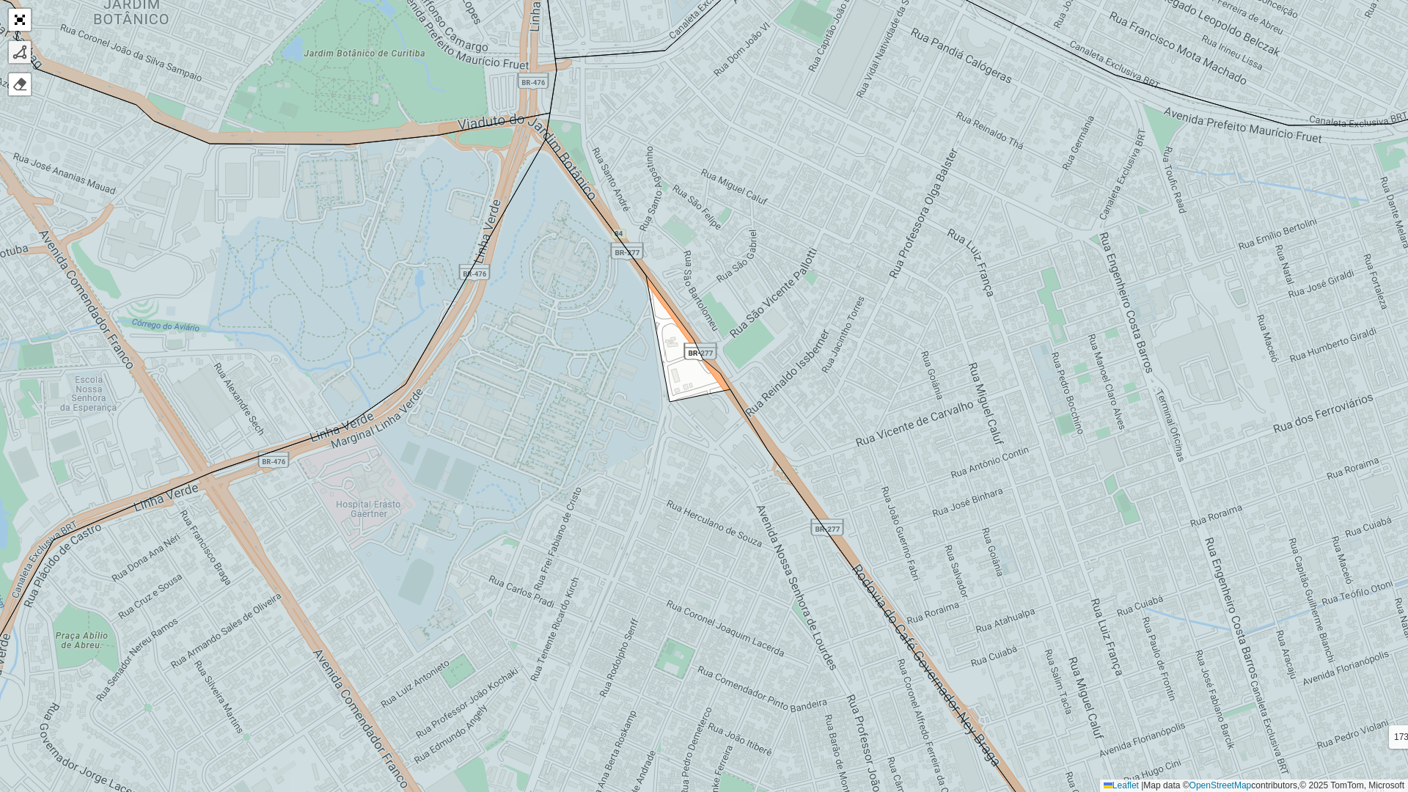
click at [26, 50] on div at bounding box center [19, 52] width 15 height 15
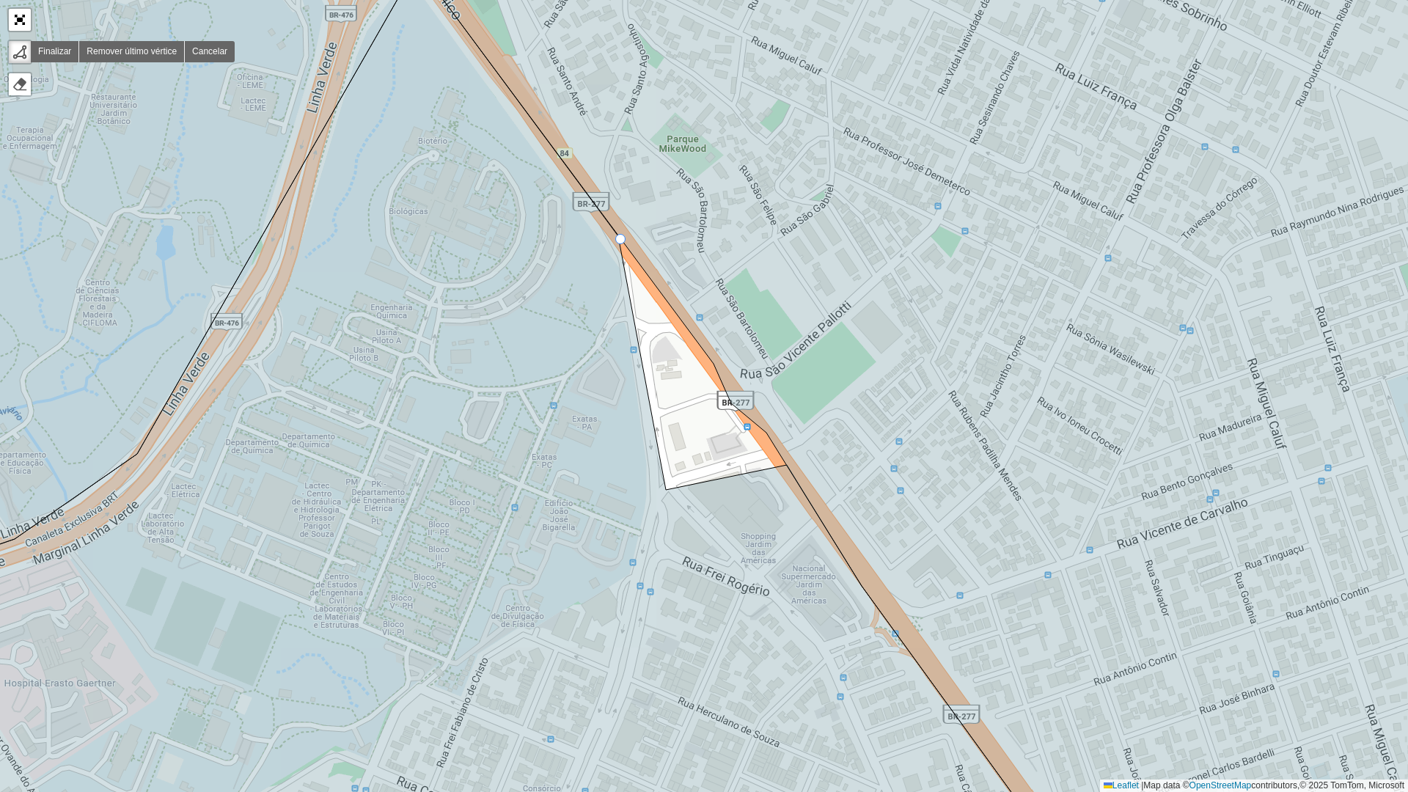
click at [621, 240] on icon at bounding box center [983, 396] width 1132 height 952
click at [711, 361] on icon at bounding box center [667, 302] width 92 height 124
click at [731, 402] on icon at bounding box center [983, 396] width 1132 height 952
click at [767, 431] on icon at bounding box center [983, 396] width 1132 height 952
click at [785, 468] on icon at bounding box center [463, 418] width 1211 height 907
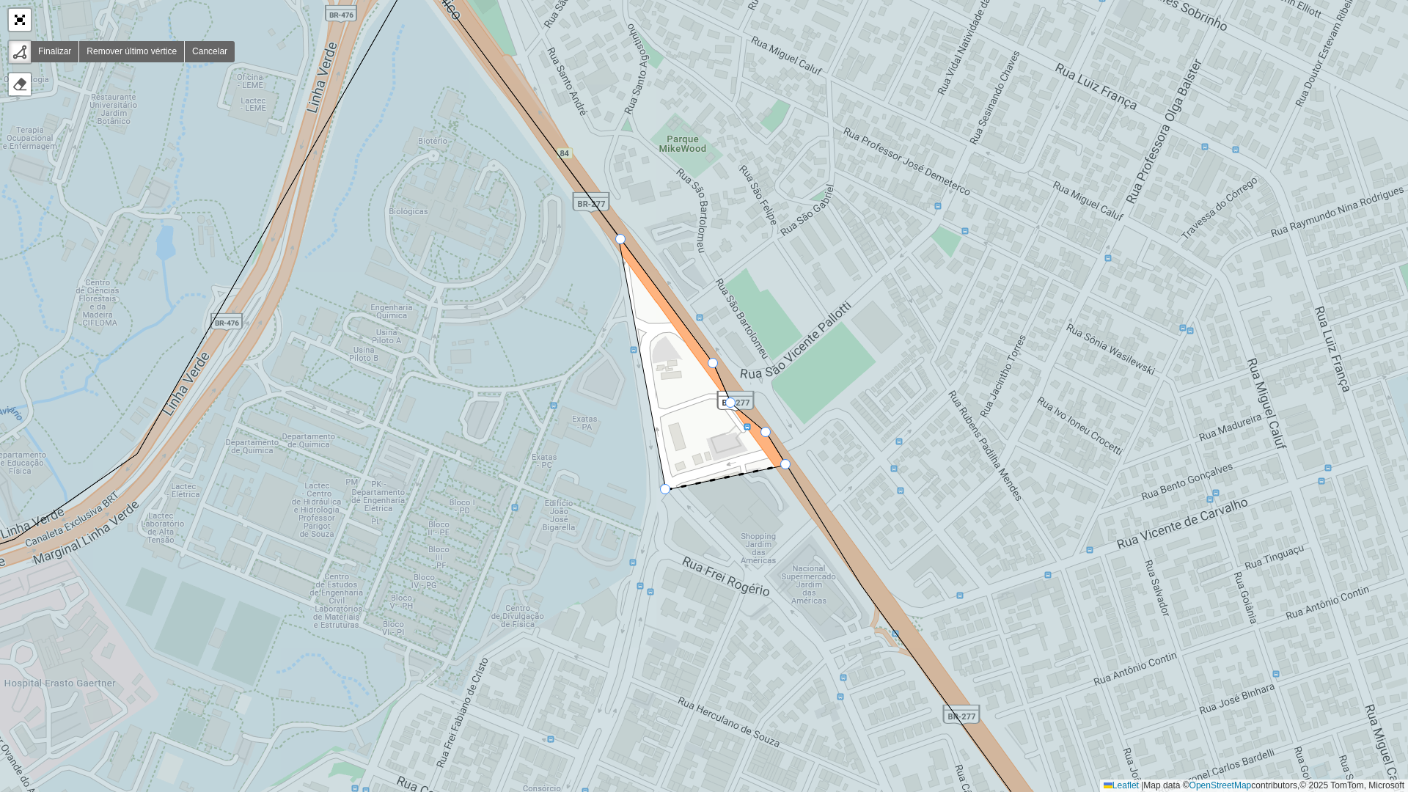
click at [672, 490] on icon at bounding box center [463, 418] width 1211 height 907
click at [621, 243] on div at bounding box center [620, 239] width 10 height 10
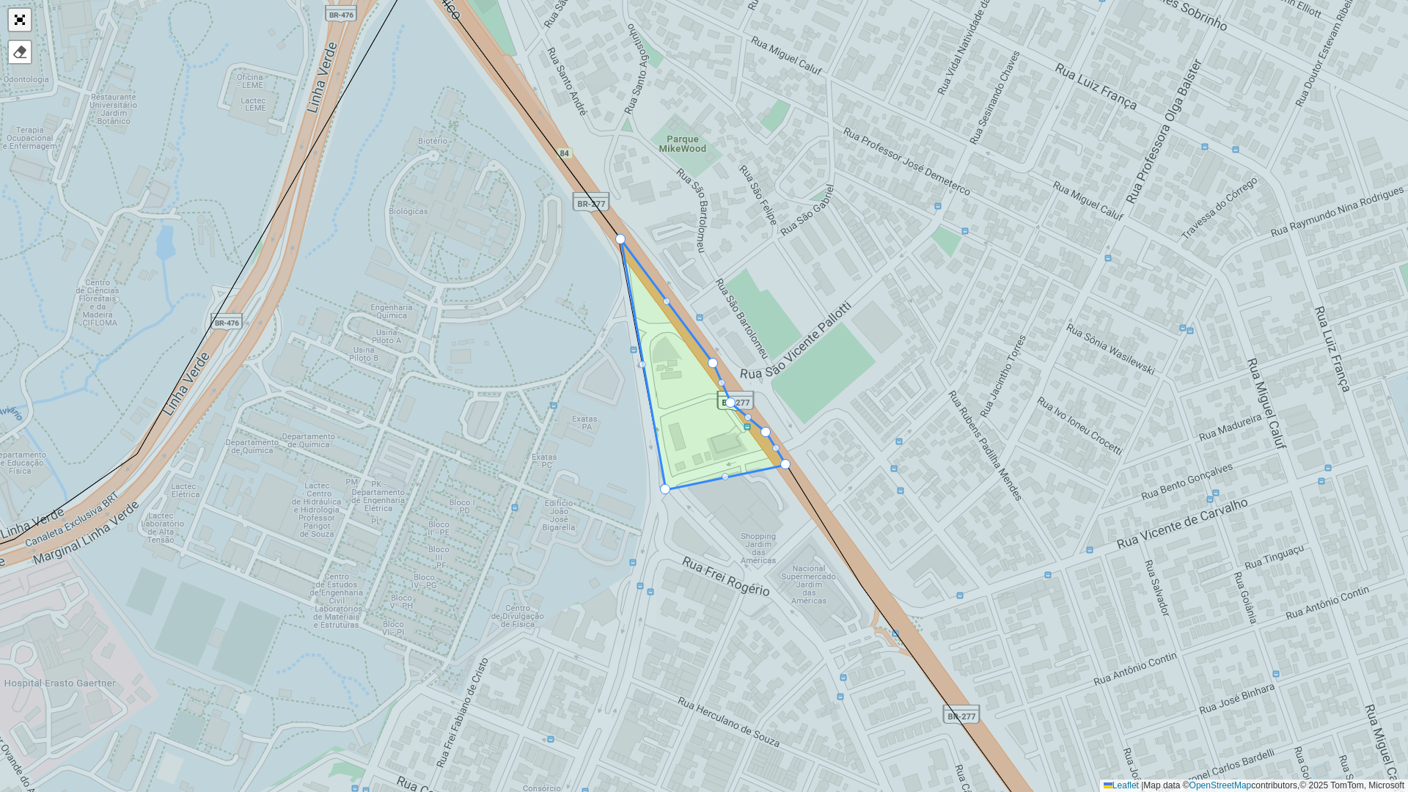
click at [18, 13] on link "Abrir mapa em tela cheia" at bounding box center [20, 20] width 22 height 22
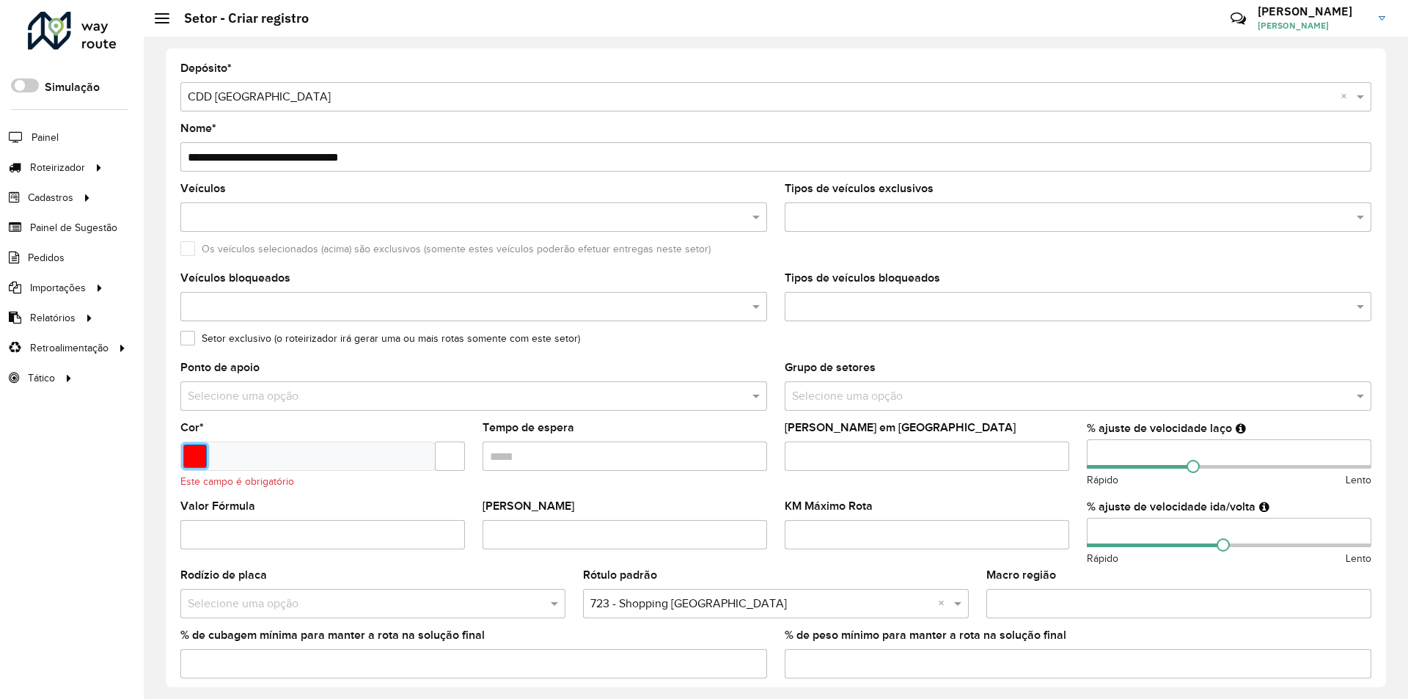
click at [197, 457] on input "Select a color" at bounding box center [194, 455] width 23 height 23
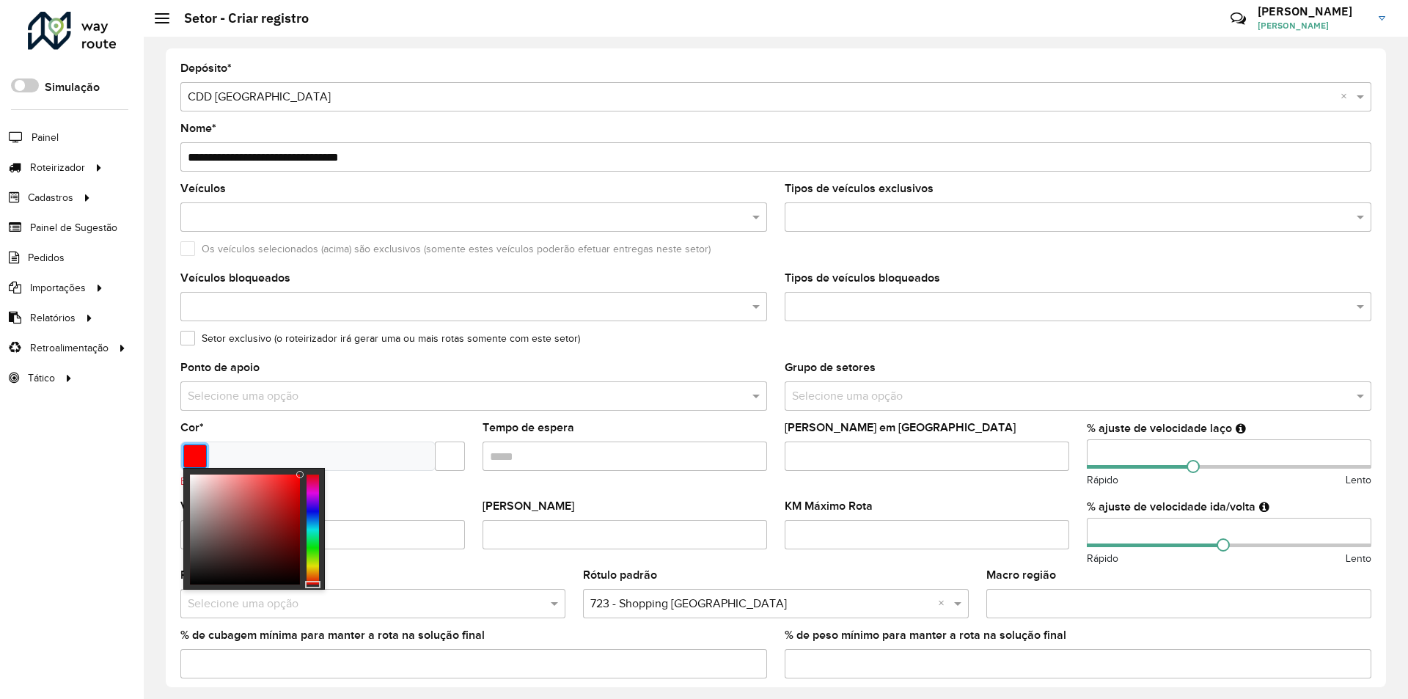
click at [190, 450] on input "Select a color" at bounding box center [194, 455] width 23 height 23
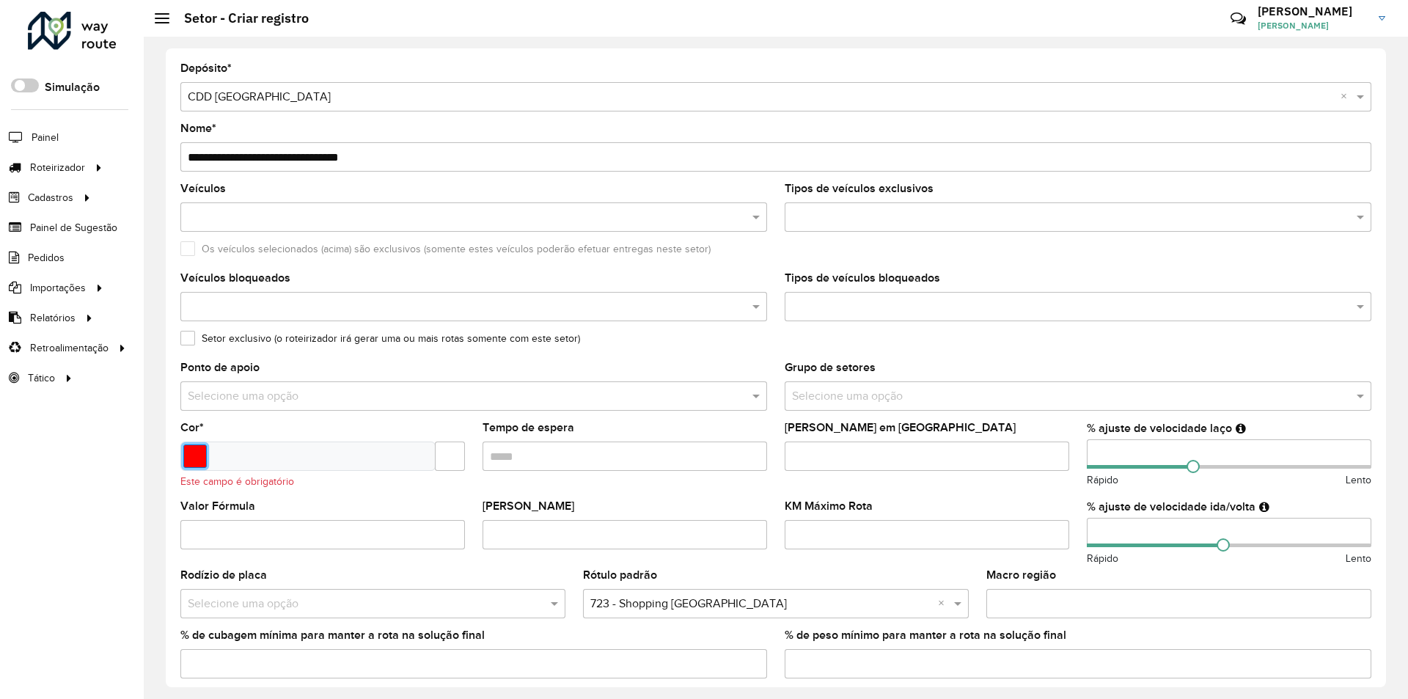
click at [202, 450] on input "Select a color" at bounding box center [194, 455] width 23 height 23
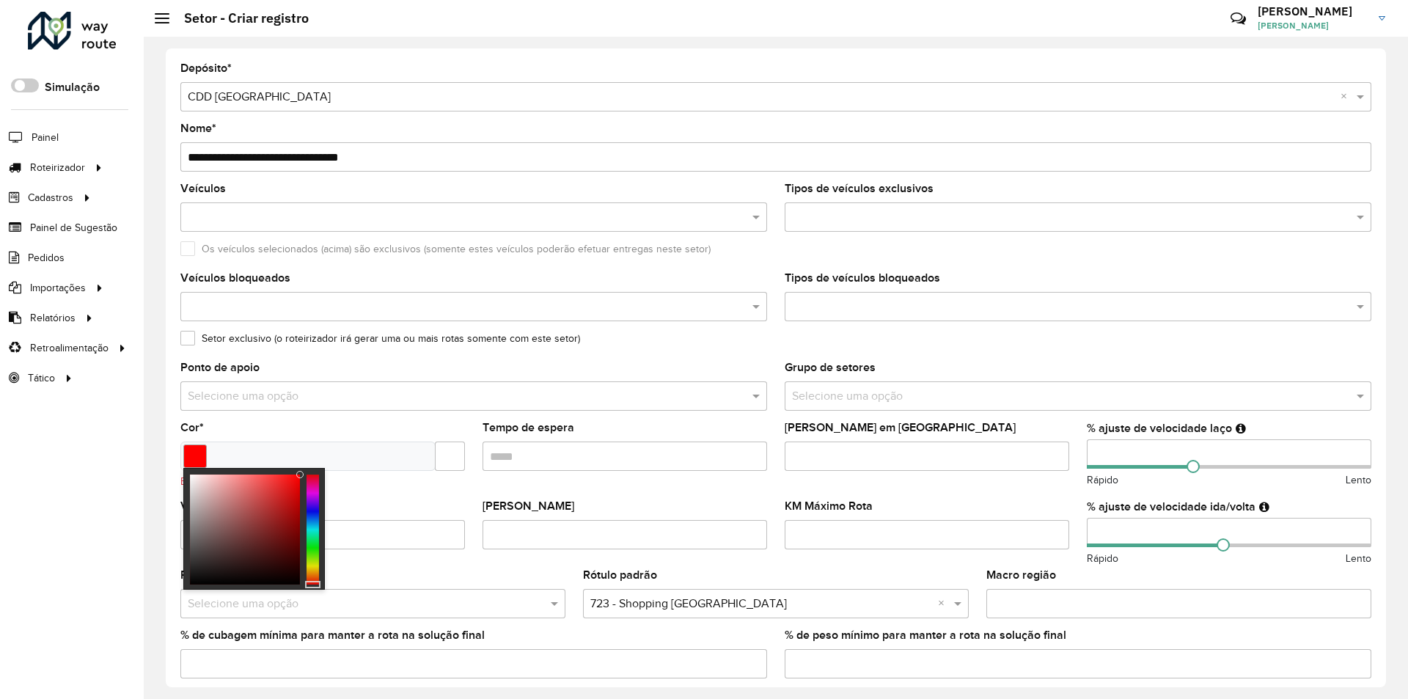
type input "*******"
click at [283, 486] on div at bounding box center [245, 529] width 110 height 110
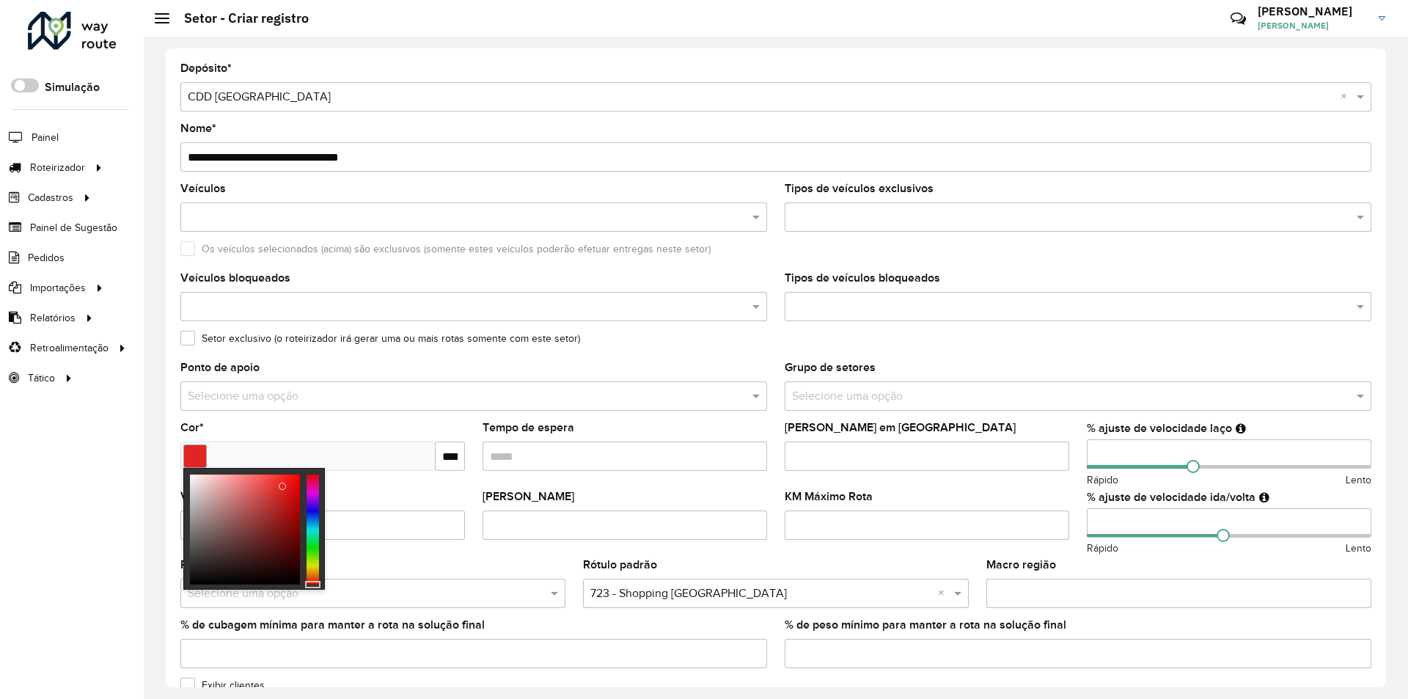
click at [612, 356] on formly-field "Setor exclusivo (o roteirizador irá gerar uma ou mais rotas somente com este se…" at bounding box center [776, 347] width 1208 height 29
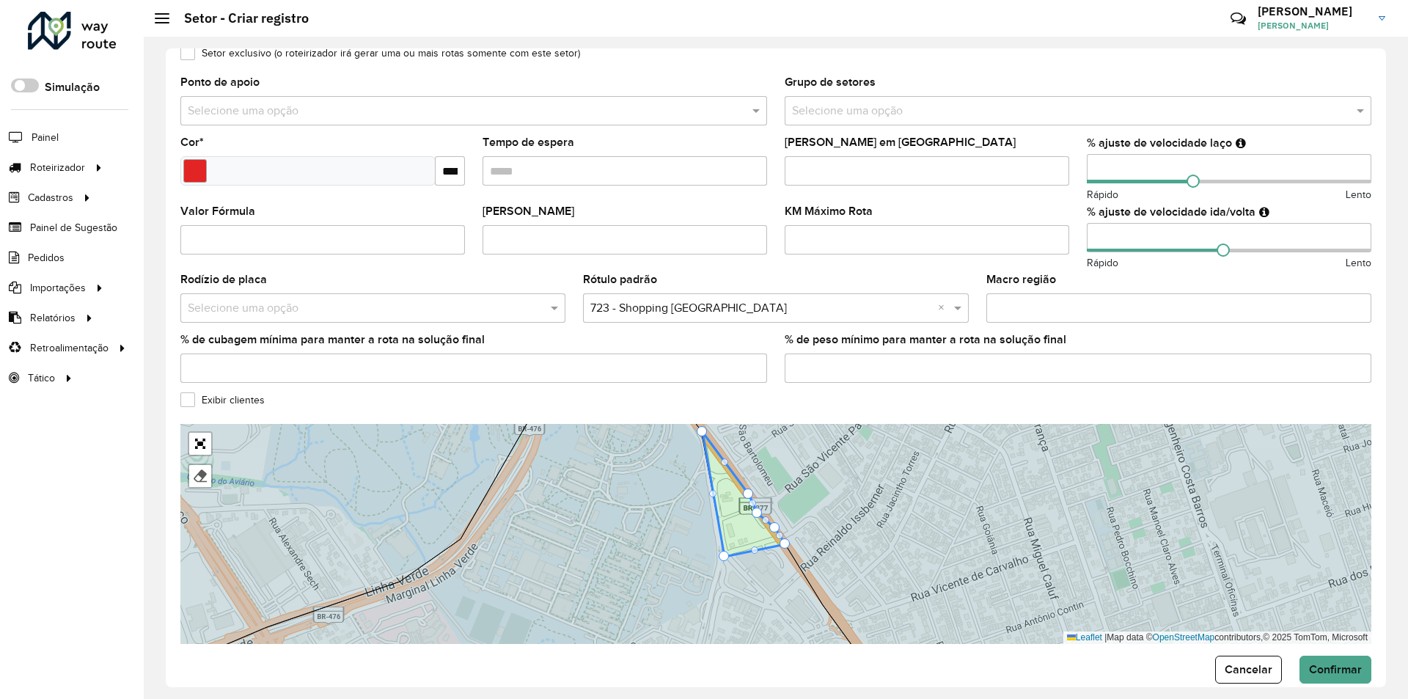
scroll to position [308, 0]
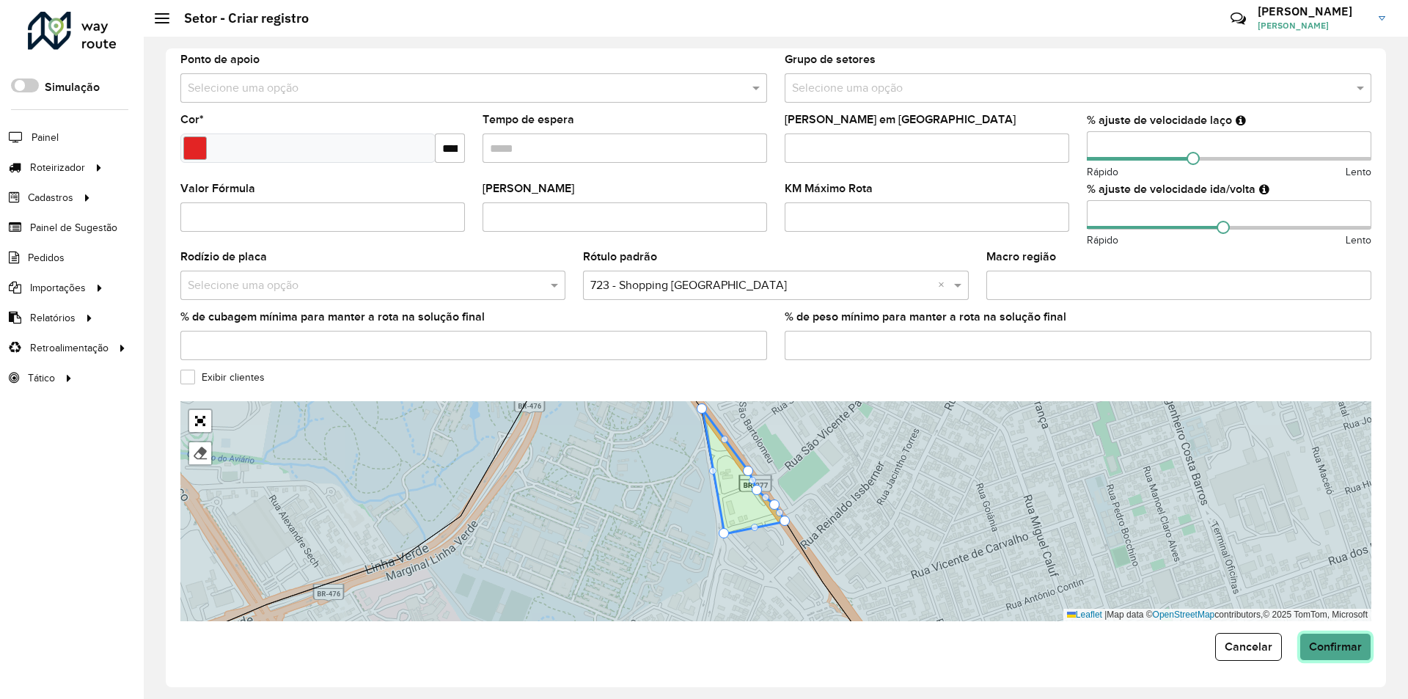
click at [1322, 644] on span "Confirmar" at bounding box center [1335, 646] width 53 height 12
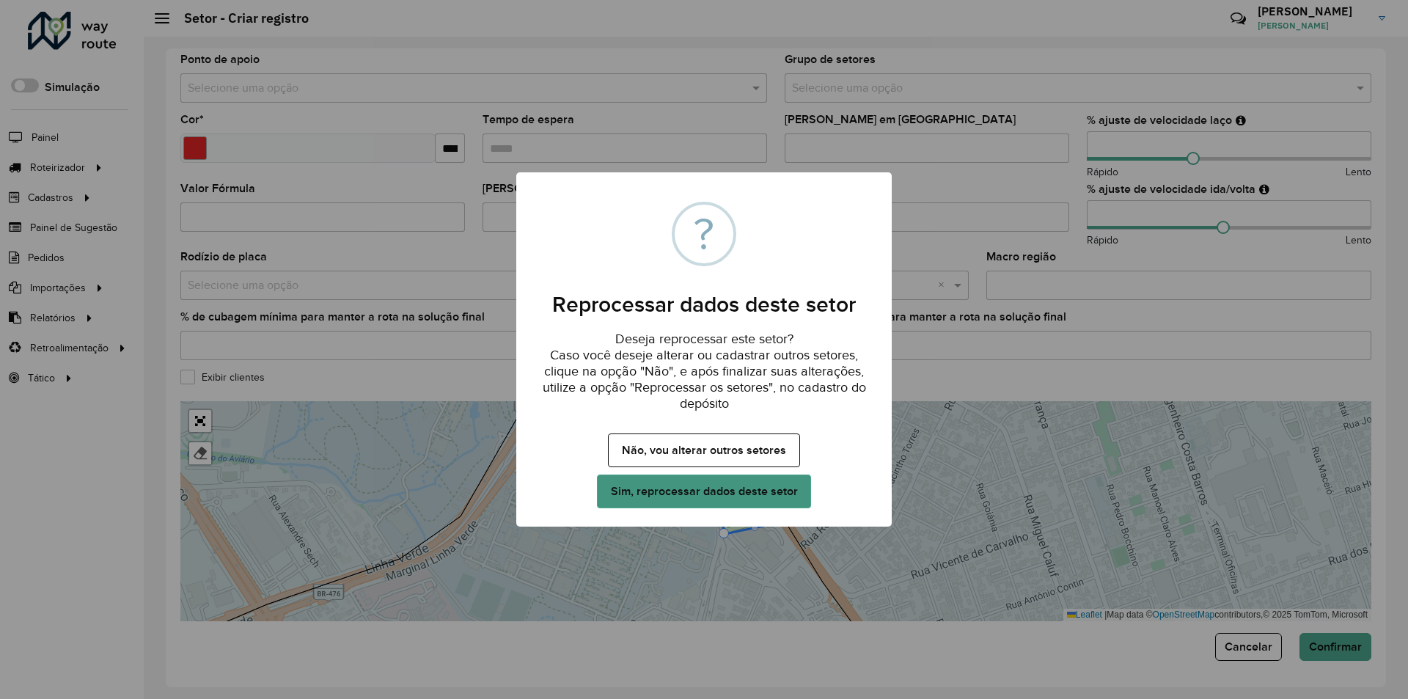
click at [670, 491] on button "Sim, reprocessar dados deste setor" at bounding box center [704, 491] width 214 height 34
